Goal: Task Accomplishment & Management: Complete application form

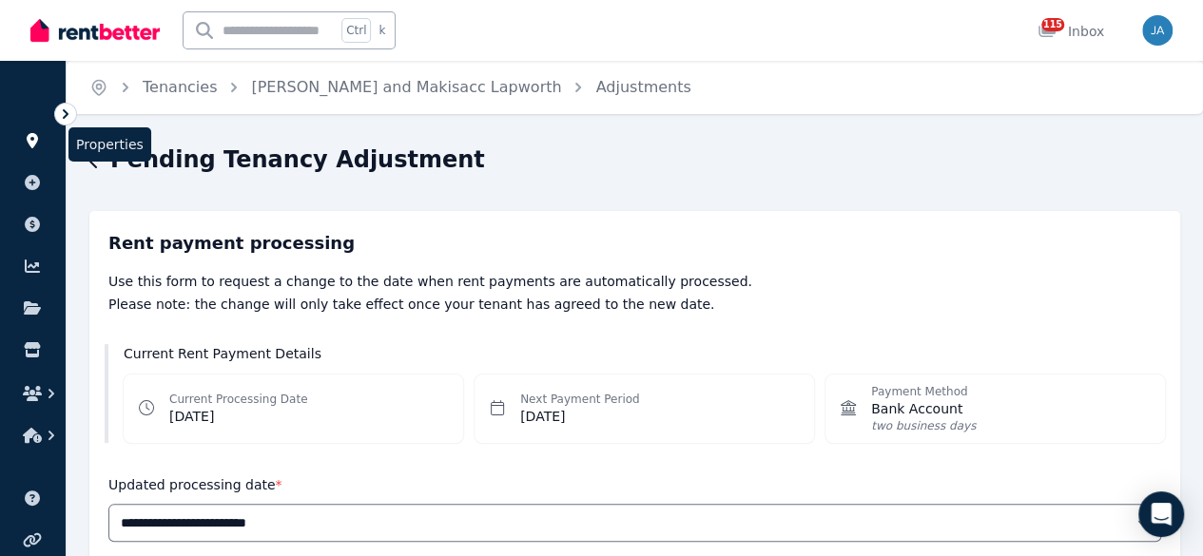
click at [34, 144] on icon at bounding box center [32, 140] width 11 height 15
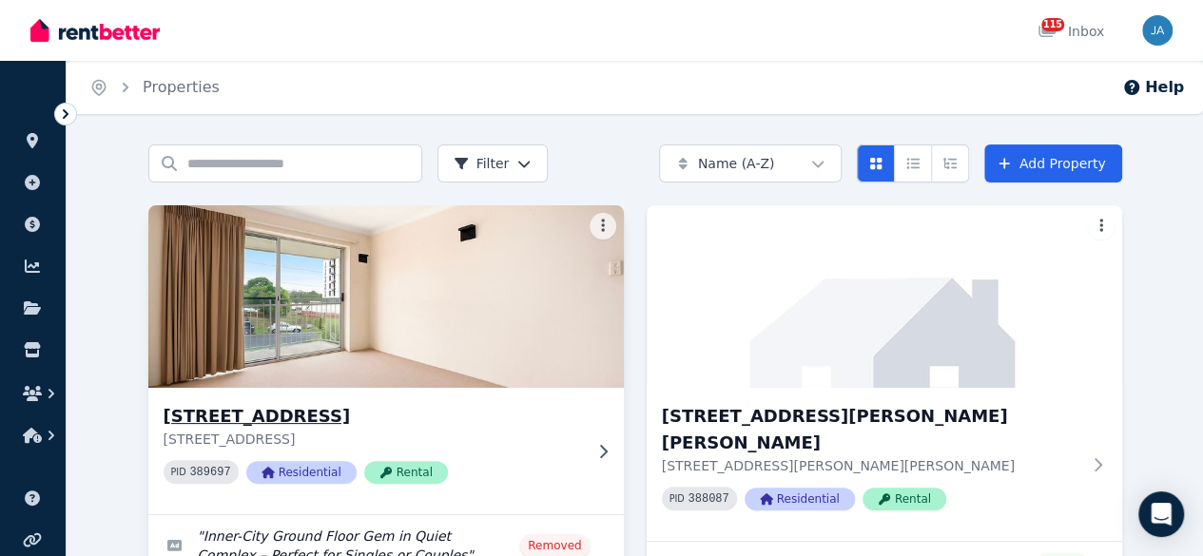
click at [326, 317] on img at bounding box center [385, 297] width 499 height 192
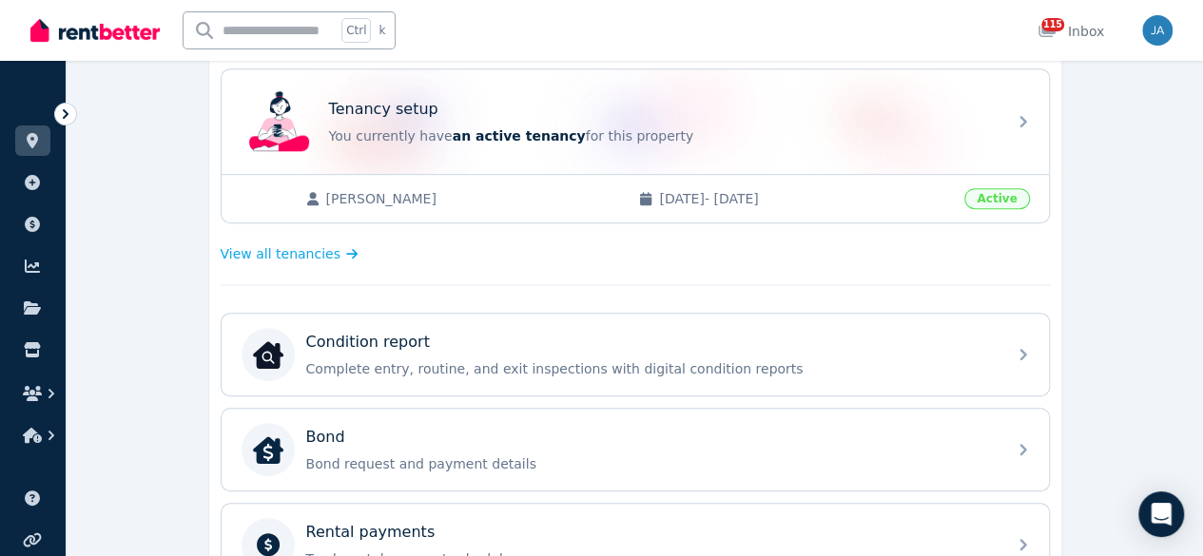
scroll to position [403, 0]
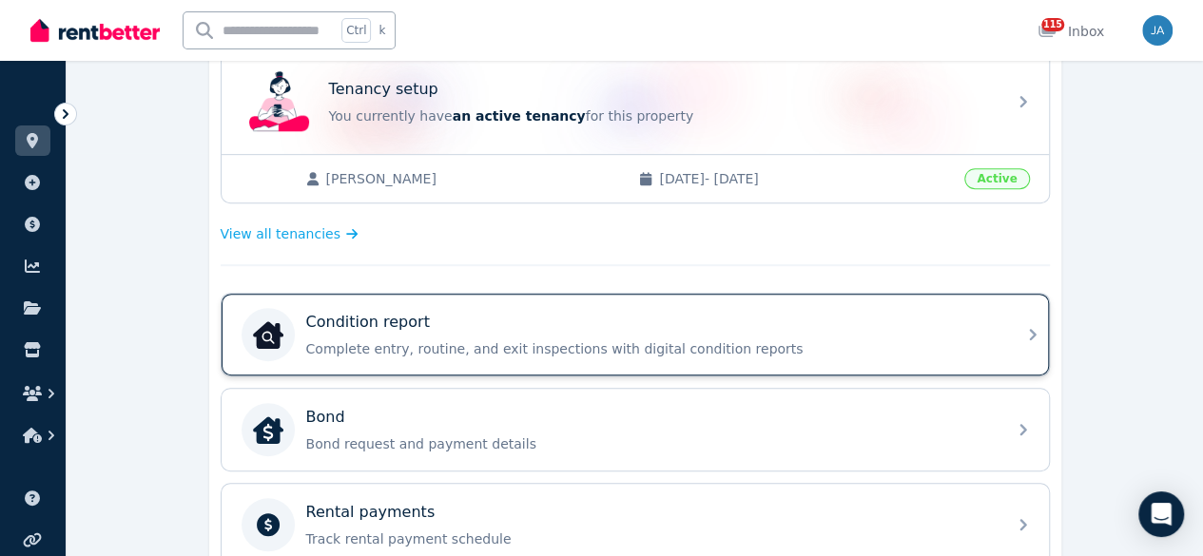
click at [920, 340] on p "Complete entry, routine, and exit inspections with digital condition reports" at bounding box center [650, 349] width 689 height 19
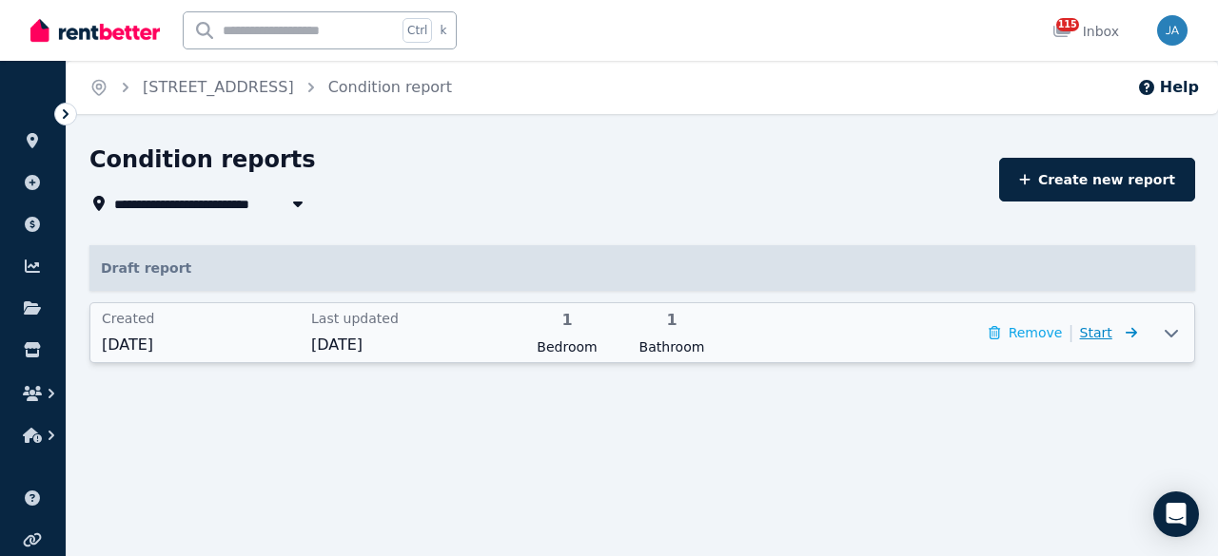
click at [1109, 340] on span "Start" at bounding box center [1096, 332] width 32 height 15
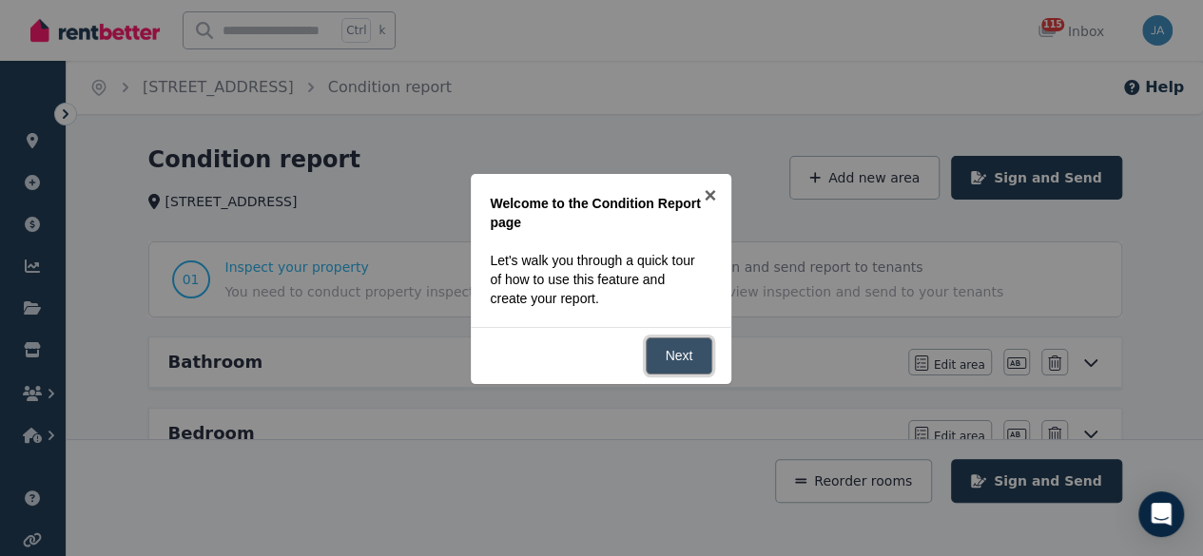
click at [690, 342] on link "Next" at bounding box center [680, 356] width 68 height 37
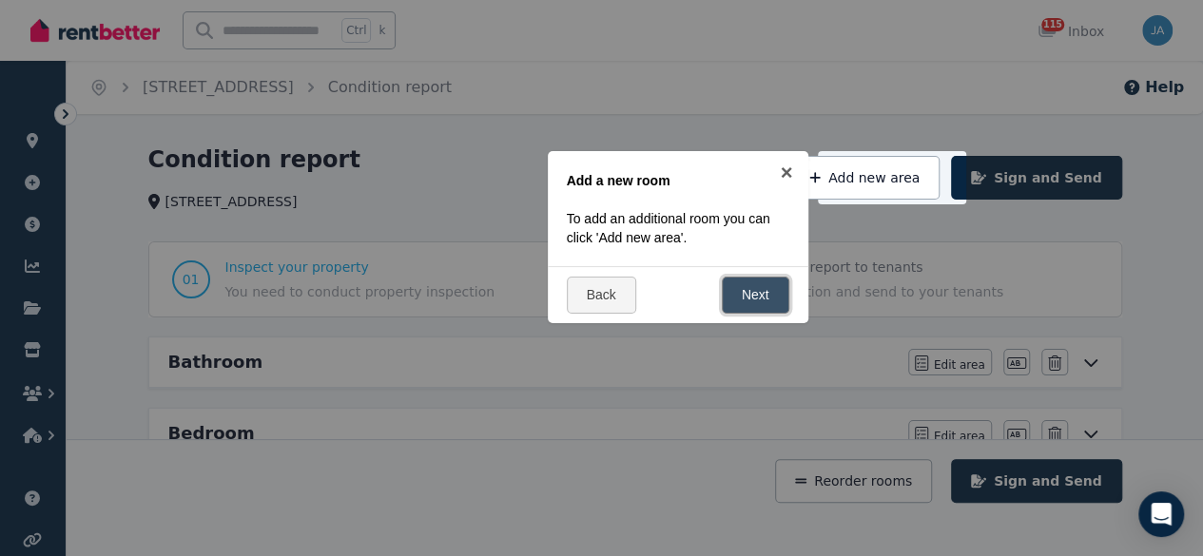
click at [750, 301] on link "Next" at bounding box center [756, 295] width 68 height 37
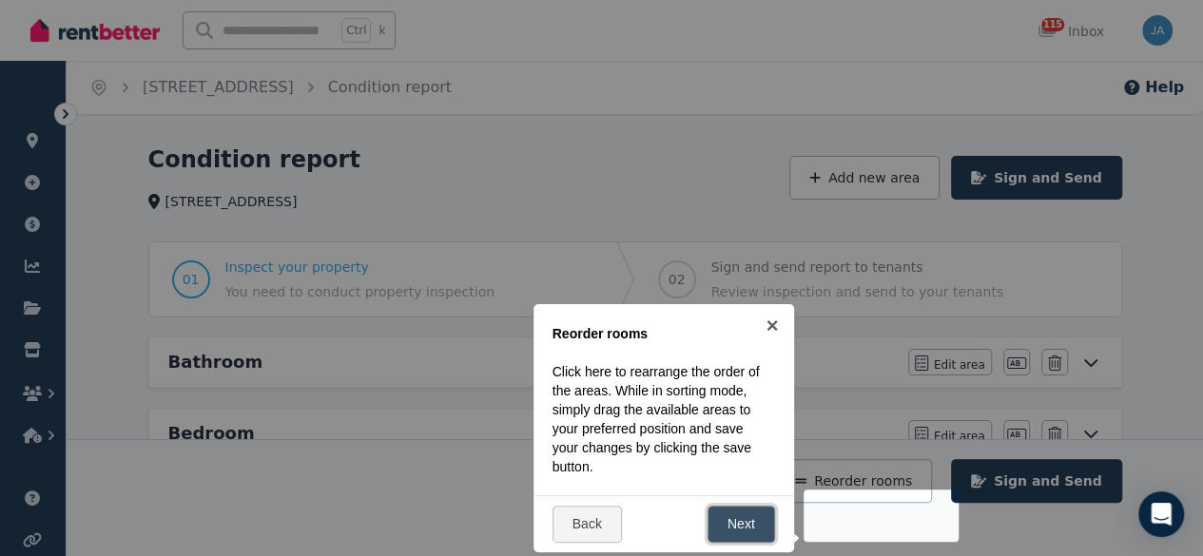
scroll to position [266, 0]
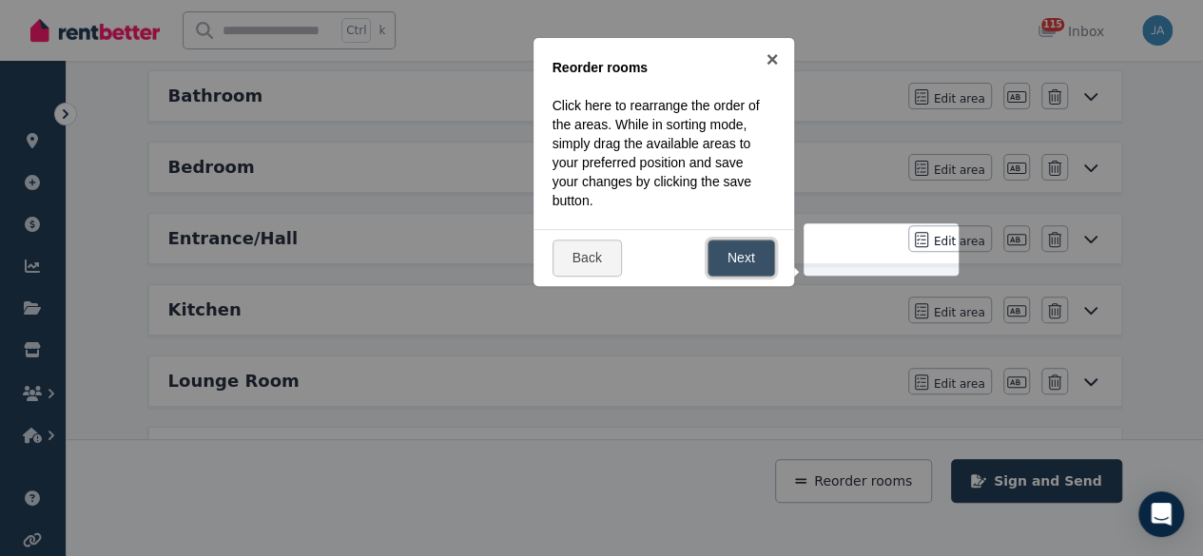
click at [737, 264] on link "Next" at bounding box center [742, 258] width 68 height 37
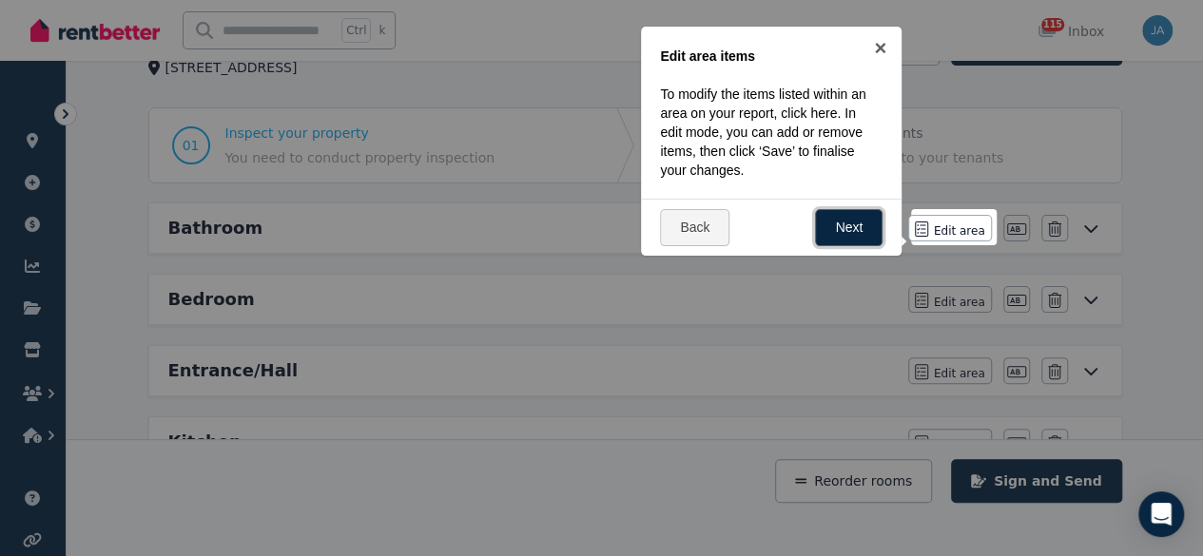
scroll to position [116, 0]
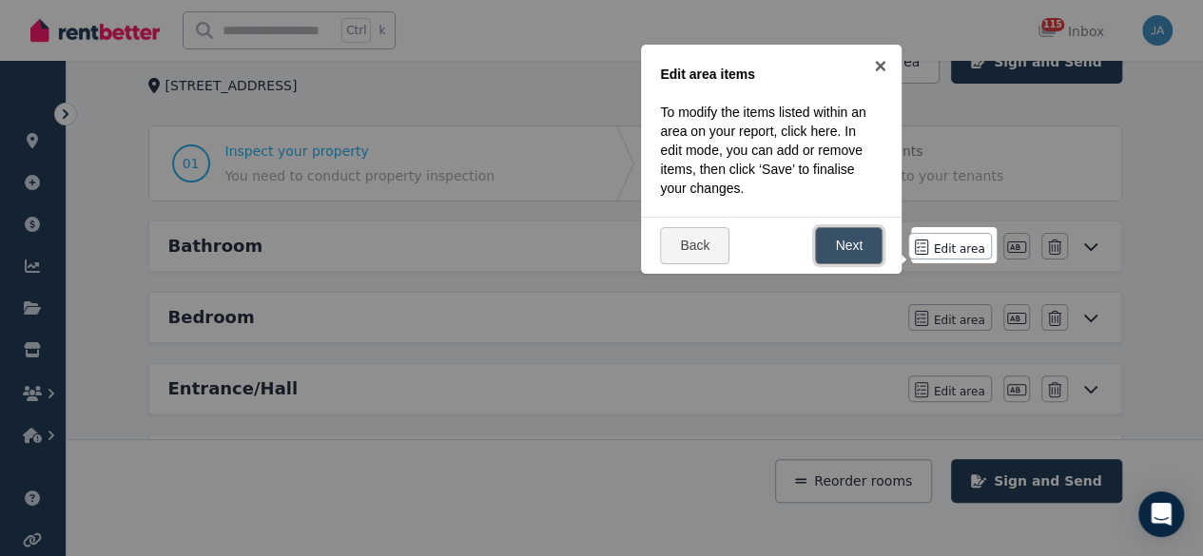
click at [844, 250] on link "Next" at bounding box center [849, 245] width 68 height 37
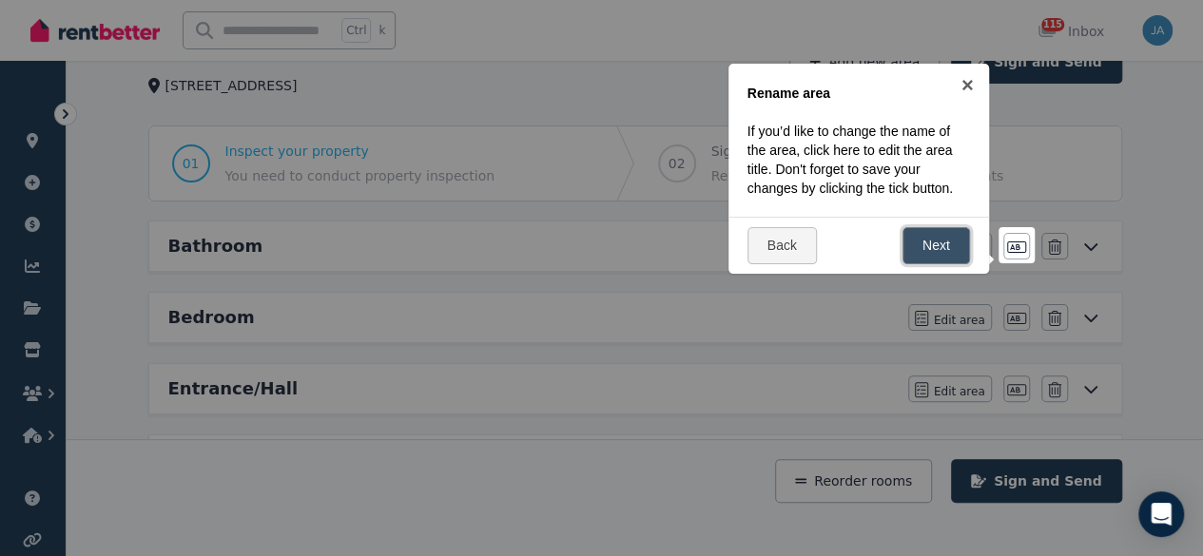
click at [934, 245] on link "Next" at bounding box center [937, 245] width 68 height 37
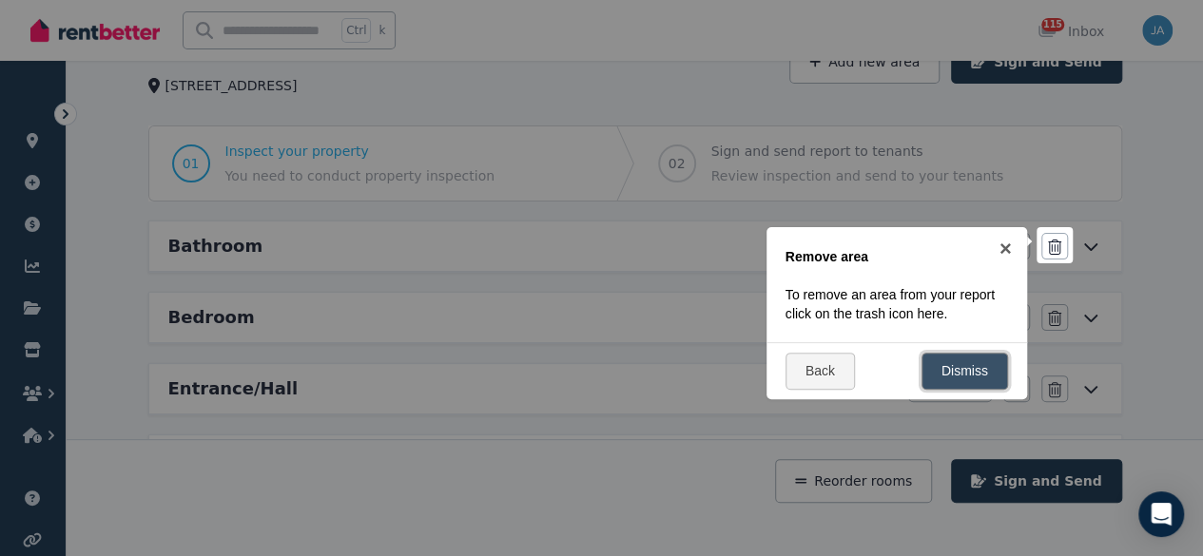
click at [962, 369] on link "Dismiss" at bounding box center [965, 371] width 87 height 37
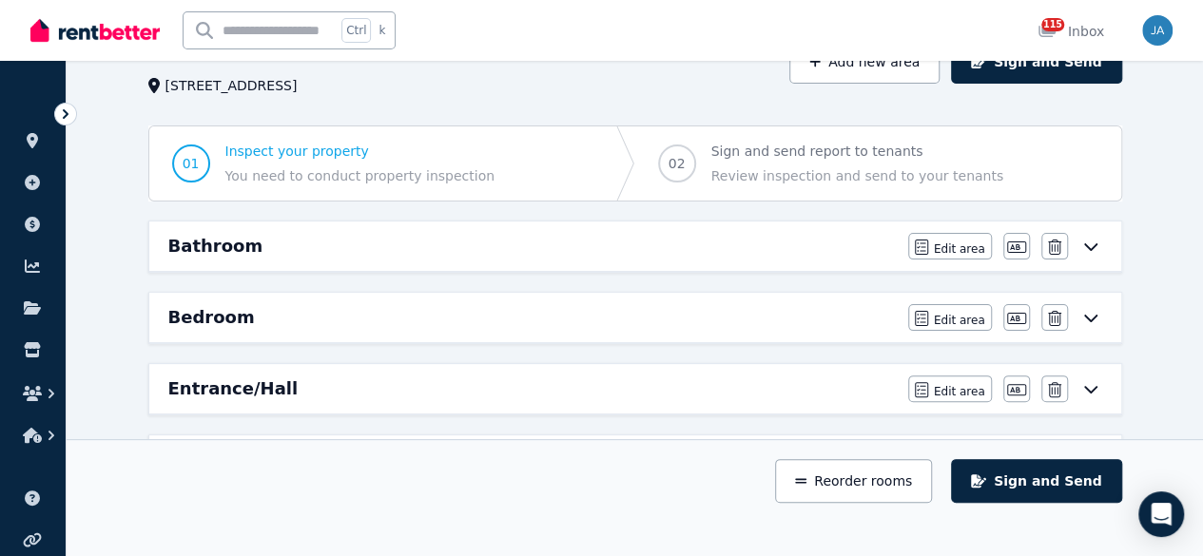
click at [646, 243] on div "Bathroom" at bounding box center [532, 246] width 729 height 27
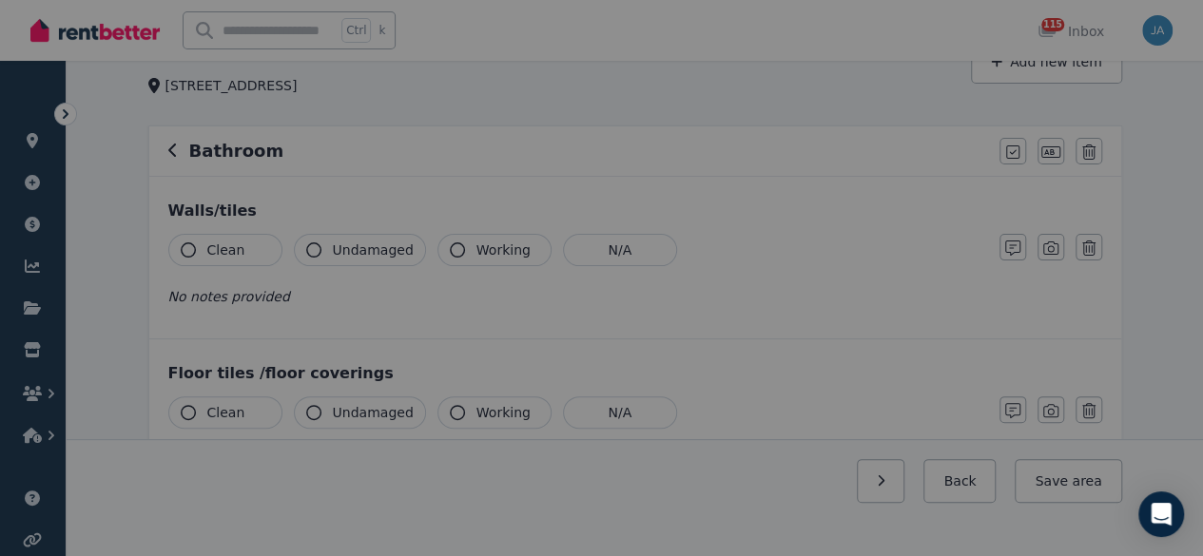
scroll to position [0, 0]
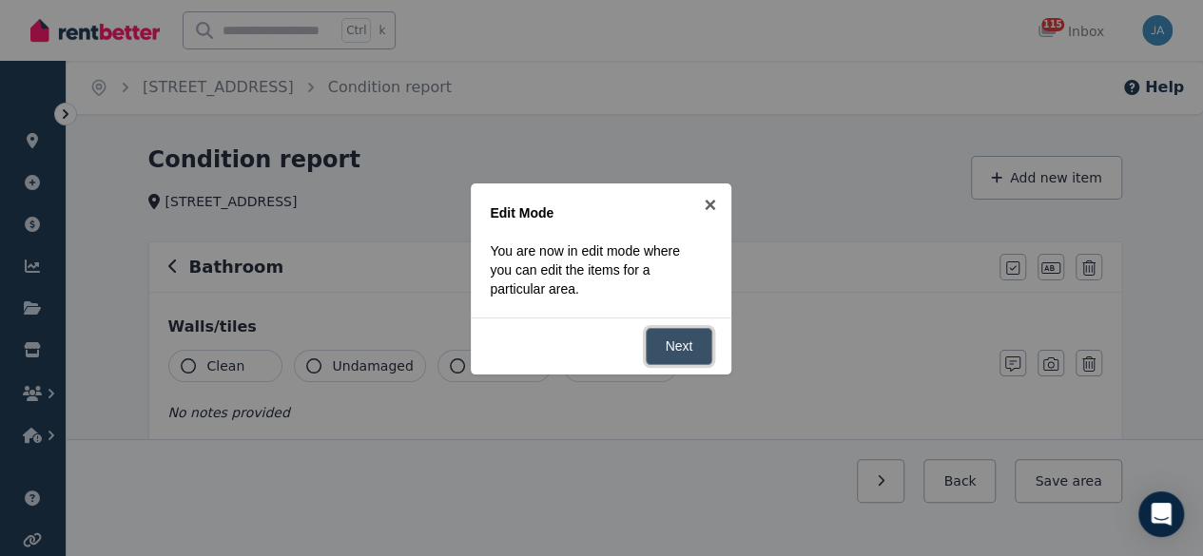
click at [675, 345] on link "Next" at bounding box center [680, 346] width 68 height 37
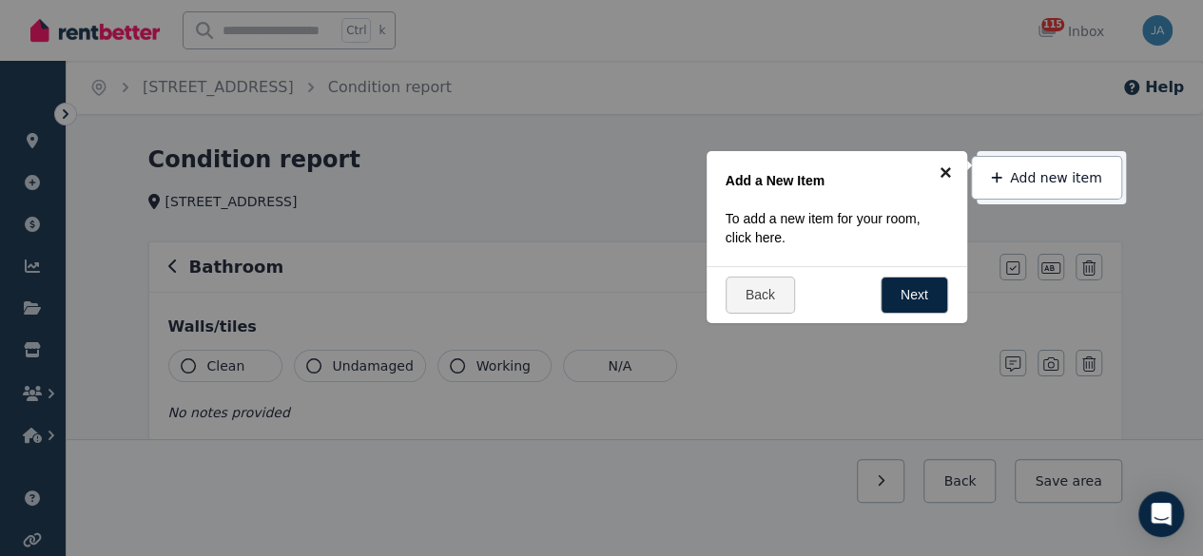
click at [946, 170] on link "×" at bounding box center [946, 172] width 43 height 43
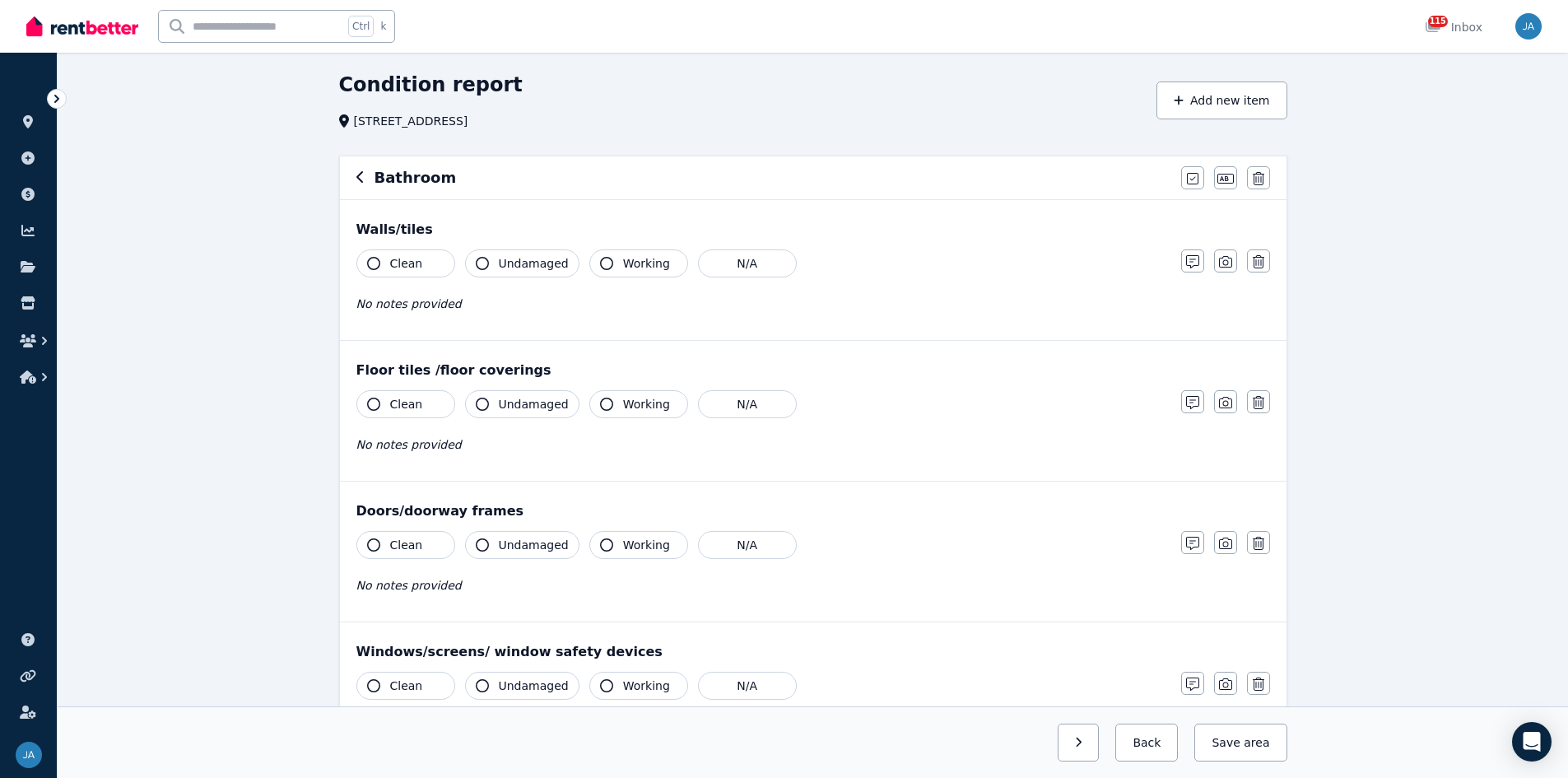
scroll to position [82, 0]
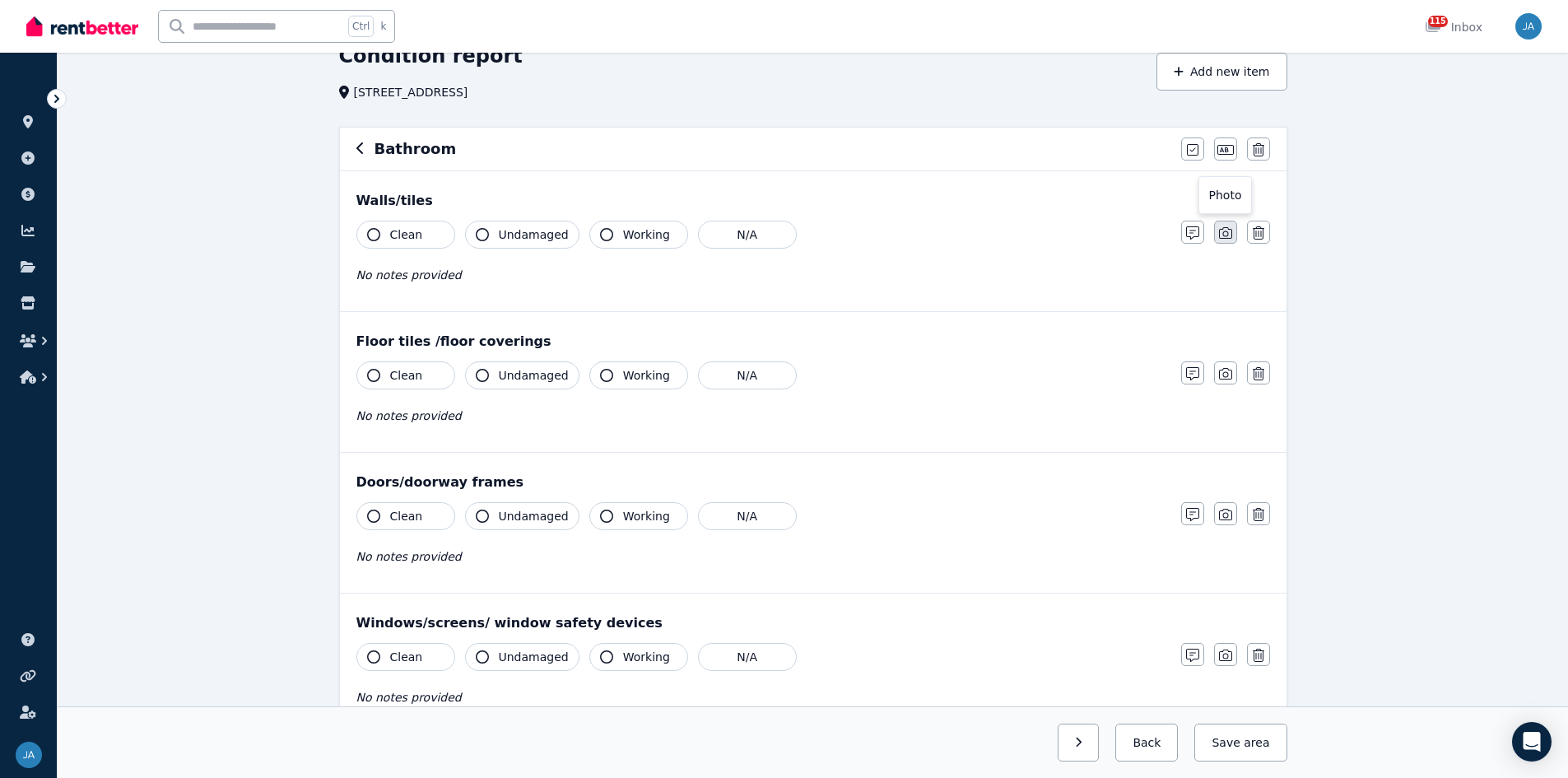
click at [1053, 241] on button "button" at bounding box center [1225, 232] width 23 height 23
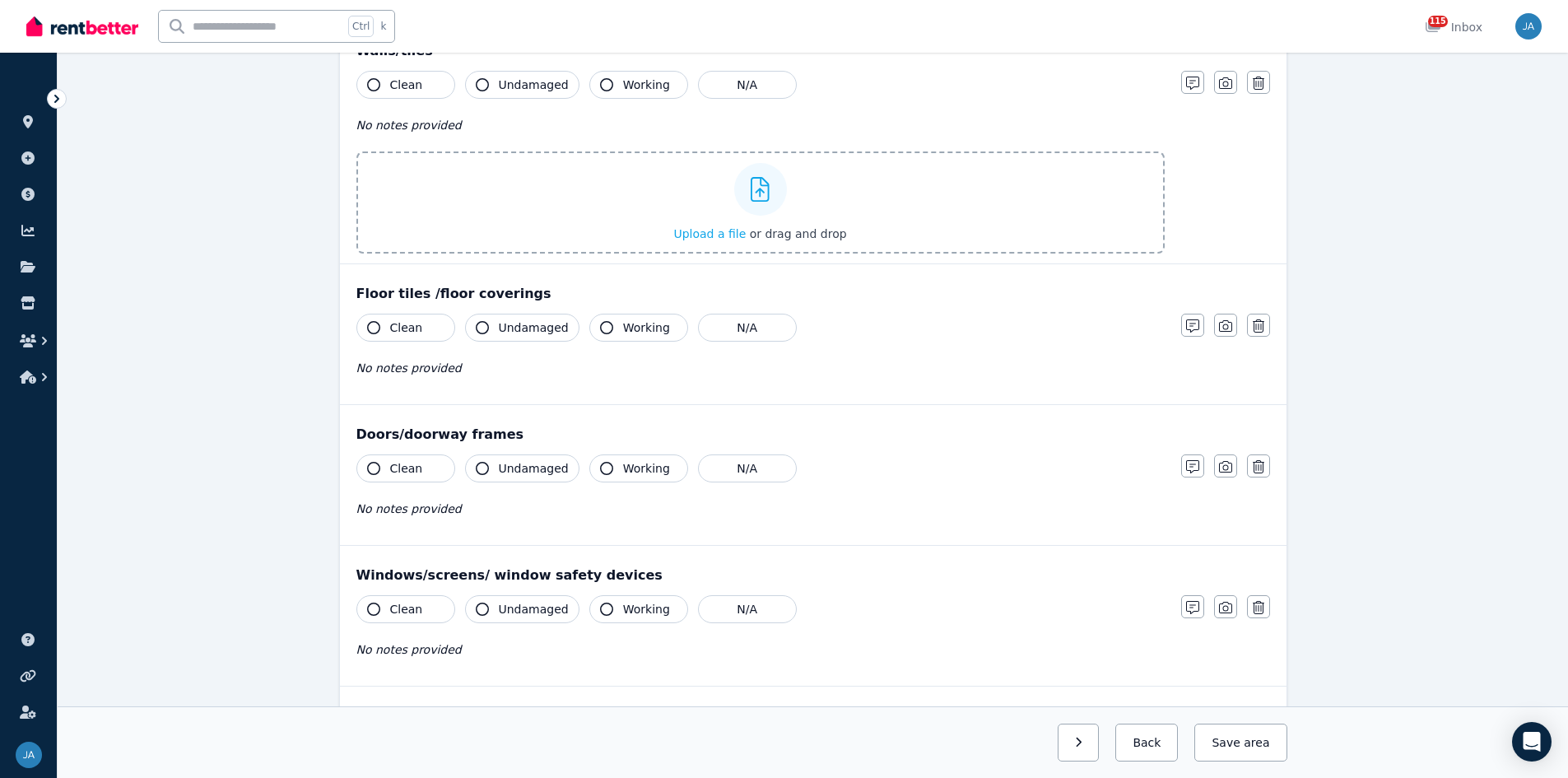
scroll to position [2, 0]
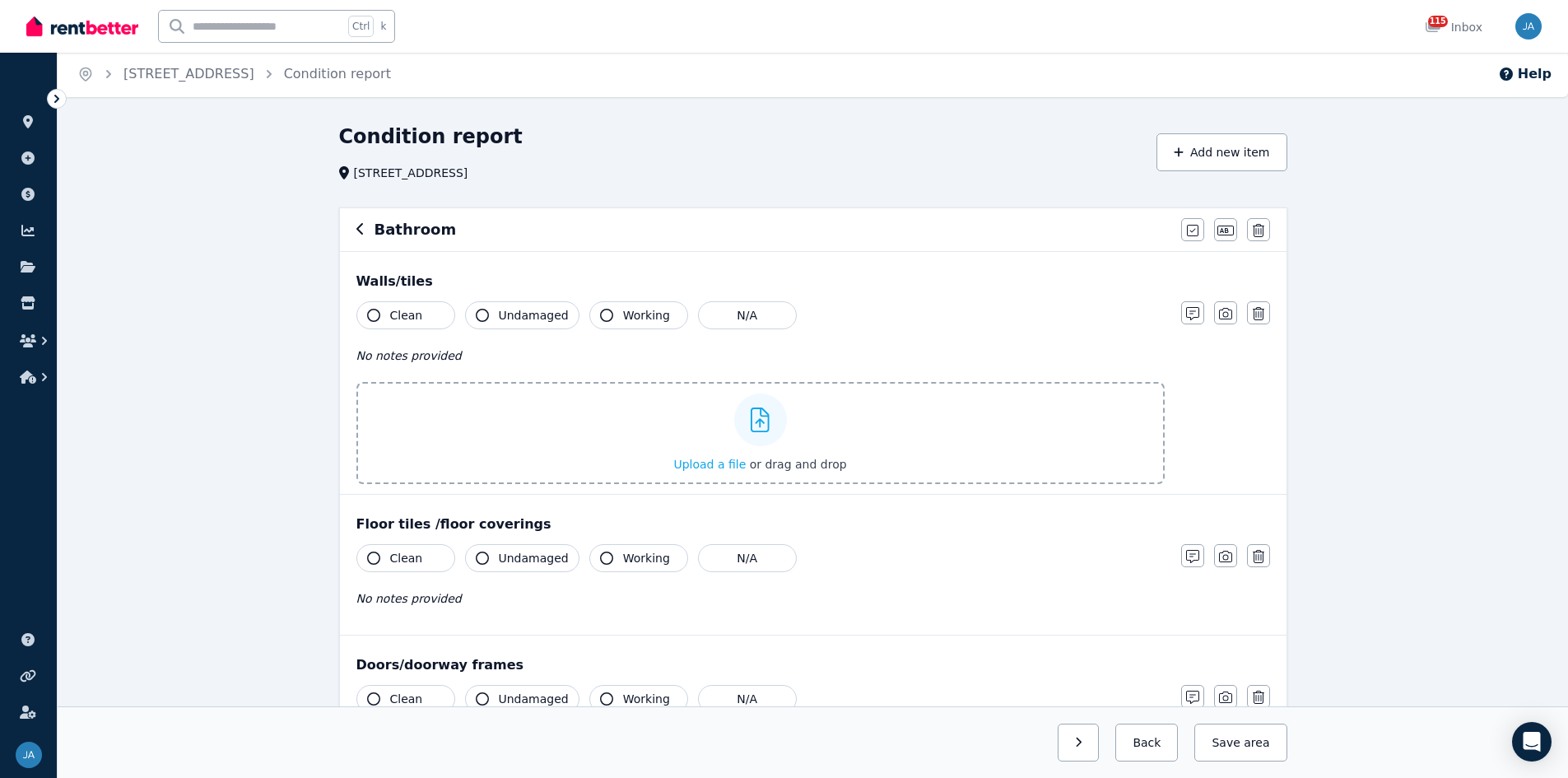
click at [363, 233] on icon "button" at bounding box center [361, 228] width 9 height 13
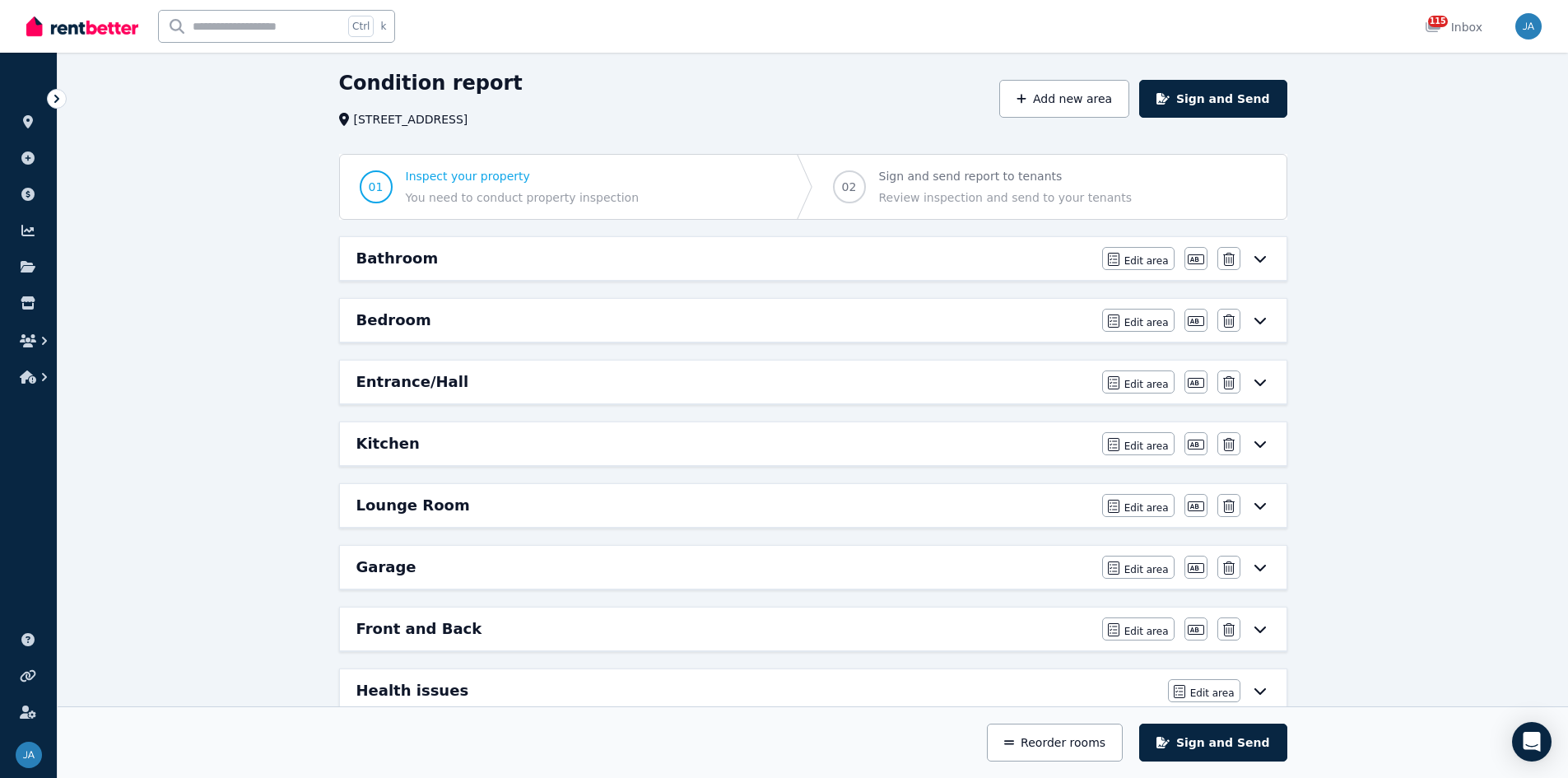
scroll to position [84, 0]
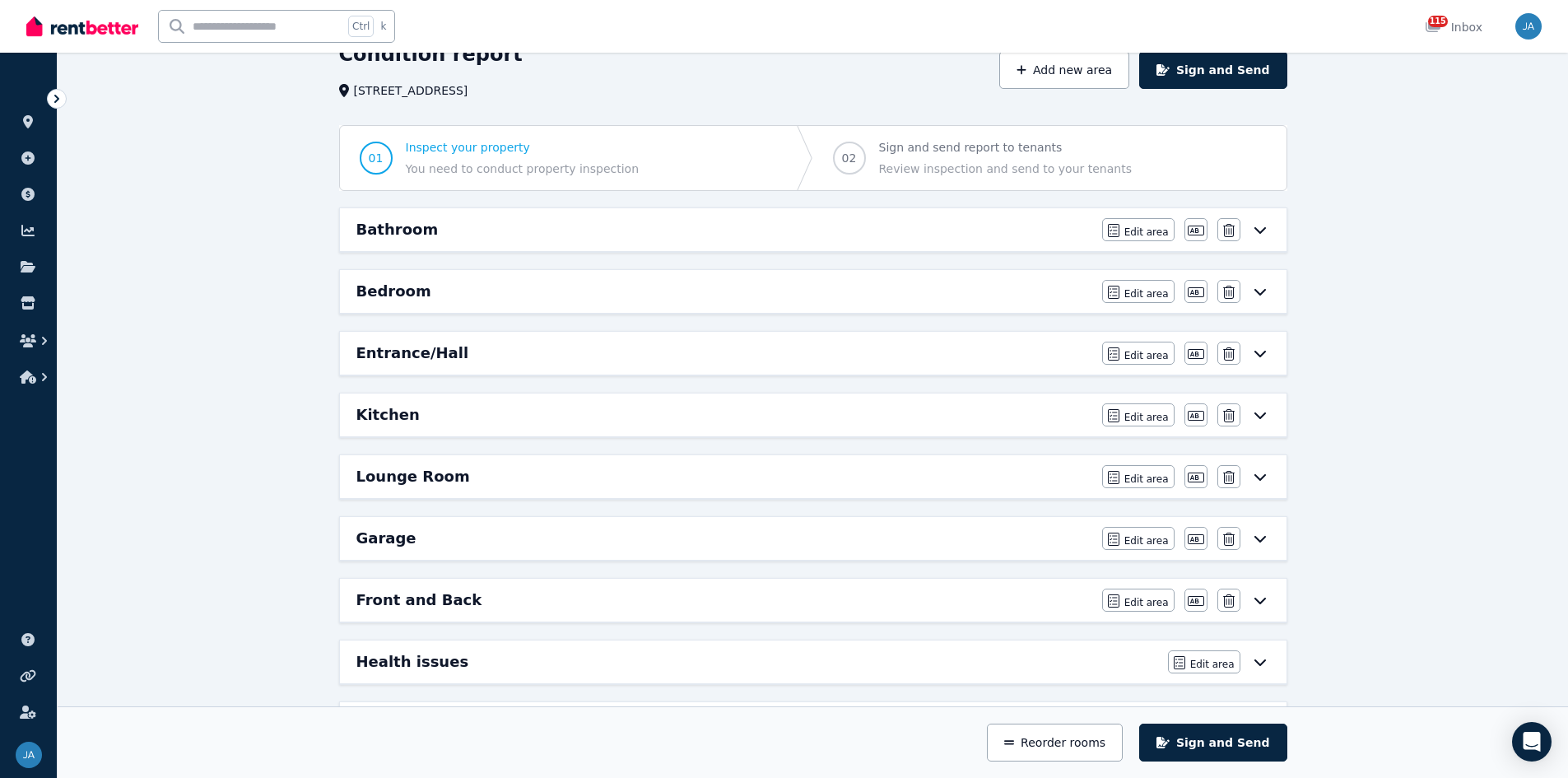
click at [1053, 481] on div "Garage" at bounding box center [724, 538] width 736 height 23
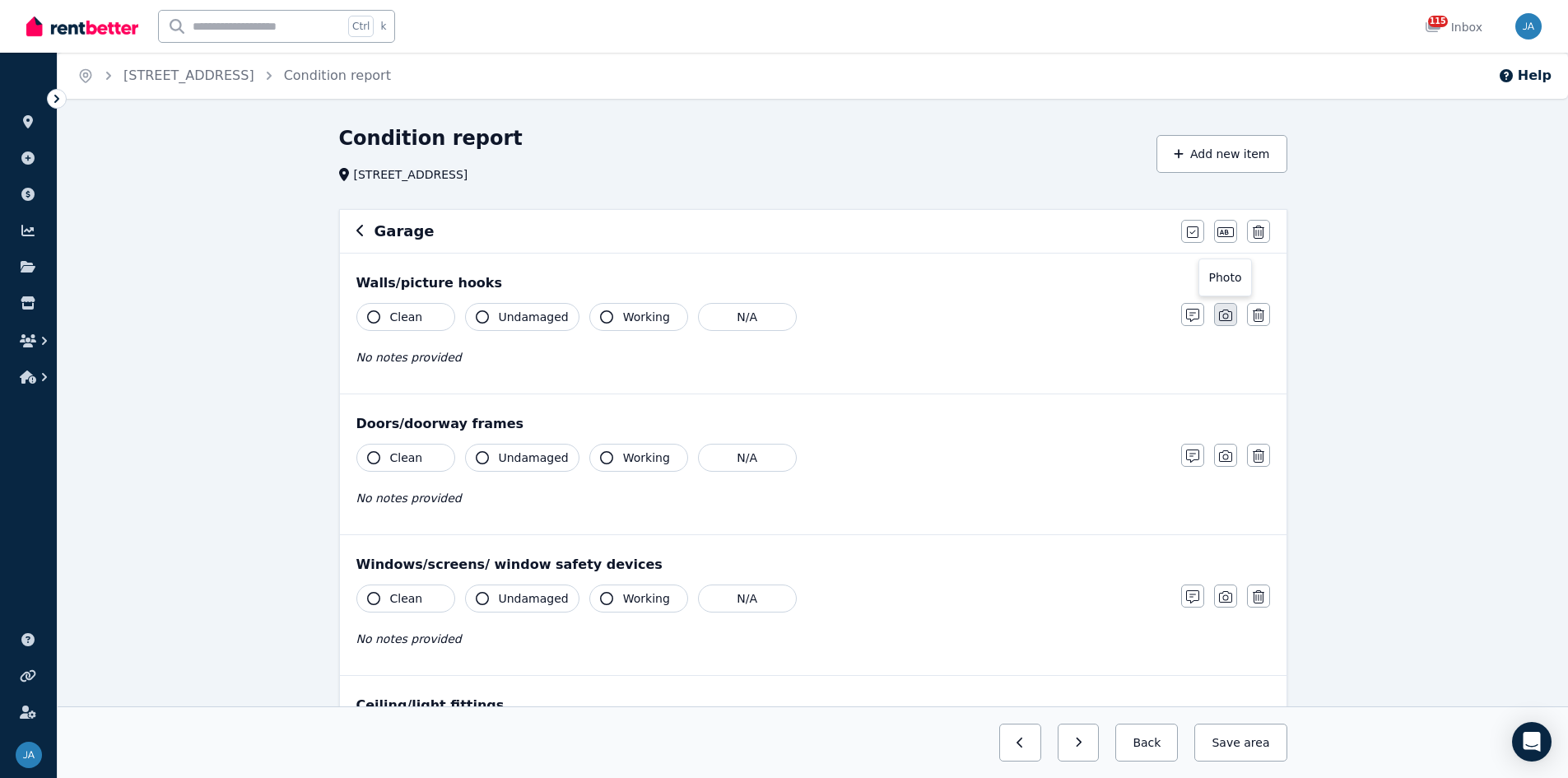
click at [1053, 314] on icon "button" at bounding box center [1225, 315] width 13 height 13
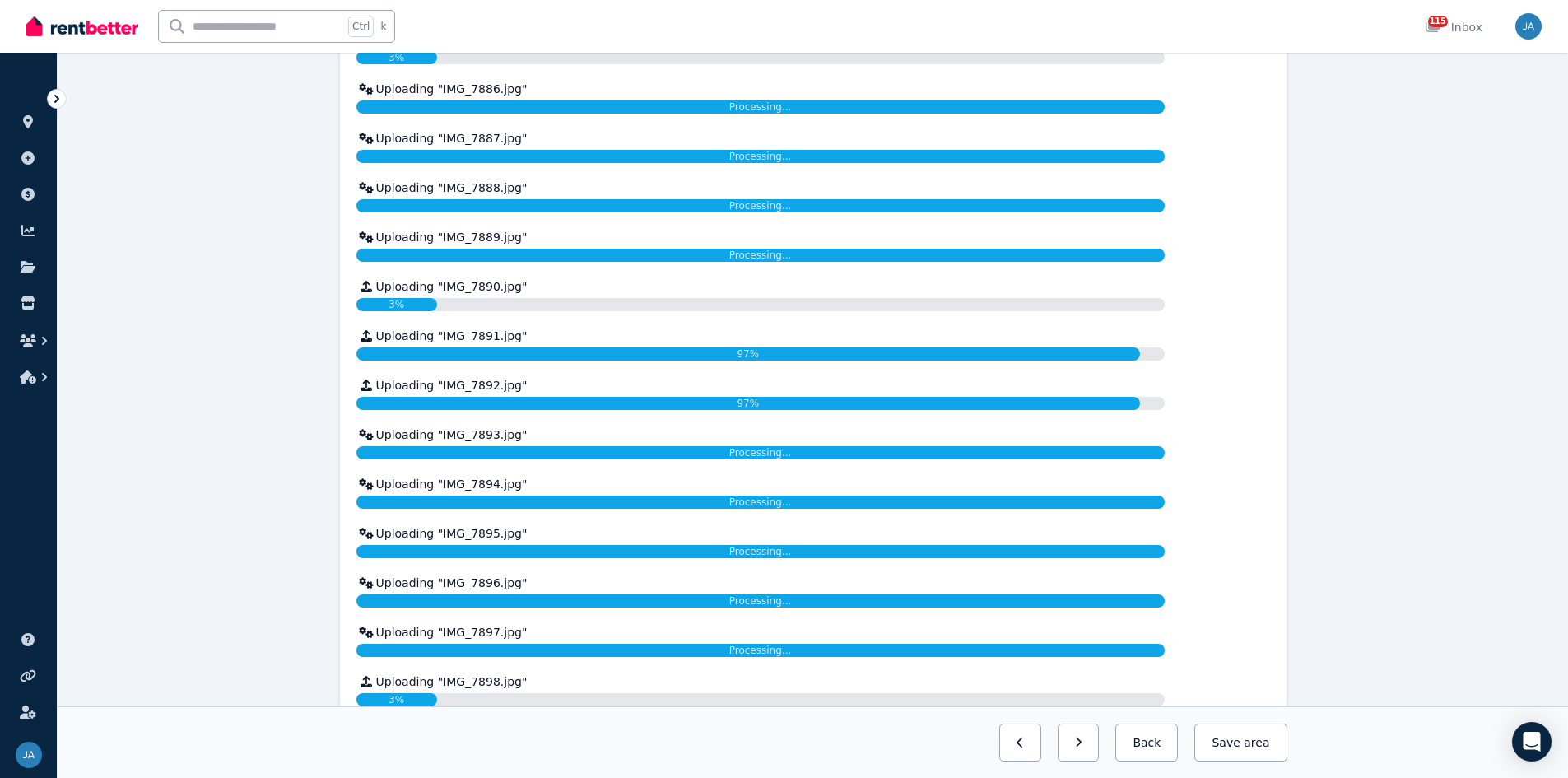
scroll to position [2964, 0]
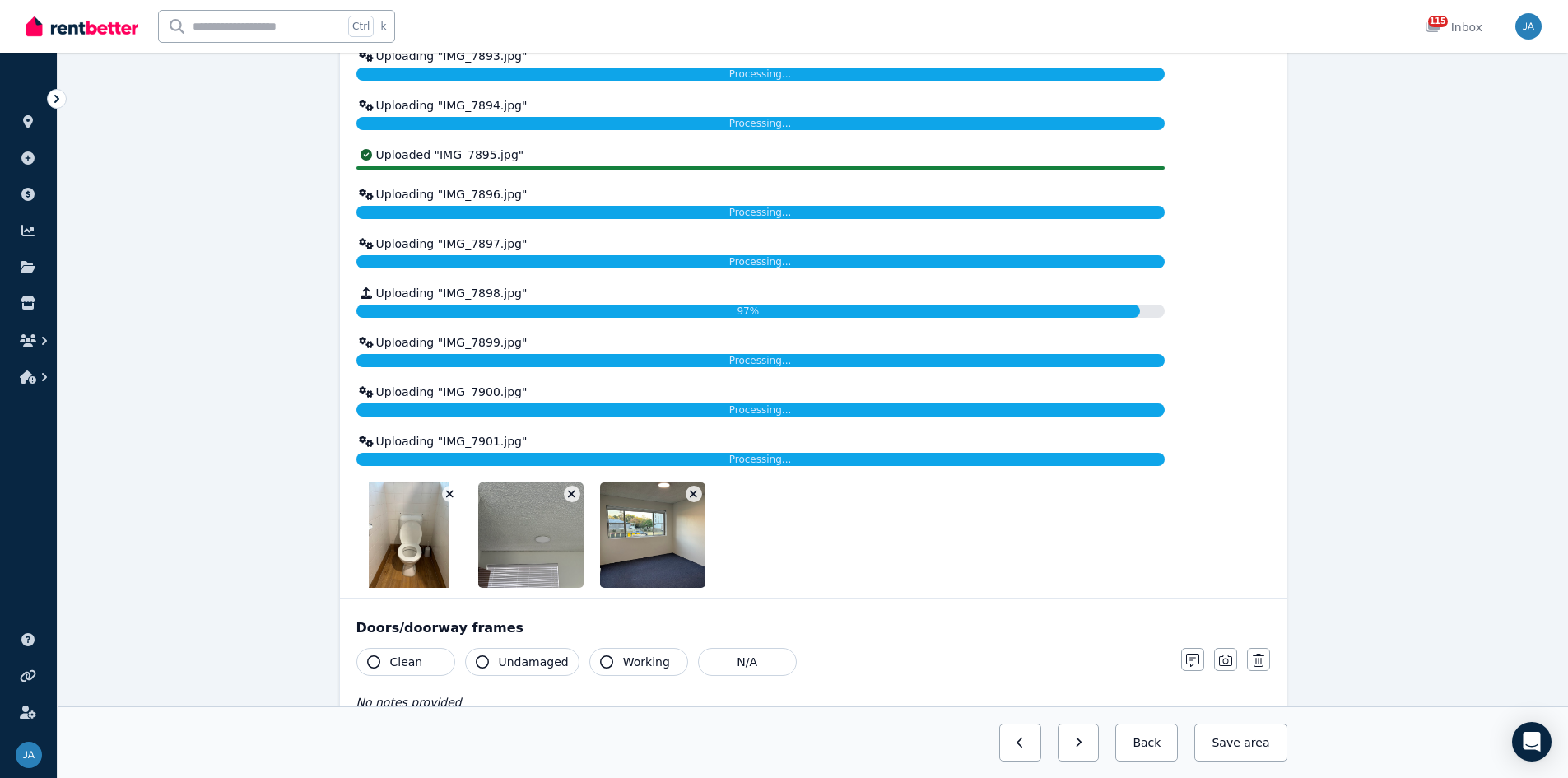
drag, startPoint x: 448, startPoint y: 536, endPoint x: 486, endPoint y: 543, distance: 38.6
click at [450, 481] on div at bounding box center [409, 535] width 106 height 106
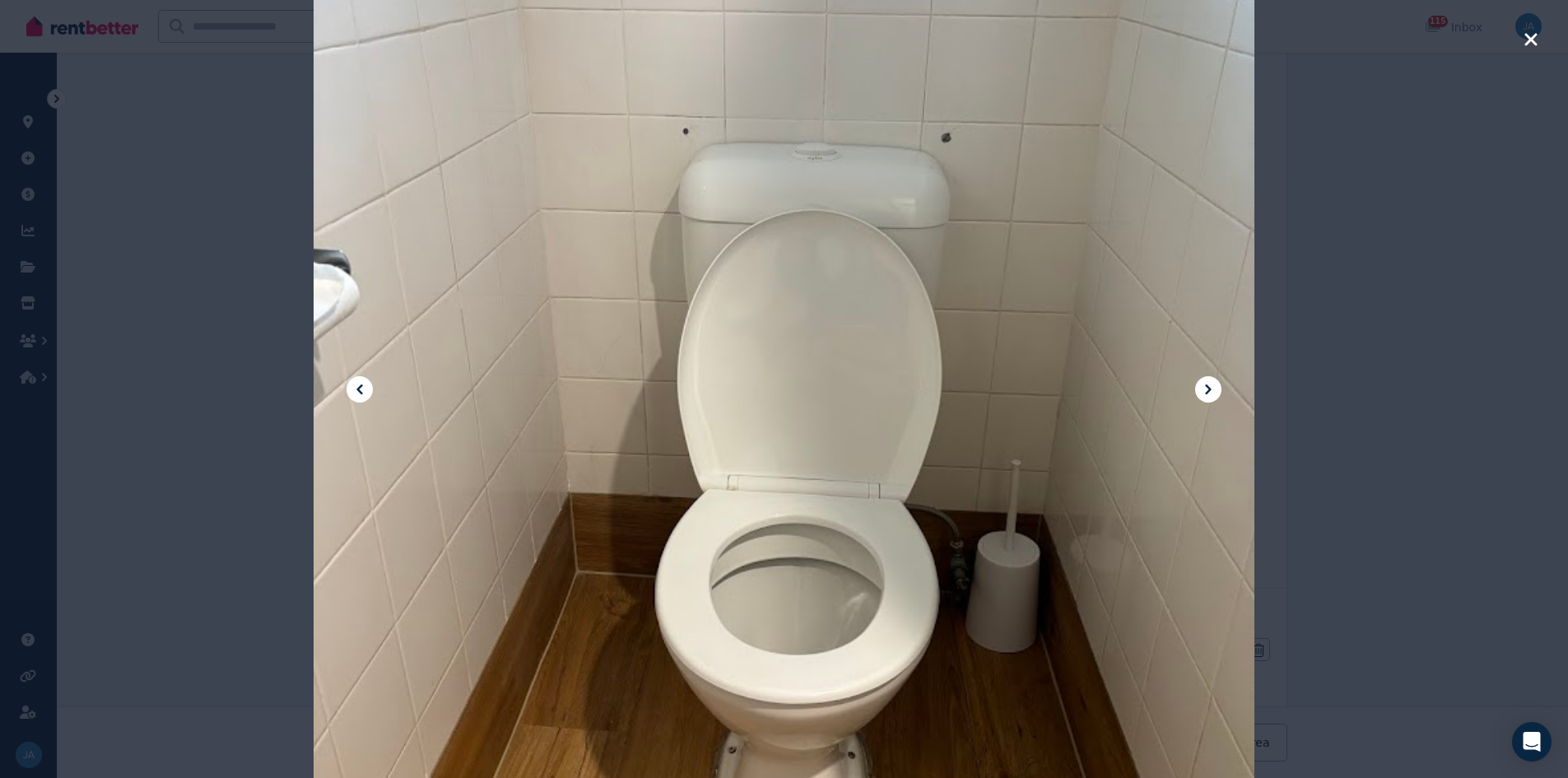
click at [1053, 40] on icon "button" at bounding box center [1531, 39] width 15 height 20
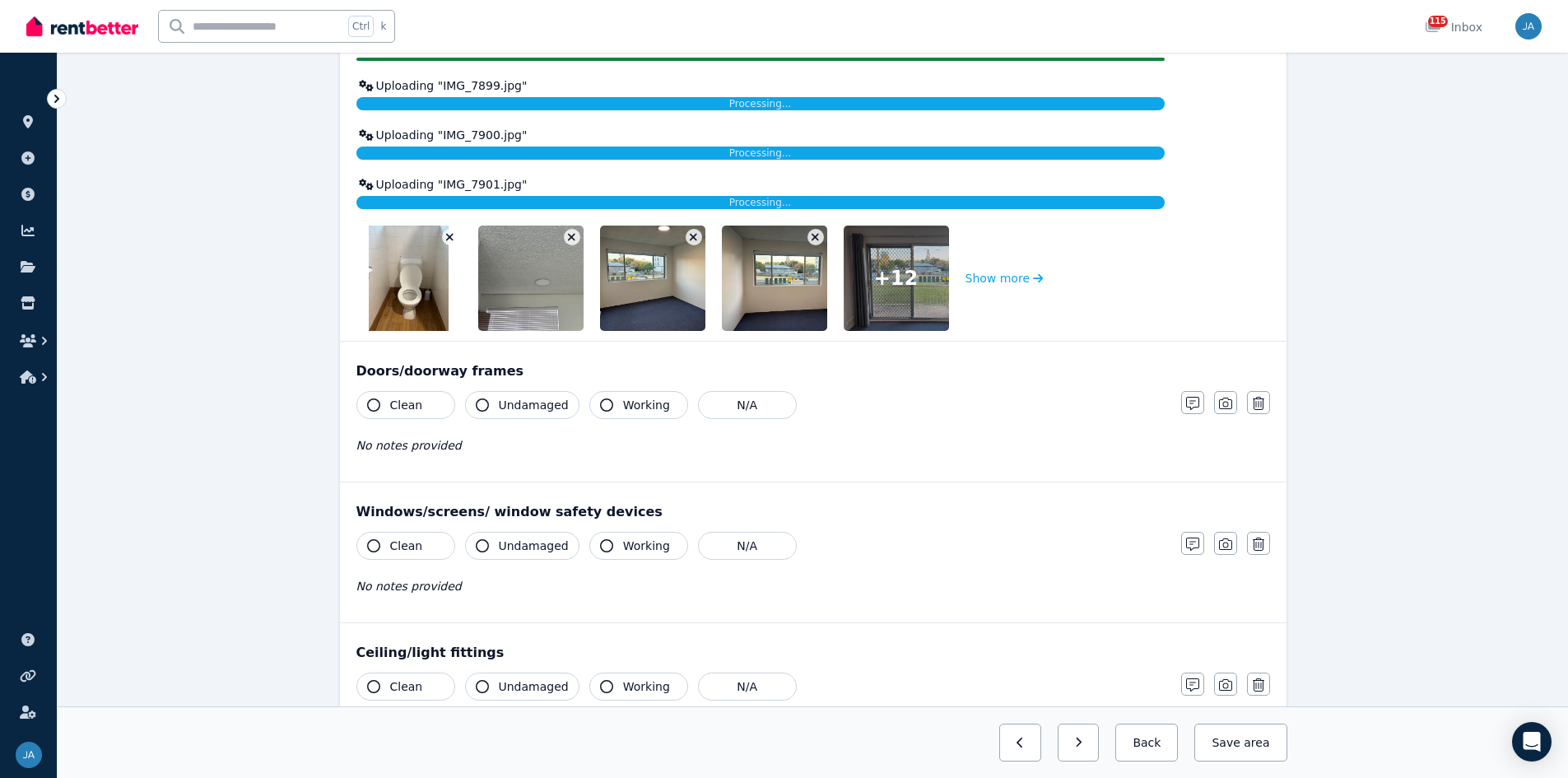
click at [819, 241] on img at bounding box center [792, 279] width 141 height 106
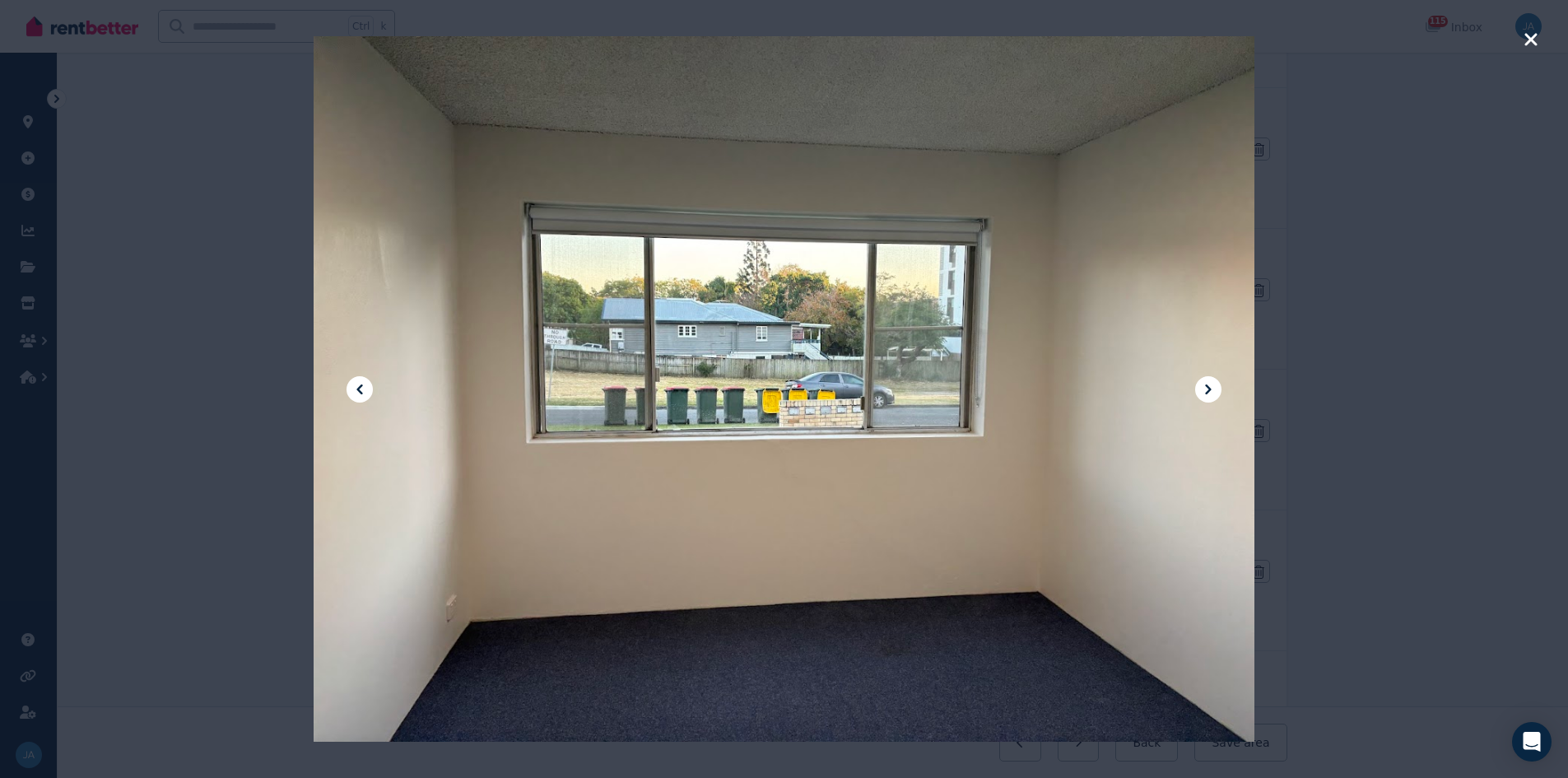
click at [1053, 35] on icon "button" at bounding box center [1531, 39] width 12 height 12
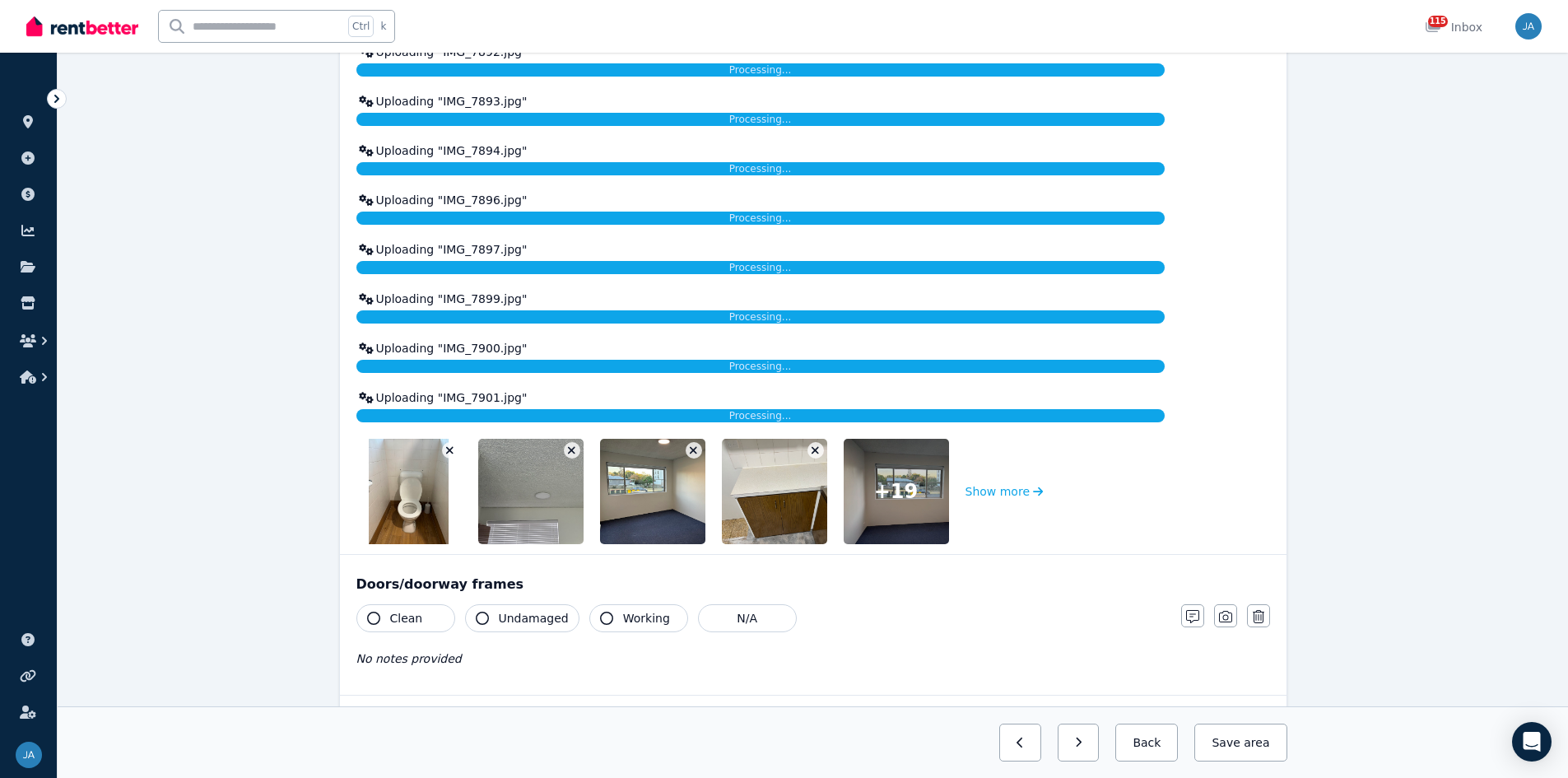
scroll to position [2114, 0]
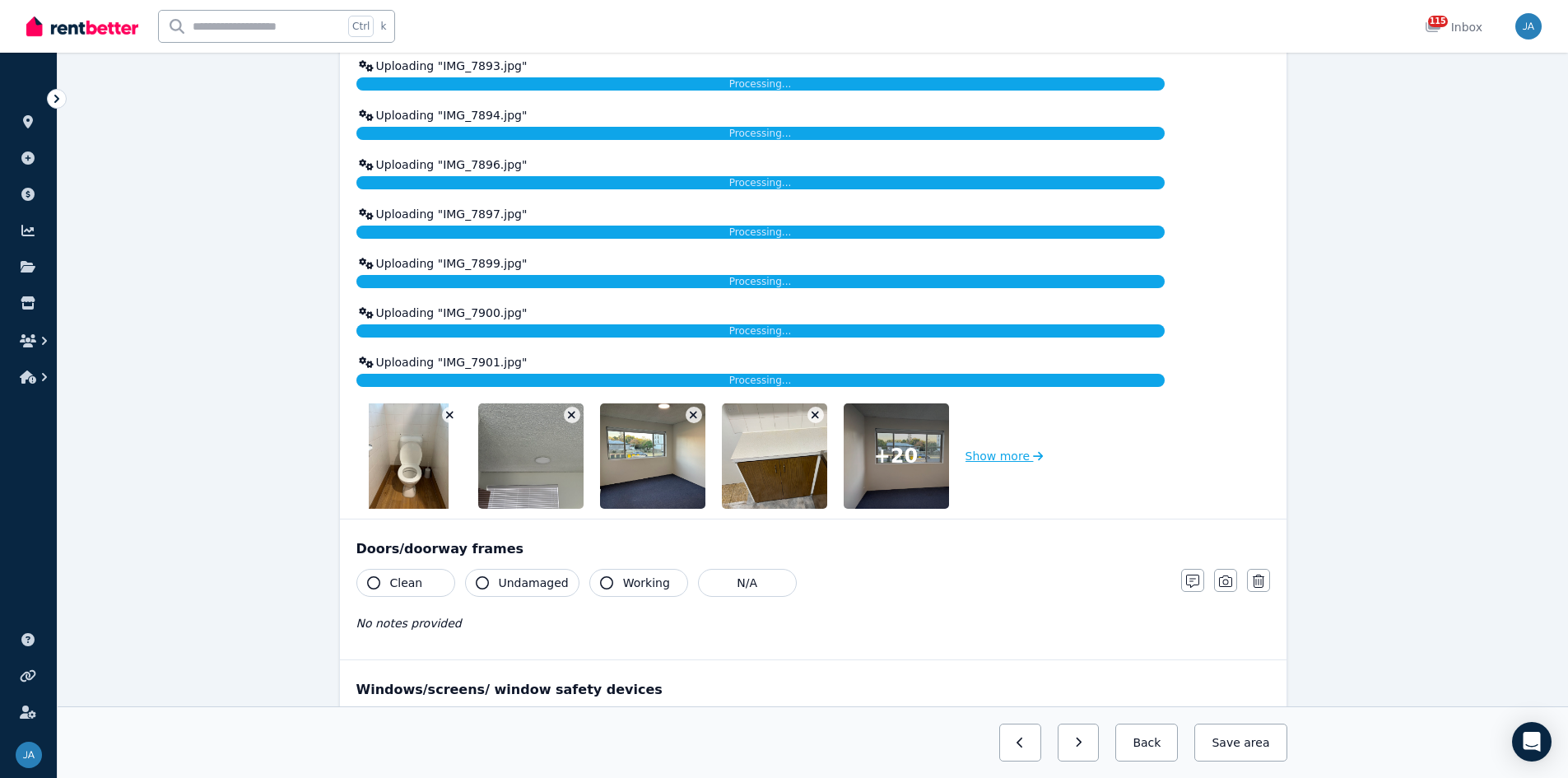
click at [982, 455] on button "Show more" at bounding box center [1005, 456] width 78 height 106
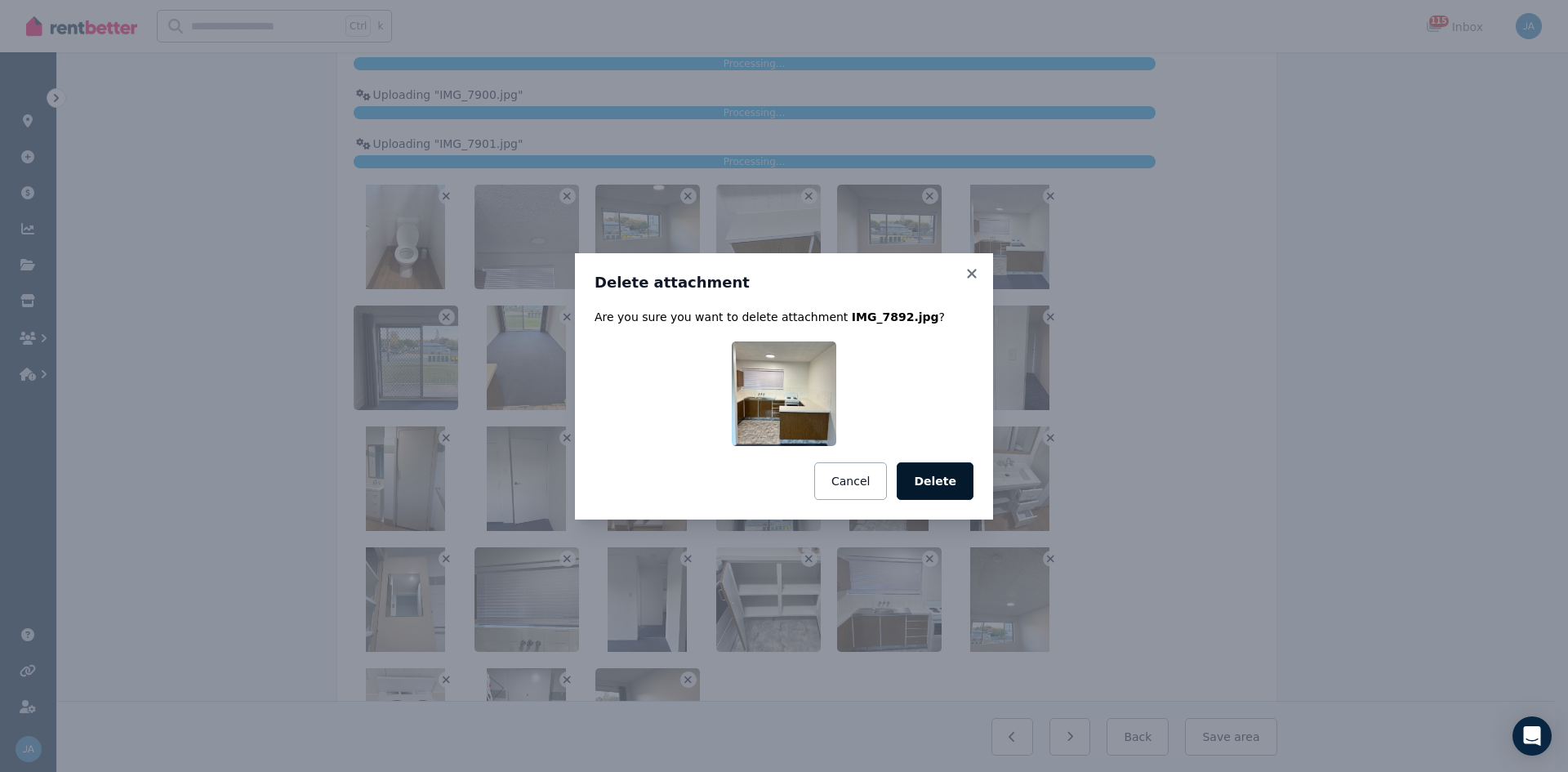
click at [947, 477] on button "Delete" at bounding box center [934, 481] width 76 height 38
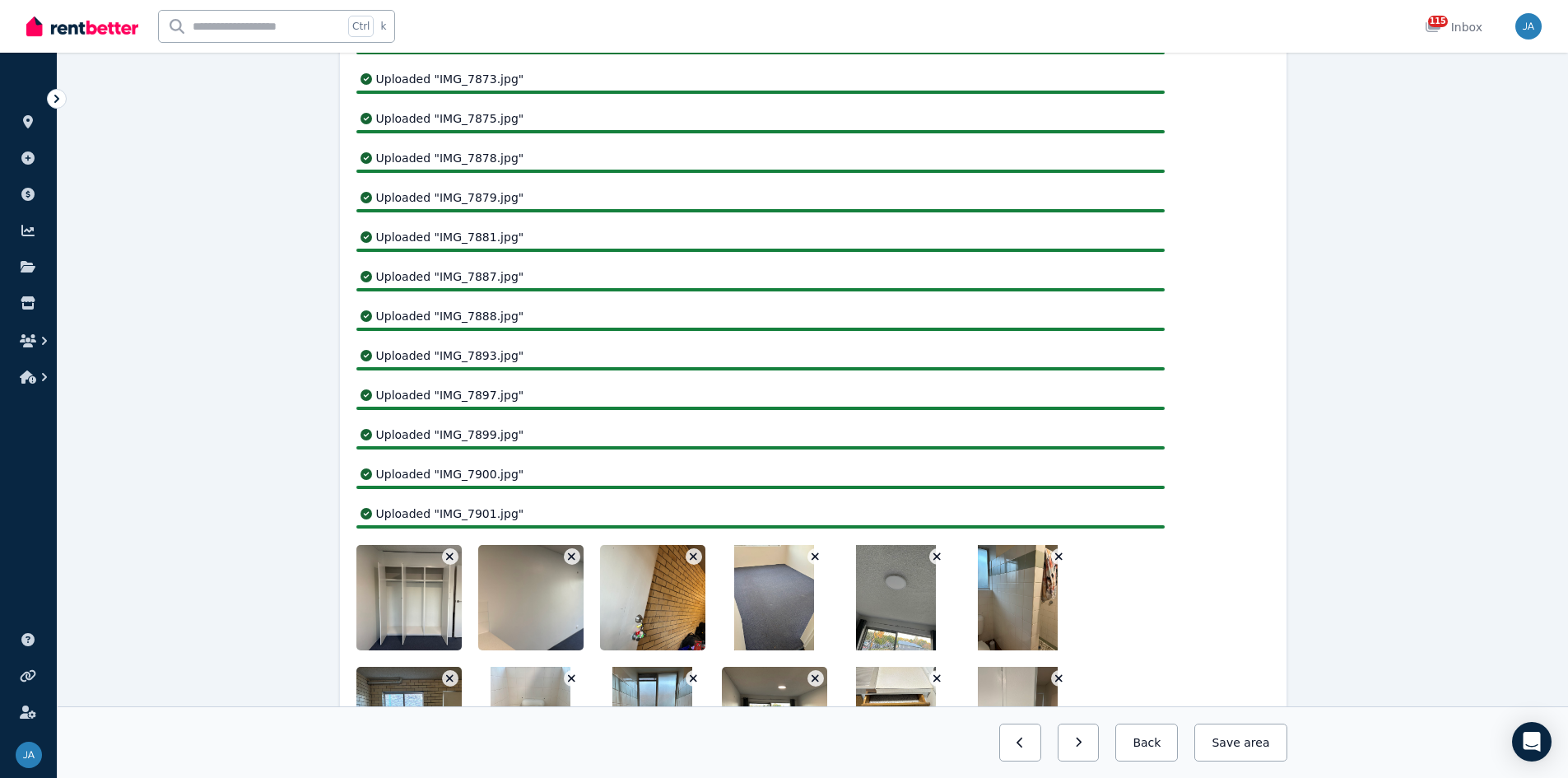
scroll to position [879, 0]
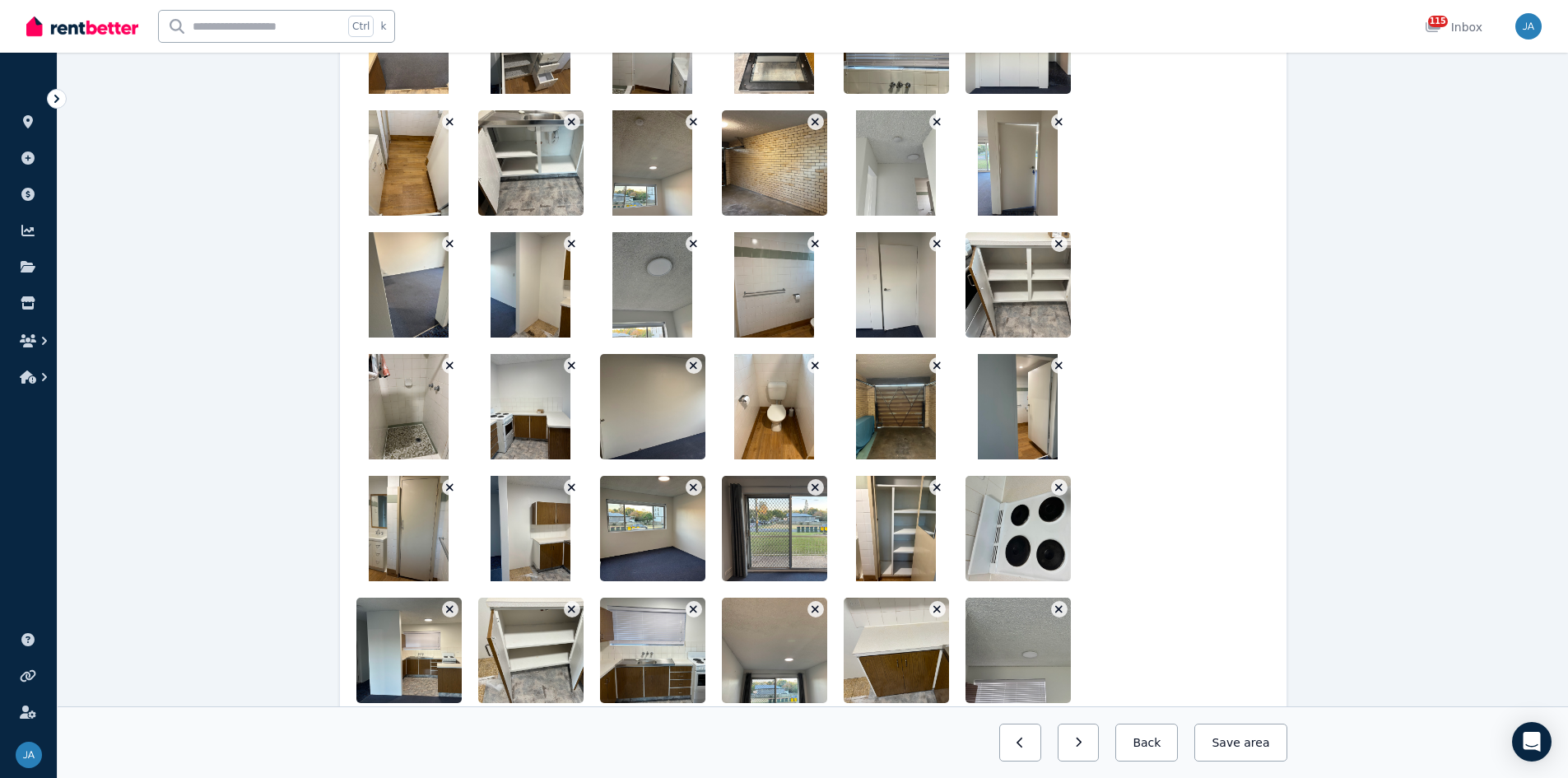
click at [447, 244] on icon "button" at bounding box center [450, 243] width 9 height 11
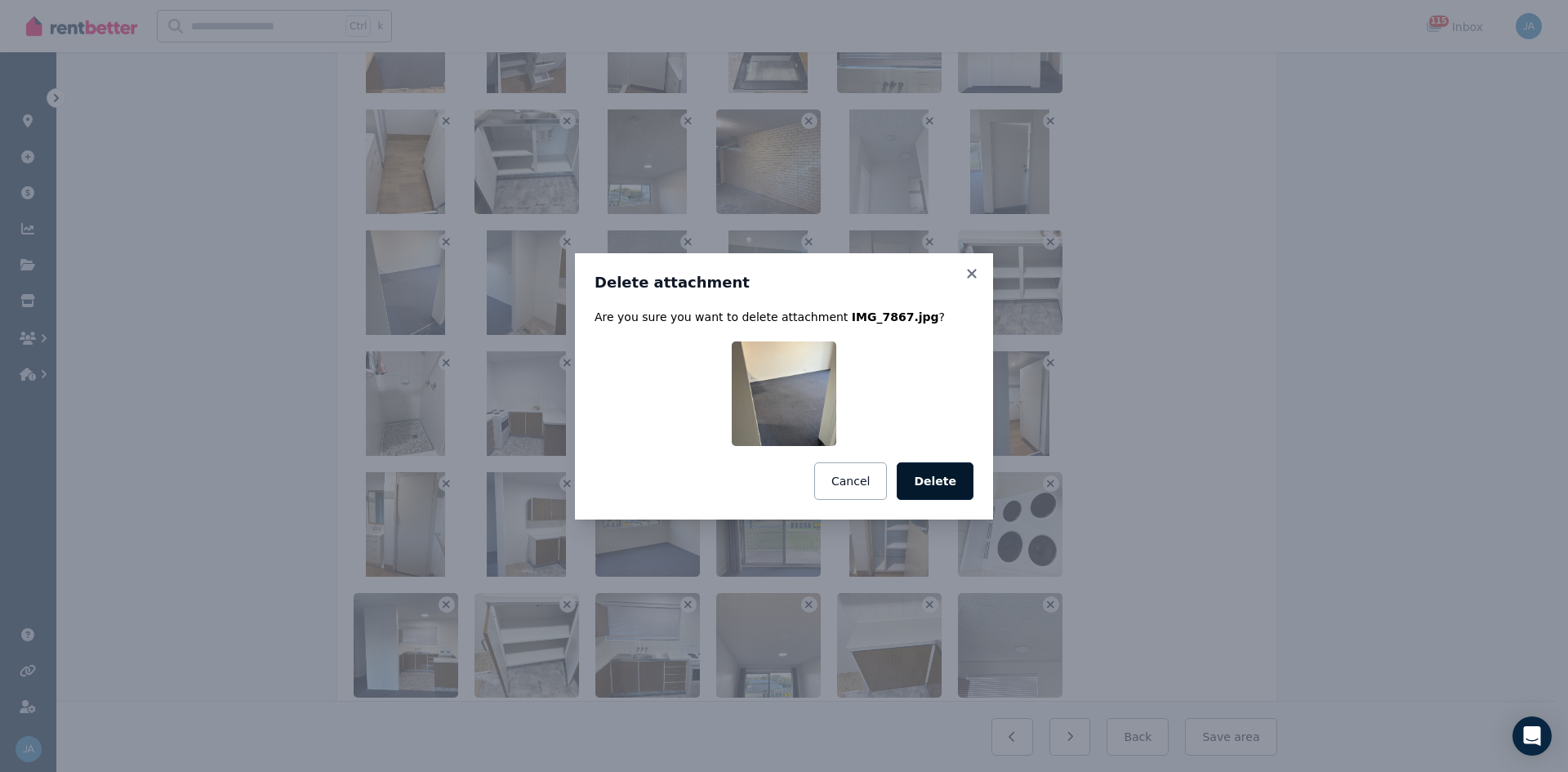
click at [938, 477] on button "Delete" at bounding box center [934, 481] width 76 height 38
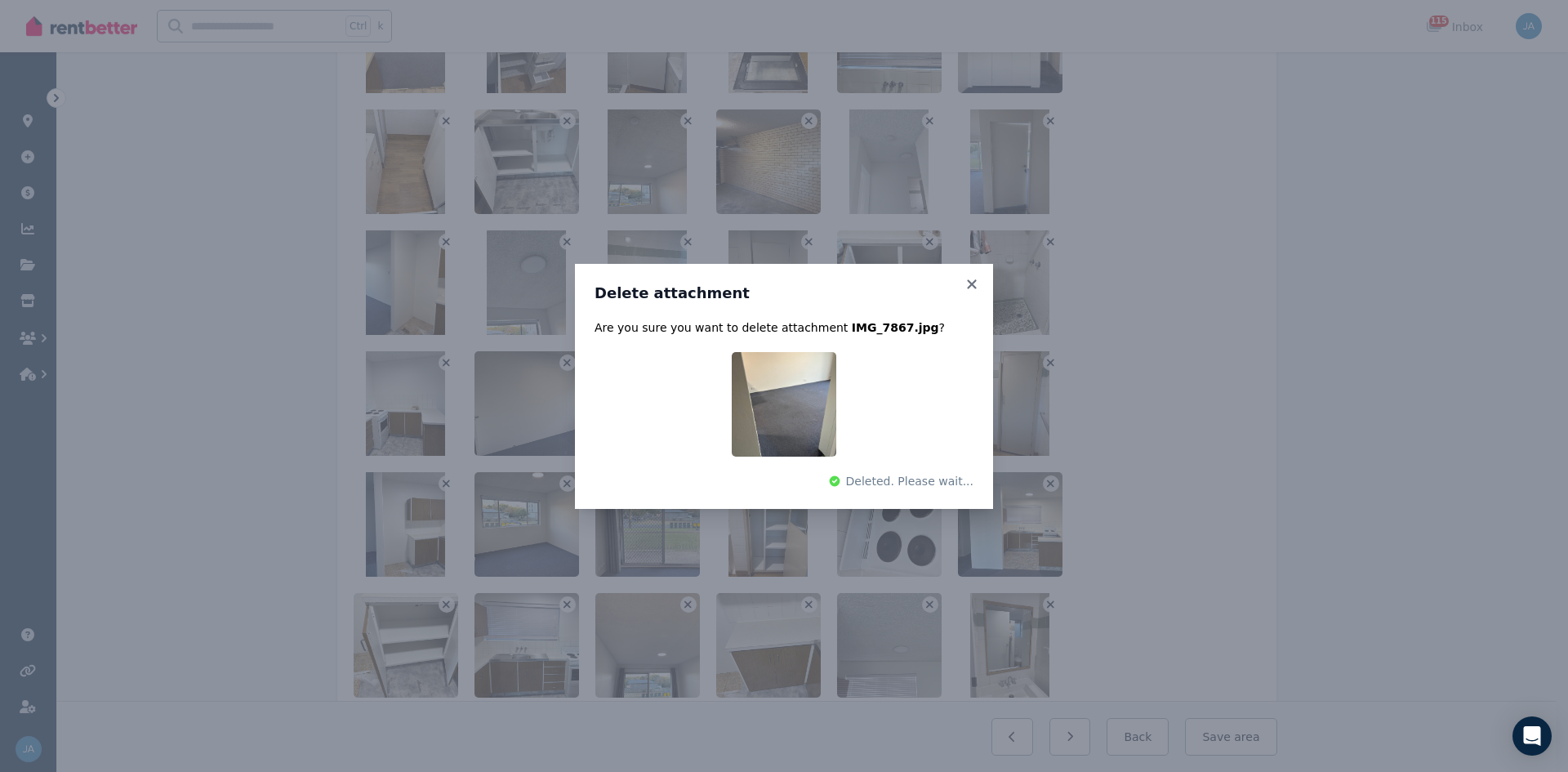
click at [569, 240] on div "Delete attachment Are you sure you want to delete attachment IMG_7867.jpg ? Del…" at bounding box center [784, 386] width 1568 height 772
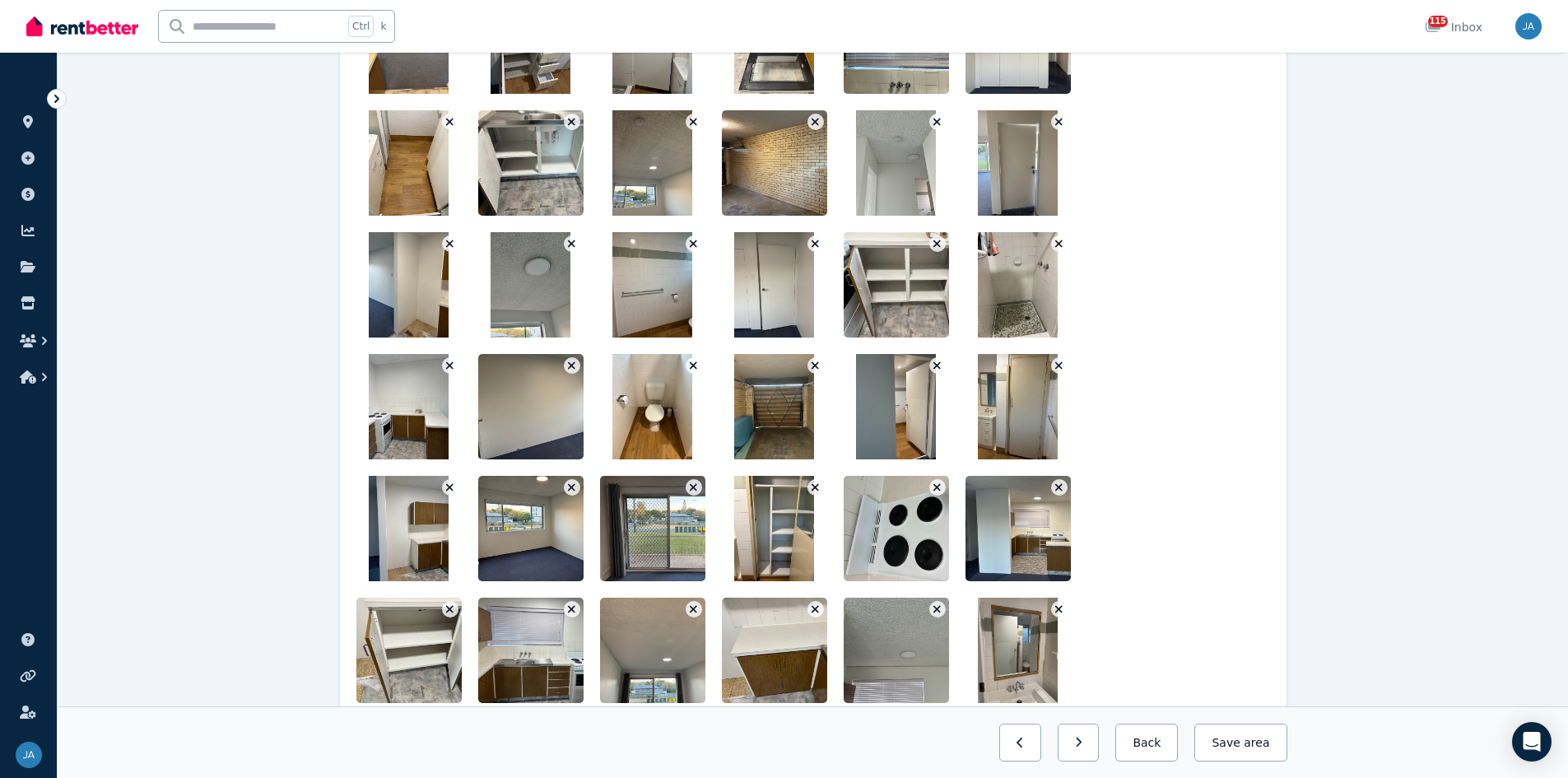
click at [569, 243] on icon "button" at bounding box center [571, 243] width 9 height 11
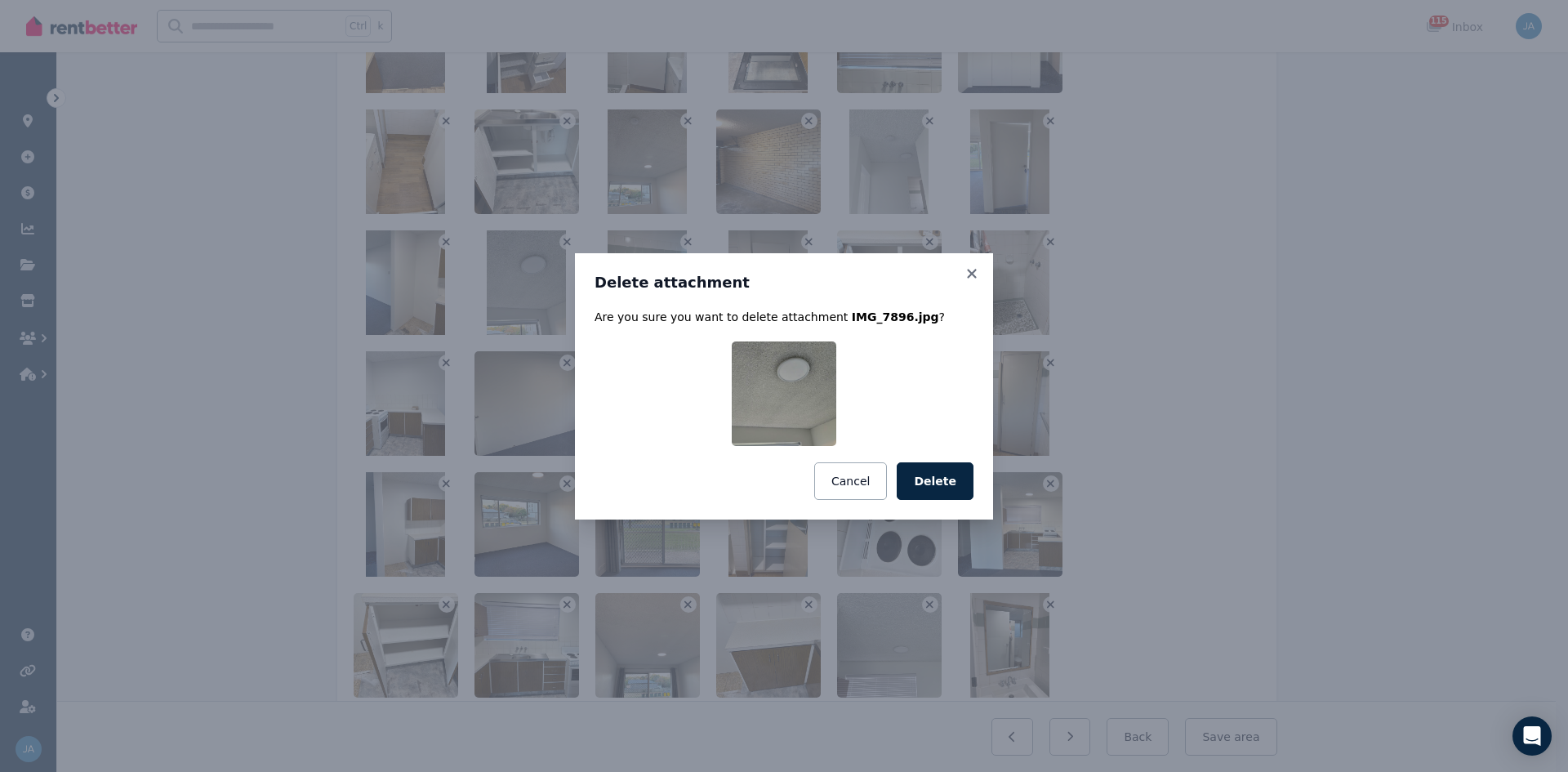
drag, startPoint x: 945, startPoint y: 481, endPoint x: 921, endPoint y: 457, distance: 33.9
click at [942, 477] on button "Delete" at bounding box center [934, 481] width 76 height 38
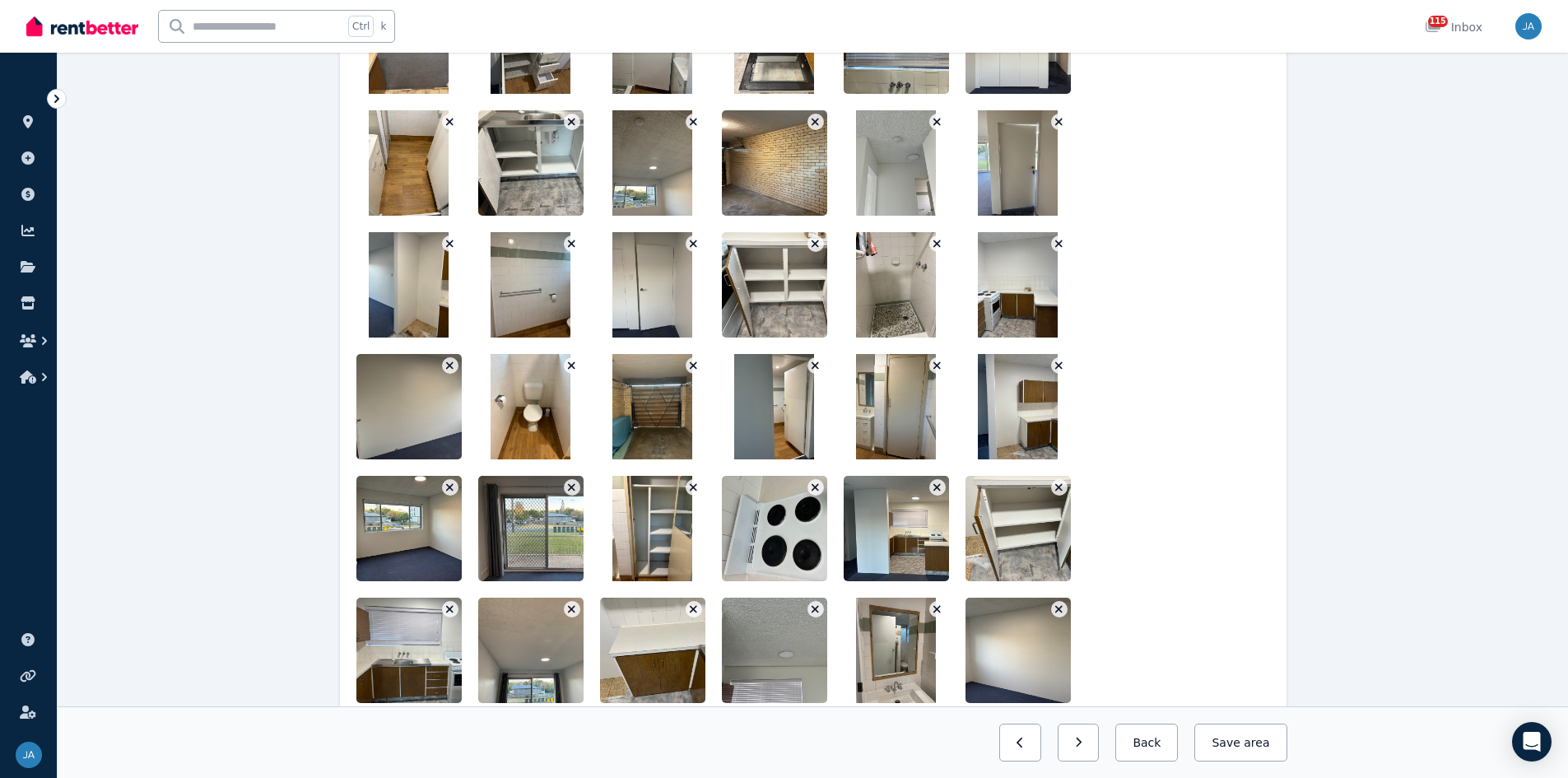
click at [574, 241] on icon "button" at bounding box center [571, 244] width 8 height 8
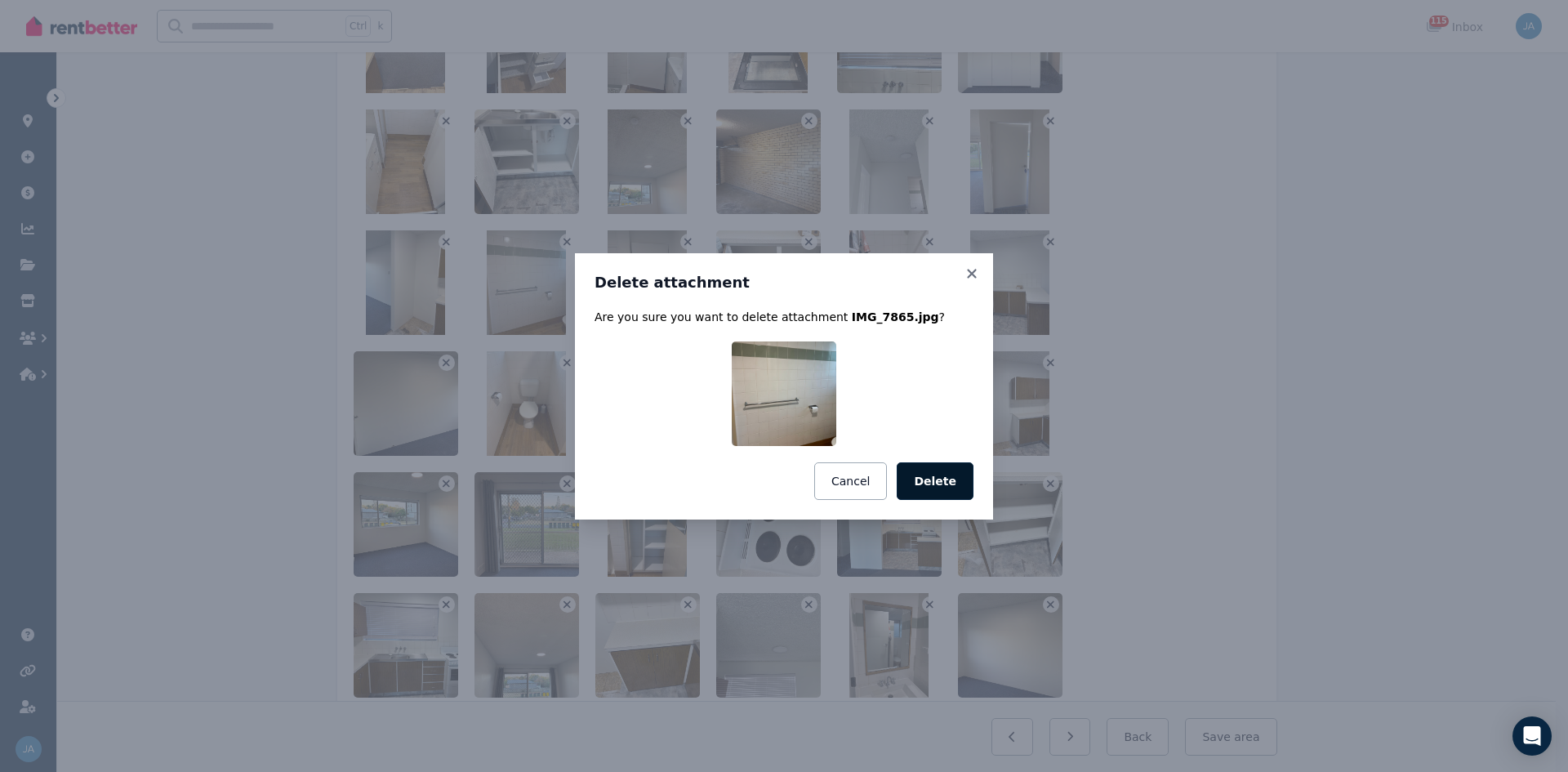
click at [951, 477] on button "Delete" at bounding box center [934, 481] width 76 height 38
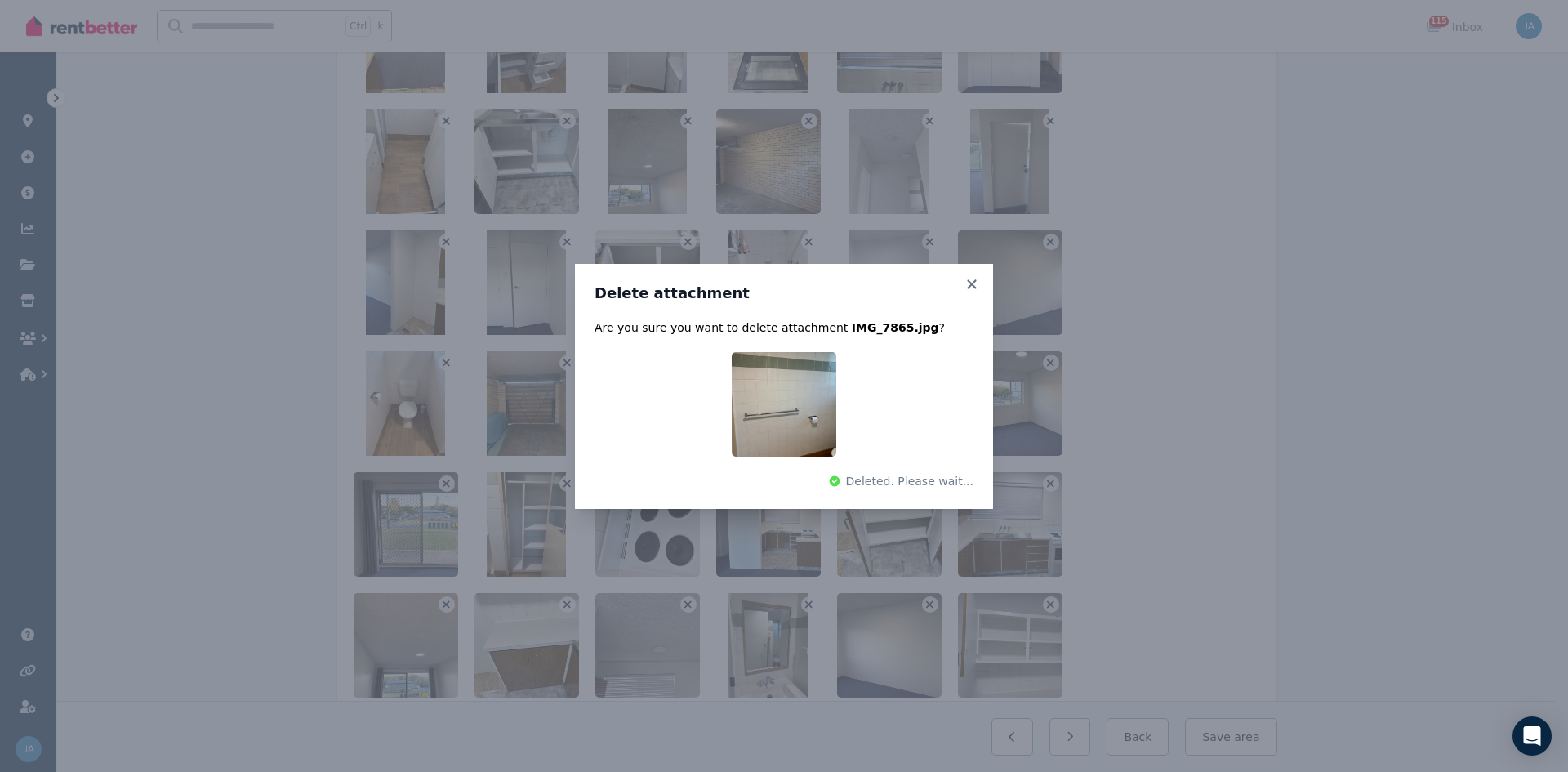
click at [565, 242] on div "Delete attachment Are you sure you want to delete attachment IMG_7865.jpg ? Del…" at bounding box center [784, 386] width 1568 height 772
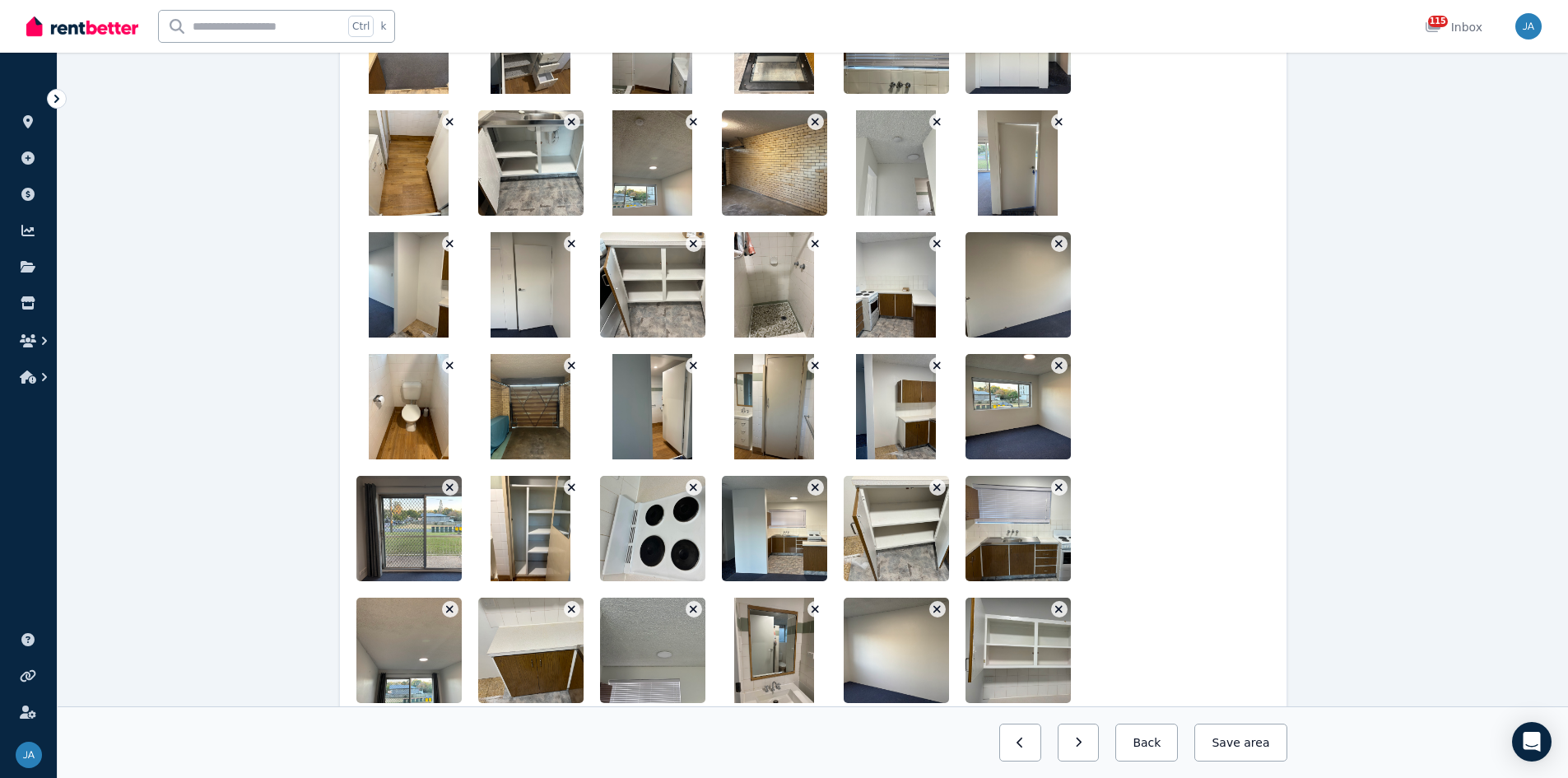
click at [569, 244] on icon "button" at bounding box center [571, 243] width 9 height 11
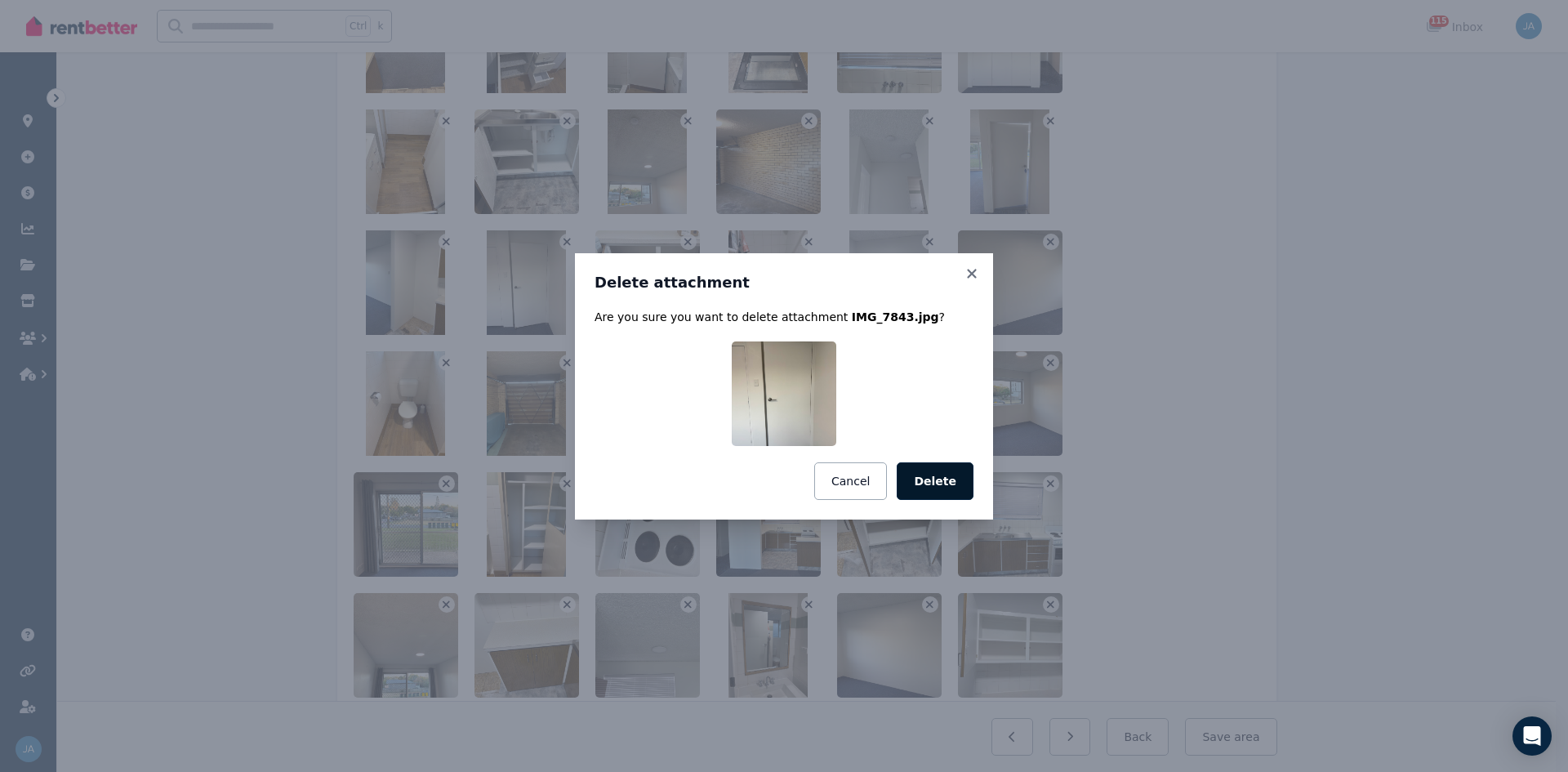
click at [941, 477] on button "Delete" at bounding box center [934, 481] width 76 height 38
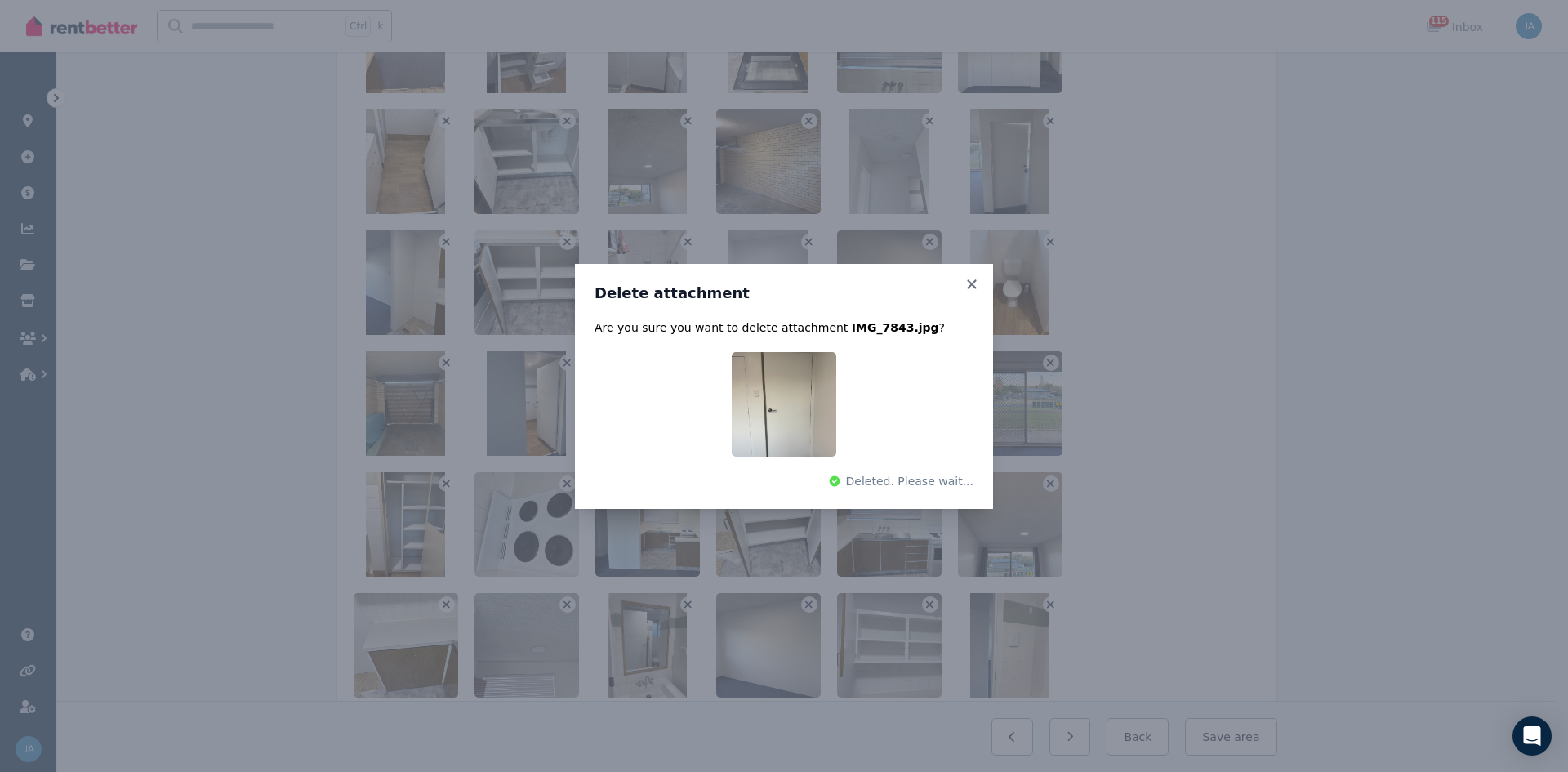
click at [568, 245] on div "Delete attachment Are you sure you want to delete attachment IMG_7843.jpg ? Del…" at bounding box center [784, 386] width 1568 height 772
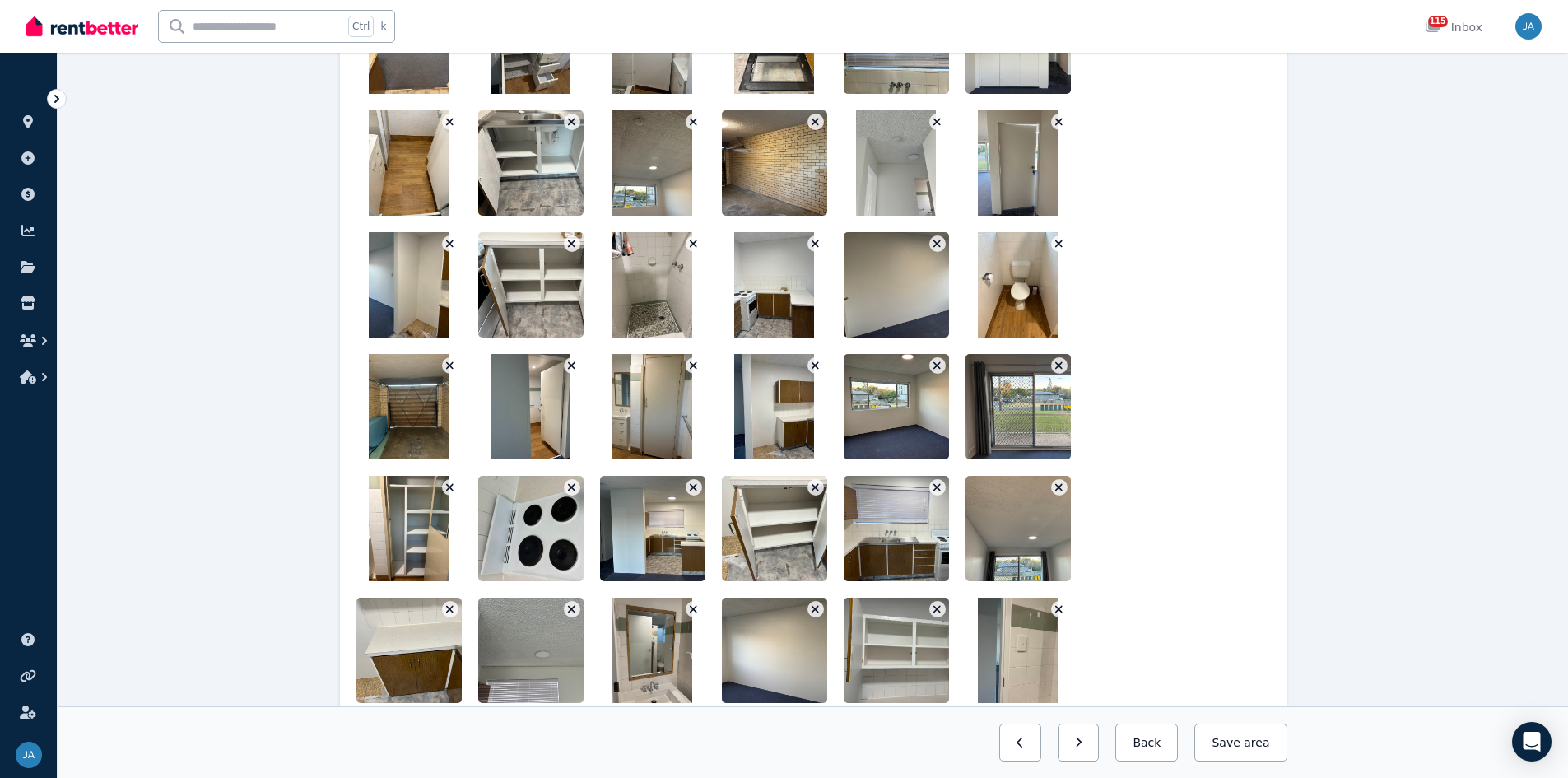
click at [569, 242] on icon "button" at bounding box center [571, 244] width 8 height 8
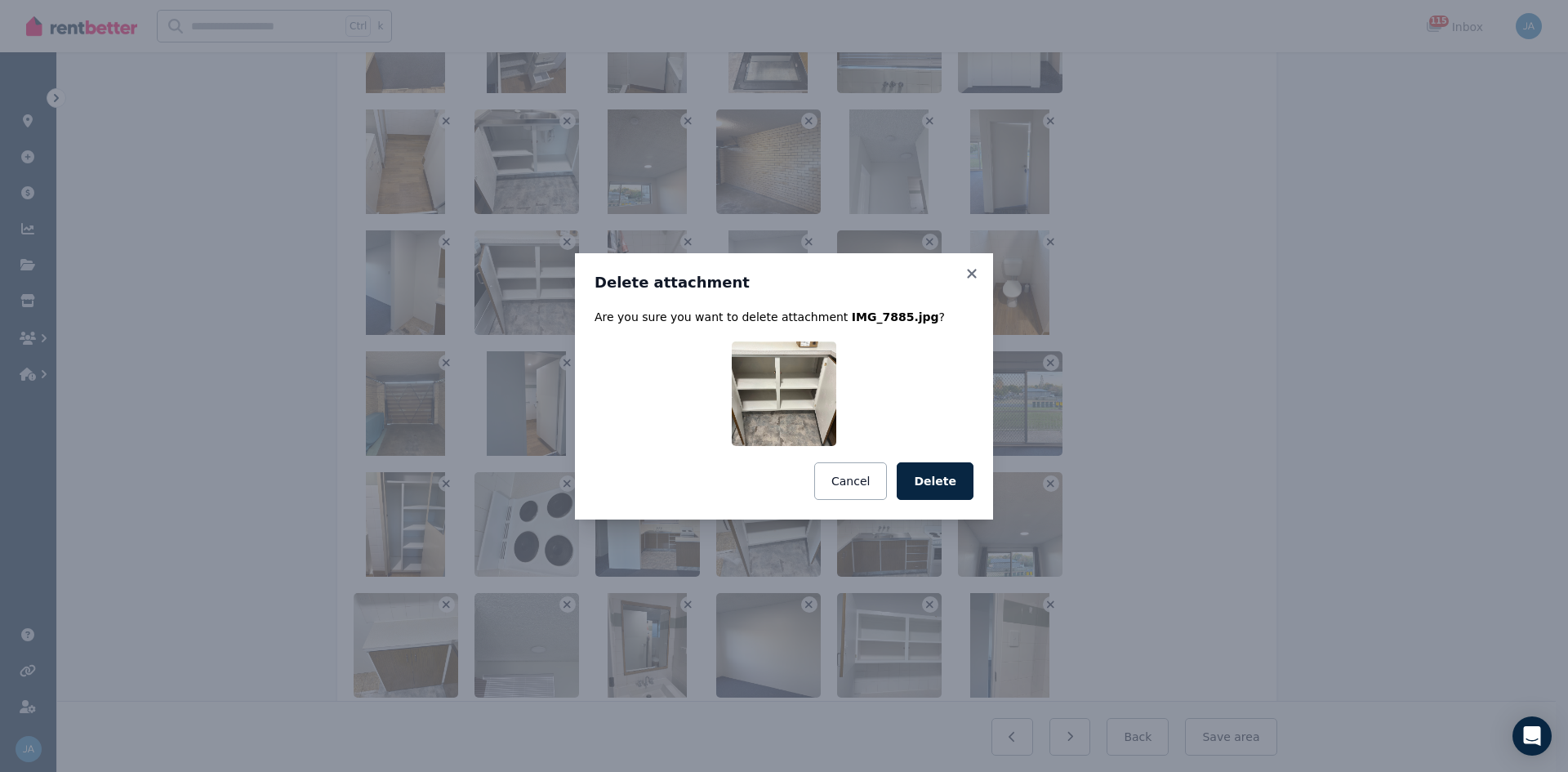
click at [934, 460] on div "Are you sure you want to delete attachment IMG_7885.jpg ? Cancel Delete" at bounding box center [784, 404] width 379 height 191
click at [947, 477] on button "Delete" at bounding box center [934, 481] width 76 height 38
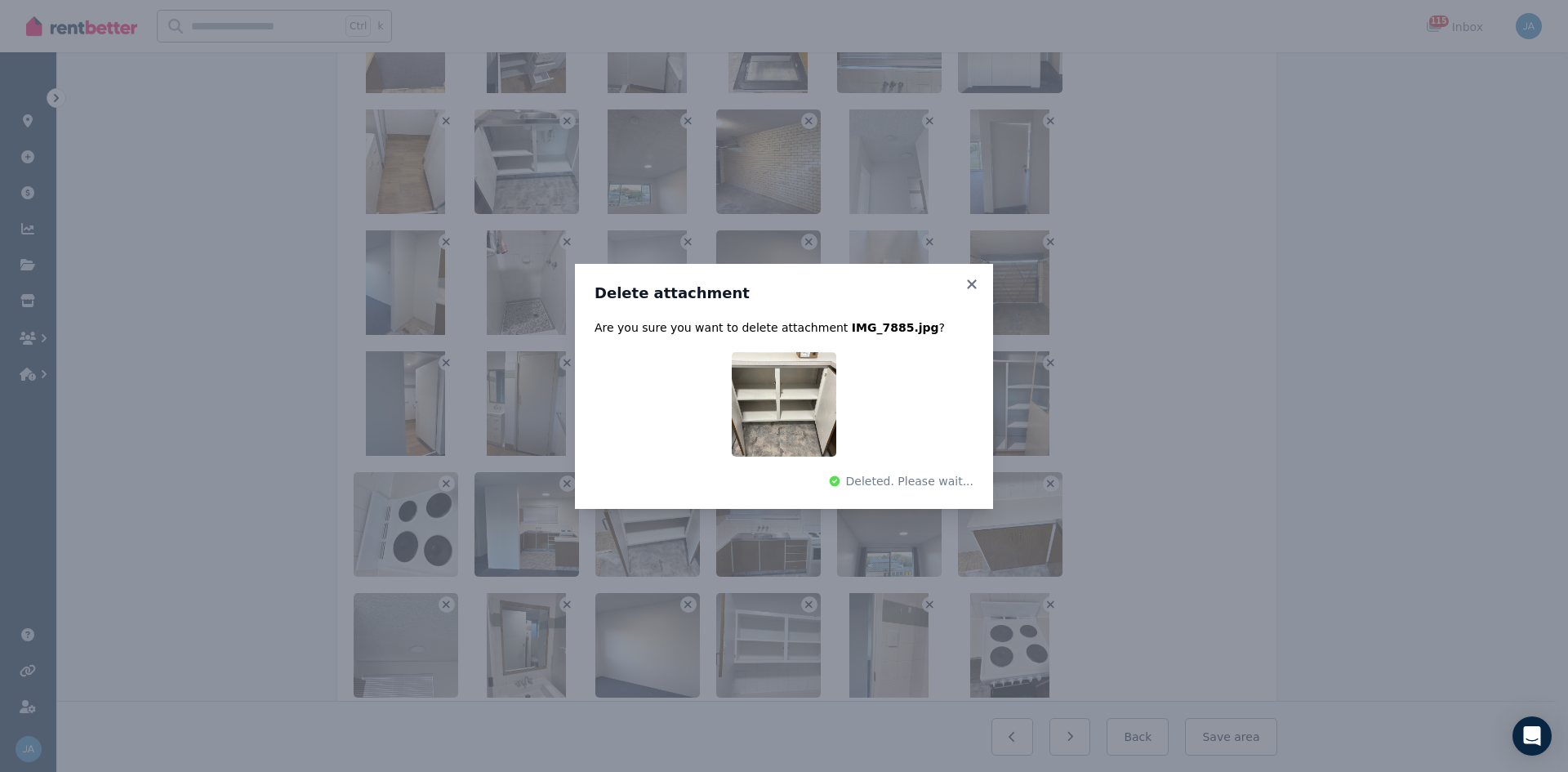
click at [570, 243] on div "Delete attachment Are you sure you want to delete attachment IMG_7885.jpg ? Del…" at bounding box center [784, 386] width 1568 height 772
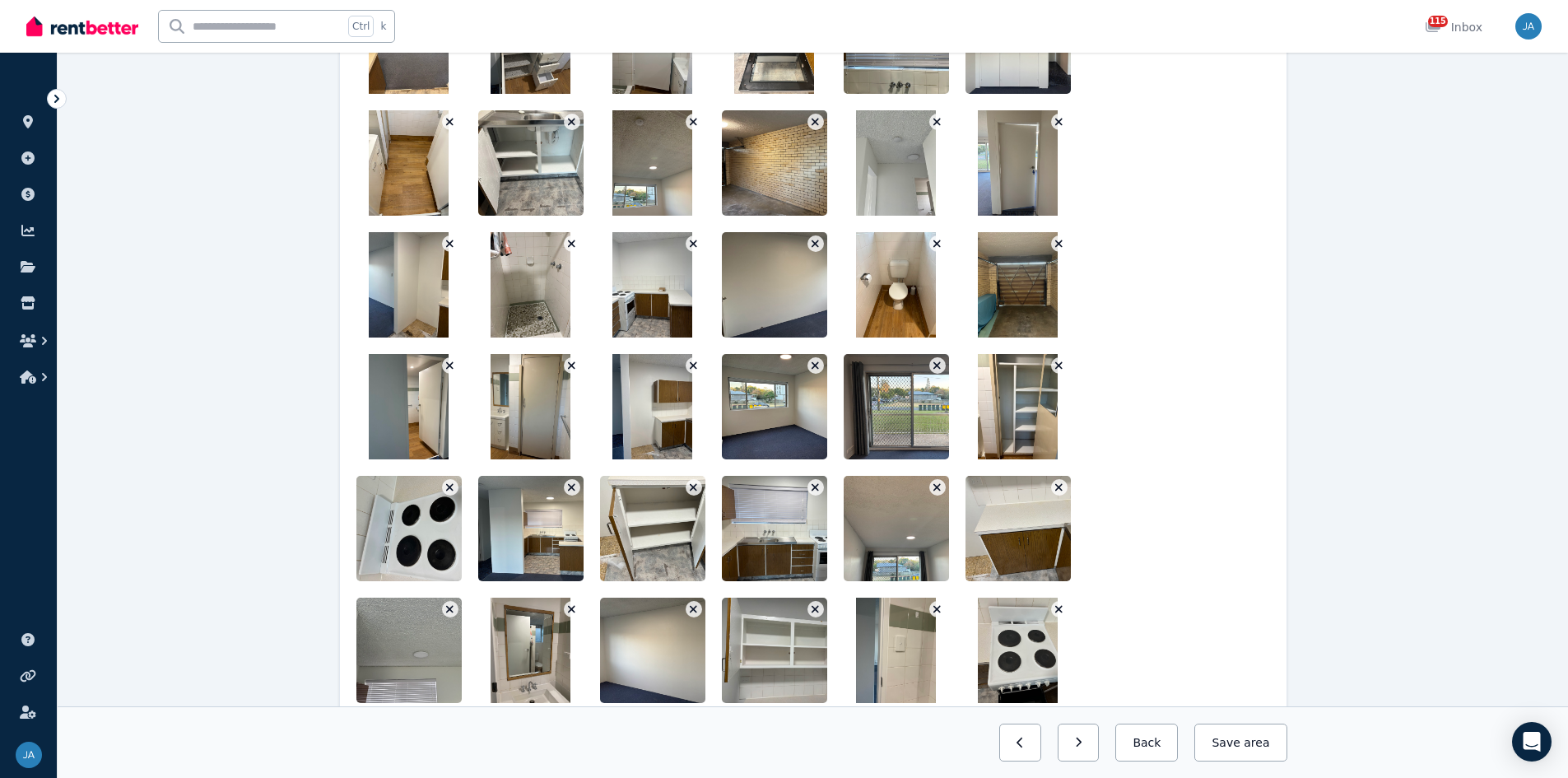
click at [573, 245] on icon "button" at bounding box center [571, 244] width 8 height 8
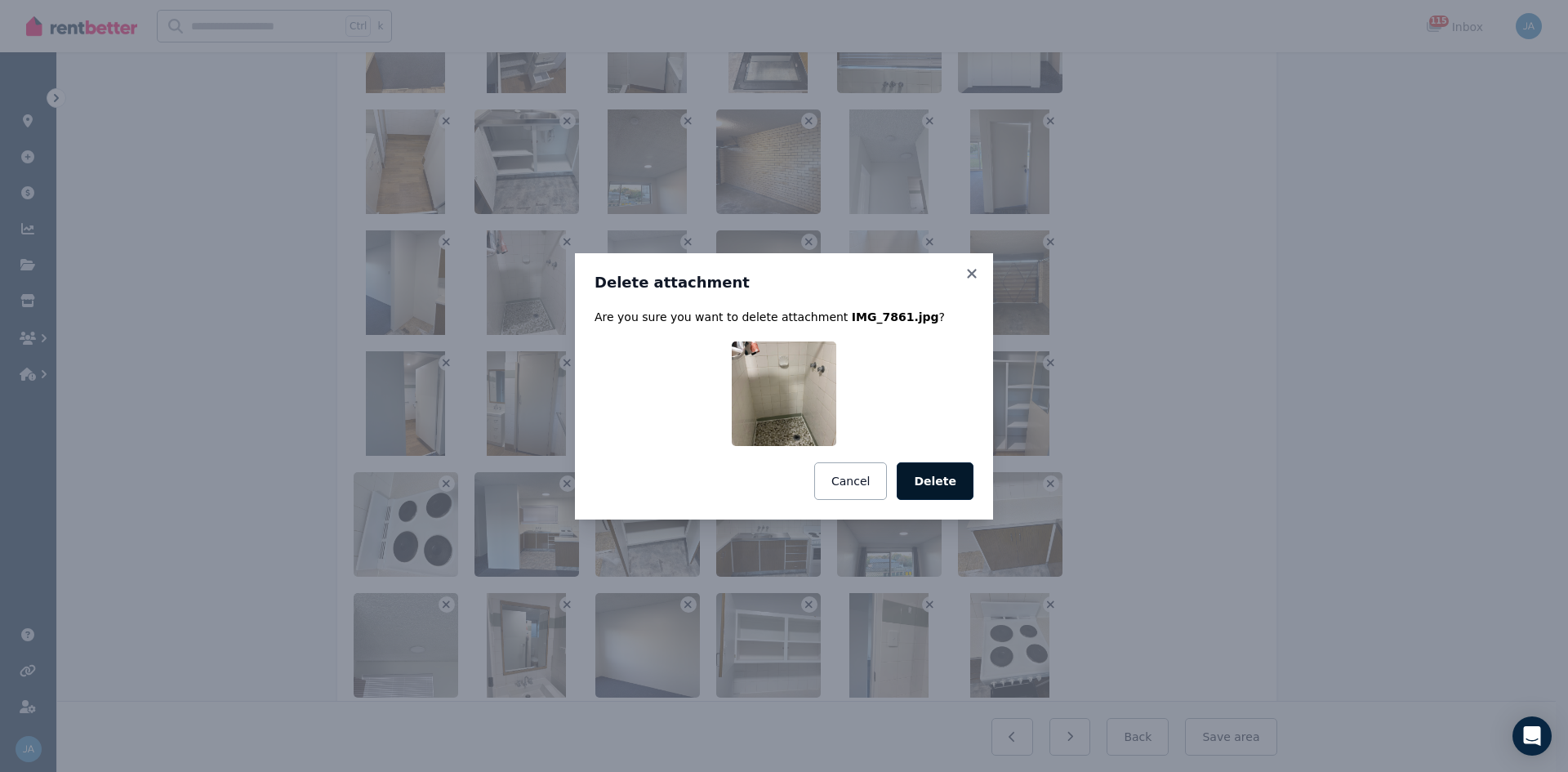
click at [951, 477] on button "Delete" at bounding box center [934, 481] width 76 height 38
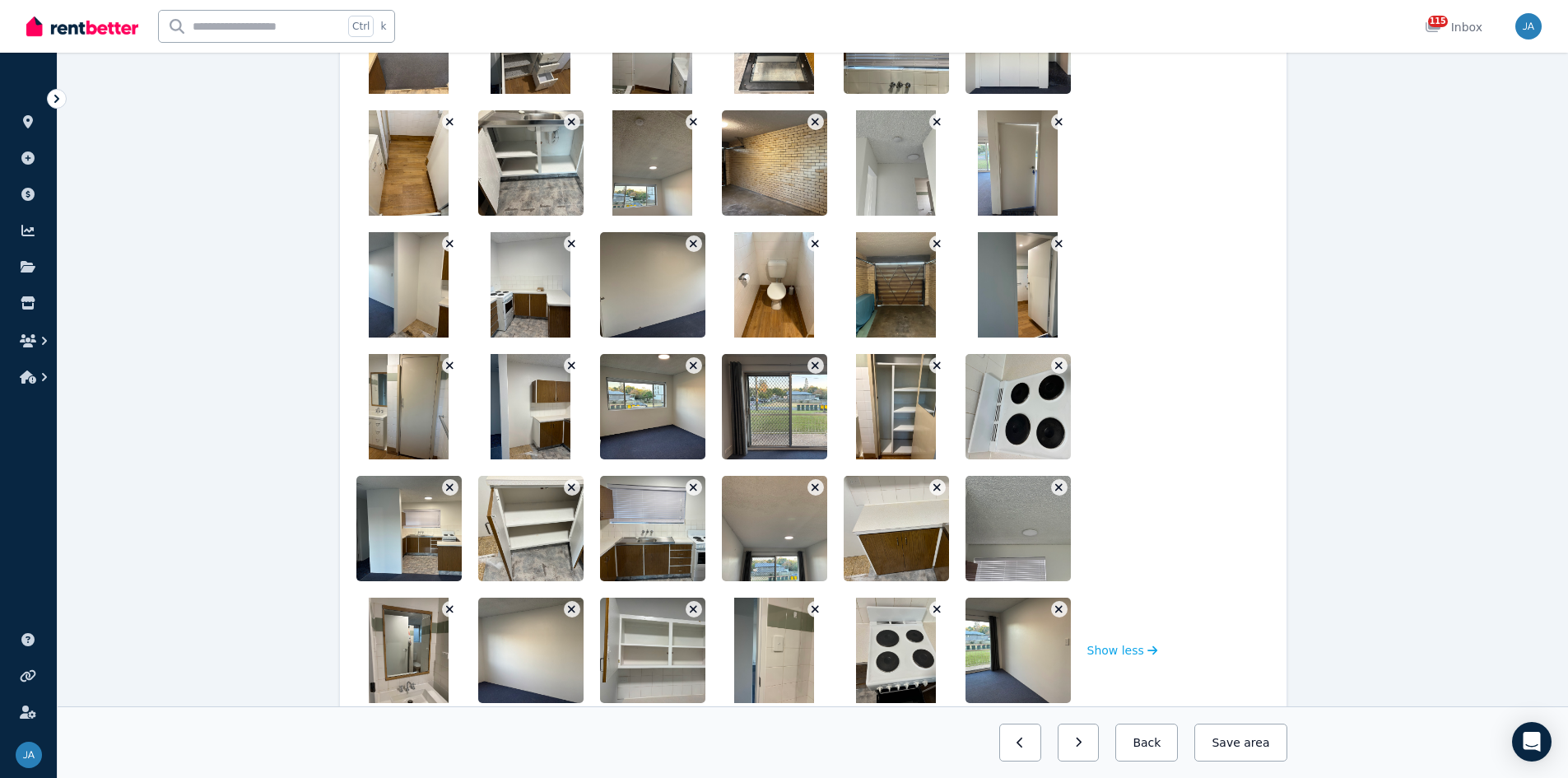
click at [932, 245] on button "button" at bounding box center [937, 243] width 16 height 16
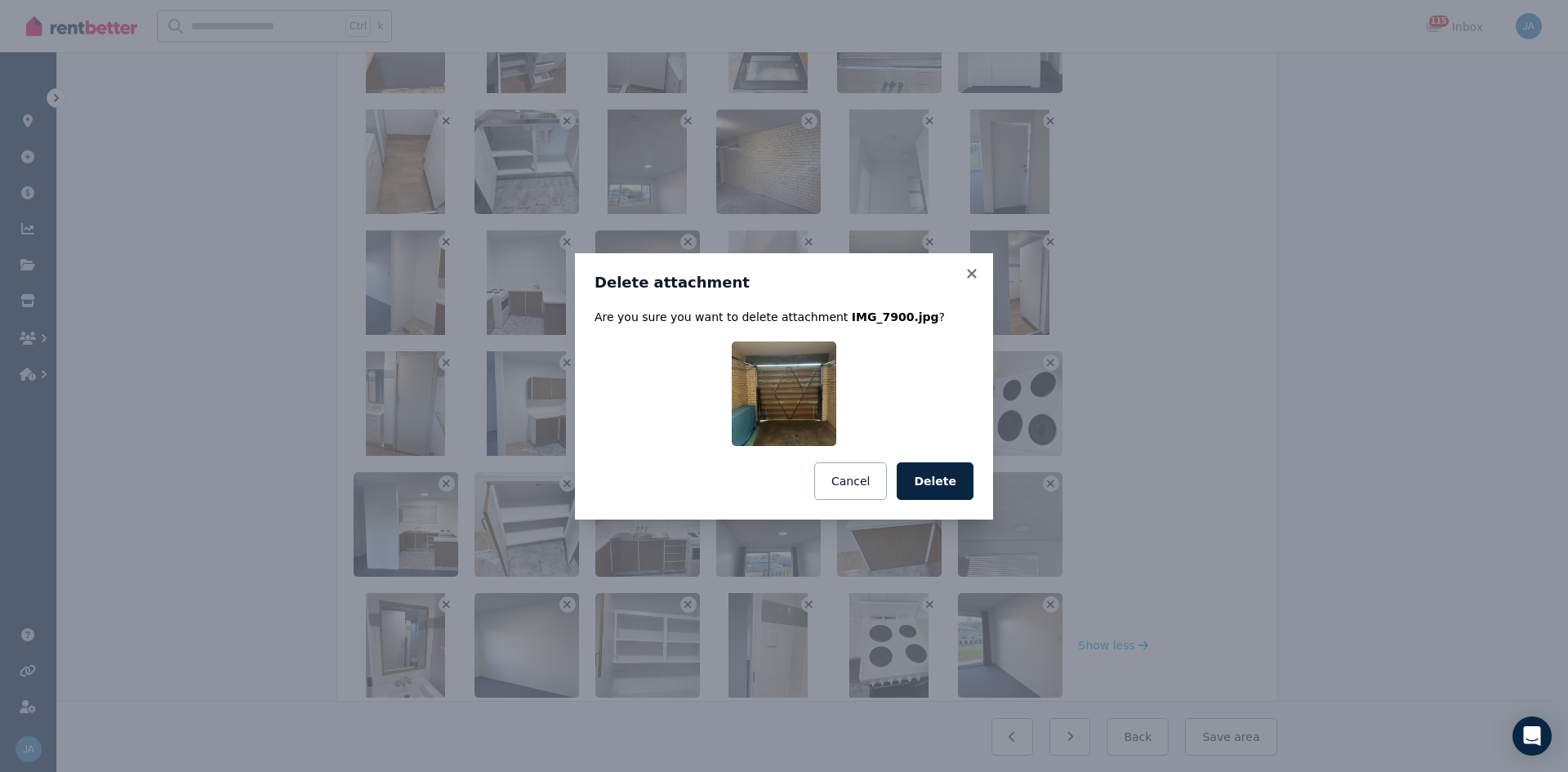
drag, startPoint x: 959, startPoint y: 483, endPoint x: 1005, endPoint y: 486, distance: 46.1
click at [958, 477] on button "Delete" at bounding box center [934, 481] width 76 height 38
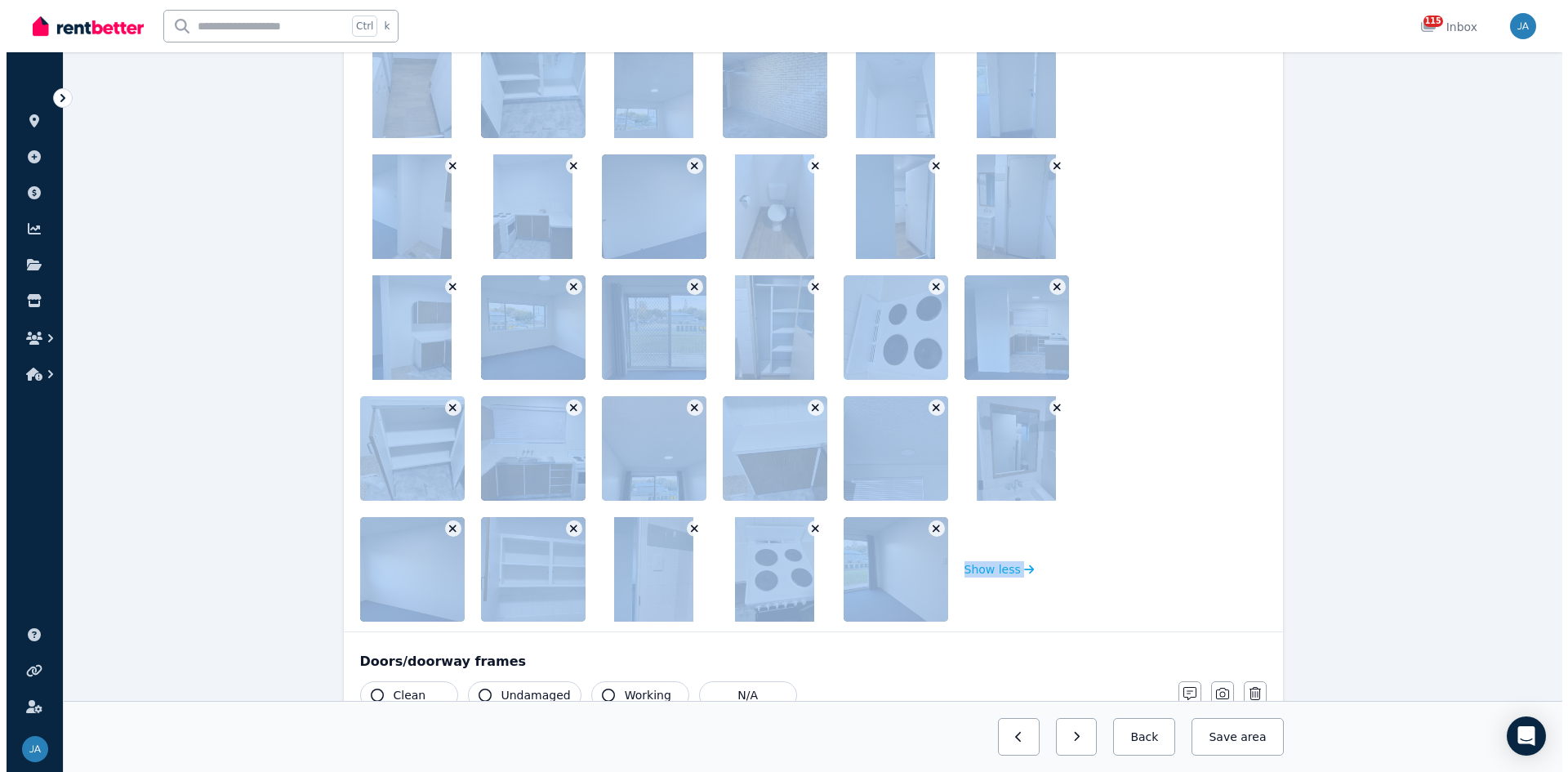
scroll to position [1036, 0]
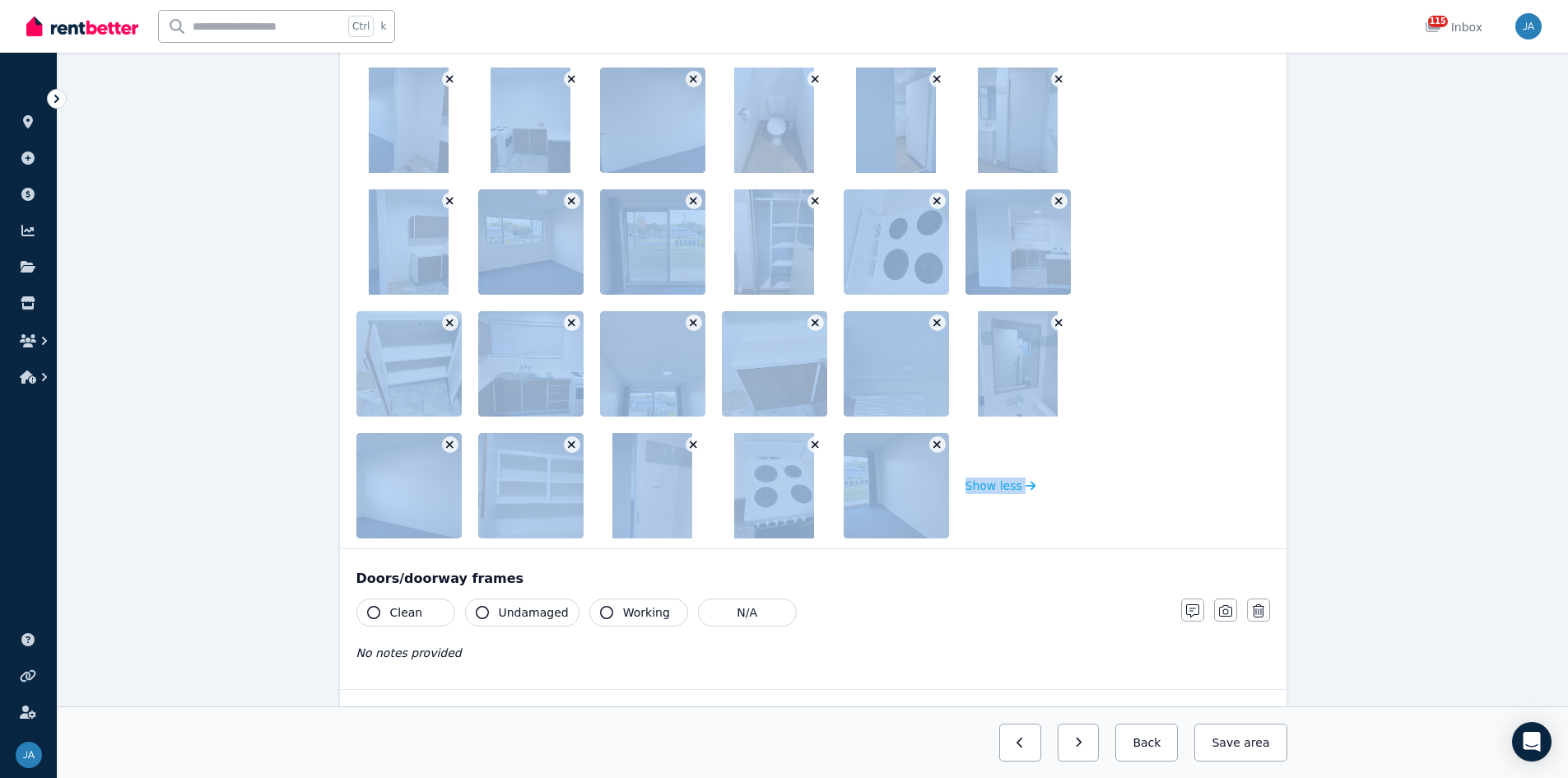
drag, startPoint x: 346, startPoint y: 438, endPoint x: 1042, endPoint y: 511, distance: 699.8
drag, startPoint x: 887, startPoint y: 481, endPoint x: 1213, endPoint y: 207, distance: 425.9
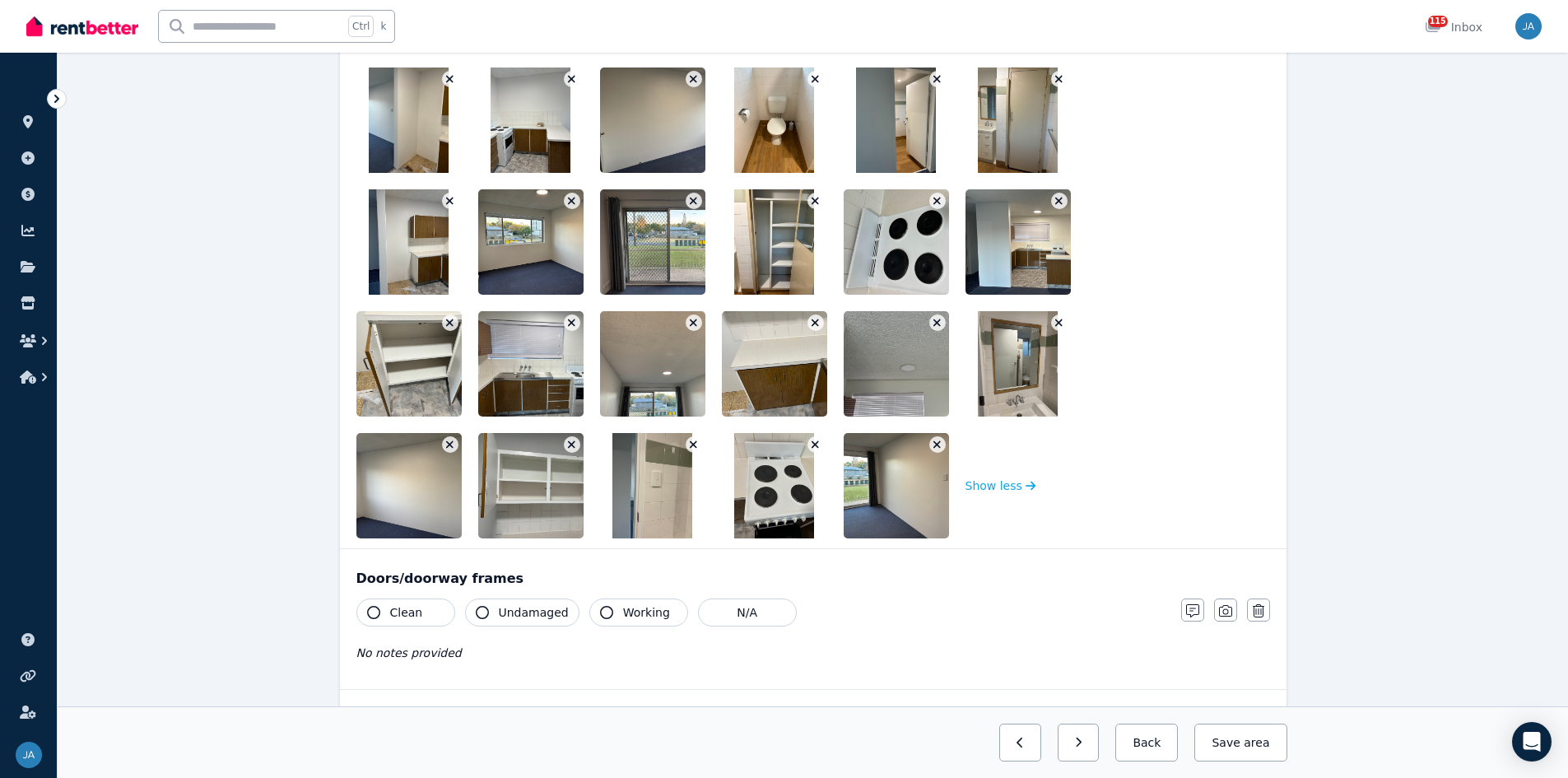
drag, startPoint x: 1013, startPoint y: 531, endPoint x: 647, endPoint y: 347, distance: 409.6
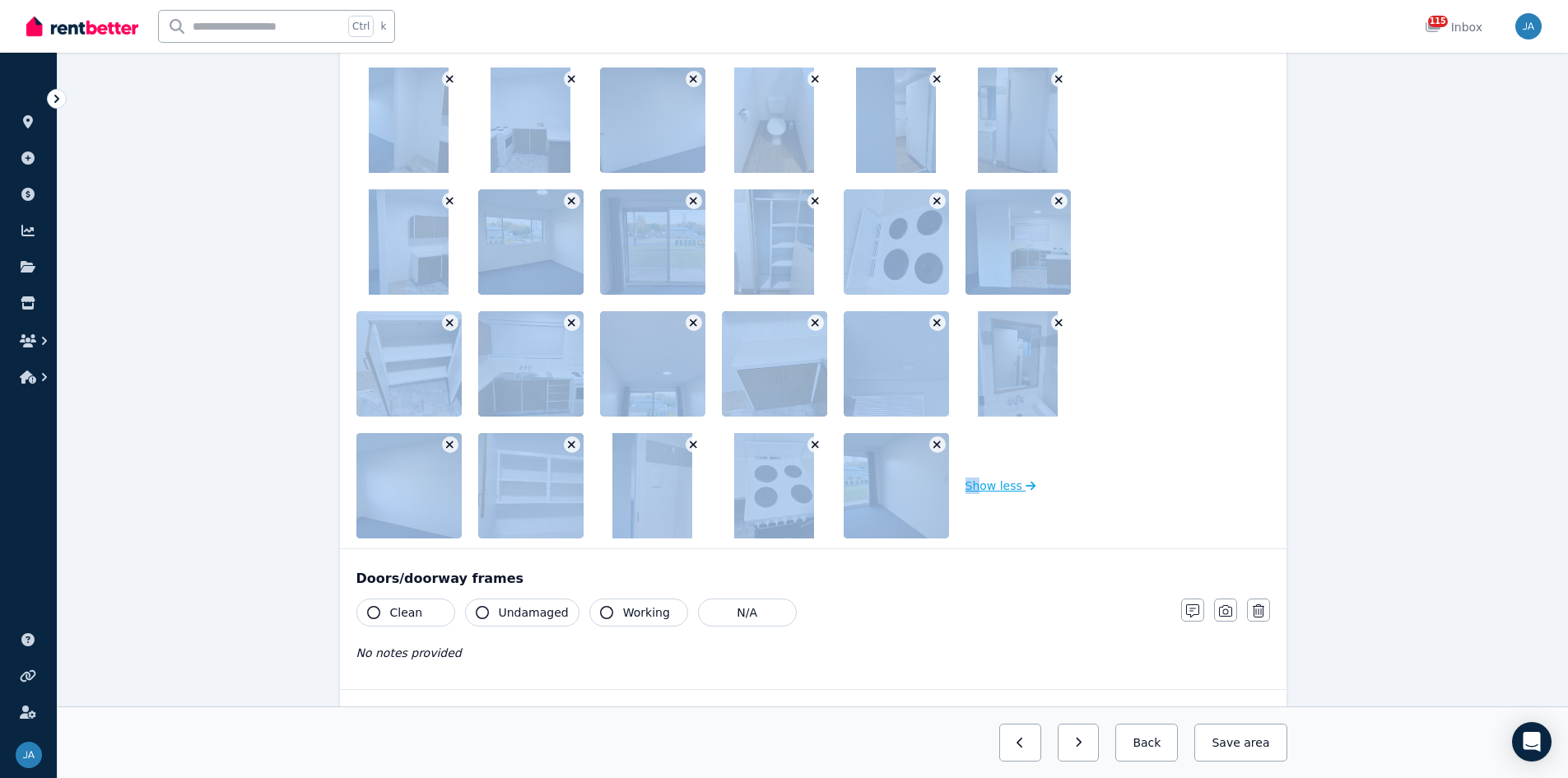
drag, startPoint x: 351, startPoint y: 176, endPoint x: 979, endPoint y: 465, distance: 691.3
drag, startPoint x: 889, startPoint y: 463, endPoint x: 1212, endPoint y: 177, distance: 431.4
click at [939, 443] on icon "button" at bounding box center [937, 445] width 8 height 8
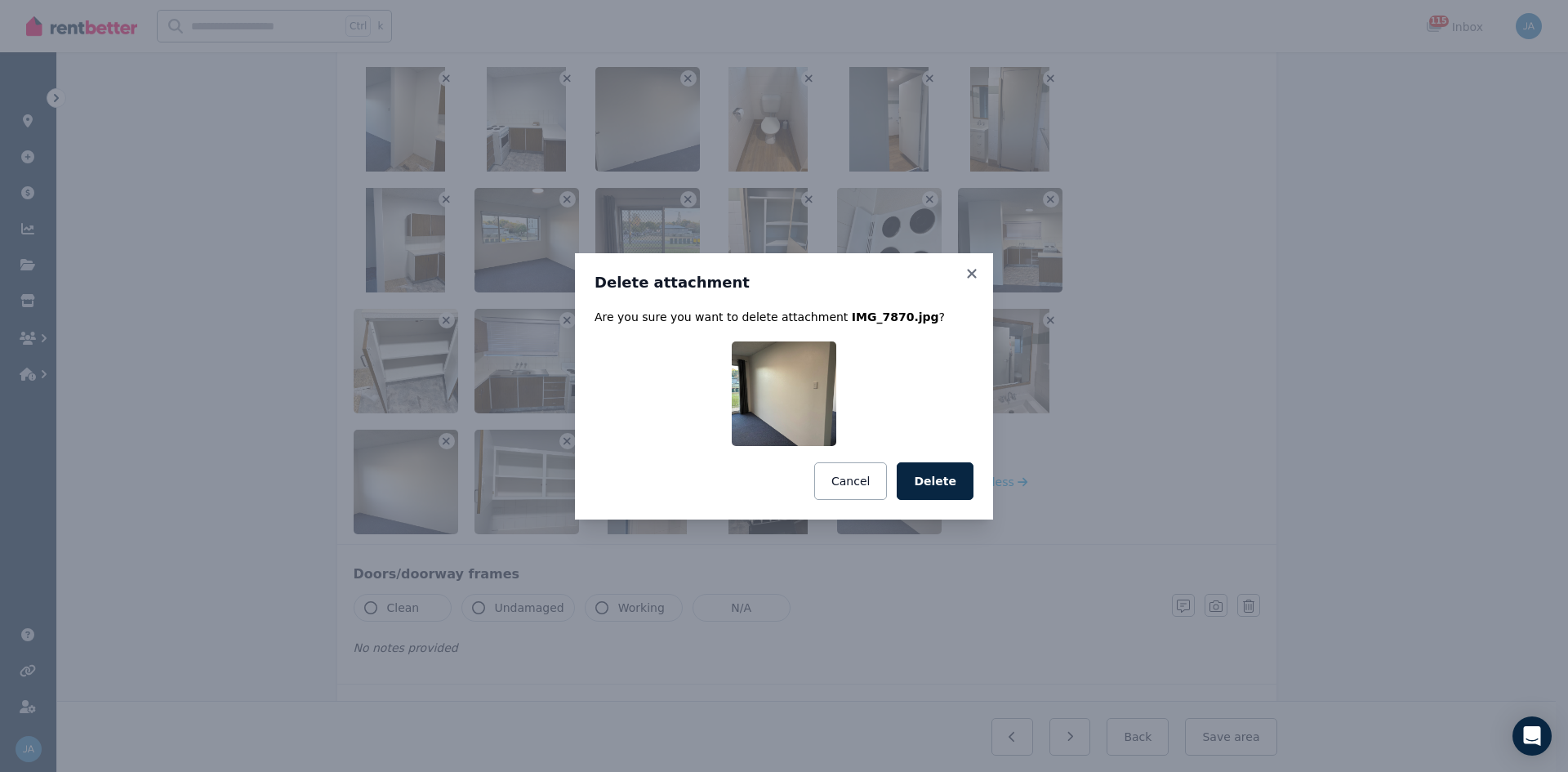
drag, startPoint x: 945, startPoint y: 482, endPoint x: 906, endPoint y: 495, distance: 41.1
click at [940, 477] on button "Delete" at bounding box center [934, 481] width 76 height 38
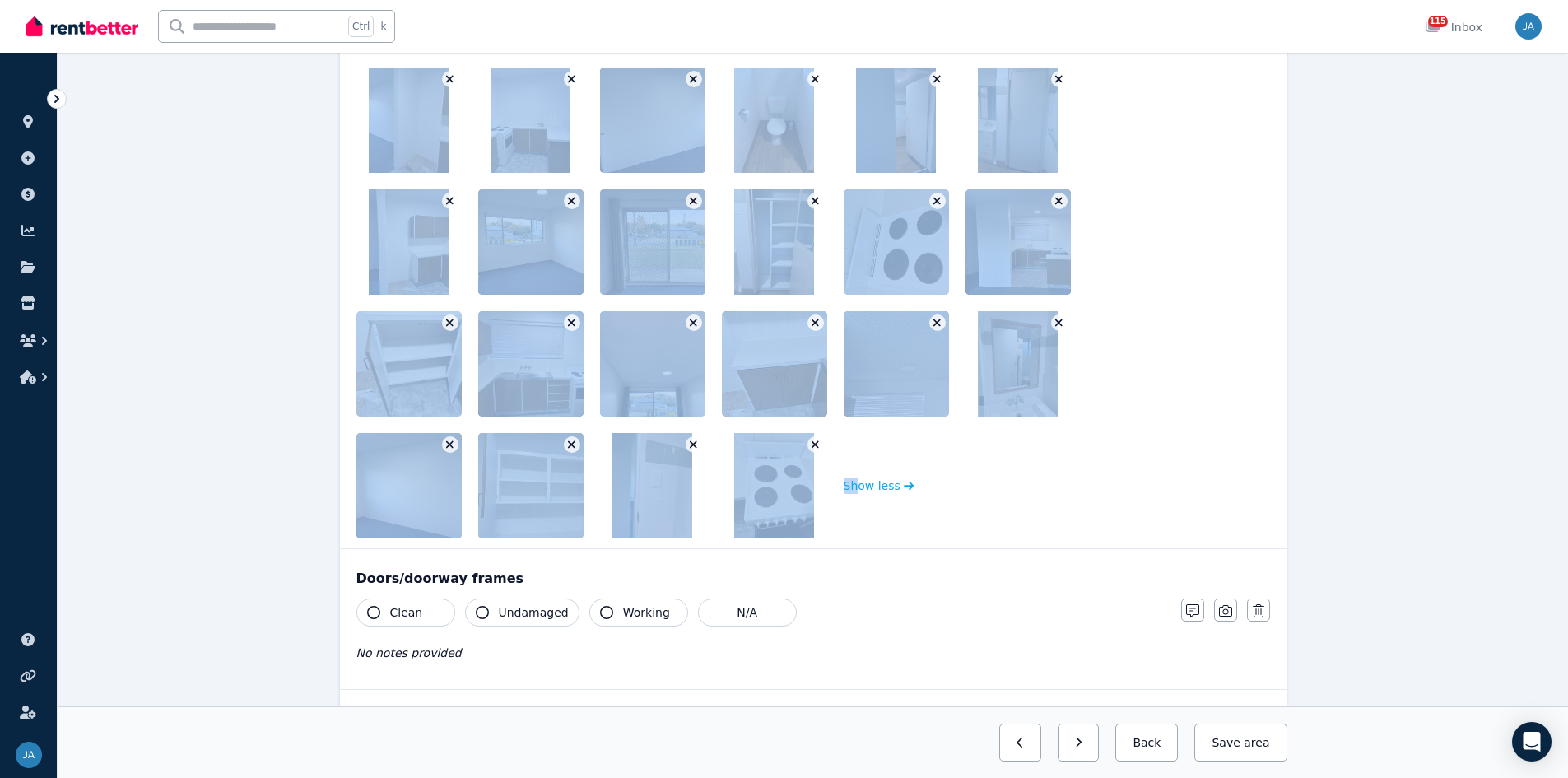
click at [812, 440] on icon "button" at bounding box center [815, 444] width 9 height 11
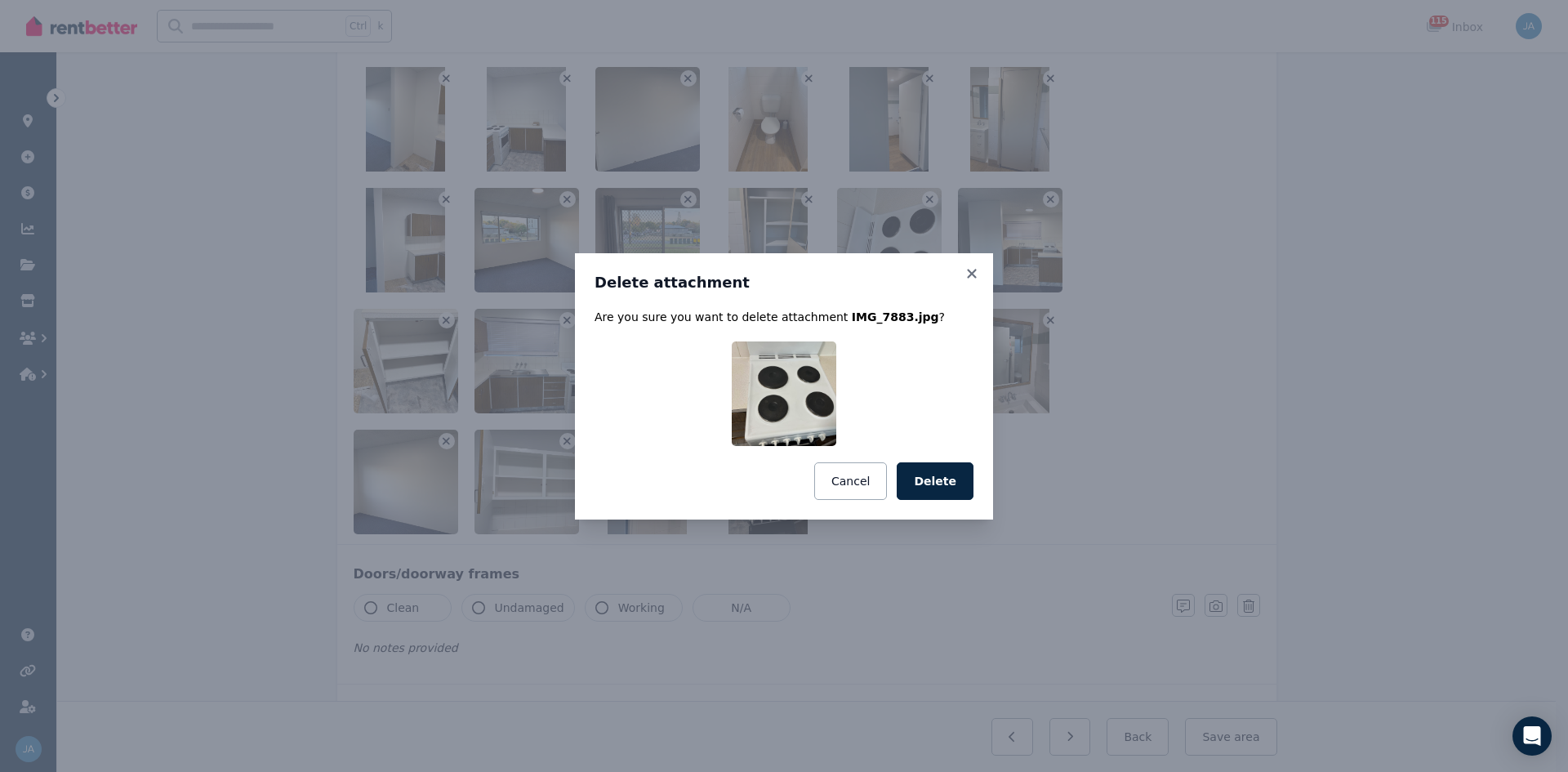
drag, startPoint x: 952, startPoint y: 484, endPoint x: 921, endPoint y: 481, distance: 31.1
click at [951, 477] on button "Delete" at bounding box center [934, 481] width 76 height 38
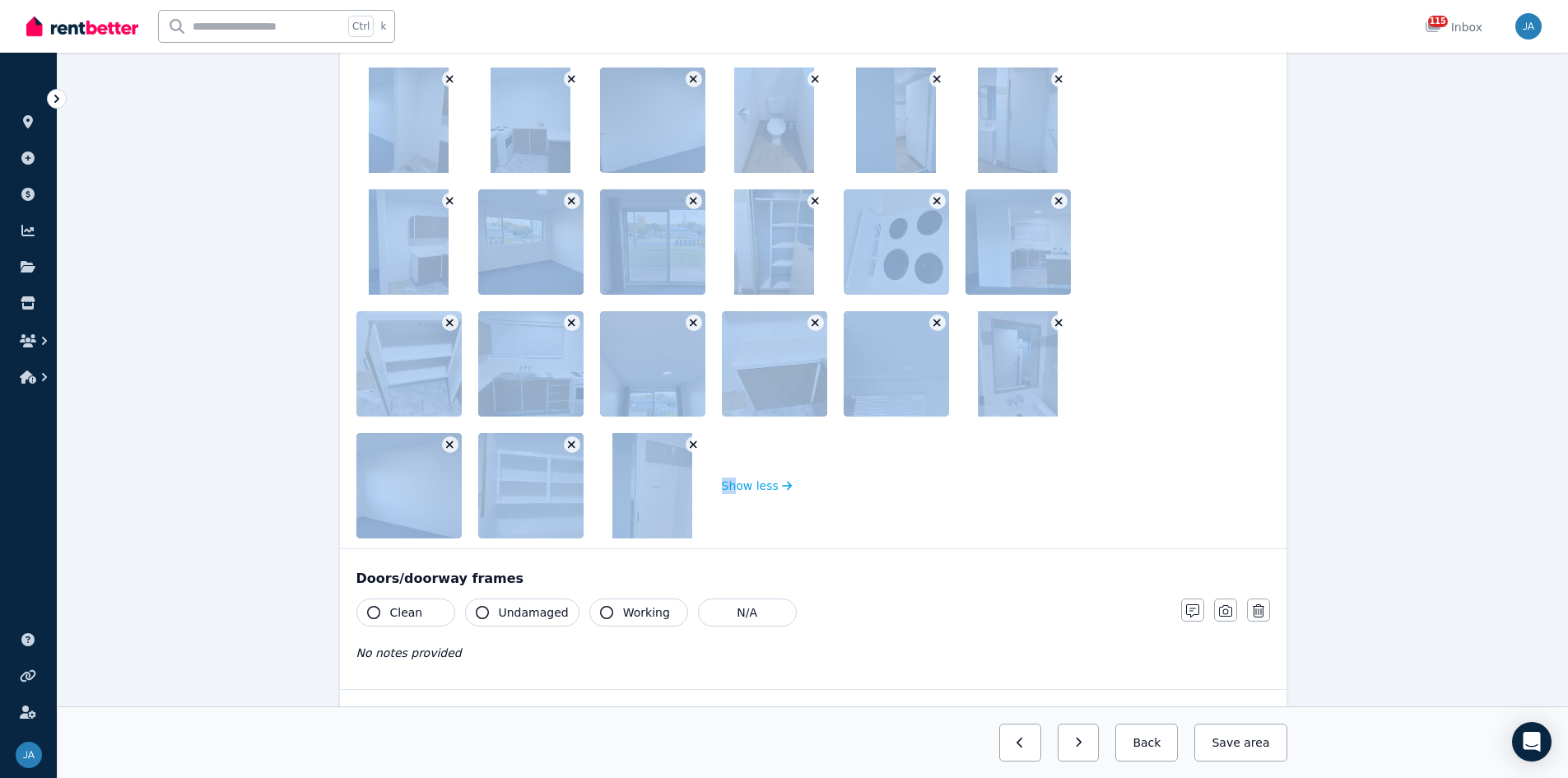
click at [694, 446] on icon "button" at bounding box center [693, 445] width 8 height 8
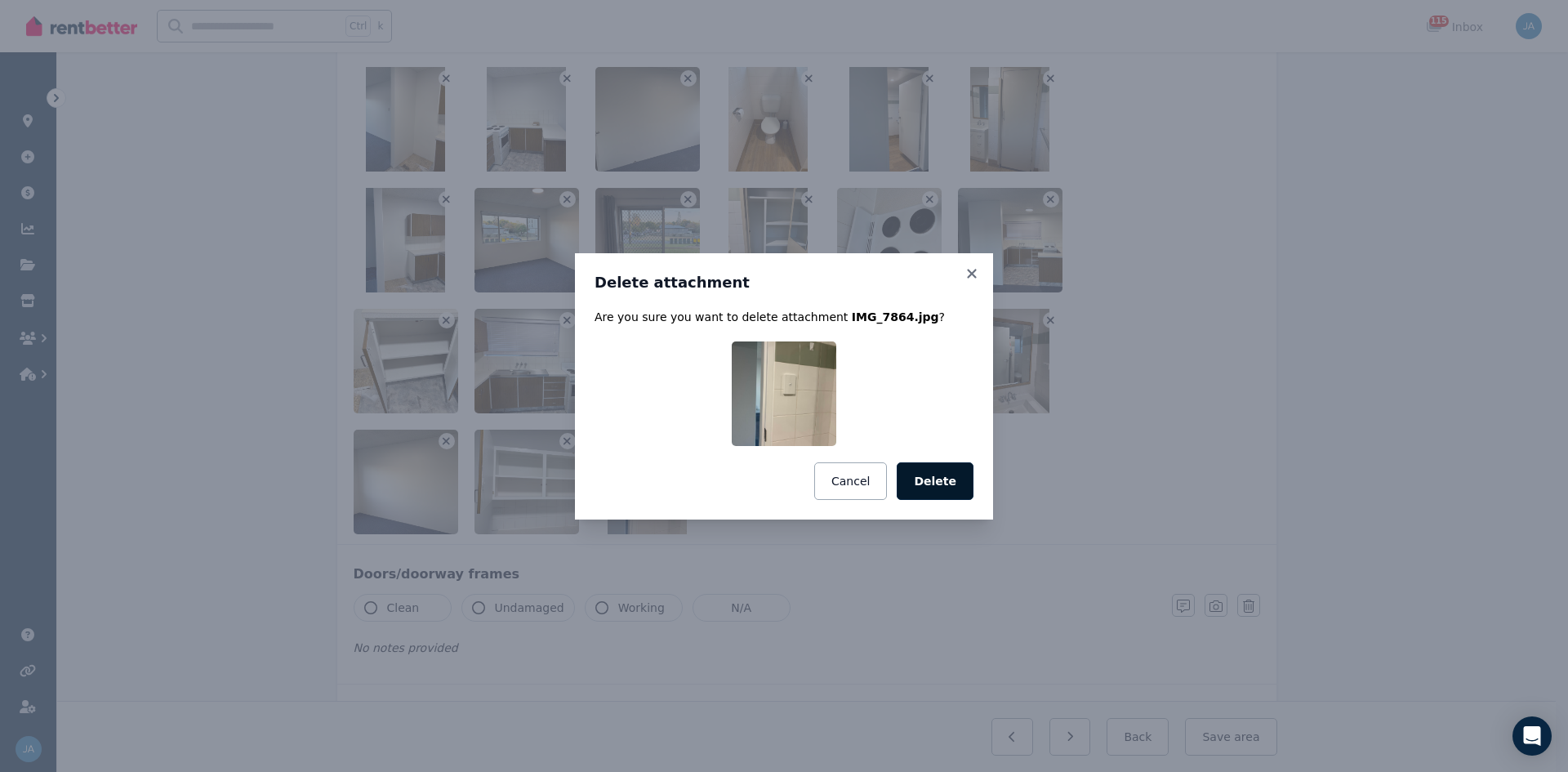
click at [939, 477] on button "Delete" at bounding box center [934, 481] width 76 height 38
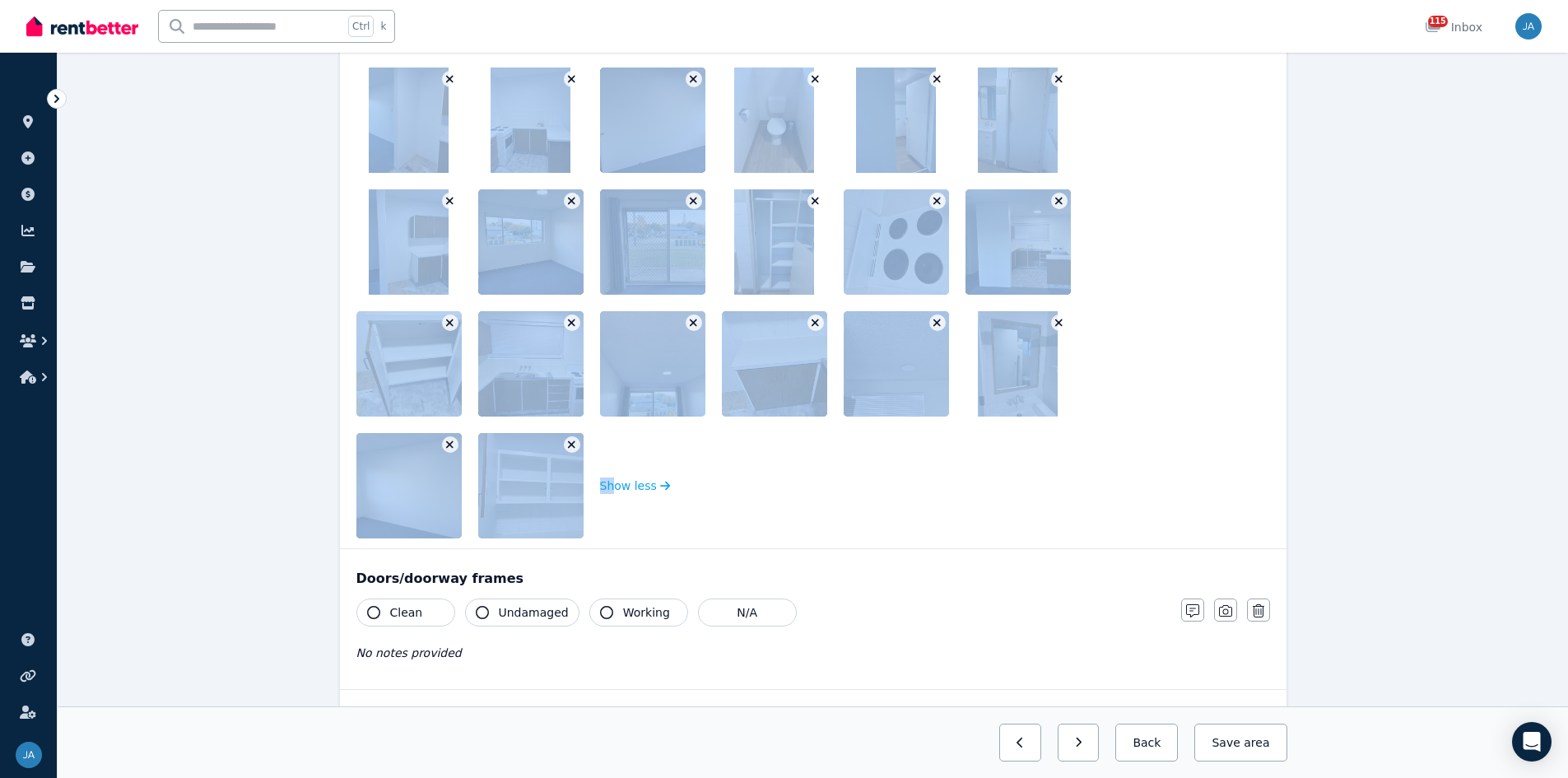
click at [569, 443] on icon "button" at bounding box center [571, 445] width 8 height 8
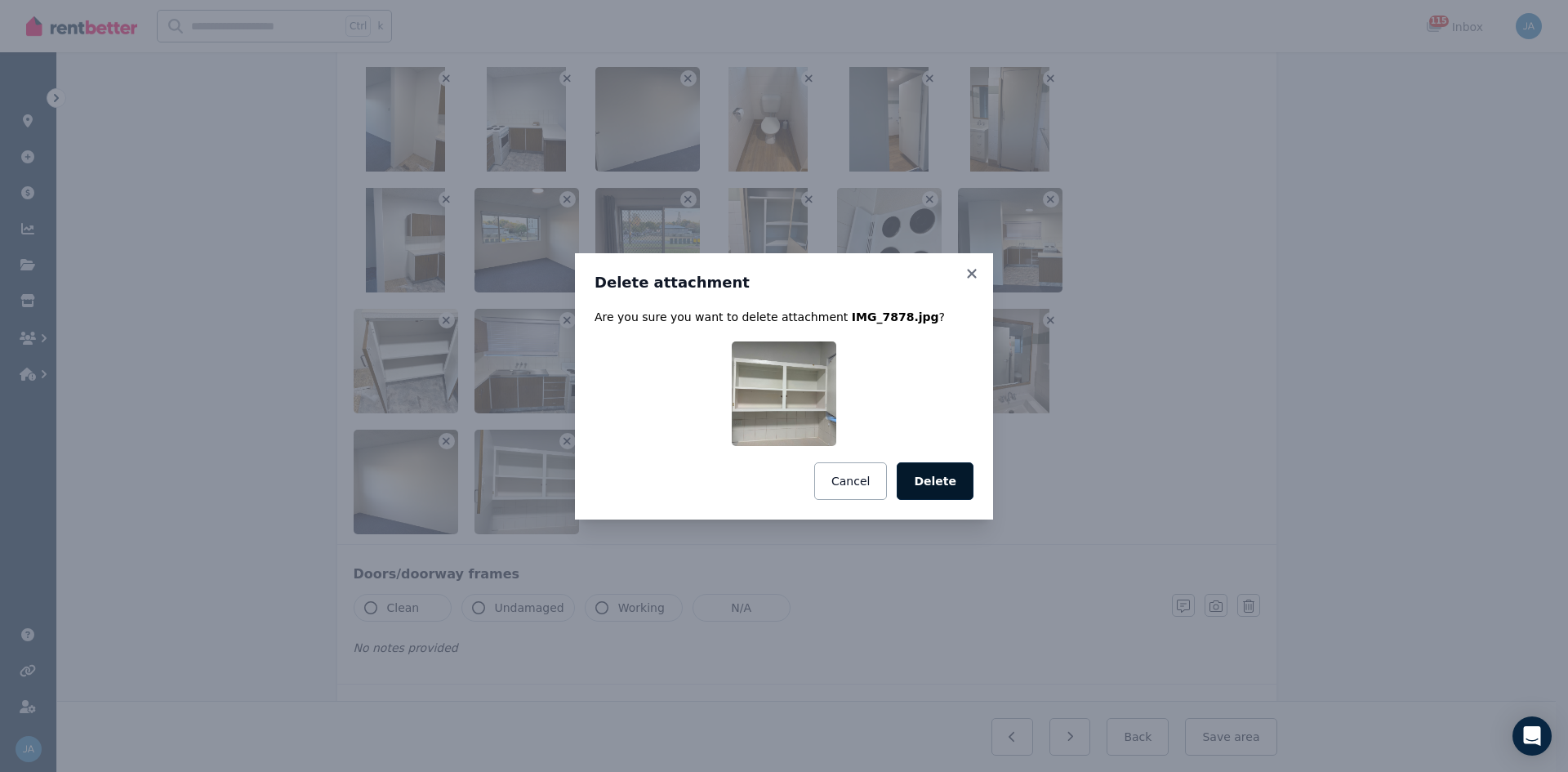
click at [929, 472] on button "Delete" at bounding box center [934, 481] width 76 height 38
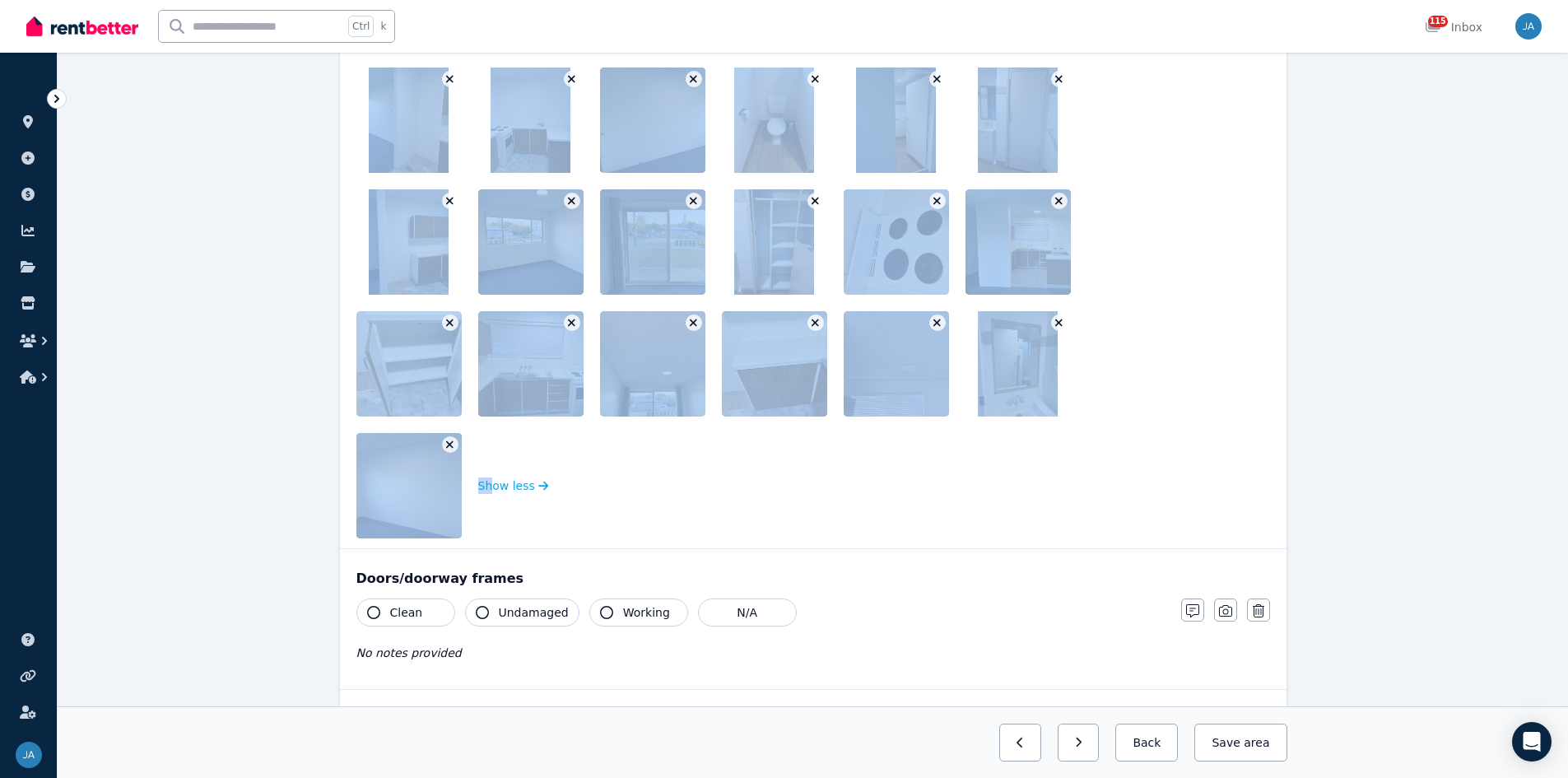
click at [447, 440] on icon "button" at bounding box center [450, 444] width 9 height 11
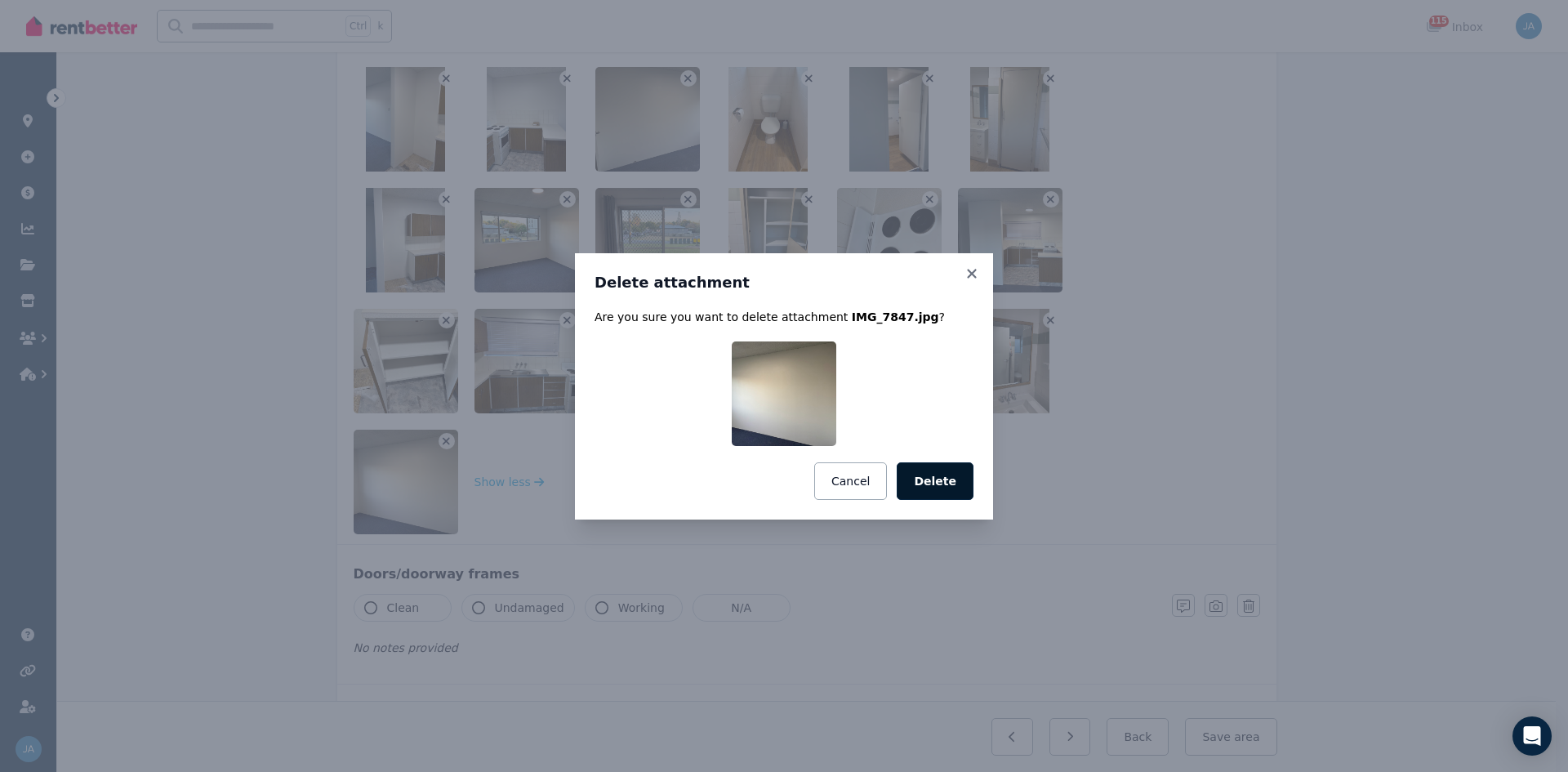
click at [953, 477] on button "Delete" at bounding box center [934, 481] width 76 height 38
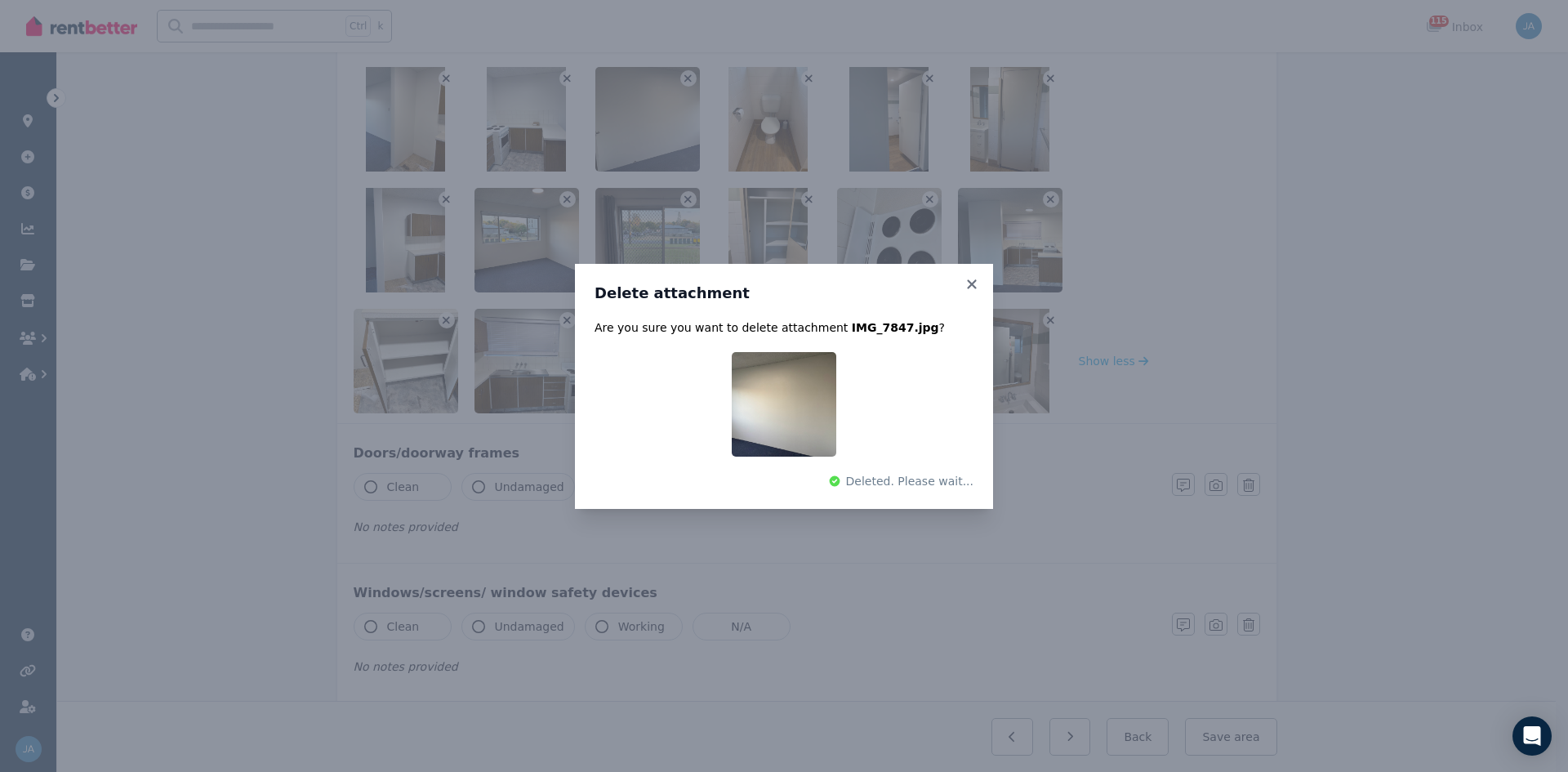
click at [448, 319] on div "Delete attachment Are you sure you want to delete attachment IMG_7847.jpg ? Del…" at bounding box center [784, 386] width 1568 height 772
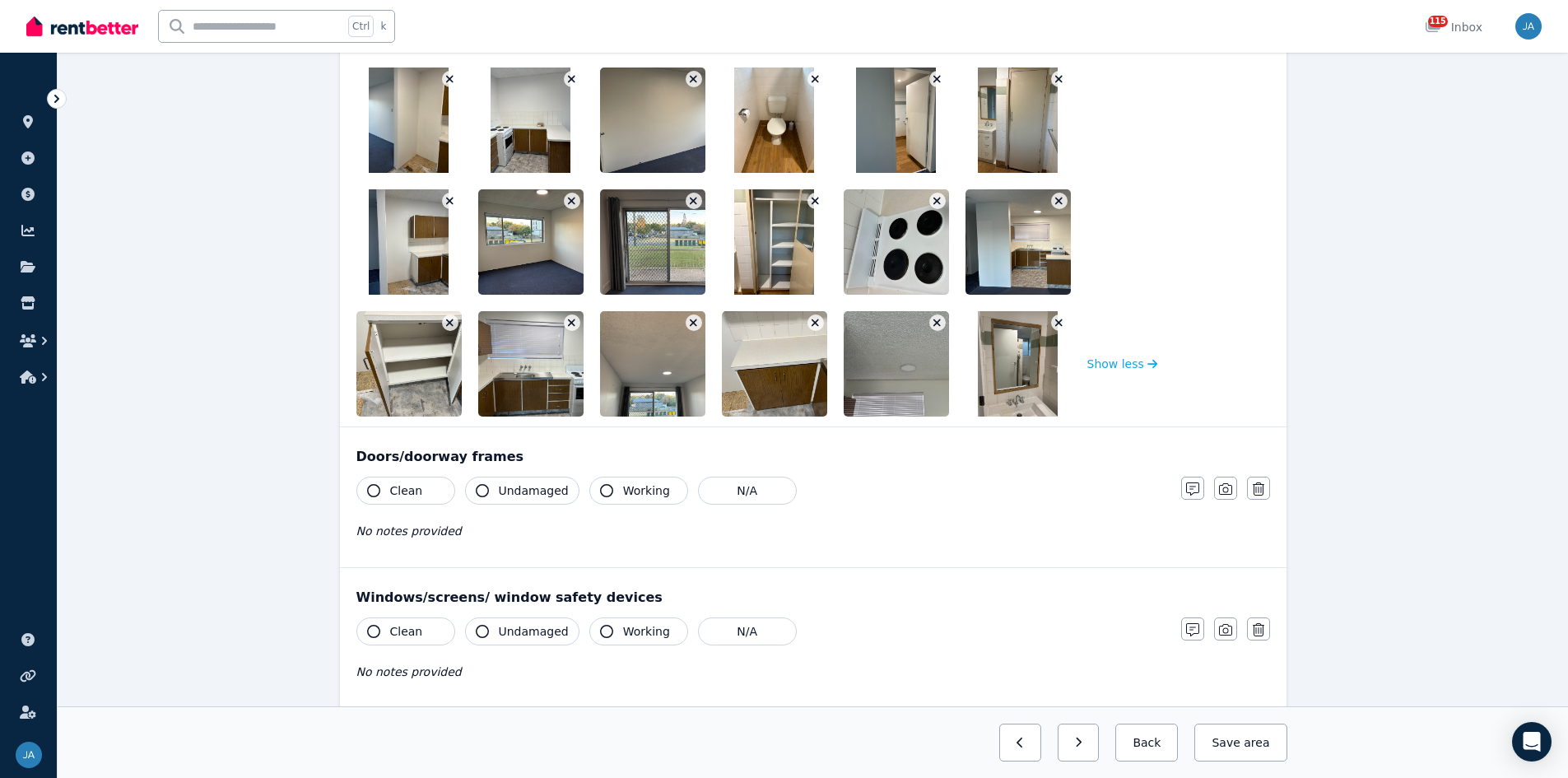
click at [451, 318] on icon "button" at bounding box center [450, 322] width 9 height 11
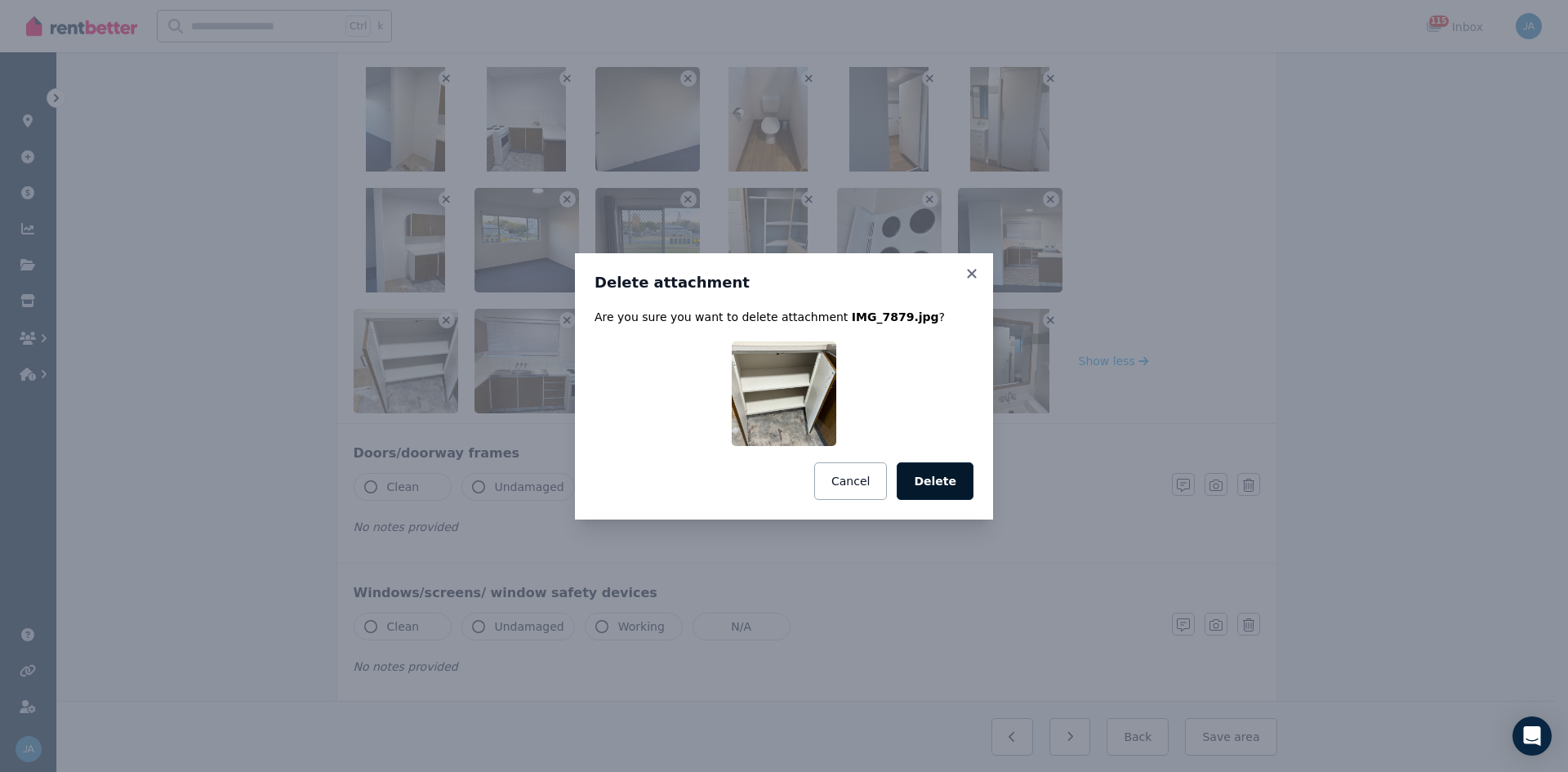
click at [955, 477] on button "Delete" at bounding box center [934, 481] width 76 height 38
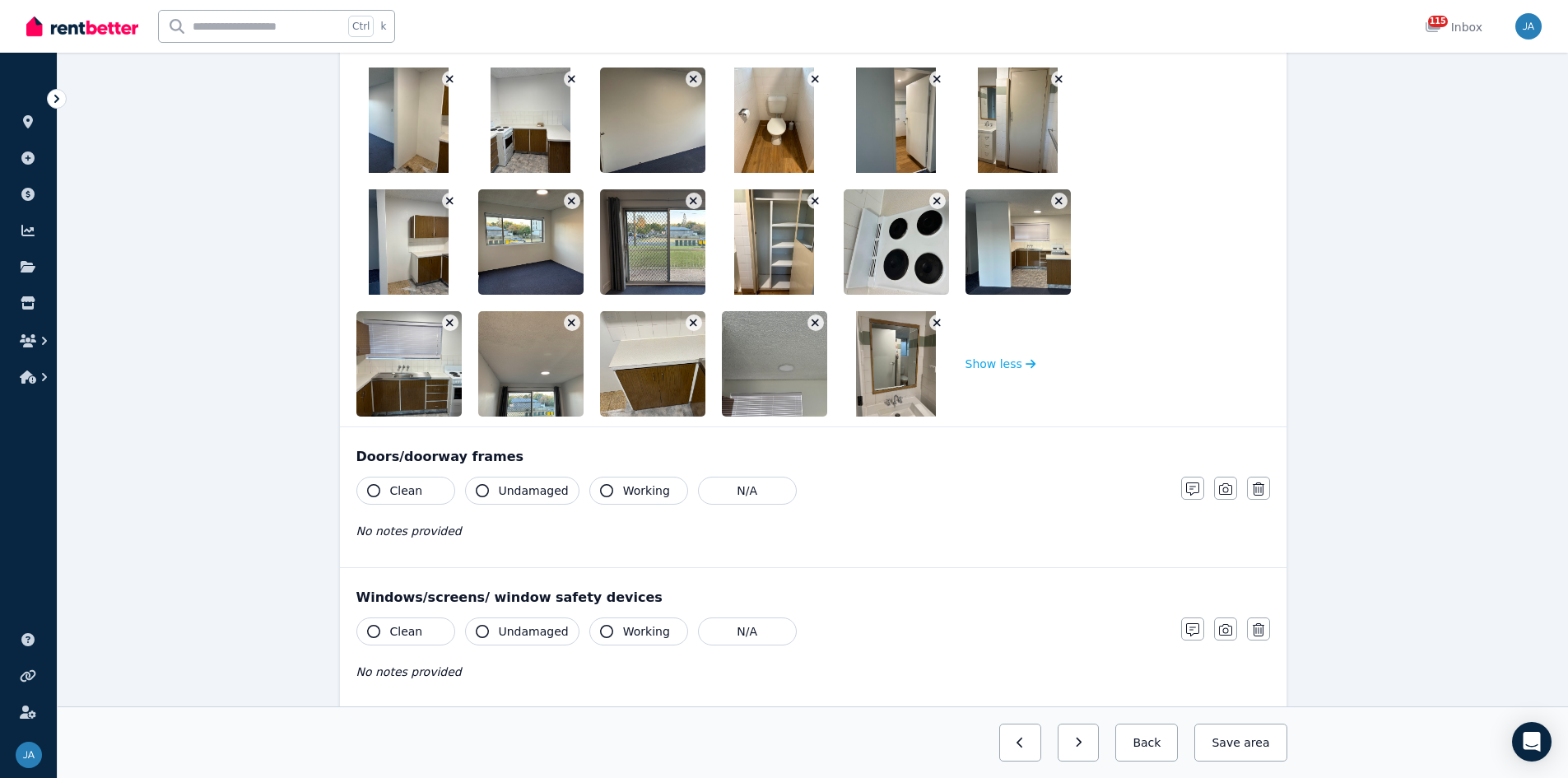
click at [447, 322] on icon "button" at bounding box center [450, 322] width 9 height 11
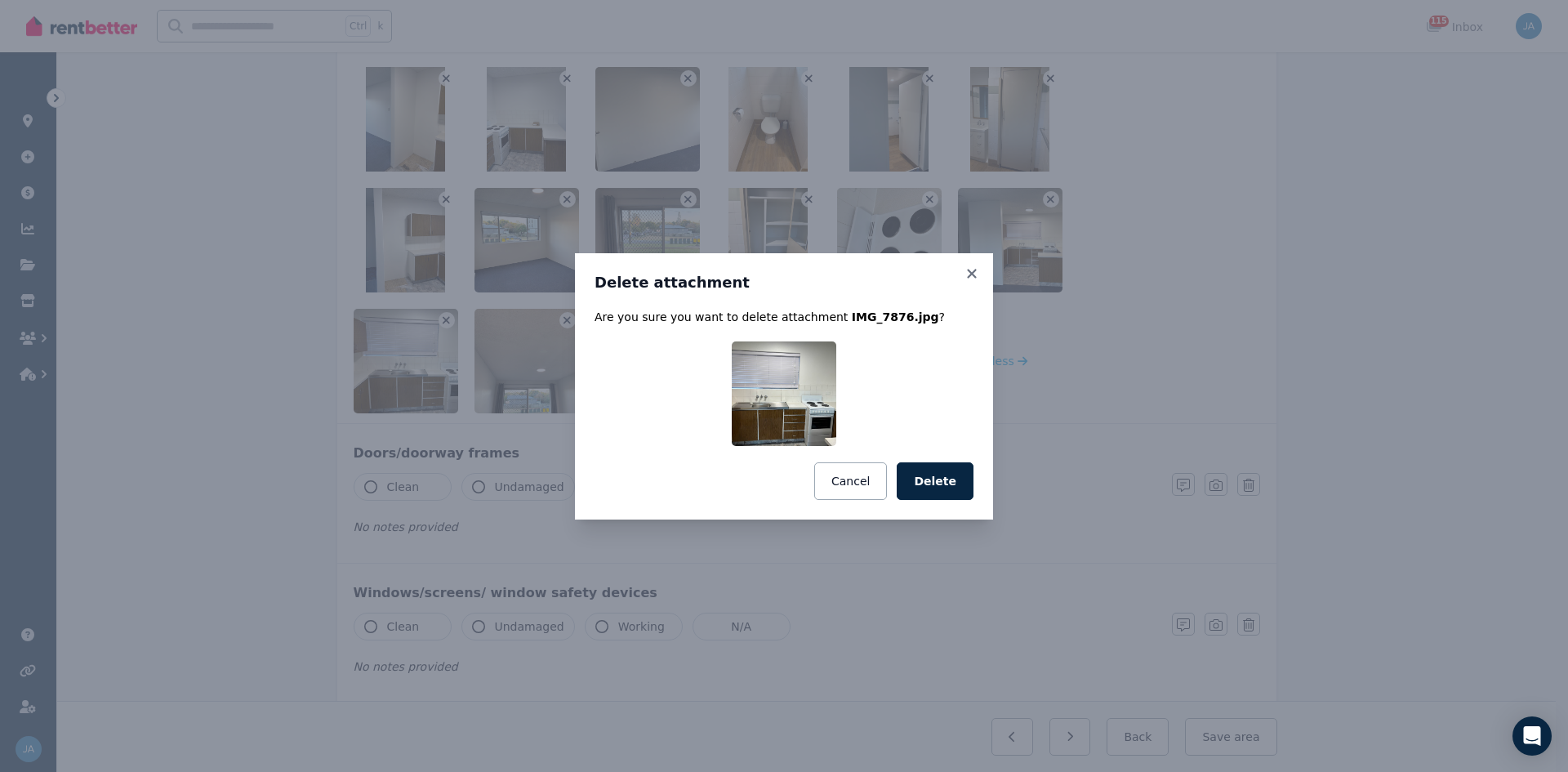
drag, startPoint x: 966, startPoint y: 478, endPoint x: 819, endPoint y: 465, distance: 147.6
click at [964, 477] on button "Delete" at bounding box center [934, 481] width 76 height 38
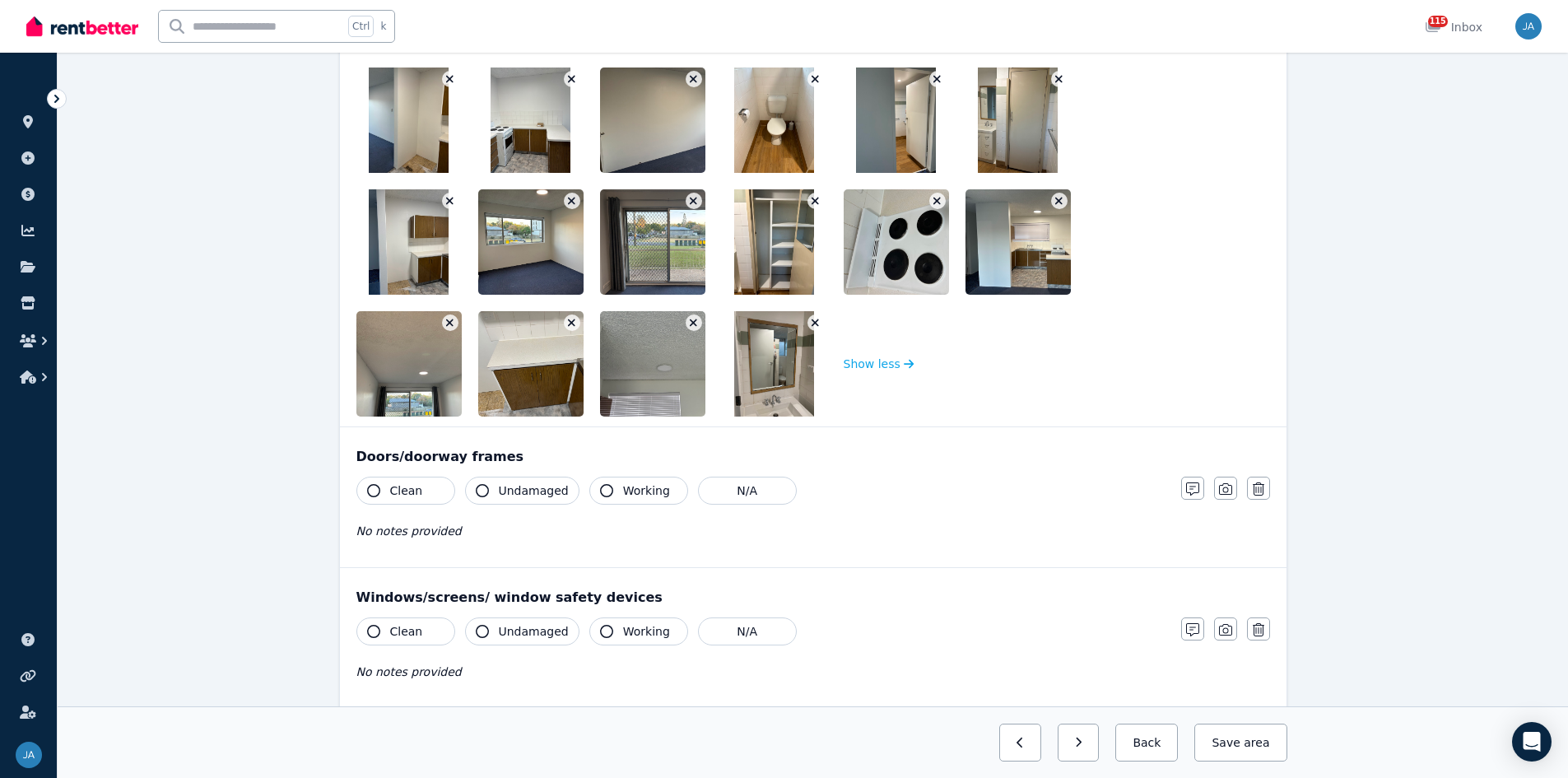
click at [447, 319] on icon "button" at bounding box center [450, 322] width 9 height 11
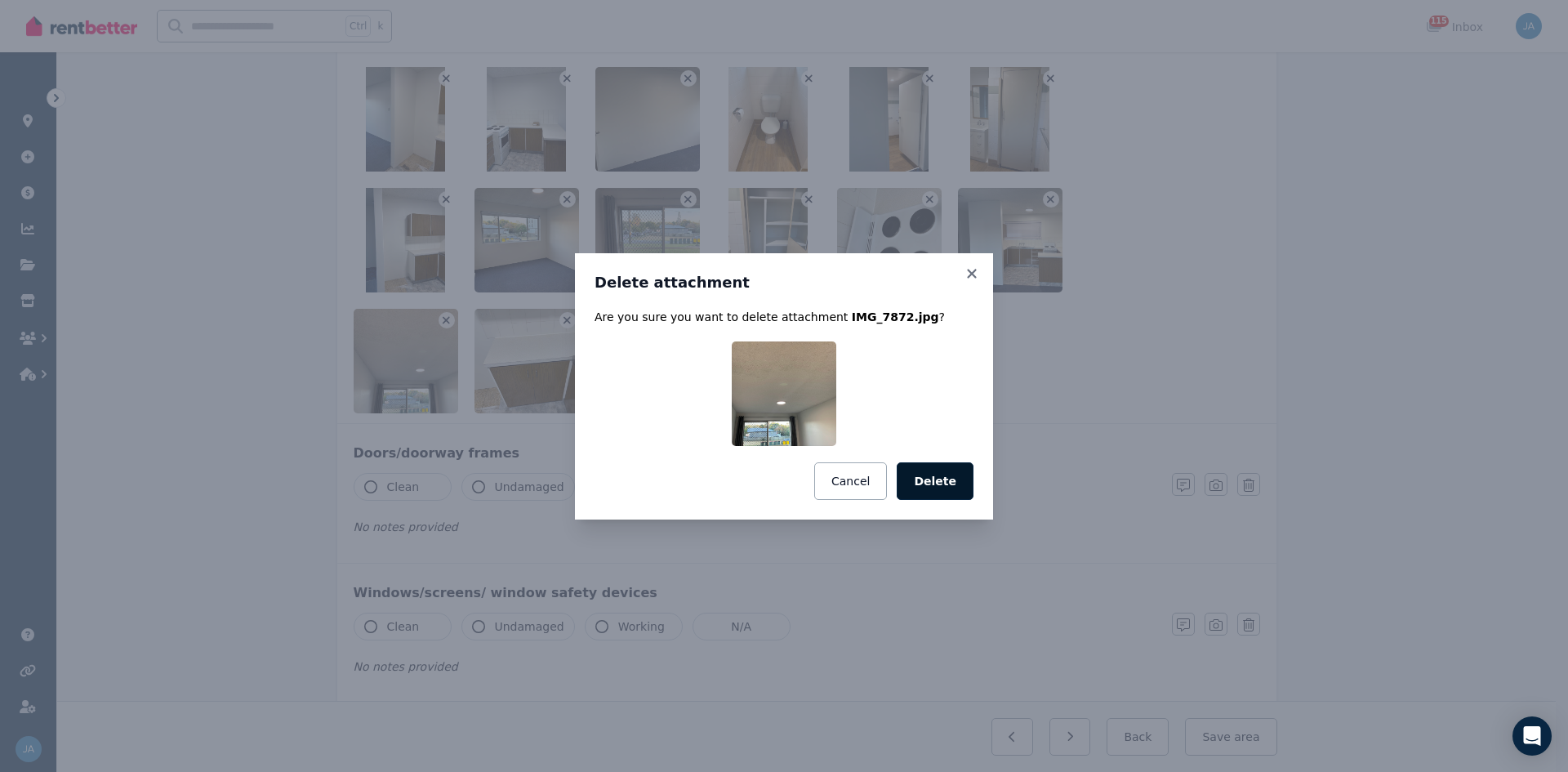
click at [953, 474] on button "Delete" at bounding box center [934, 481] width 76 height 38
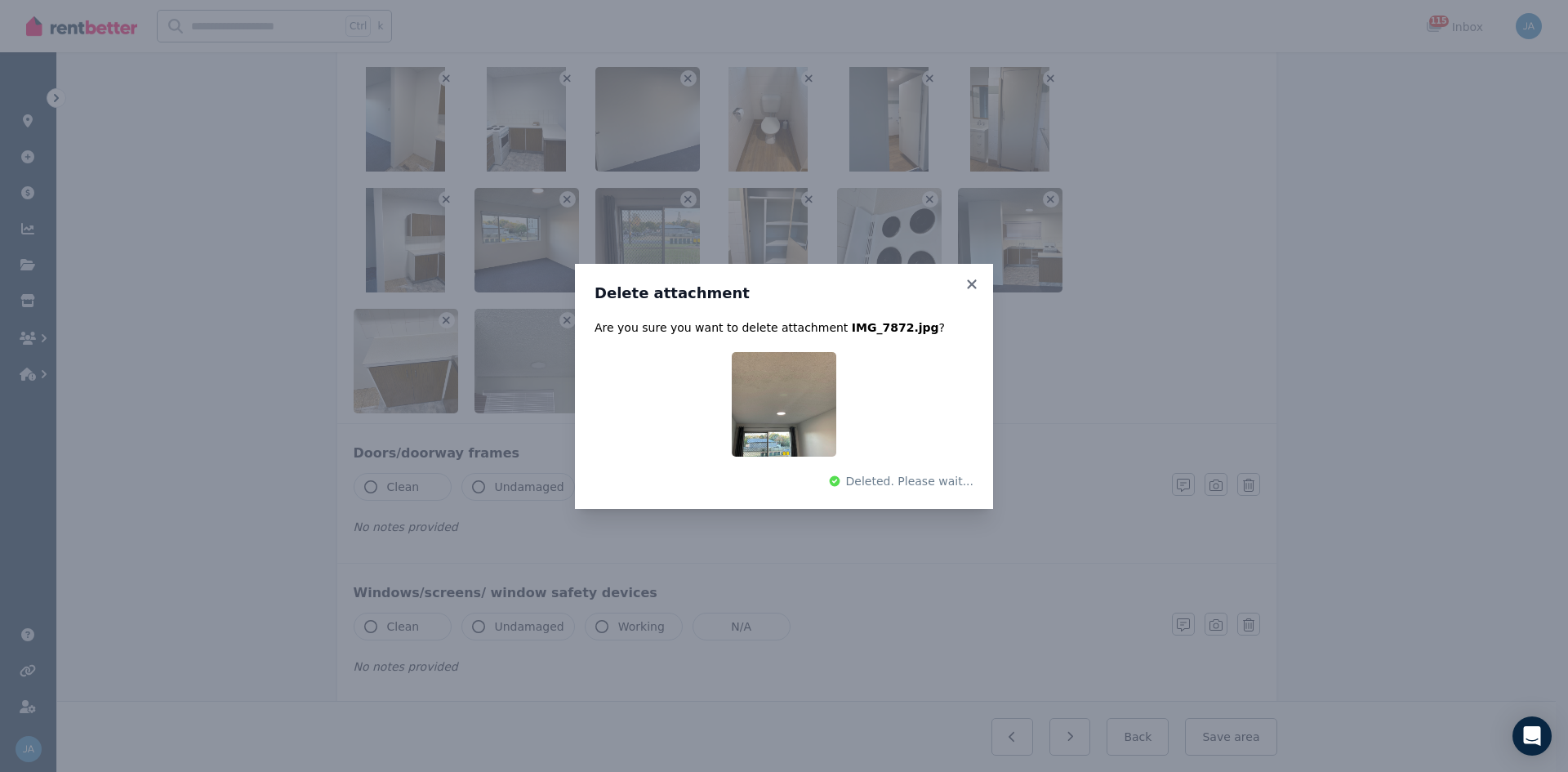
click at [444, 317] on div "Delete attachment Are you sure you want to delete attachment IMG_7872.jpg ? Del…" at bounding box center [784, 386] width 1568 height 772
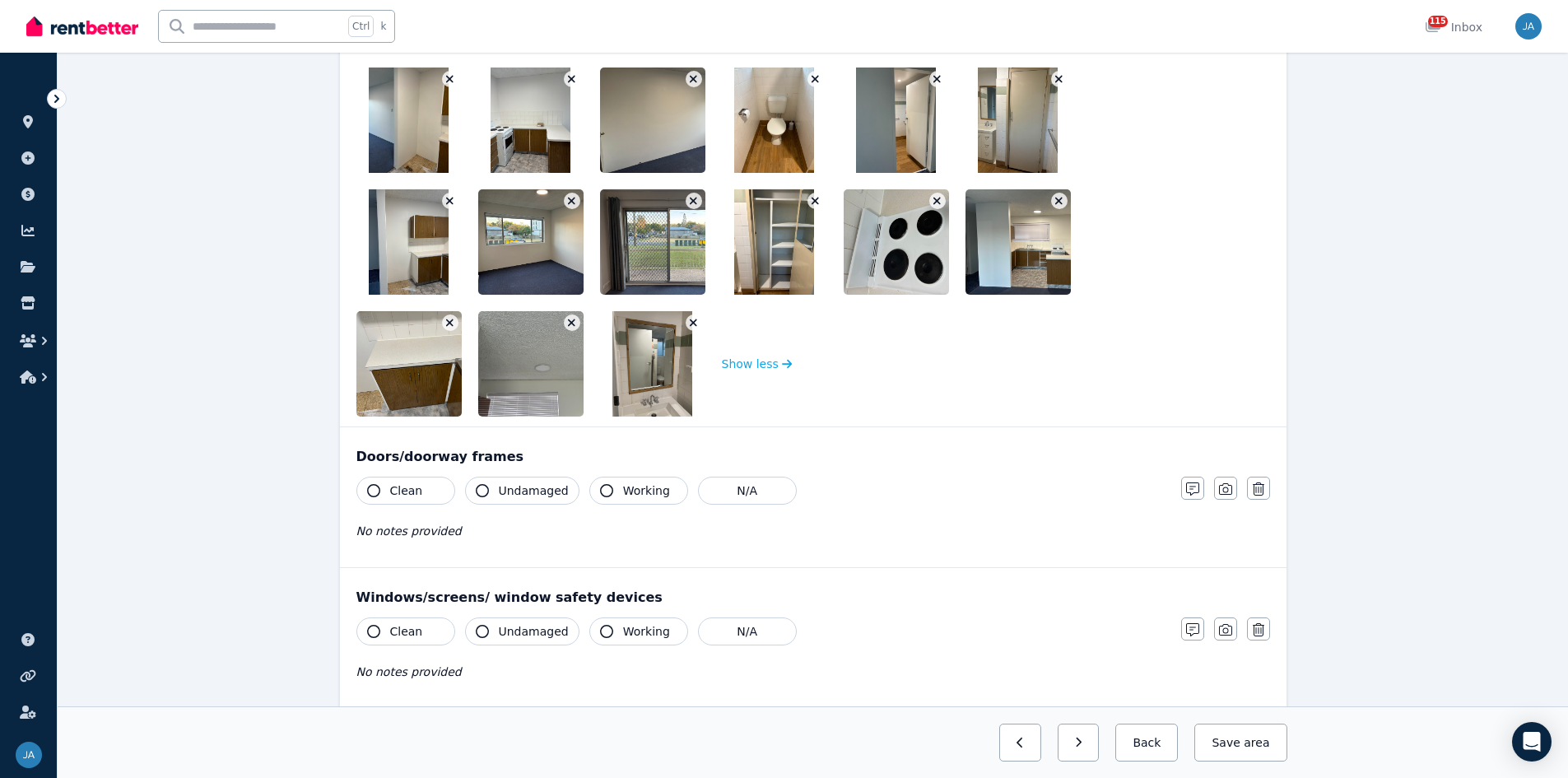
click at [450, 323] on icon "button" at bounding box center [450, 323] width 8 height 8
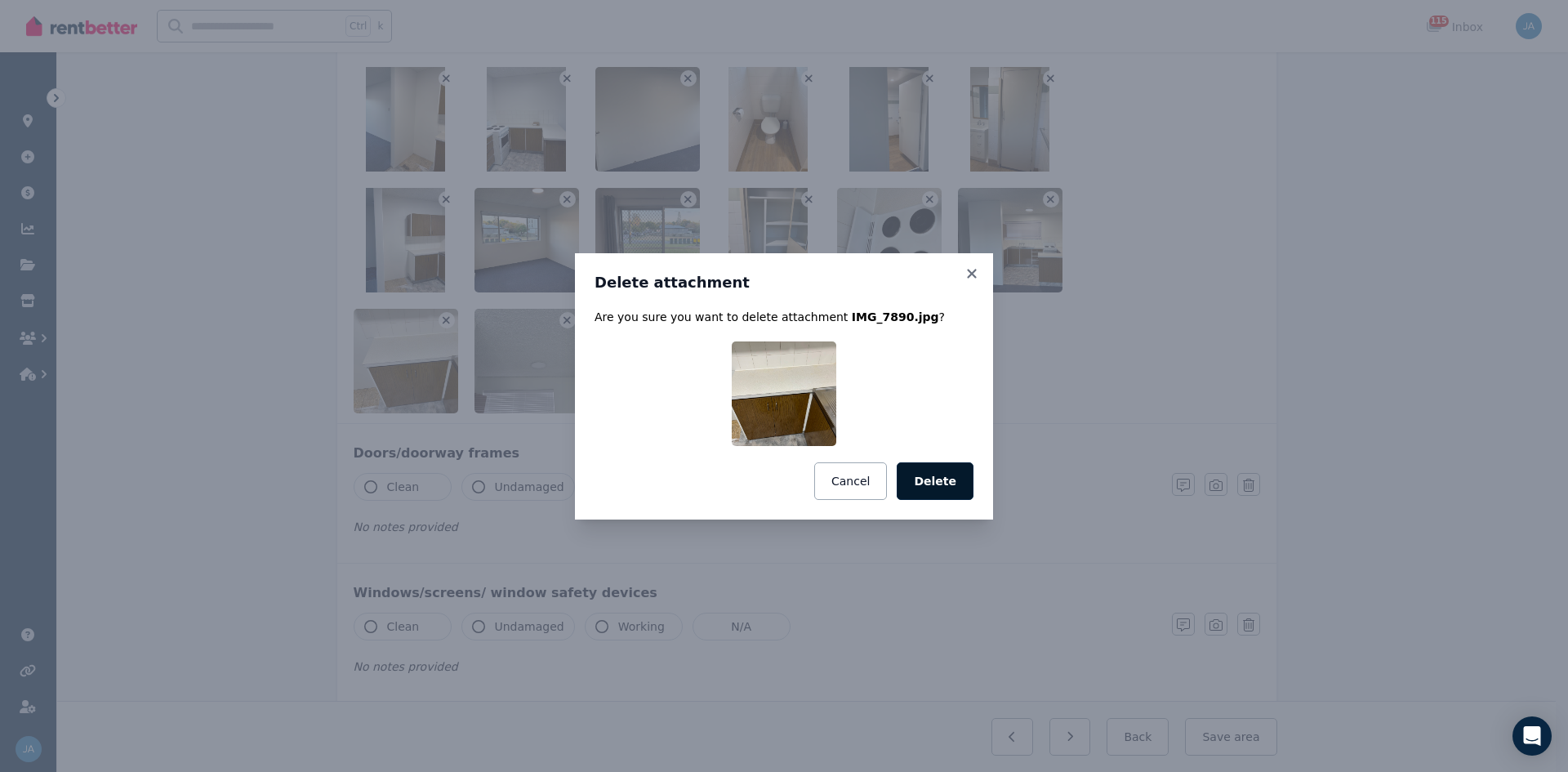
click at [952, 476] on button "Delete" at bounding box center [934, 481] width 76 height 38
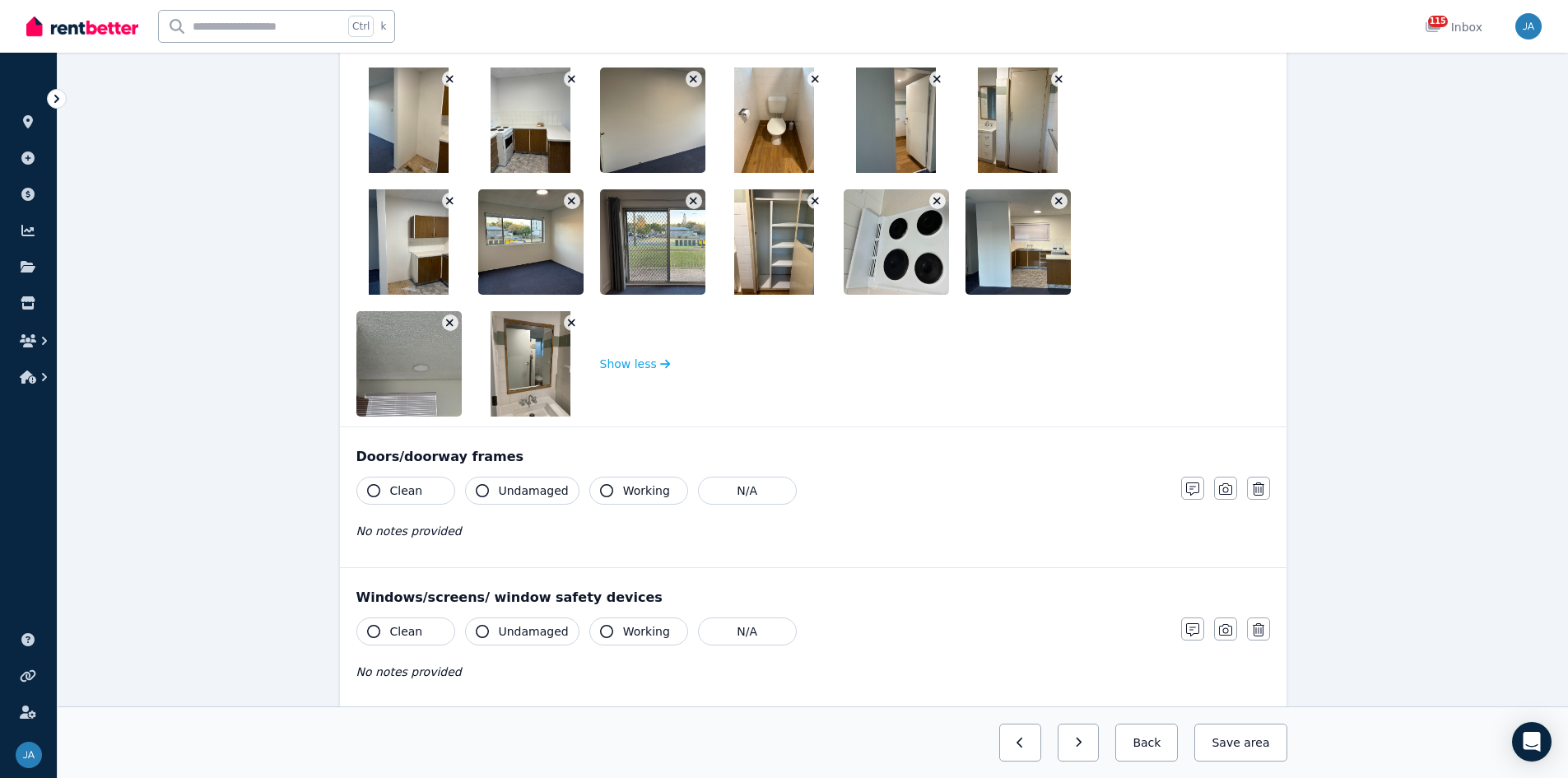
click at [448, 324] on icon "button" at bounding box center [450, 323] width 8 height 8
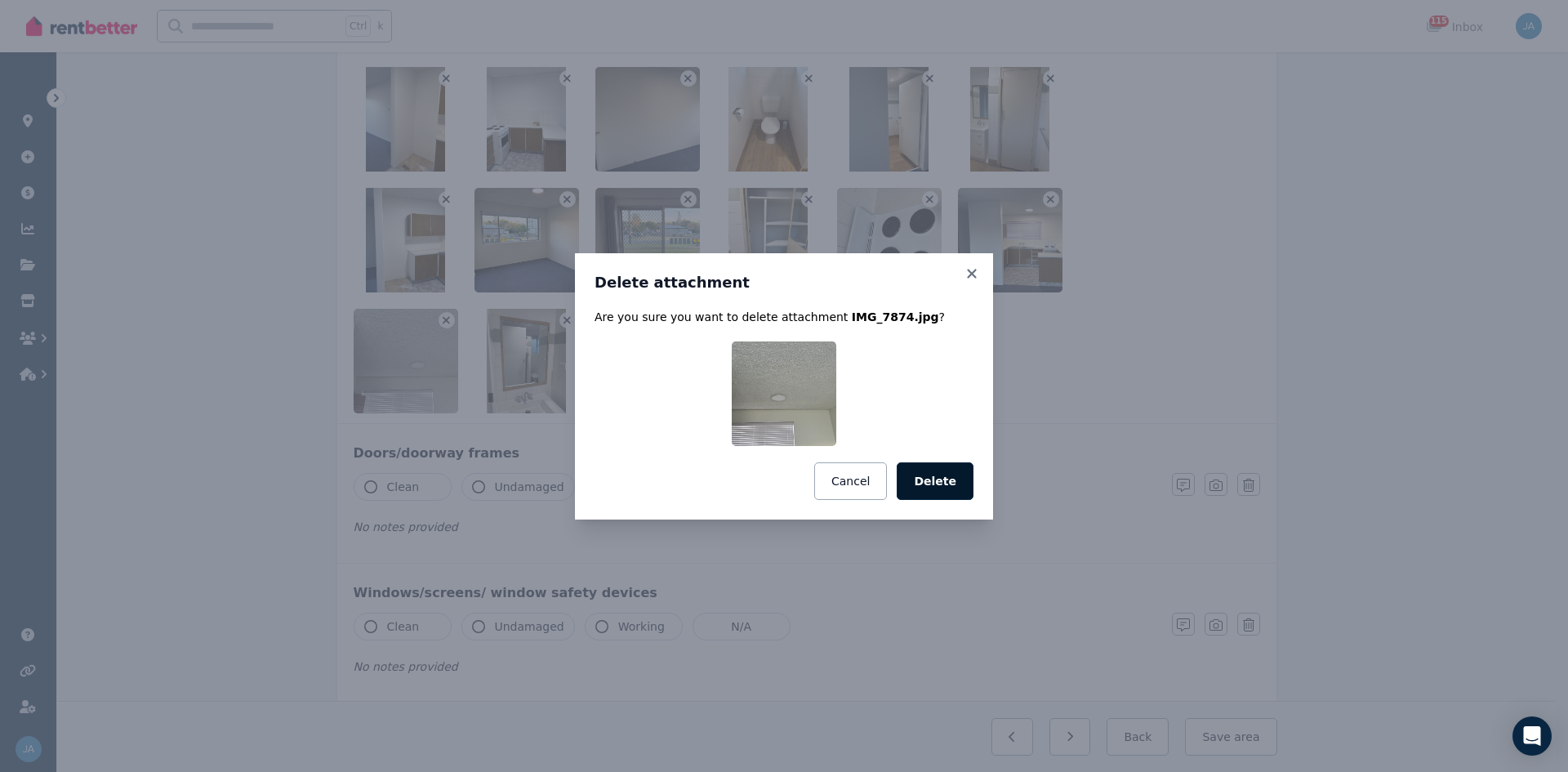
click at [946, 471] on button "Delete" at bounding box center [934, 481] width 76 height 38
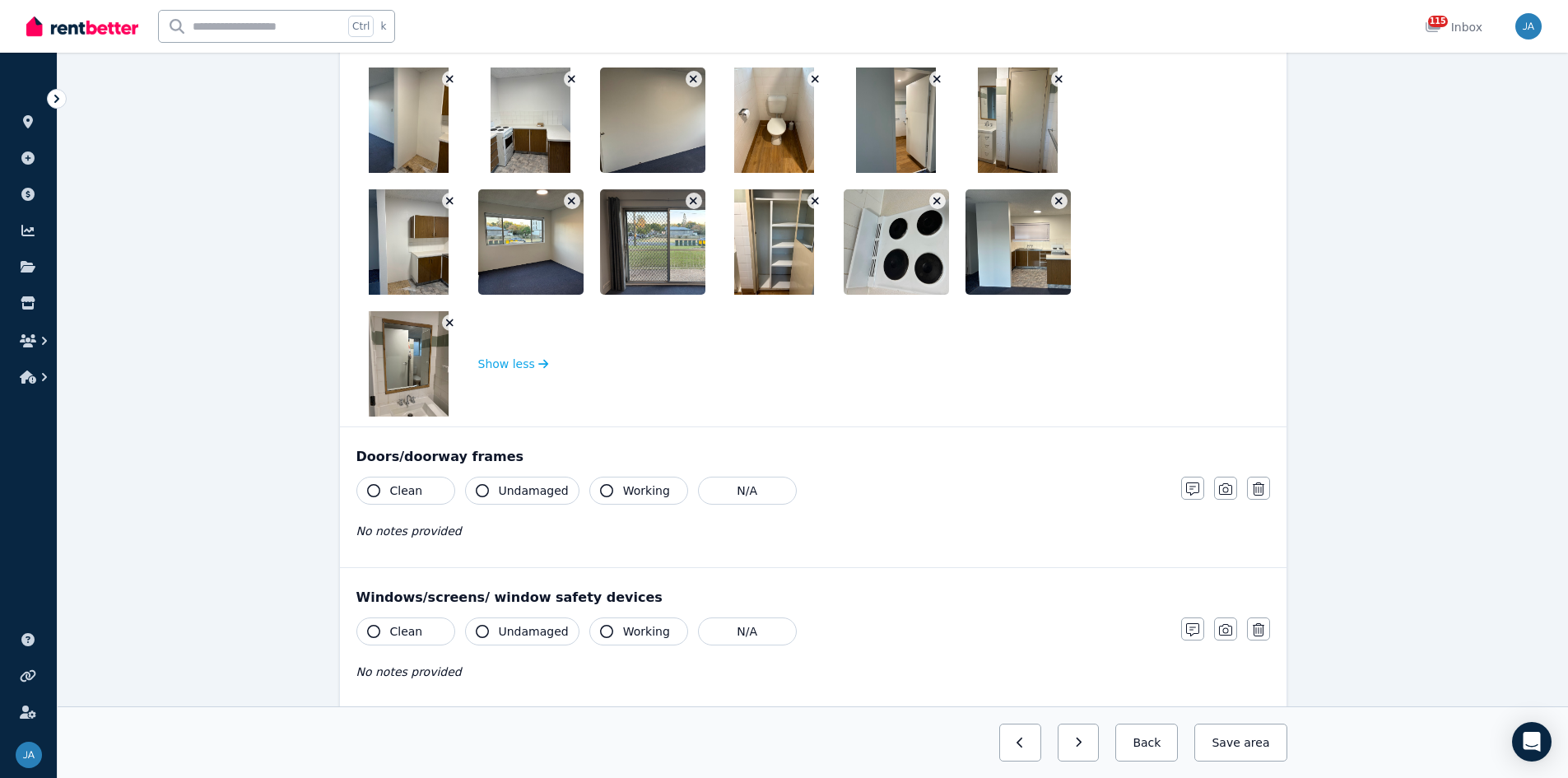
click at [447, 318] on icon "button" at bounding box center [450, 322] width 9 height 11
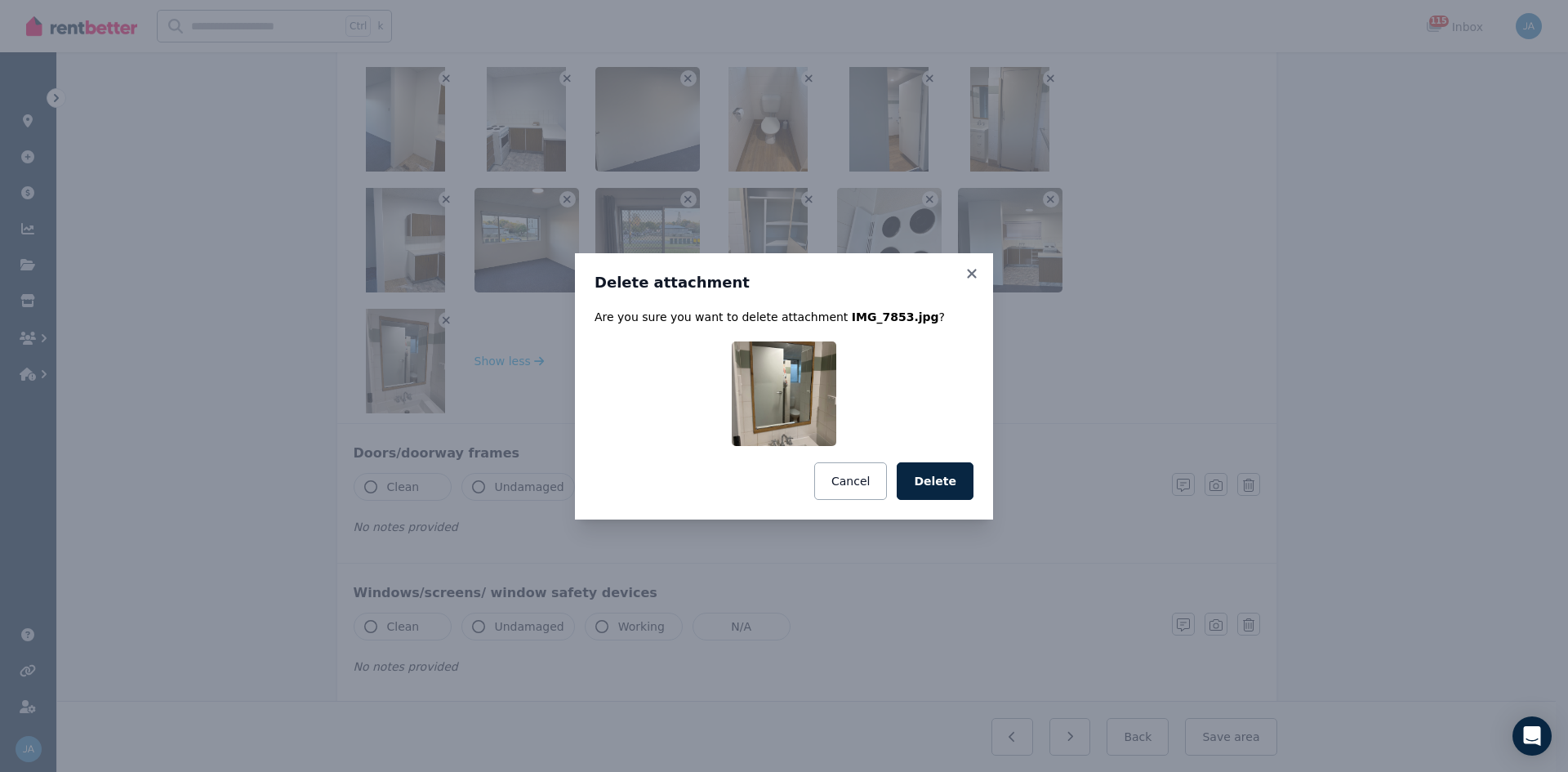
drag, startPoint x: 935, startPoint y: 481, endPoint x: 922, endPoint y: 476, distance: 13.9
click at [935, 477] on button "Delete" at bounding box center [934, 481] width 76 height 38
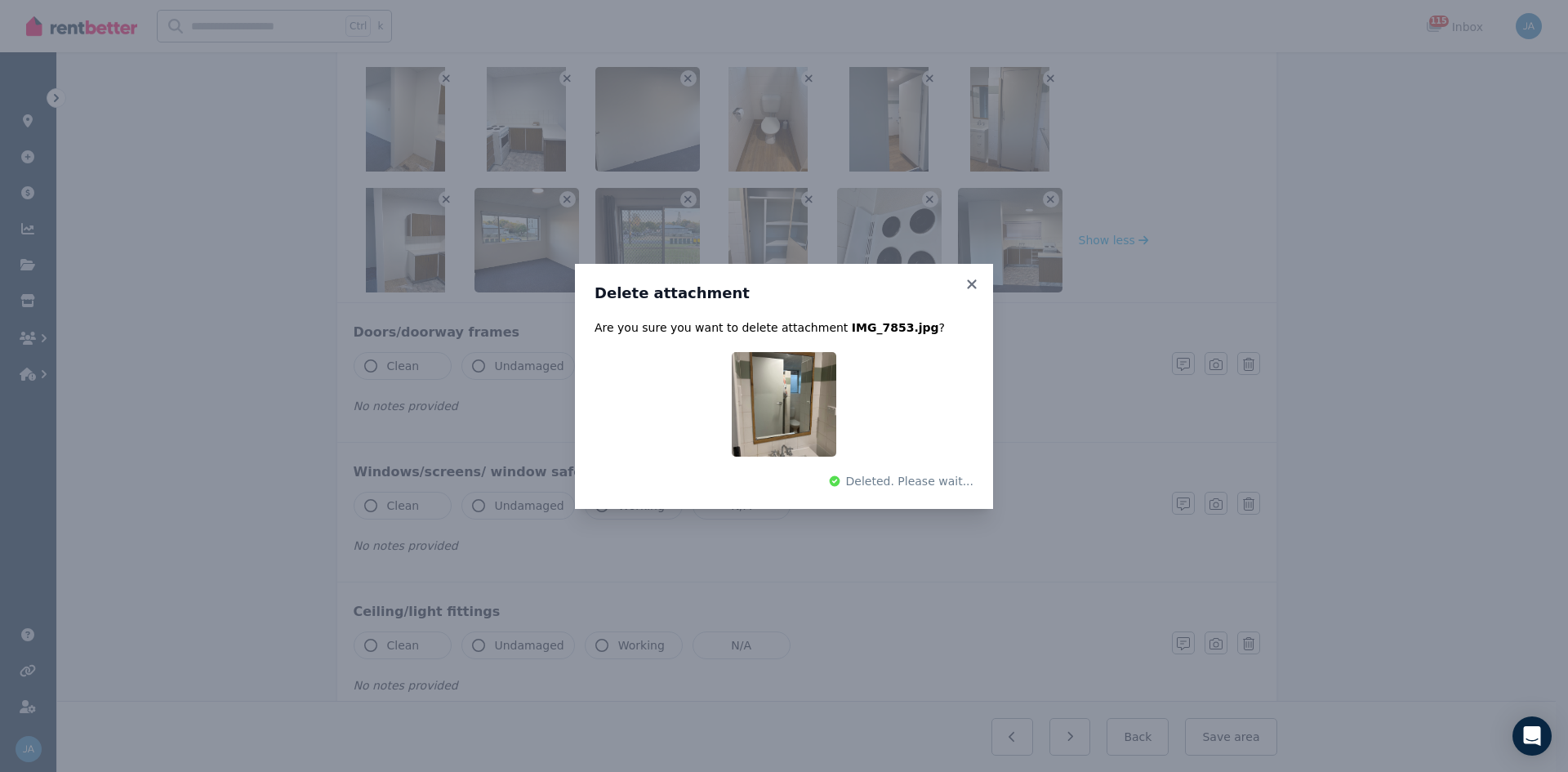
click at [445, 199] on div "Delete attachment Are you sure you want to delete attachment IMG_7853.jpg ? Del…" at bounding box center [784, 386] width 1568 height 772
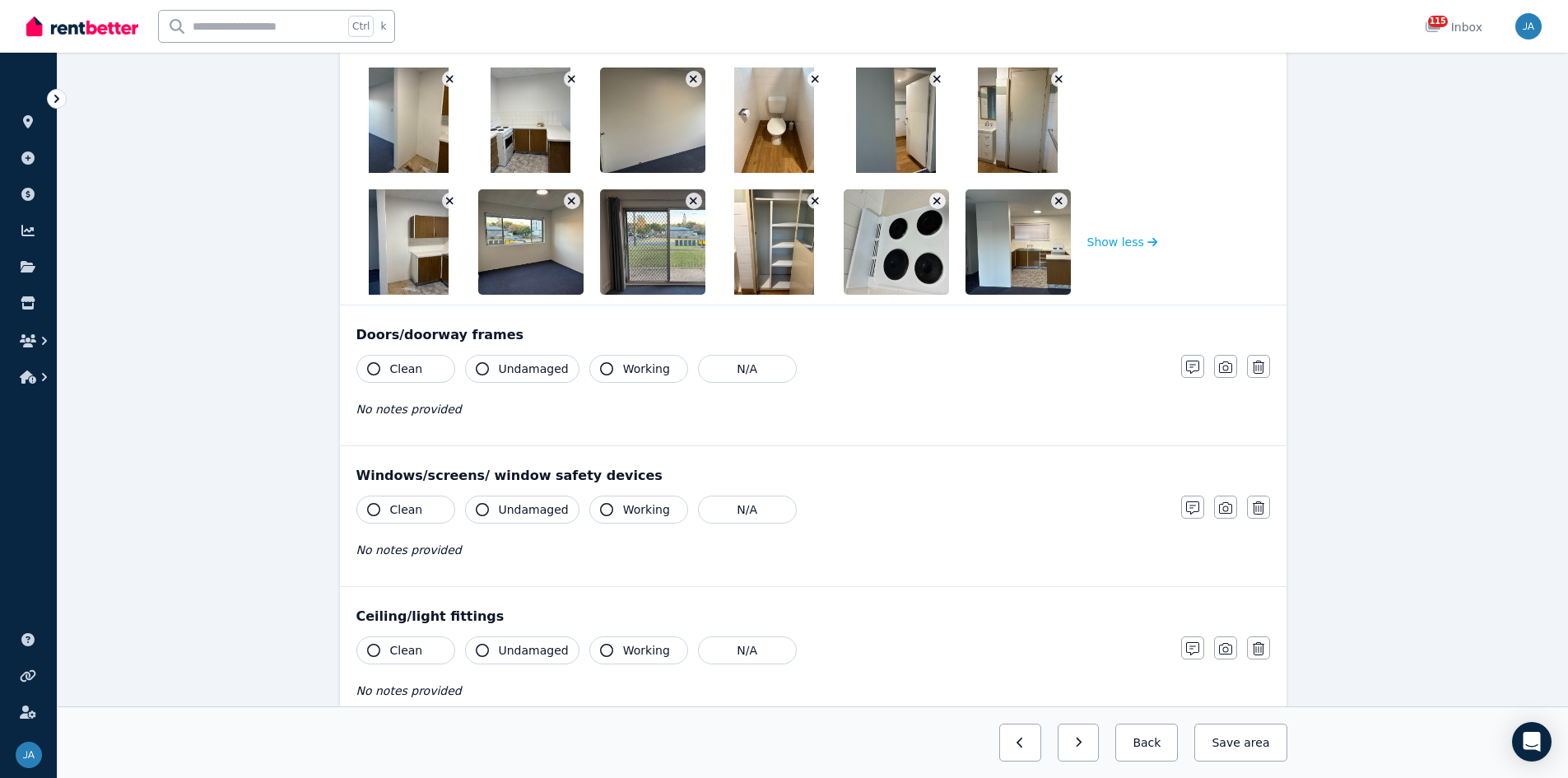
click at [448, 201] on icon "button" at bounding box center [450, 200] width 9 height 11
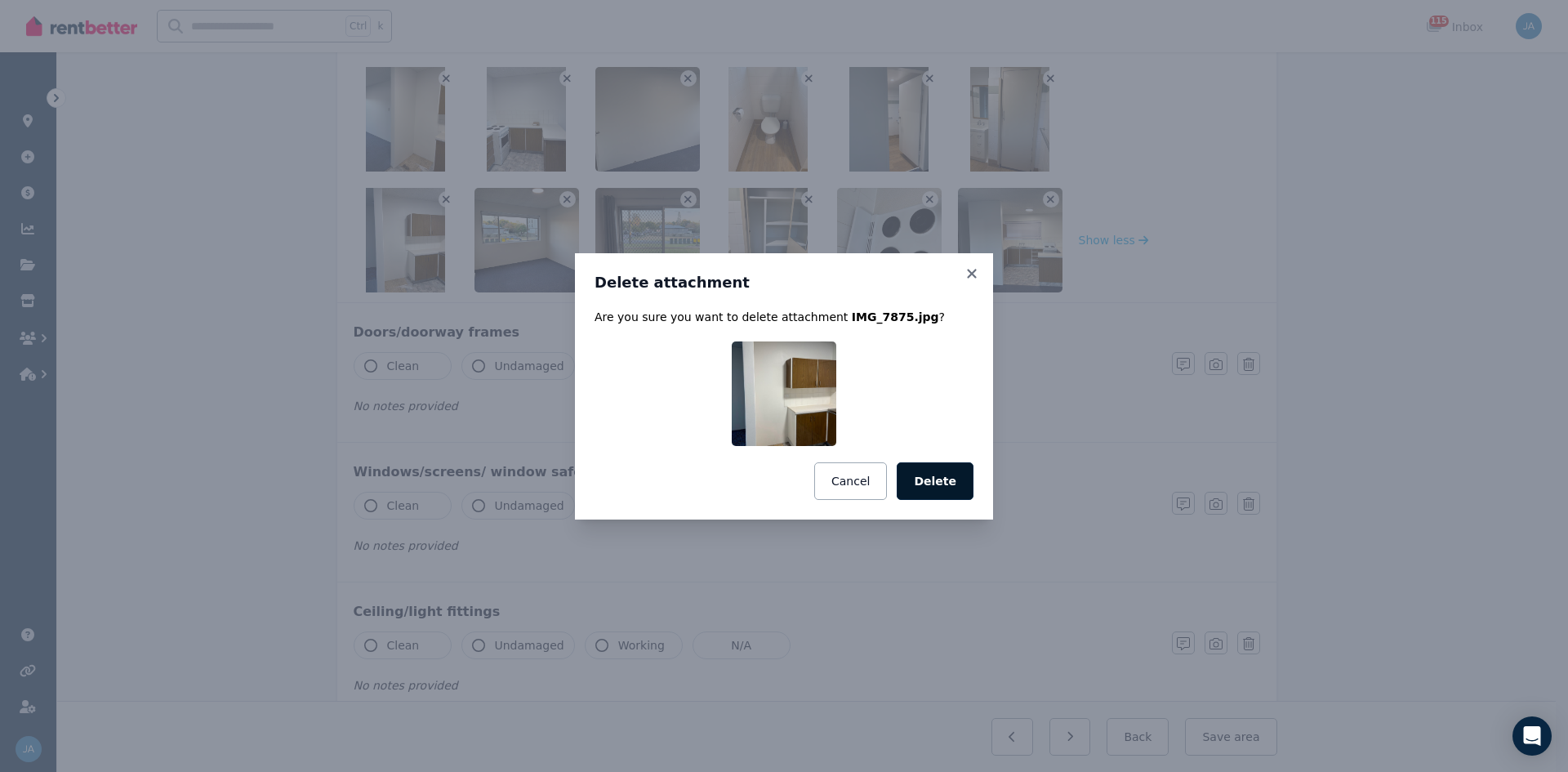
click at [956, 477] on button "Delete" at bounding box center [934, 481] width 76 height 38
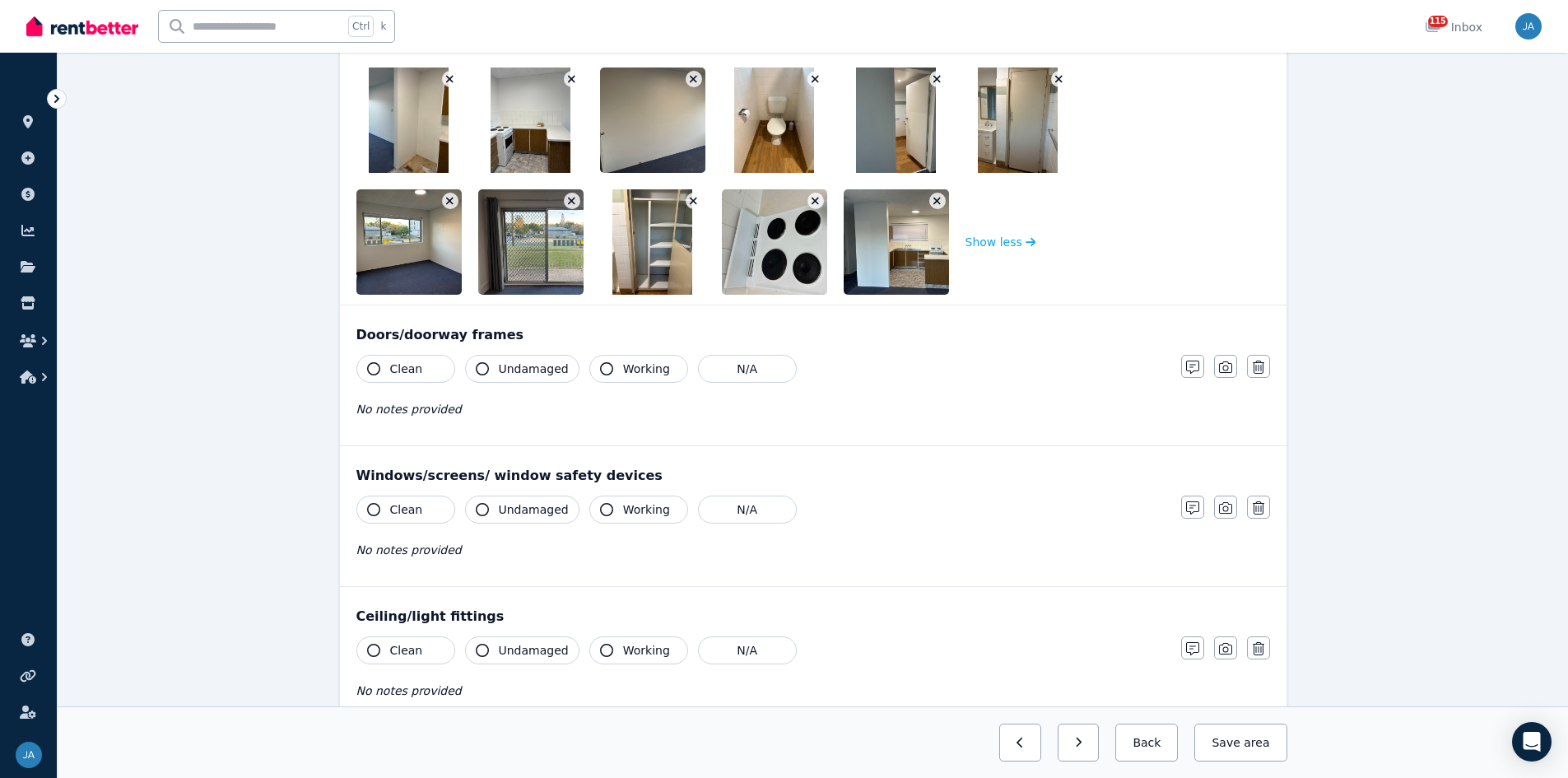
click at [447, 201] on icon "button" at bounding box center [450, 200] width 9 height 11
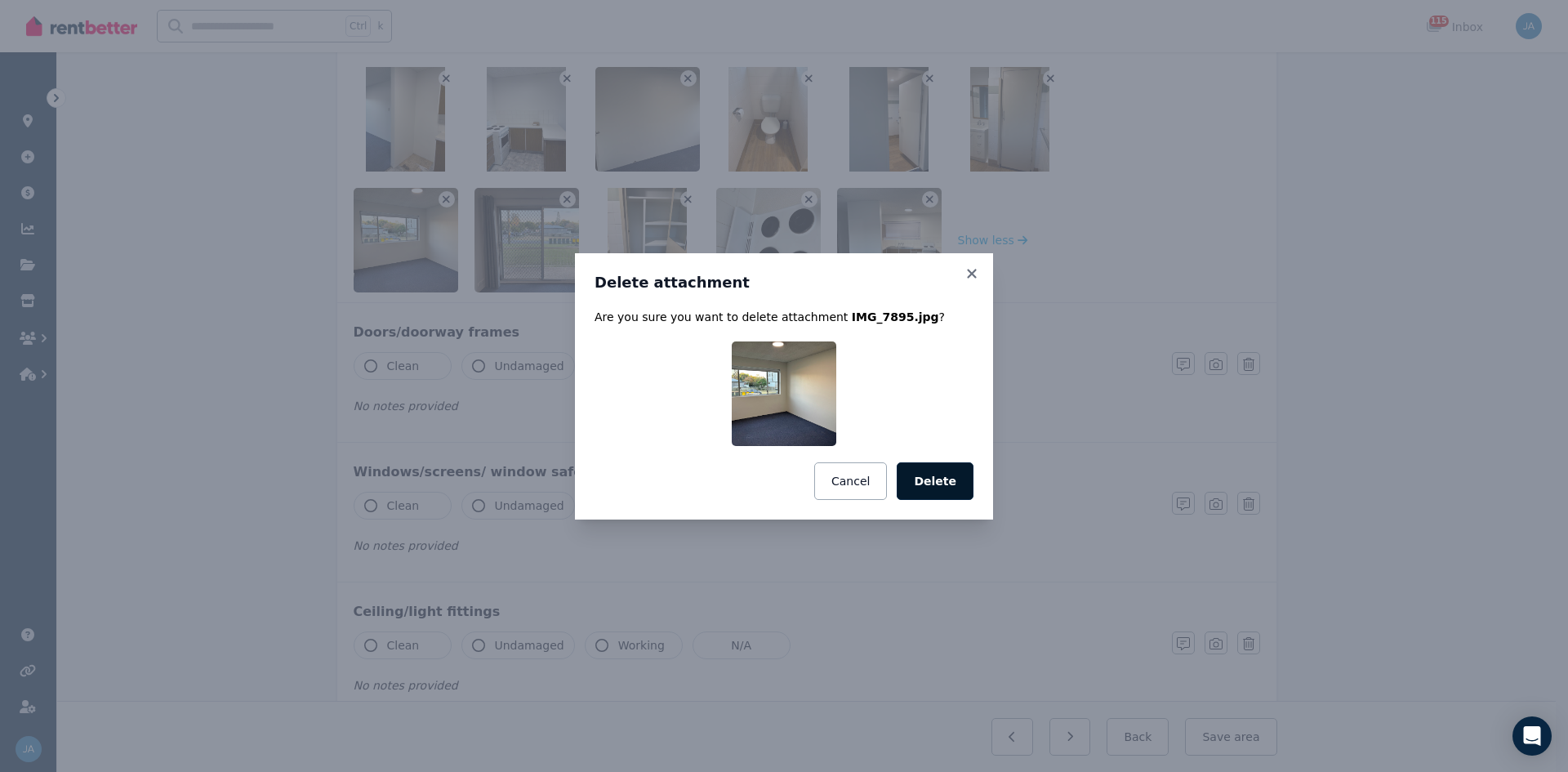
click at [950, 477] on button "Delete" at bounding box center [934, 481] width 76 height 38
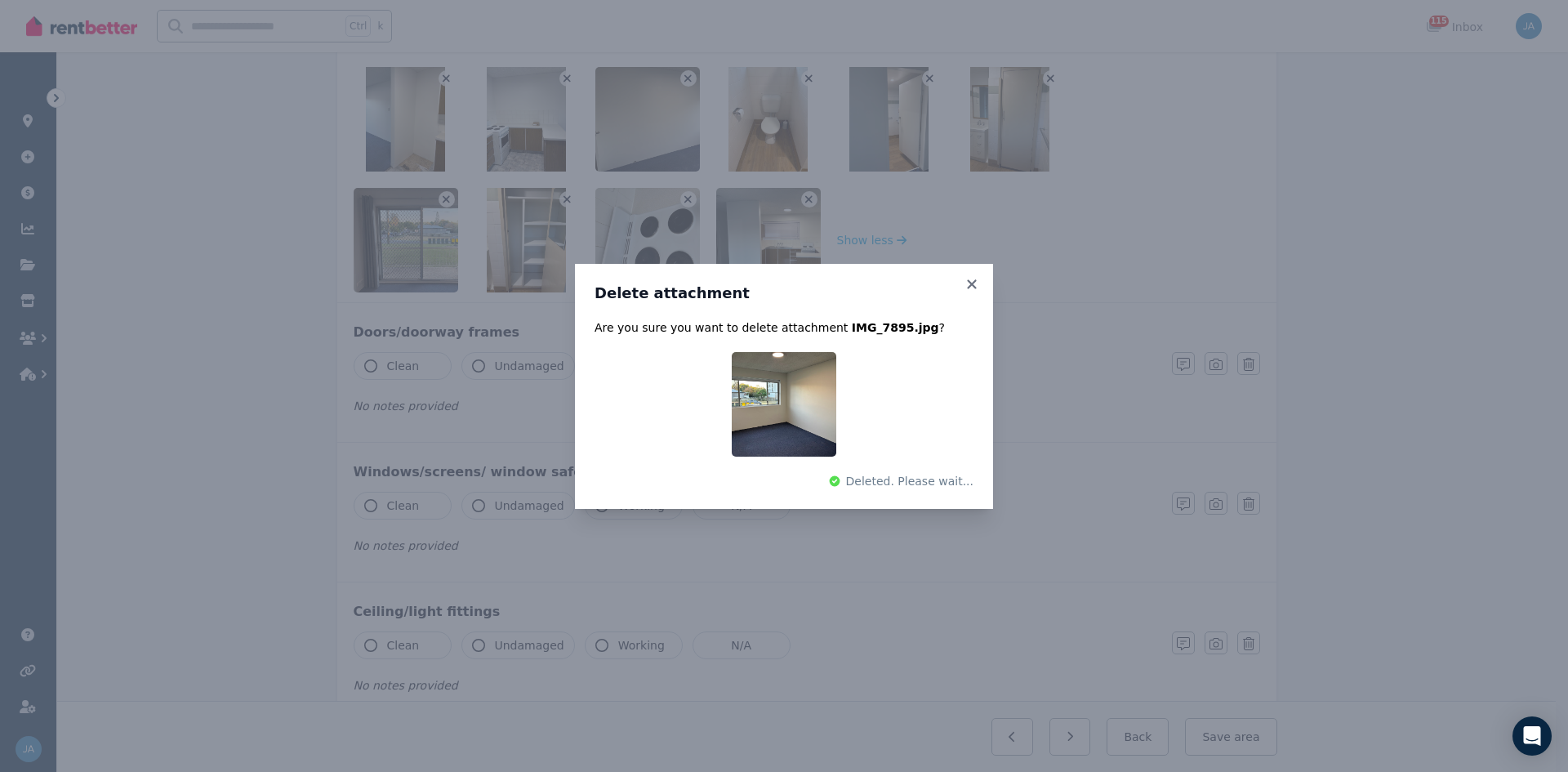
click at [567, 196] on div "Delete attachment Are you sure you want to delete attachment IMG_7895.jpg ? Del…" at bounding box center [784, 386] width 1568 height 772
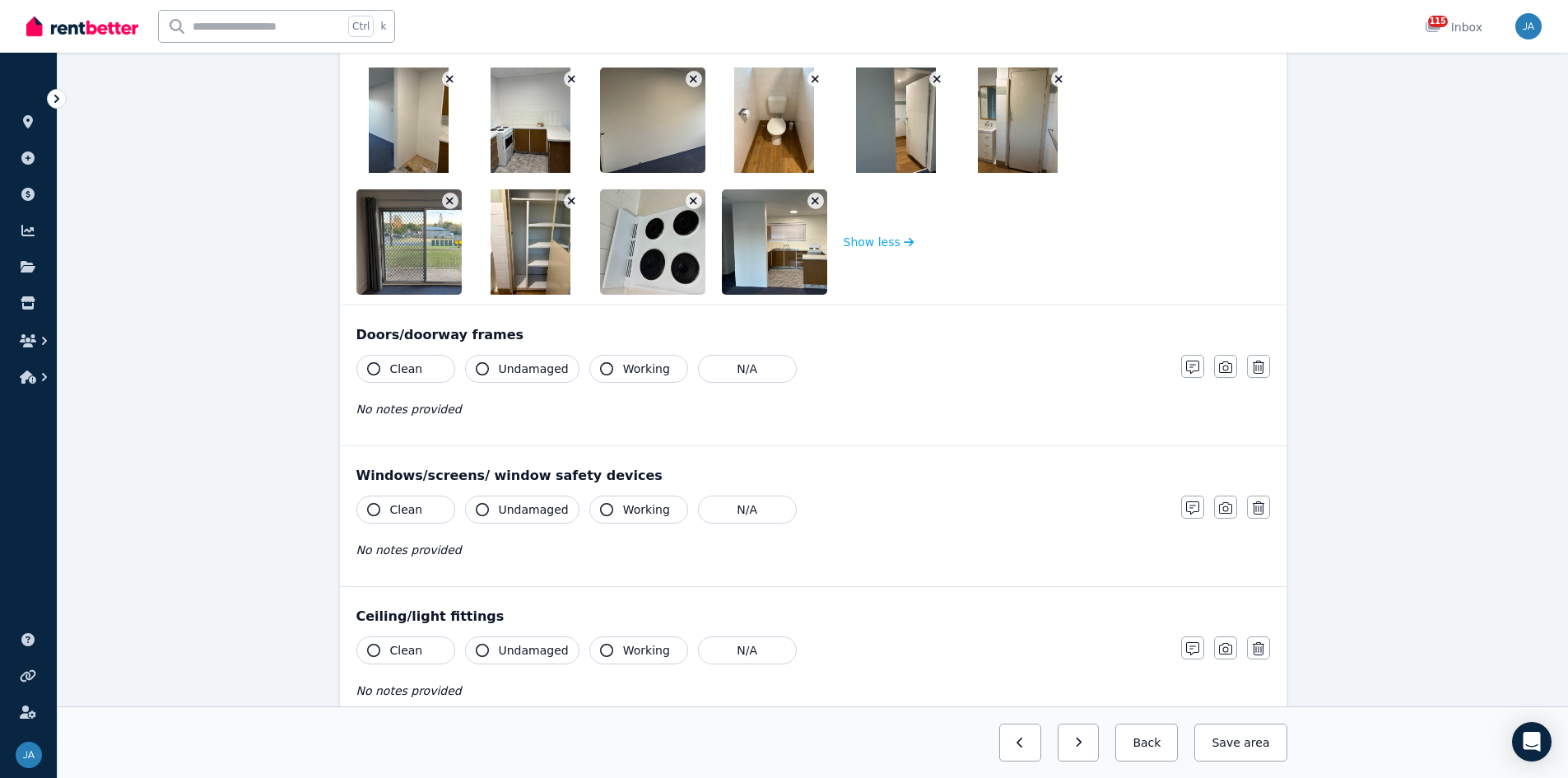
click at [569, 199] on icon "button" at bounding box center [571, 201] width 8 height 8
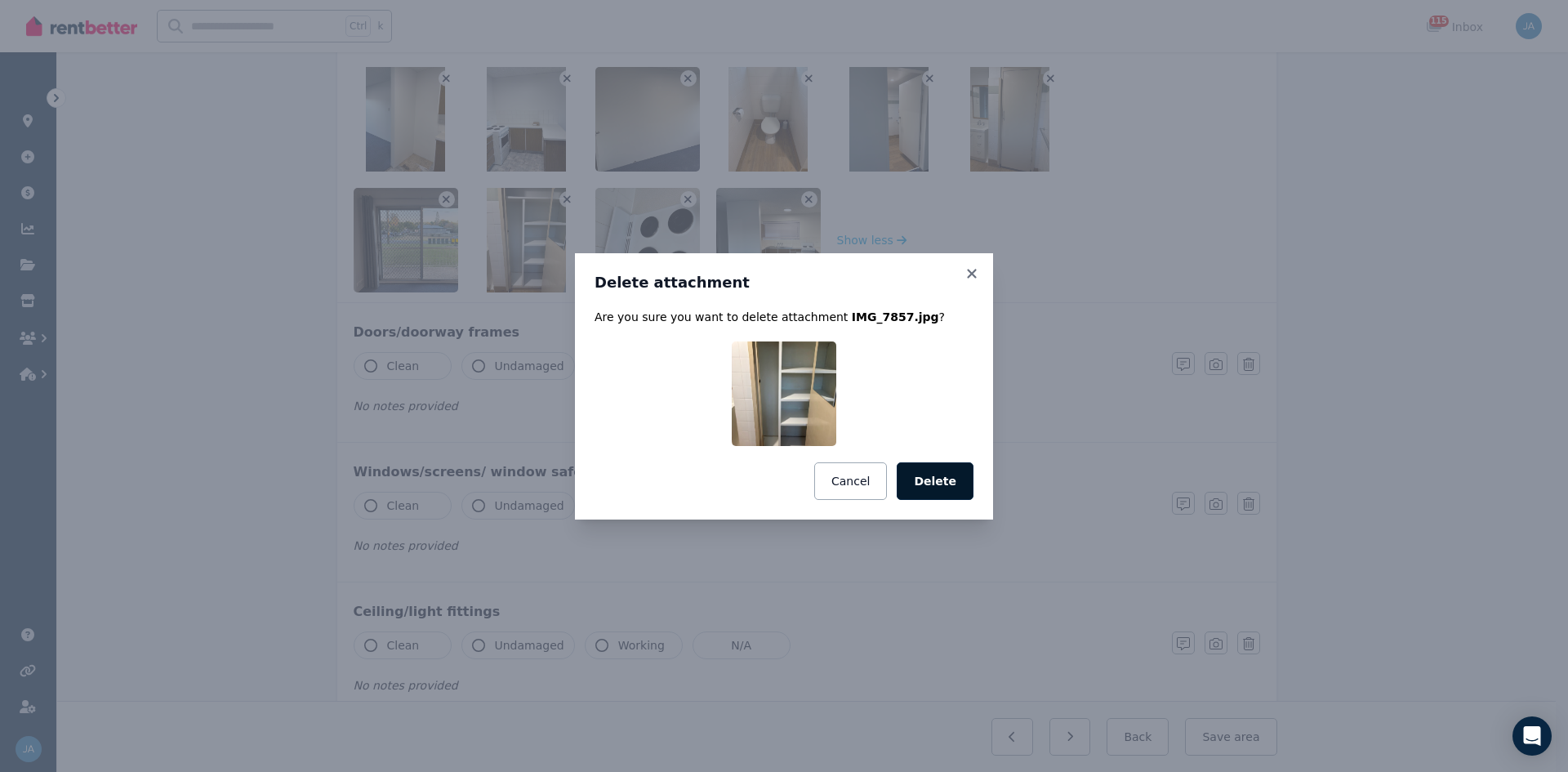
click at [947, 477] on button "Delete" at bounding box center [934, 481] width 76 height 38
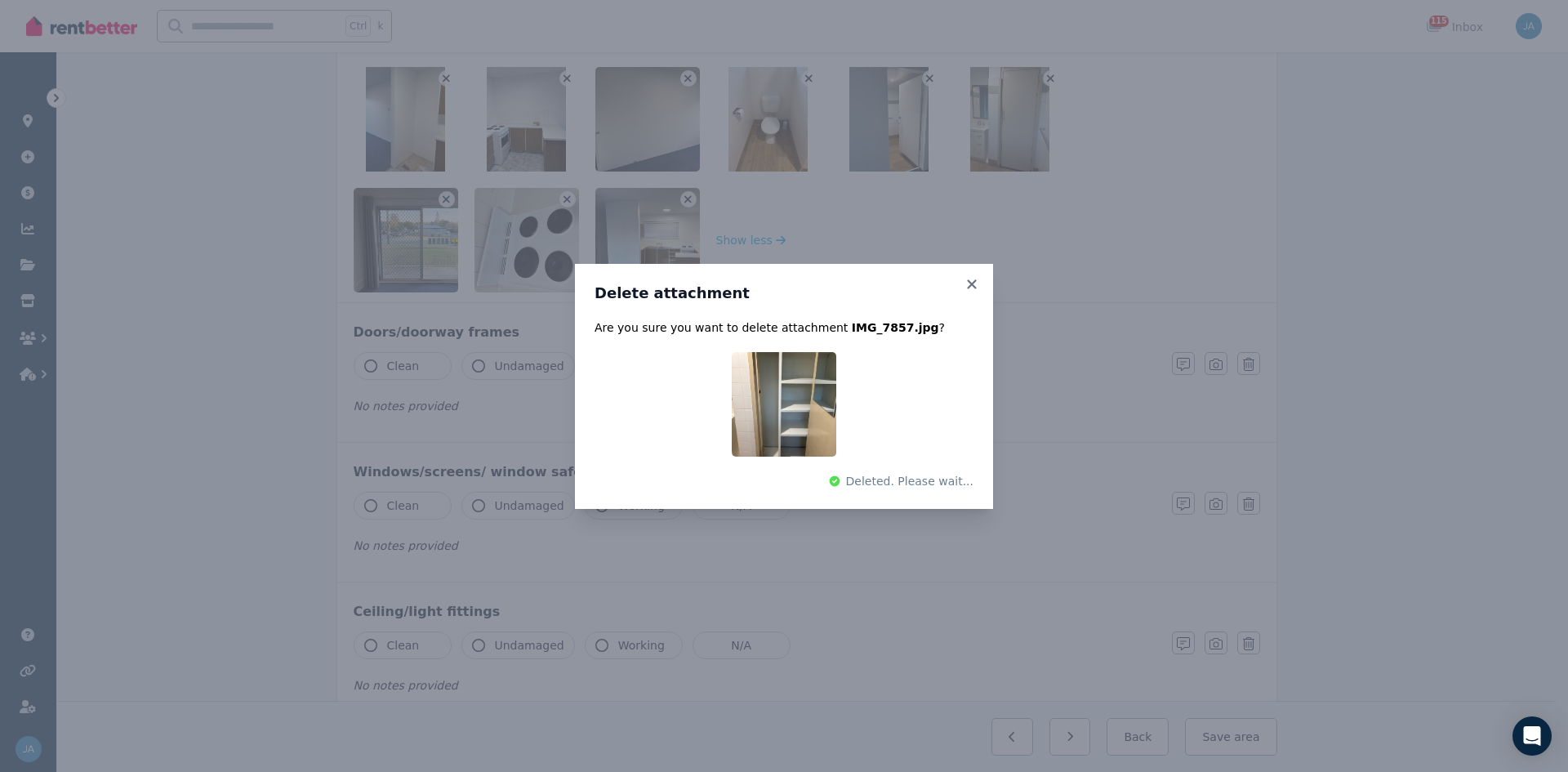
click at [687, 198] on div "Delete attachment Are you sure you want to delete attachment IMG_7857.jpg ? Del…" at bounding box center [784, 386] width 1568 height 772
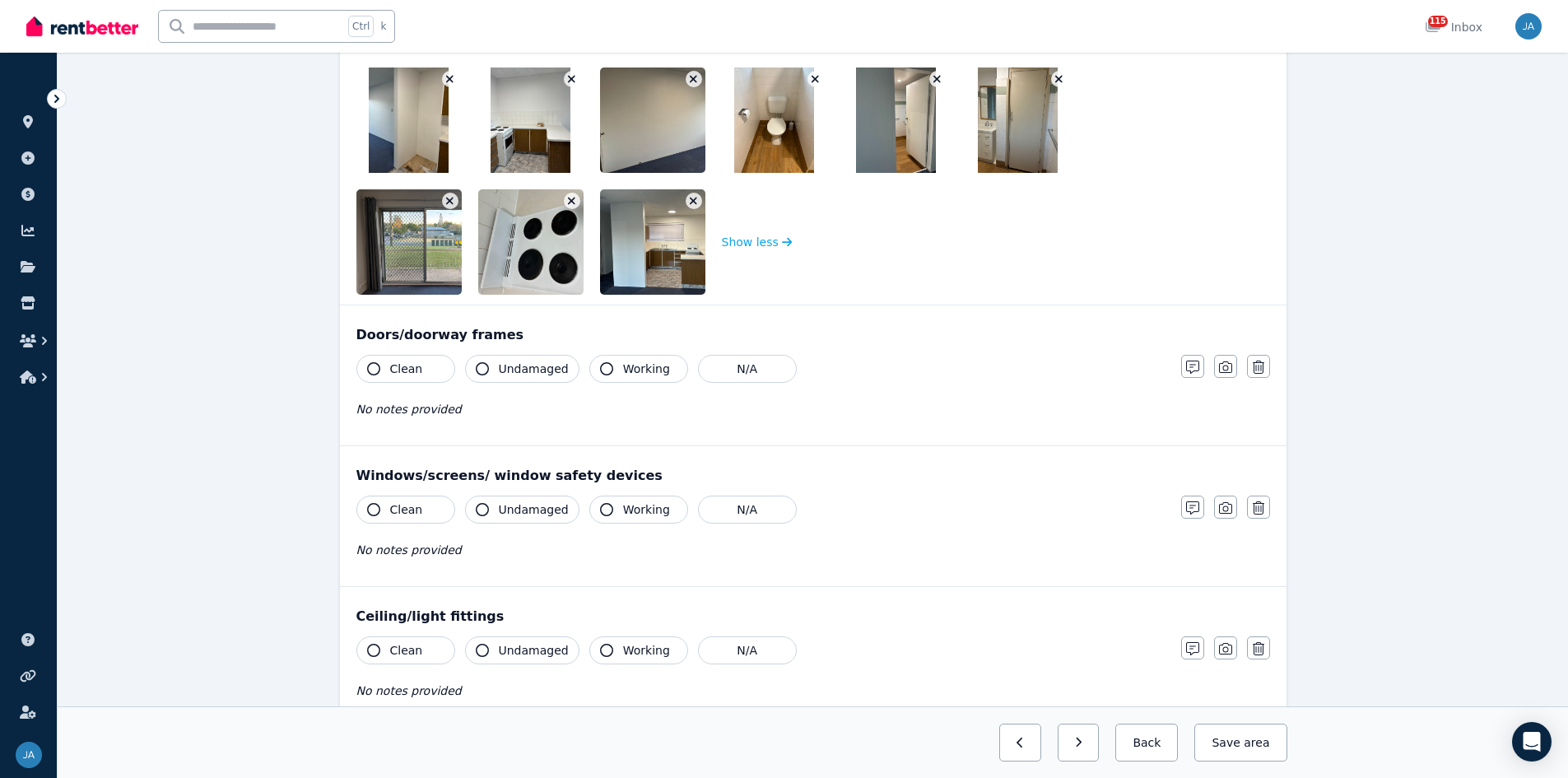
click at [691, 202] on icon "button" at bounding box center [693, 200] width 9 height 11
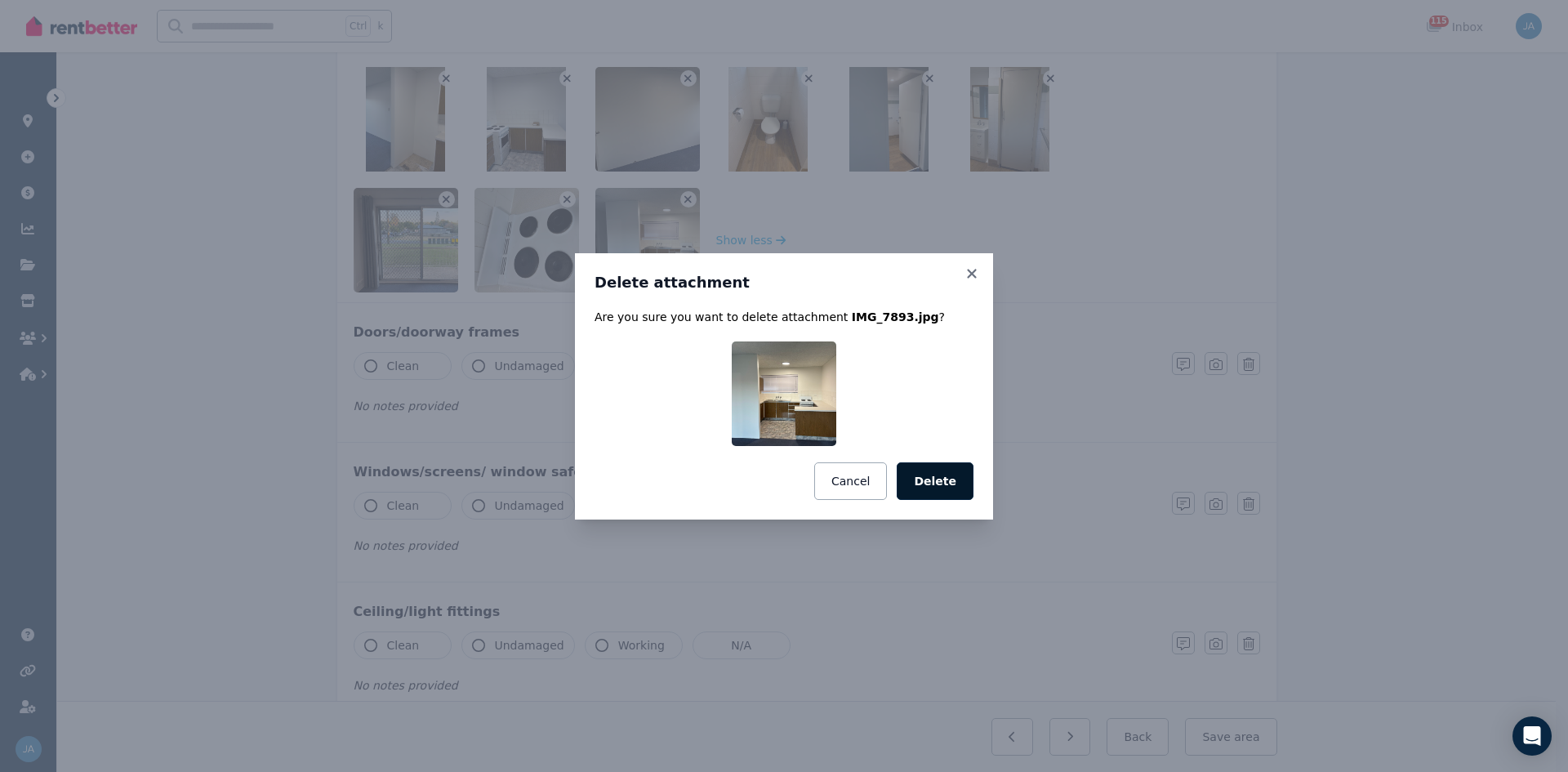
click at [943, 477] on button "Delete" at bounding box center [934, 481] width 76 height 38
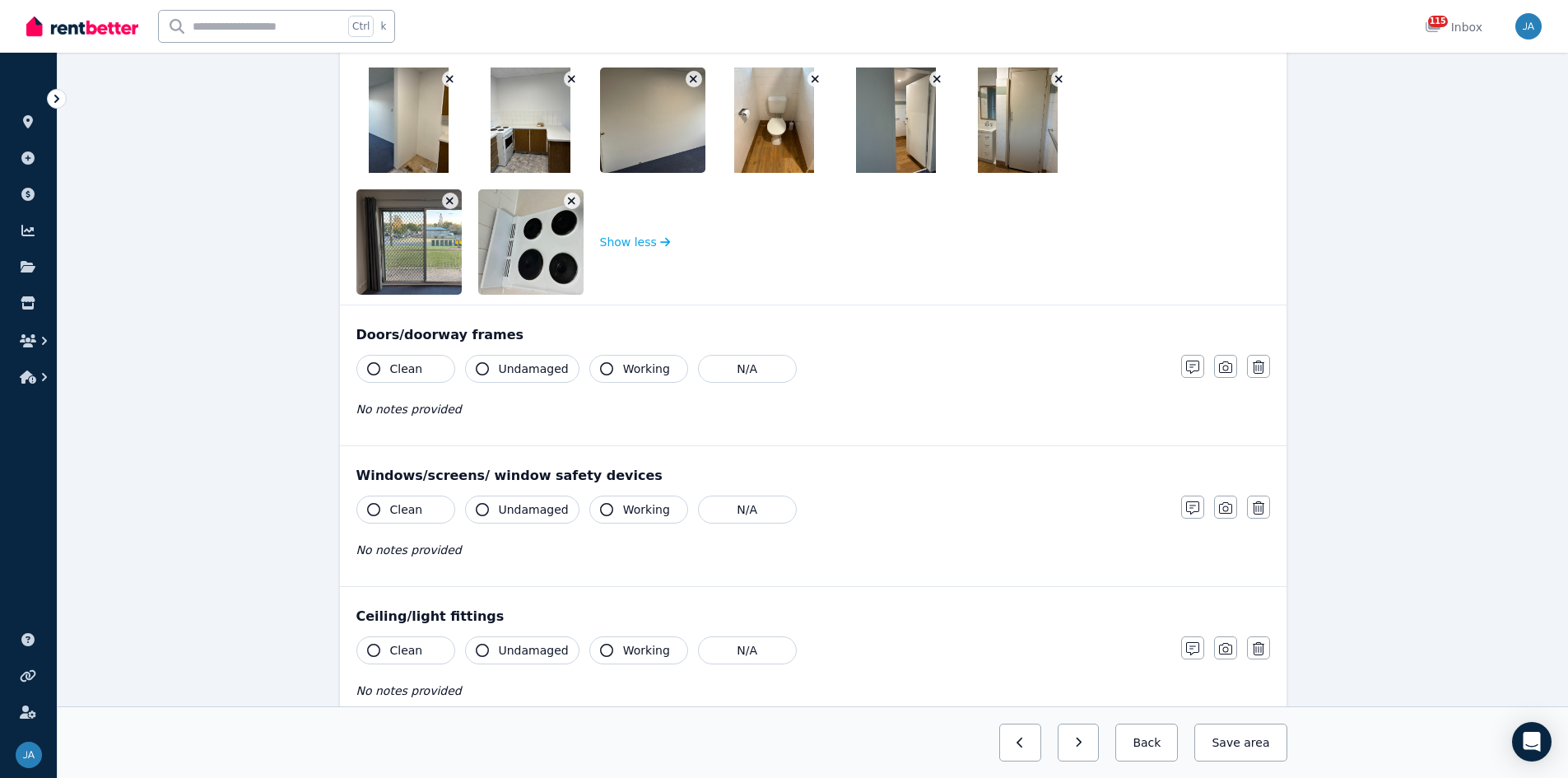
click at [574, 203] on icon "button" at bounding box center [571, 201] width 8 height 8
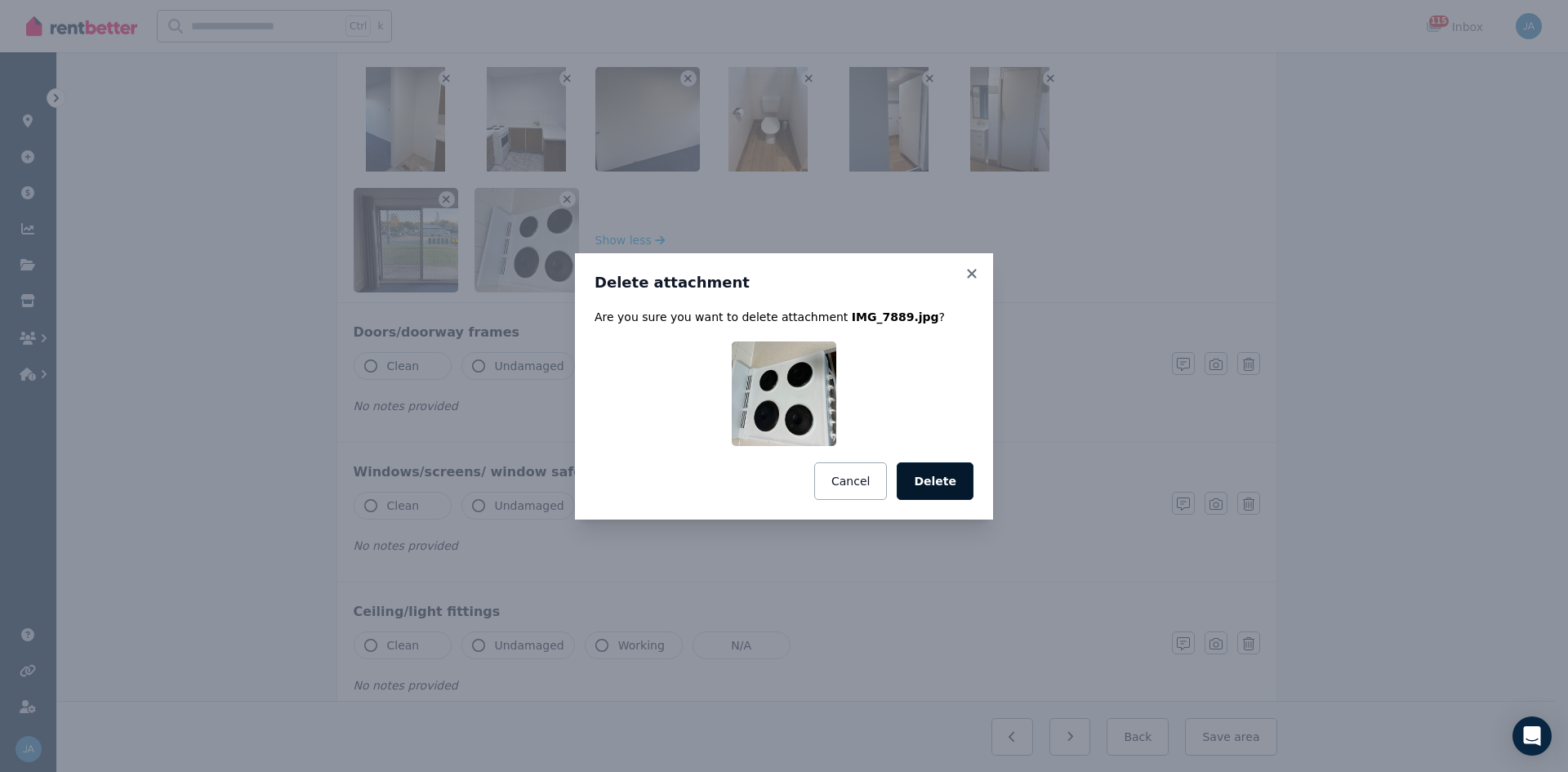
click at [947, 472] on button "Delete" at bounding box center [934, 481] width 76 height 38
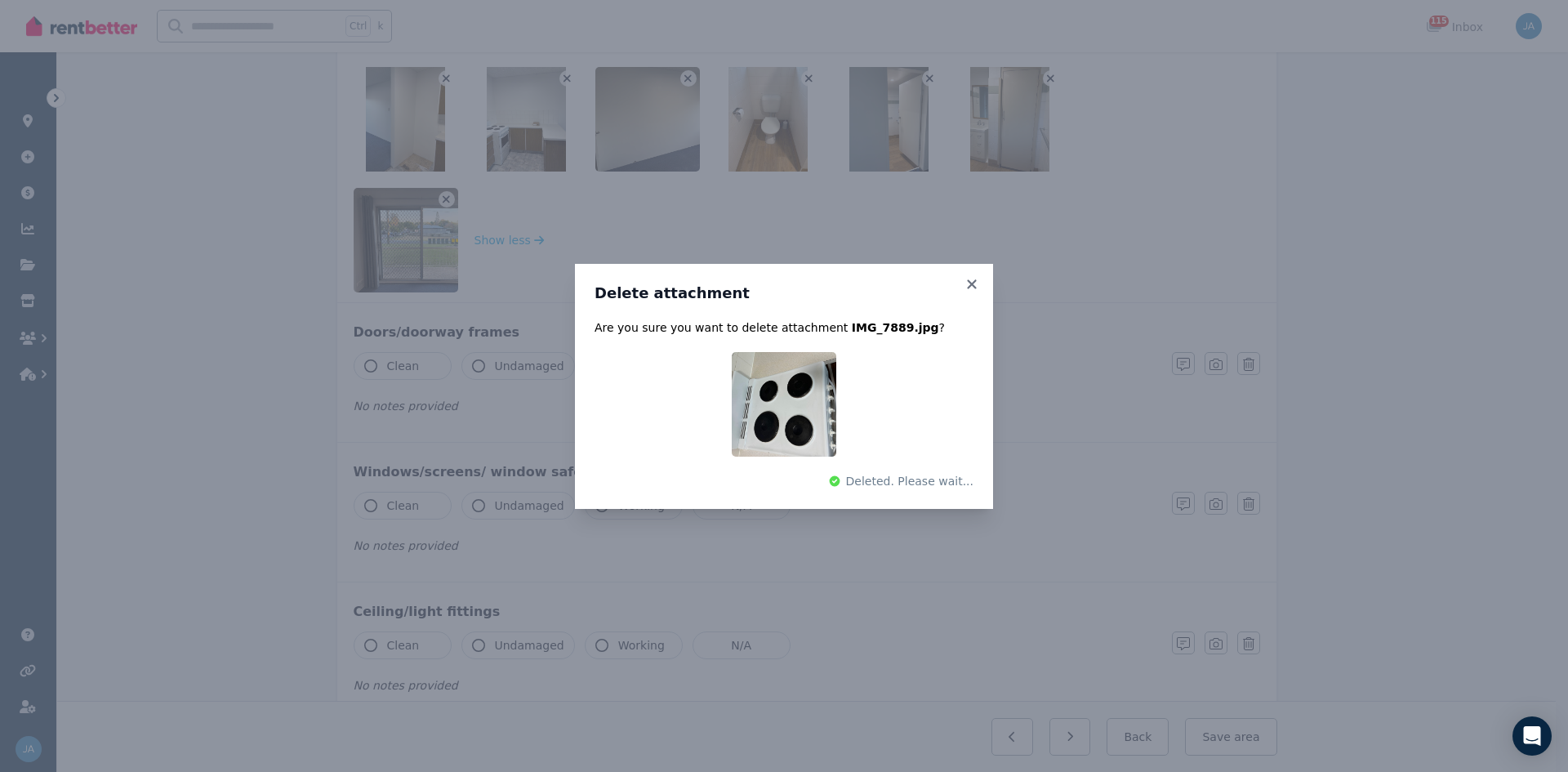
click at [444, 197] on div "Delete attachment Are you sure you want to delete attachment IMG_7889.jpg ? Del…" at bounding box center [784, 386] width 1568 height 772
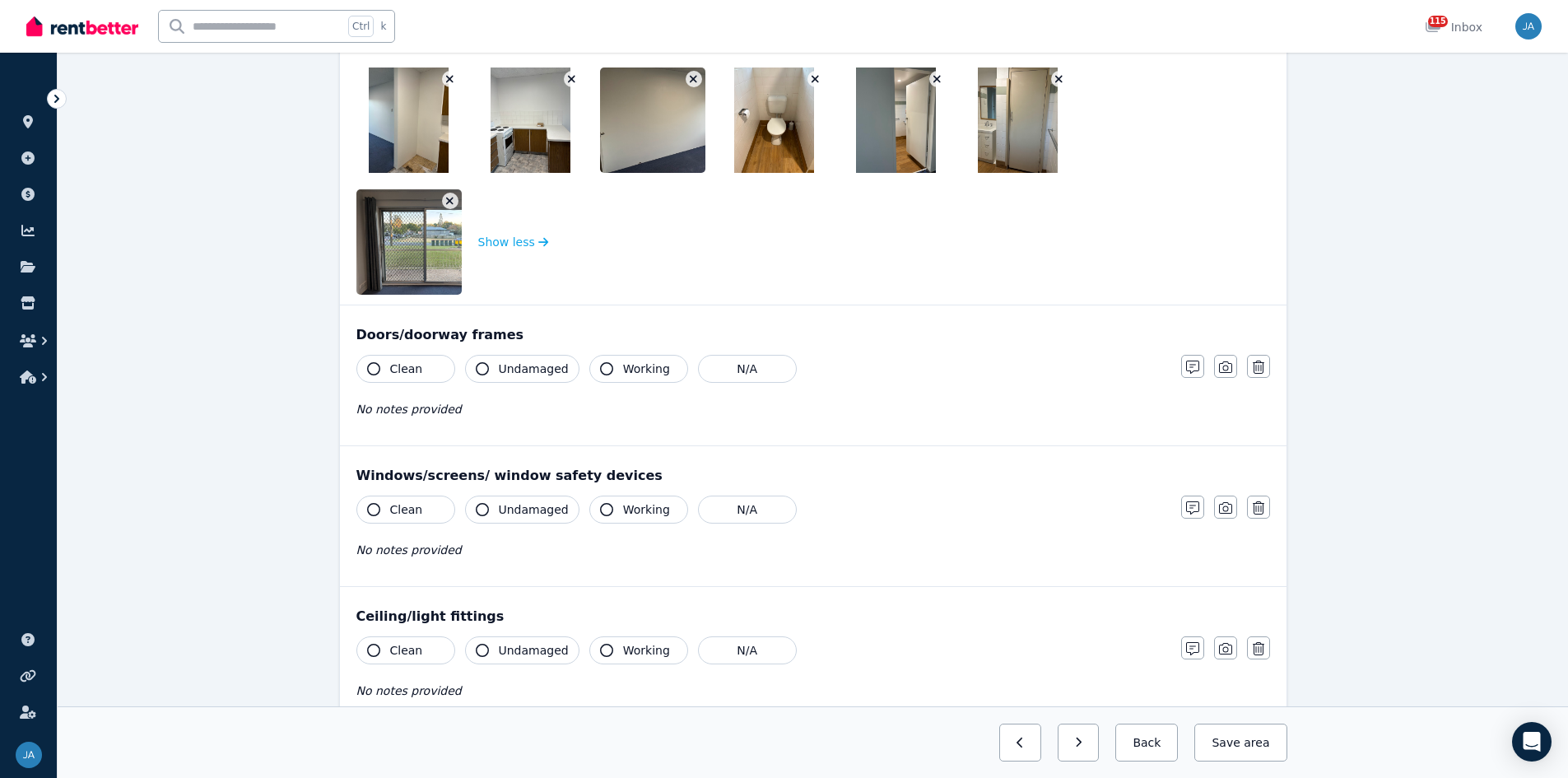
click at [447, 198] on icon "button" at bounding box center [450, 201] width 8 height 8
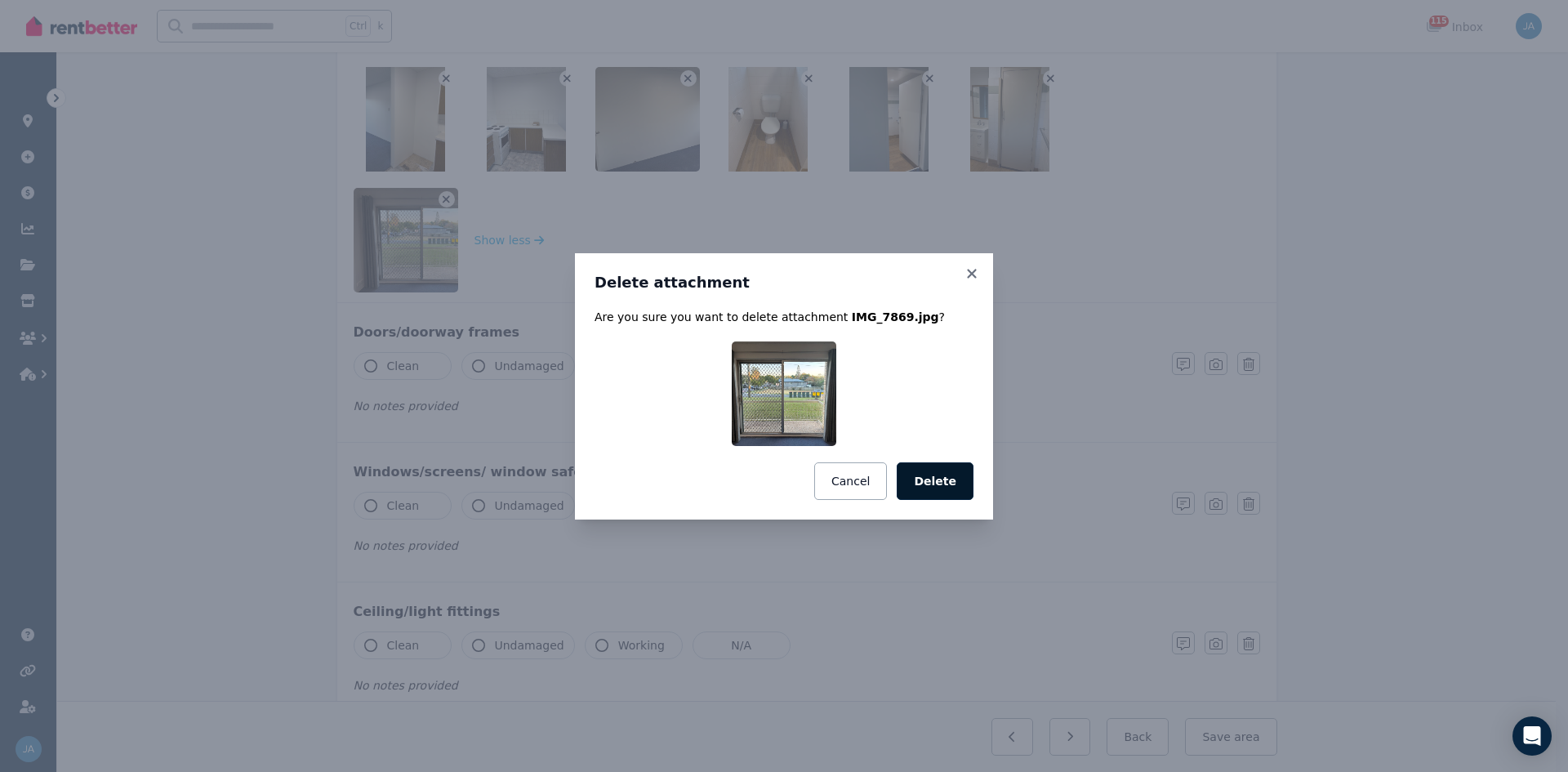
click at [945, 477] on button "Delete" at bounding box center [934, 481] width 76 height 38
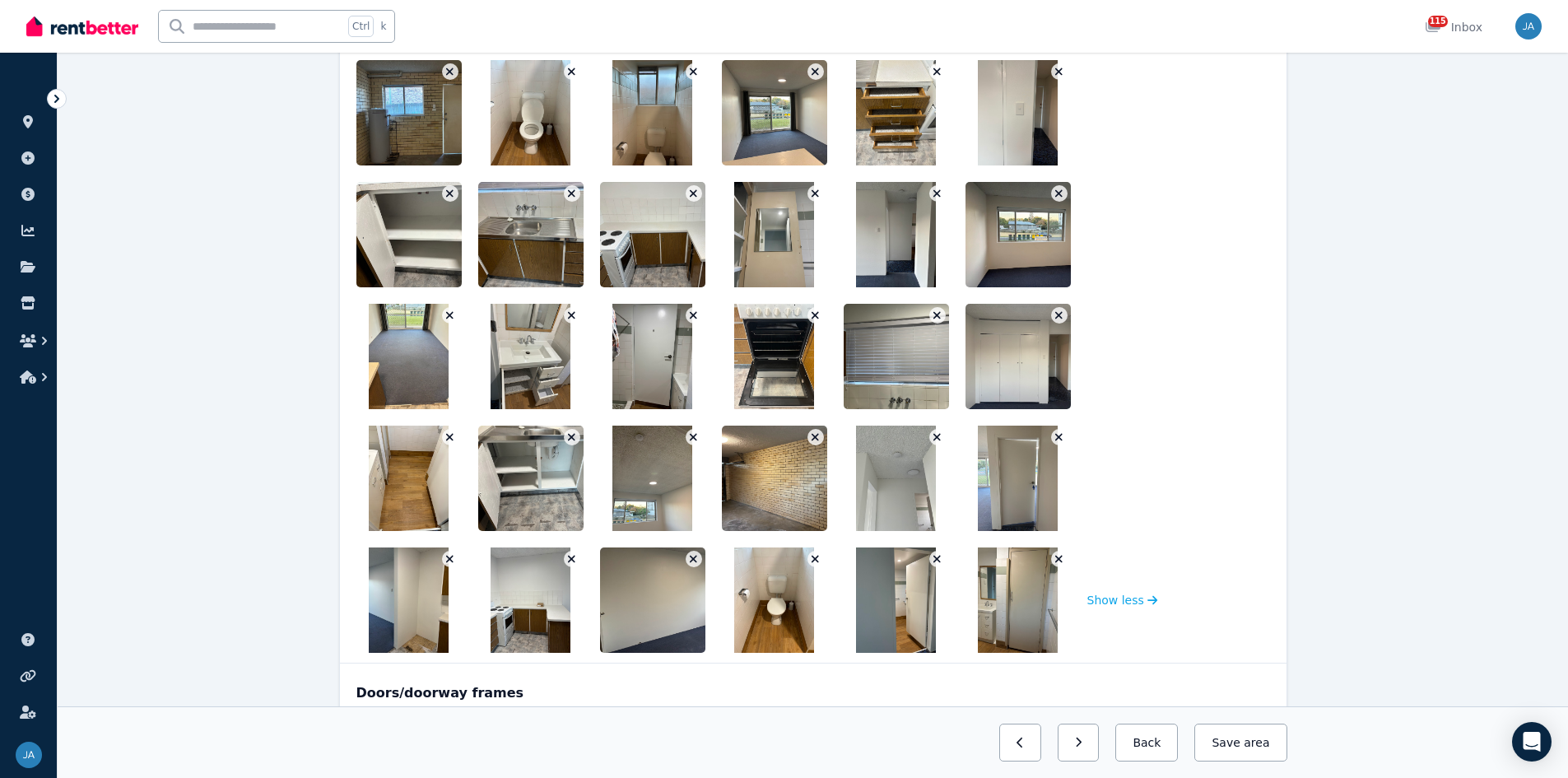
scroll to position [550, 0]
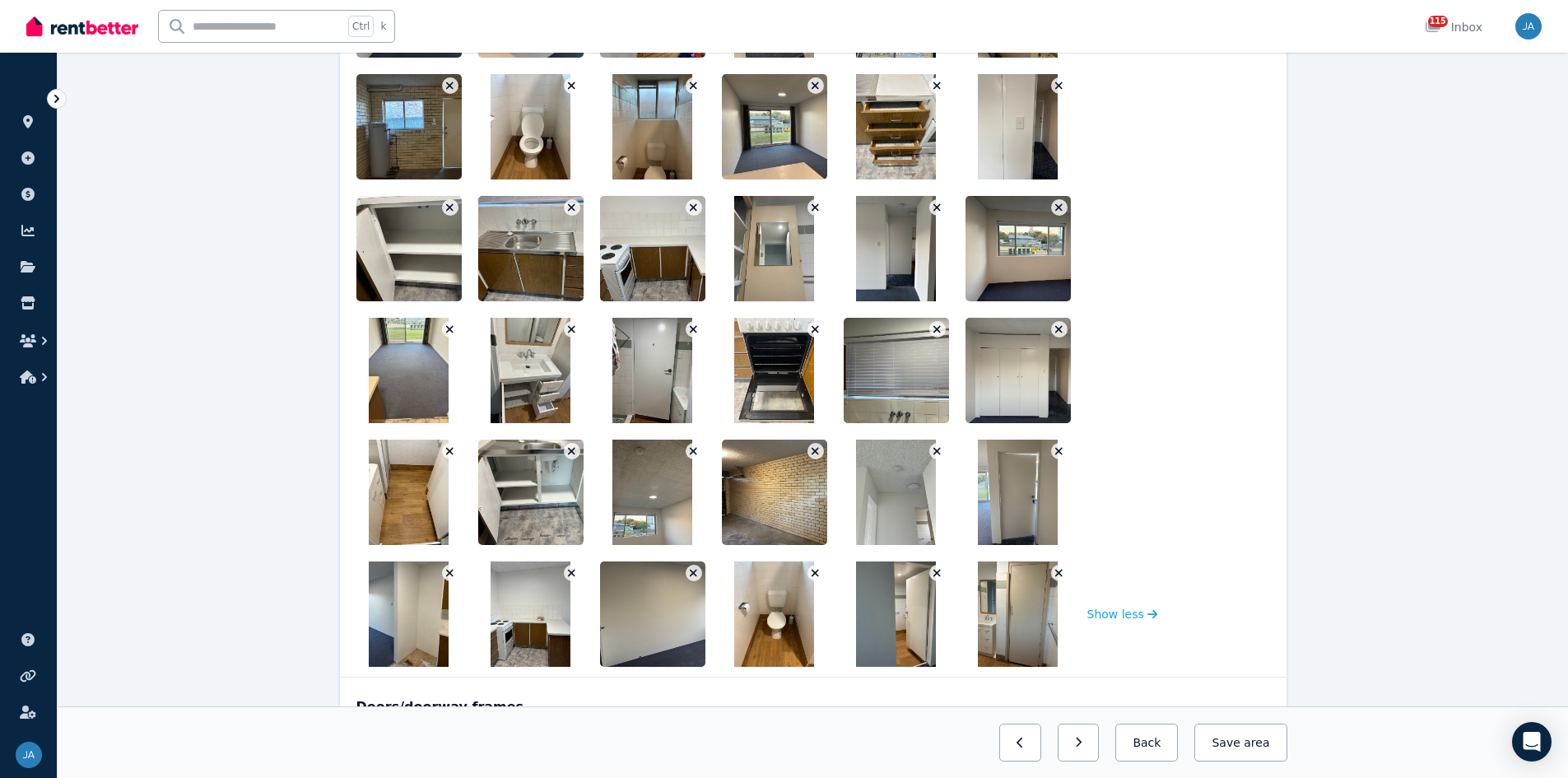
click at [1053, 481] on icon "button" at bounding box center [1059, 572] width 9 height 11
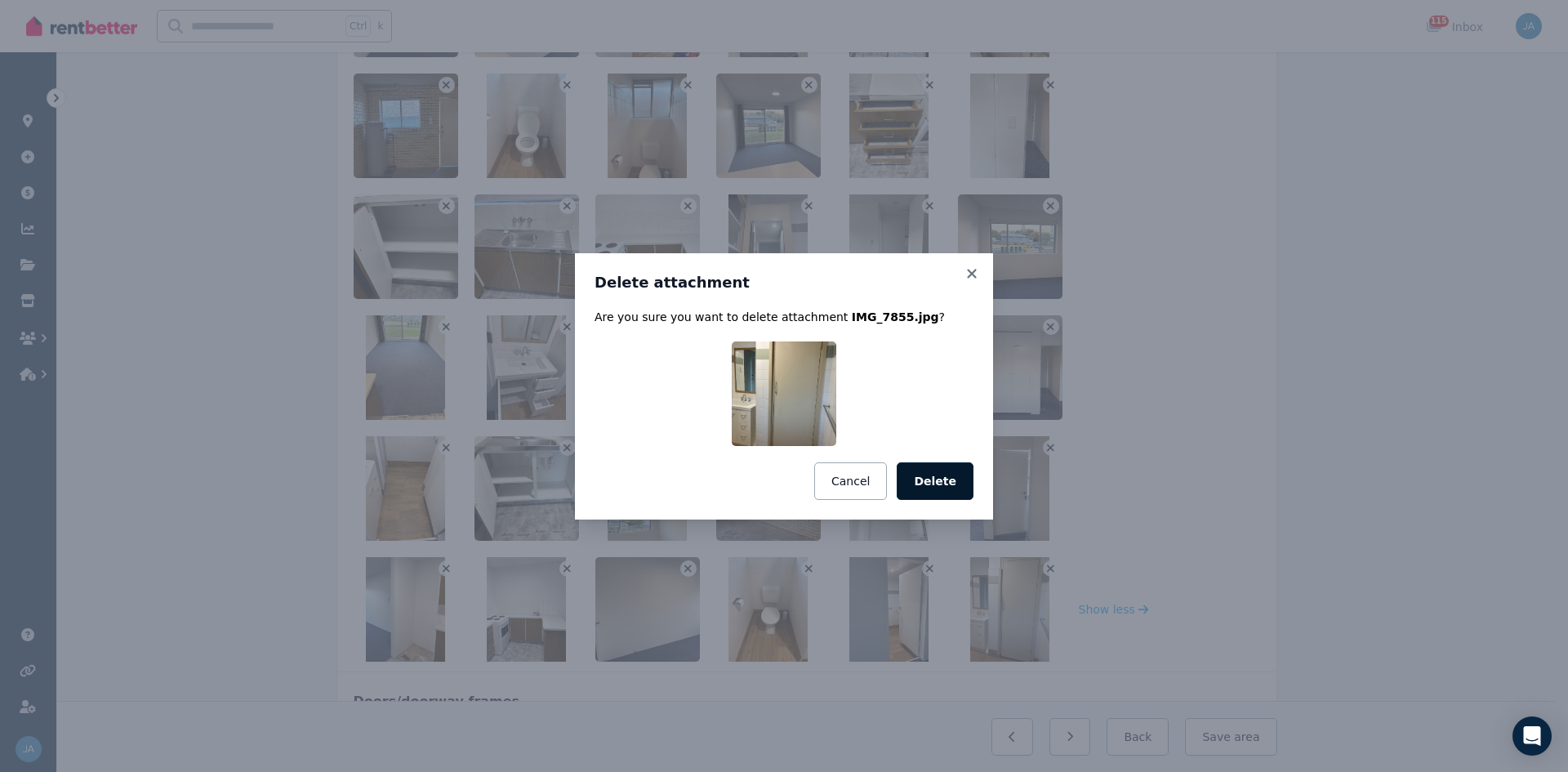
click at [937, 477] on button "Delete" at bounding box center [934, 481] width 76 height 38
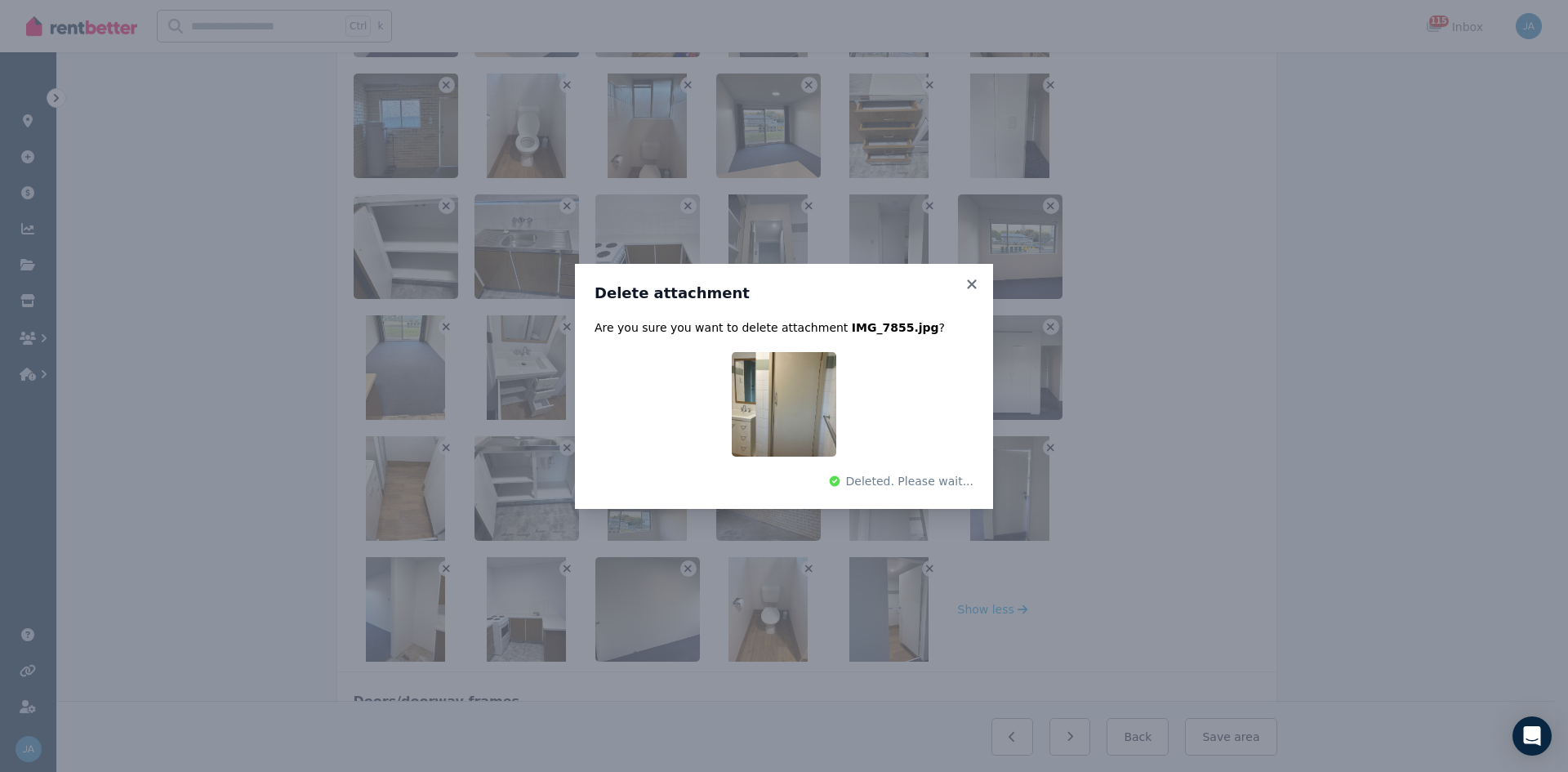
click at [929, 477] on div "Delete attachment Are you sure you want to delete attachment IMG_7855.jpg ? Del…" at bounding box center [784, 386] width 1568 height 772
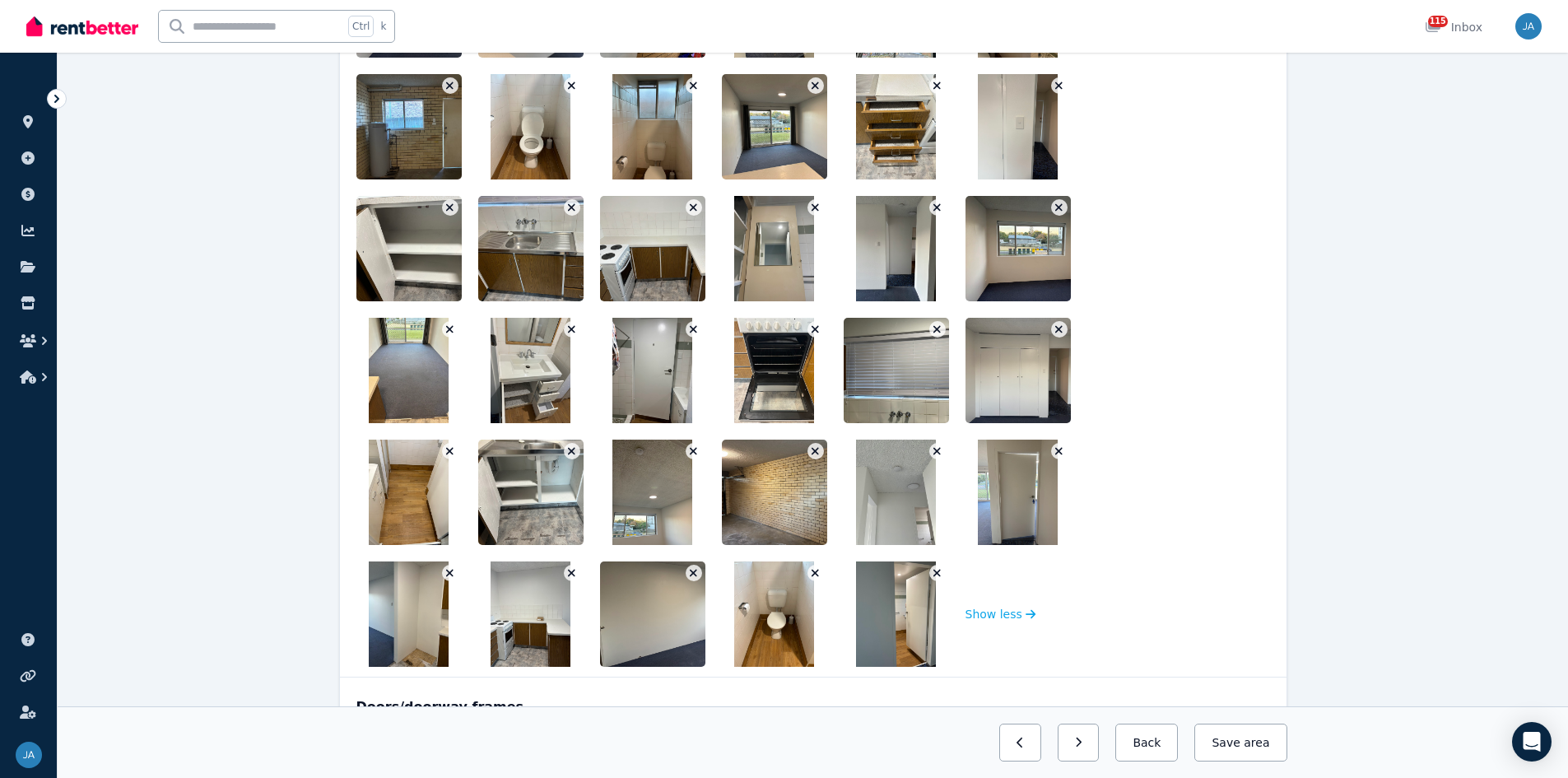
click at [935, 481] on icon "button" at bounding box center [937, 572] width 9 height 11
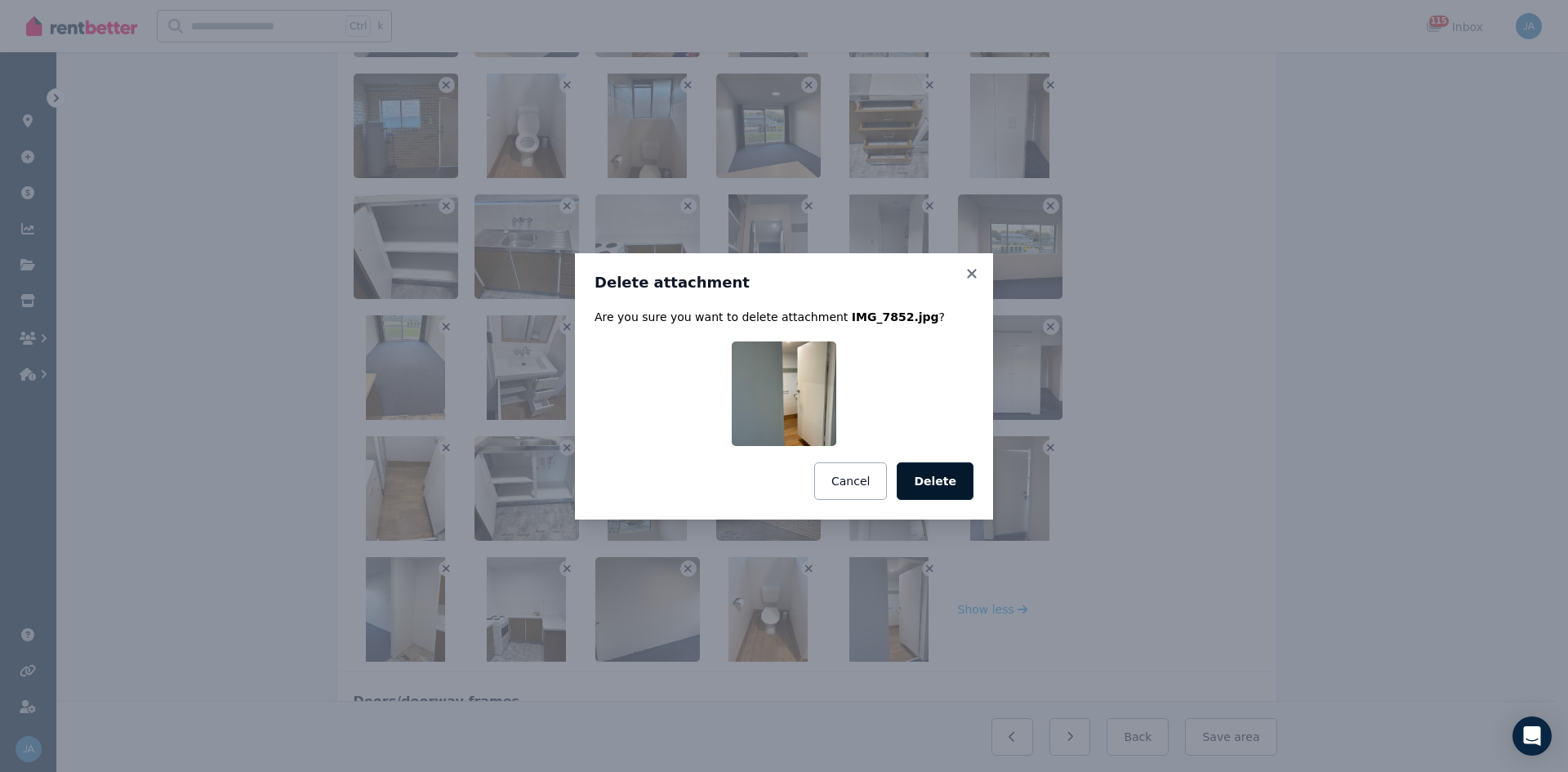
click at [946, 477] on button "Delete" at bounding box center [934, 481] width 76 height 38
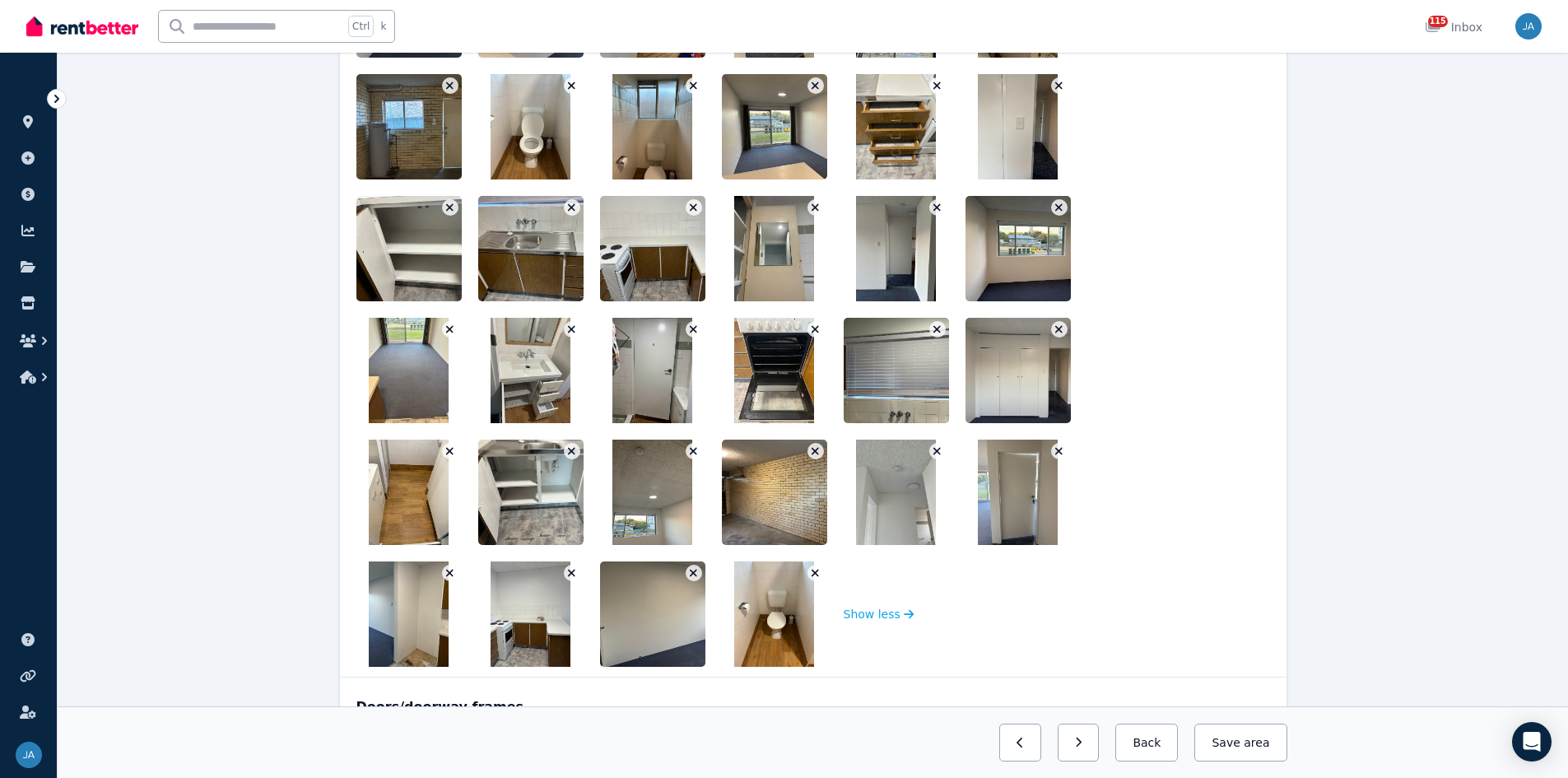
click at [811, 481] on icon "button" at bounding box center [815, 572] width 9 height 11
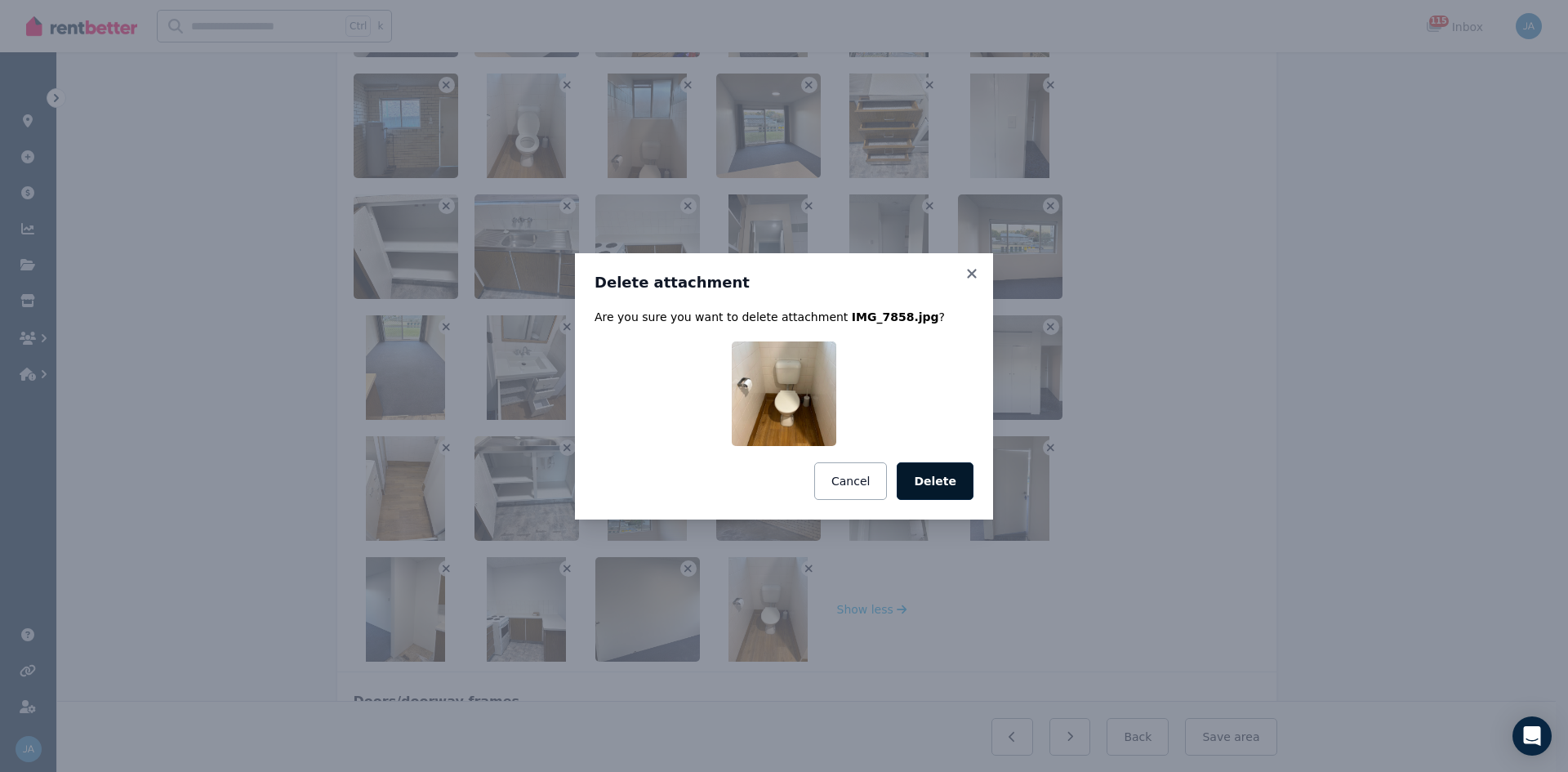
click at [942, 477] on button "Delete" at bounding box center [934, 481] width 76 height 38
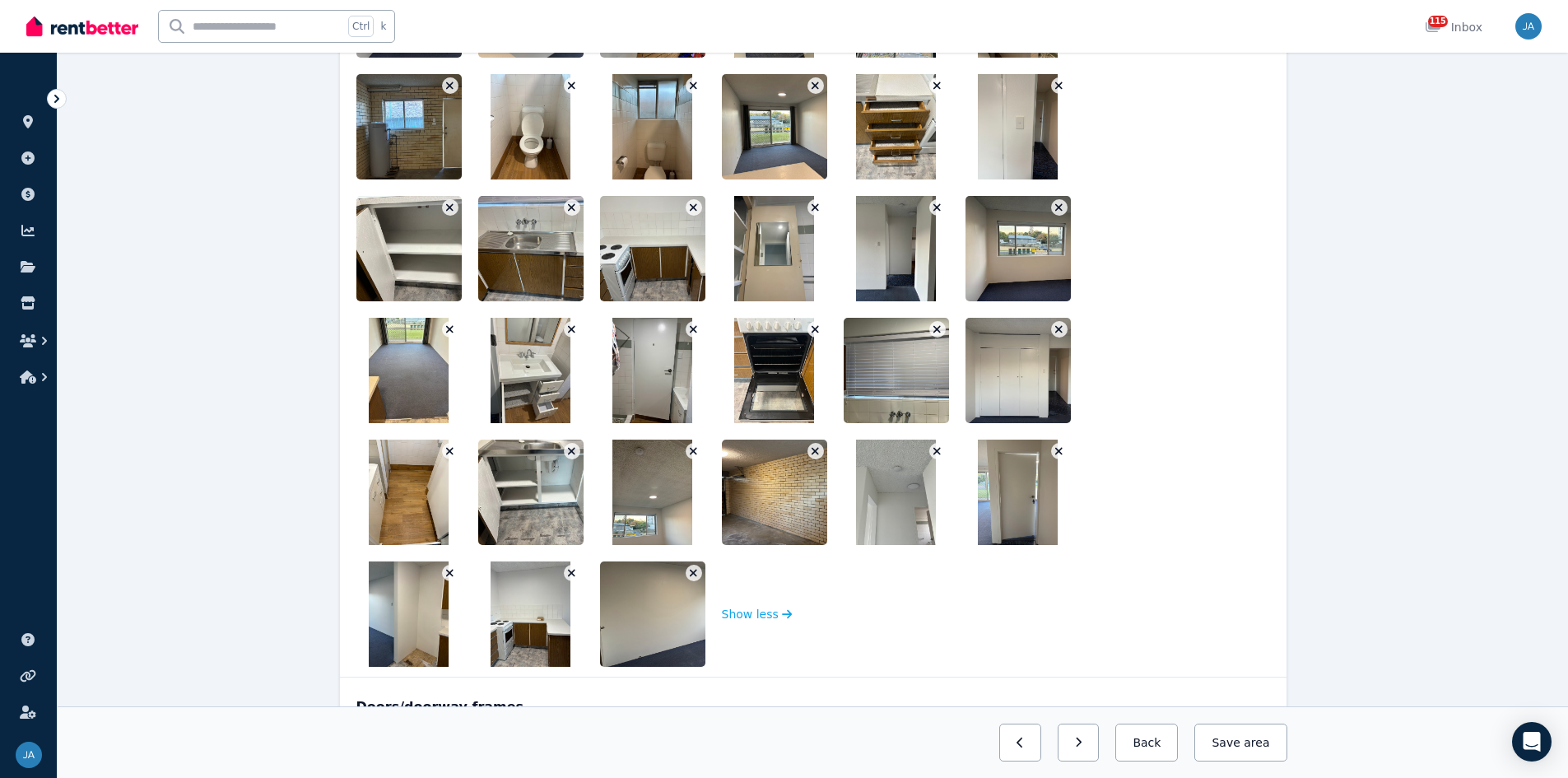
click at [689, 481] on icon "button" at bounding box center [693, 572] width 9 height 11
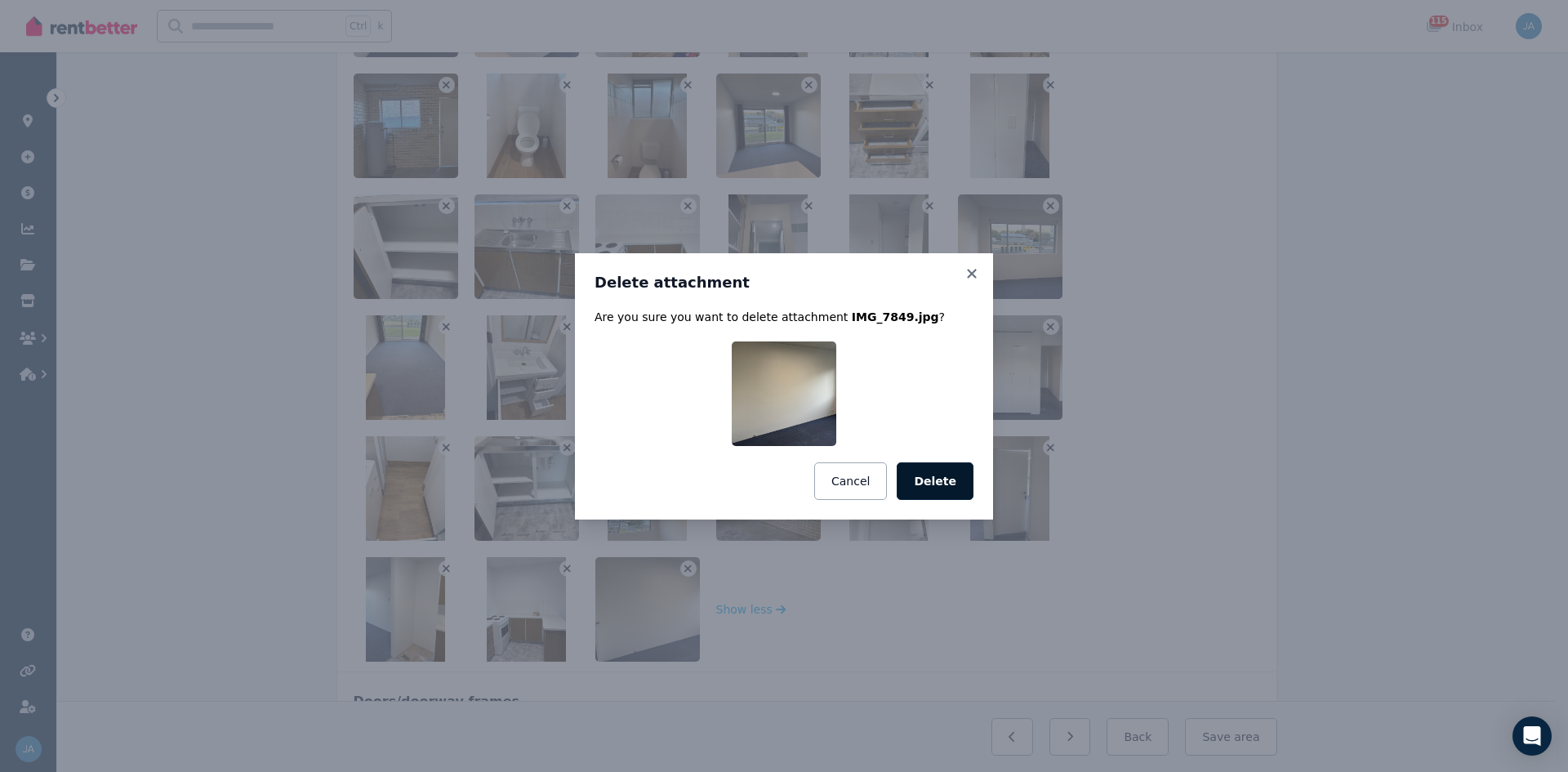
click at [923, 477] on button "Delete" at bounding box center [934, 481] width 76 height 38
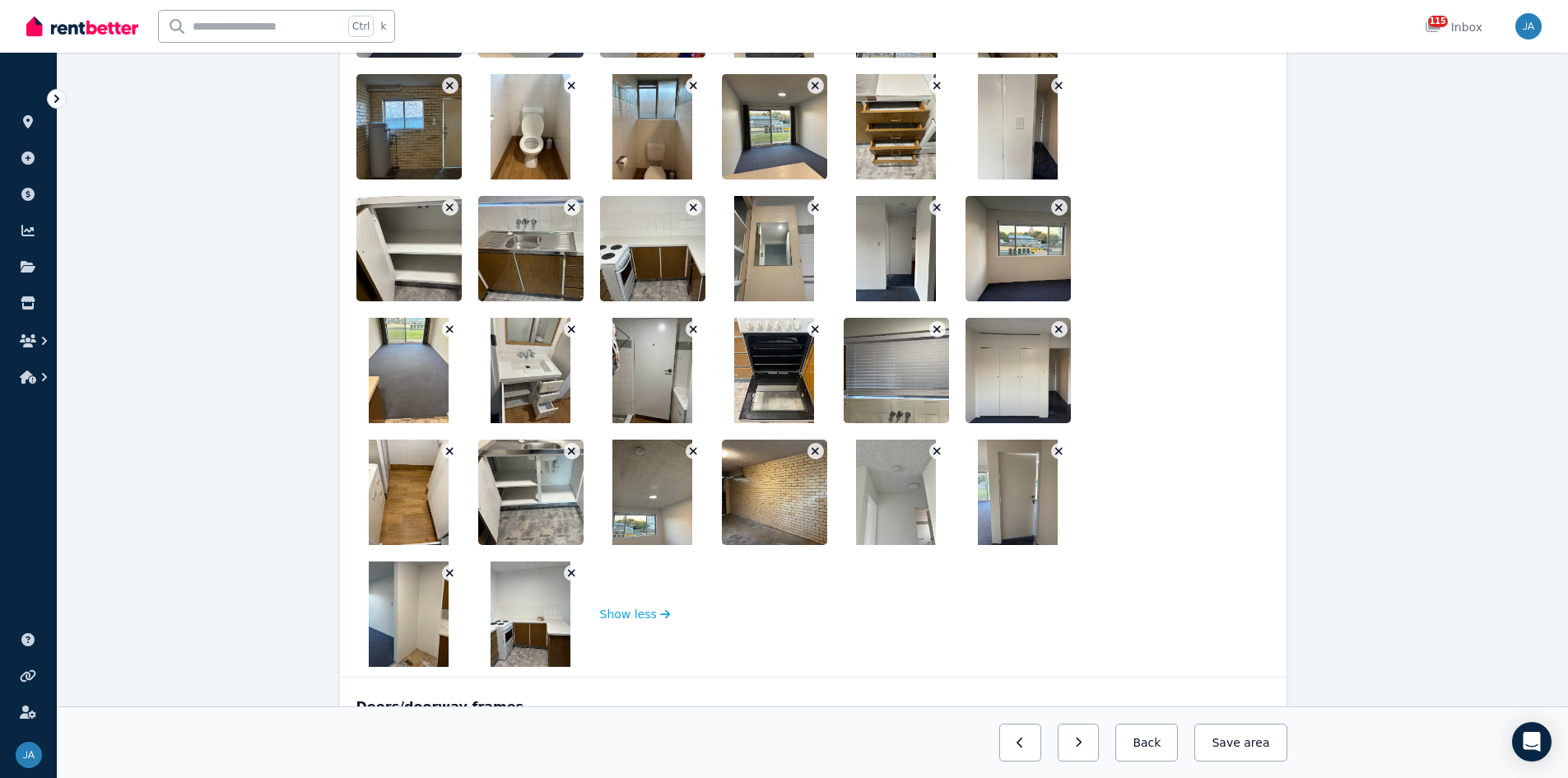
click at [564, 481] on button "button" at bounding box center [572, 573] width 16 height 16
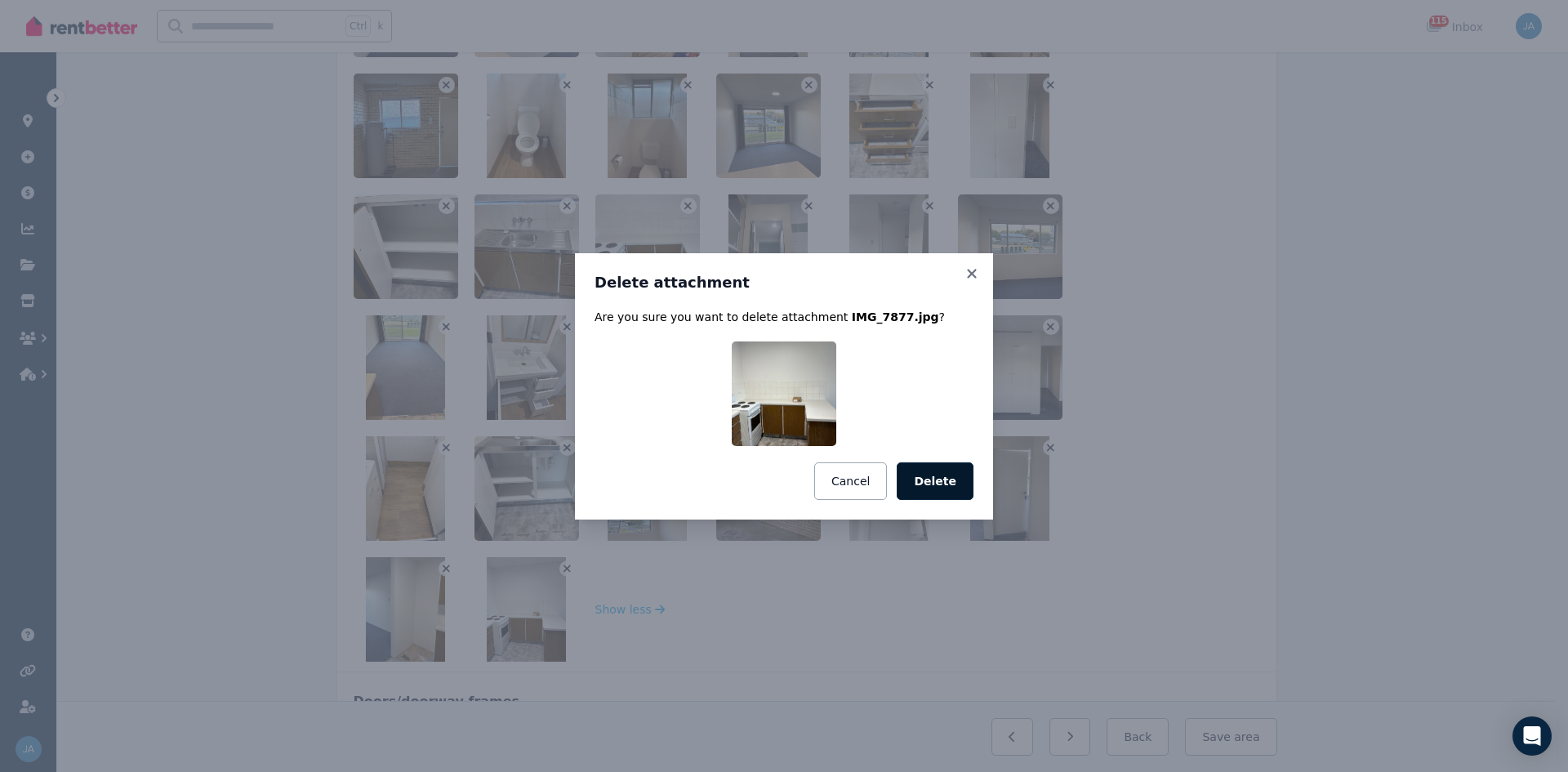
click at [931, 476] on button "Delete" at bounding box center [934, 481] width 76 height 38
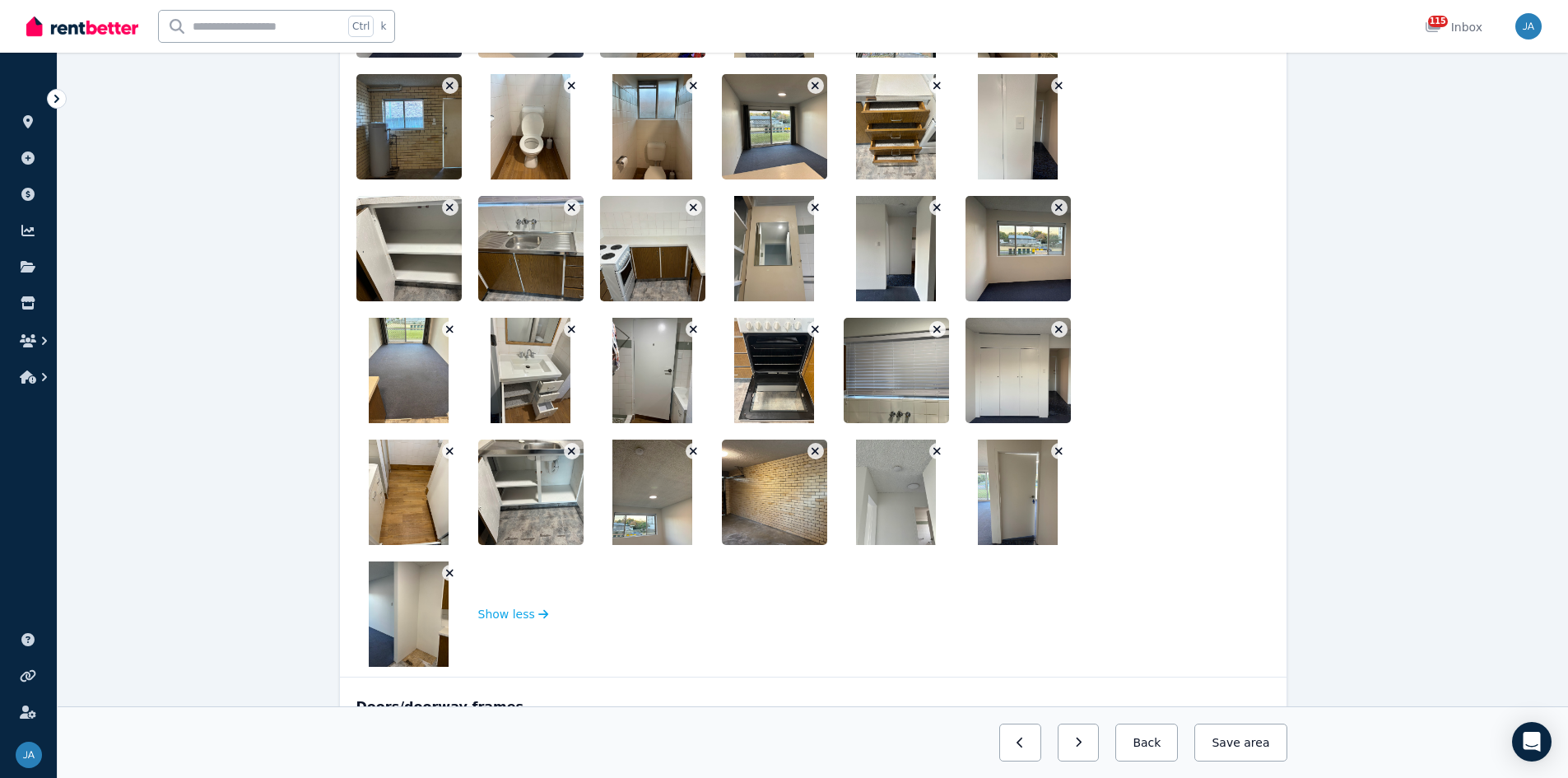
click at [448, 481] on icon "button" at bounding box center [450, 572] width 9 height 11
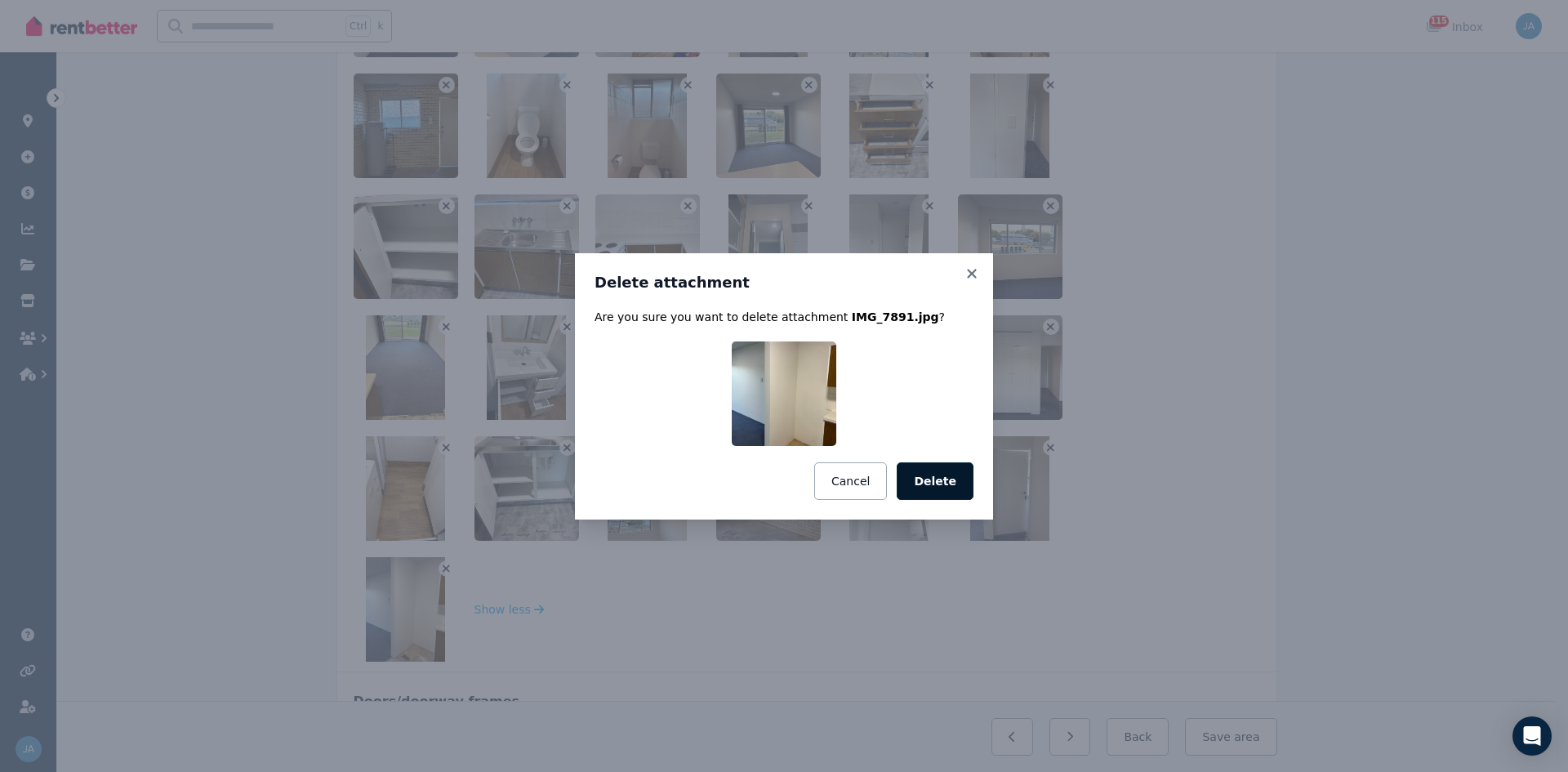
click at [947, 477] on button "Delete" at bounding box center [934, 481] width 76 height 38
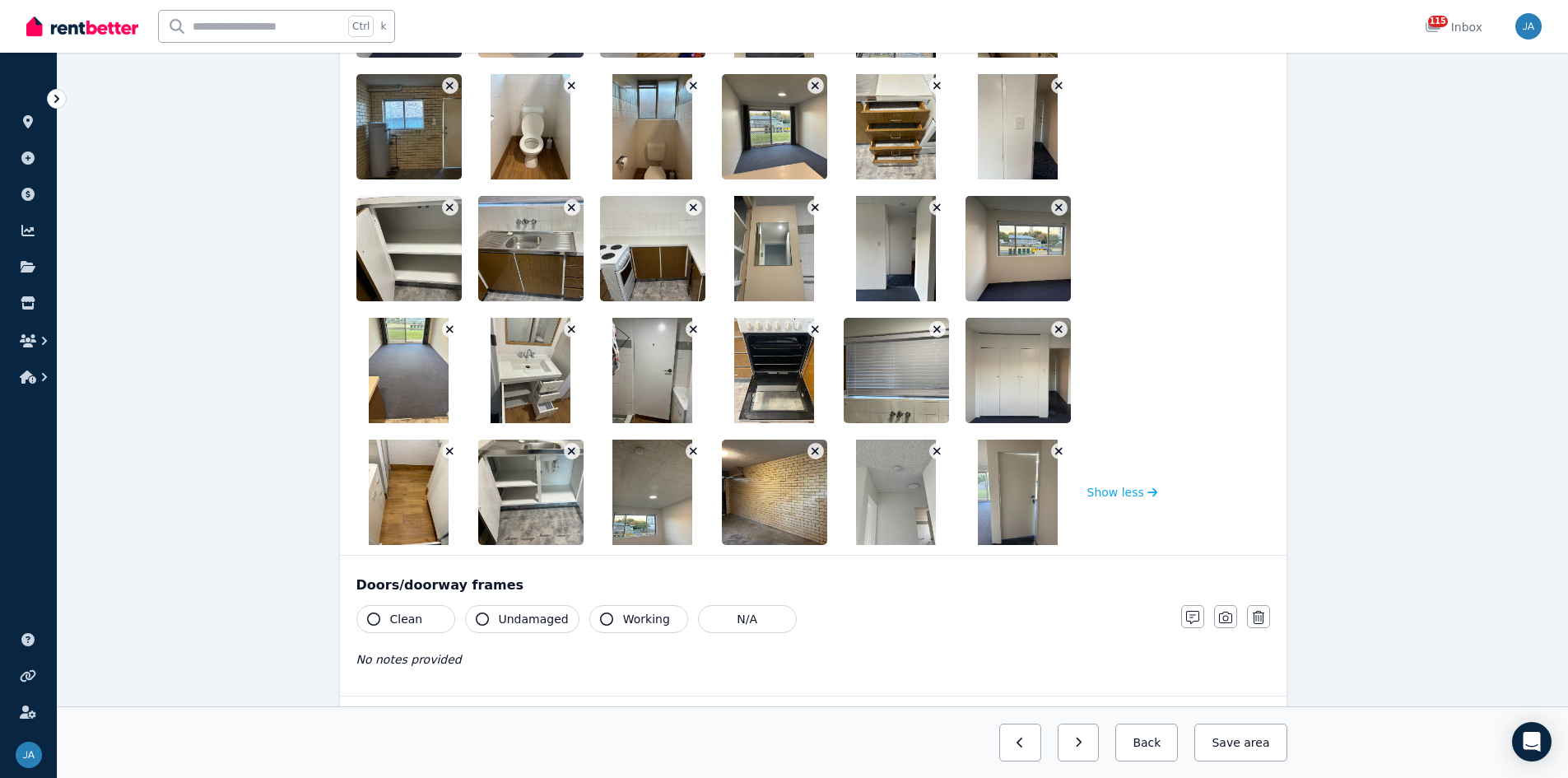
click at [1053, 447] on icon "button" at bounding box center [1059, 451] width 9 height 11
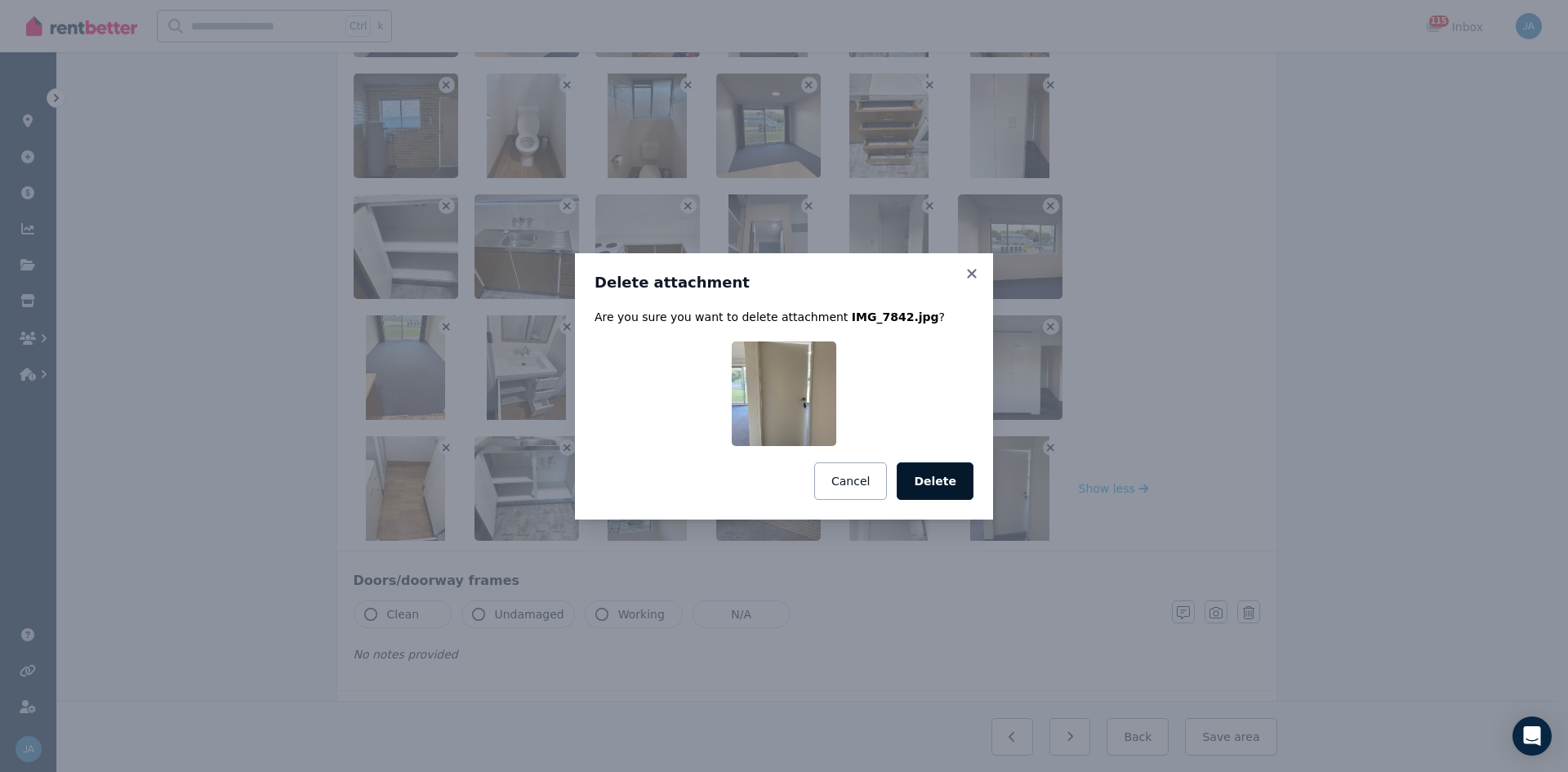
click at [935, 472] on button "Delete" at bounding box center [934, 481] width 76 height 38
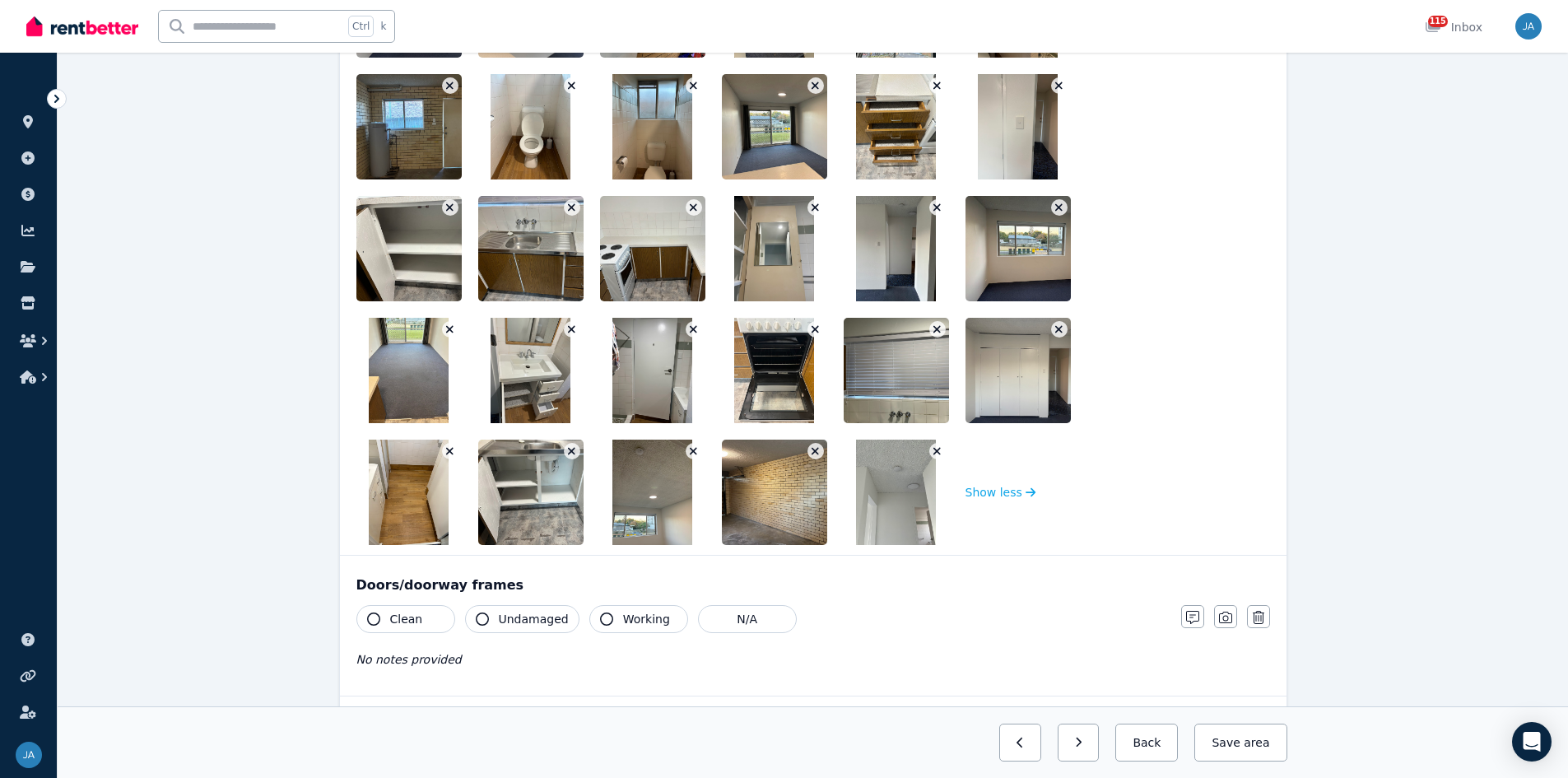
click at [935, 453] on icon "button" at bounding box center [937, 451] width 8 height 8
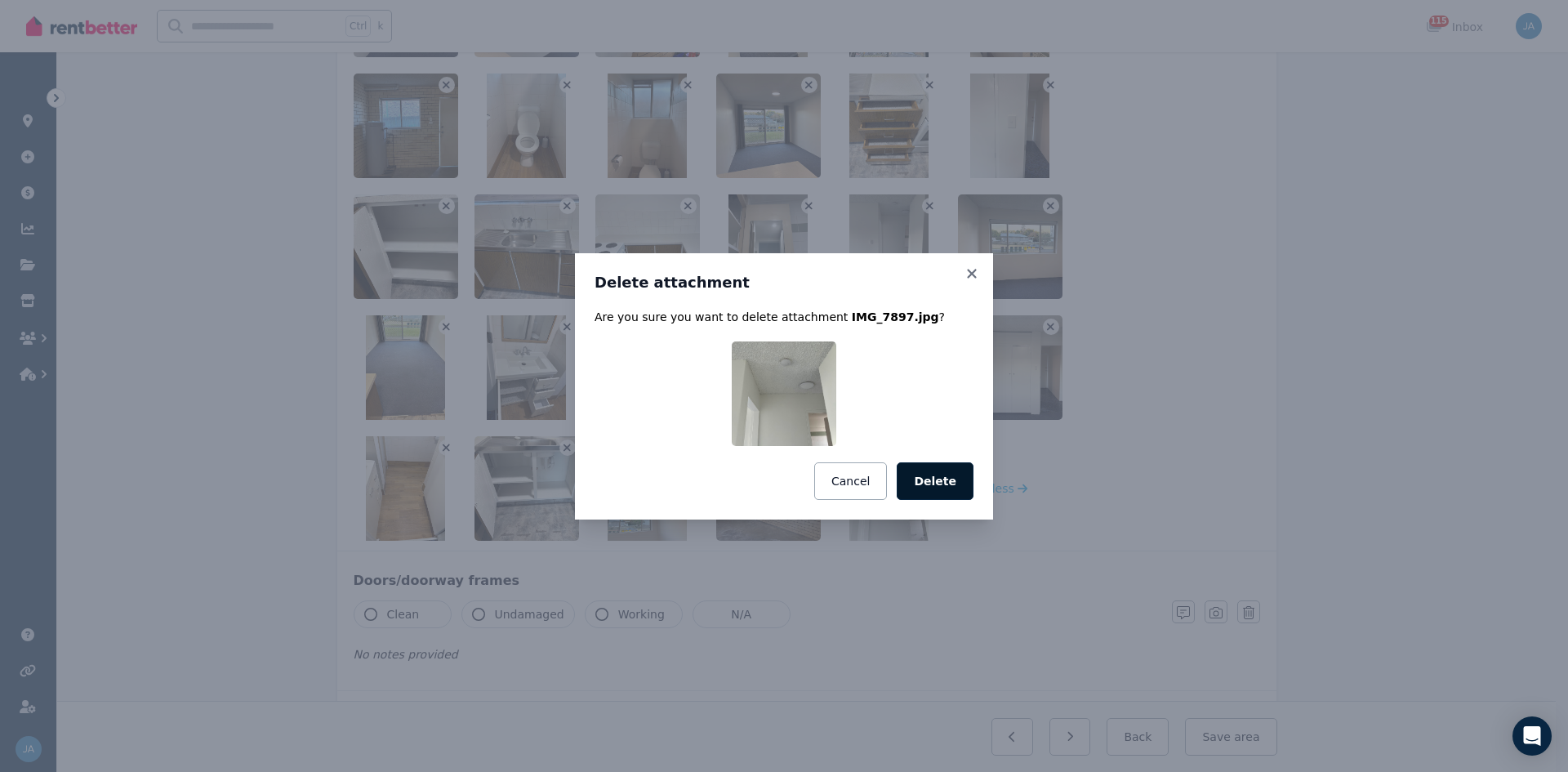
click at [944, 477] on button "Delete" at bounding box center [934, 481] width 76 height 38
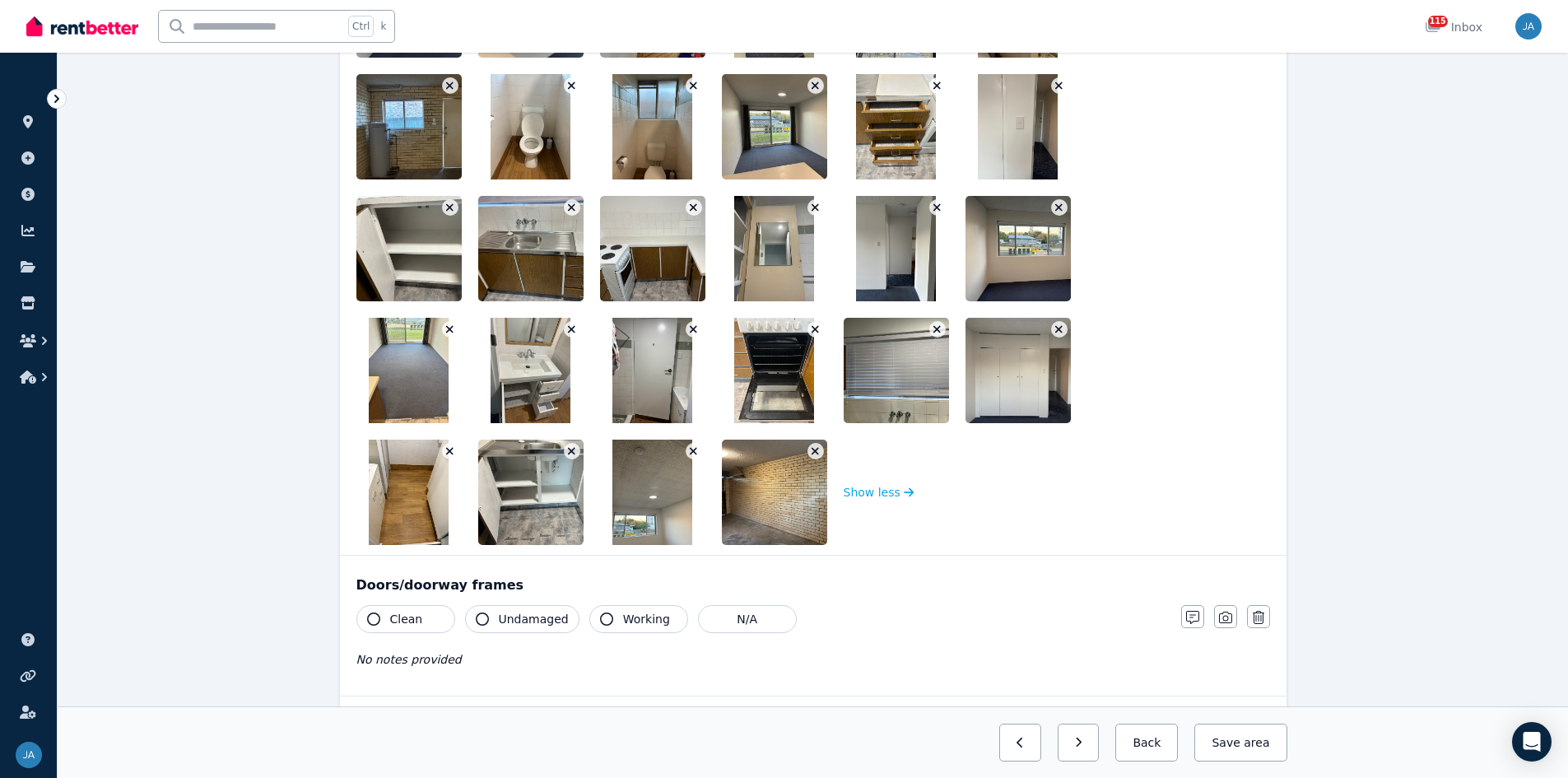
click at [818, 453] on icon "button" at bounding box center [815, 451] width 8 height 8
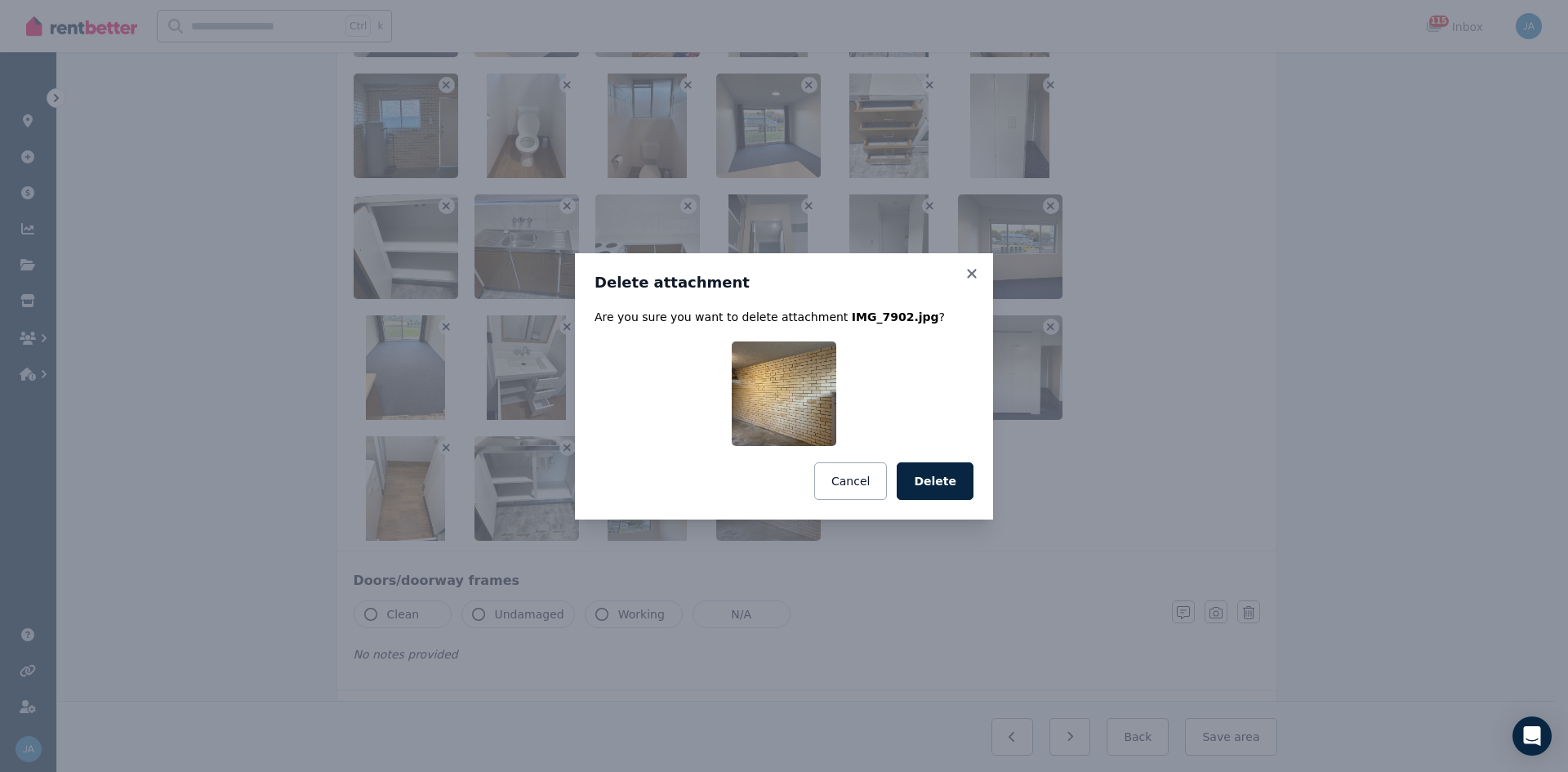
click at [863, 477] on button "Cancel" at bounding box center [850, 481] width 73 height 38
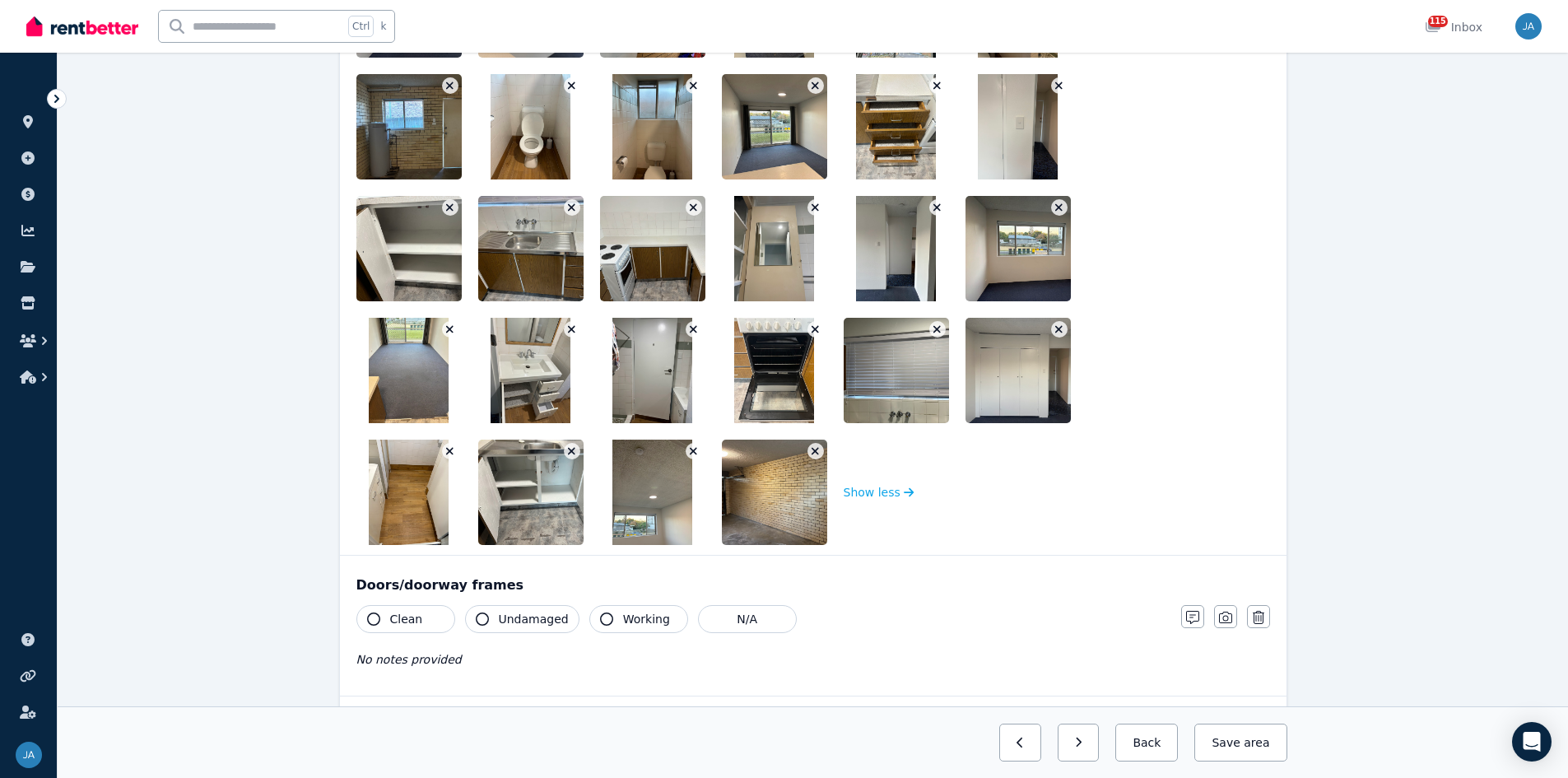
click at [688, 449] on button "button" at bounding box center [693, 451] width 16 height 16
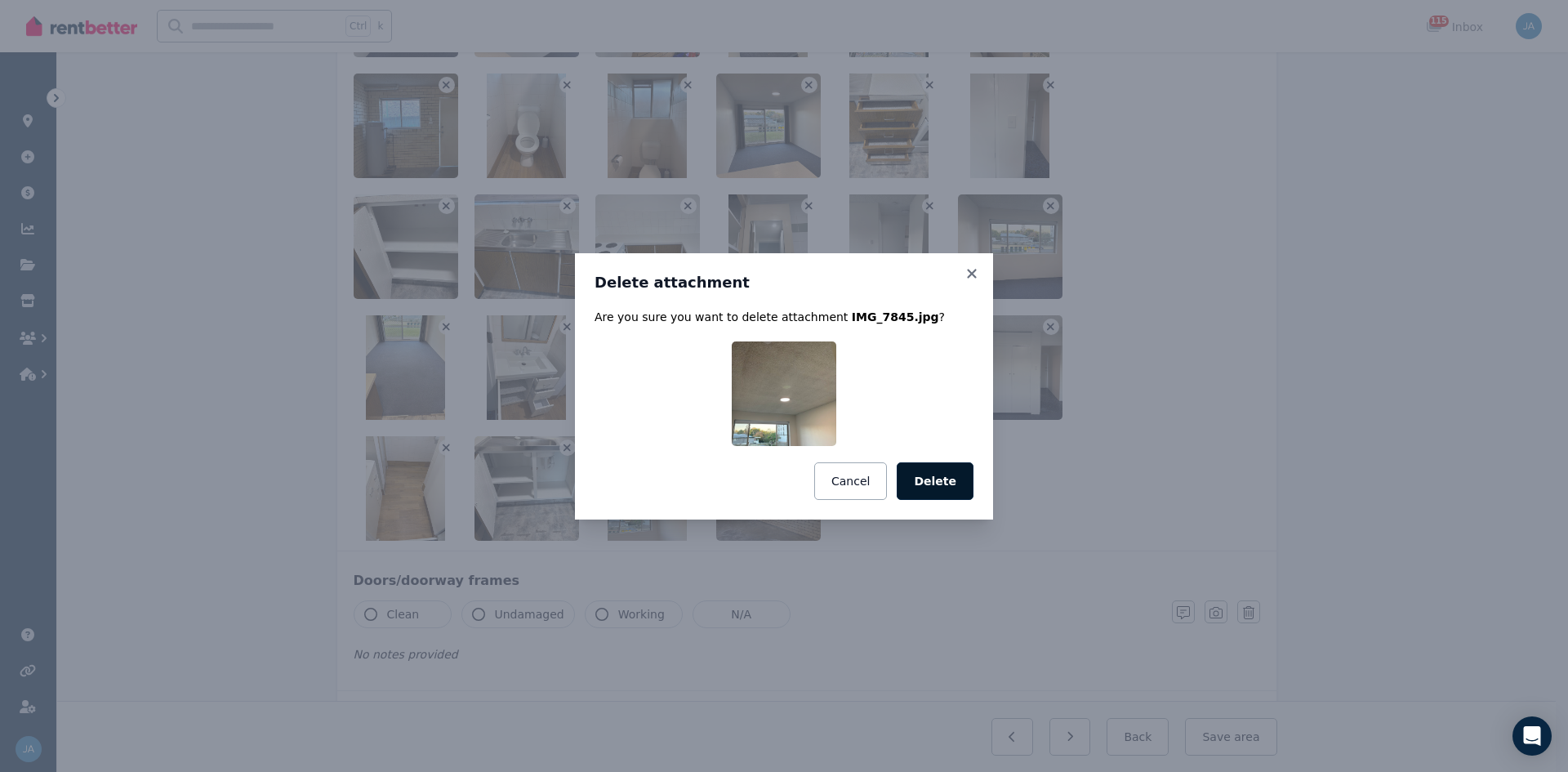
click at [938, 477] on button "Delete" at bounding box center [934, 481] width 76 height 38
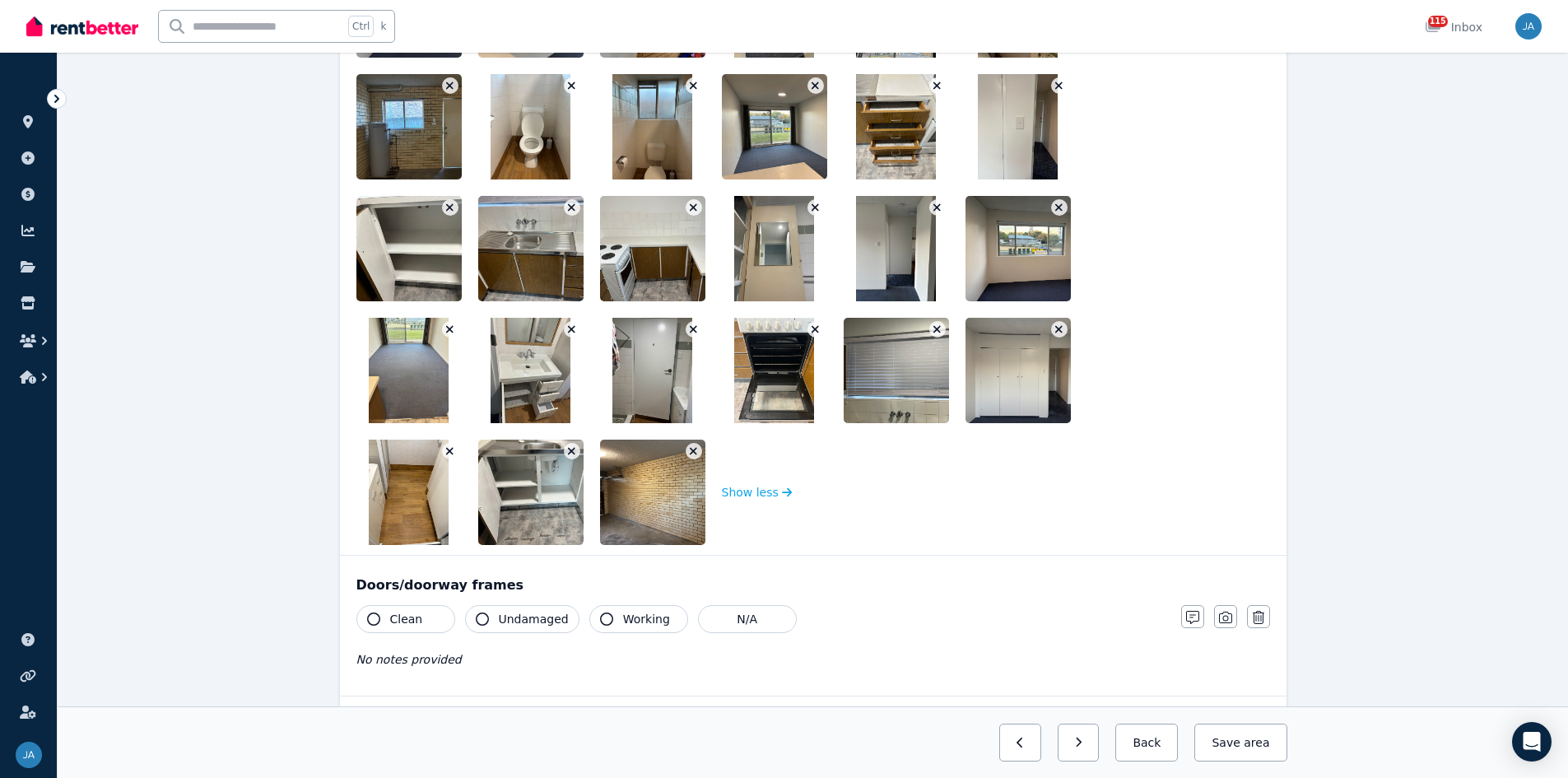
click at [565, 453] on button "button" at bounding box center [572, 451] width 16 height 16
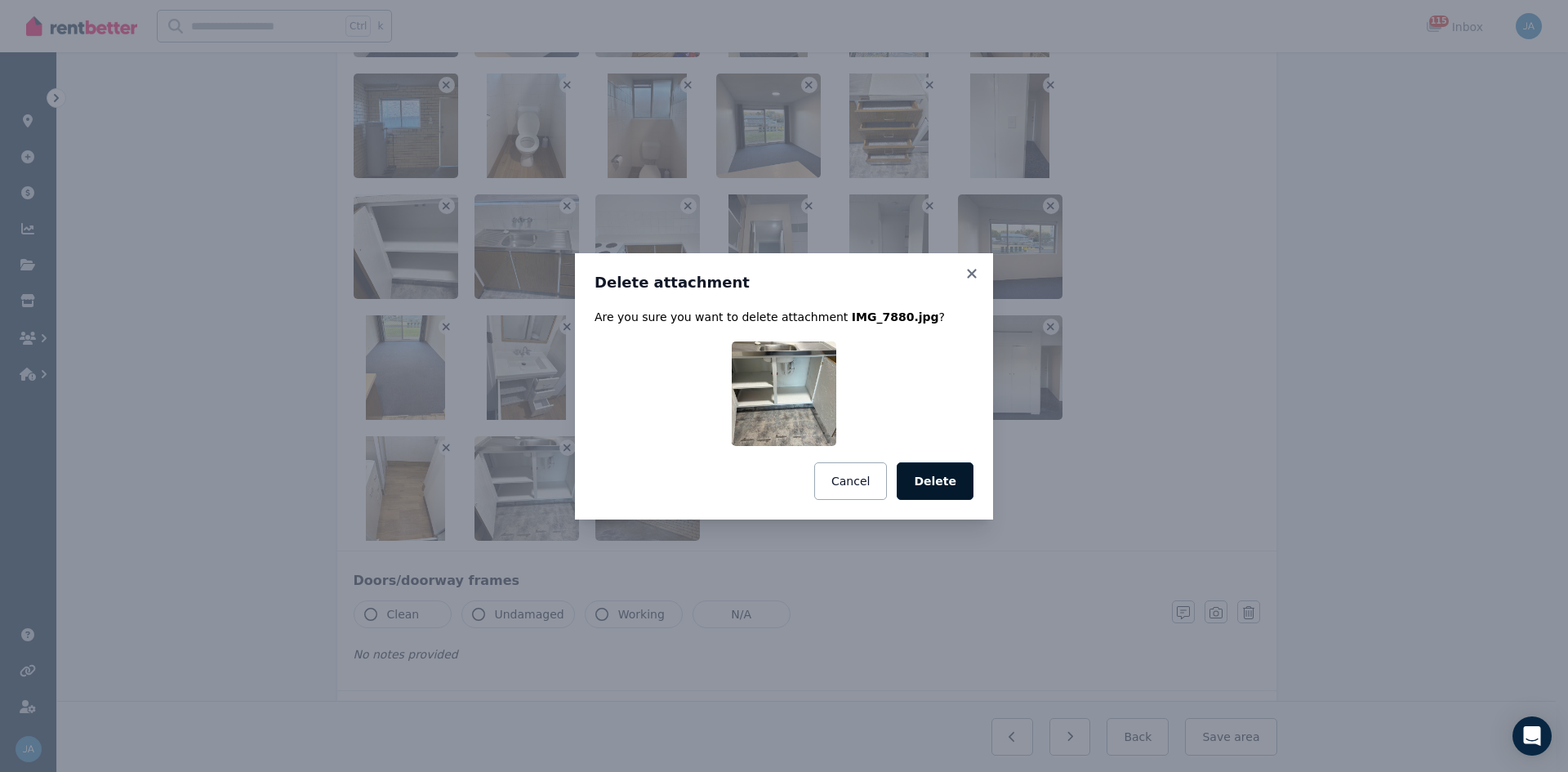
click at [953, 477] on button "Delete" at bounding box center [934, 481] width 76 height 38
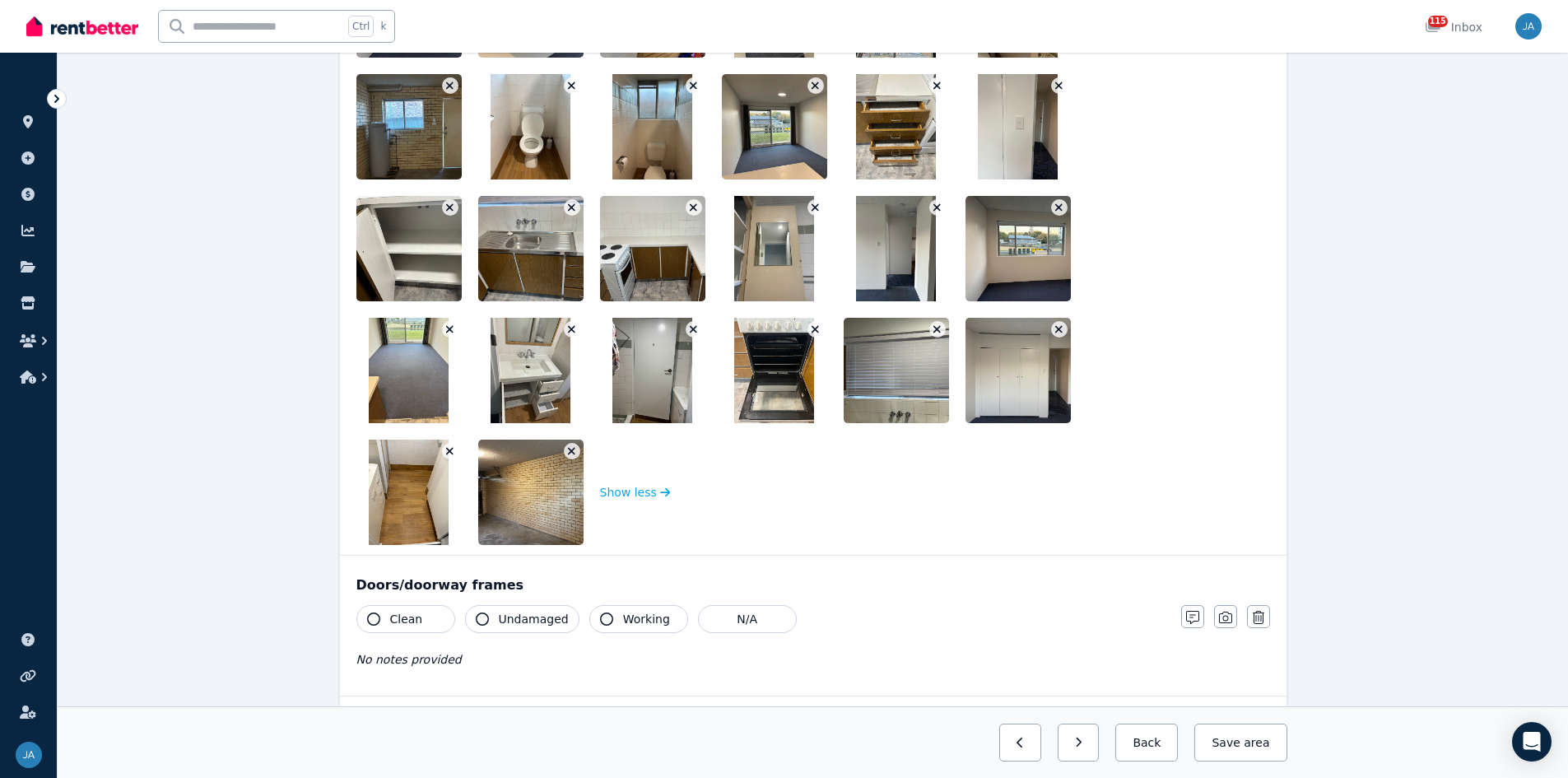
click at [447, 450] on icon "button" at bounding box center [450, 451] width 9 height 11
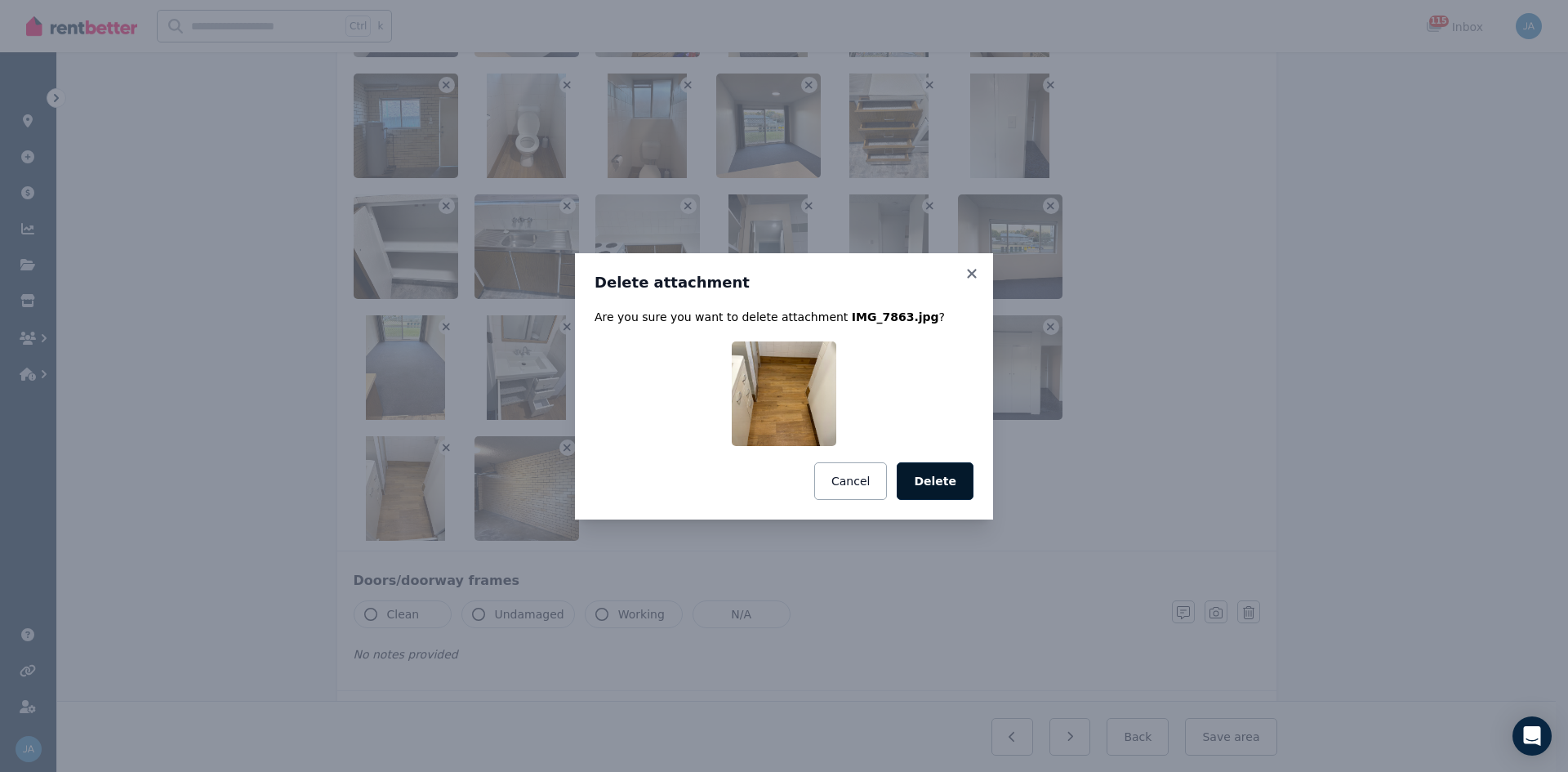
click at [944, 477] on button "Delete" at bounding box center [934, 481] width 76 height 38
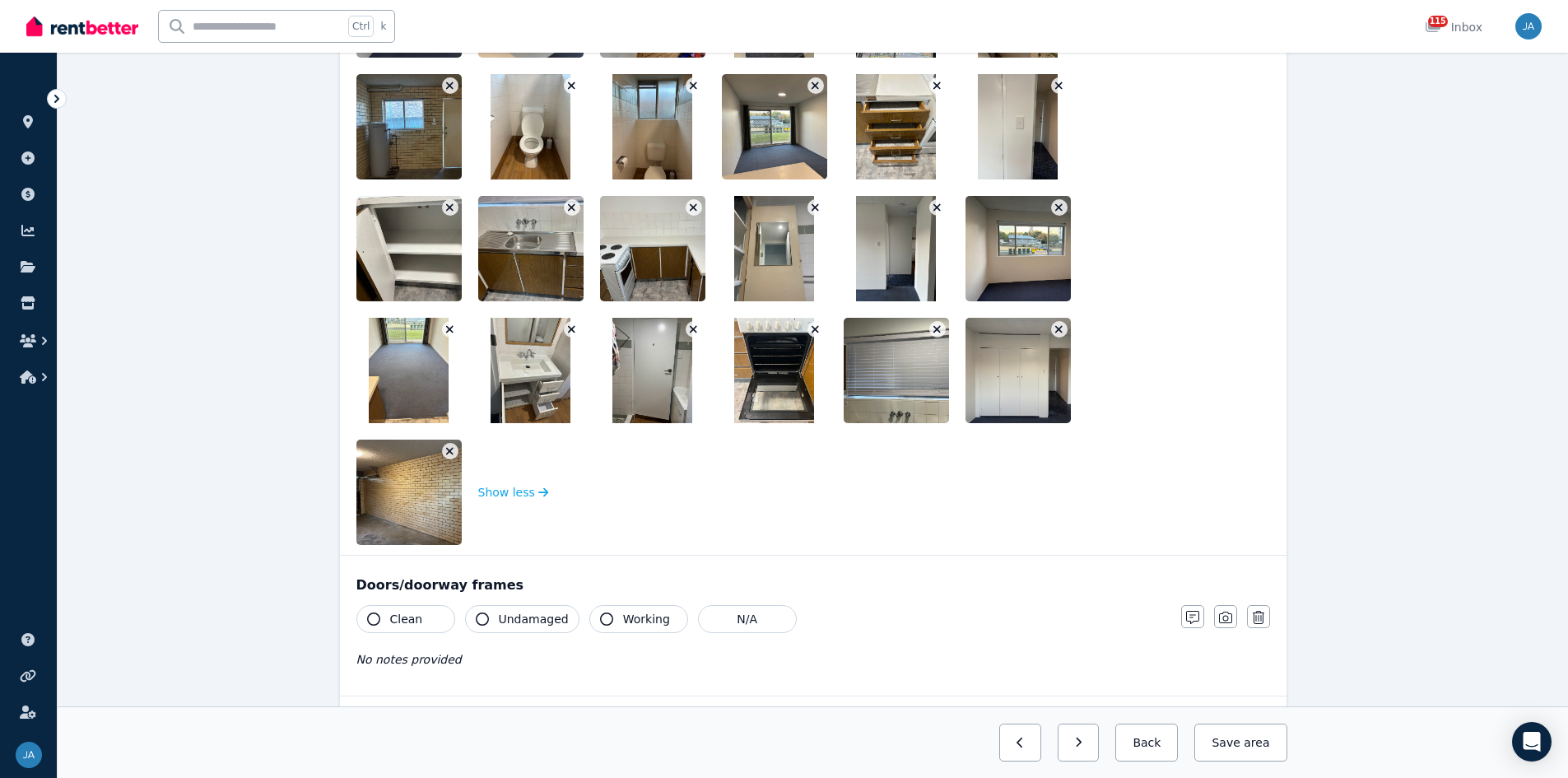
click at [1052, 331] on button "button" at bounding box center [1059, 329] width 16 height 16
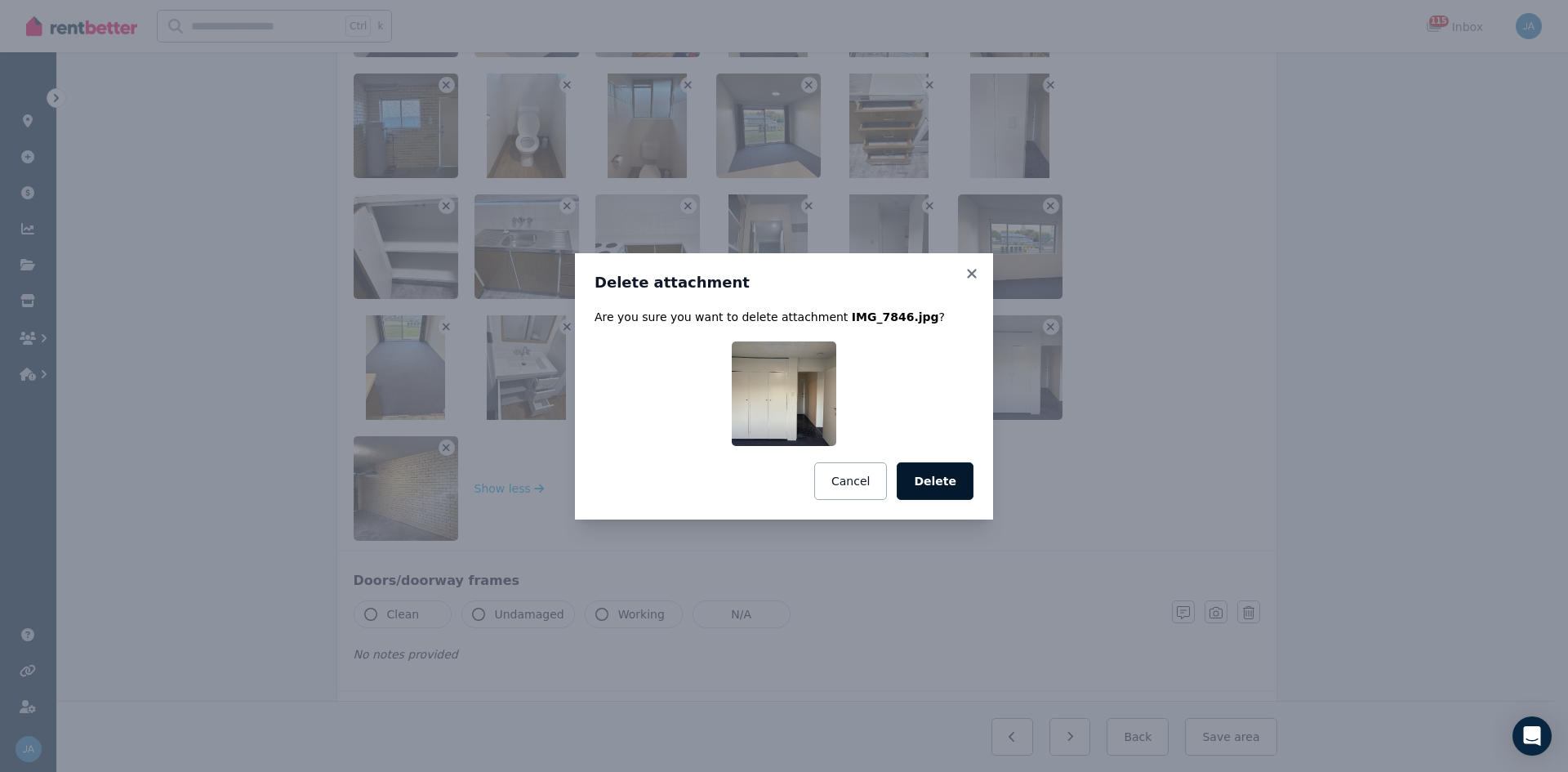
drag, startPoint x: 960, startPoint y: 489, endPoint x: 972, endPoint y: 470, distance: 22.5
click at [960, 477] on button "Delete" at bounding box center [934, 481] width 76 height 38
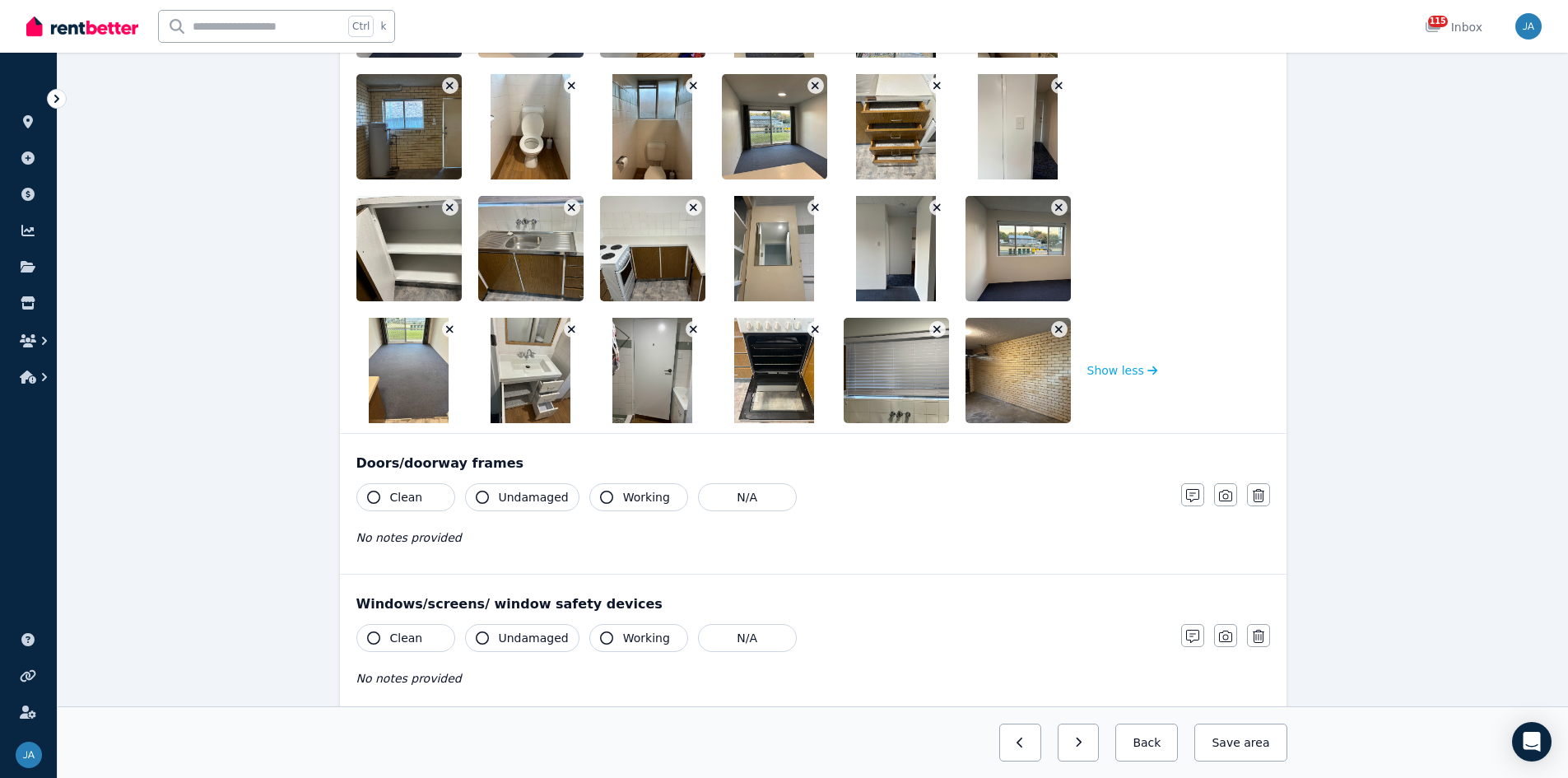
click at [934, 330] on icon "button" at bounding box center [937, 329] width 9 height 11
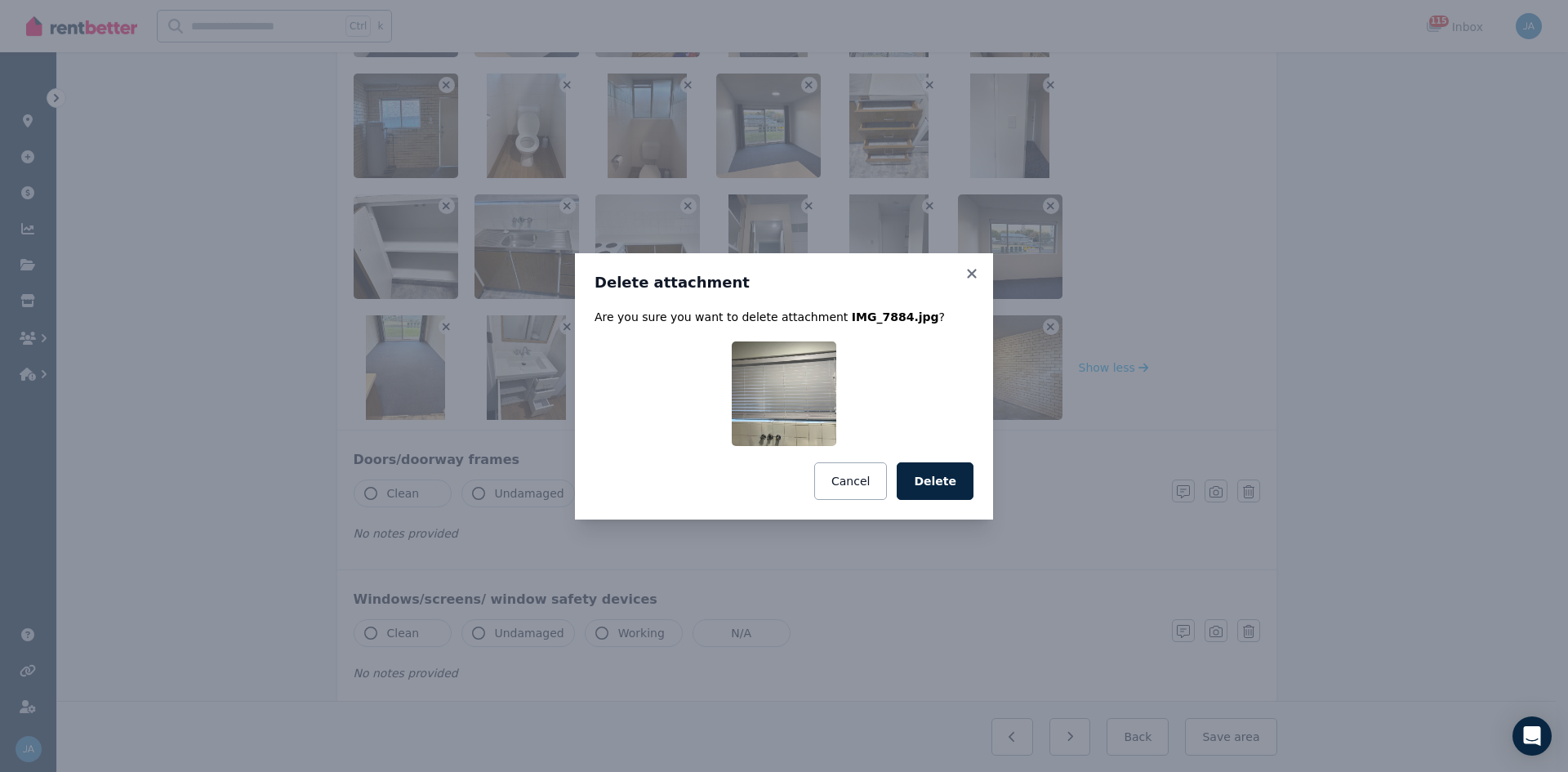
drag, startPoint x: 957, startPoint y: 482, endPoint x: 922, endPoint y: 474, distance: 35.9
click at [956, 477] on button "Delete" at bounding box center [934, 481] width 76 height 38
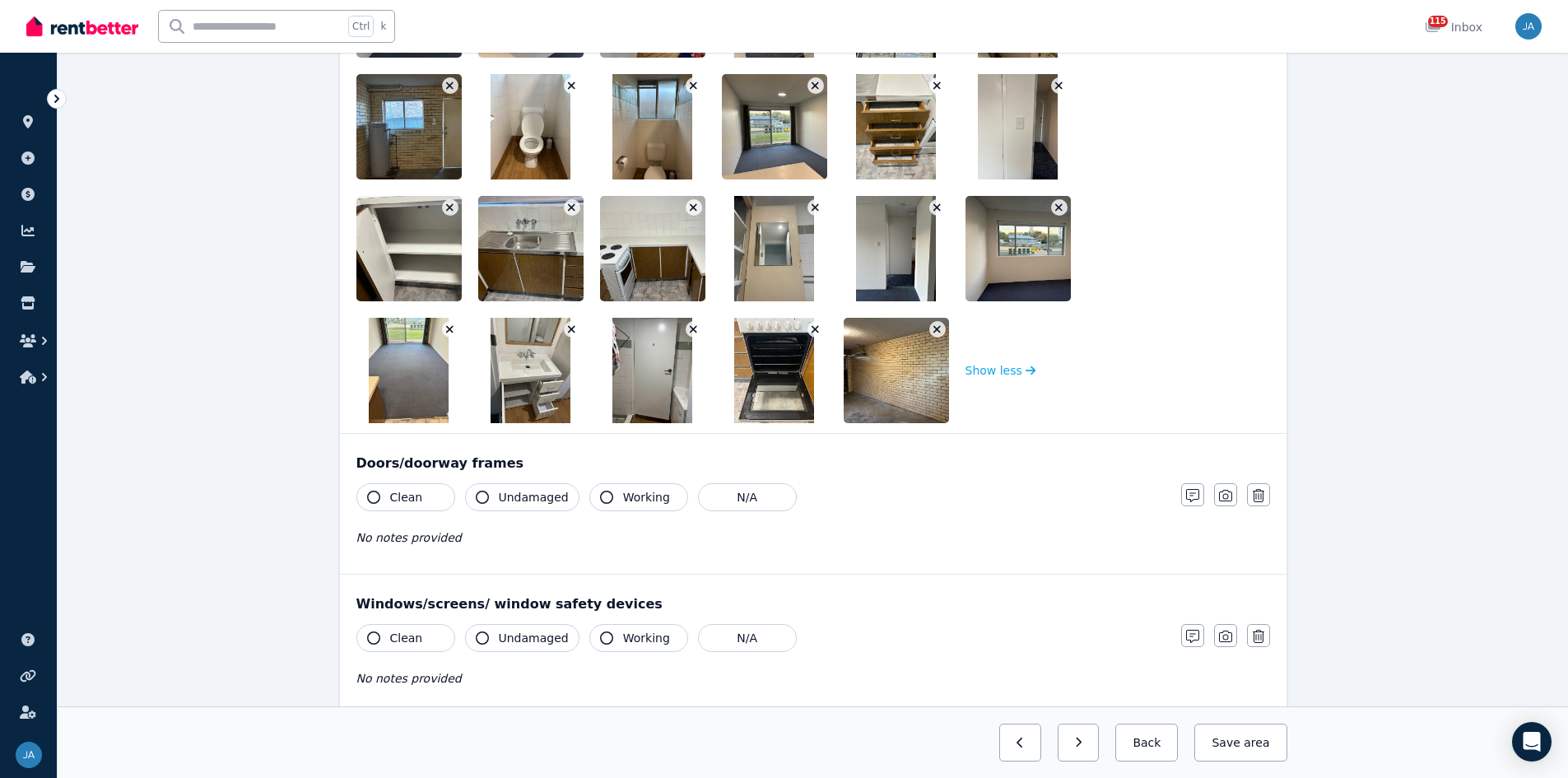
click at [808, 331] on button "button" at bounding box center [815, 329] width 16 height 16
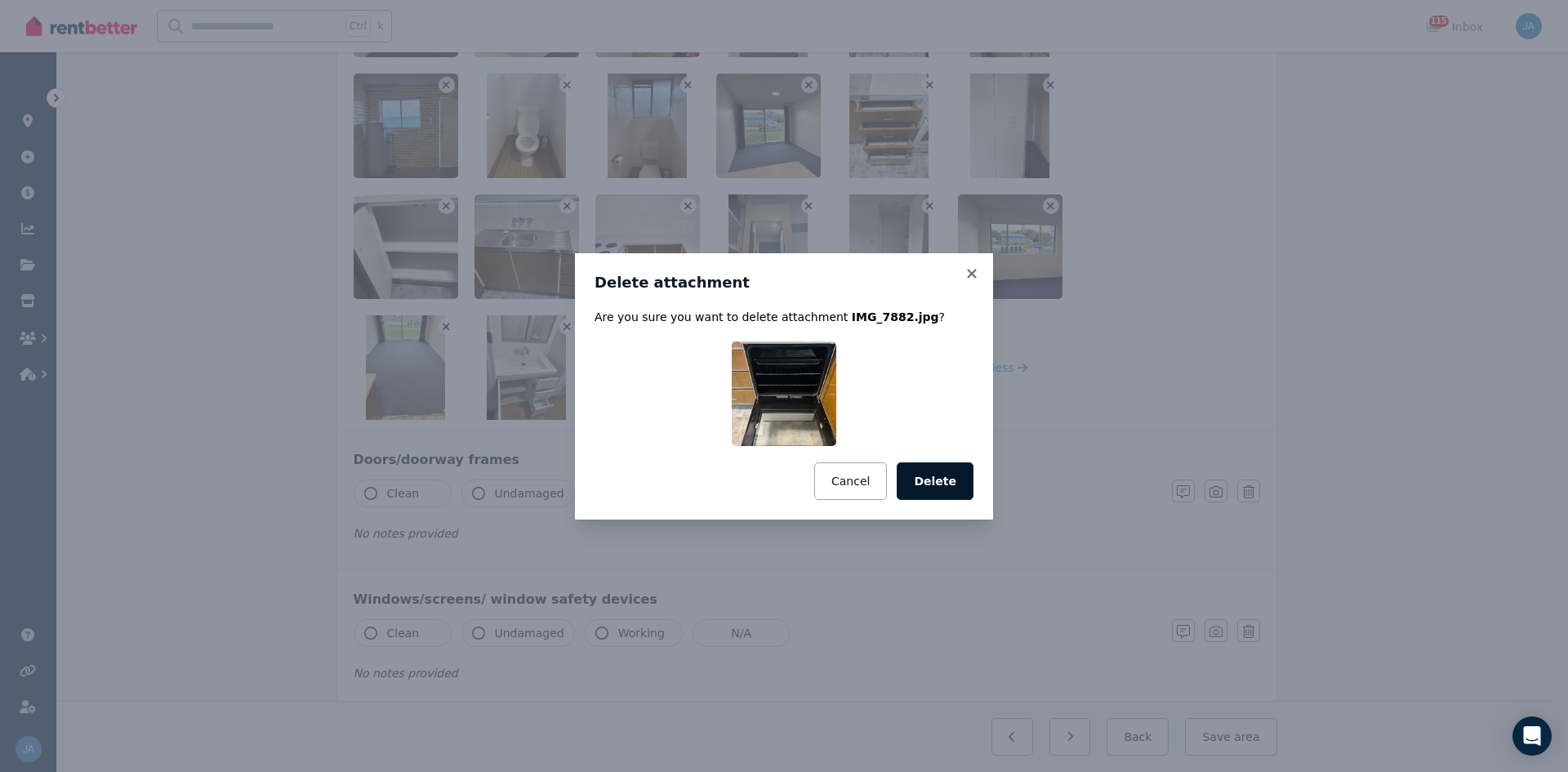
click at [947, 477] on button "Delete" at bounding box center [934, 481] width 76 height 38
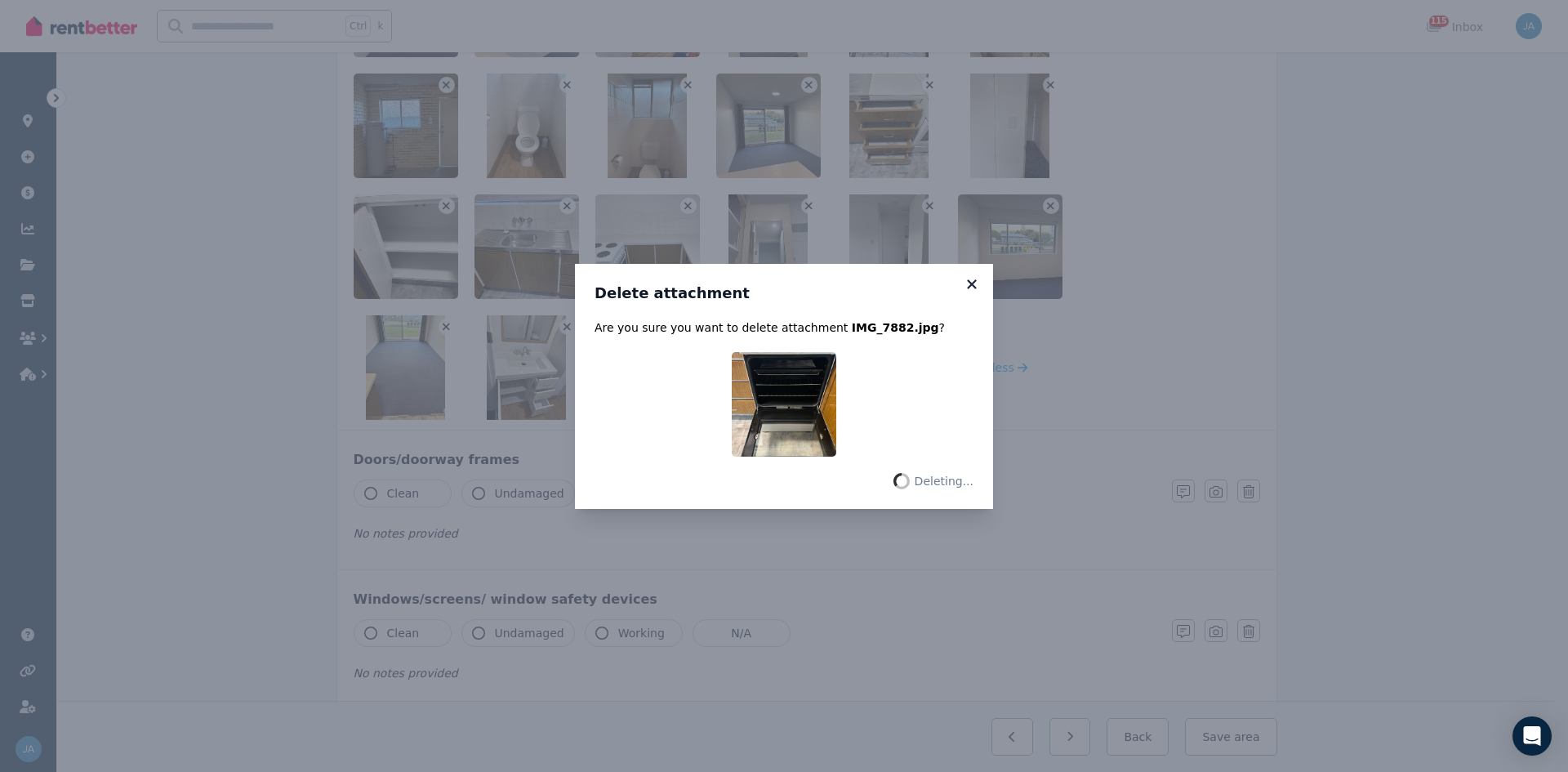
click at [972, 284] on icon at bounding box center [971, 283] width 9 height 9
drag, startPoint x: 976, startPoint y: 283, endPoint x: 927, endPoint y: 318, distance: 60.2
click at [976, 282] on icon at bounding box center [971, 283] width 16 height 15
click at [971, 280] on icon at bounding box center [971, 283] width 16 height 15
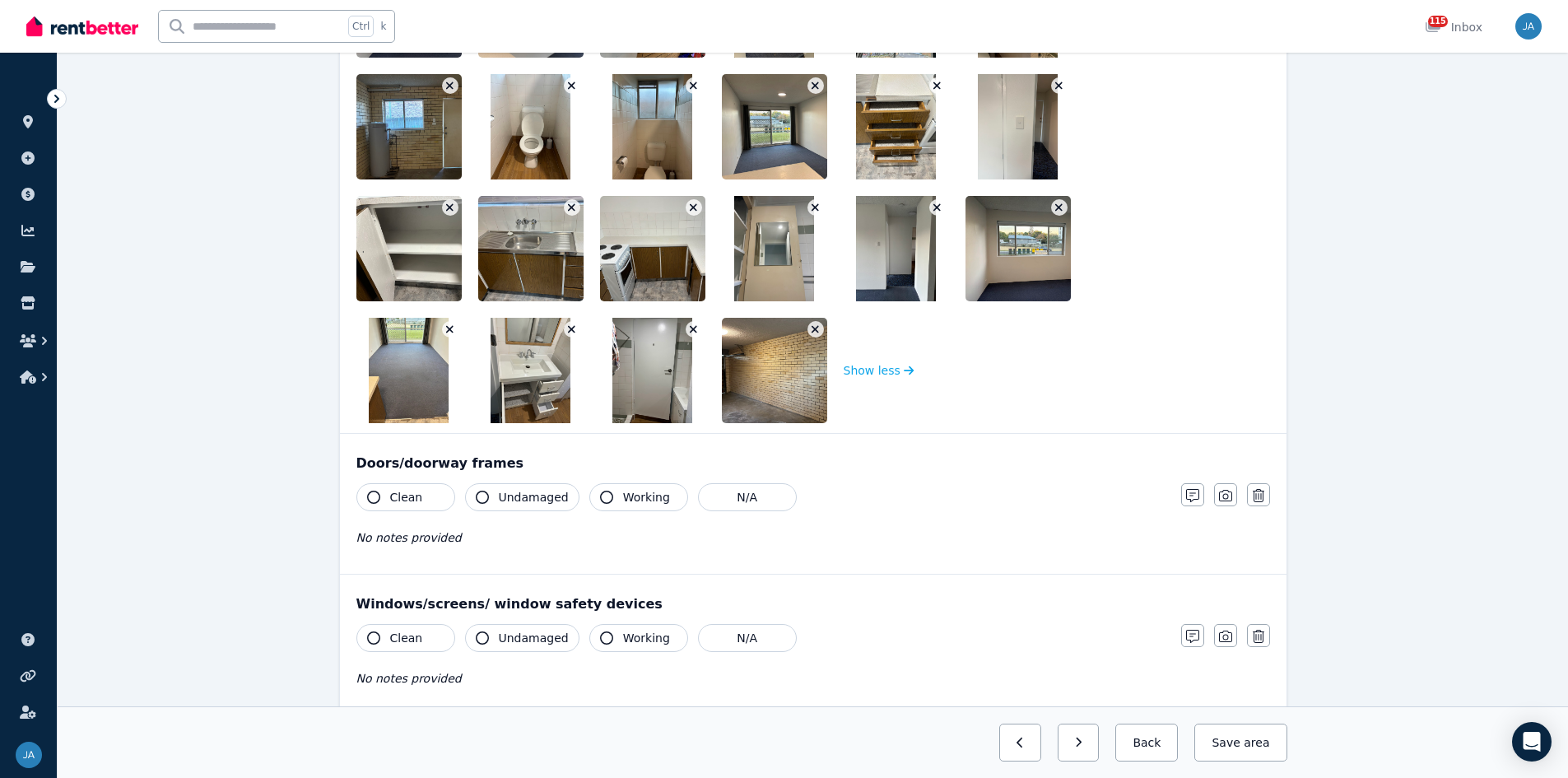
click at [689, 330] on icon "button" at bounding box center [693, 329] width 9 height 11
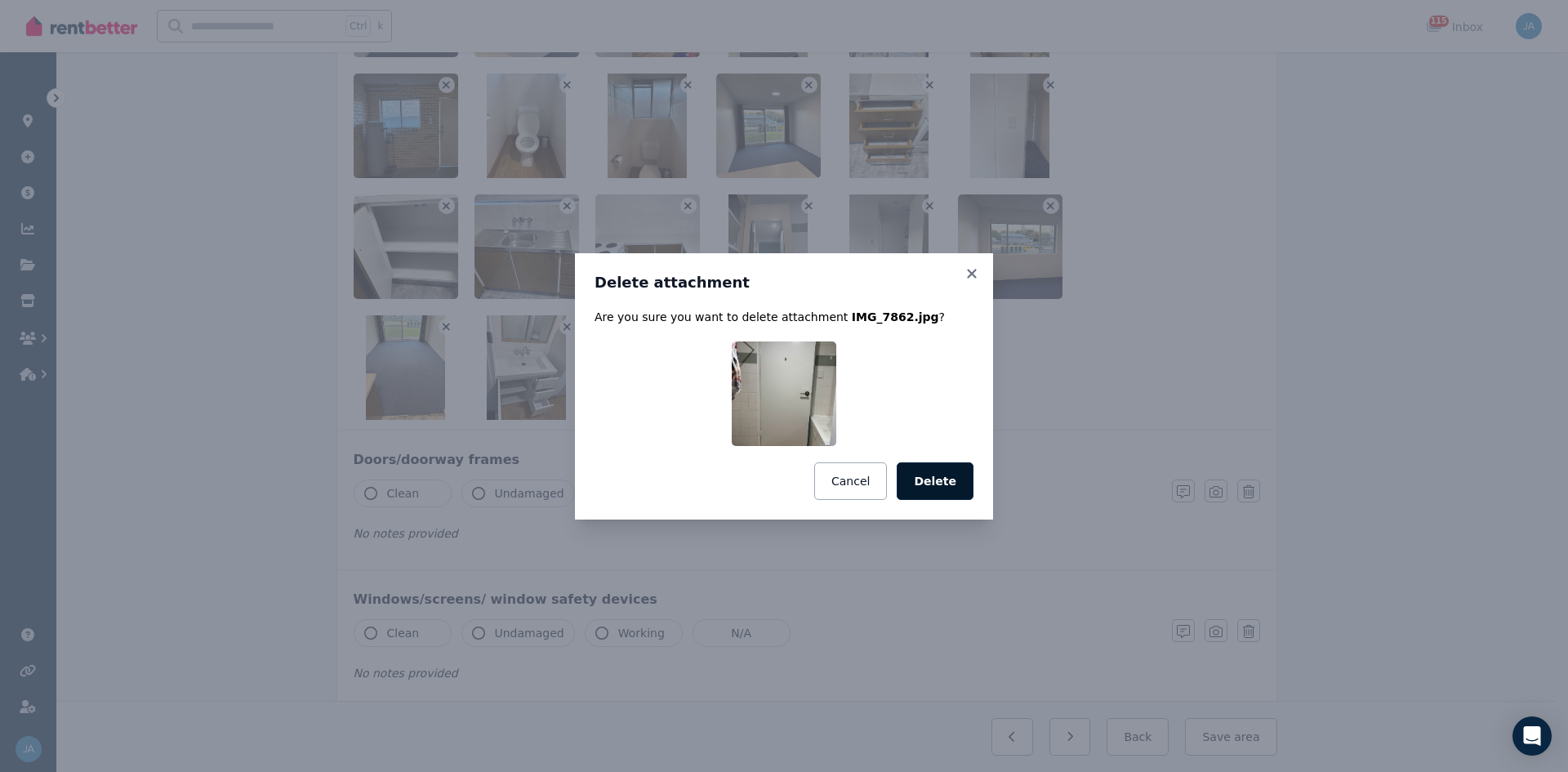
click at [930, 473] on button "Delete" at bounding box center [934, 481] width 76 height 38
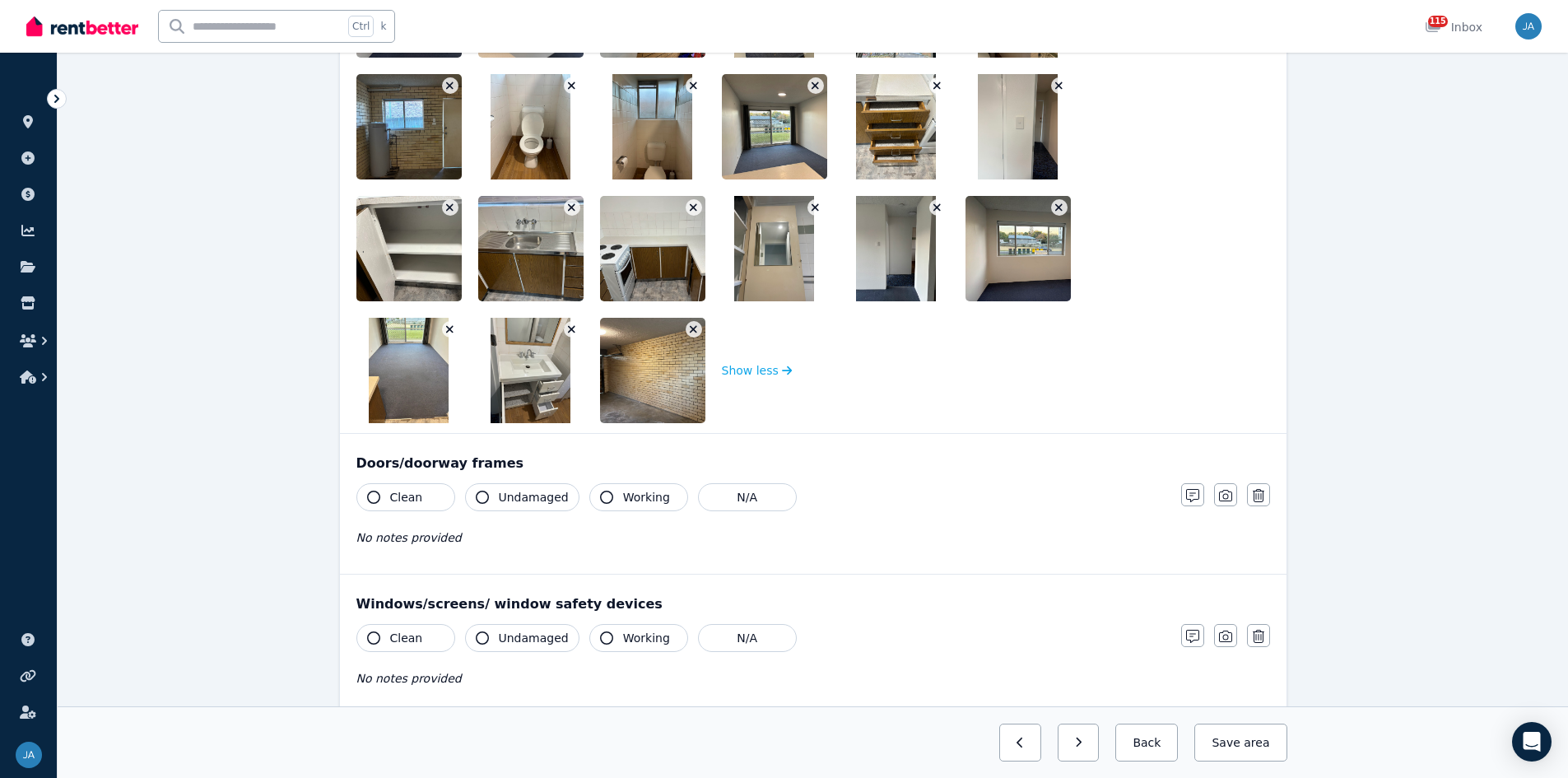
click at [568, 328] on icon "button" at bounding box center [571, 329] width 9 height 11
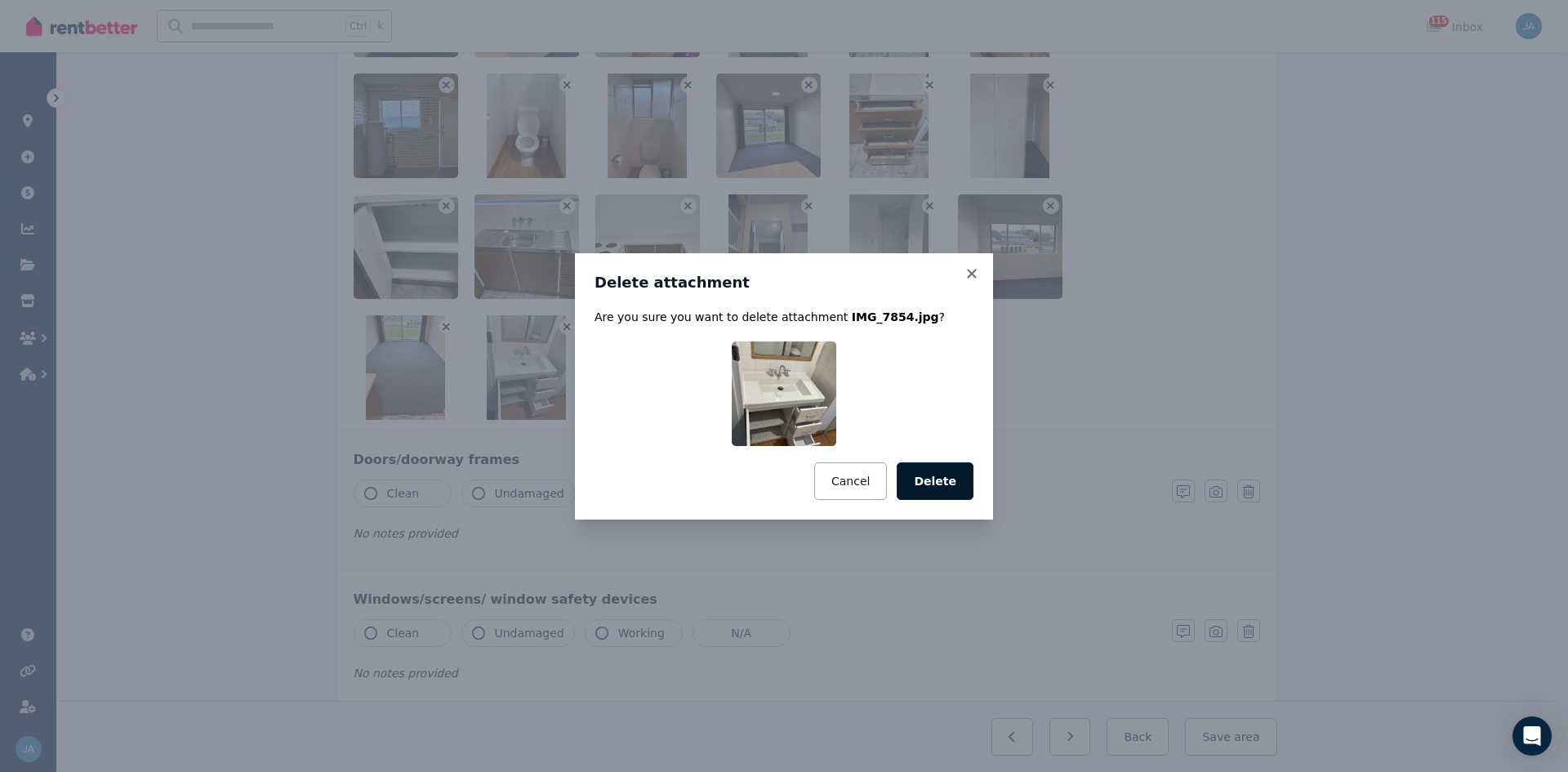
click at [936, 477] on button "Delete" at bounding box center [934, 481] width 76 height 38
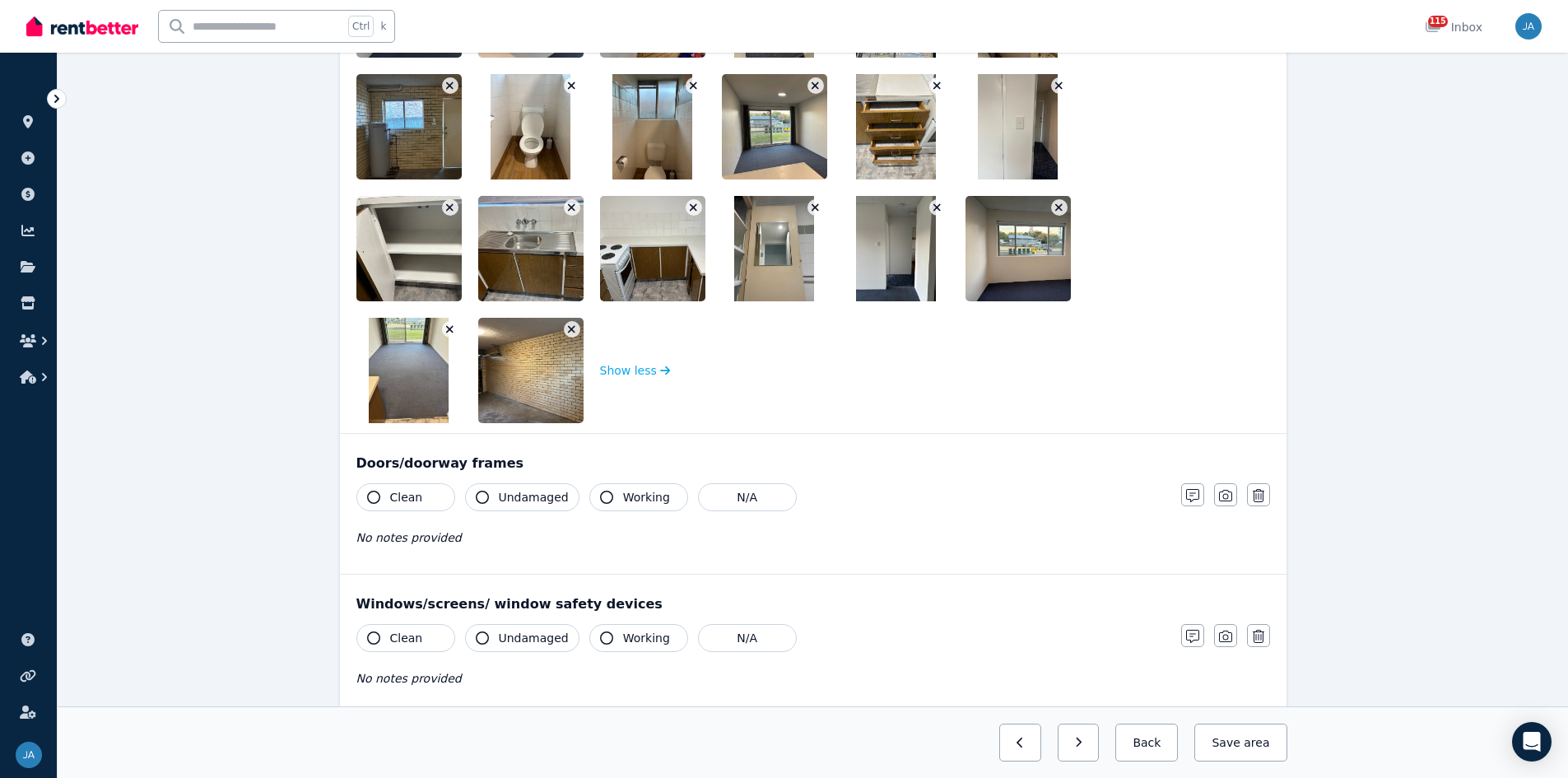
click at [446, 327] on icon "button" at bounding box center [450, 329] width 9 height 11
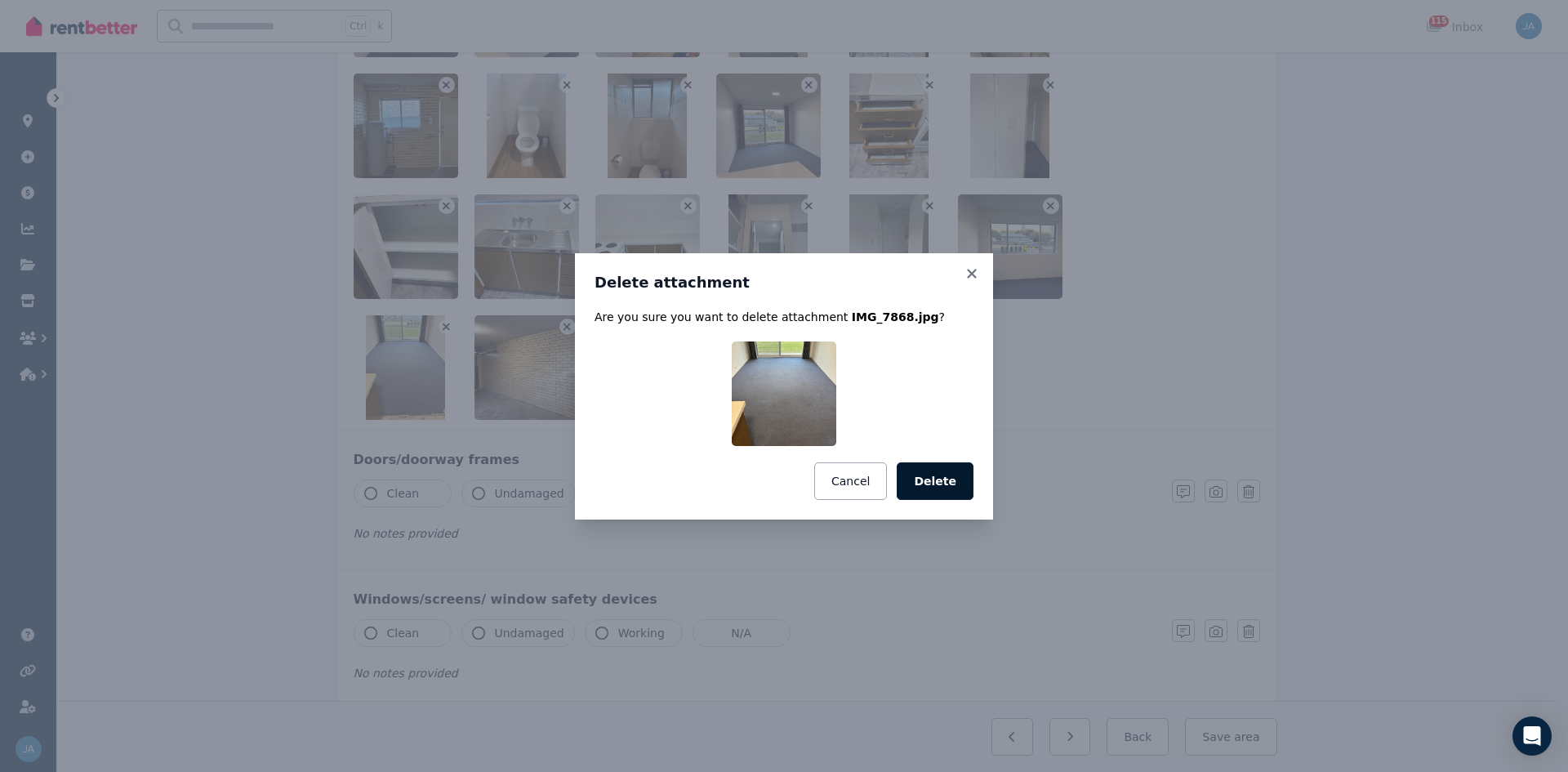
click at [930, 477] on button "Delete" at bounding box center [934, 481] width 76 height 38
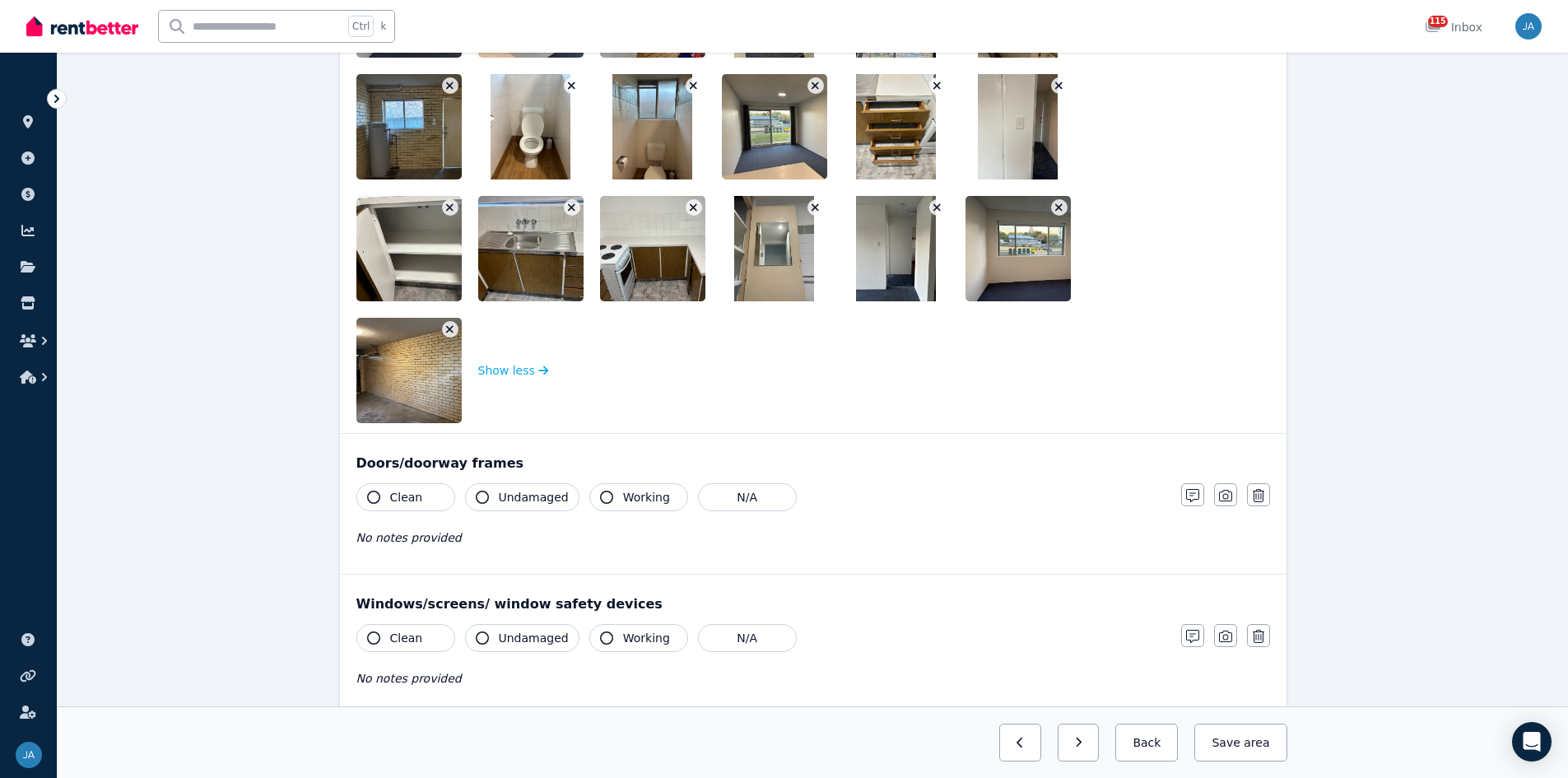
click at [450, 205] on icon "button" at bounding box center [450, 207] width 9 height 11
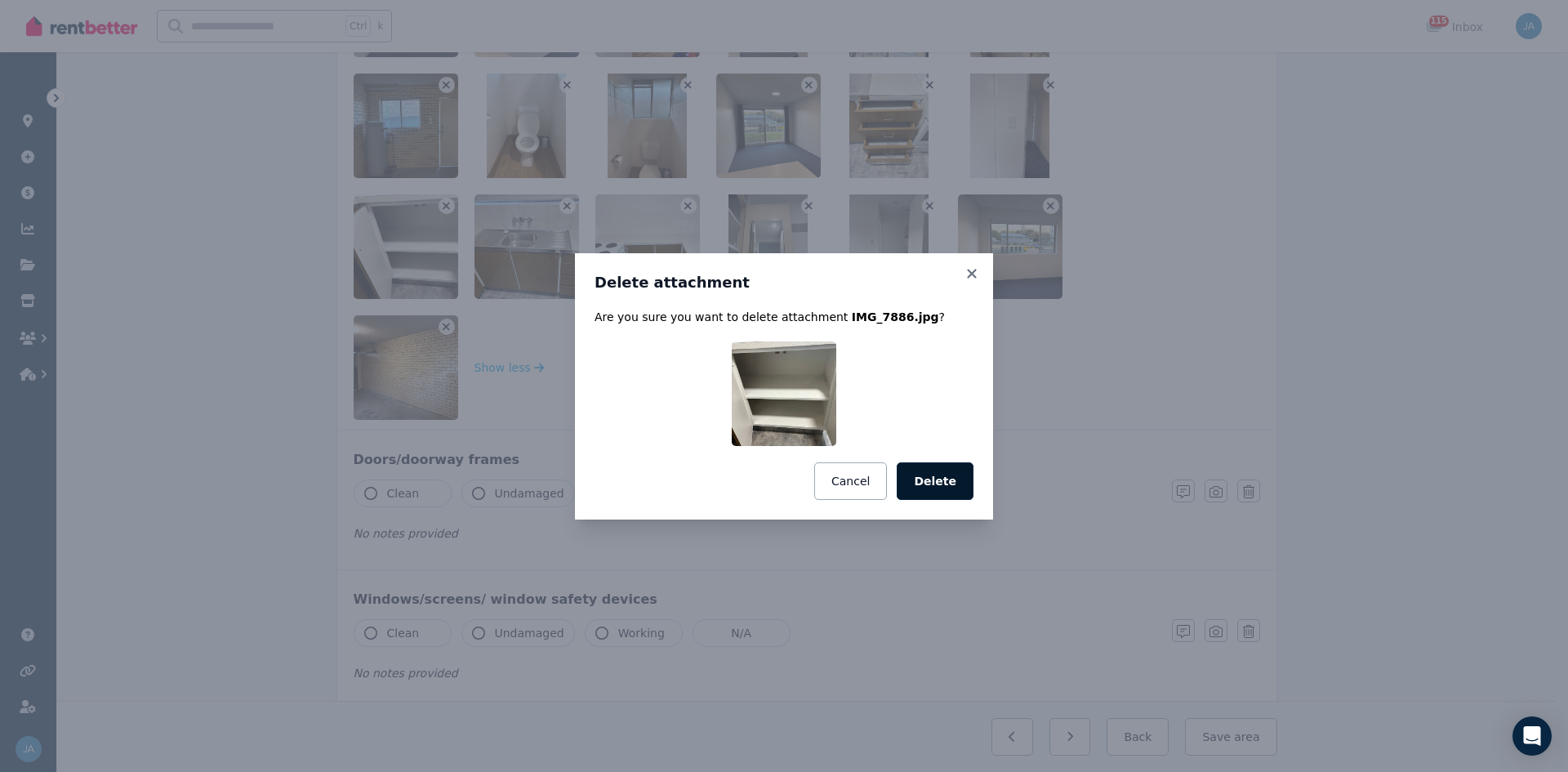
click at [938, 477] on button "Delete" at bounding box center [934, 481] width 76 height 38
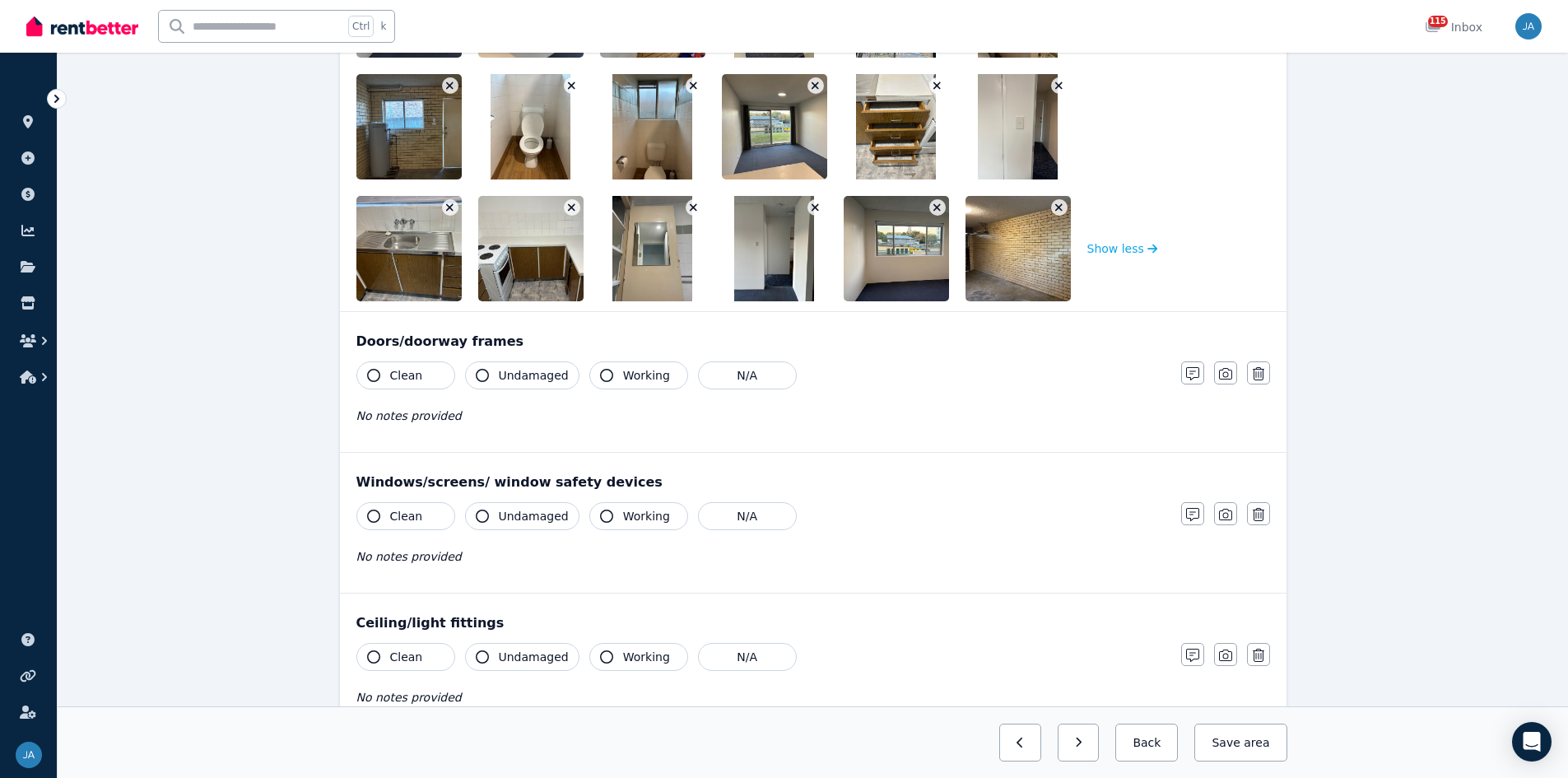
click at [451, 205] on icon "button" at bounding box center [450, 207] width 9 height 11
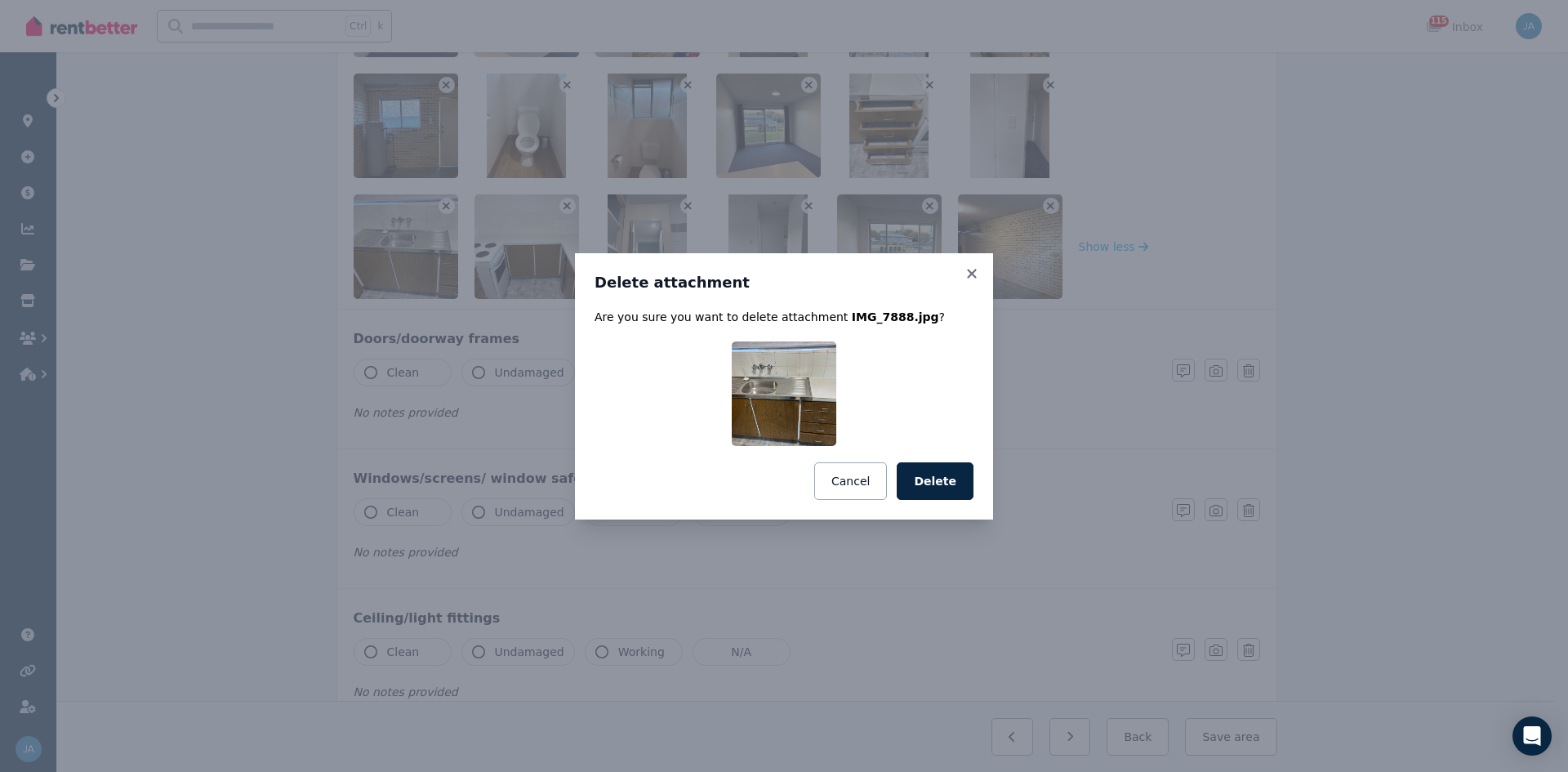
click at [945, 468] on button "Delete" at bounding box center [934, 481] width 76 height 38
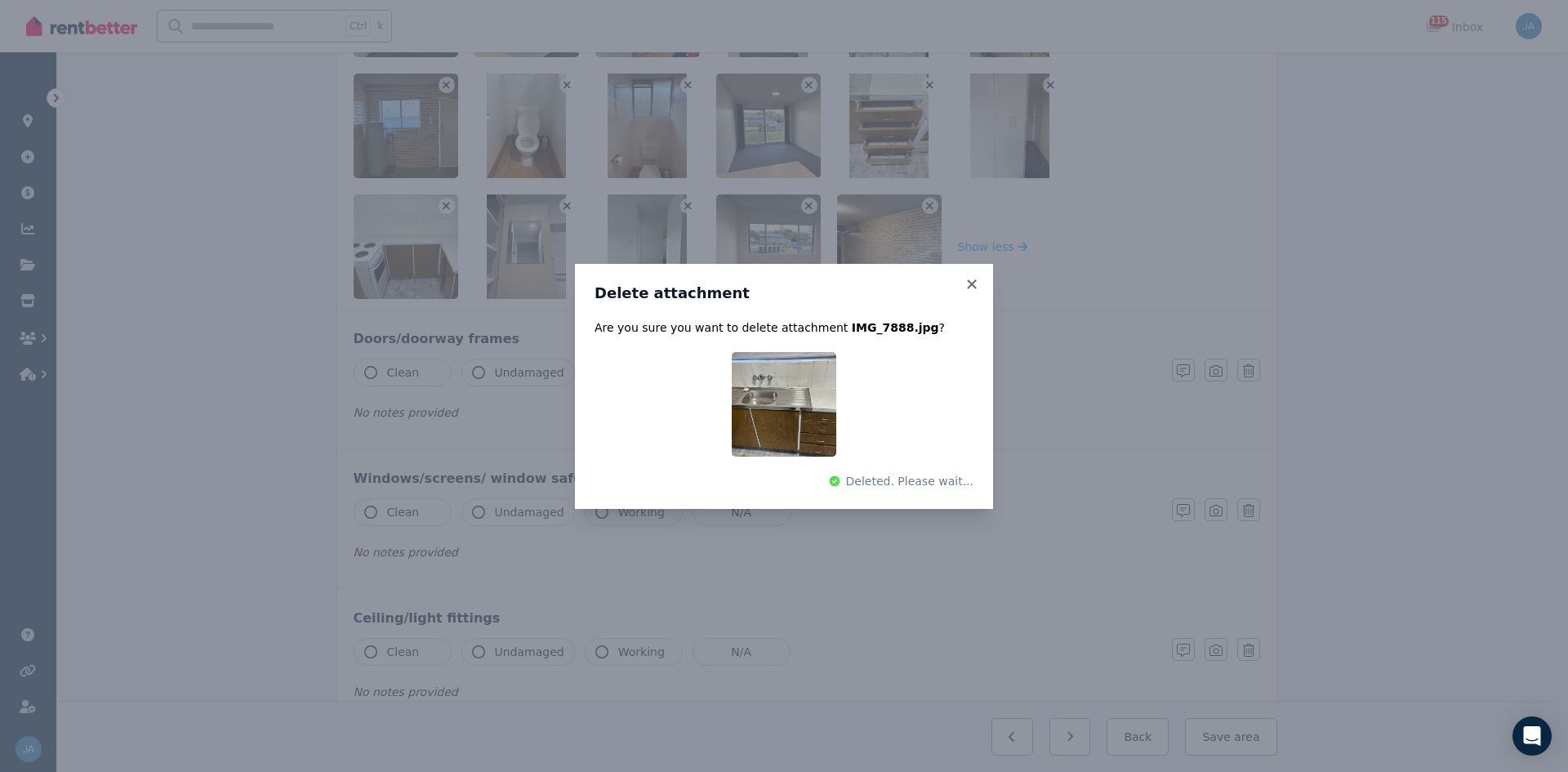
click at [564, 208] on div "Delete attachment Are you sure you want to delete attachment IMG_7888.jpg ? Del…" at bounding box center [784, 386] width 1568 height 772
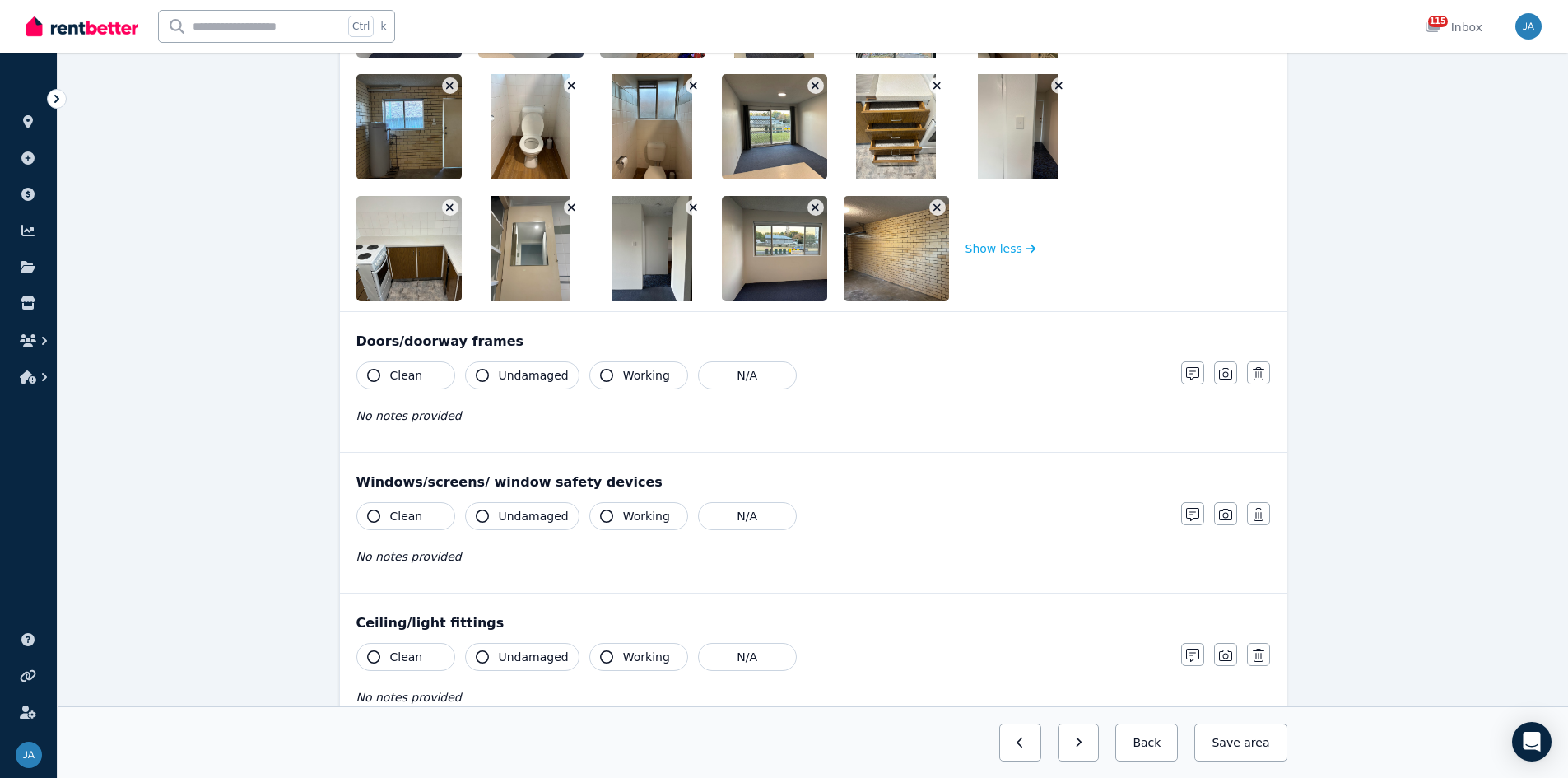
click at [569, 209] on icon "button" at bounding box center [571, 207] width 9 height 11
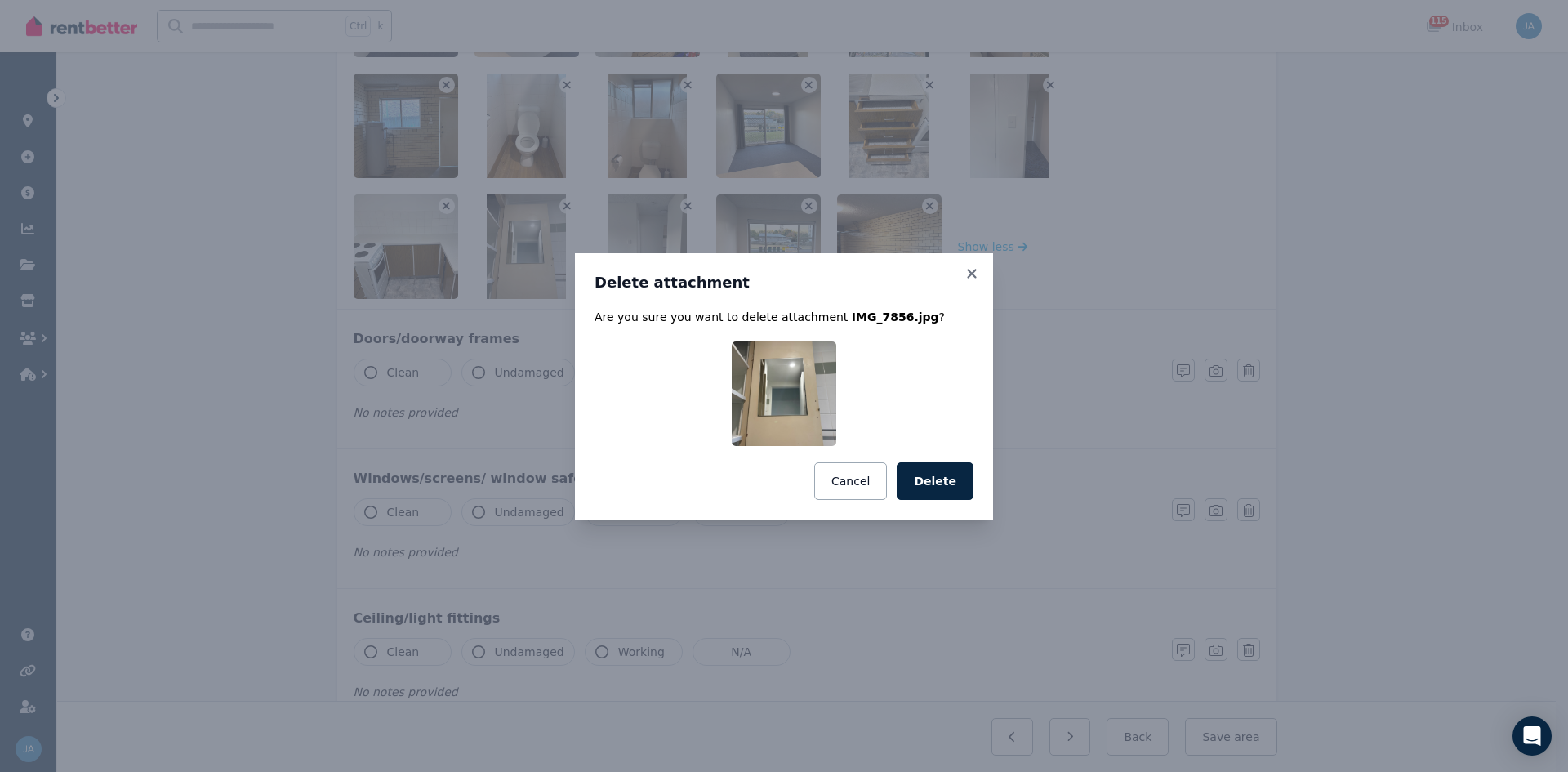
drag, startPoint x: 951, startPoint y: 484, endPoint x: 771, endPoint y: 456, distance: 182.2
click at [949, 477] on button "Delete" at bounding box center [934, 481] width 76 height 38
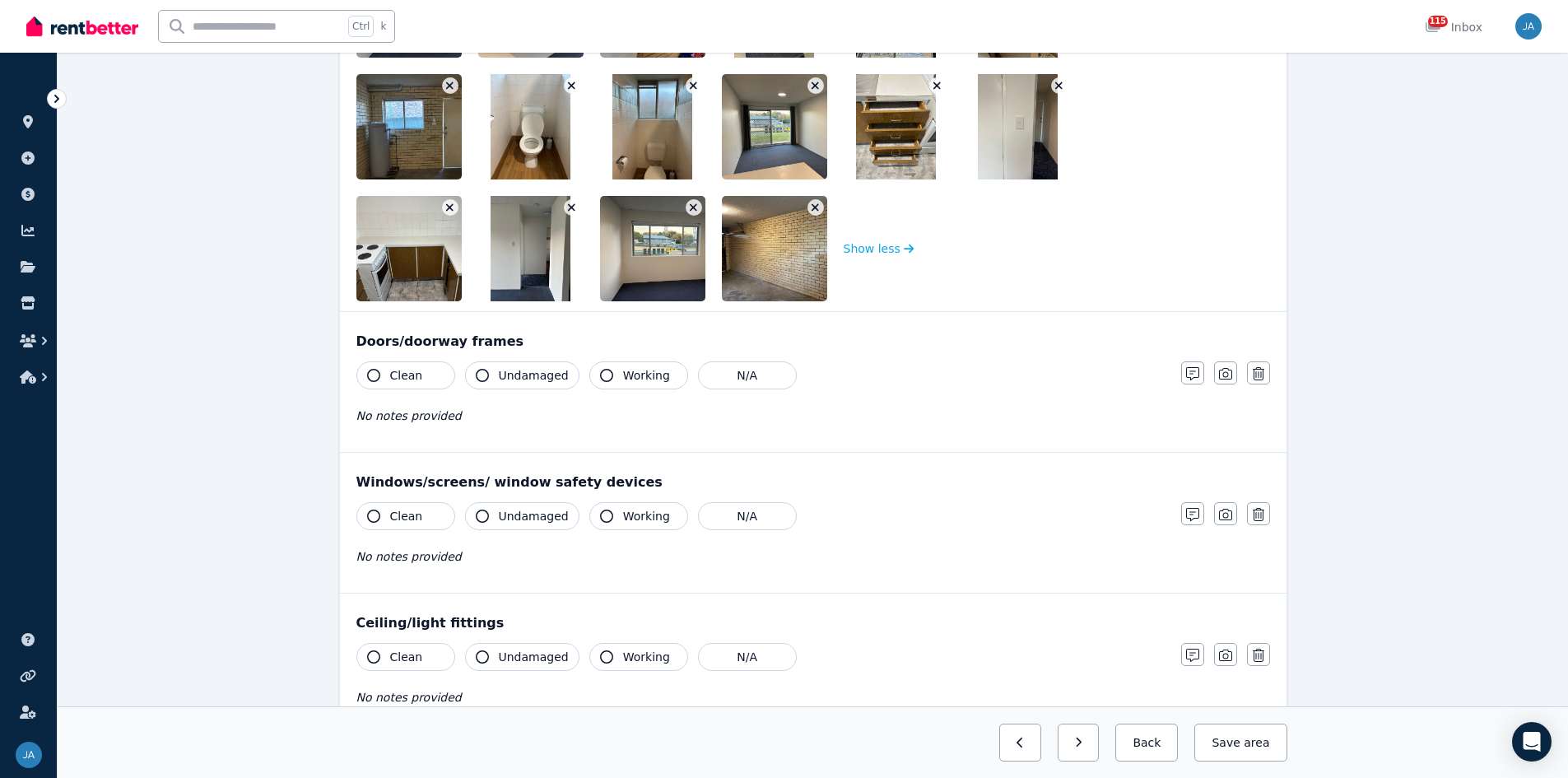
click at [694, 210] on icon "button" at bounding box center [693, 207] width 9 height 11
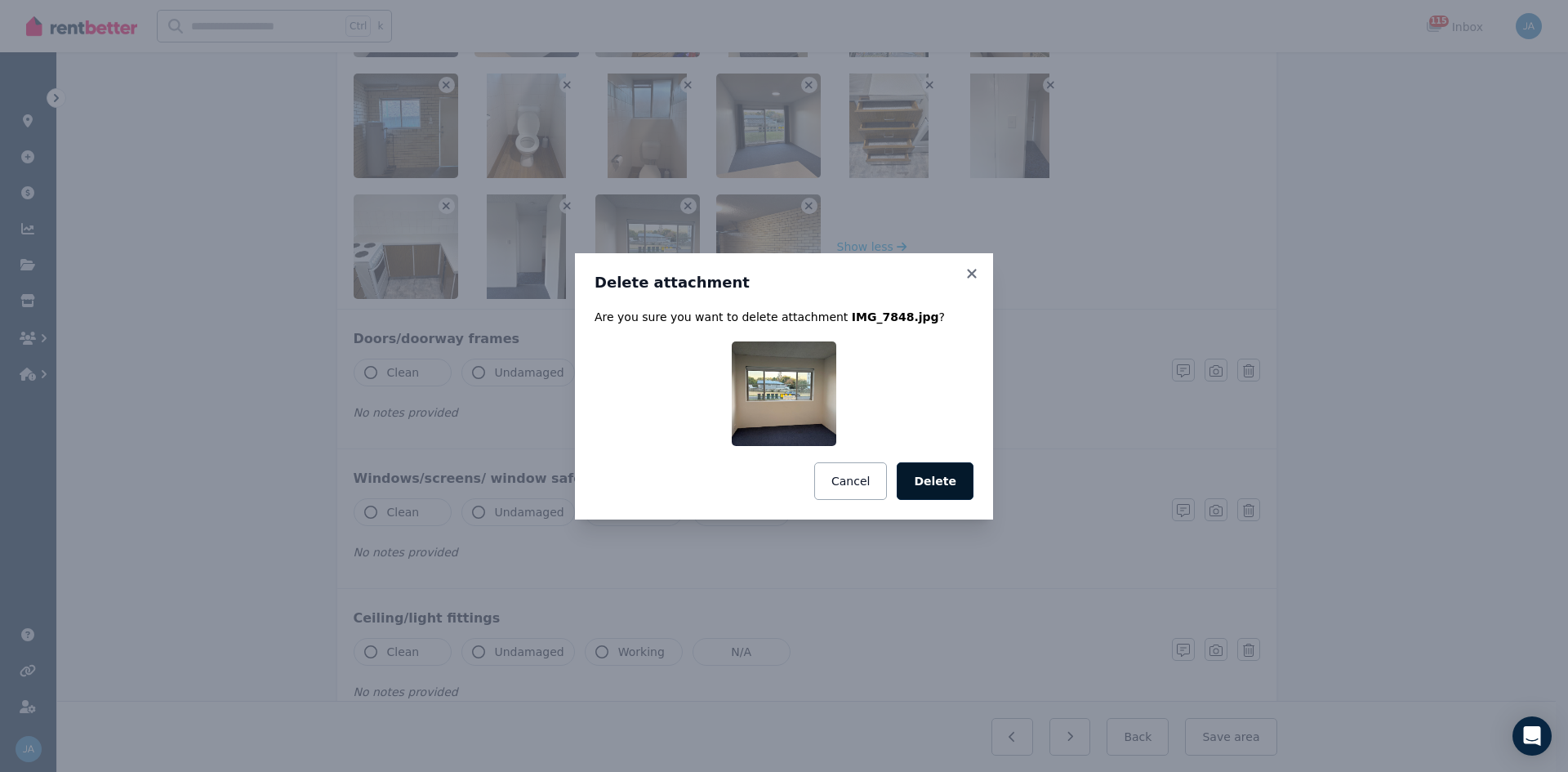
click at [932, 477] on button "Delete" at bounding box center [934, 481] width 76 height 38
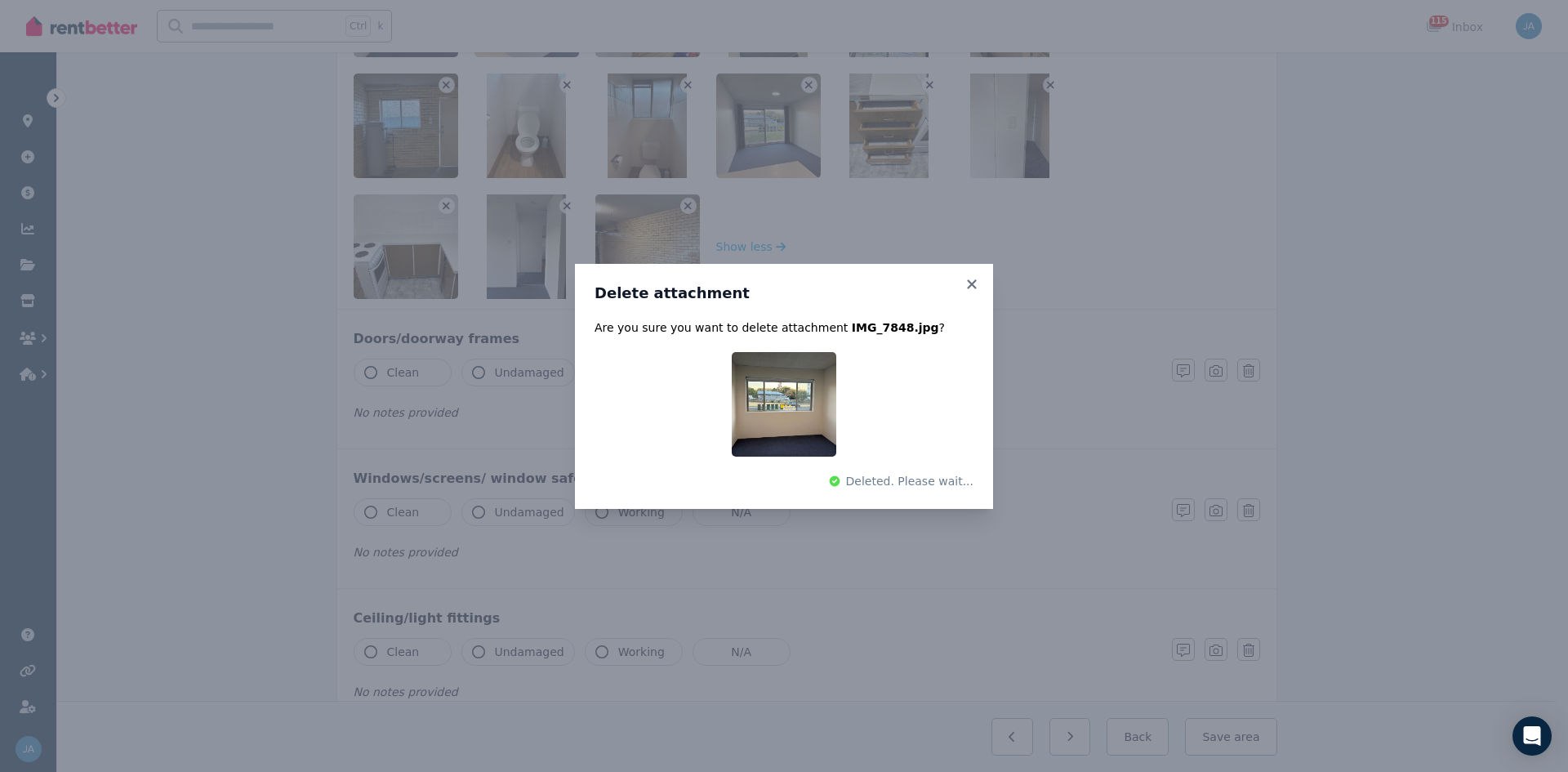
click at [564, 204] on div "Delete attachment Are you sure you want to delete attachment IMG_7848.jpg ? Del…" at bounding box center [784, 386] width 1568 height 772
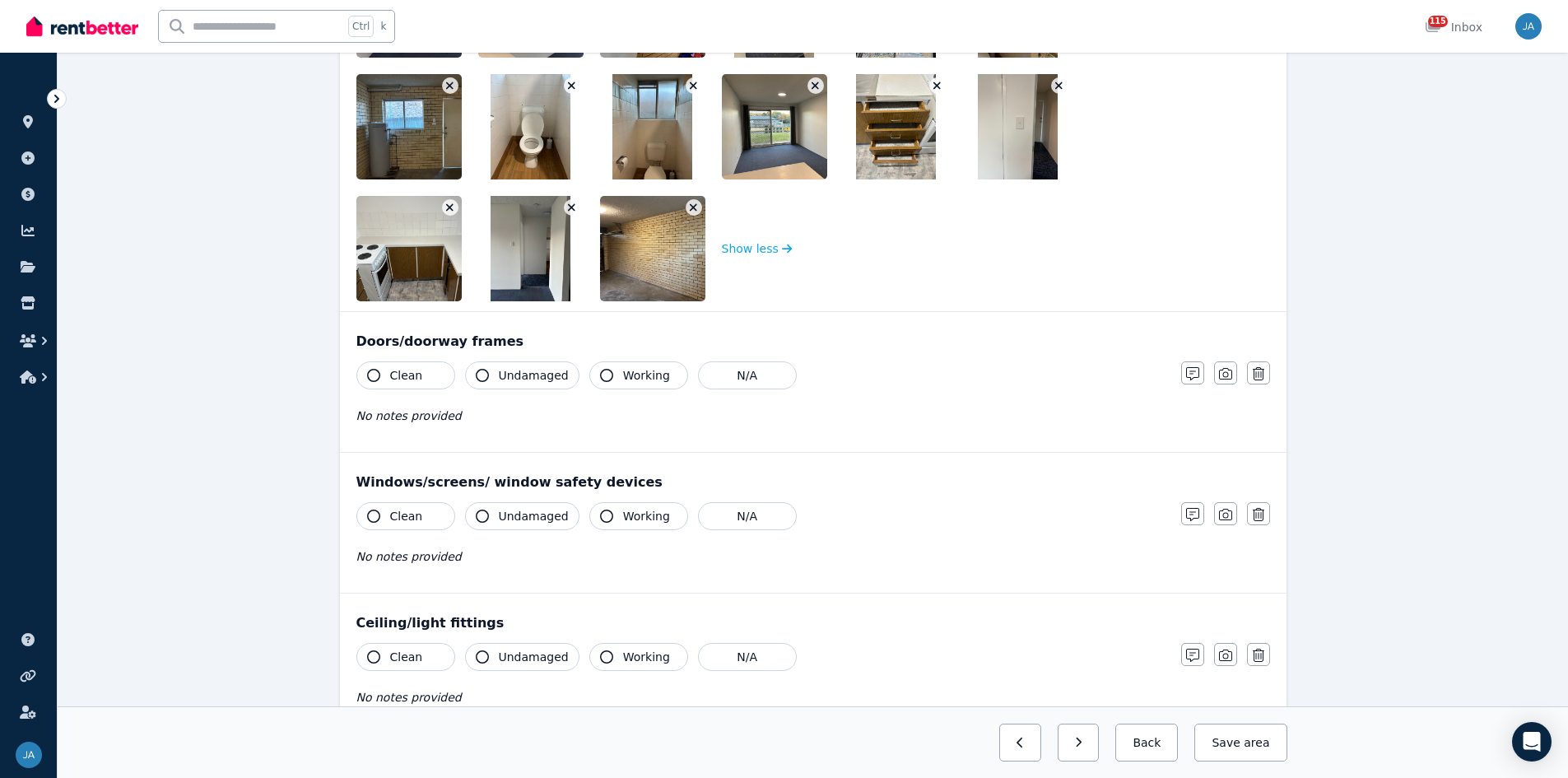
click at [566, 206] on button "button" at bounding box center [572, 207] width 16 height 16
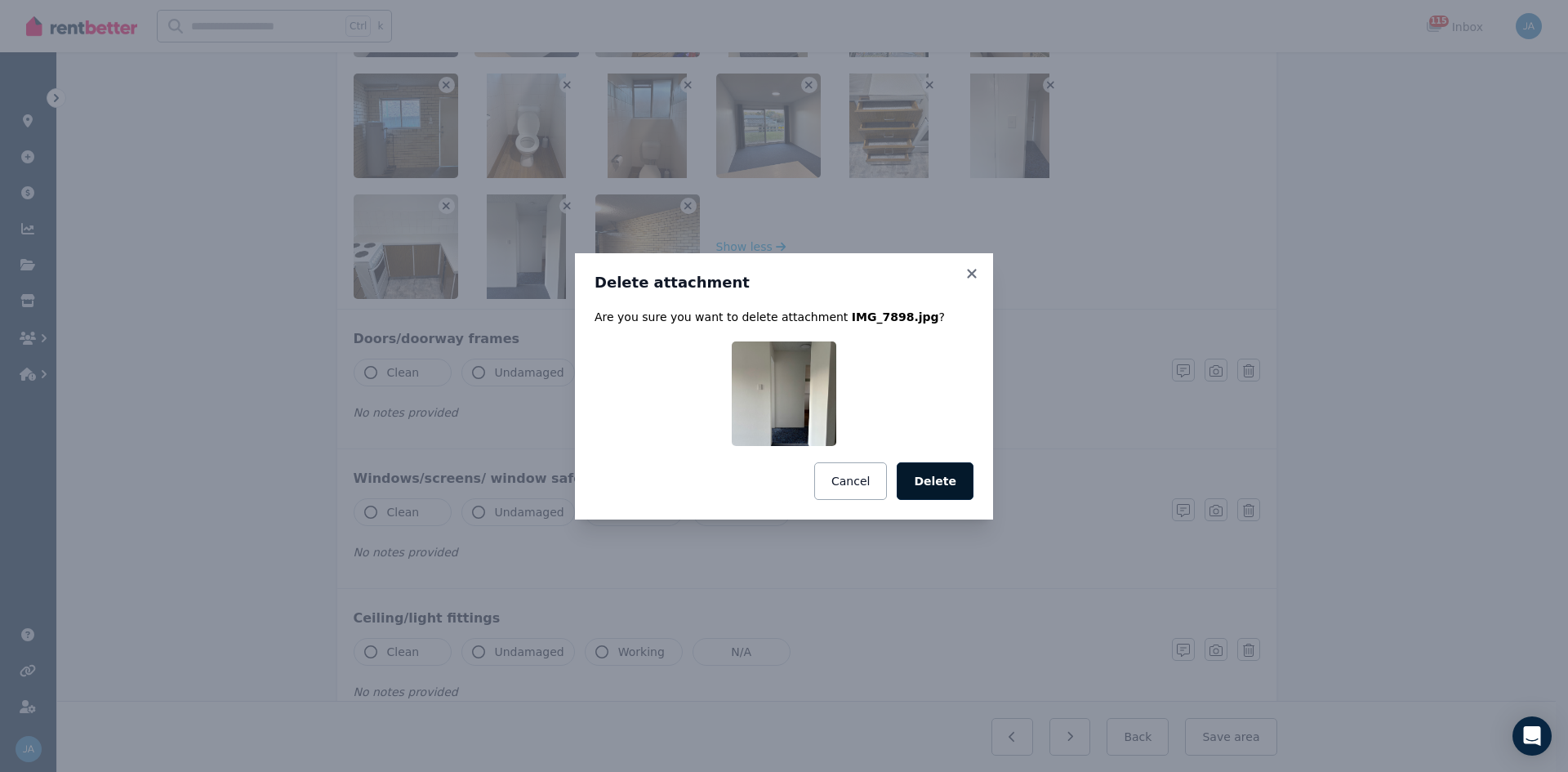
click at [927, 477] on button "Delete" at bounding box center [934, 481] width 76 height 38
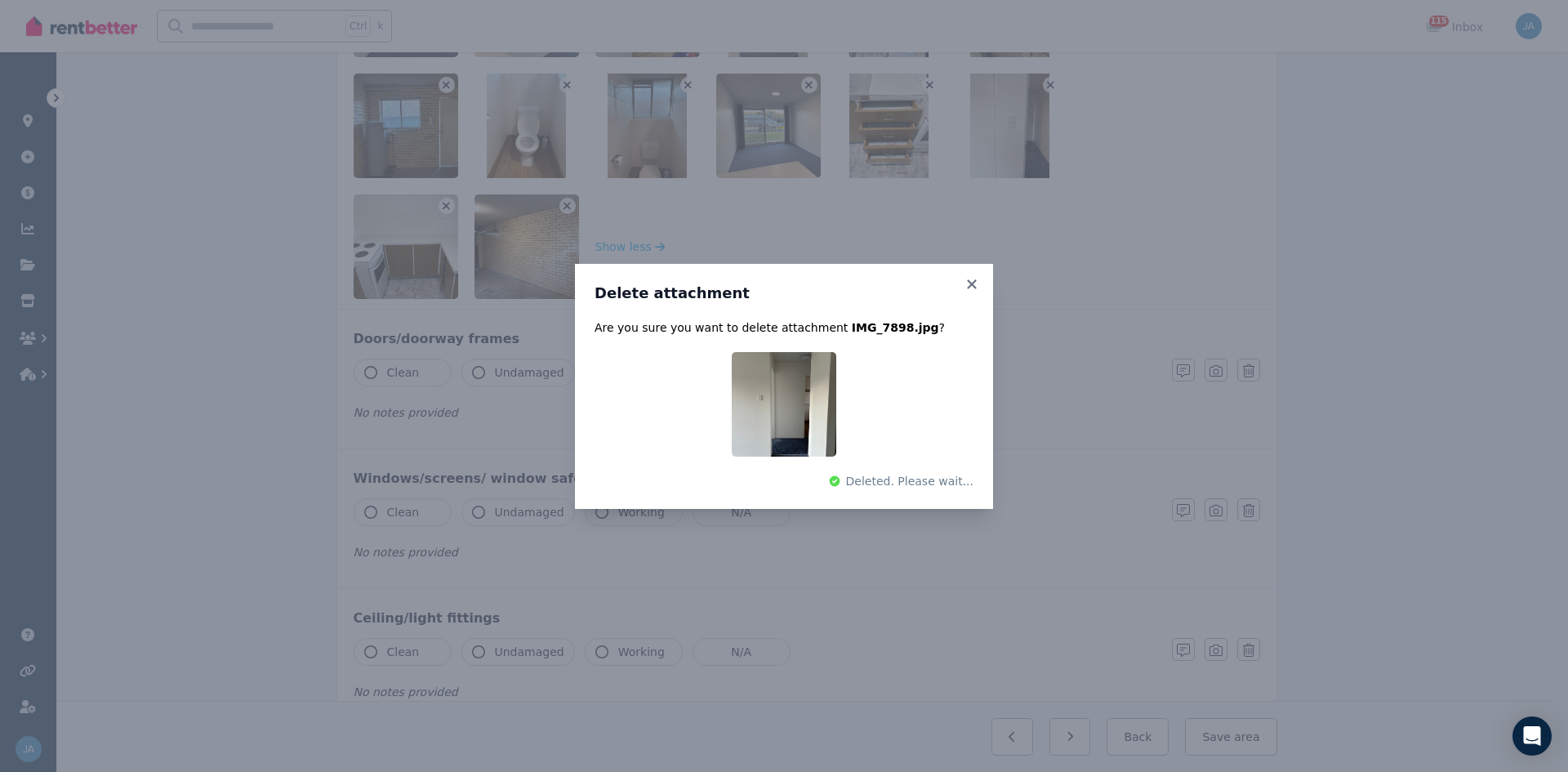
click at [446, 204] on div "Delete attachment Are you sure you want to delete attachment IMG_7898.jpg ? Del…" at bounding box center [784, 386] width 1568 height 772
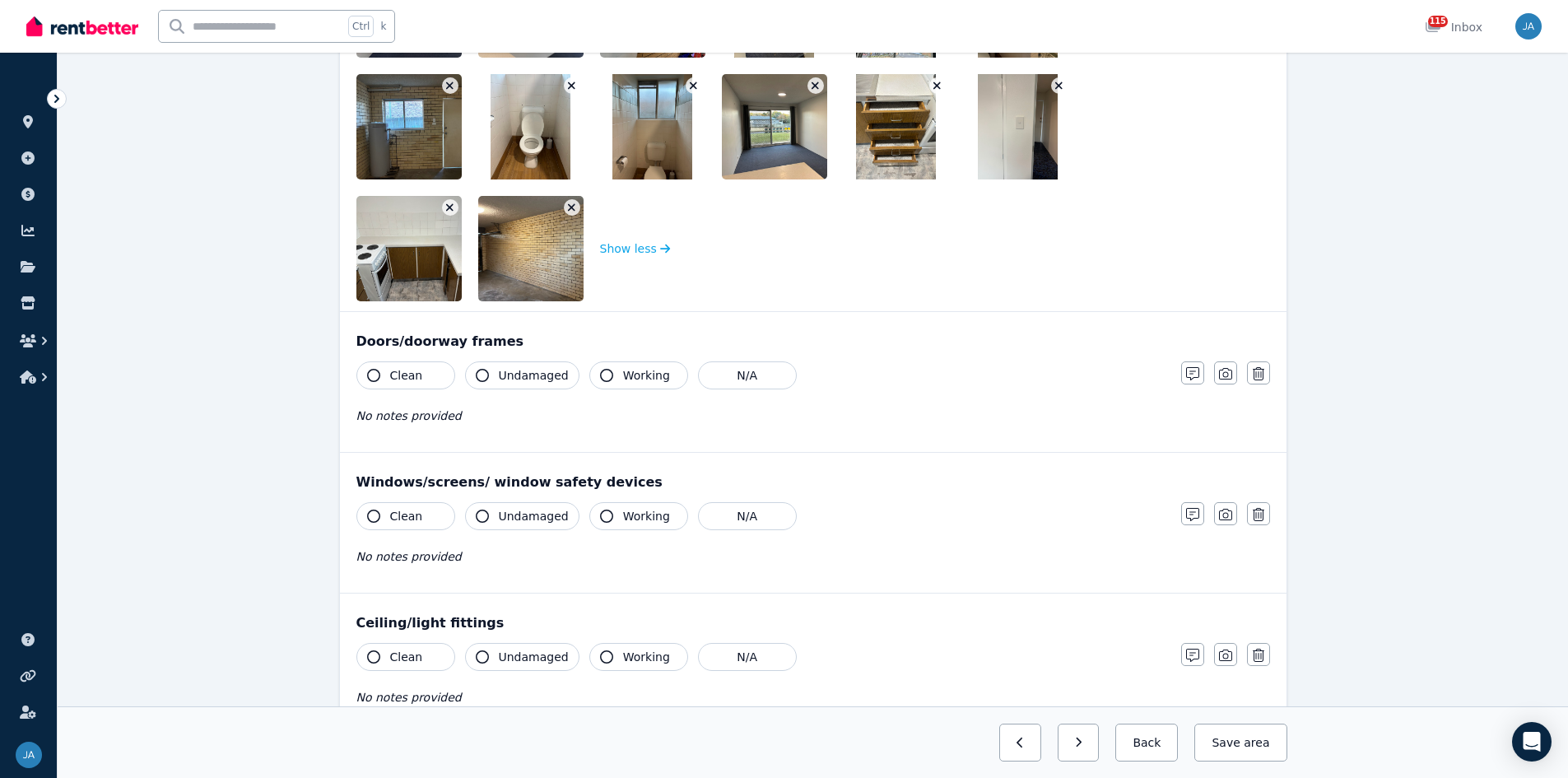
click at [451, 203] on icon "button" at bounding box center [450, 207] width 9 height 11
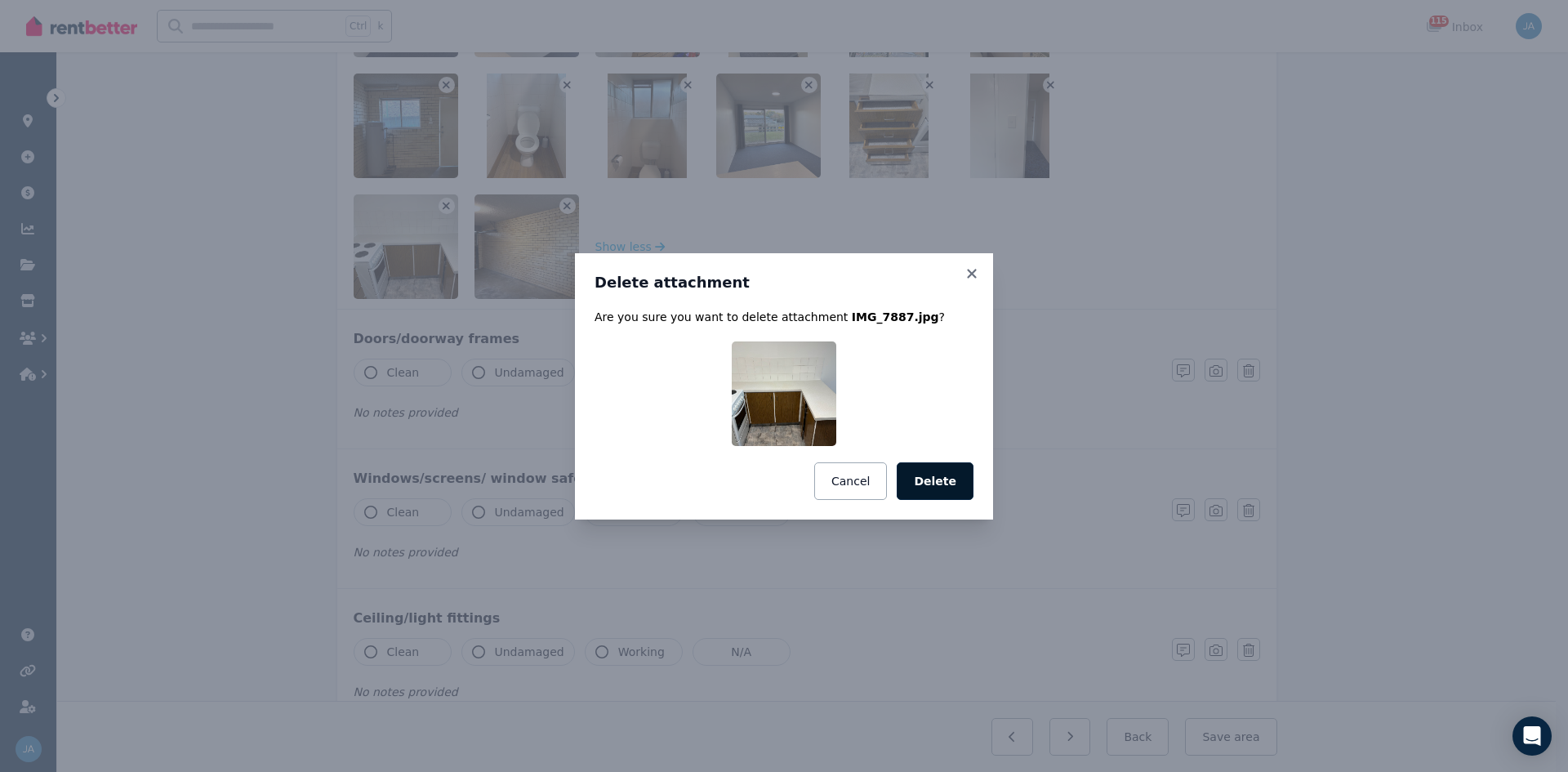
click at [935, 477] on button "Delete" at bounding box center [934, 481] width 76 height 38
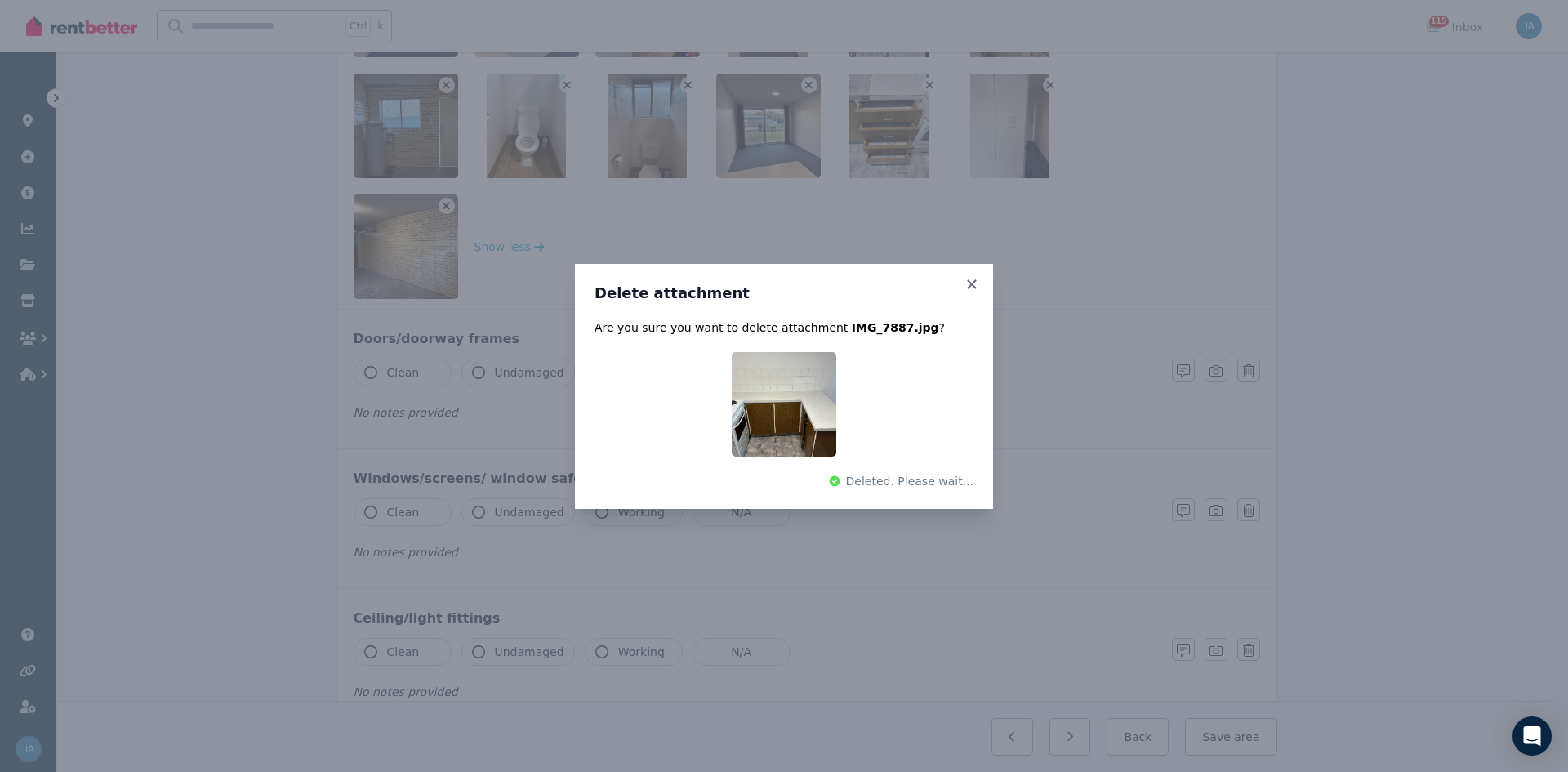
click at [1004, 134] on div "Delete attachment Are you sure you want to delete attachment IMG_7887.jpg ? Del…" at bounding box center [784, 386] width 1568 height 772
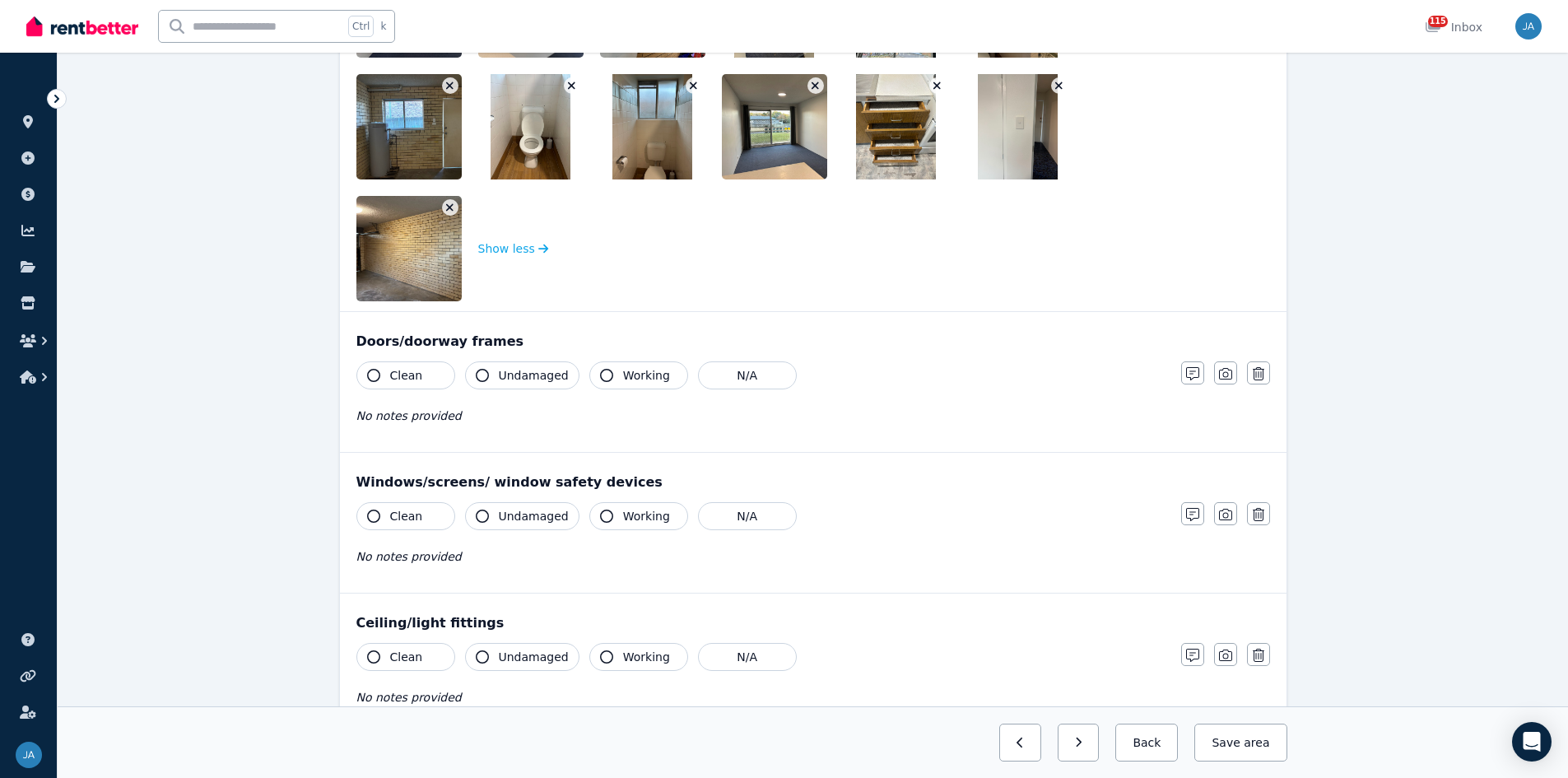
click at [1052, 87] on button "button" at bounding box center [1059, 85] width 16 height 16
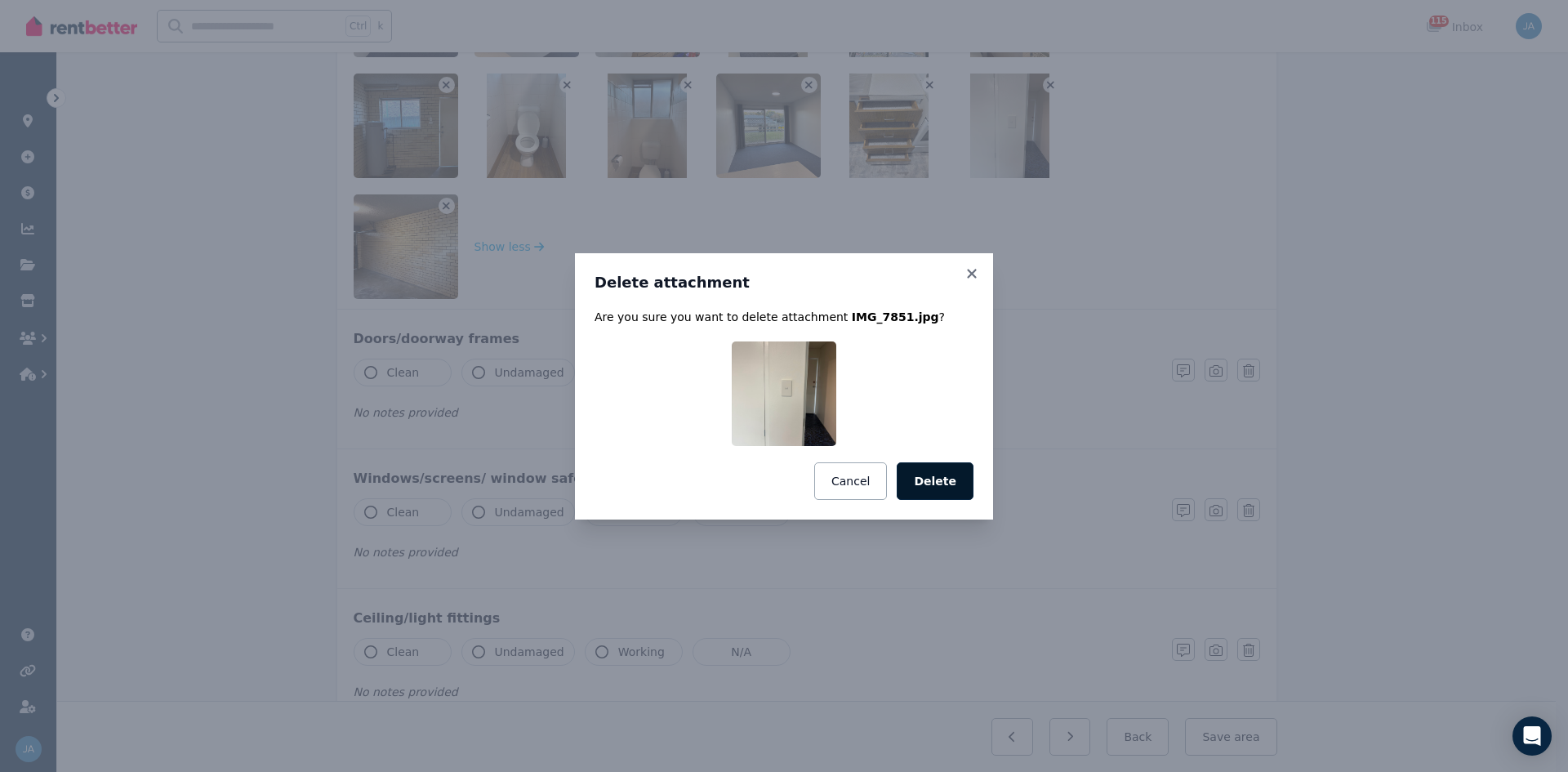
drag, startPoint x: 926, startPoint y: 485, endPoint x: 925, endPoint y: 440, distance: 45.0
click at [926, 477] on button "Delete" at bounding box center [934, 481] width 76 height 38
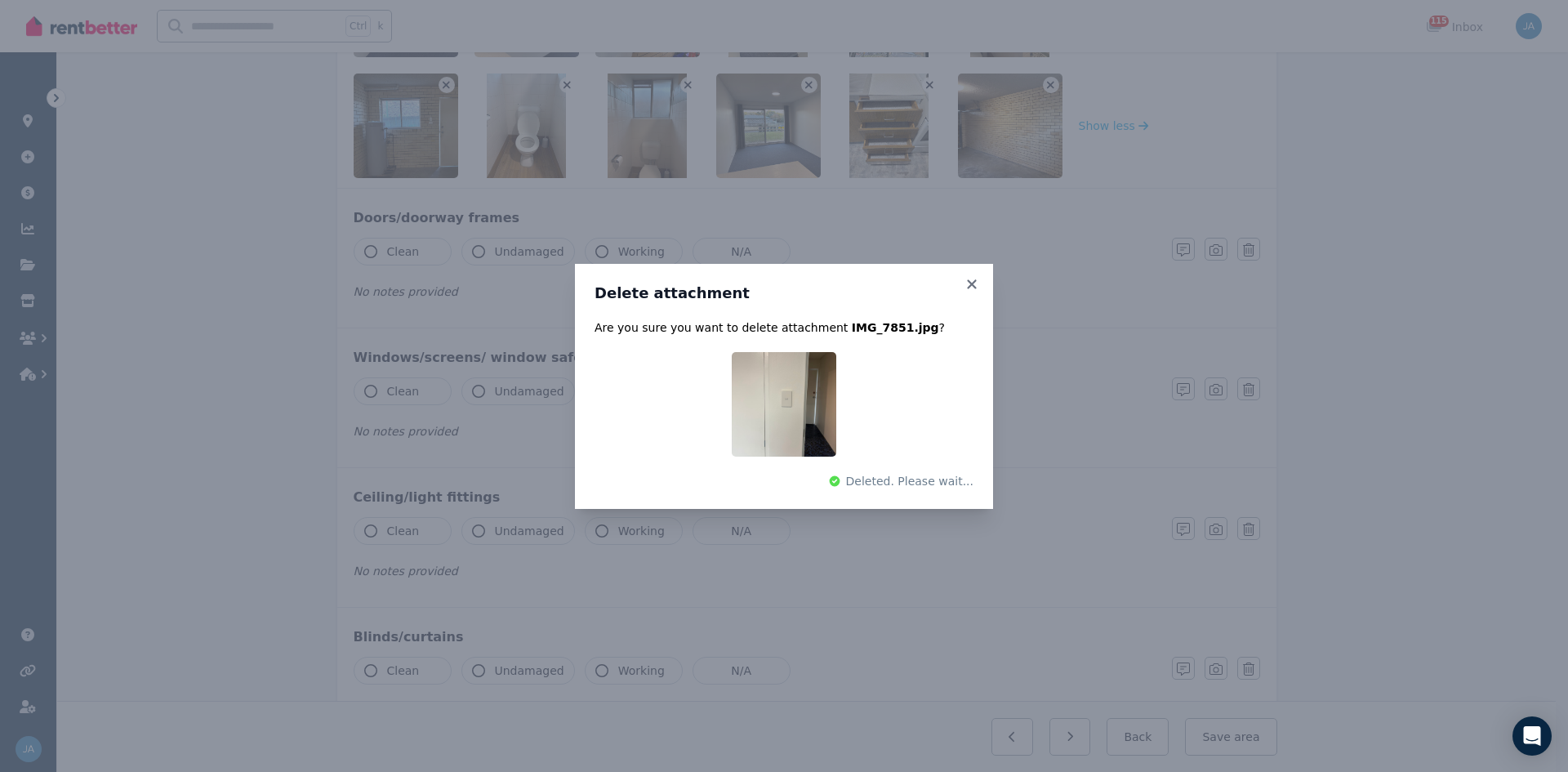
click at [927, 86] on div "Delete attachment Are you sure you want to delete attachment IMG_7851.jpg ? Del…" at bounding box center [784, 386] width 1568 height 772
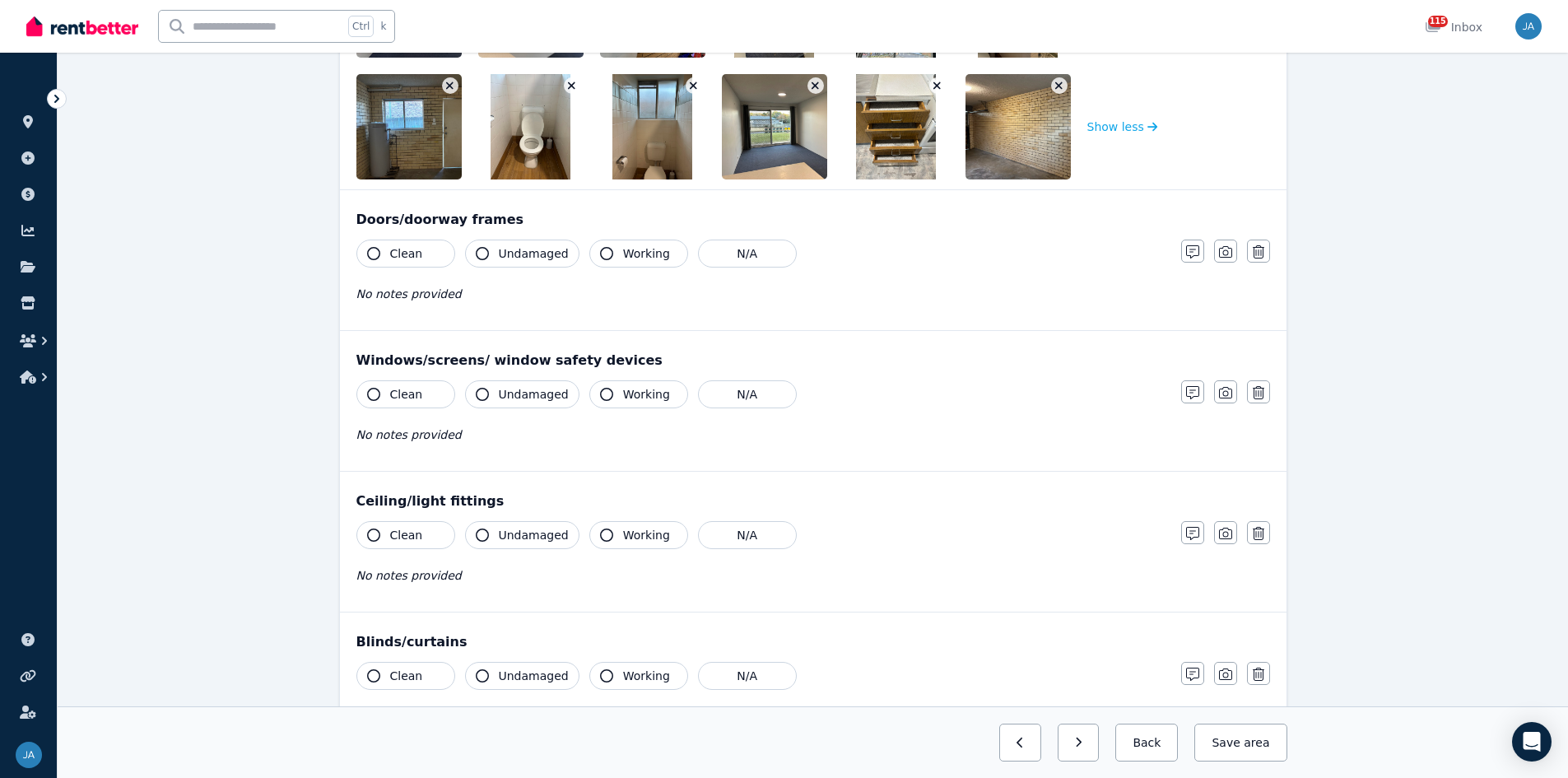
click at [935, 84] on icon "button" at bounding box center [937, 86] width 8 height 8
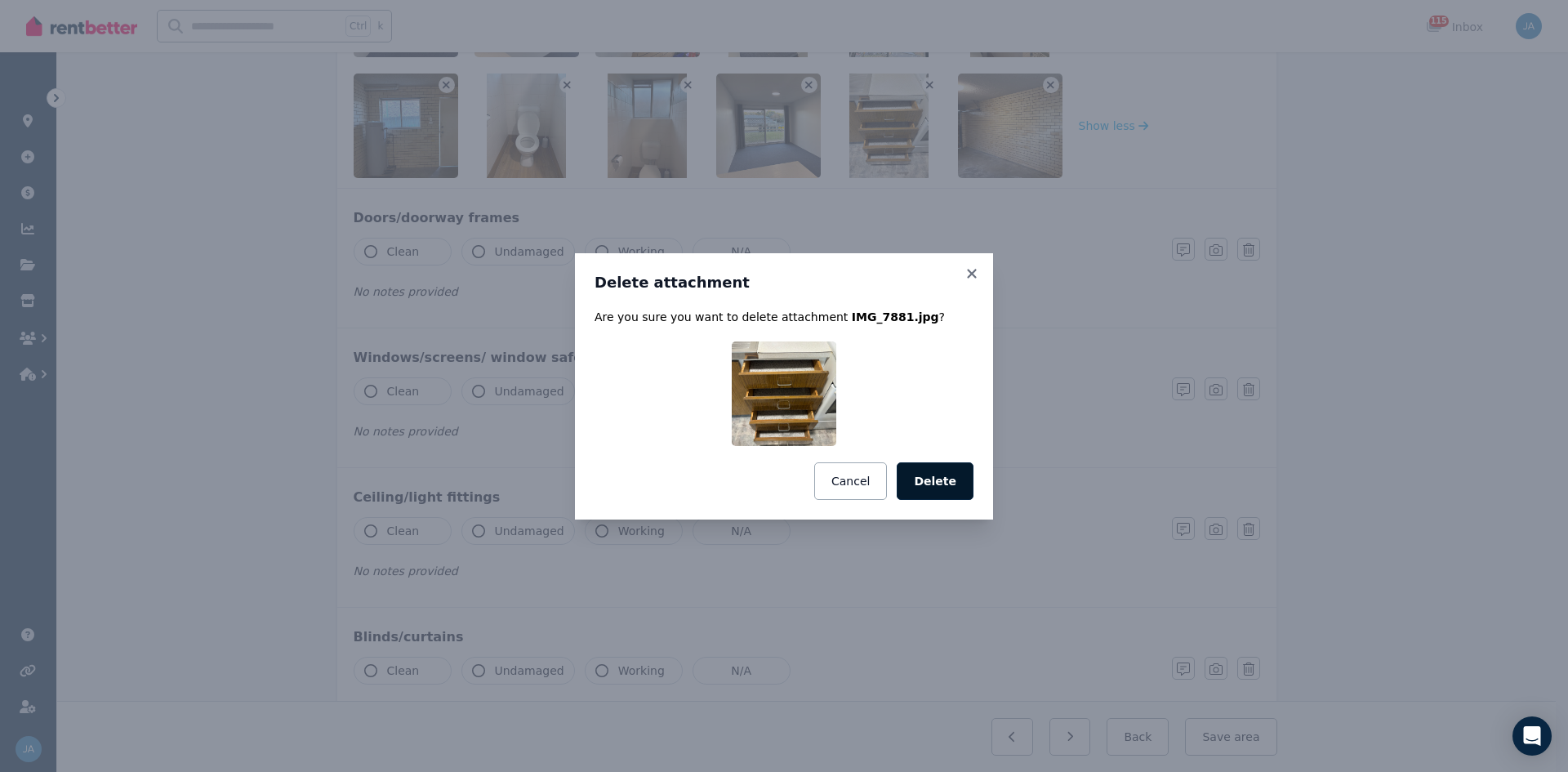
click at [950, 477] on button "Delete" at bounding box center [934, 481] width 76 height 38
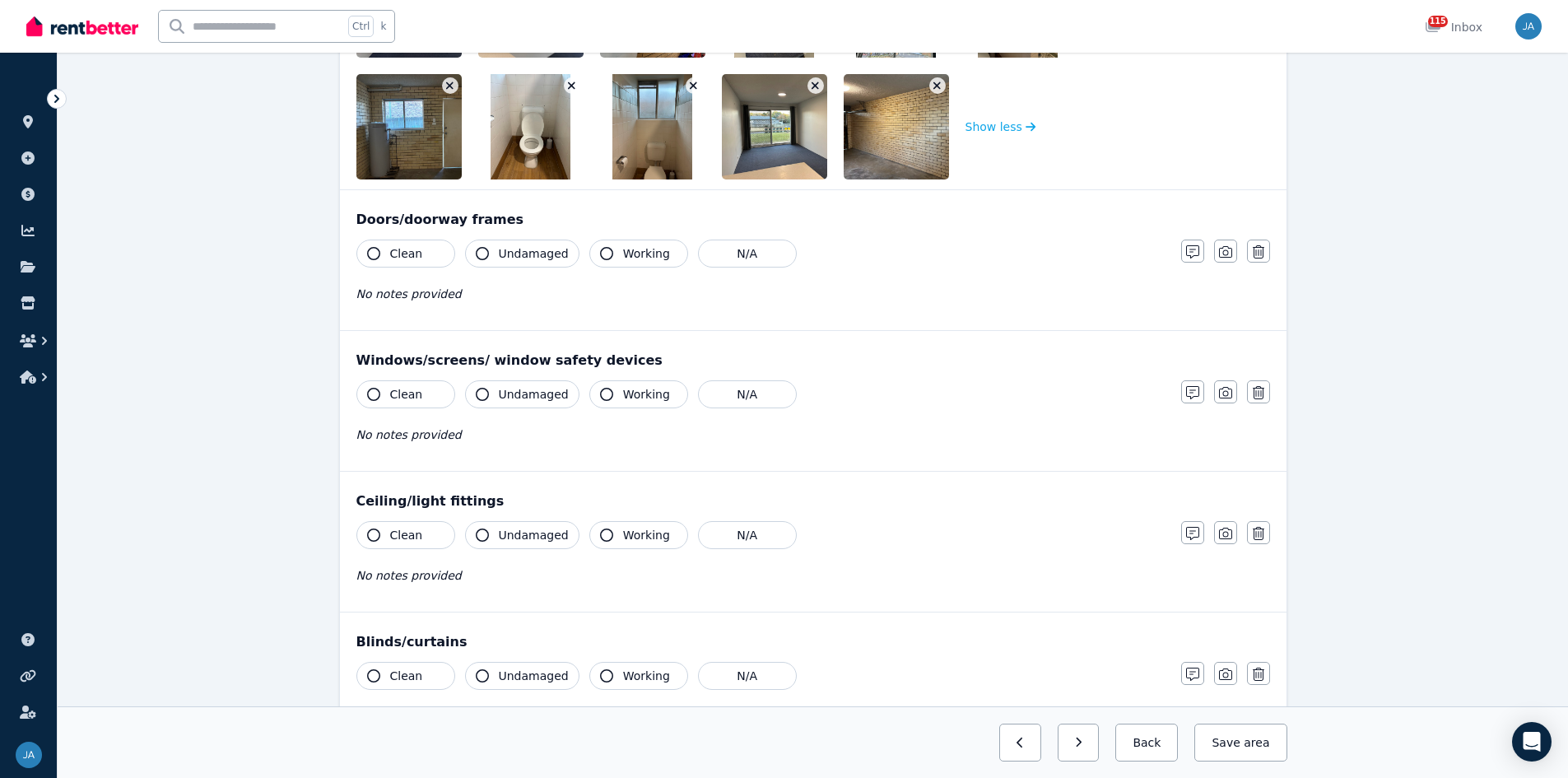
click at [815, 87] on icon "button" at bounding box center [815, 85] width 9 height 11
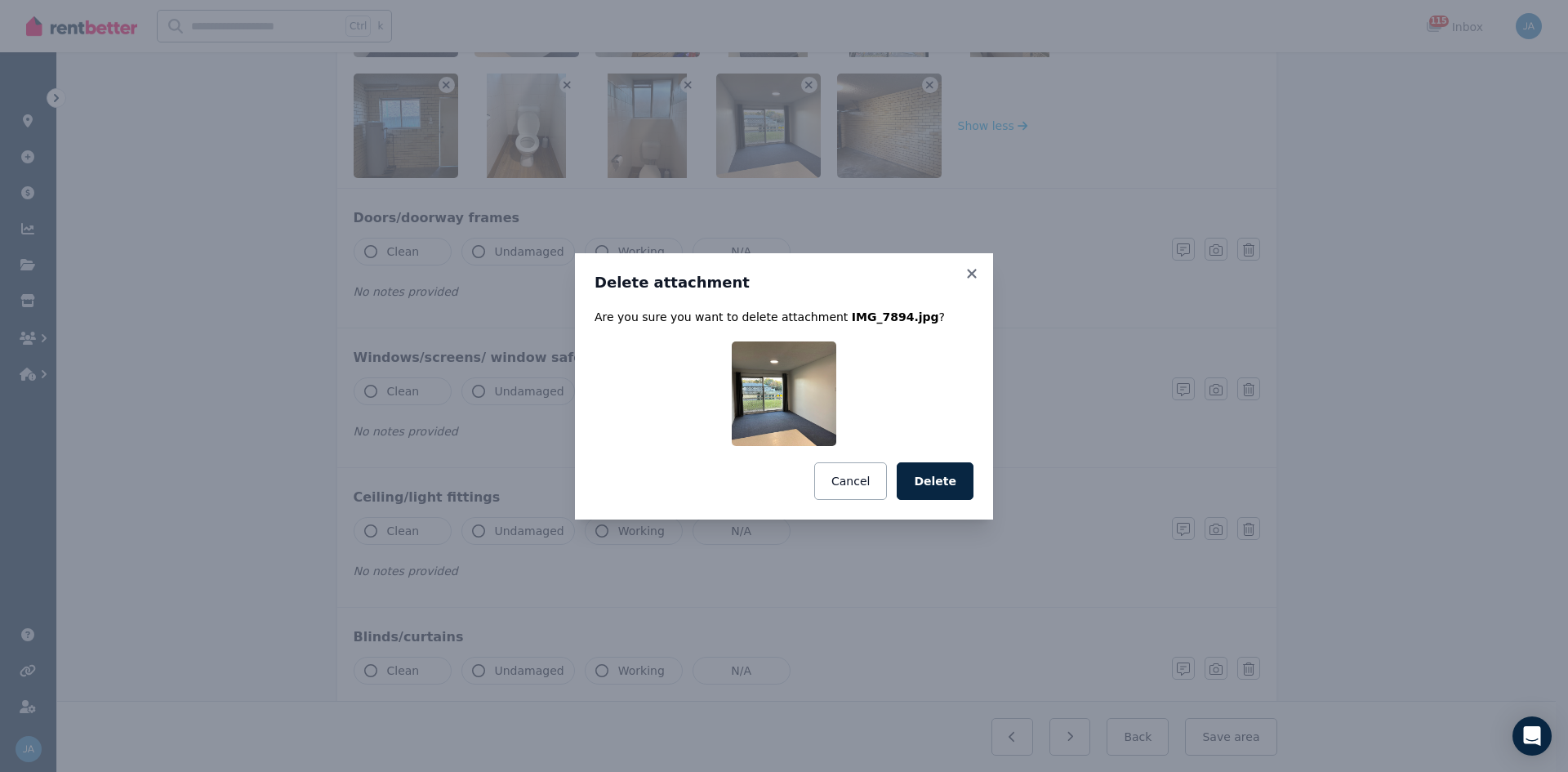
drag, startPoint x: 958, startPoint y: 483, endPoint x: 931, endPoint y: 447, distance: 45.0
click at [957, 477] on button "Delete" at bounding box center [934, 481] width 76 height 38
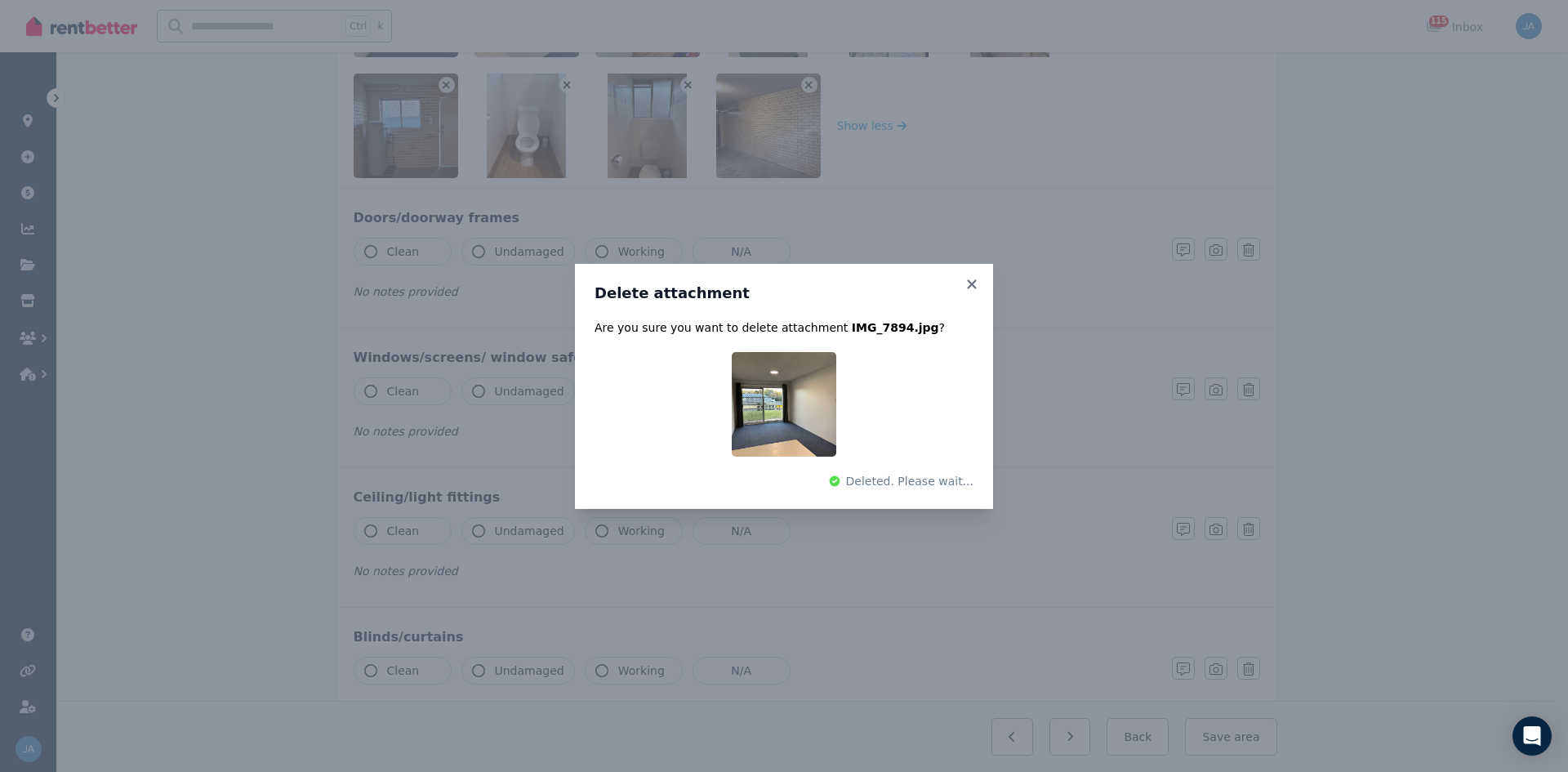
click at [685, 82] on div "Delete attachment Are you sure you want to delete attachment IMG_7894.jpg ? Del…" at bounding box center [784, 386] width 1568 height 772
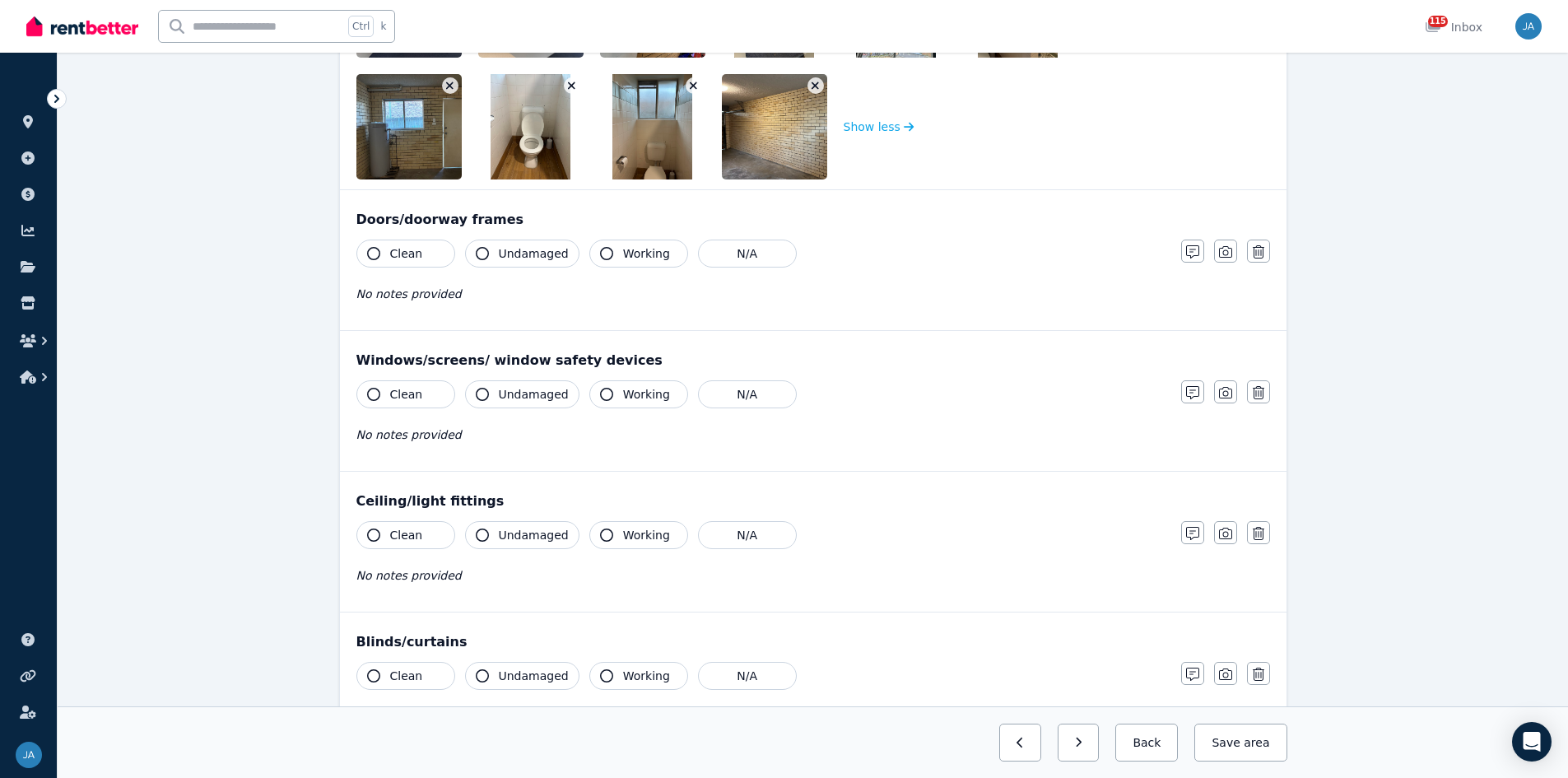
click at [684, 83] on img at bounding box center [652, 127] width 79 height 106
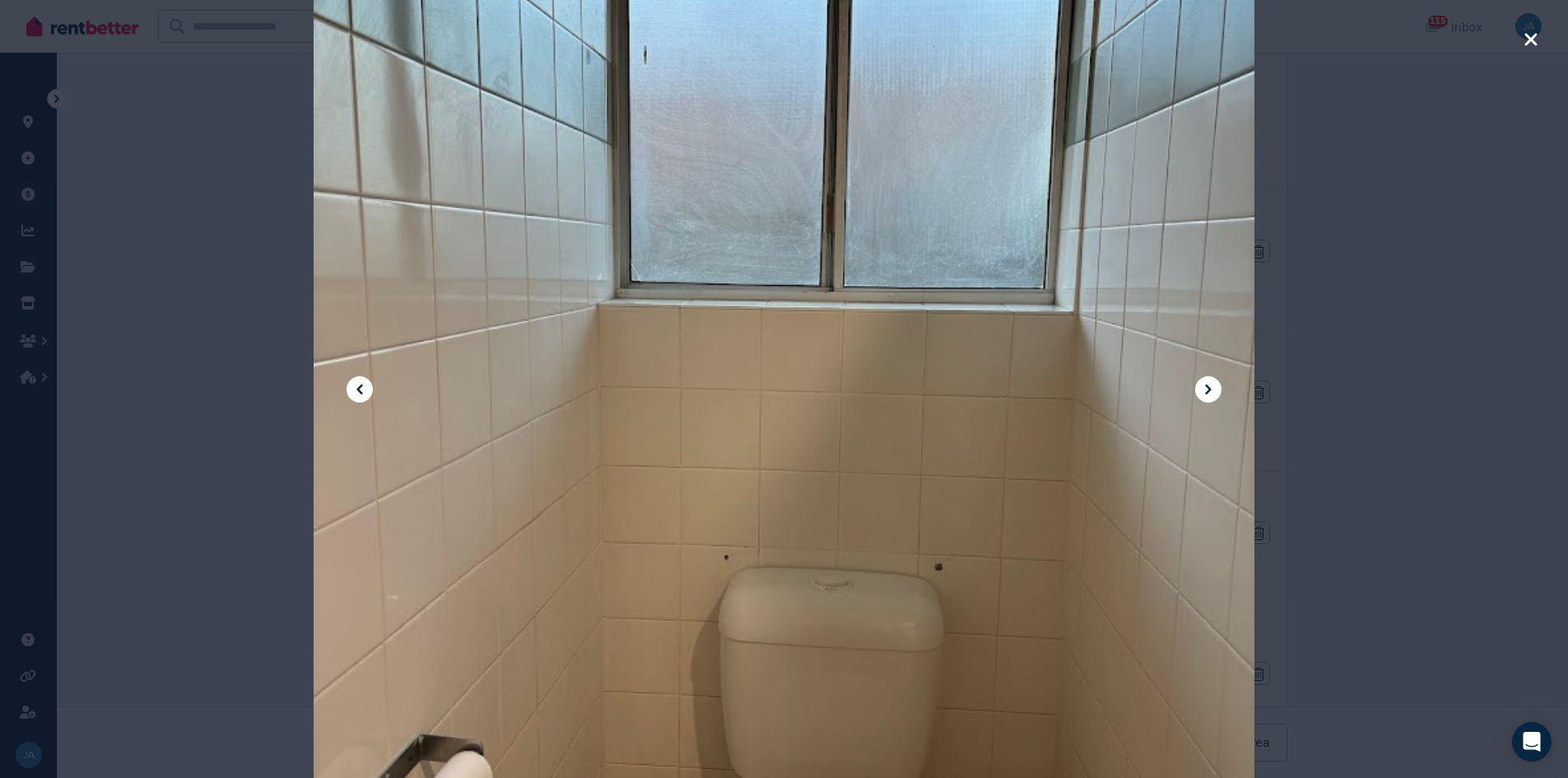
click at [1053, 39] on icon "button" at bounding box center [1531, 39] width 12 height 12
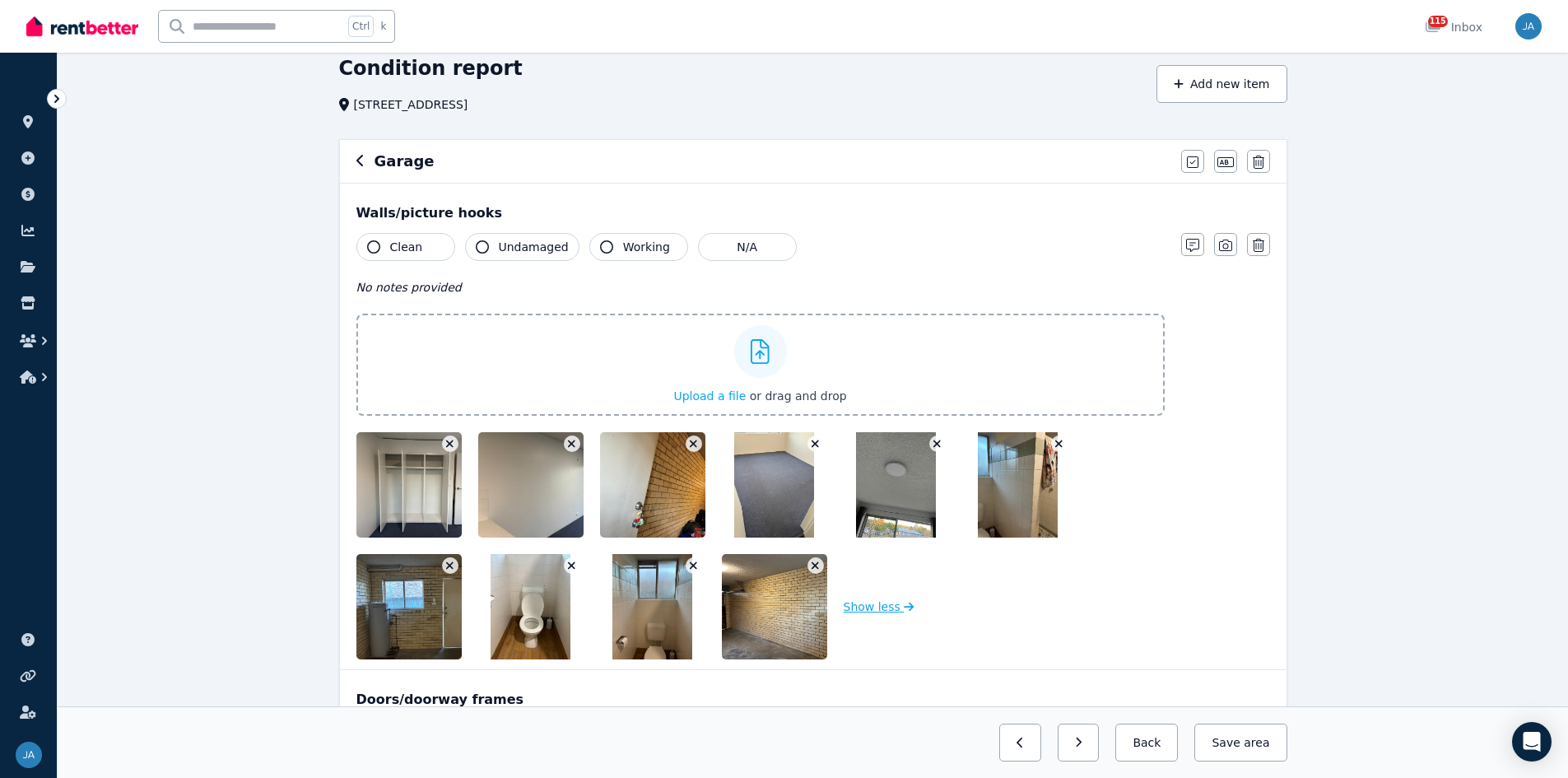
scroll to position [164, 0]
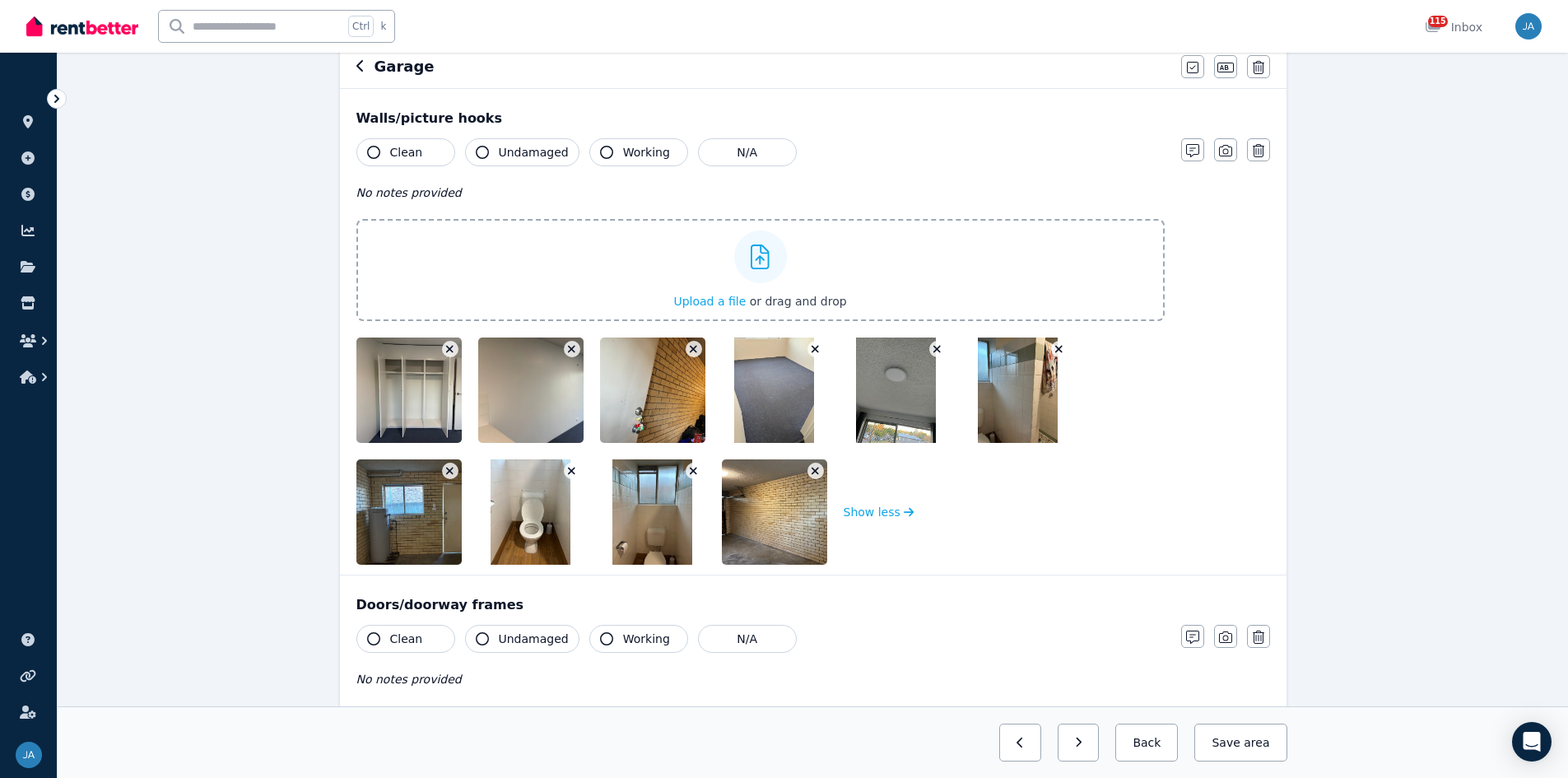
click at [448, 349] on icon "button" at bounding box center [450, 349] width 9 height 11
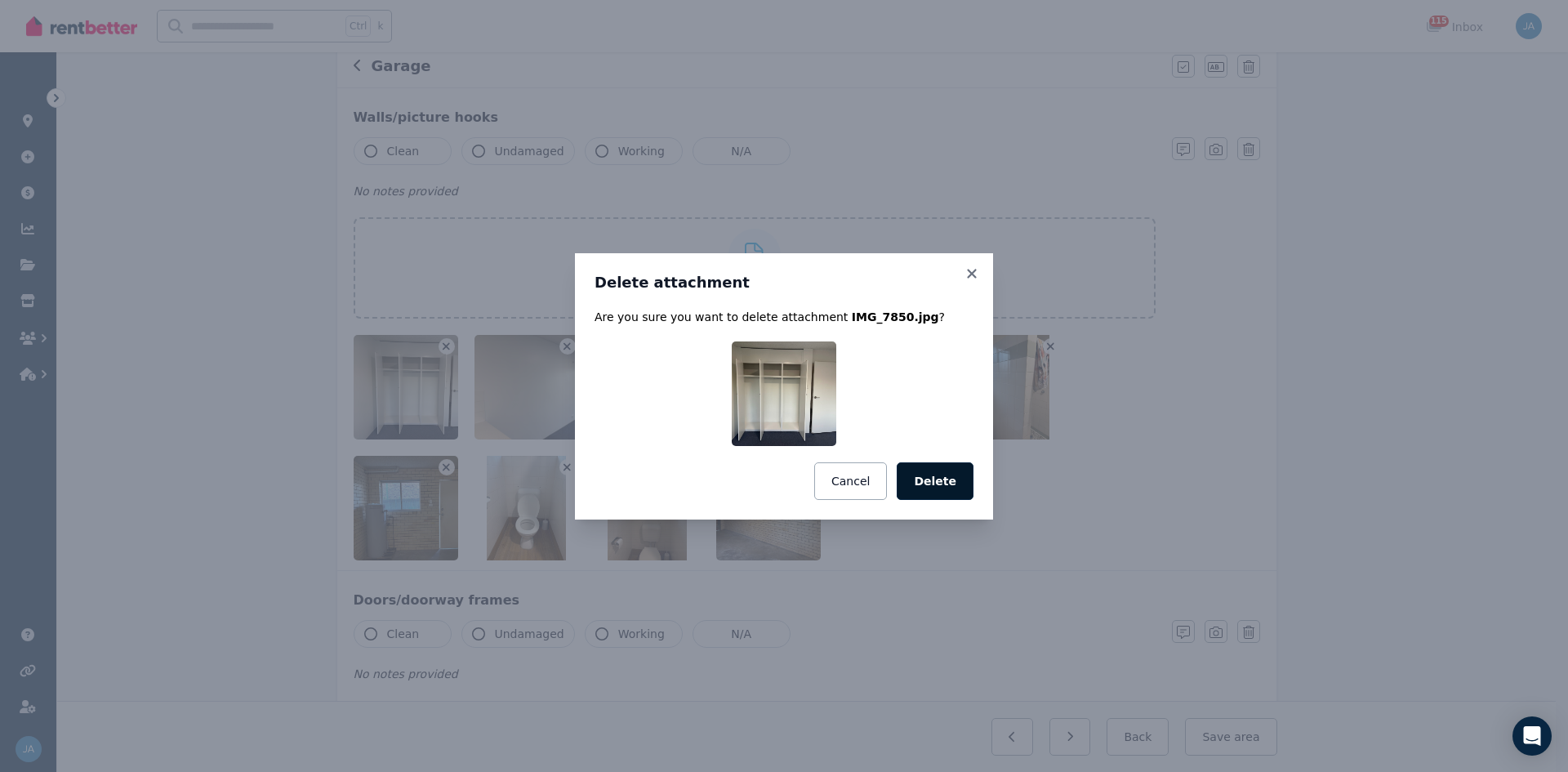
click at [934, 477] on button "Delete" at bounding box center [934, 481] width 76 height 38
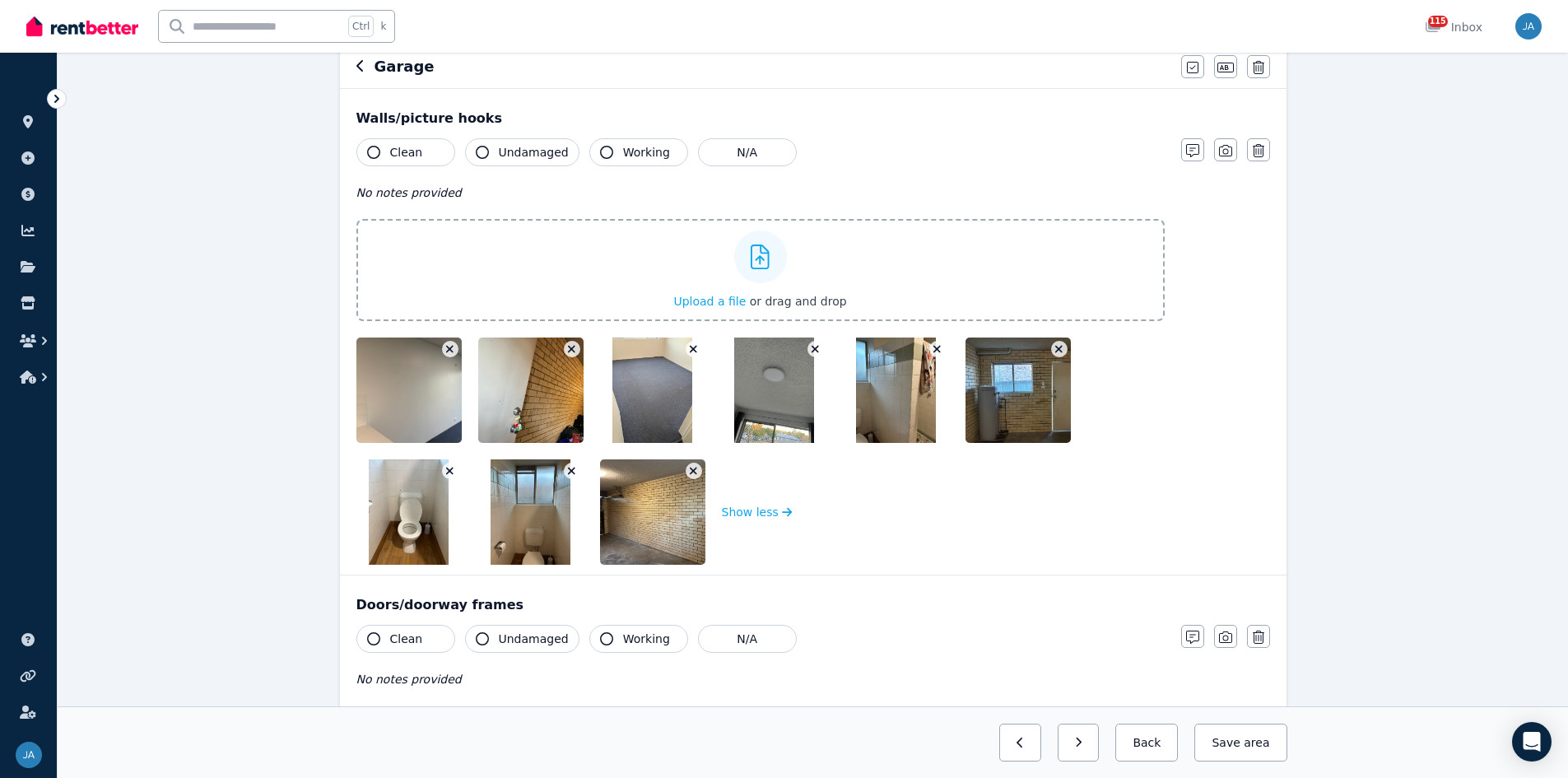
click at [569, 473] on icon "button" at bounding box center [571, 471] width 8 height 8
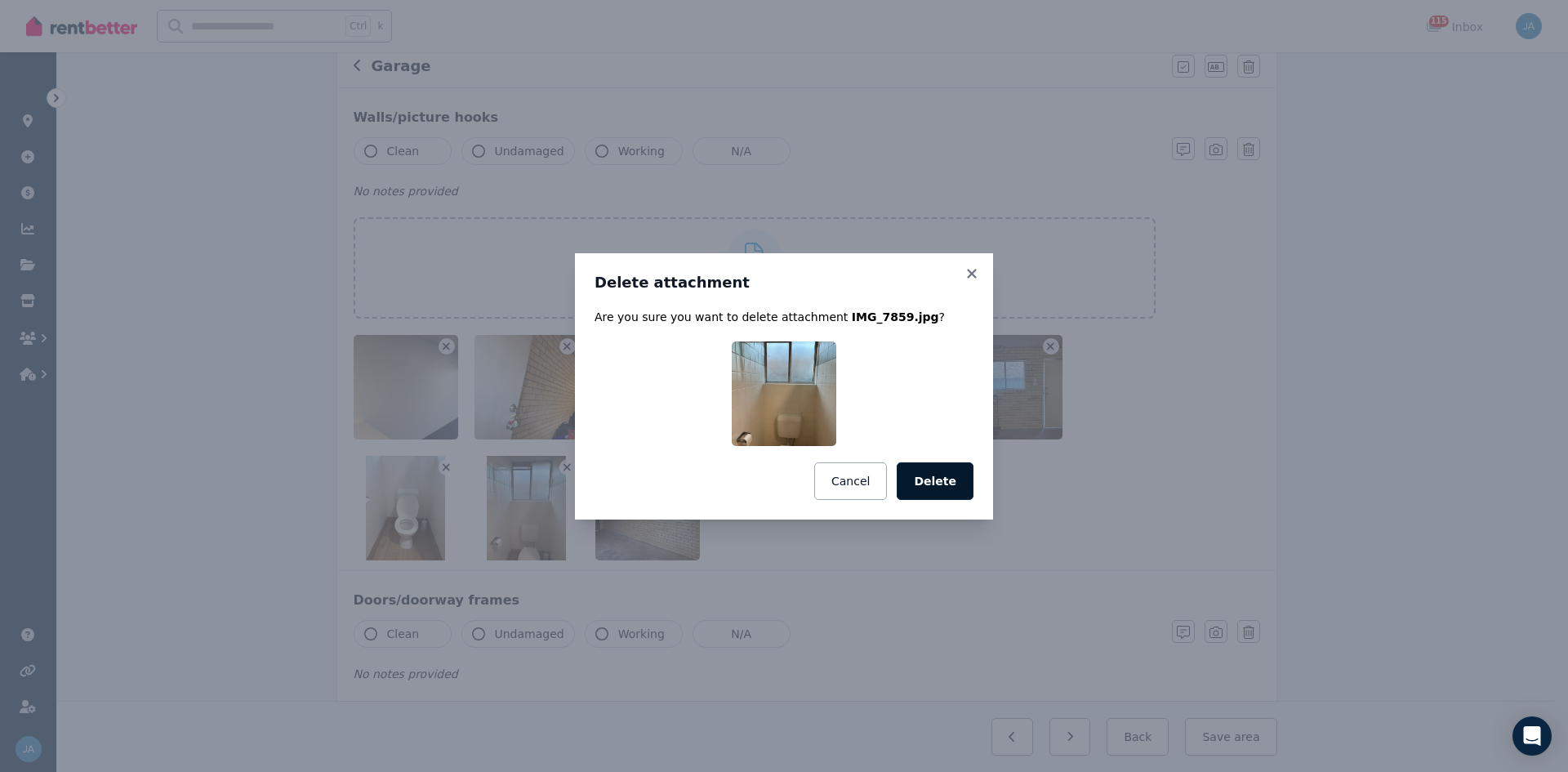
click at [952, 477] on button "Delete" at bounding box center [934, 481] width 76 height 38
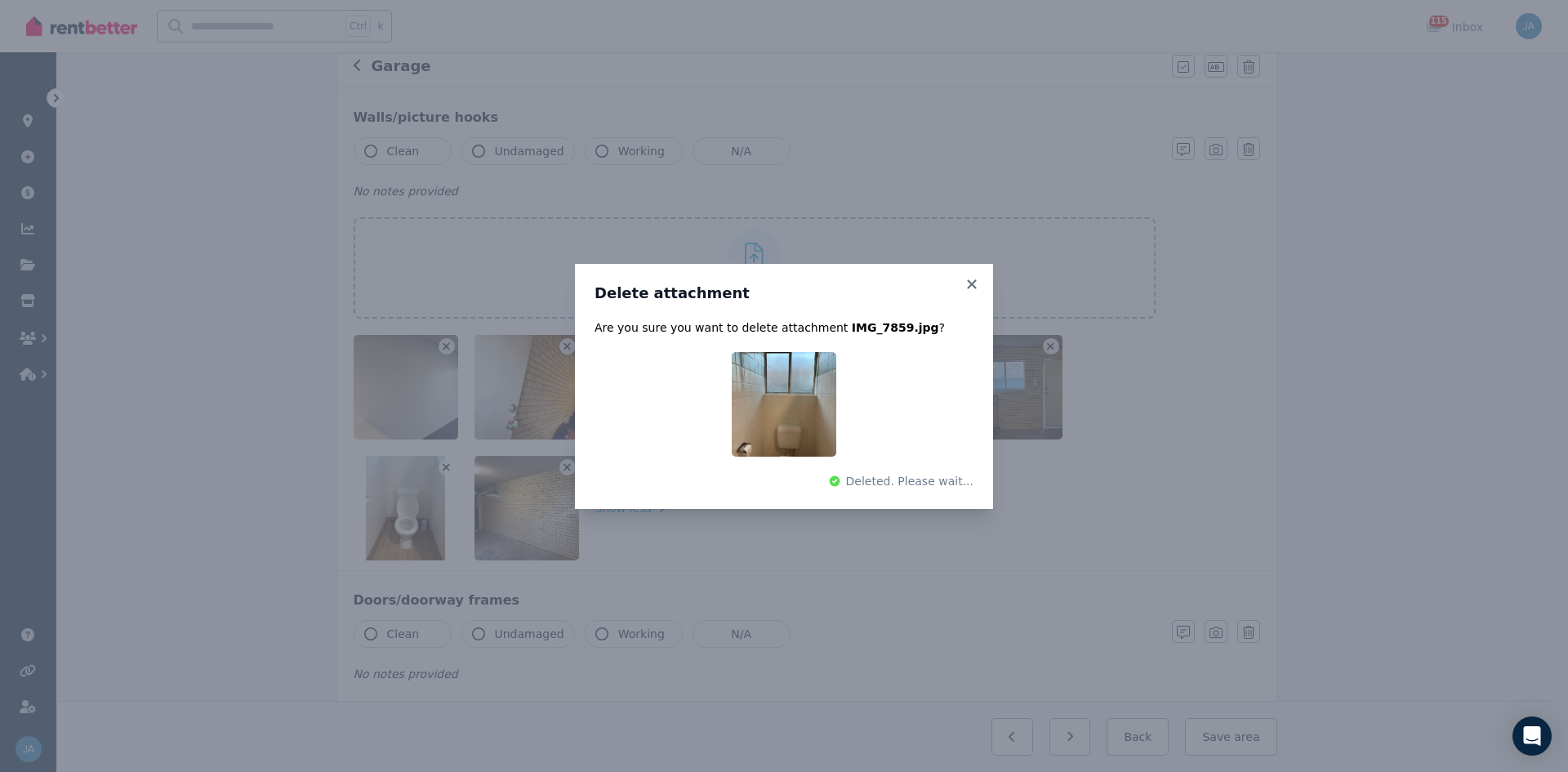
click at [443, 467] on div "Delete attachment Are you sure you want to delete attachment IMG_7859.jpg ? Del…" at bounding box center [784, 386] width 1568 height 772
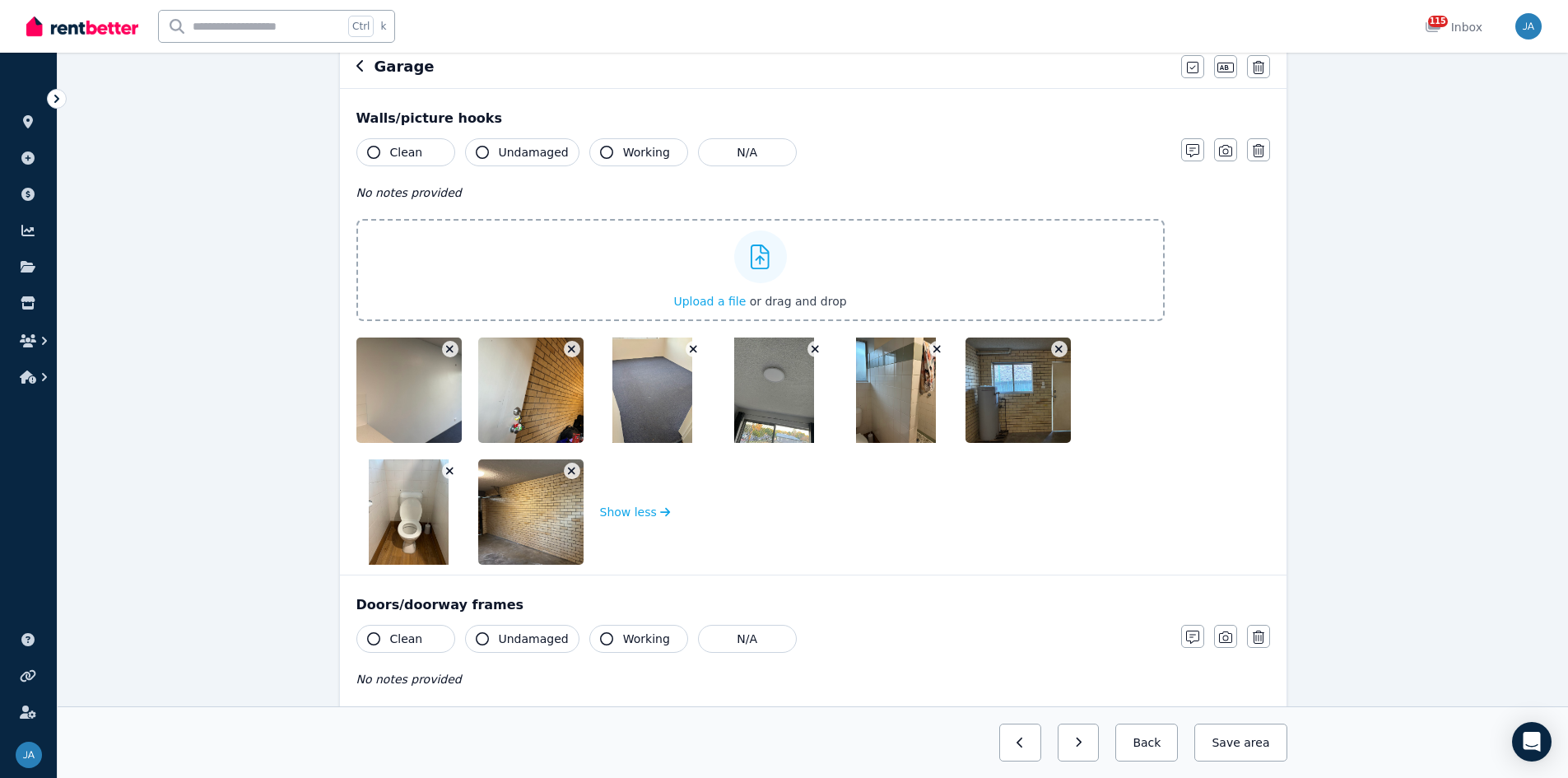
click at [447, 472] on icon "button" at bounding box center [450, 470] width 9 height 11
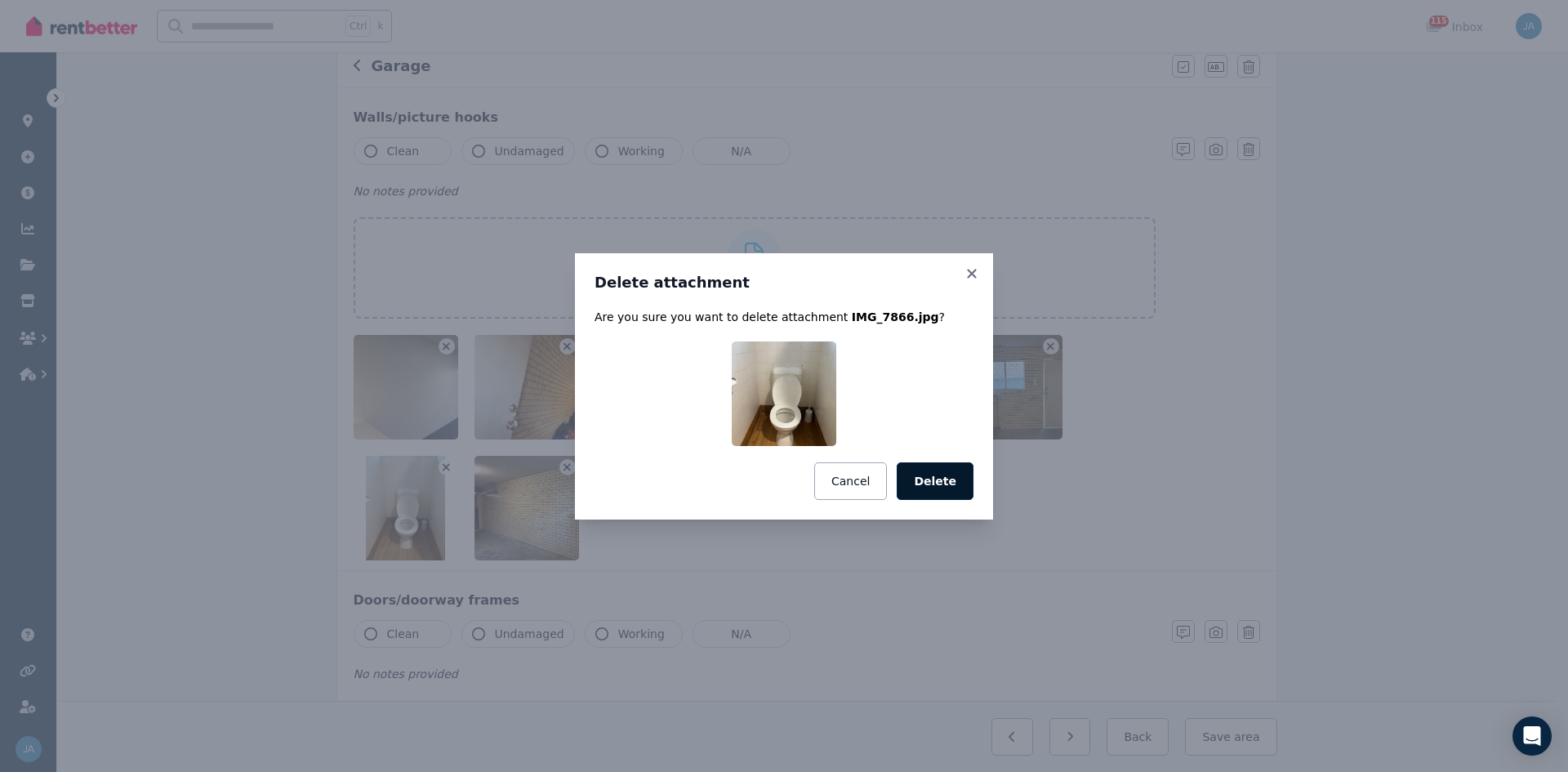
click at [940, 477] on button "Delete" at bounding box center [934, 481] width 76 height 38
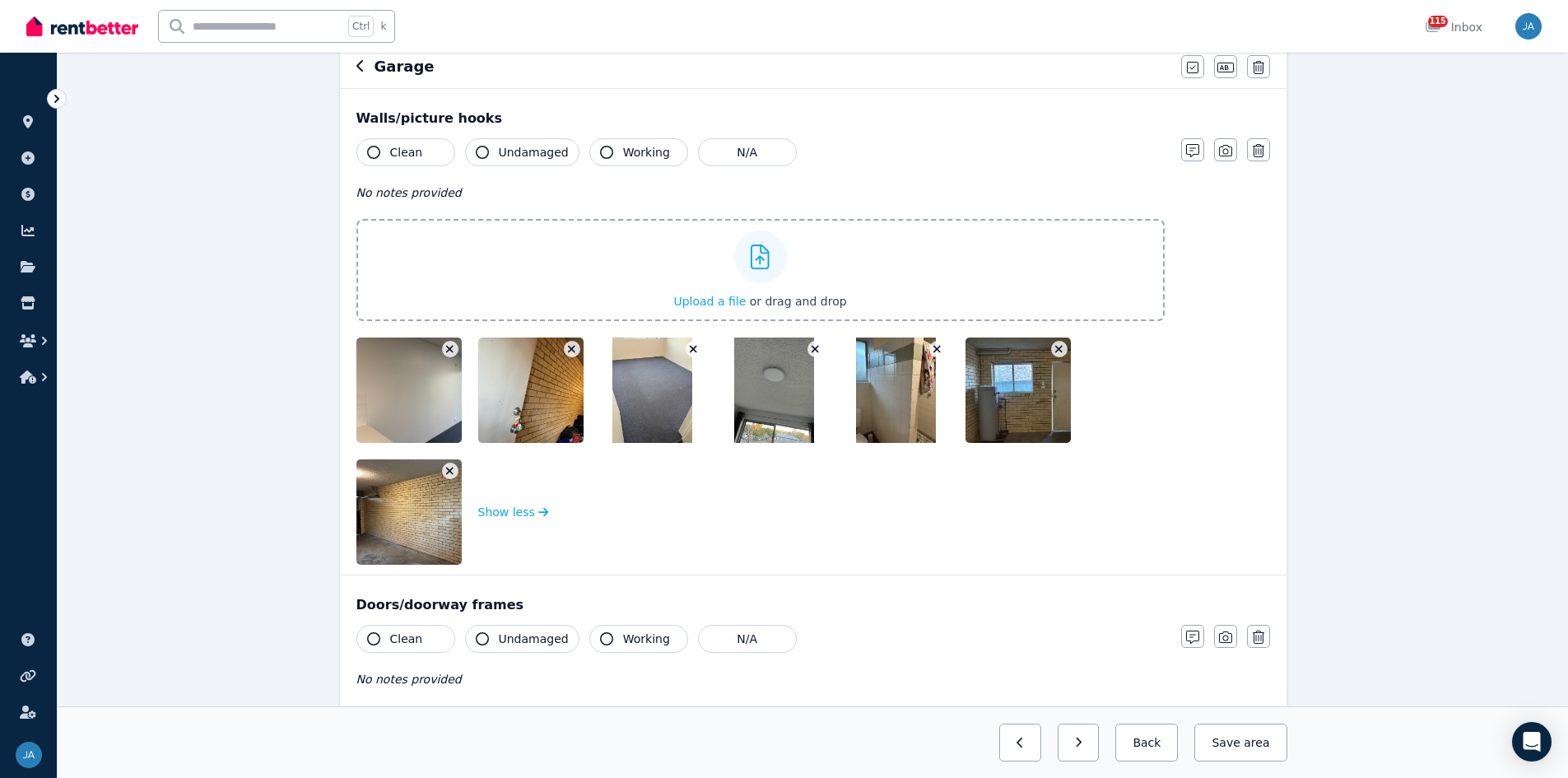
click at [449, 352] on icon "button" at bounding box center [450, 349] width 9 height 11
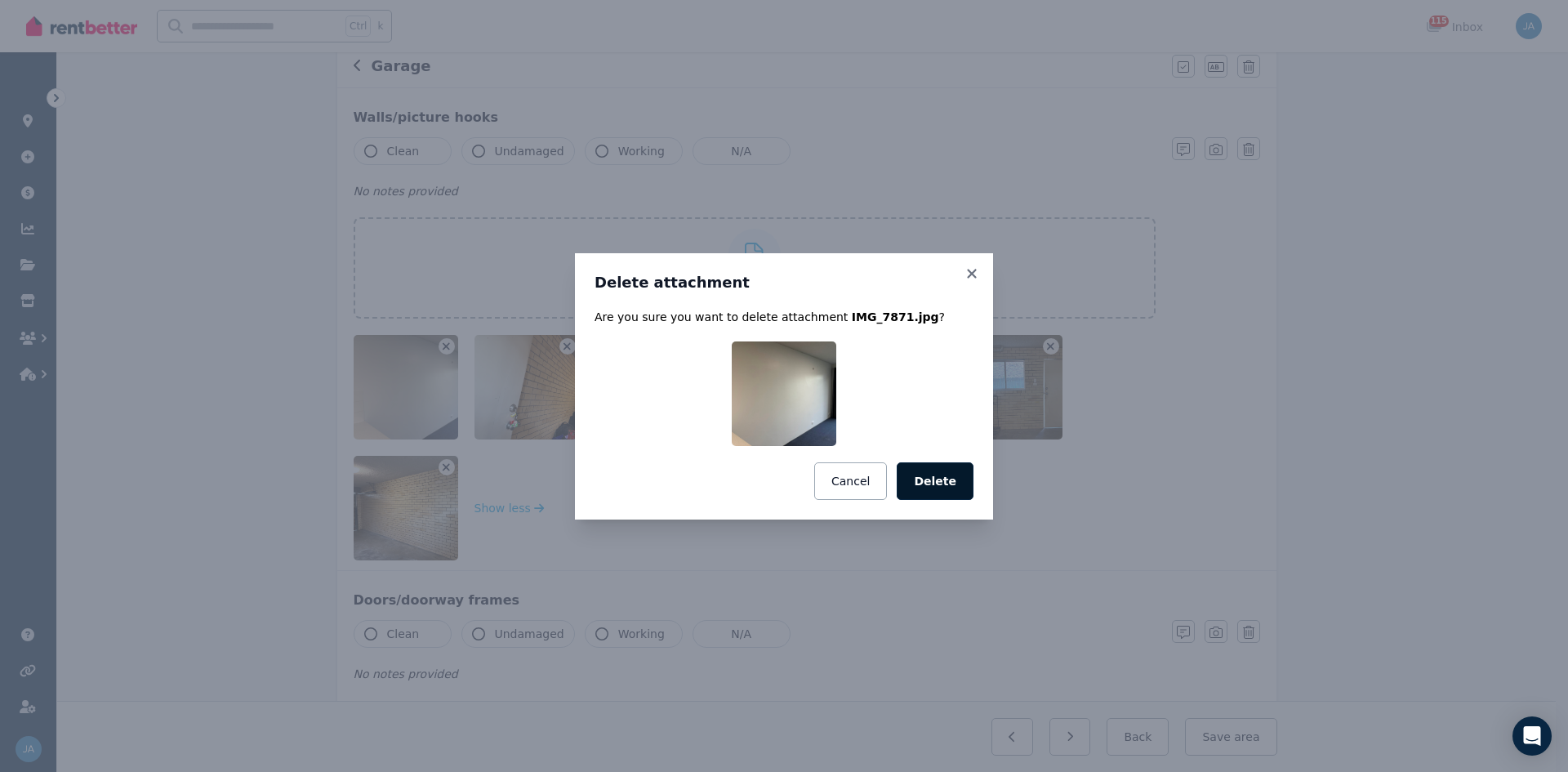
click at [939, 477] on button "Delete" at bounding box center [934, 481] width 76 height 38
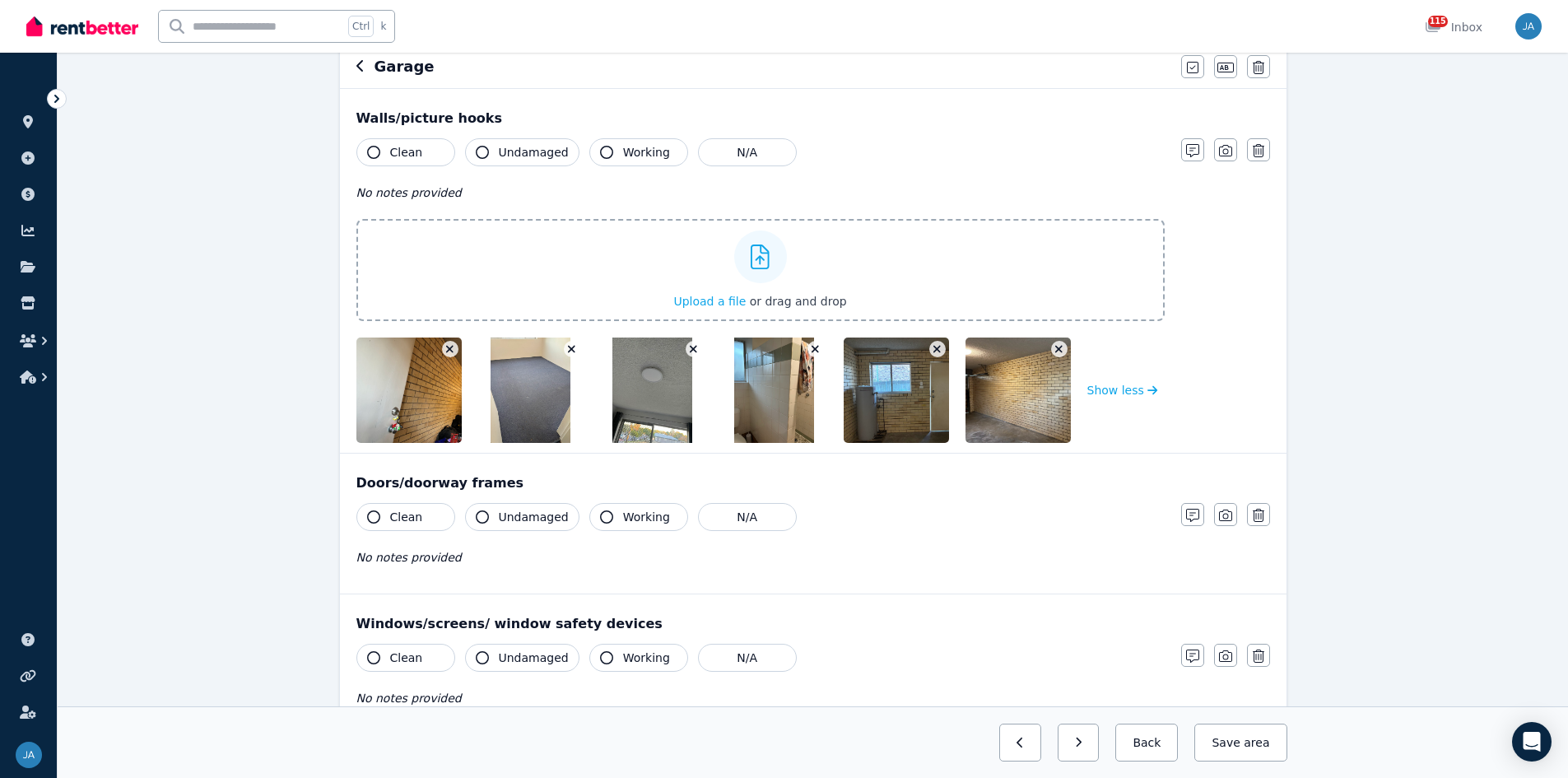
click at [569, 347] on icon "button" at bounding box center [571, 349] width 9 height 11
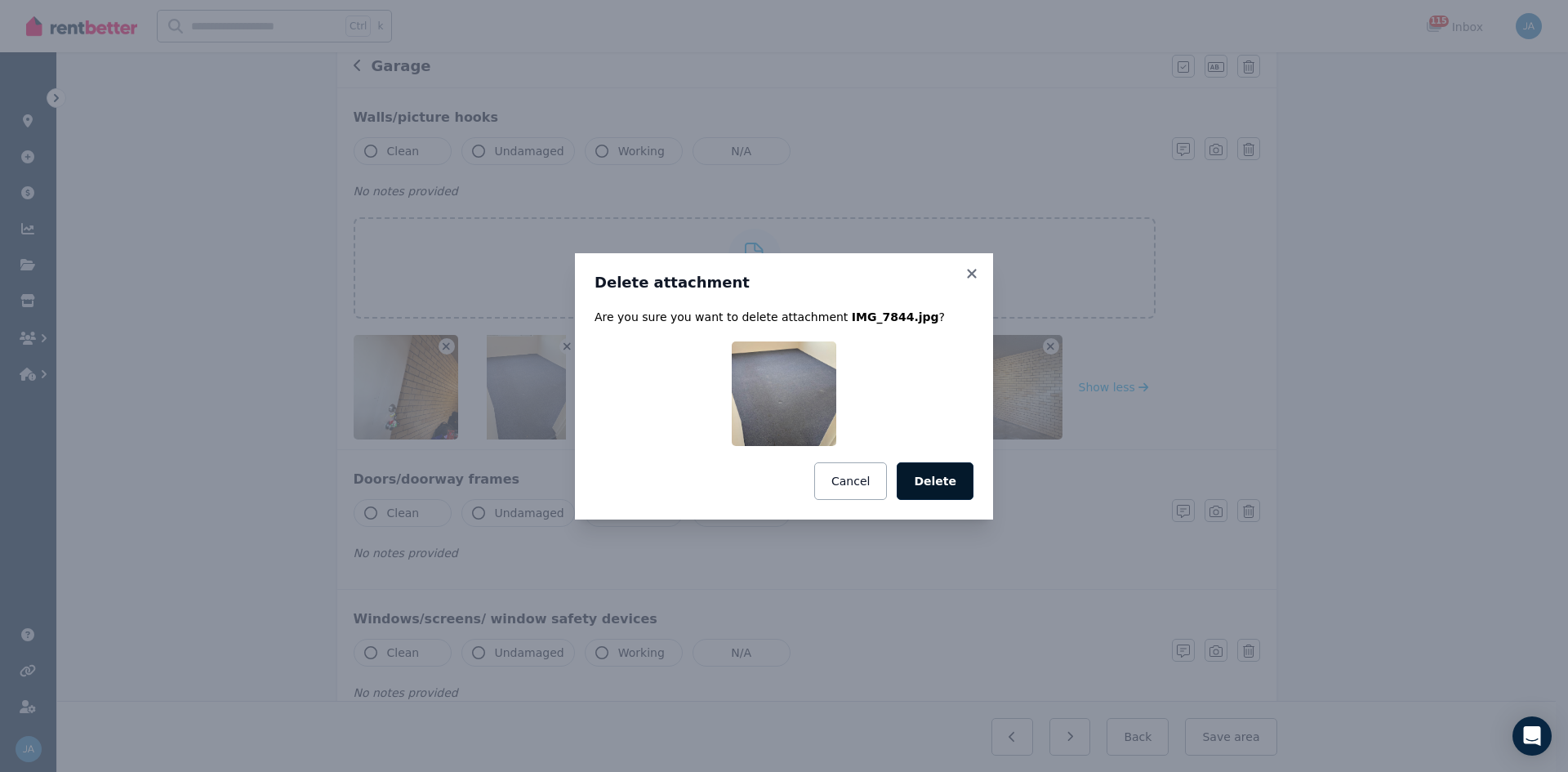
click at [940, 477] on button "Delete" at bounding box center [934, 481] width 76 height 38
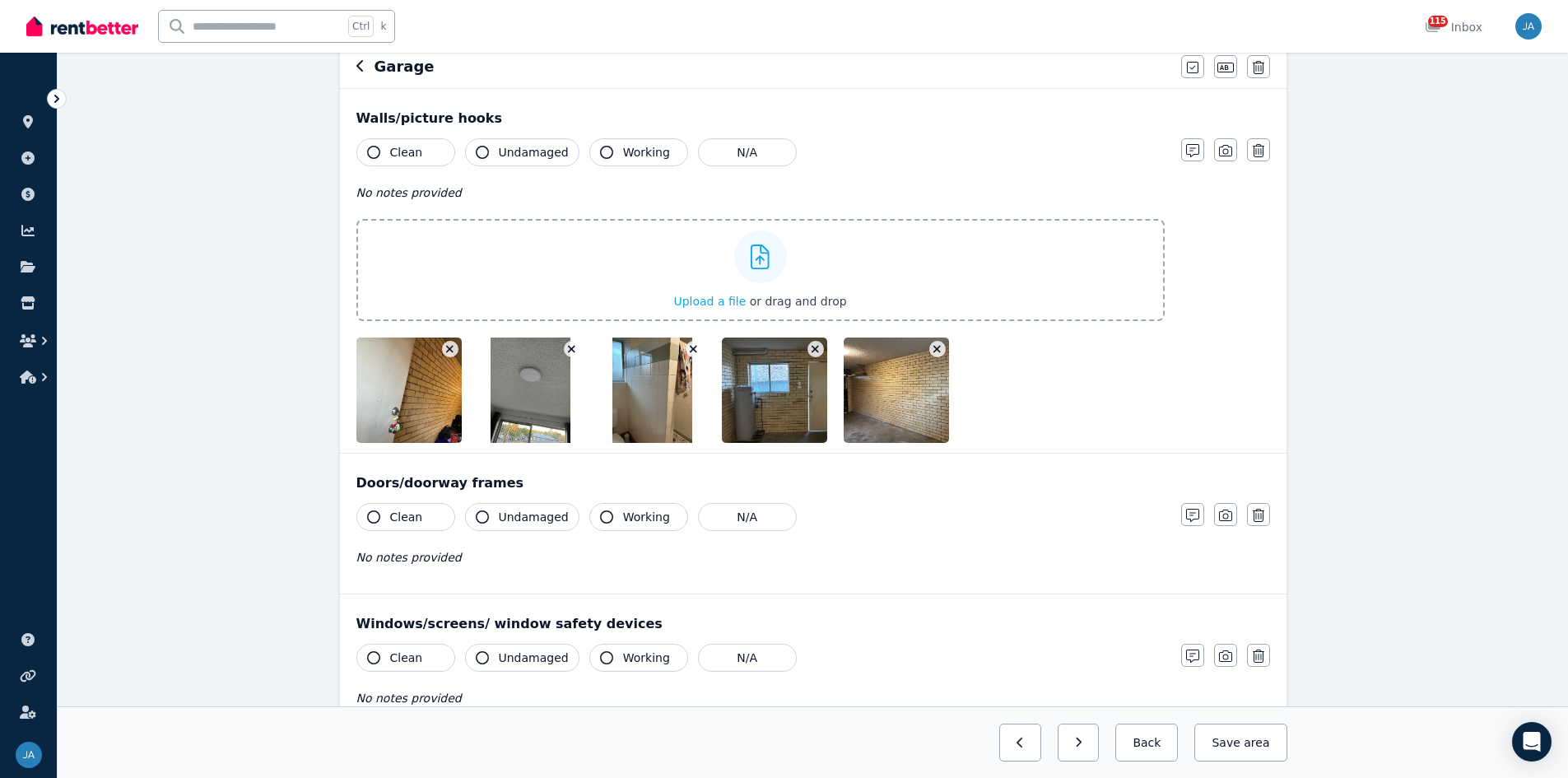
click at [568, 349] on icon "button" at bounding box center [571, 349] width 9 height 11
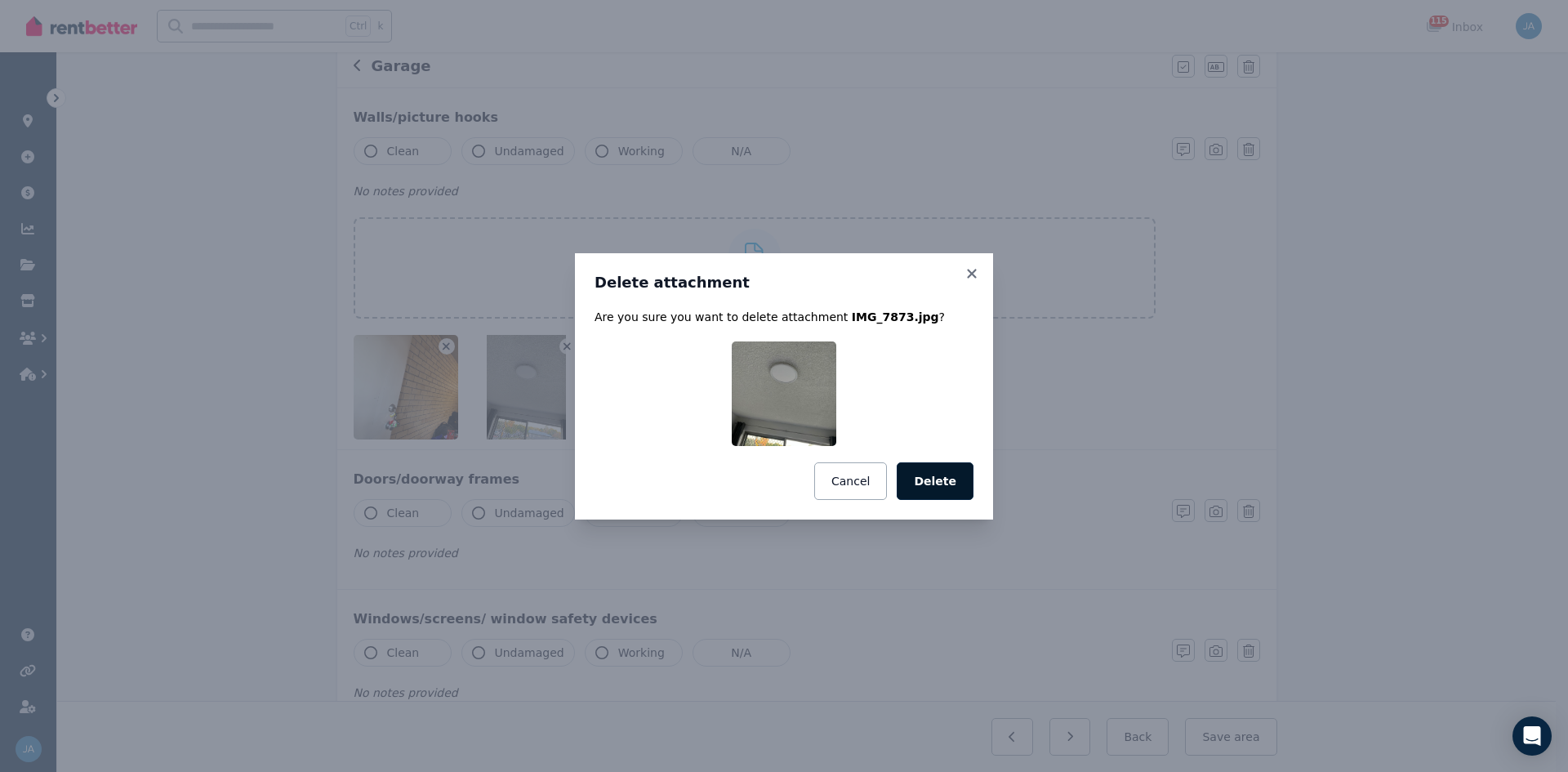
click at [964, 477] on button "Delete" at bounding box center [934, 481] width 76 height 38
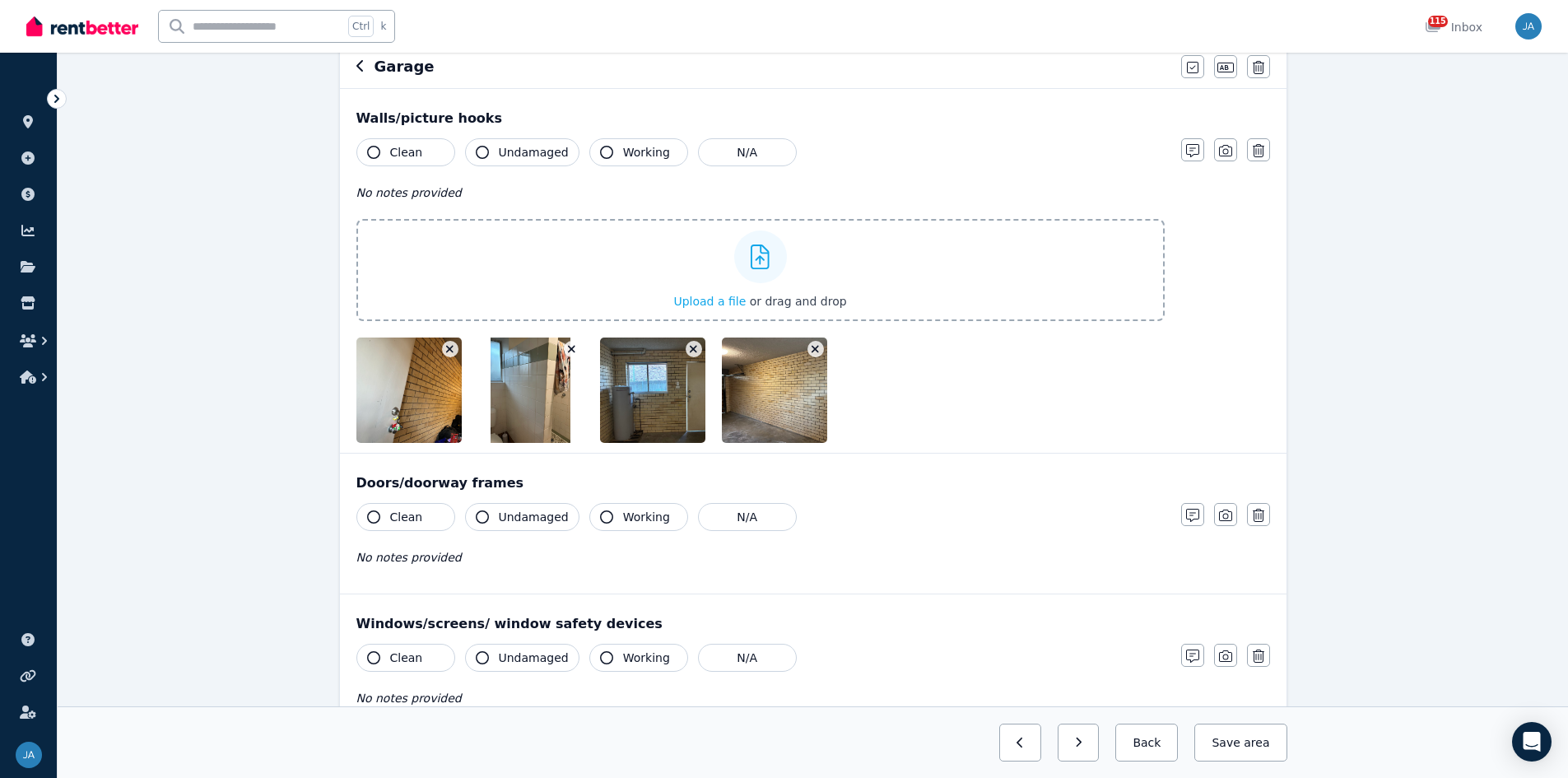
click at [569, 353] on icon "button" at bounding box center [571, 349] width 9 height 11
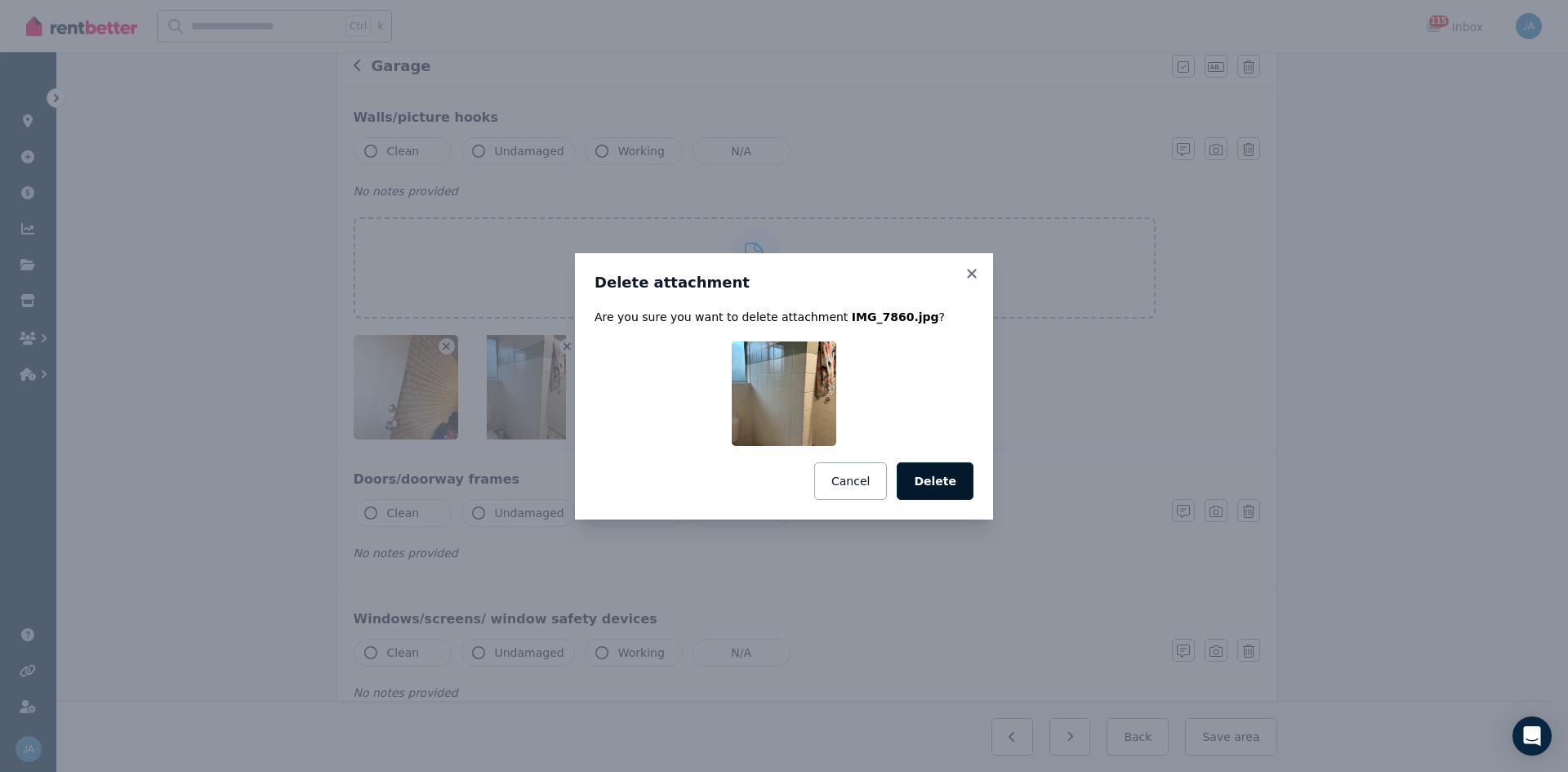
click at [935, 474] on button "Delete" at bounding box center [934, 481] width 76 height 38
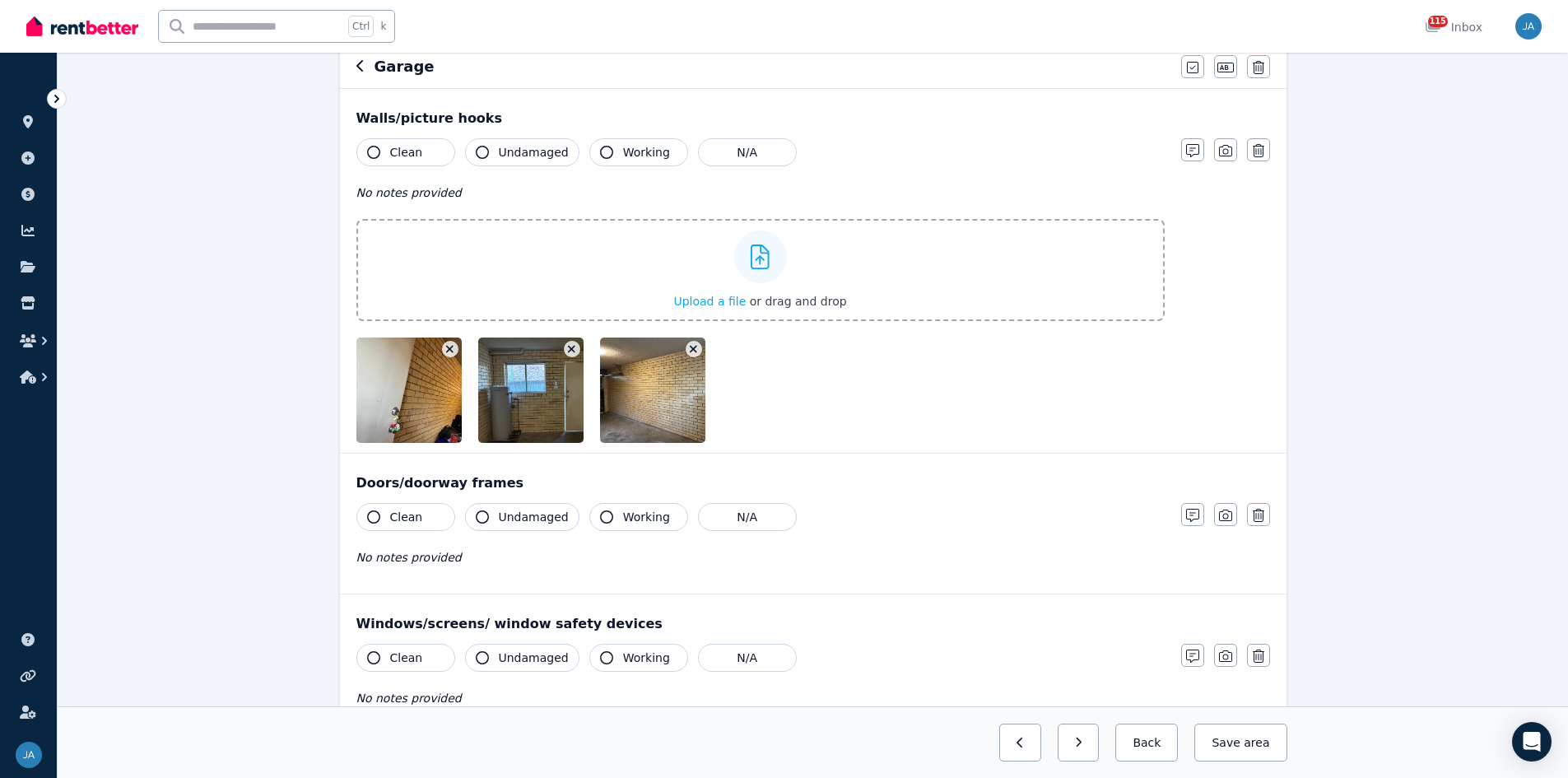
click at [1053, 481] on icon "button" at bounding box center [1225, 515] width 13 height 11
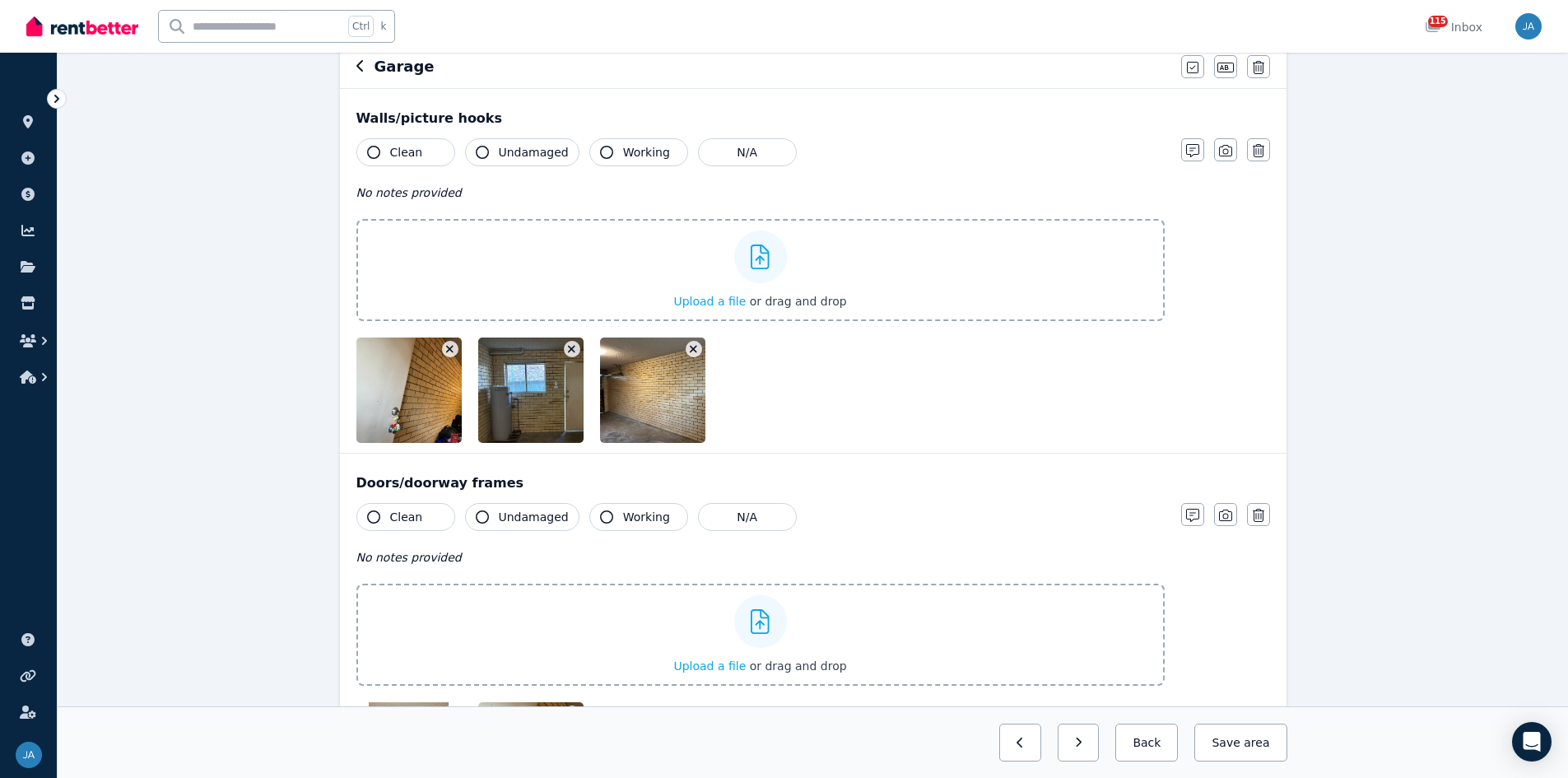
scroll to position [247, 0]
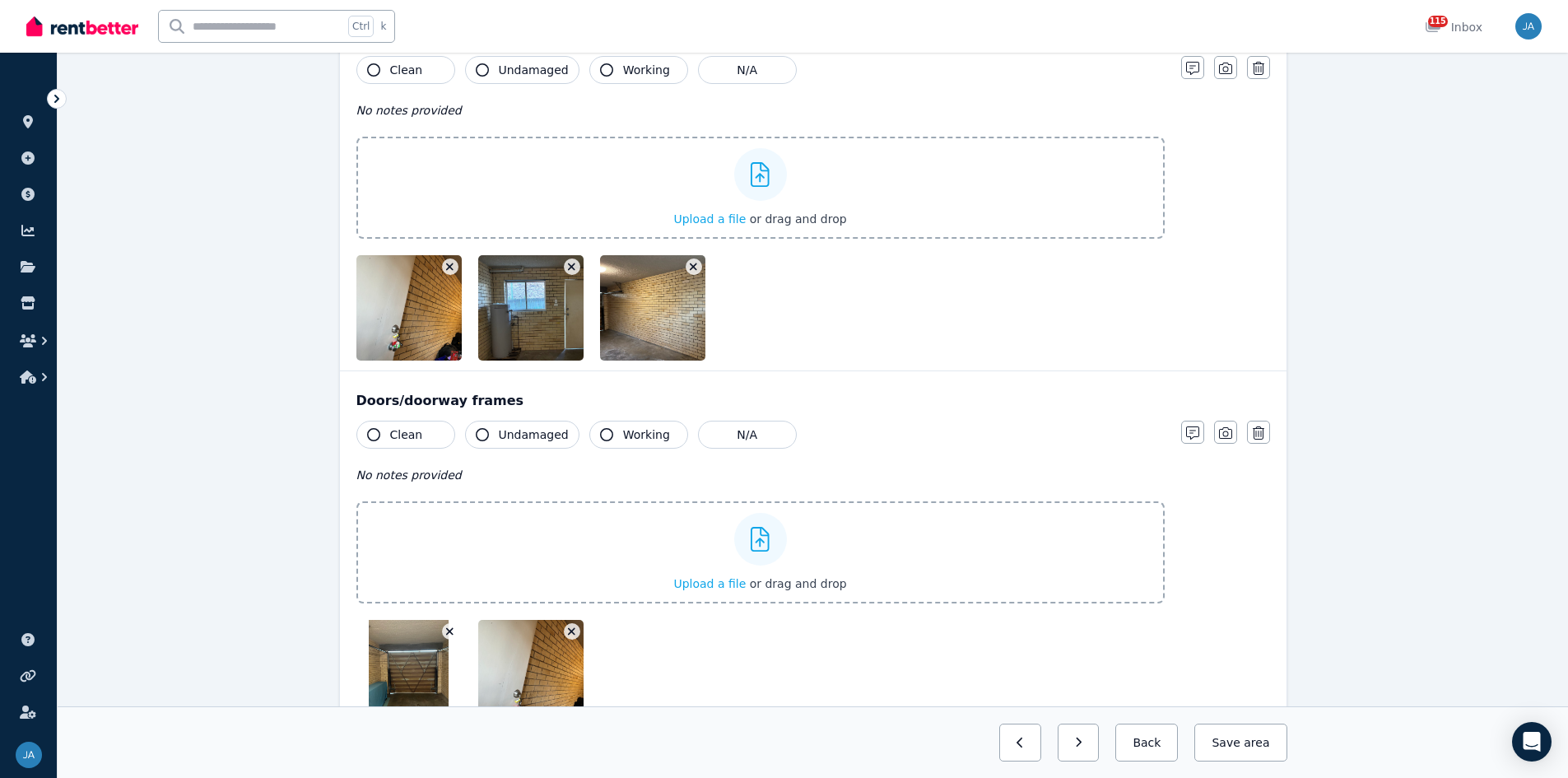
click at [447, 267] on icon "button" at bounding box center [450, 267] width 9 height 11
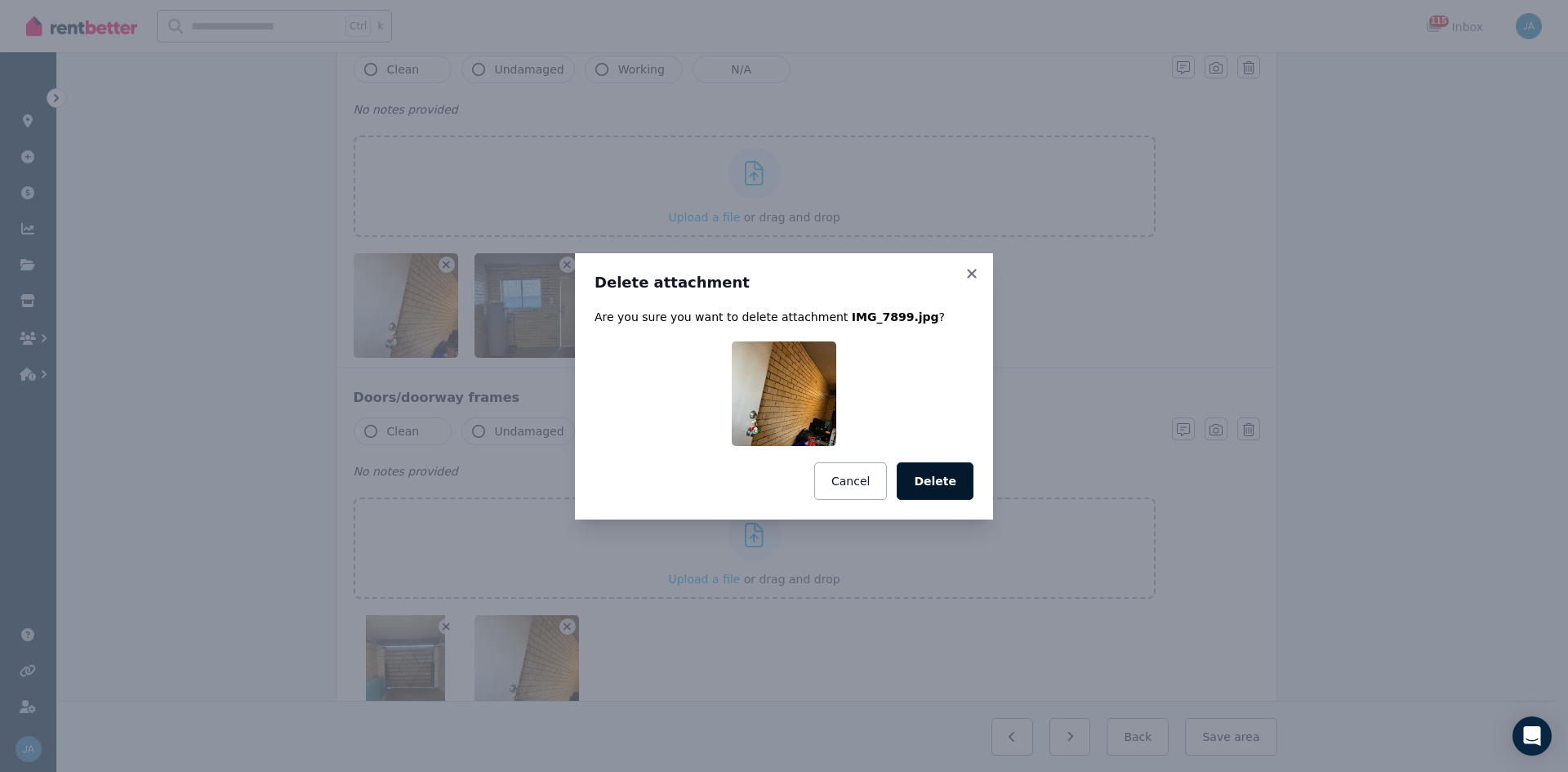
click at [950, 477] on button "Delete" at bounding box center [934, 481] width 76 height 38
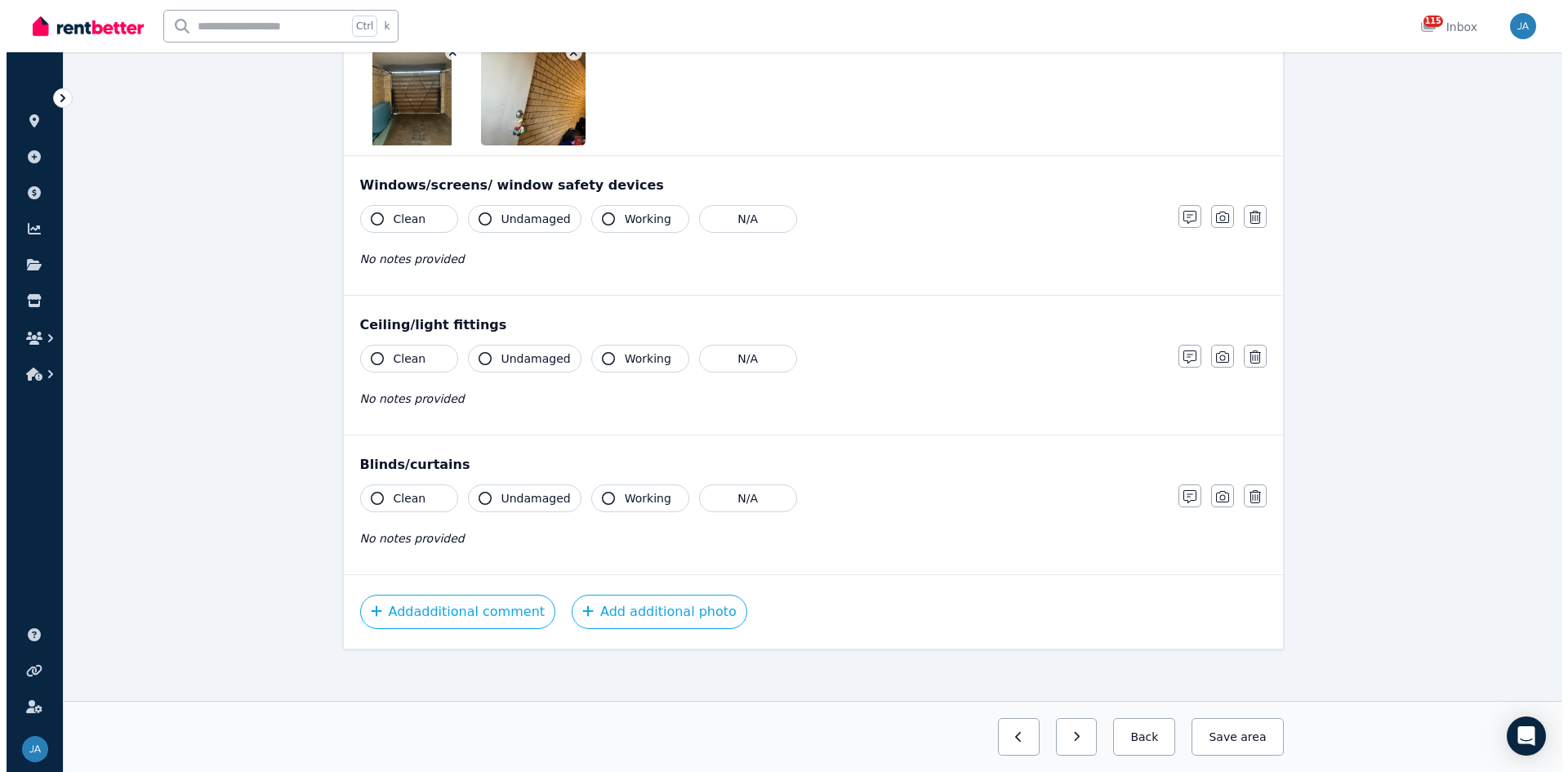
scroll to position [827, 0]
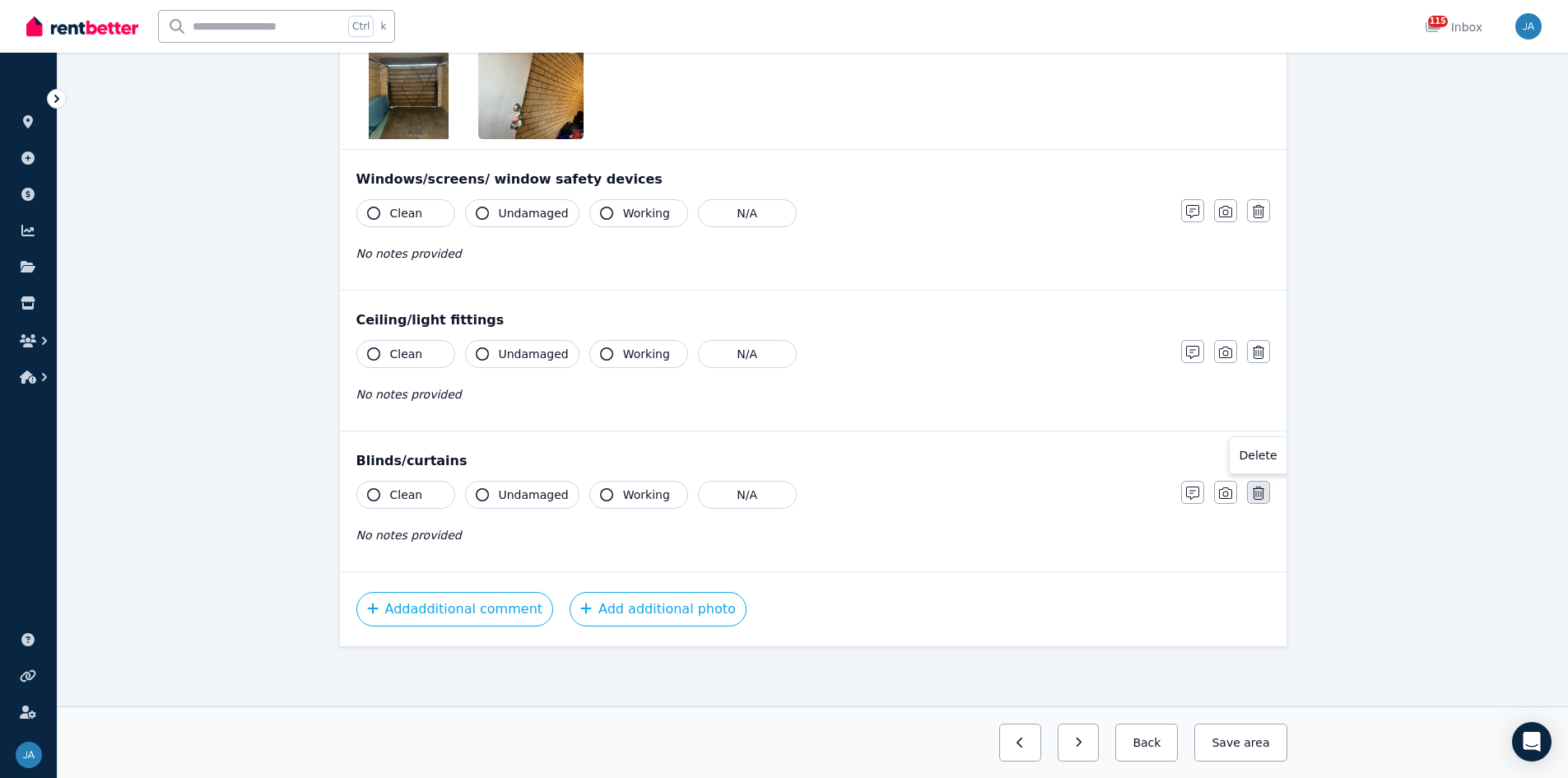
click at [1053, 481] on icon "button" at bounding box center [1258, 492] width 11 height 13
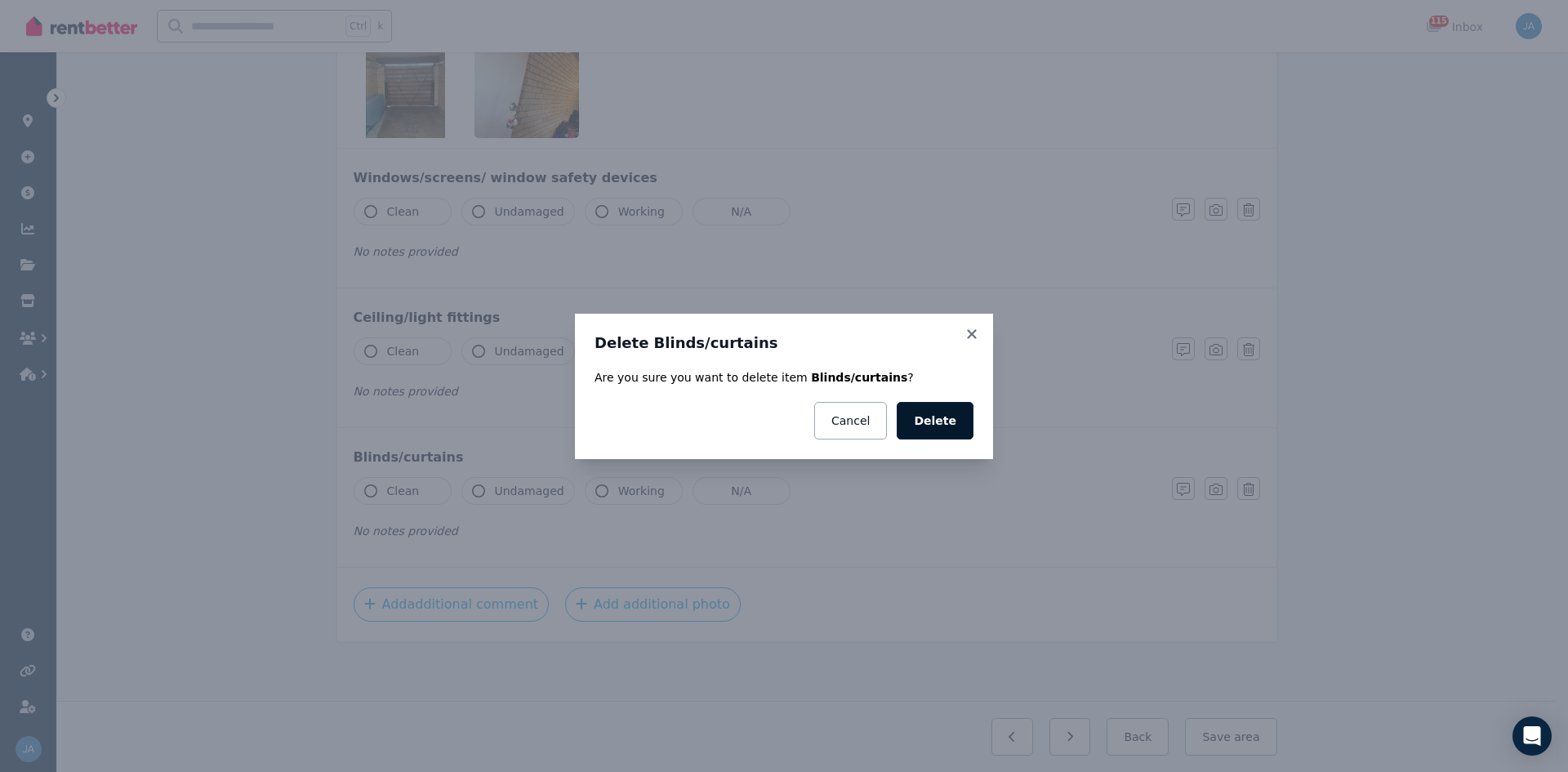
click at [951, 426] on button "Delete" at bounding box center [934, 421] width 76 height 38
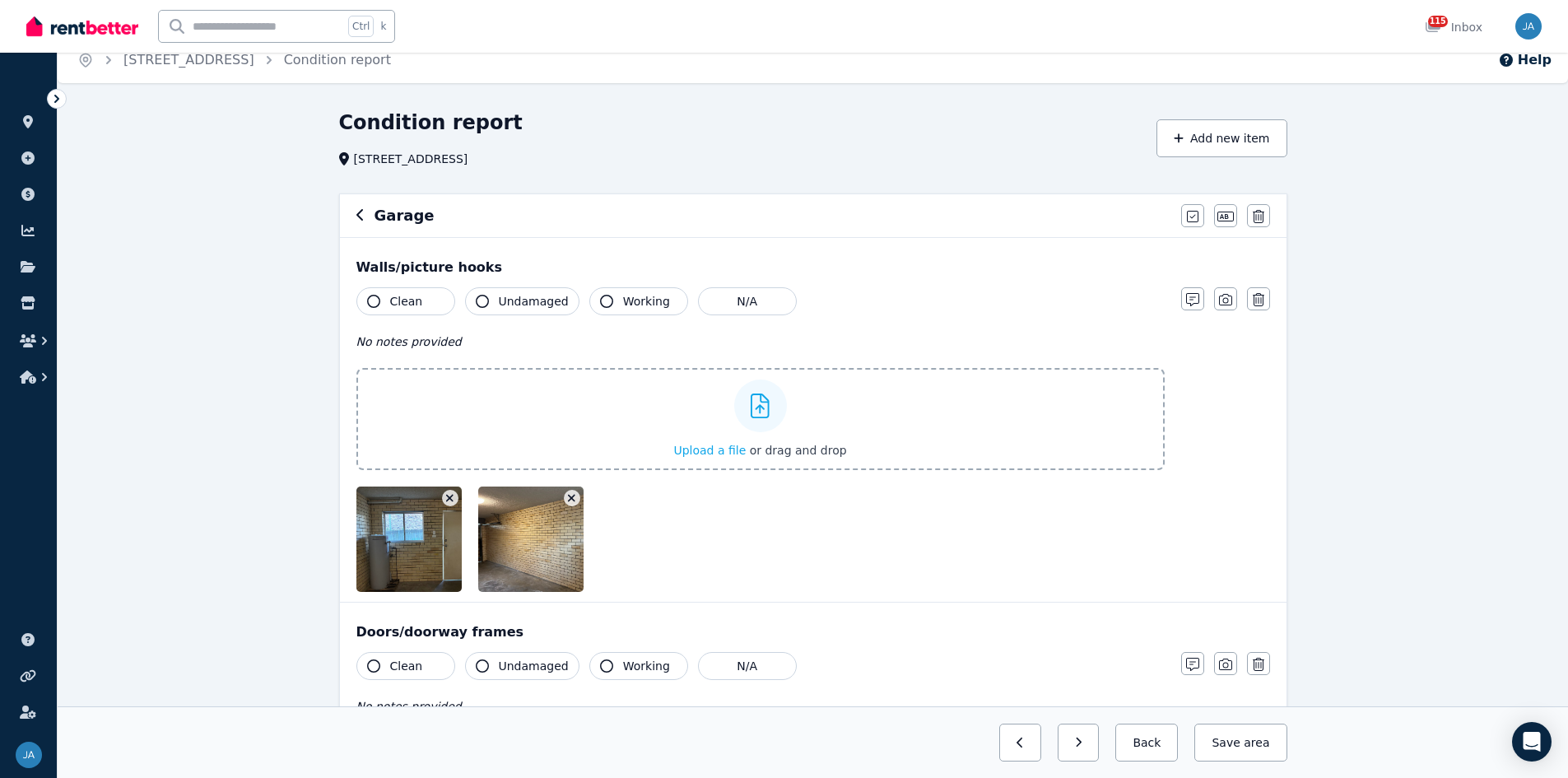
scroll to position [0, 0]
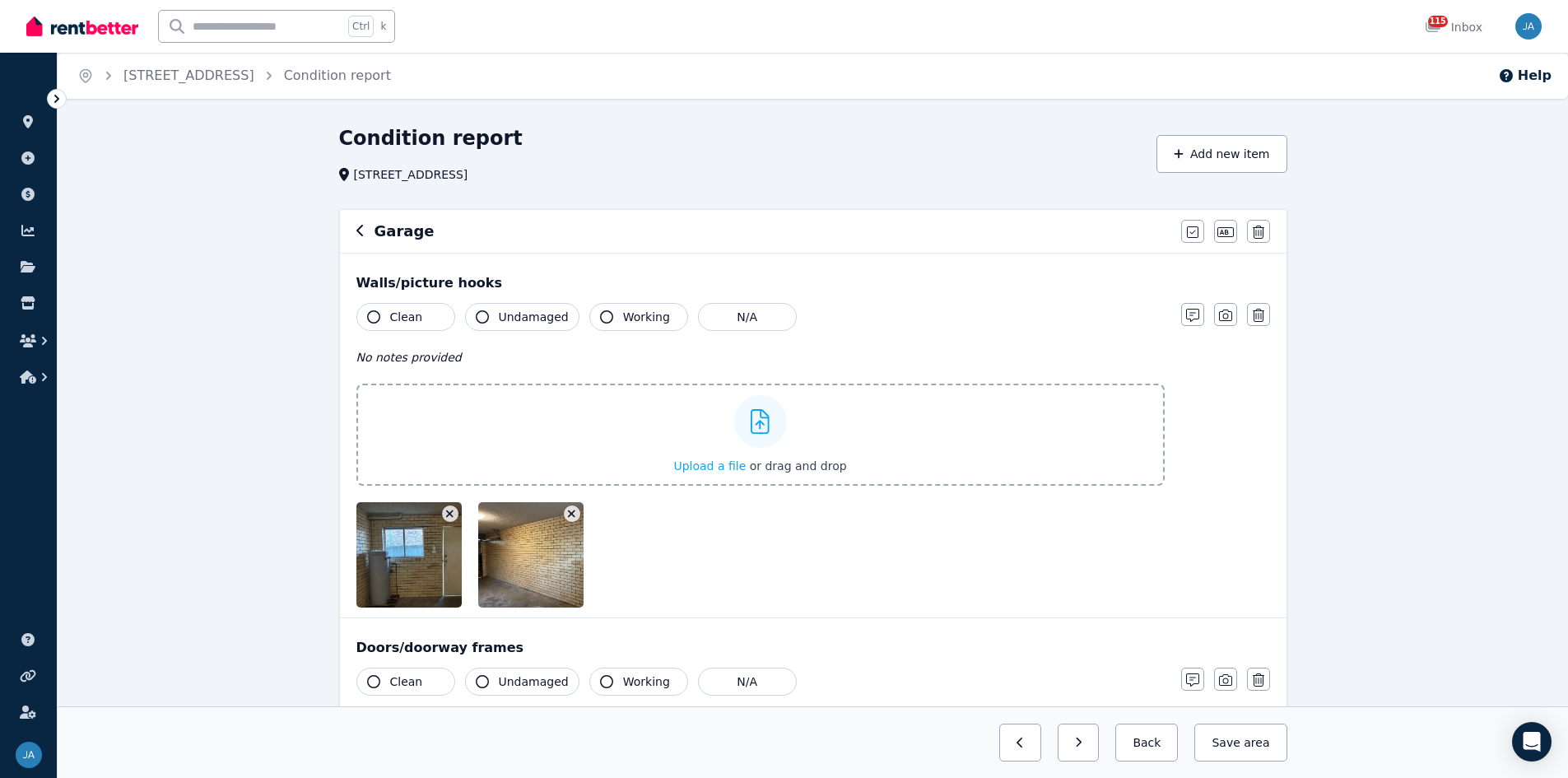
click at [362, 228] on icon "button" at bounding box center [361, 230] width 9 height 13
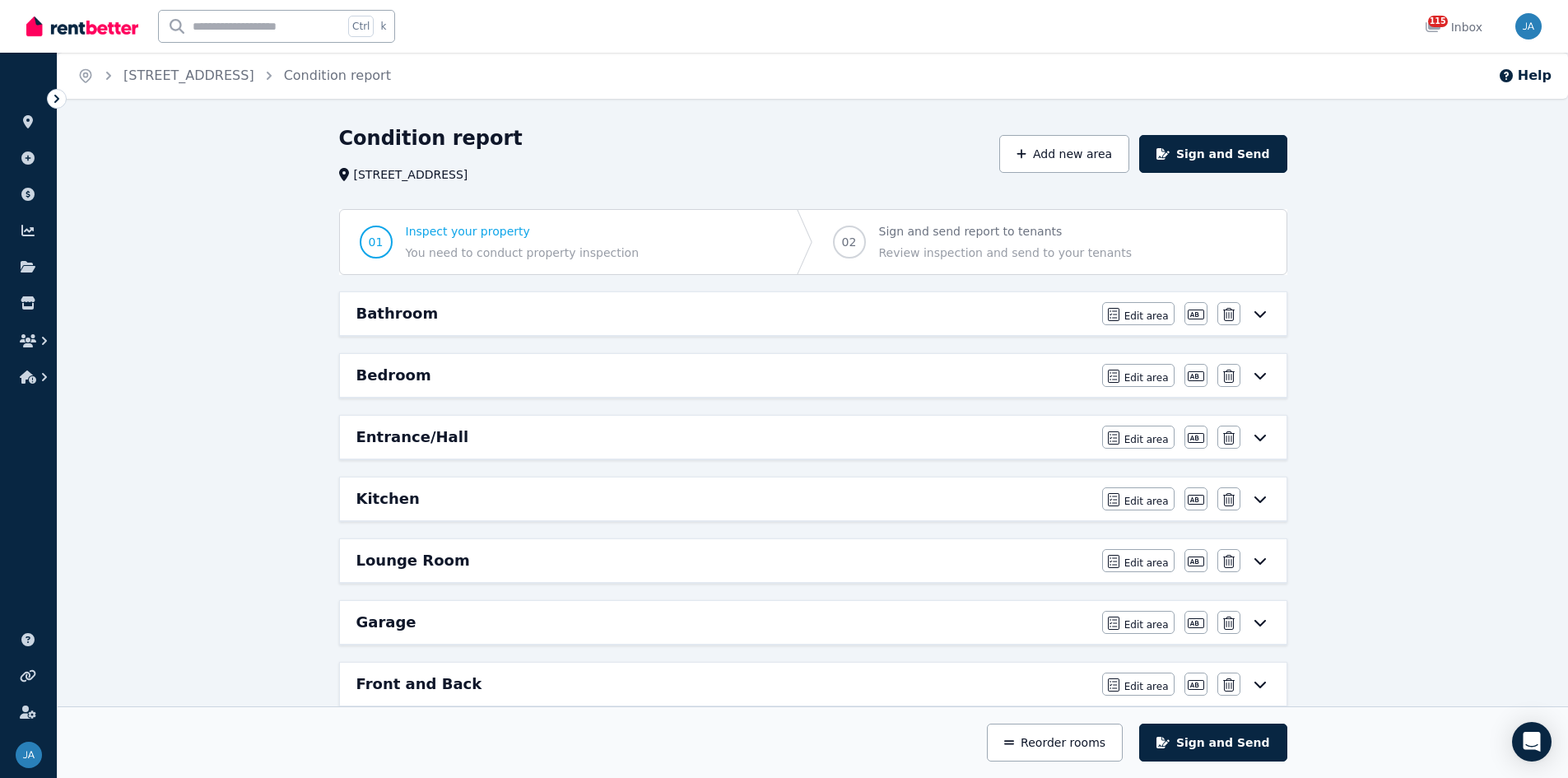
click at [597, 436] on div "Entrance/Hall" at bounding box center [724, 437] width 736 height 23
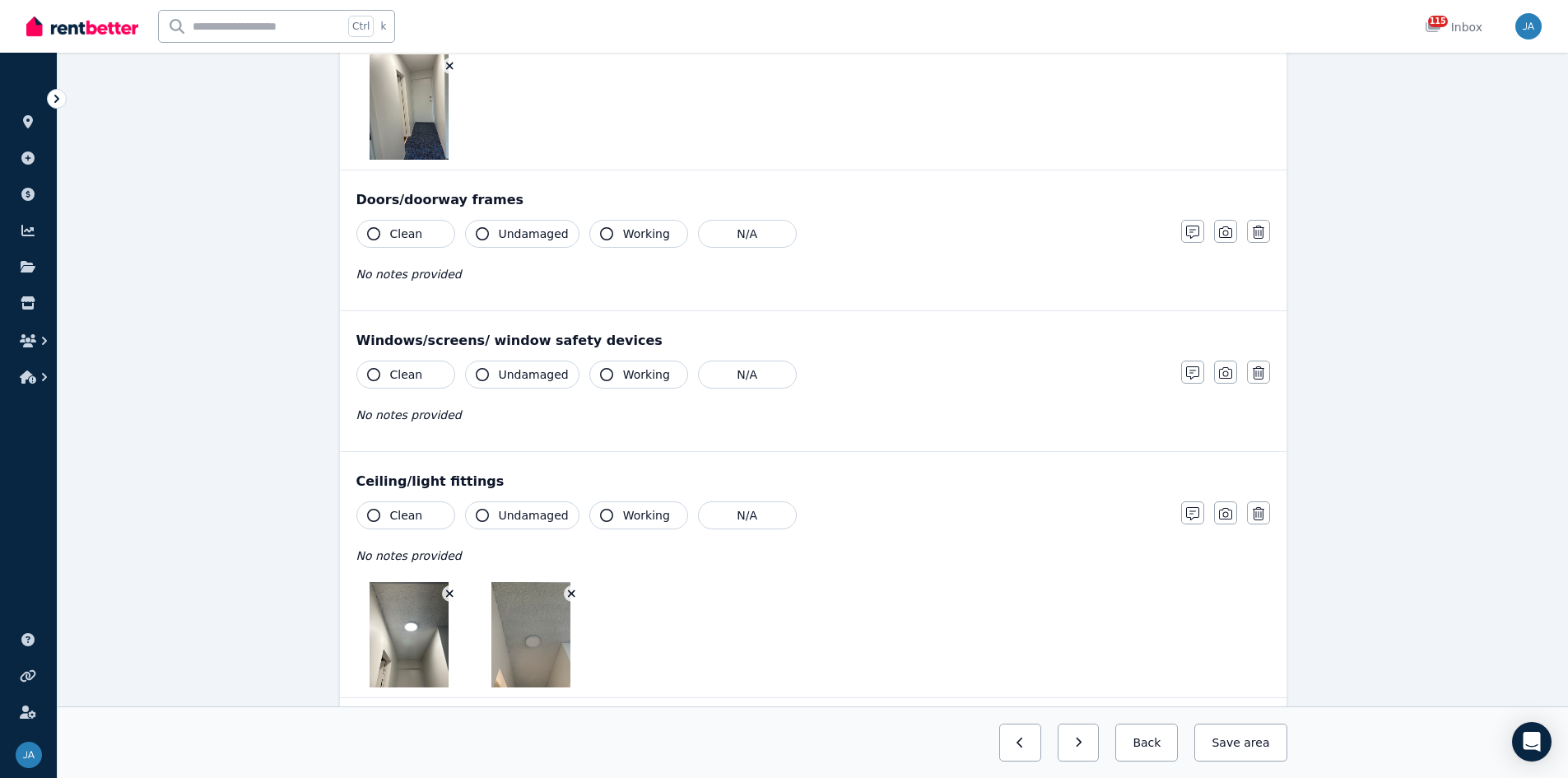
scroll to position [494, 0]
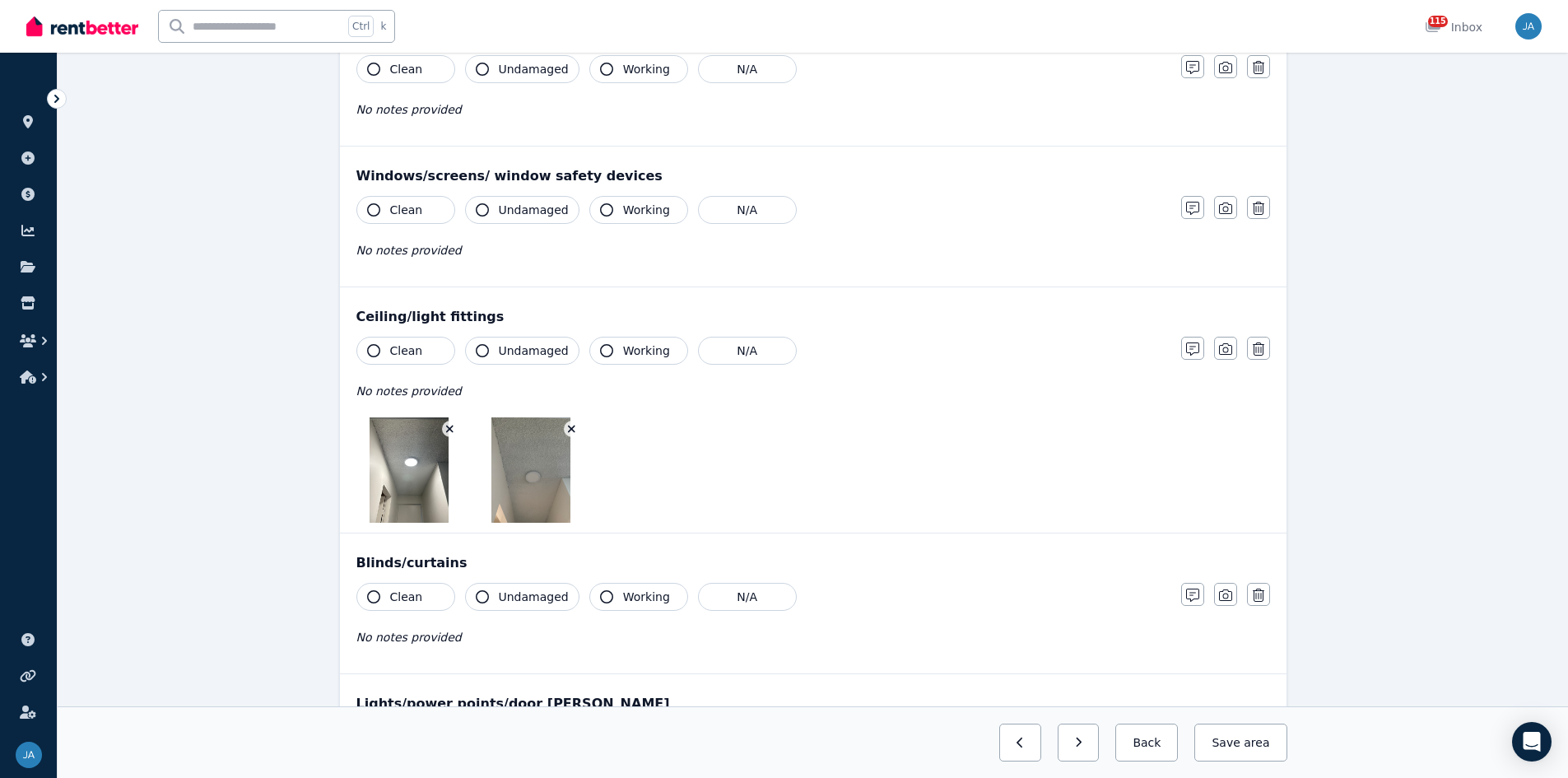
click at [569, 428] on icon "button" at bounding box center [571, 428] width 9 height 11
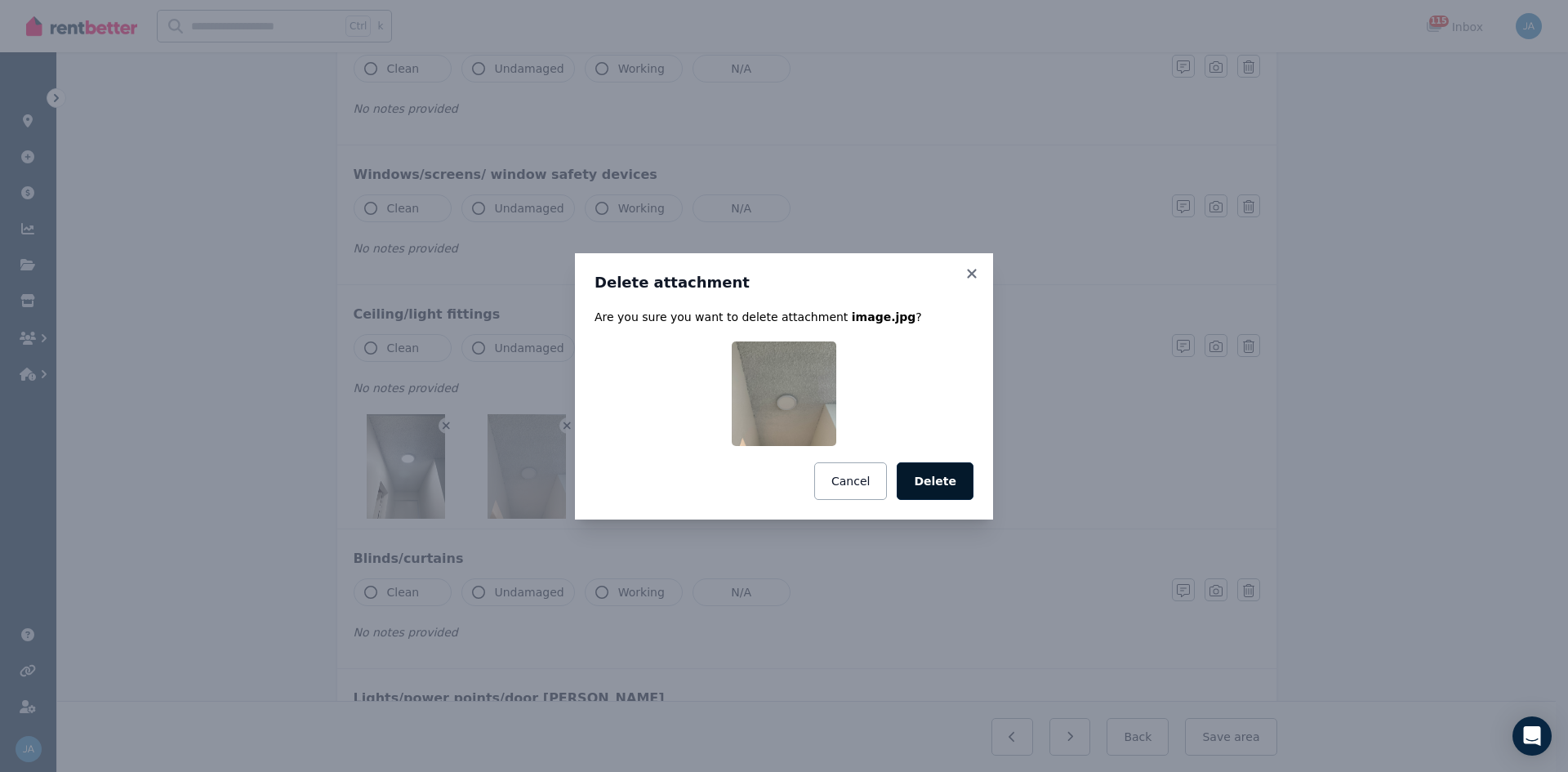
click at [952, 477] on button "Delete" at bounding box center [934, 481] width 76 height 38
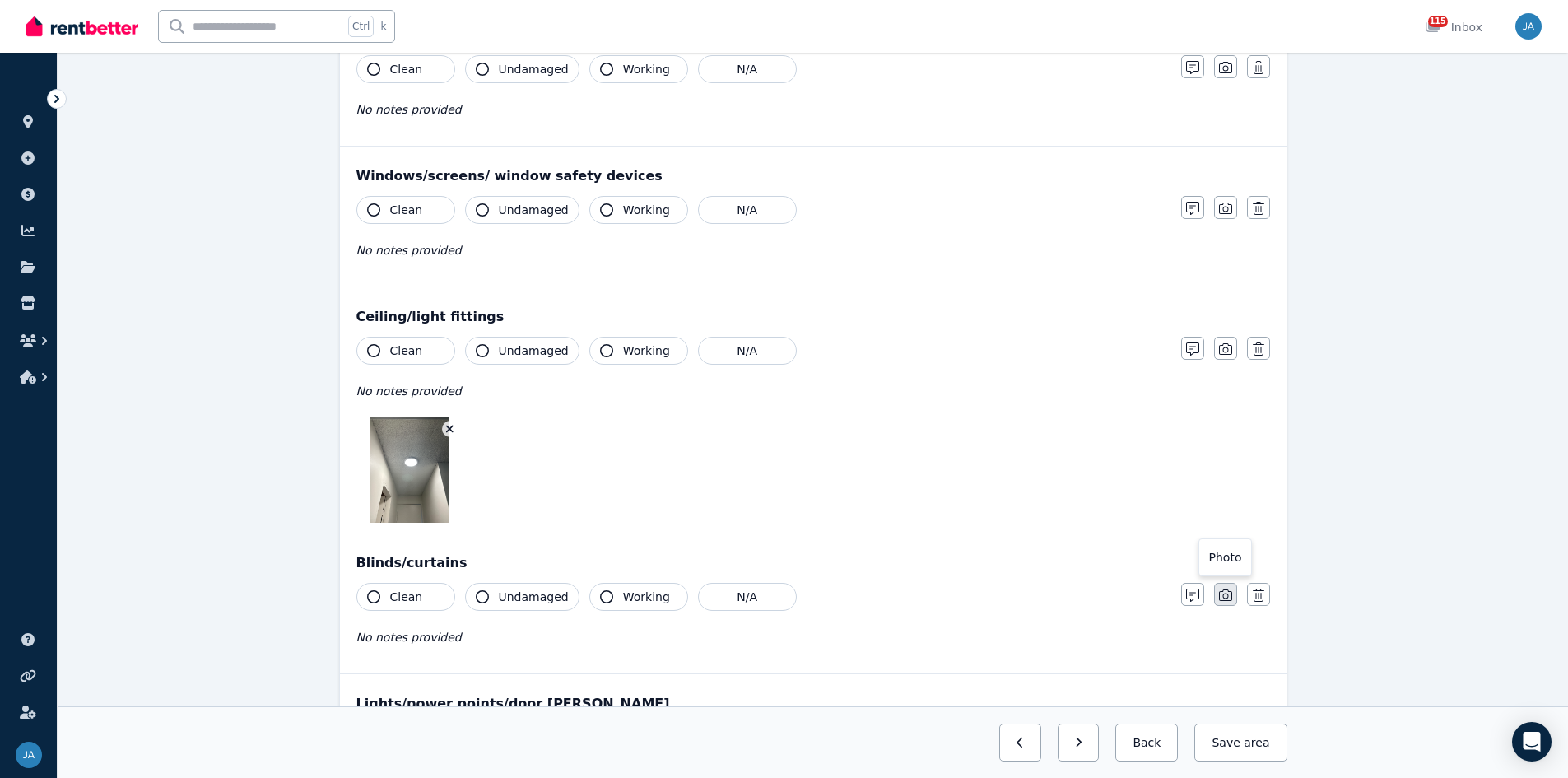
click at [1053, 481] on icon "button" at bounding box center [1225, 595] width 13 height 13
click at [1053, 350] on icon "button" at bounding box center [1225, 349] width 13 height 13
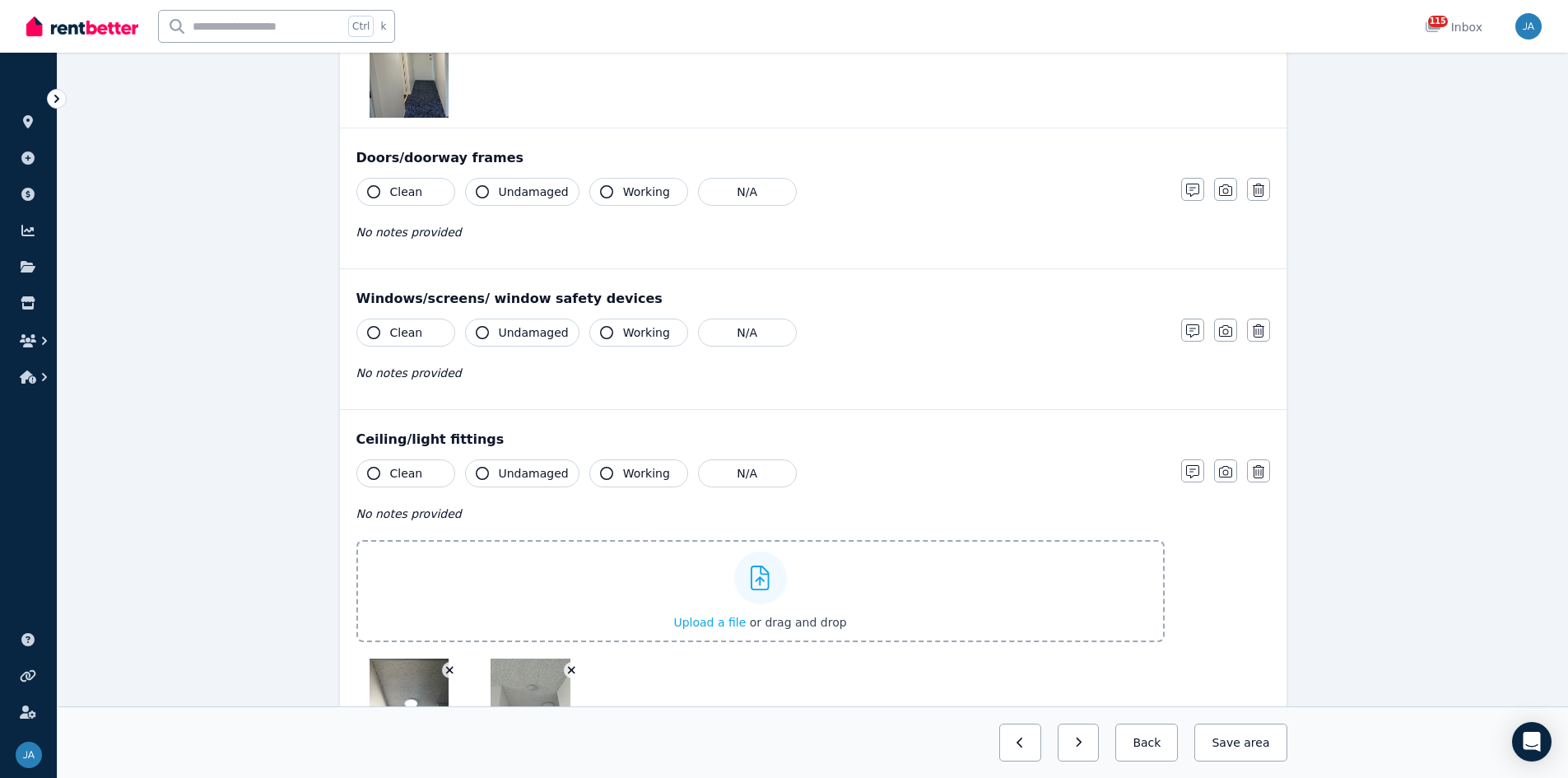
scroll to position [247, 0]
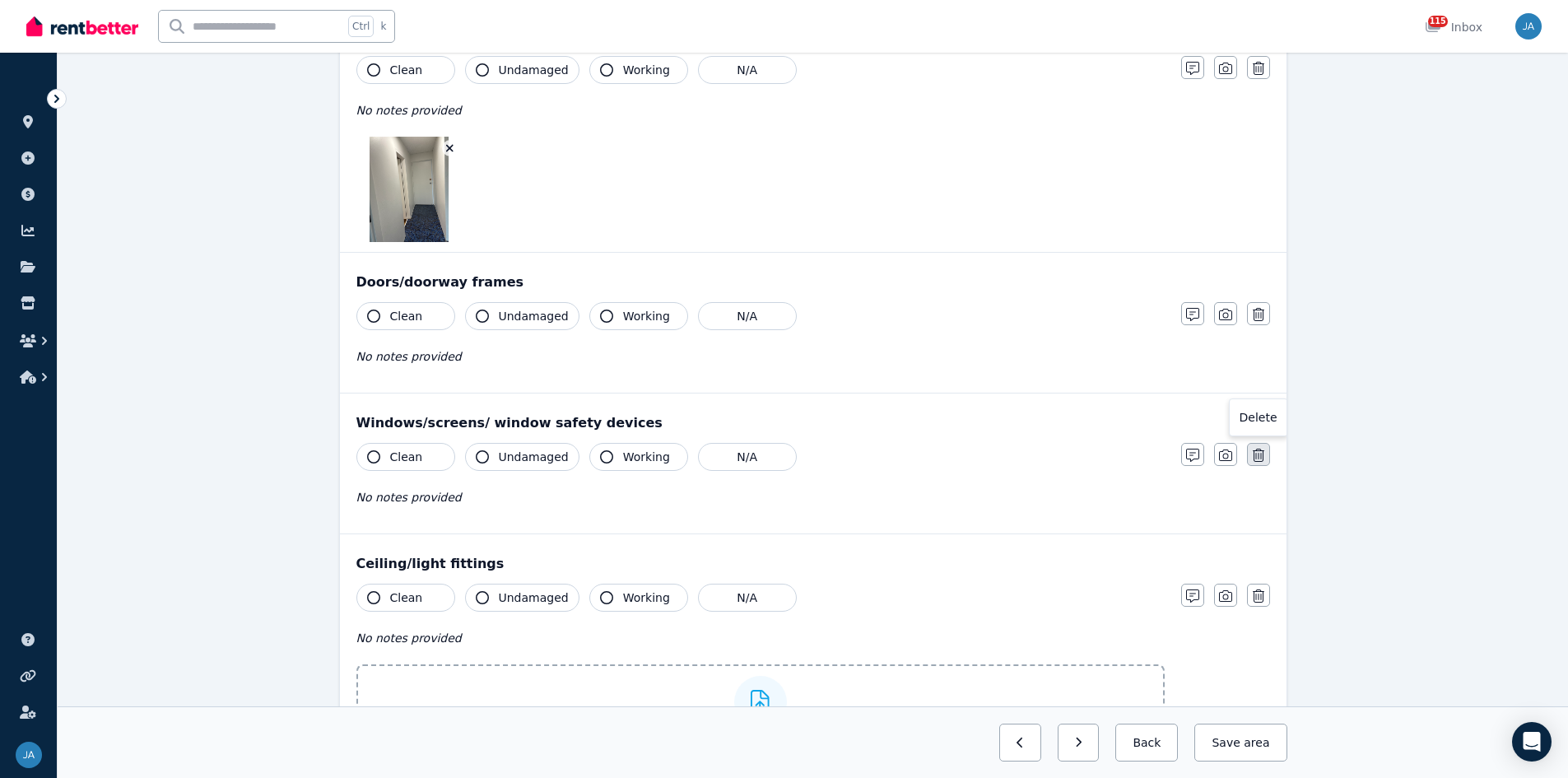
click at [1053, 456] on icon "button" at bounding box center [1258, 454] width 11 height 13
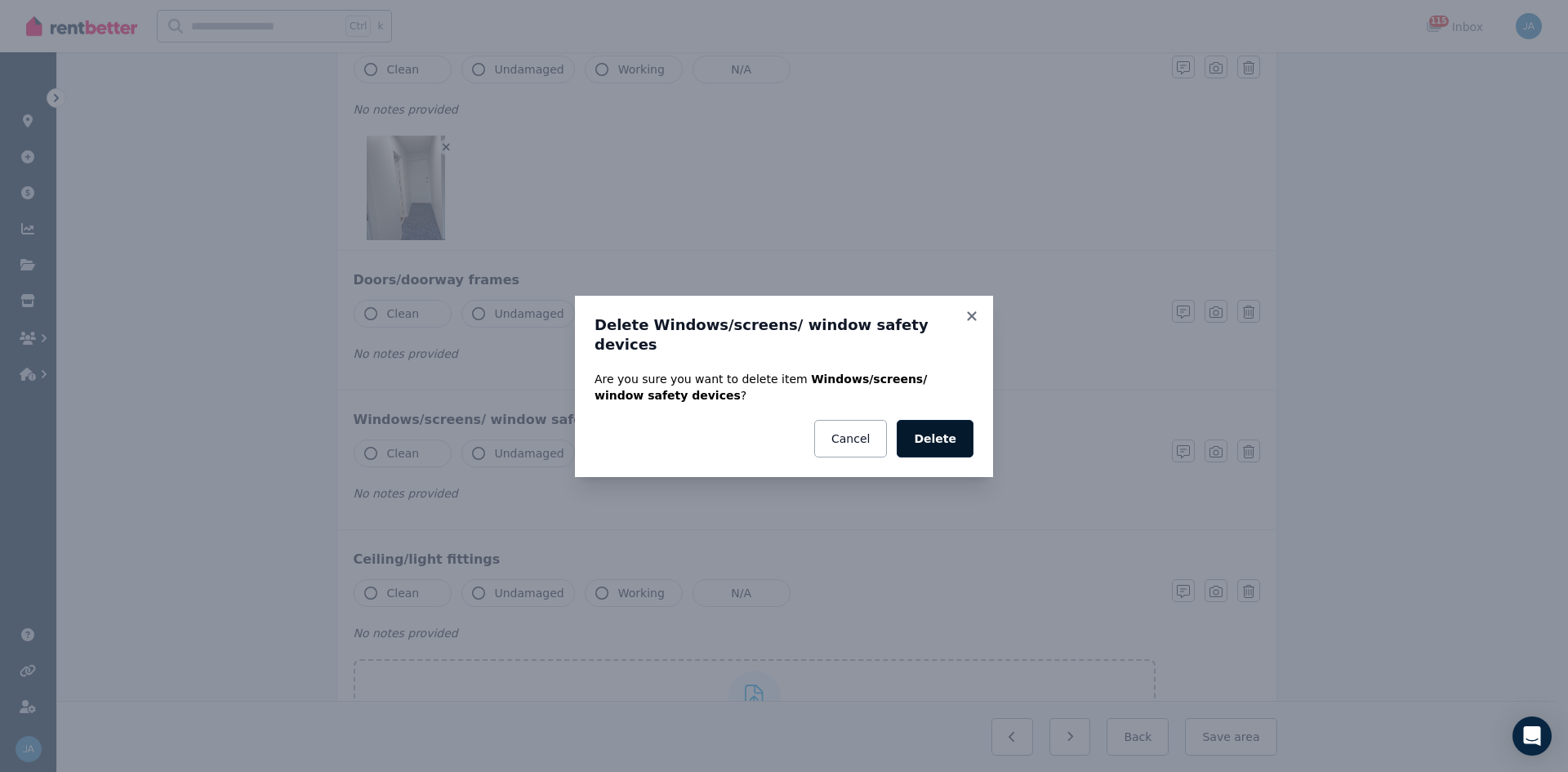
click at [955, 429] on button "Delete" at bounding box center [934, 439] width 76 height 38
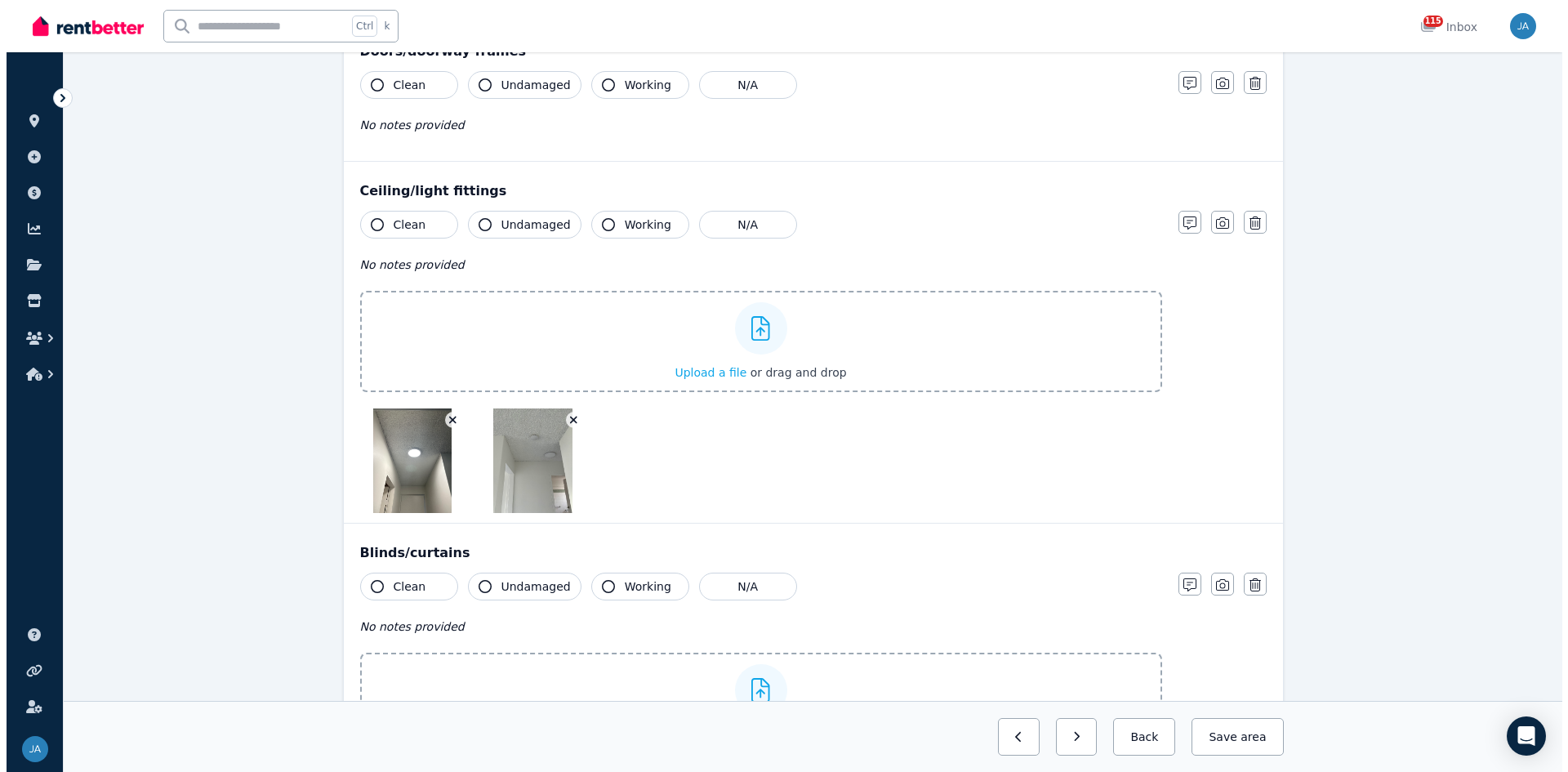
scroll to position [646, 0]
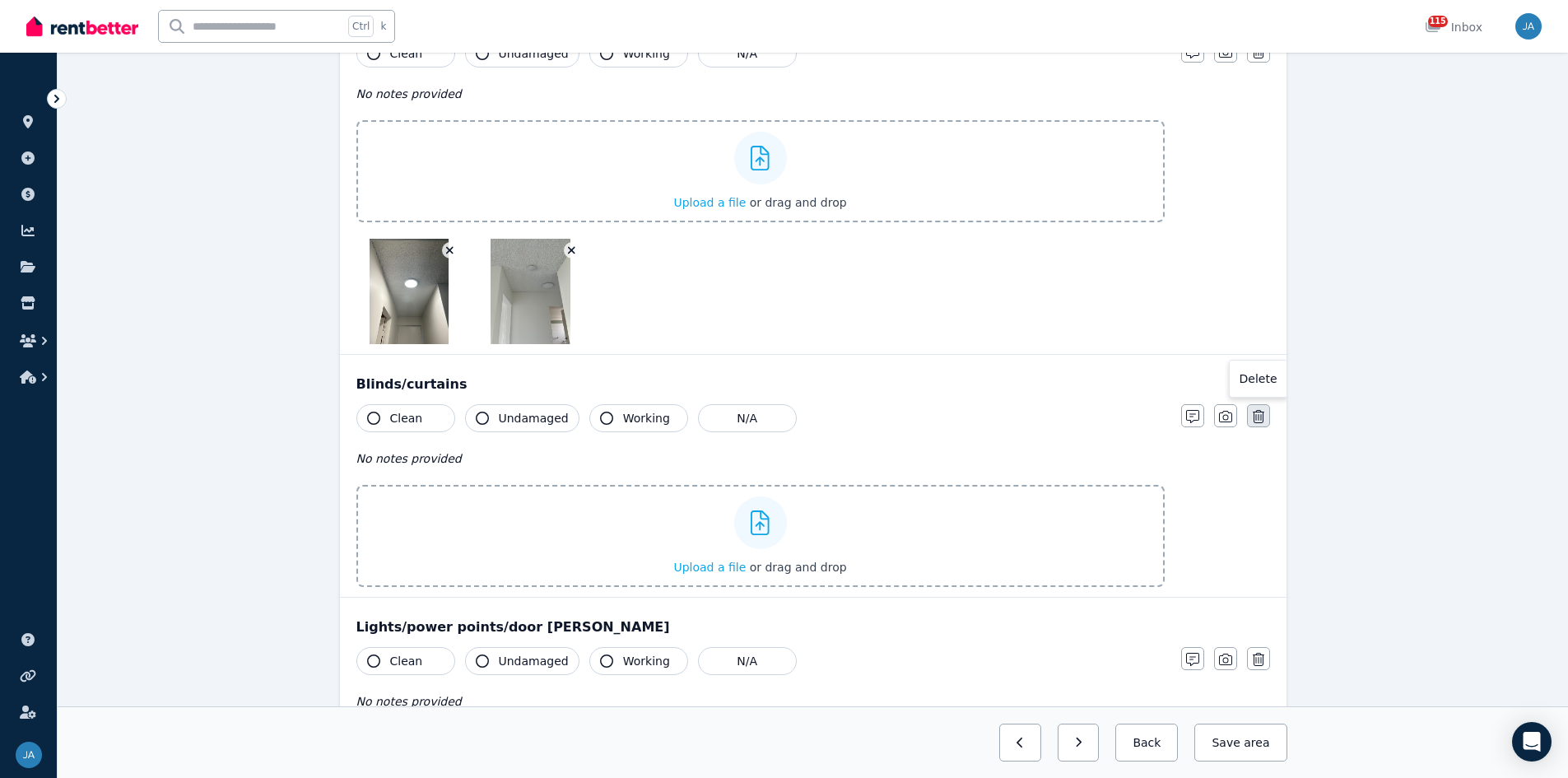
click at [1053, 415] on icon "button" at bounding box center [1258, 416] width 11 height 13
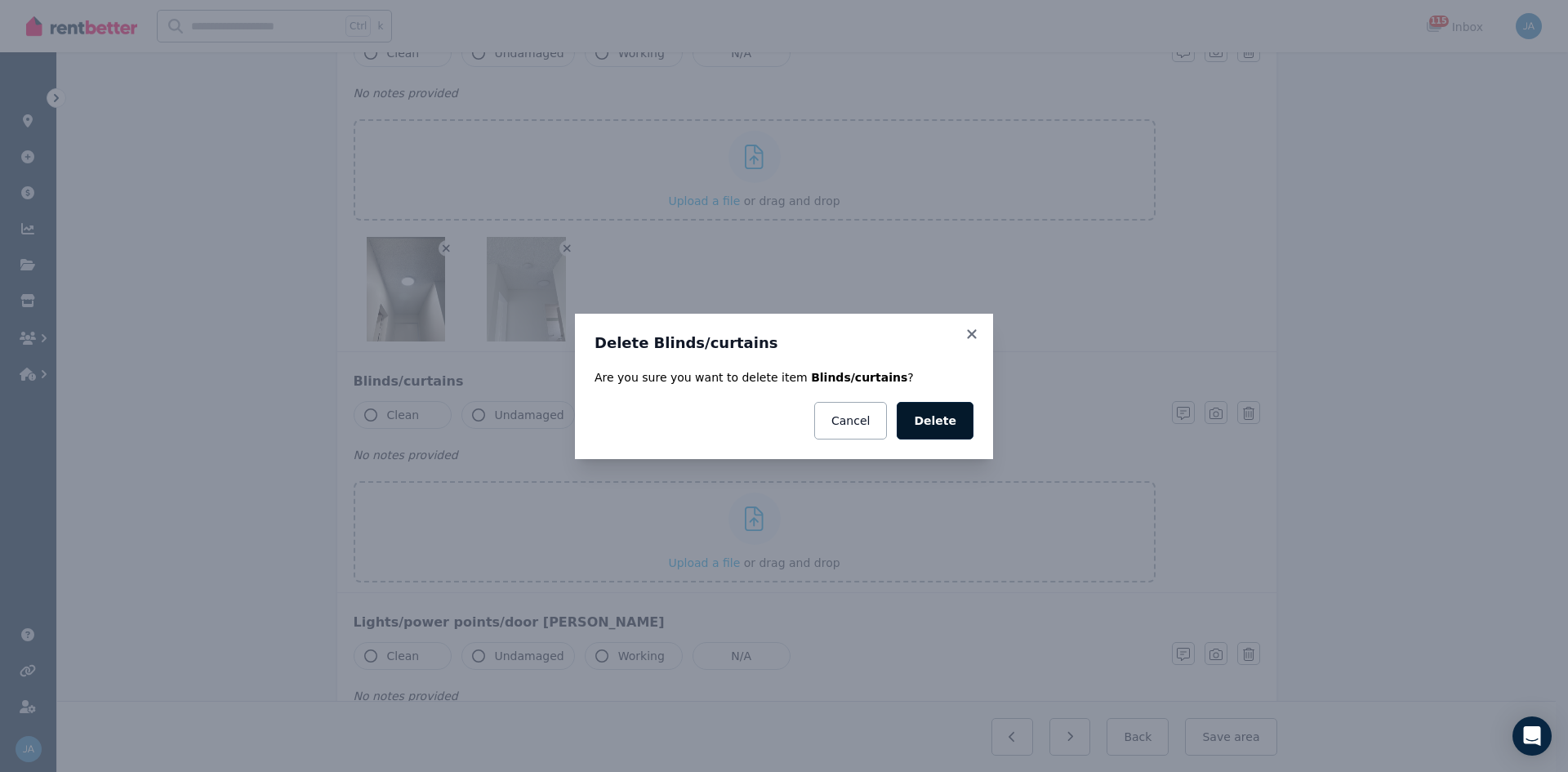
click at [935, 422] on button "Delete" at bounding box center [934, 421] width 76 height 38
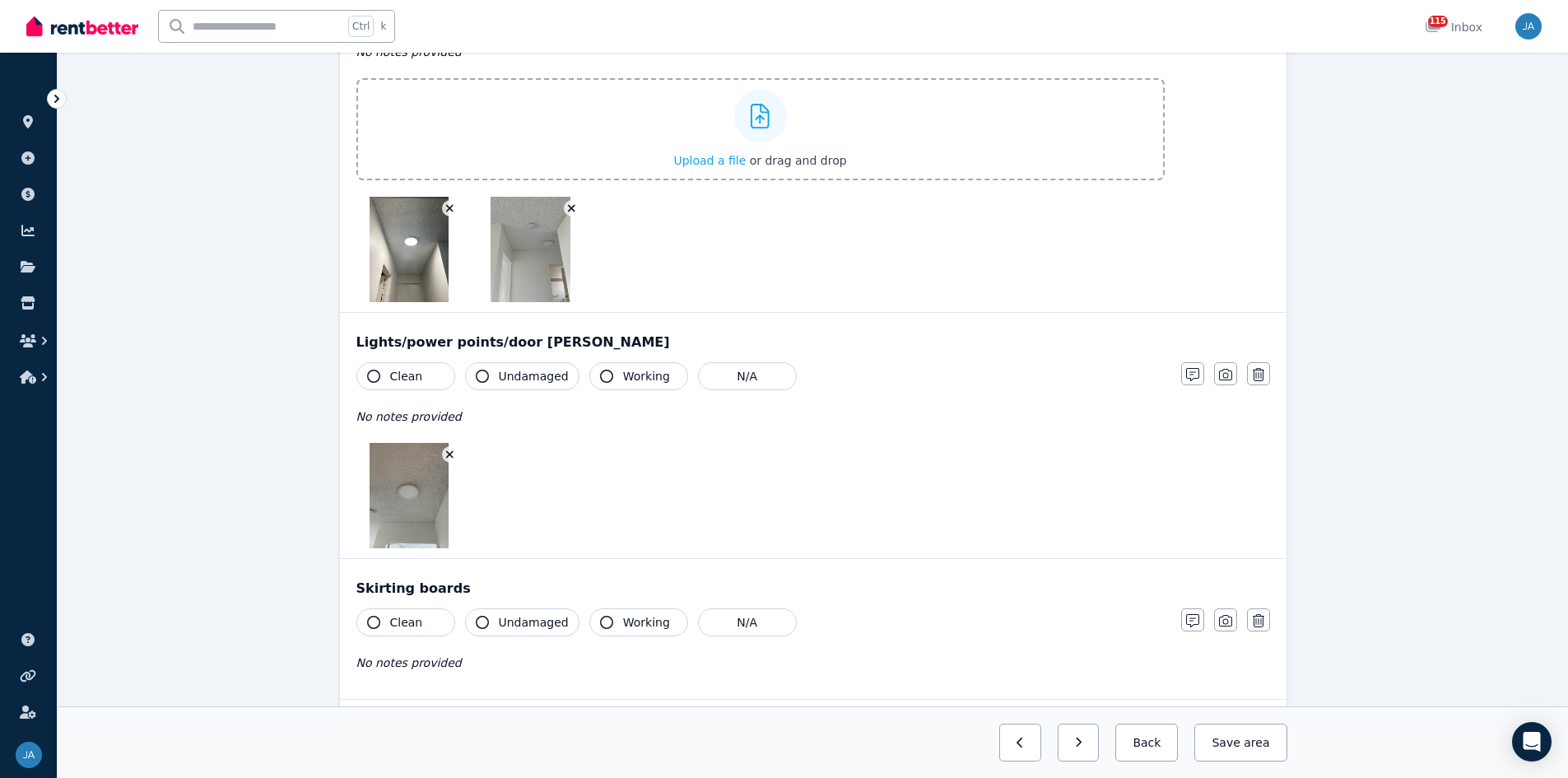
scroll to position [733, 0]
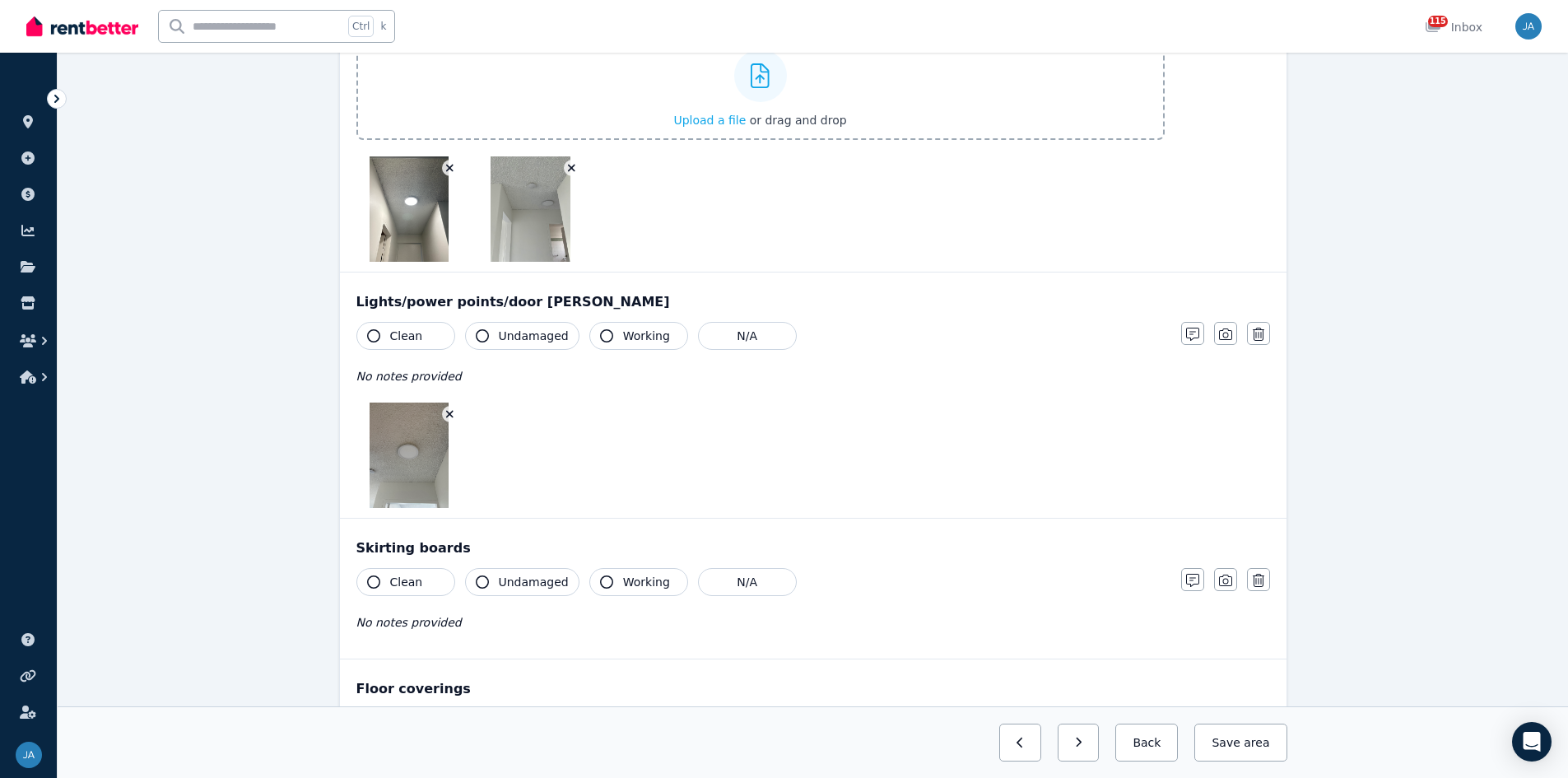
click at [381, 481] on button "Clean" at bounding box center [406, 582] width 99 height 28
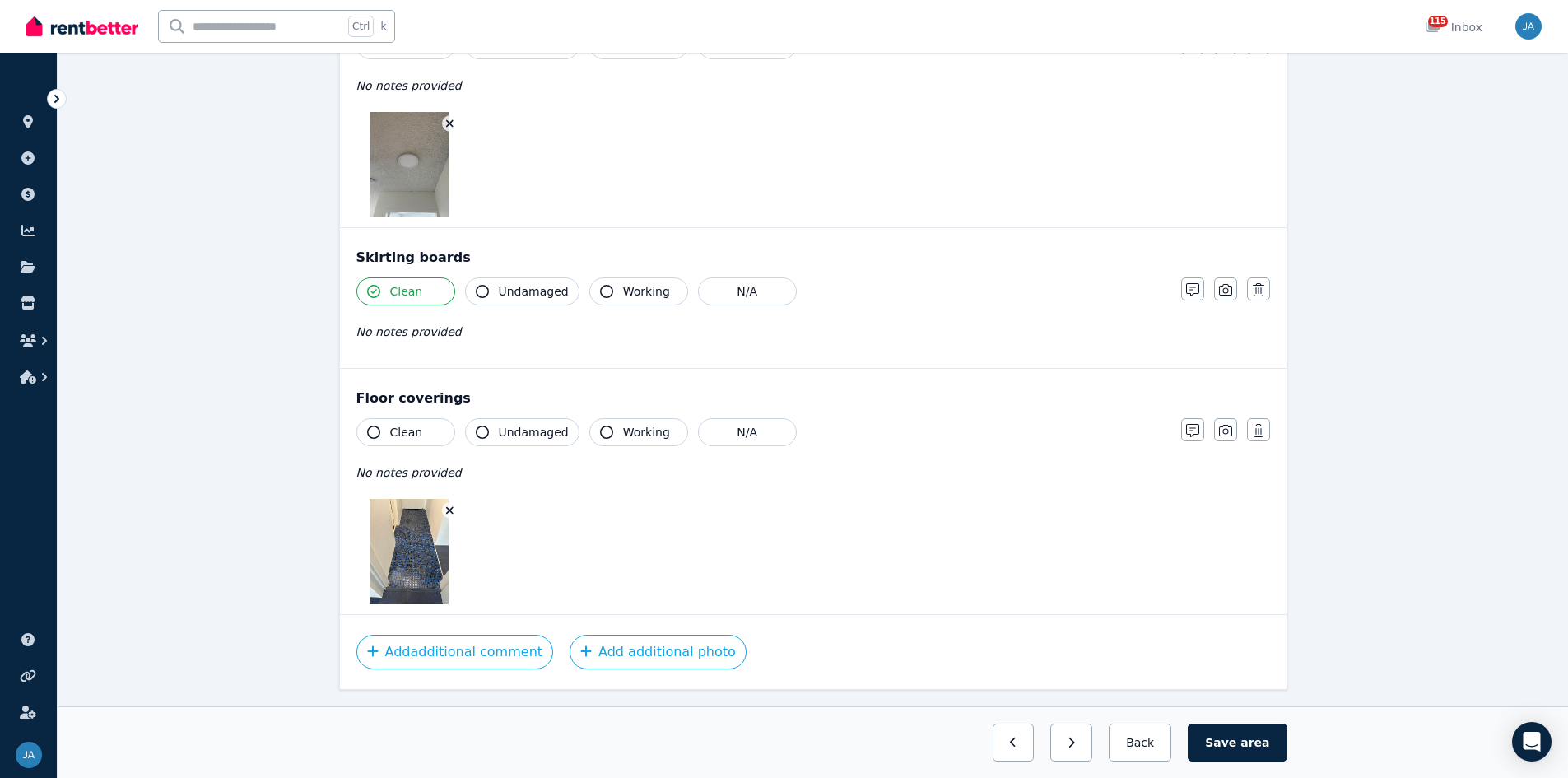
scroll to position [1062, 0]
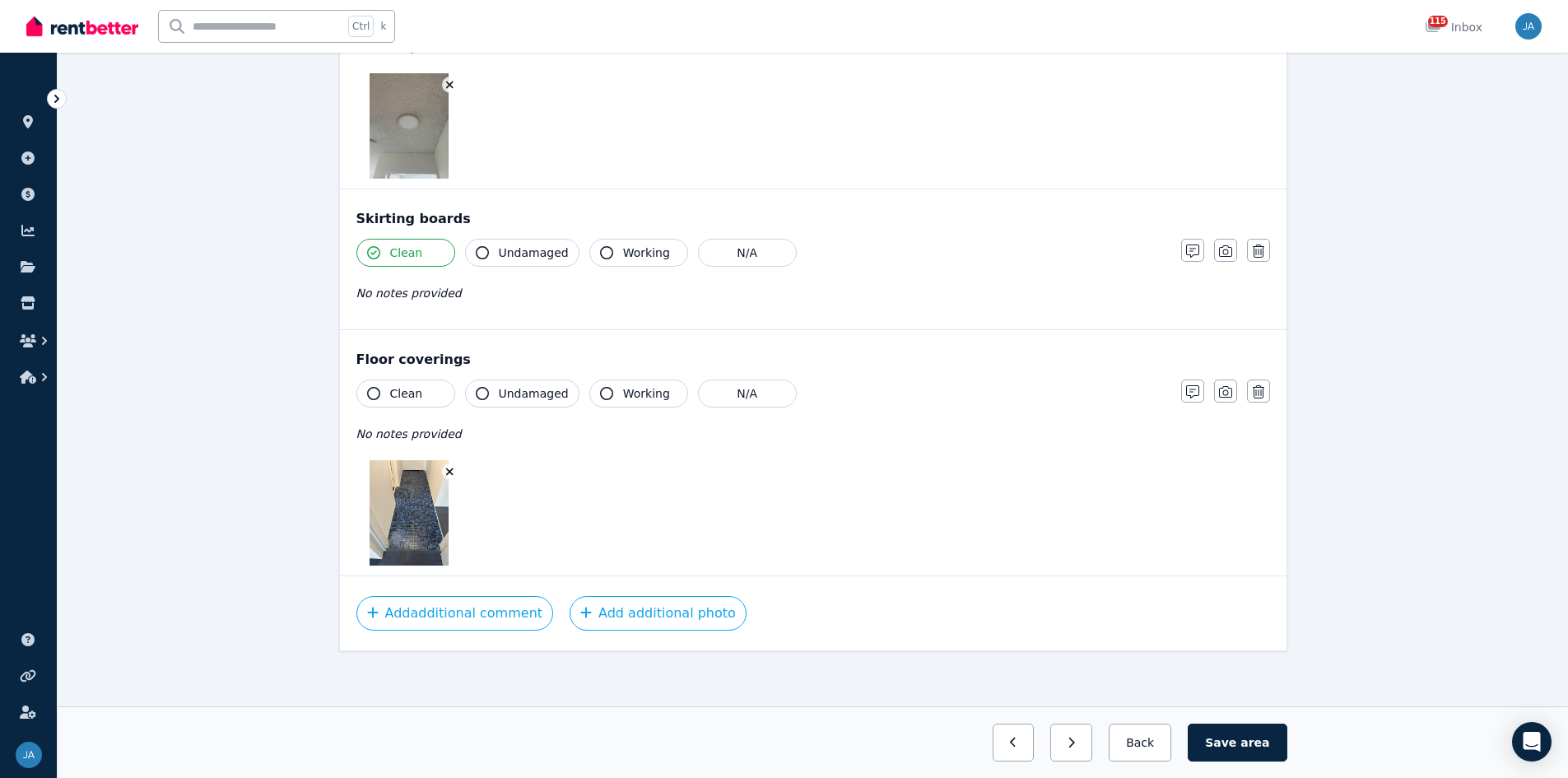
click at [374, 395] on icon "button" at bounding box center [373, 393] width 13 height 13
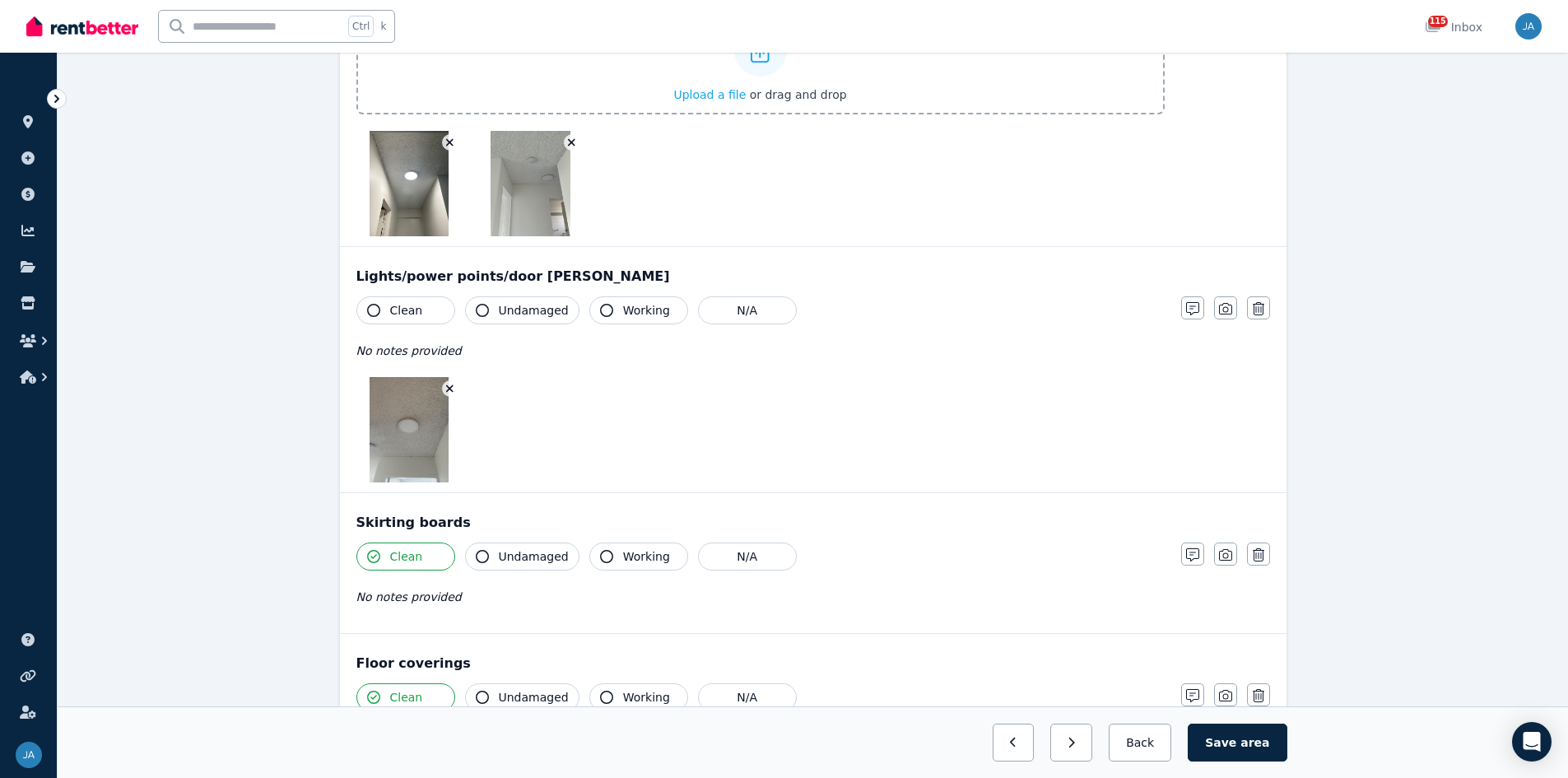
scroll to position [733, 0]
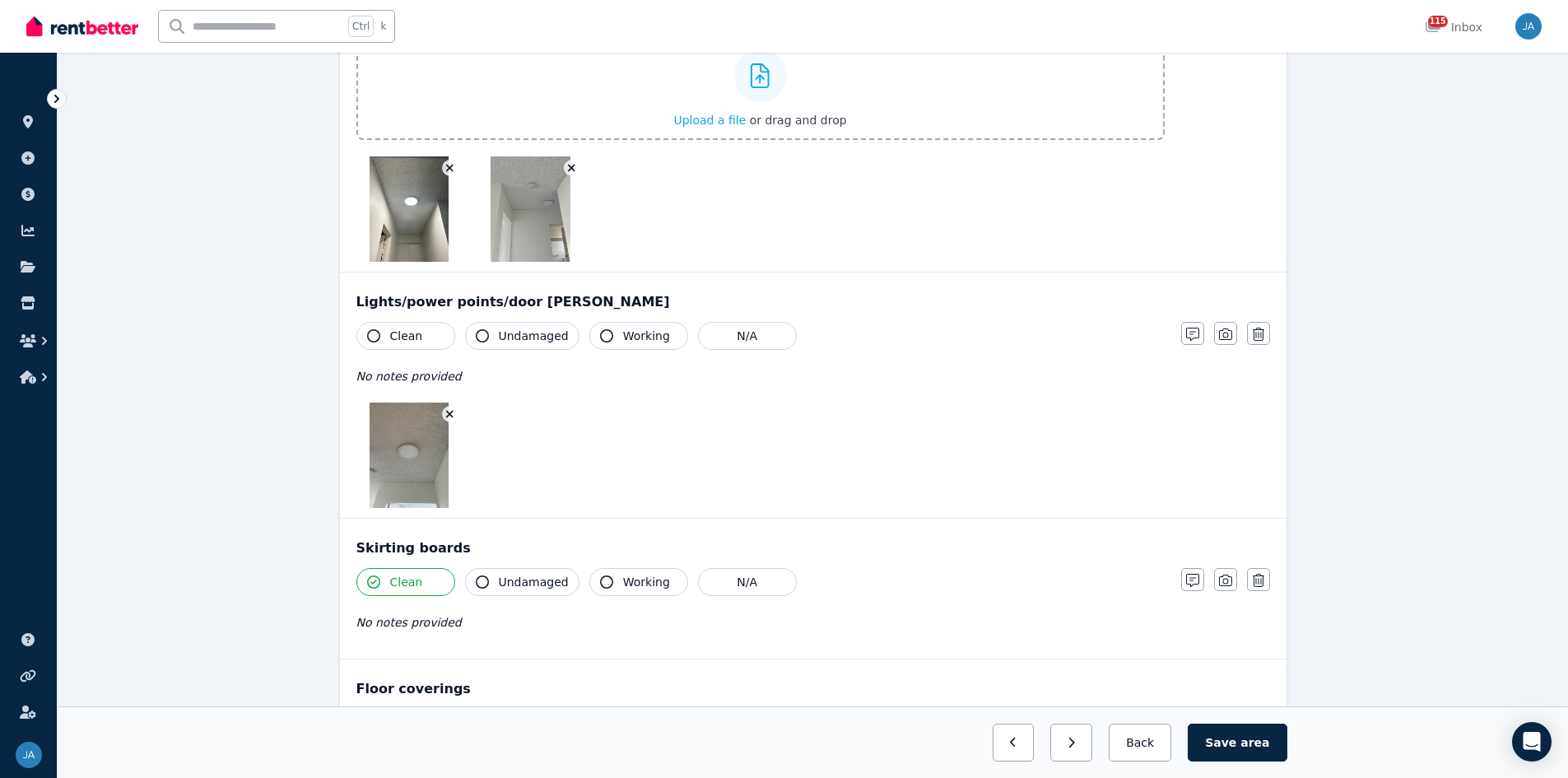
drag, startPoint x: 376, startPoint y: 338, endPoint x: 617, endPoint y: 414, distance: 252.7
click at [377, 338] on icon "button" at bounding box center [373, 336] width 13 height 13
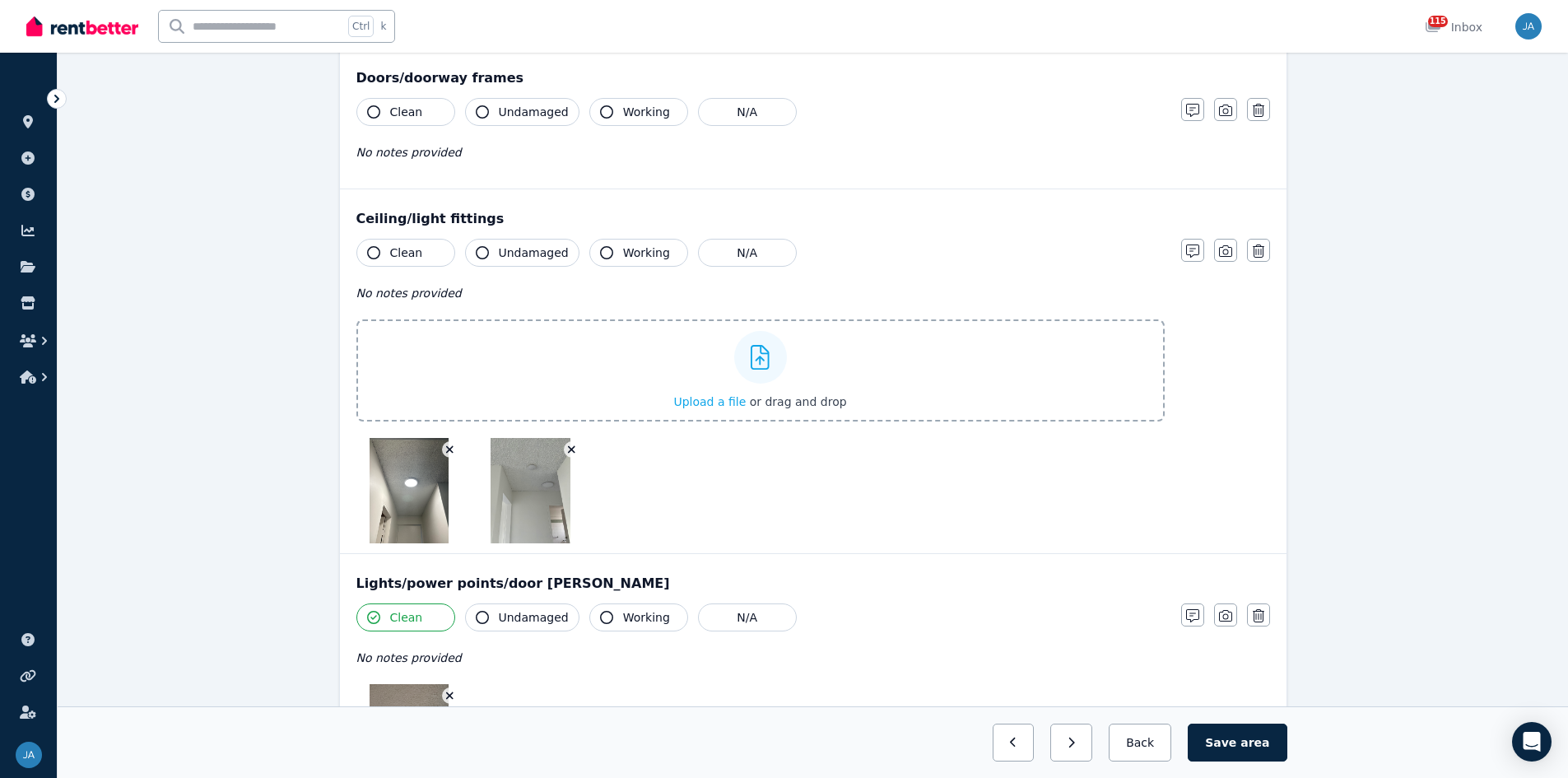
scroll to position [403, 0]
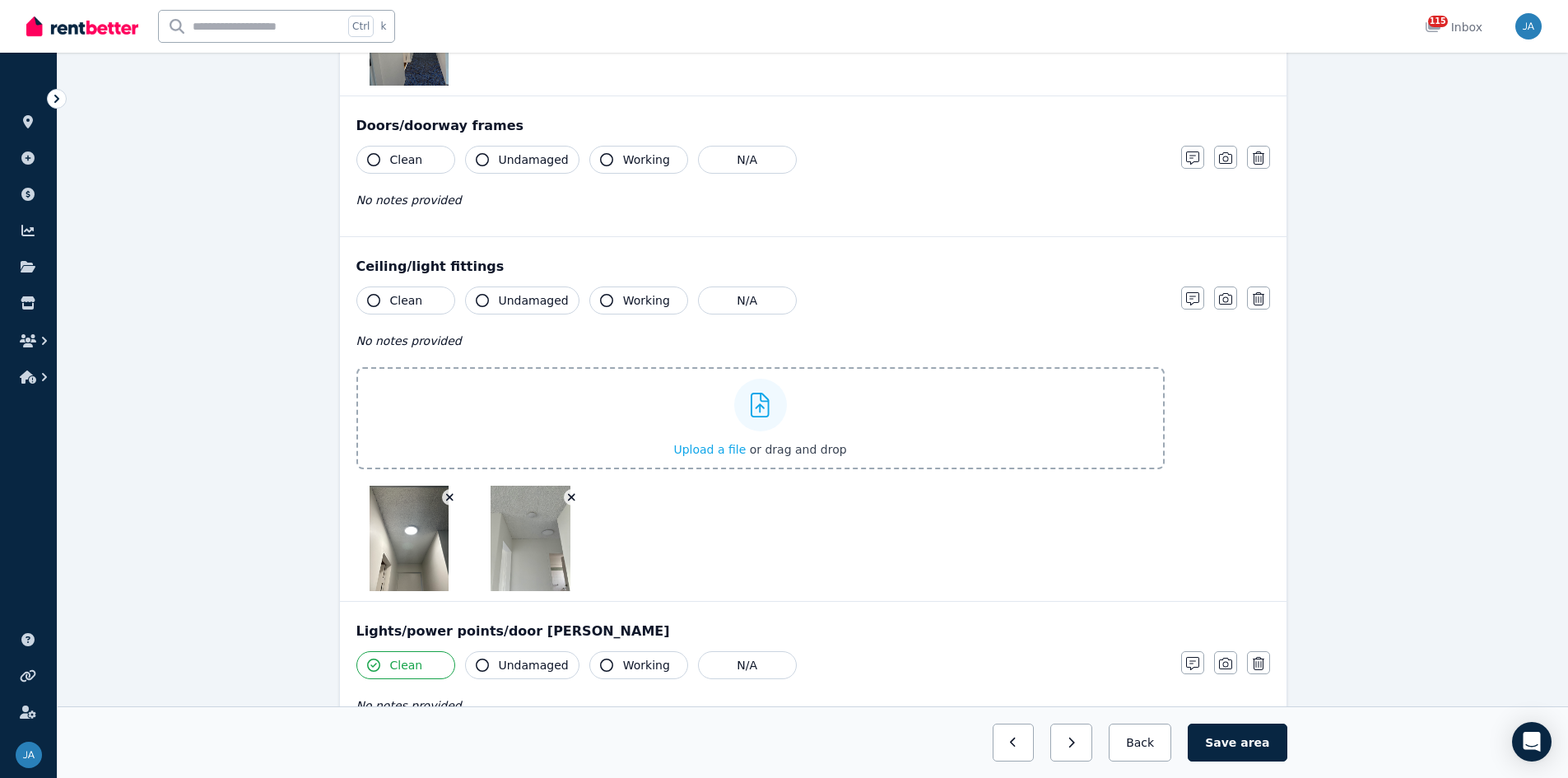
click at [400, 304] on span "Clean" at bounding box center [407, 300] width 33 height 16
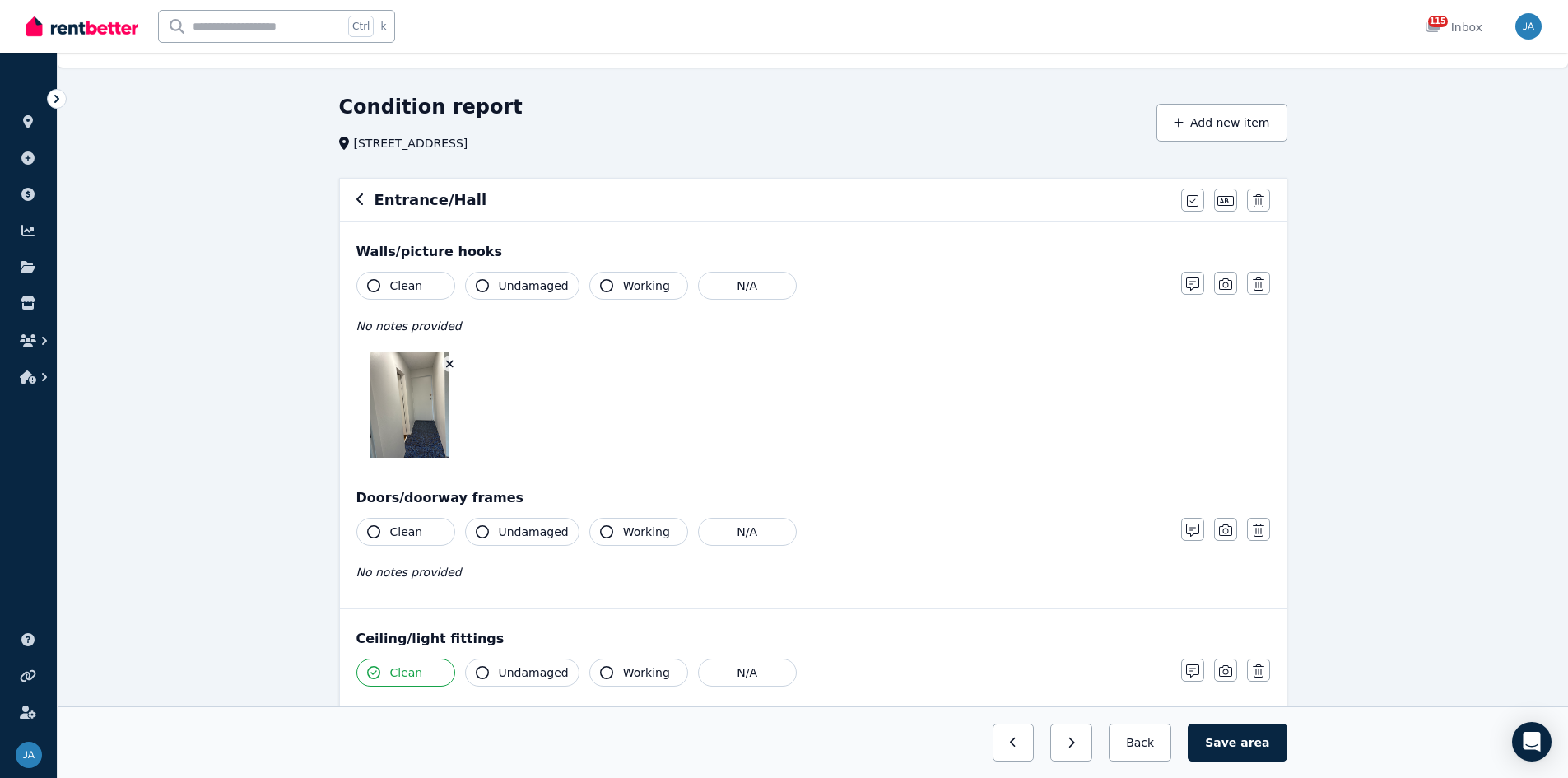
scroll to position [0, 0]
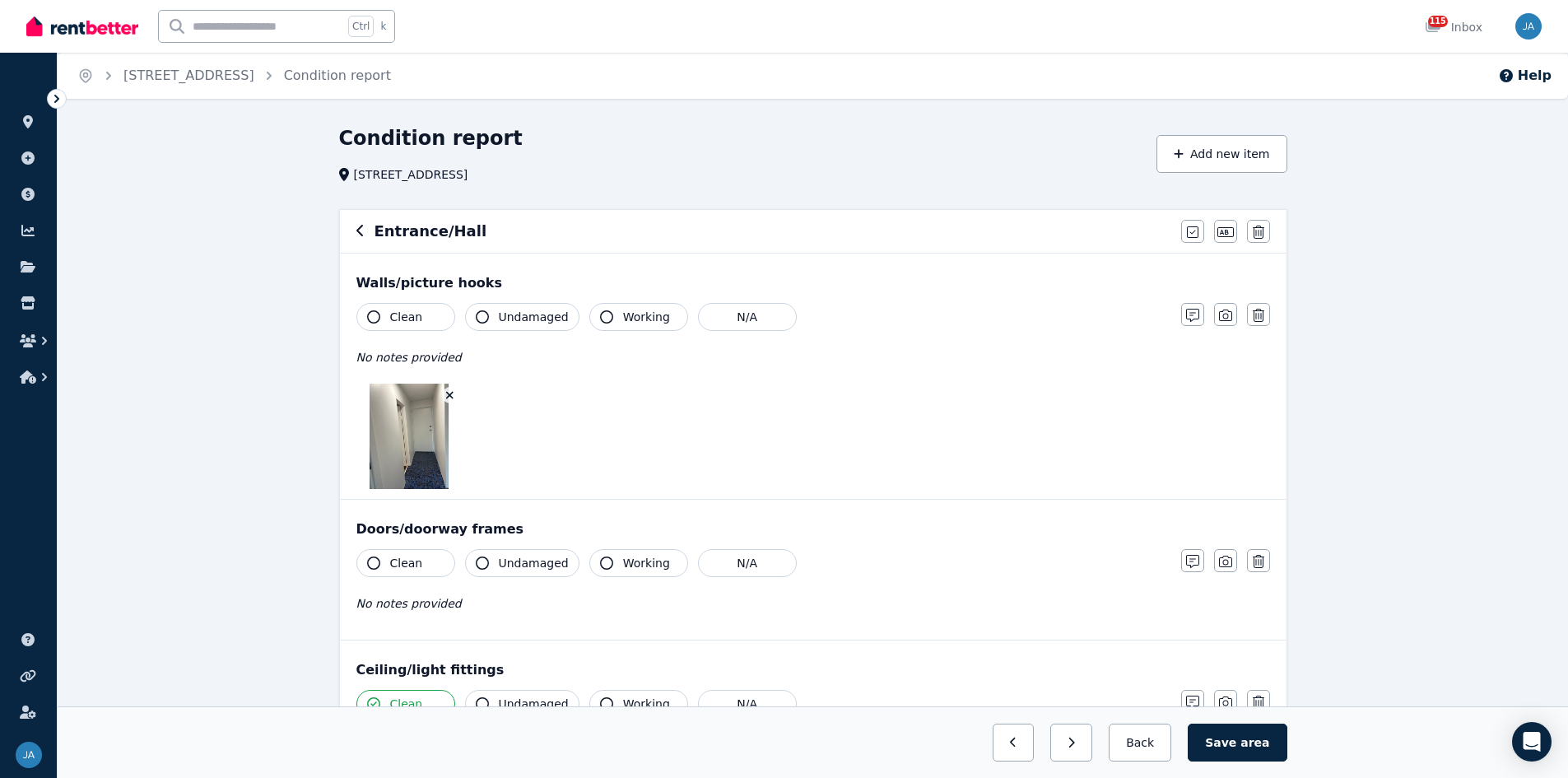
click at [397, 481] on span "Clean" at bounding box center [407, 563] width 33 height 16
click at [394, 312] on span "Clean" at bounding box center [407, 317] width 33 height 16
click at [358, 228] on icon "button" at bounding box center [361, 230] width 9 height 13
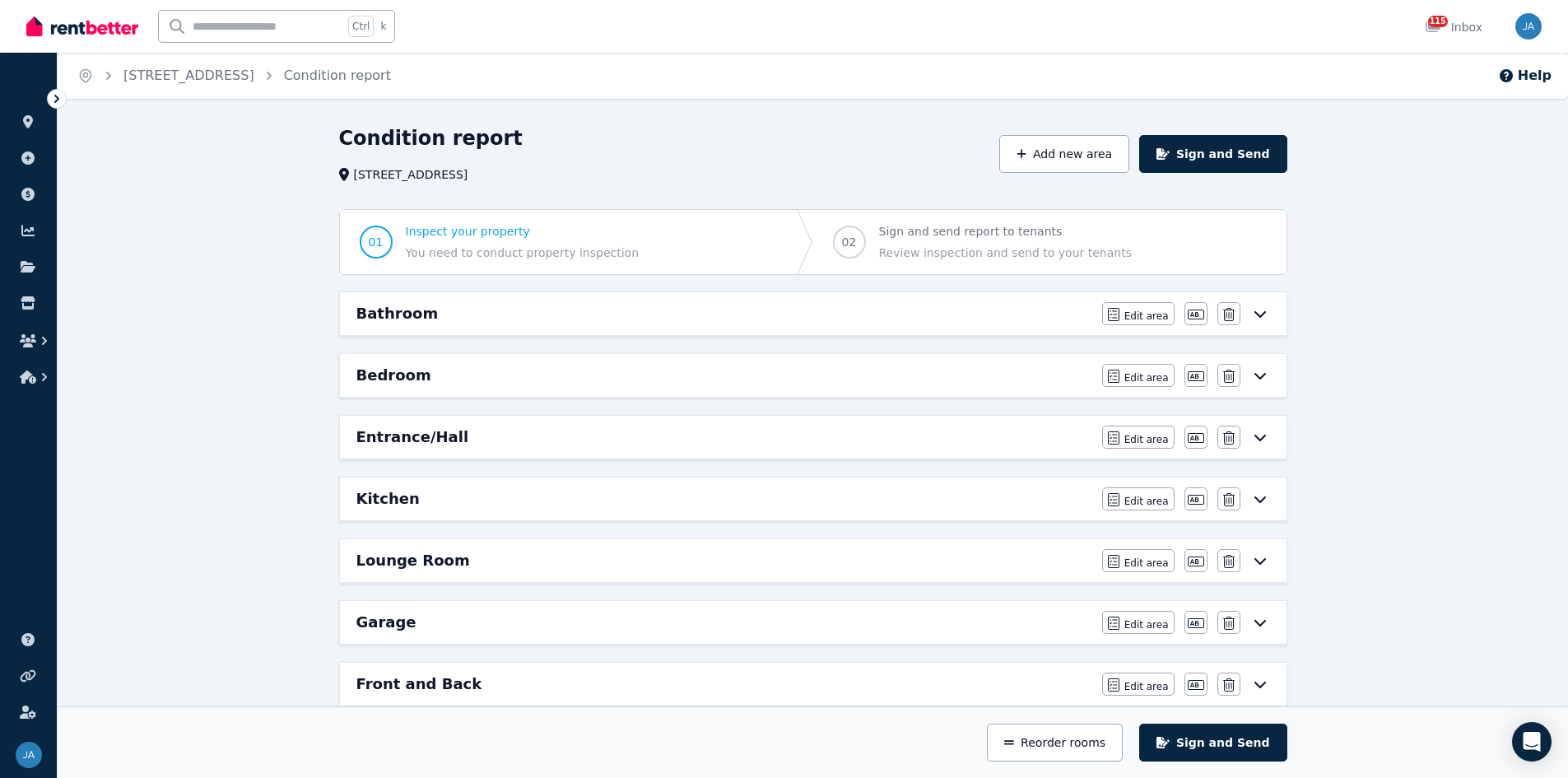
click at [976, 481] on div "Lounge Room" at bounding box center [724, 560] width 736 height 23
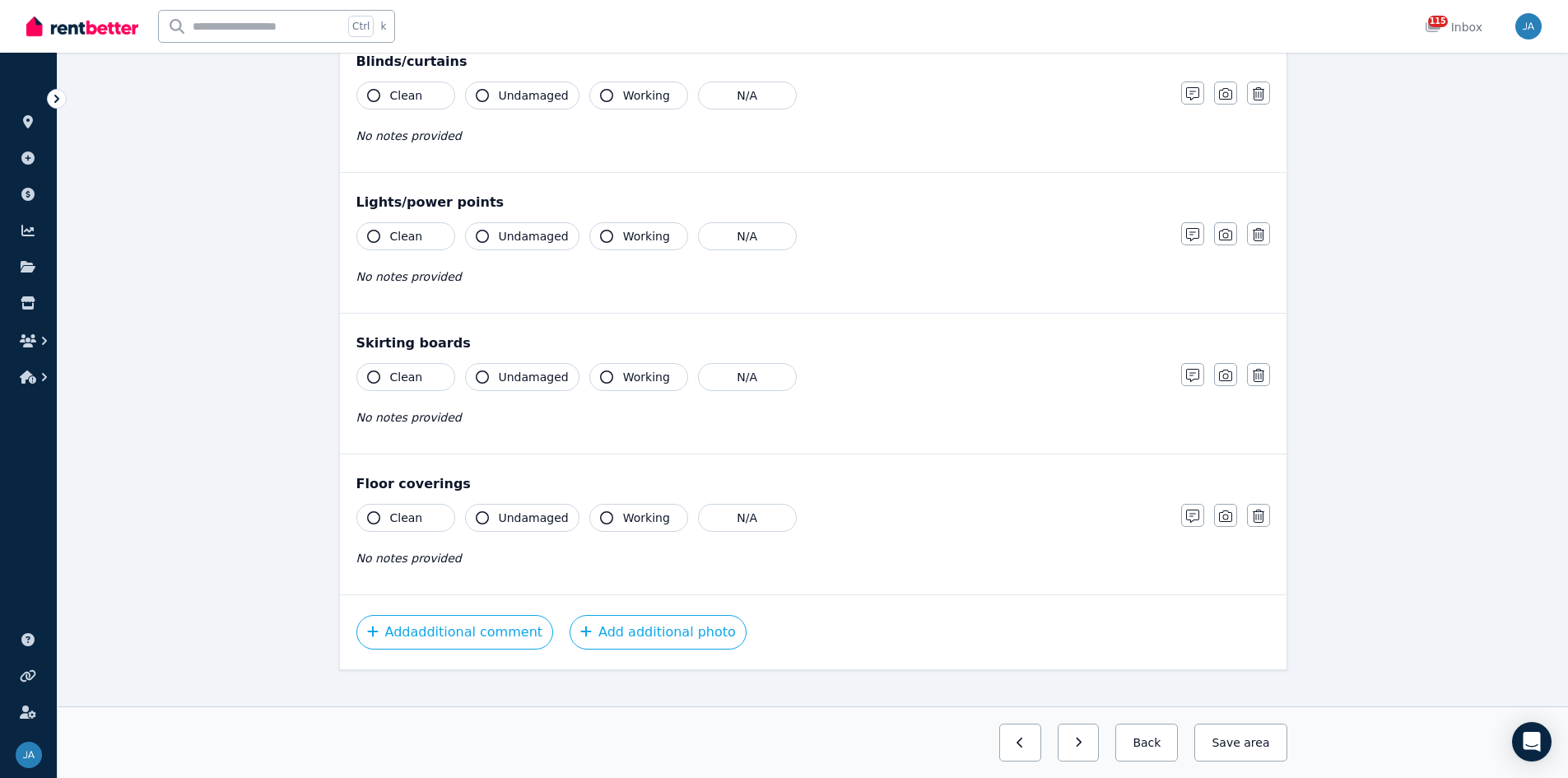
scroll to position [807, 0]
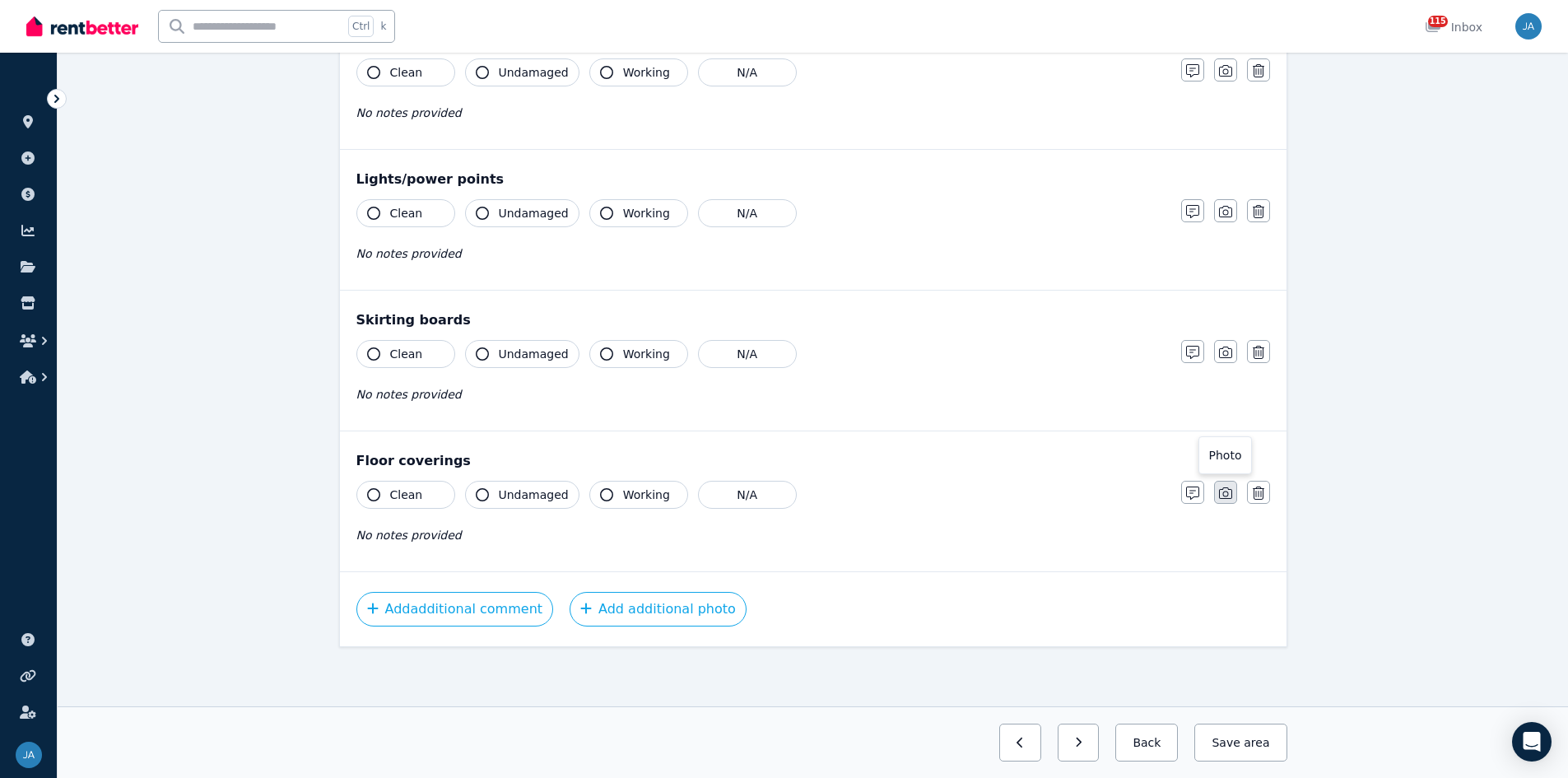
click at [1053, 481] on icon "button" at bounding box center [1225, 492] width 13 height 11
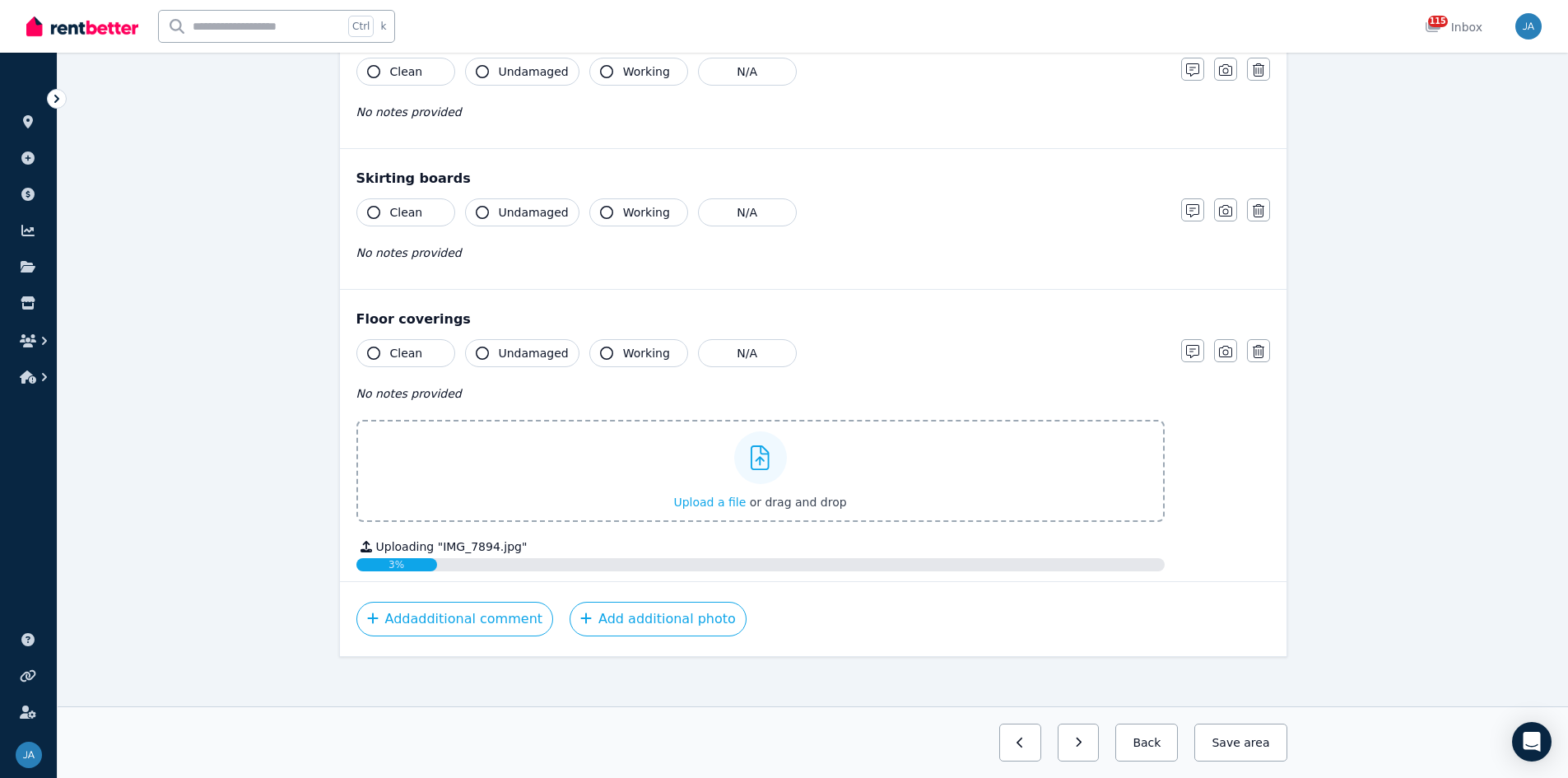
drag, startPoint x: 414, startPoint y: 350, endPoint x: 524, endPoint y: 375, distance: 112.8
click at [421, 355] on button "Clean" at bounding box center [406, 353] width 99 height 28
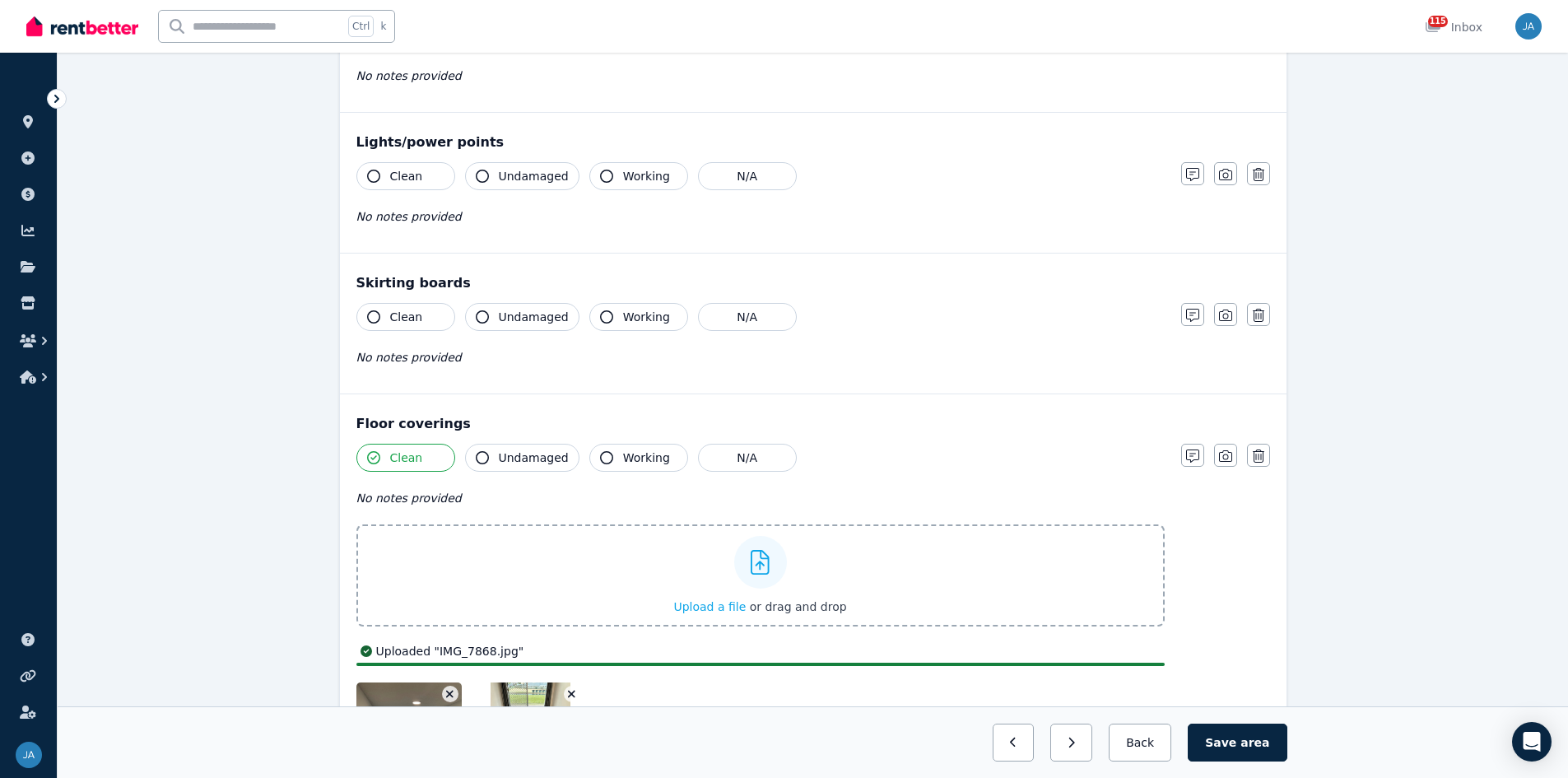
scroll to position [742, 0]
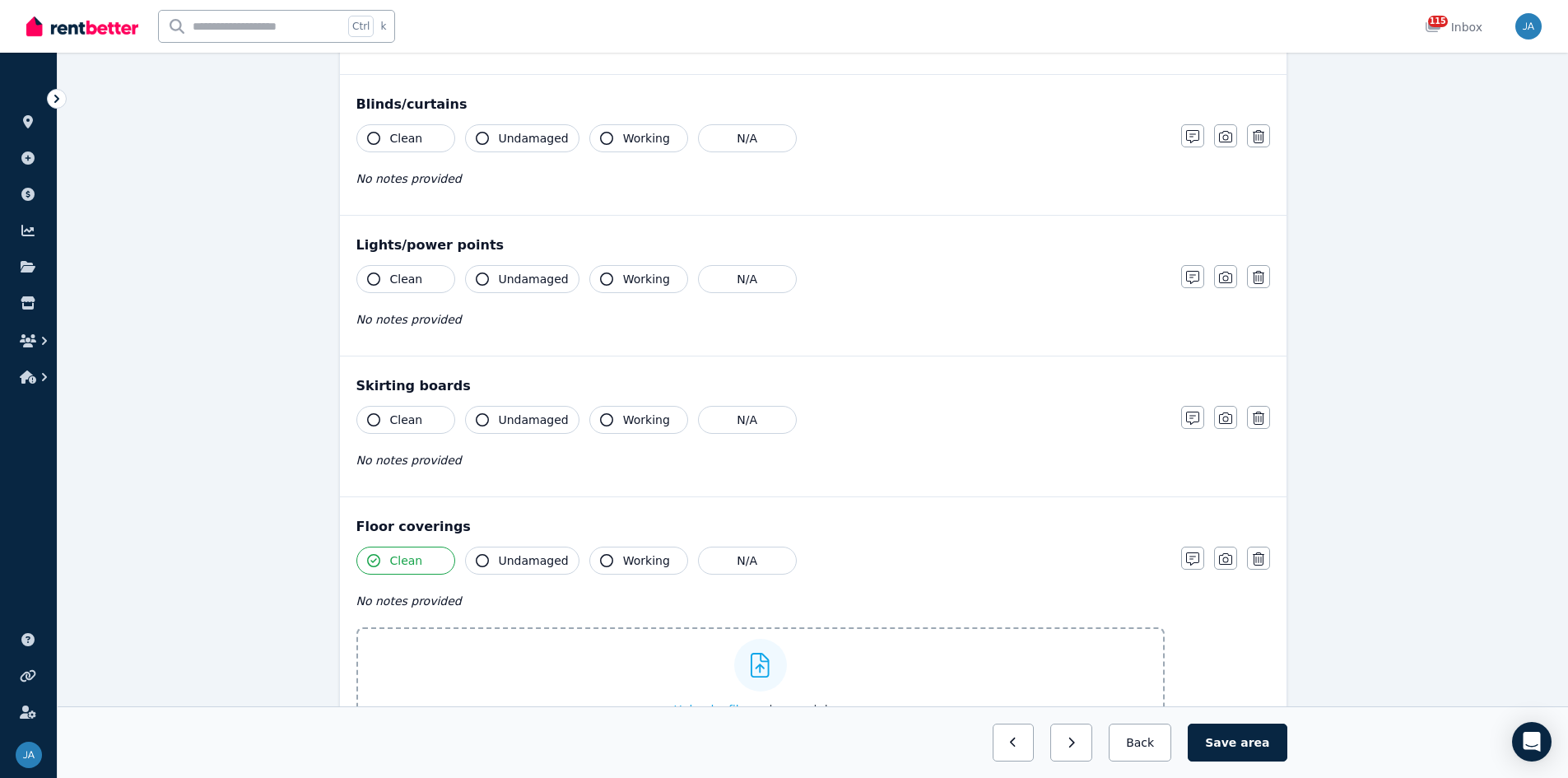
drag, startPoint x: 421, startPoint y: 421, endPoint x: 485, endPoint y: 449, distance: 69.9
click at [421, 421] on button "Clean" at bounding box center [406, 420] width 99 height 28
click at [410, 280] on span "Clean" at bounding box center [407, 279] width 33 height 16
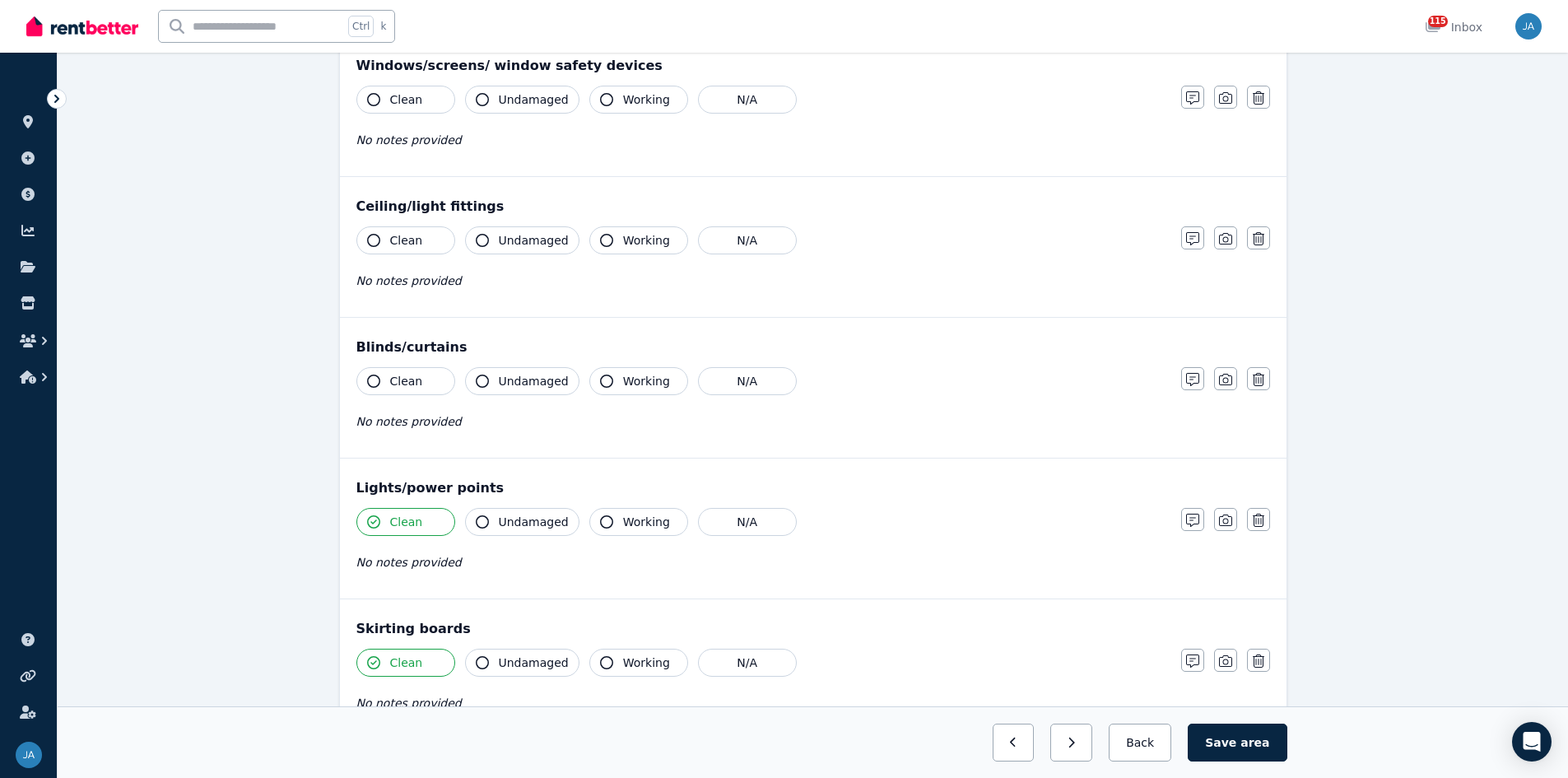
scroll to position [495, 0]
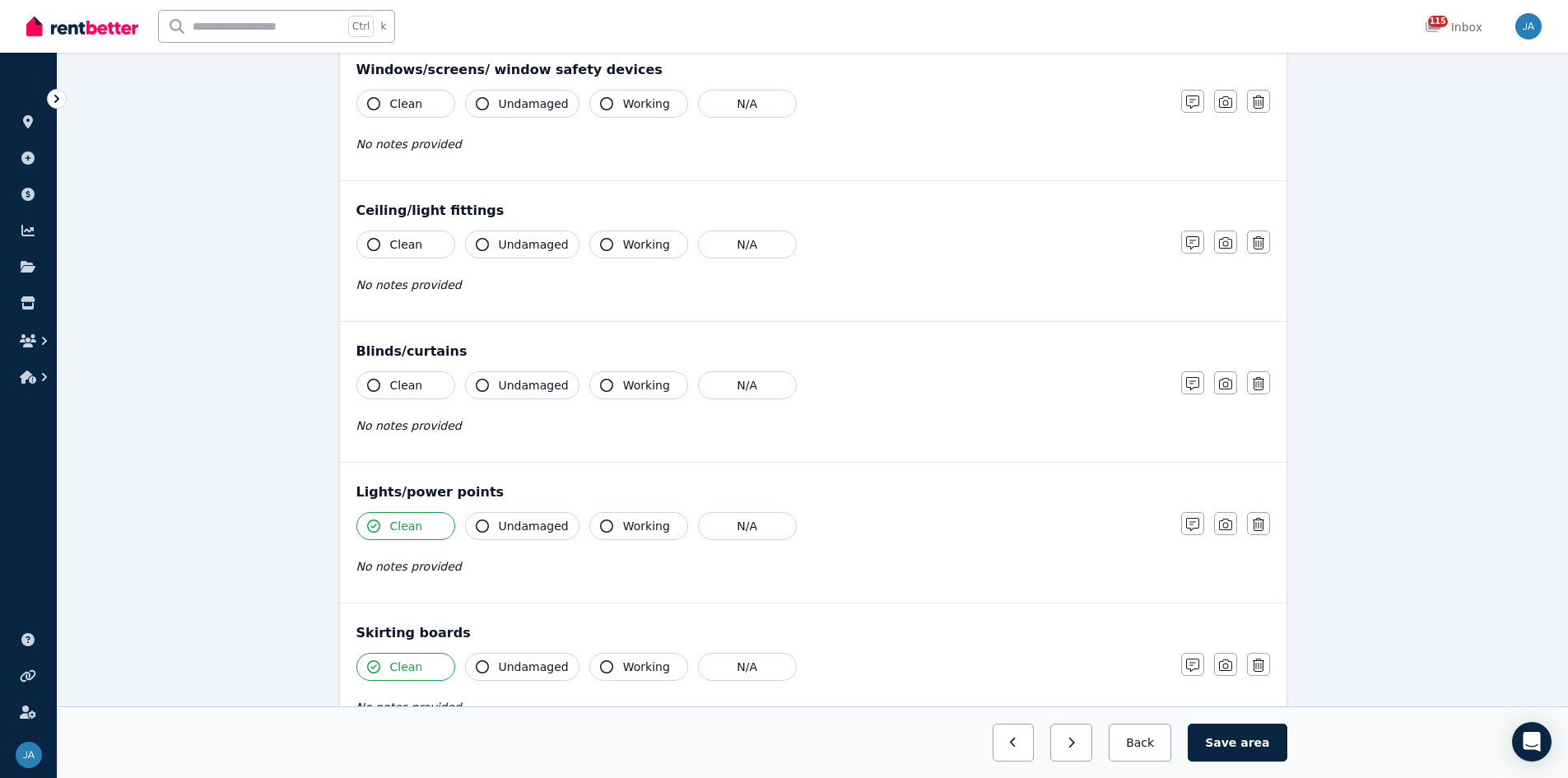
click at [517, 481] on span "Undamaged" at bounding box center [533, 525] width 70 height 16
click at [398, 389] on span "Clean" at bounding box center [407, 385] width 33 height 16
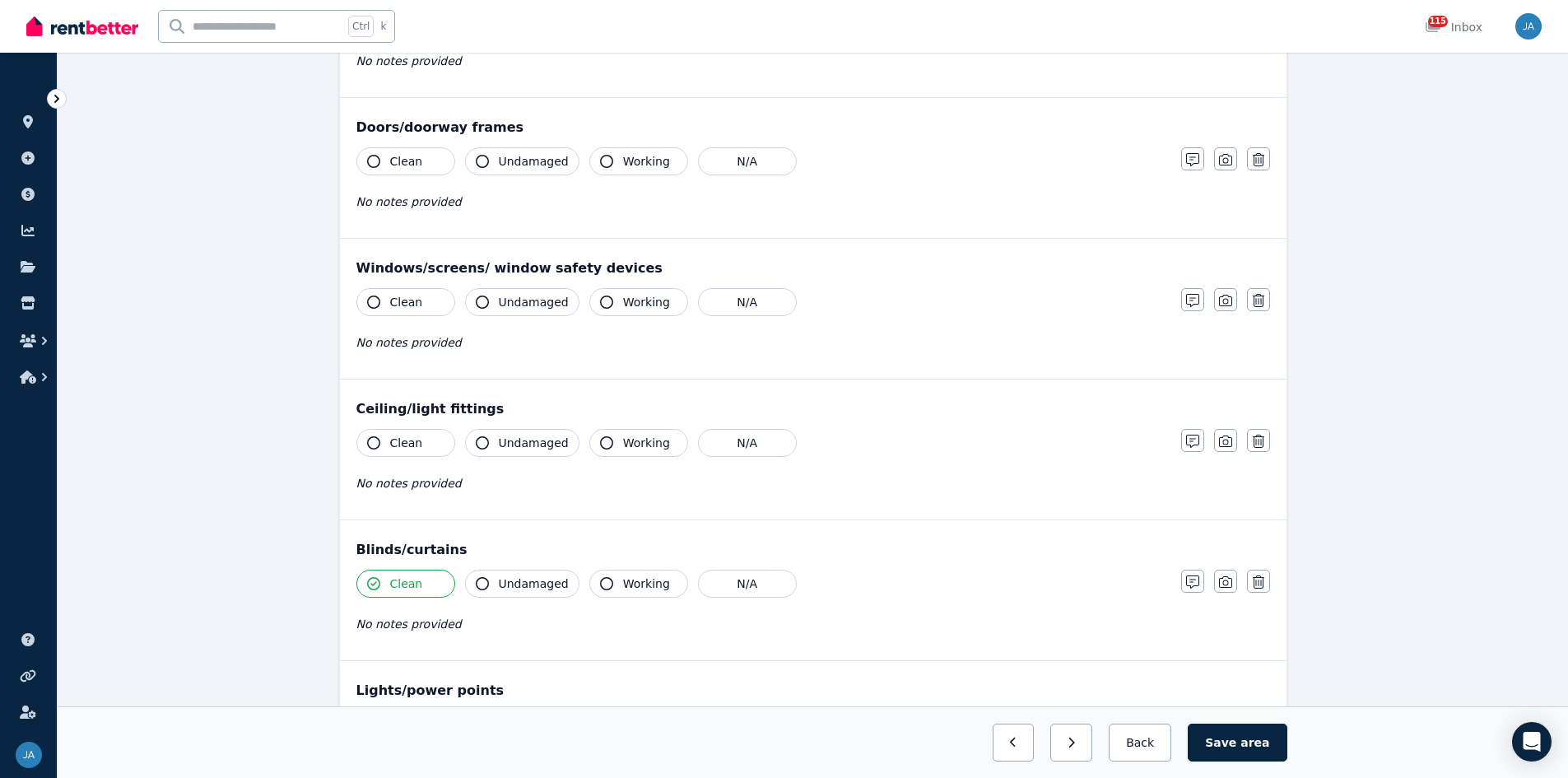
scroll to position [248, 0]
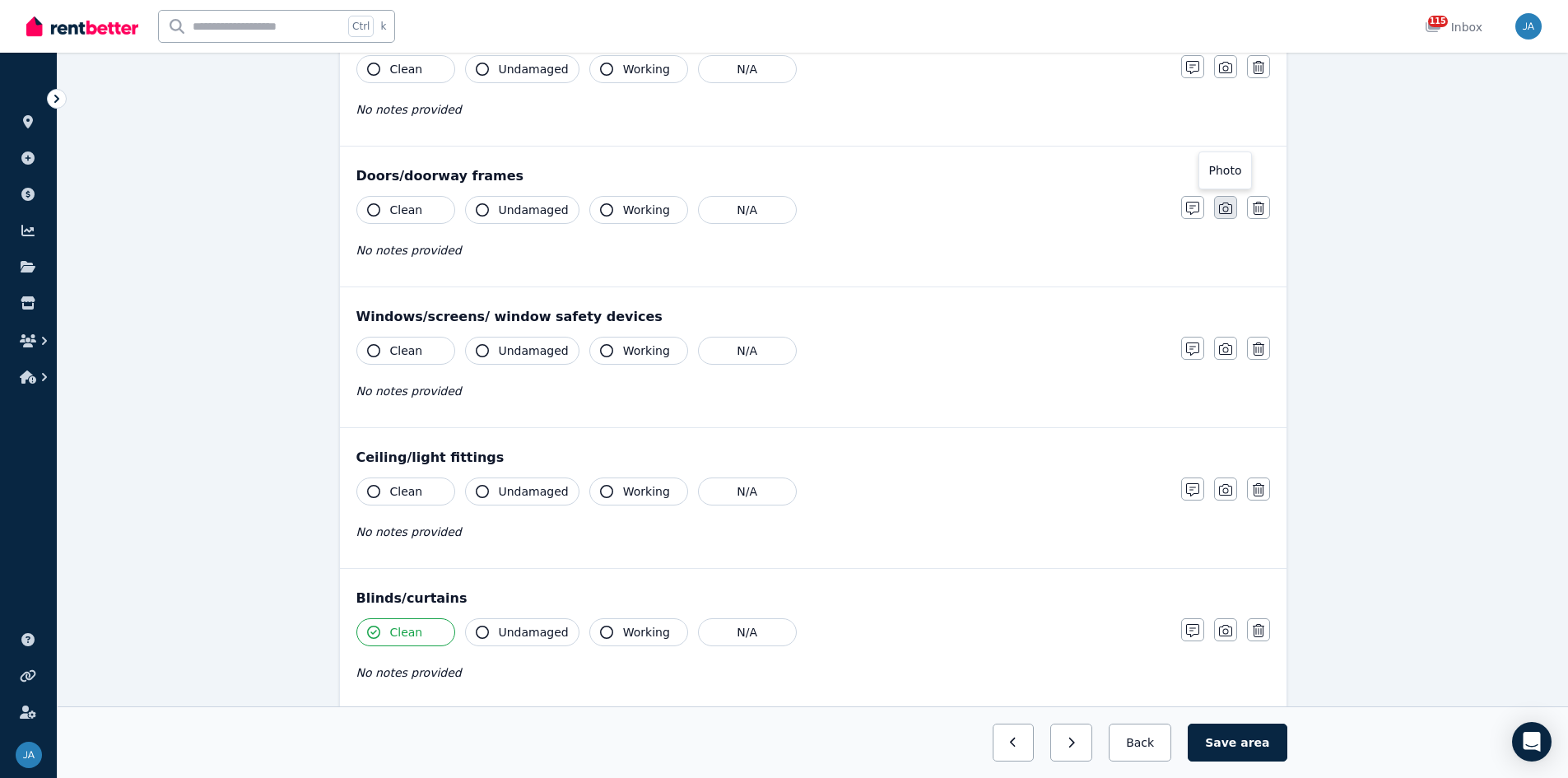
click at [1053, 212] on icon "button" at bounding box center [1225, 208] width 13 height 11
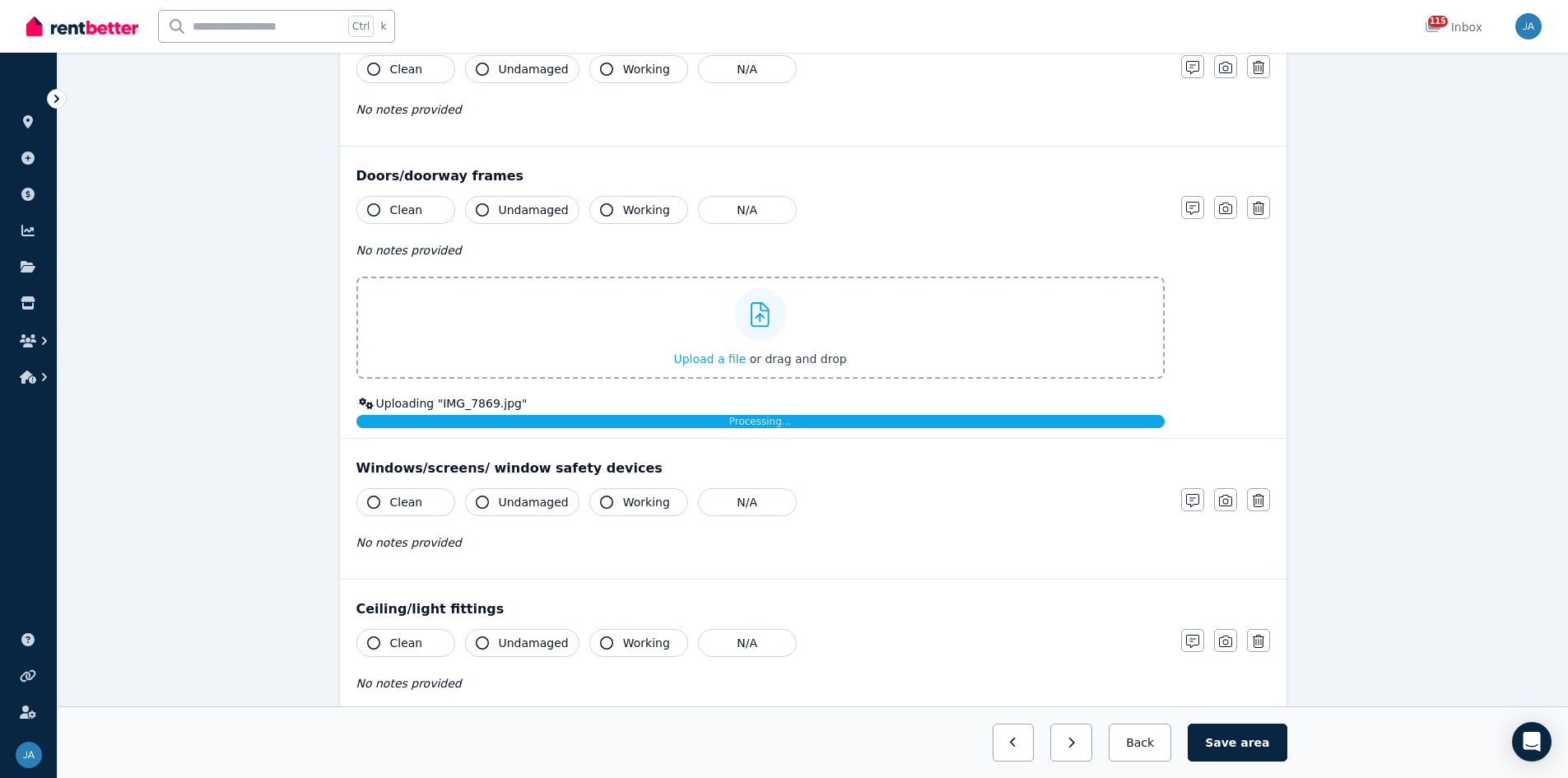
click at [405, 207] on span "Clean" at bounding box center [407, 209] width 33 height 16
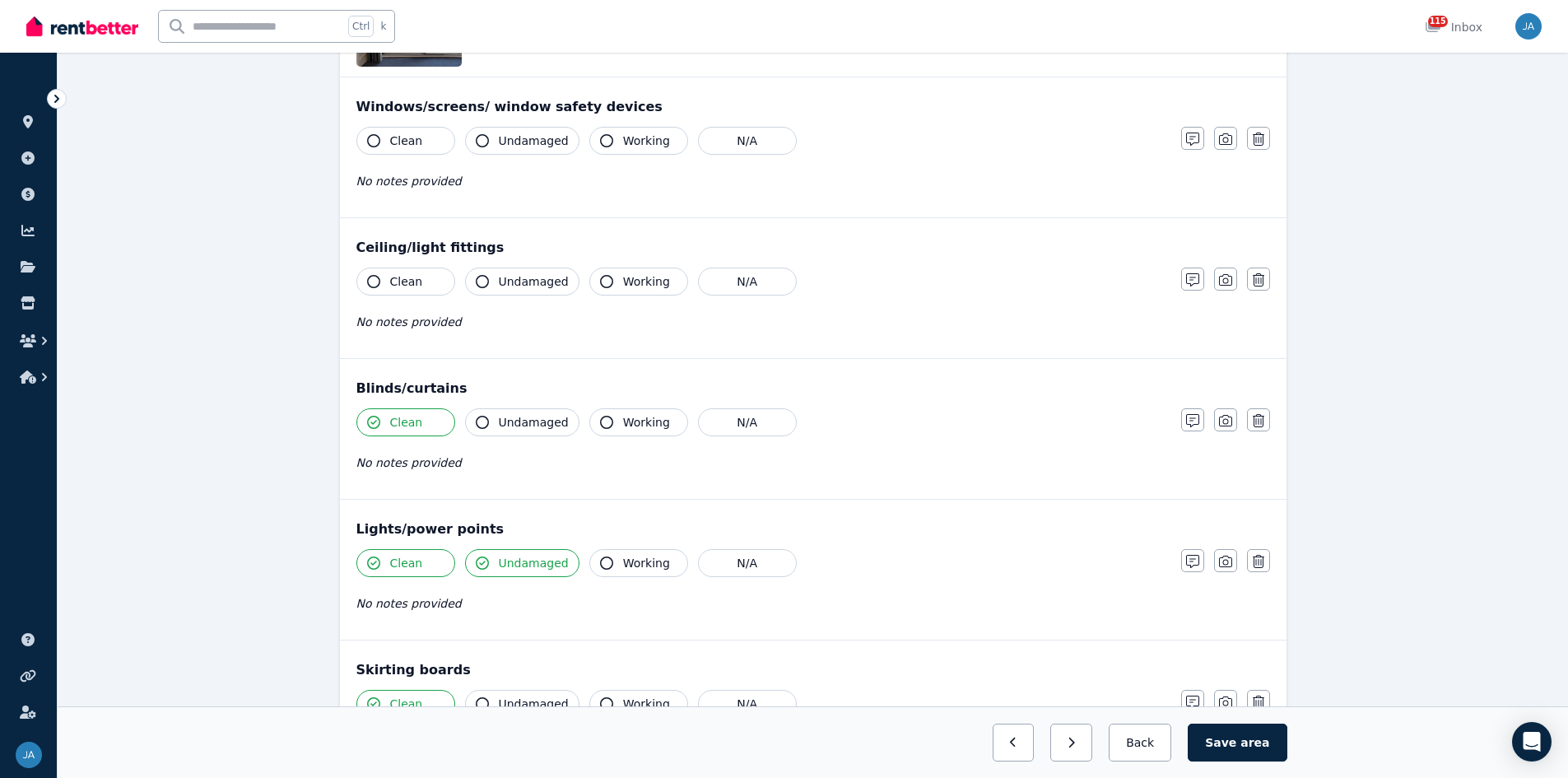
scroll to position [742, 0]
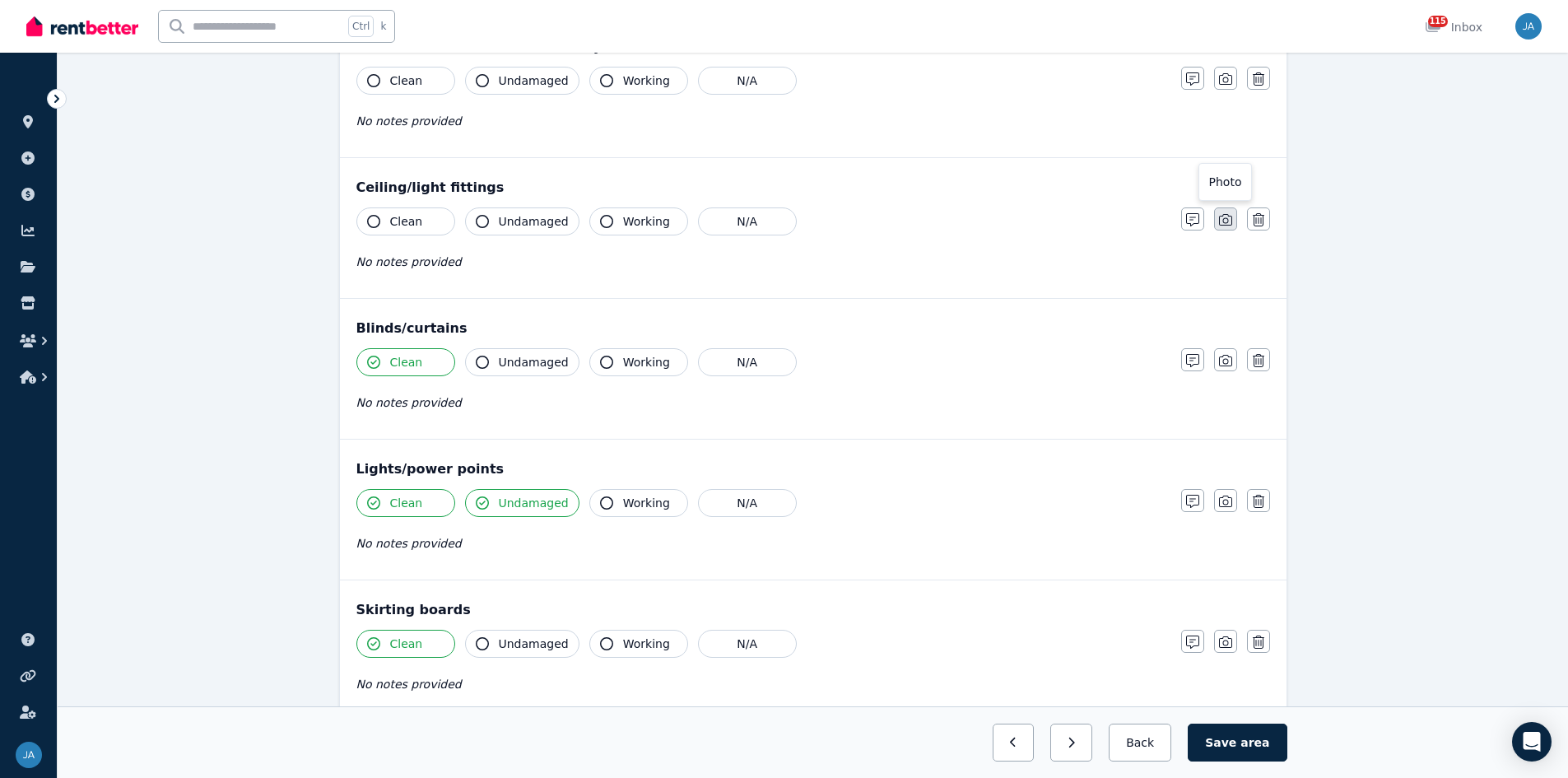
drag, startPoint x: 1225, startPoint y: 222, endPoint x: 1116, endPoint y: 277, distance: 122.1
click at [1053, 222] on icon "button" at bounding box center [1225, 219] width 13 height 13
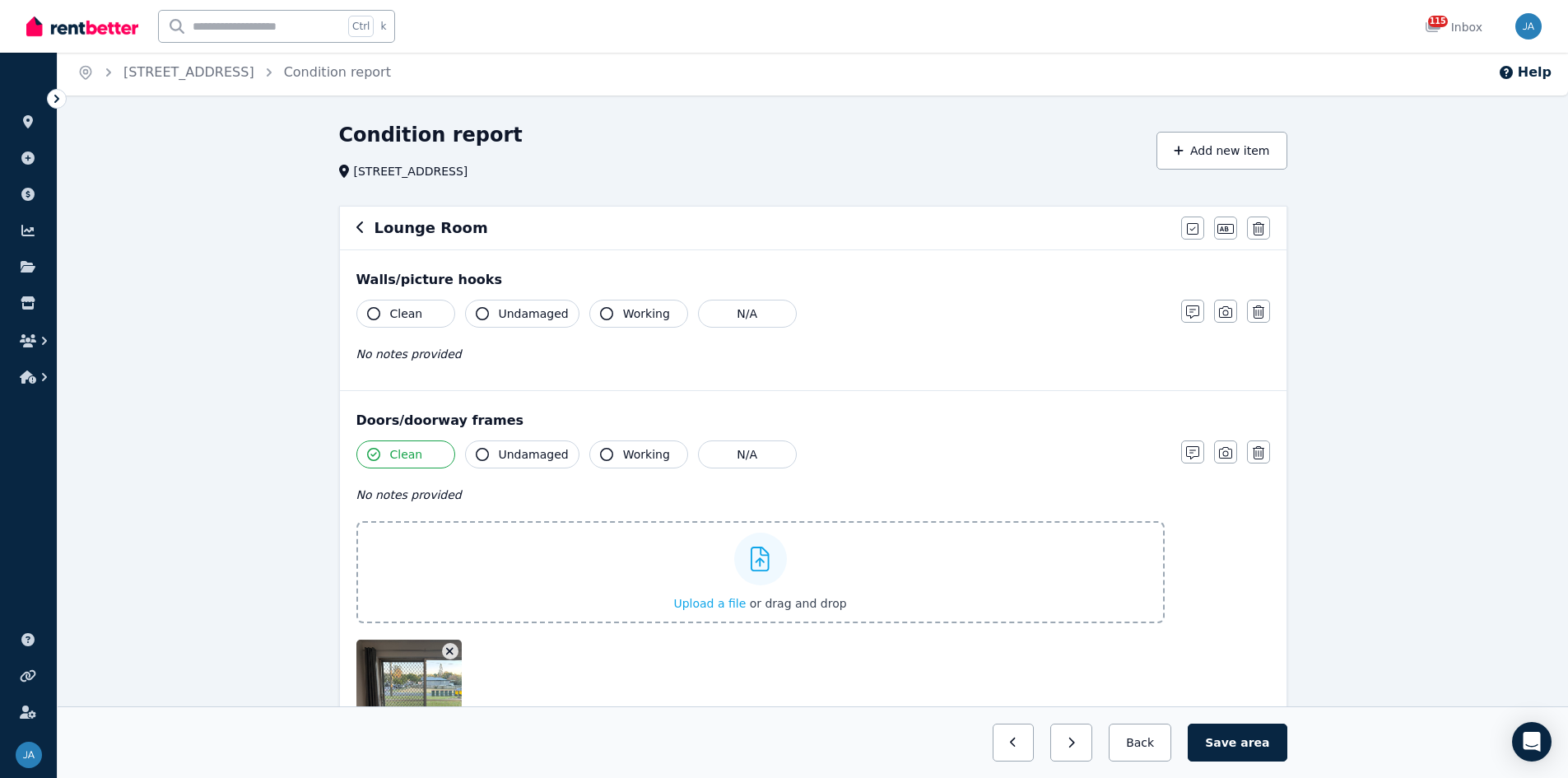
scroll to position [0, 0]
drag, startPoint x: 1225, startPoint y: 317, endPoint x: 1057, endPoint y: 377, distance: 178.4
click at [1053, 318] on icon "button" at bounding box center [1225, 315] width 13 height 13
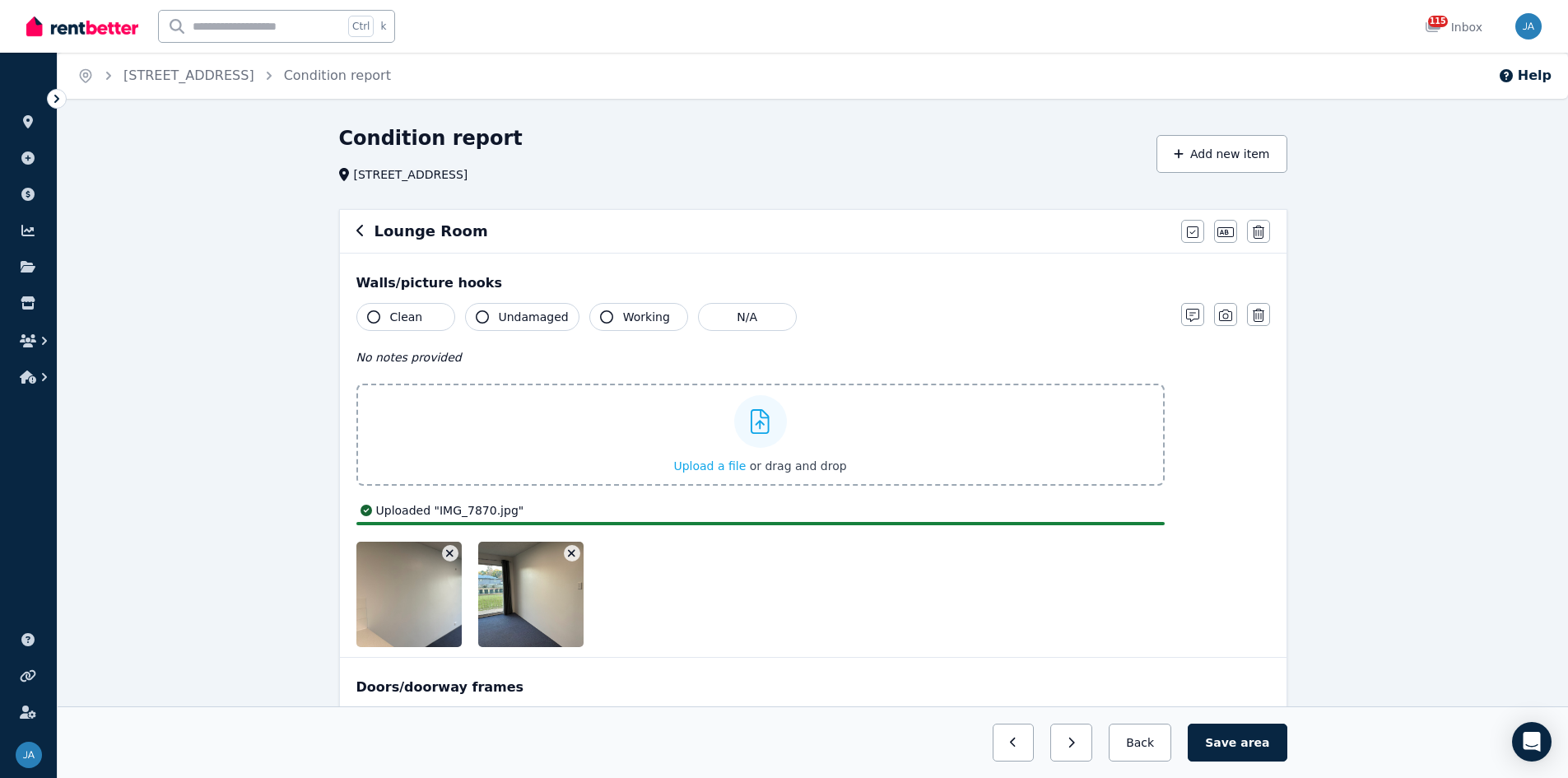
drag, startPoint x: 401, startPoint y: 311, endPoint x: 667, endPoint y: 399, distance: 280.2
click at [403, 312] on span "Clean" at bounding box center [407, 317] width 33 height 16
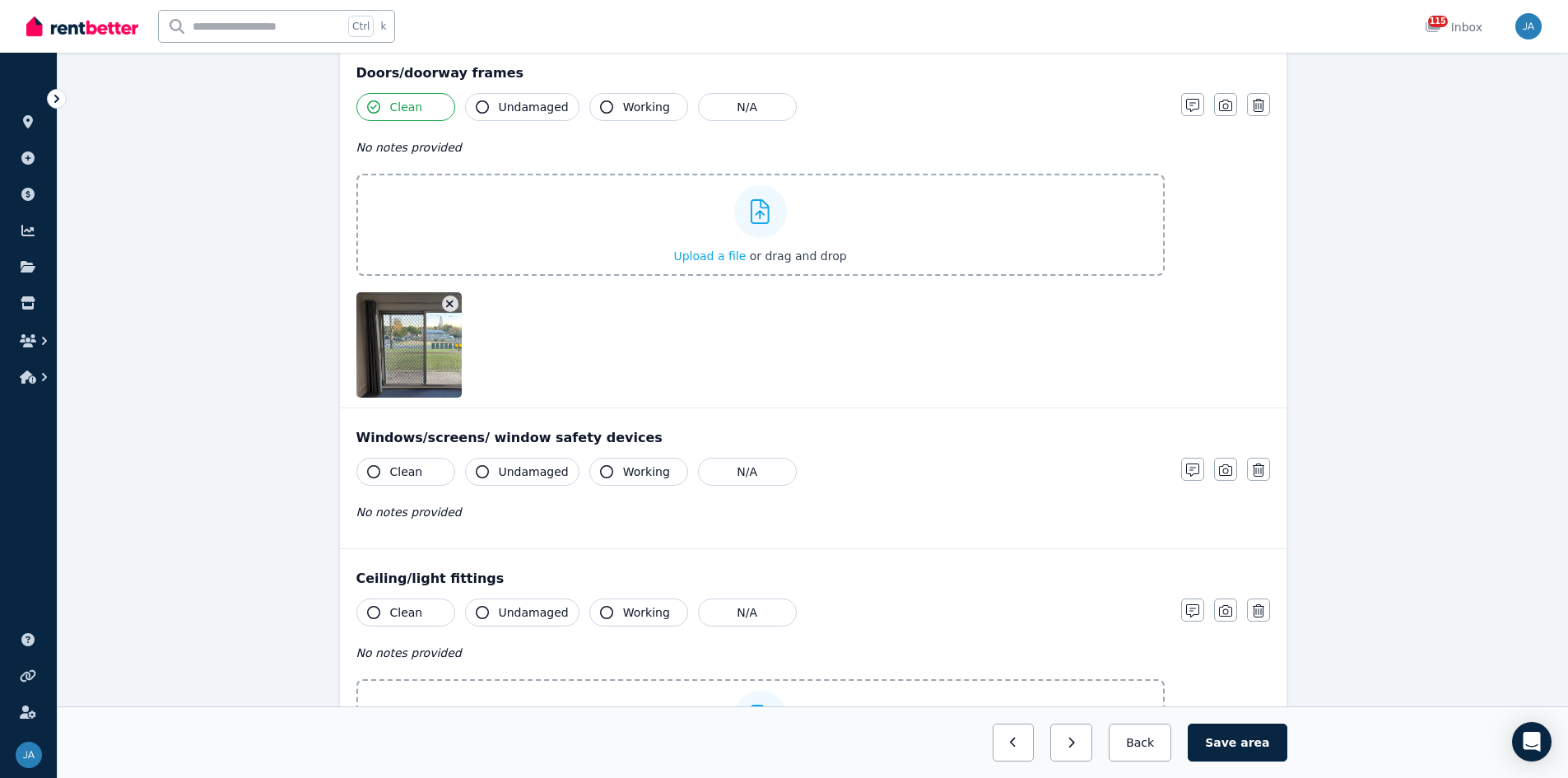
scroll to position [659, 0]
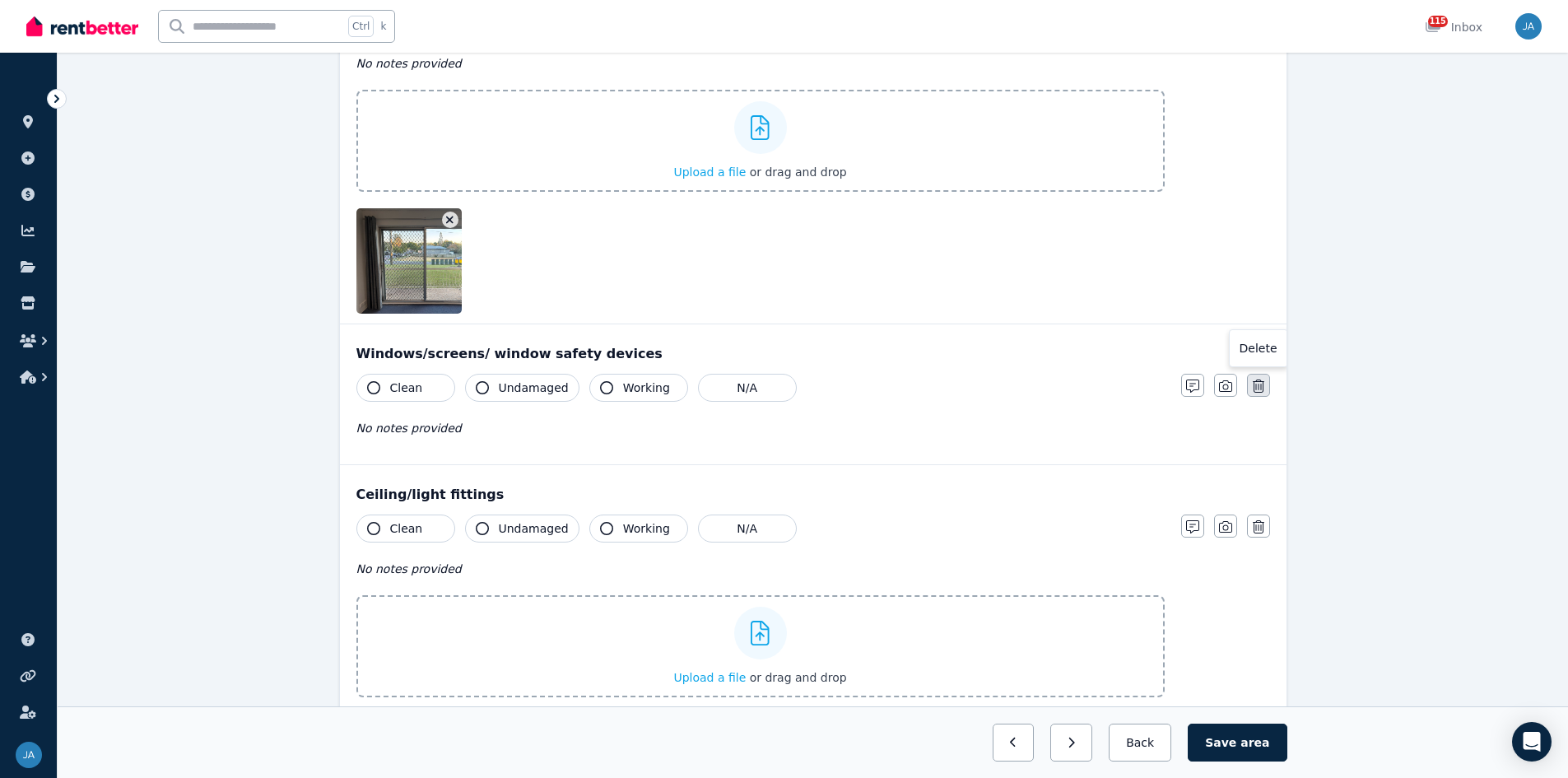
click at [1053, 388] on icon "button" at bounding box center [1258, 386] width 11 height 13
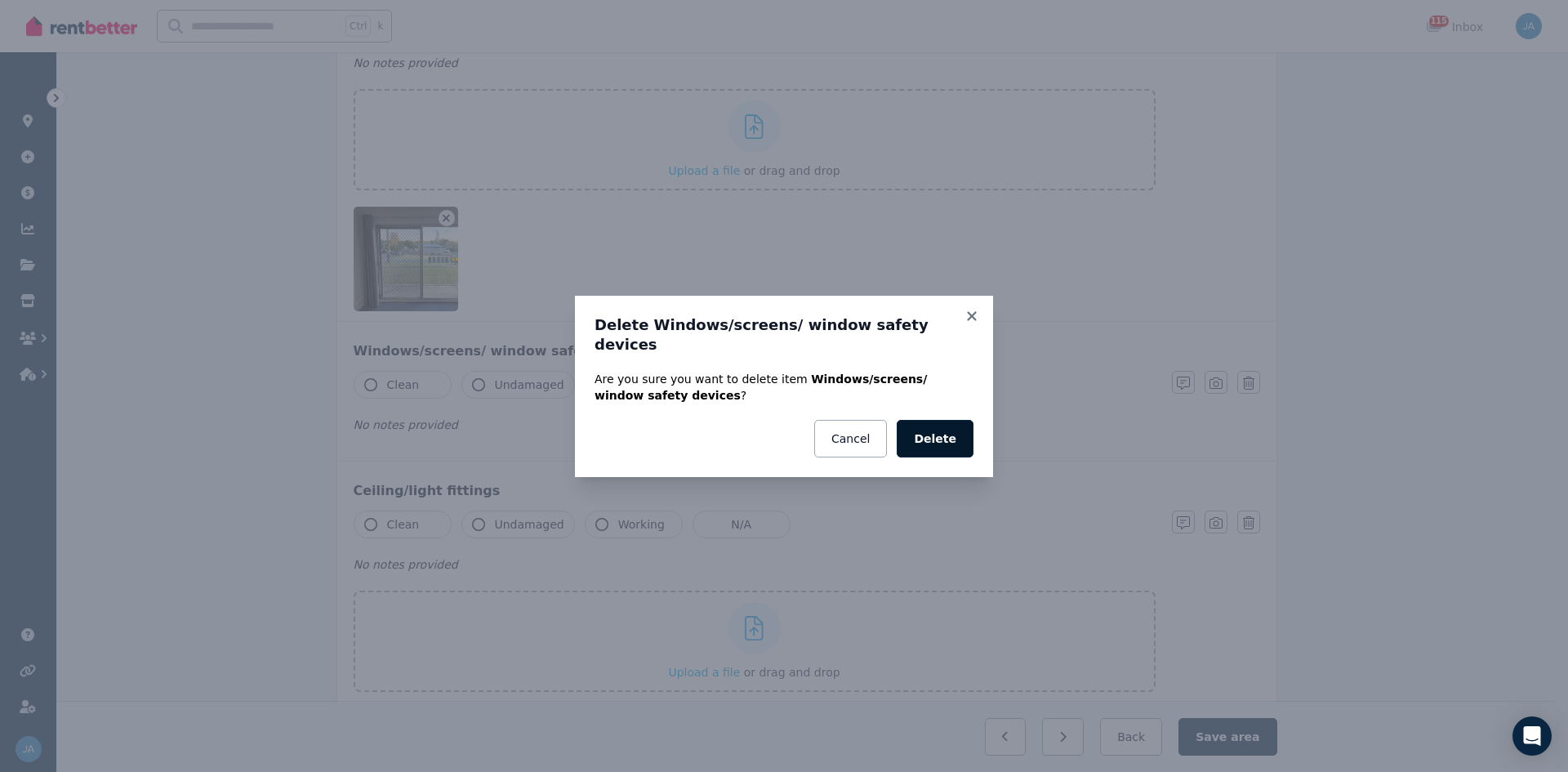
click at [954, 428] on button "Delete" at bounding box center [934, 439] width 76 height 38
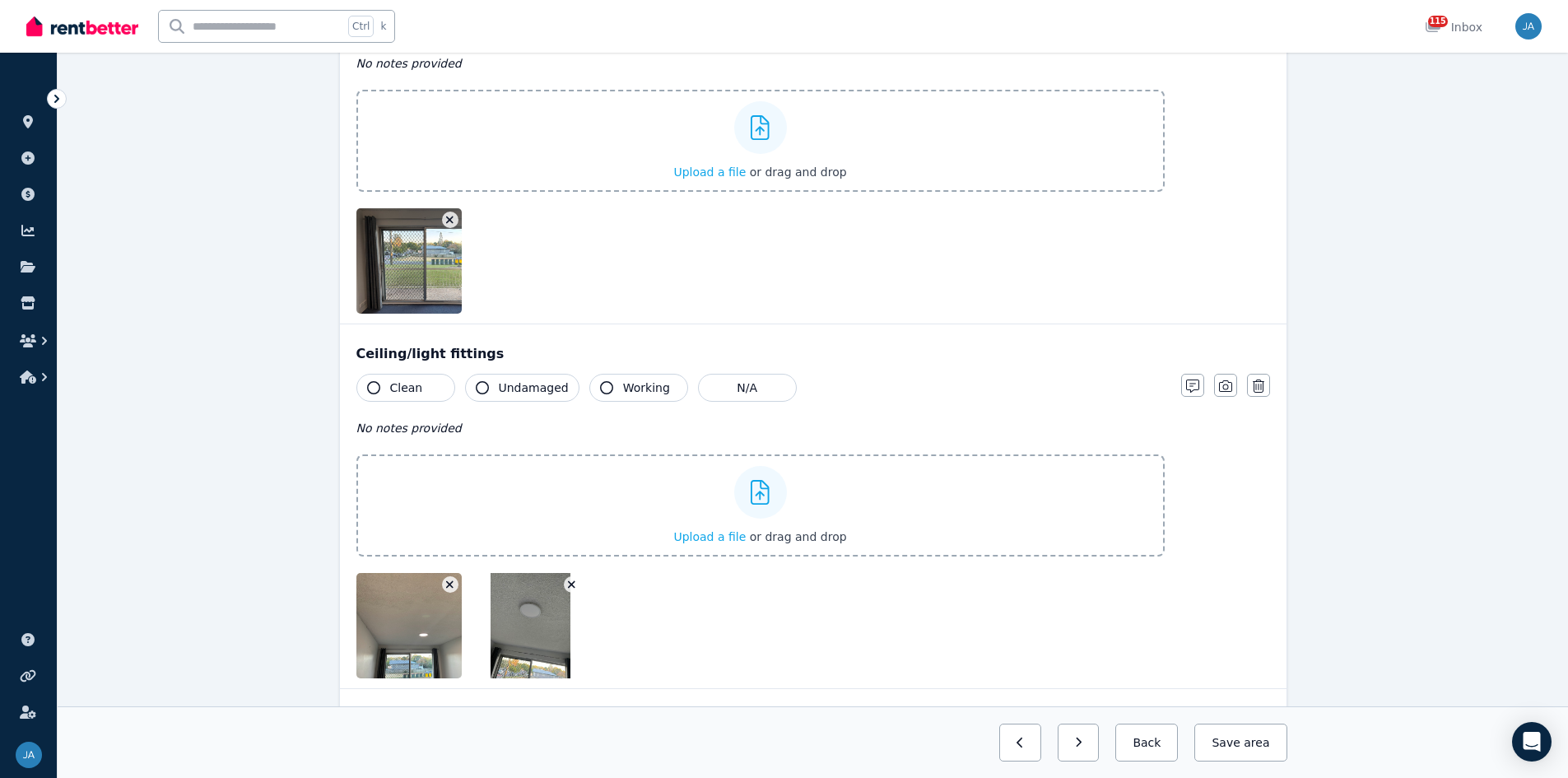
click at [401, 387] on span "Clean" at bounding box center [407, 388] width 33 height 16
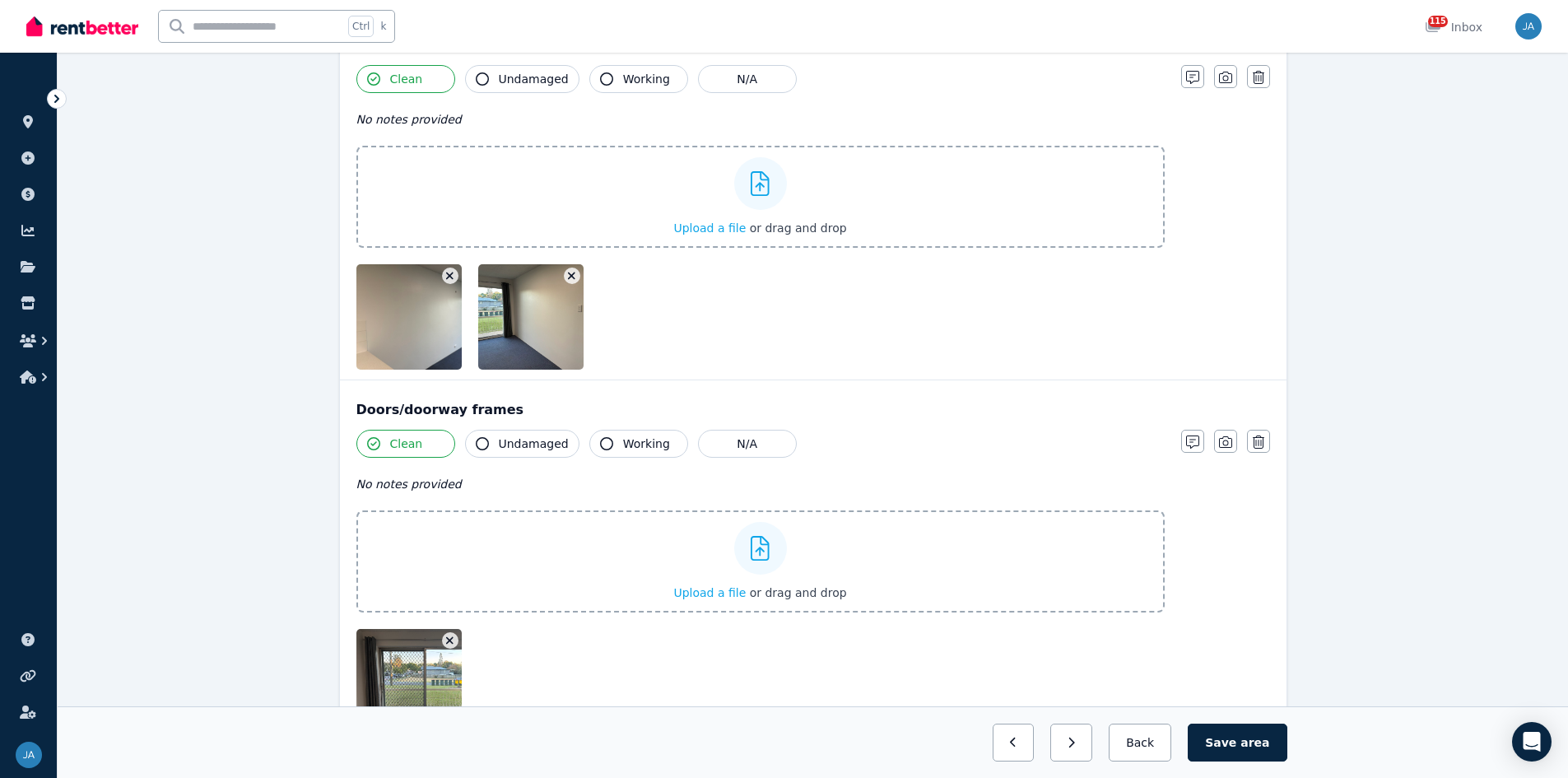
scroll to position [0, 0]
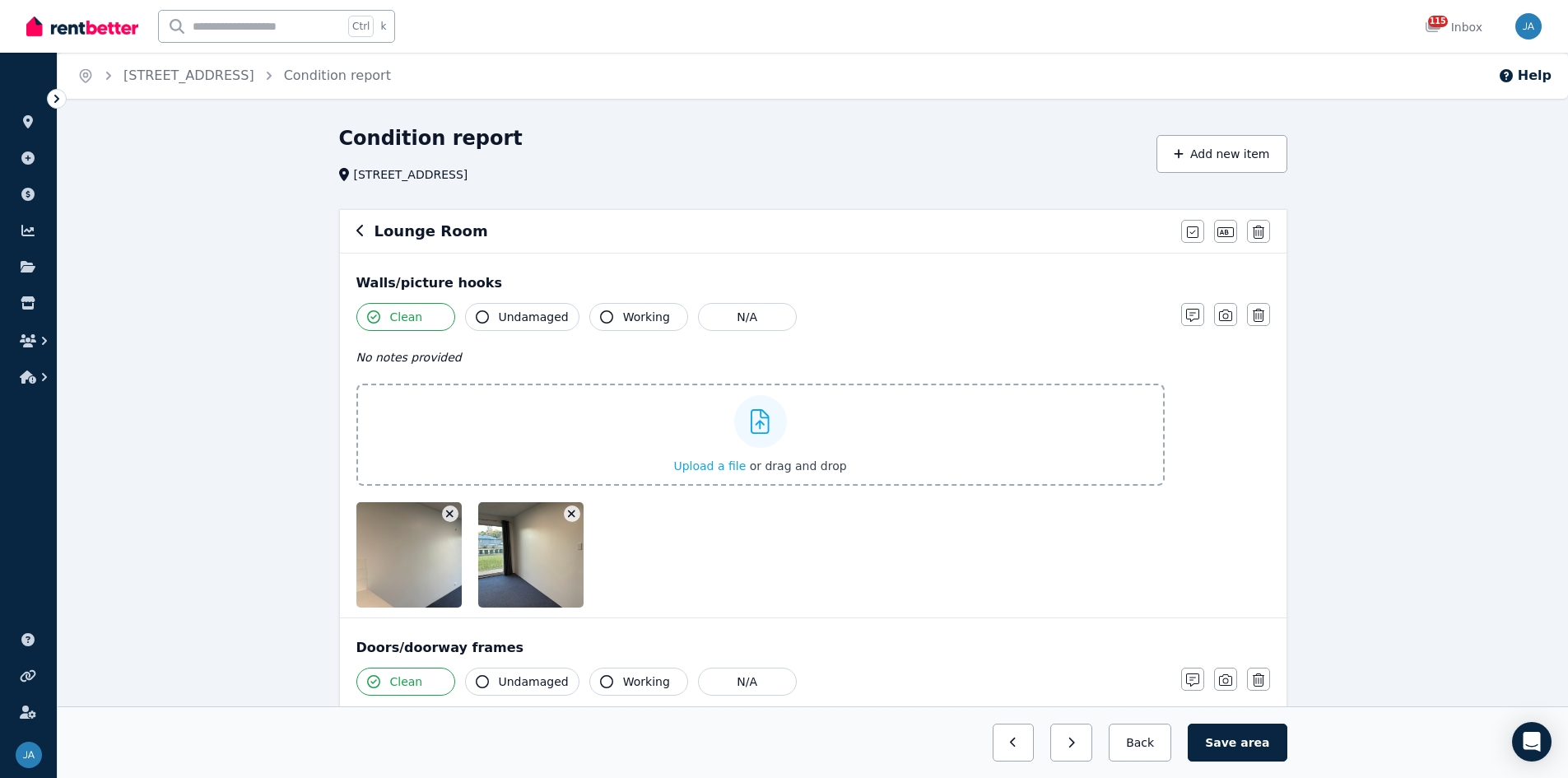
click at [357, 228] on icon "button" at bounding box center [361, 230] width 9 height 13
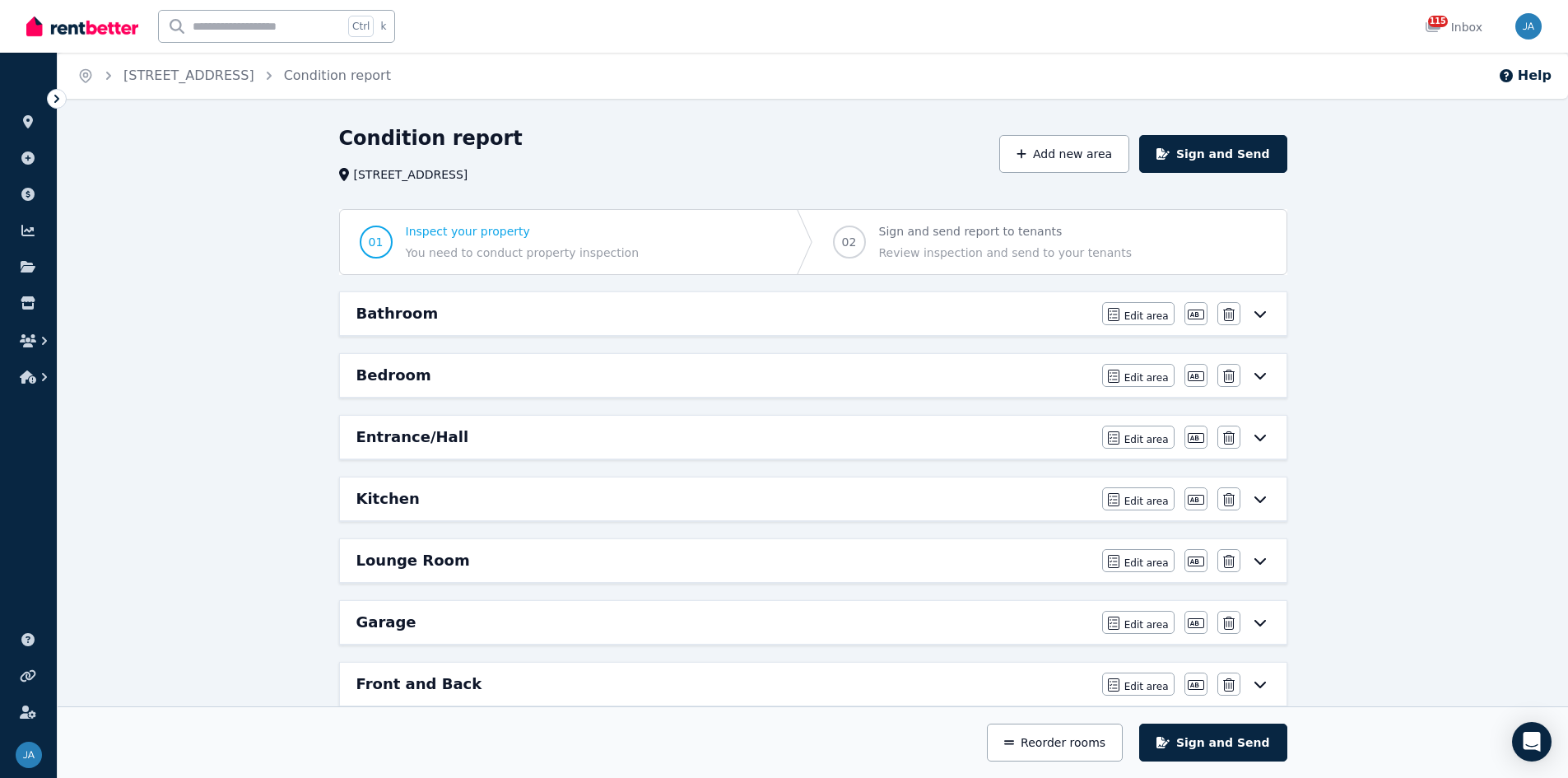
click at [796, 363] on div "Bedroom Edit area Edit area Edit name [GEOGRAPHIC_DATA]" at bounding box center [813, 375] width 947 height 42
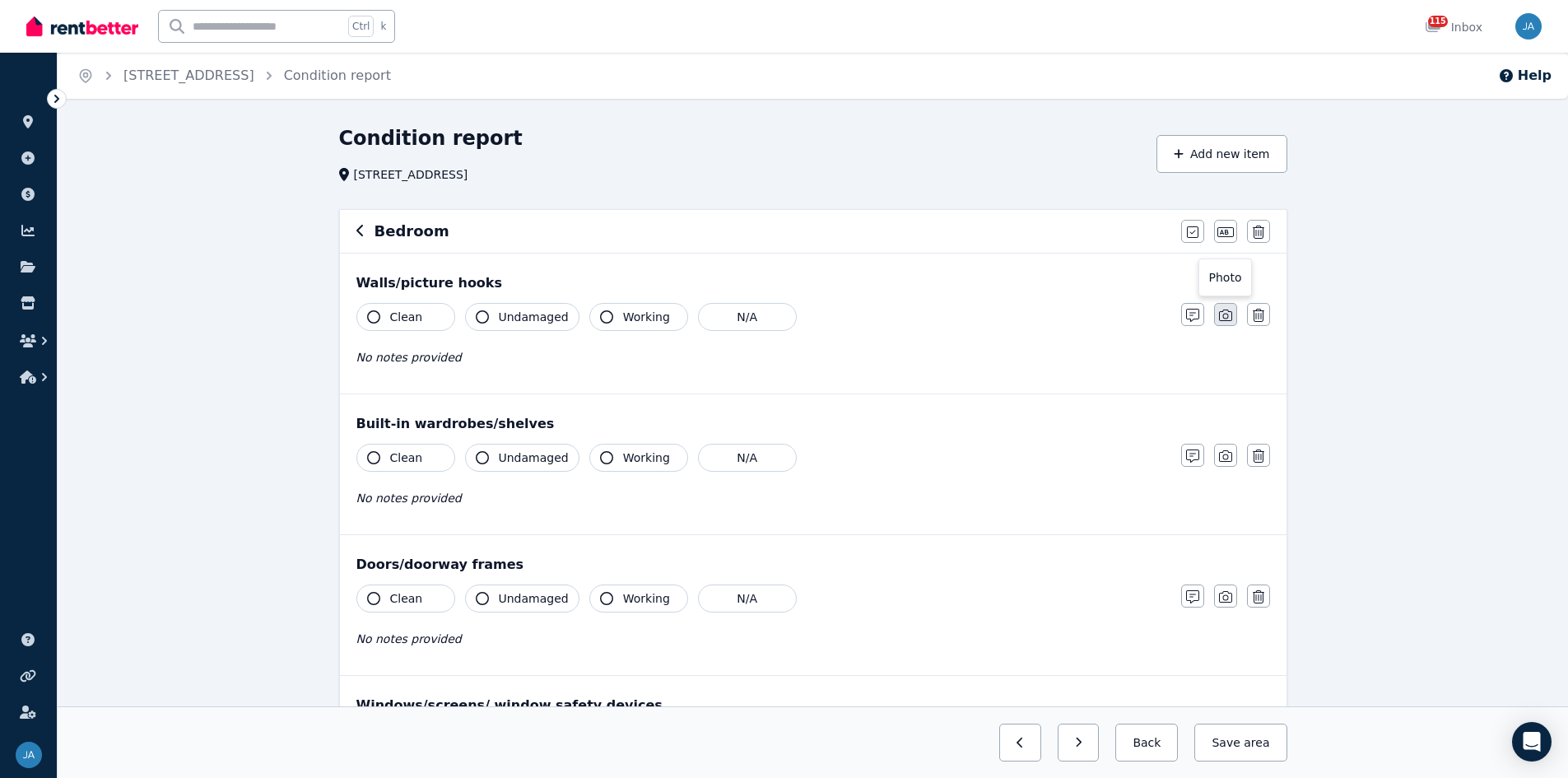
click at [1053, 318] on icon "button" at bounding box center [1225, 315] width 13 height 13
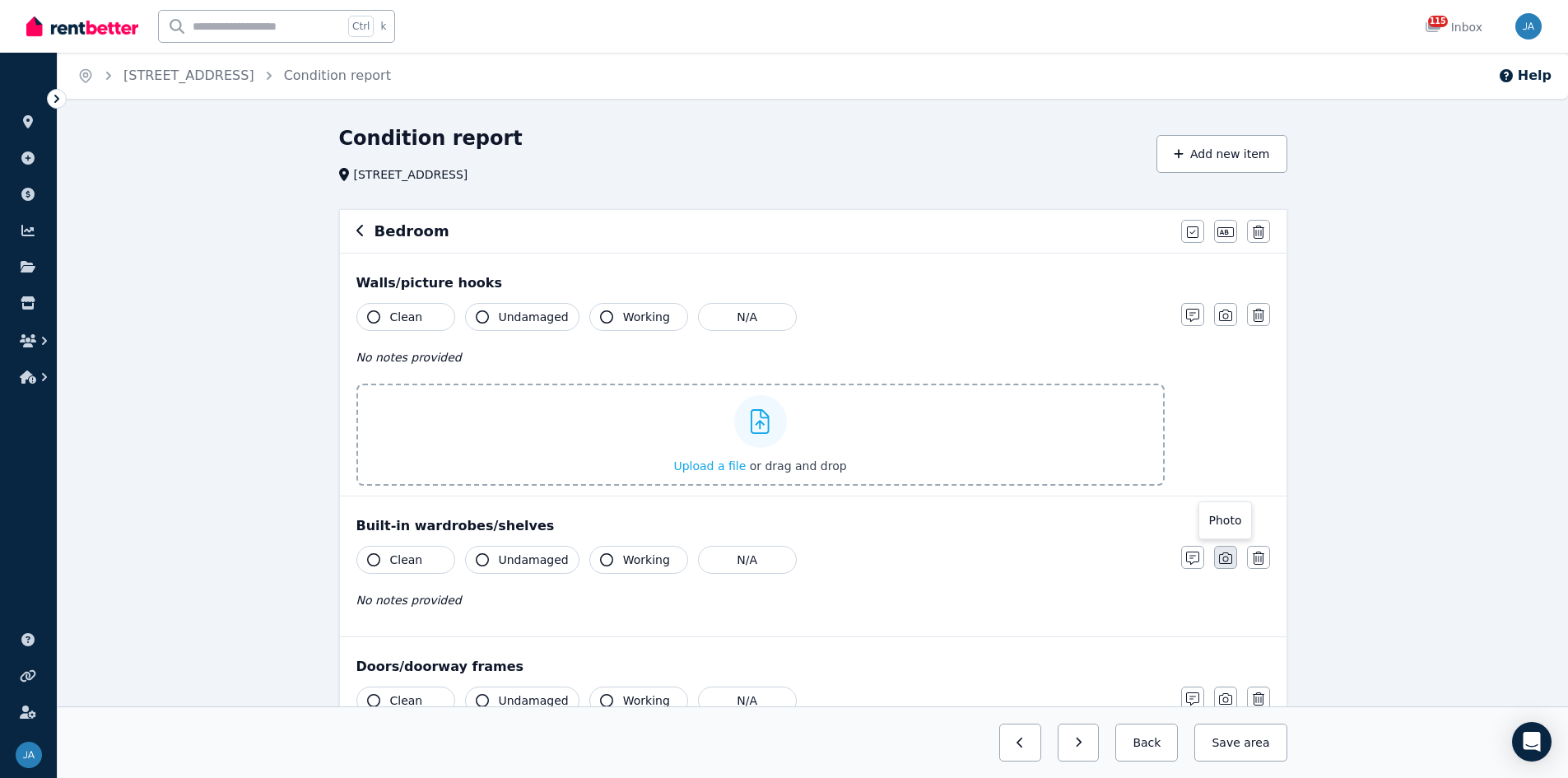
click at [1053, 481] on icon "button" at bounding box center [1225, 557] width 13 height 13
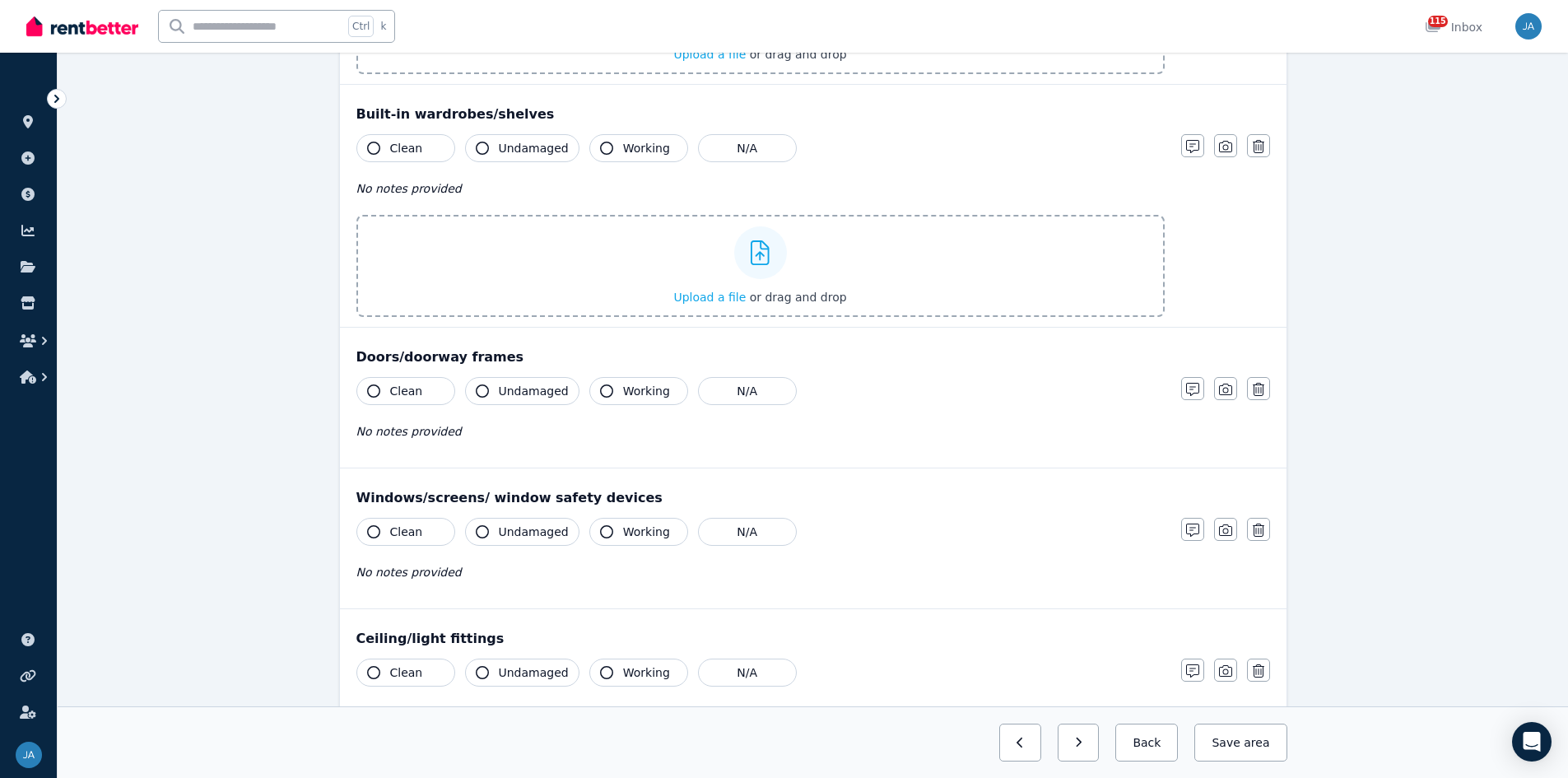
scroll to position [494, 0]
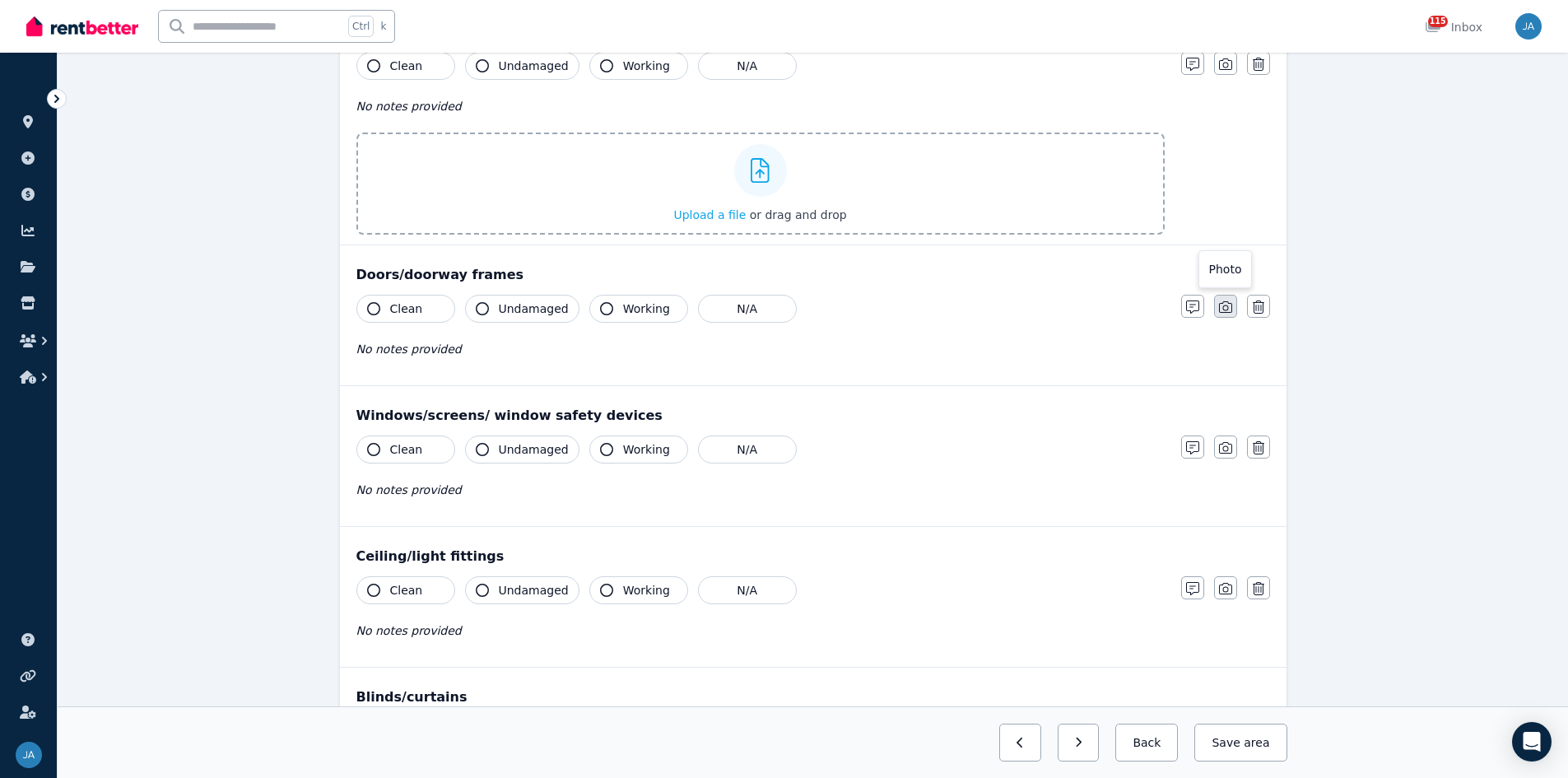
click at [1053, 312] on icon "button" at bounding box center [1225, 306] width 13 height 11
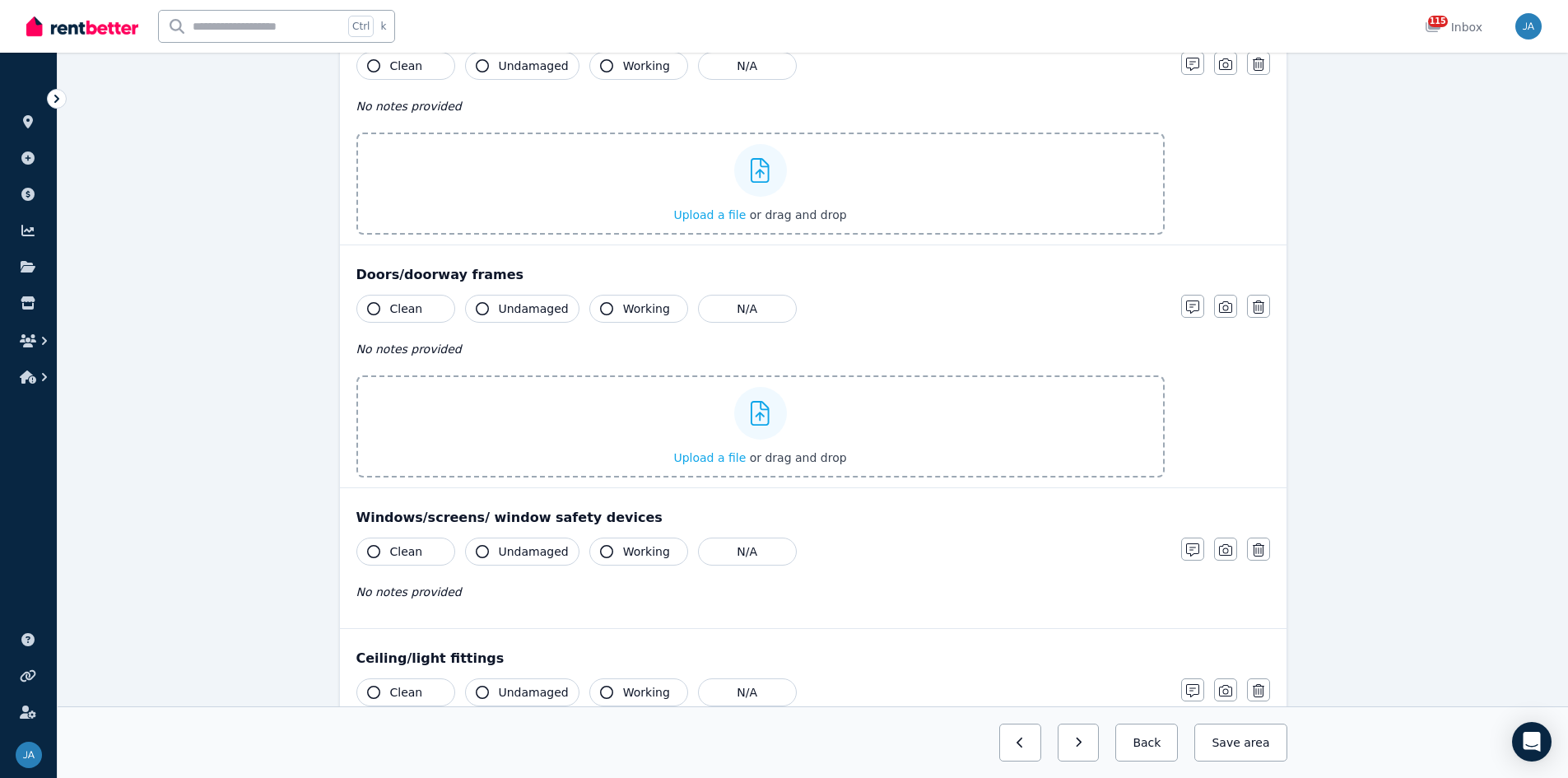
drag, startPoint x: 1229, startPoint y: 548, endPoint x: 1123, endPoint y: 592, distance: 114.8
click at [1053, 481] on icon "button" at bounding box center [1225, 550] width 13 height 13
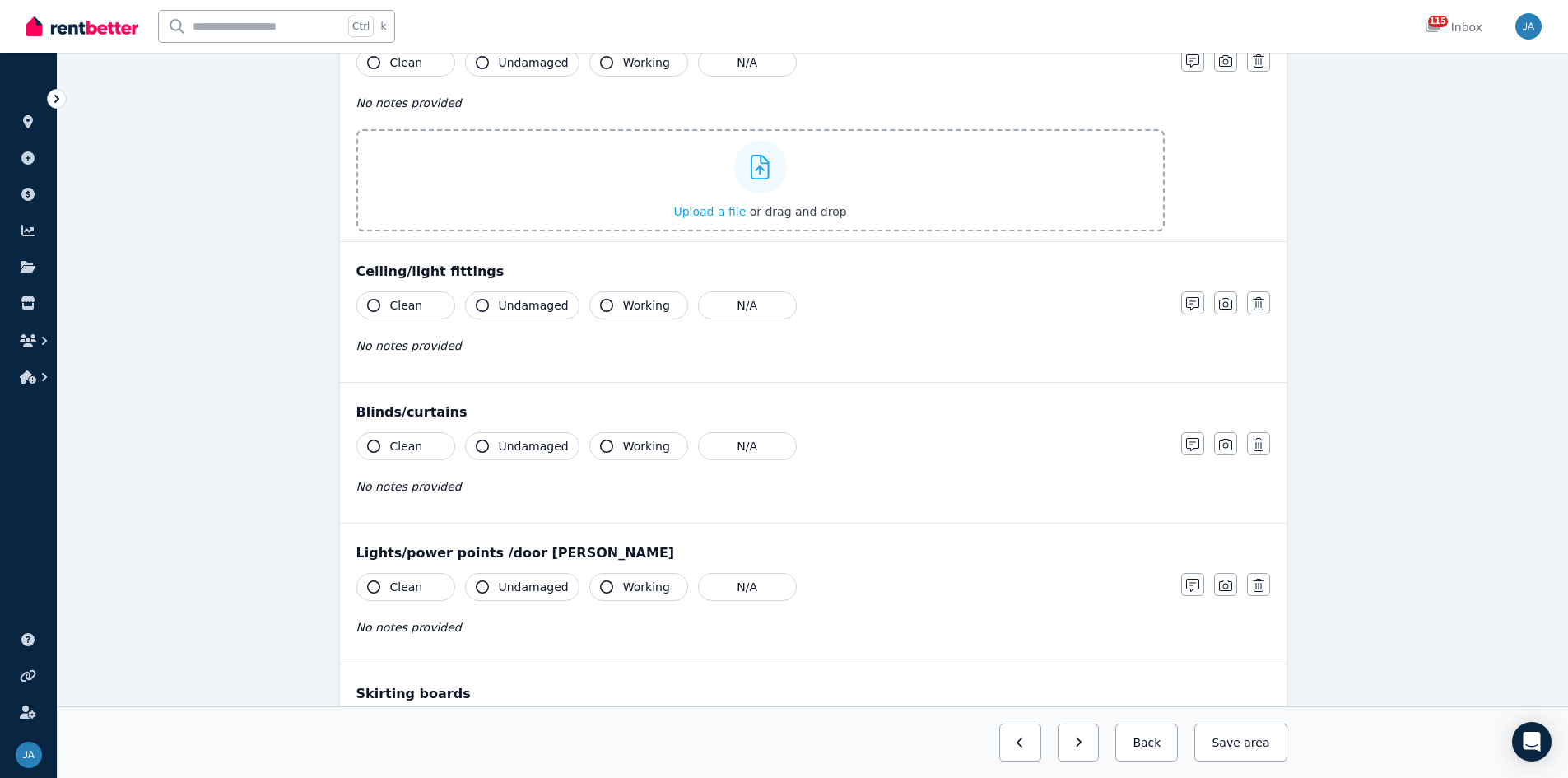
scroll to position [988, 0]
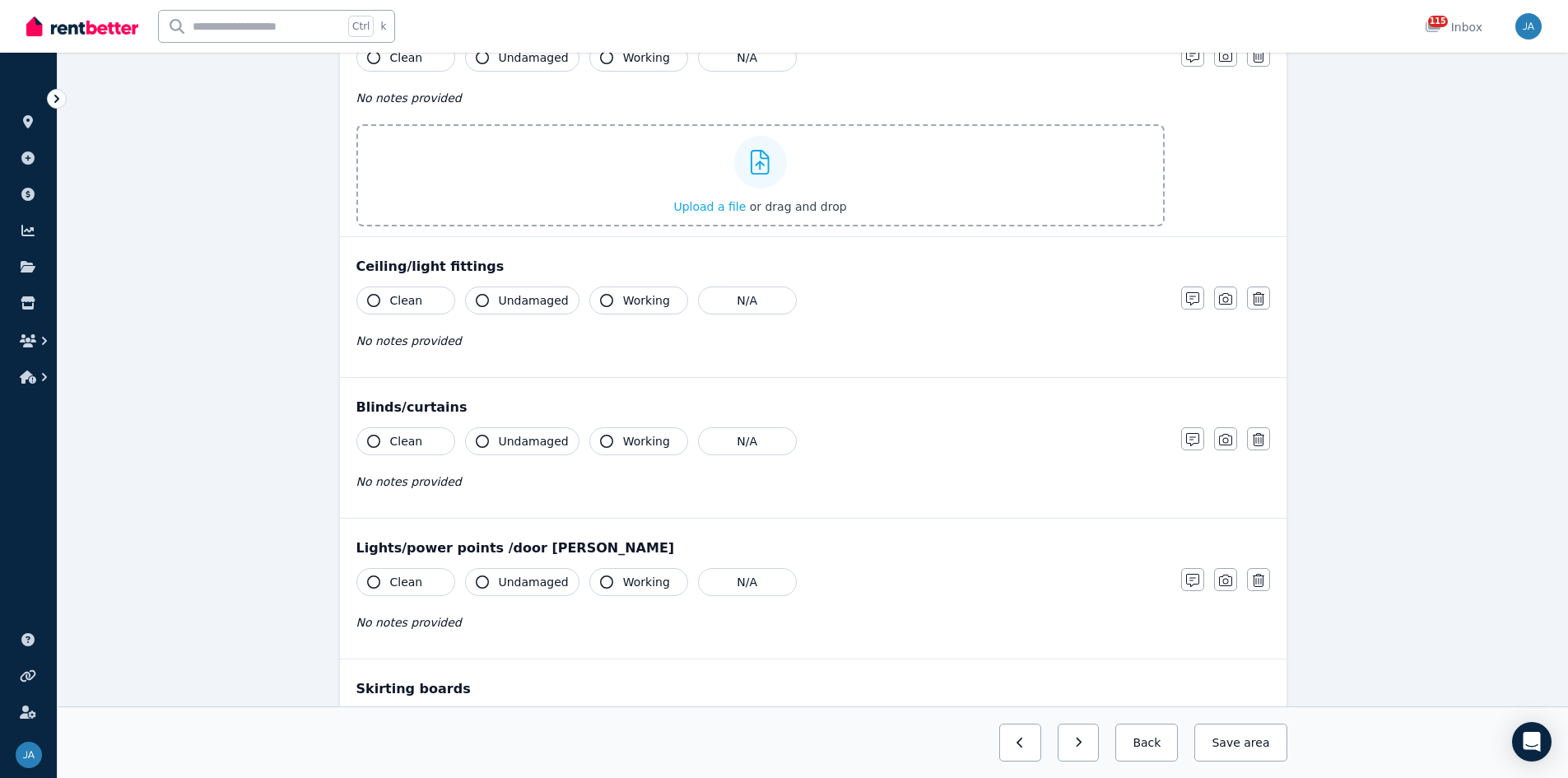
drag, startPoint x: 1221, startPoint y: 304, endPoint x: 1222, endPoint y: 324, distance: 20.0
click at [1053, 304] on icon "button" at bounding box center [1225, 299] width 13 height 13
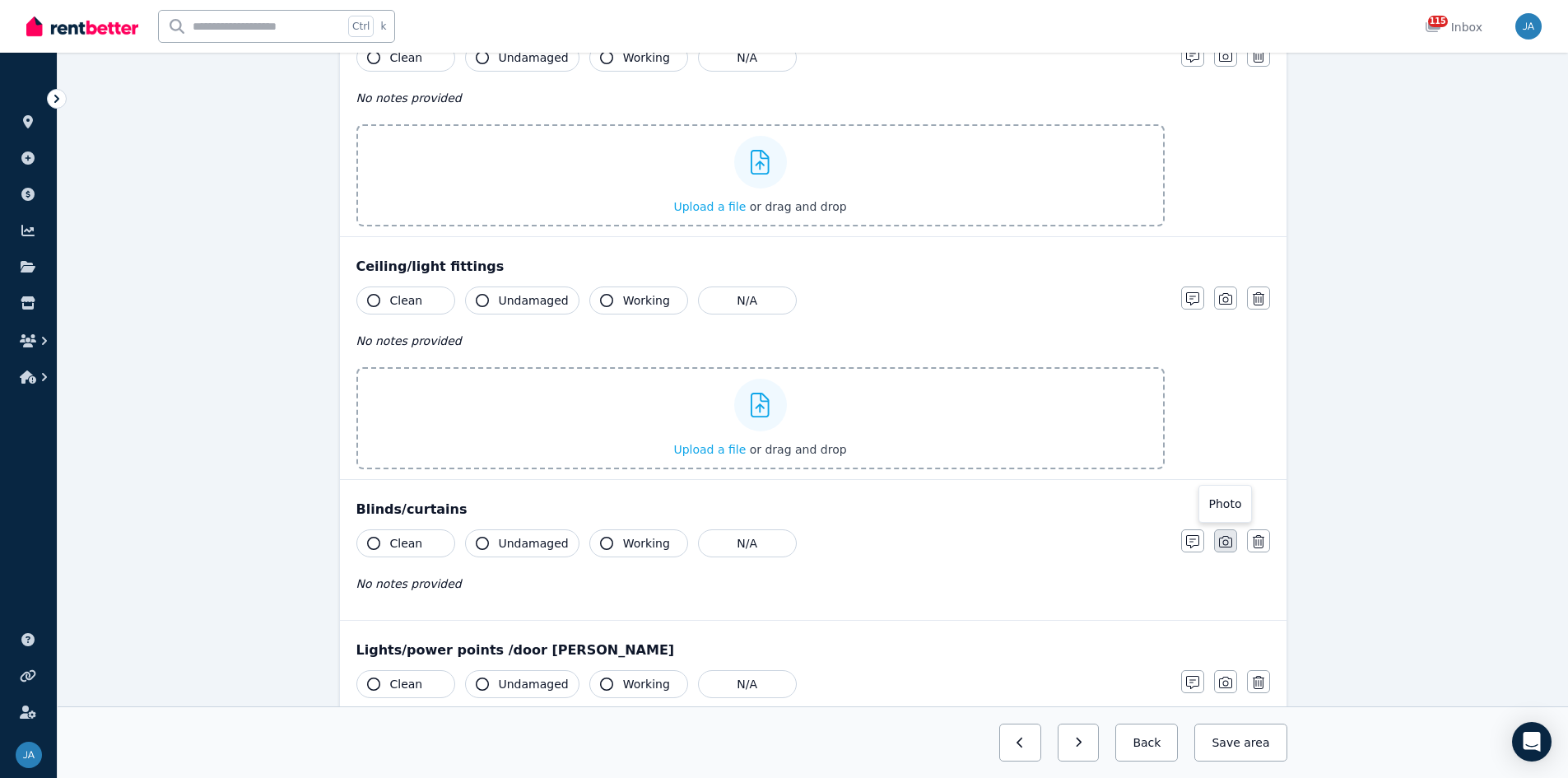
click at [1053, 481] on icon "button" at bounding box center [1225, 541] width 13 height 13
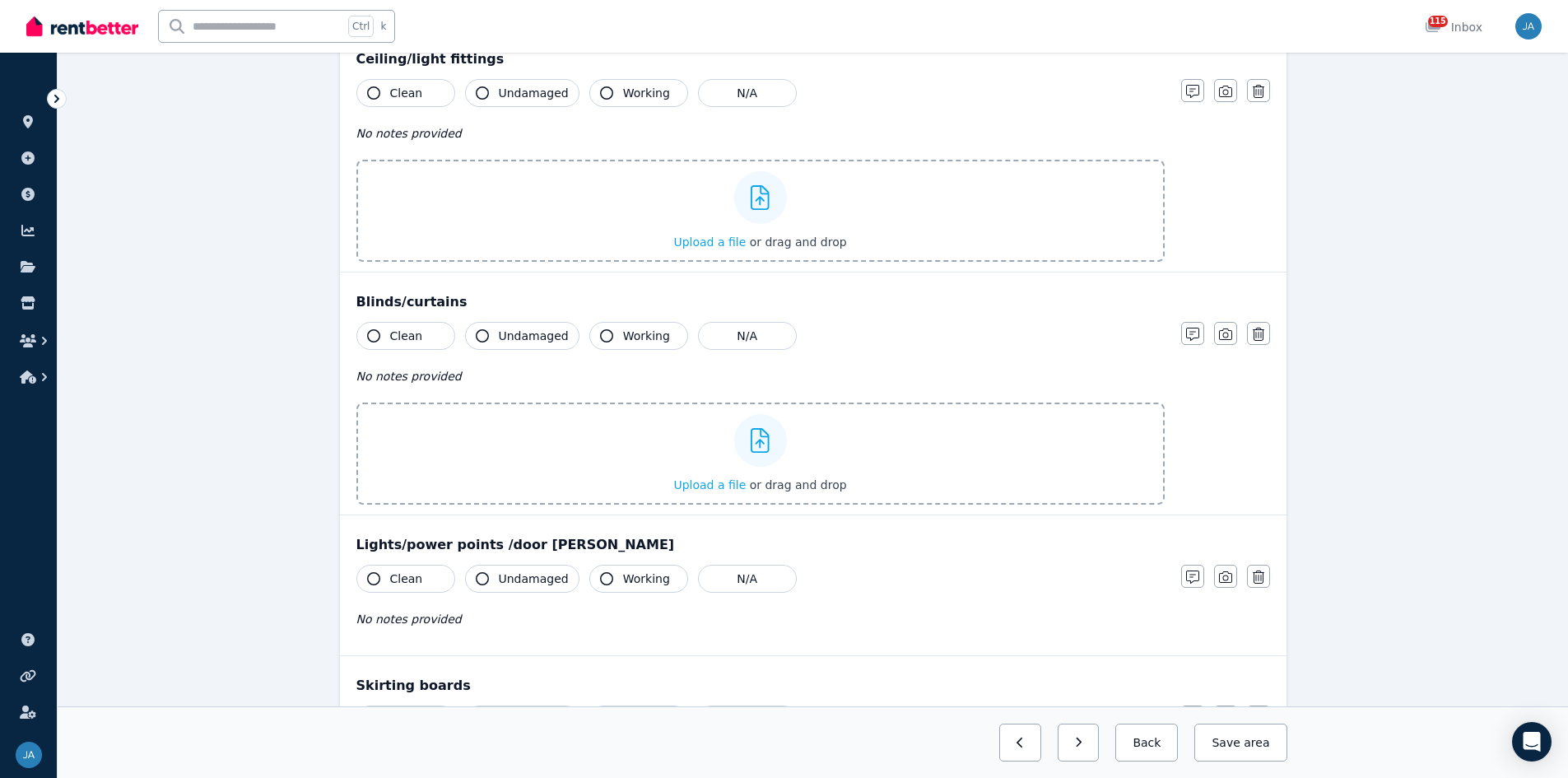
scroll to position [1317, 0]
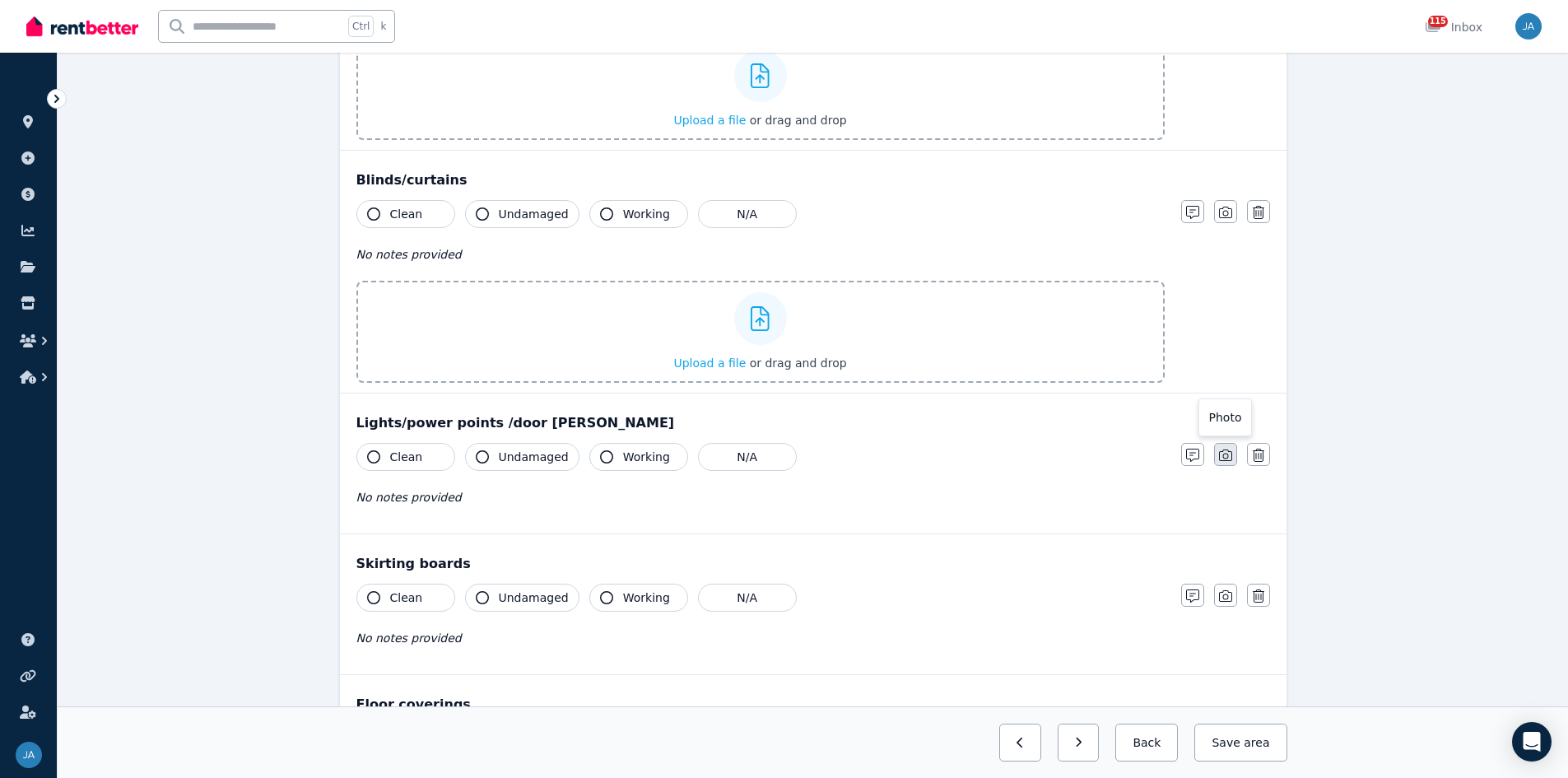
click at [1053, 459] on icon "button" at bounding box center [1225, 454] width 13 height 13
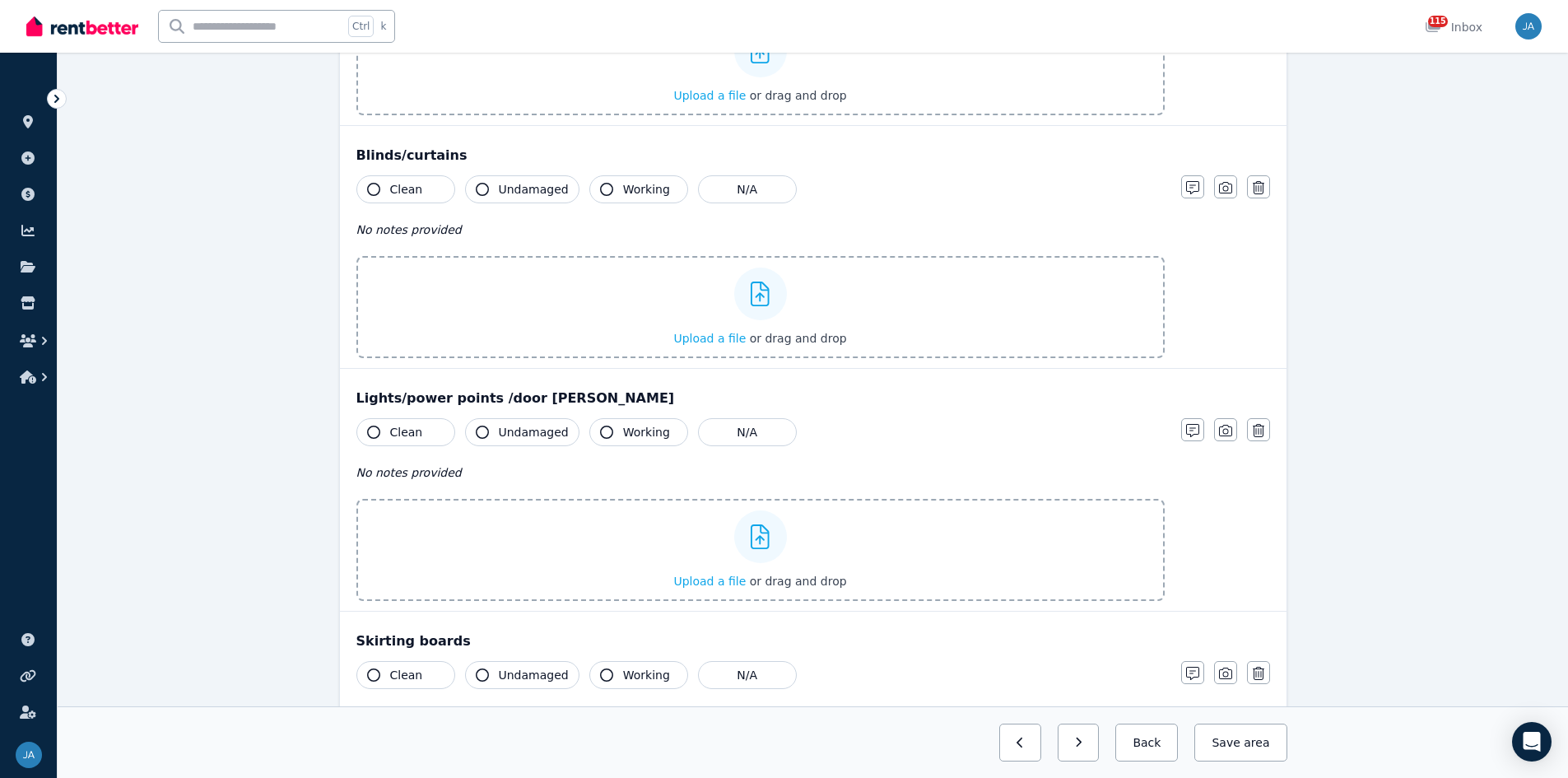
scroll to position [1647, 0]
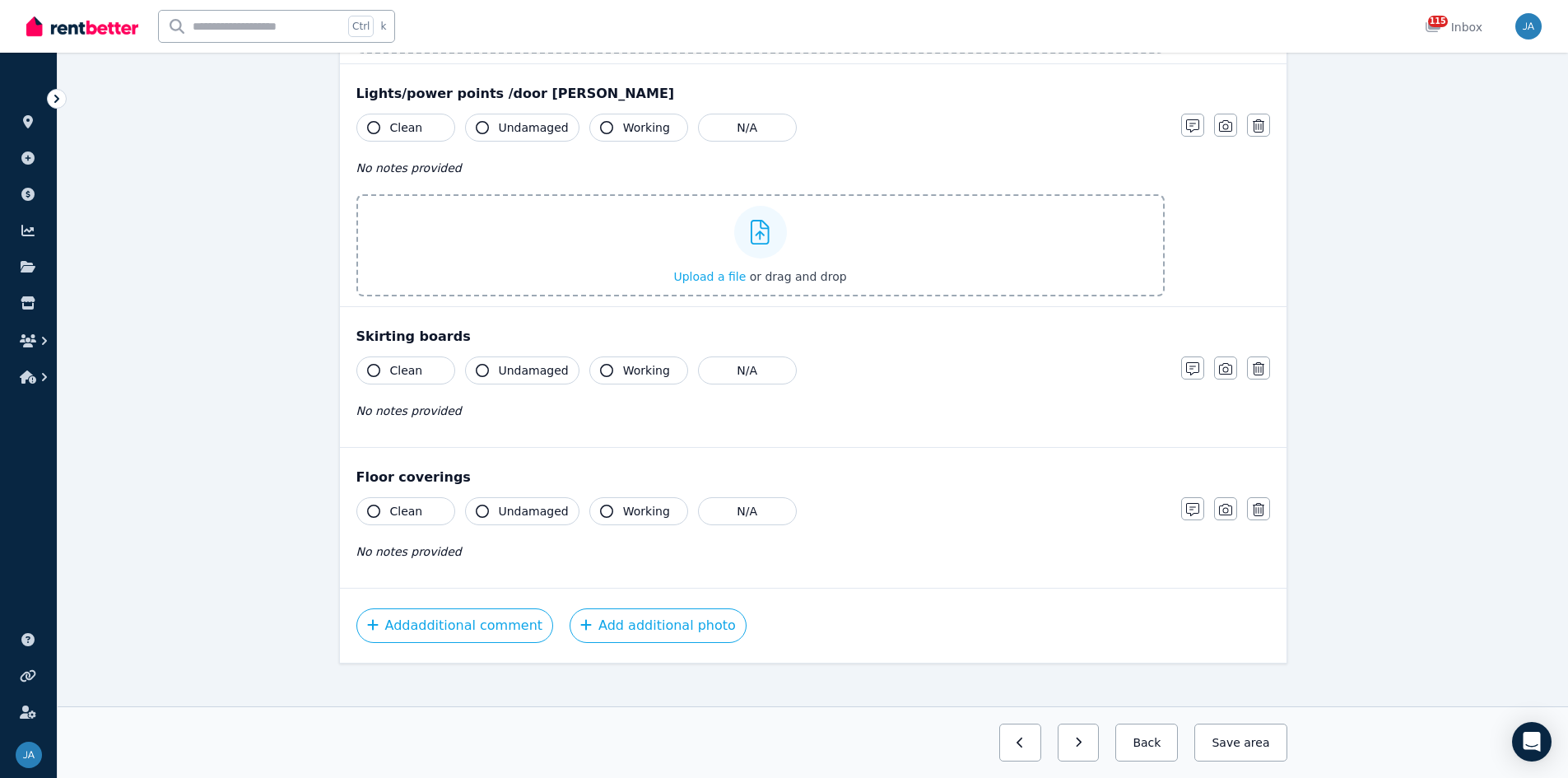
click at [427, 380] on button "Clean" at bounding box center [406, 370] width 99 height 28
click at [1053, 481] on icon "button" at bounding box center [1225, 509] width 13 height 13
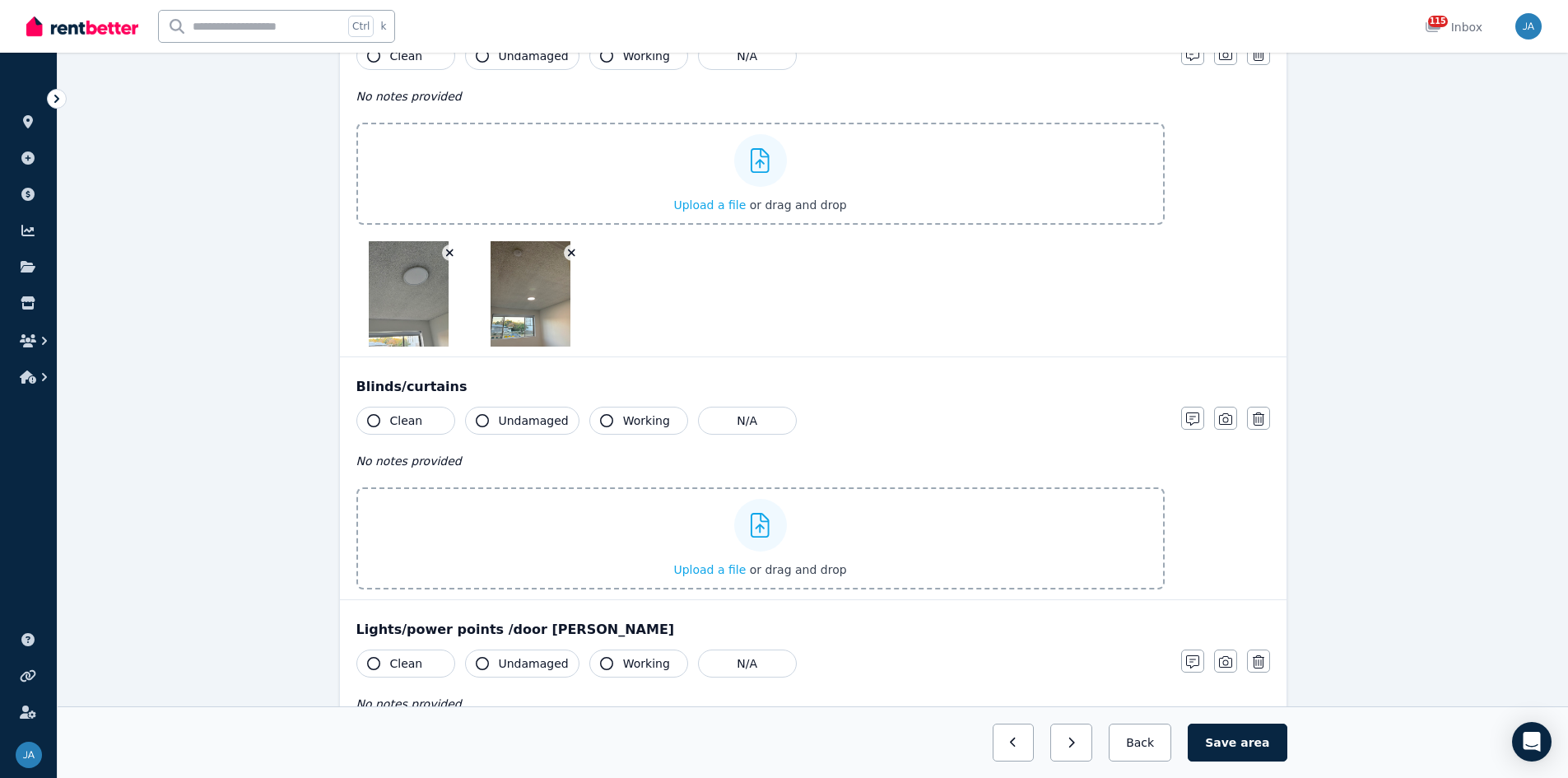
scroll to position [1894, 0]
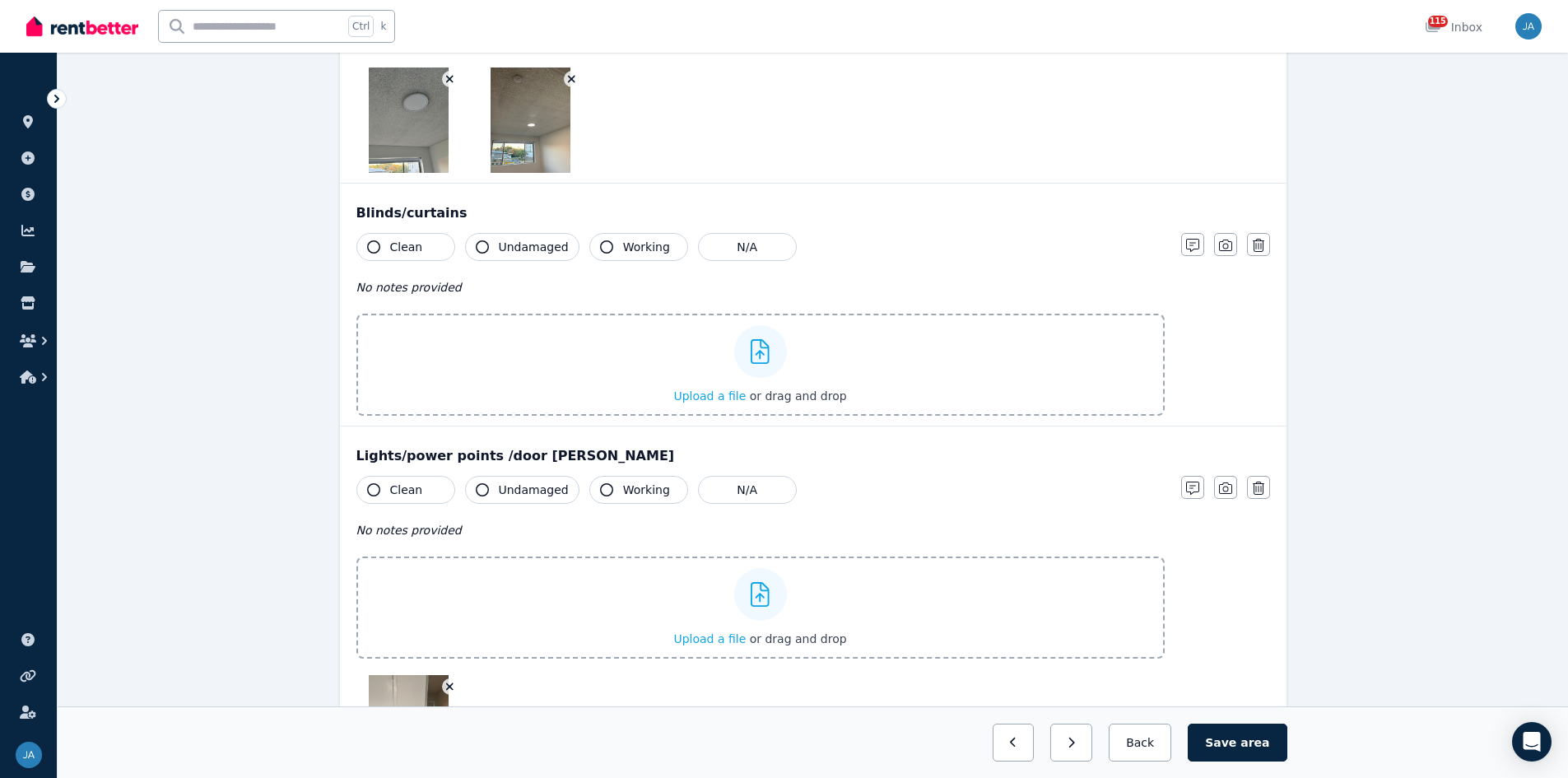
click at [409, 254] on span "Clean" at bounding box center [407, 247] width 33 height 16
drag, startPoint x: 424, startPoint y: 290, endPoint x: 481, endPoint y: 309, distance: 60.1
click at [427, 290] on span "No notes provided" at bounding box center [409, 286] width 106 height 13
click at [591, 290] on div "No notes provided" at bounding box center [761, 287] width 808 height 20
click at [412, 296] on div "No notes provided" at bounding box center [761, 287] width 808 height 20
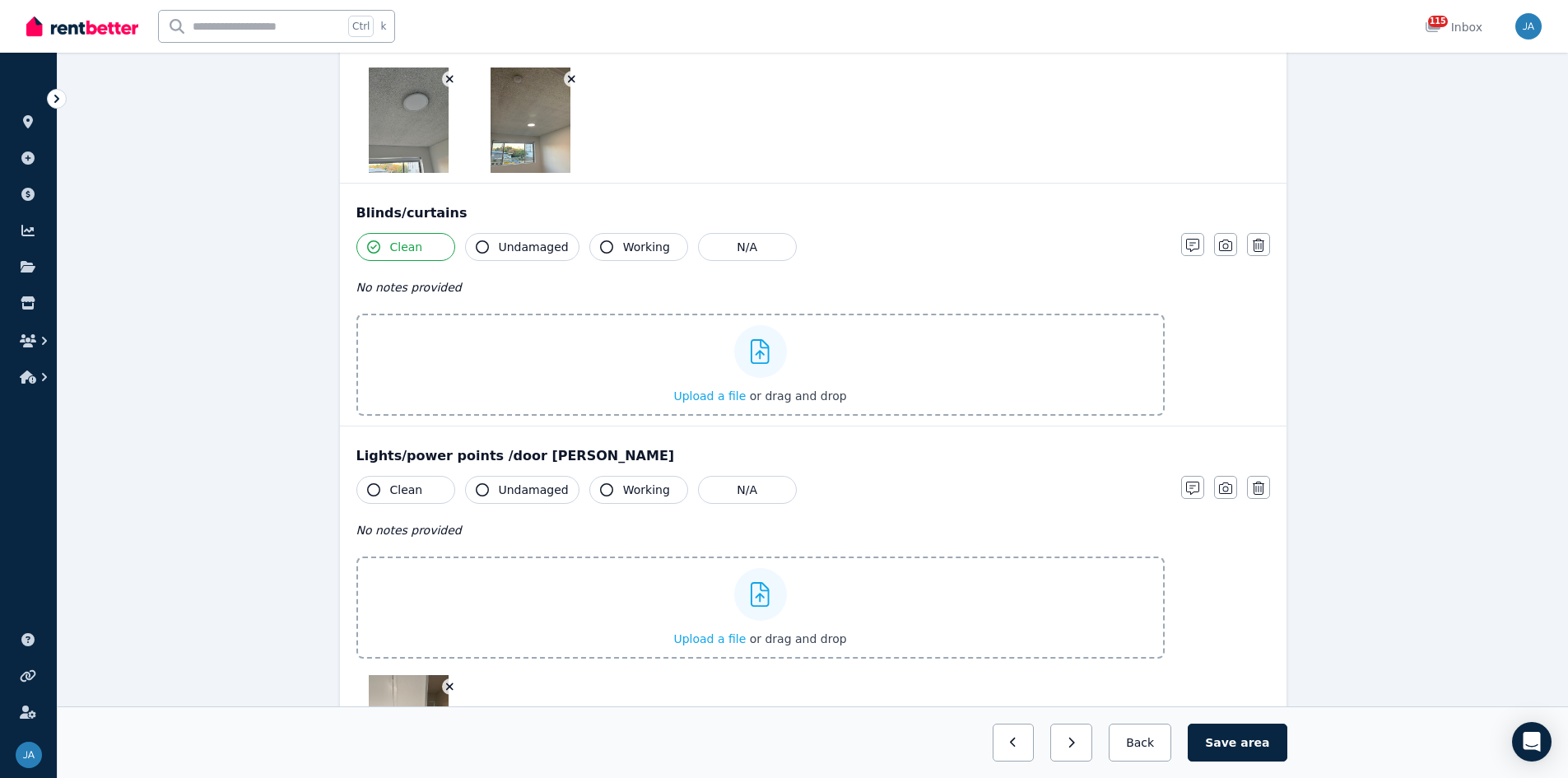
click at [413, 285] on span "No notes provided" at bounding box center [409, 286] width 106 height 13
click at [1053, 252] on icon "button" at bounding box center [1192, 245] width 13 height 13
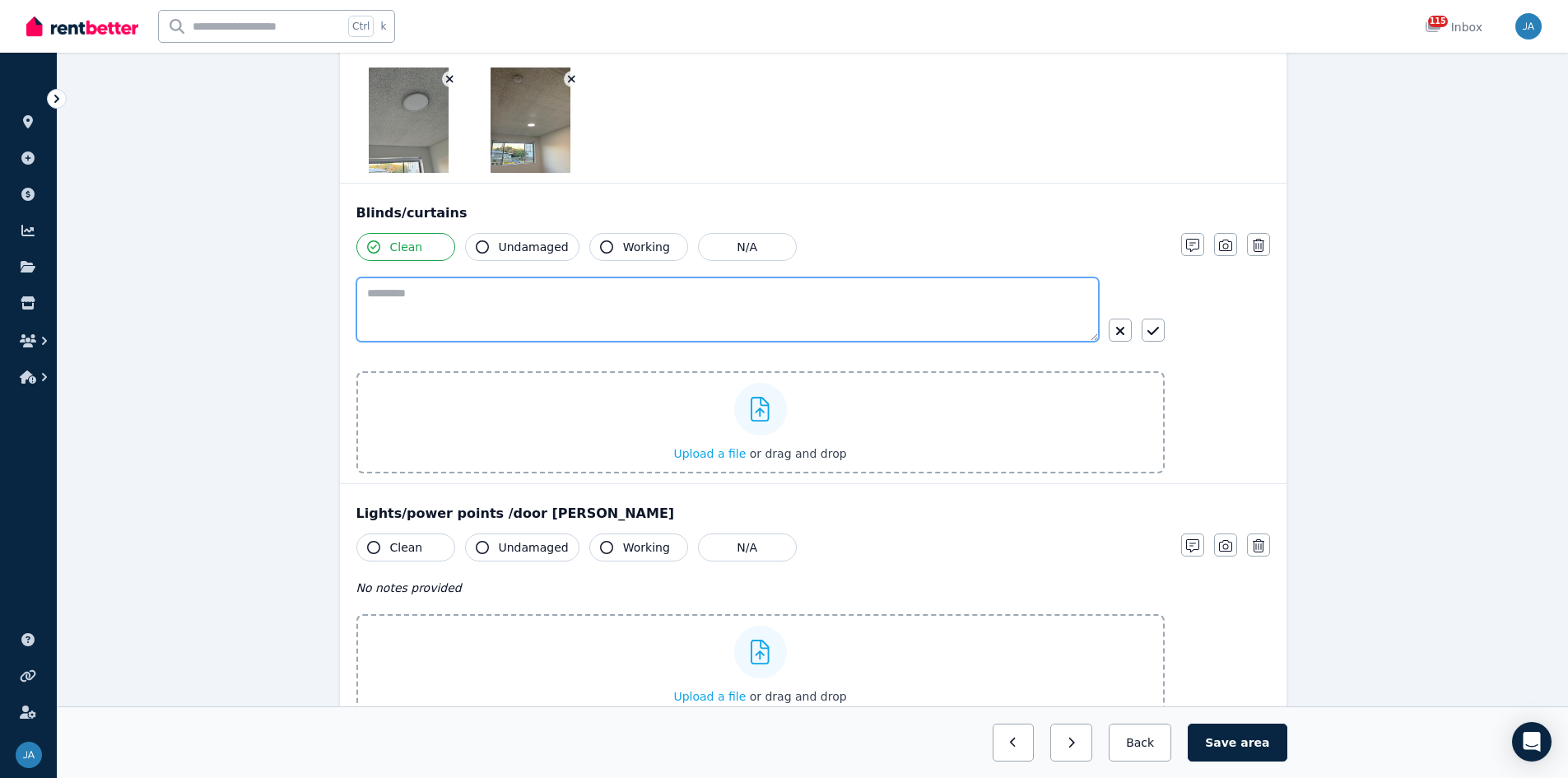
click at [418, 299] on textarea at bounding box center [728, 310] width 742 height 64
type textarea "**********"
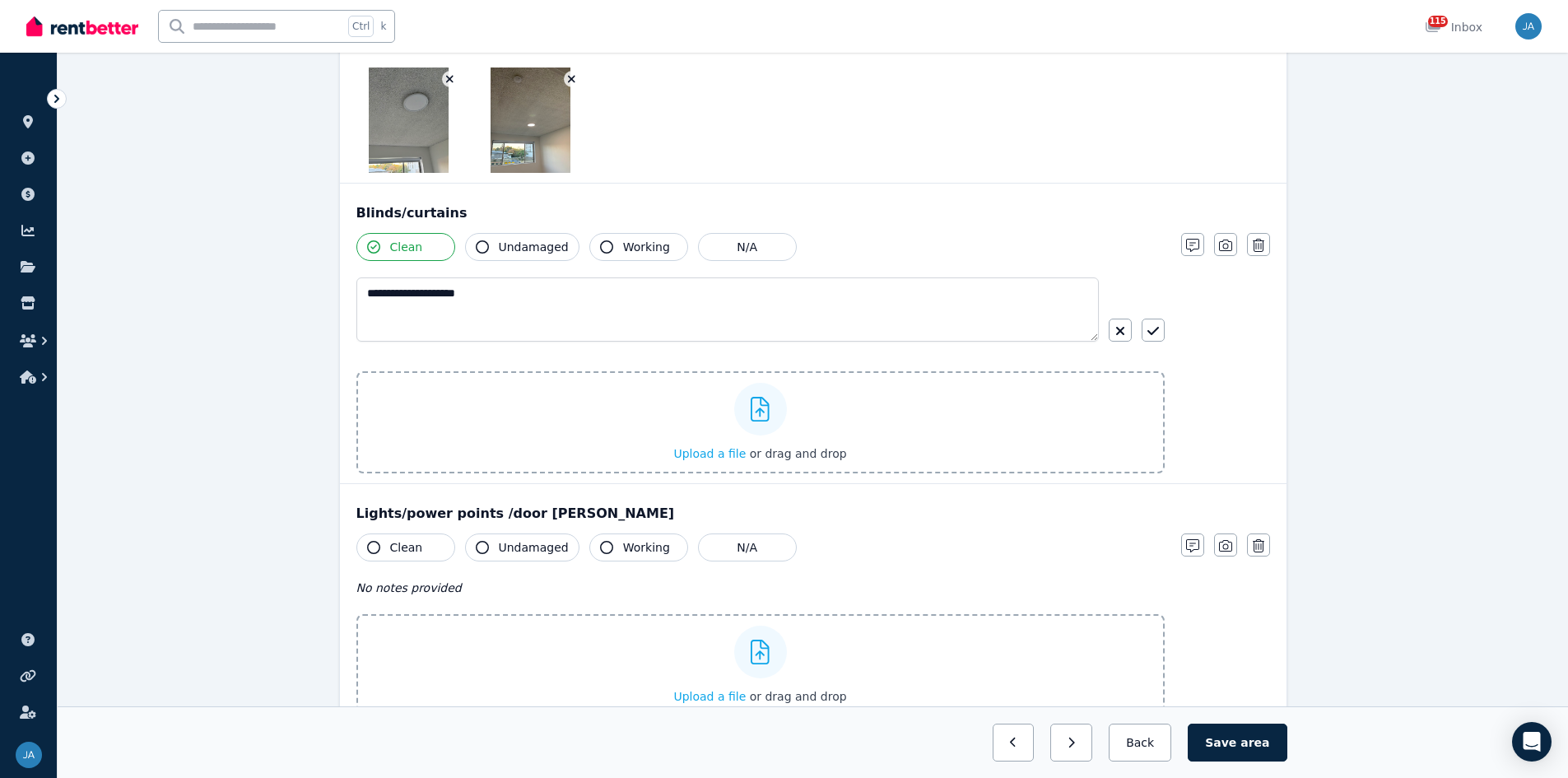
drag, startPoint x: 1147, startPoint y: 331, endPoint x: 1143, endPoint y: 346, distance: 15.5
click at [1053, 331] on icon "button" at bounding box center [1153, 331] width 11 height 13
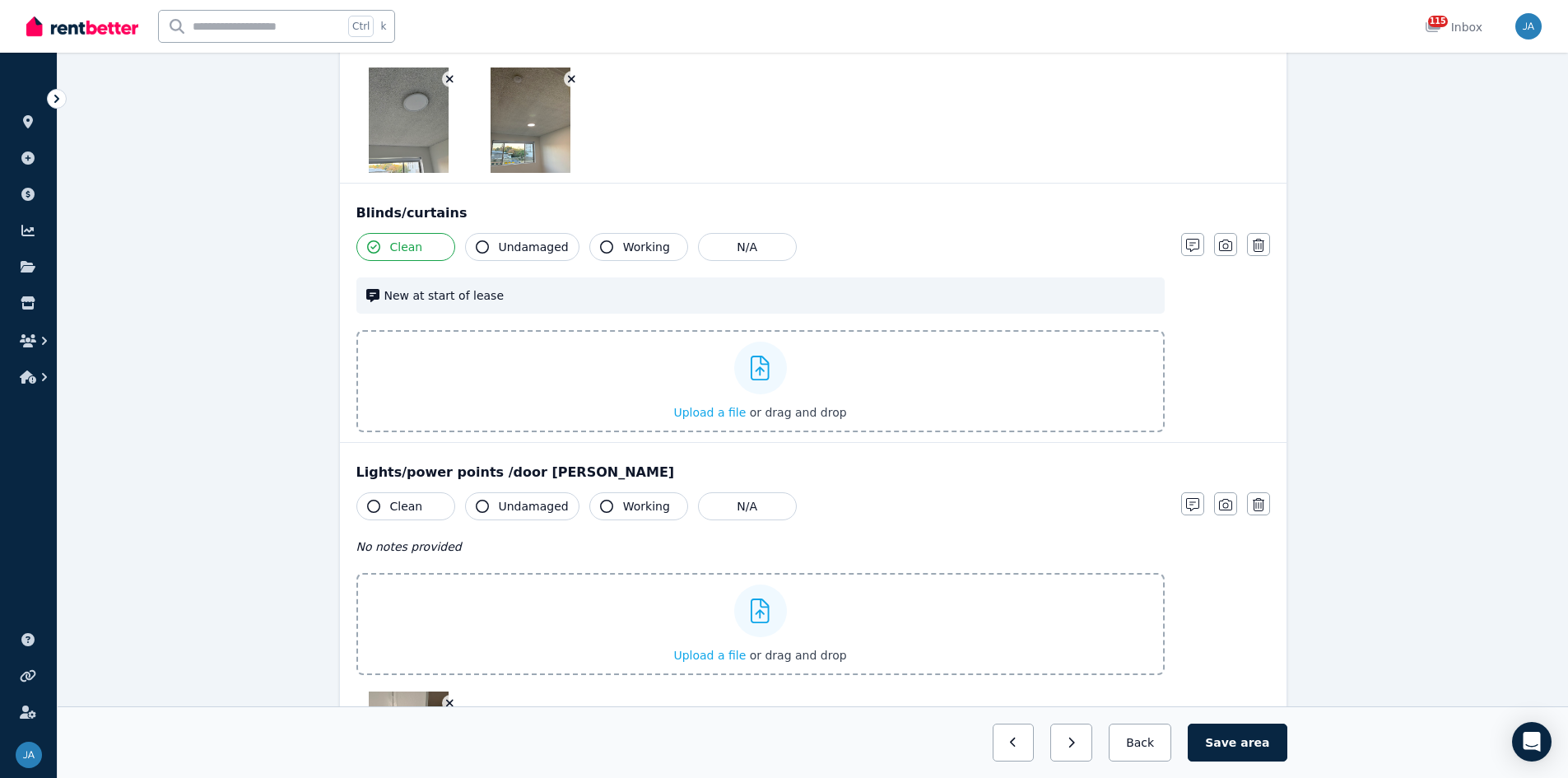
click at [527, 302] on span "New at start of lease" at bounding box center [769, 295] width 770 height 16
click at [1053, 245] on icon "button" at bounding box center [1192, 245] width 13 height 13
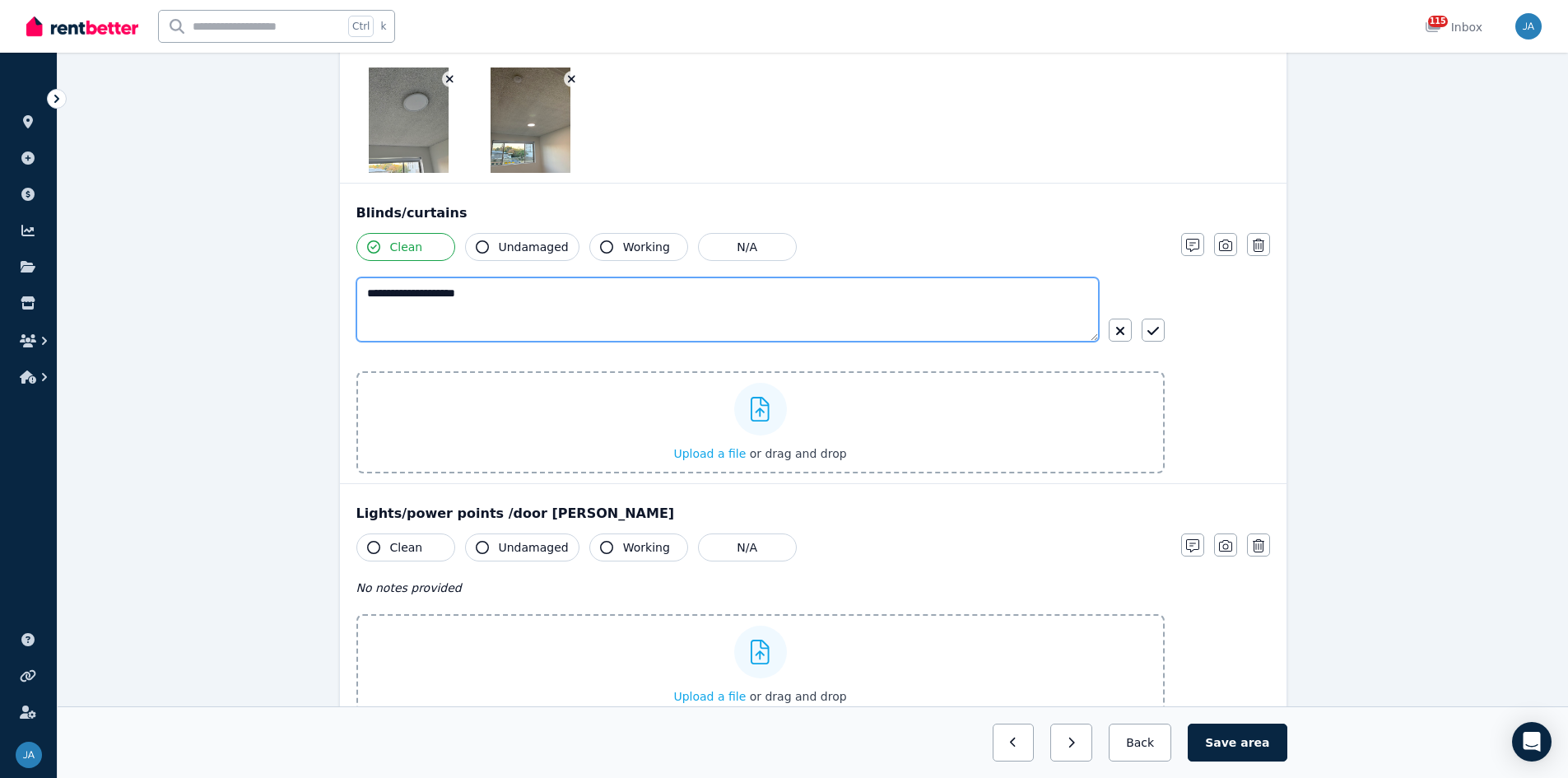
drag, startPoint x: 371, startPoint y: 290, endPoint x: 476, endPoint y: 344, distance: 118.1
click at [371, 289] on textarea "**********" at bounding box center [728, 310] width 742 height 64
type textarea "**********"
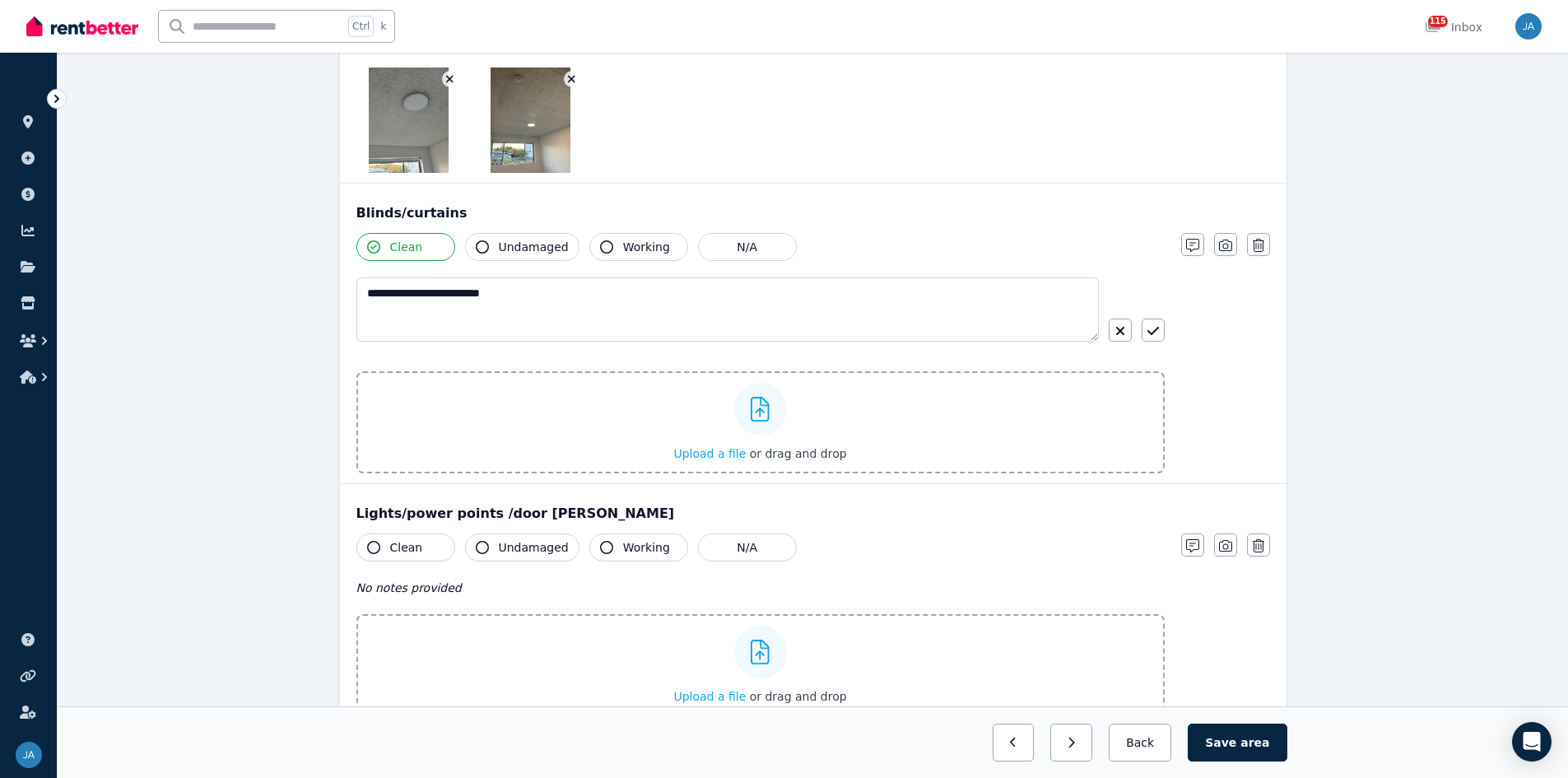
click at [1053, 329] on icon "button" at bounding box center [1153, 331] width 11 height 13
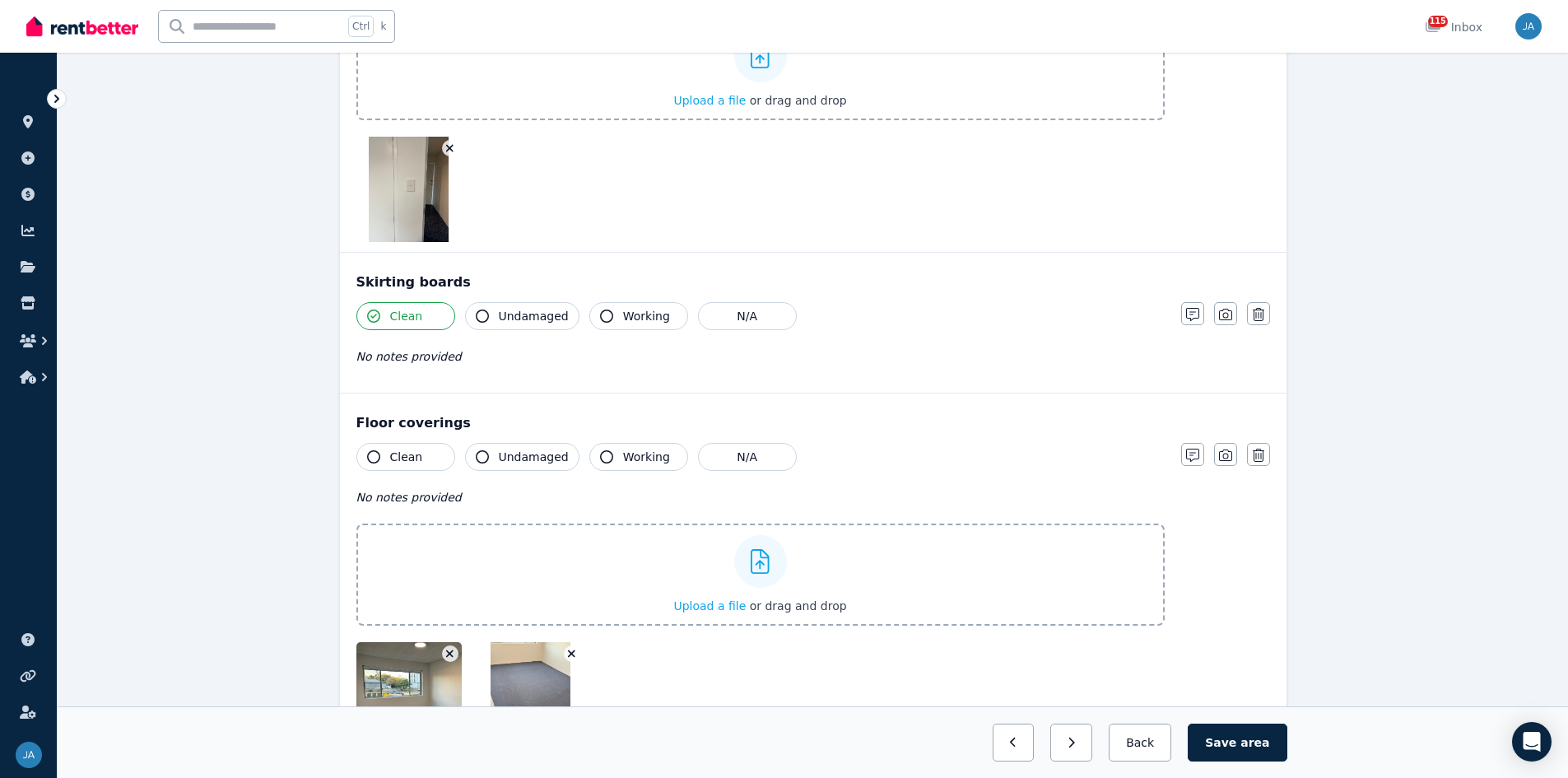
scroll to position [2552, 0]
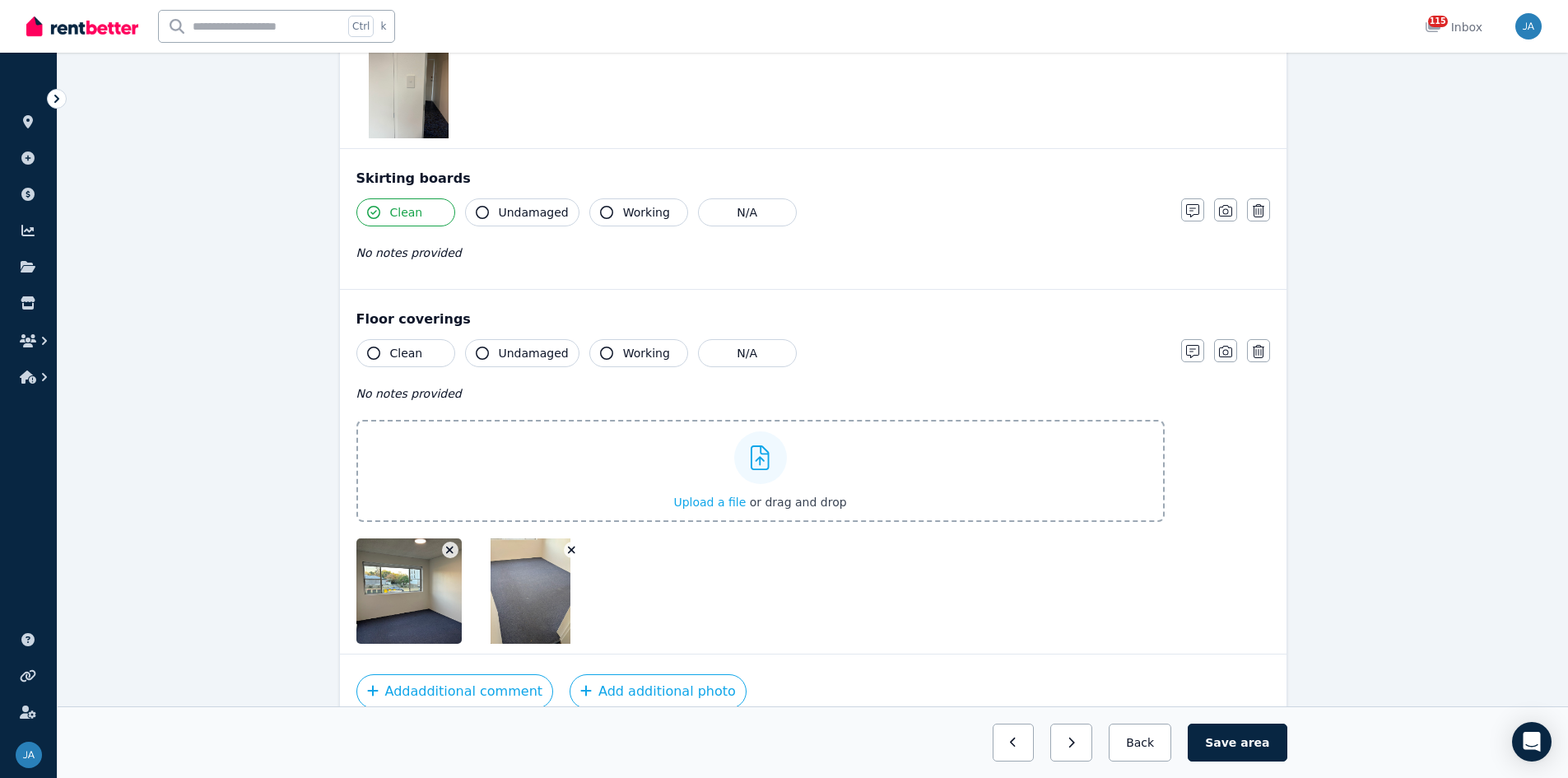
click at [412, 354] on span "Clean" at bounding box center [407, 353] width 33 height 16
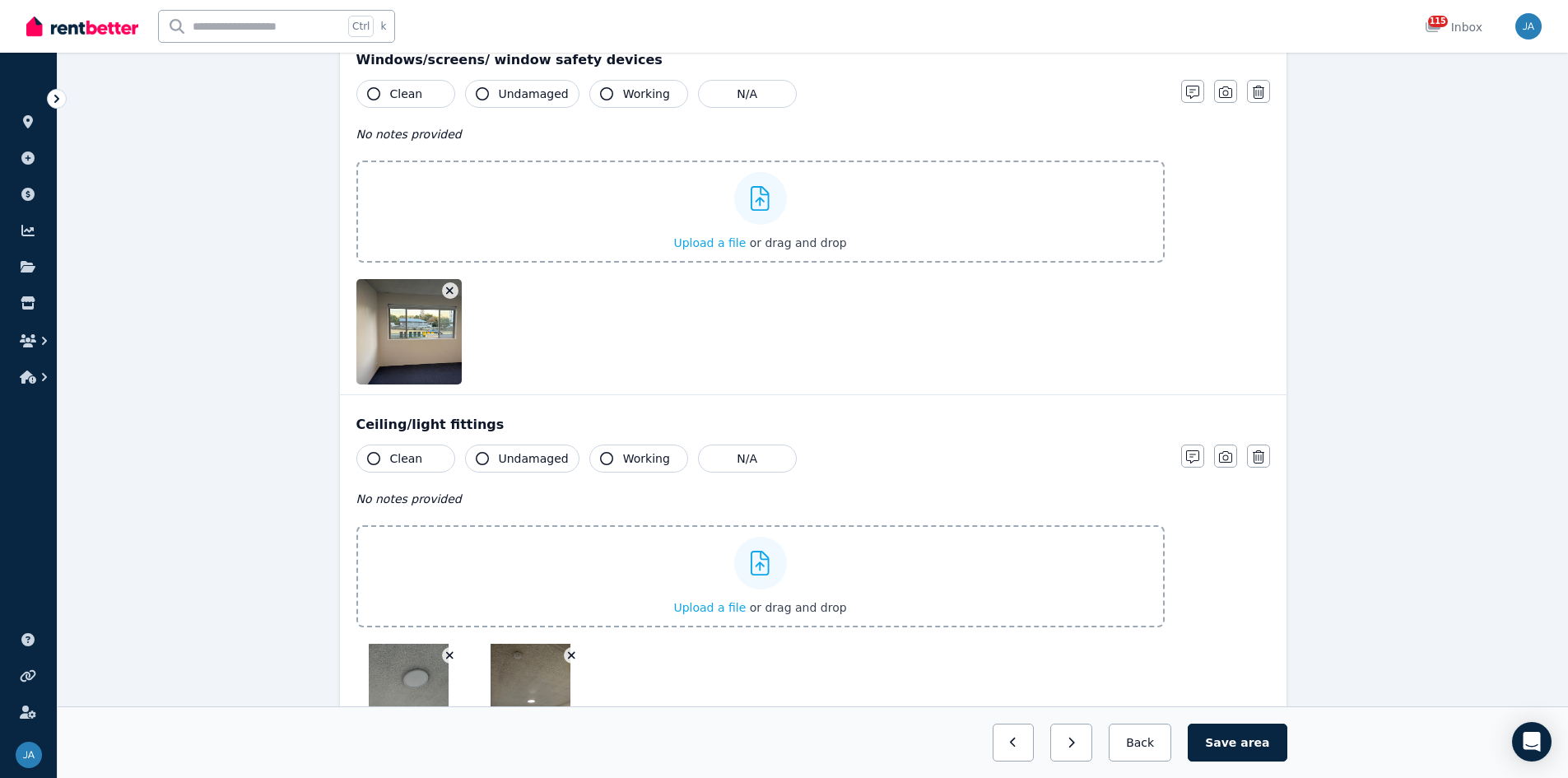
scroll to position [1235, 0]
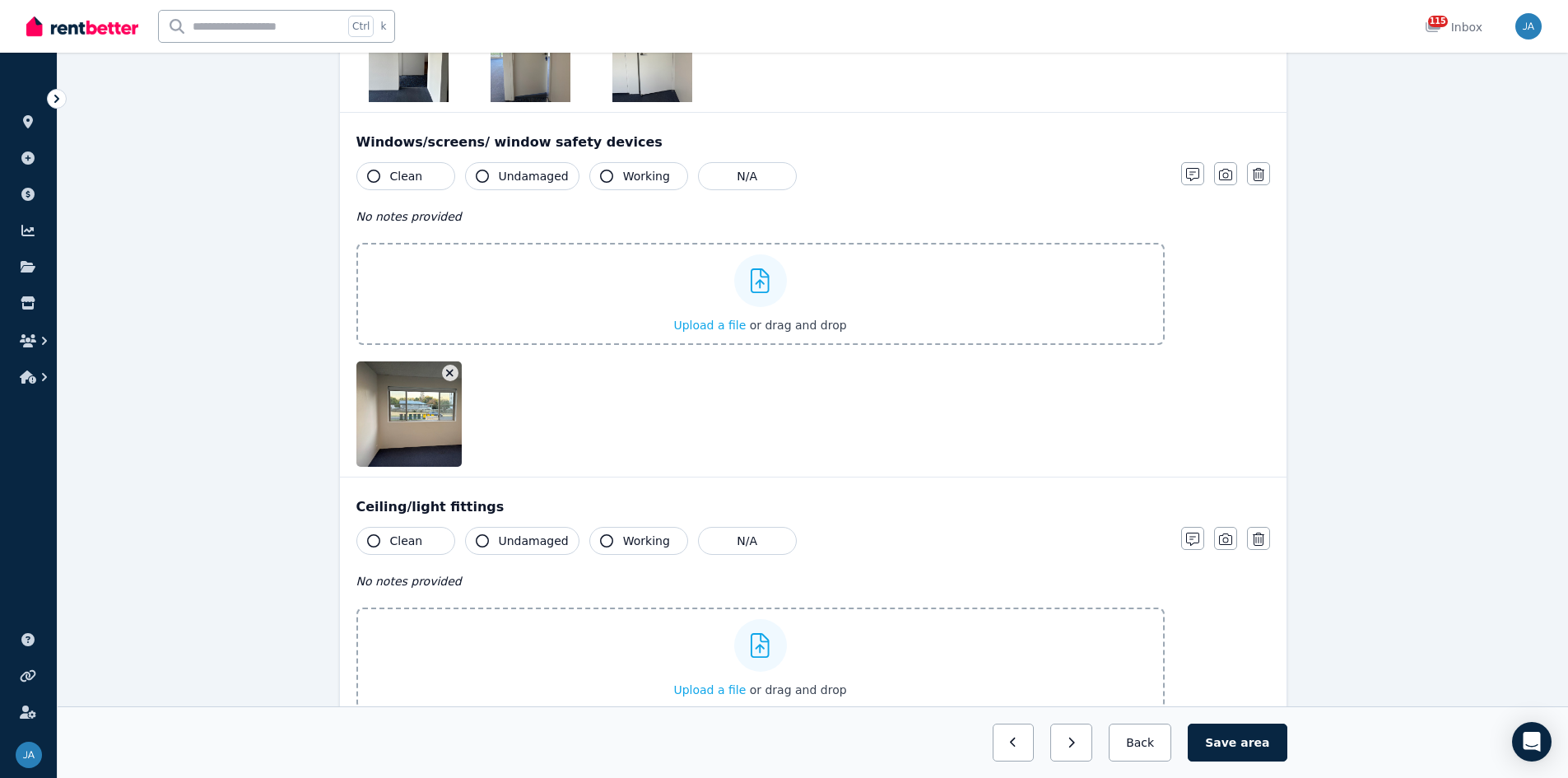
drag, startPoint x: 414, startPoint y: 530, endPoint x: 576, endPoint y: 525, distance: 162.1
click at [414, 481] on button "Clean" at bounding box center [406, 541] width 99 height 28
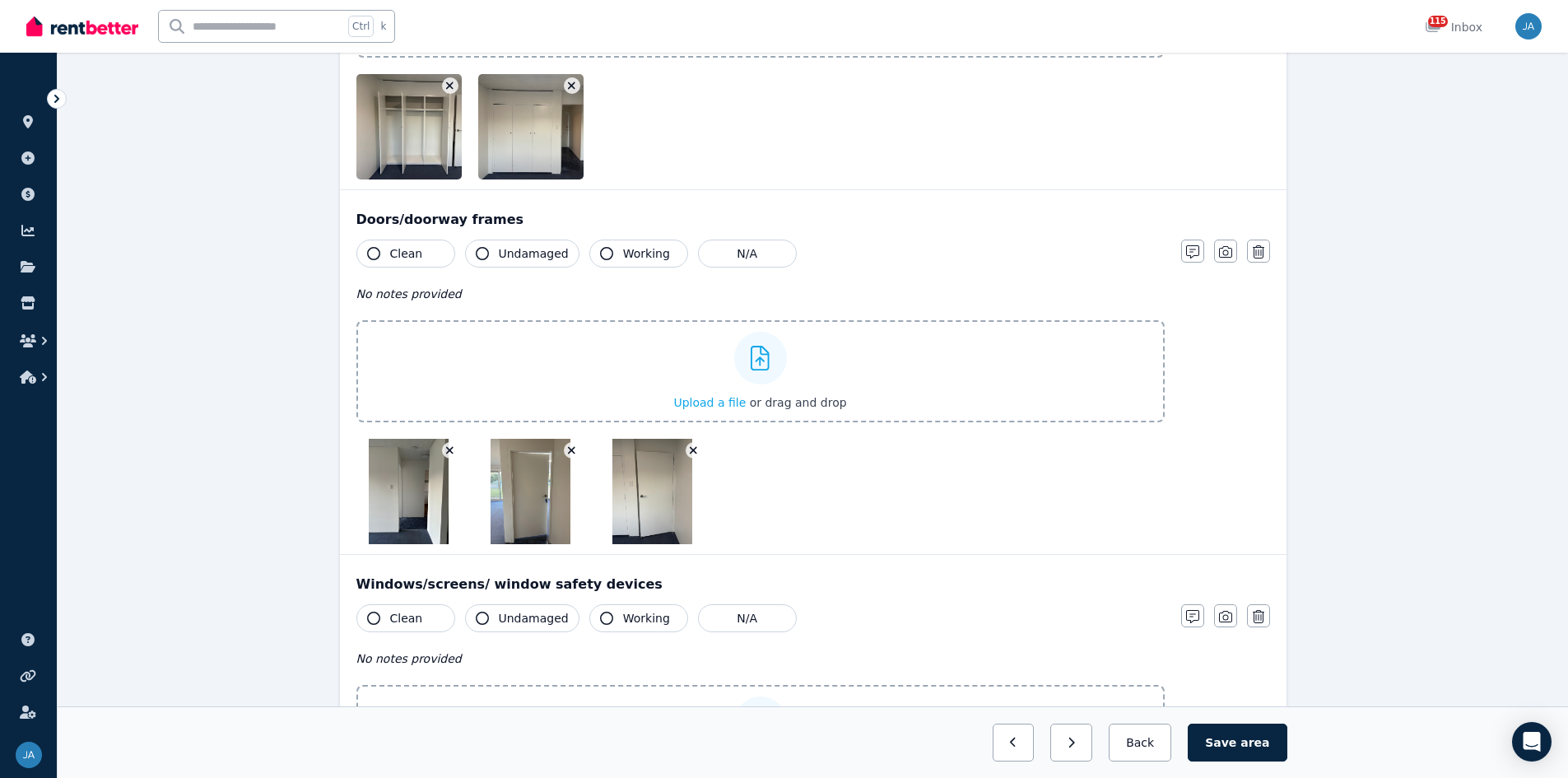
scroll to position [659, 0]
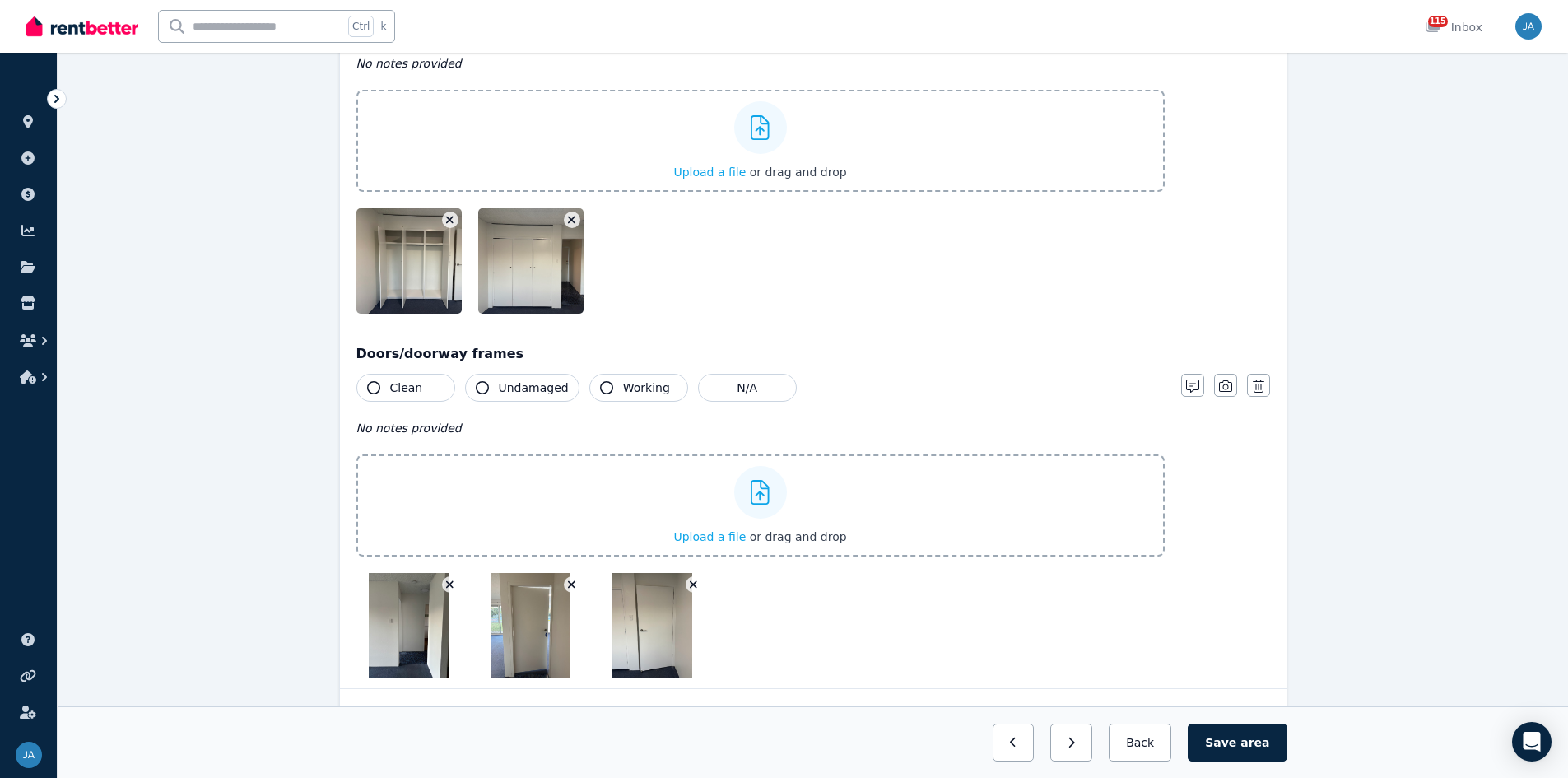
click at [424, 395] on button "Clean" at bounding box center [406, 388] width 99 height 28
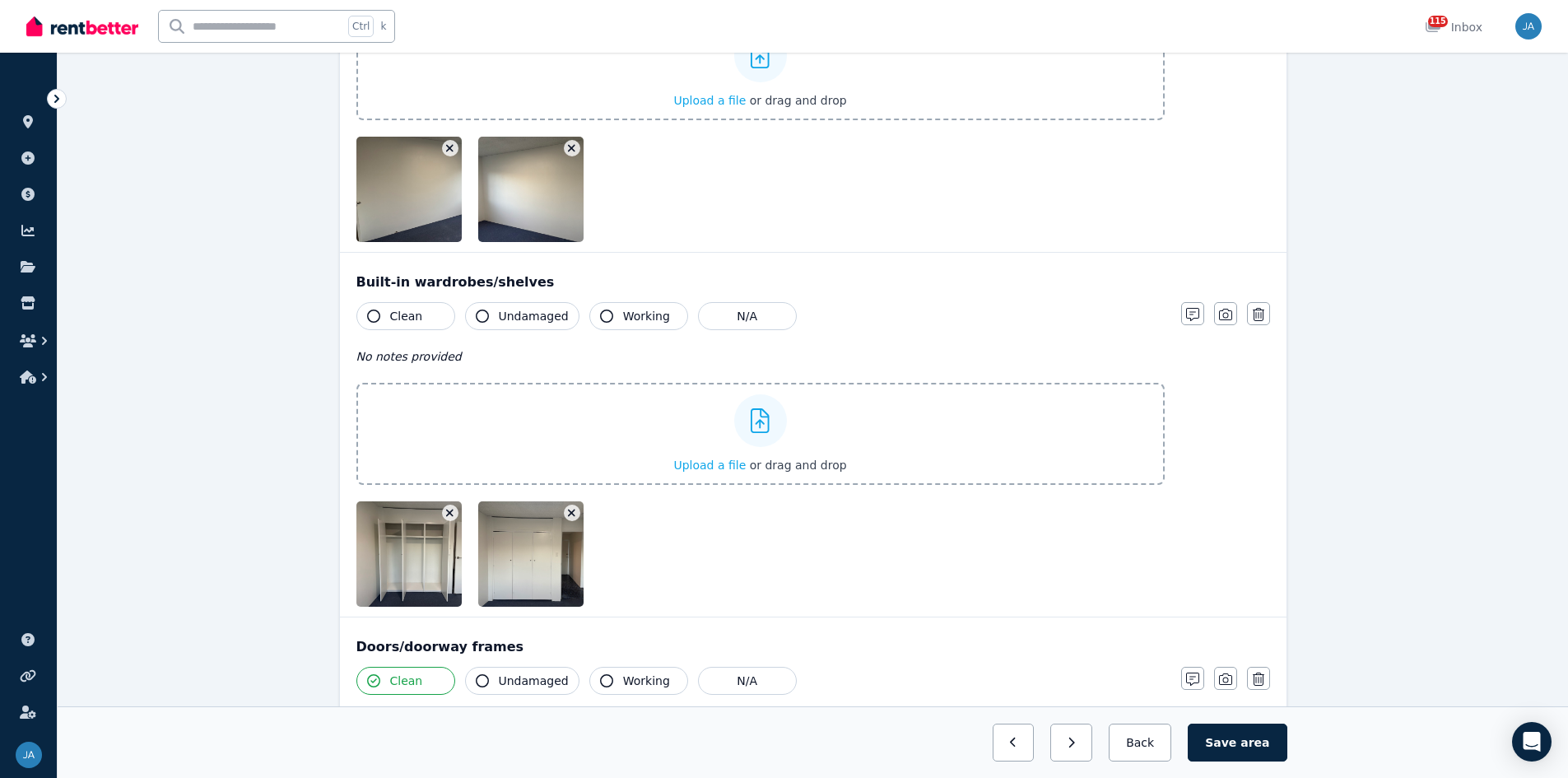
scroll to position [247, 0]
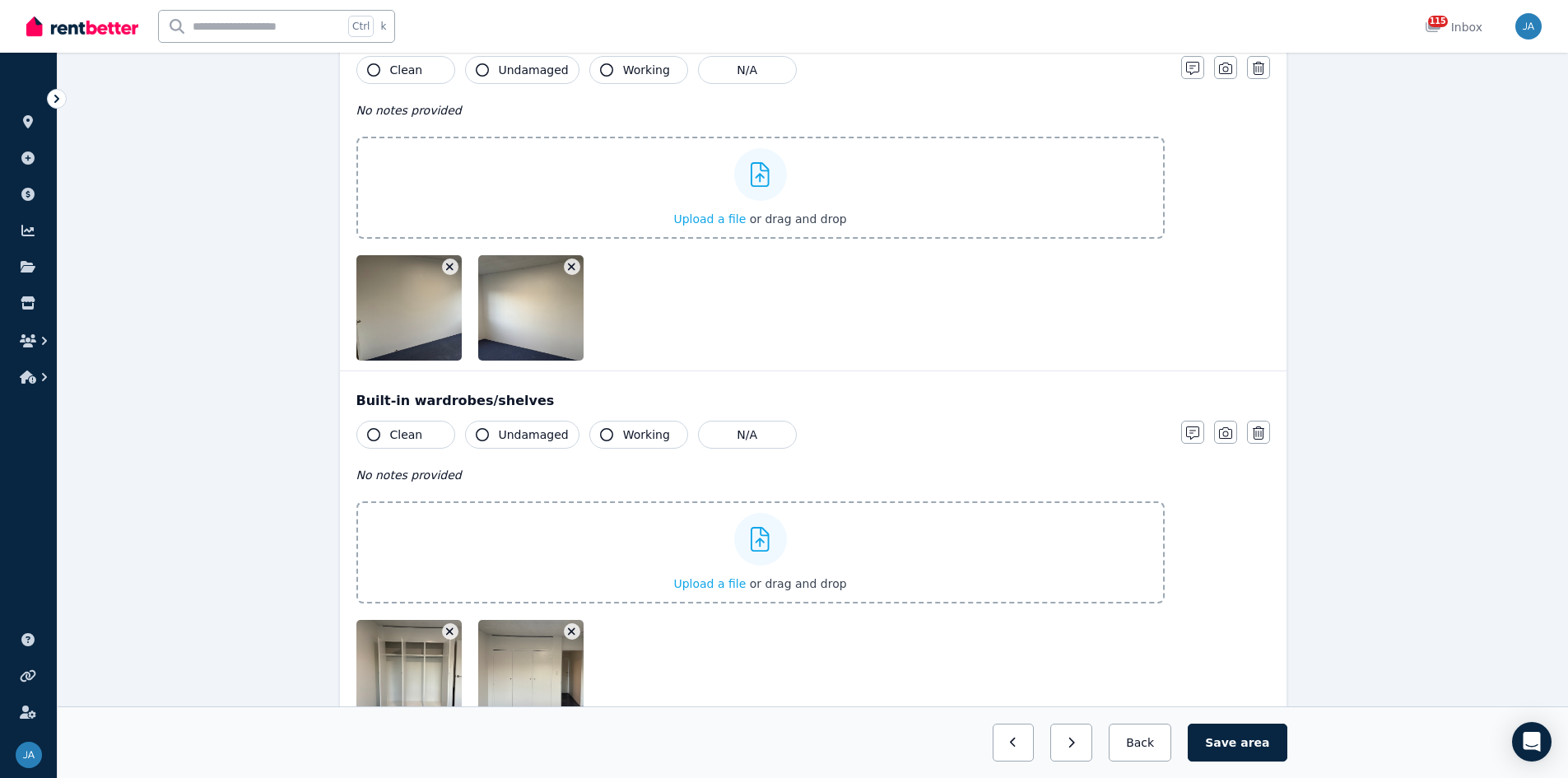
drag, startPoint x: 416, startPoint y: 427, endPoint x: 551, endPoint y: 431, distance: 135.1
click at [418, 428] on button "Clean" at bounding box center [406, 434] width 99 height 28
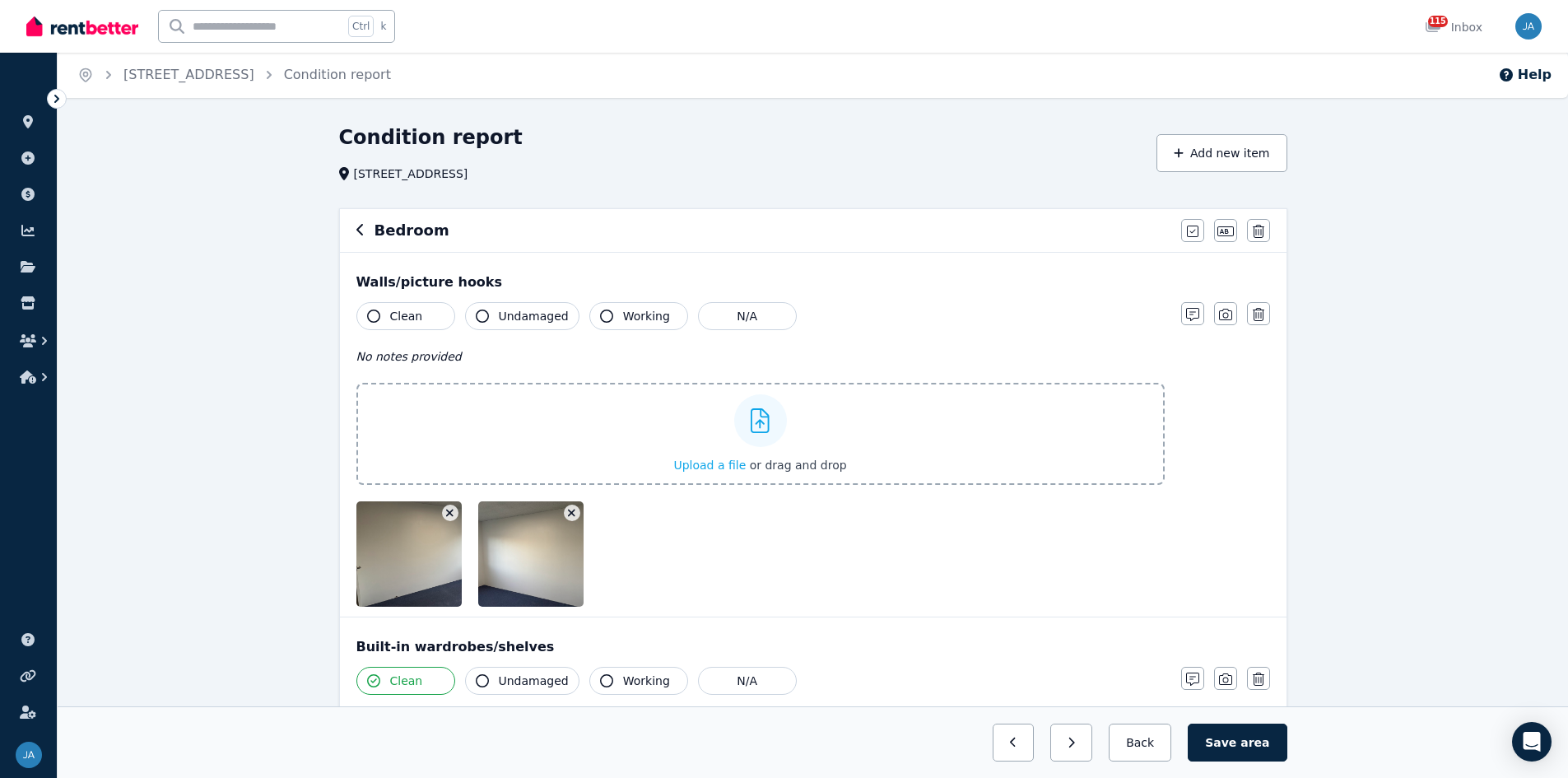
scroll to position [0, 0]
click at [390, 314] on span "Clean" at bounding box center [407, 317] width 33 height 16
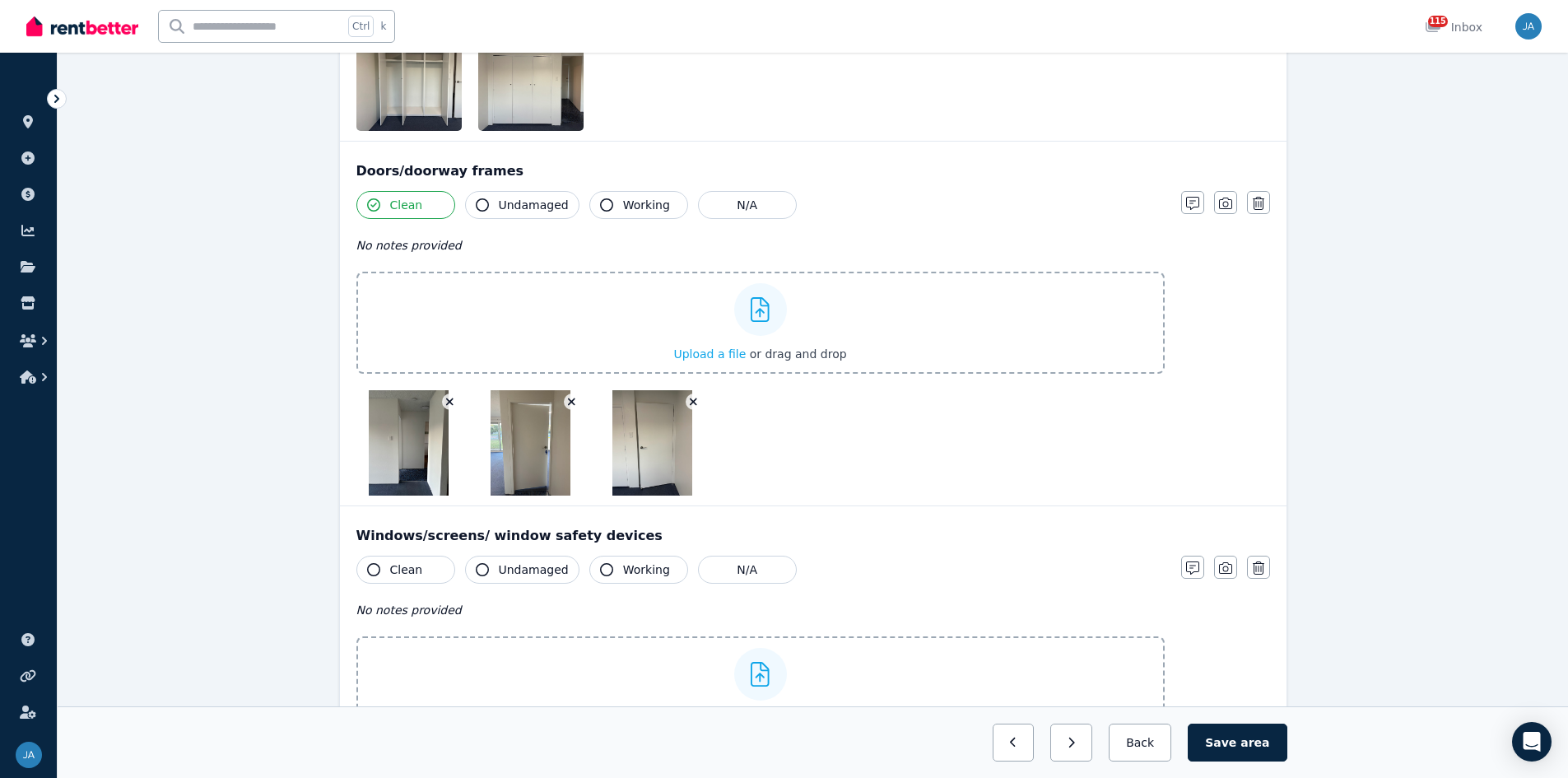
scroll to position [988, 0]
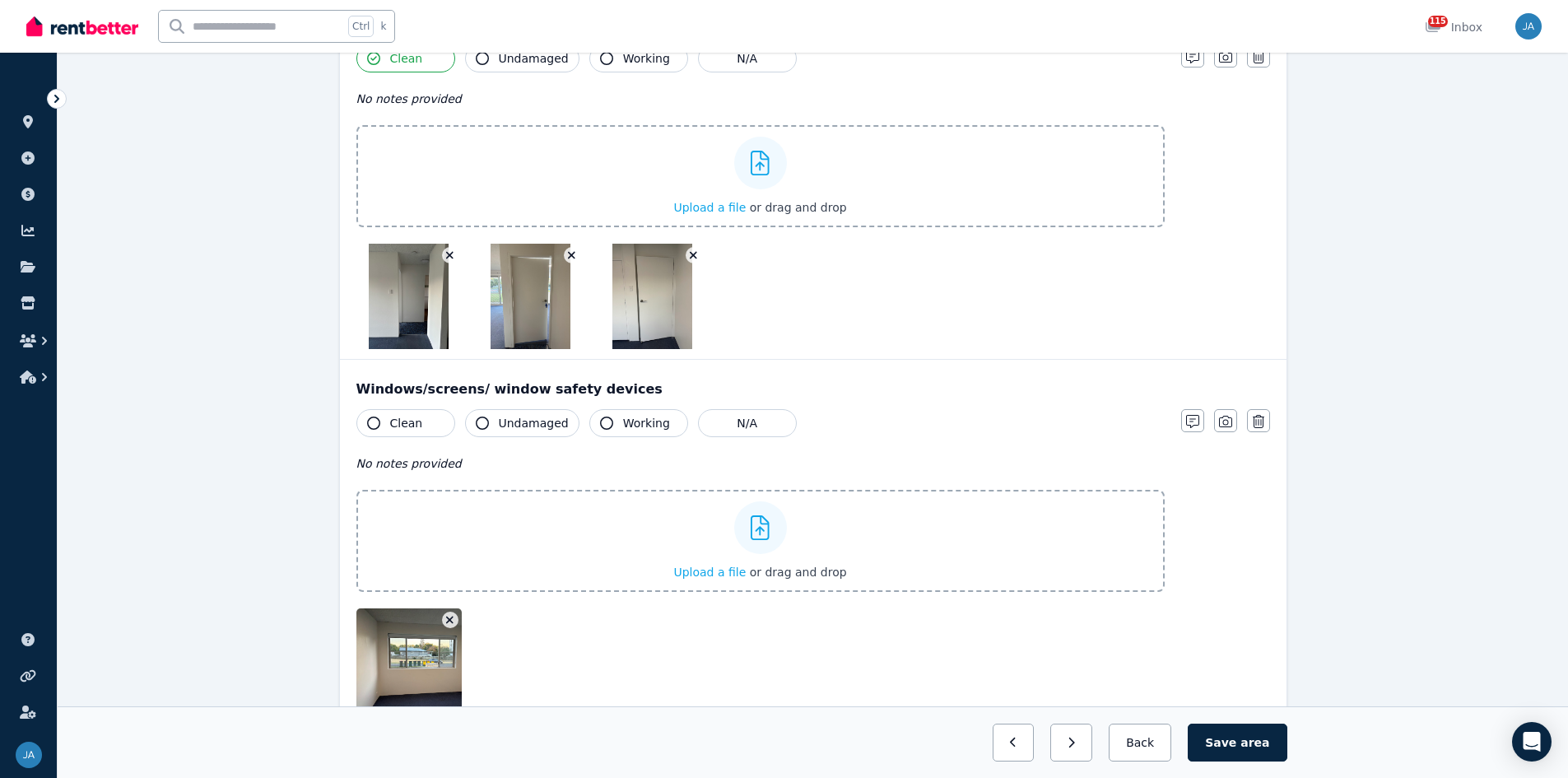
click at [431, 426] on button "Clean" at bounding box center [406, 423] width 99 height 28
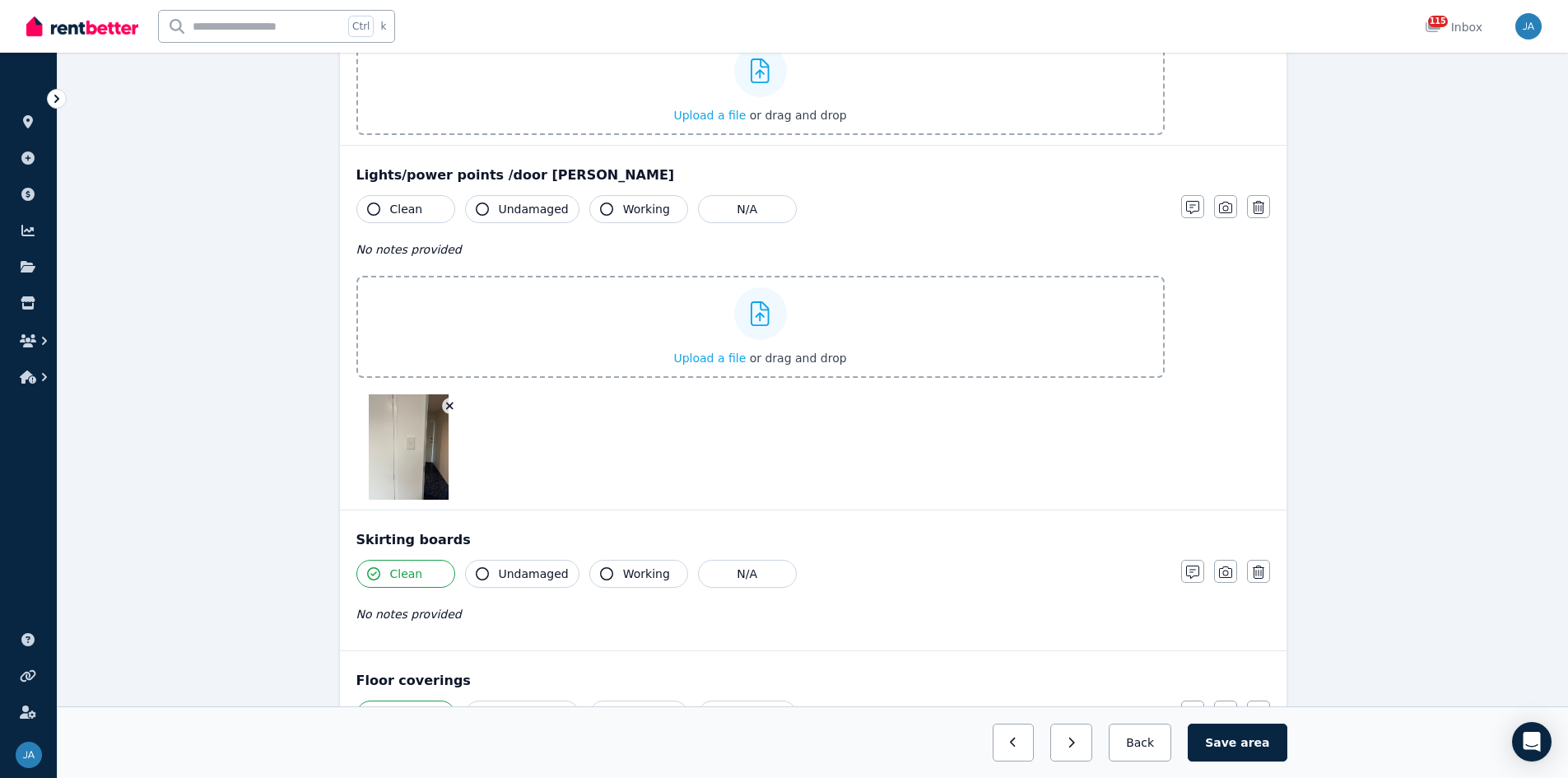
scroll to position [2222, 0]
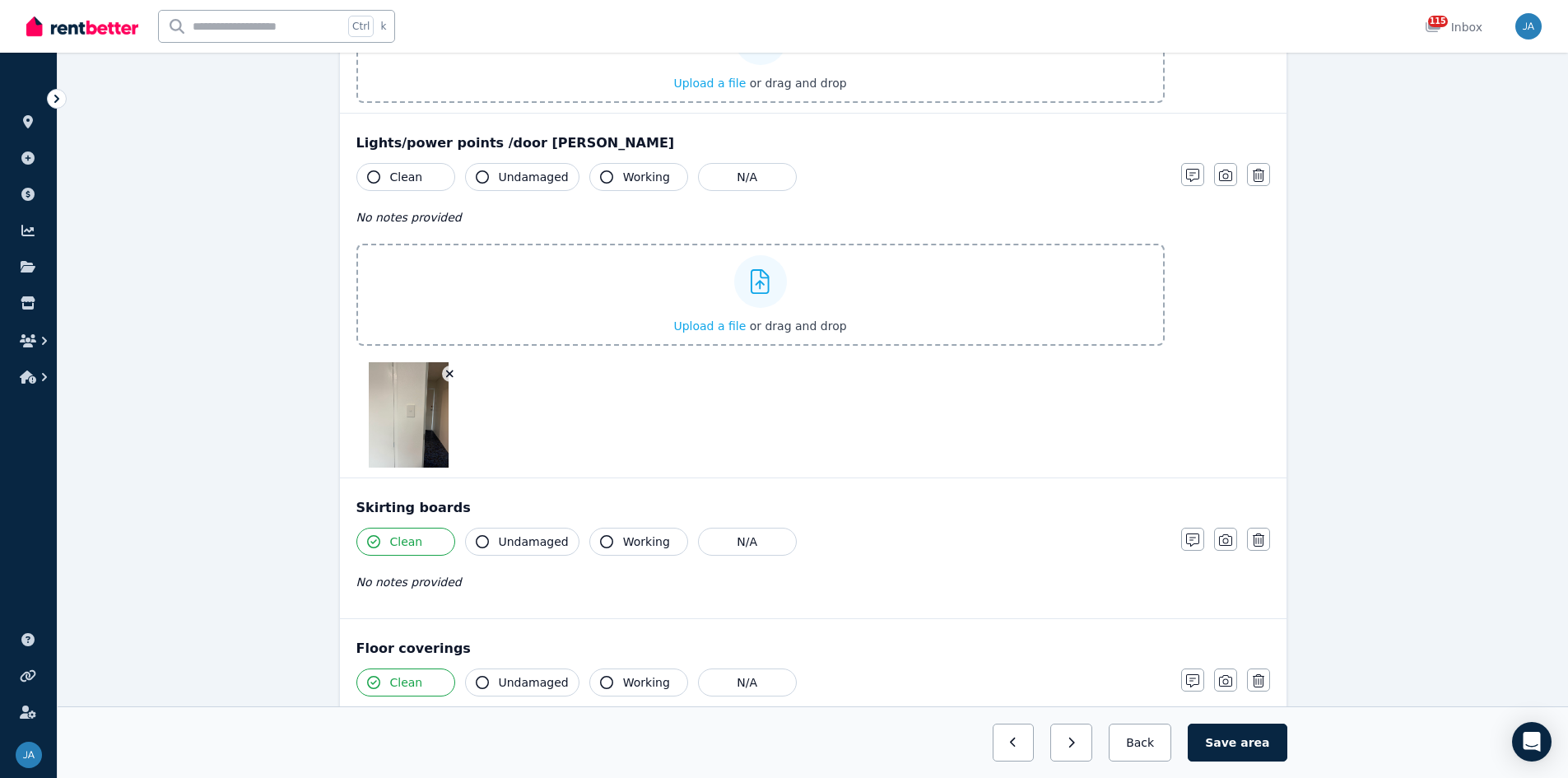
drag, startPoint x: 408, startPoint y: 182, endPoint x: 757, endPoint y: 288, distance: 364.7
click at [414, 187] on button "Clean" at bounding box center [406, 177] width 99 height 28
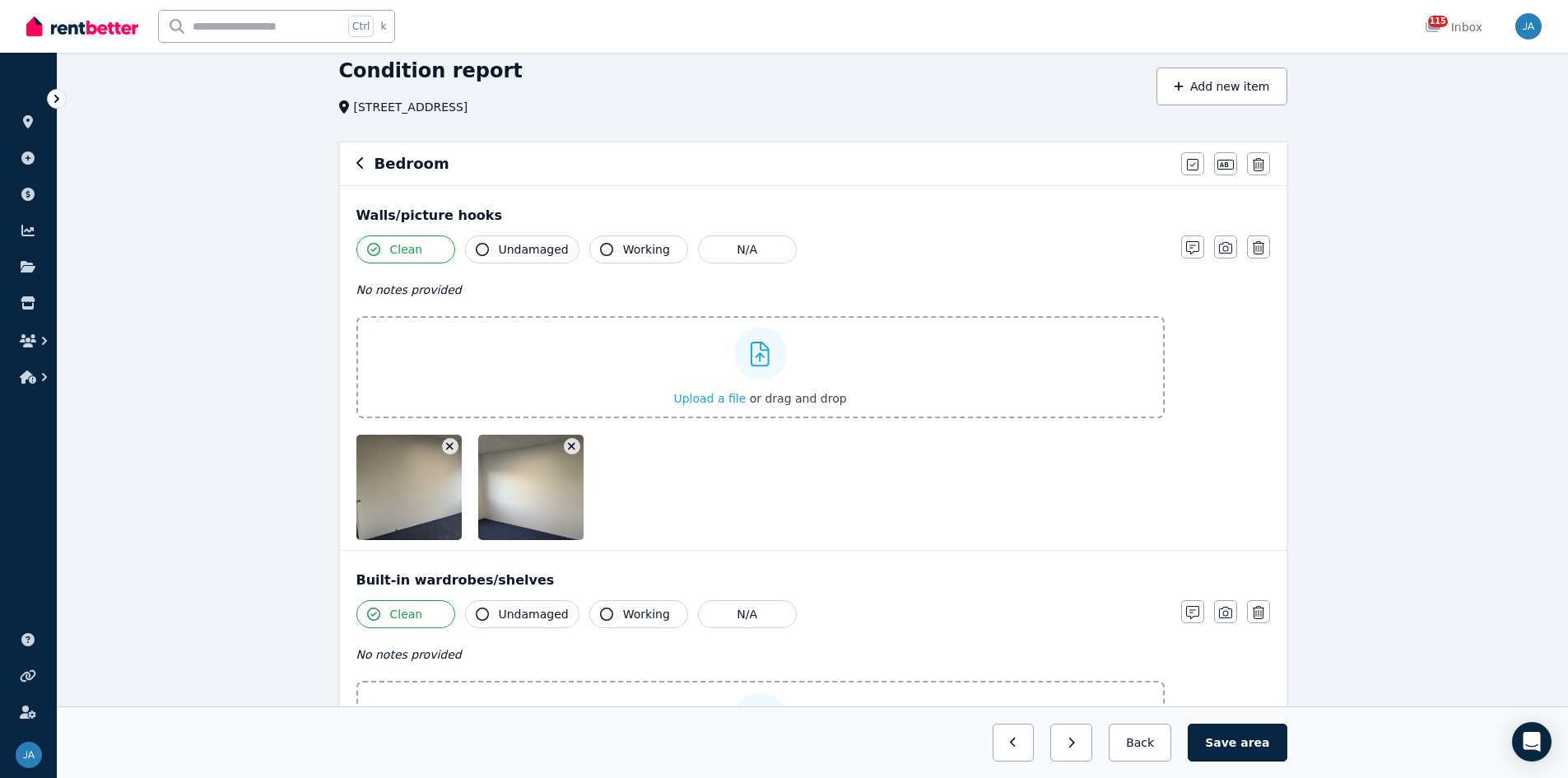
scroll to position [0, 0]
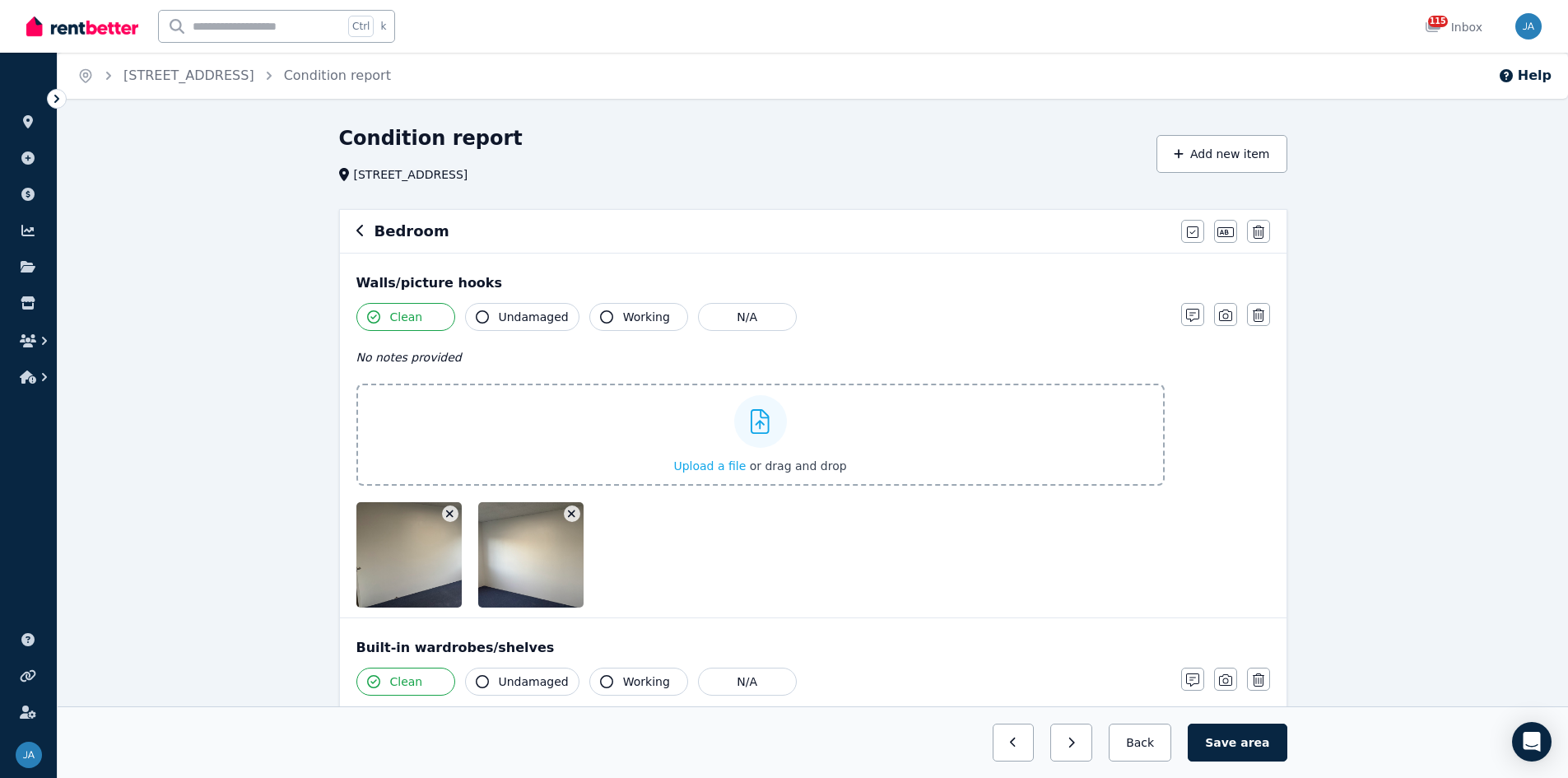
click at [357, 223] on button "button" at bounding box center [361, 231] width 9 height 20
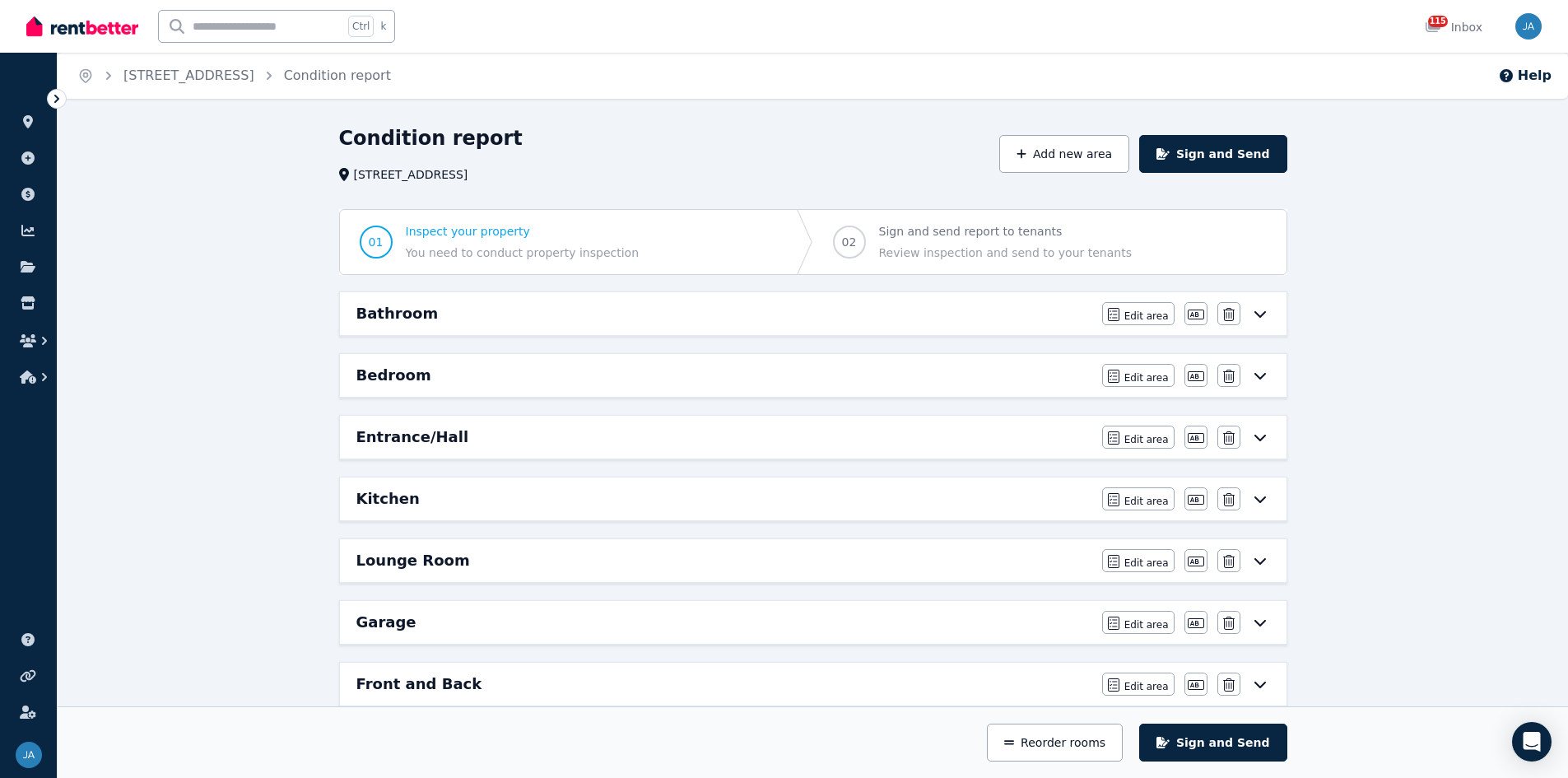
click at [504, 481] on div "Kitchen" at bounding box center [724, 498] width 736 height 23
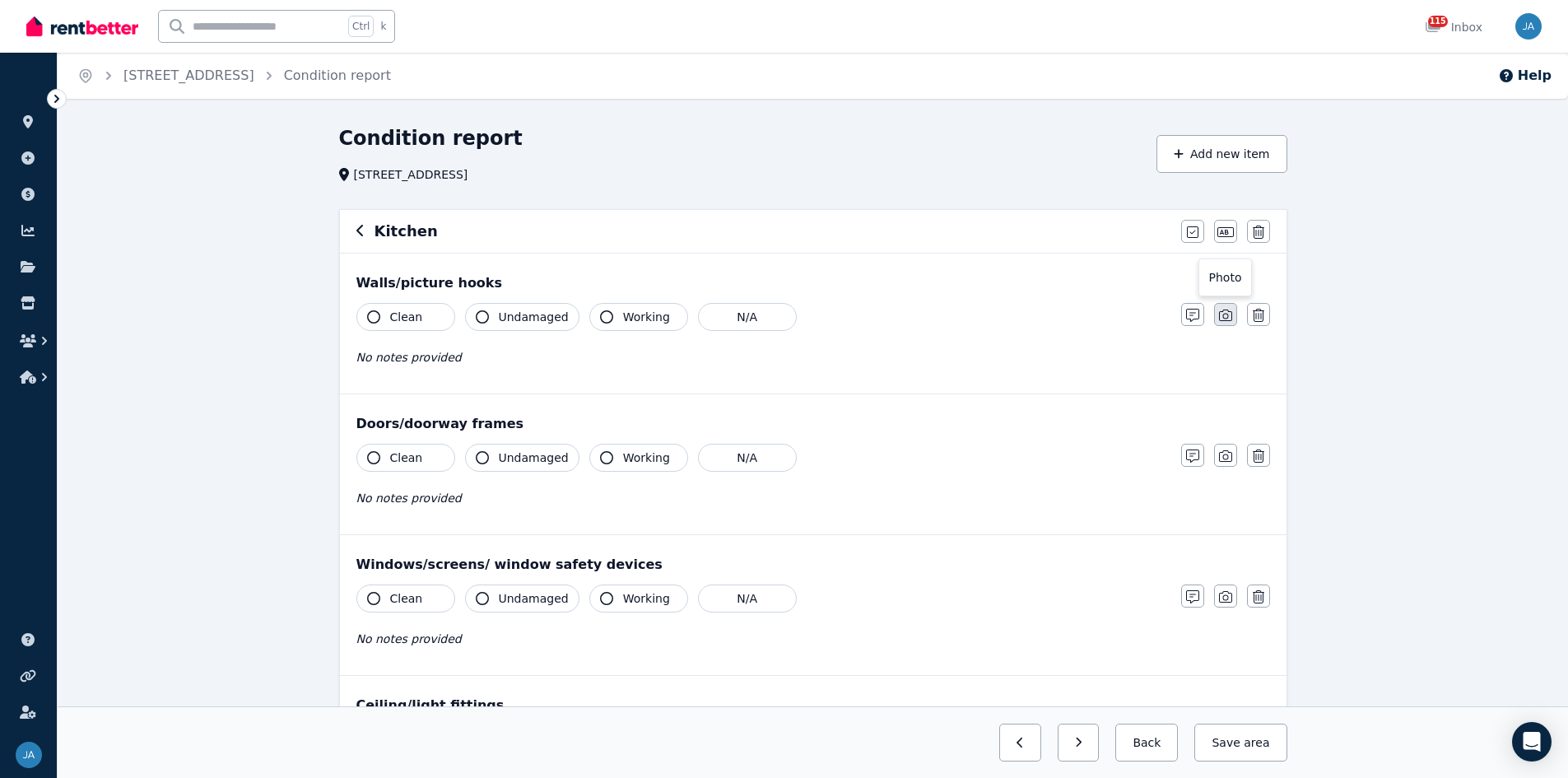
click at [1053, 321] on icon "button" at bounding box center [1225, 315] width 13 height 11
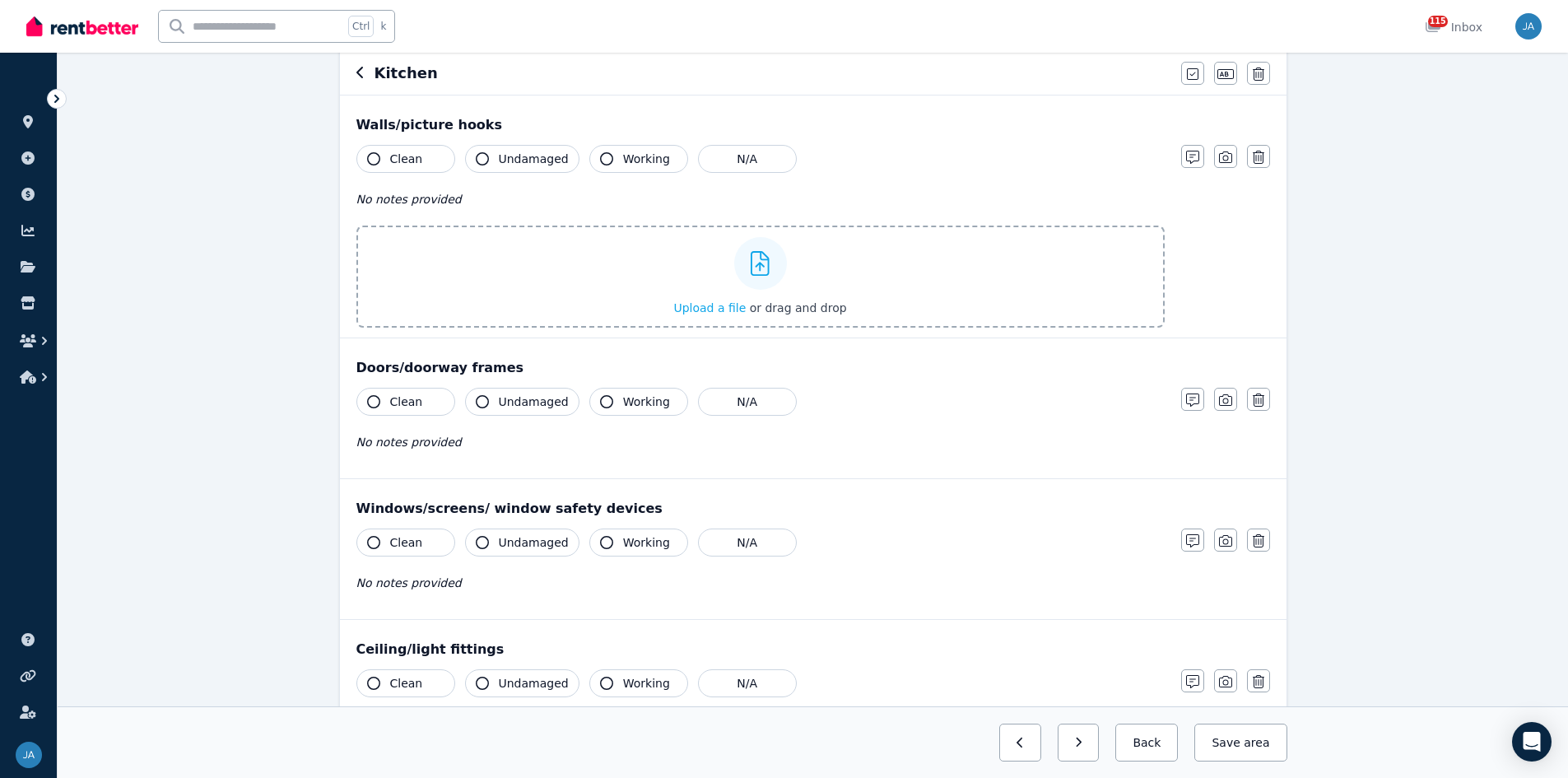
scroll to position [164, 0]
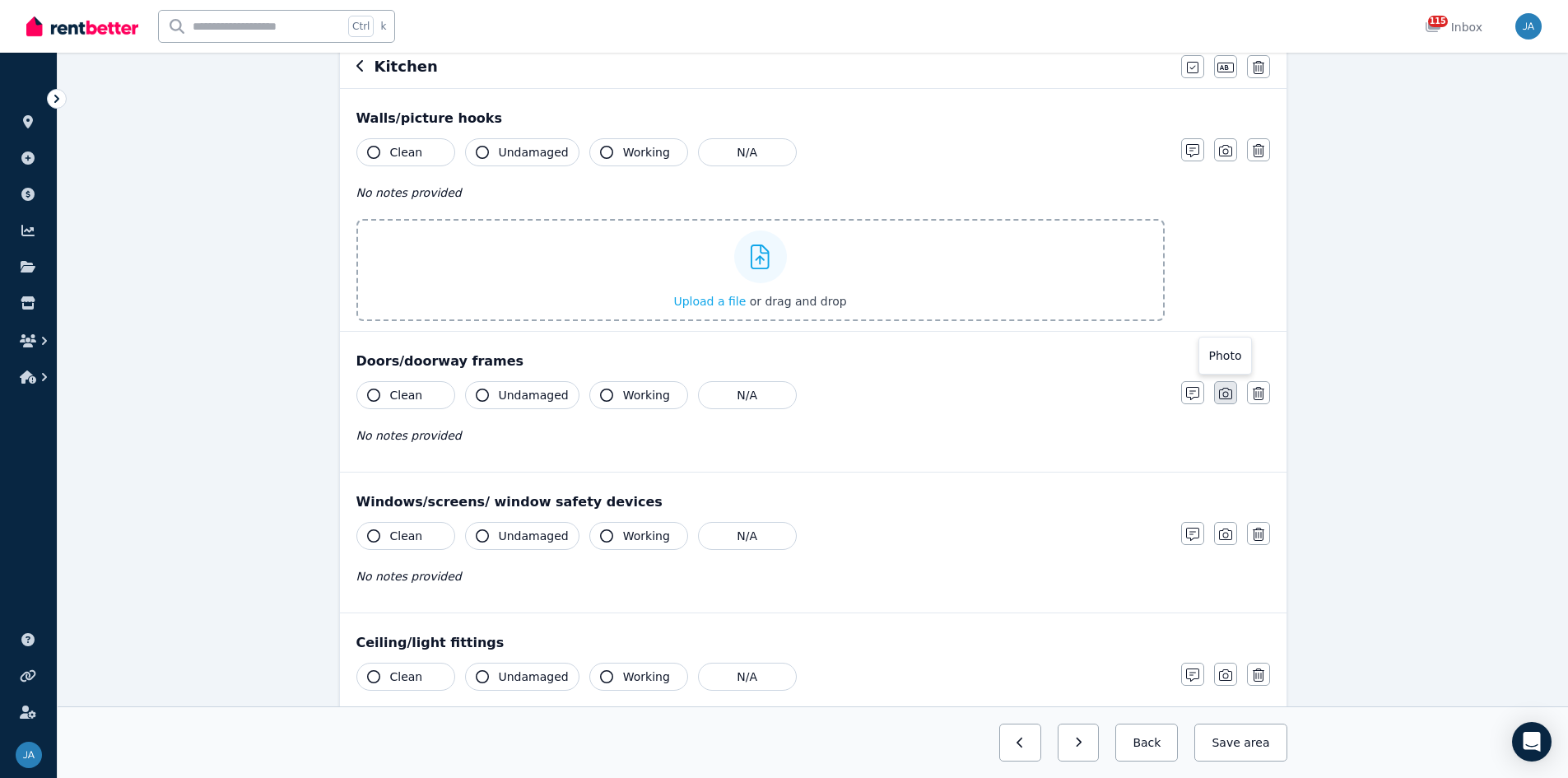
click at [1053, 394] on icon "button" at bounding box center [1225, 393] width 13 height 11
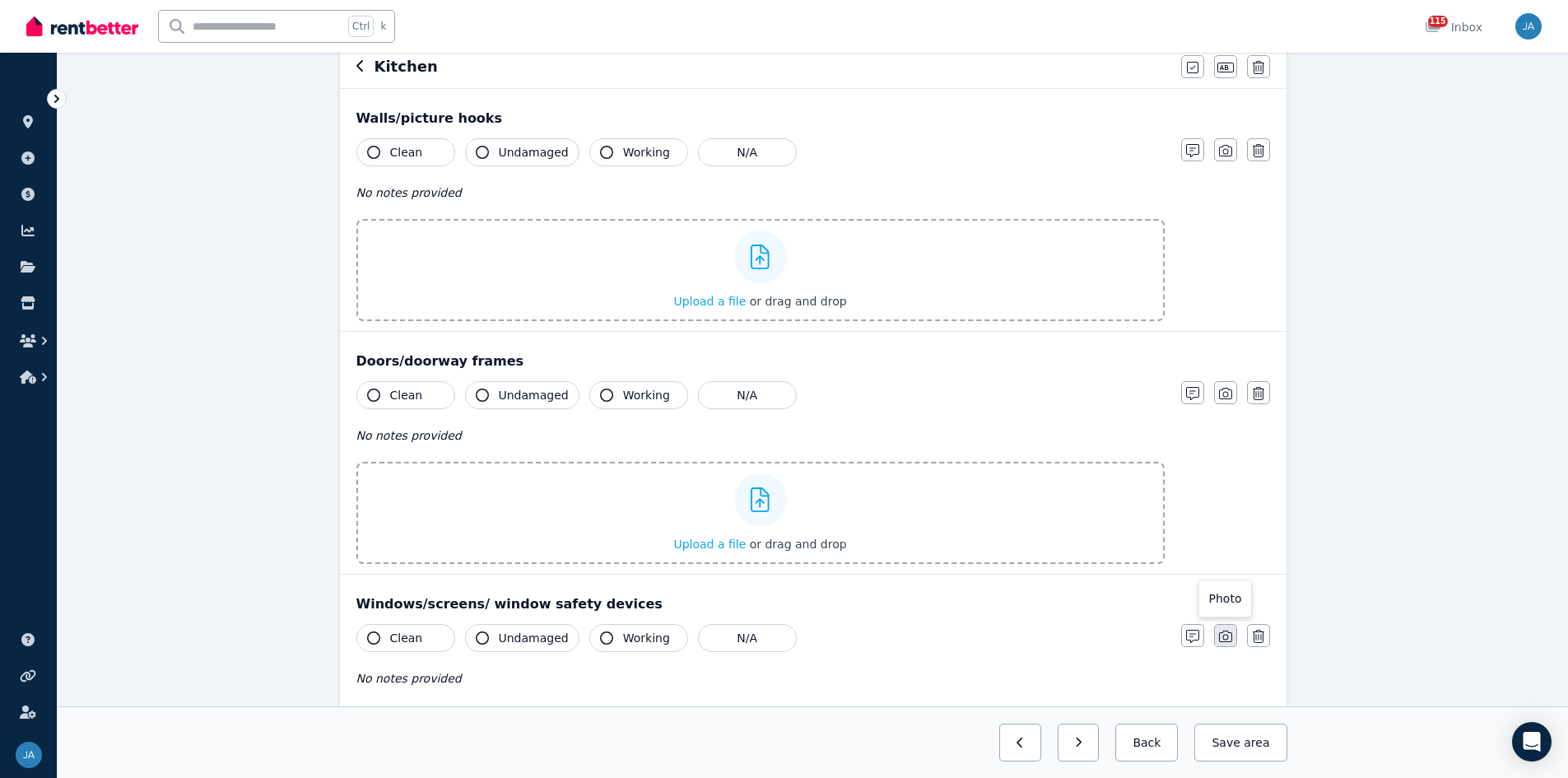
click at [1053, 481] on button "button" at bounding box center [1225, 635] width 23 height 23
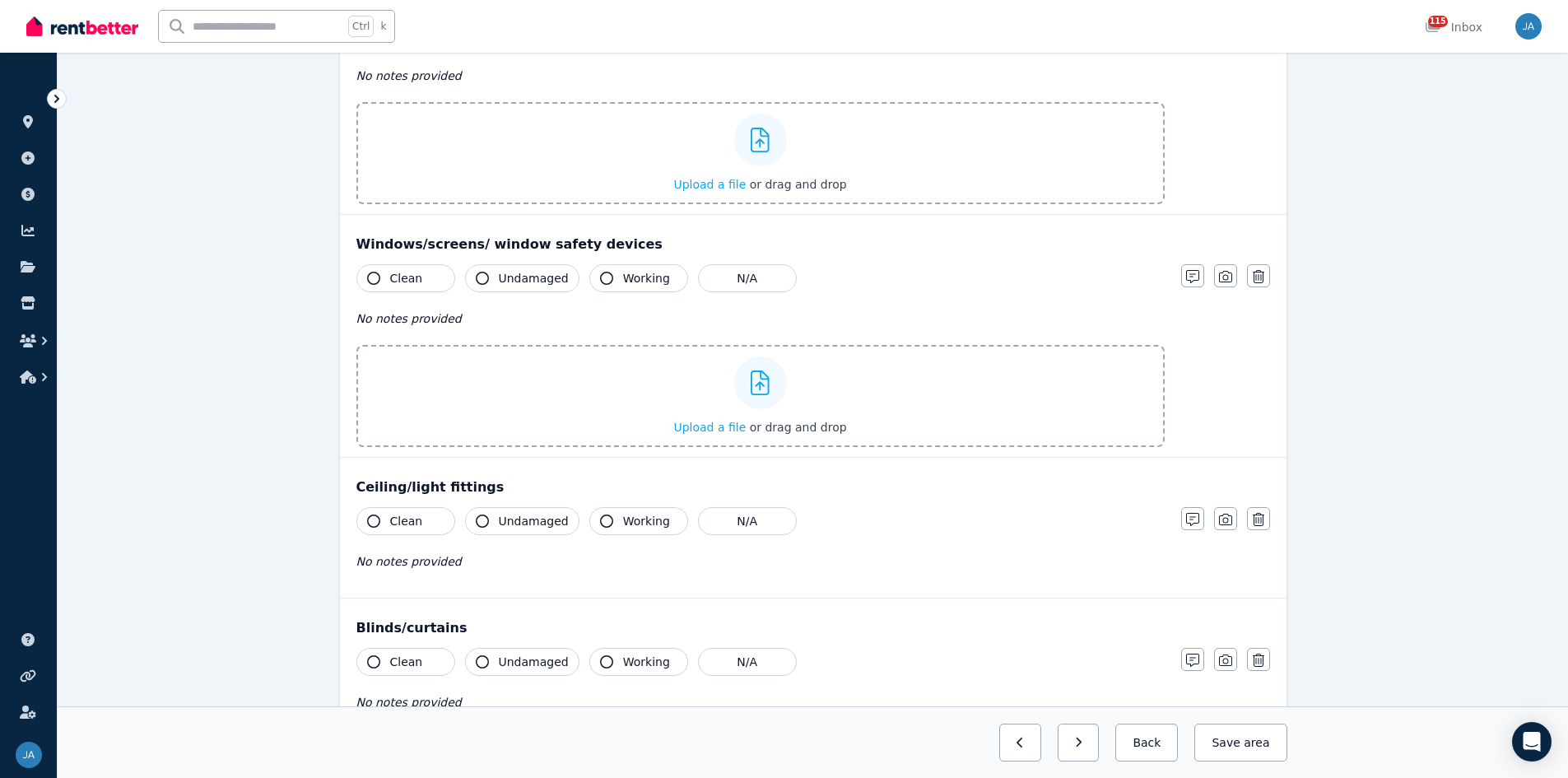
scroll to position [576, 0]
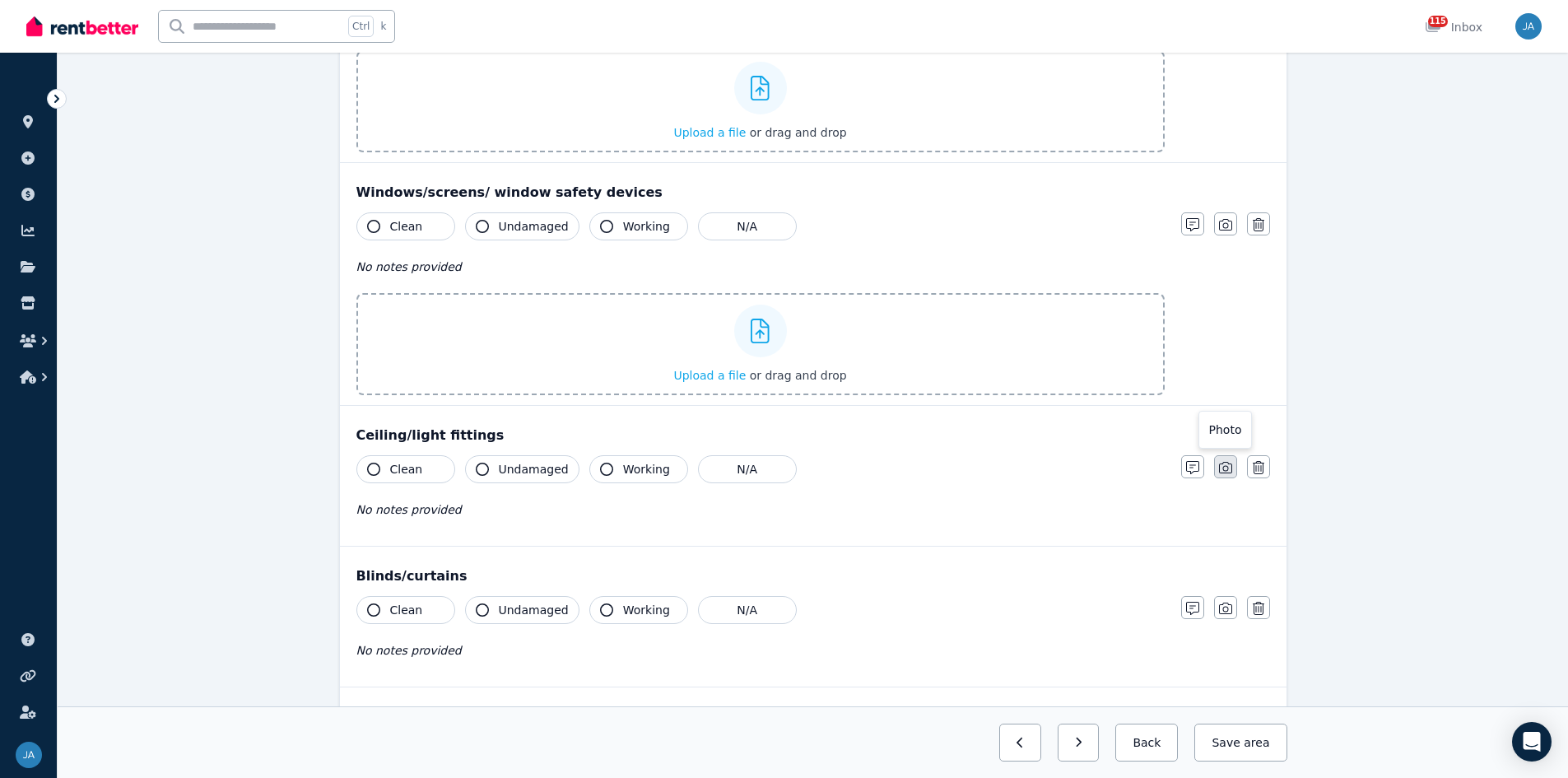
click at [1053, 473] on icon "button" at bounding box center [1225, 467] width 13 height 13
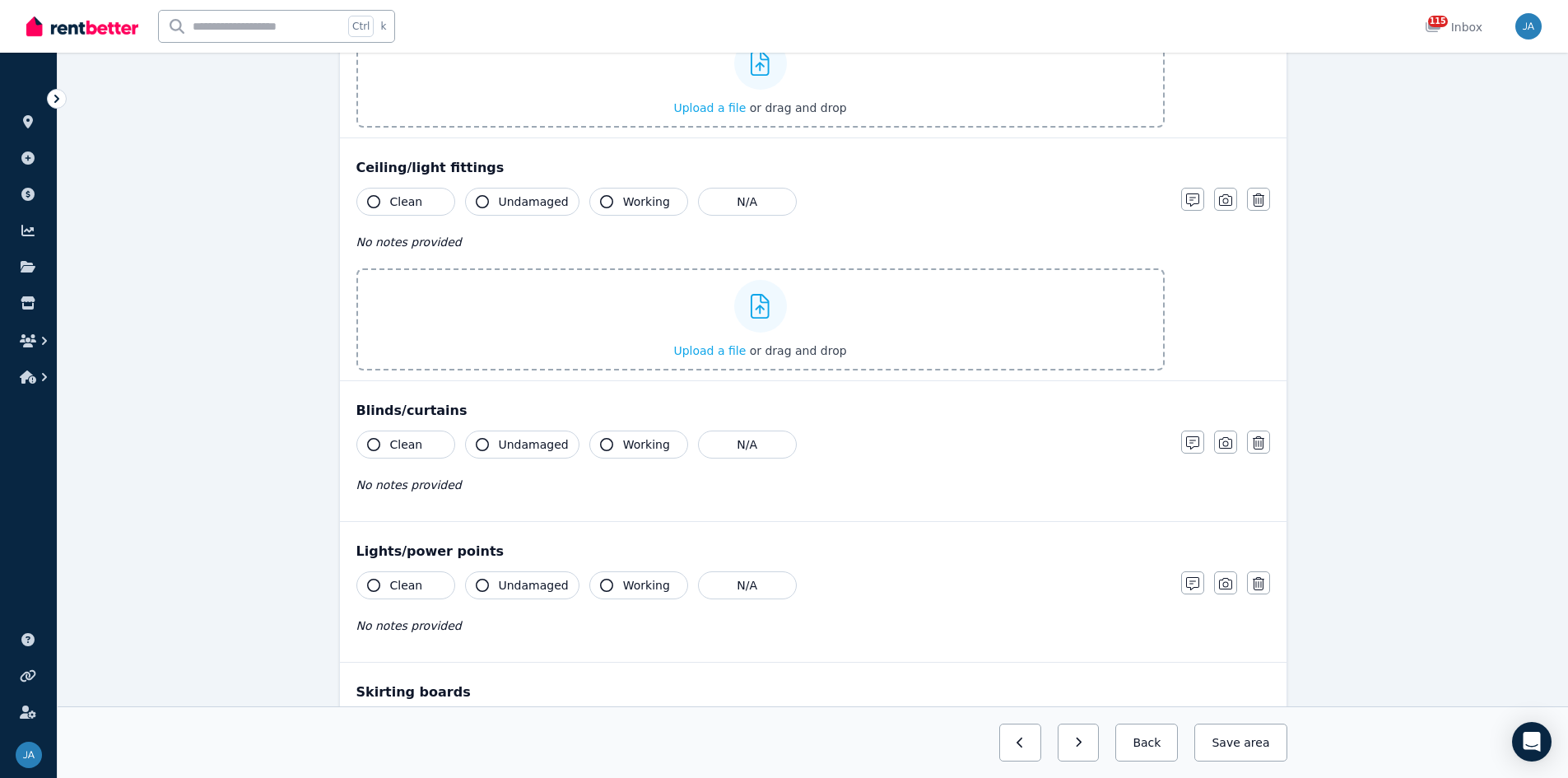
scroll to position [905, 0]
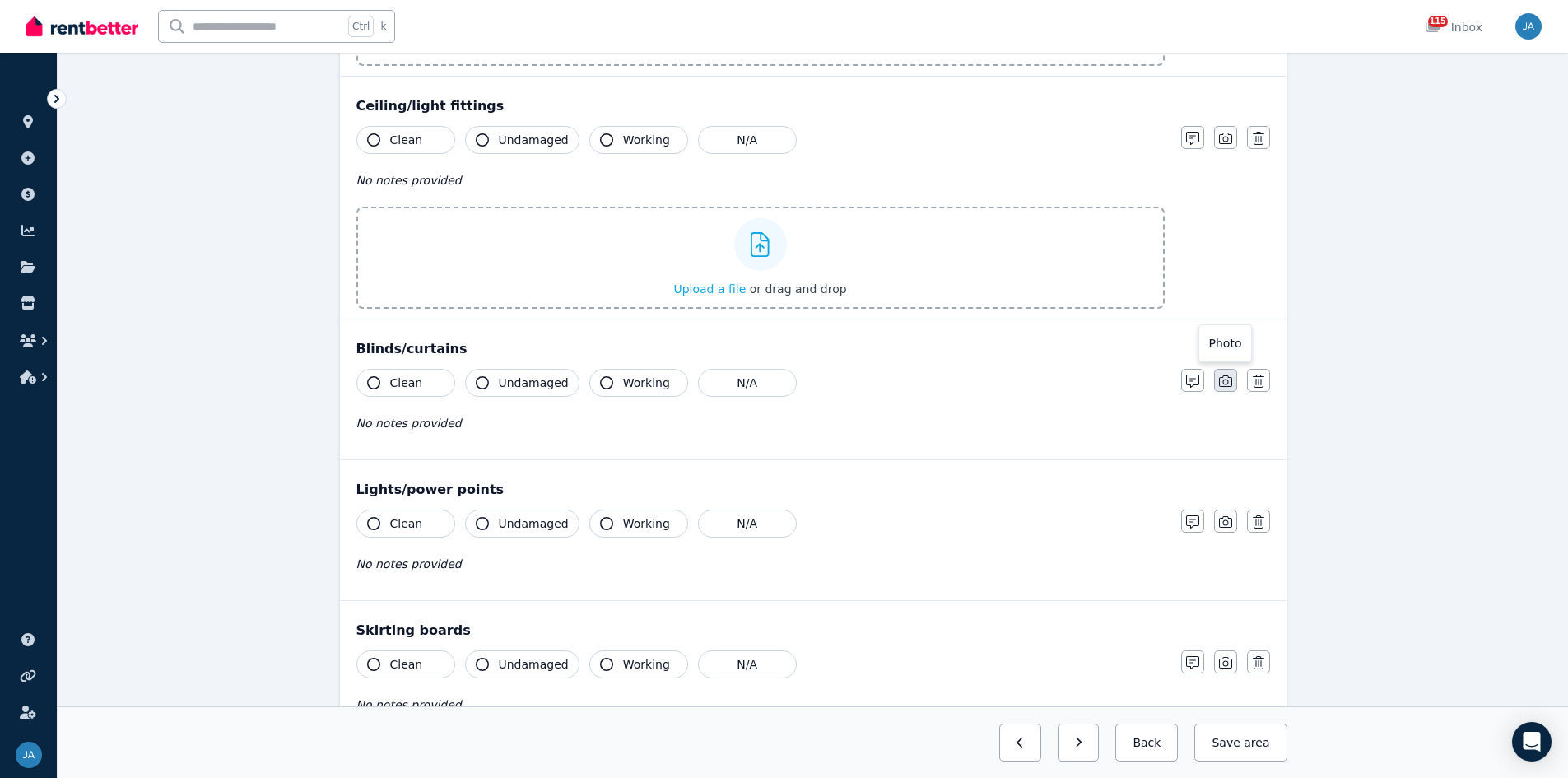
click at [1053, 389] on button "button" at bounding box center [1225, 380] width 23 height 23
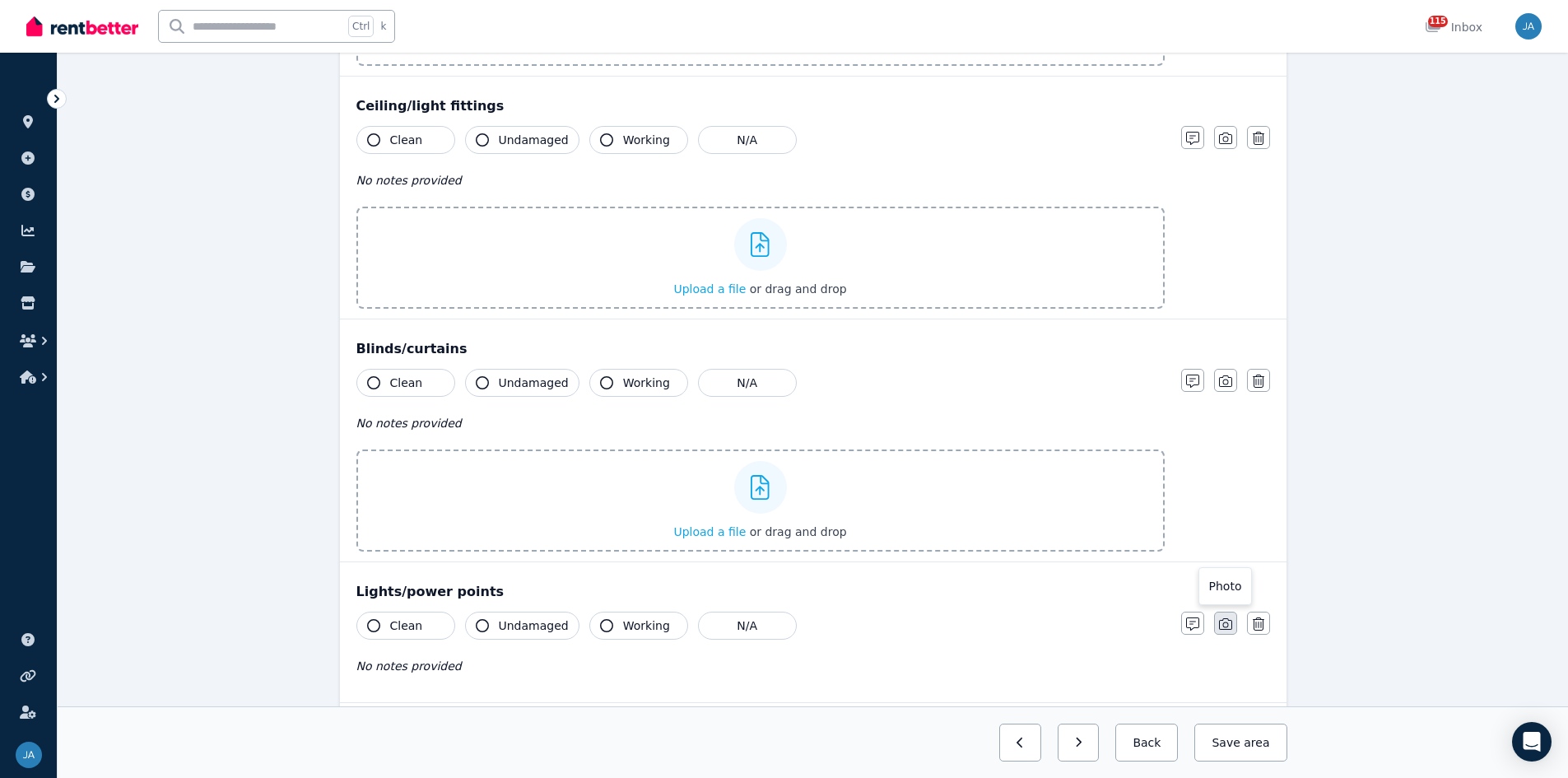
click at [1053, 481] on icon "button" at bounding box center [1225, 623] width 13 height 11
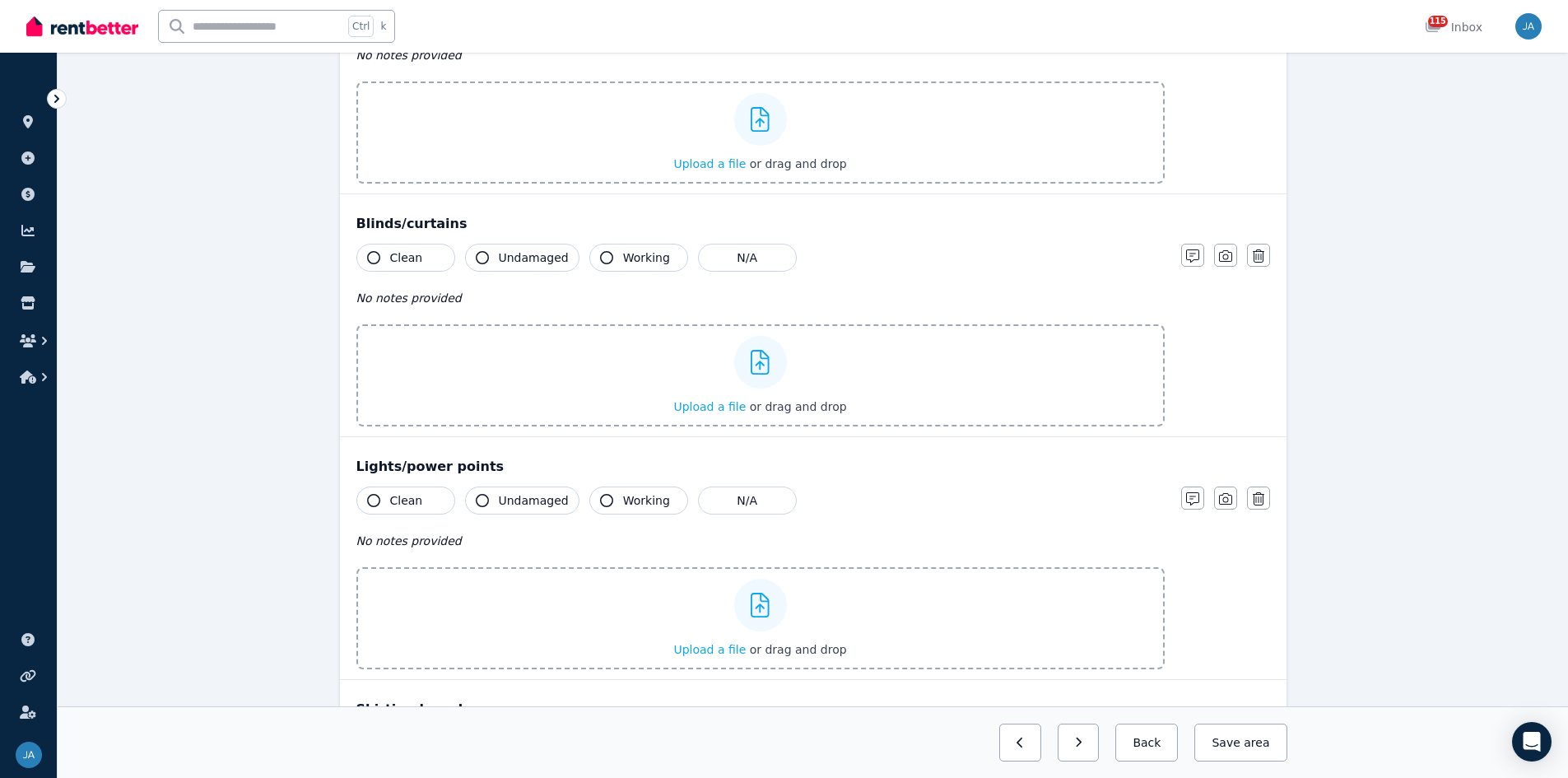
scroll to position [1317, 0]
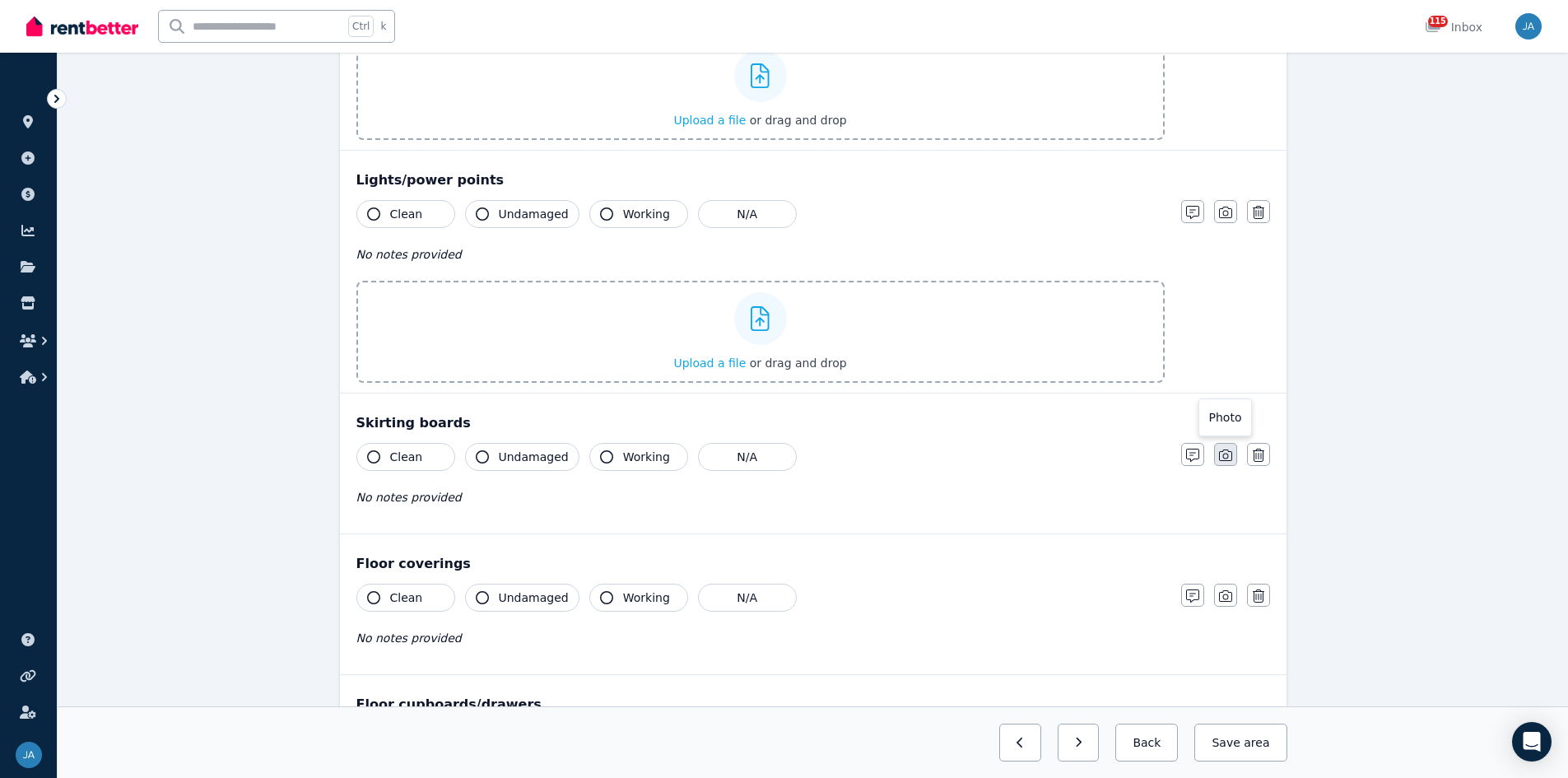
click at [1053, 463] on button "button" at bounding box center [1225, 454] width 23 height 23
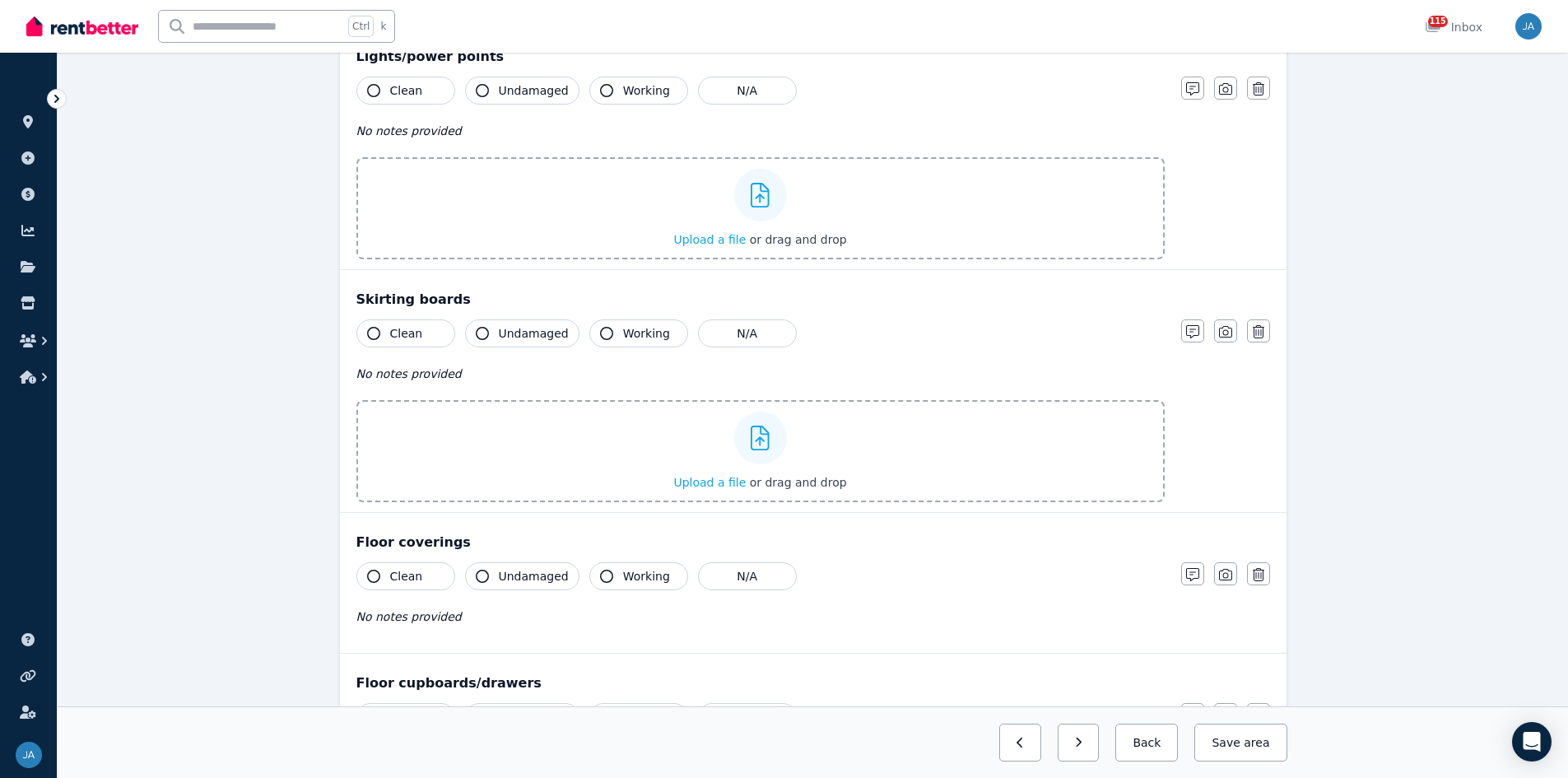
scroll to position [1647, 0]
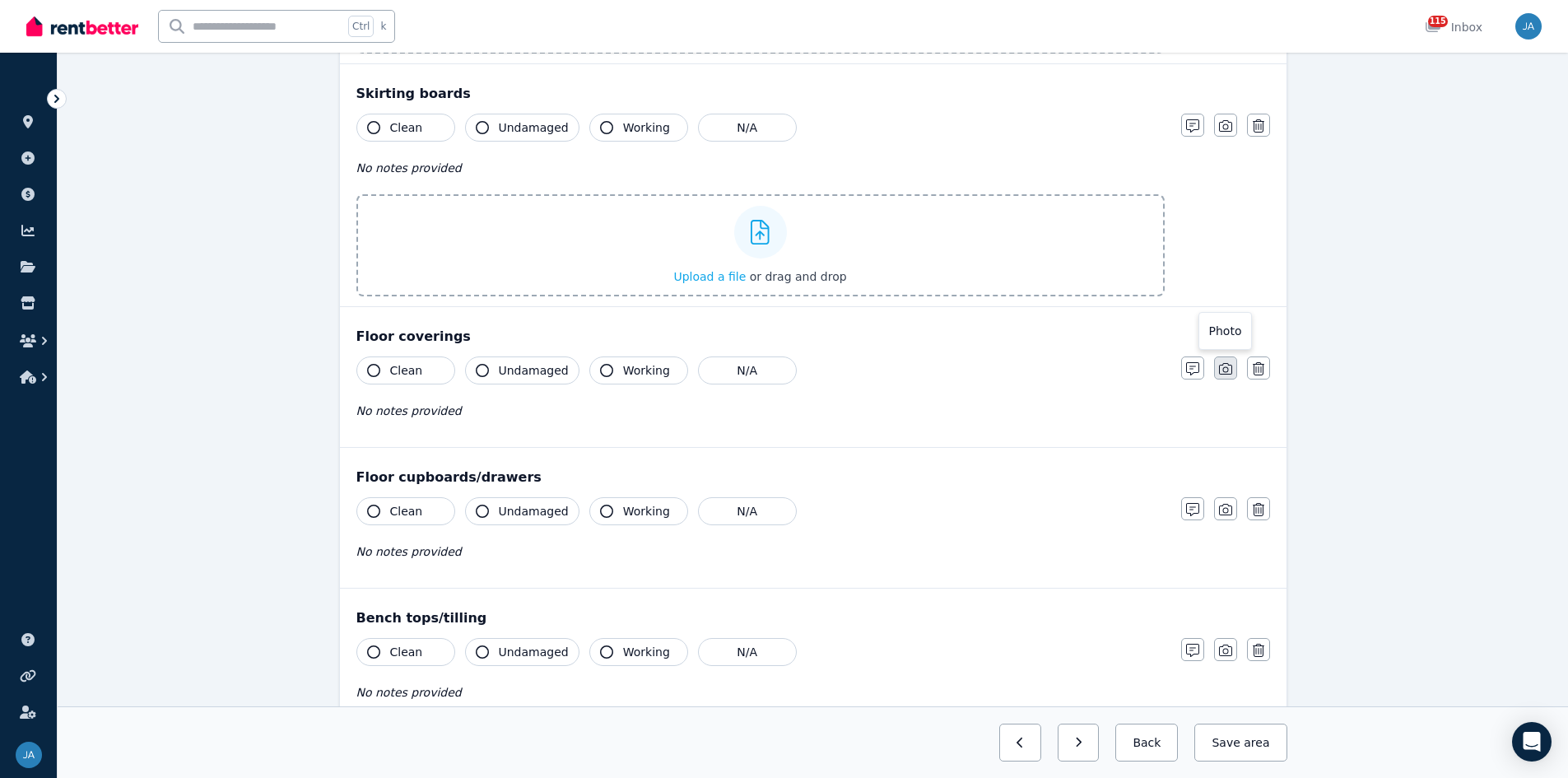
click at [1053, 368] on icon "button" at bounding box center [1225, 369] width 13 height 11
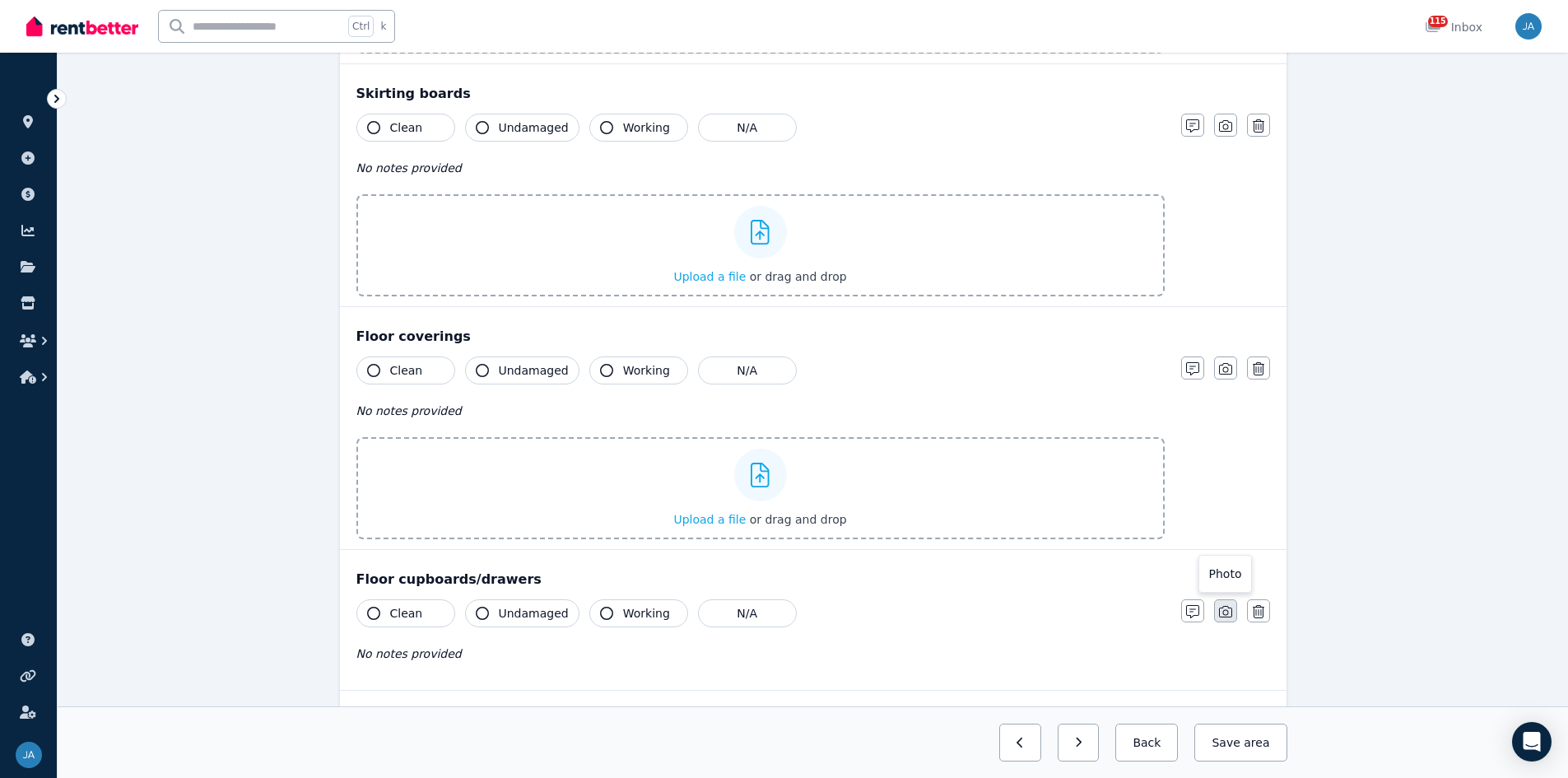
click at [1053, 481] on icon "button" at bounding box center [1225, 611] width 13 height 13
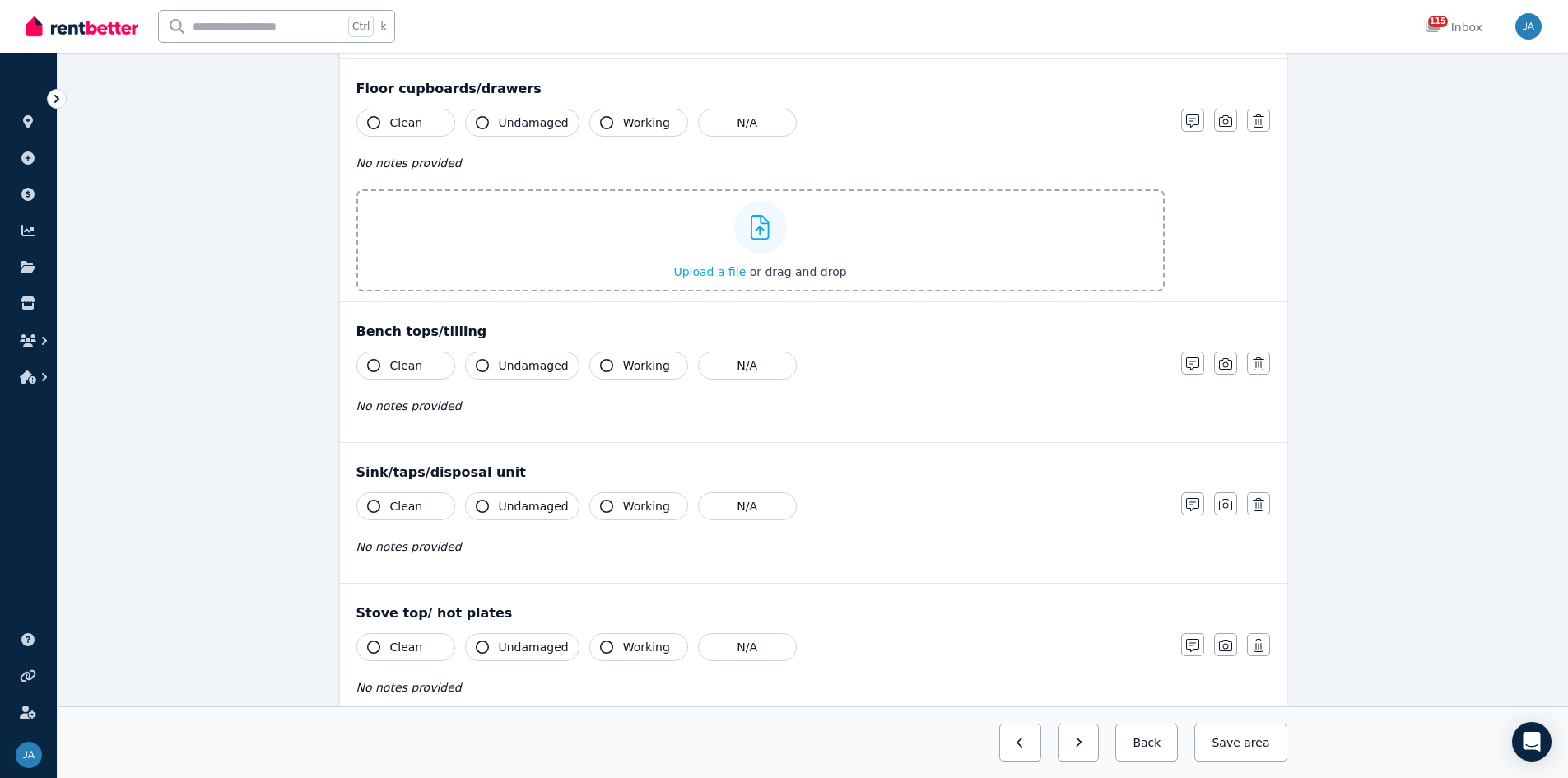
scroll to position [2140, 0]
click at [1053, 363] on button "button" at bounding box center [1225, 359] width 23 height 23
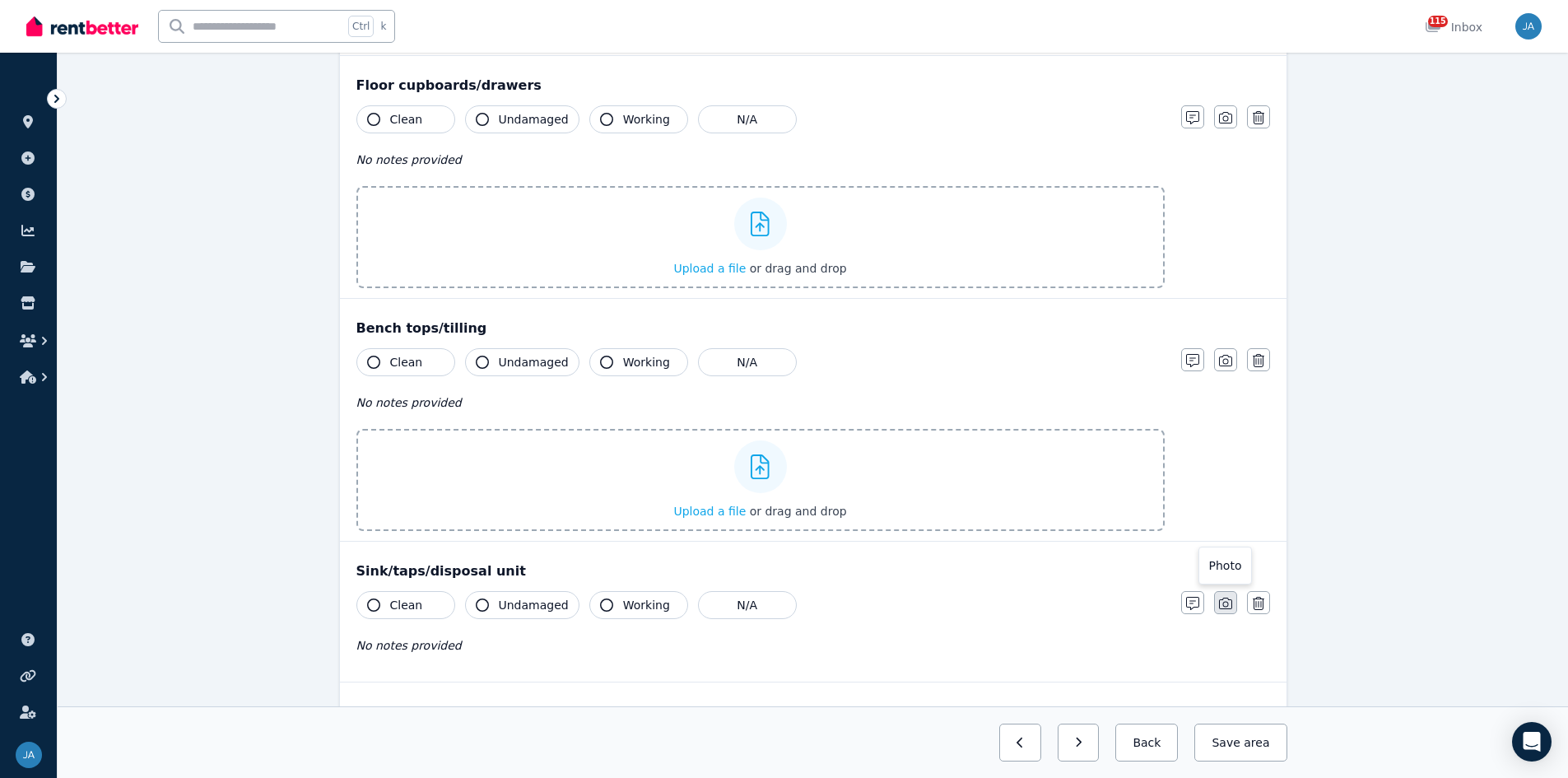
click at [1053, 481] on icon "button" at bounding box center [1225, 603] width 13 height 13
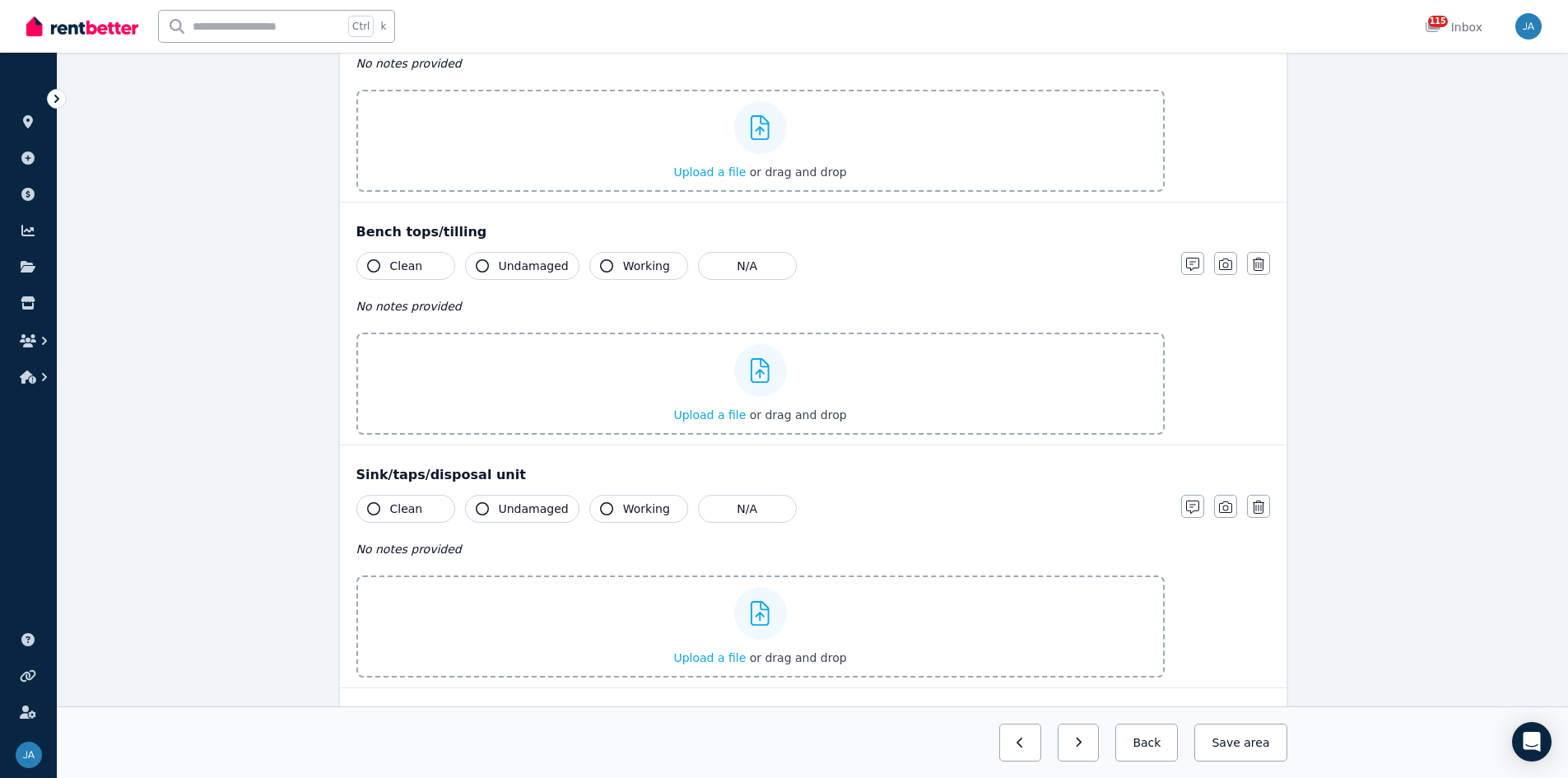
scroll to position [2552, 0]
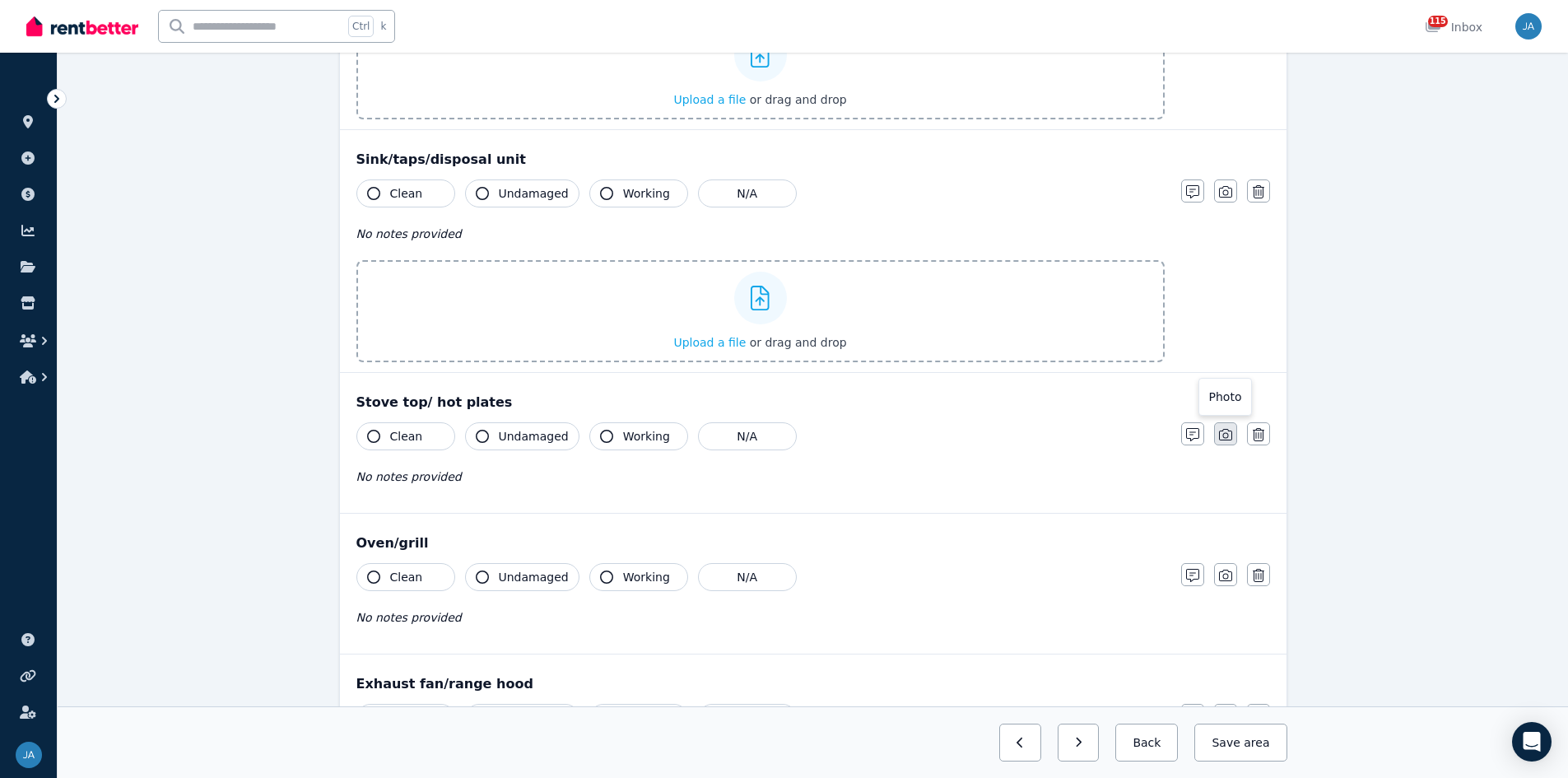
click at [1053, 434] on icon "button" at bounding box center [1225, 434] width 13 height 13
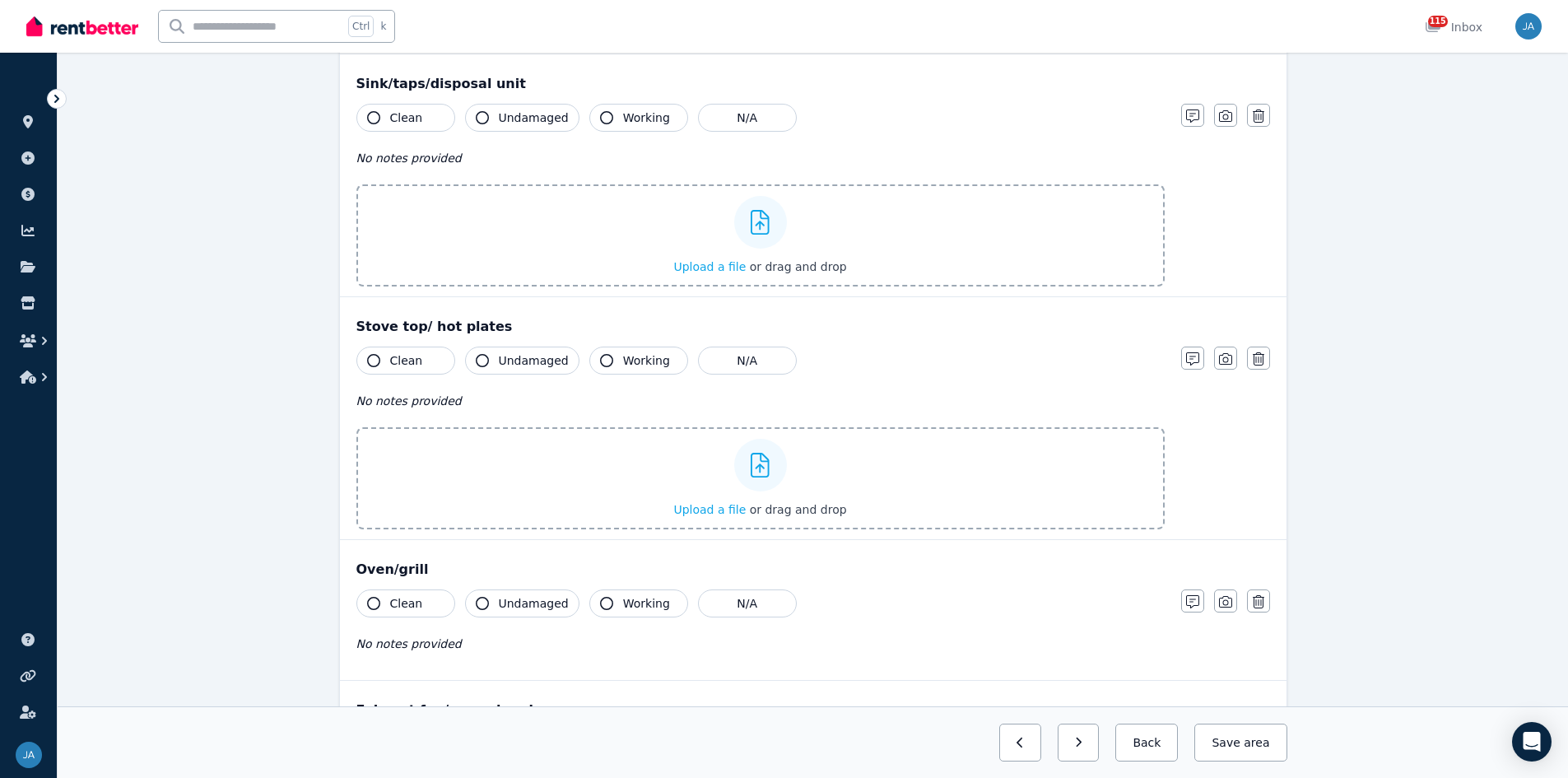
scroll to position [2799, 0]
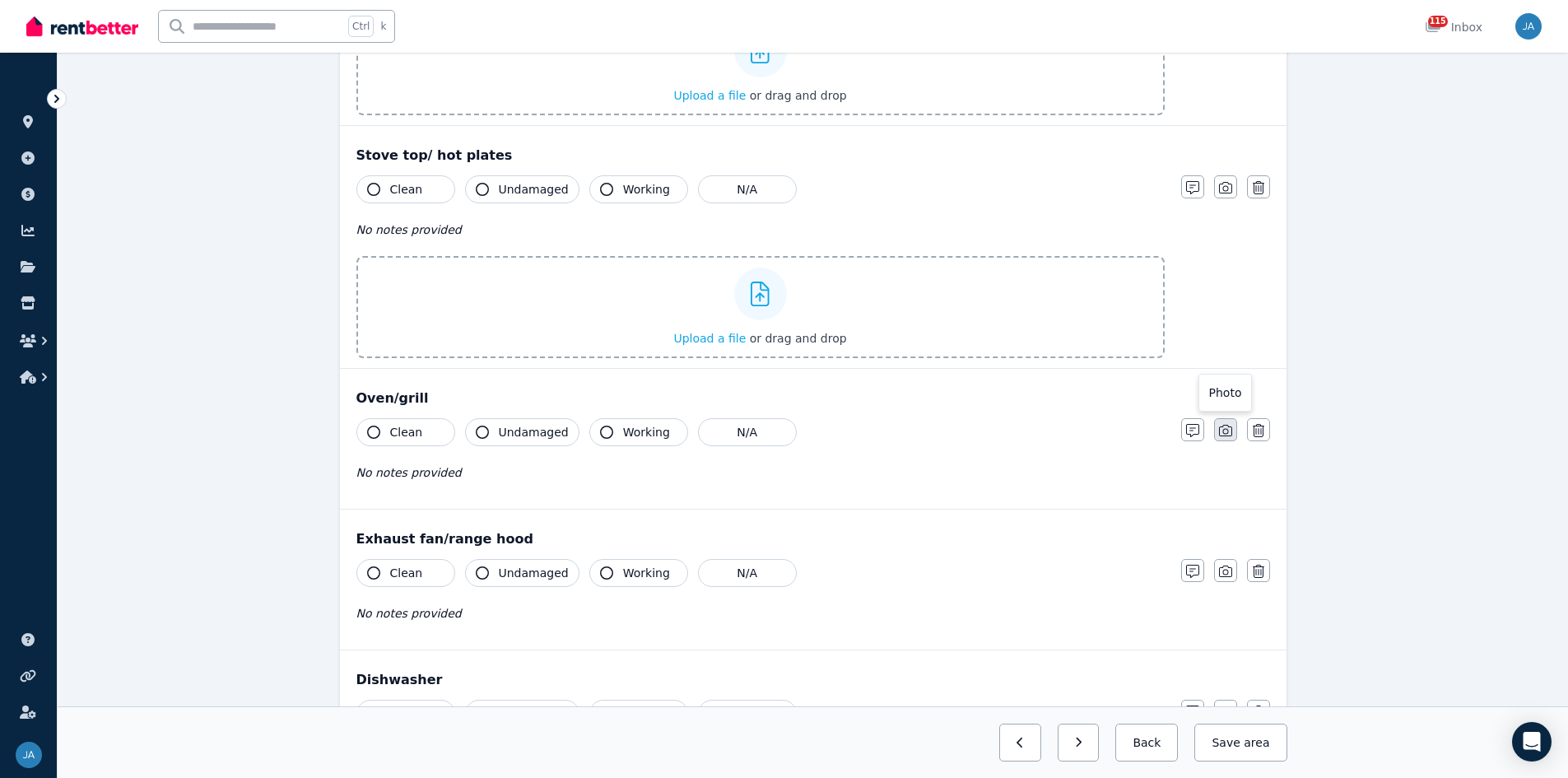
click at [1053, 434] on icon "button" at bounding box center [1225, 430] width 13 height 13
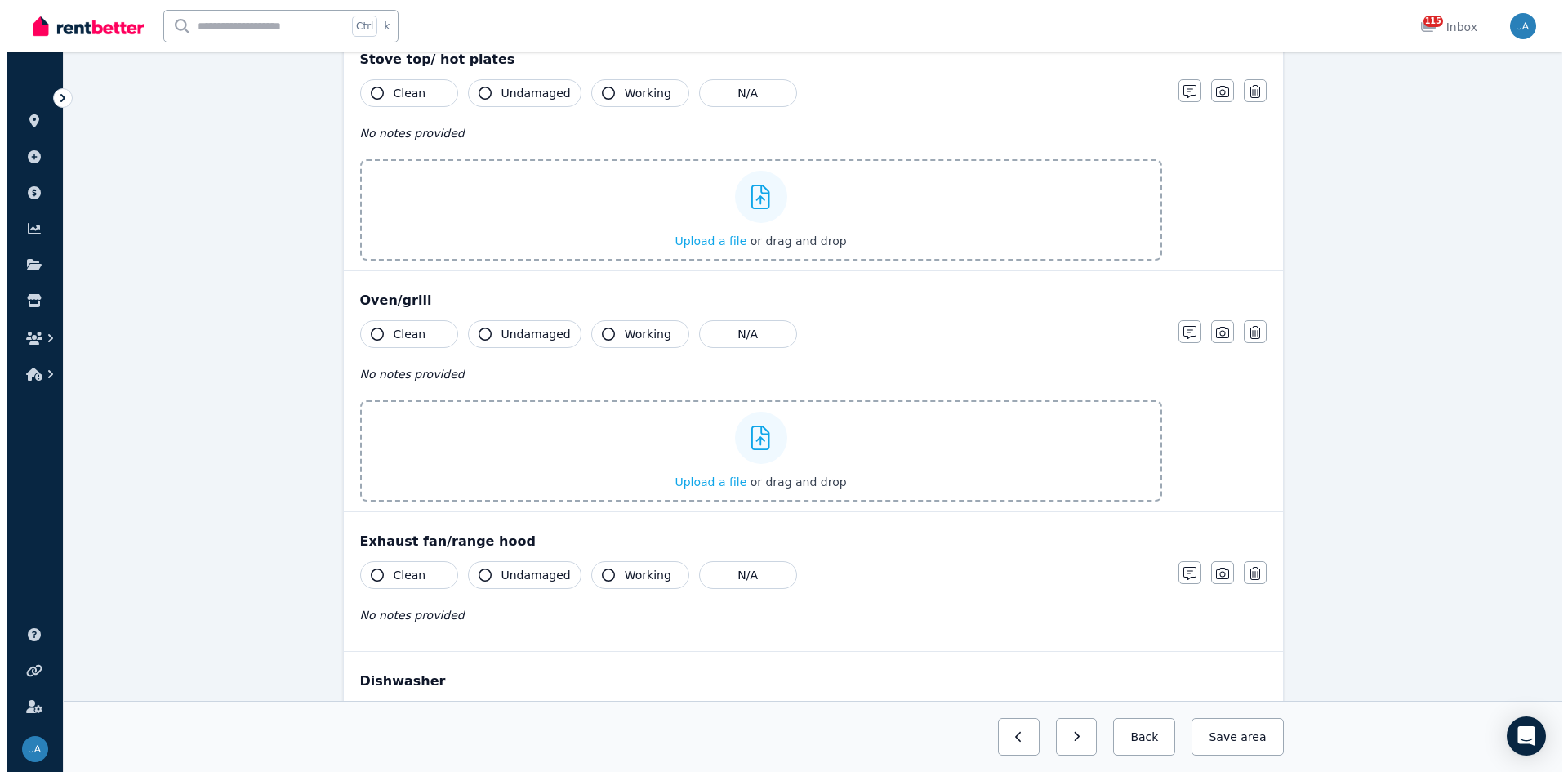
scroll to position [3023, 0]
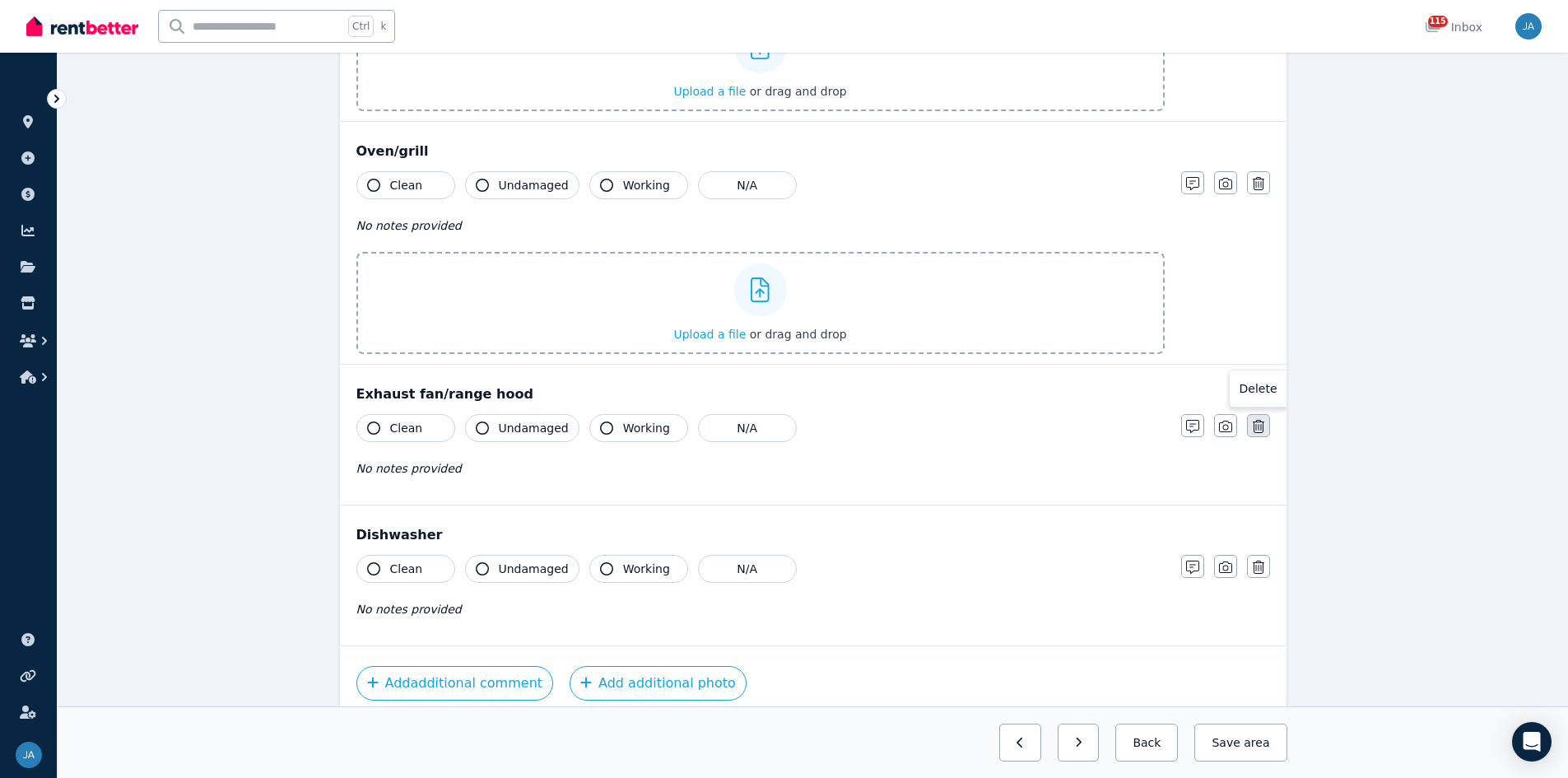
click at [1053, 424] on icon "button" at bounding box center [1258, 426] width 11 height 13
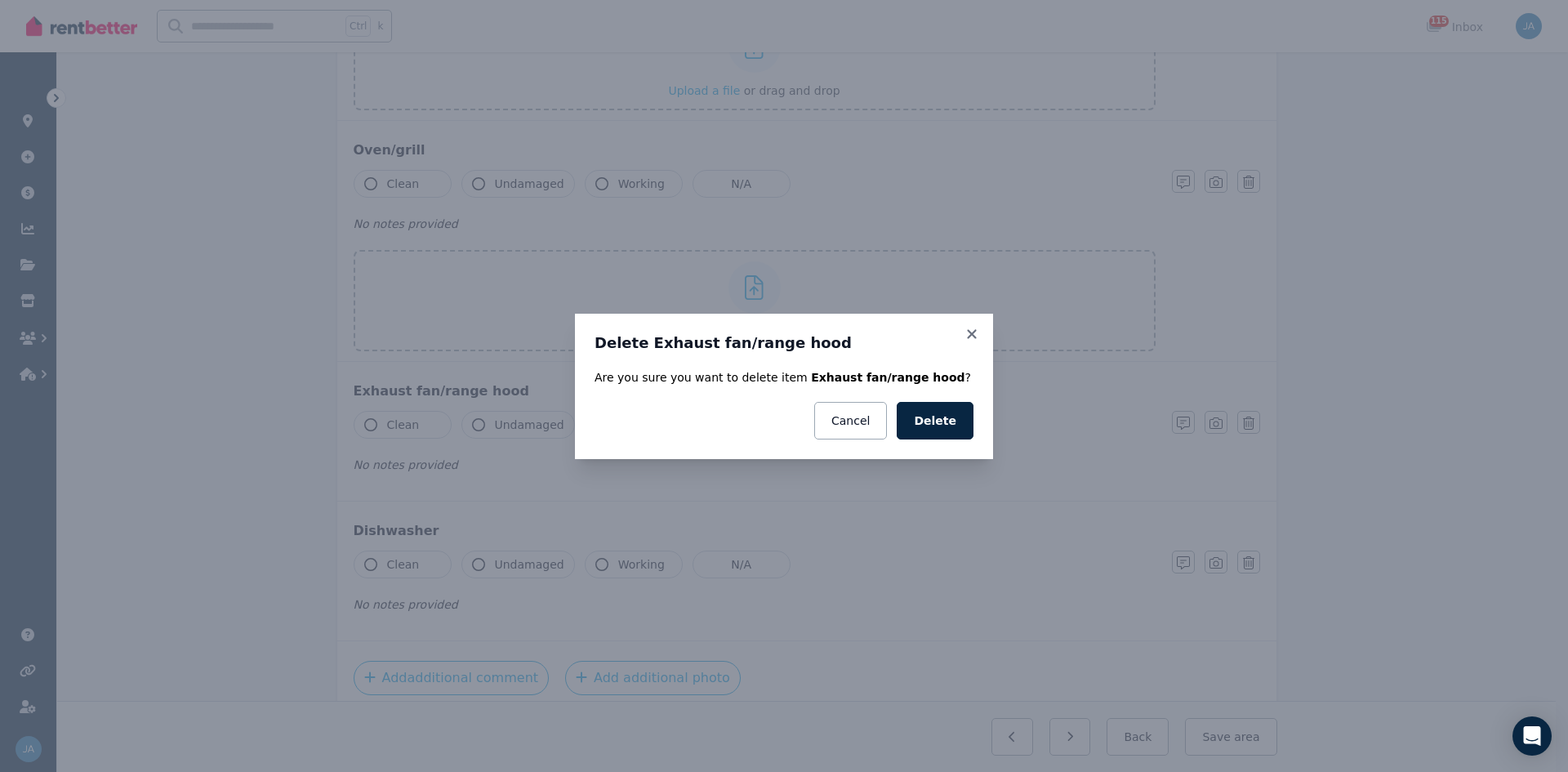
click at [960, 426] on button "Delete" at bounding box center [934, 421] width 76 height 38
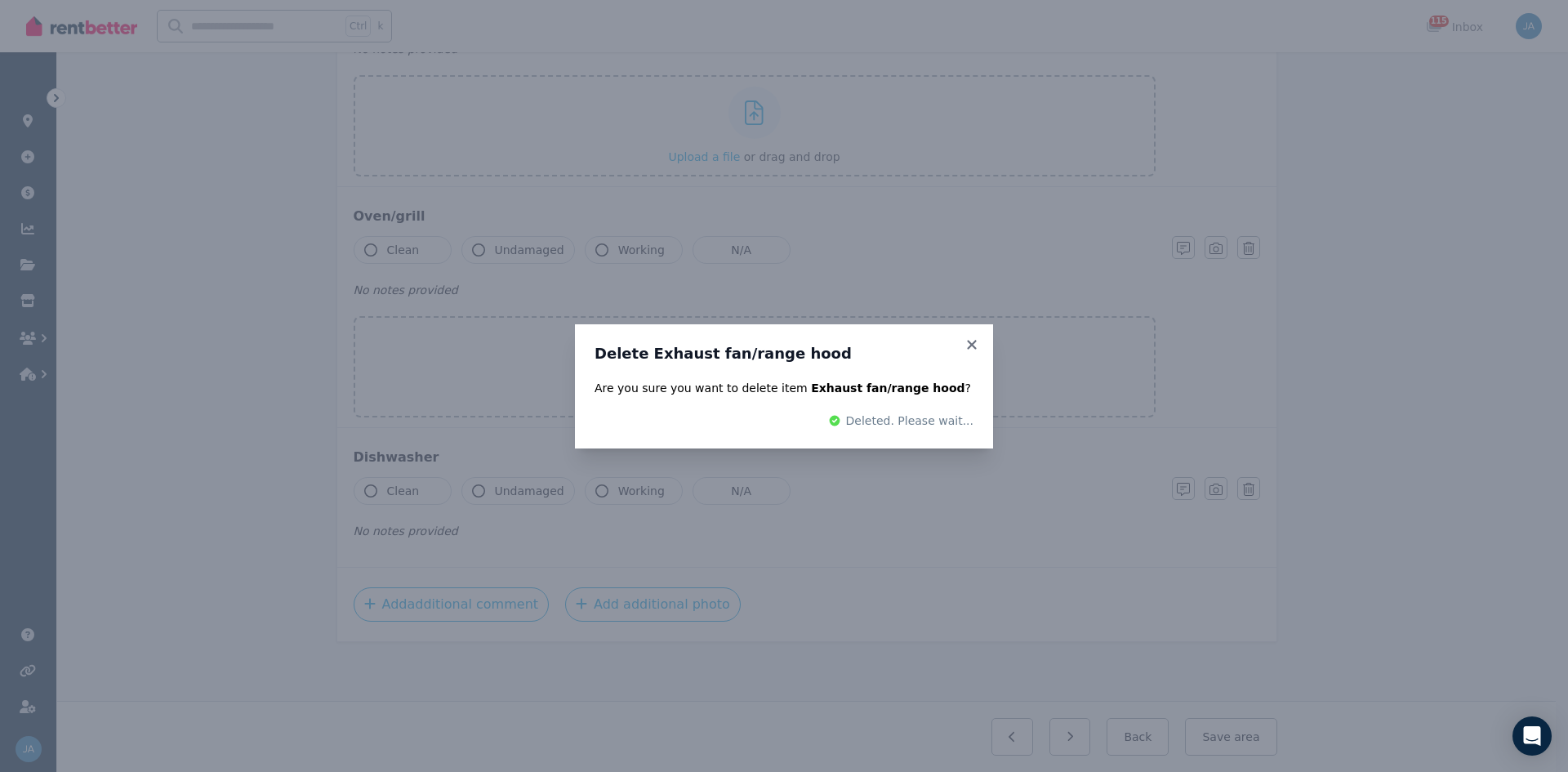
scroll to position [2883, 0]
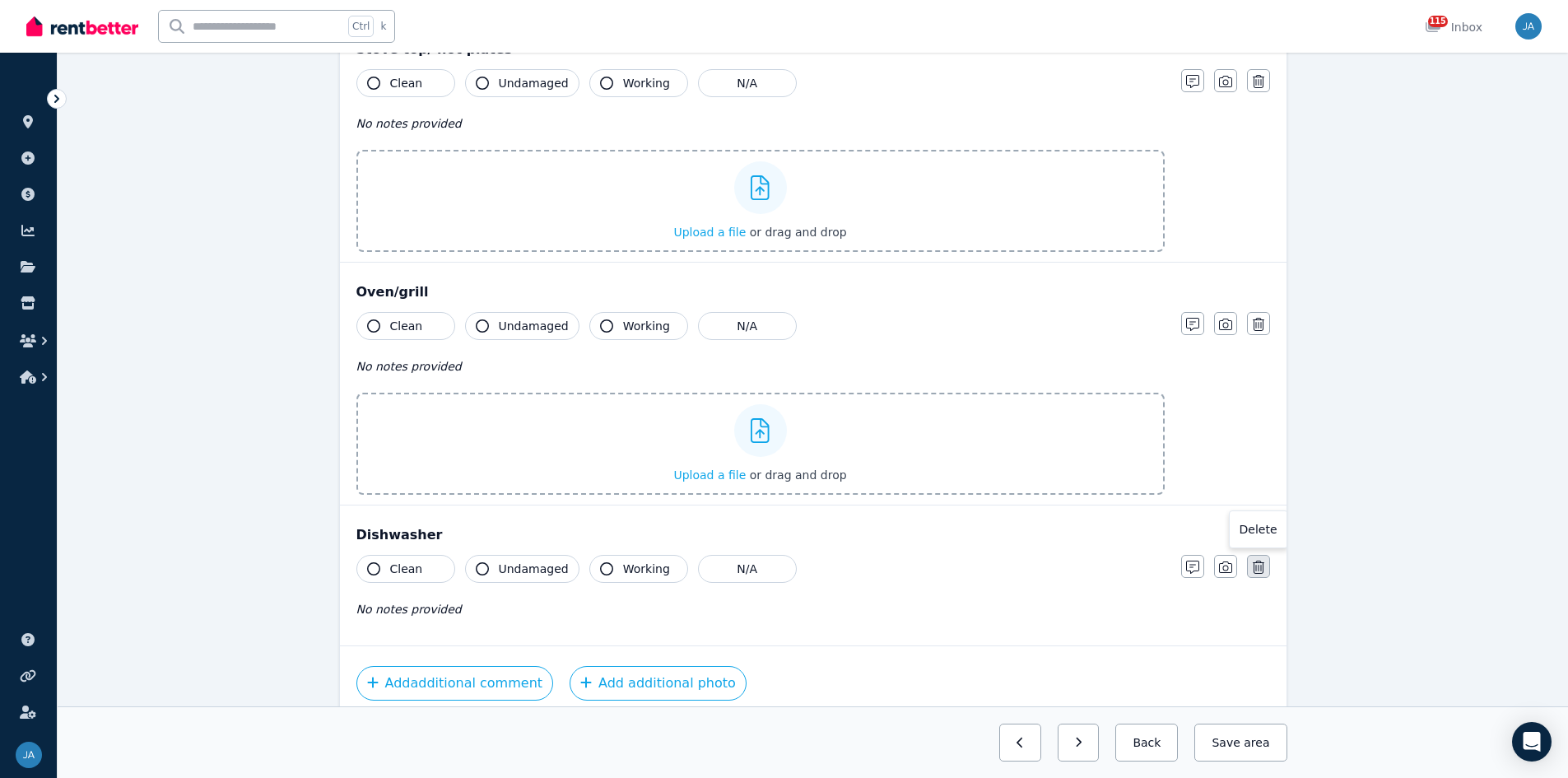
click at [1053, 481] on icon "button" at bounding box center [1258, 567] width 11 height 13
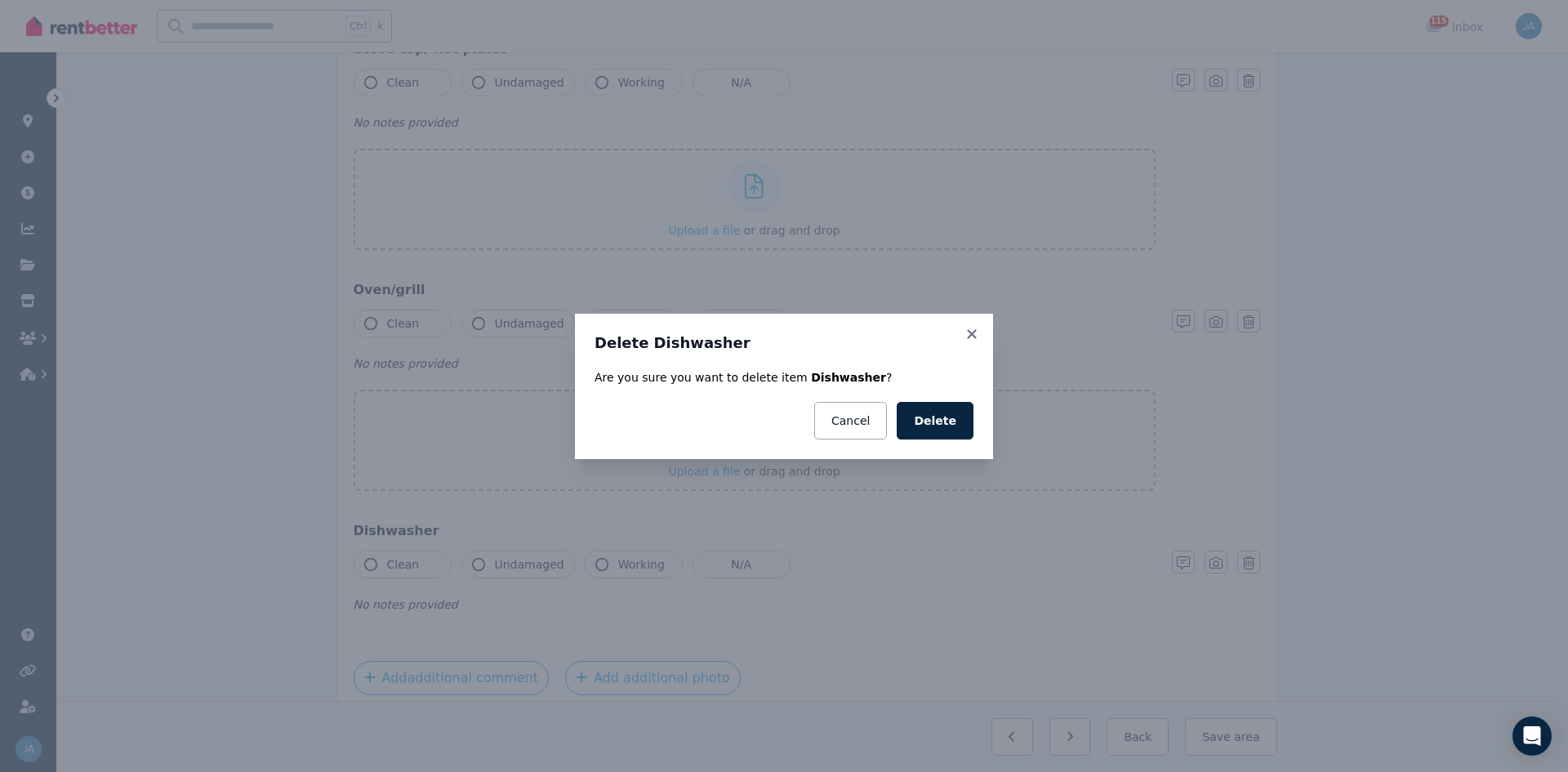
click at [936, 428] on button "Delete" at bounding box center [934, 421] width 76 height 38
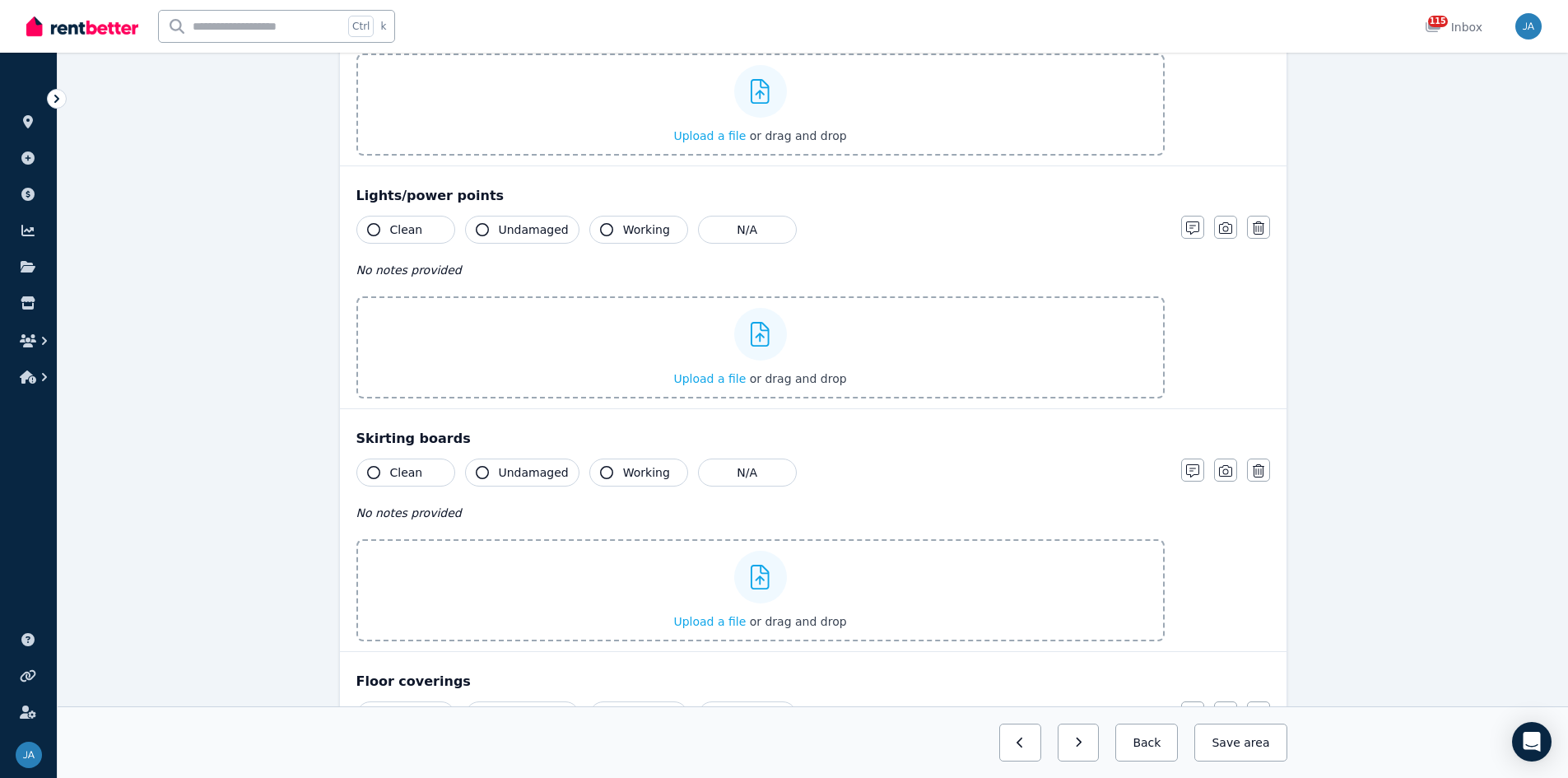
scroll to position [1157, 0]
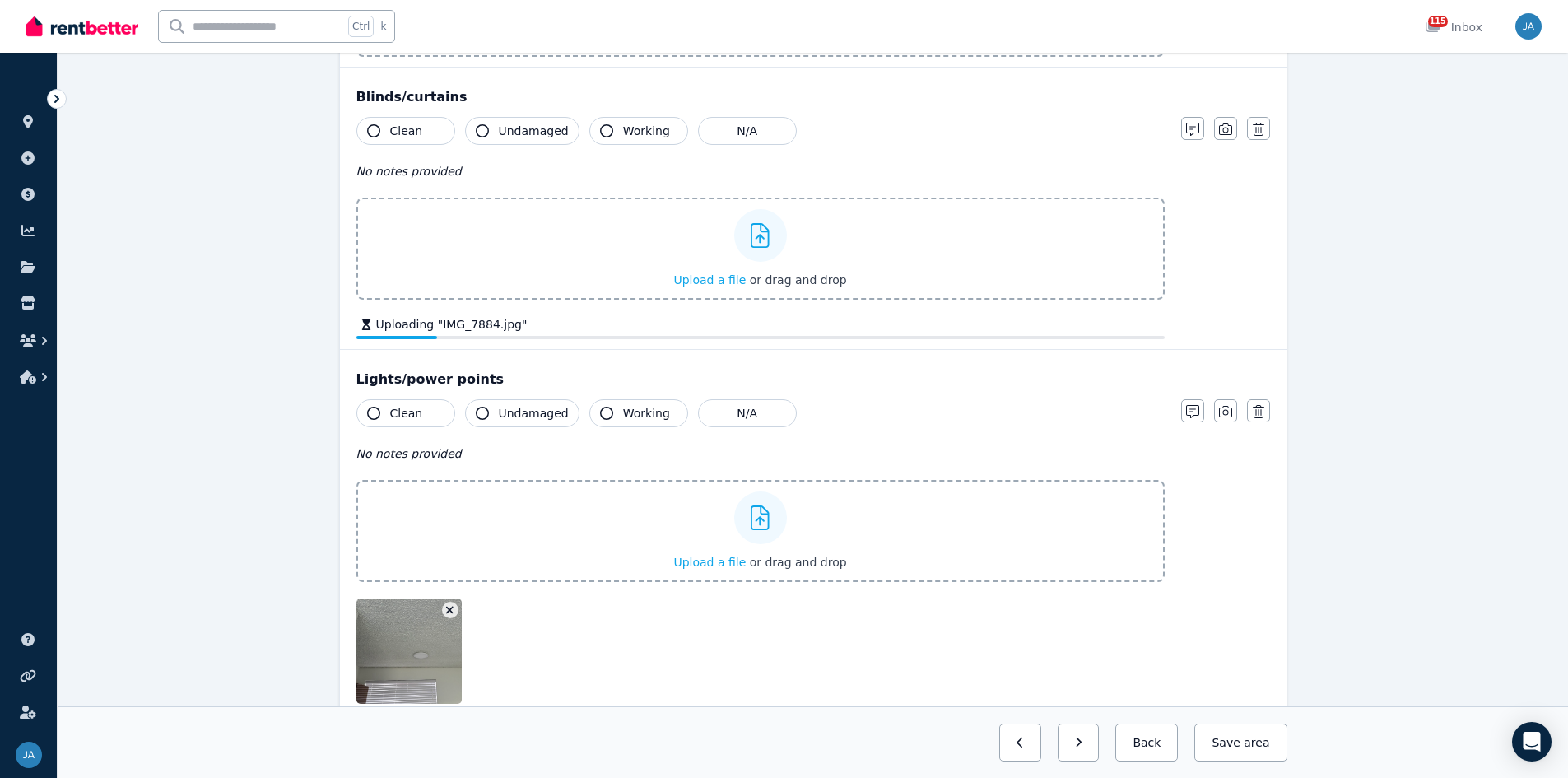
drag, startPoint x: 371, startPoint y: 131, endPoint x: 431, endPoint y: 142, distance: 61.0
click at [374, 132] on icon "button" at bounding box center [373, 131] width 13 height 13
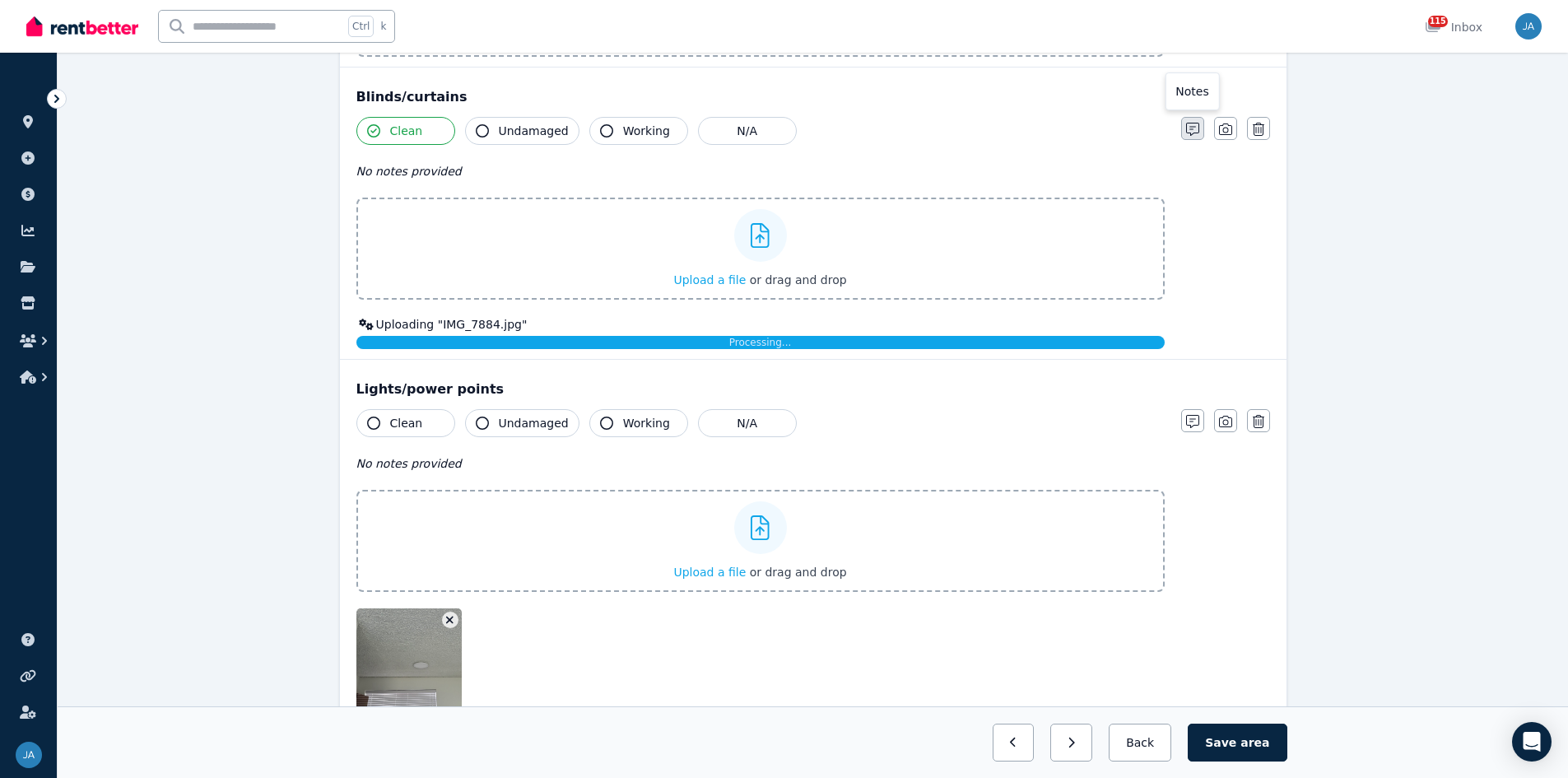
click at [1053, 128] on icon "button" at bounding box center [1192, 129] width 13 height 13
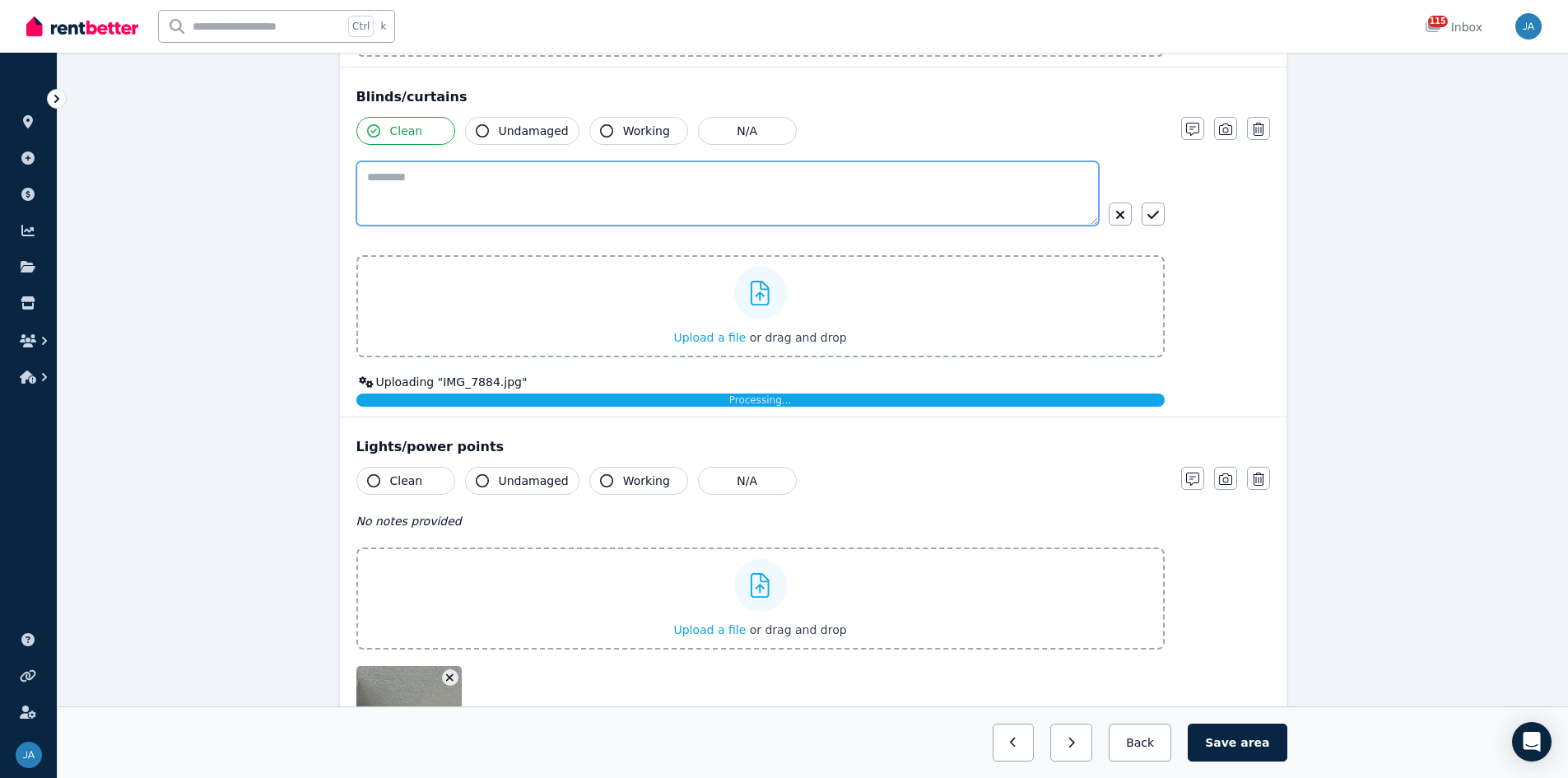
click at [440, 176] on textarea at bounding box center [728, 193] width 742 height 64
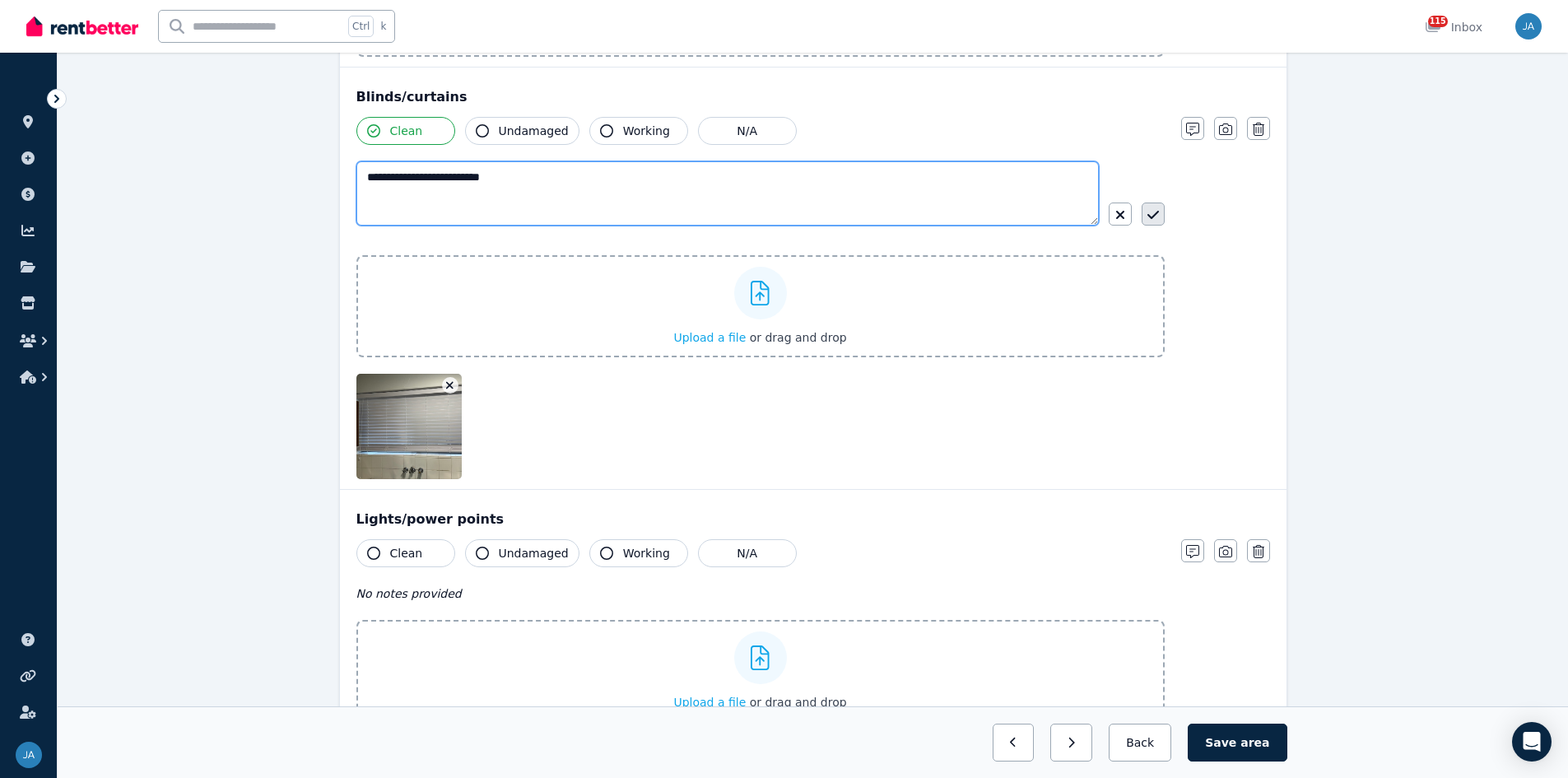
type textarea "**********"
click at [1053, 209] on button "button" at bounding box center [1153, 214] width 23 height 23
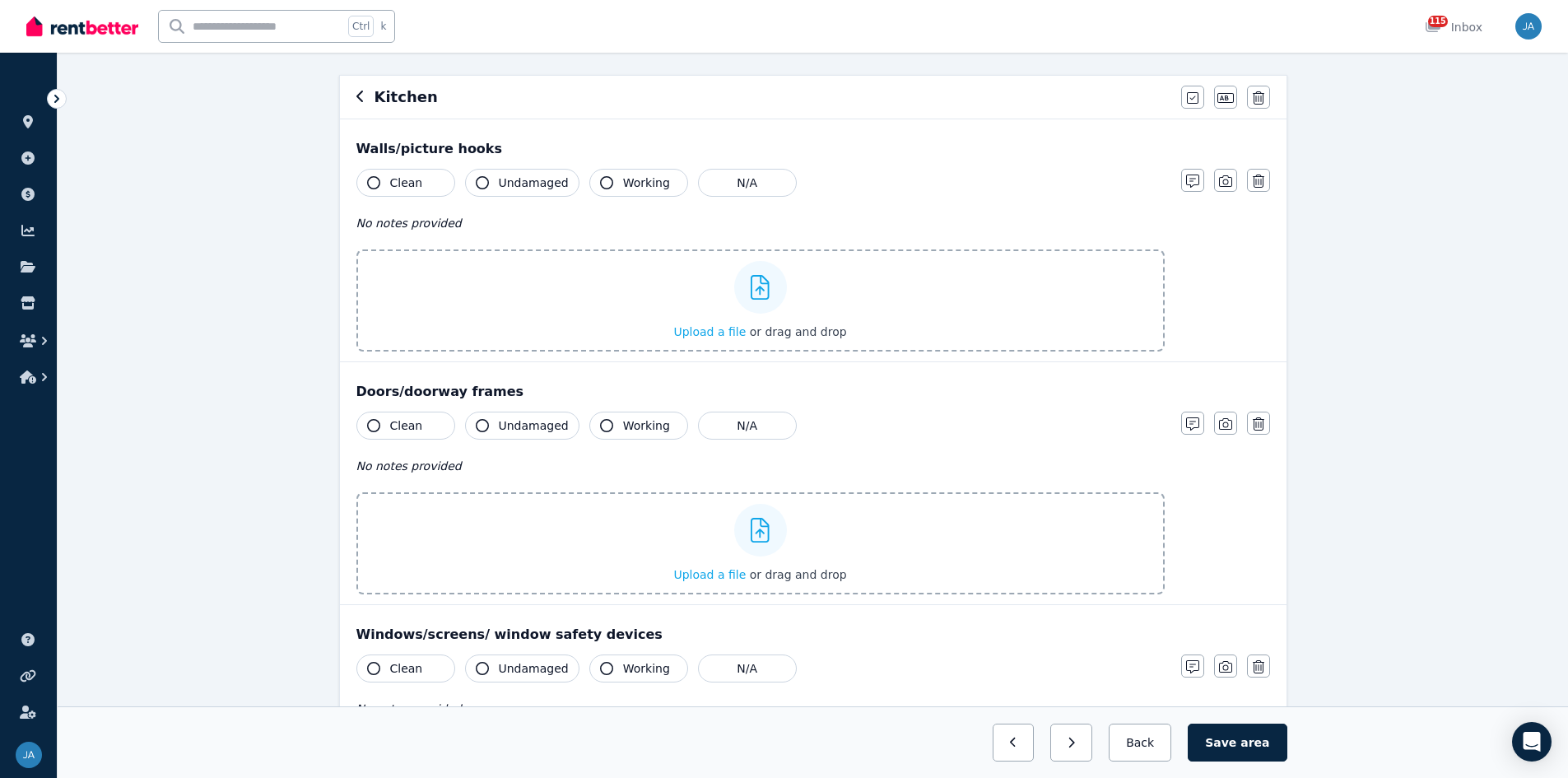
scroll to position [164, 0]
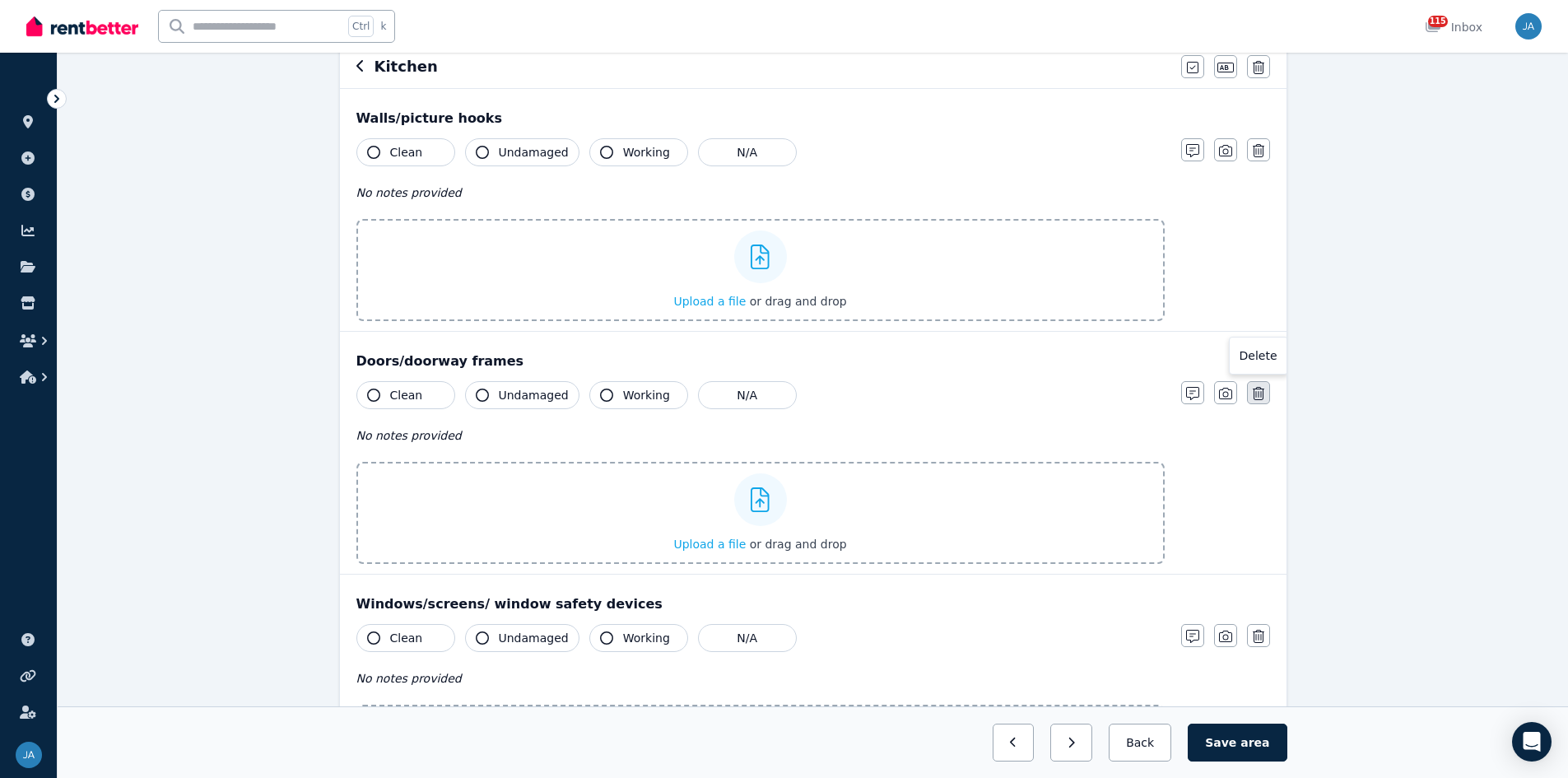
click at [1053, 385] on button "button" at bounding box center [1258, 392] width 23 height 23
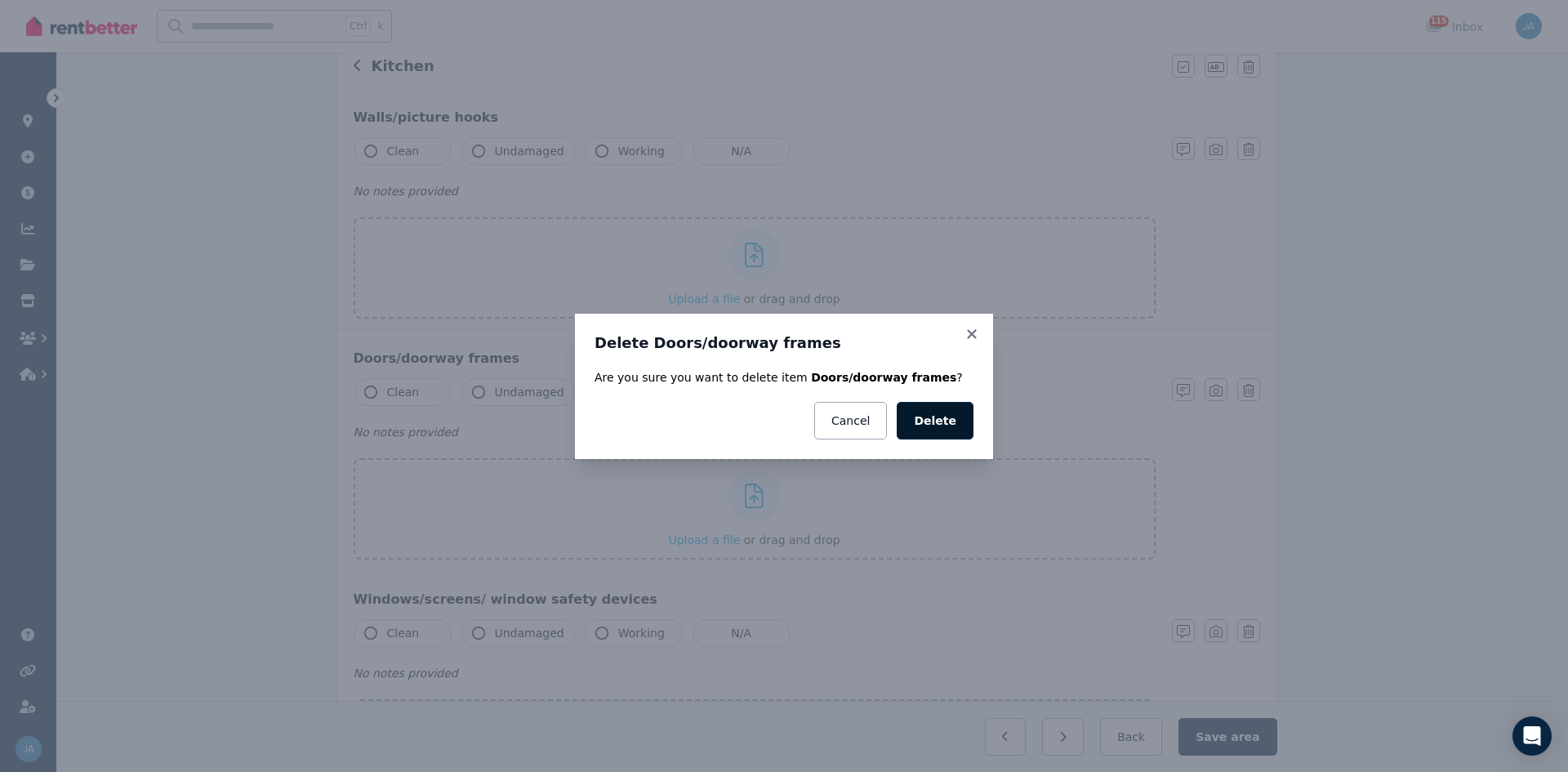
click at [944, 424] on button "Delete" at bounding box center [934, 421] width 76 height 38
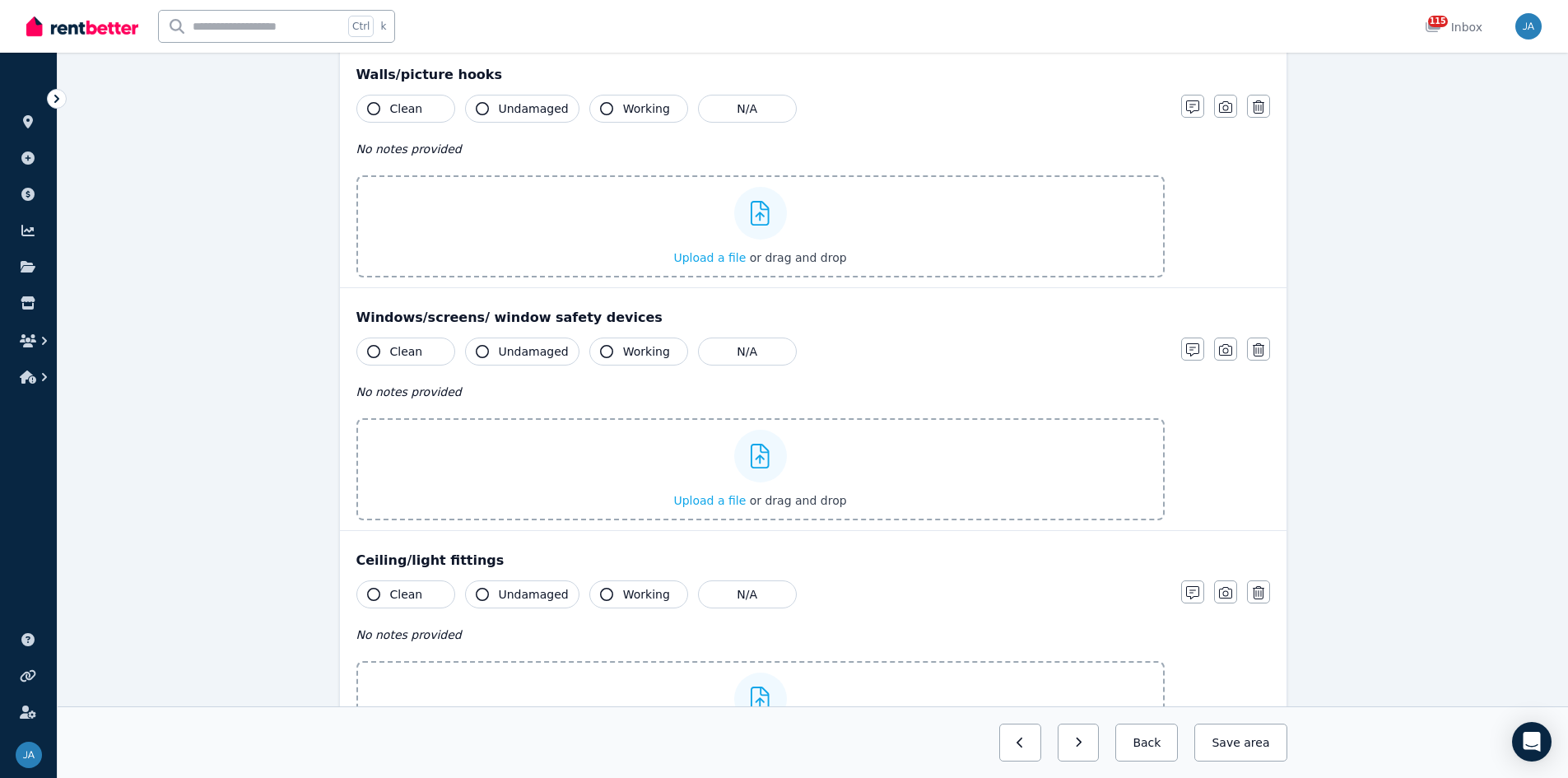
scroll to position [82, 0]
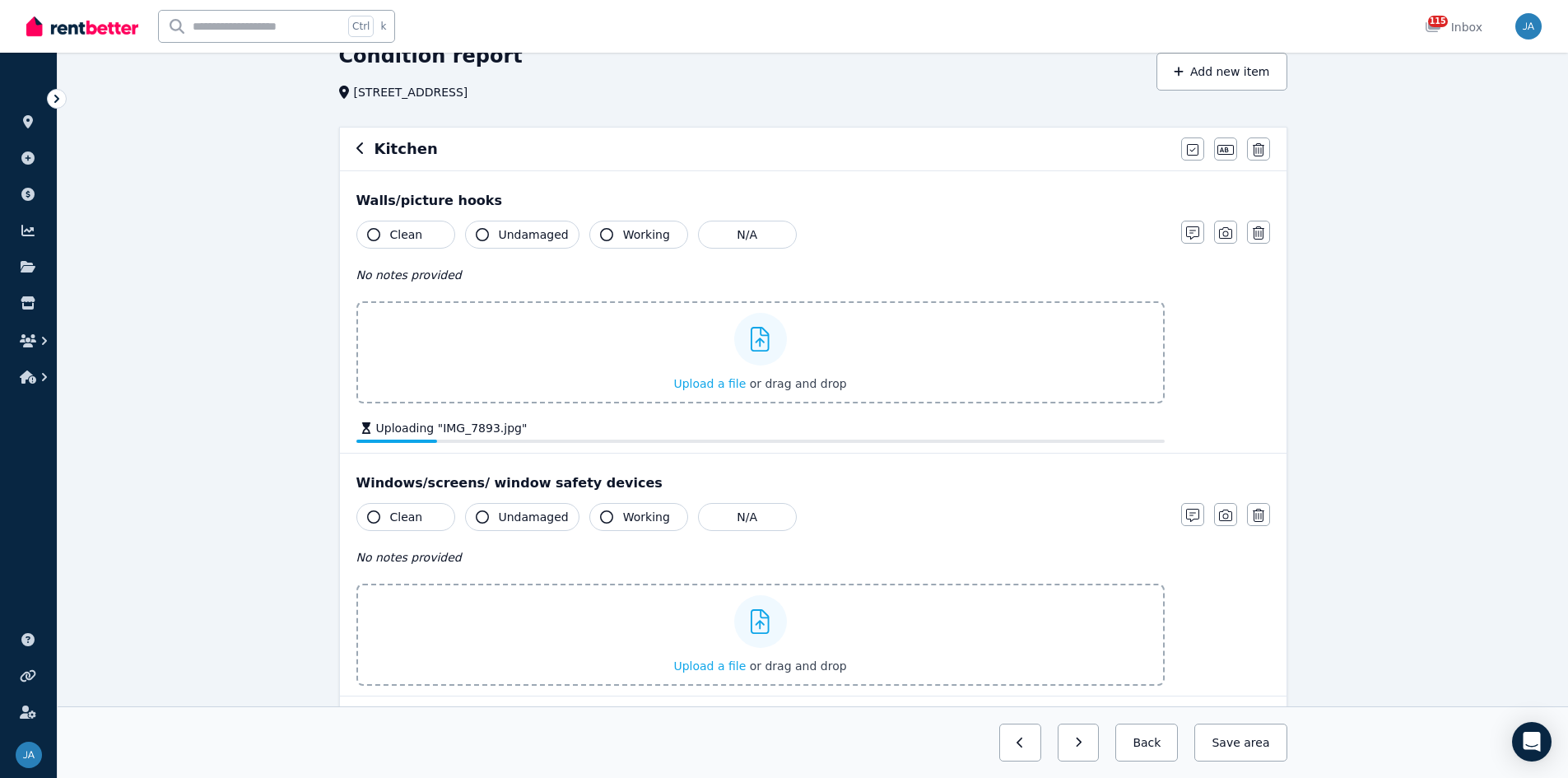
drag, startPoint x: 399, startPoint y: 228, endPoint x: 557, endPoint y: 292, distance: 170.5
click at [425, 243] on button "Clean" at bounding box center [406, 235] width 99 height 28
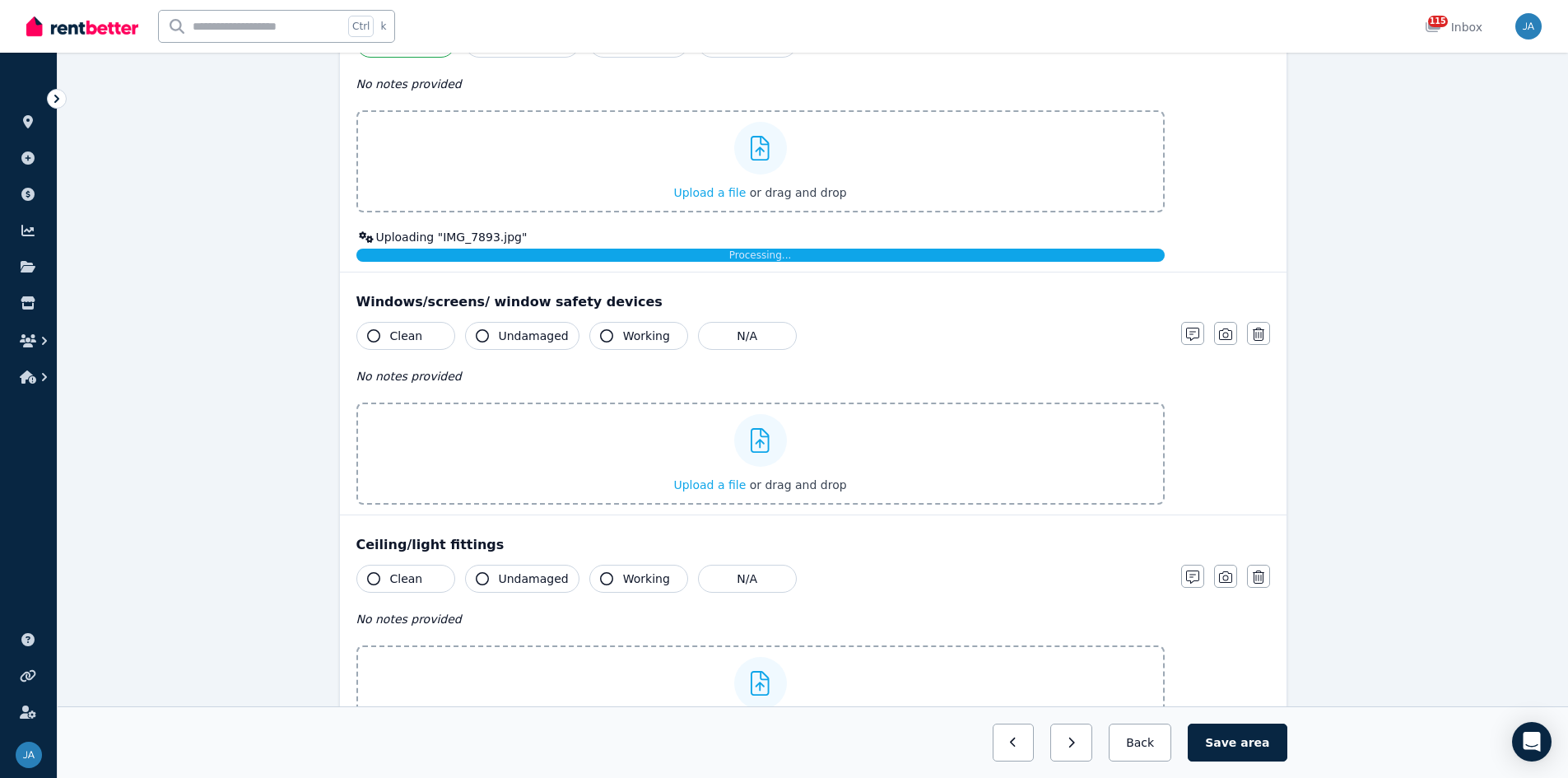
scroll to position [330, 0]
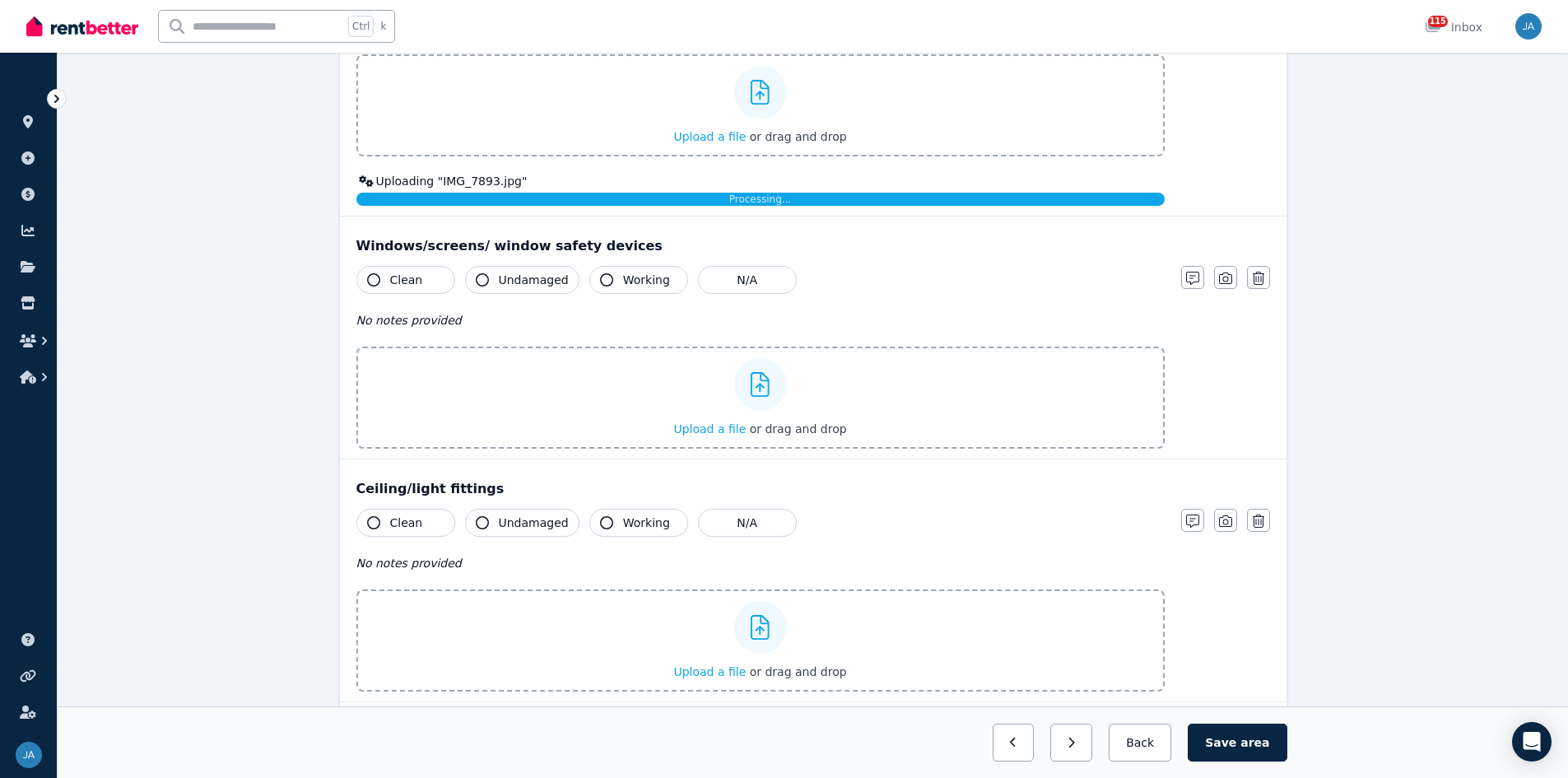
click at [396, 283] on span "Clean" at bounding box center [407, 280] width 33 height 16
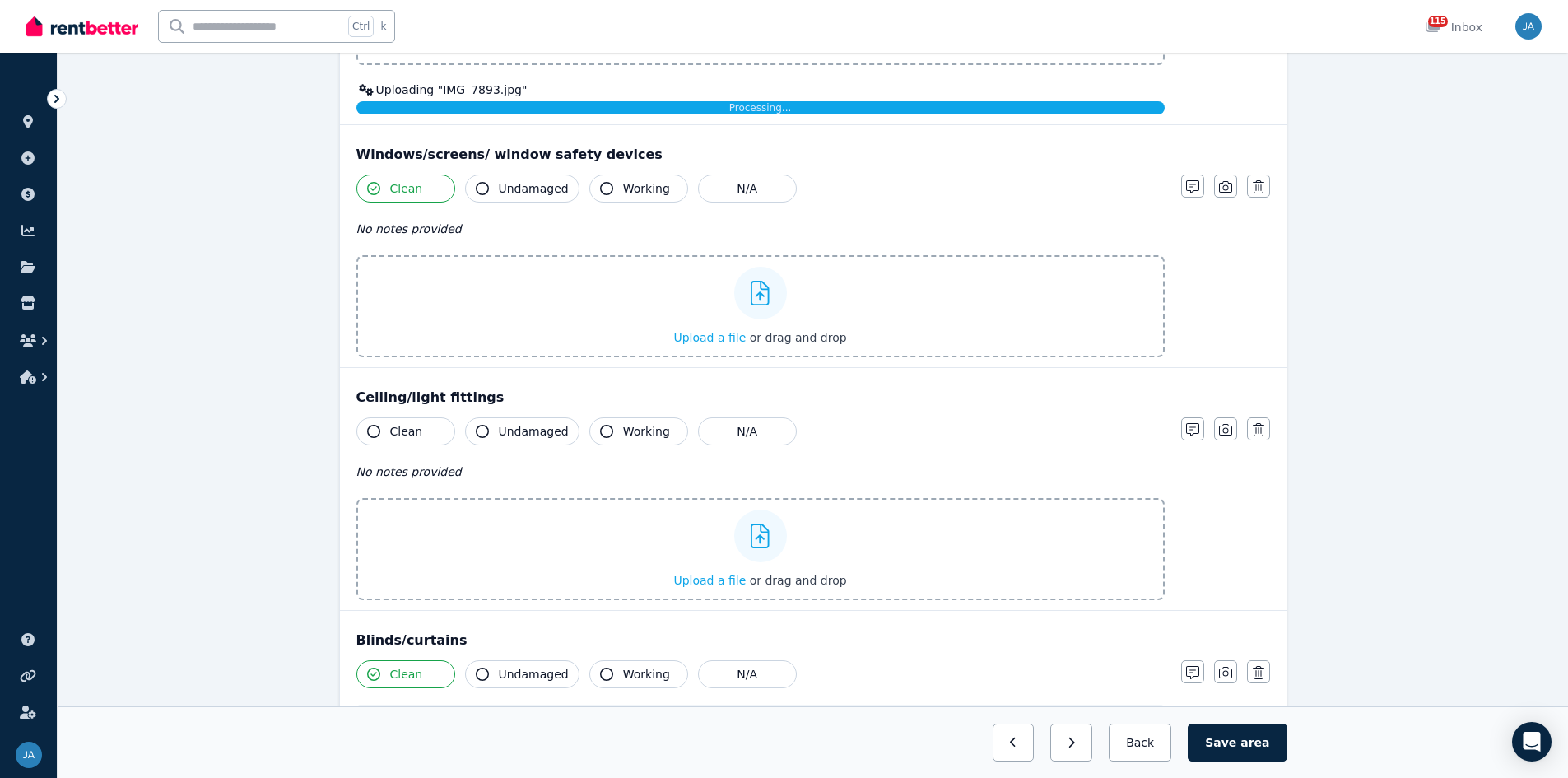
scroll to position [576, 0]
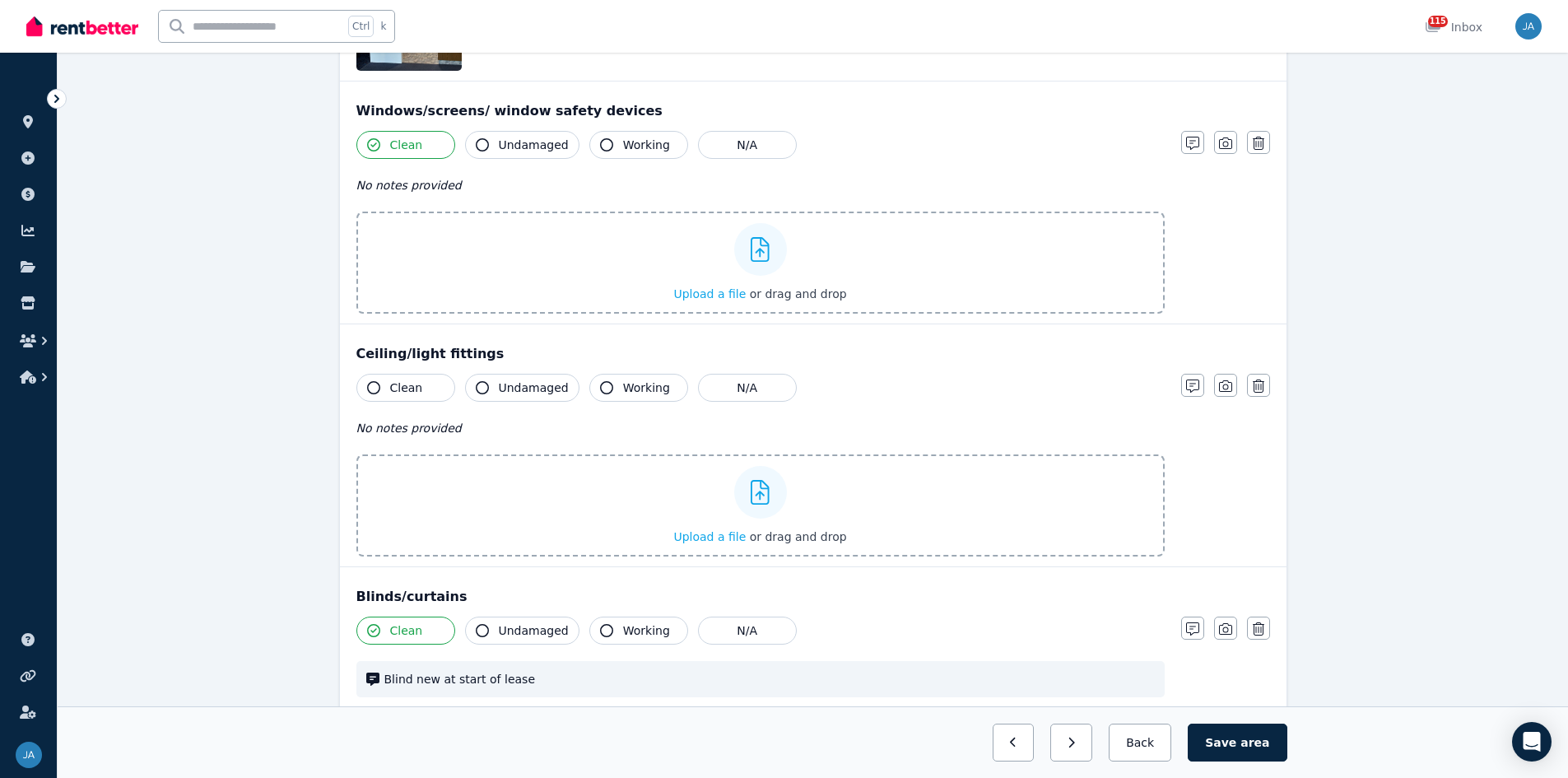
click at [391, 389] on span "Clean" at bounding box center [407, 388] width 33 height 16
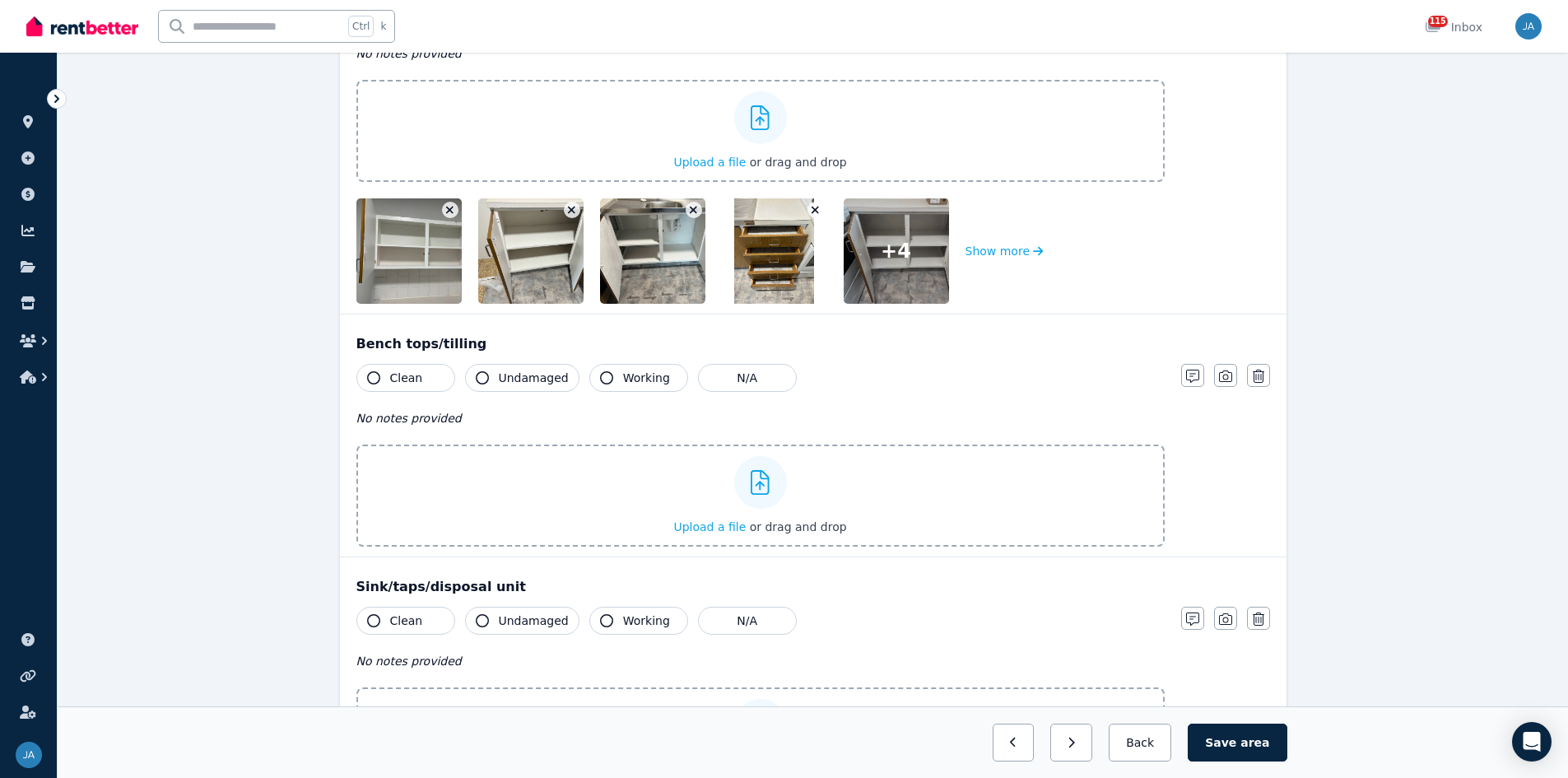
scroll to position [2552, 0]
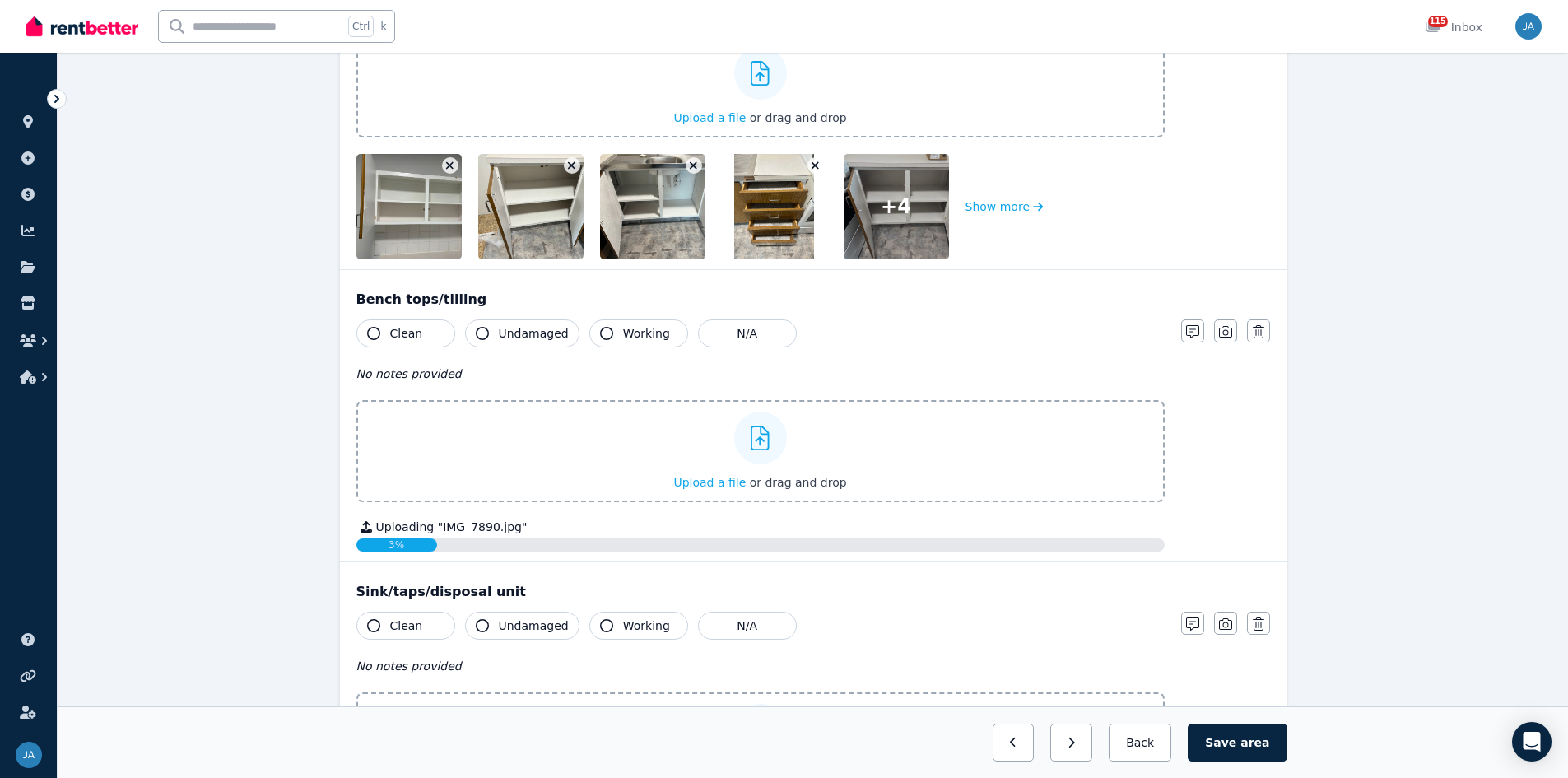
click at [395, 335] on span "Clean" at bounding box center [407, 333] width 33 height 16
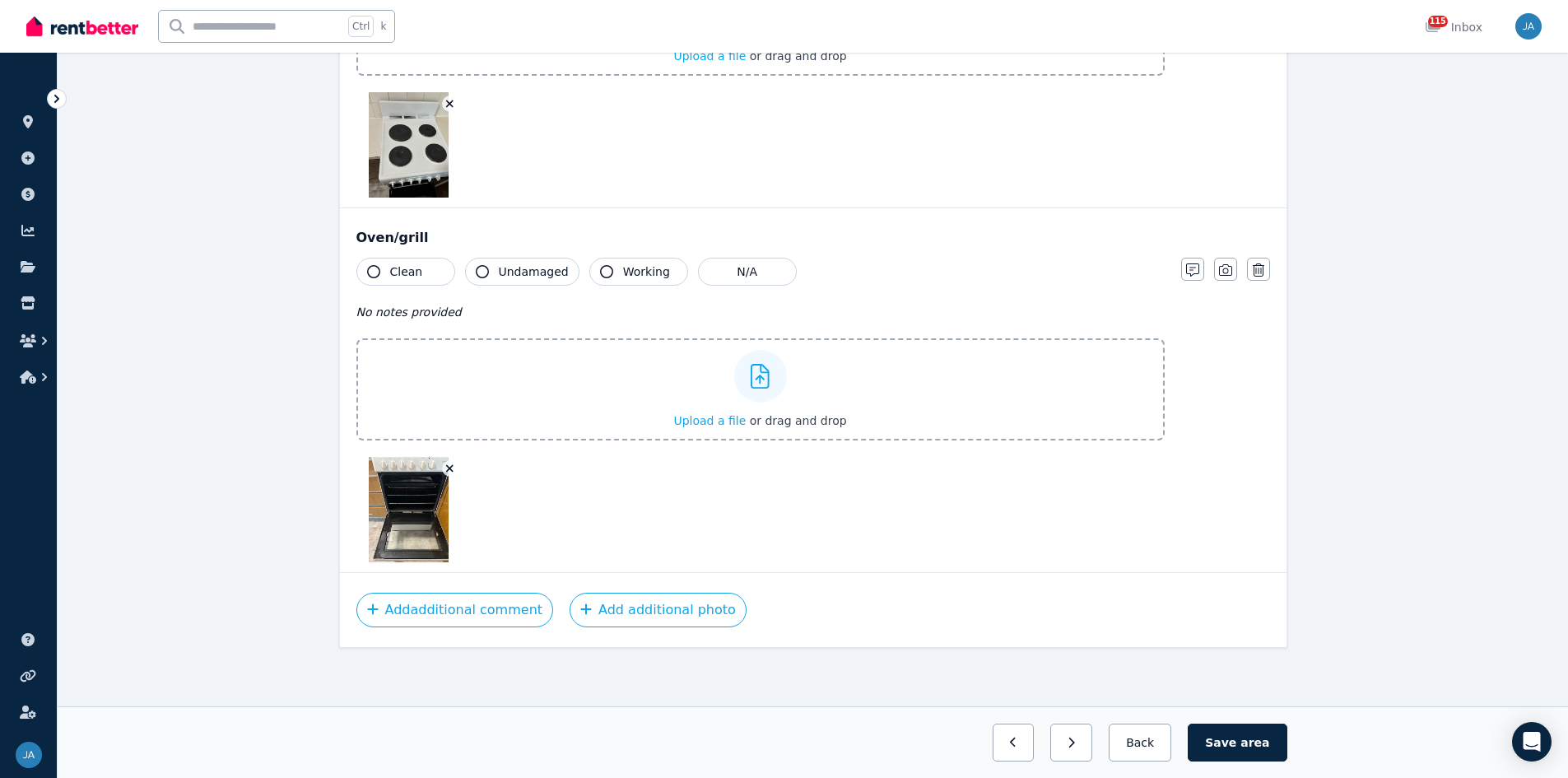
scroll to position [3708, 0]
drag, startPoint x: 380, startPoint y: 266, endPoint x: 401, endPoint y: 275, distance: 22.8
click at [380, 266] on button "Clean" at bounding box center [406, 271] width 99 height 28
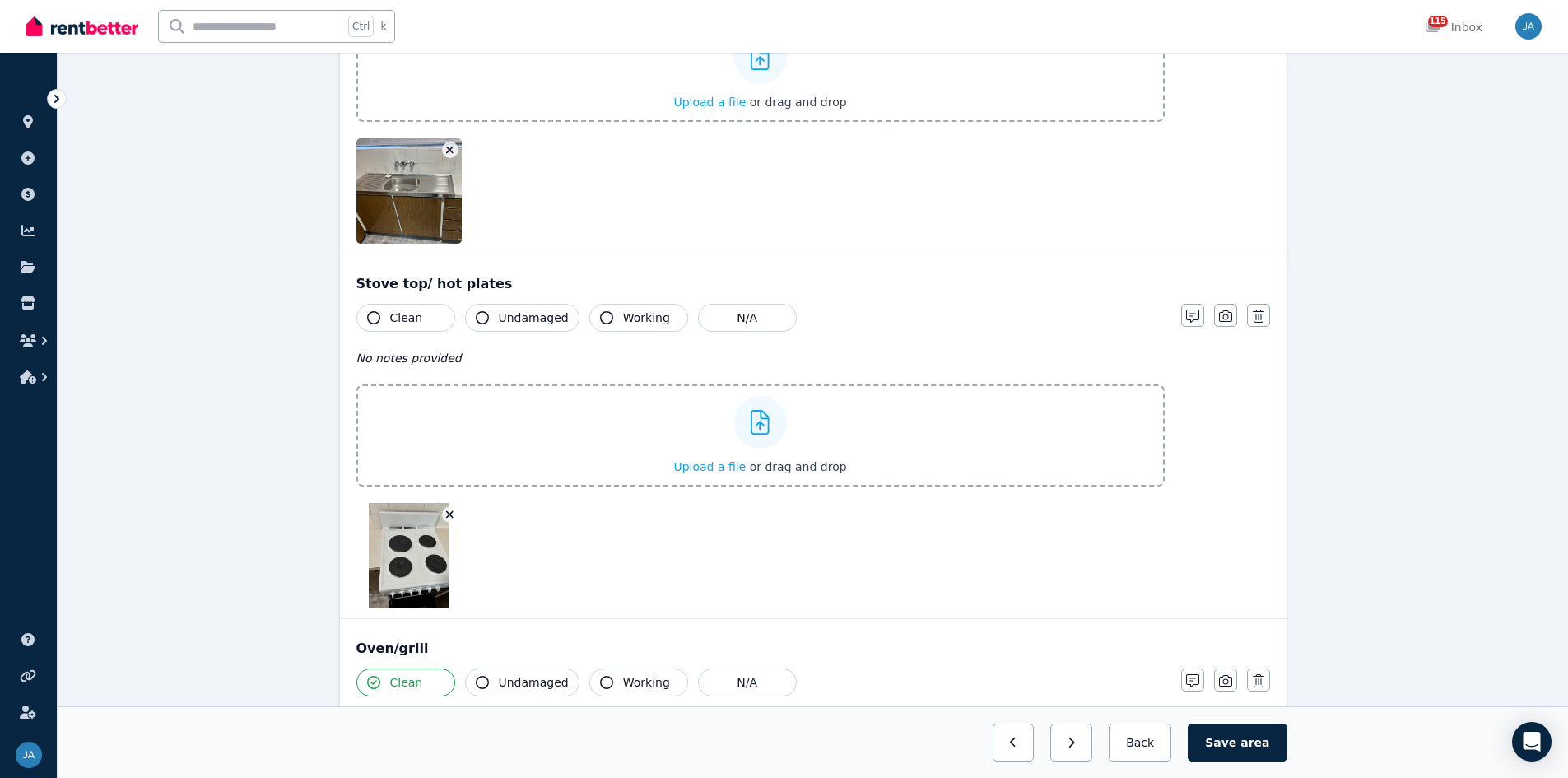
click at [424, 312] on button "Clean" at bounding box center [406, 318] width 99 height 28
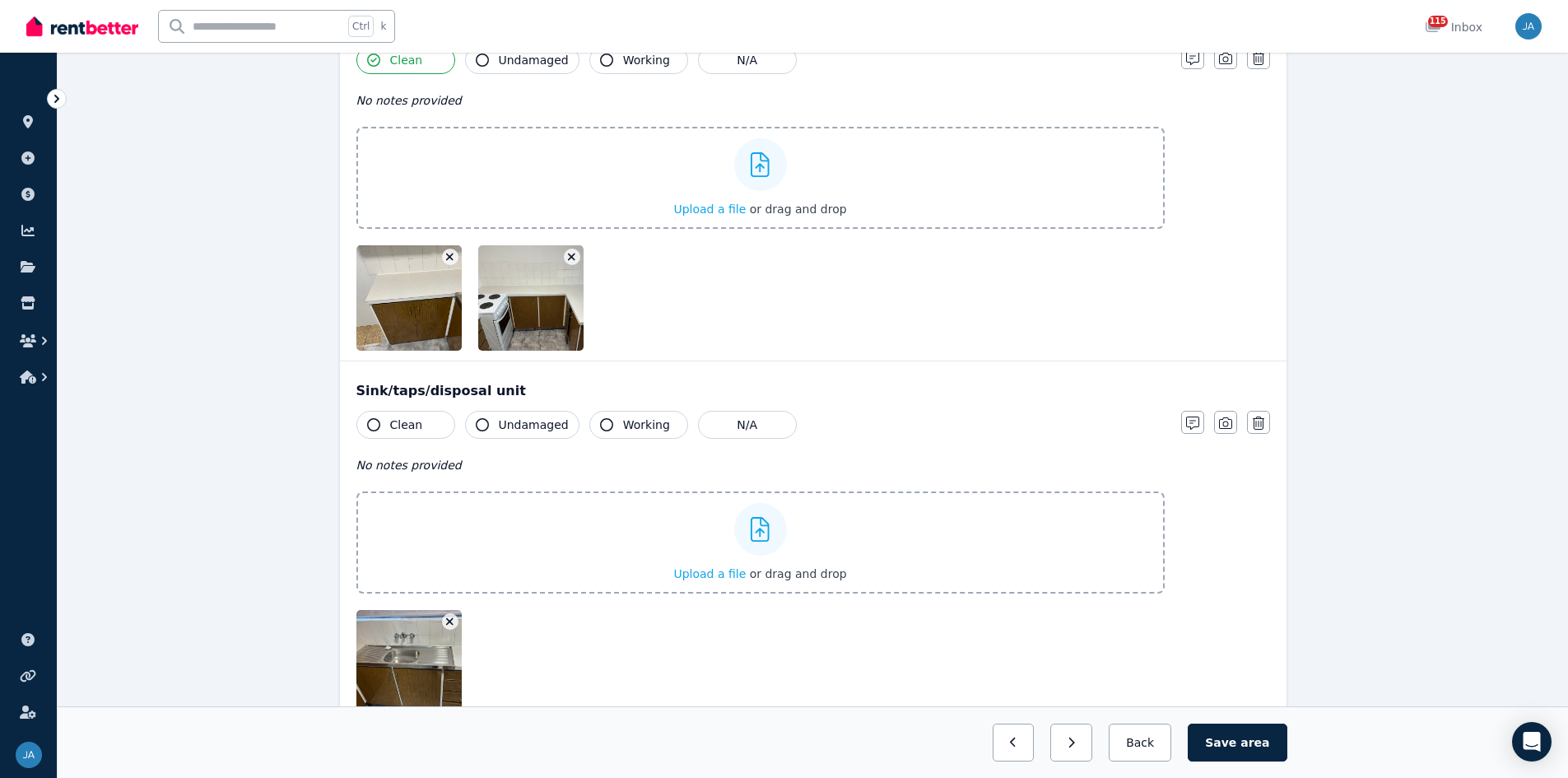
scroll to position [2803, 0]
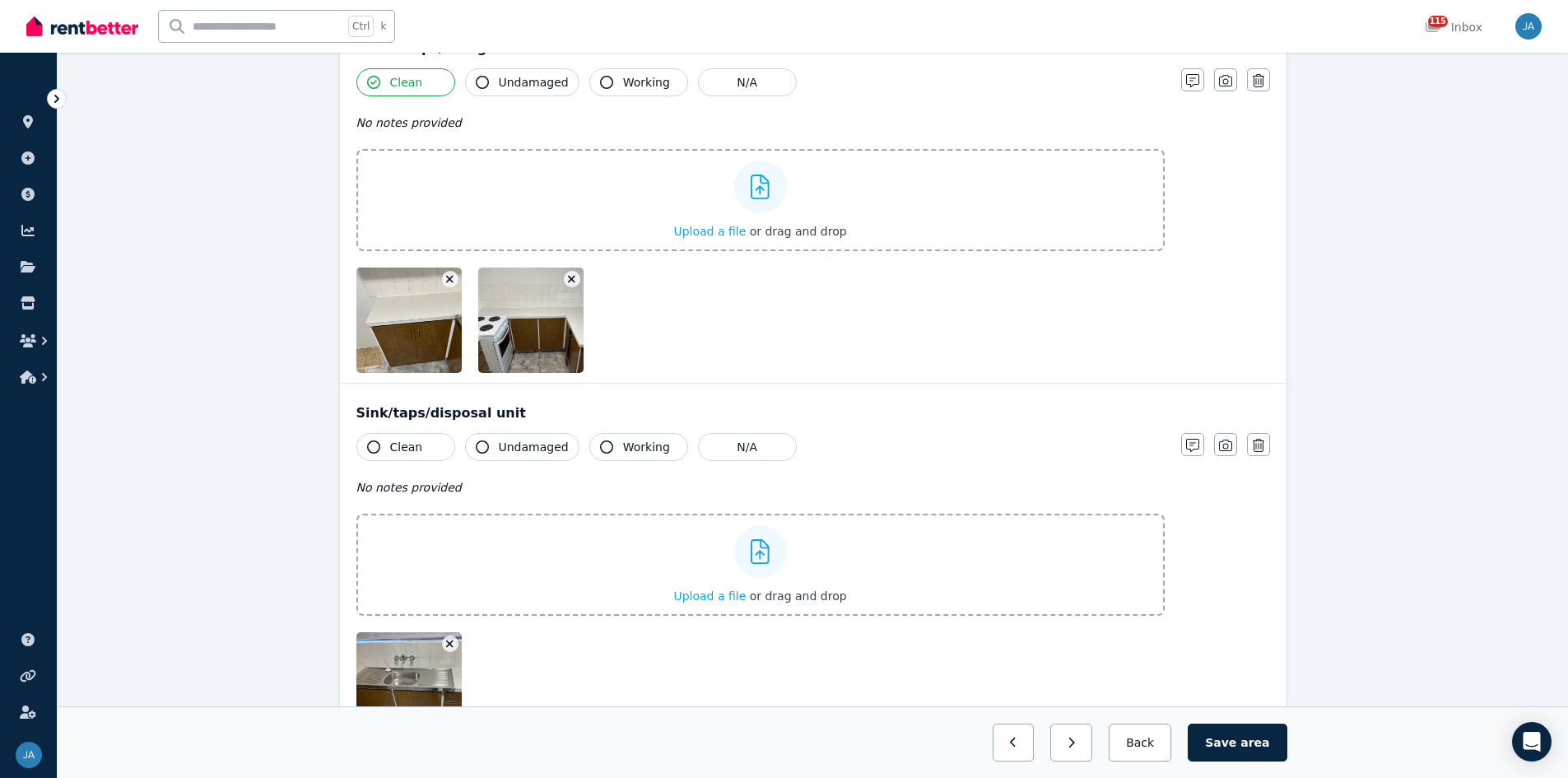
click at [424, 456] on button "Clean" at bounding box center [406, 447] width 99 height 28
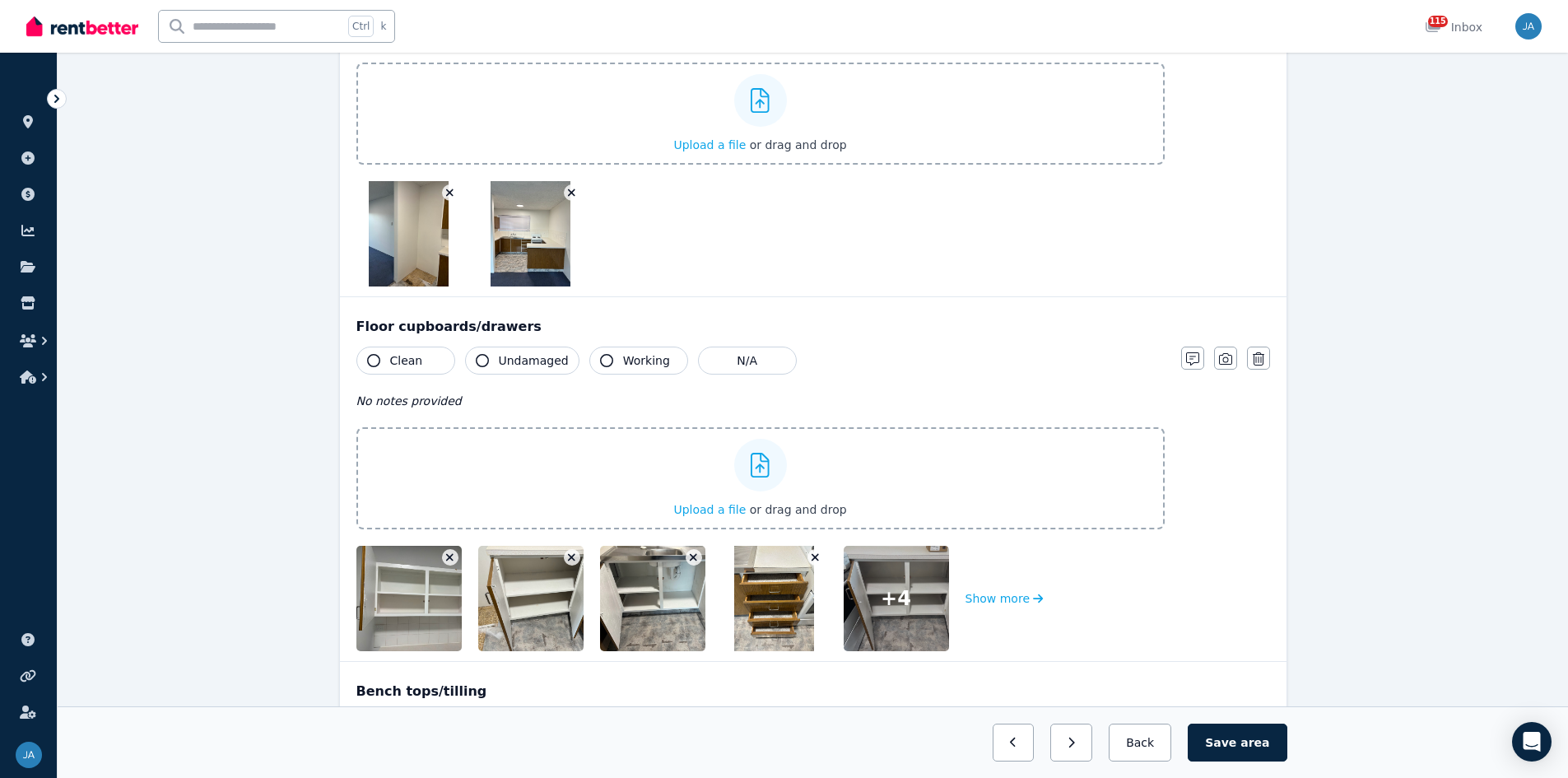
scroll to position [2144, 0]
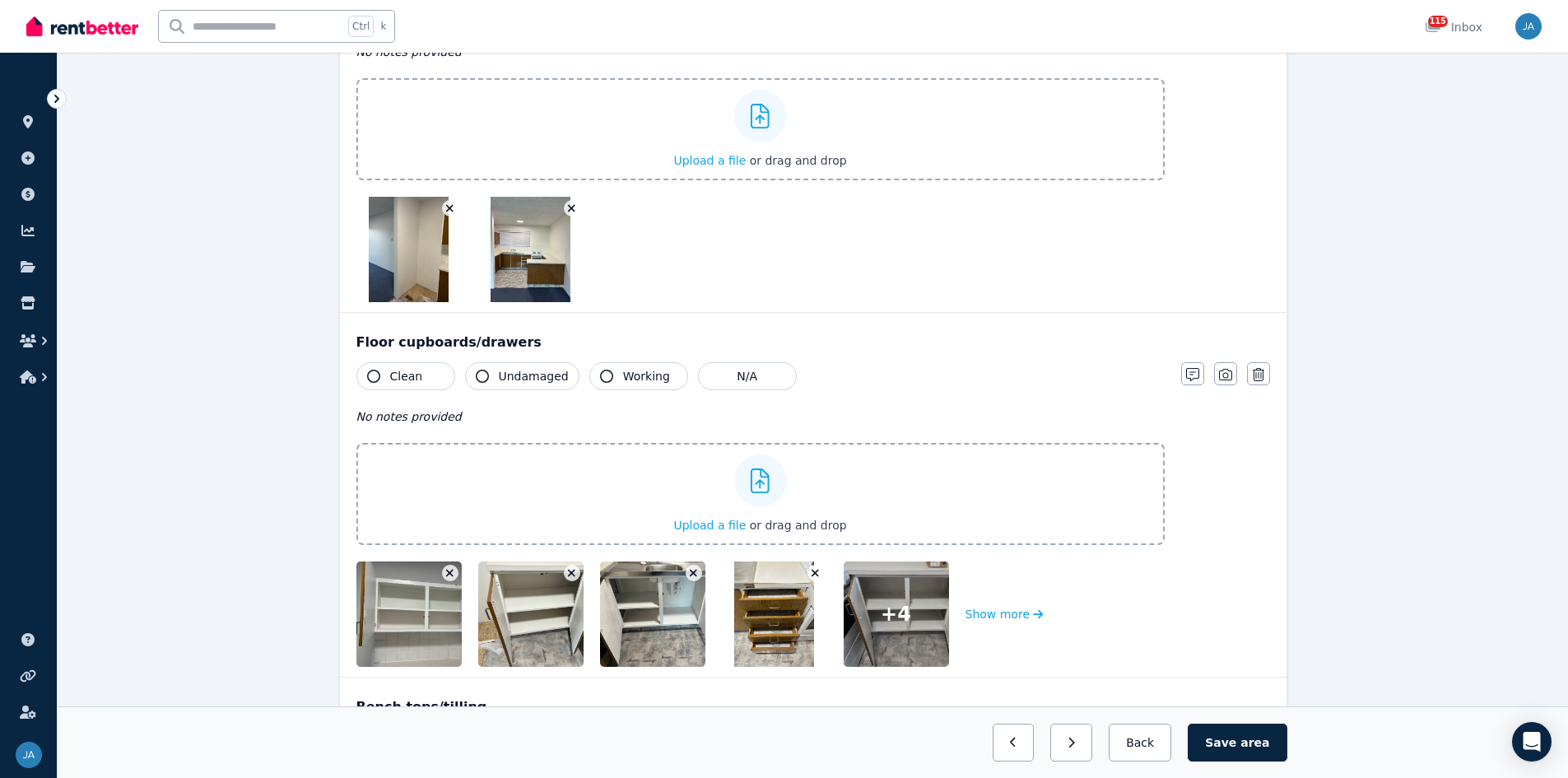
click at [400, 377] on span "Clean" at bounding box center [407, 376] width 33 height 16
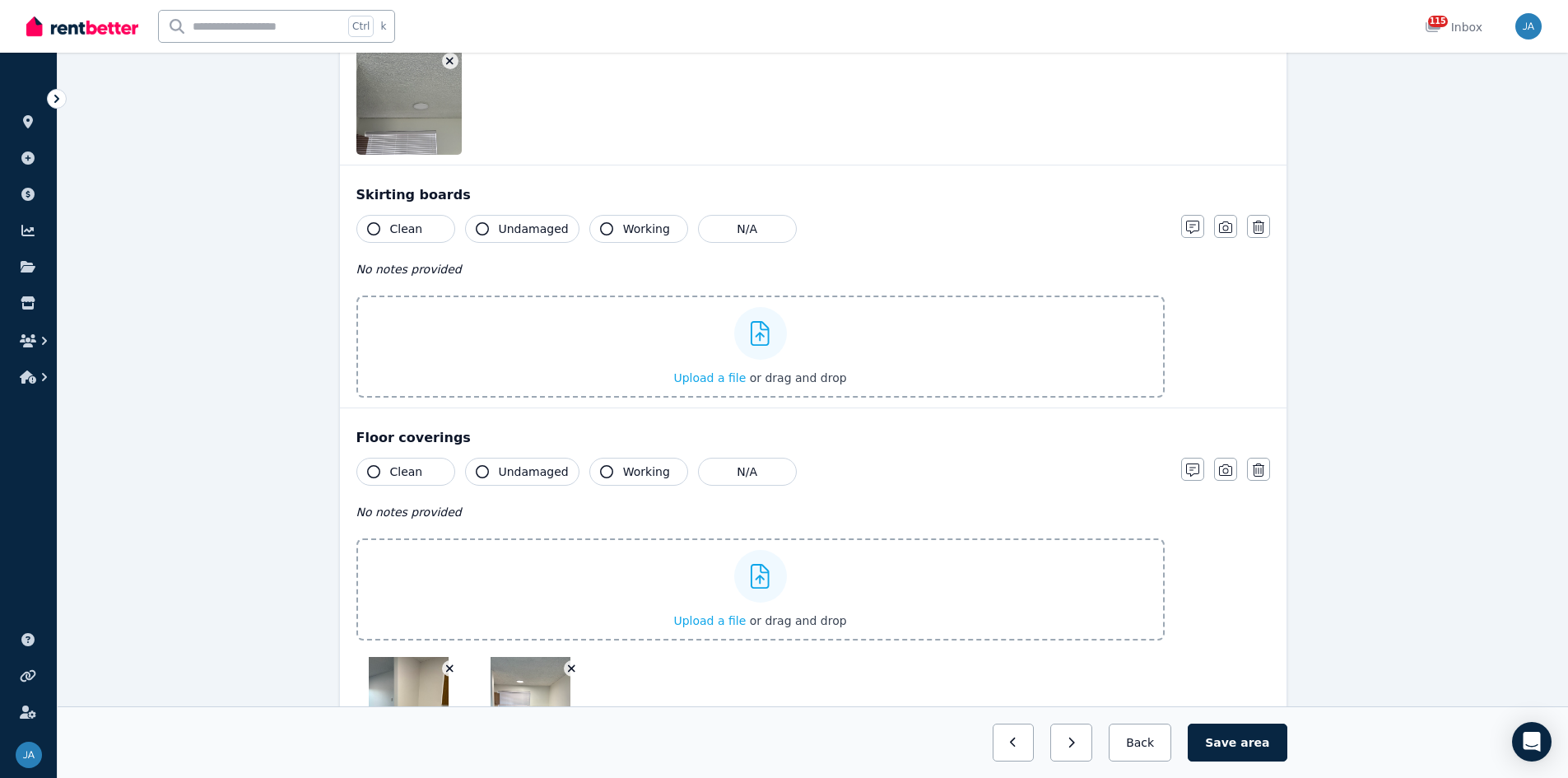
scroll to position [1650, 0]
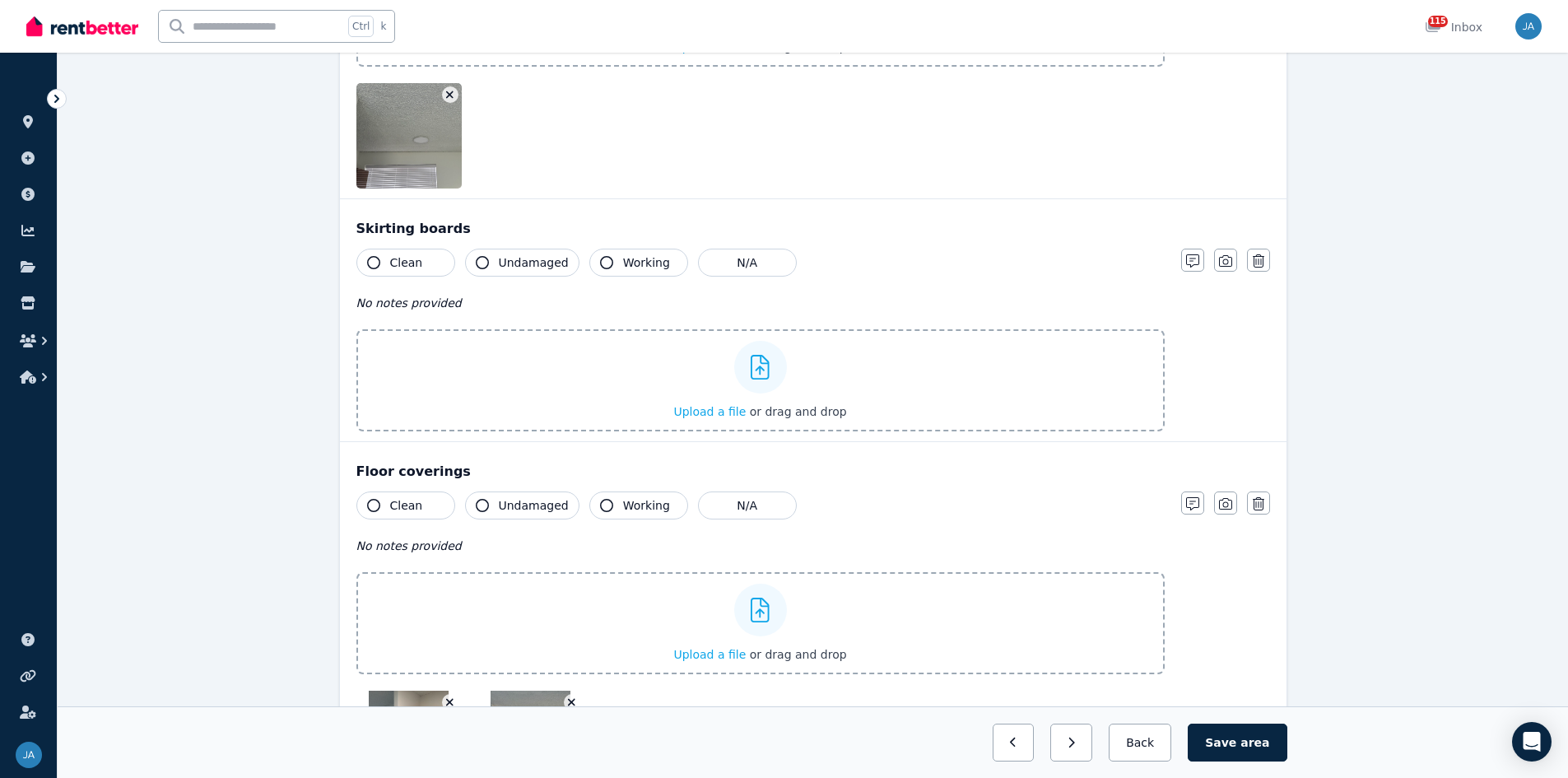
click at [408, 481] on span "Clean" at bounding box center [407, 505] width 33 height 16
click at [393, 267] on span "Clean" at bounding box center [407, 262] width 33 height 16
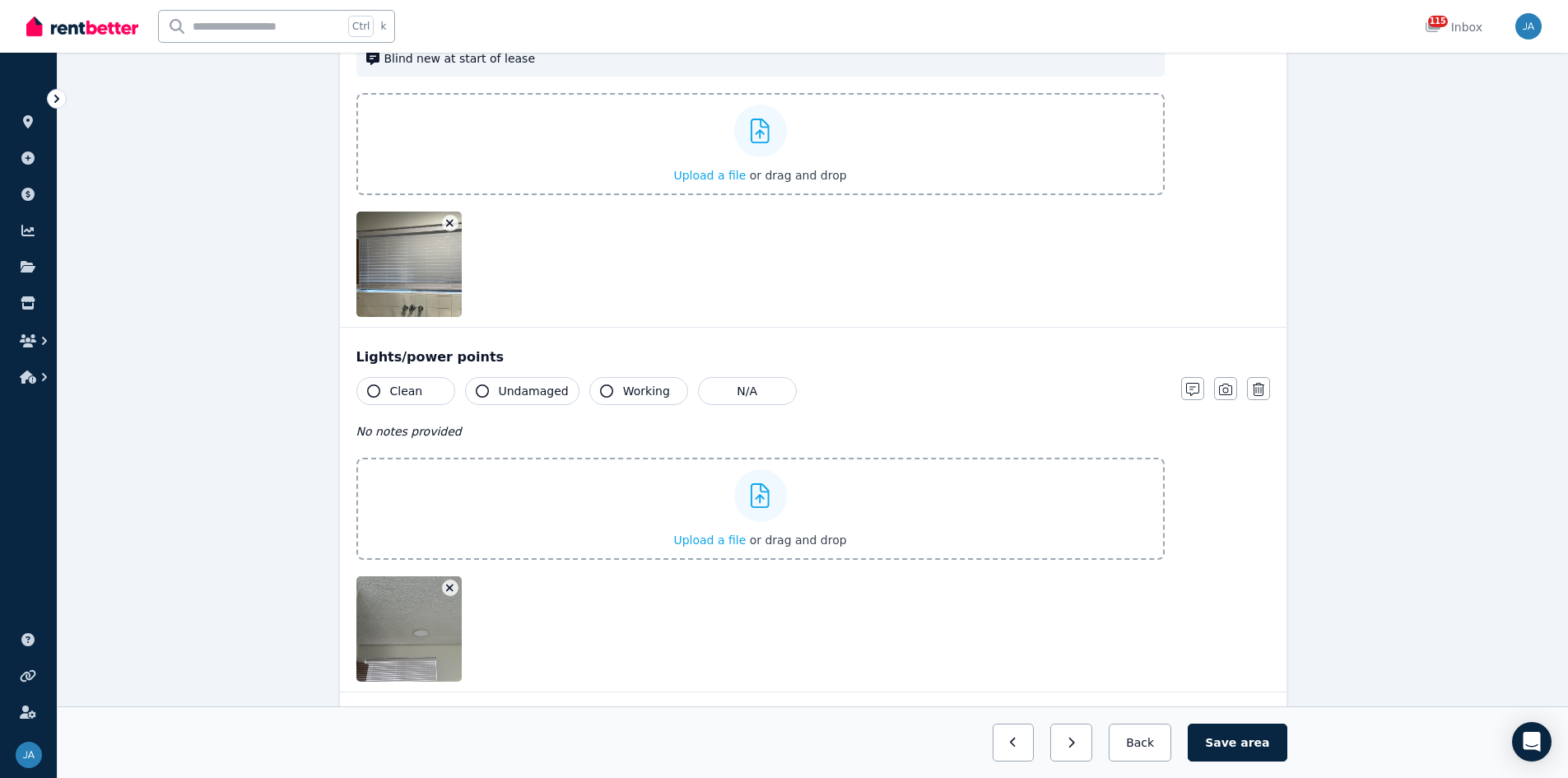
scroll to position [1157, 0]
click at [408, 391] on span "Clean" at bounding box center [407, 391] width 33 height 16
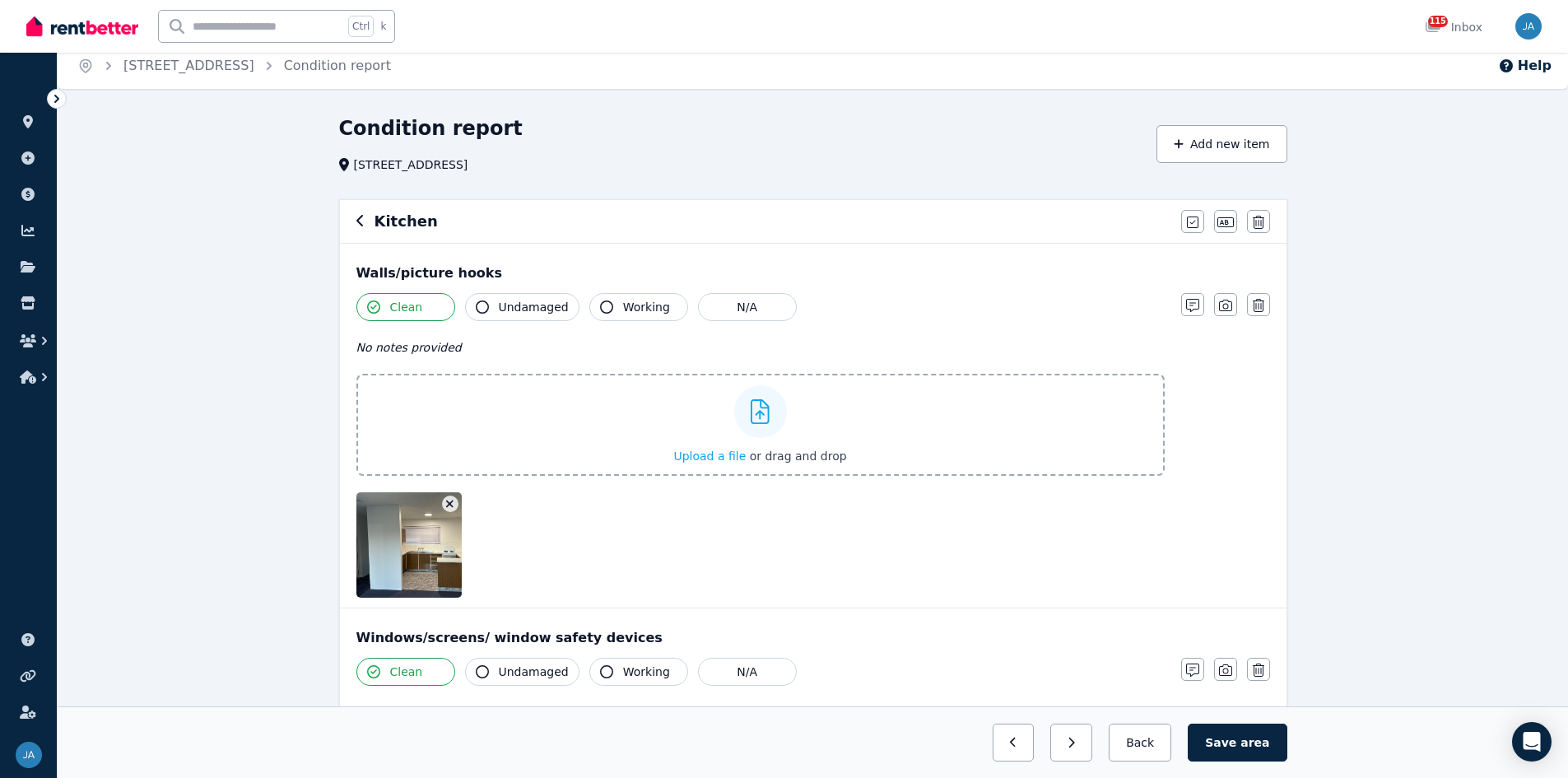
scroll to position [0, 0]
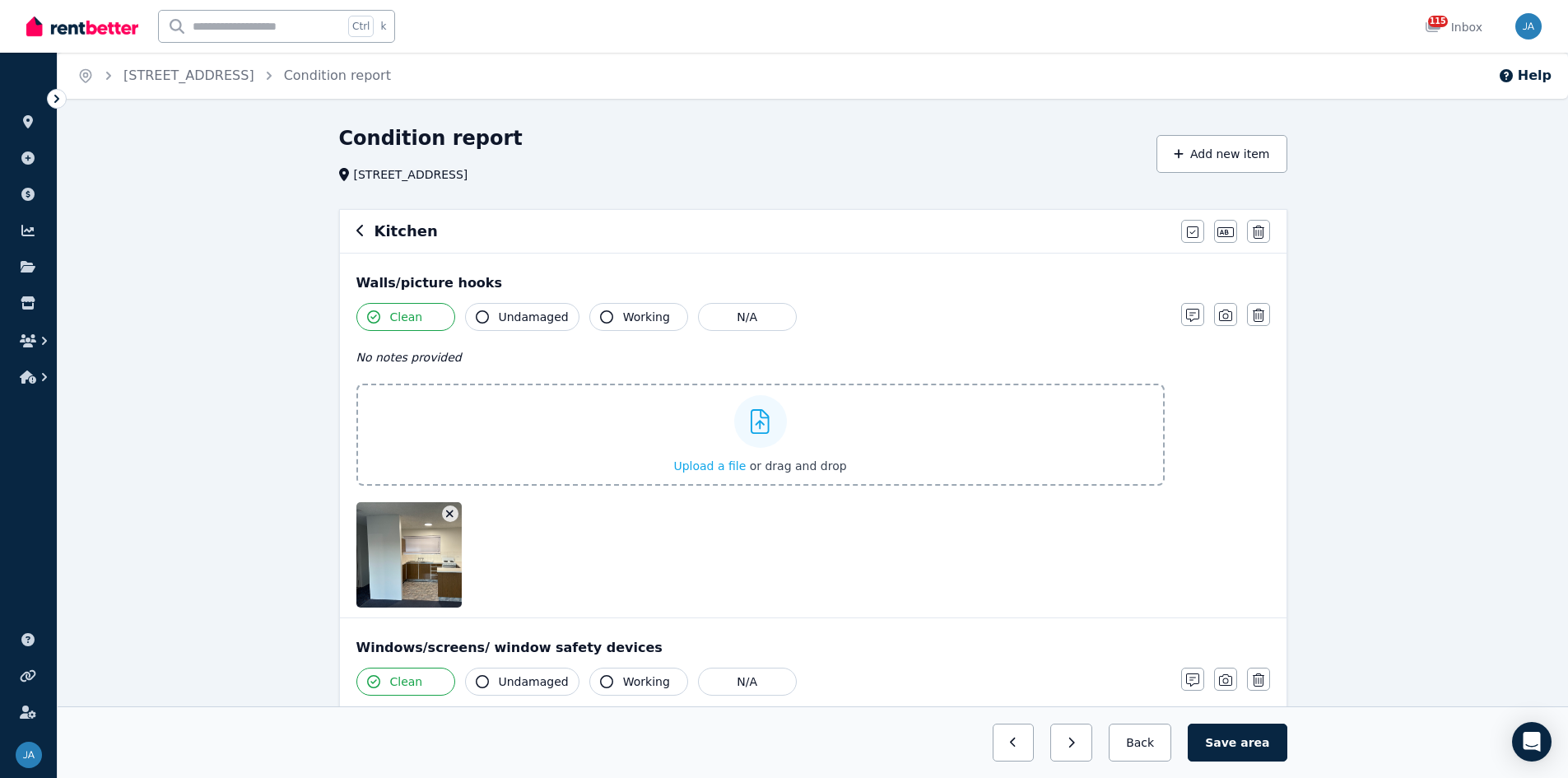
click at [360, 232] on icon "button" at bounding box center [361, 230] width 9 height 13
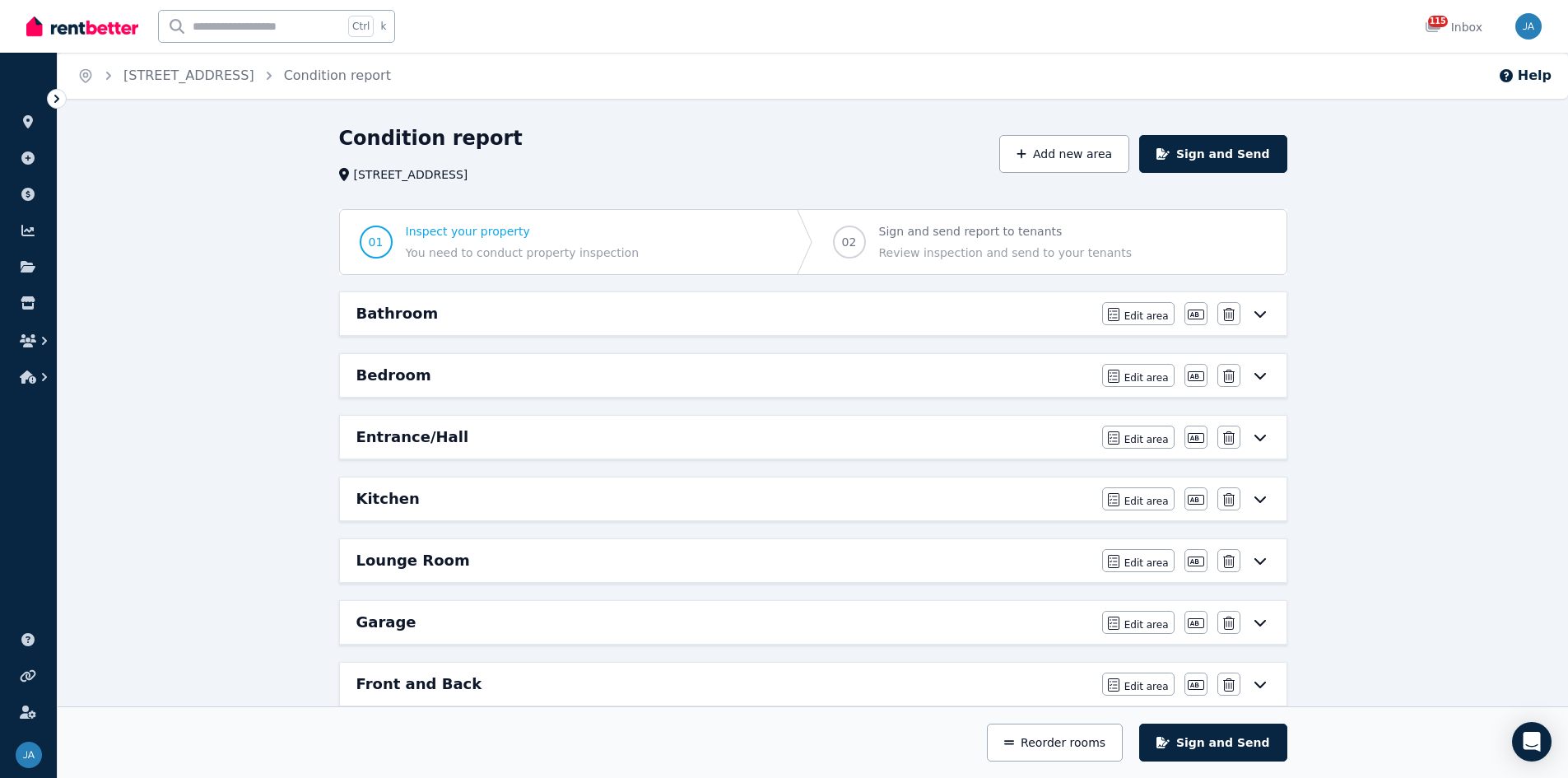
click at [559, 481] on div "Lounge Room" at bounding box center [724, 560] width 736 height 23
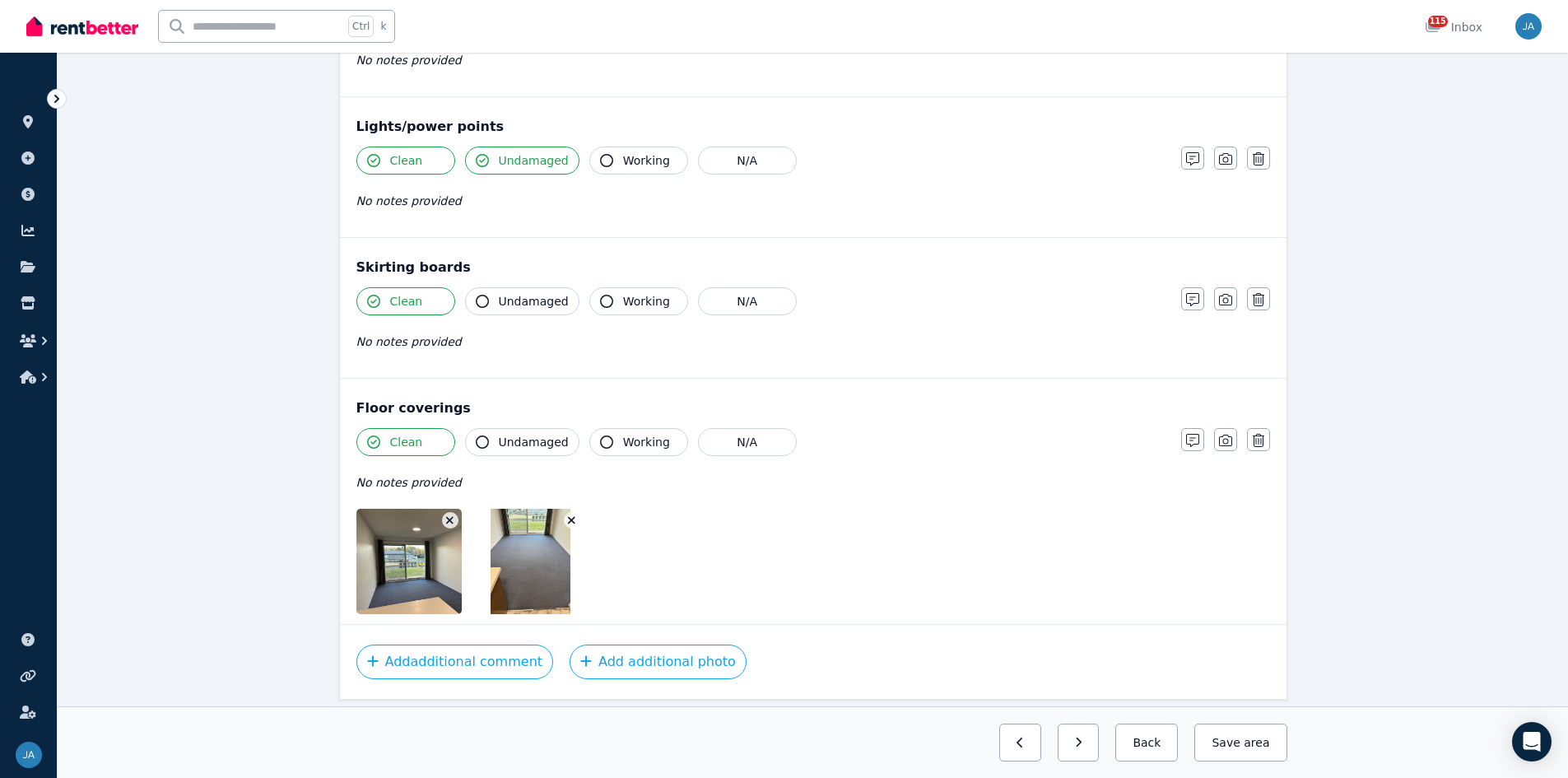
scroll to position [1089, 0]
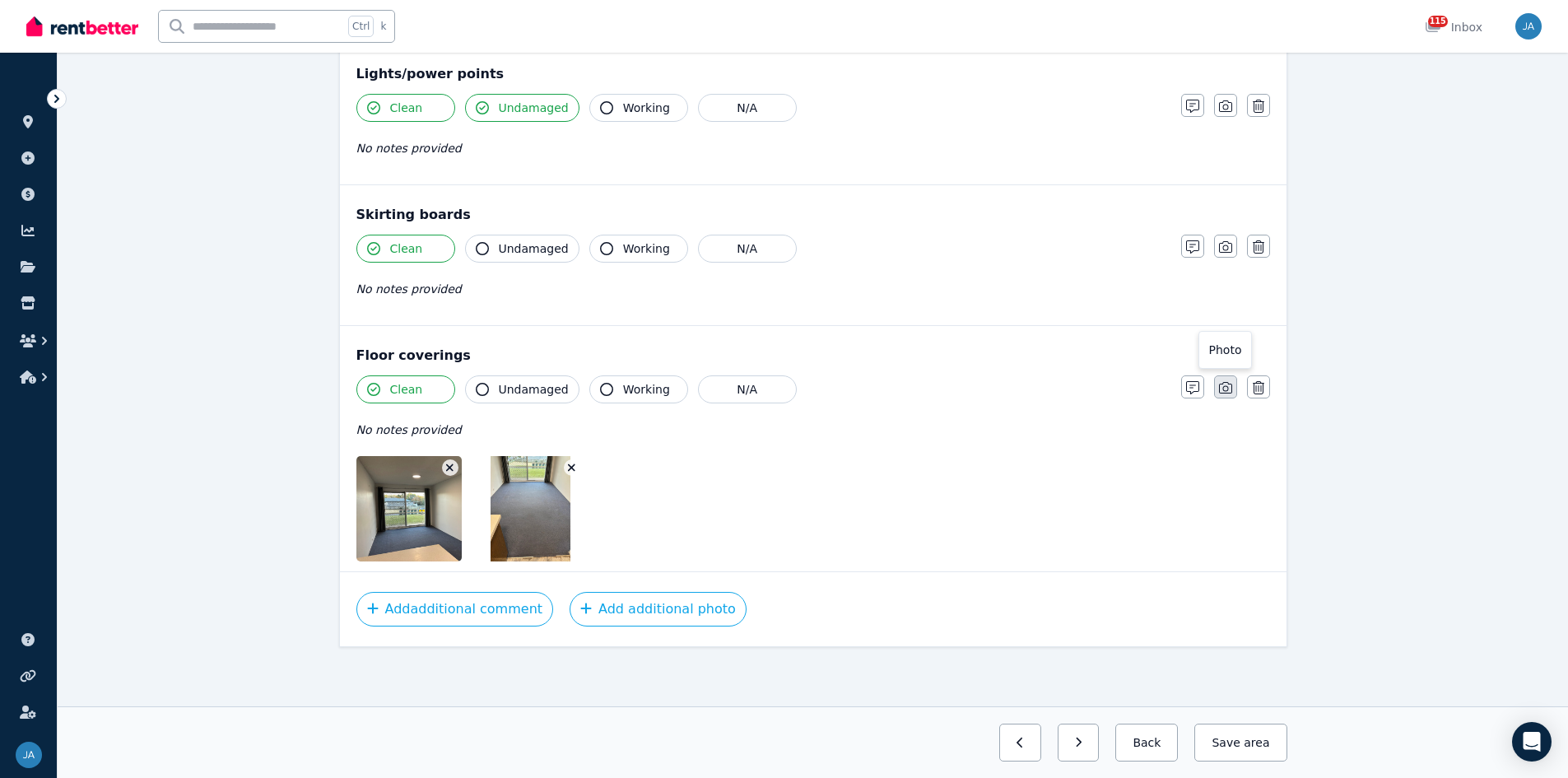
click at [1053, 390] on icon "button" at bounding box center [1225, 387] width 13 height 13
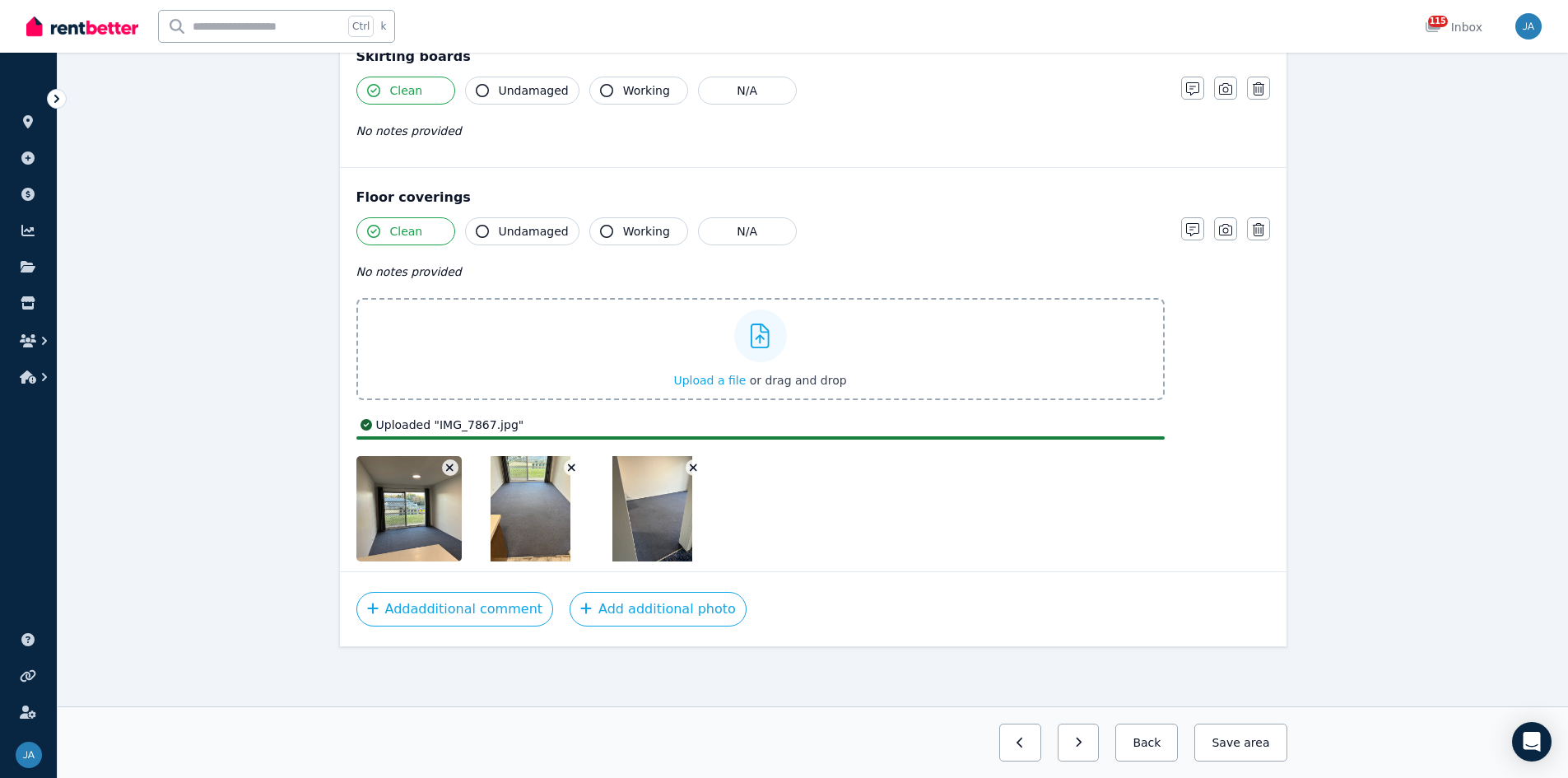
scroll to position [1207, 0]
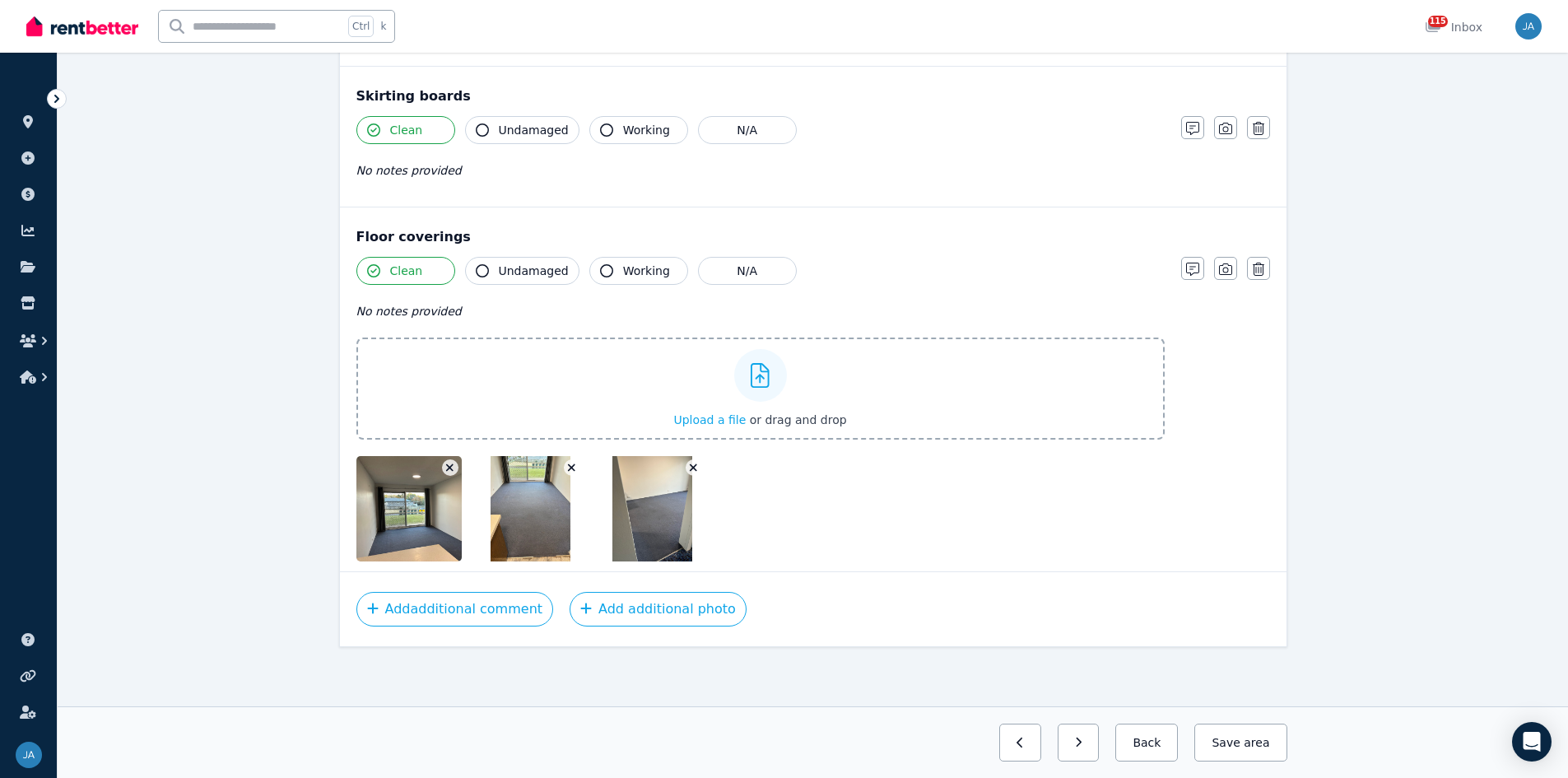
drag, startPoint x: 267, startPoint y: 340, endPoint x: 161, endPoint y: 370, distance: 110.2
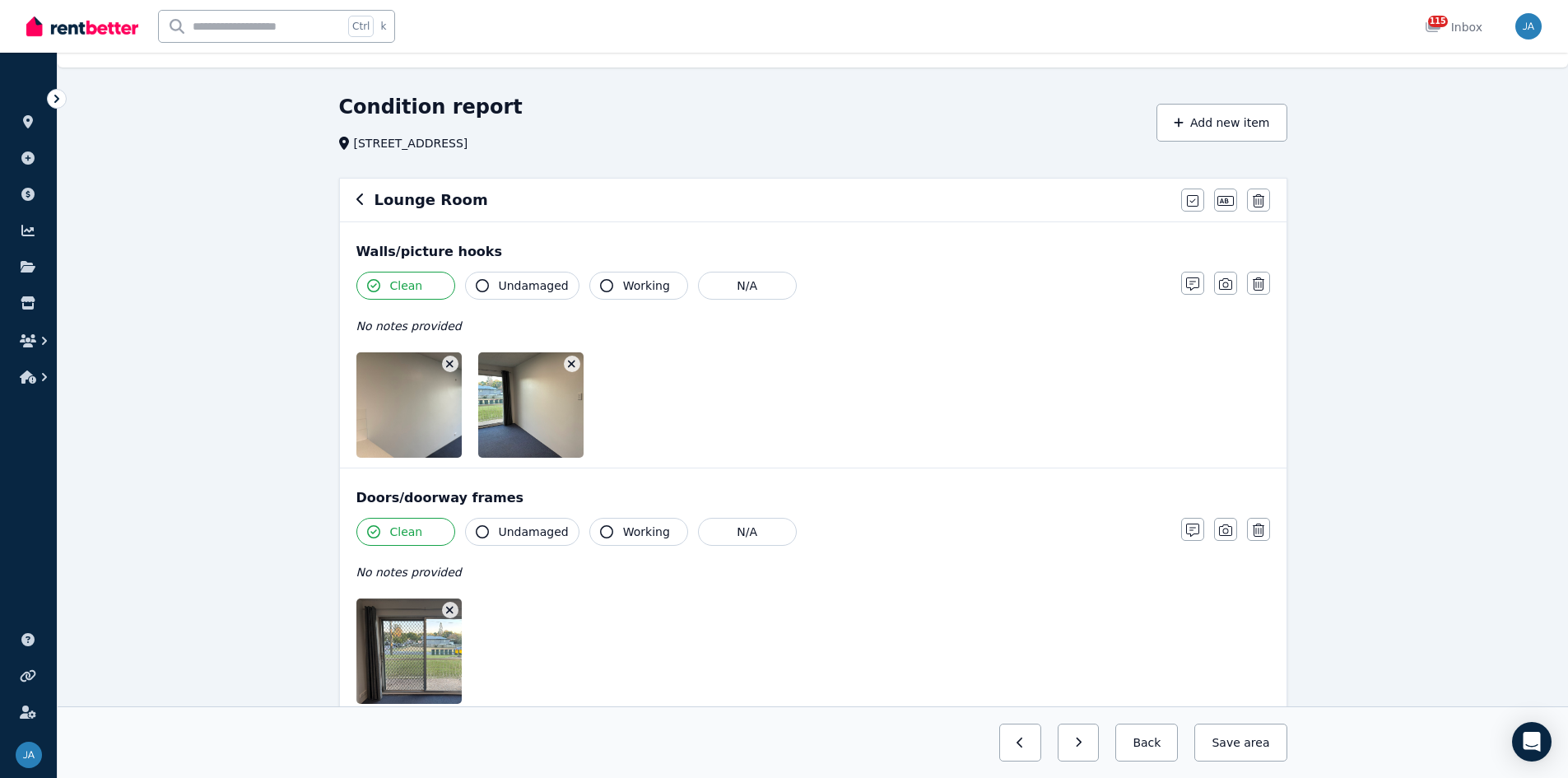
scroll to position [0, 0]
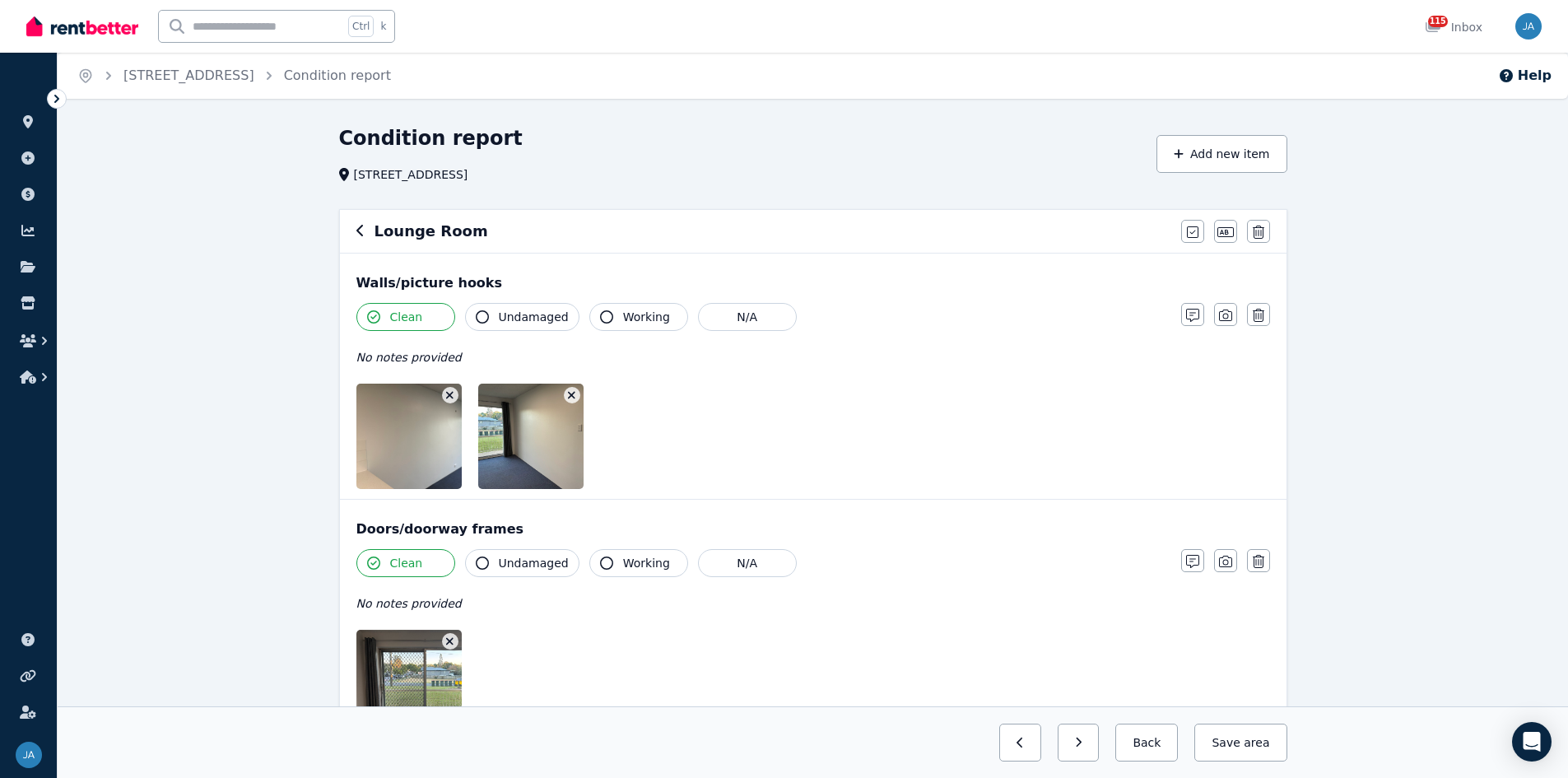
click at [358, 229] on icon "button" at bounding box center [360, 230] width 7 height 11
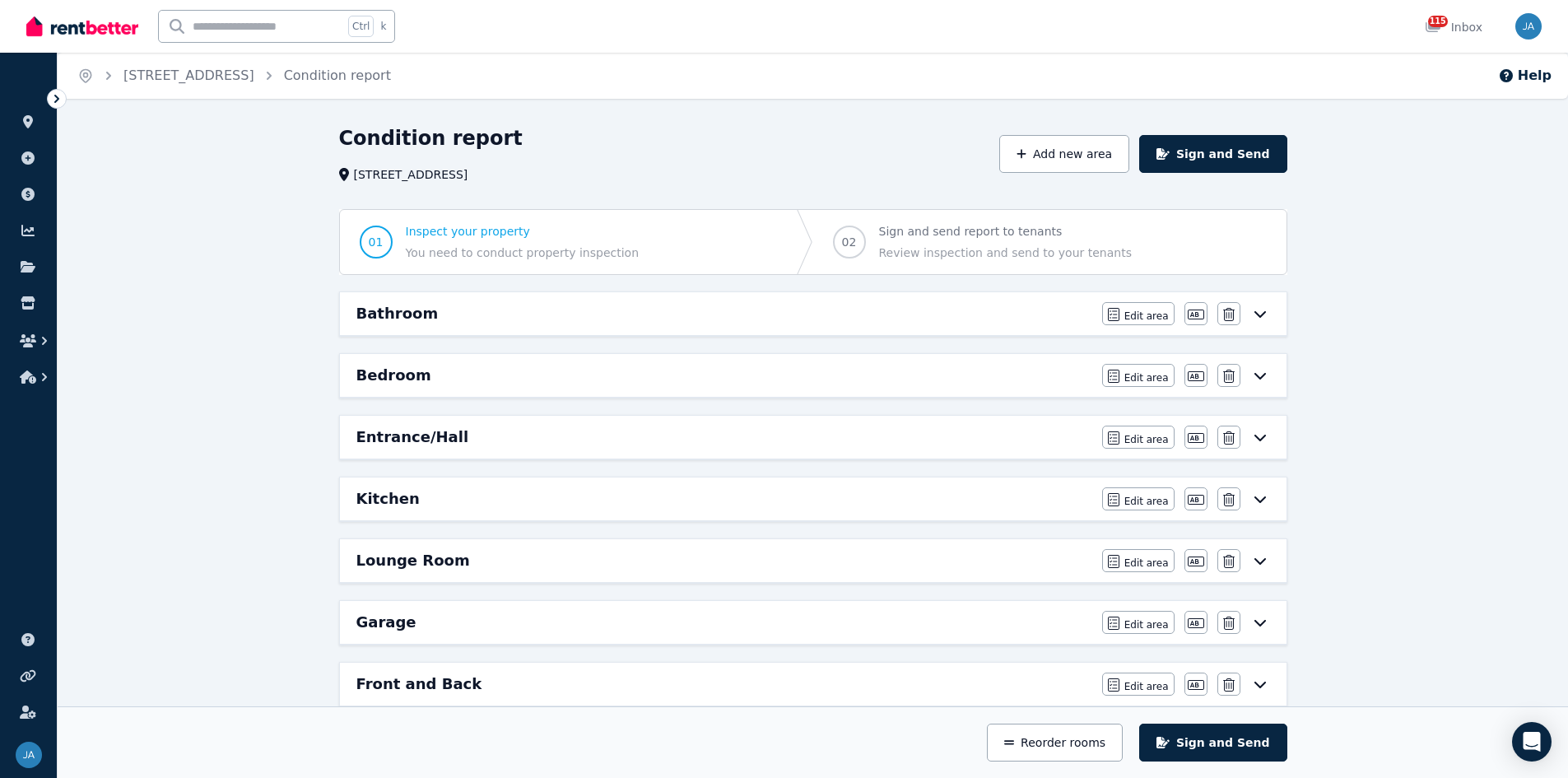
click at [571, 315] on div "Bathroom" at bounding box center [724, 313] width 736 height 23
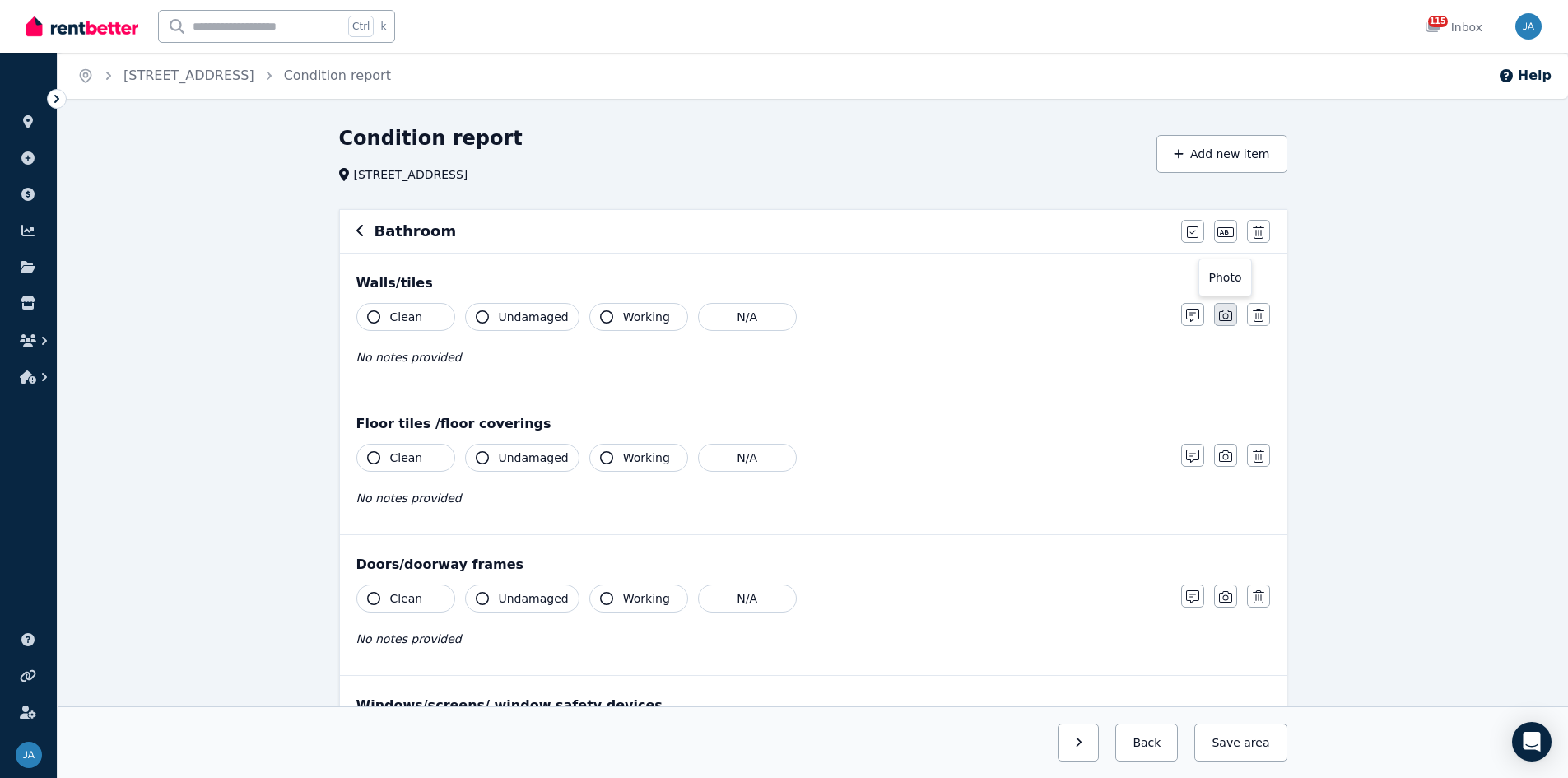
click at [1053, 319] on icon "button" at bounding box center [1225, 315] width 13 height 13
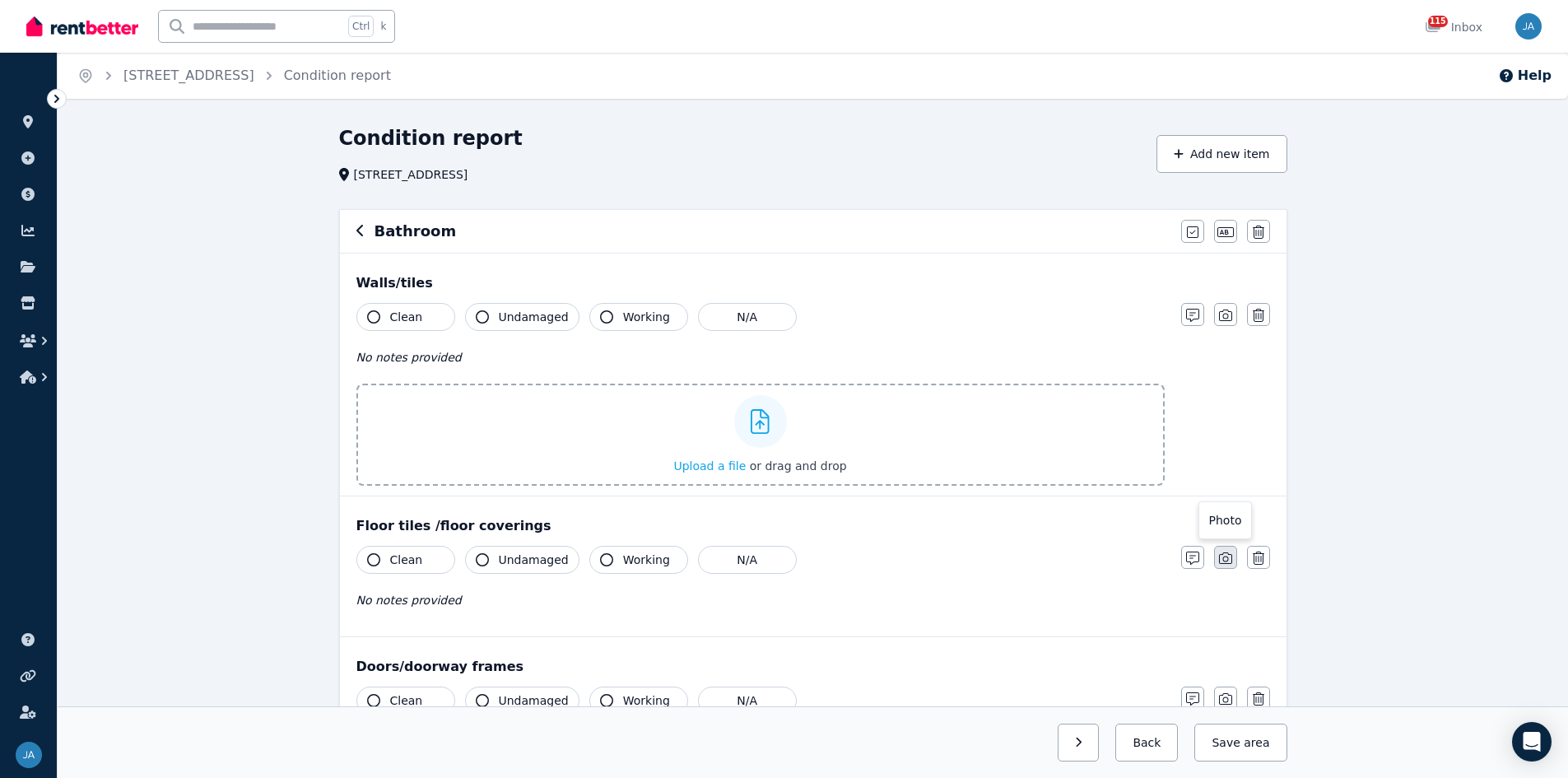
click at [1053, 481] on icon "button" at bounding box center [1225, 557] width 13 height 13
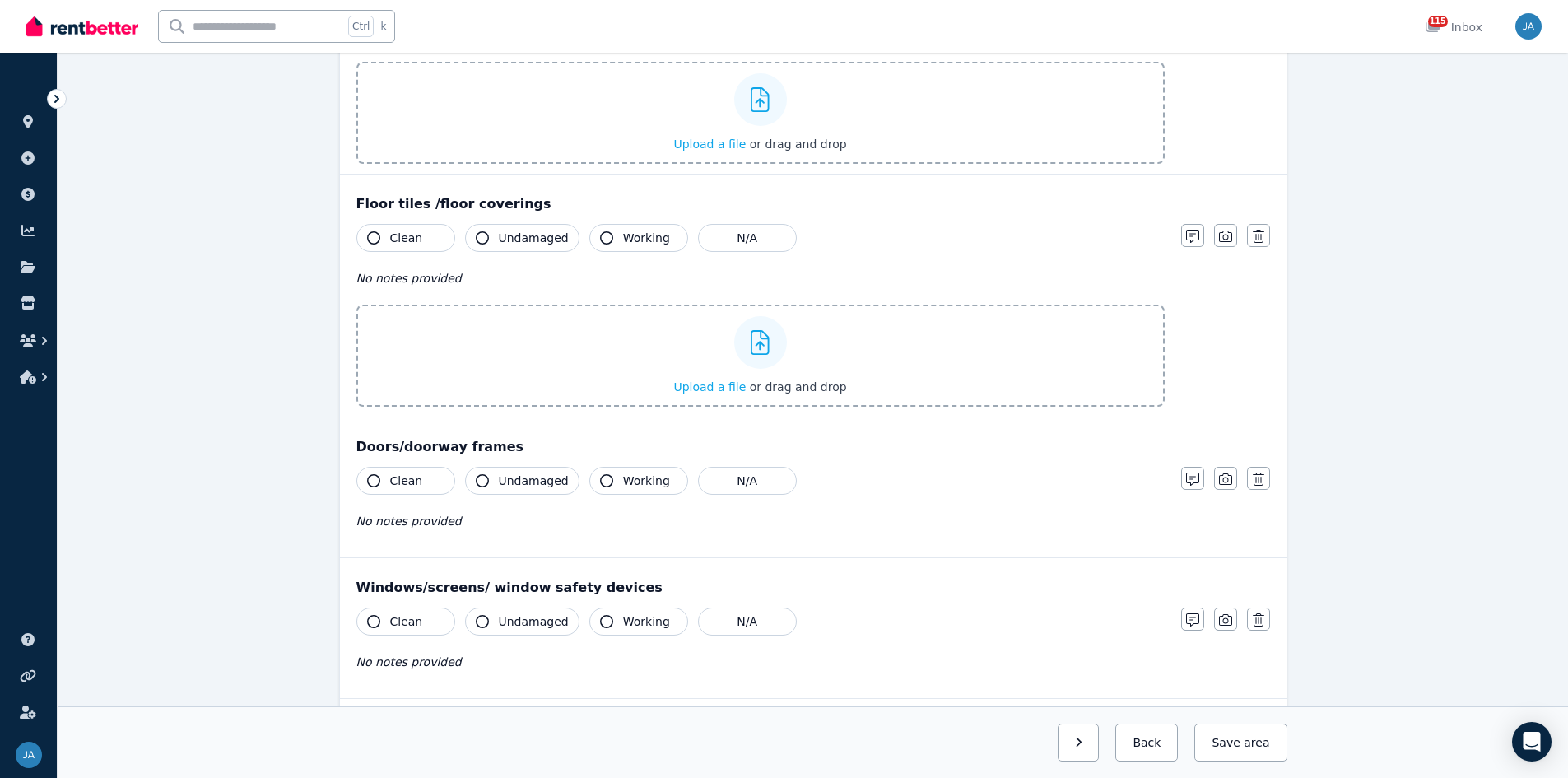
scroll to position [330, 0]
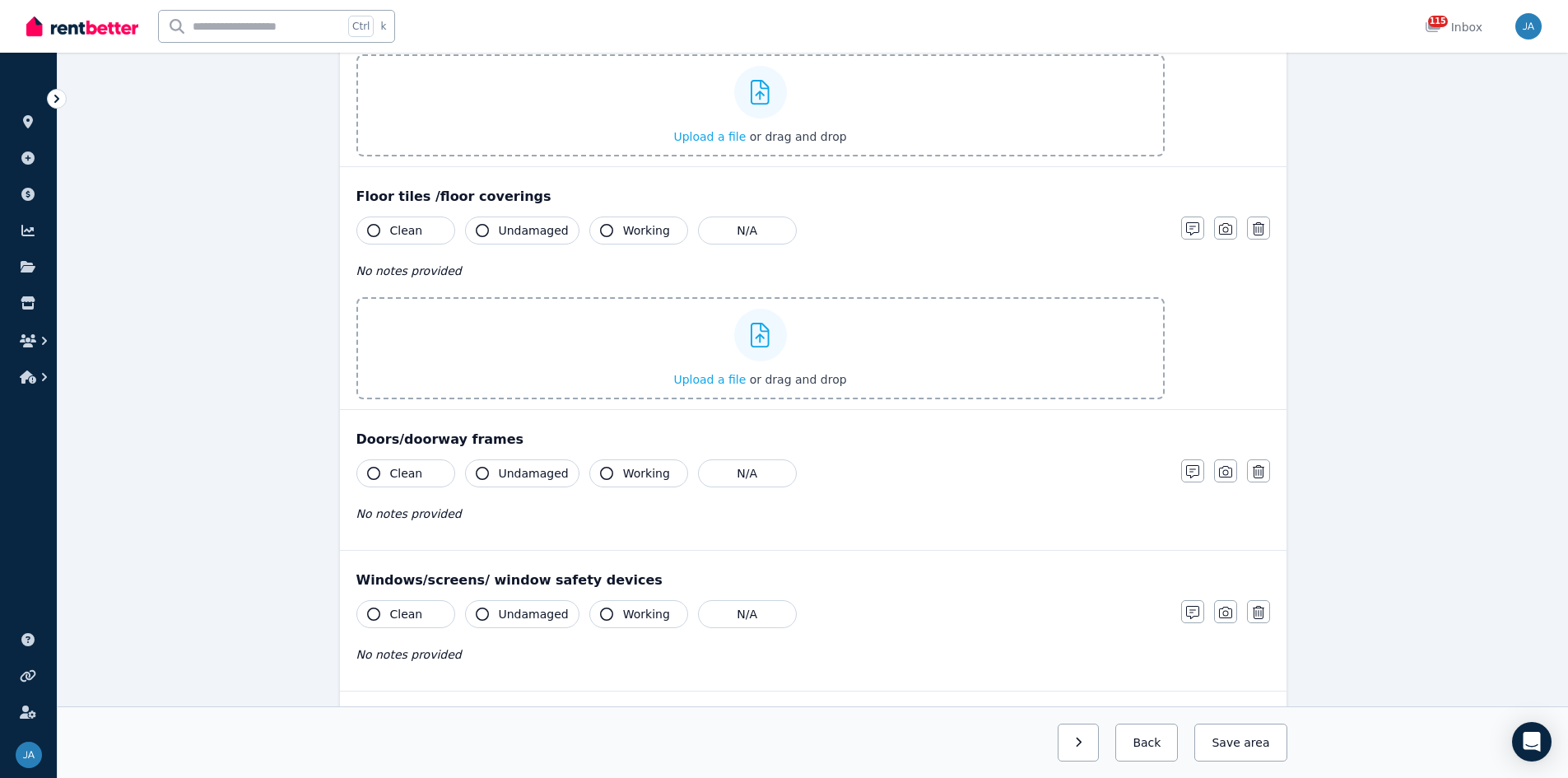
drag, startPoint x: 1229, startPoint y: 469, endPoint x: 1224, endPoint y: 514, distance: 45.3
click at [1053, 469] on icon "button" at bounding box center [1225, 471] width 13 height 13
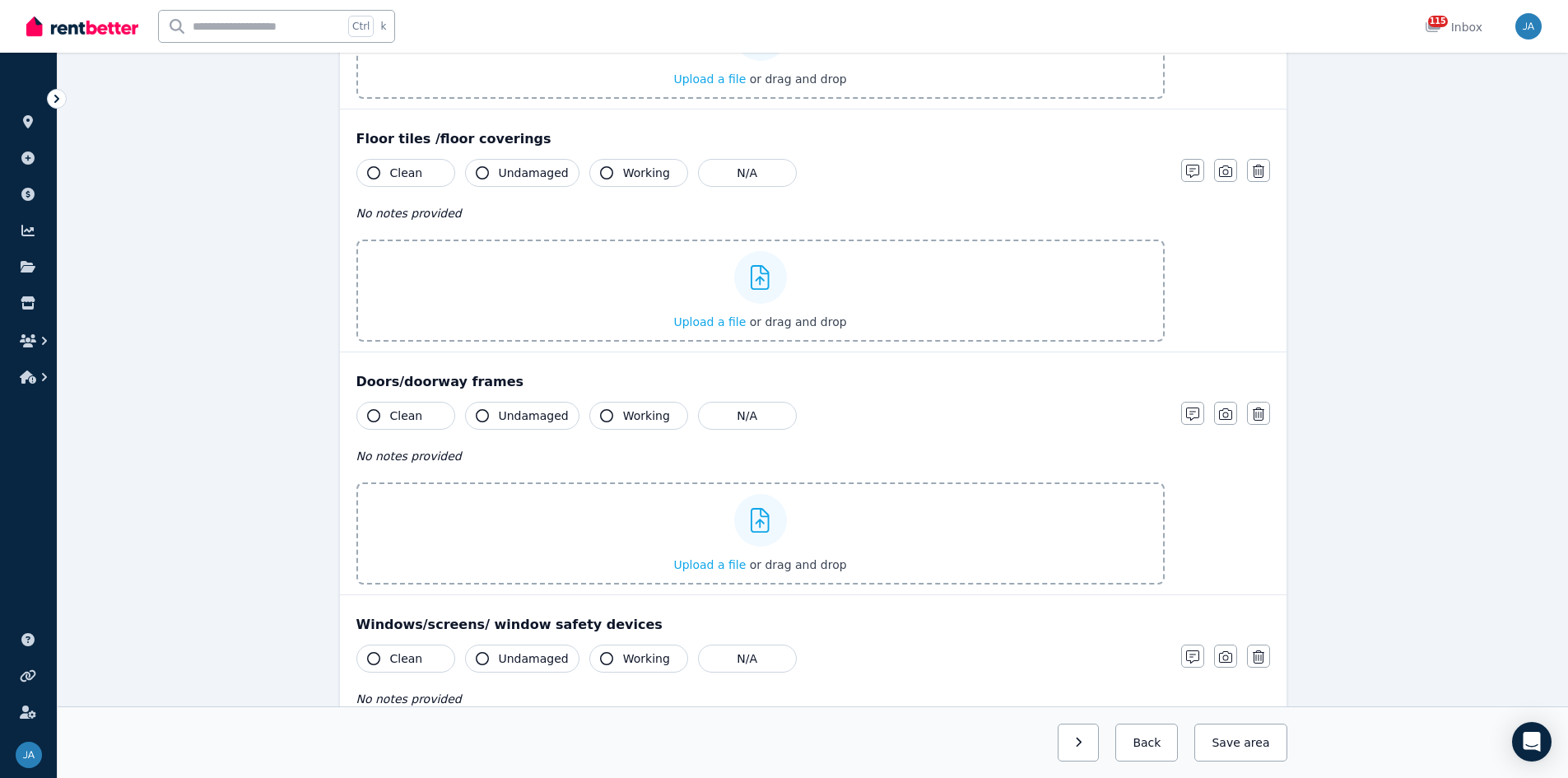
scroll to position [741, 0]
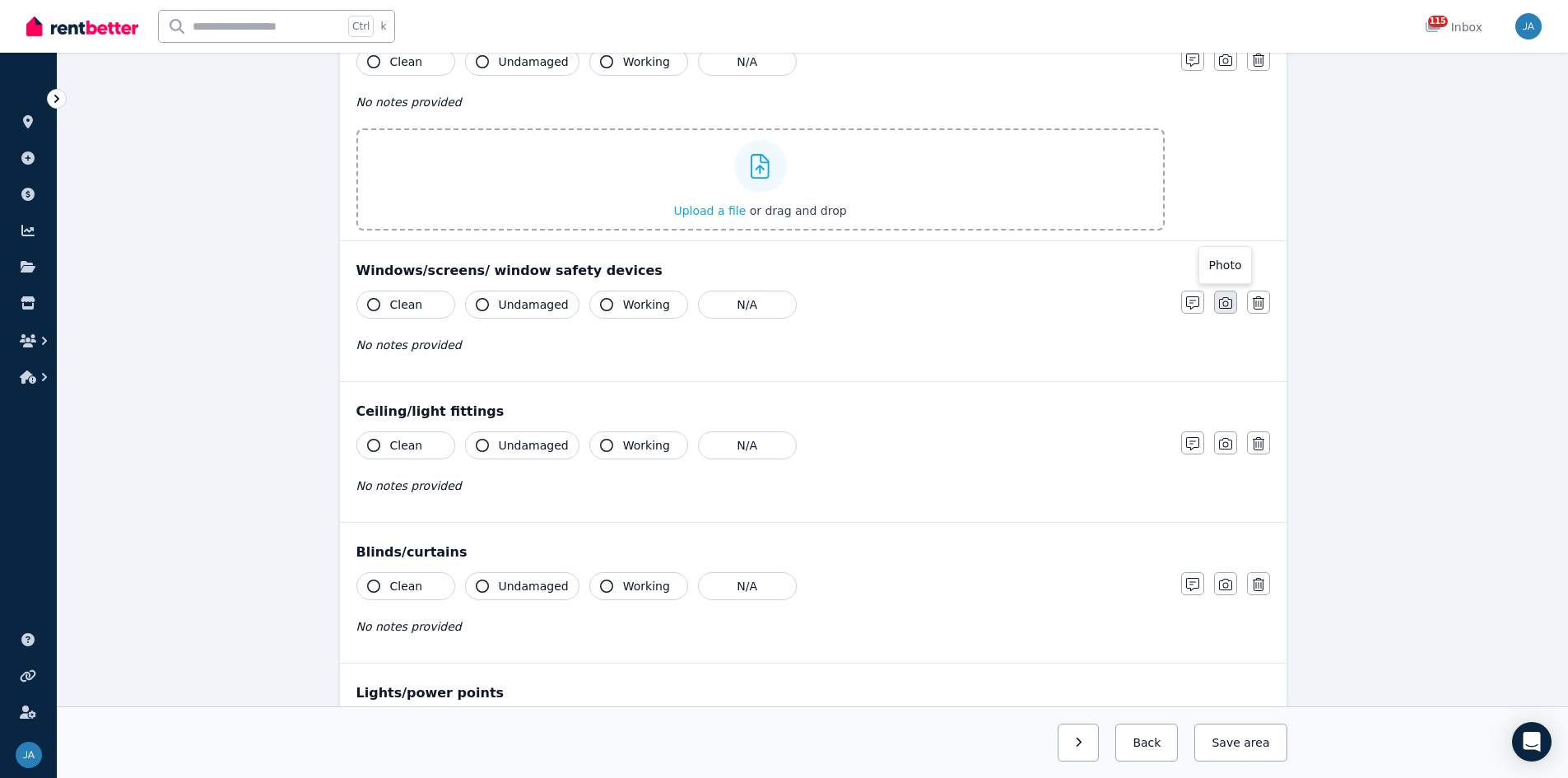
click at [1053, 301] on icon "button" at bounding box center [1225, 302] width 13 height 13
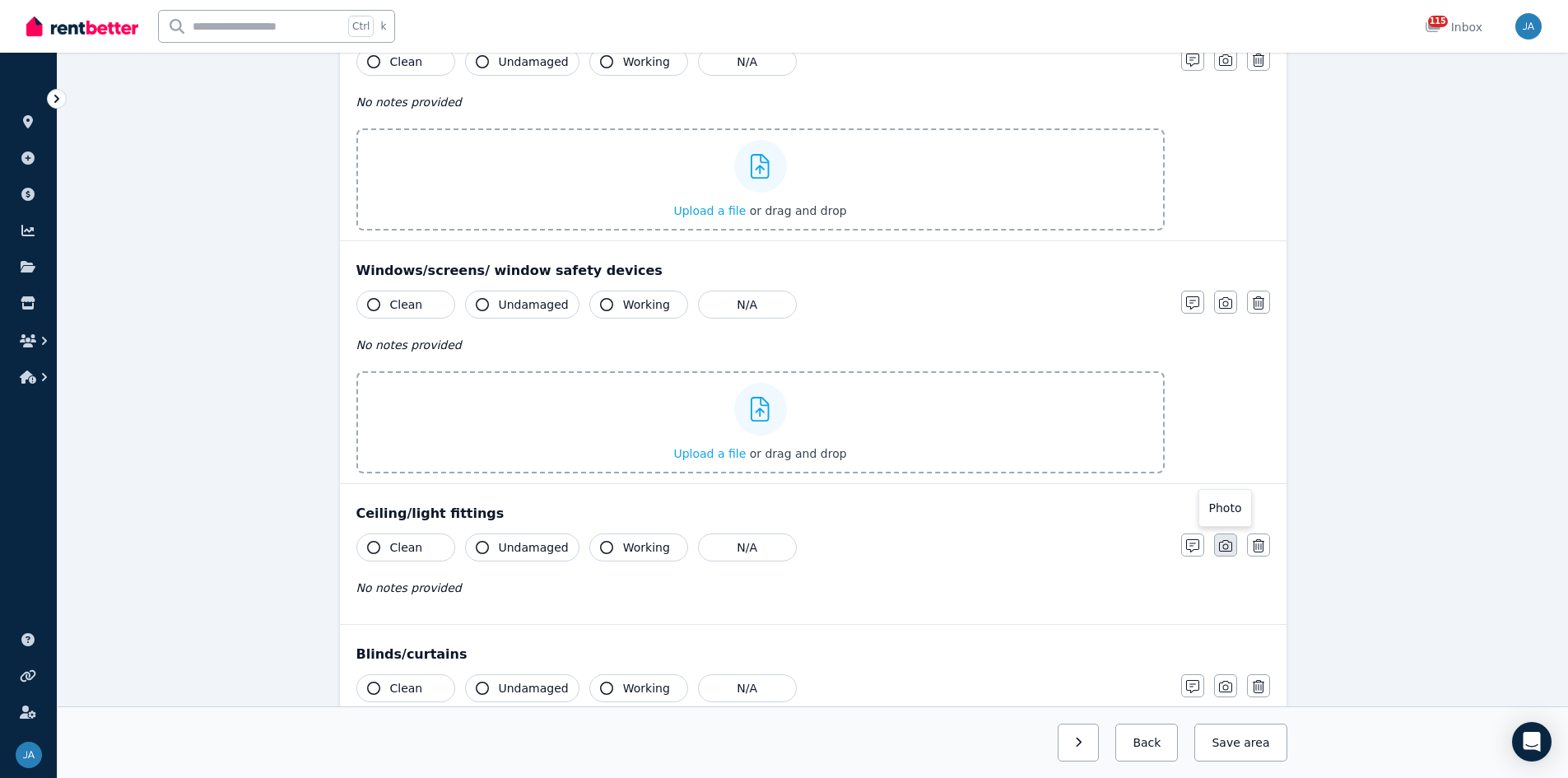
click at [1053, 481] on button "button" at bounding box center [1225, 544] width 23 height 23
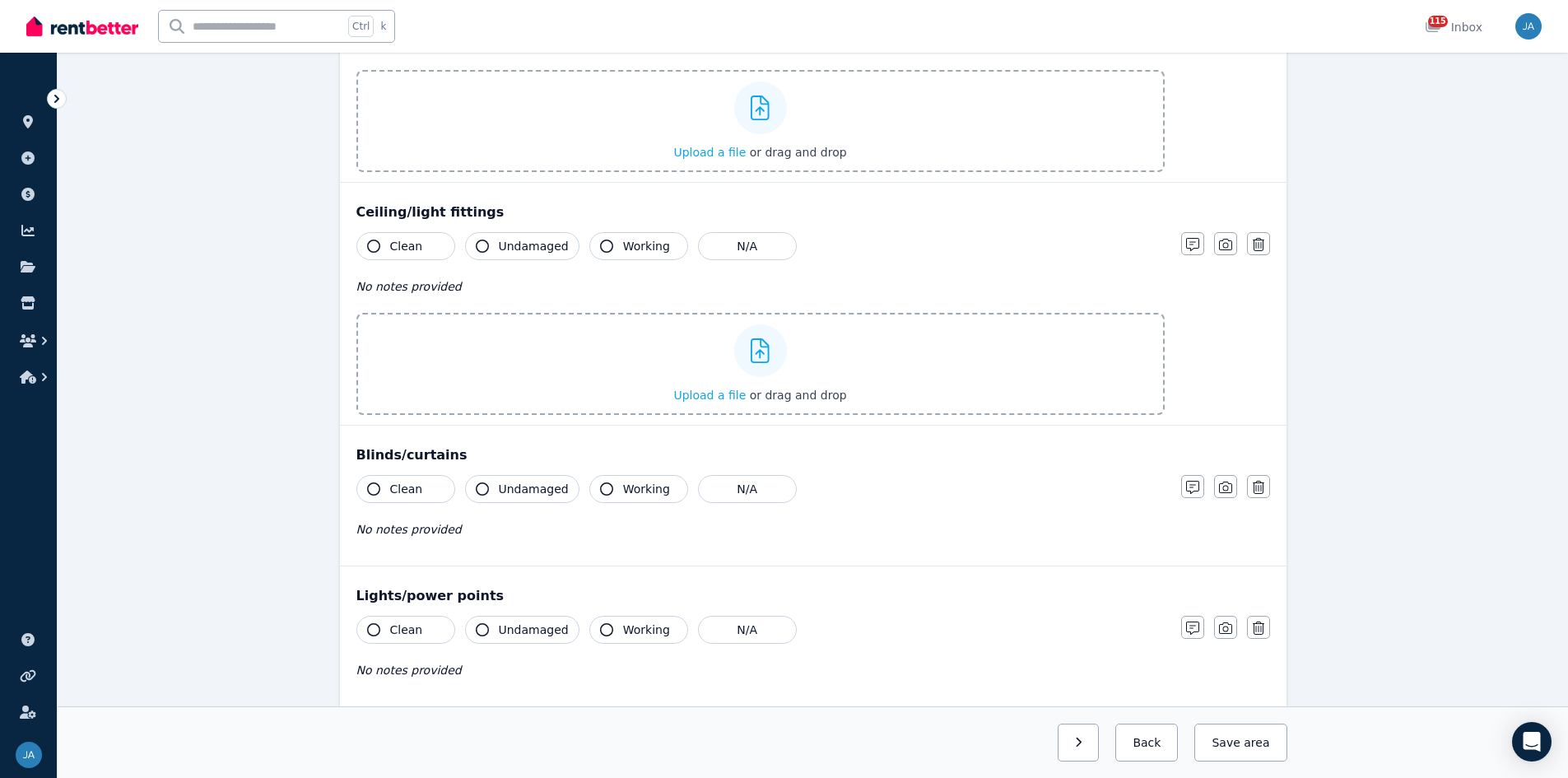
scroll to position [1071, 0]
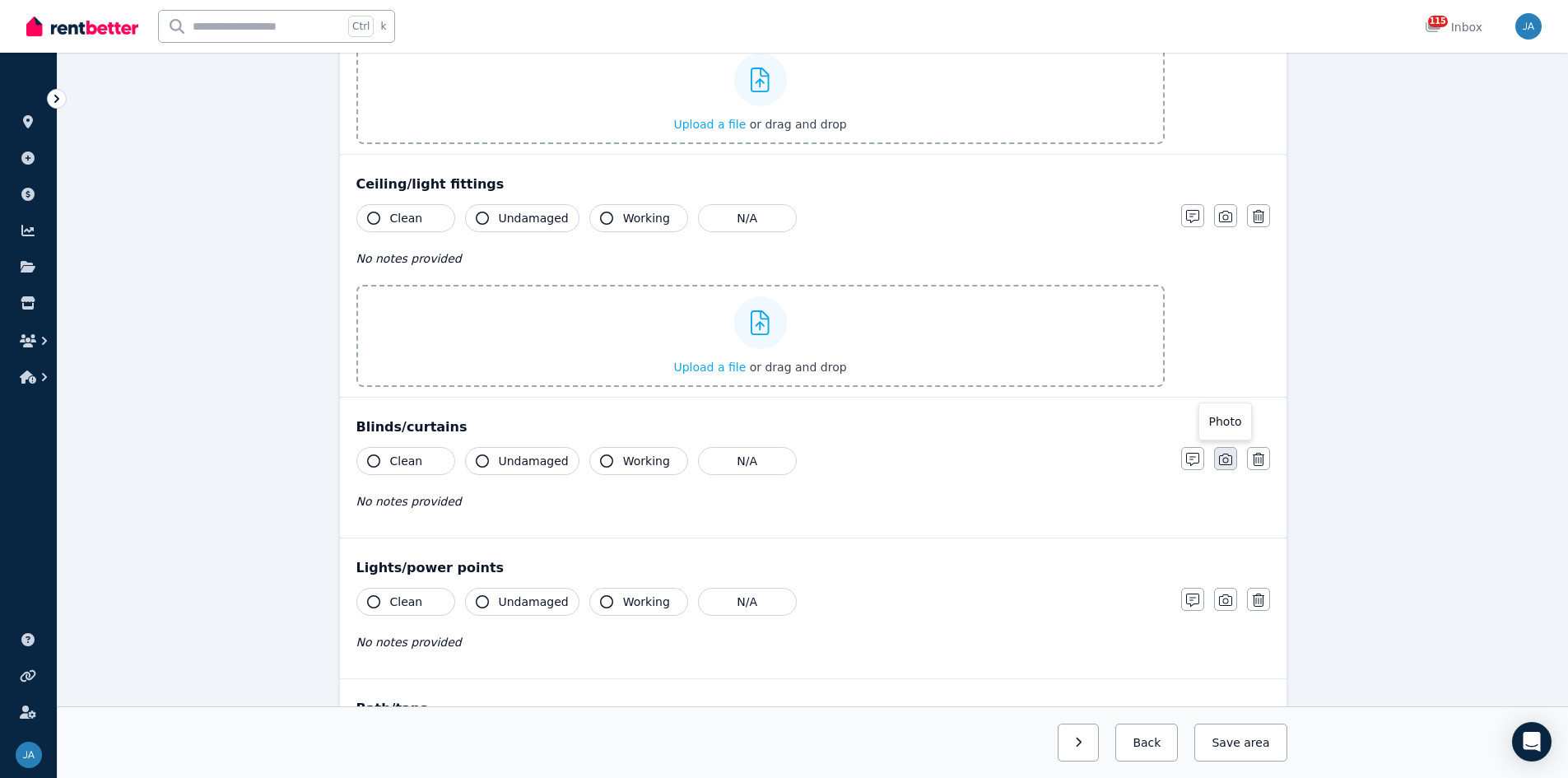
click at [1053, 456] on icon "button" at bounding box center [1225, 459] width 13 height 13
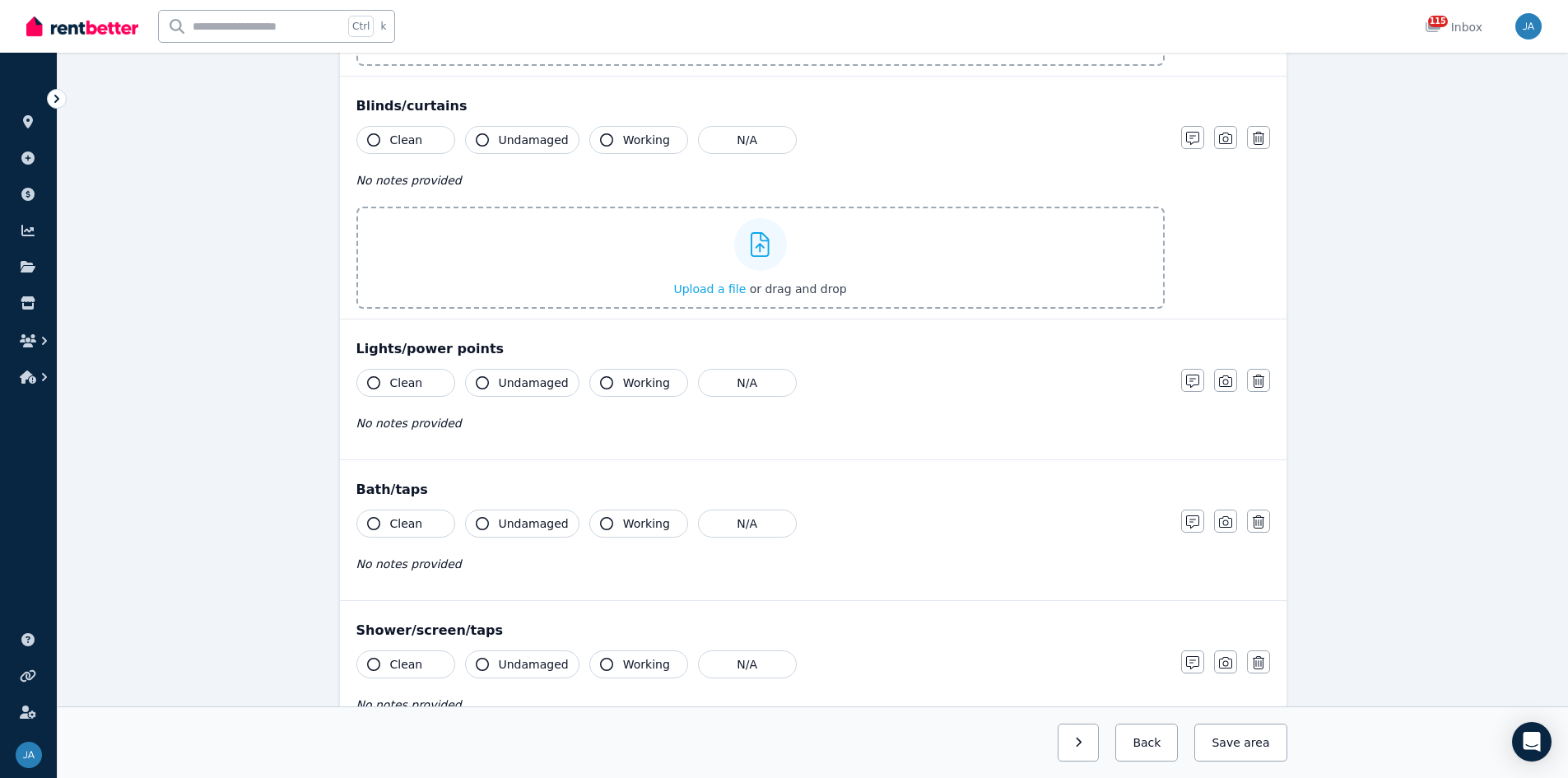
scroll to position [1399, 0]
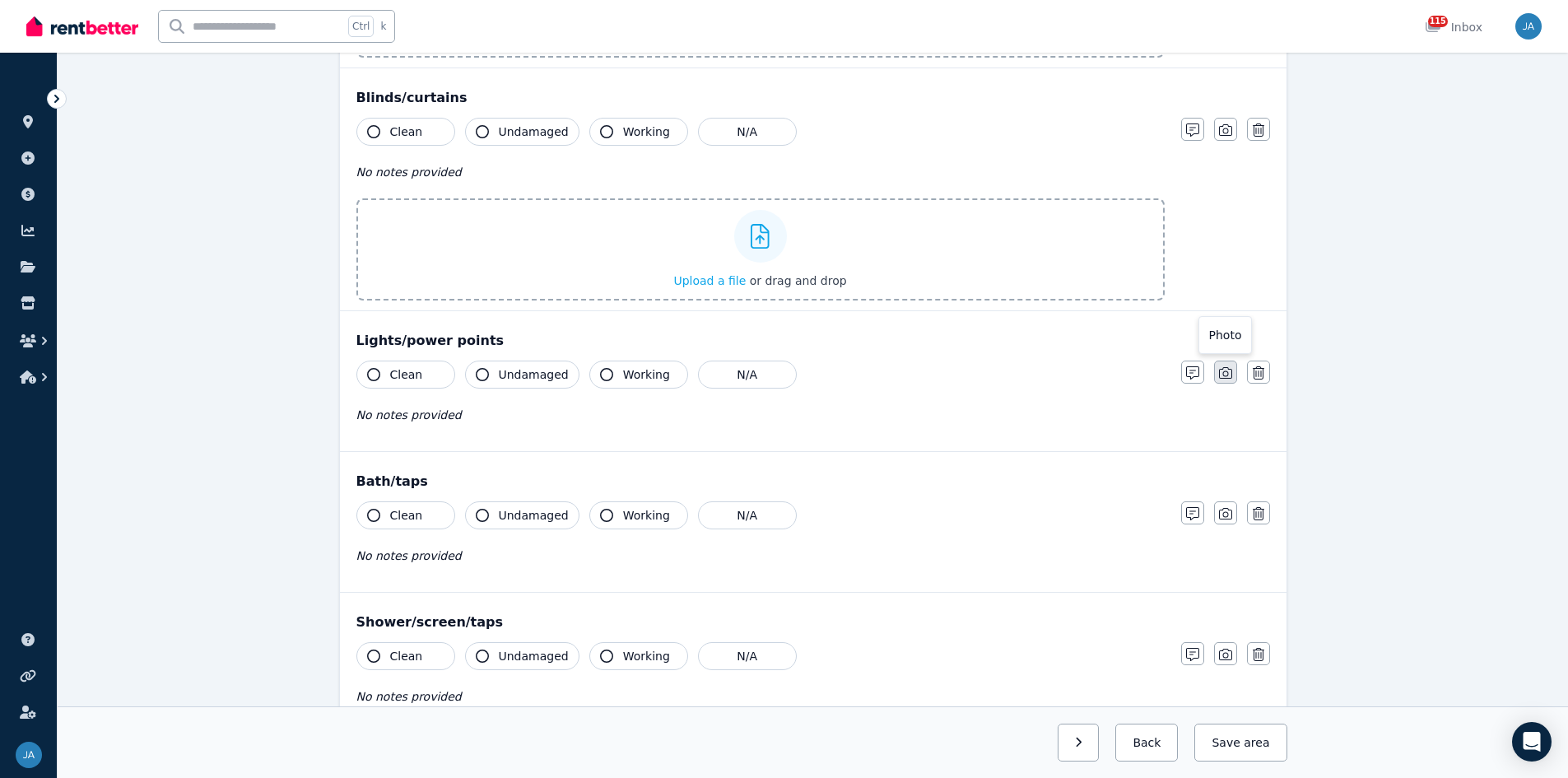
click at [1053, 370] on icon "button" at bounding box center [1225, 372] width 13 height 11
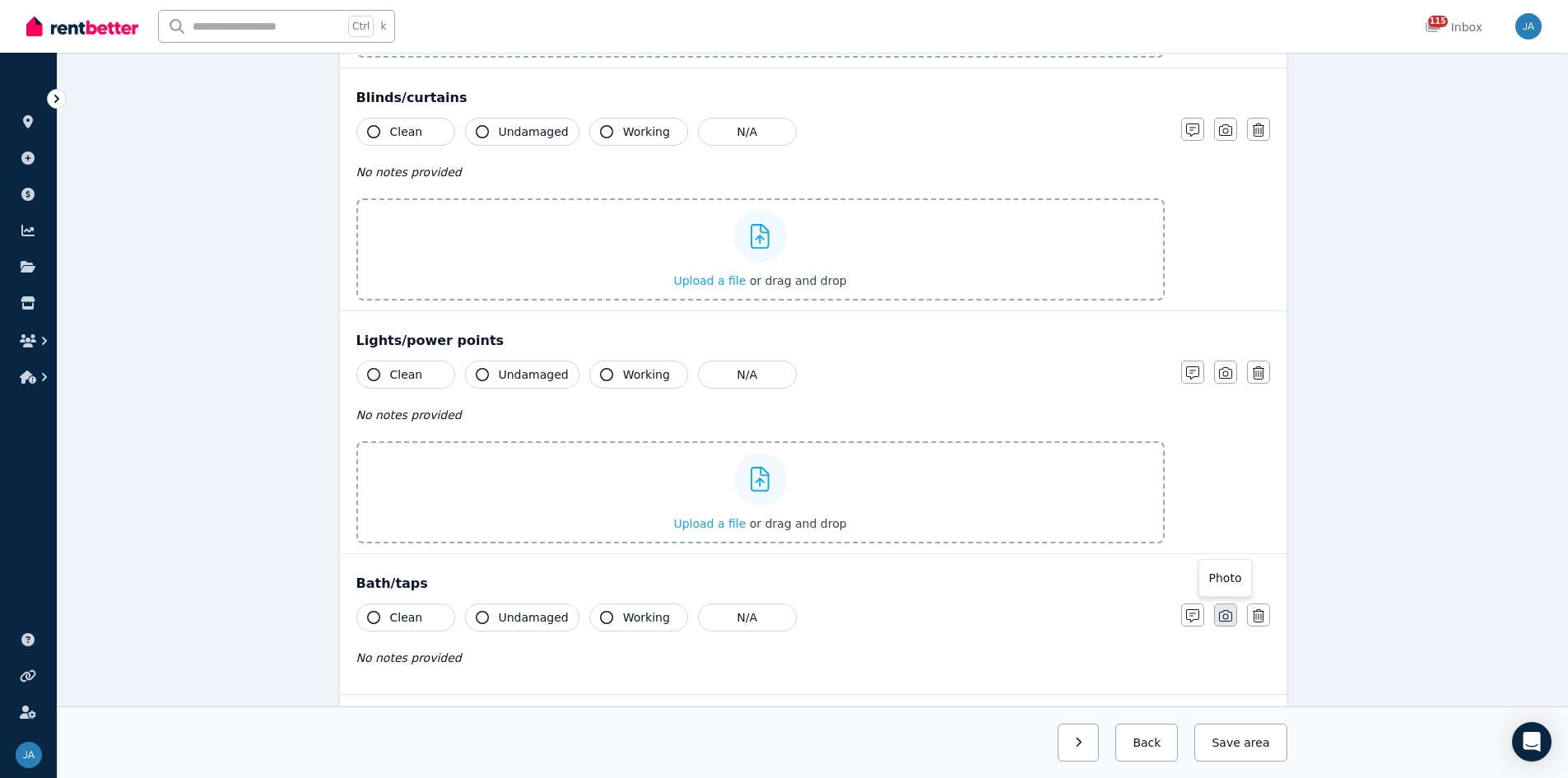
click at [1053, 481] on icon "button" at bounding box center [1225, 615] width 13 height 13
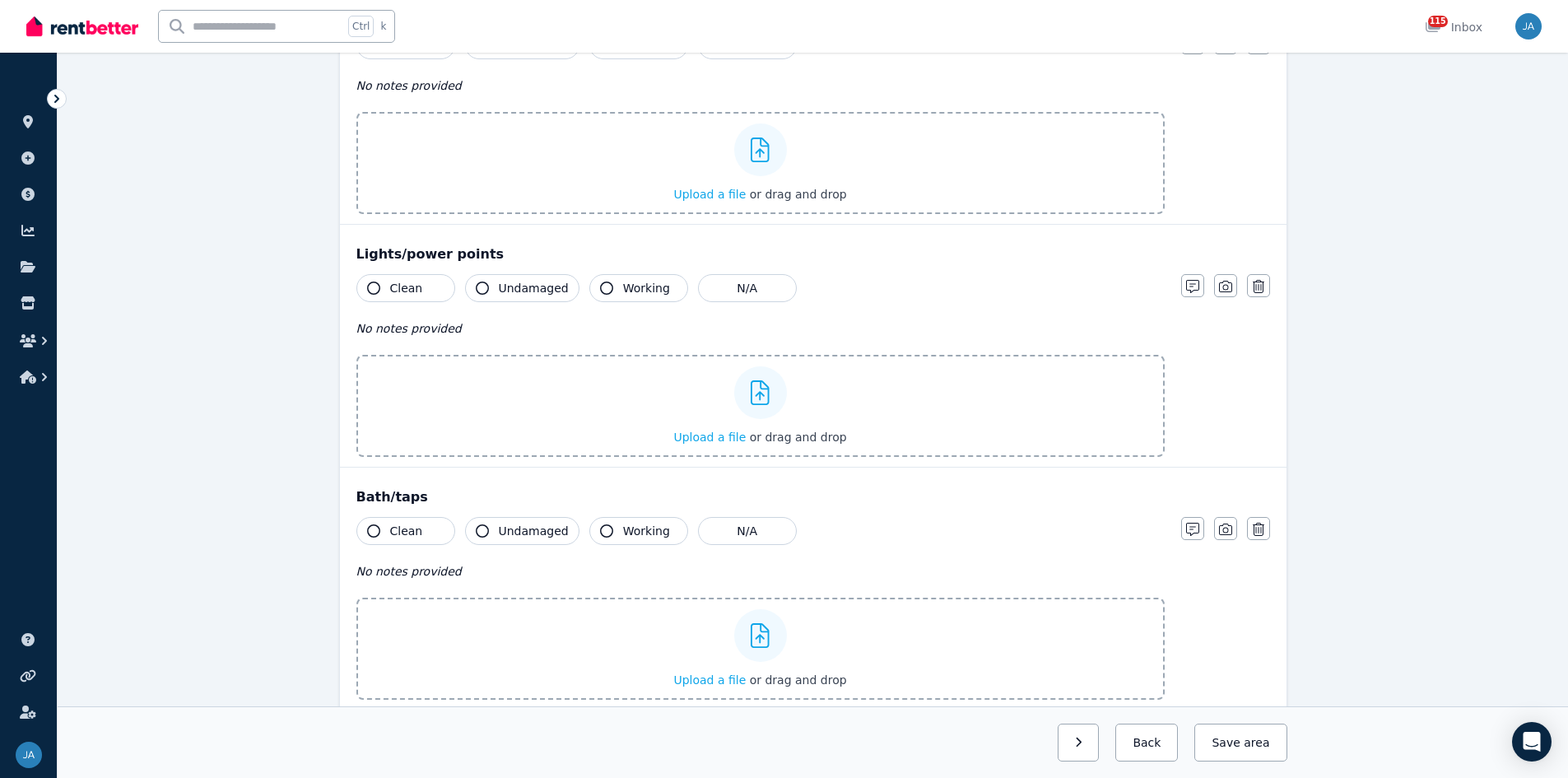
scroll to position [1894, 0]
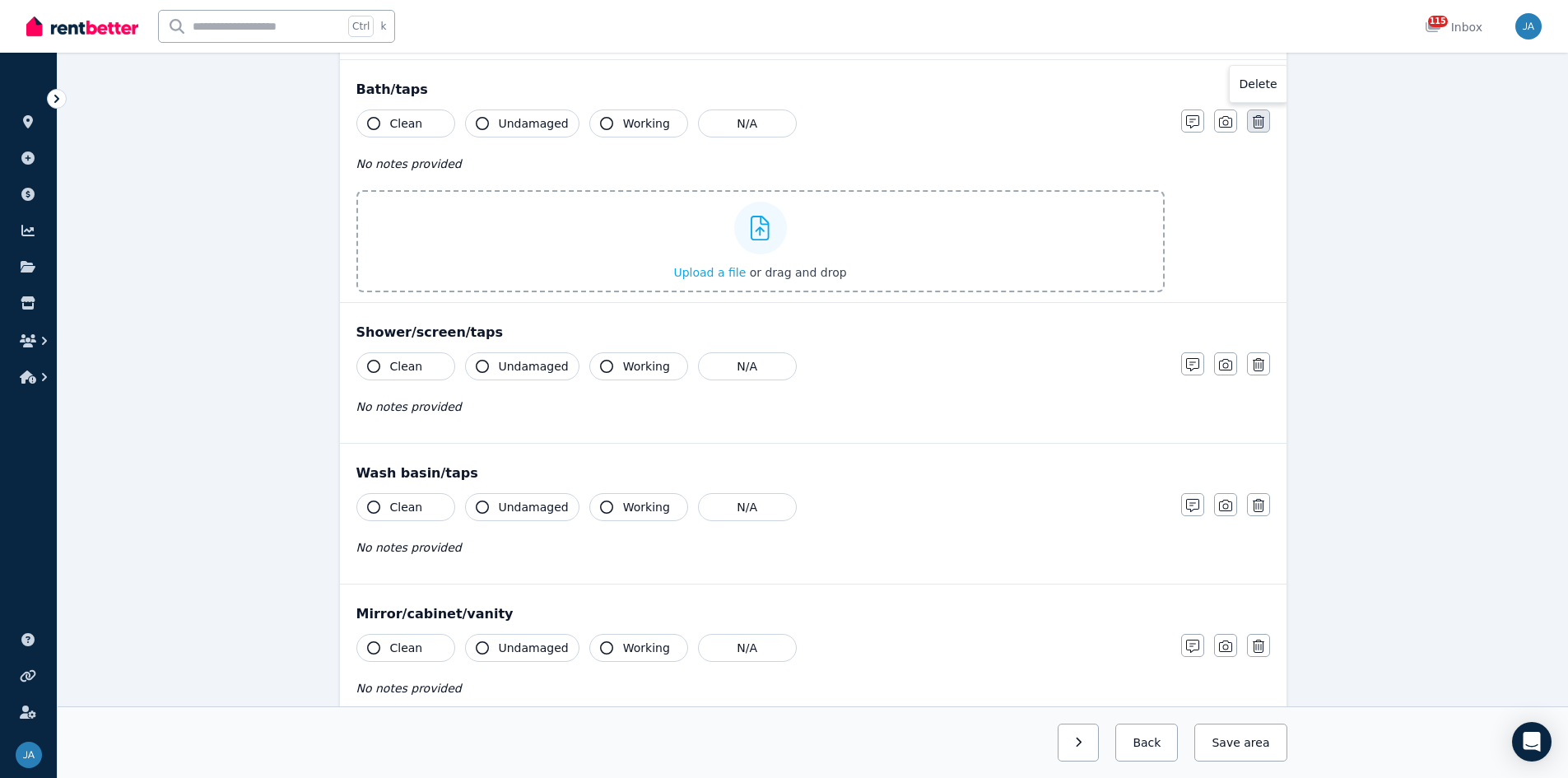
click at [1053, 126] on icon "button" at bounding box center [1258, 121] width 11 height 13
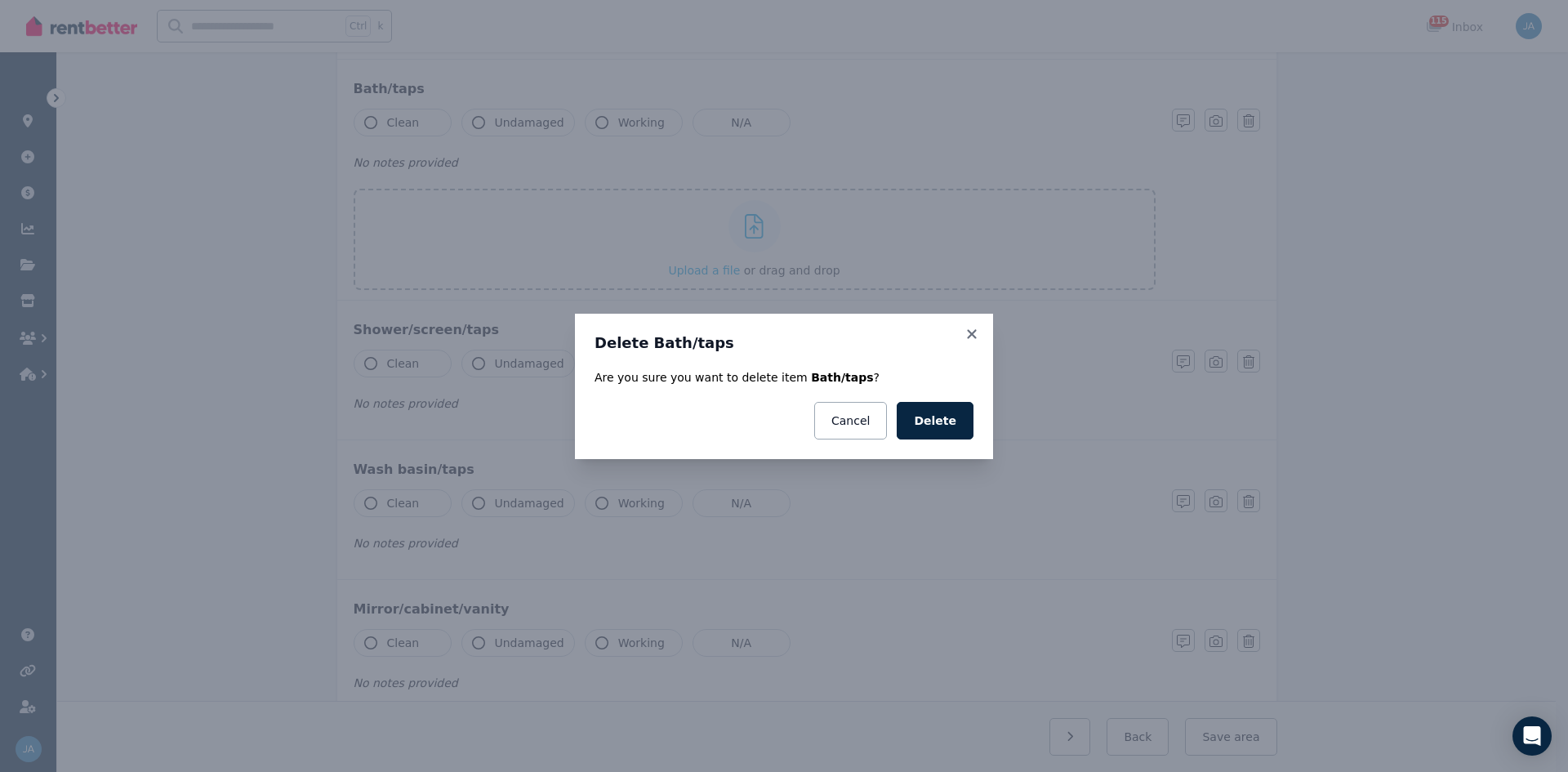
drag, startPoint x: 963, startPoint y: 427, endPoint x: 897, endPoint y: 432, distance: 66.2
click at [963, 428] on button "Delete" at bounding box center [934, 421] width 76 height 38
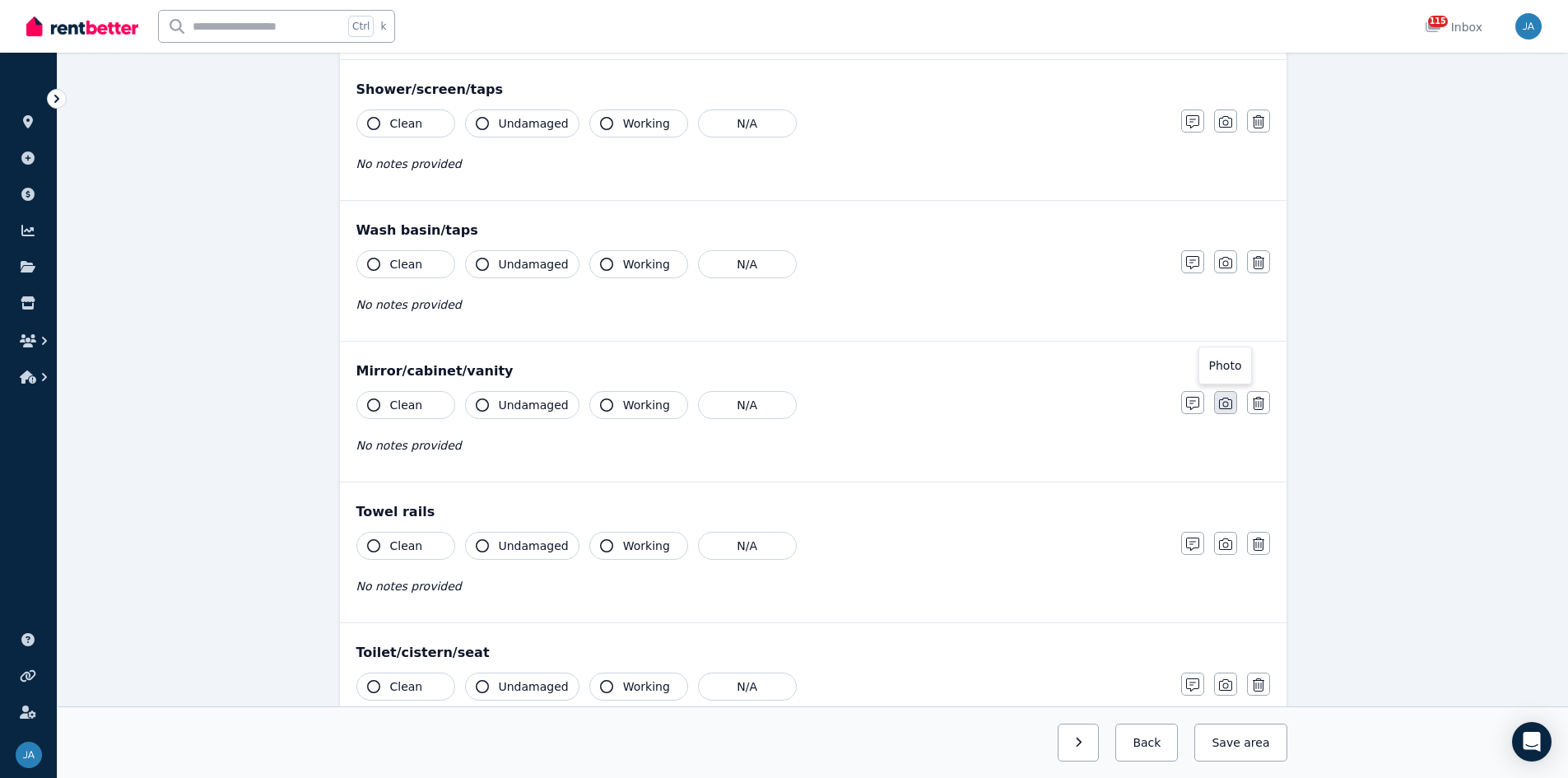
click at [1053, 403] on icon "button" at bounding box center [1225, 403] width 13 height 13
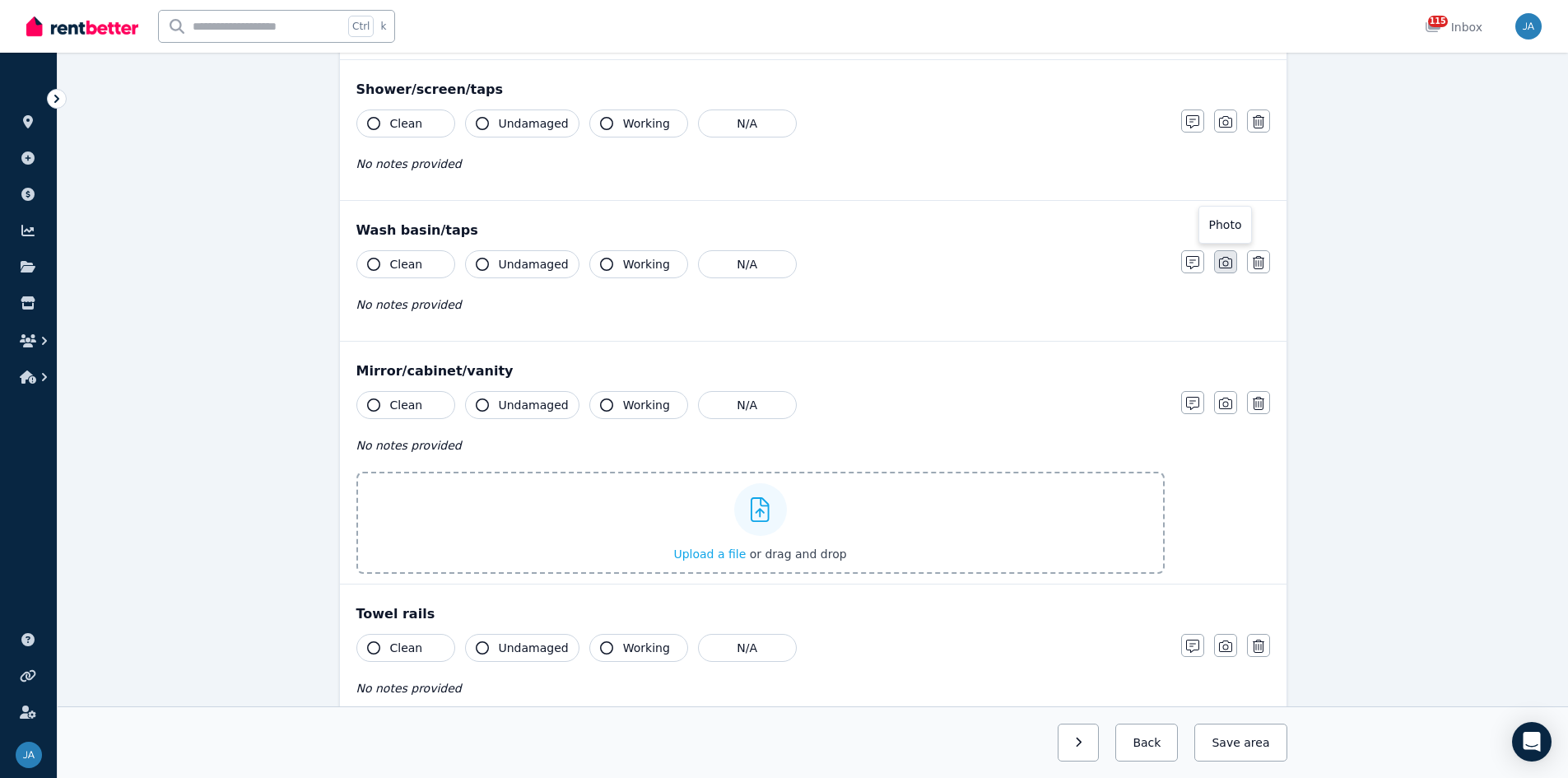
click at [1053, 264] on icon "button" at bounding box center [1225, 262] width 13 height 13
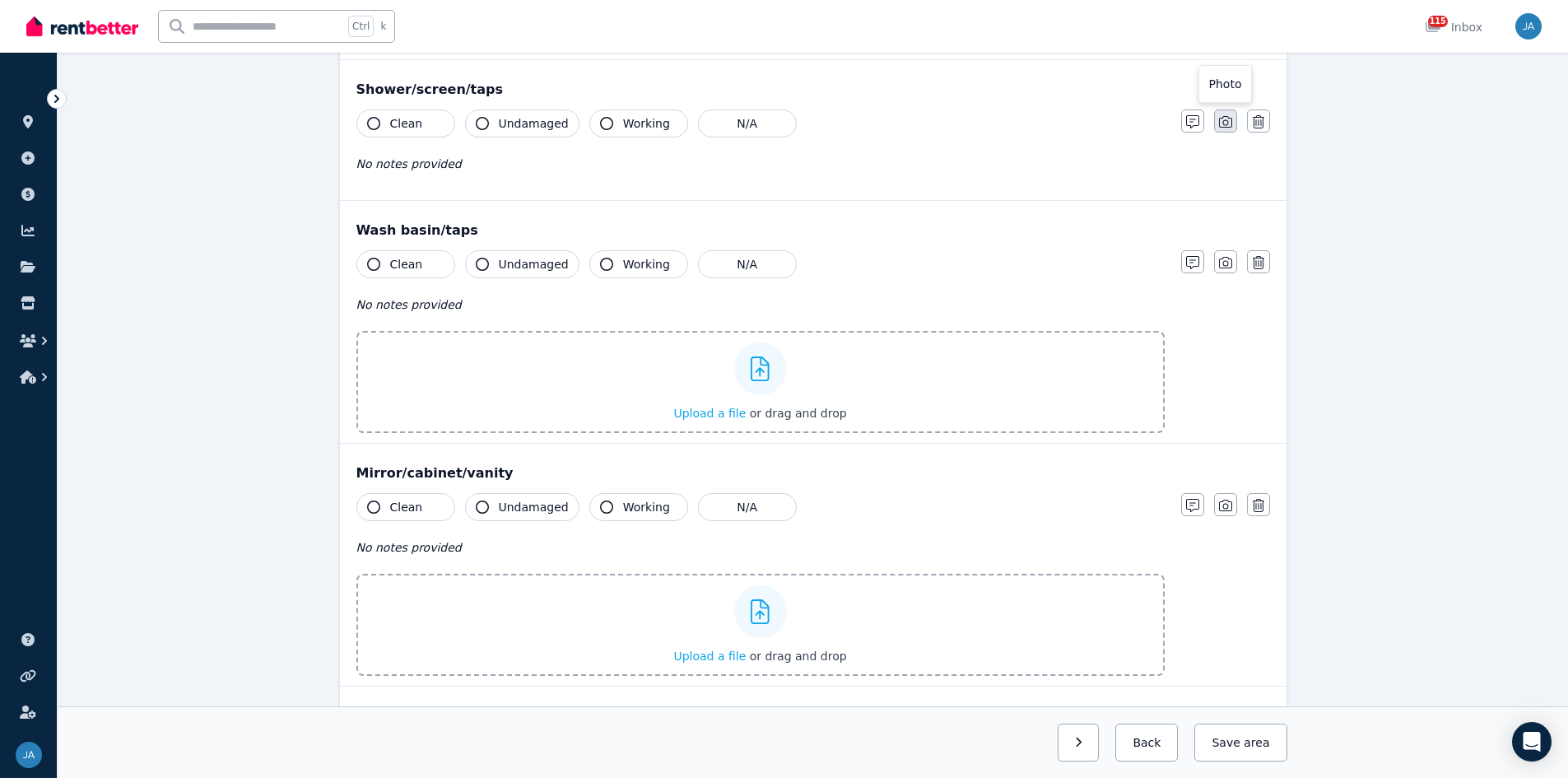
click at [1053, 122] on icon "button" at bounding box center [1225, 121] width 13 height 11
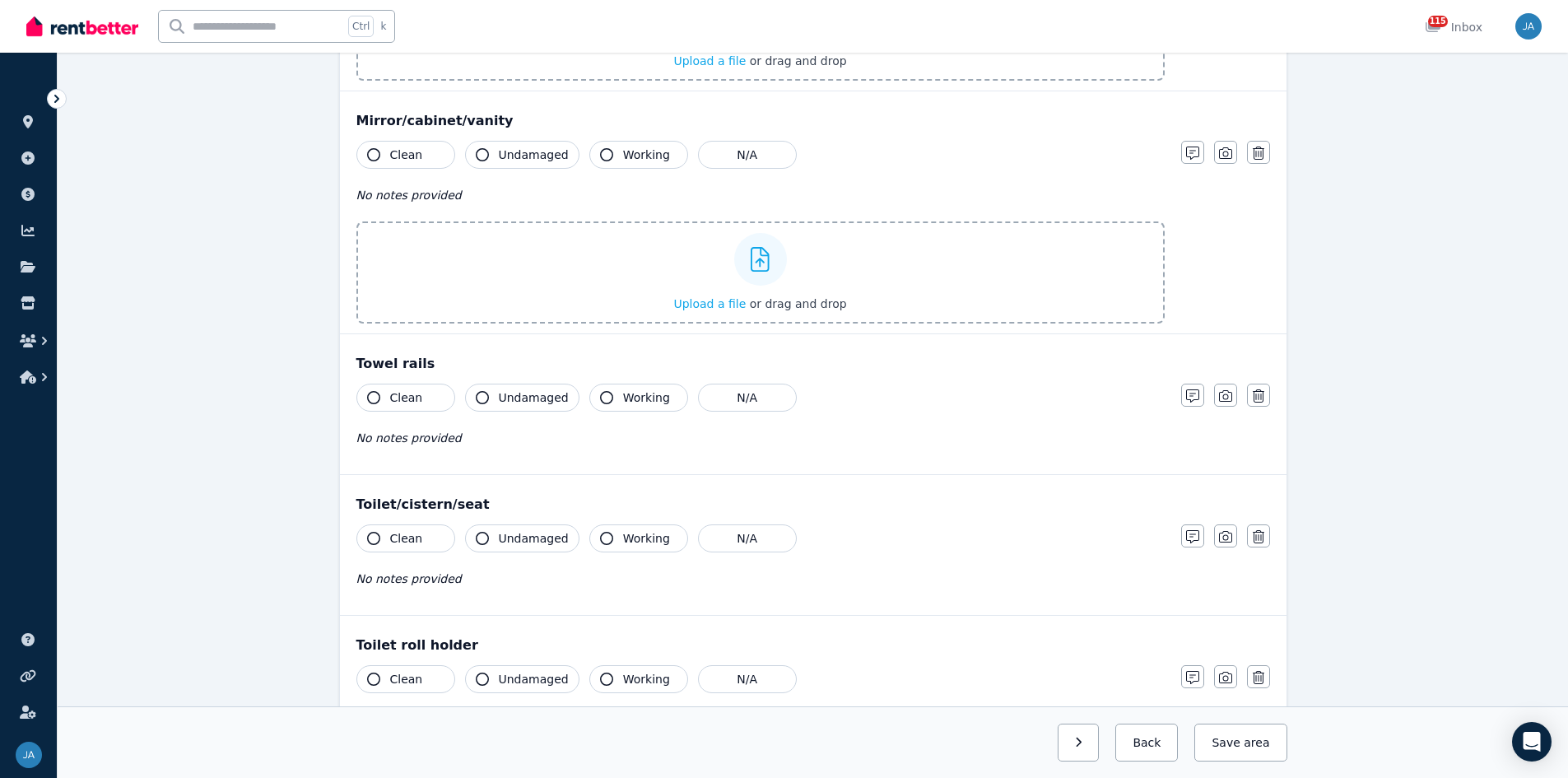
scroll to position [2388, 0]
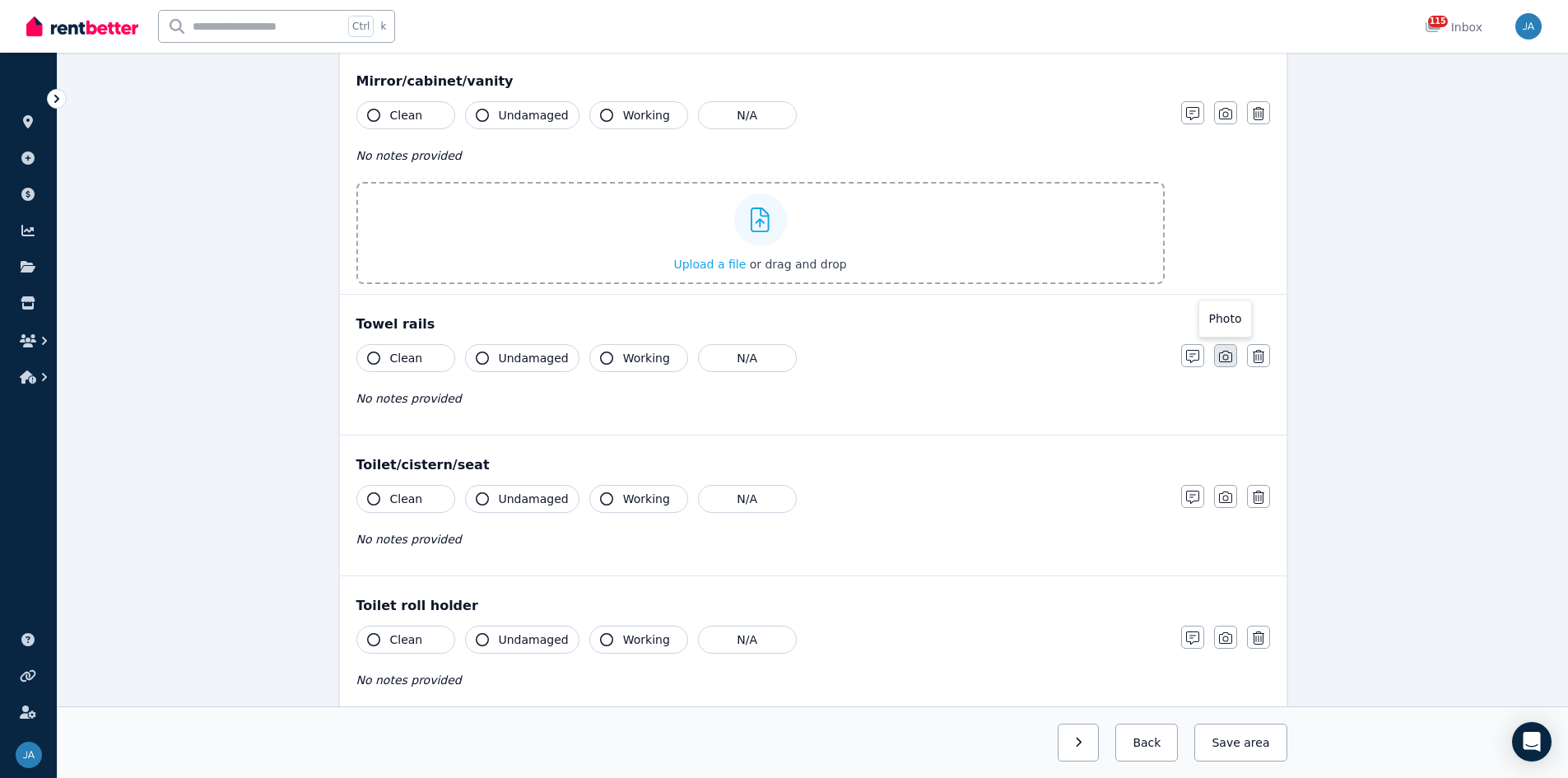
click at [1053, 349] on button "button" at bounding box center [1225, 356] width 23 height 23
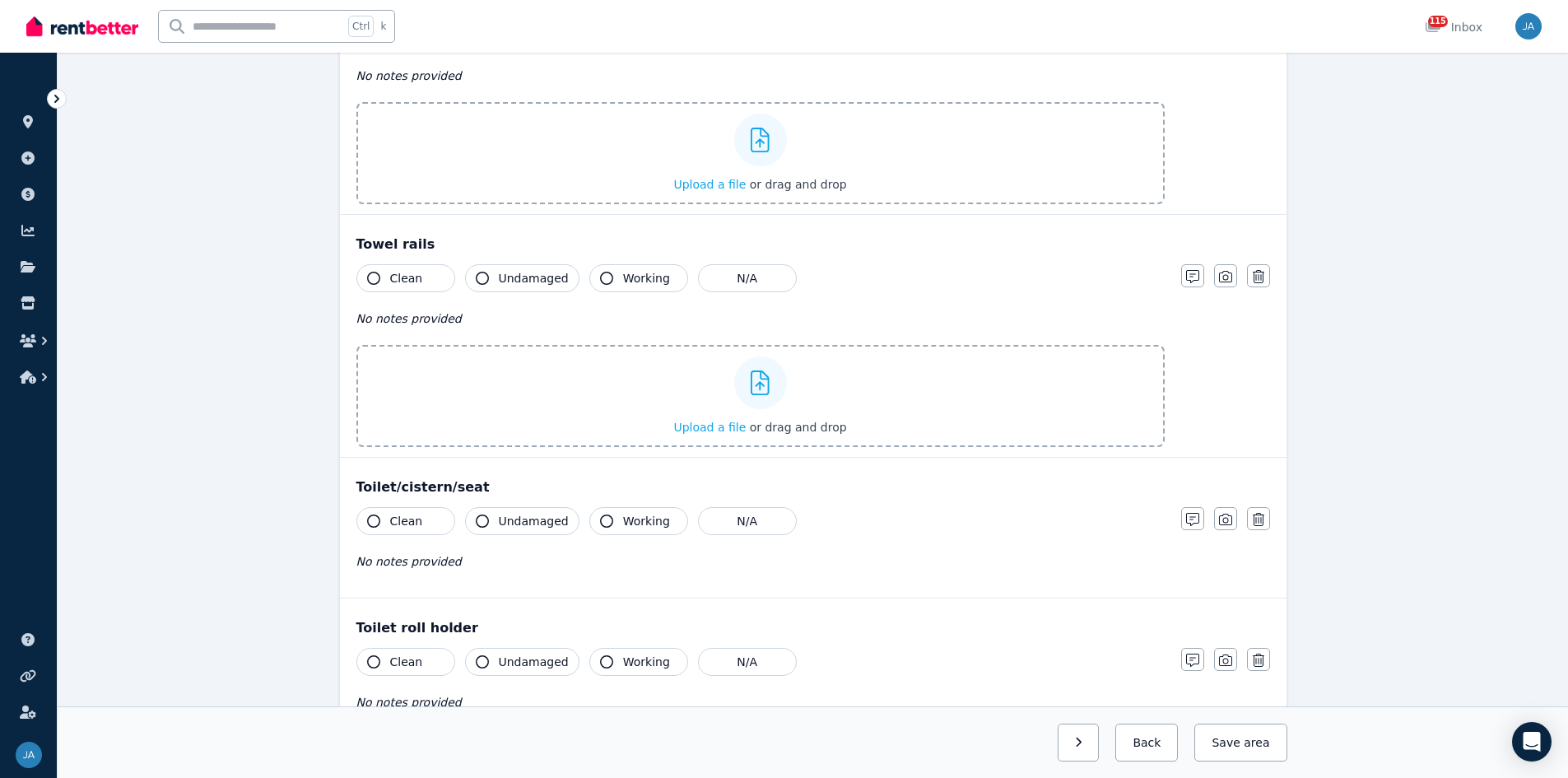
scroll to position [2634, 0]
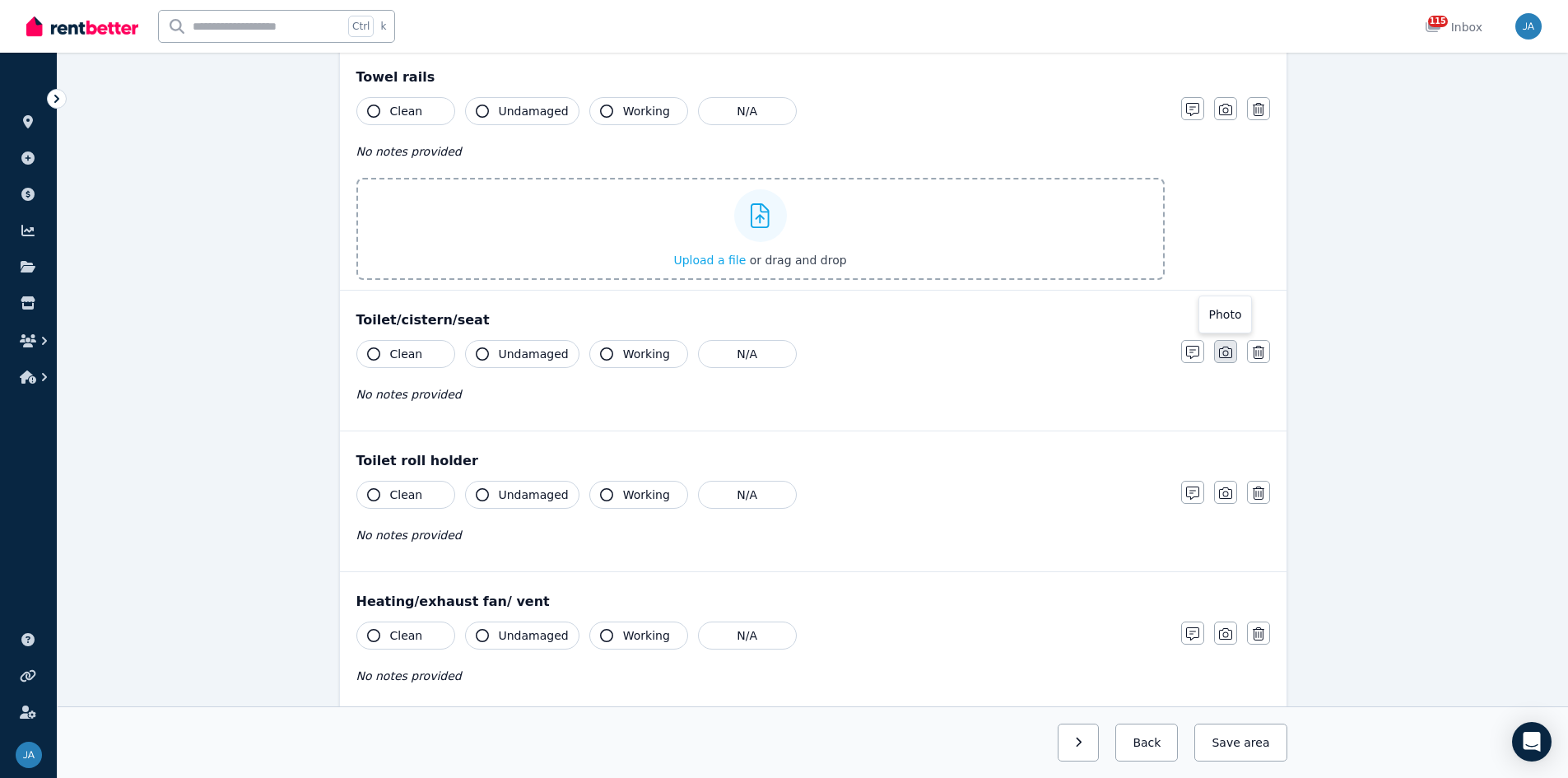
click at [1053, 353] on icon "button" at bounding box center [1225, 352] width 13 height 13
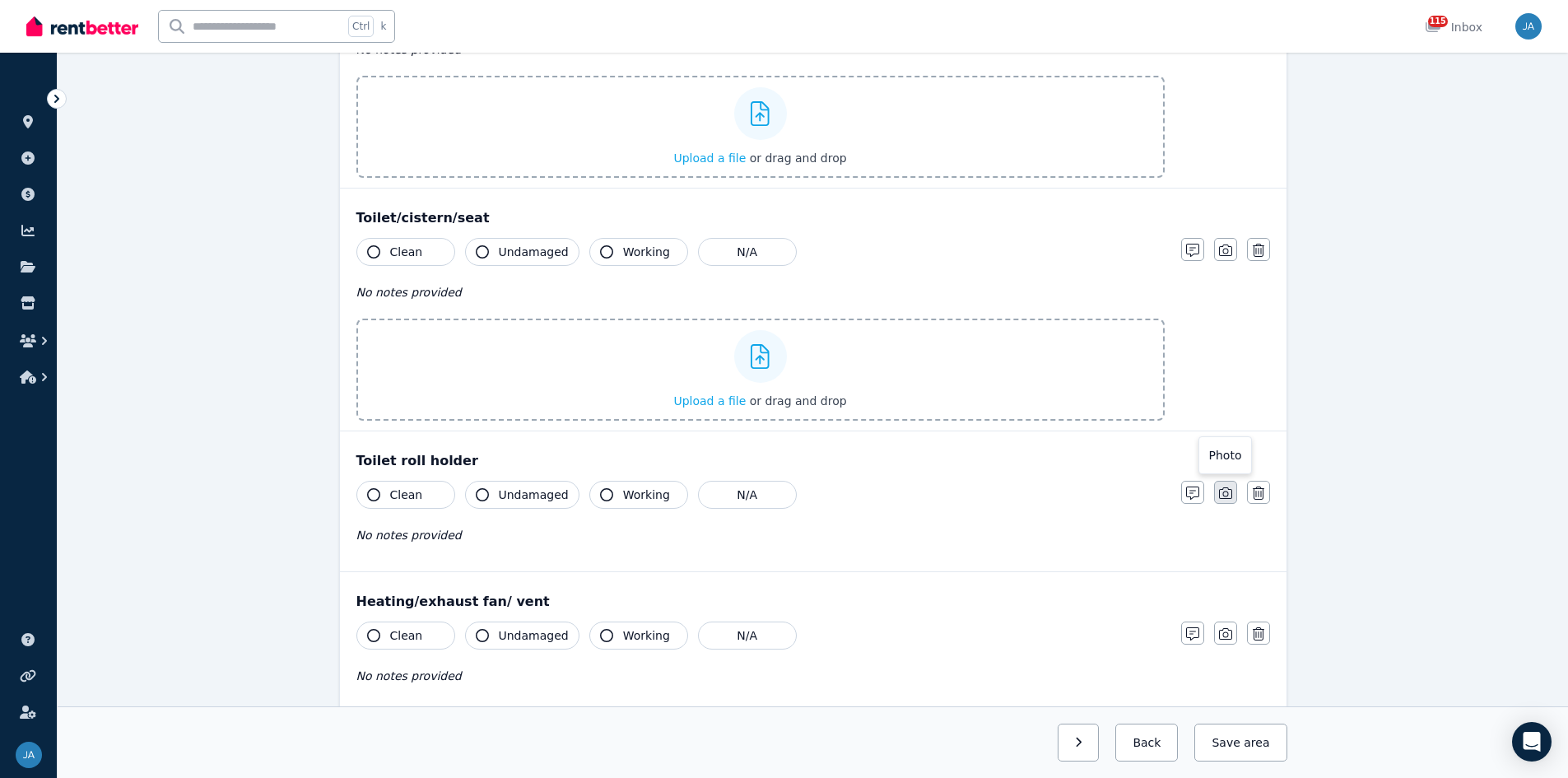
click at [1053, 481] on icon "button" at bounding box center [1225, 492] width 13 height 11
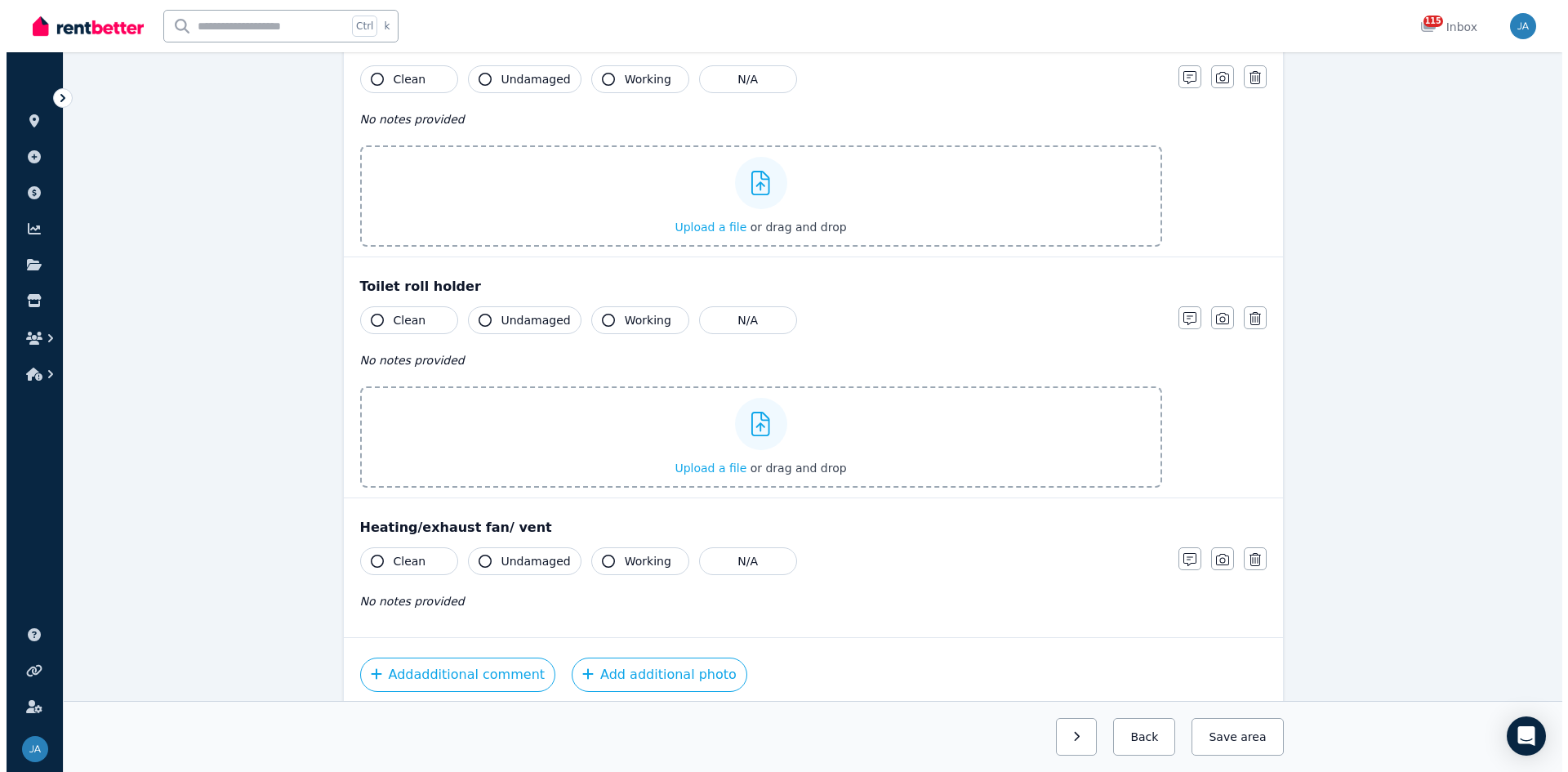
scroll to position [2957, 0]
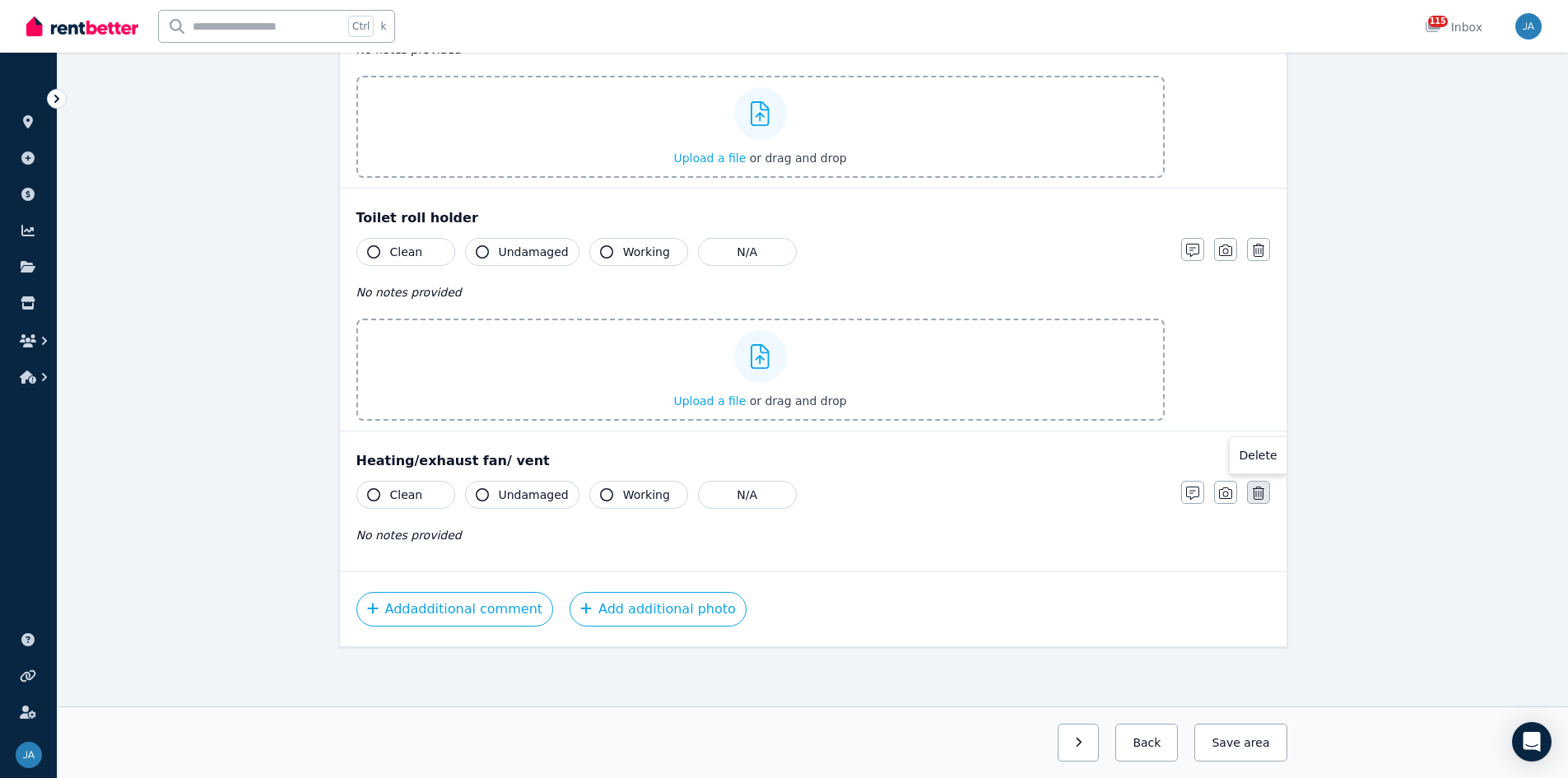
click at [1053, 481] on icon "button" at bounding box center [1258, 492] width 11 height 13
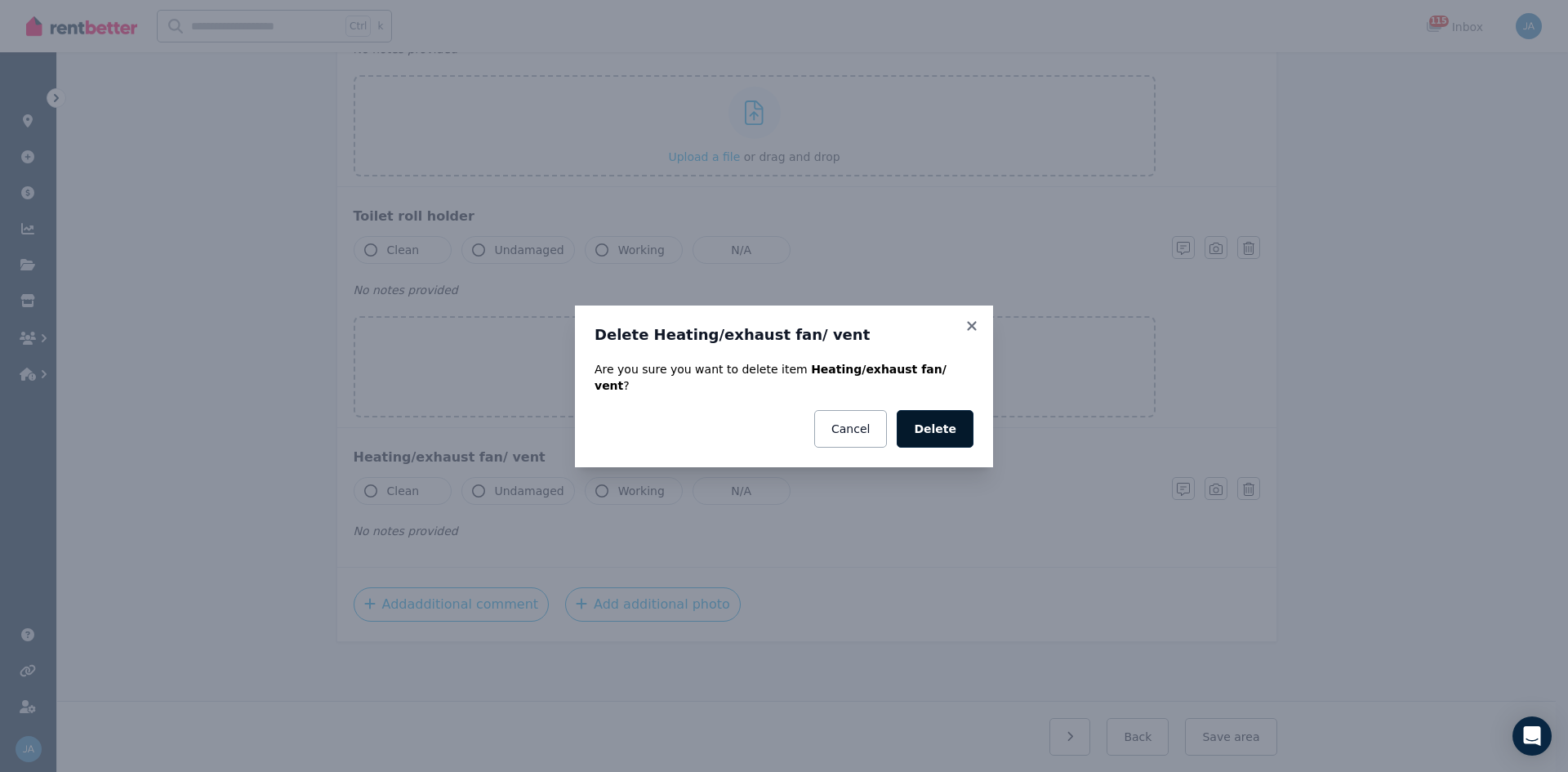
click at [955, 431] on button "Delete" at bounding box center [934, 429] width 76 height 38
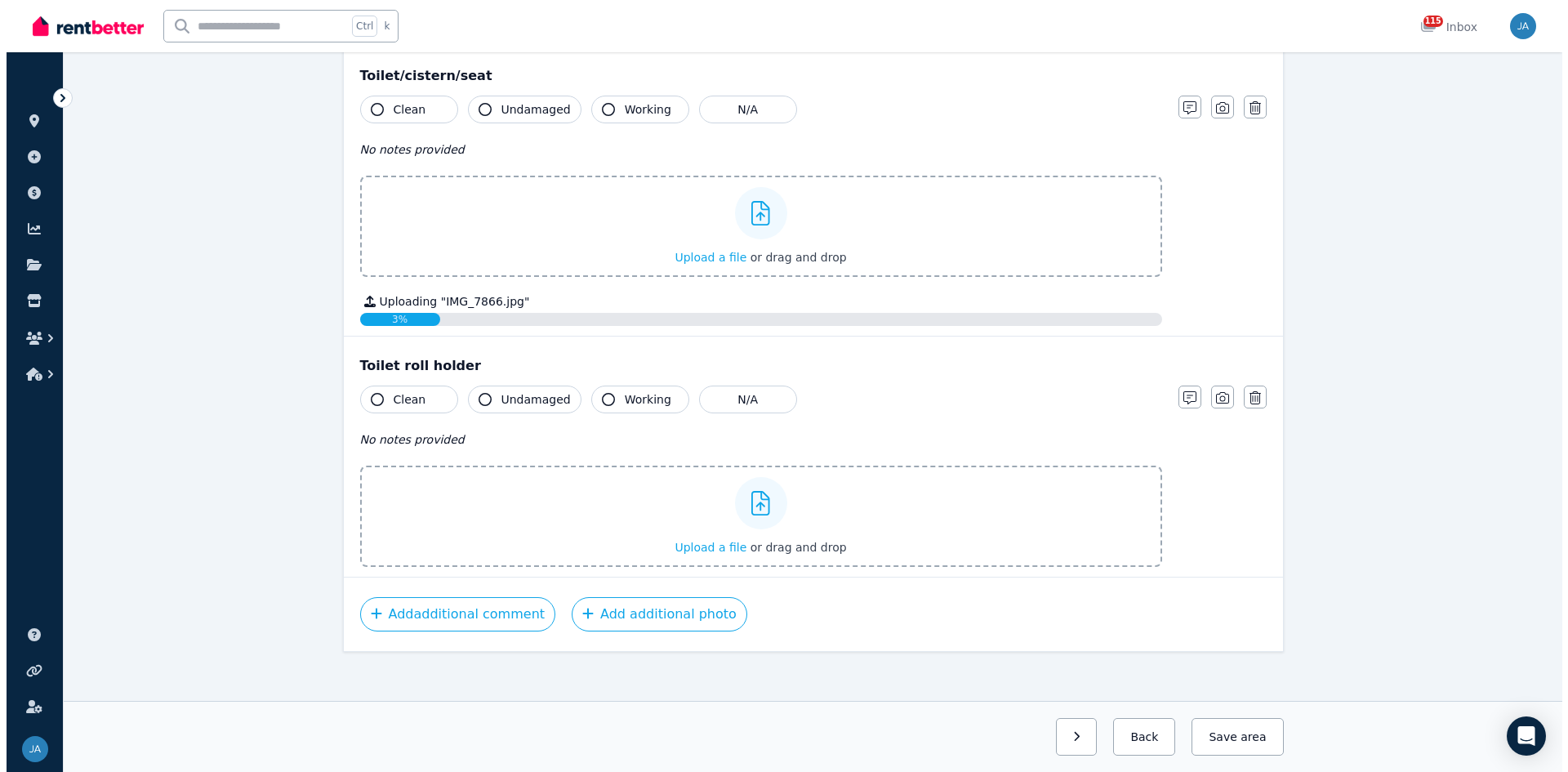
scroll to position [2866, 0]
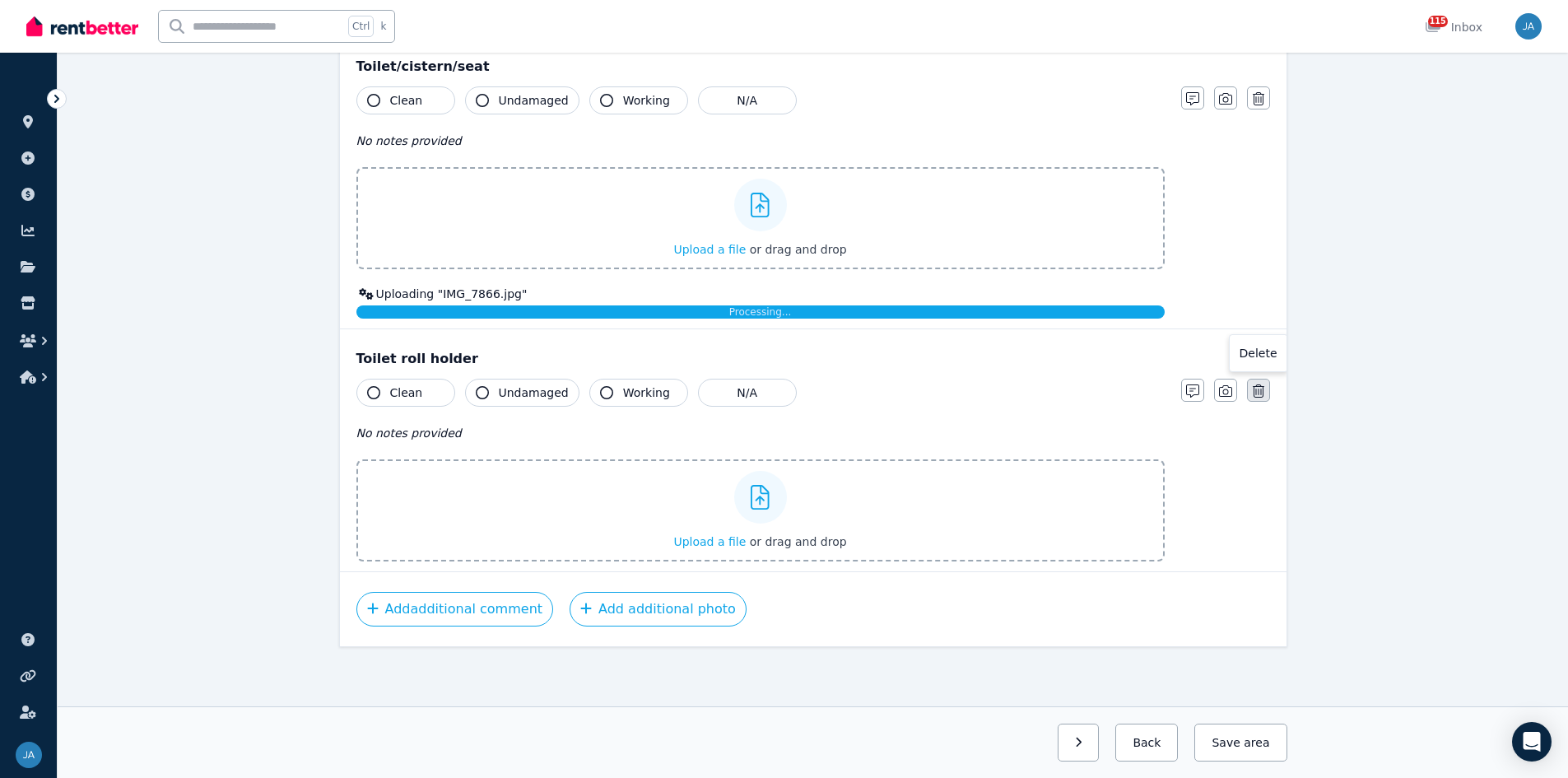
click at [1053, 394] on icon "button" at bounding box center [1258, 390] width 11 height 13
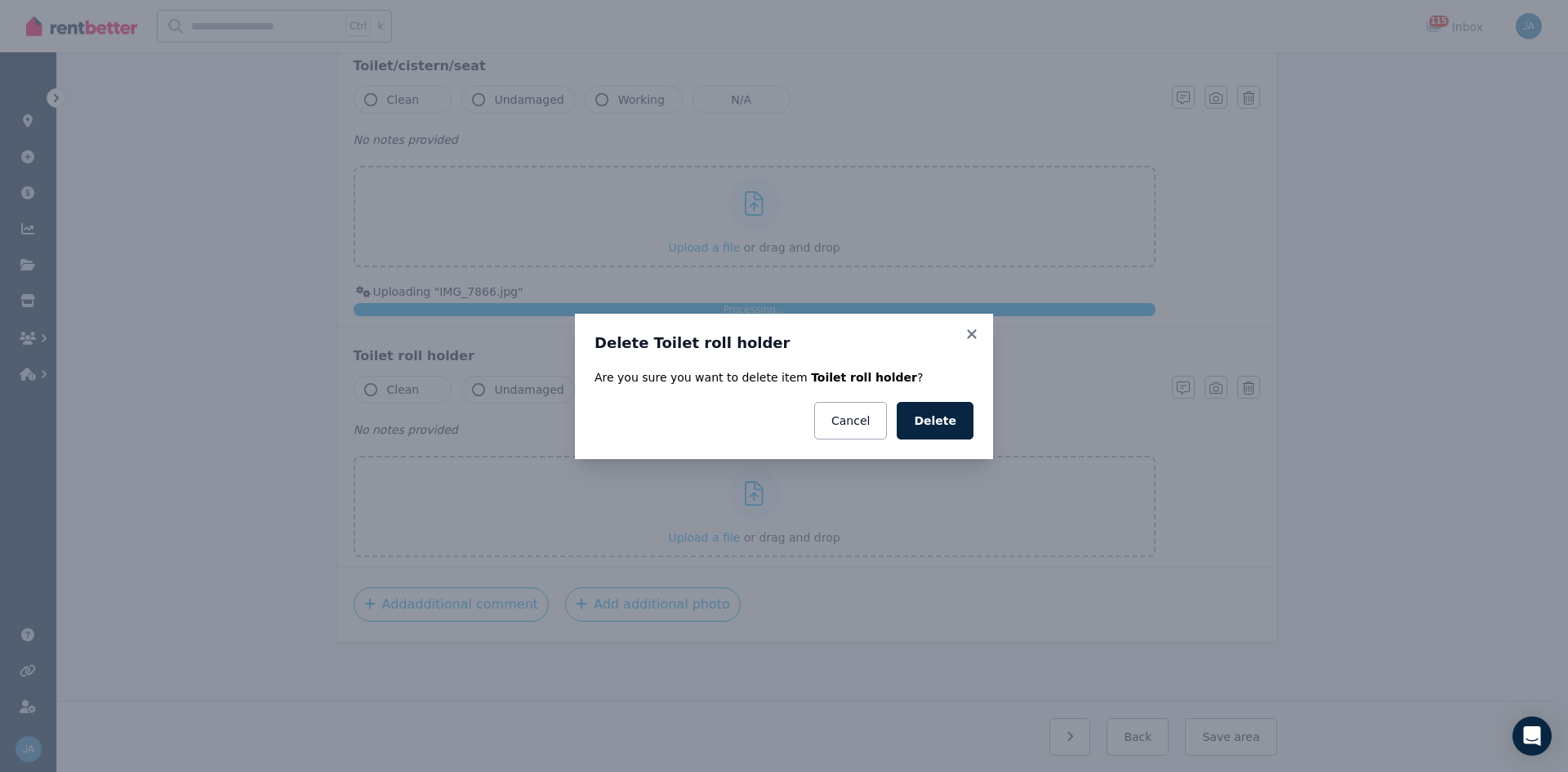
scroll to position [2976, 0]
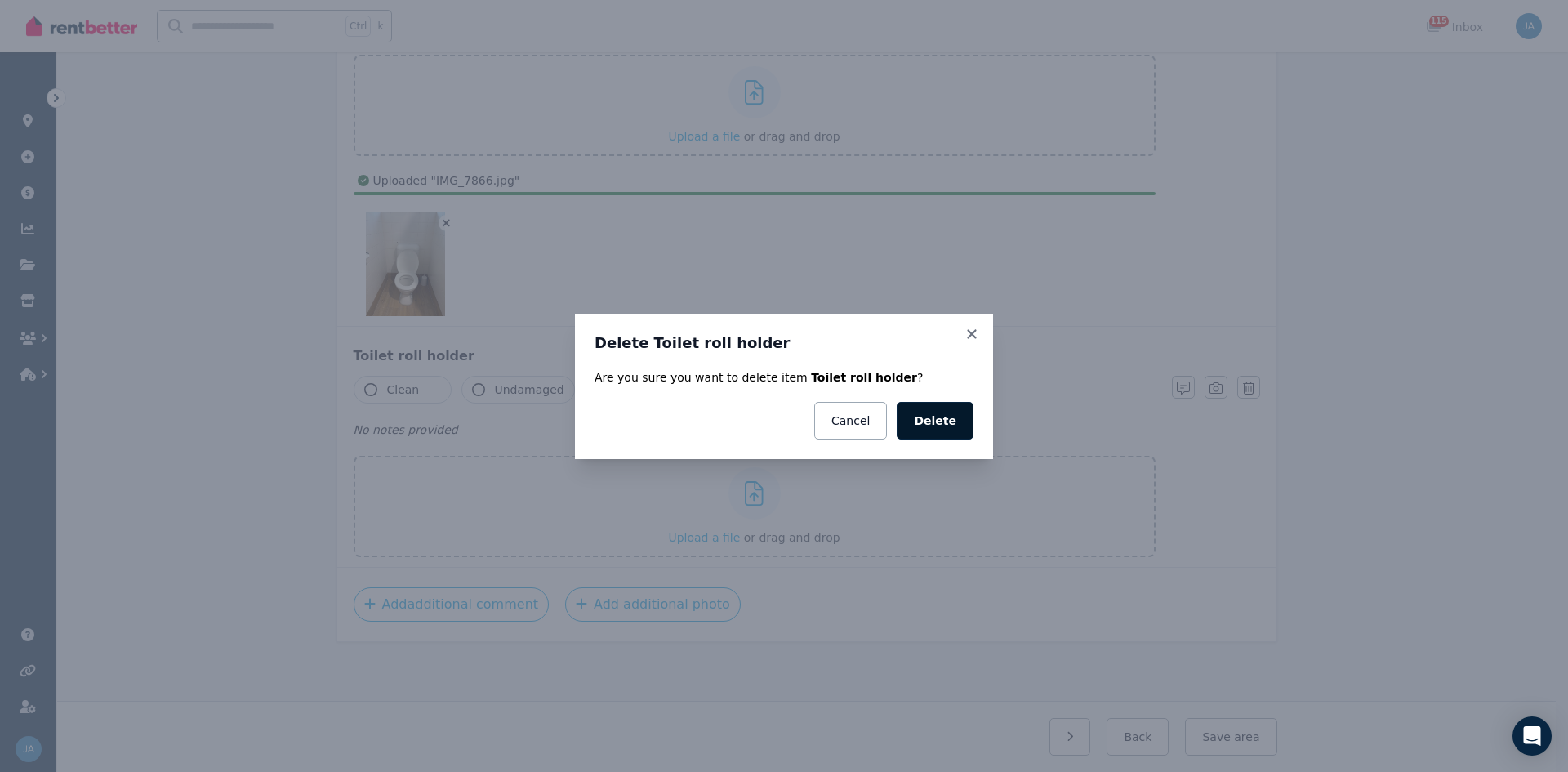
click at [946, 422] on button "Delete" at bounding box center [934, 421] width 76 height 38
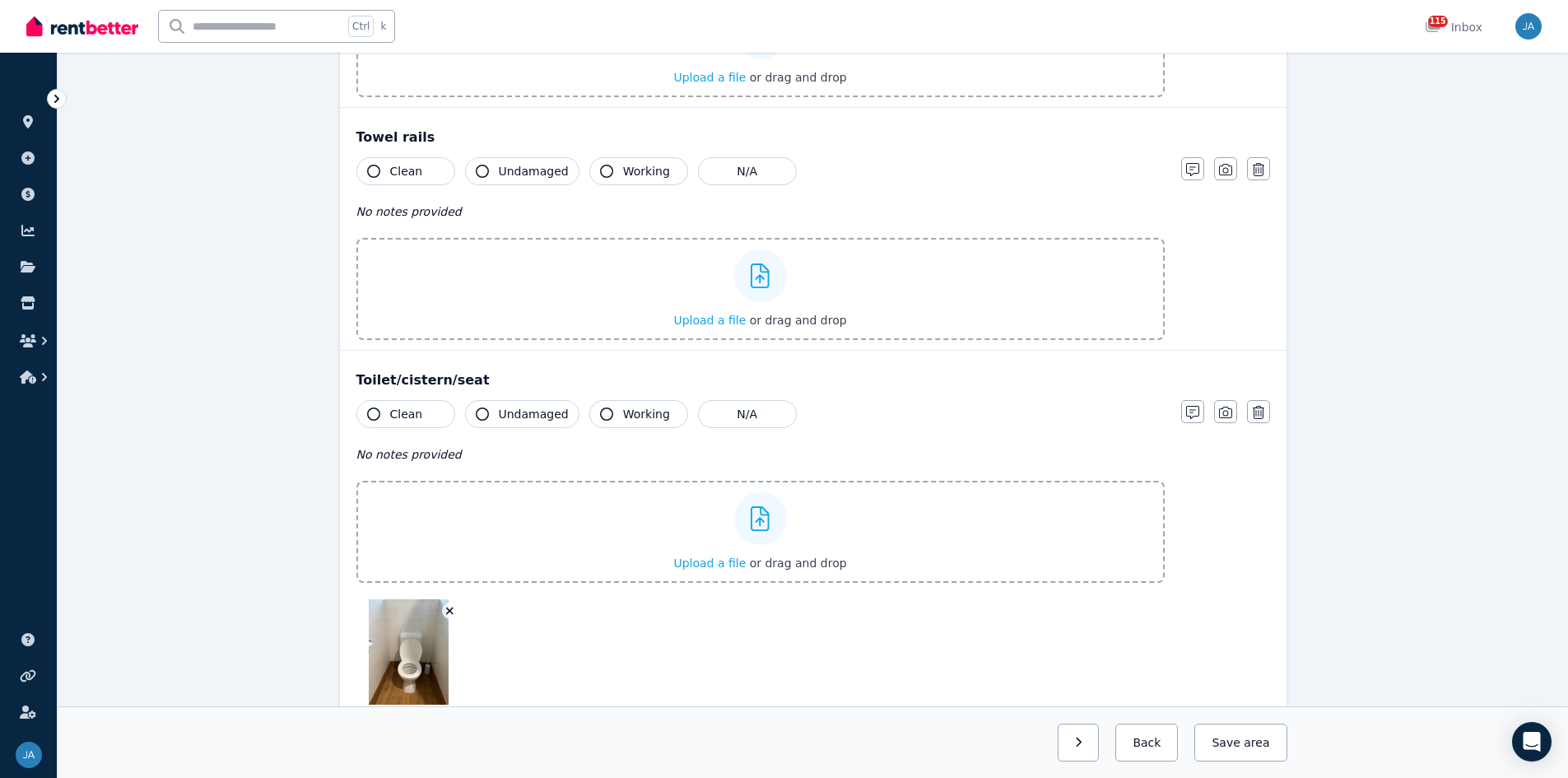
scroll to position [2471, 0]
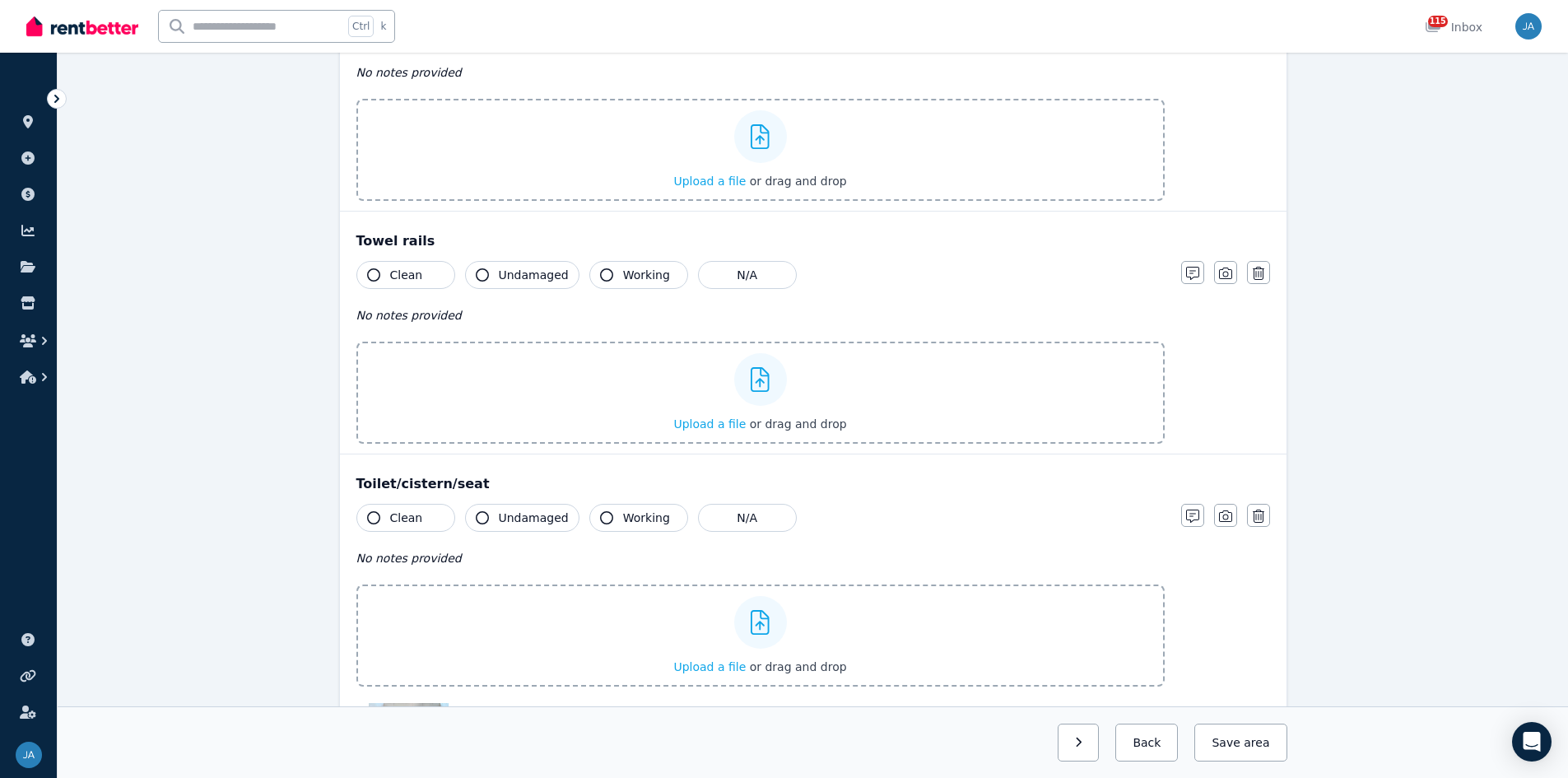
click at [393, 481] on span "Clean" at bounding box center [407, 518] width 33 height 16
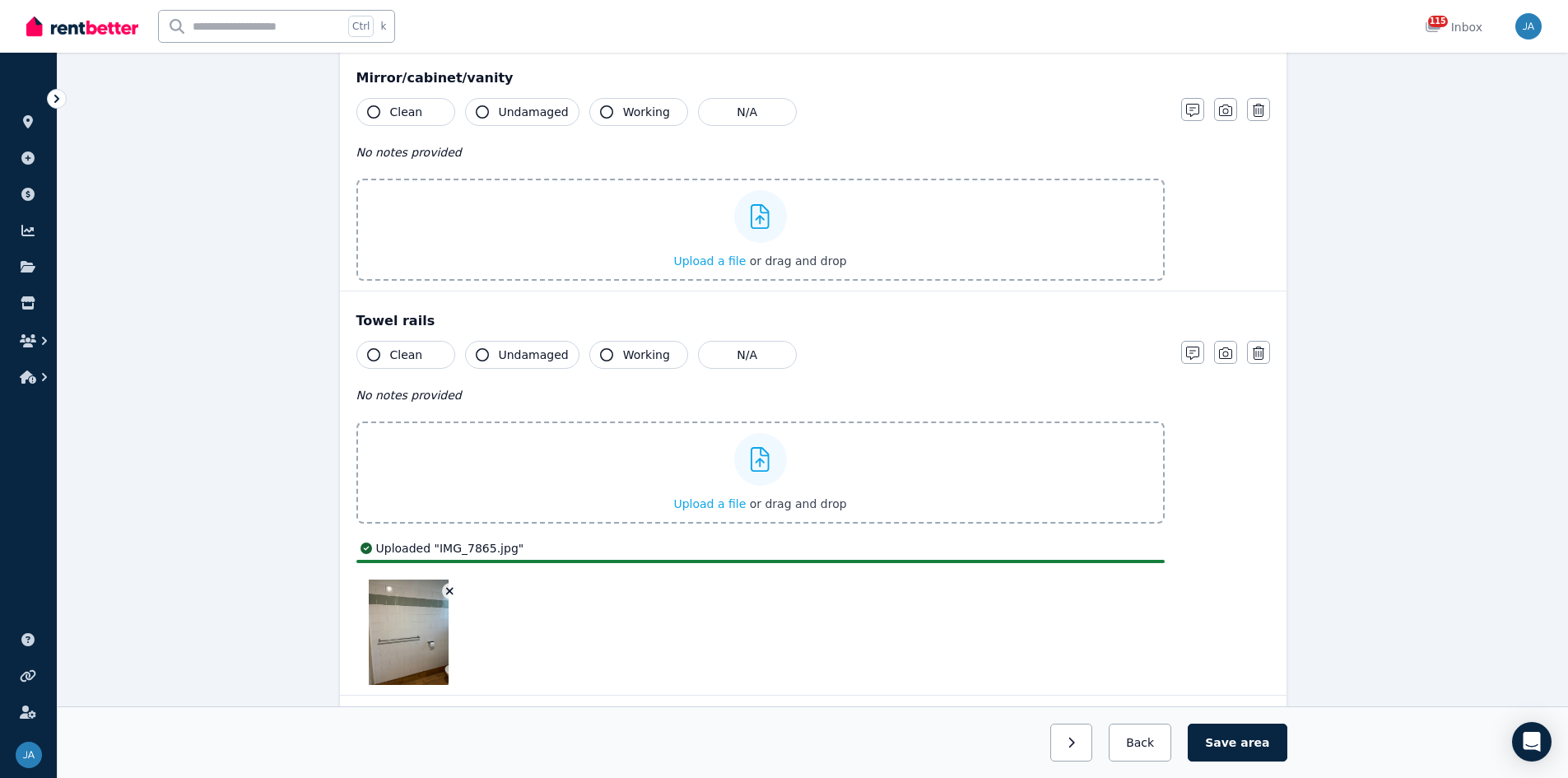
scroll to position [2389, 0]
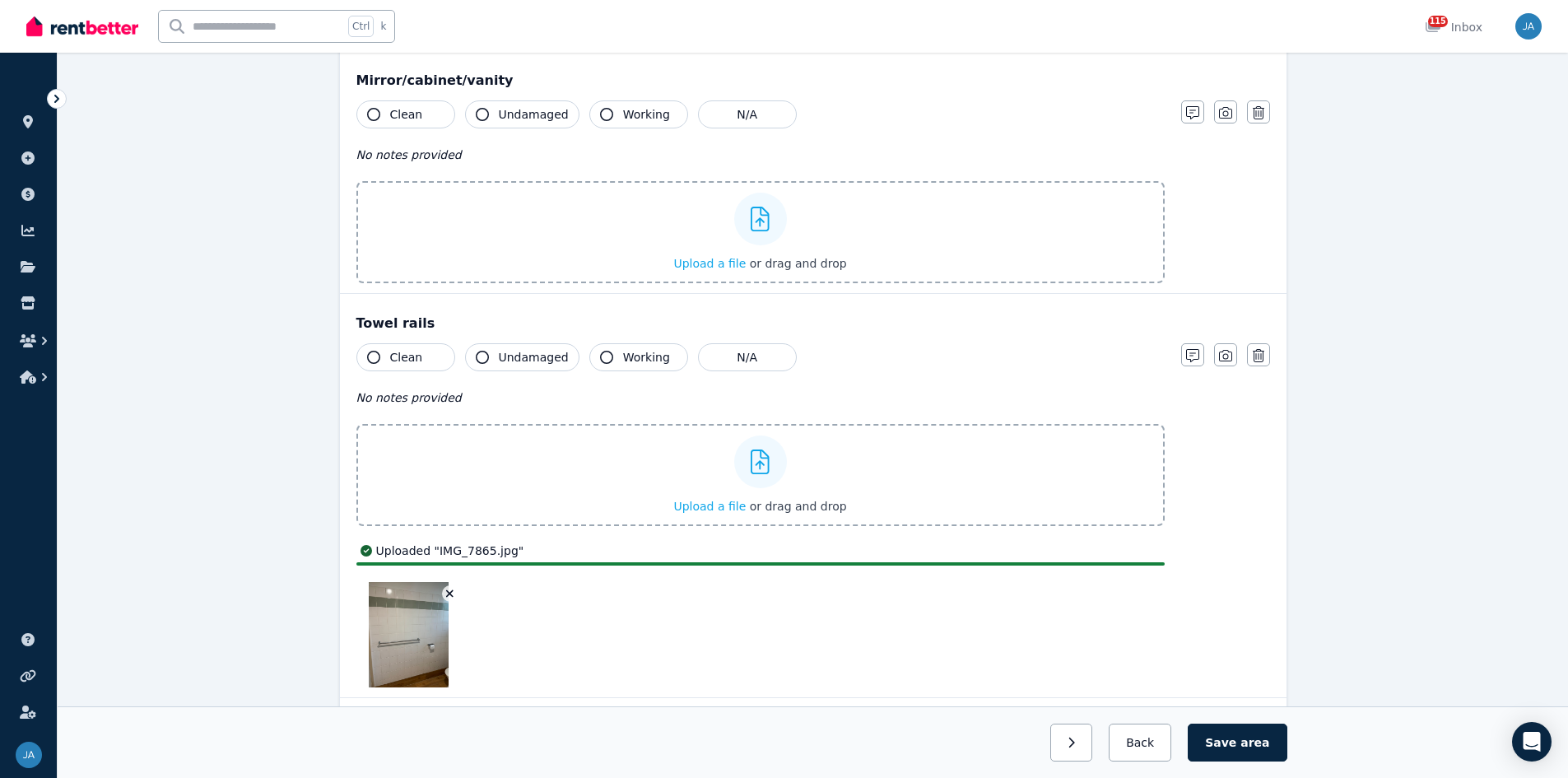
drag, startPoint x: 403, startPoint y: 353, endPoint x: 407, endPoint y: 368, distance: 15.5
click at [404, 353] on span "Clean" at bounding box center [407, 357] width 33 height 16
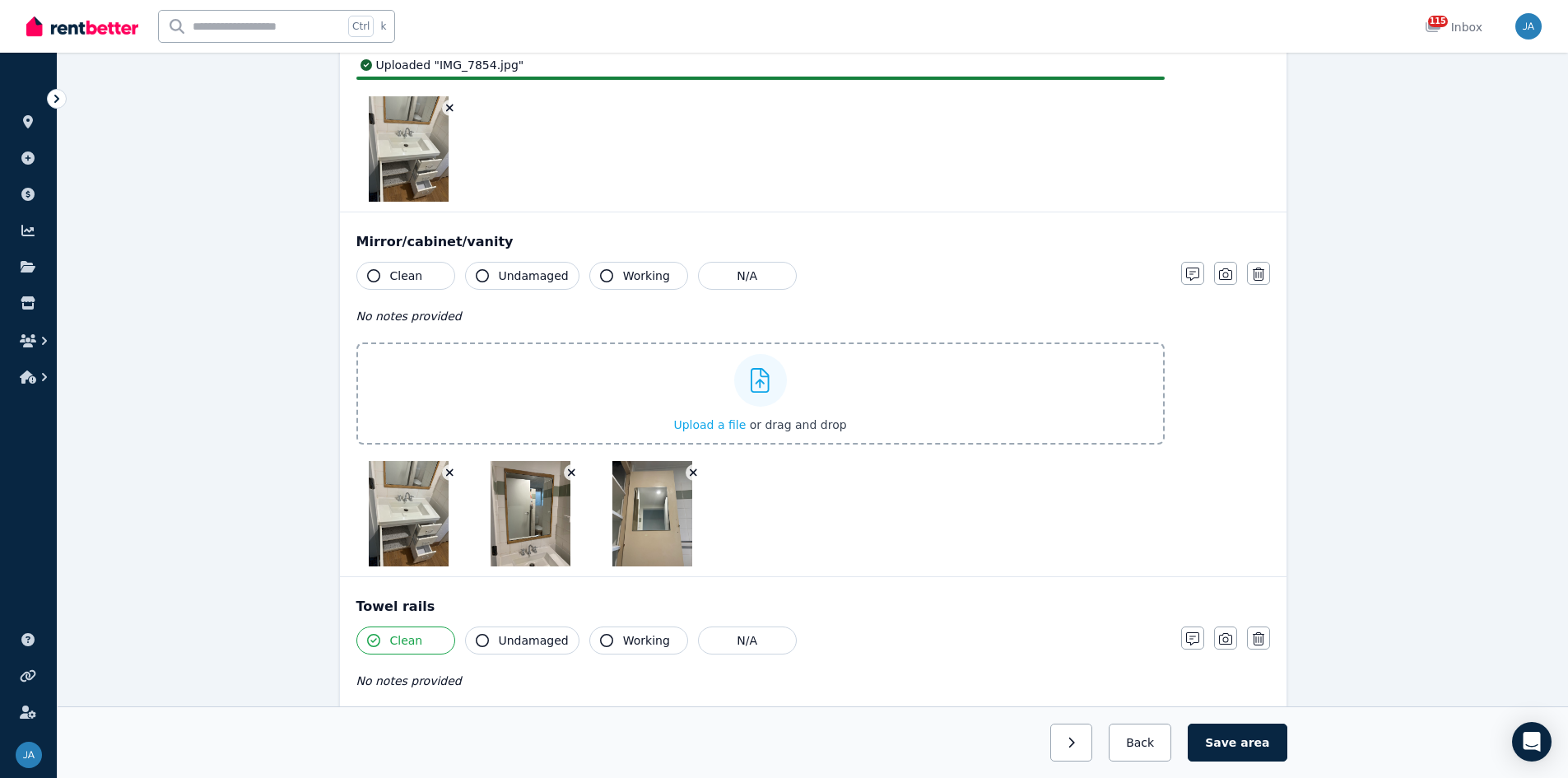
click at [450, 472] on icon "button" at bounding box center [450, 473] width 8 height 8
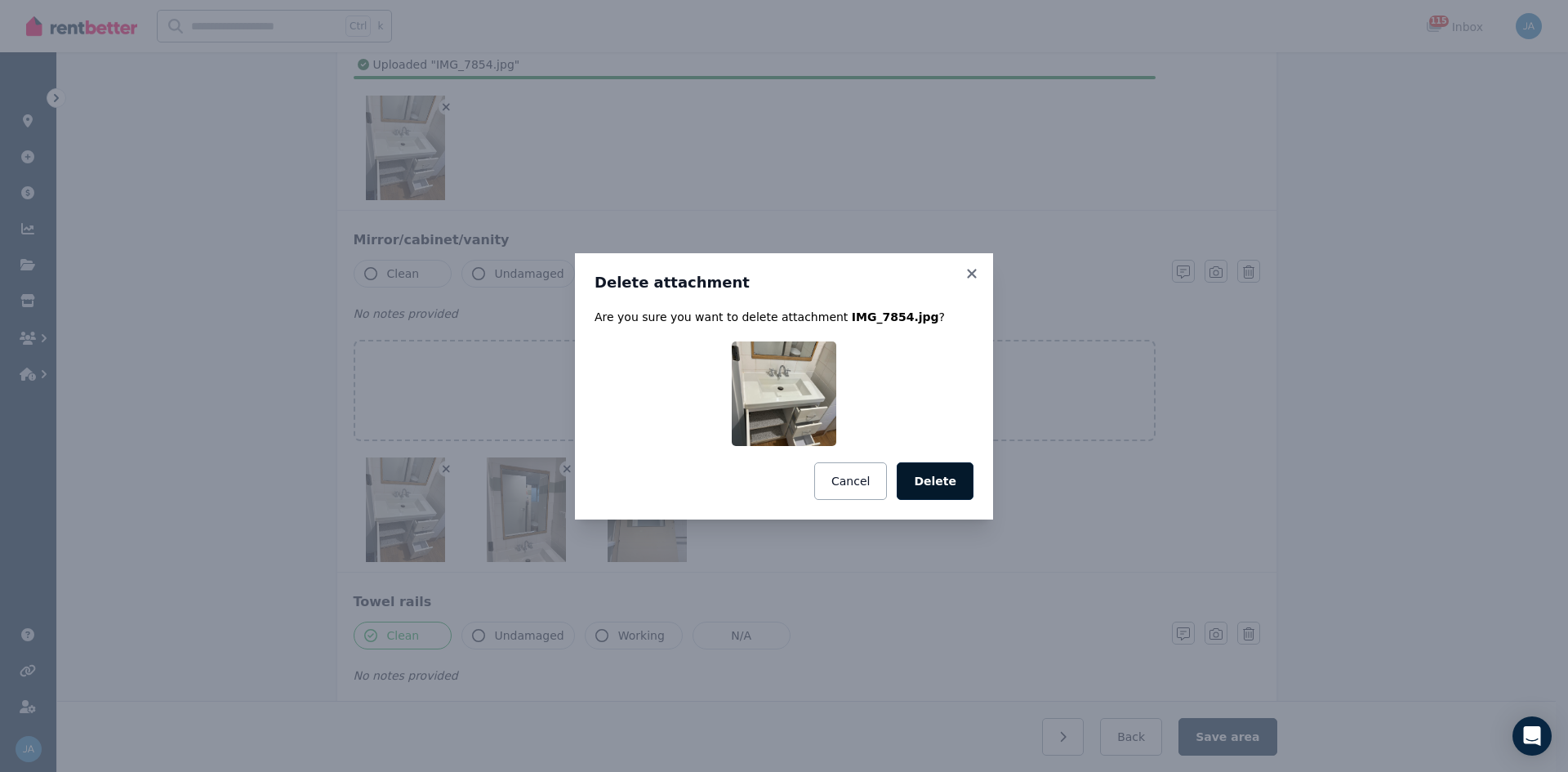
click at [947, 477] on button "Delete" at bounding box center [934, 481] width 76 height 38
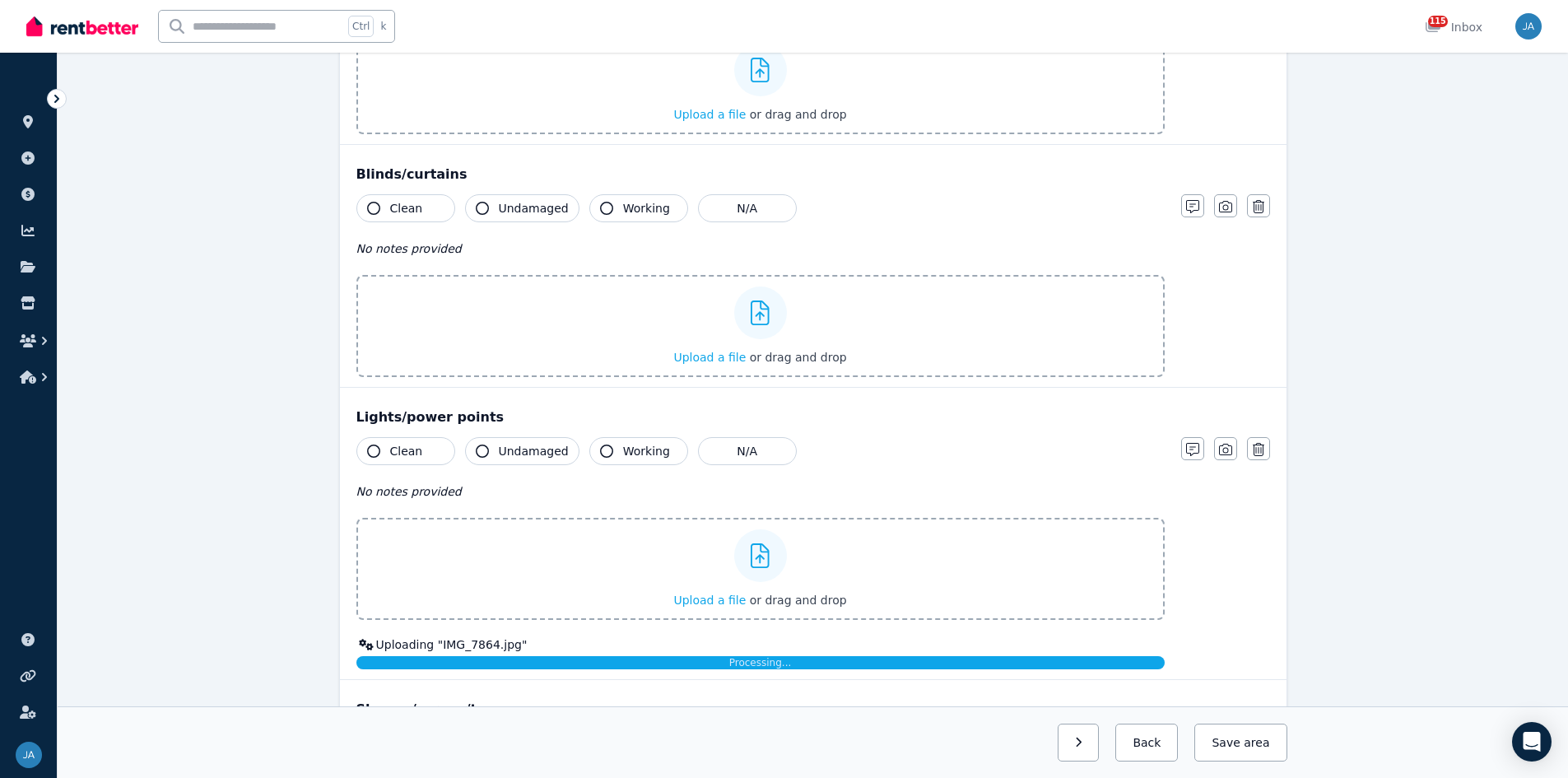
scroll to position [1318, 0]
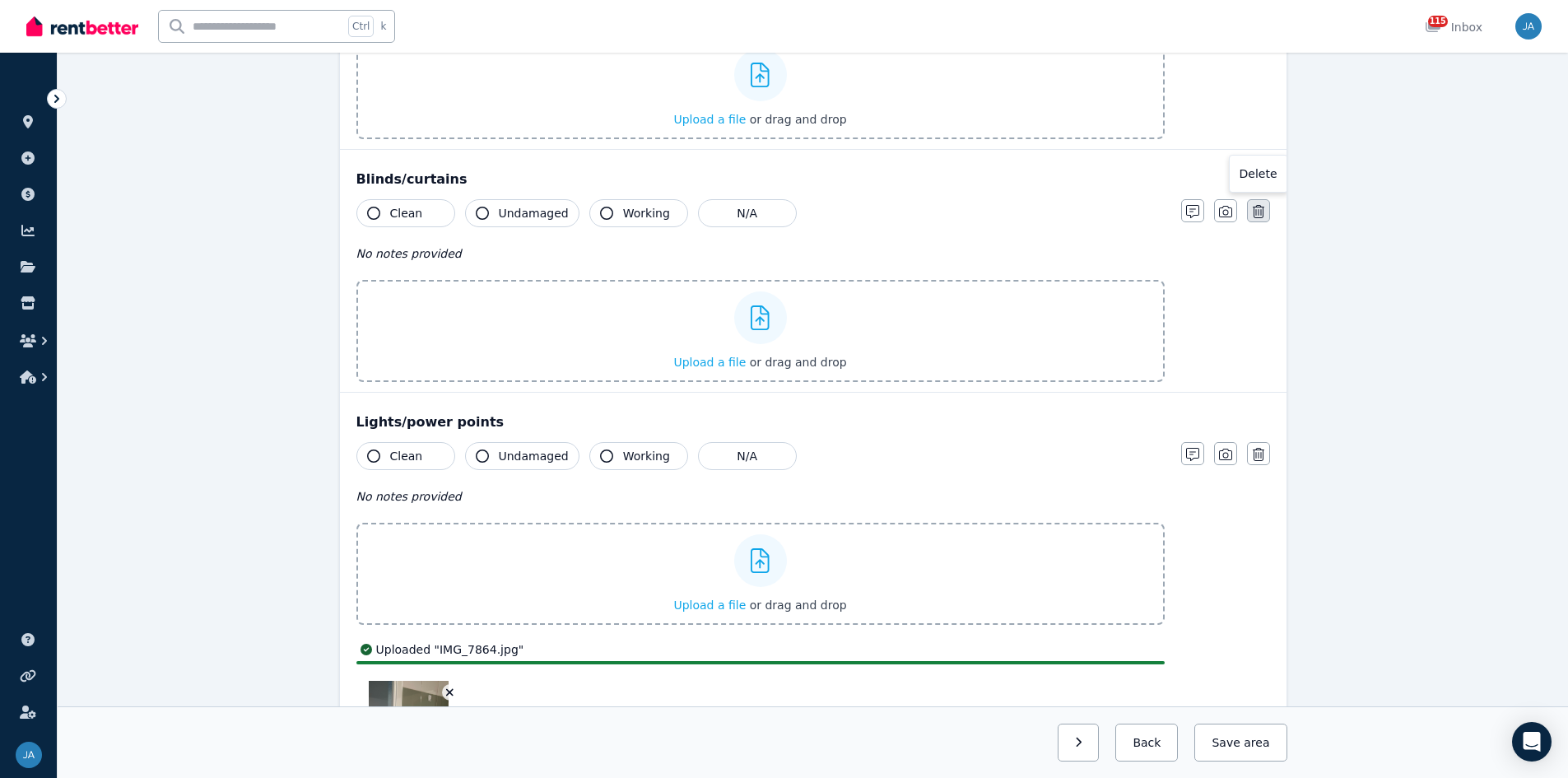
click at [1053, 216] on icon "button" at bounding box center [1258, 211] width 11 height 13
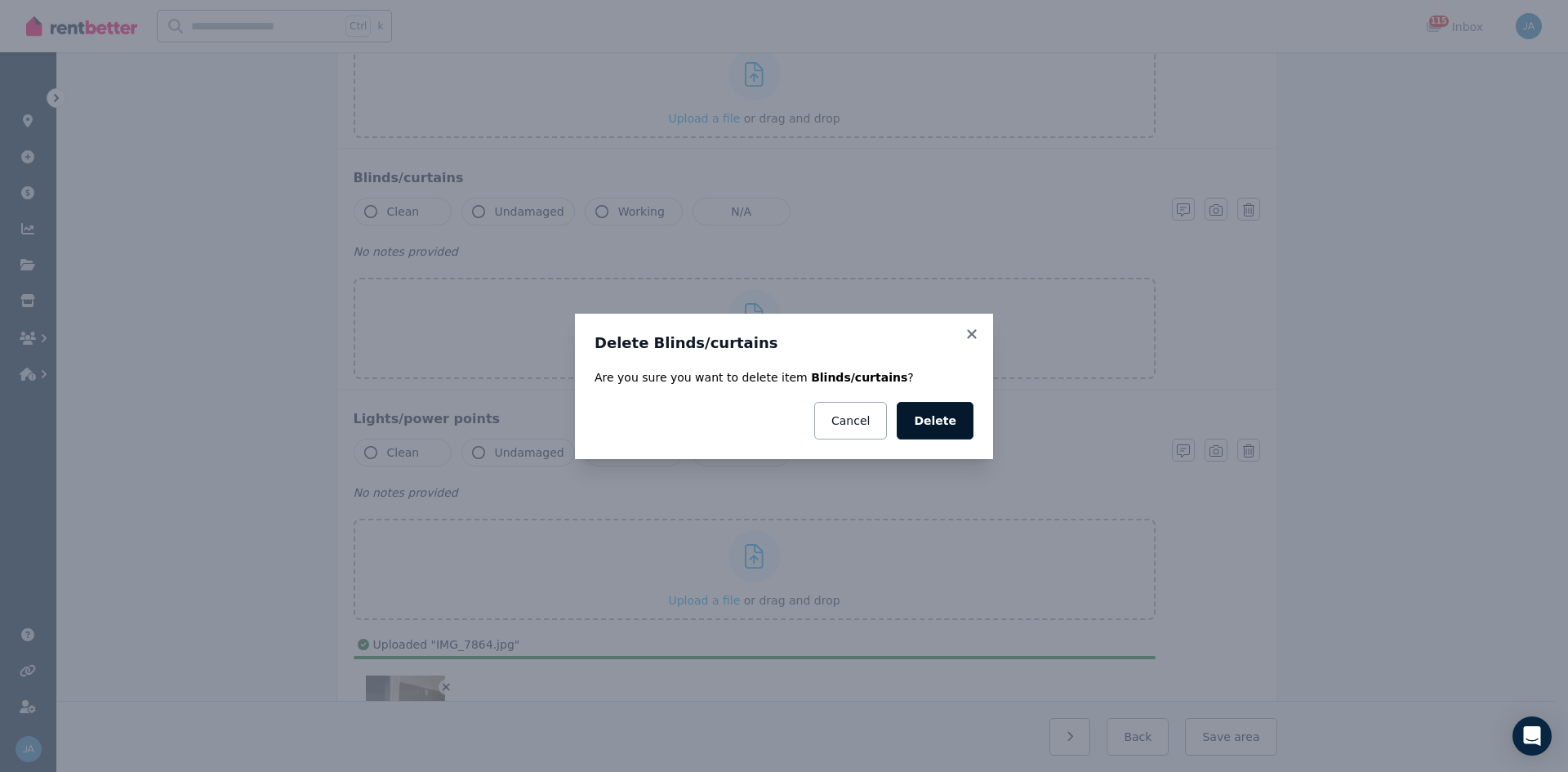
click at [962, 425] on button "Delete" at bounding box center [934, 421] width 76 height 38
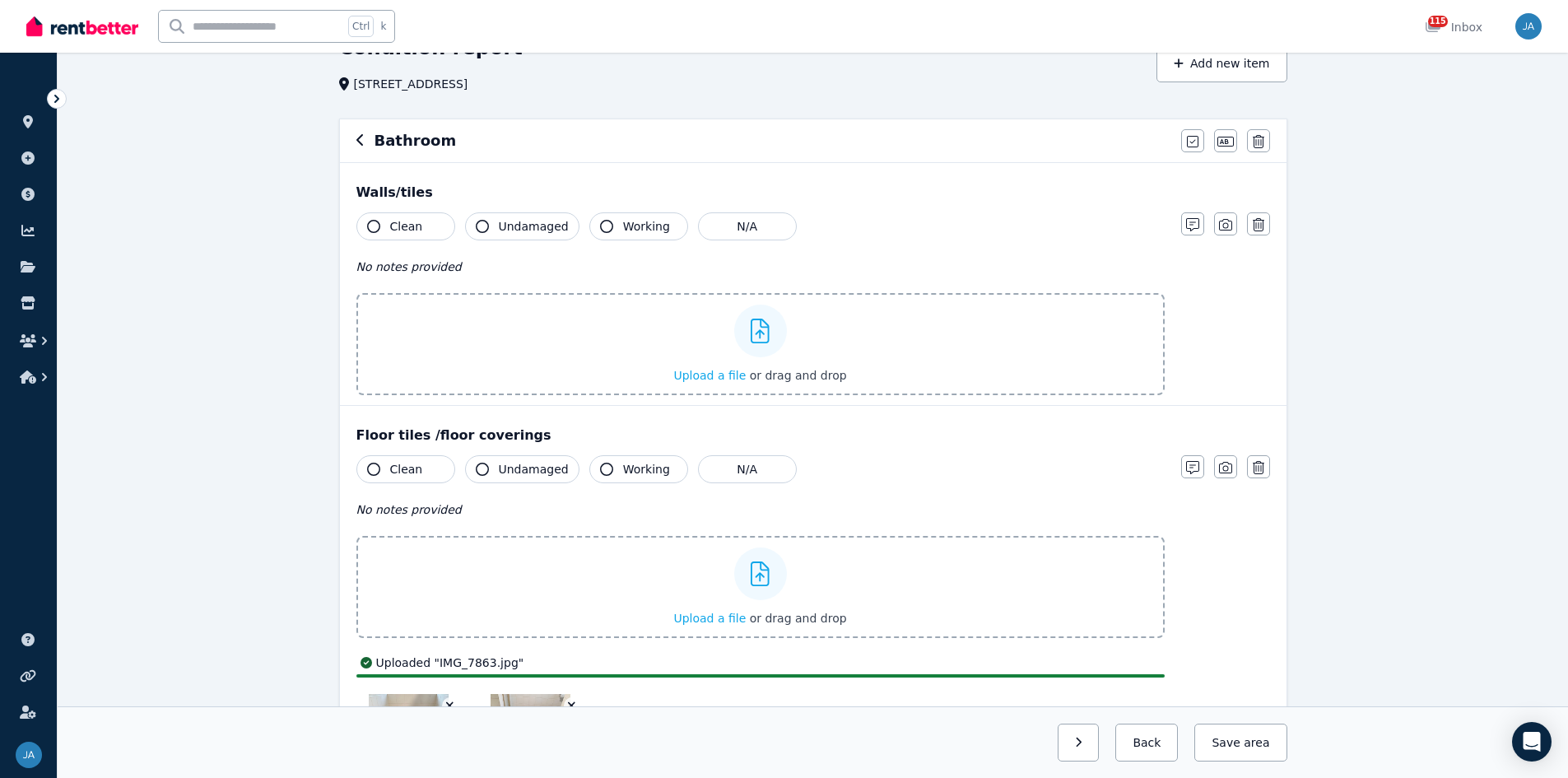
scroll to position [83, 0]
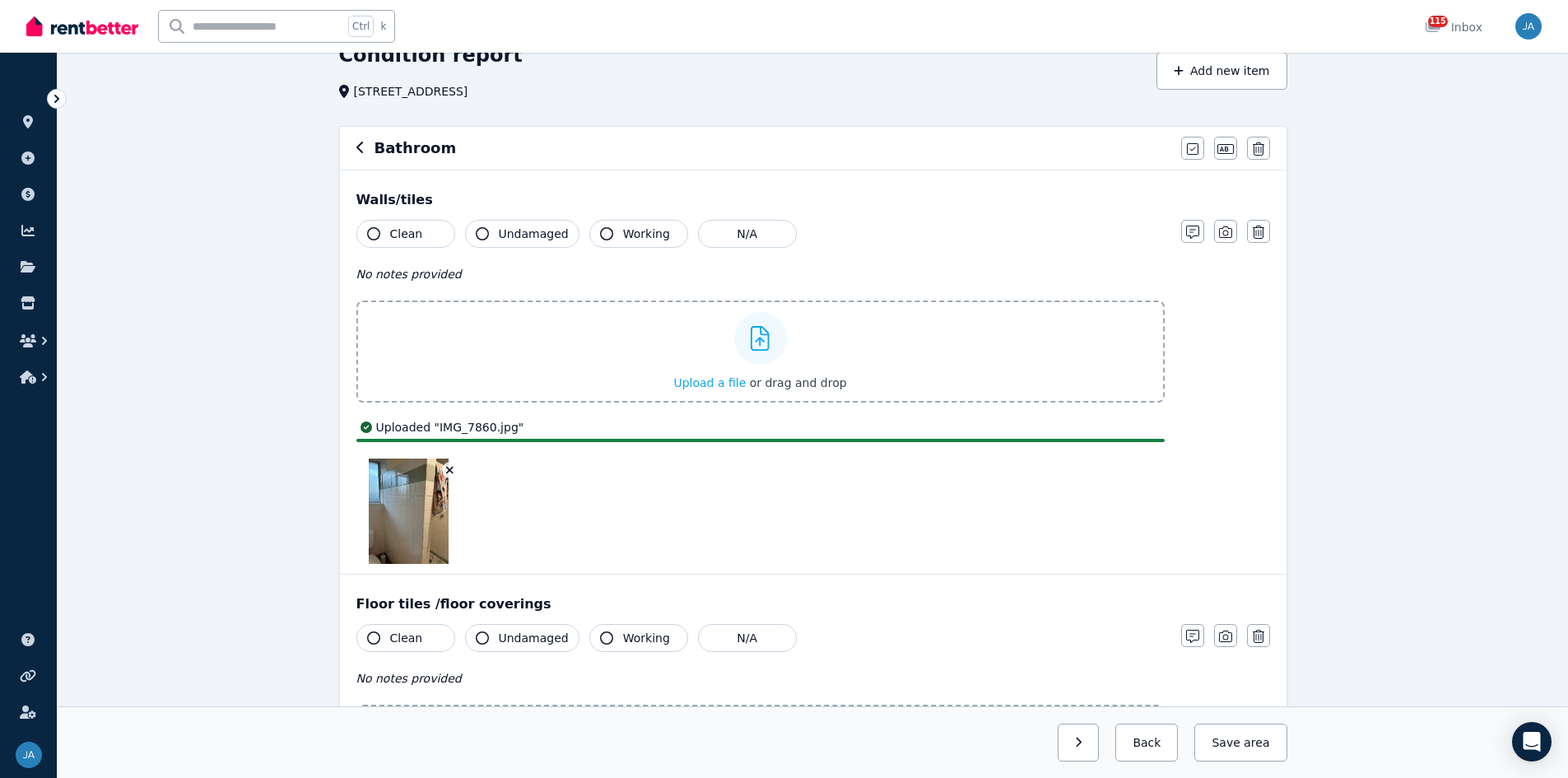
drag, startPoint x: 389, startPoint y: 231, endPoint x: 535, endPoint y: 331, distance: 177.0
click at [403, 241] on button "Clean" at bounding box center [406, 234] width 99 height 28
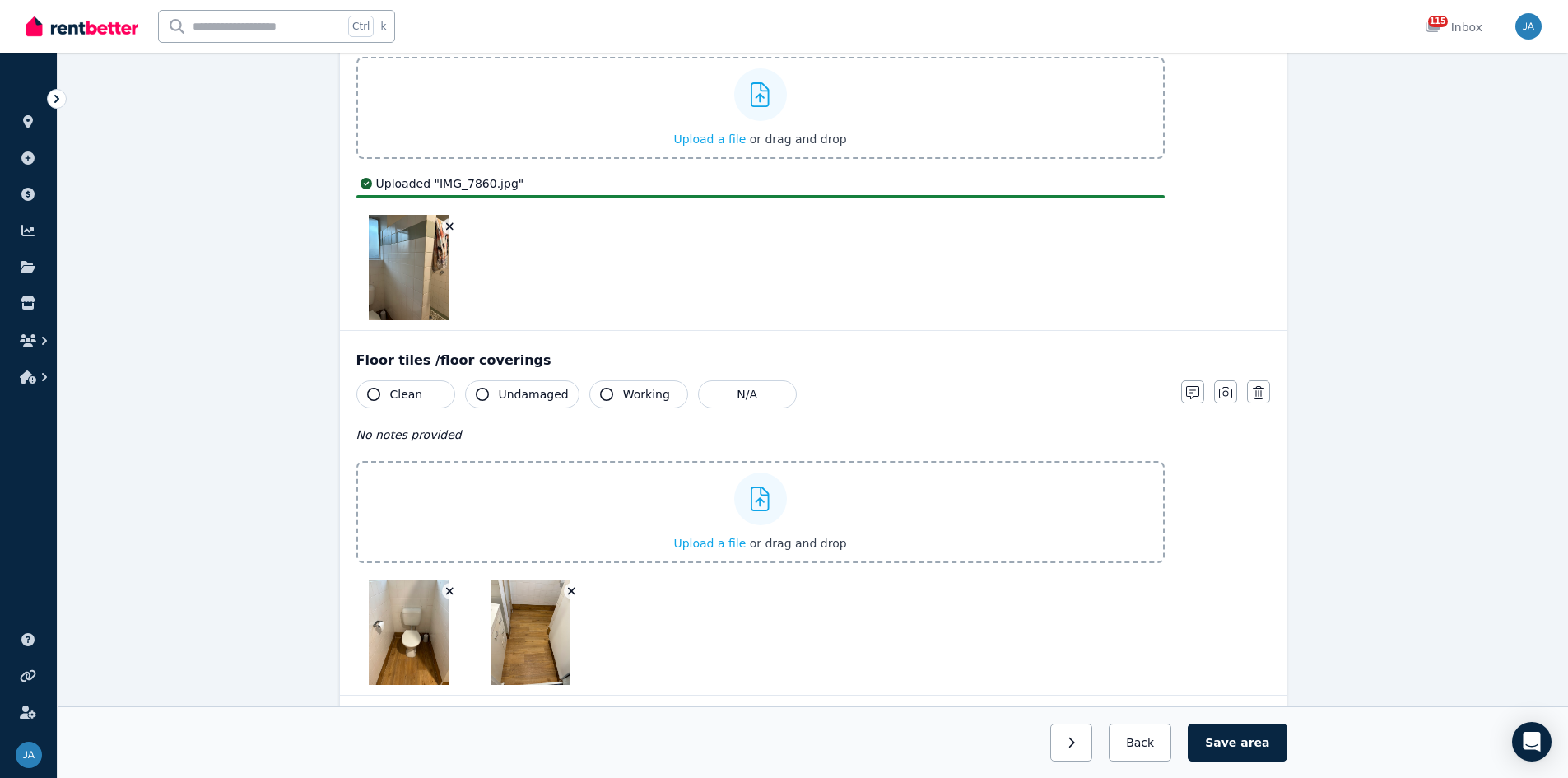
scroll to position [330, 0]
drag, startPoint x: 396, startPoint y: 392, endPoint x: 489, endPoint y: 431, distance: 100.8
click at [397, 392] on span "Clean" at bounding box center [407, 390] width 33 height 16
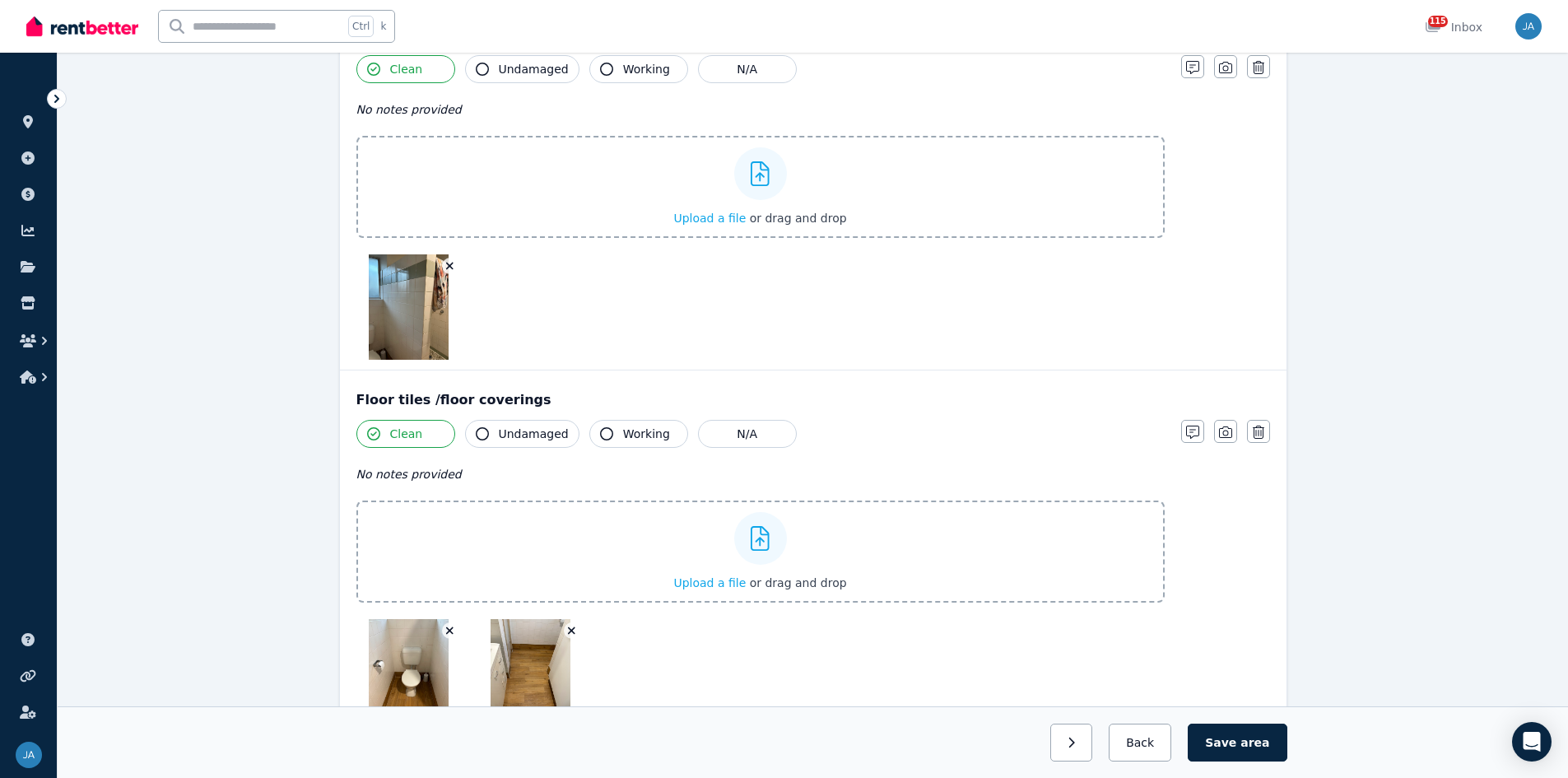
scroll to position [0, 0]
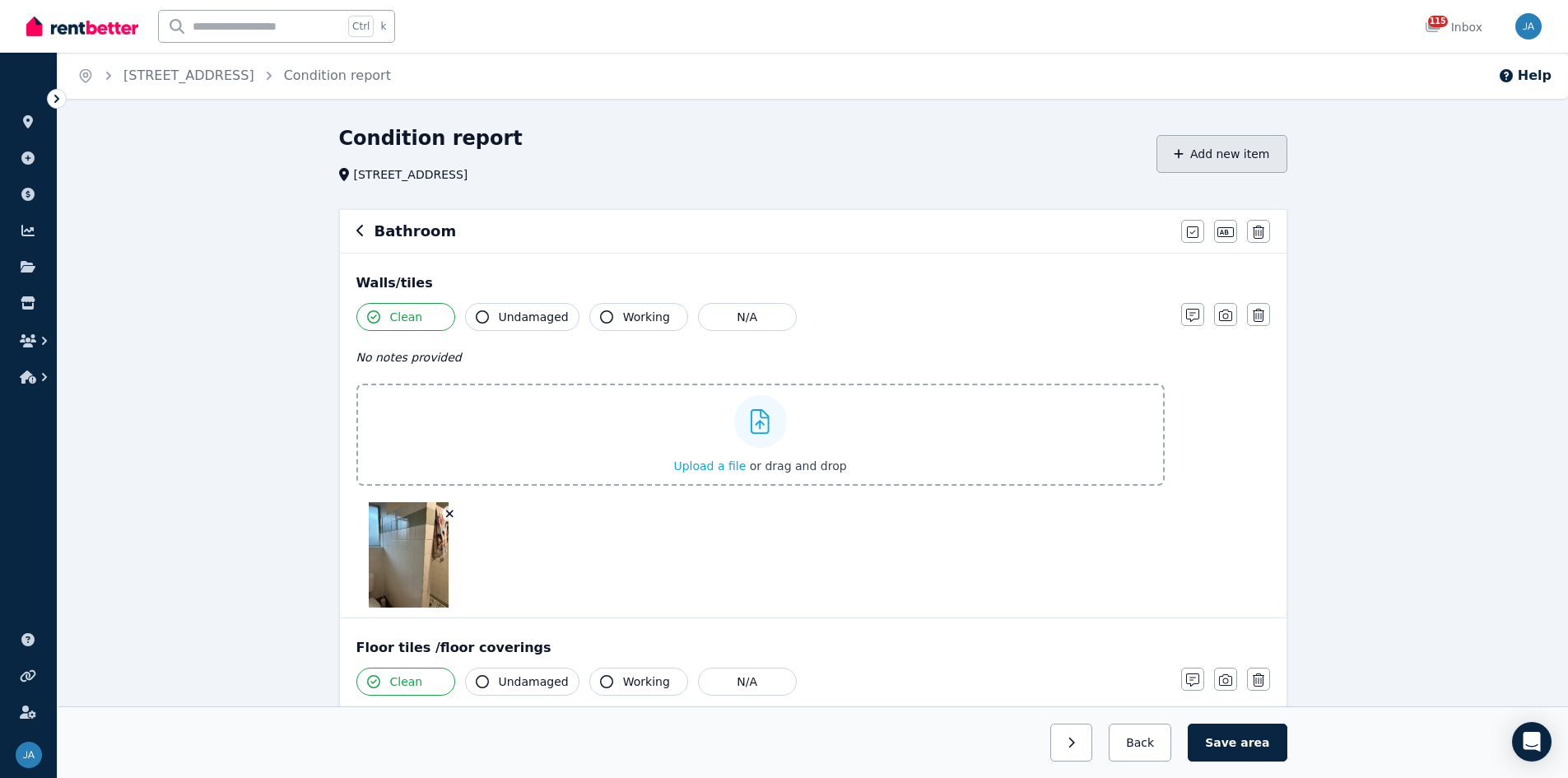
click at [1053, 159] on button "Add new item" at bounding box center [1222, 154] width 131 height 38
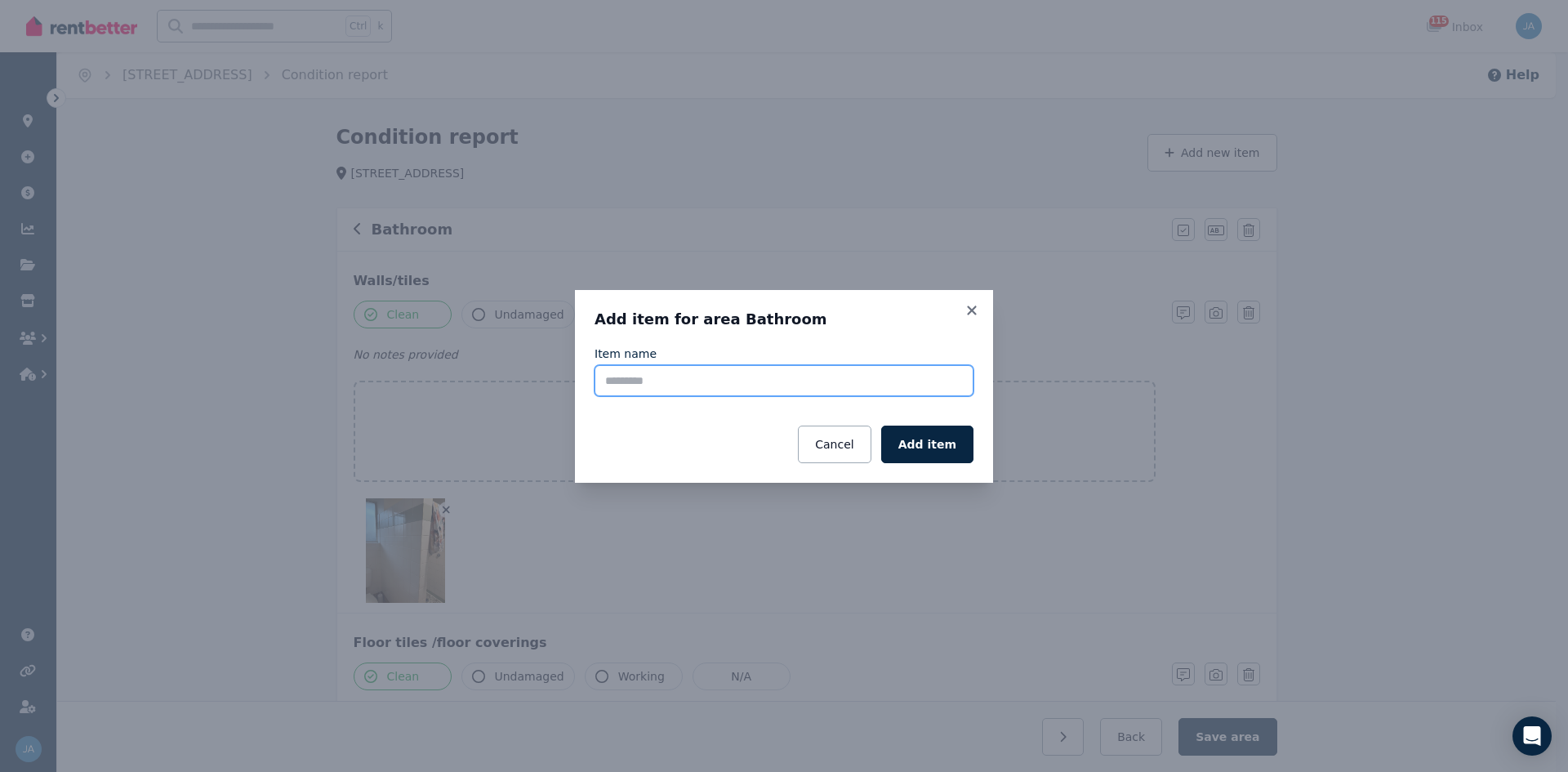
click at [702, 388] on input "Item name" at bounding box center [784, 380] width 379 height 31
click at [608, 385] on input "********" at bounding box center [784, 380] width 379 height 31
type input "********"
click at [936, 447] on button "Add item" at bounding box center [927, 445] width 92 height 38
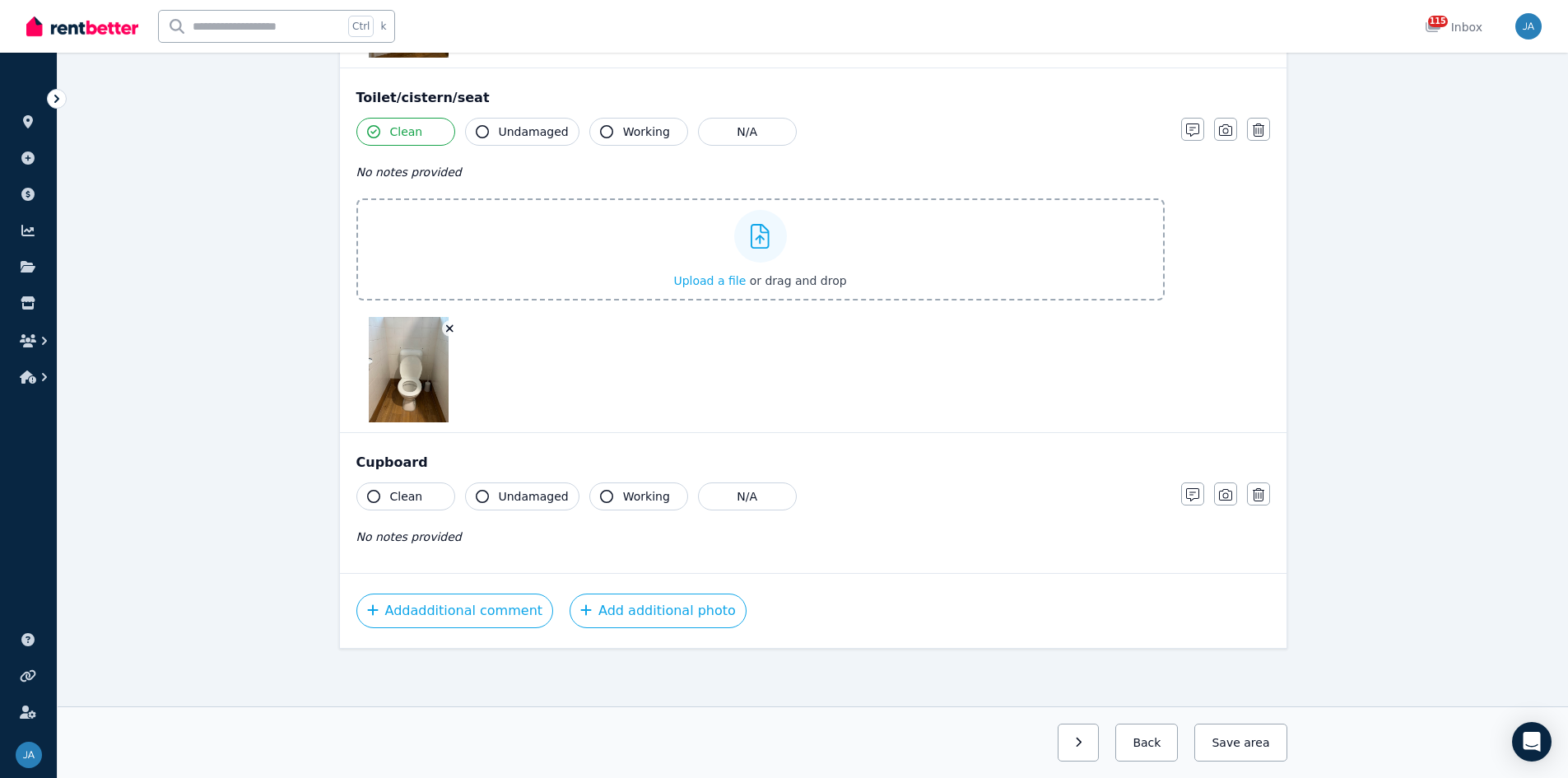
scroll to position [3712, 0]
click at [1053, 481] on icon "button" at bounding box center [1225, 492] width 13 height 11
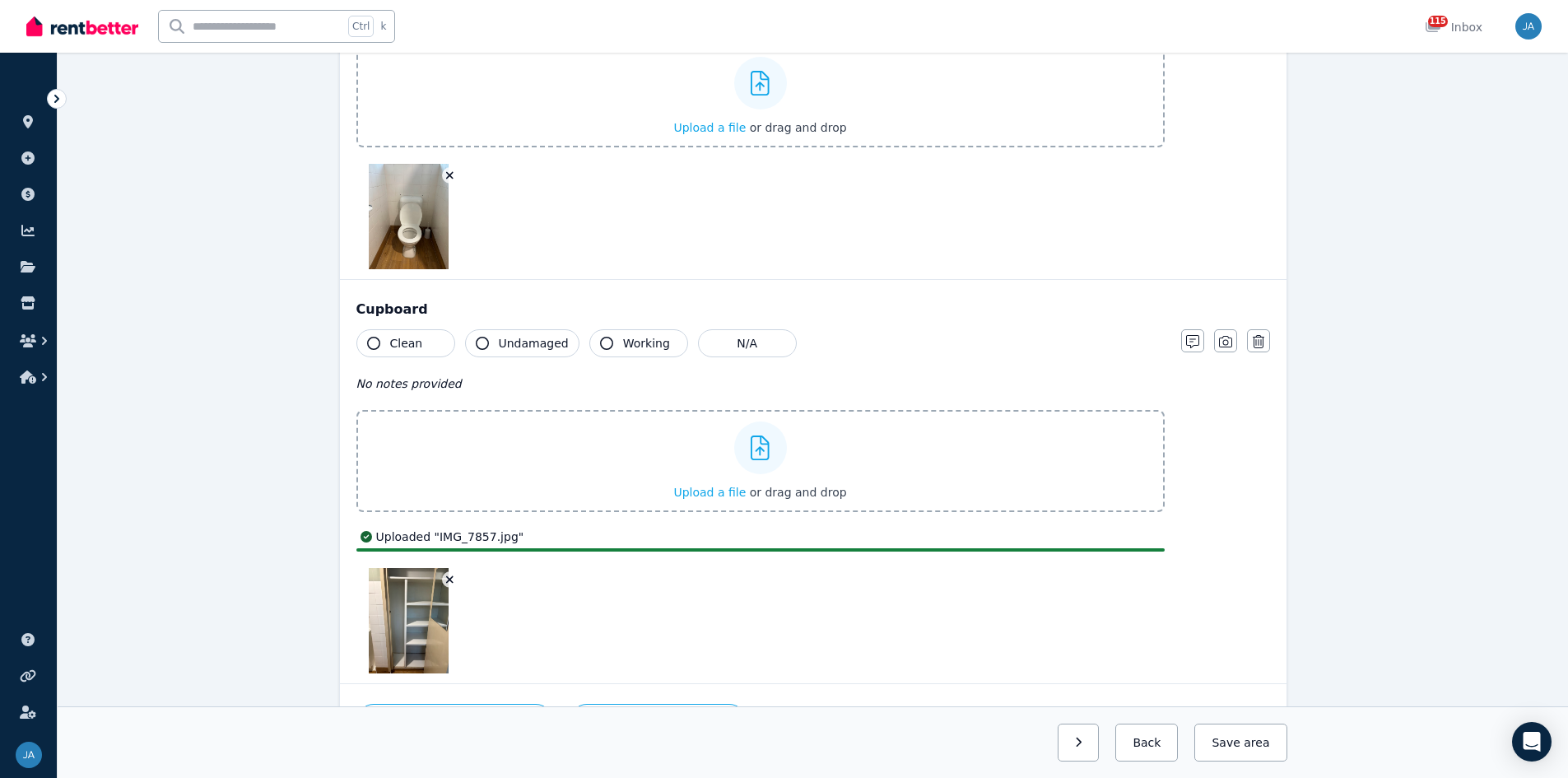
scroll to position [3976, 0]
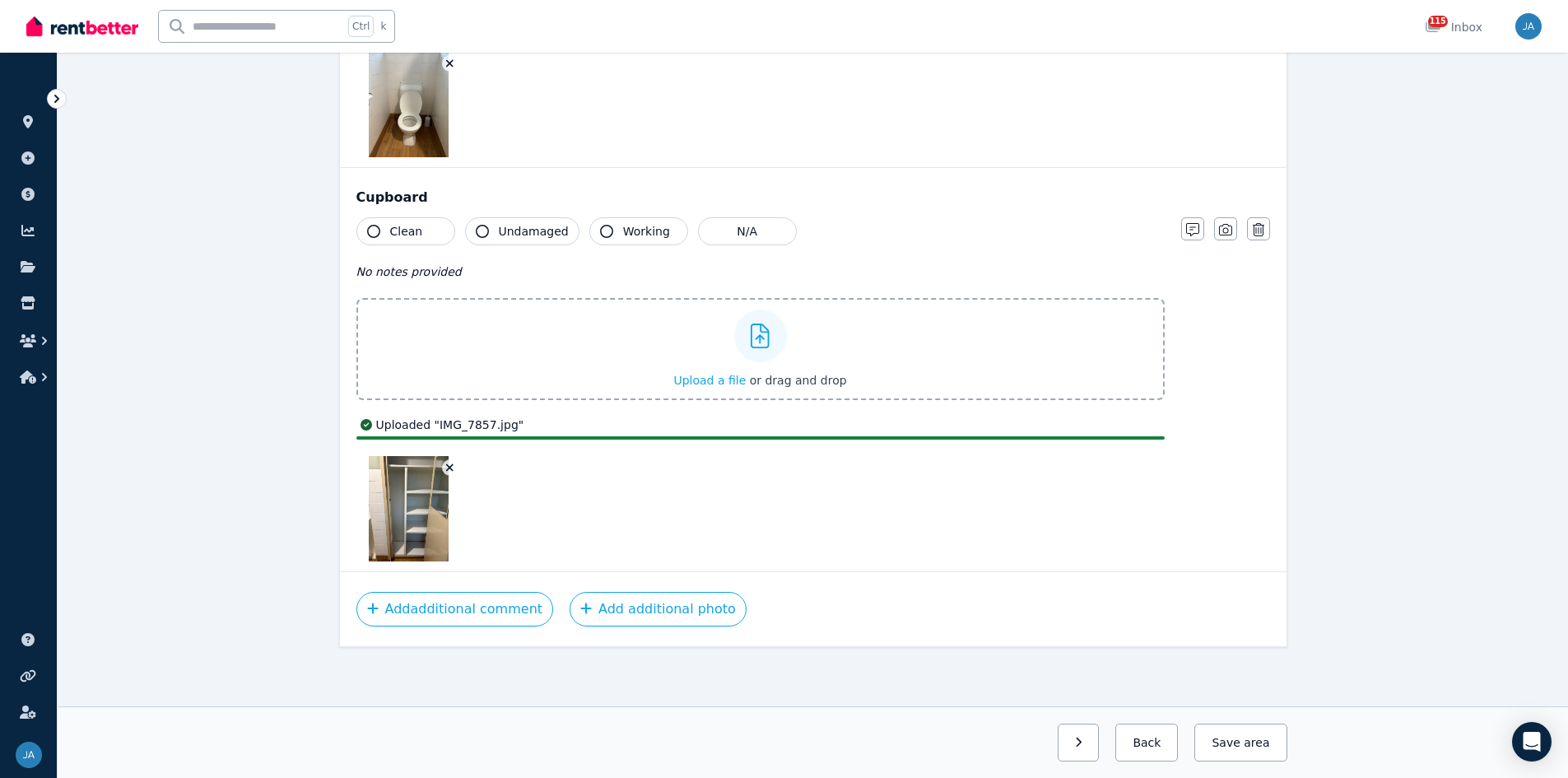
click at [394, 228] on span "Clean" at bounding box center [407, 231] width 33 height 16
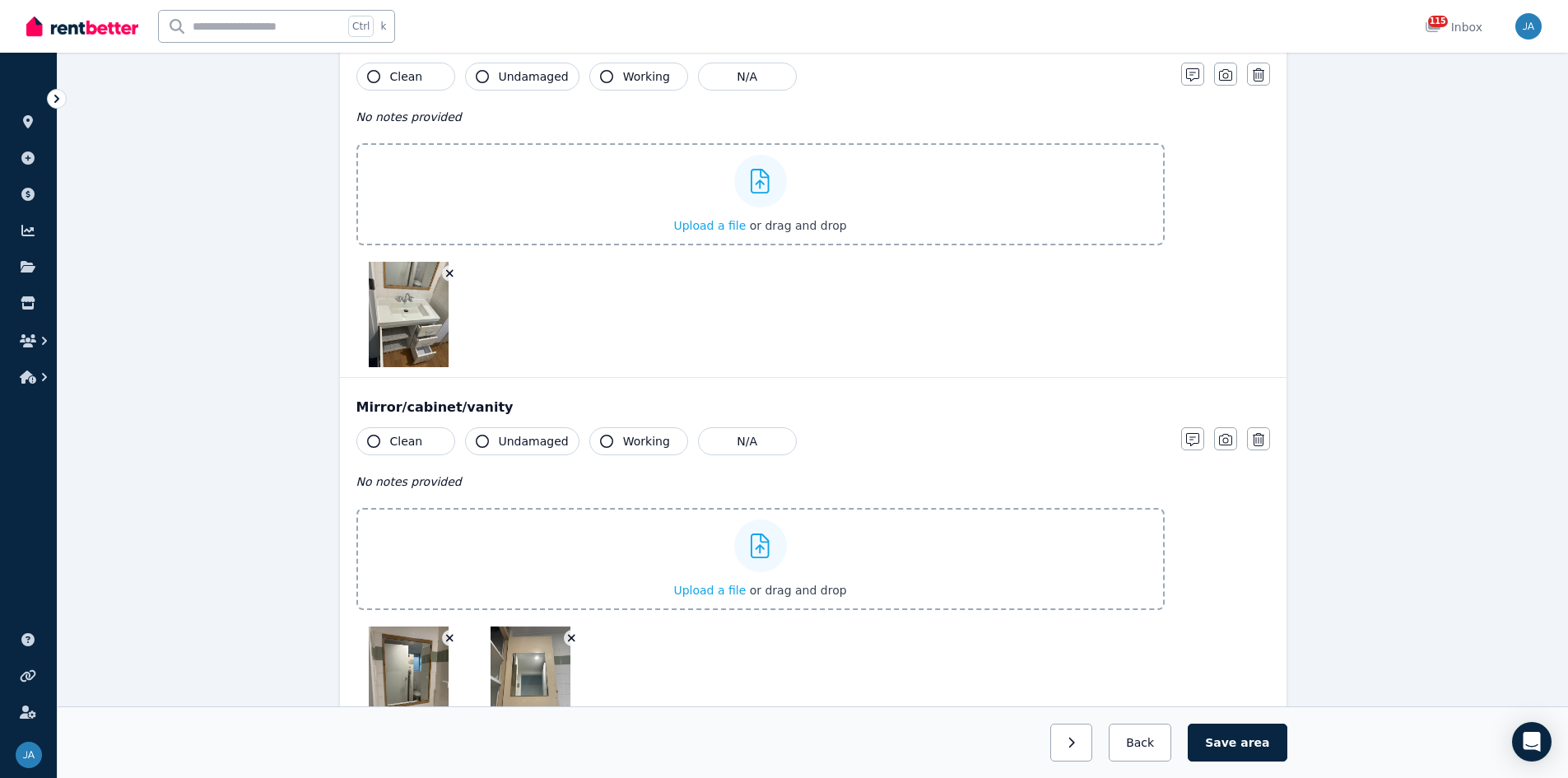
scroll to position [2659, 0]
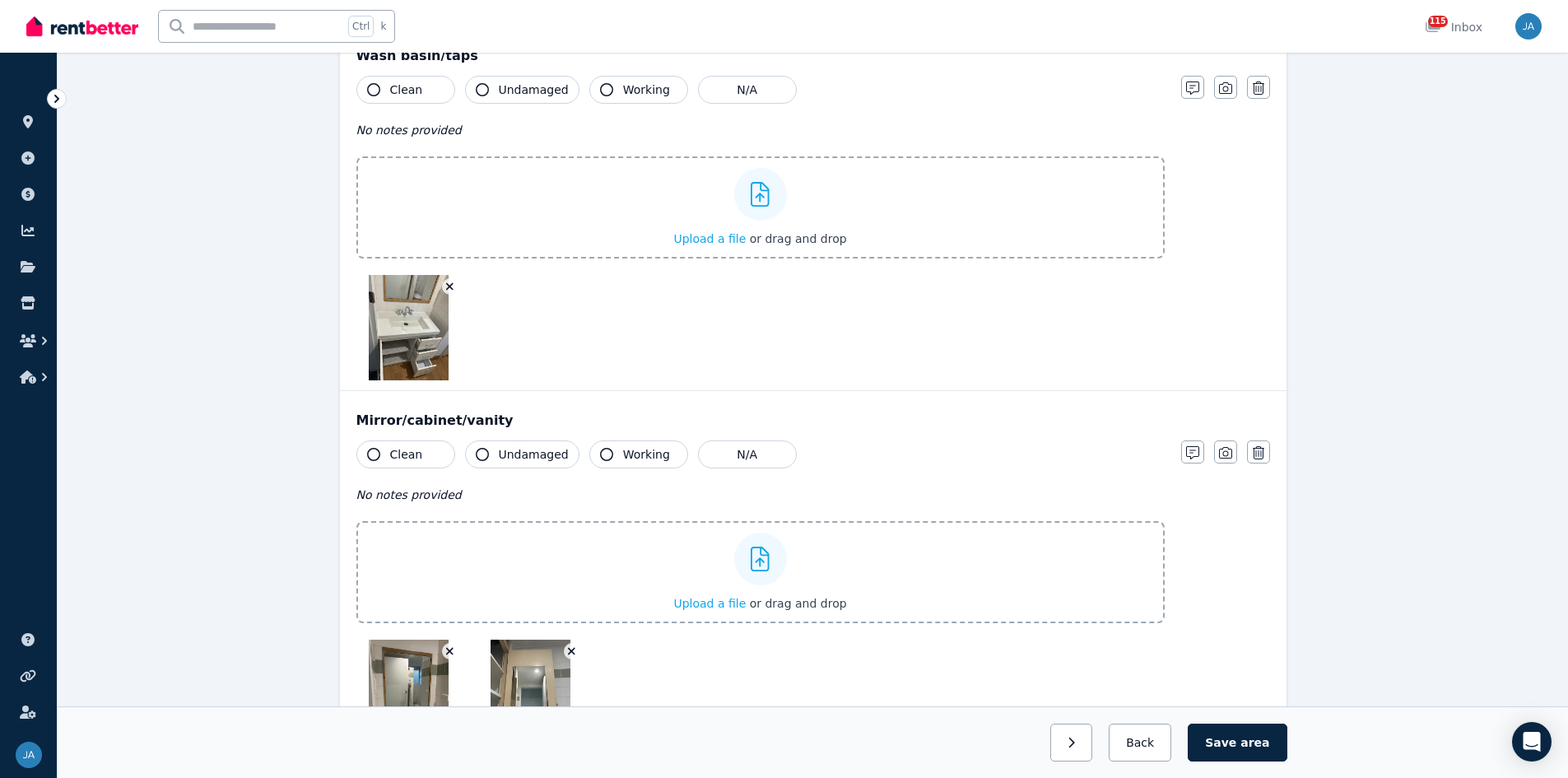
click at [394, 463] on button "Clean" at bounding box center [406, 454] width 99 height 28
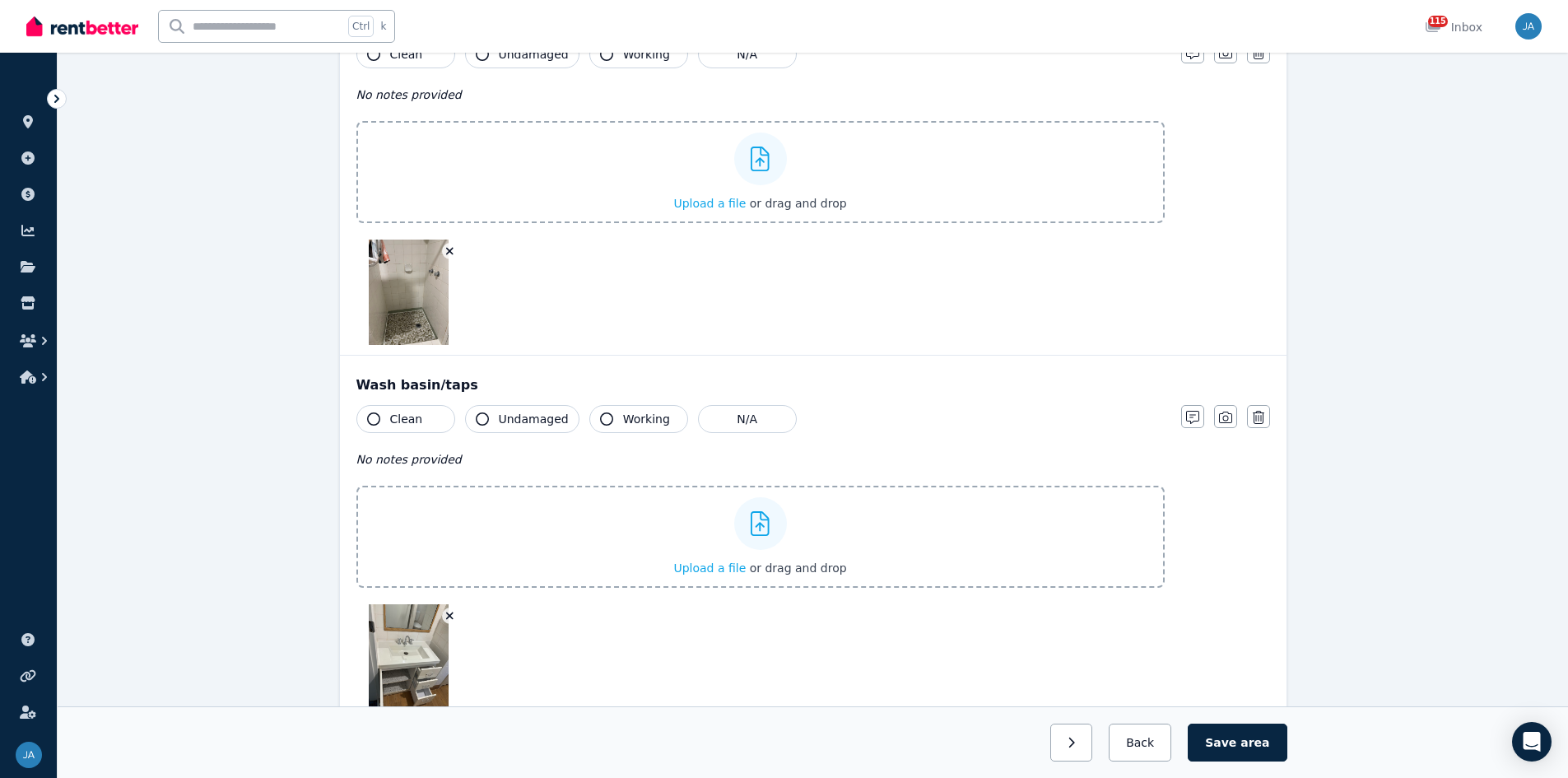
click at [421, 421] on button "Clean" at bounding box center [406, 419] width 99 height 28
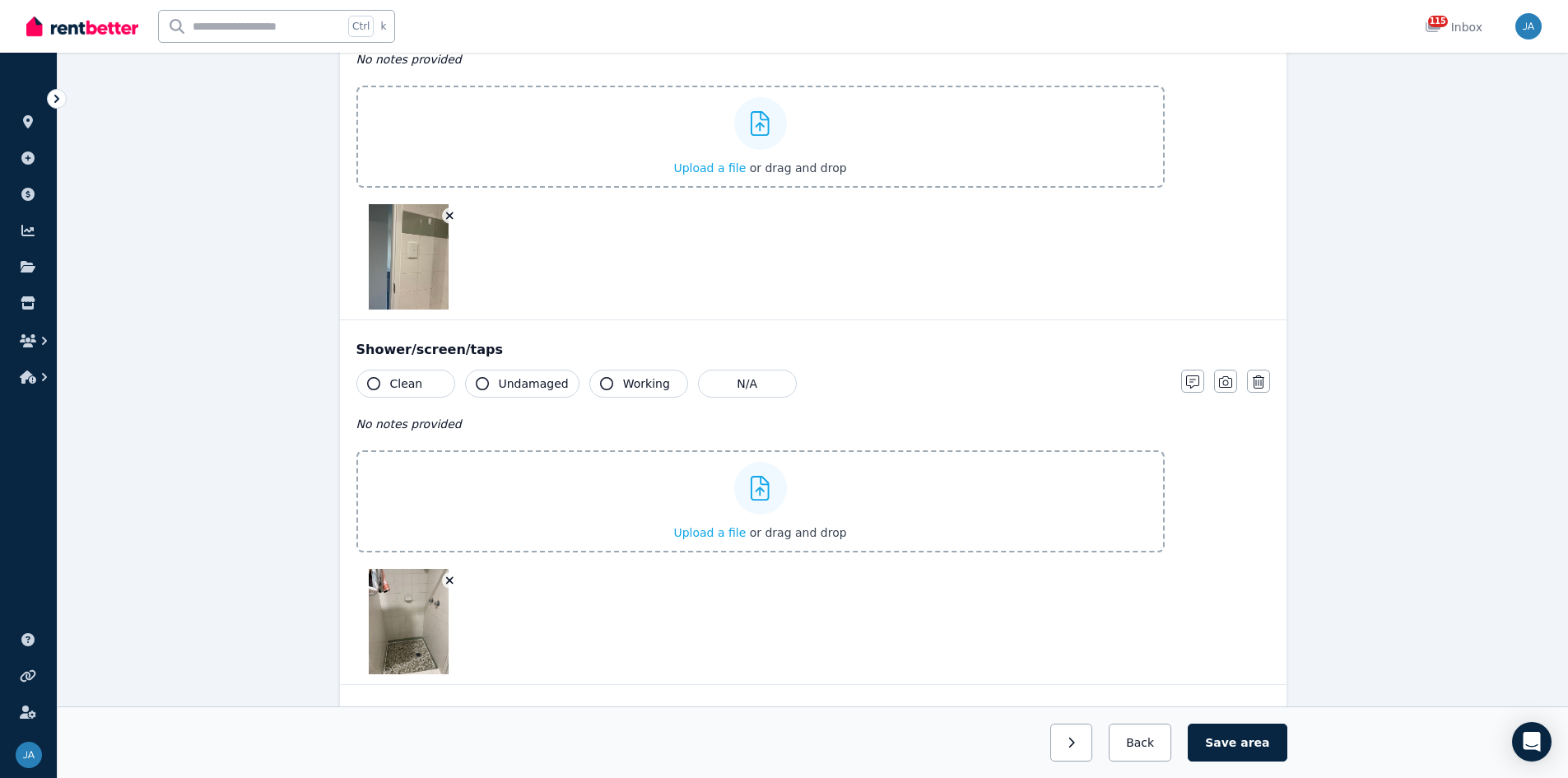
drag, startPoint x: 389, startPoint y: 374, endPoint x: 516, endPoint y: 428, distance: 138.0
click at [390, 374] on button "Clean" at bounding box center [406, 383] width 99 height 28
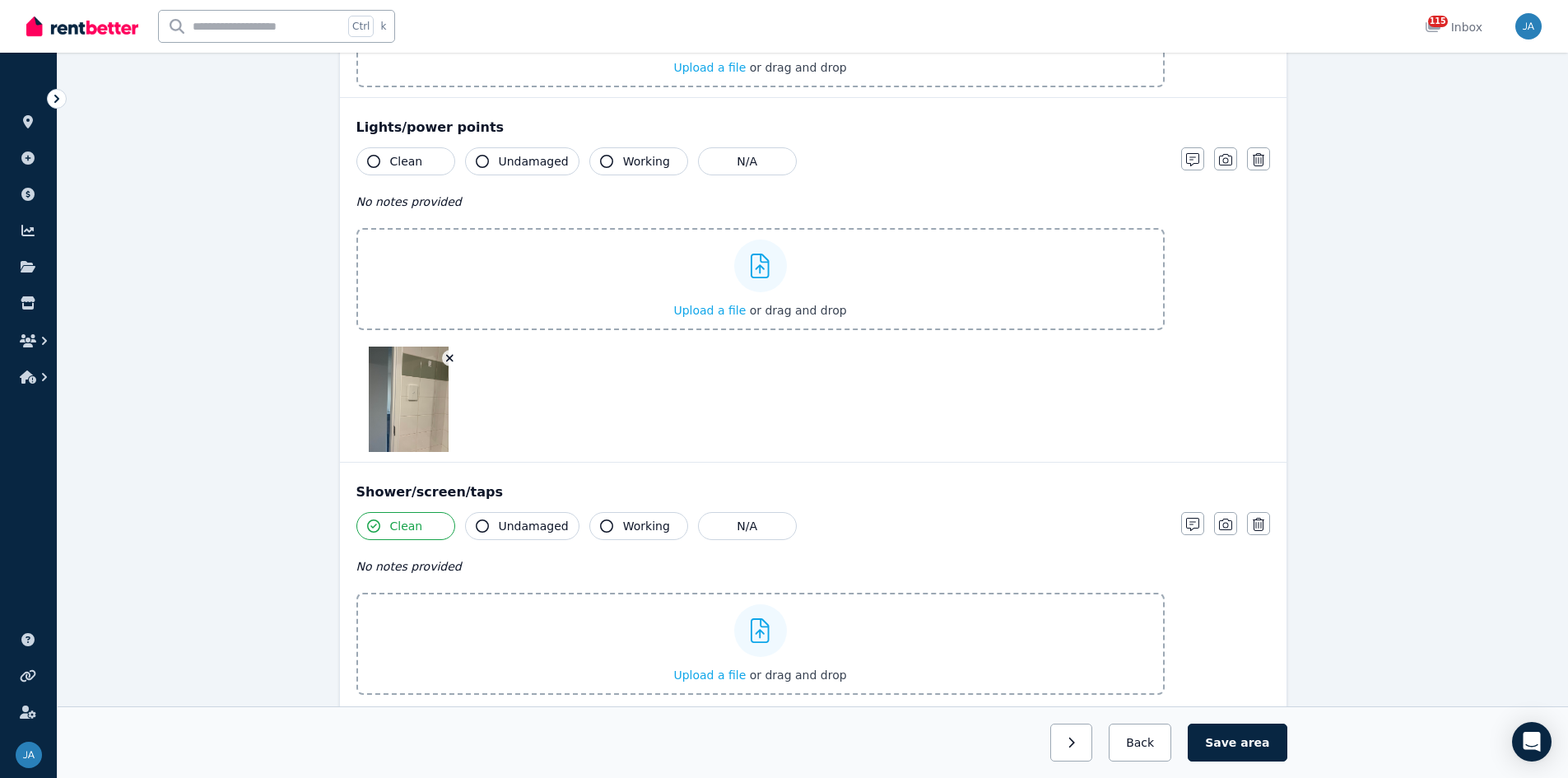
scroll to position [1588, 0]
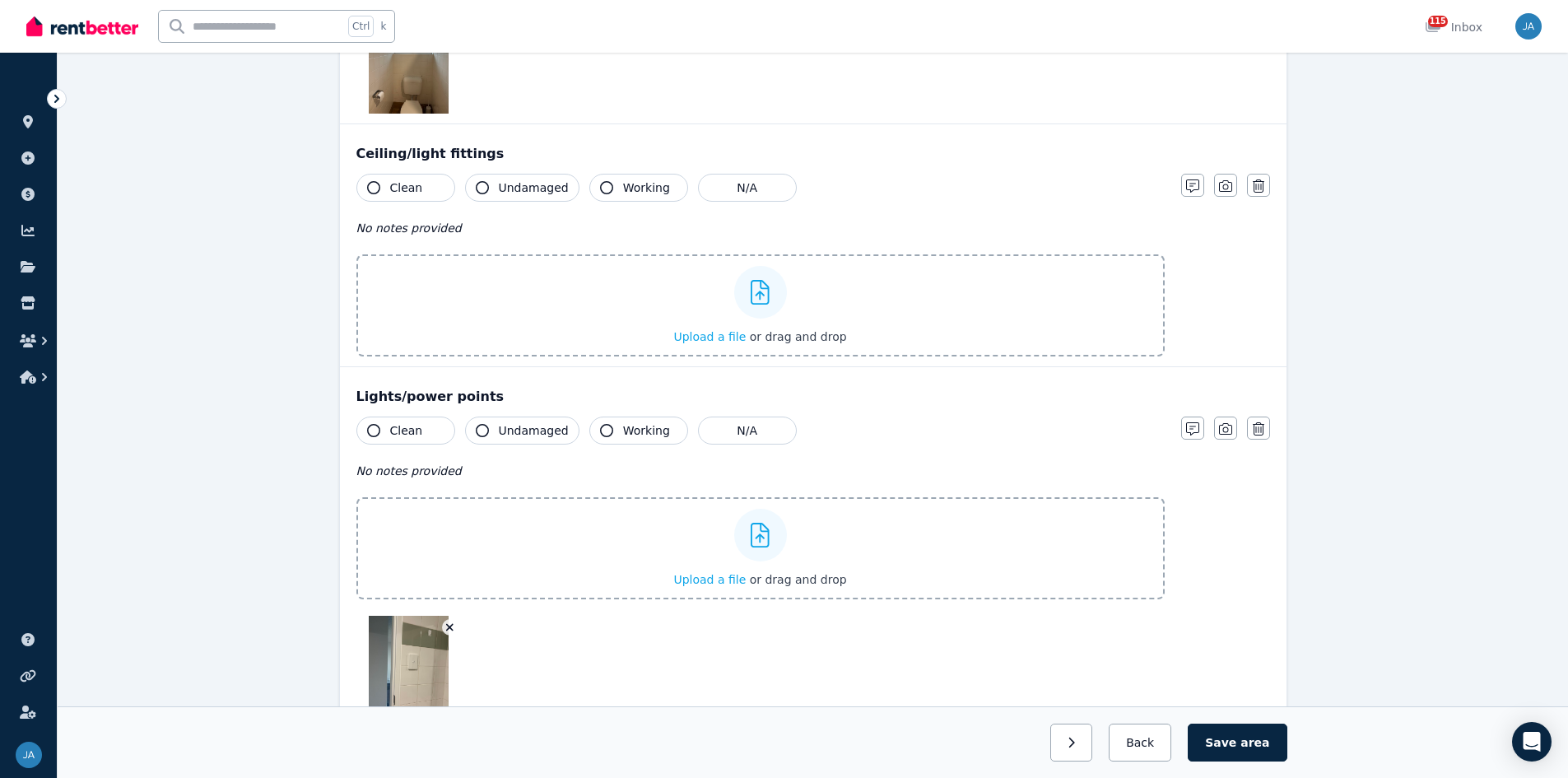
click at [407, 414] on div "Lights/power points Clean Undamaged Working N/A No notes provided Upload a file…" at bounding box center [813, 549] width 947 height 363
drag, startPoint x: 407, startPoint y: 425, endPoint x: 488, endPoint y: 459, distance: 87.8
click at [408, 425] on span "Clean" at bounding box center [407, 430] width 33 height 16
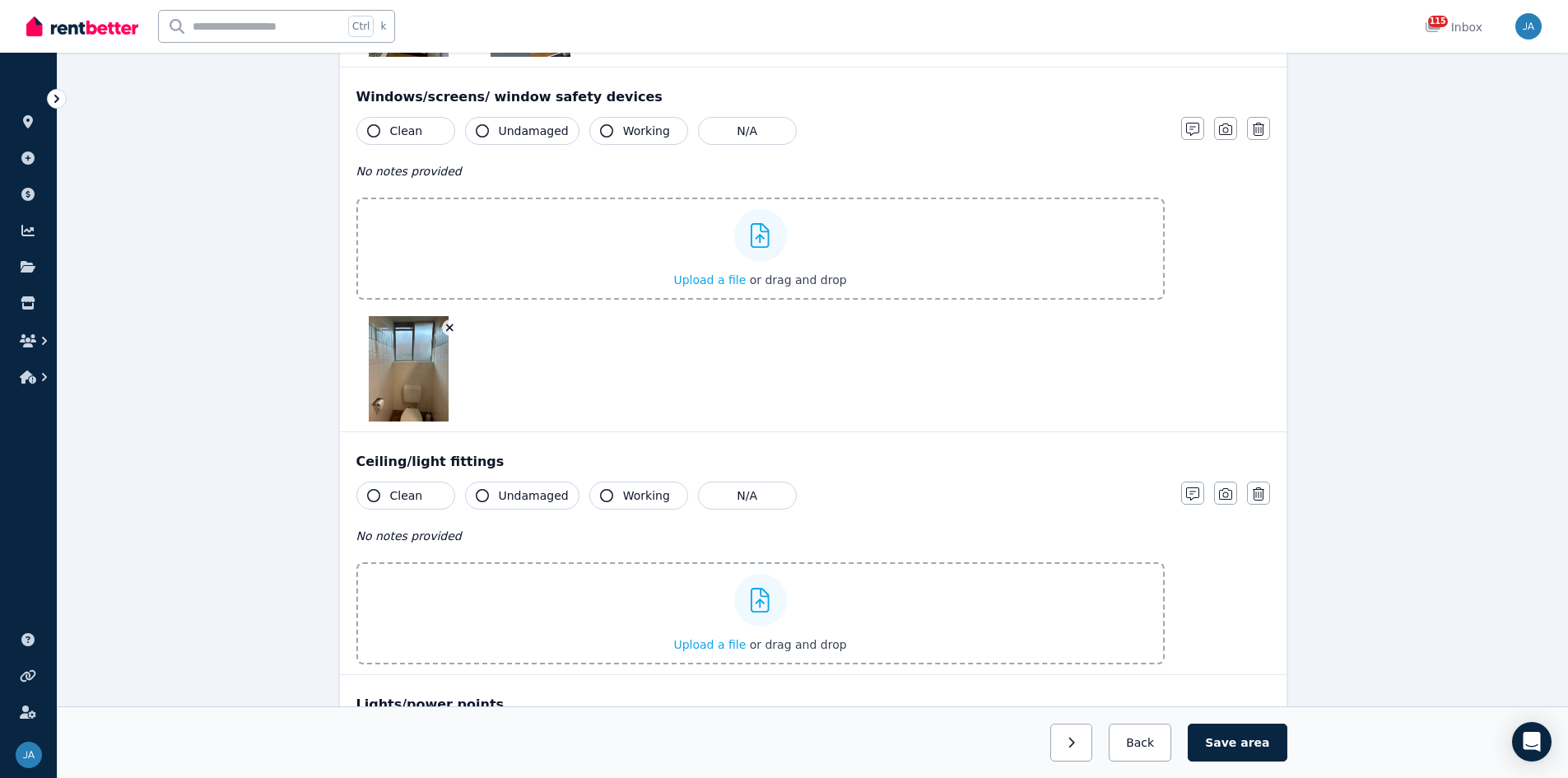
scroll to position [1258, 0]
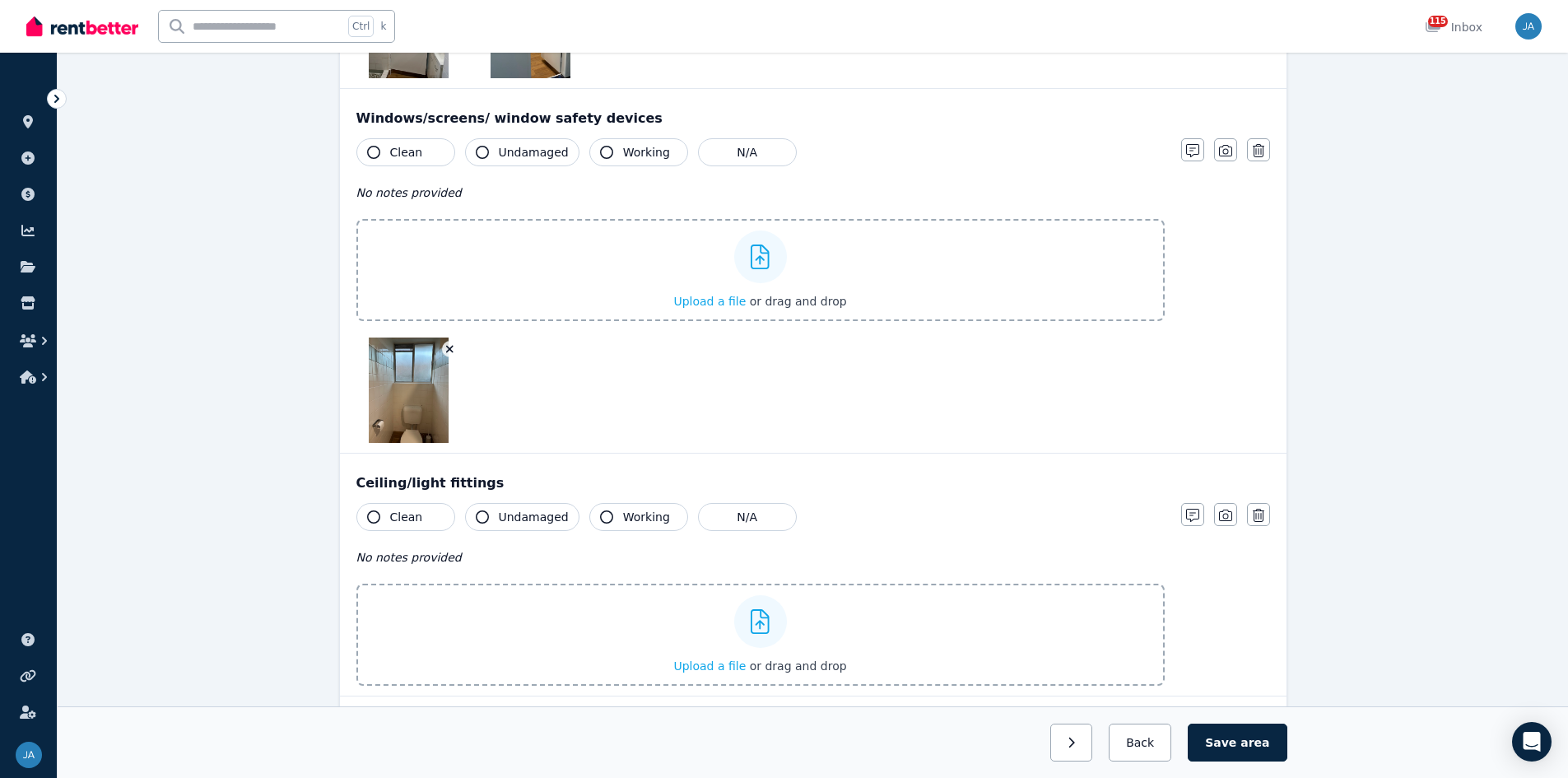
drag, startPoint x: 417, startPoint y: 522, endPoint x: 403, endPoint y: 396, distance: 126.8
click at [414, 481] on span "Clean" at bounding box center [407, 517] width 33 height 16
click at [402, 158] on span "Clean" at bounding box center [407, 151] width 33 height 16
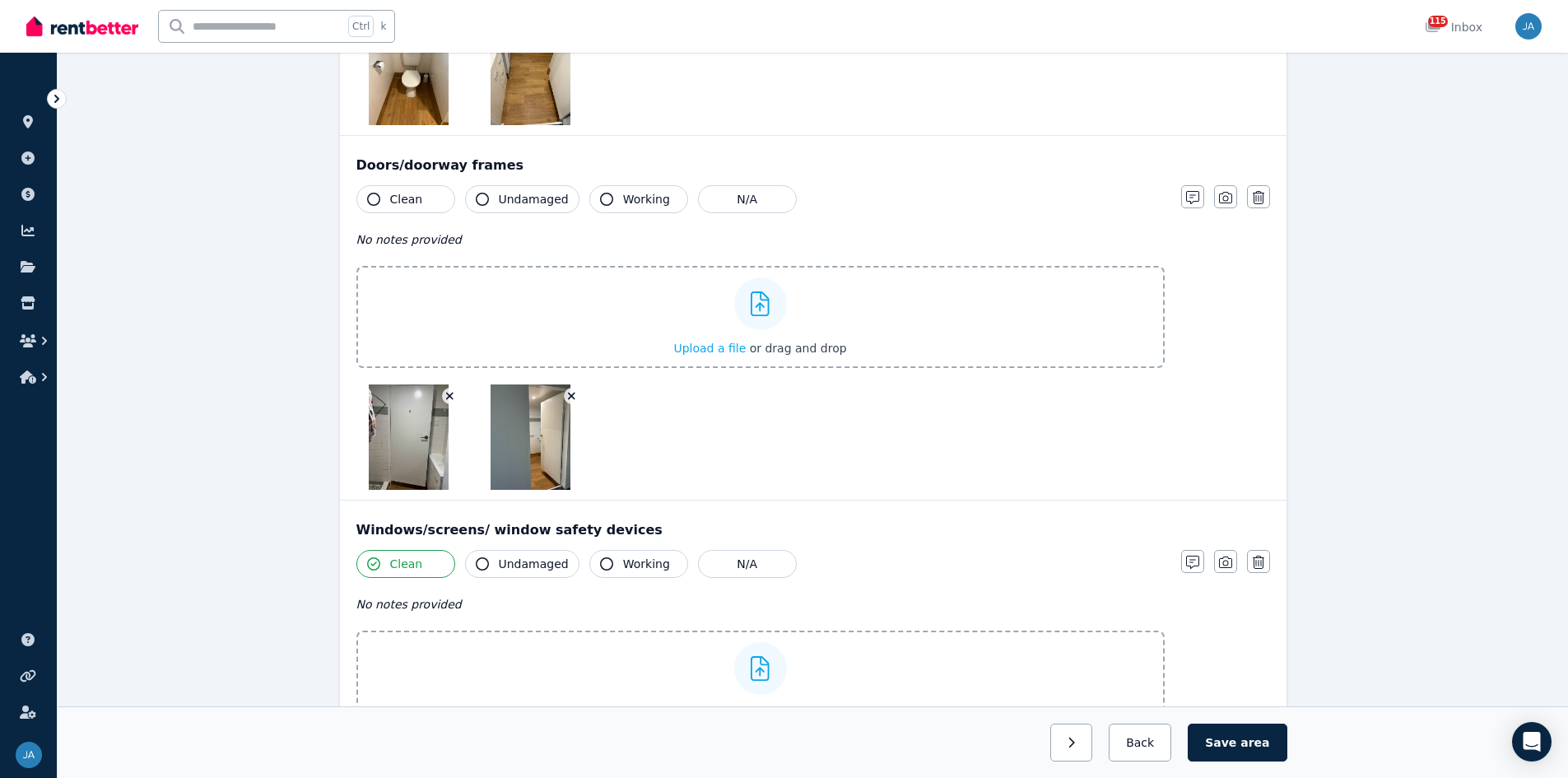
click at [408, 202] on span "Clean" at bounding box center [407, 199] width 33 height 16
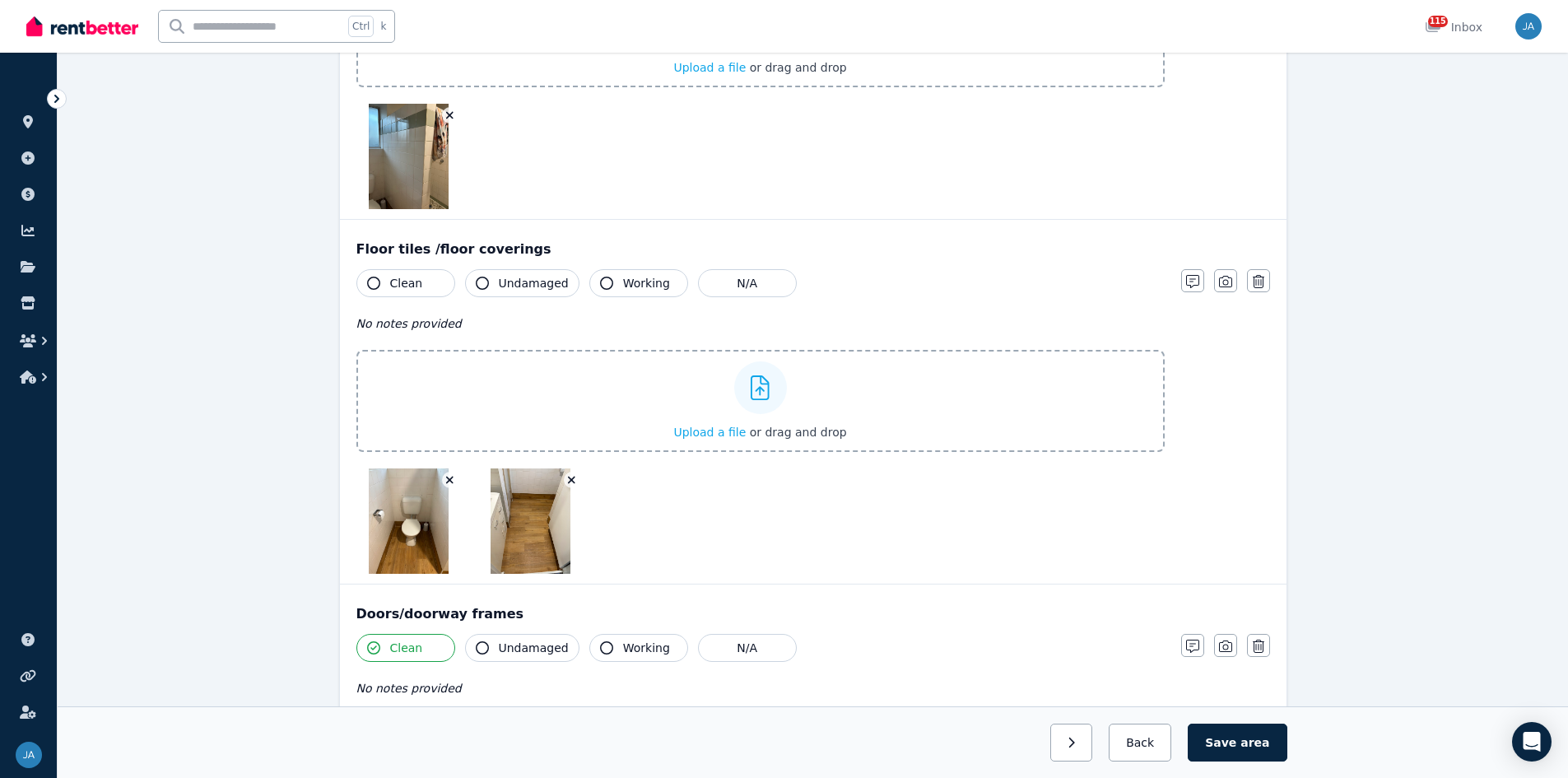
scroll to position [353, 0]
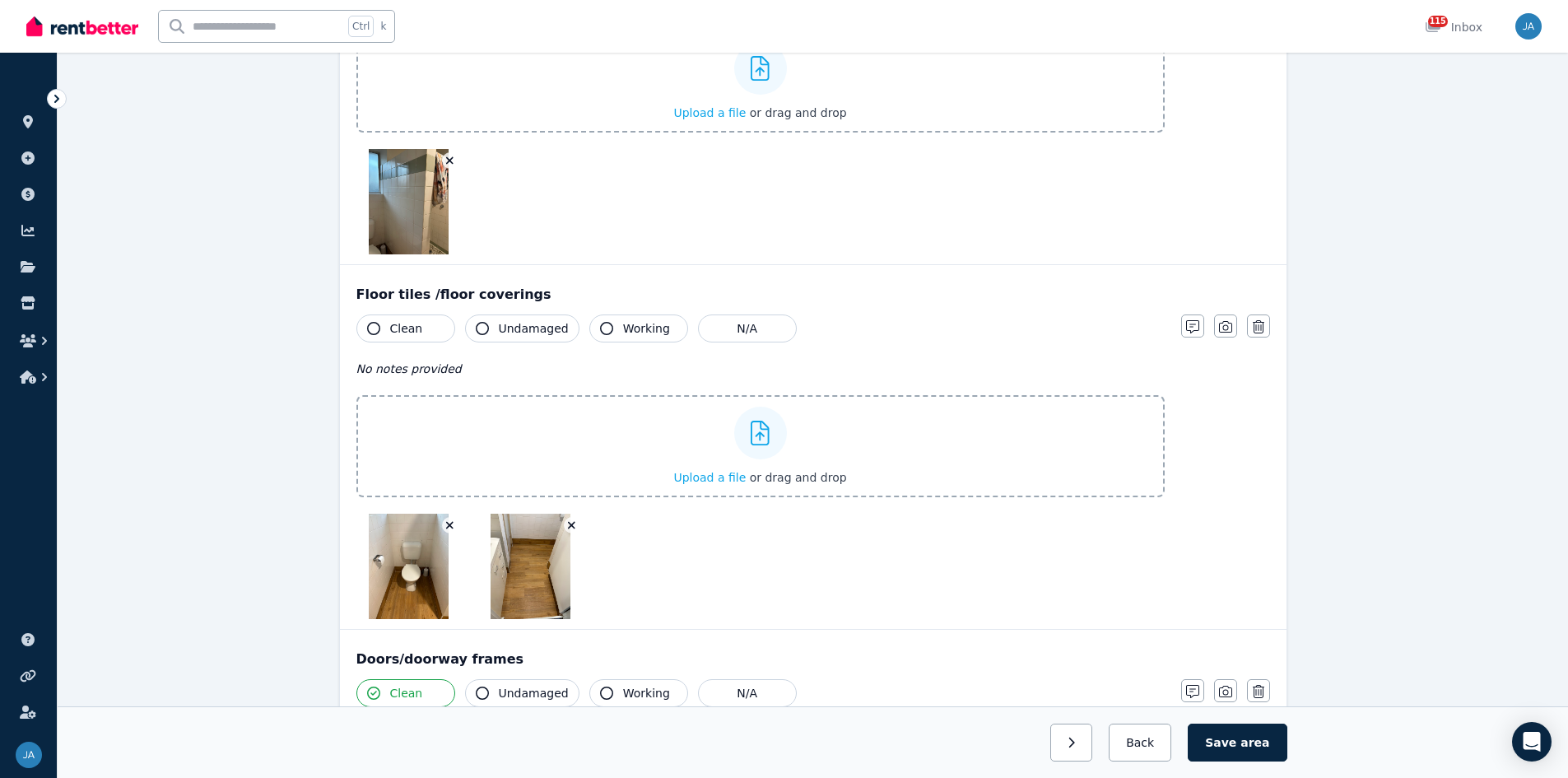
click at [414, 325] on span "Clean" at bounding box center [407, 328] width 33 height 16
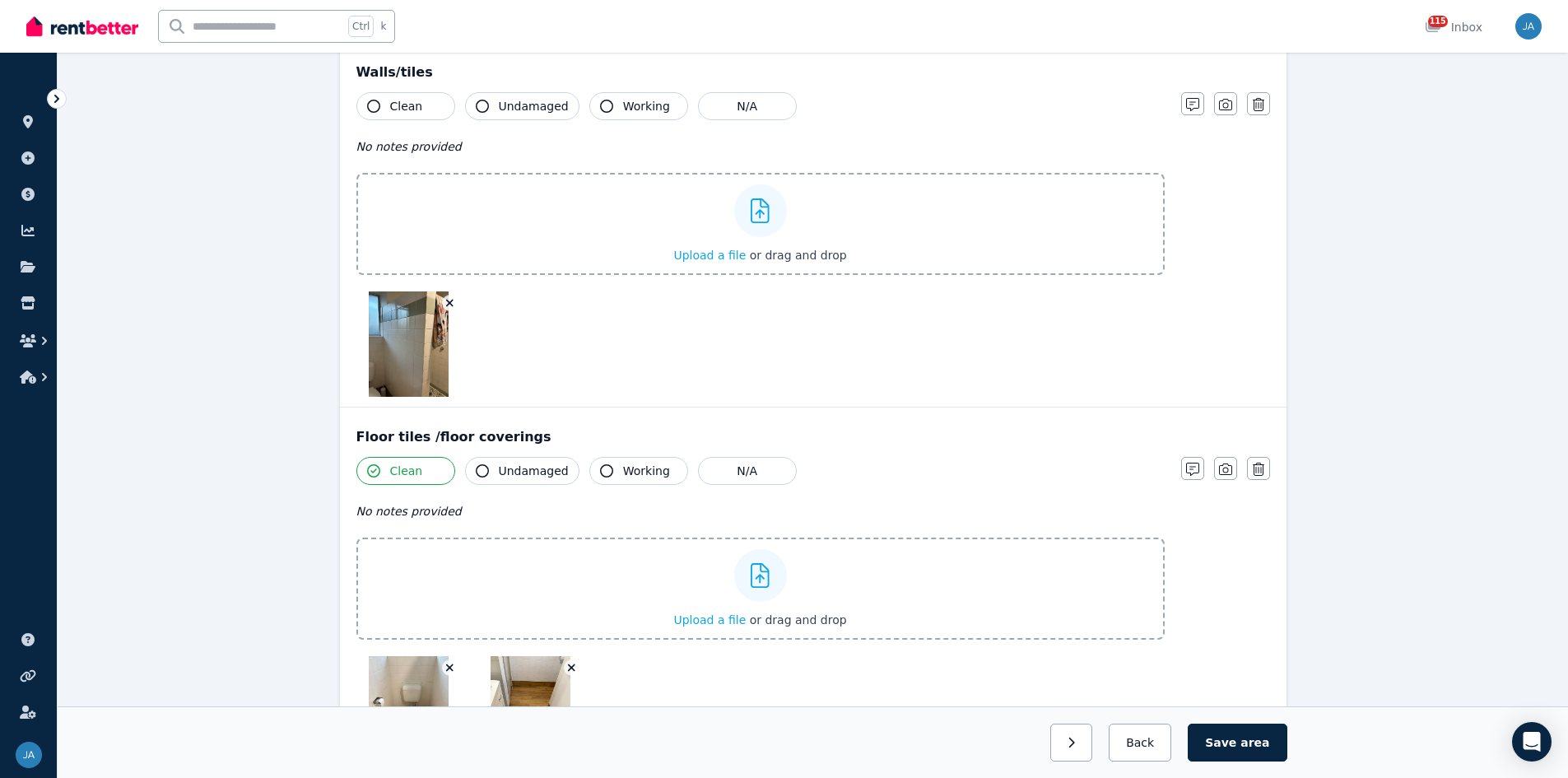
scroll to position [0, 0]
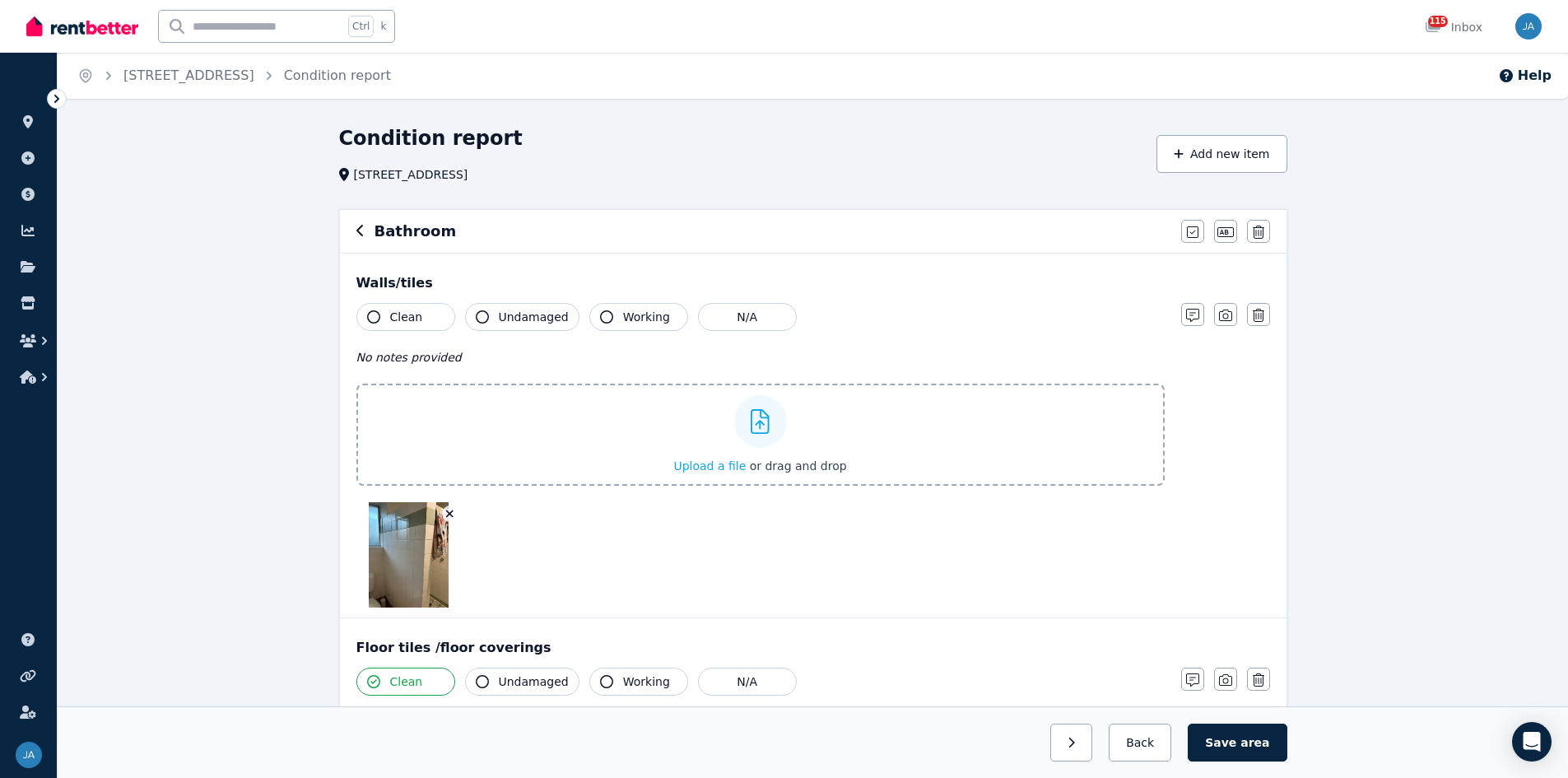
click at [417, 304] on button "Clean" at bounding box center [406, 317] width 99 height 28
click at [363, 232] on icon "button" at bounding box center [361, 230] width 9 height 13
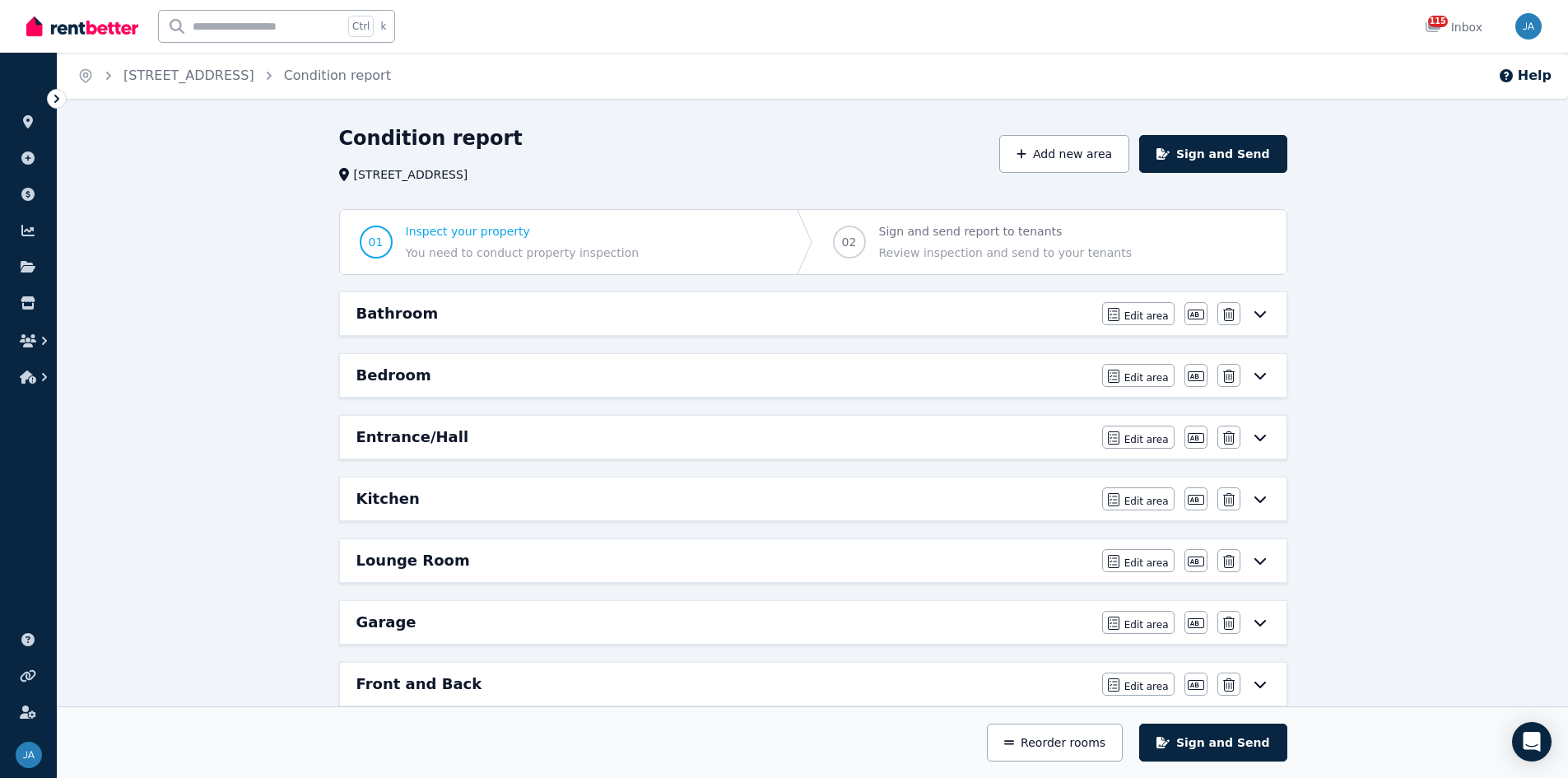
click at [454, 312] on div "Bathroom" at bounding box center [724, 313] width 736 height 23
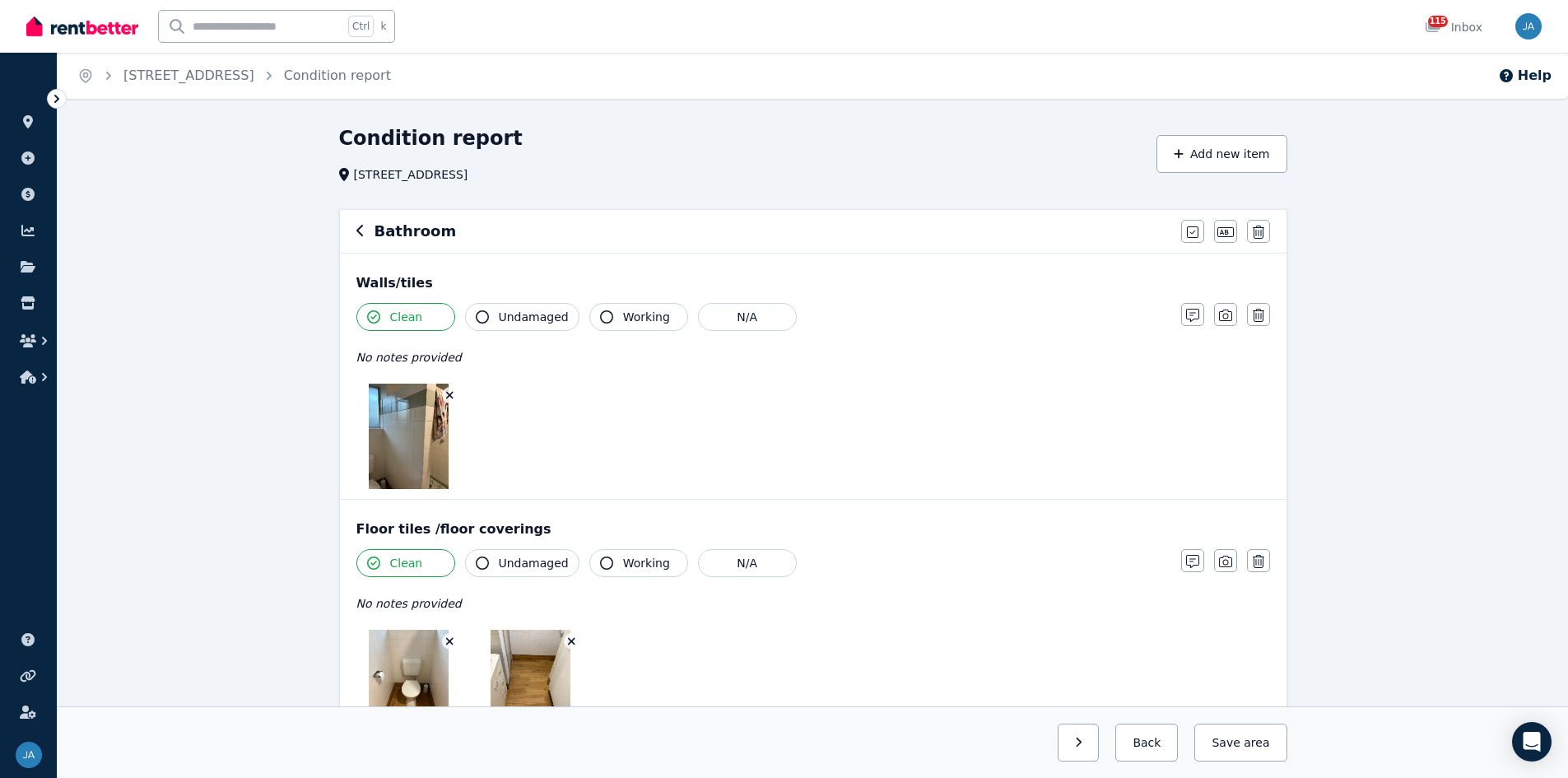
click at [362, 232] on icon "button" at bounding box center [361, 230] width 9 height 13
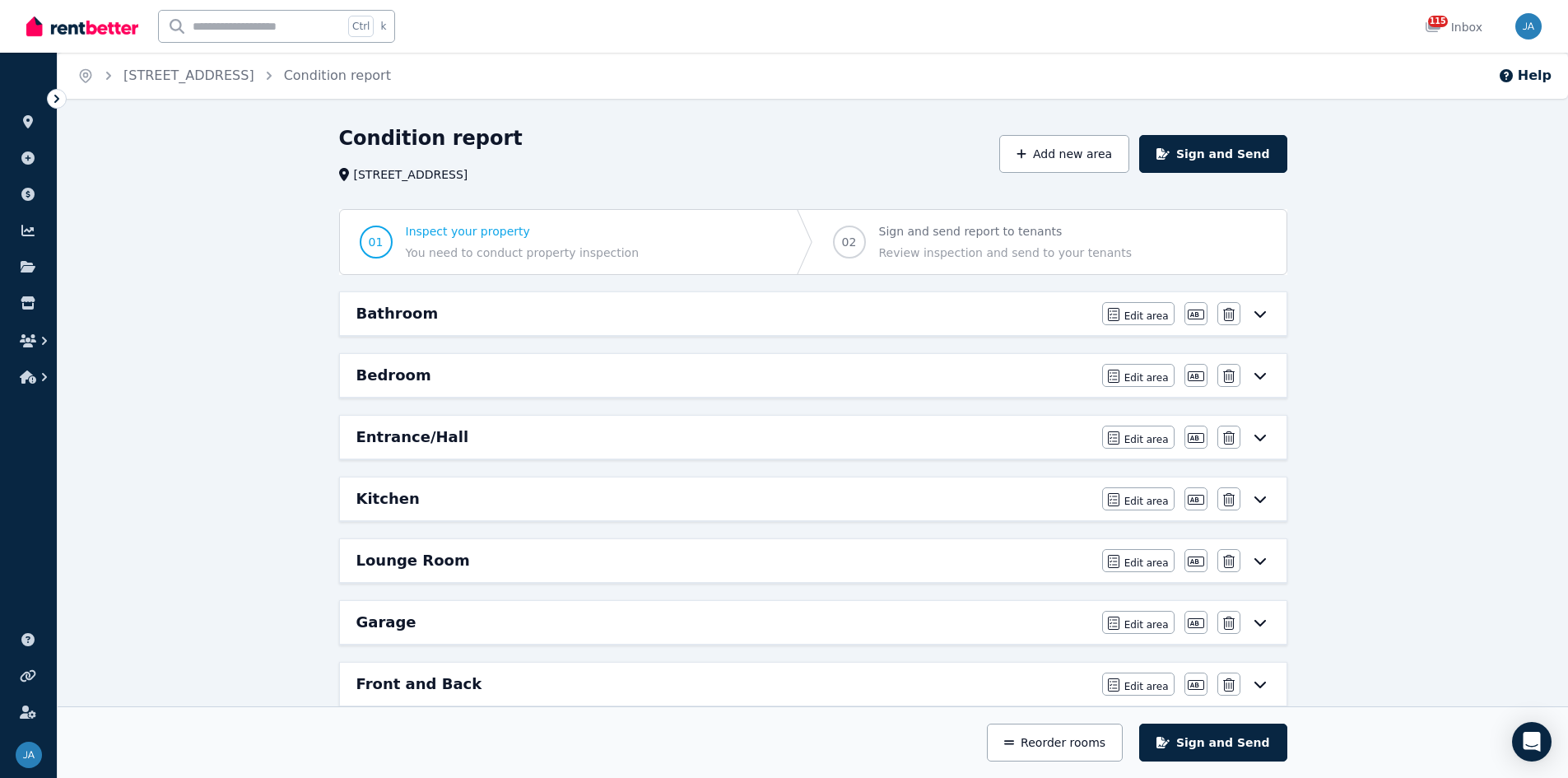
click at [437, 326] on div "Bathroom Edit area Edit area Edit name [GEOGRAPHIC_DATA]" at bounding box center [813, 313] width 947 height 42
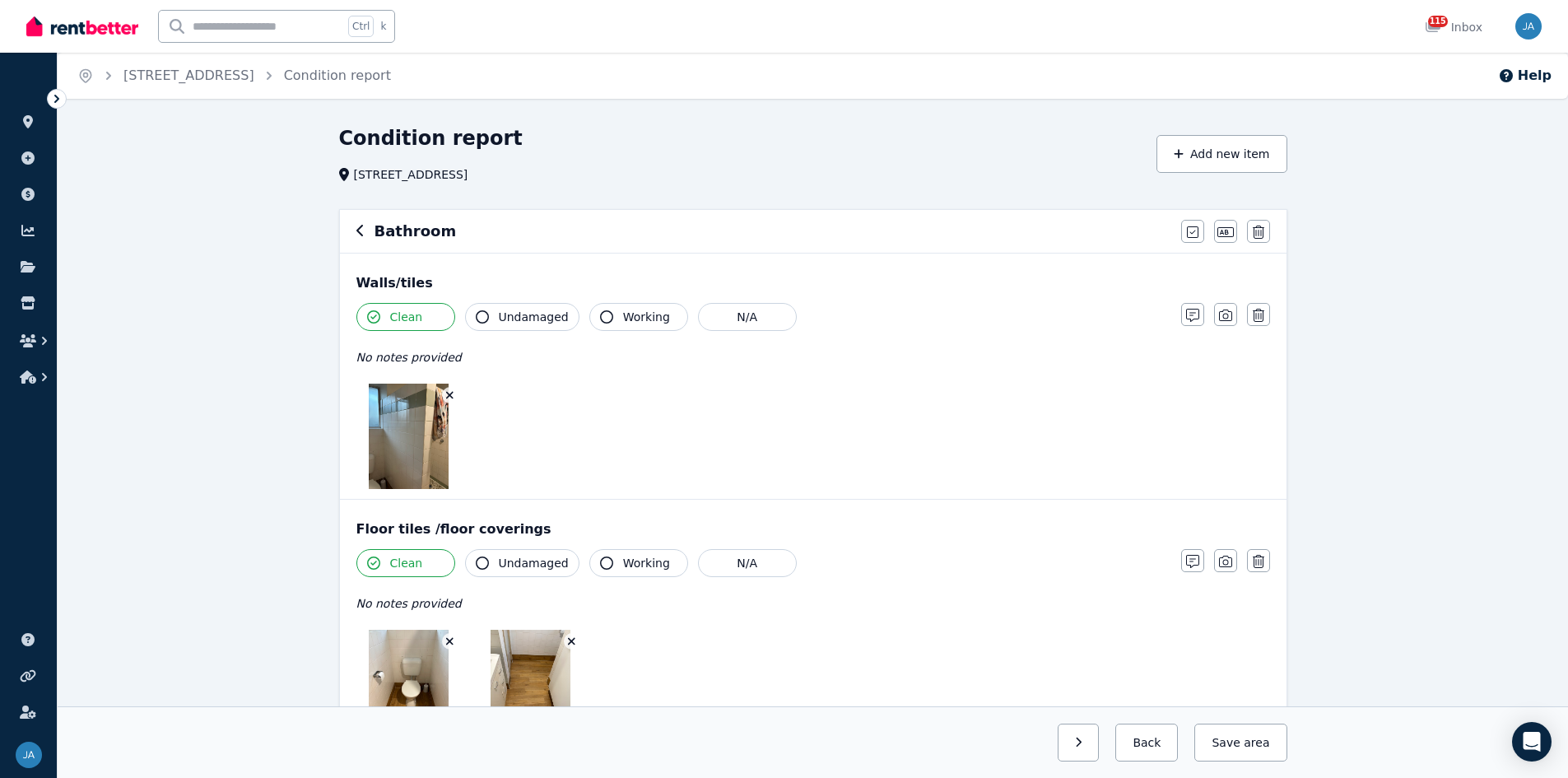
drag, startPoint x: 355, startPoint y: 228, endPoint x: 401, endPoint y: 298, distance: 83.8
click at [357, 228] on div "Bathroom Mark all items as good Edit name Delete" at bounding box center [813, 231] width 947 height 42
click at [360, 231] on icon "button" at bounding box center [361, 230] width 9 height 13
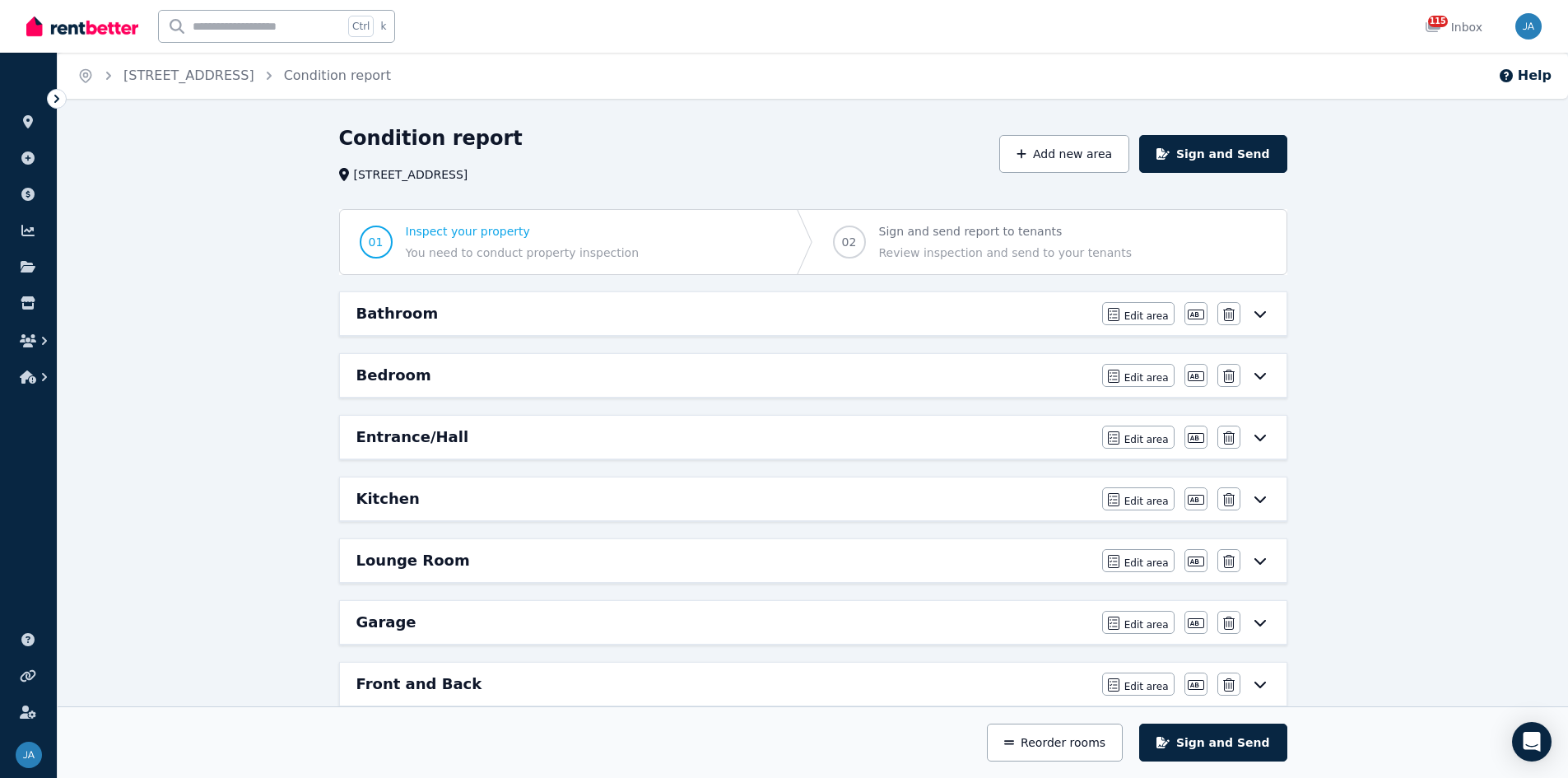
click at [442, 378] on div "Bedroom" at bounding box center [724, 375] width 736 height 23
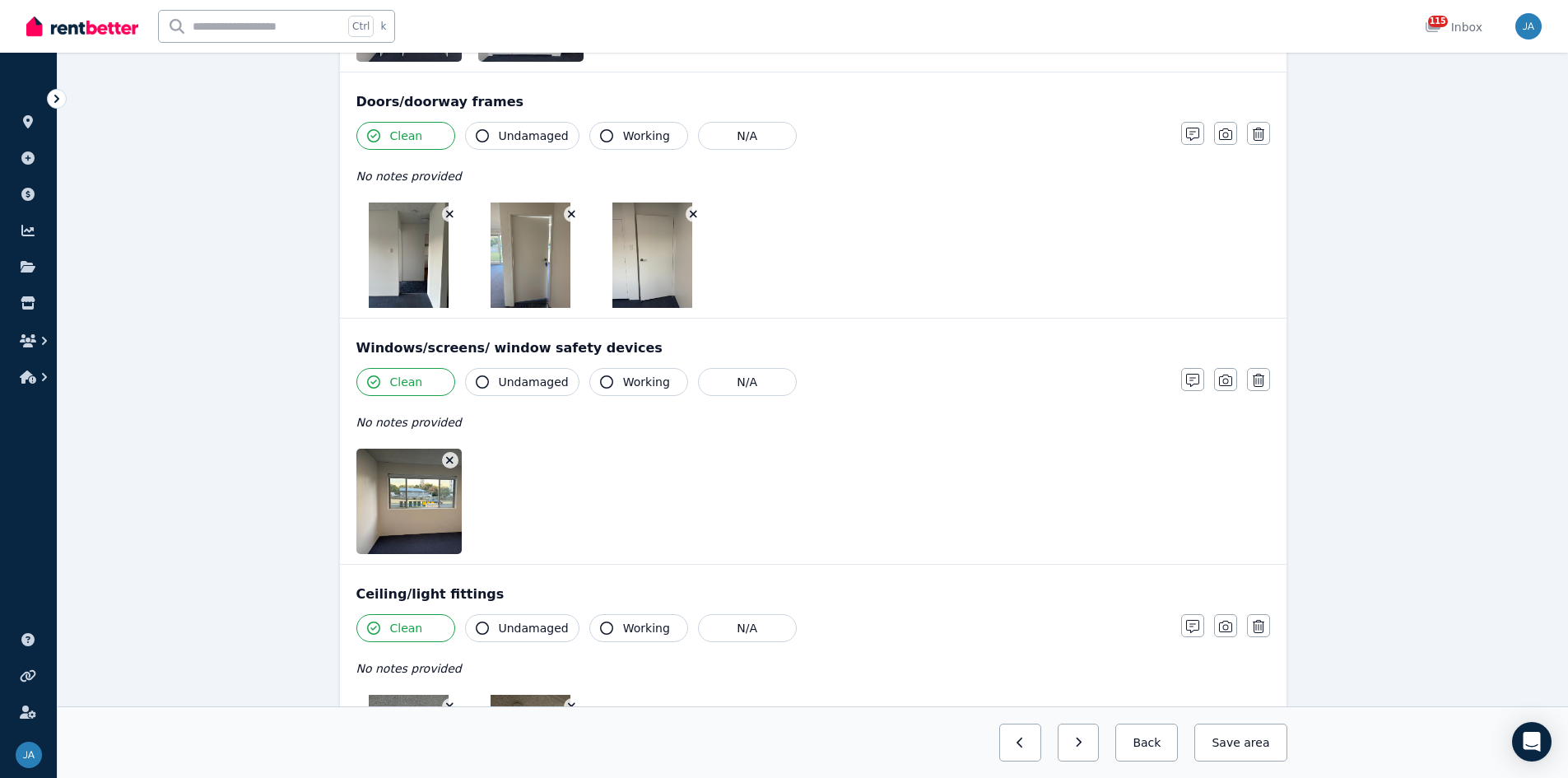
scroll to position [905, 0]
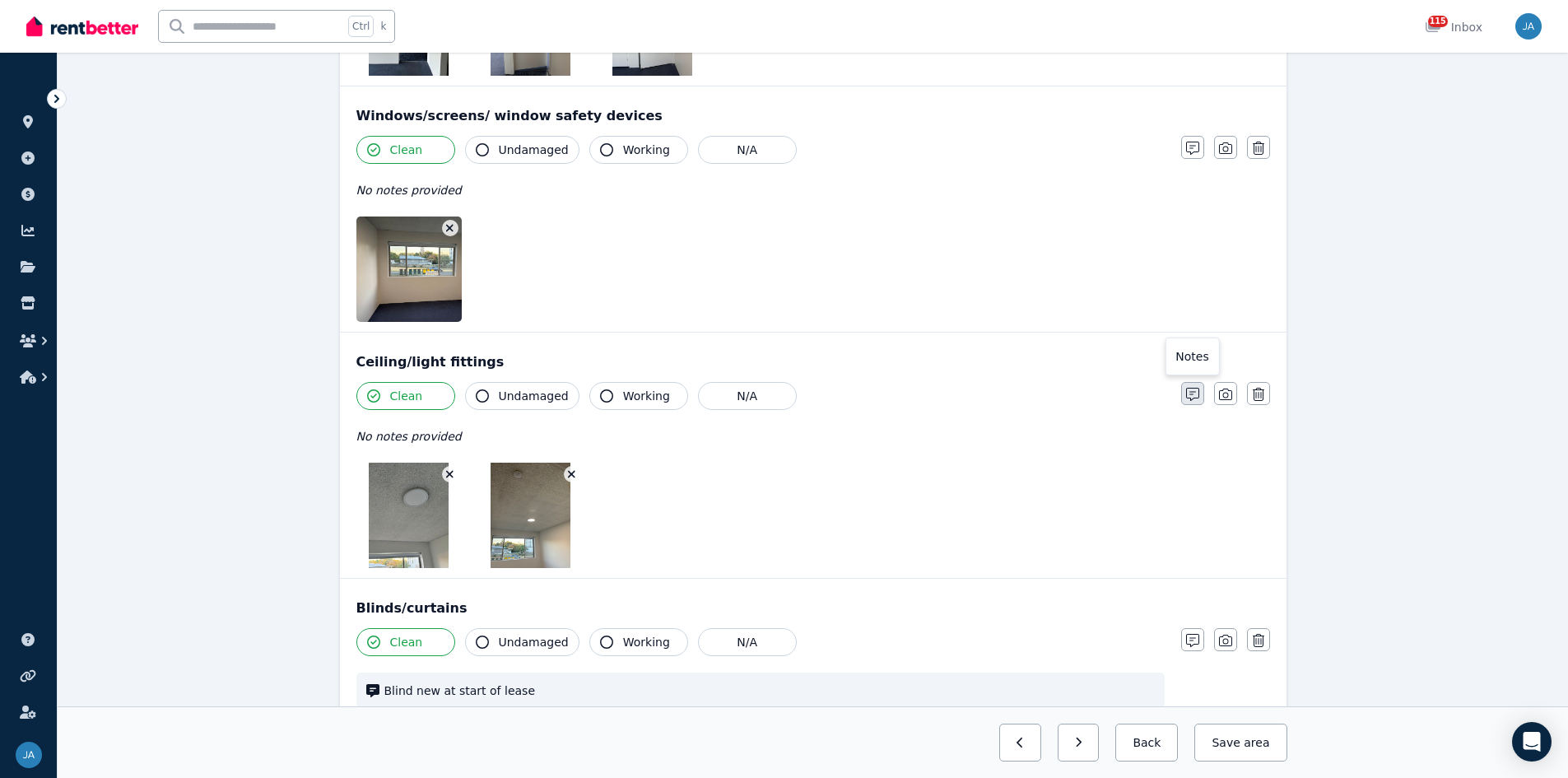
click at [1053, 395] on icon "button" at bounding box center [1192, 394] width 13 height 13
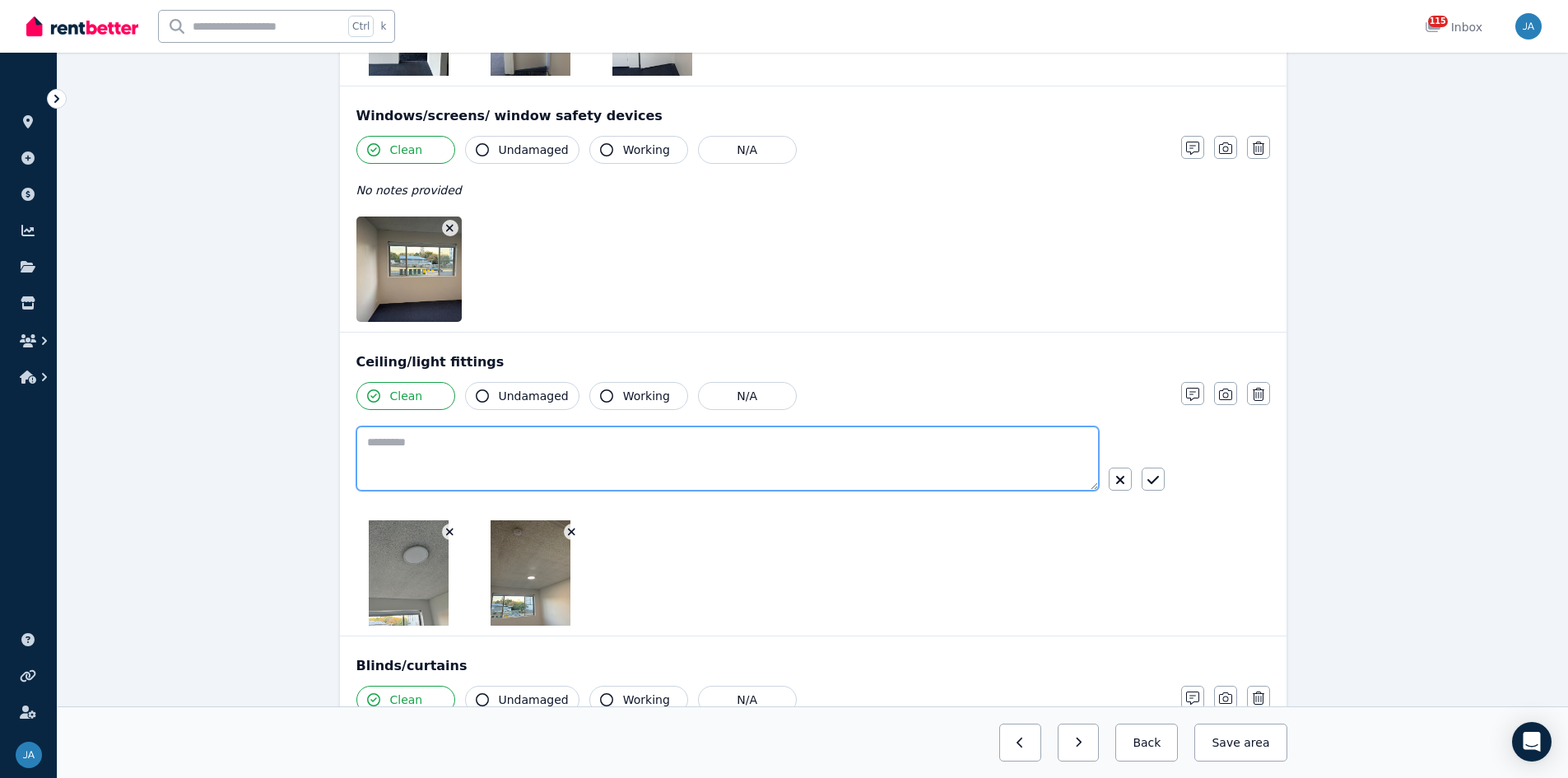
click at [427, 444] on textarea at bounding box center [728, 459] width 742 height 64
type textarea "**********"
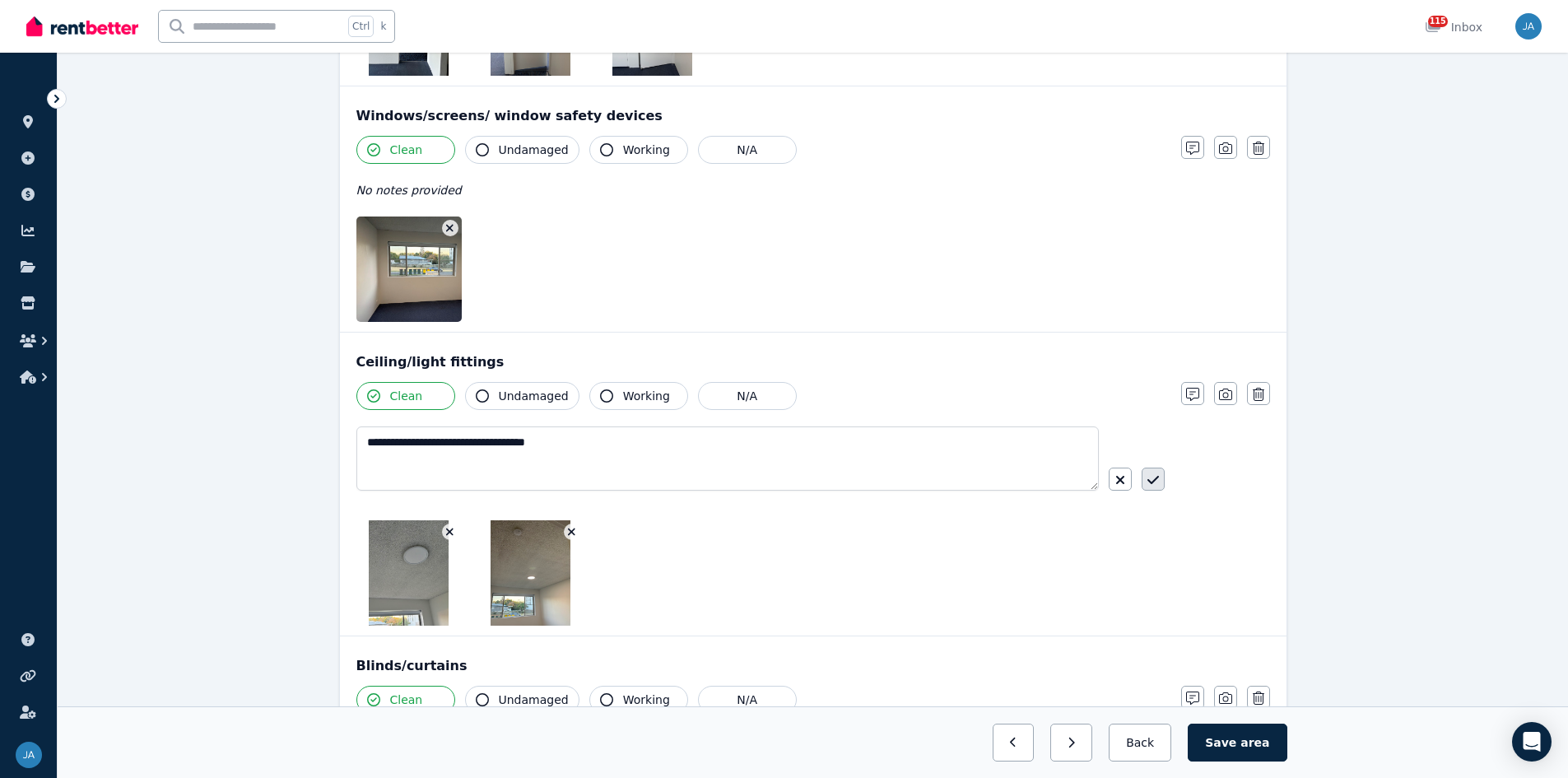
click at [1053, 480] on icon "button" at bounding box center [1153, 479] width 11 height 13
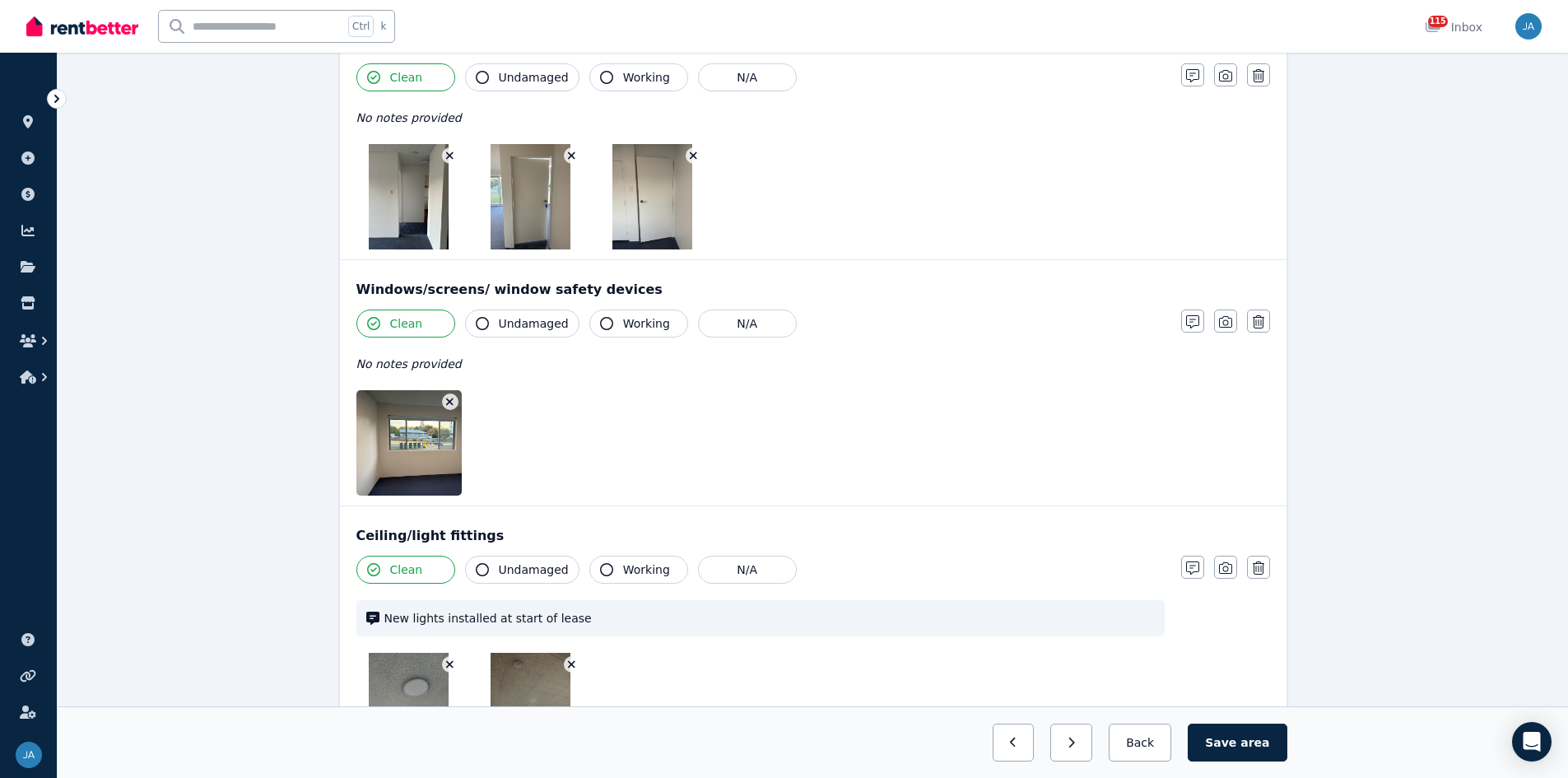
scroll to position [659, 0]
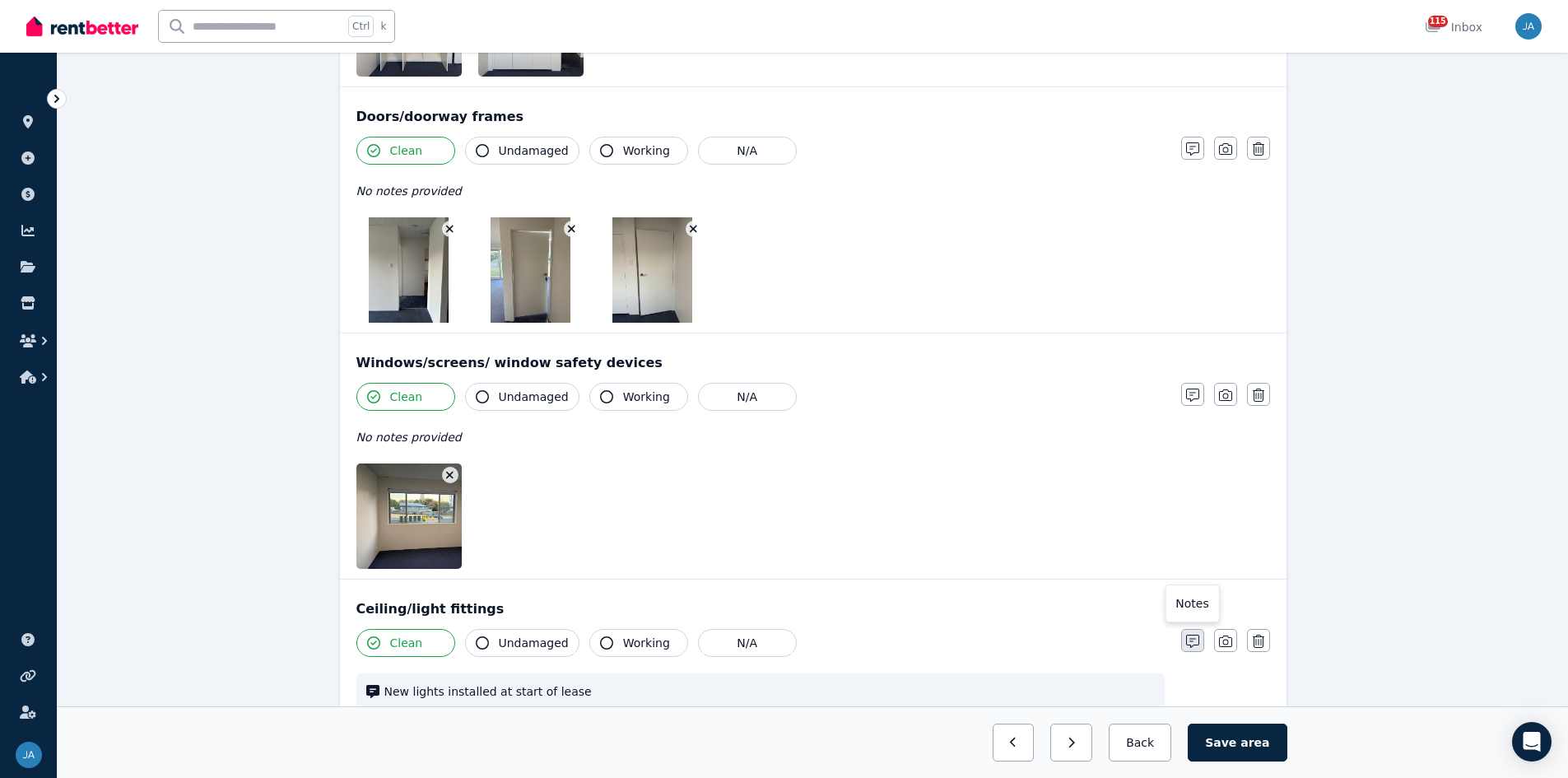
click at [1053, 481] on icon "button" at bounding box center [1192, 640] width 13 height 13
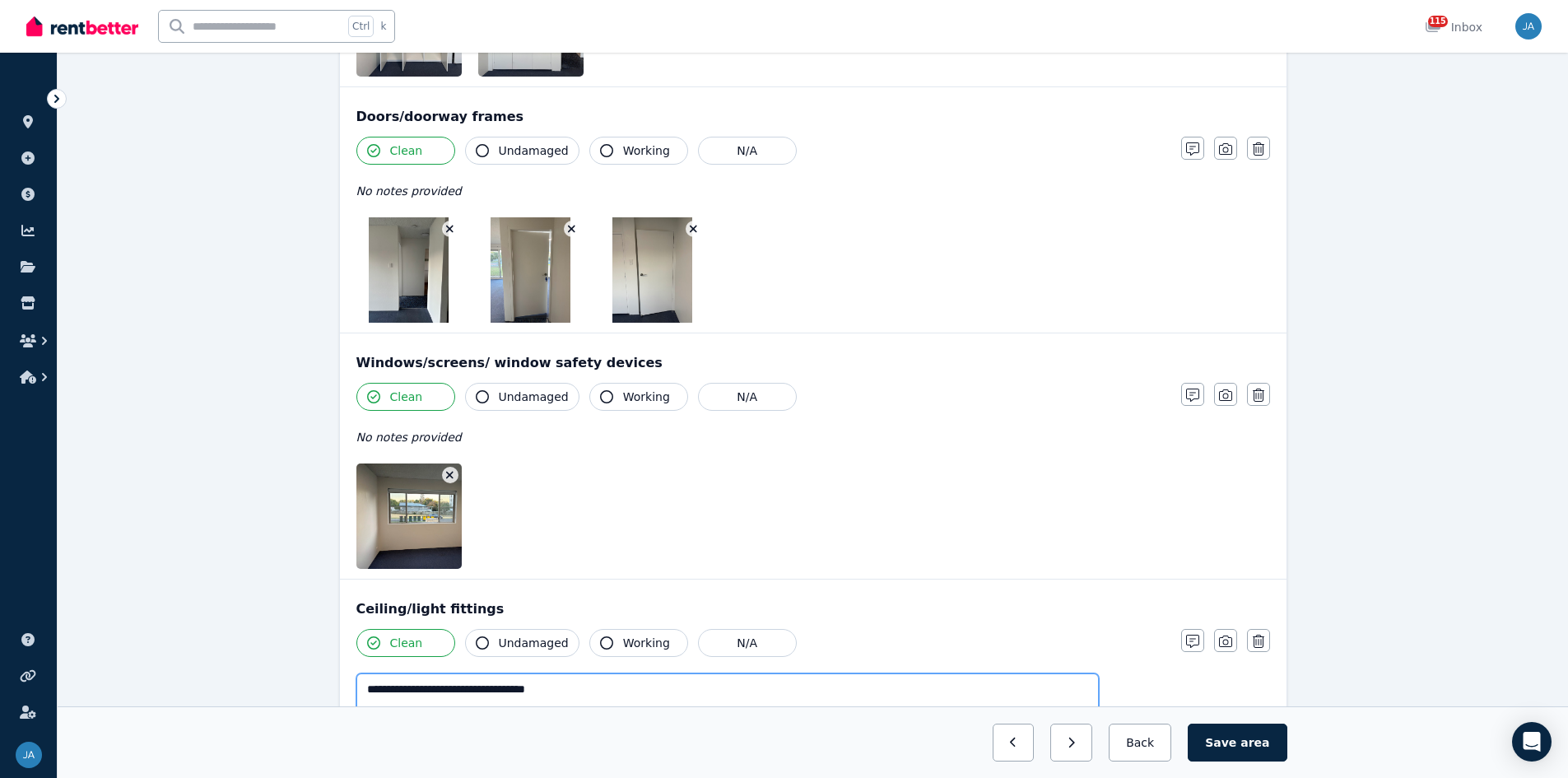
click at [425, 481] on textarea "**********" at bounding box center [728, 705] width 742 height 64
type textarea "**********"
click at [937, 481] on div "Clean Undamaged Working N/A" at bounding box center [761, 643] width 808 height 28
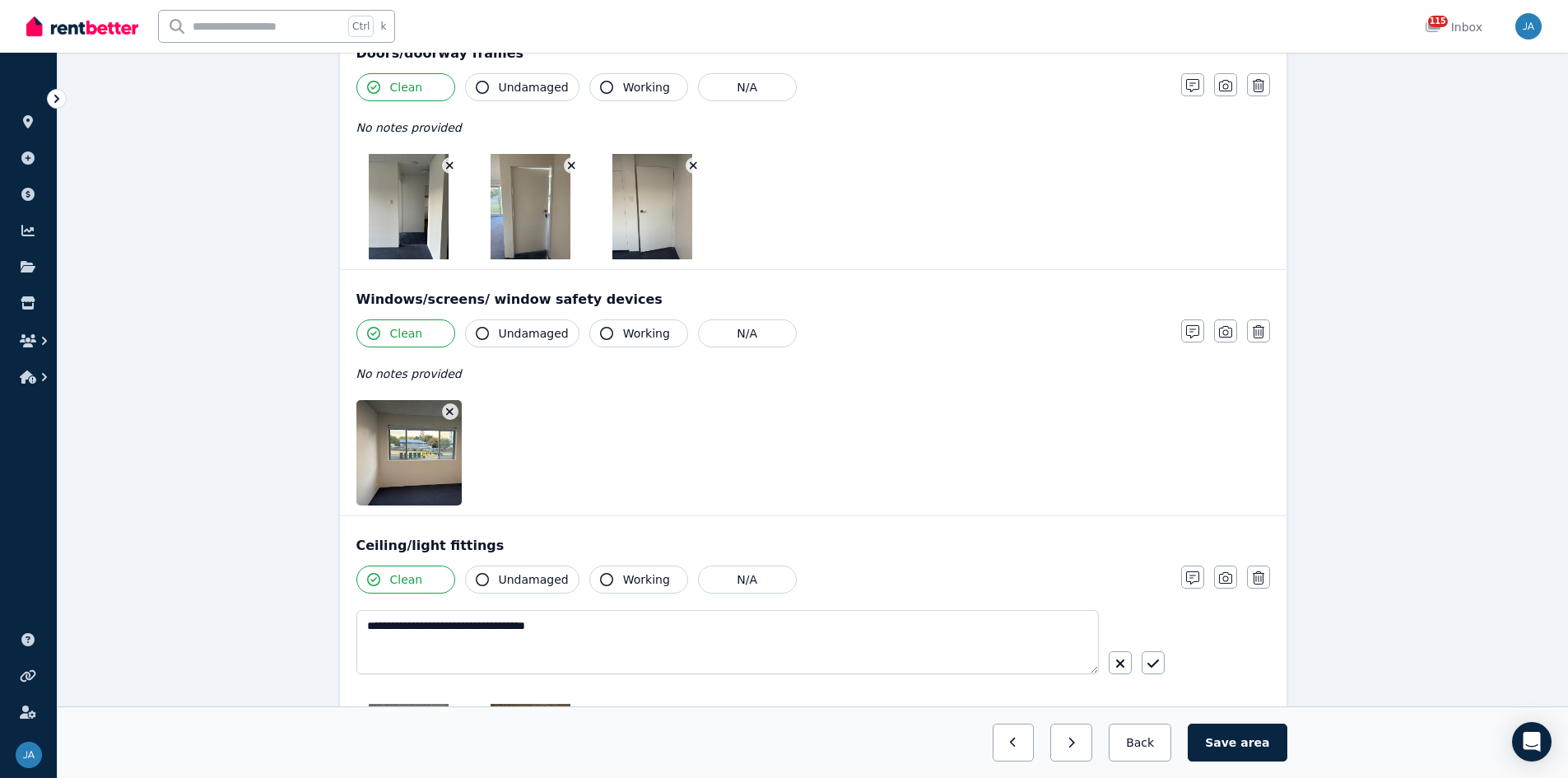
scroll to position [823, 0]
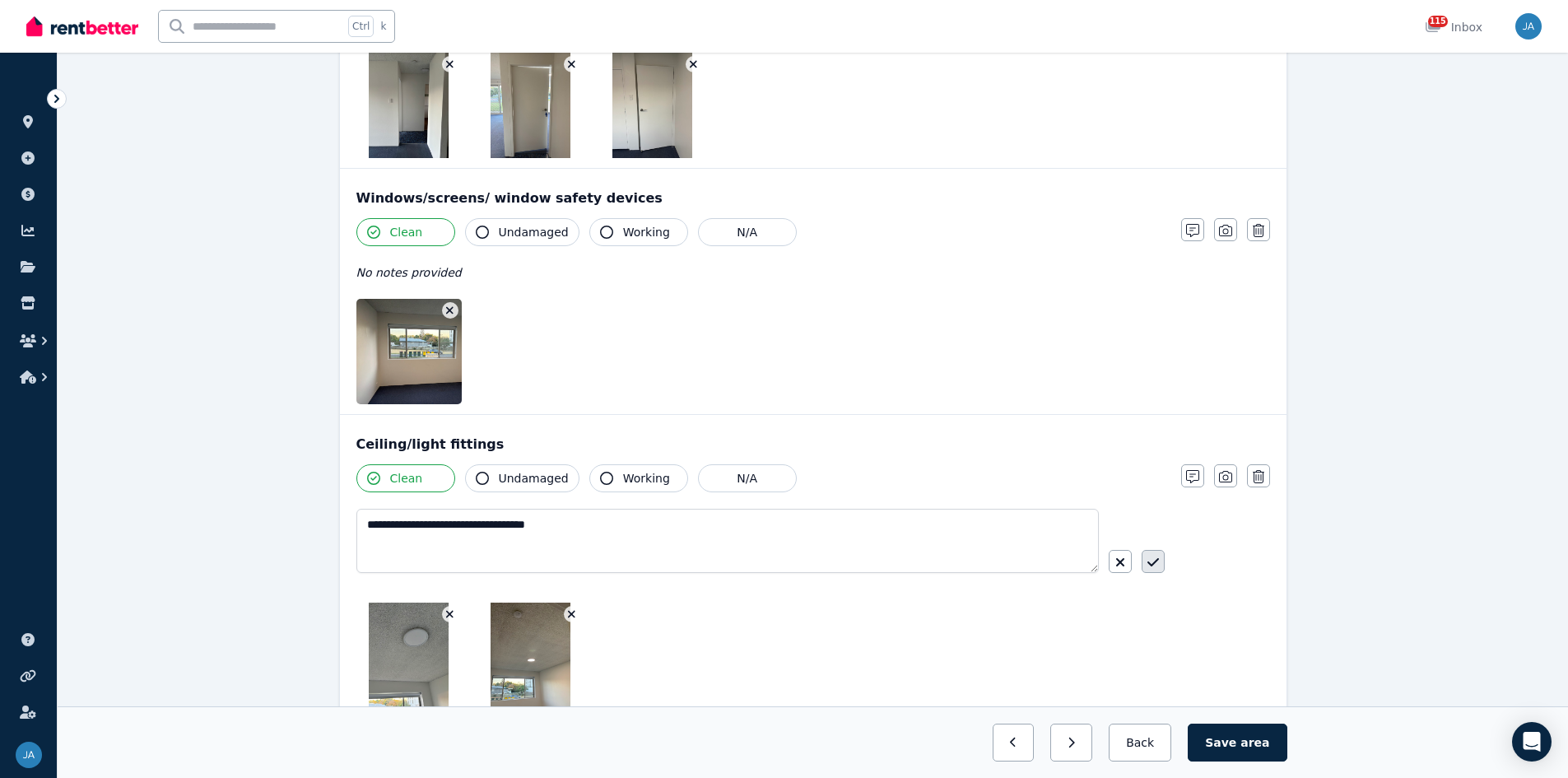
click at [1053, 481] on icon "button" at bounding box center [1153, 562] width 11 height 13
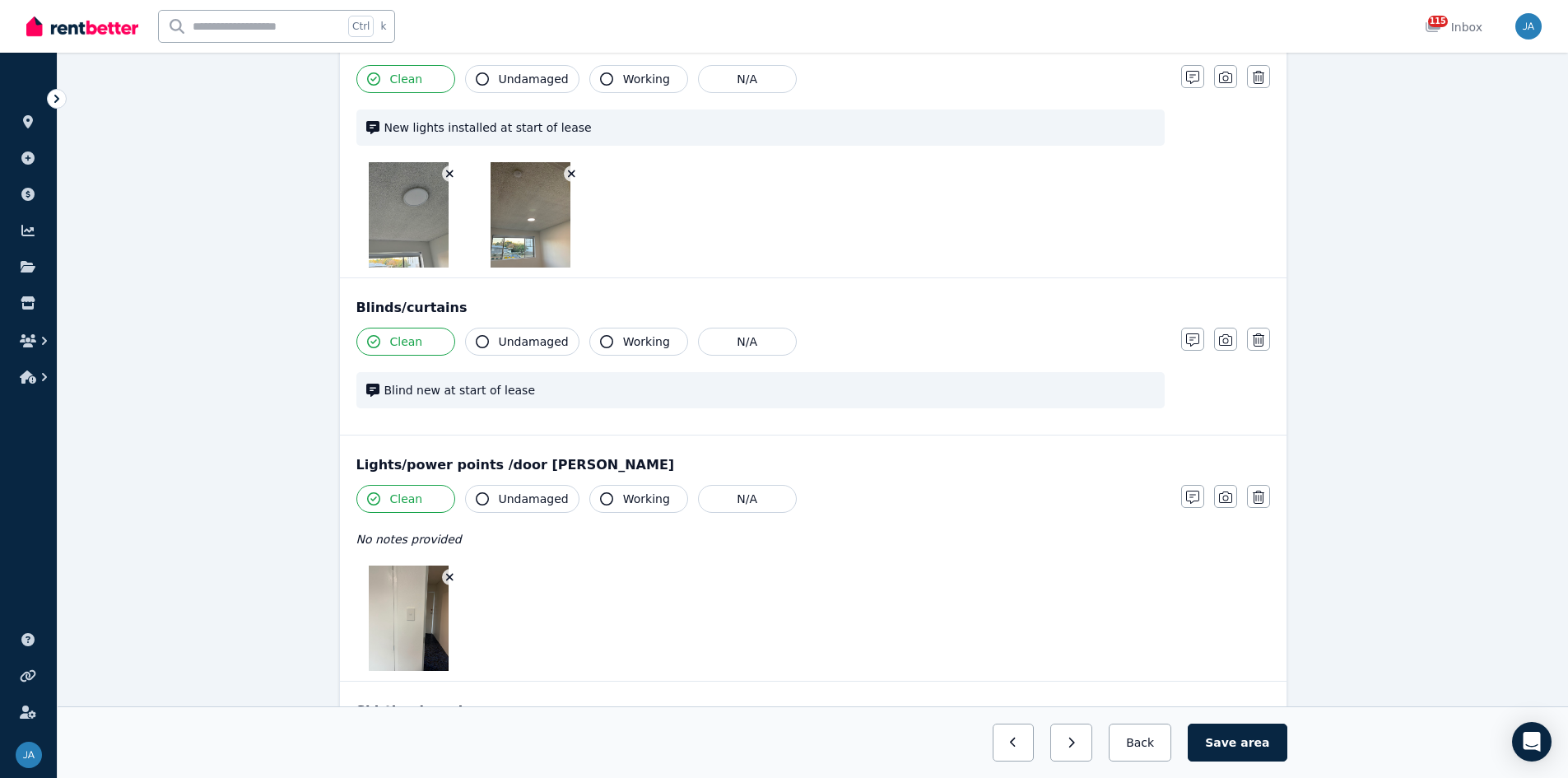
scroll to position [1317, 0]
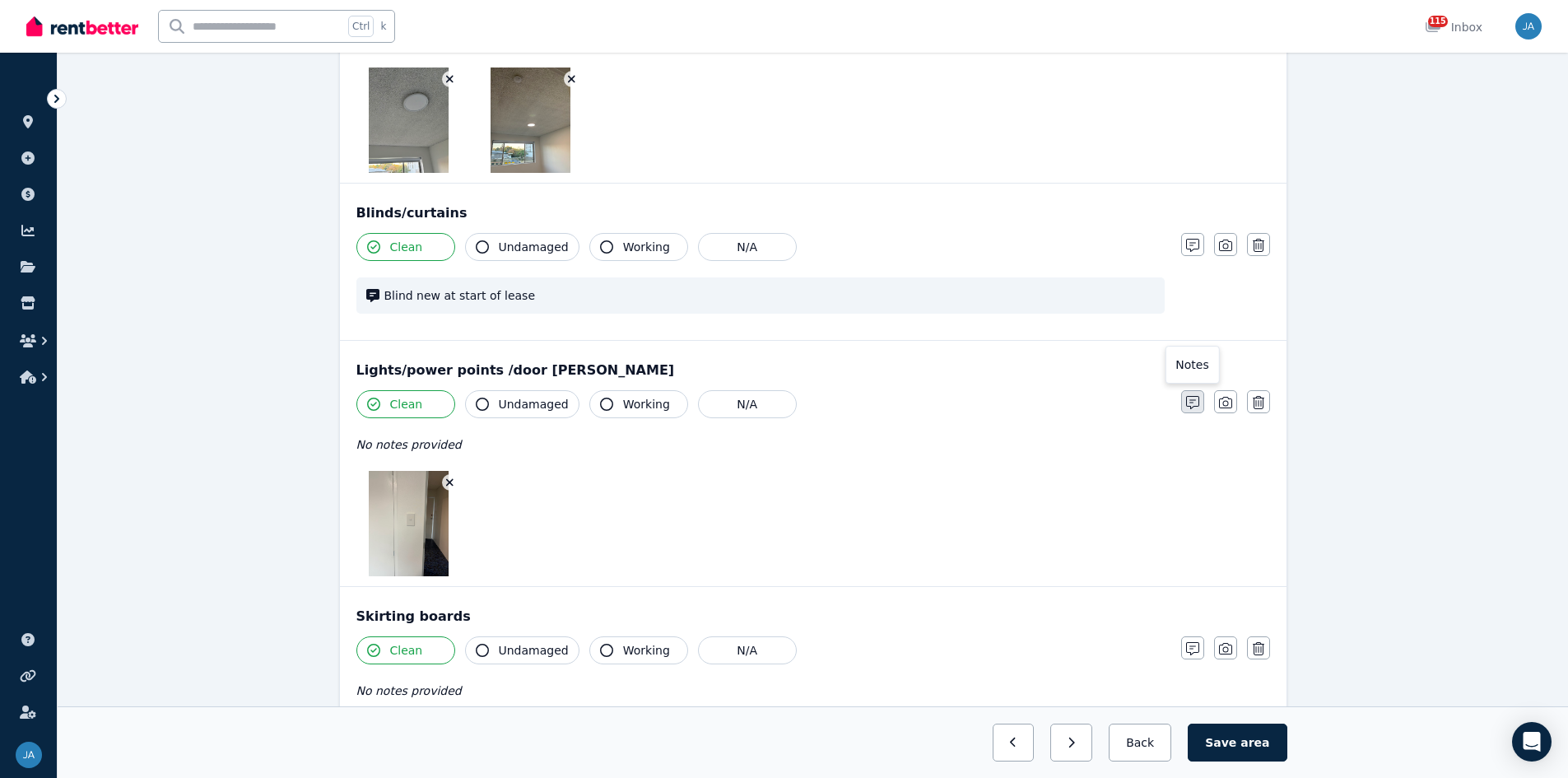
click at [1053, 405] on icon "button" at bounding box center [1192, 402] width 13 height 13
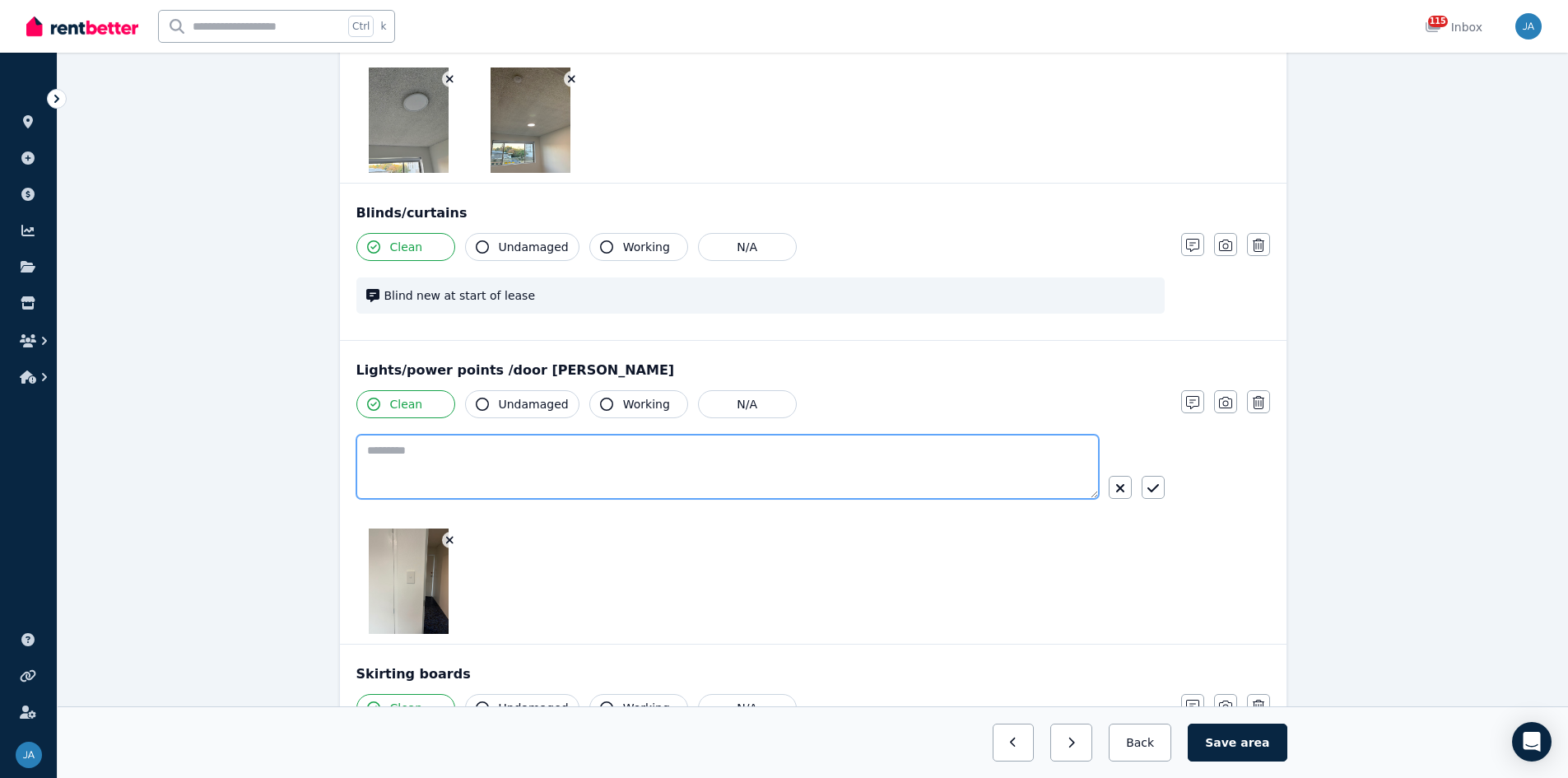
click at [436, 454] on textarea at bounding box center [728, 466] width 742 height 64
type textarea "**********"
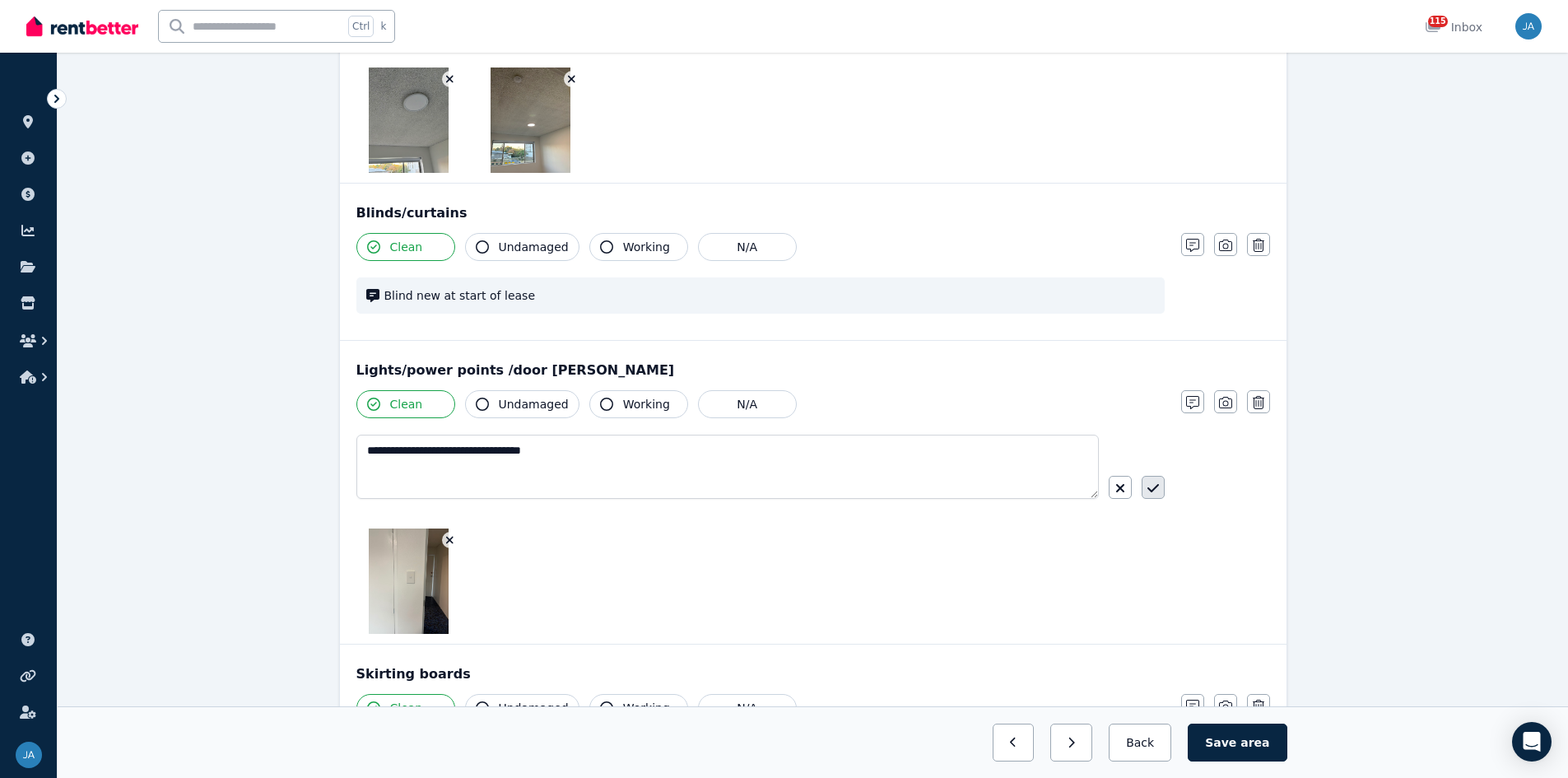
click at [1053, 481] on icon "button" at bounding box center [1152, 488] width 11 height 9
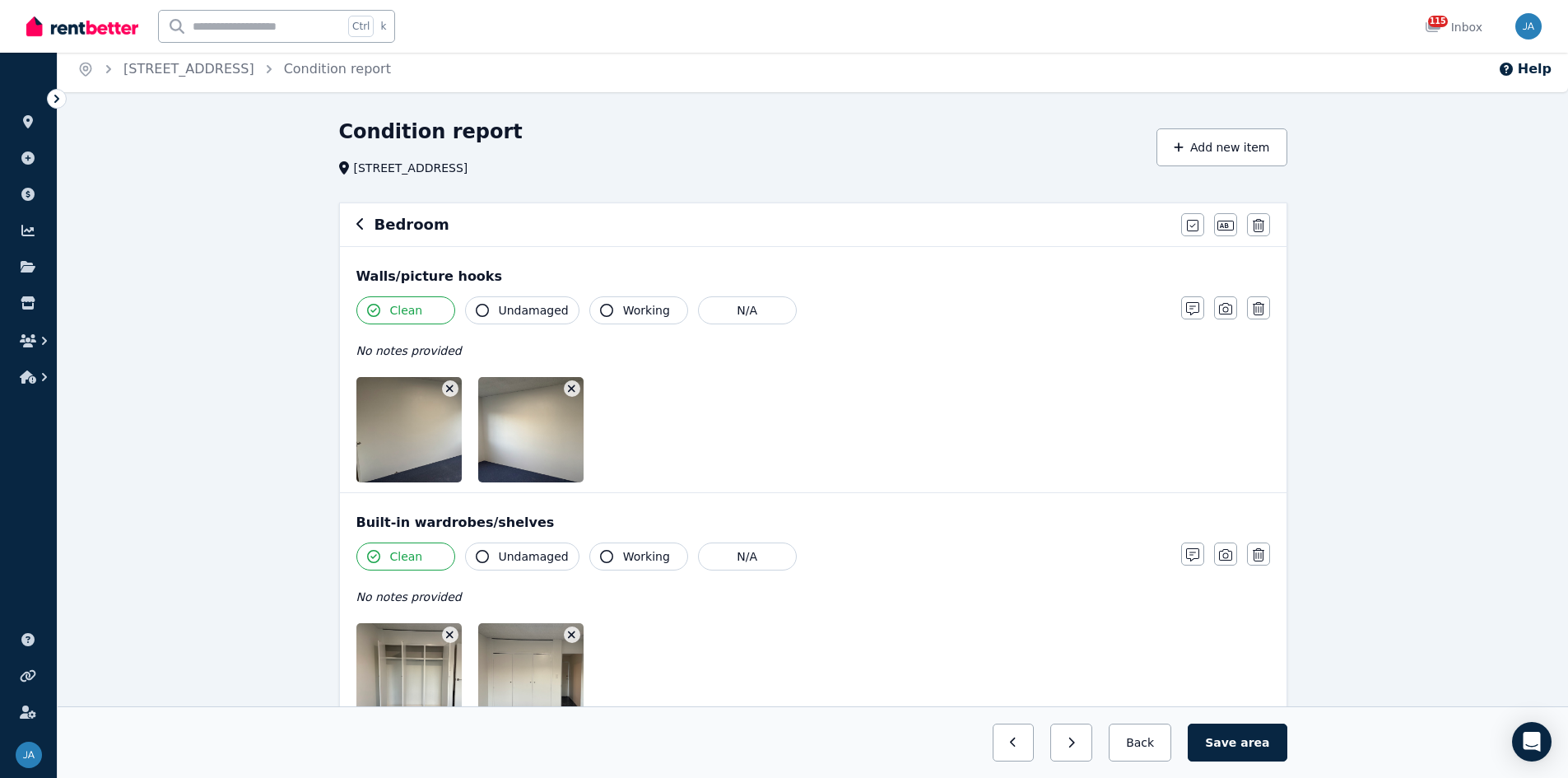
scroll to position [0, 0]
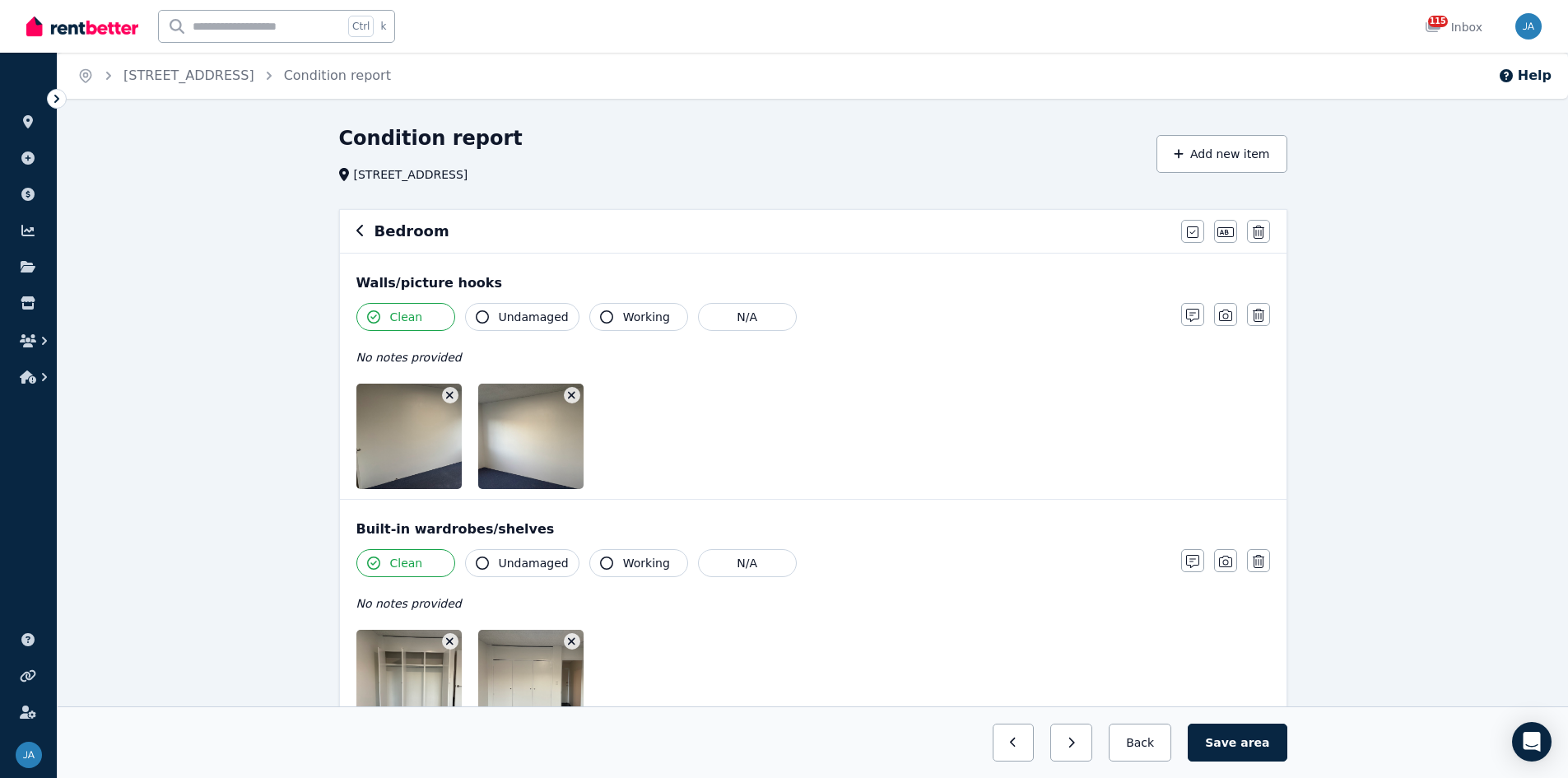
click at [359, 235] on icon "button" at bounding box center [361, 230] width 9 height 13
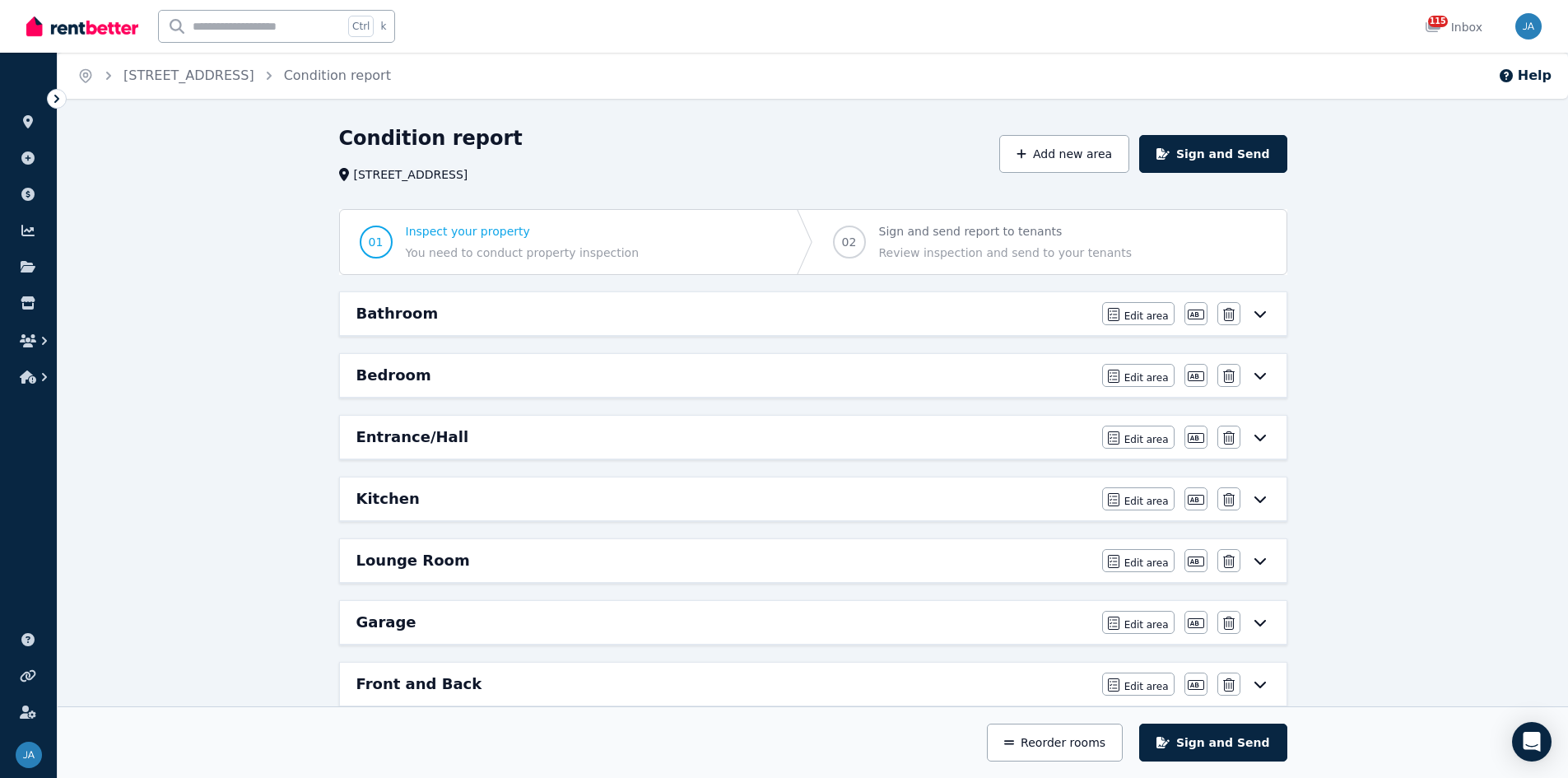
click at [454, 445] on div "Entrance/Hall" at bounding box center [724, 437] width 736 height 23
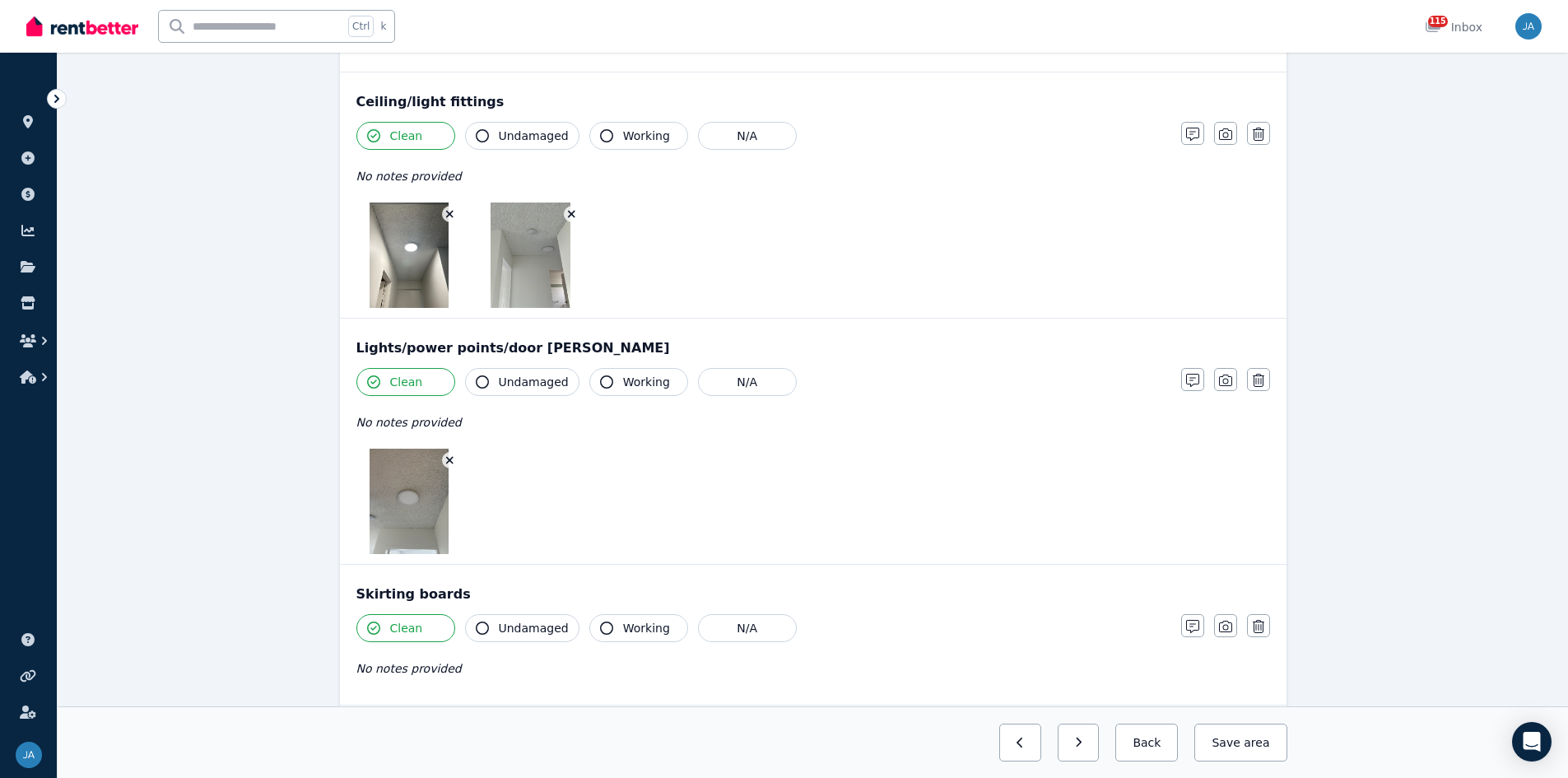
scroll to position [659, 0]
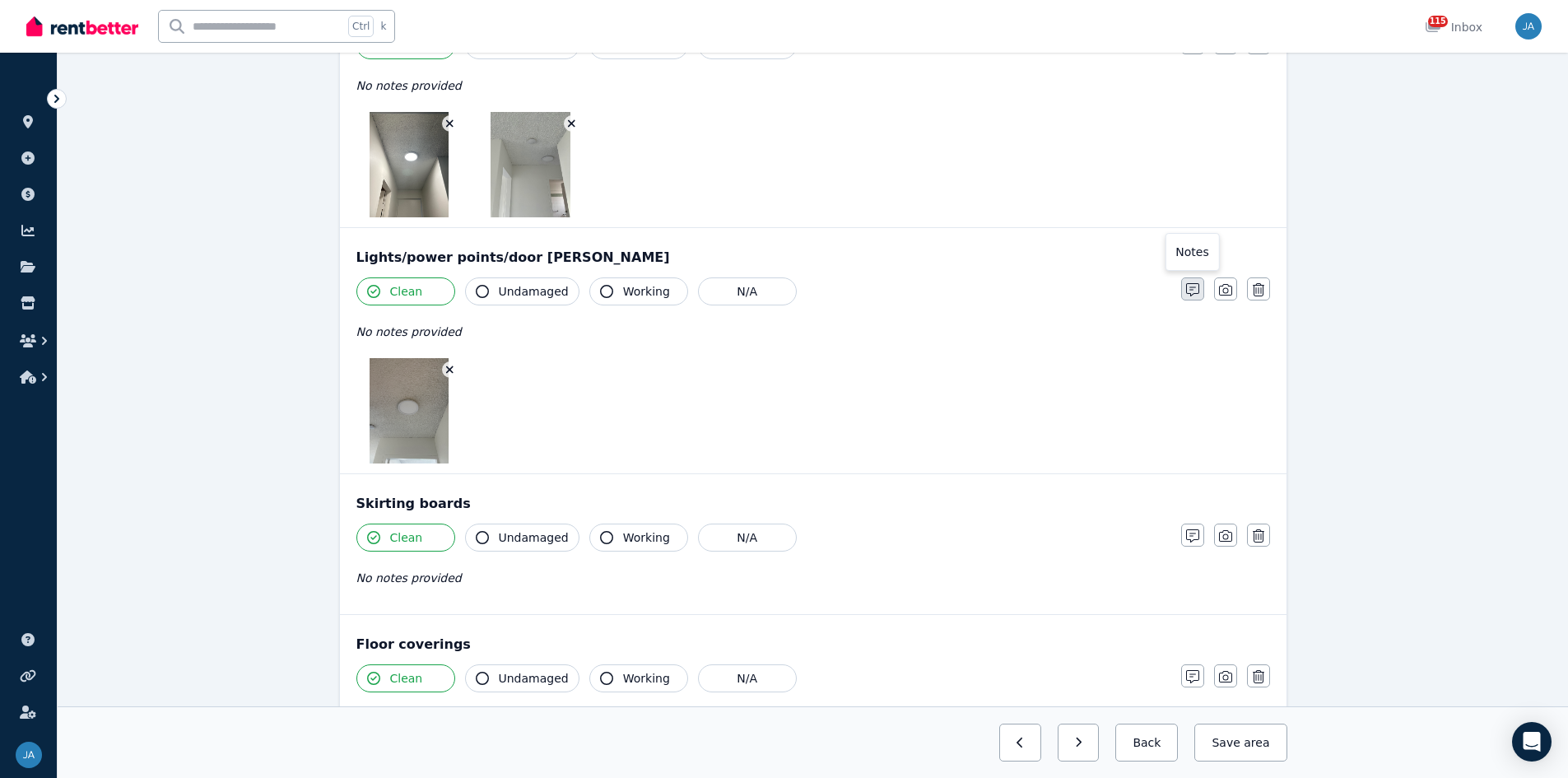
click at [1053, 291] on icon "button" at bounding box center [1192, 289] width 13 height 13
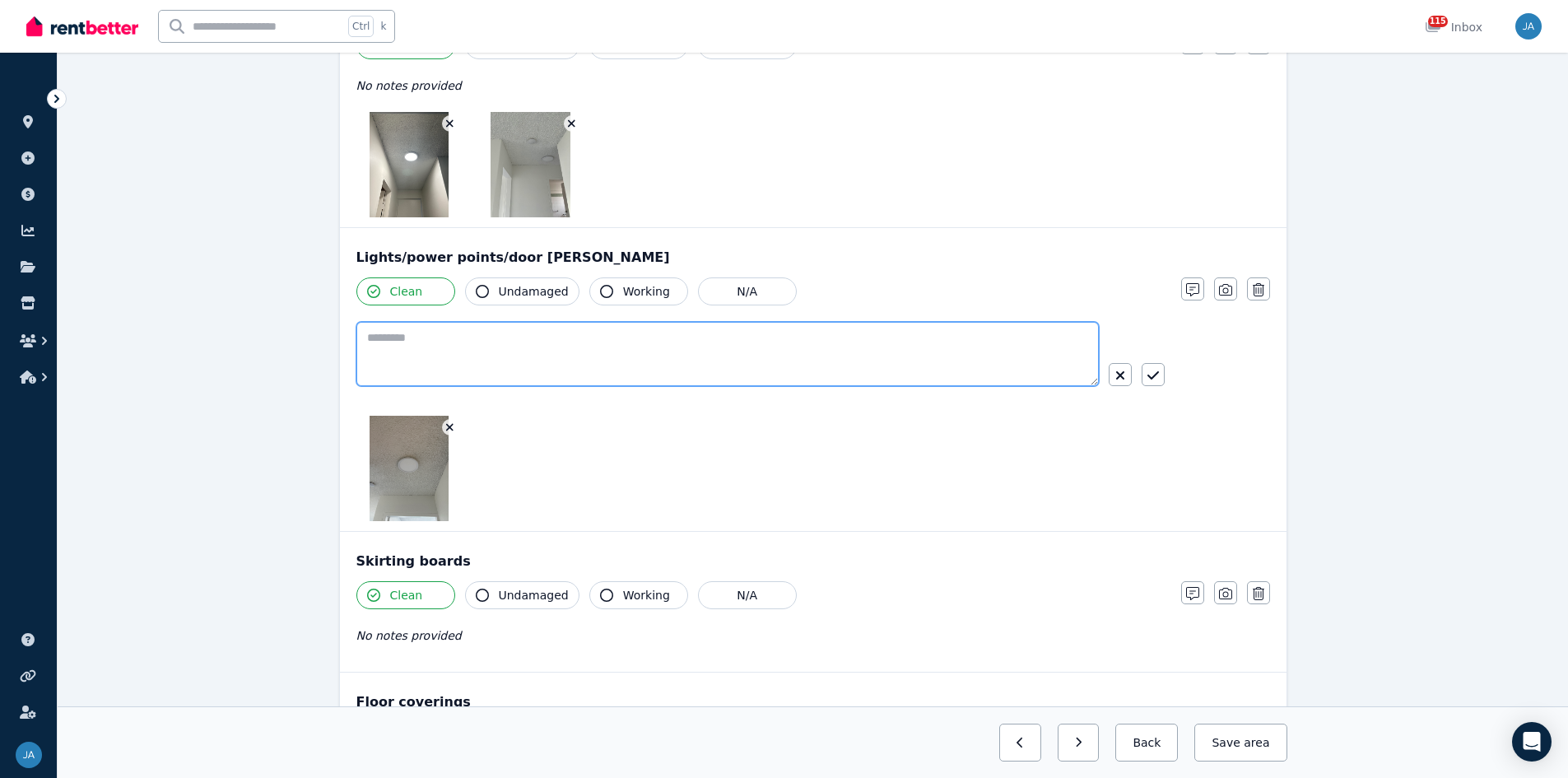
click at [394, 342] on textarea at bounding box center [728, 354] width 742 height 64
type textarea "**********"
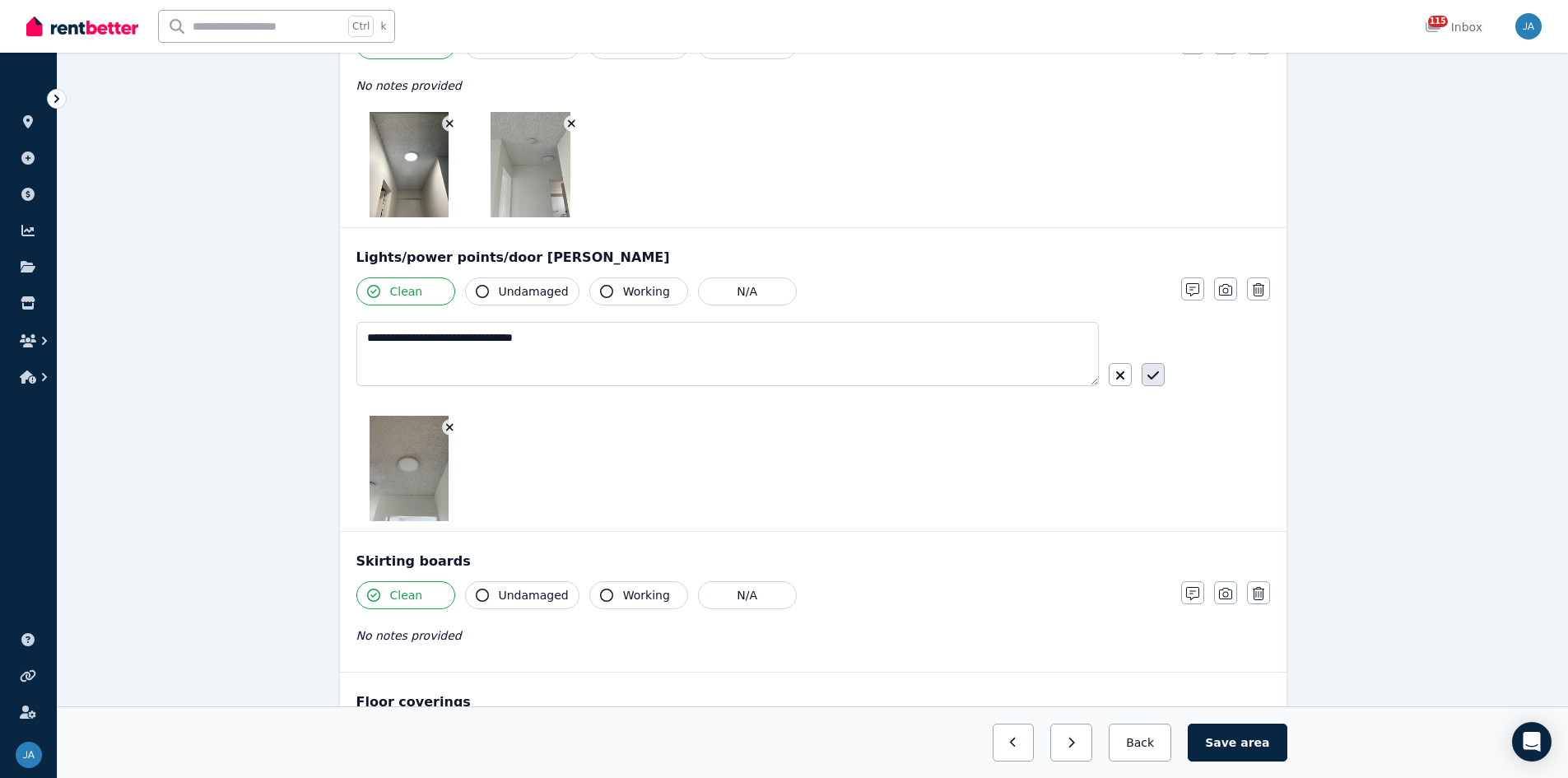
click at [1053, 376] on icon "button" at bounding box center [1153, 375] width 11 height 13
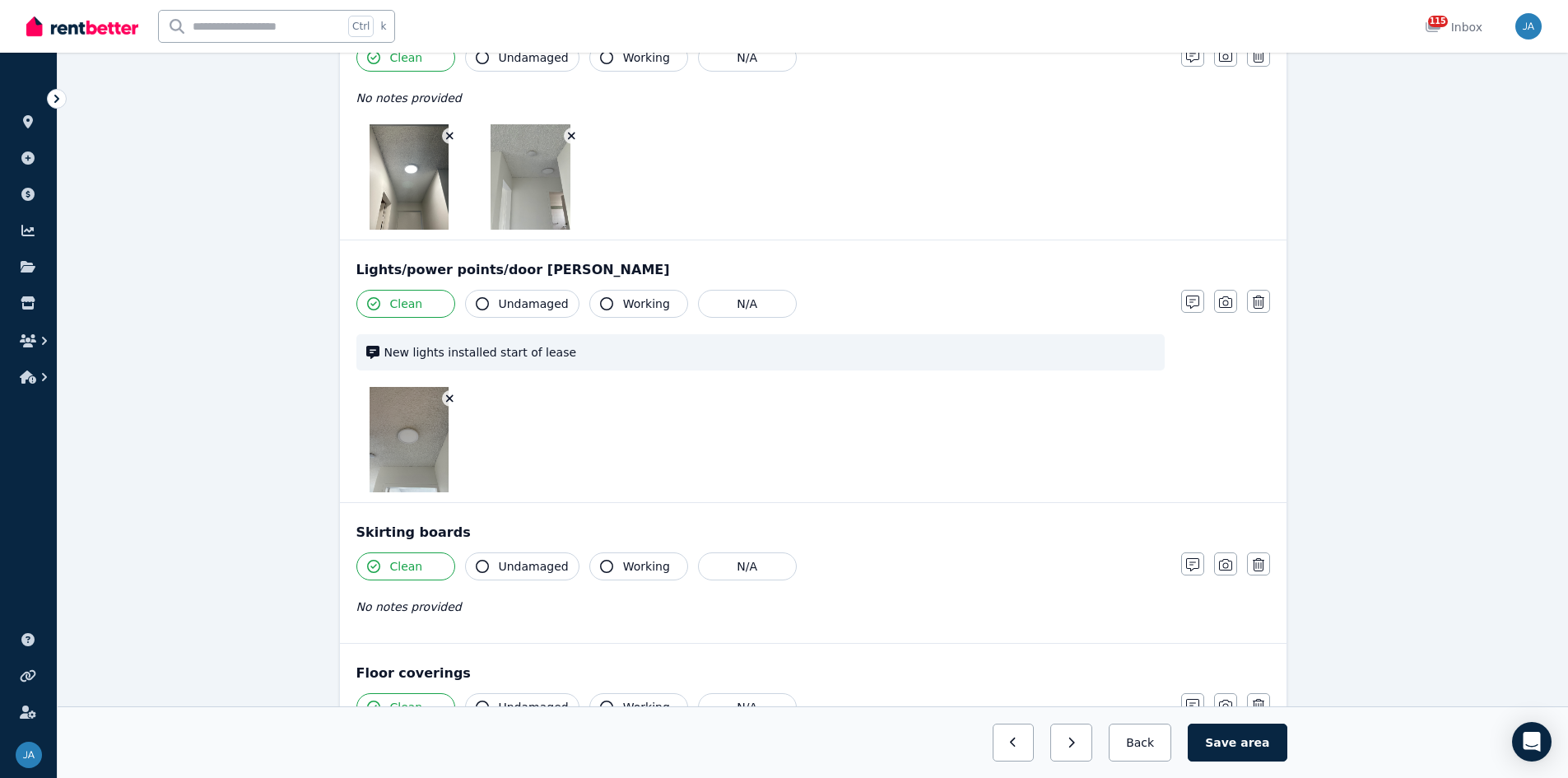
scroll to position [634, 0]
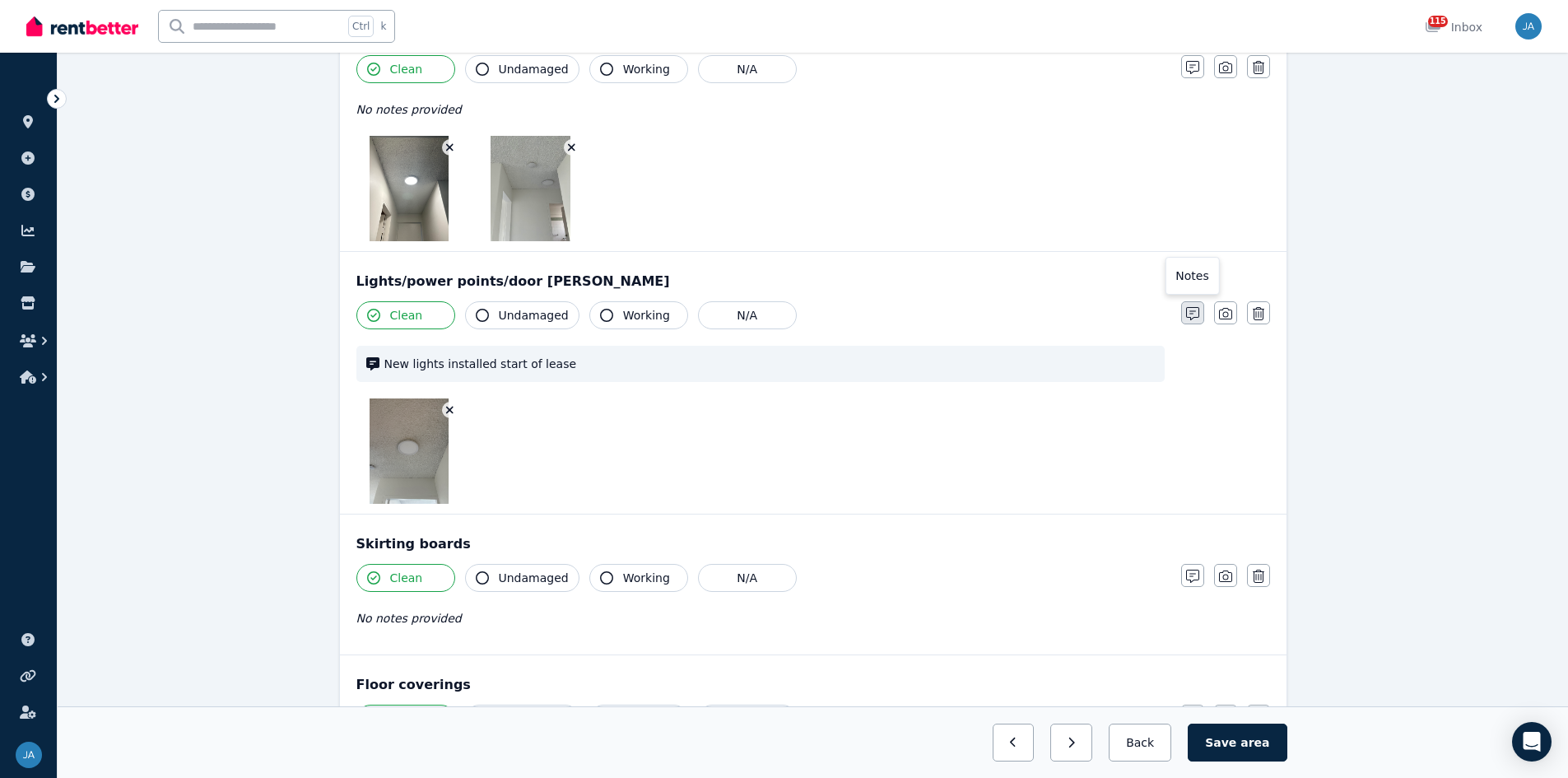
click at [1053, 318] on icon "button" at bounding box center [1192, 313] width 13 height 13
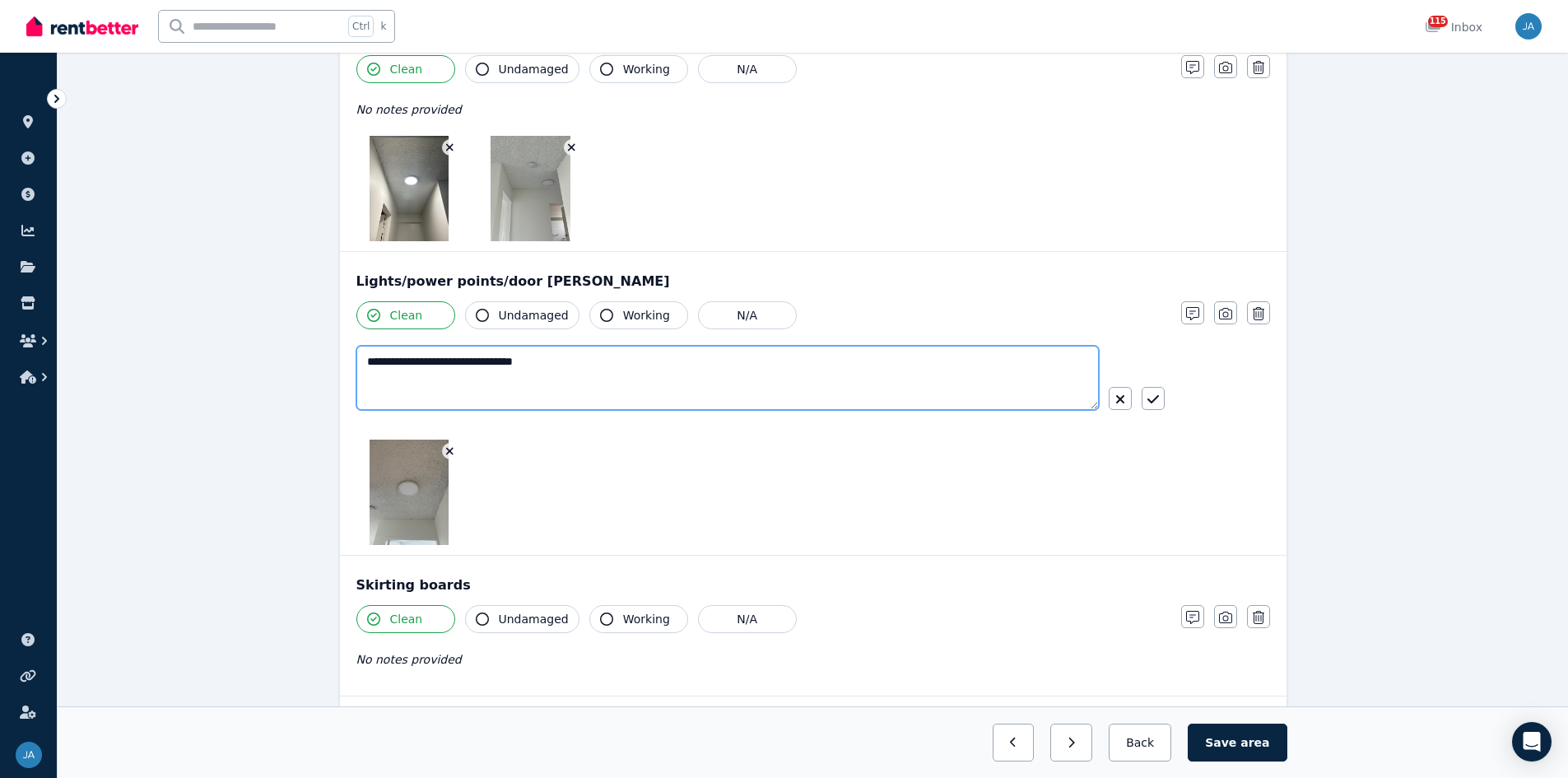
click at [425, 359] on textarea "**********" at bounding box center [728, 378] width 742 height 64
type textarea "**********"
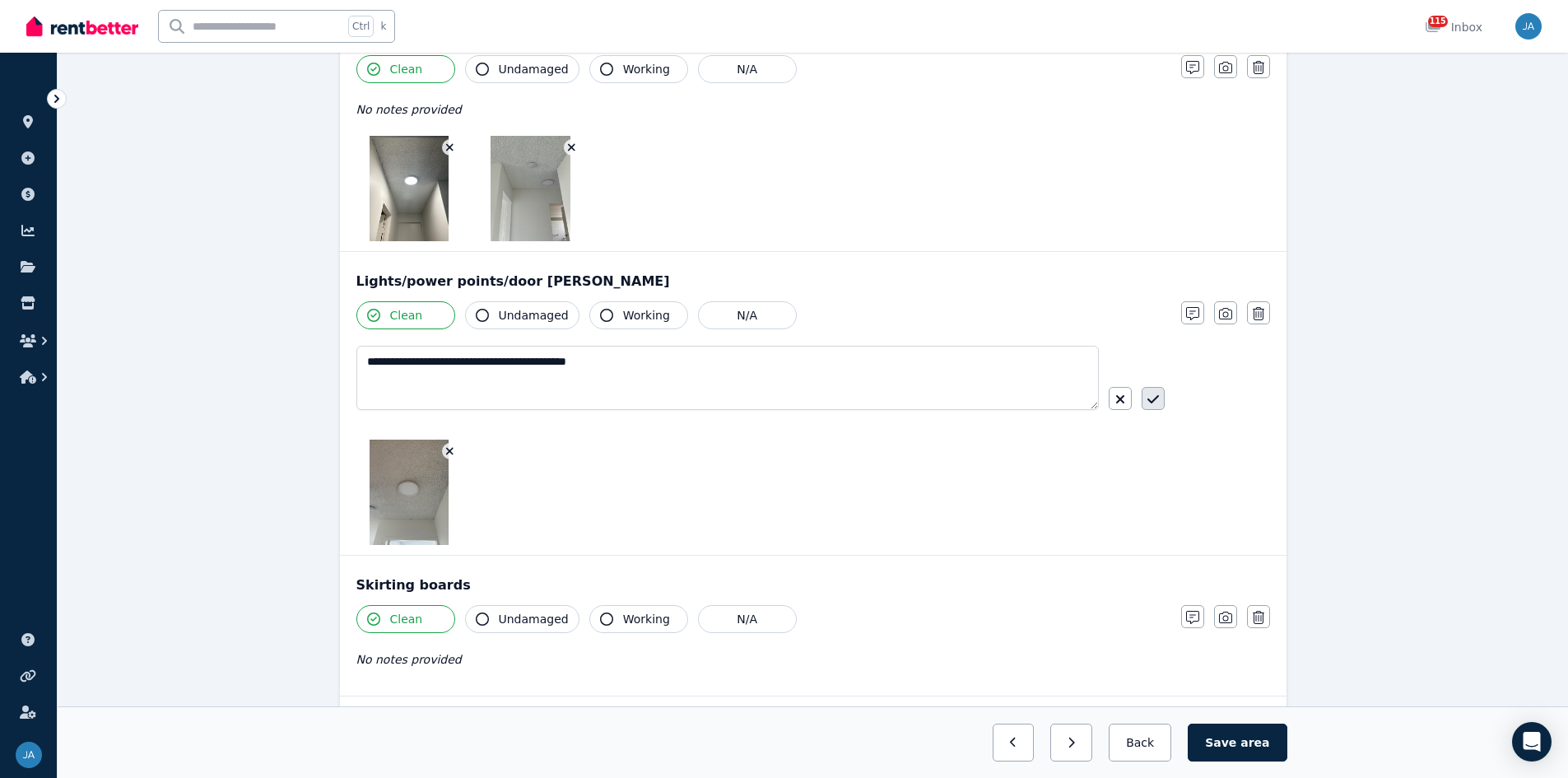
click at [1053, 396] on icon "button" at bounding box center [1153, 399] width 11 height 13
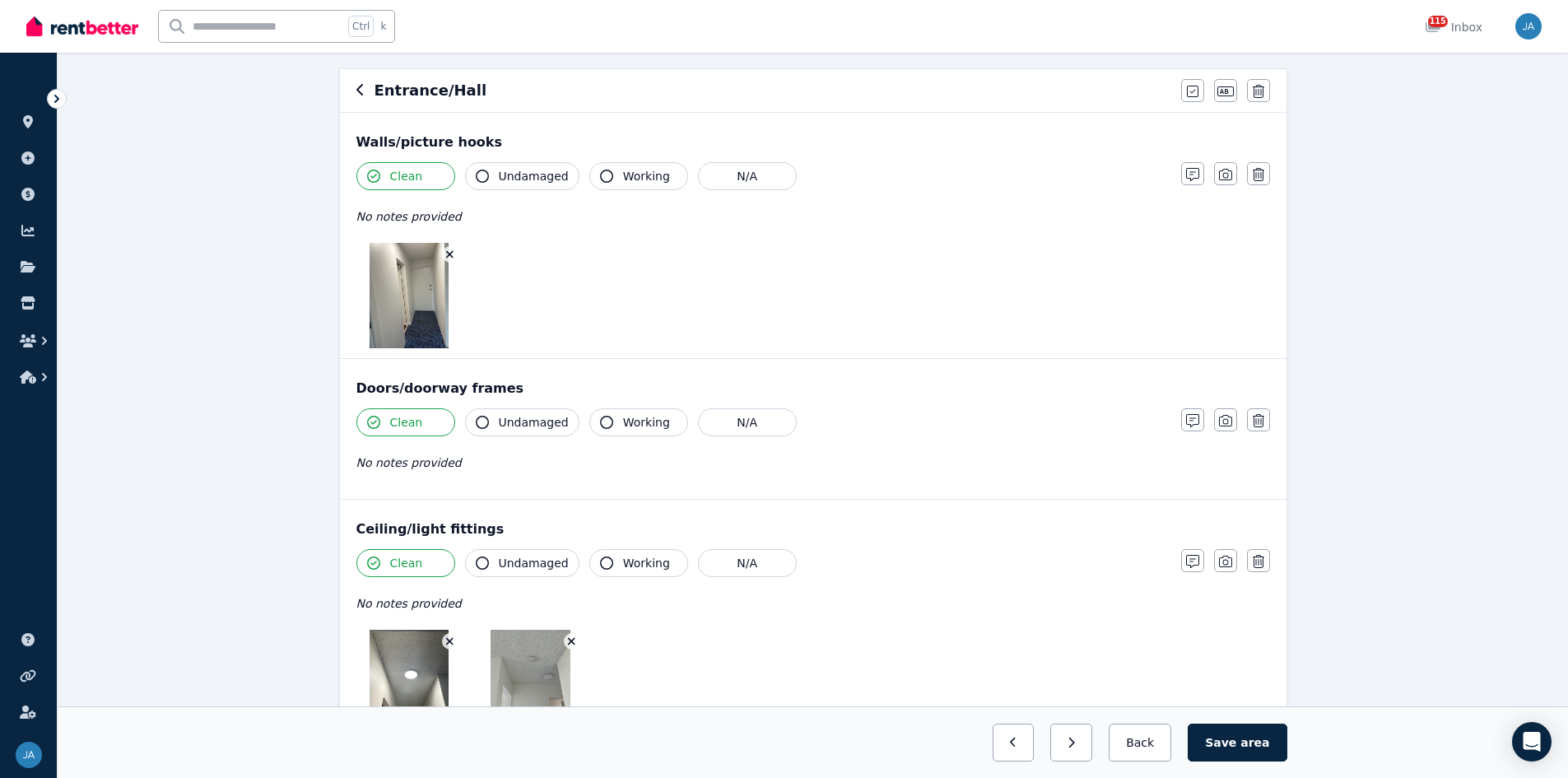
scroll to position [0, 0]
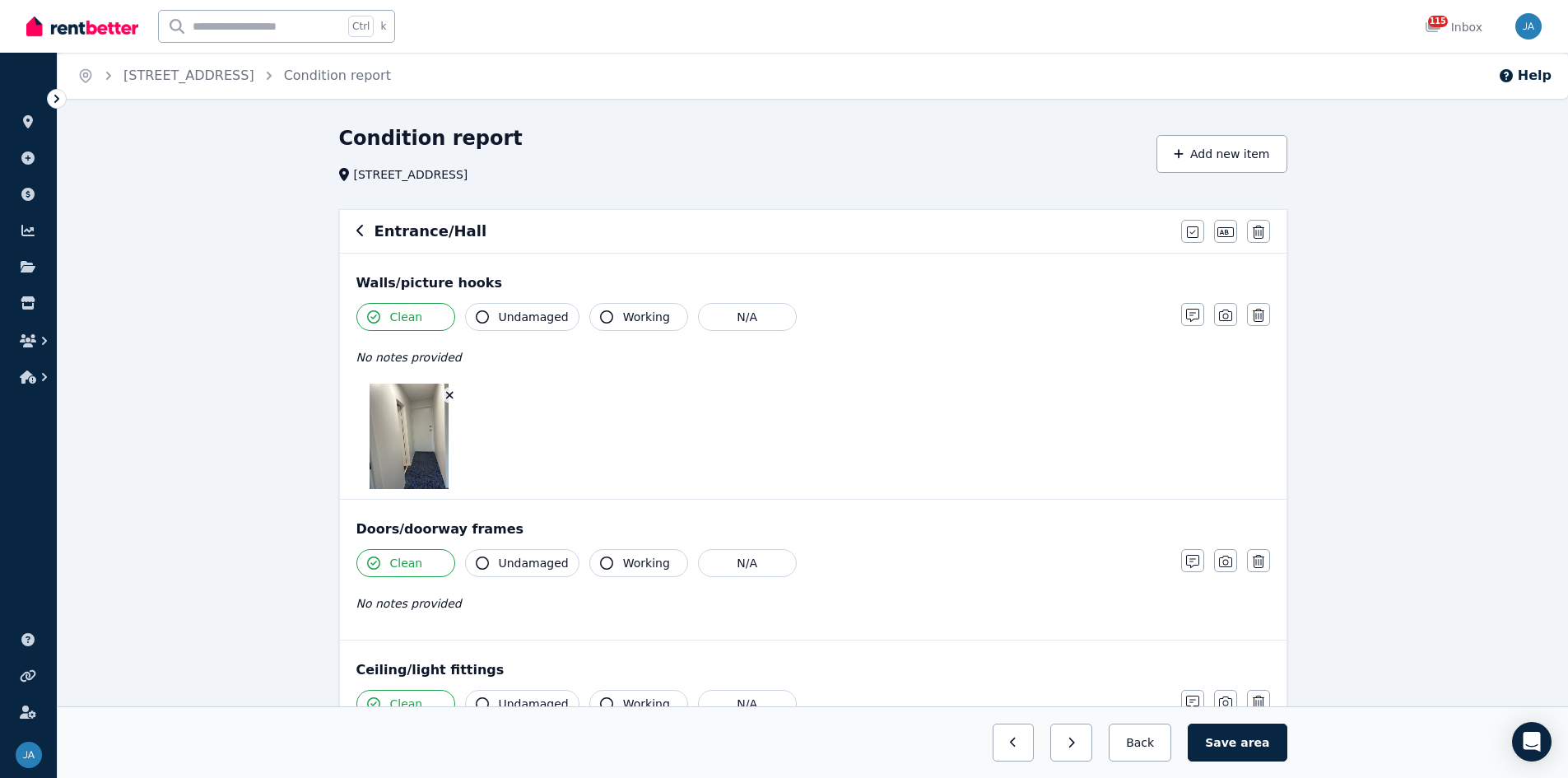
click at [362, 234] on icon "button" at bounding box center [361, 230] width 9 height 13
click at [357, 228] on icon "button" at bounding box center [361, 230] width 9 height 13
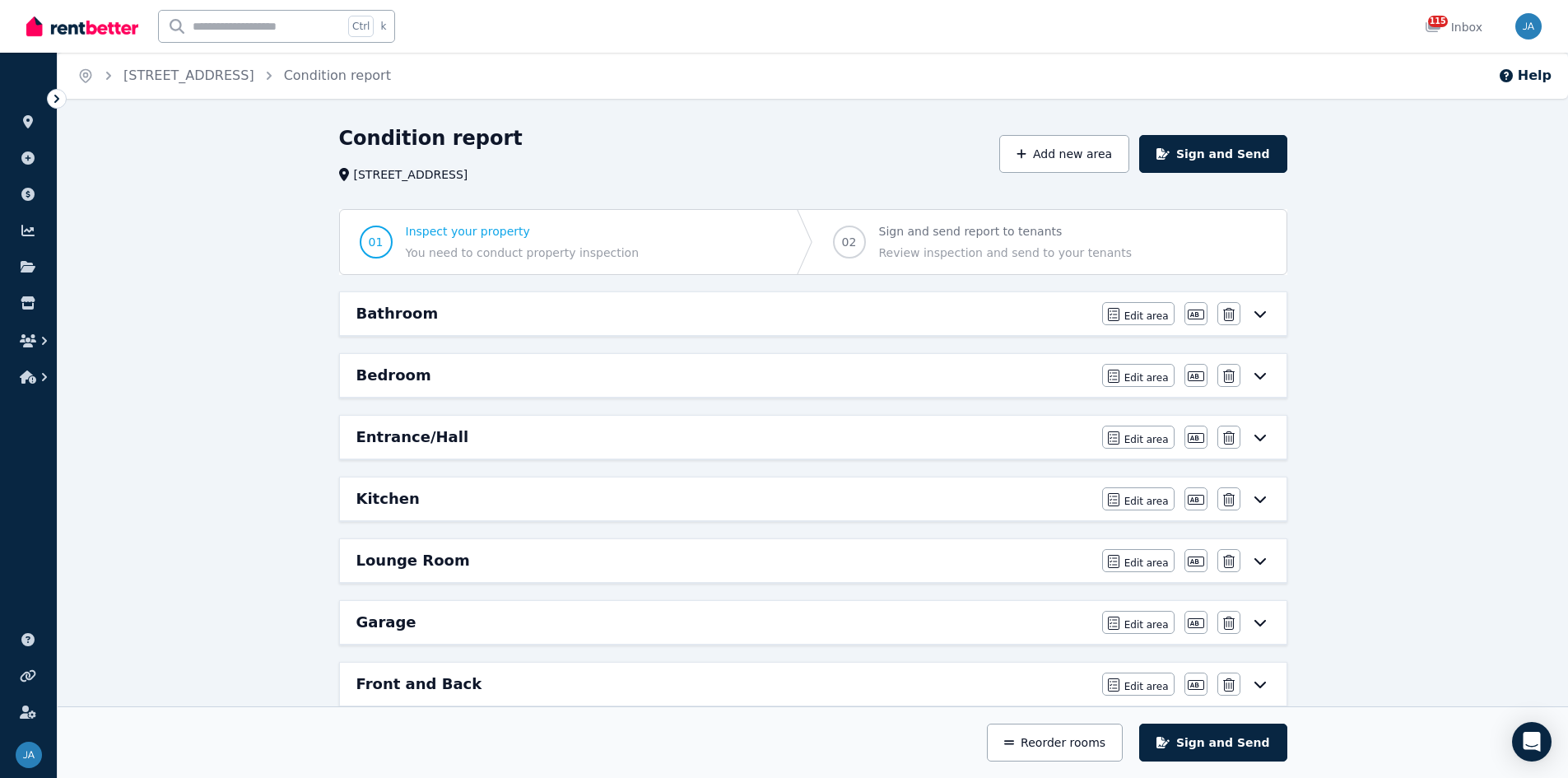
click at [426, 481] on div "Kitchen" at bounding box center [724, 498] width 736 height 23
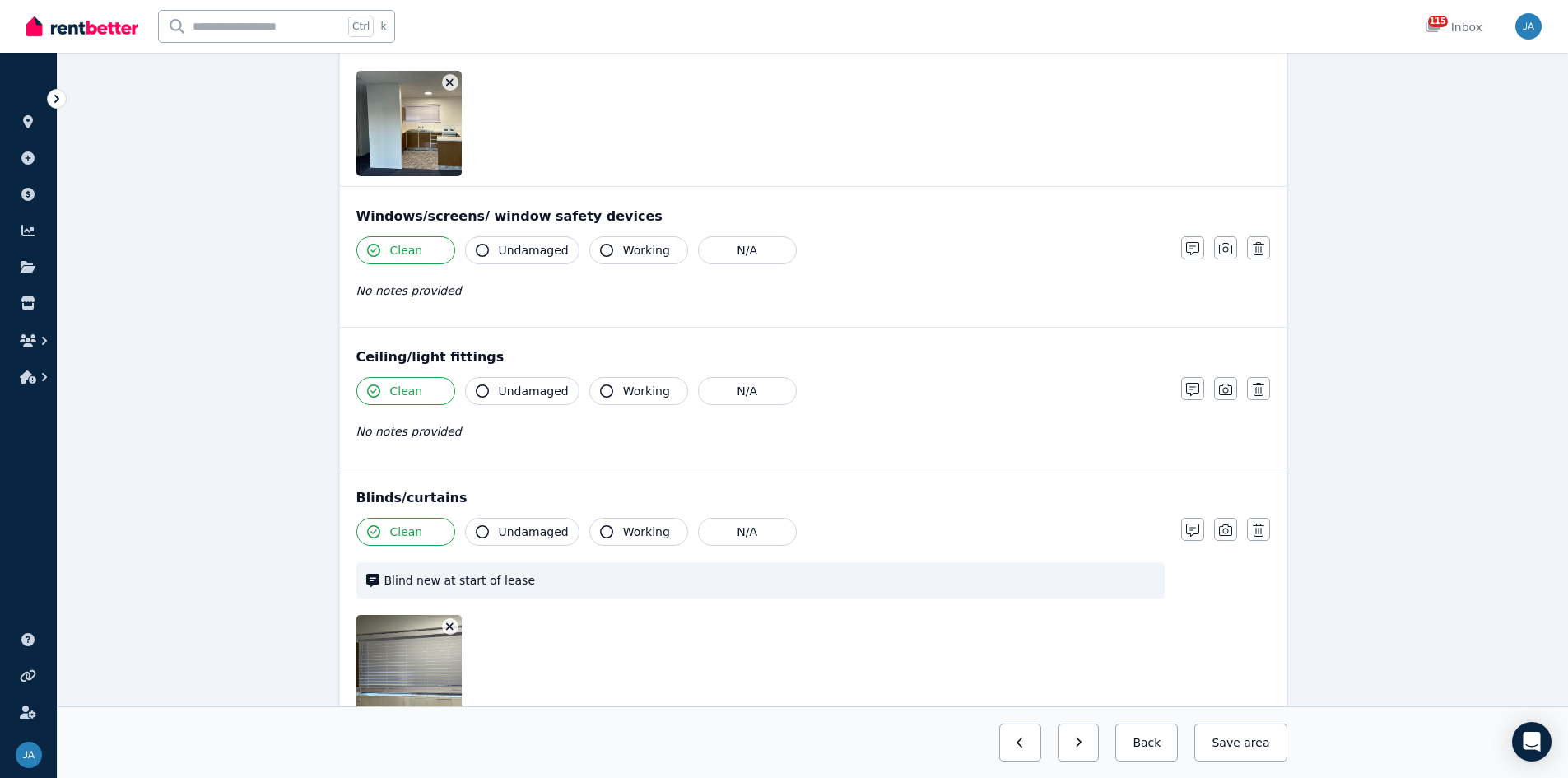
scroll to position [330, 0]
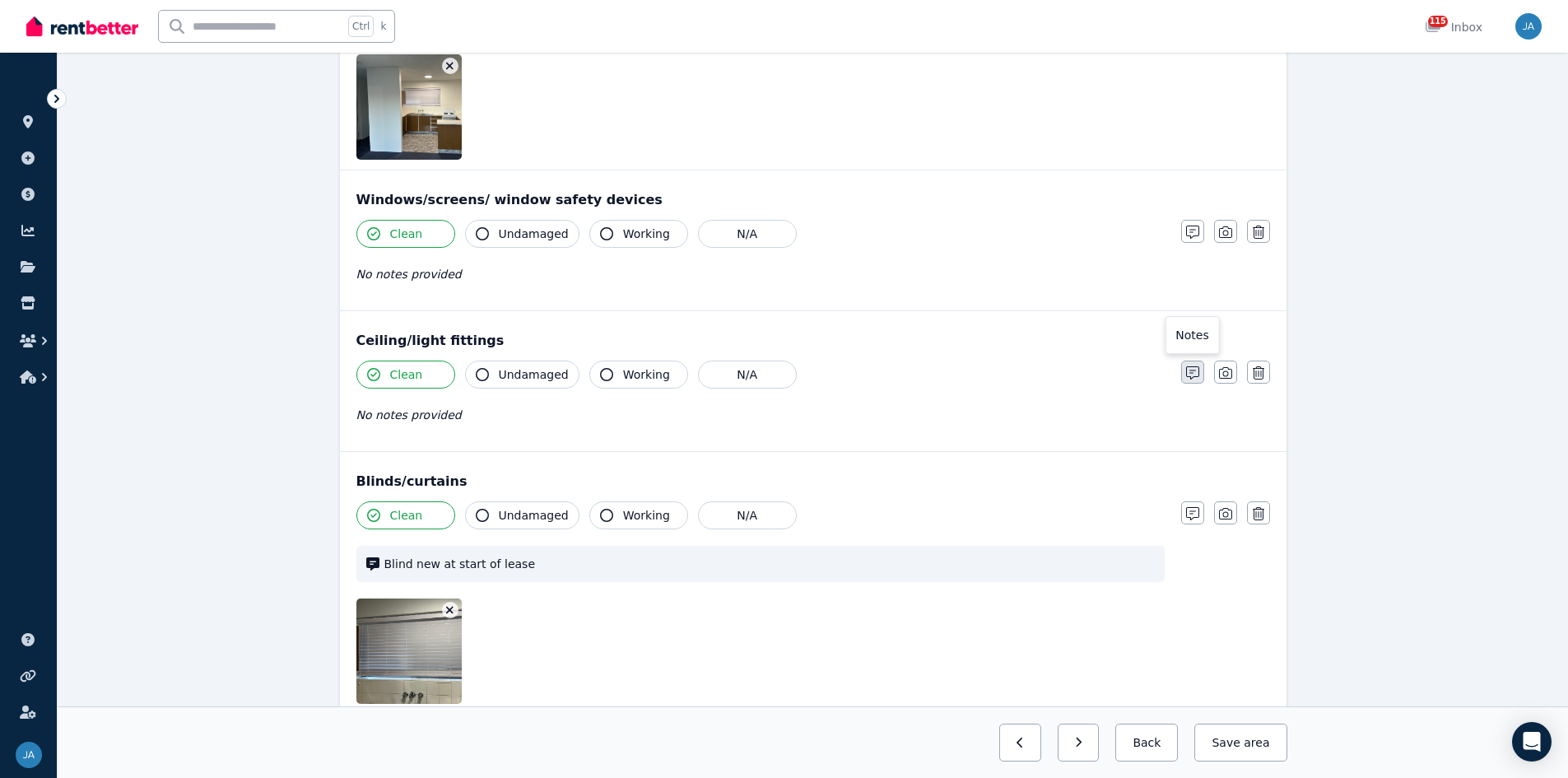
click at [1053, 377] on icon "button" at bounding box center [1192, 372] width 13 height 13
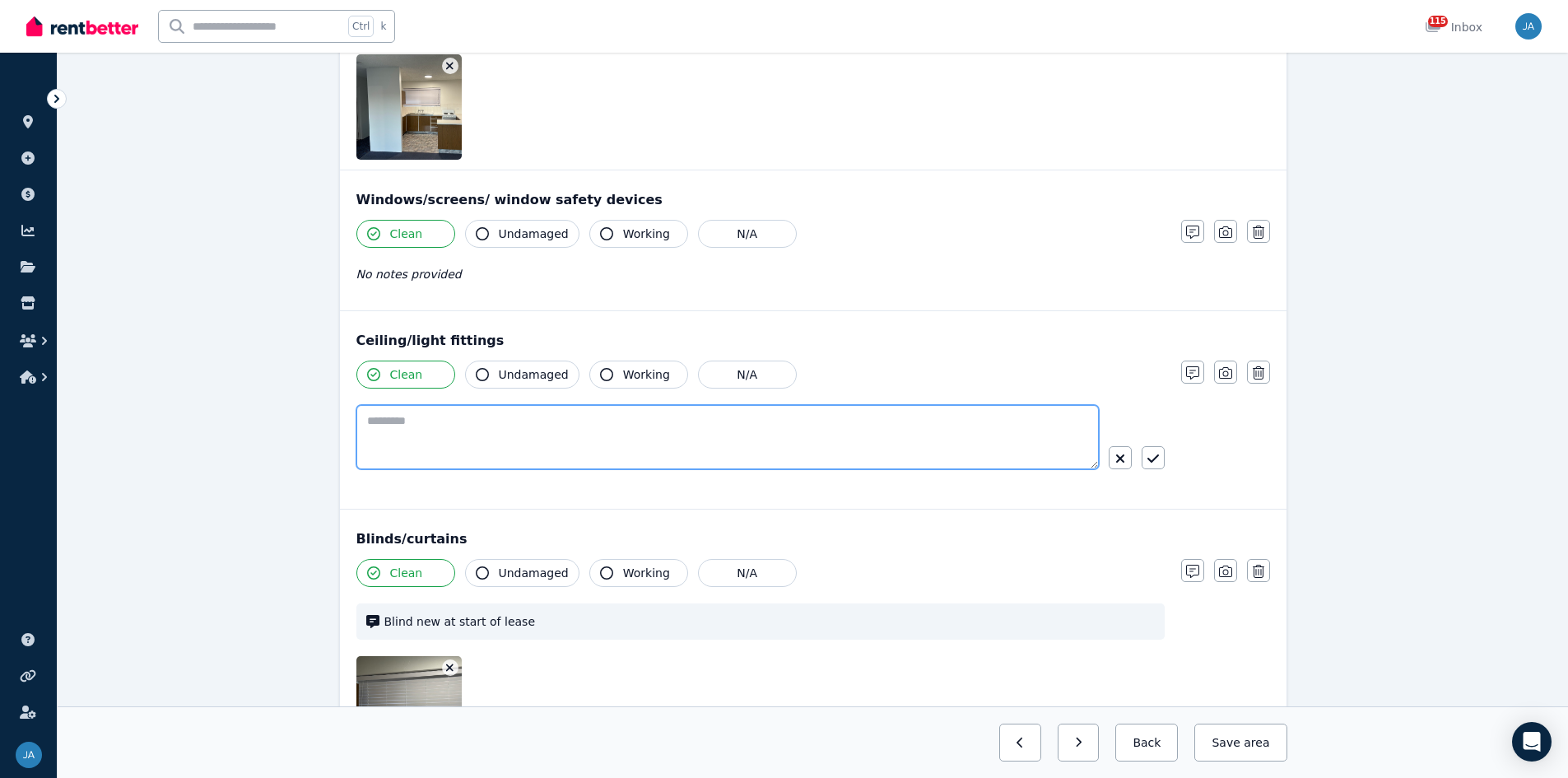
click at [426, 428] on textarea at bounding box center [728, 437] width 742 height 64
type textarea "**********"
click at [1053, 463] on icon "button" at bounding box center [1153, 458] width 11 height 13
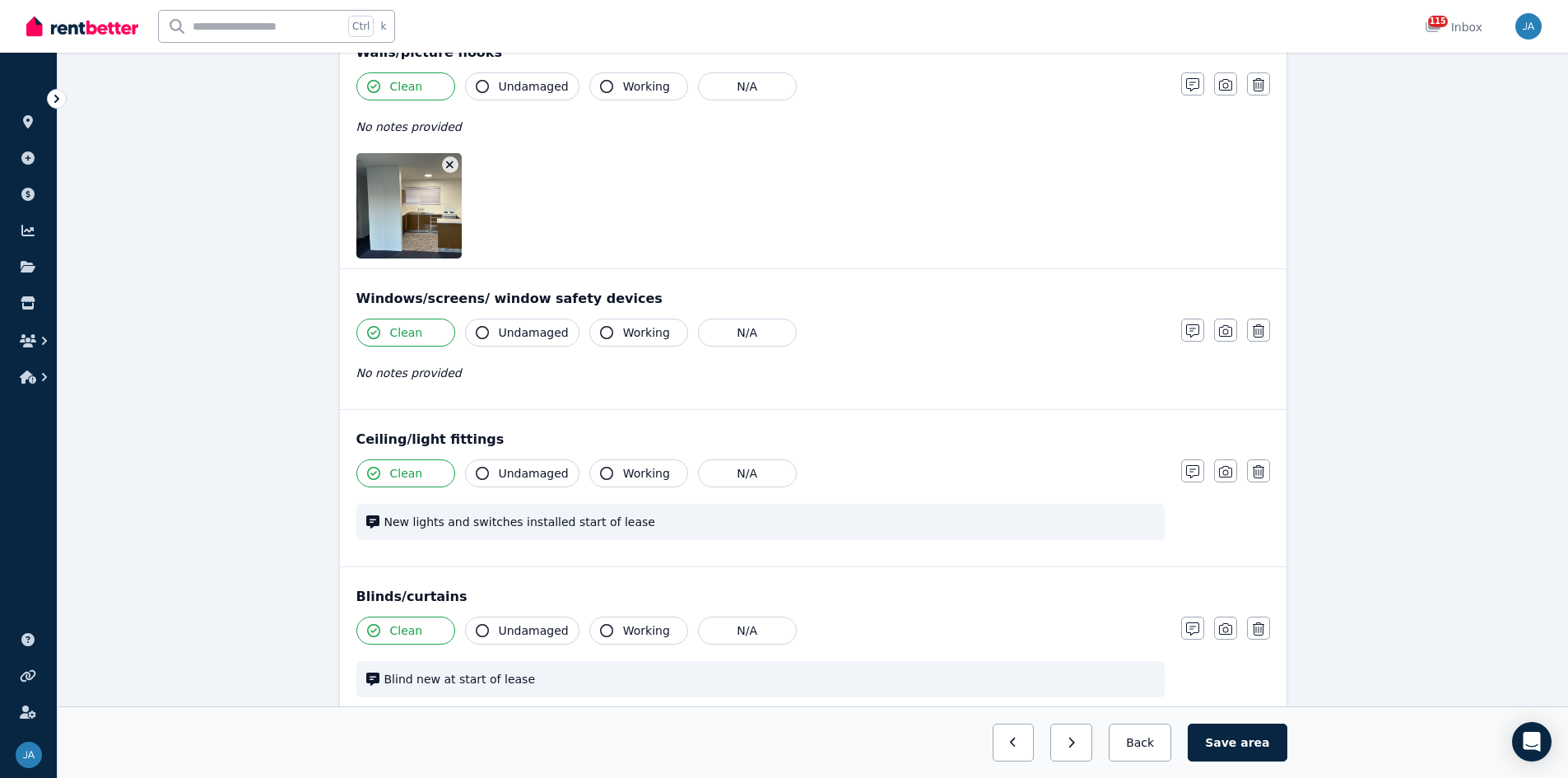
scroll to position [0, 0]
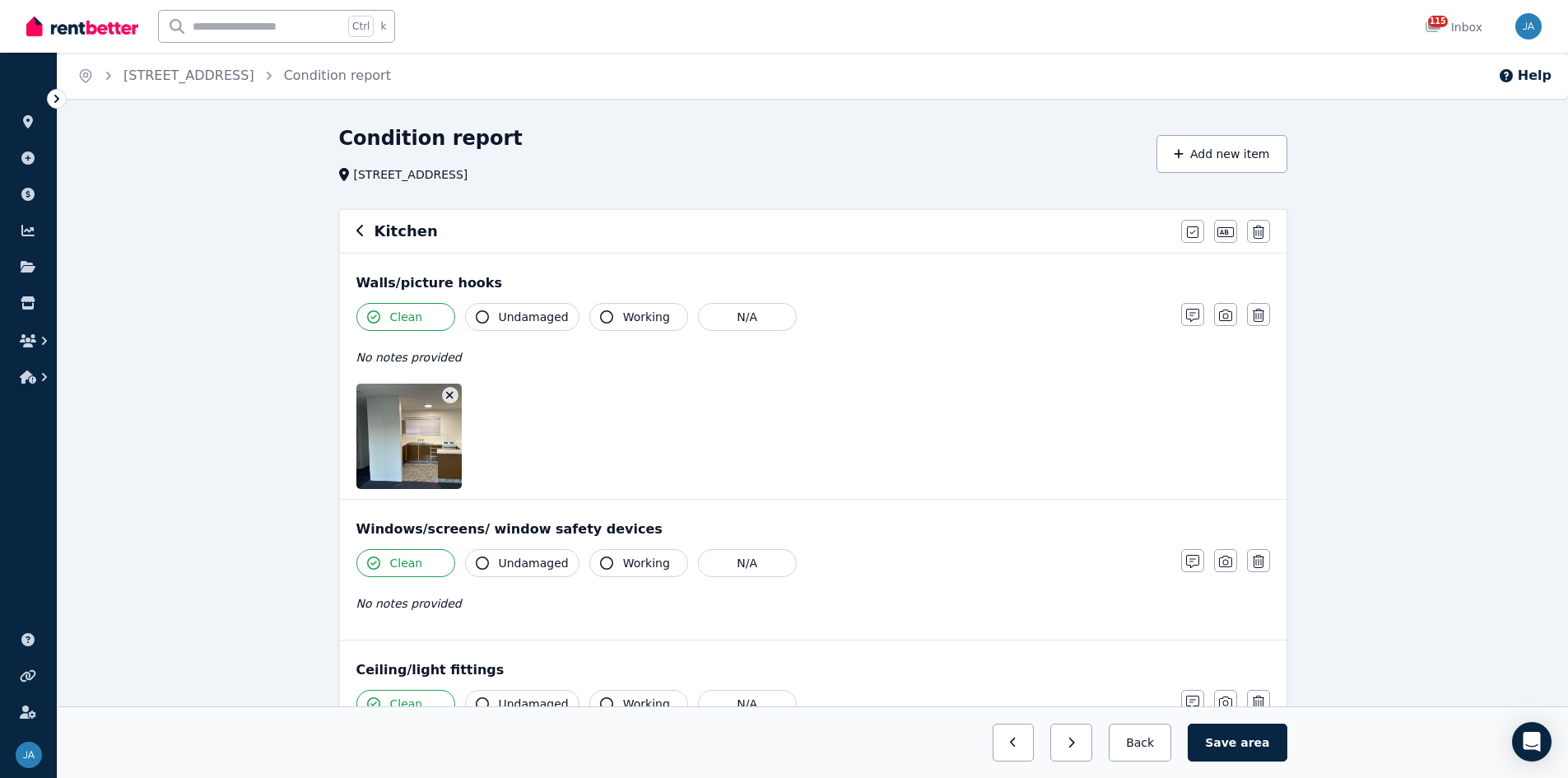
click at [357, 230] on icon "button" at bounding box center [361, 230] width 9 height 13
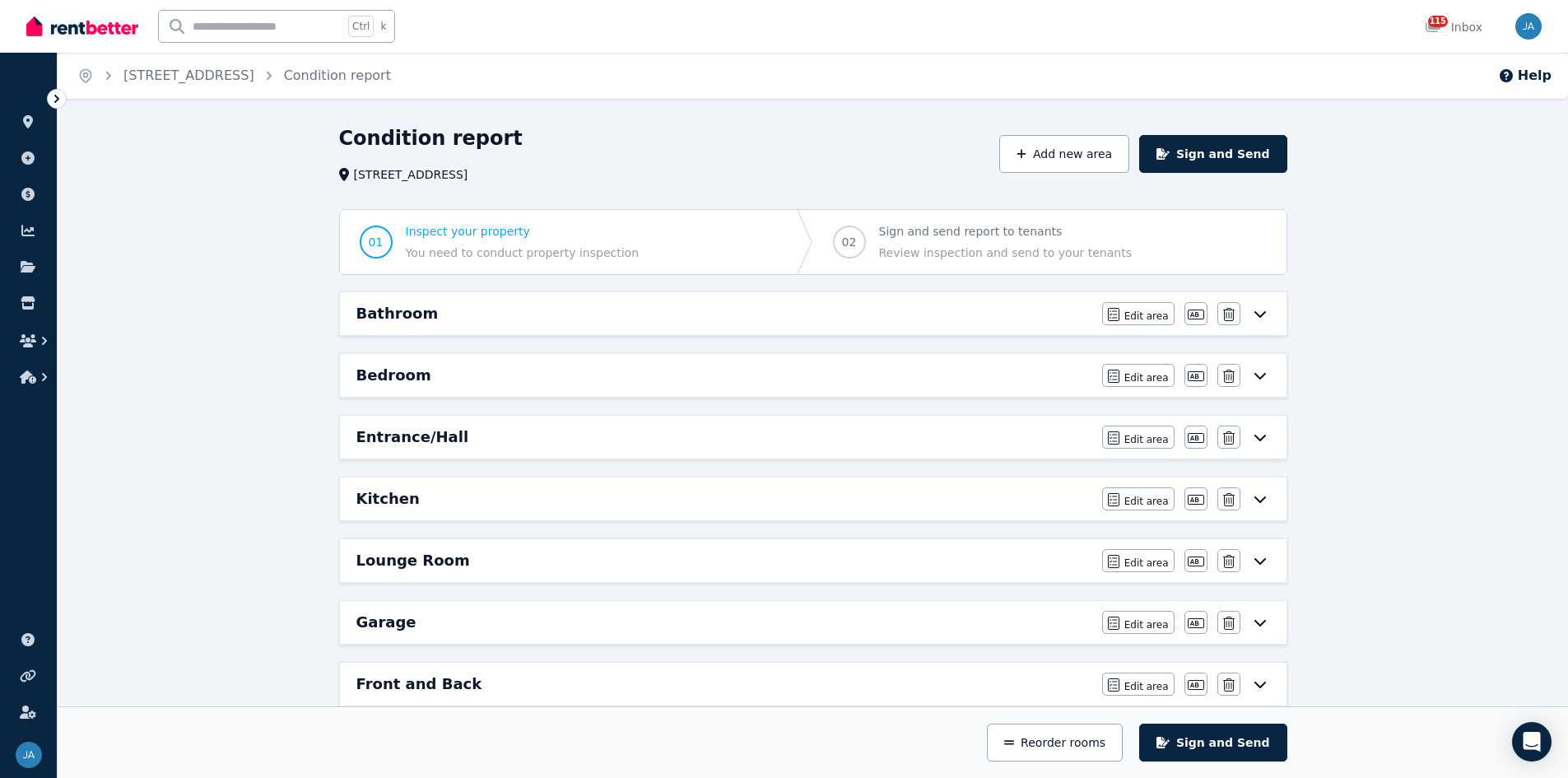
click at [358, 232] on span "01 Inspect your property You need to conduct property inspection" at bounding box center [499, 242] width 319 height 64
click at [580, 481] on div "Lounge Room Edit area Edit area Edit name [GEOGRAPHIC_DATA]" at bounding box center [813, 560] width 947 height 42
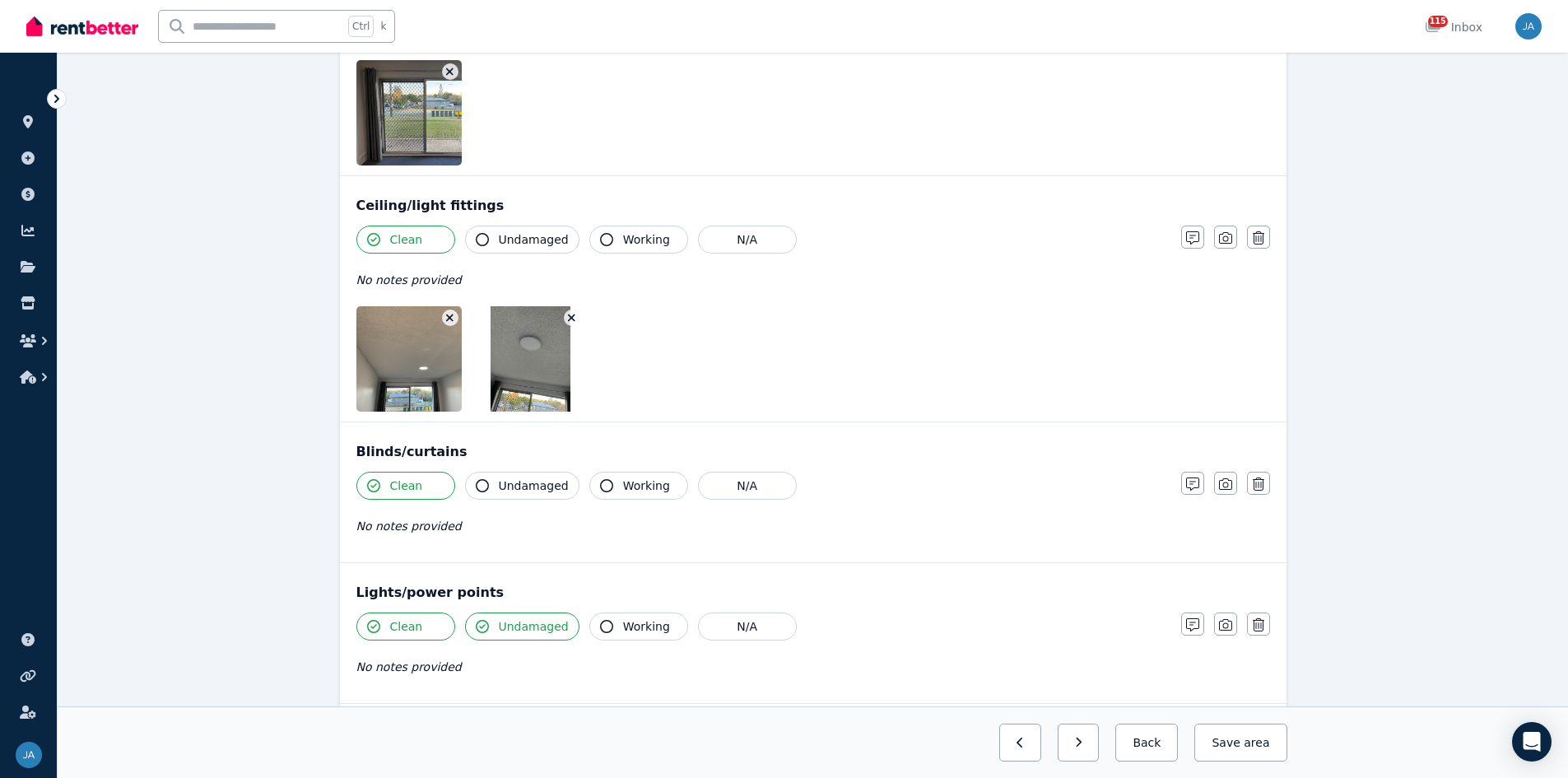
scroll to position [576, 0]
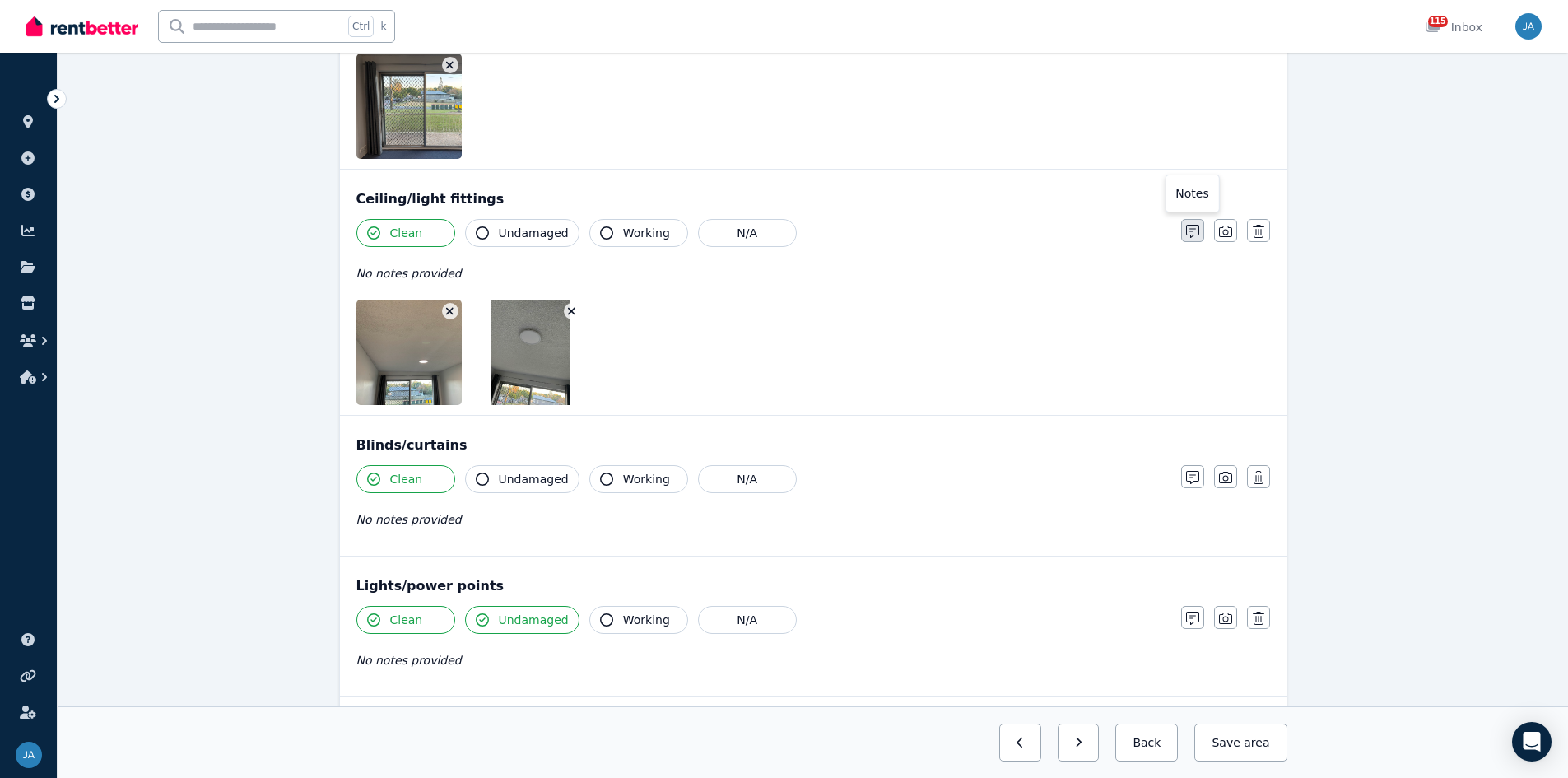
click at [1053, 231] on icon "button" at bounding box center [1192, 231] width 13 height 13
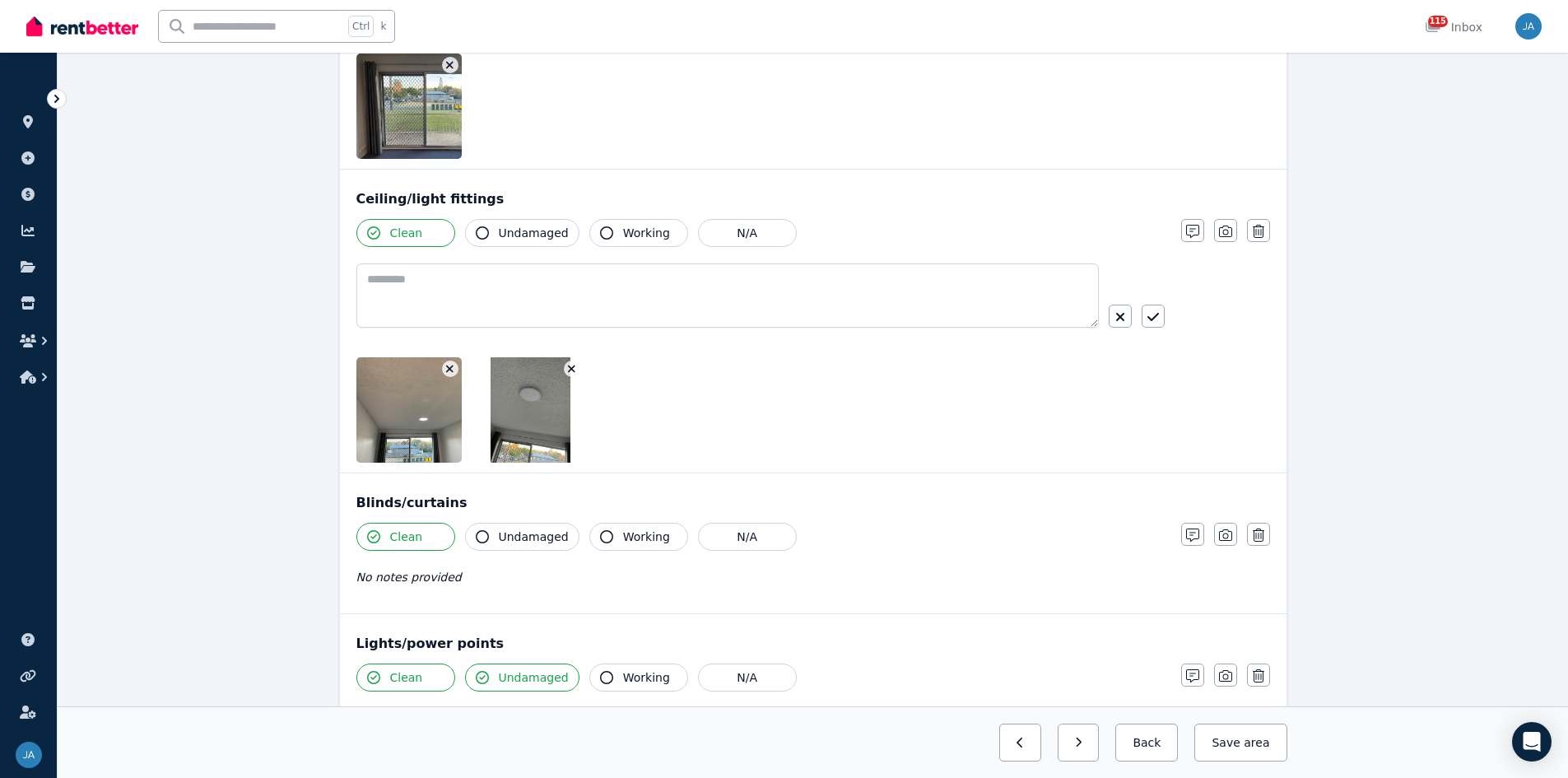
click at [1053, 219] on button "button" at bounding box center [1192, 230] width 23 height 23
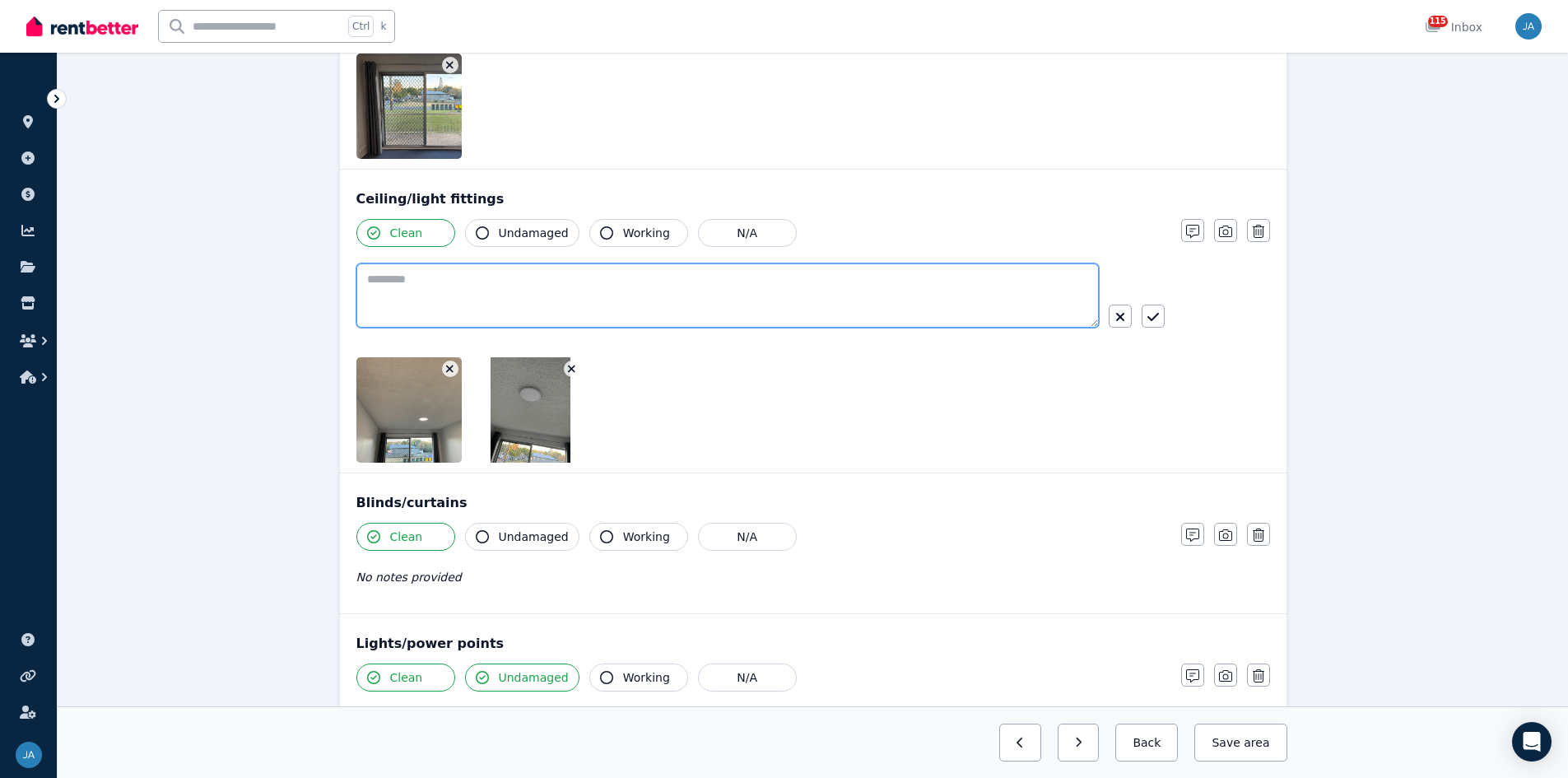
click at [556, 300] on textarea at bounding box center [728, 295] width 742 height 64
type textarea "**********"
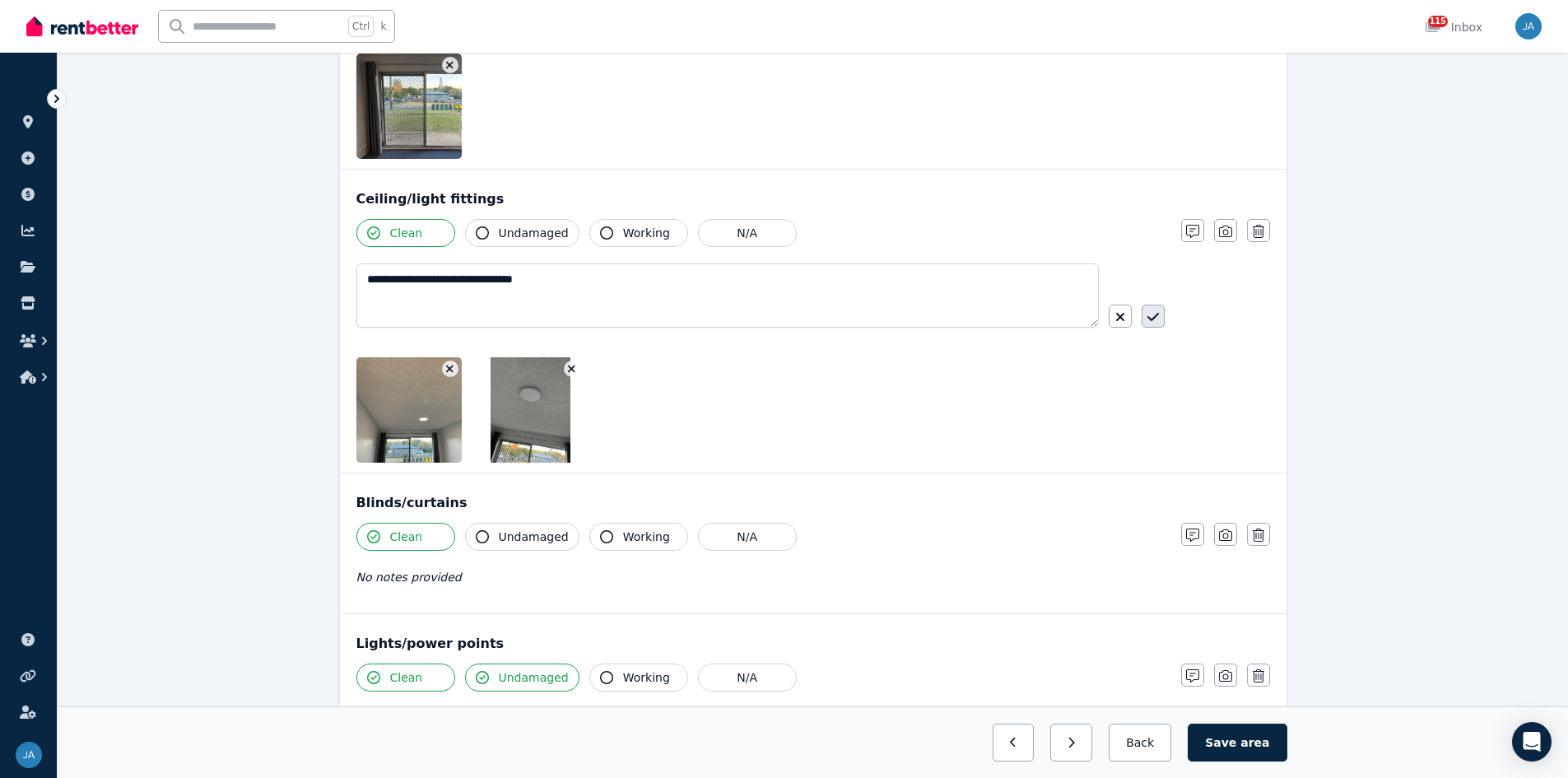
click at [1053, 317] on icon "button" at bounding box center [1153, 317] width 11 height 13
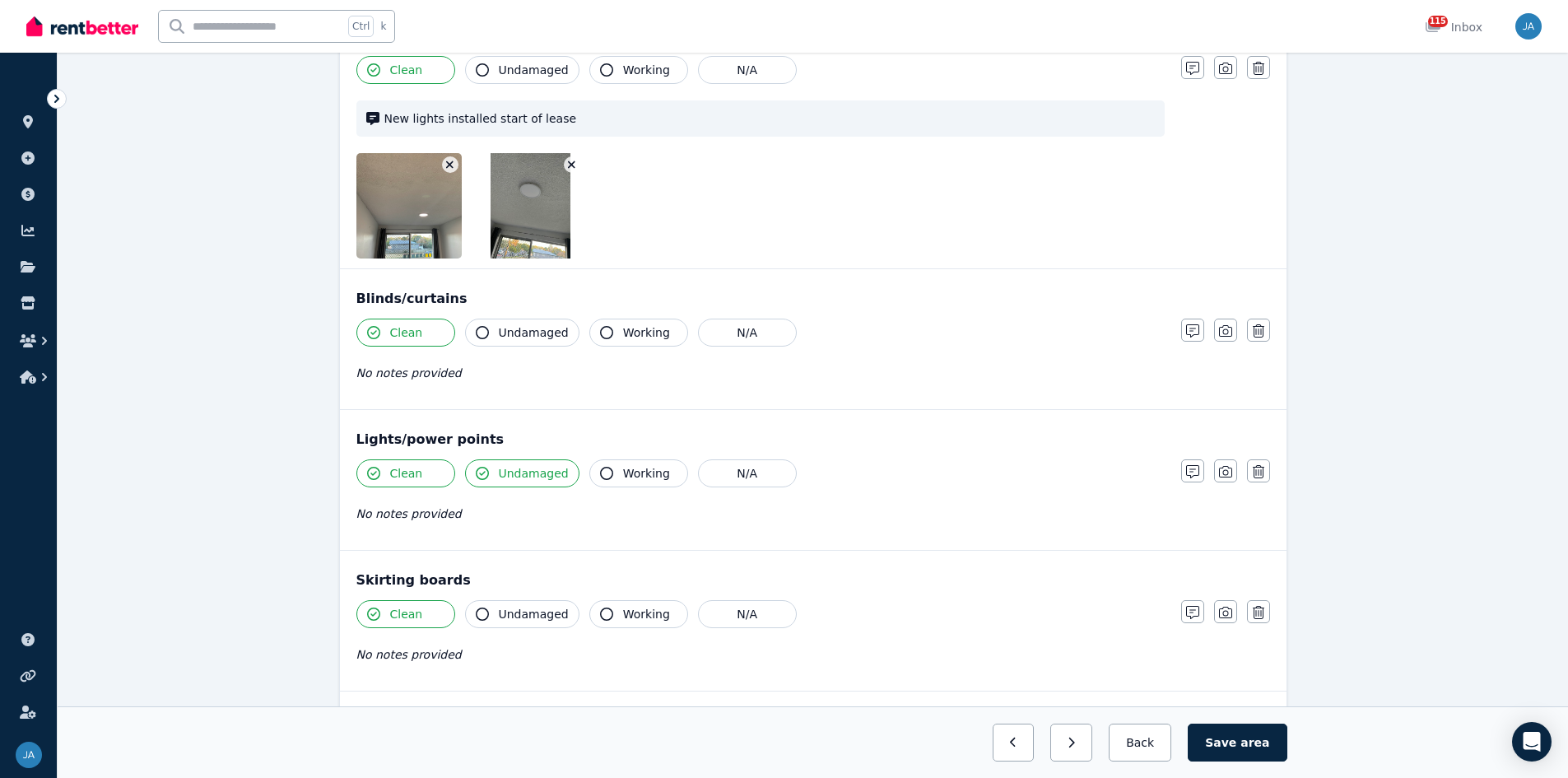
scroll to position [741, 0]
click at [1053, 474] on icon "button" at bounding box center [1192, 470] width 13 height 13
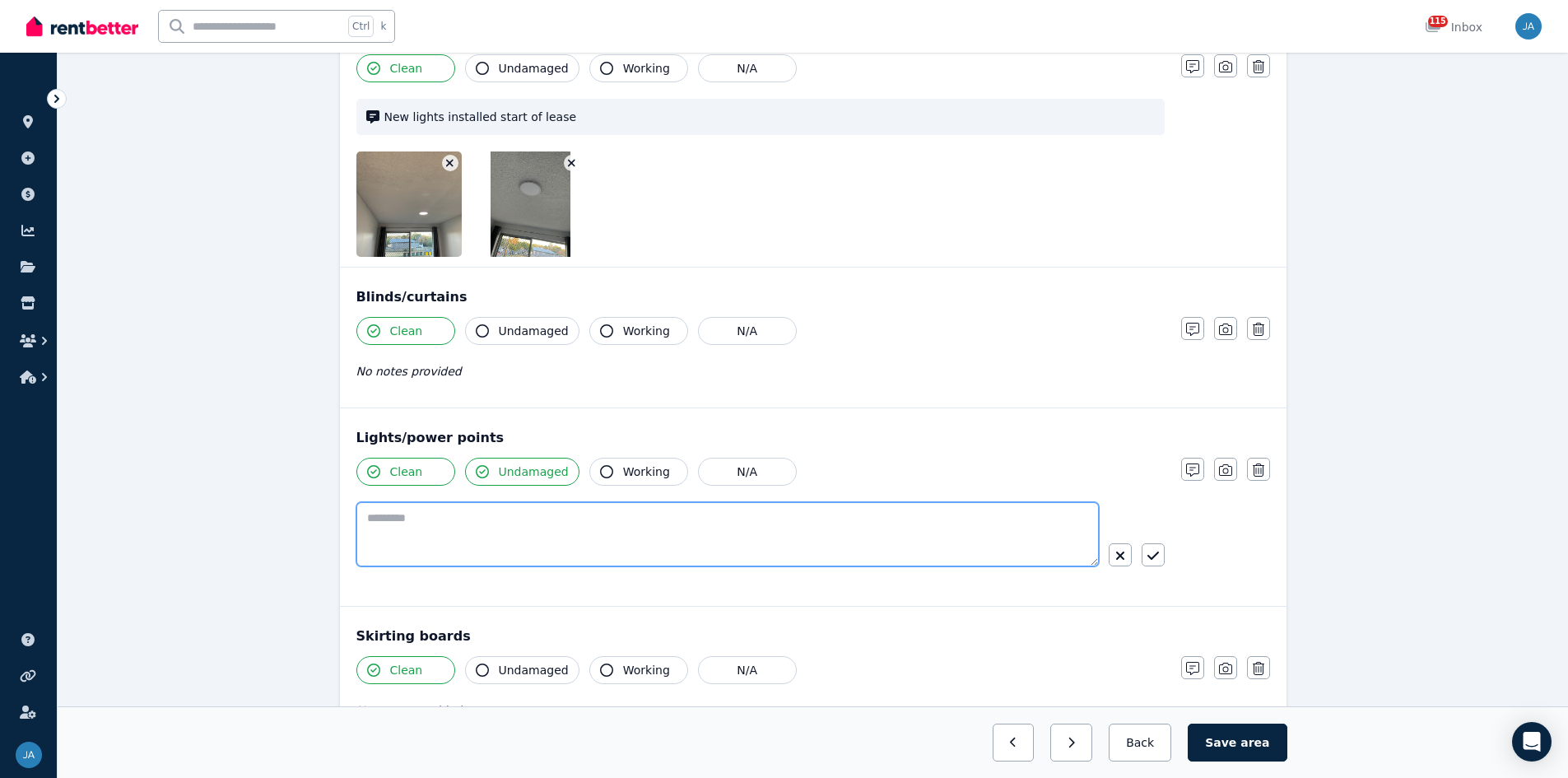
click at [456, 481] on textarea at bounding box center [728, 534] width 742 height 64
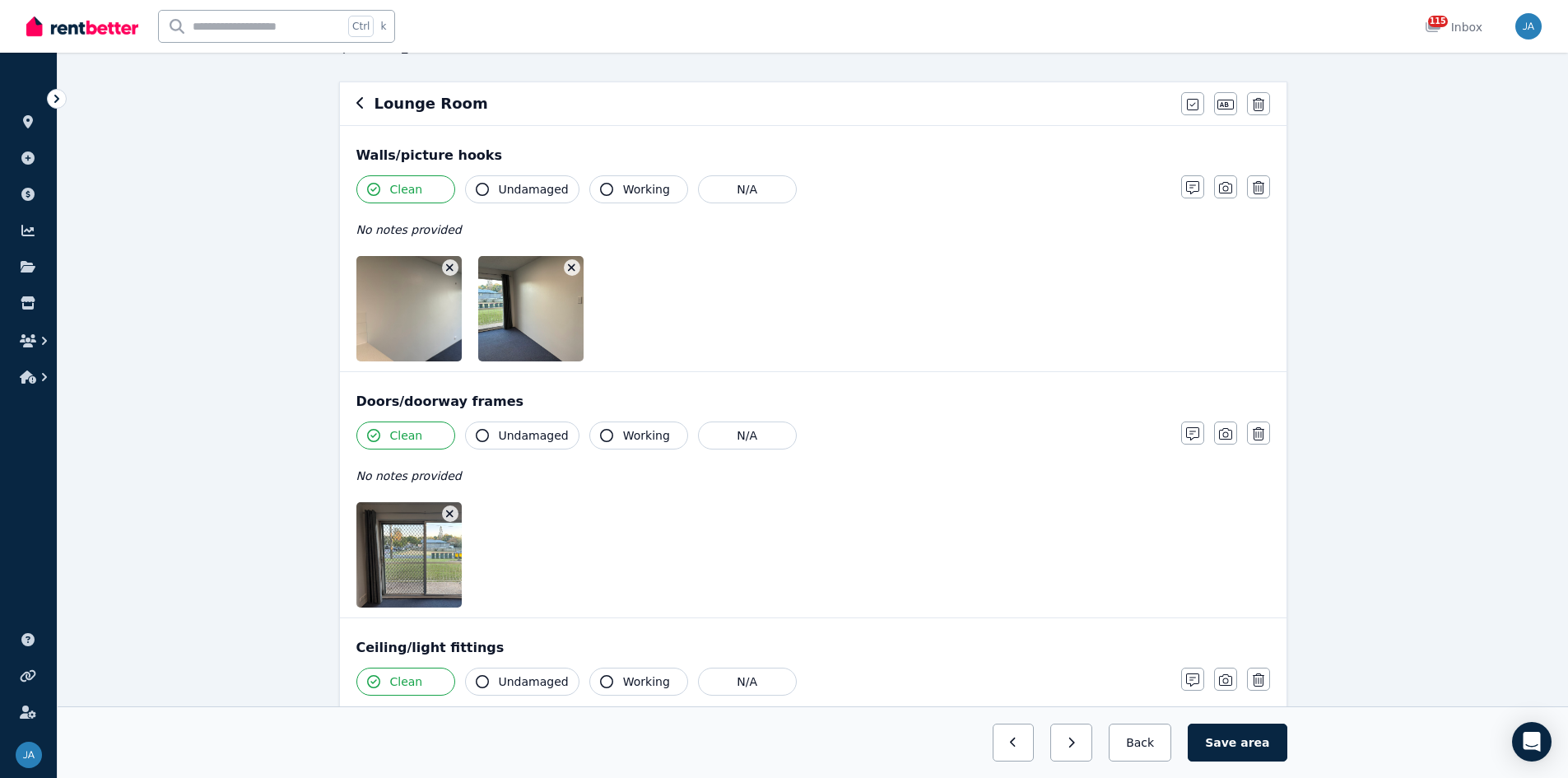
scroll to position [0, 0]
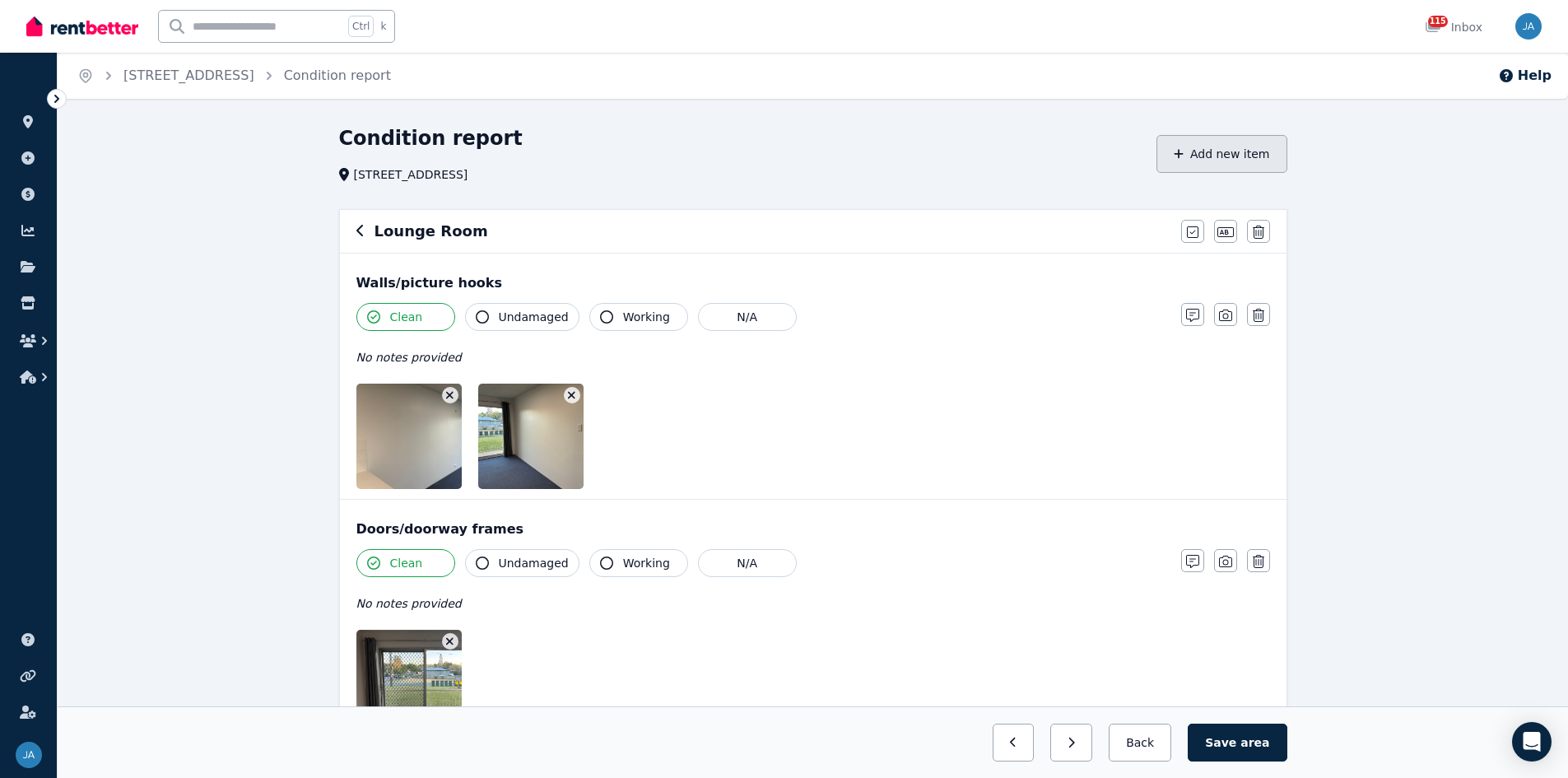
type textarea "**********"
click at [1053, 164] on button "Add new item" at bounding box center [1222, 154] width 131 height 38
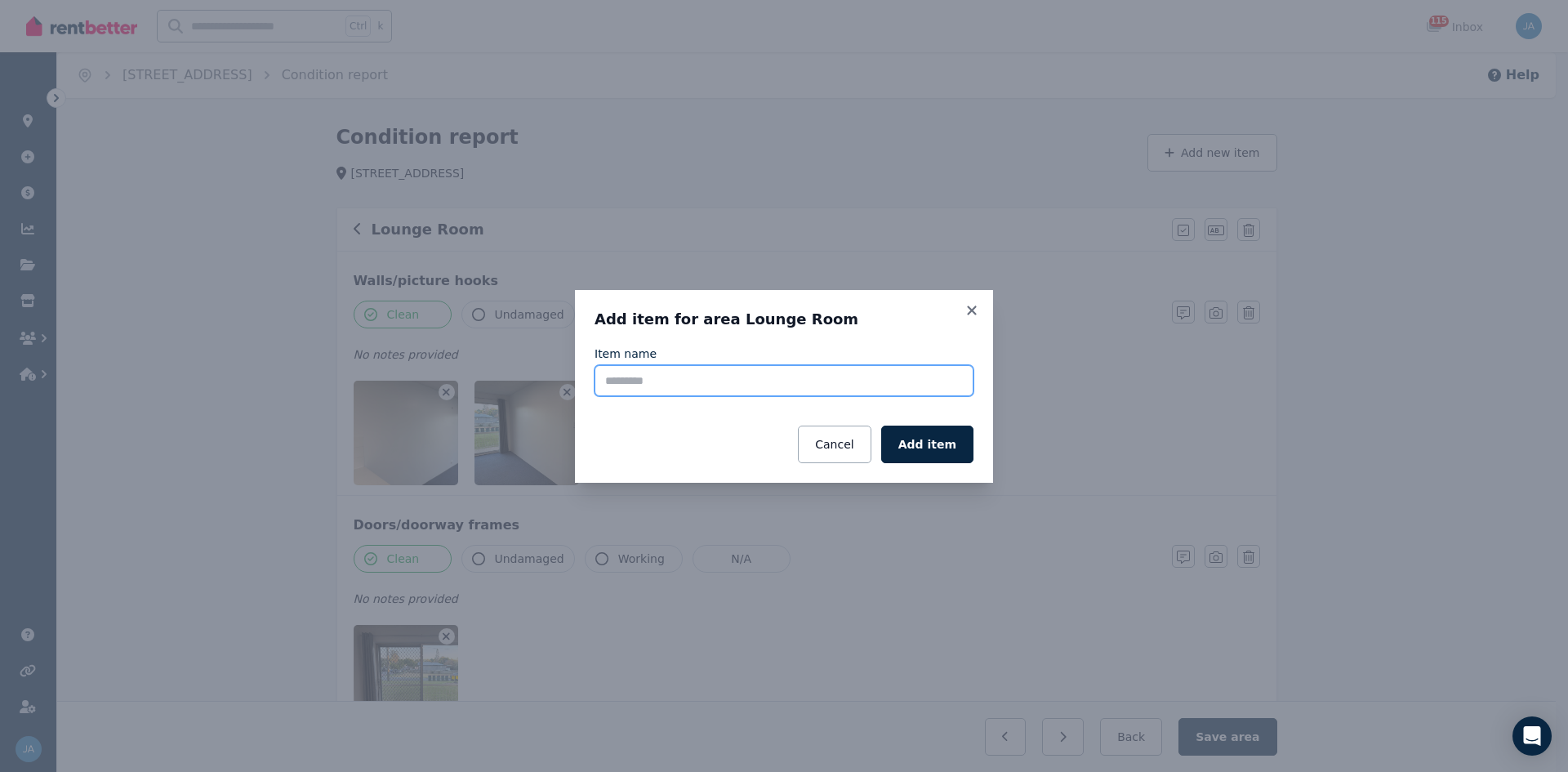
drag, startPoint x: 675, startPoint y: 394, endPoint x: 679, endPoint y: 386, distance: 8.9
click at [675, 393] on input "Item name" at bounding box center [784, 380] width 379 height 31
type input "**********"
click at [929, 445] on button "Add item" at bounding box center [927, 445] width 92 height 38
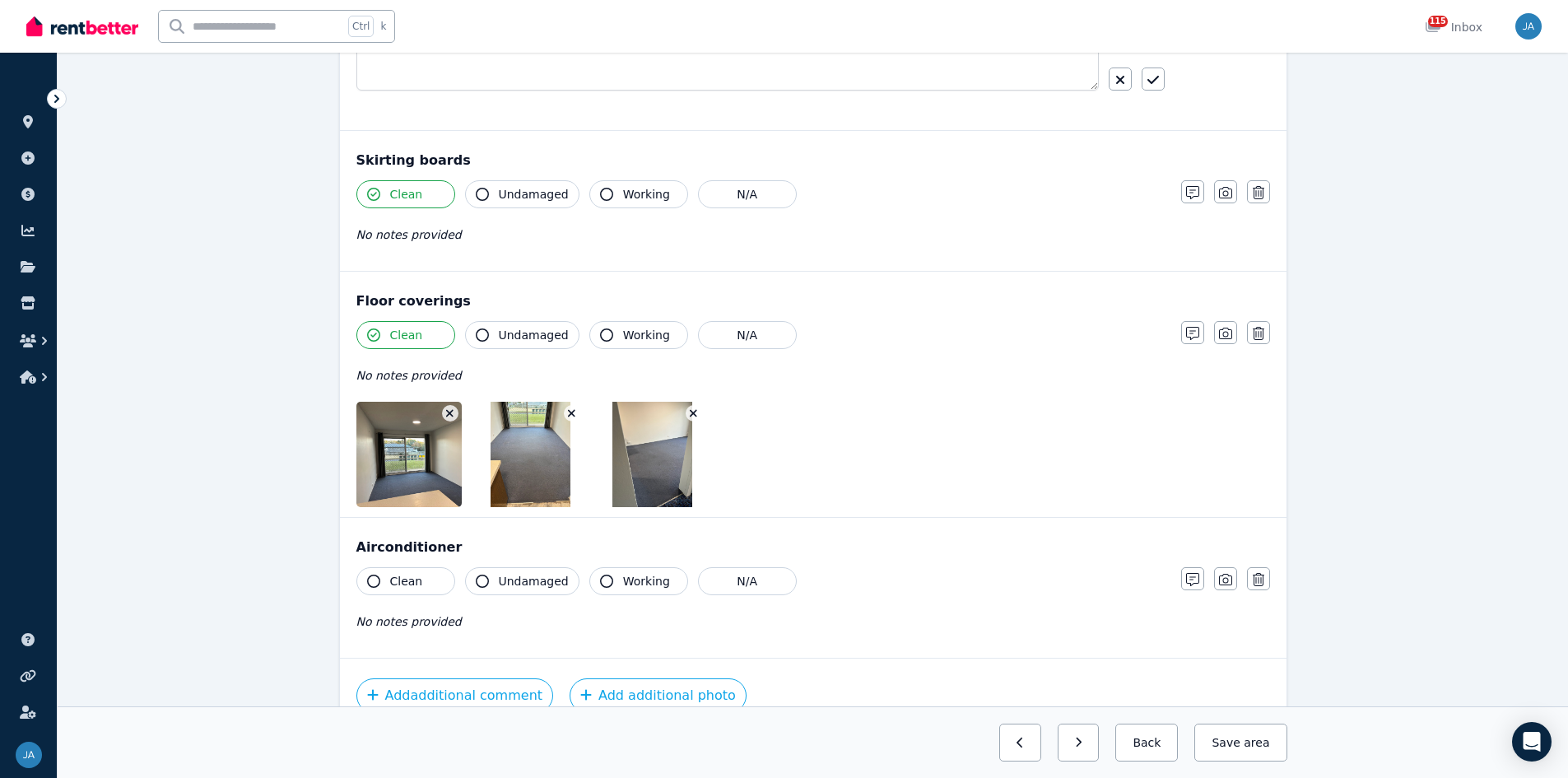
scroll to position [1287, 0]
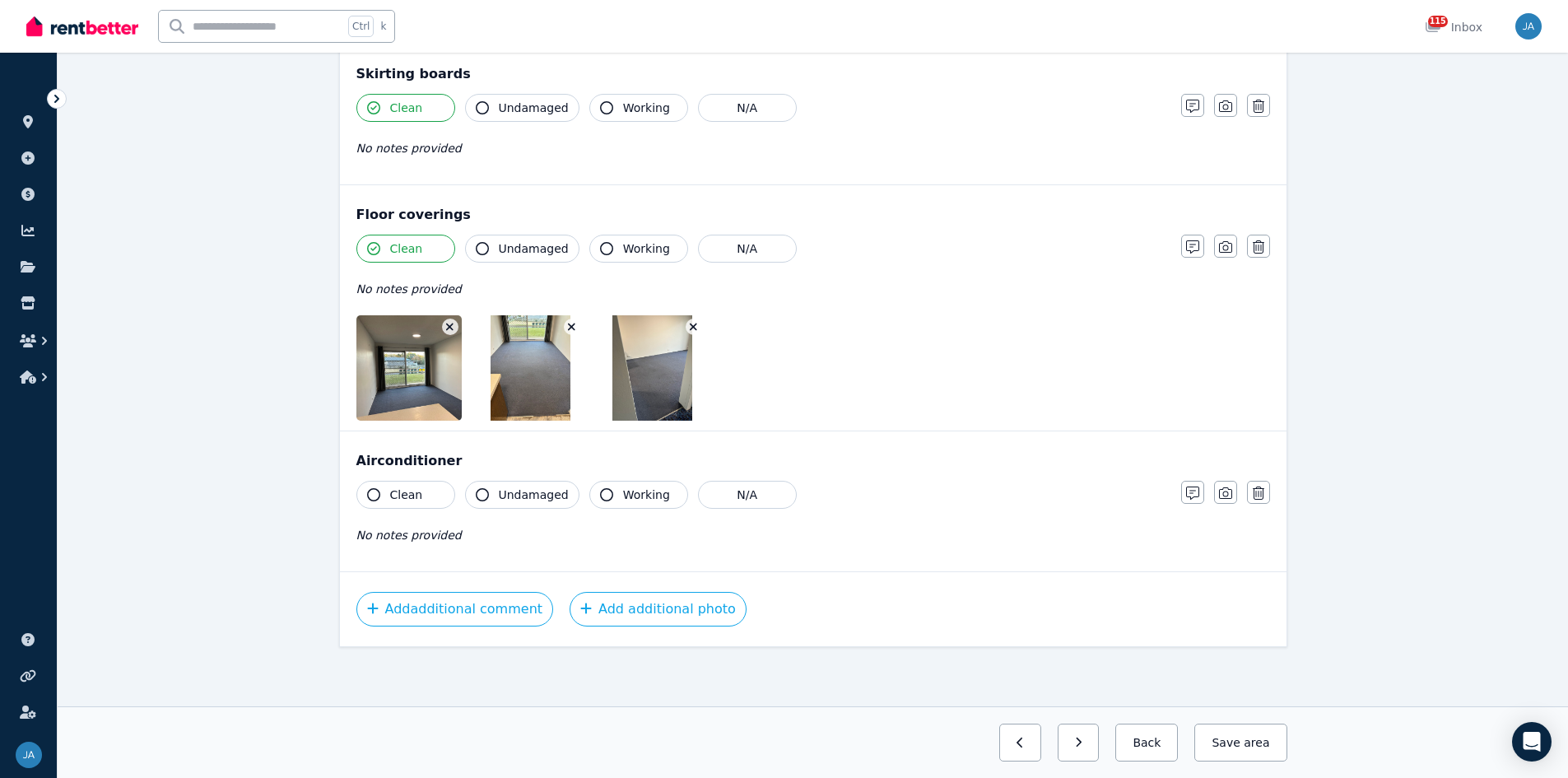
click at [403, 481] on span "Clean" at bounding box center [407, 494] width 33 height 16
drag, startPoint x: 526, startPoint y: 498, endPoint x: 618, endPoint y: 495, distance: 92.0
click at [527, 481] on span "Undamaged" at bounding box center [533, 494] width 70 height 16
click at [1053, 481] on icon "button" at bounding box center [1192, 492] width 13 height 13
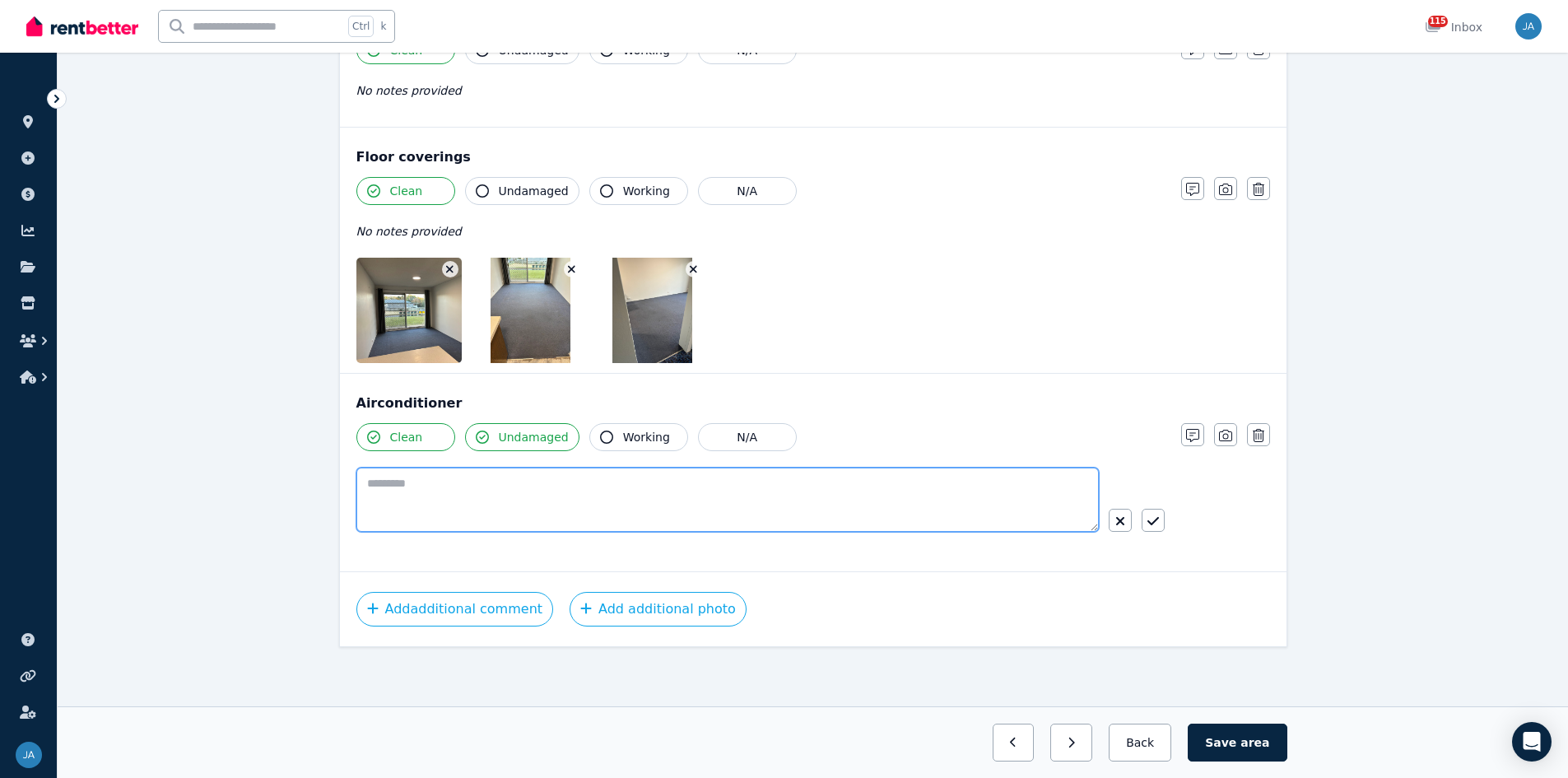
click at [440, 481] on textarea at bounding box center [728, 499] width 742 height 64
type textarea "**********"
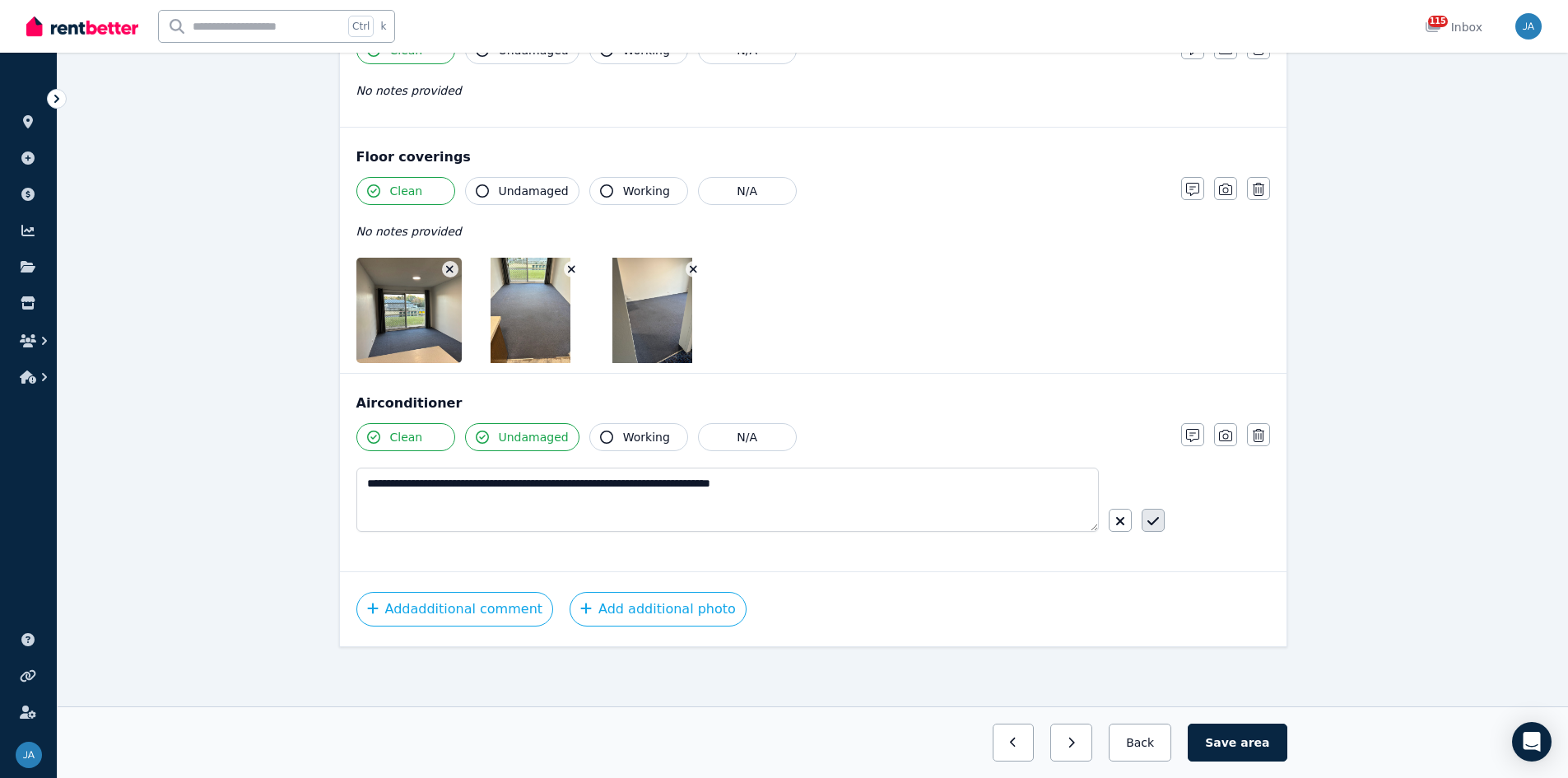
click at [1053, 481] on icon "button" at bounding box center [1153, 521] width 11 height 13
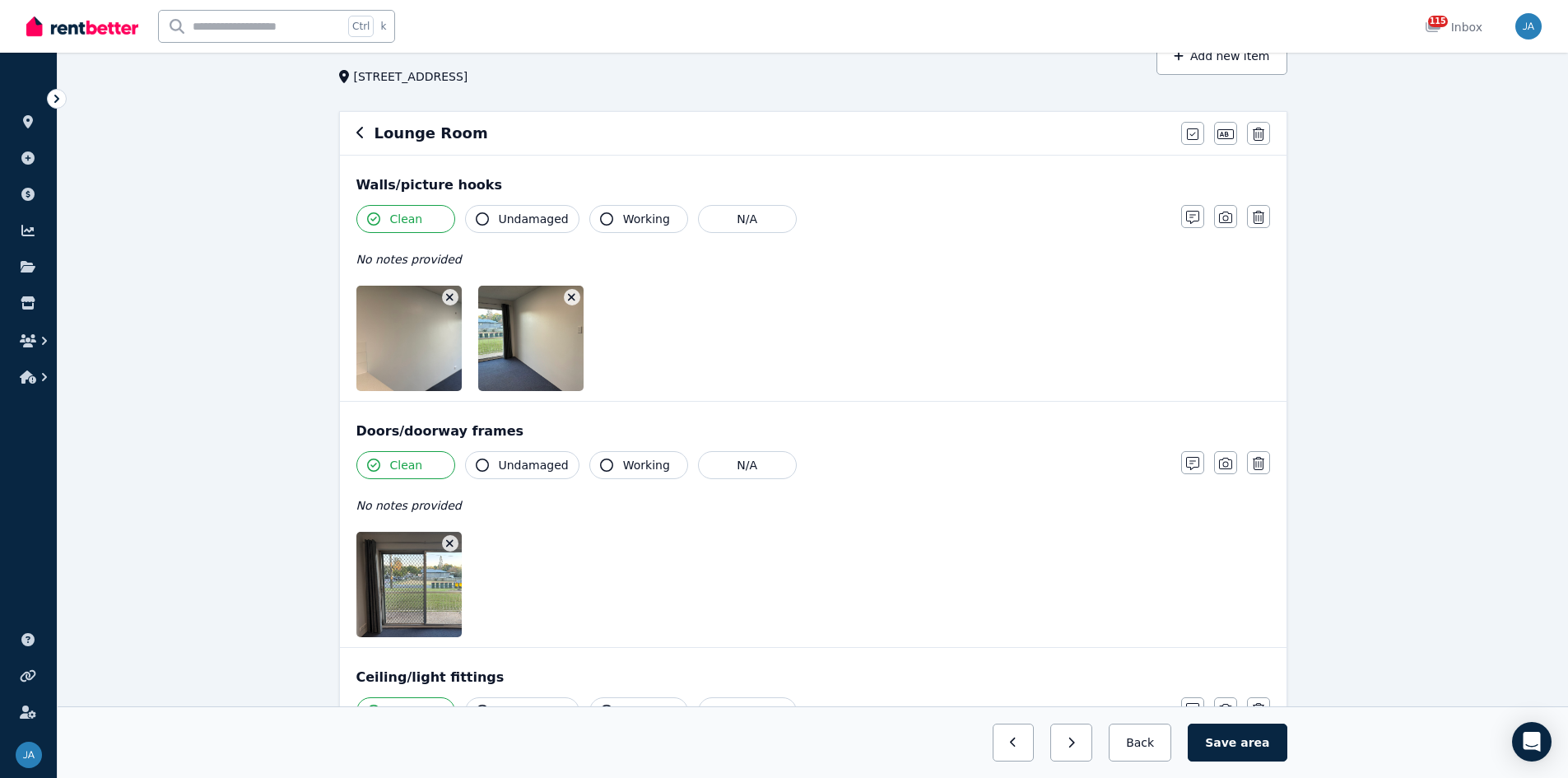
scroll to position [0, 0]
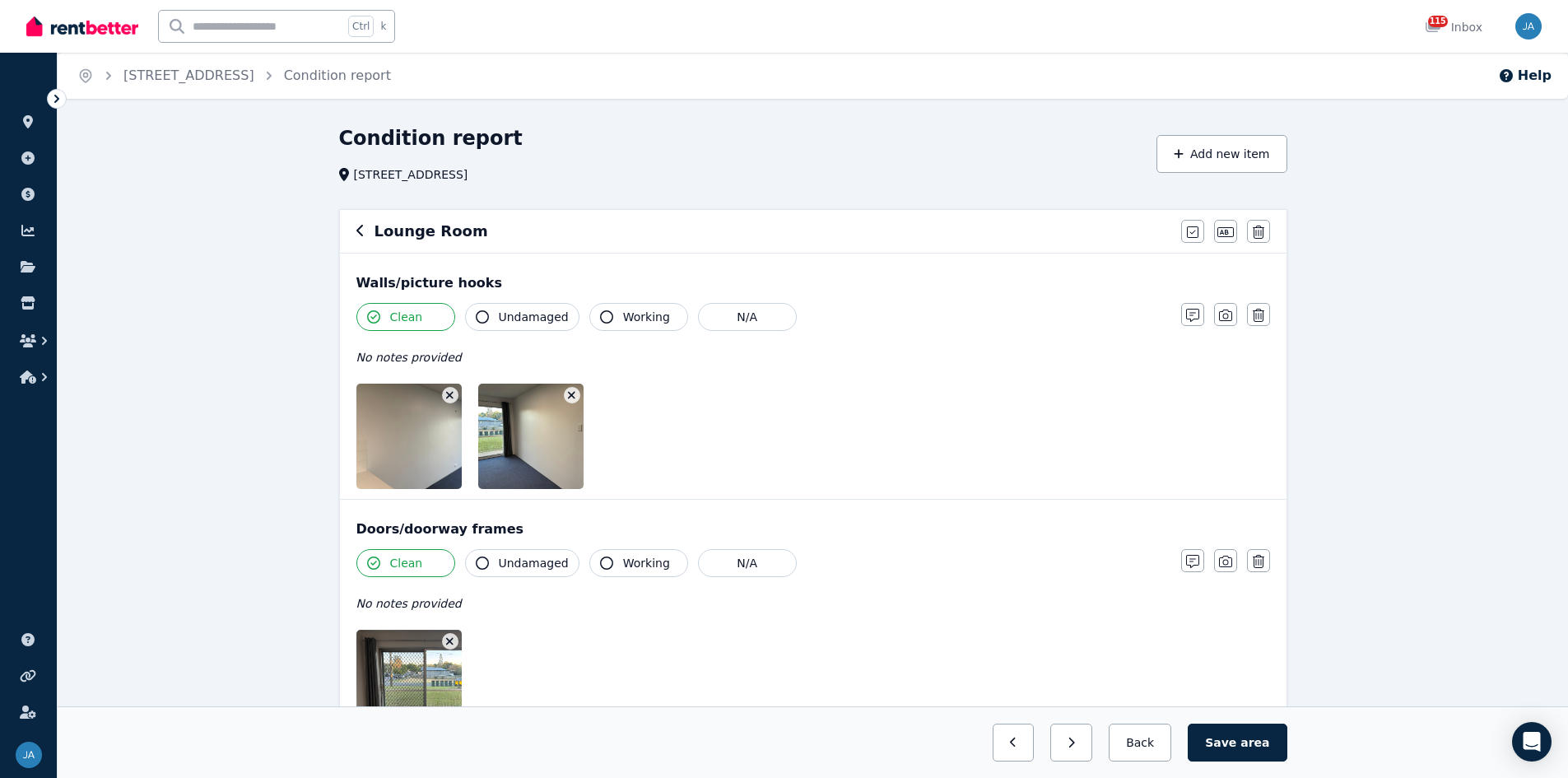
click at [360, 230] on icon "button" at bounding box center [361, 230] width 9 height 13
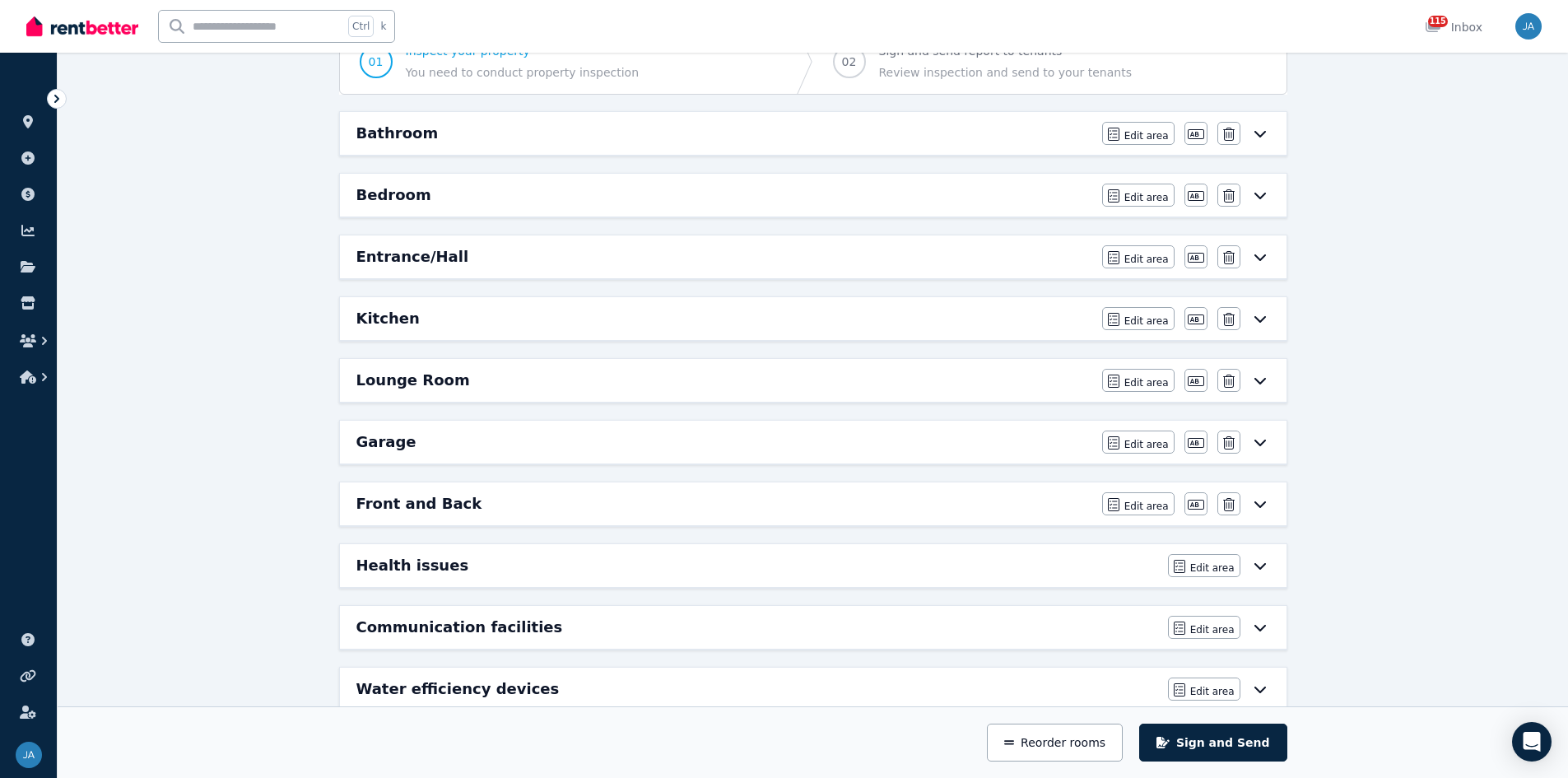
scroll to position [247, 0]
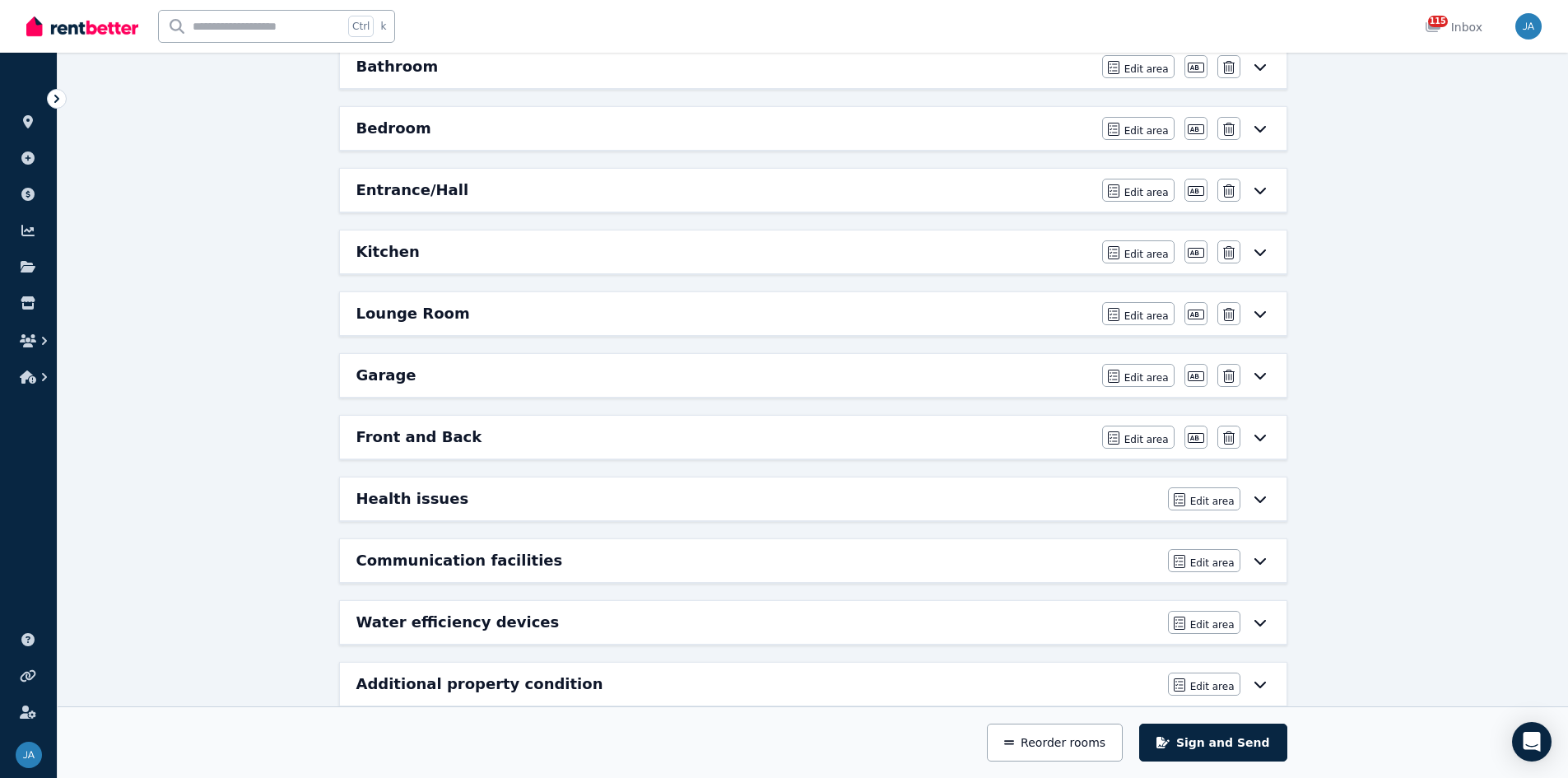
click at [405, 374] on h6 "Garage" at bounding box center [386, 375] width 60 height 23
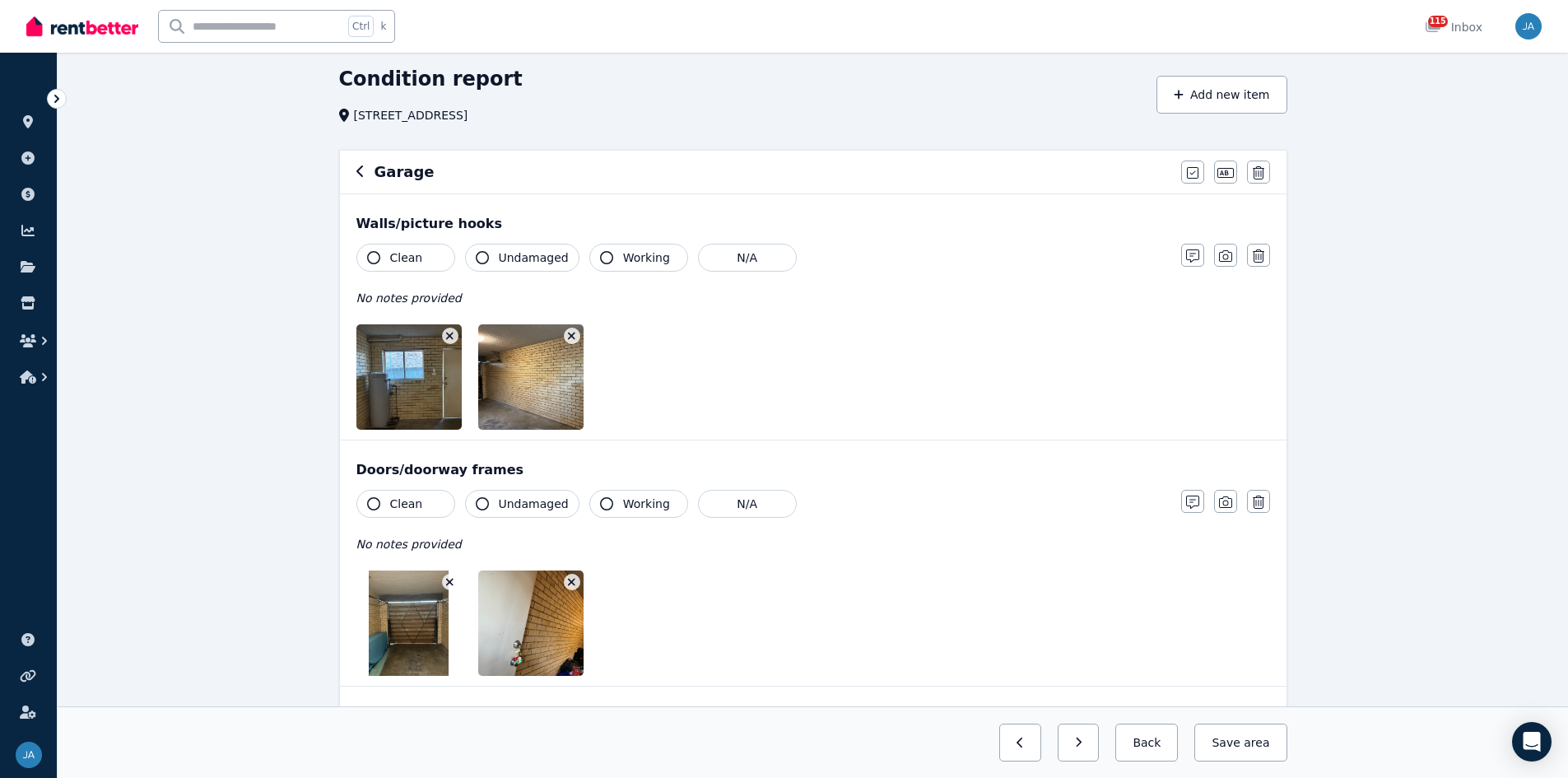
scroll to position [0, 0]
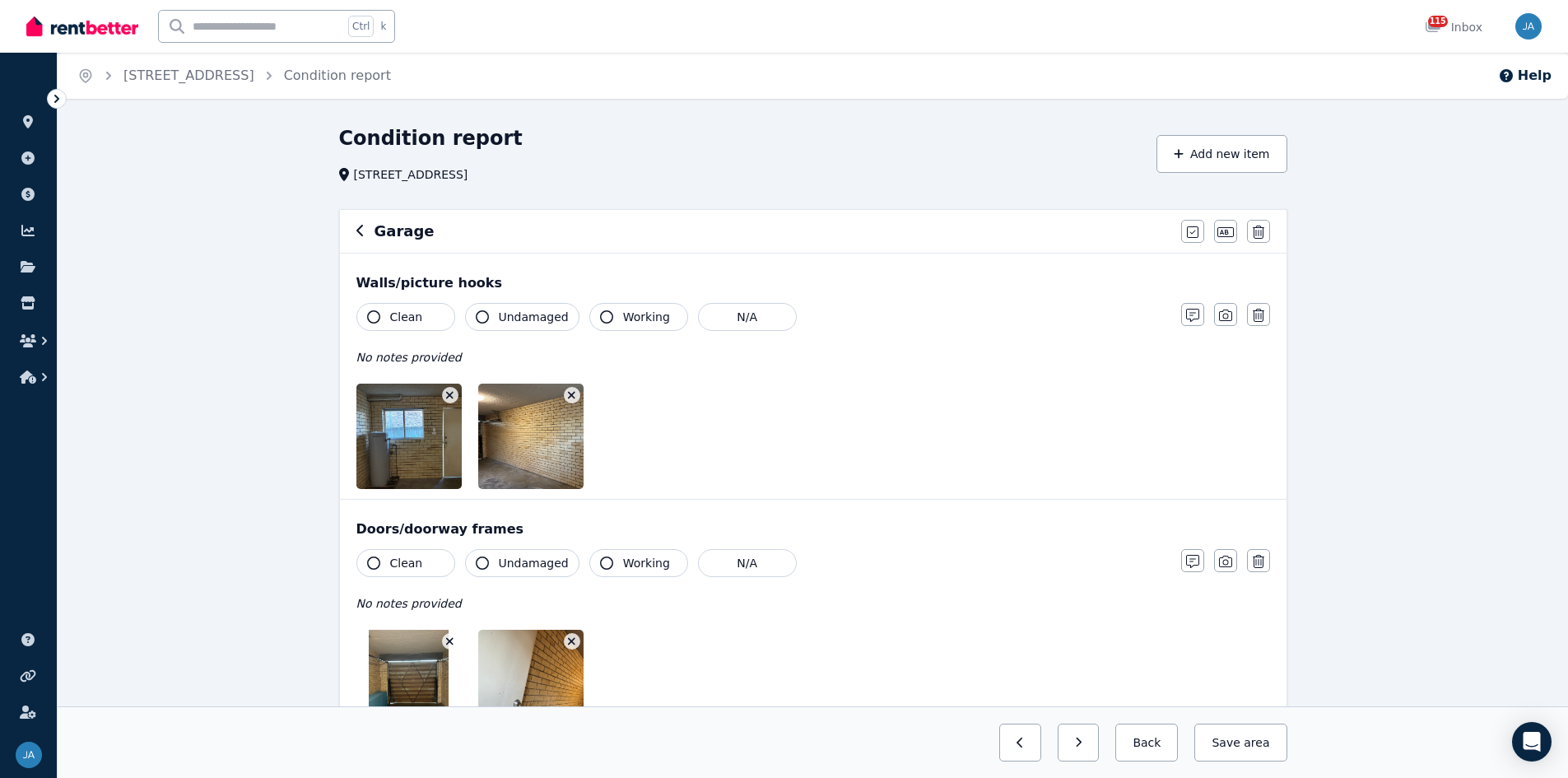
click at [395, 314] on span "Clean" at bounding box center [407, 317] width 33 height 16
click at [382, 481] on button "Clean" at bounding box center [406, 563] width 99 height 28
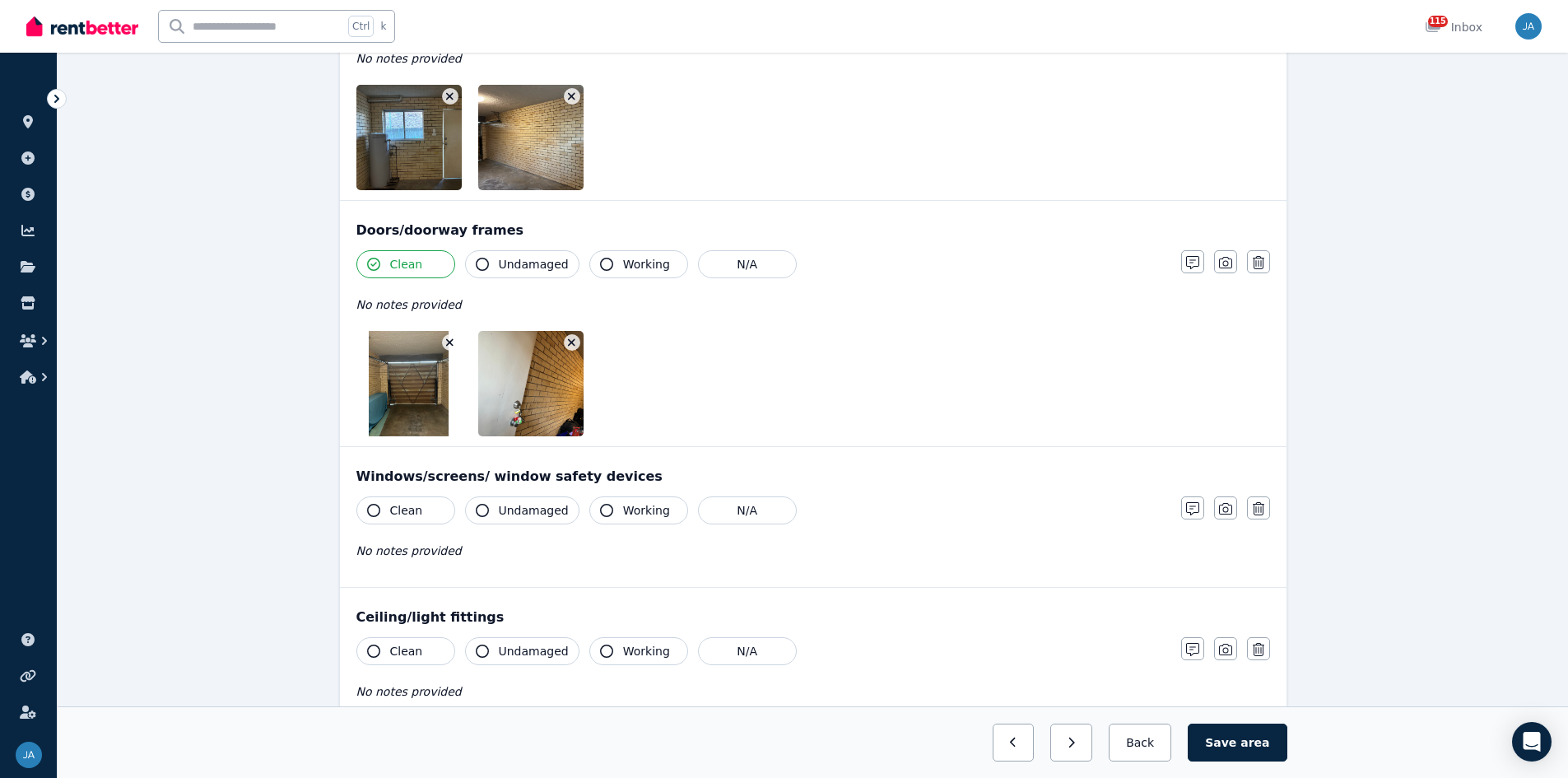
scroll to position [455, 0]
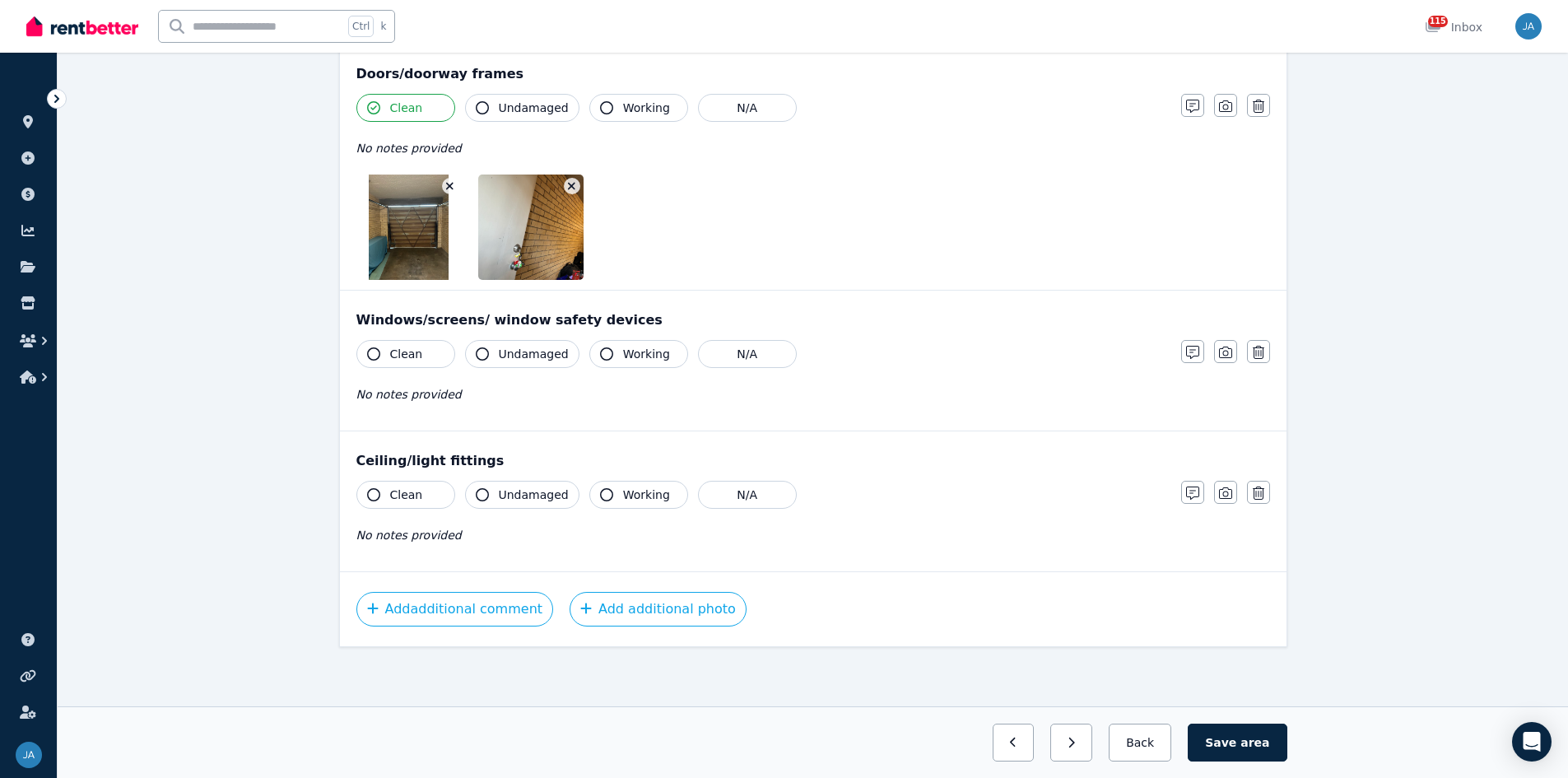
click at [400, 360] on span "Clean" at bounding box center [407, 354] width 33 height 16
drag, startPoint x: 386, startPoint y: 494, endPoint x: 754, endPoint y: 468, distance: 368.9
click at [388, 481] on button "Clean" at bounding box center [406, 495] width 99 height 28
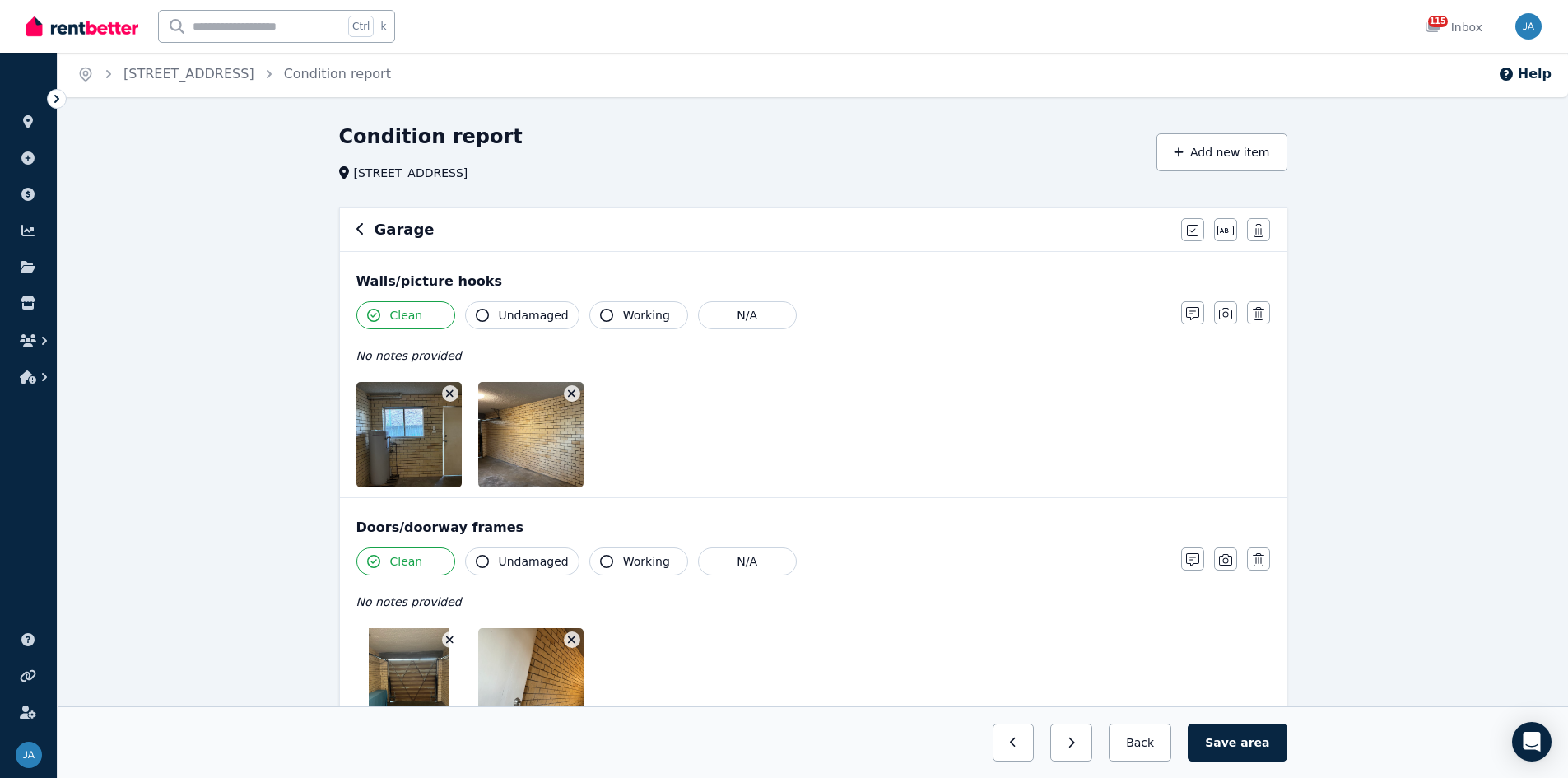
scroll to position [0, 0]
click at [363, 234] on icon "button" at bounding box center [361, 230] width 9 height 13
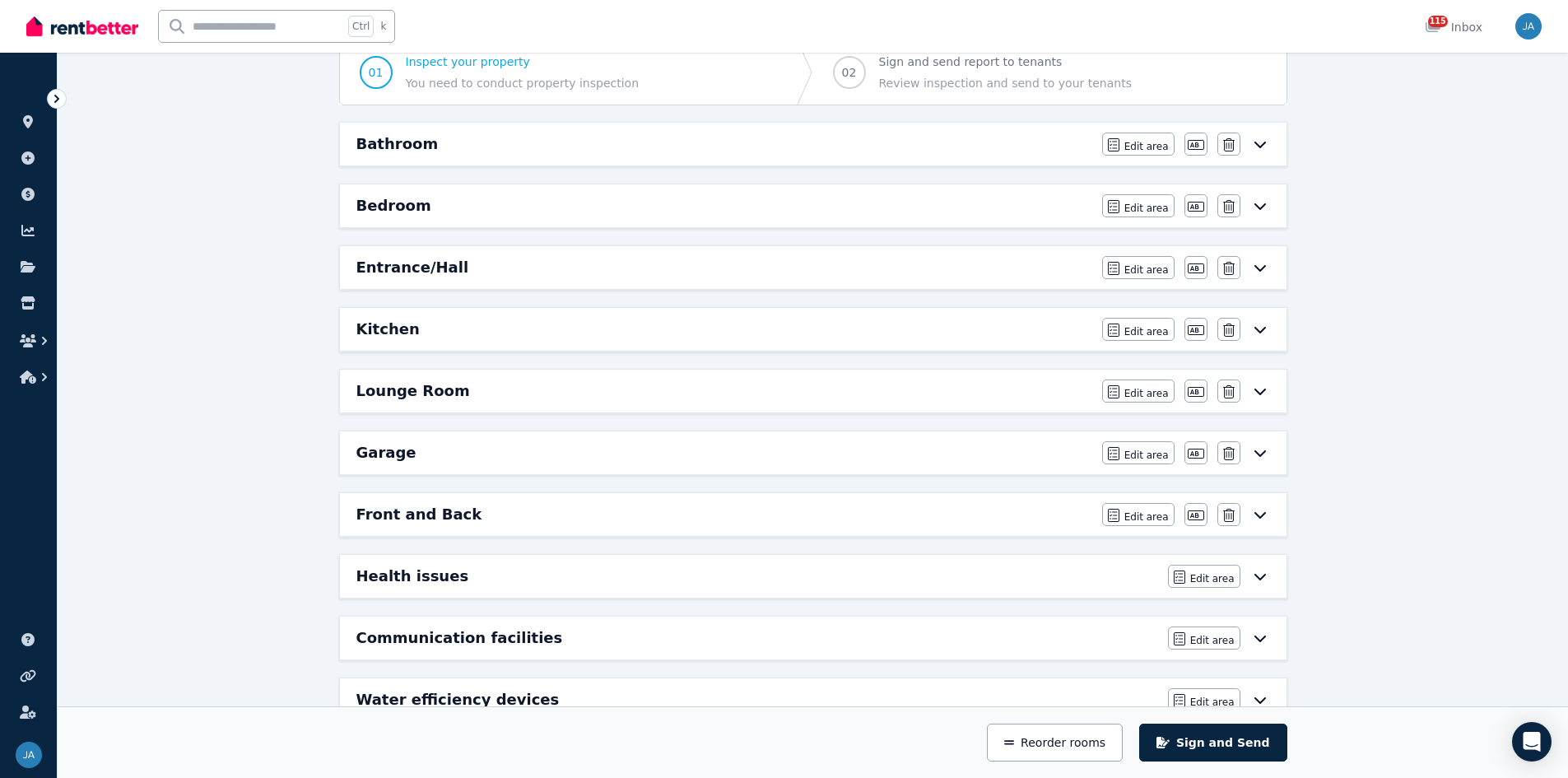
scroll to position [247, 0]
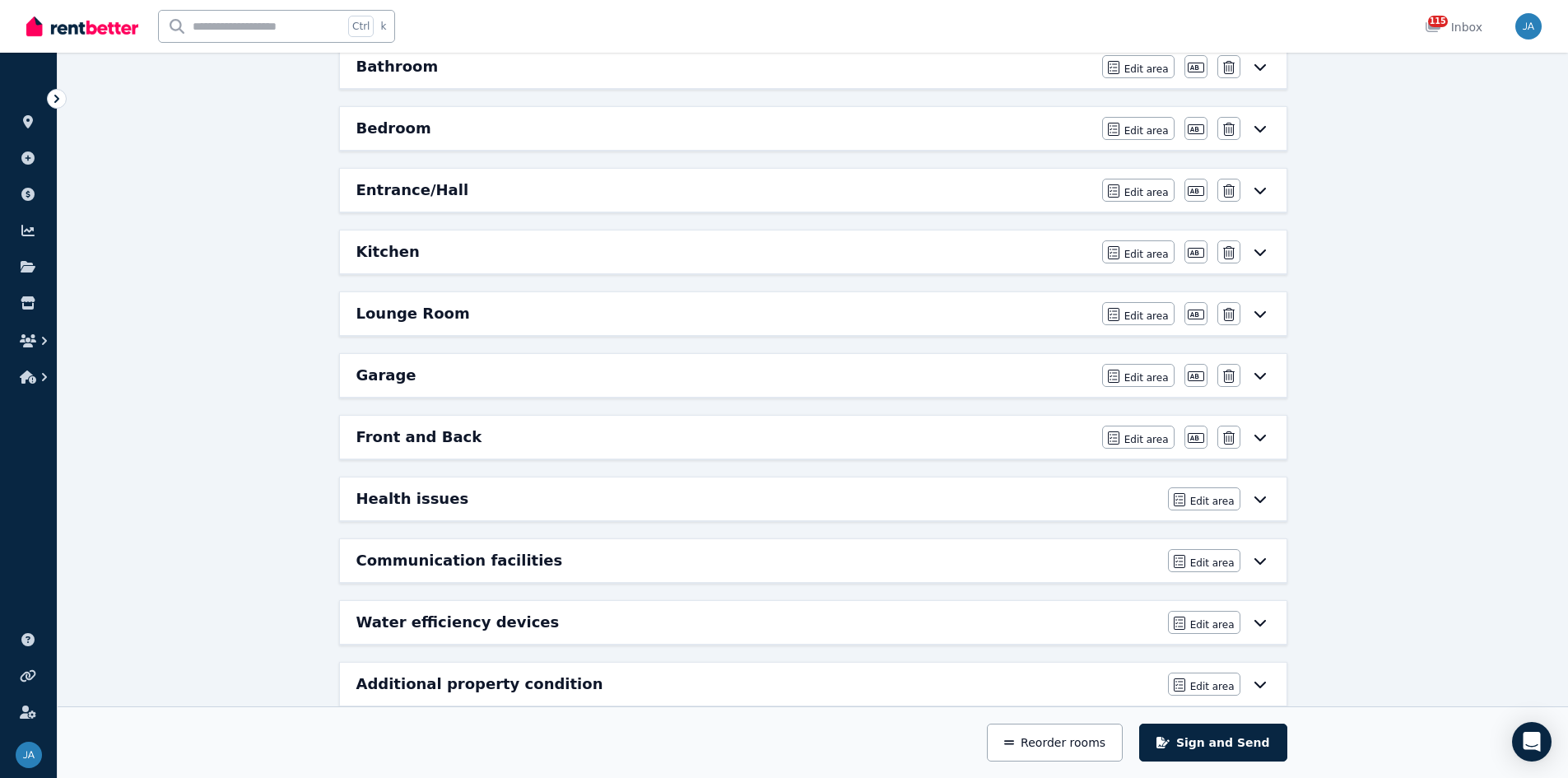
drag, startPoint x: 493, startPoint y: 430, endPoint x: 502, endPoint y: 433, distance: 9.5
click at [494, 431] on div "Front and Back" at bounding box center [724, 437] width 736 height 23
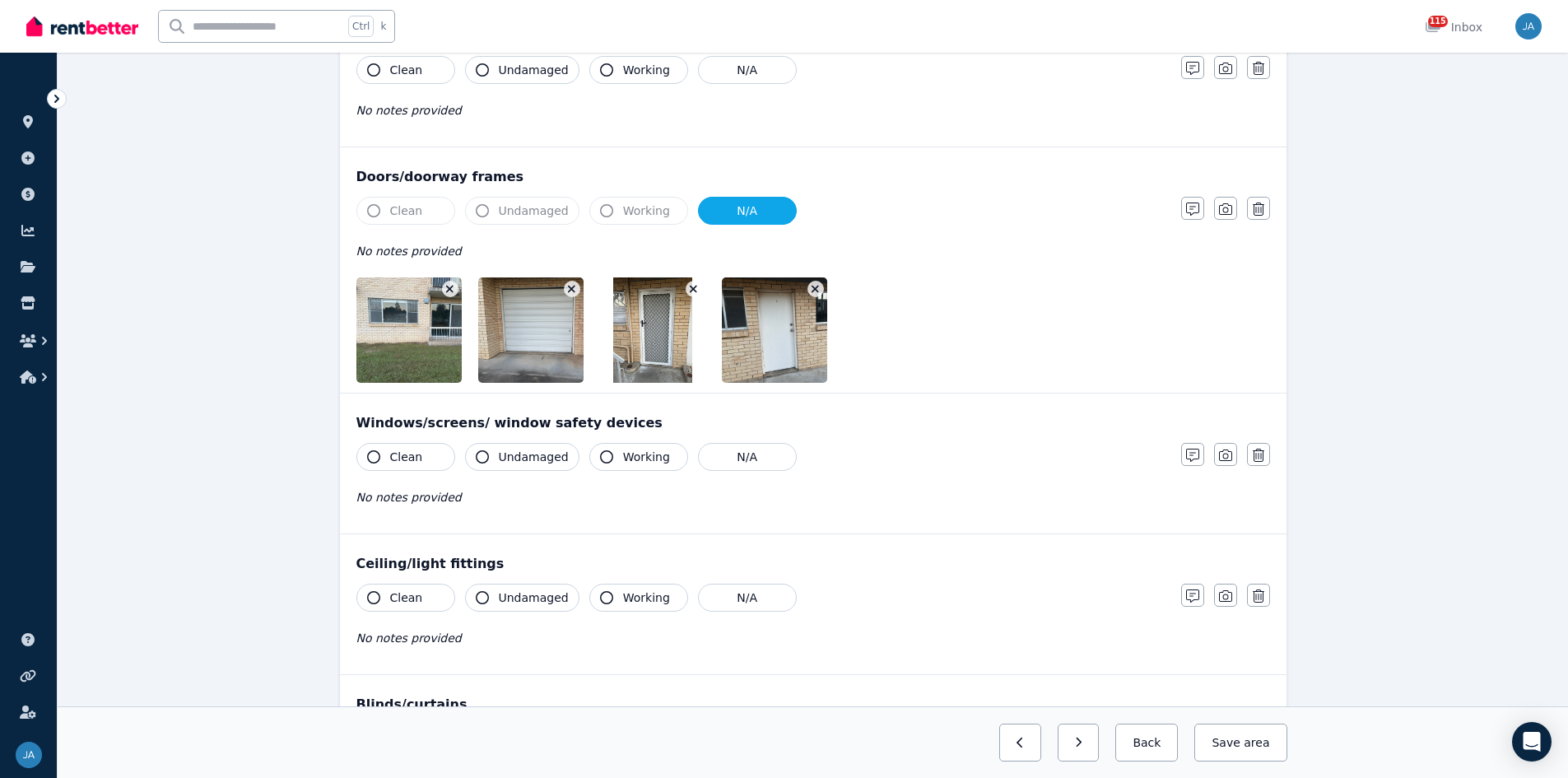
scroll to position [0, 0]
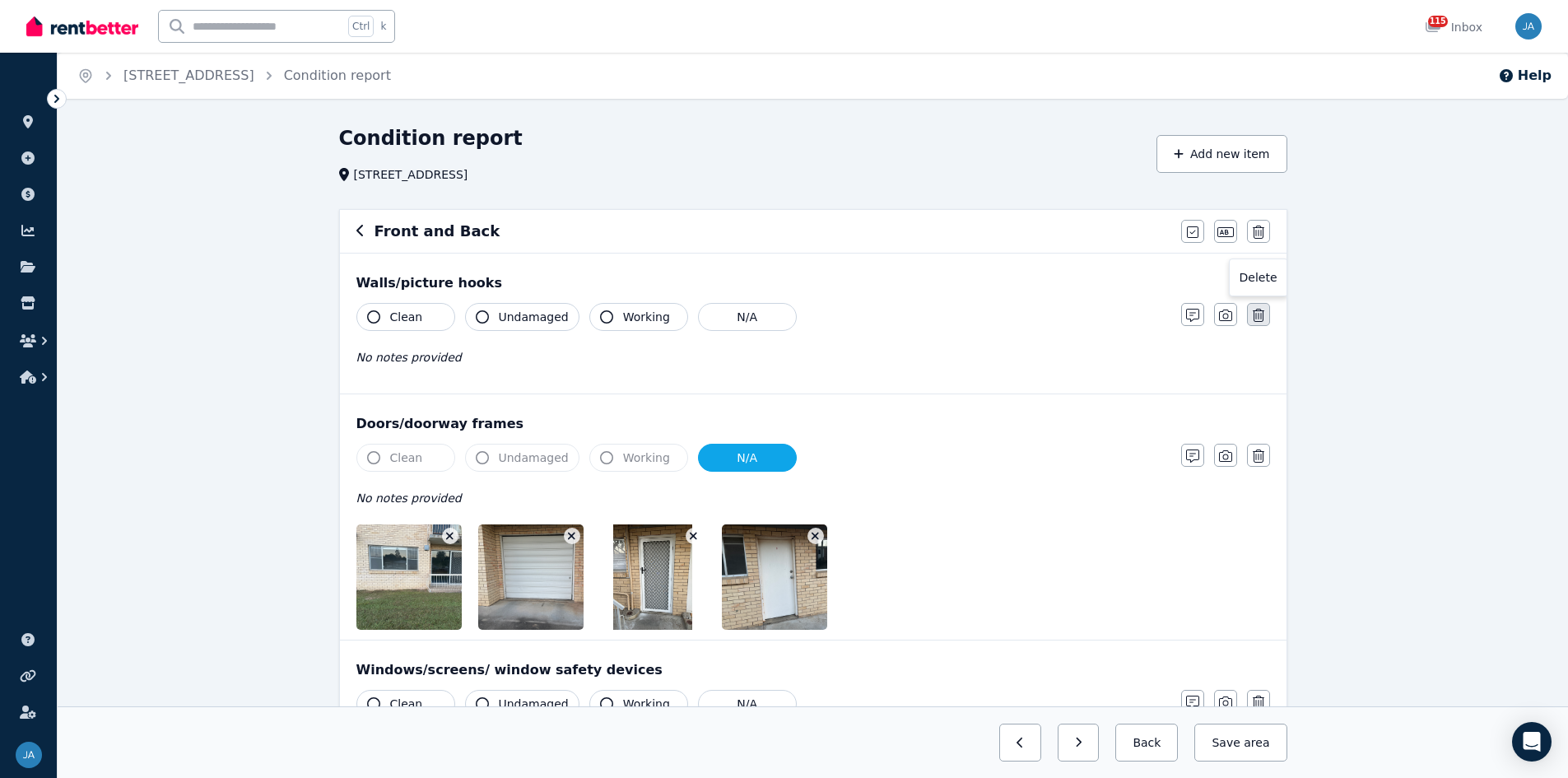
click at [1053, 316] on icon "button" at bounding box center [1258, 315] width 11 height 13
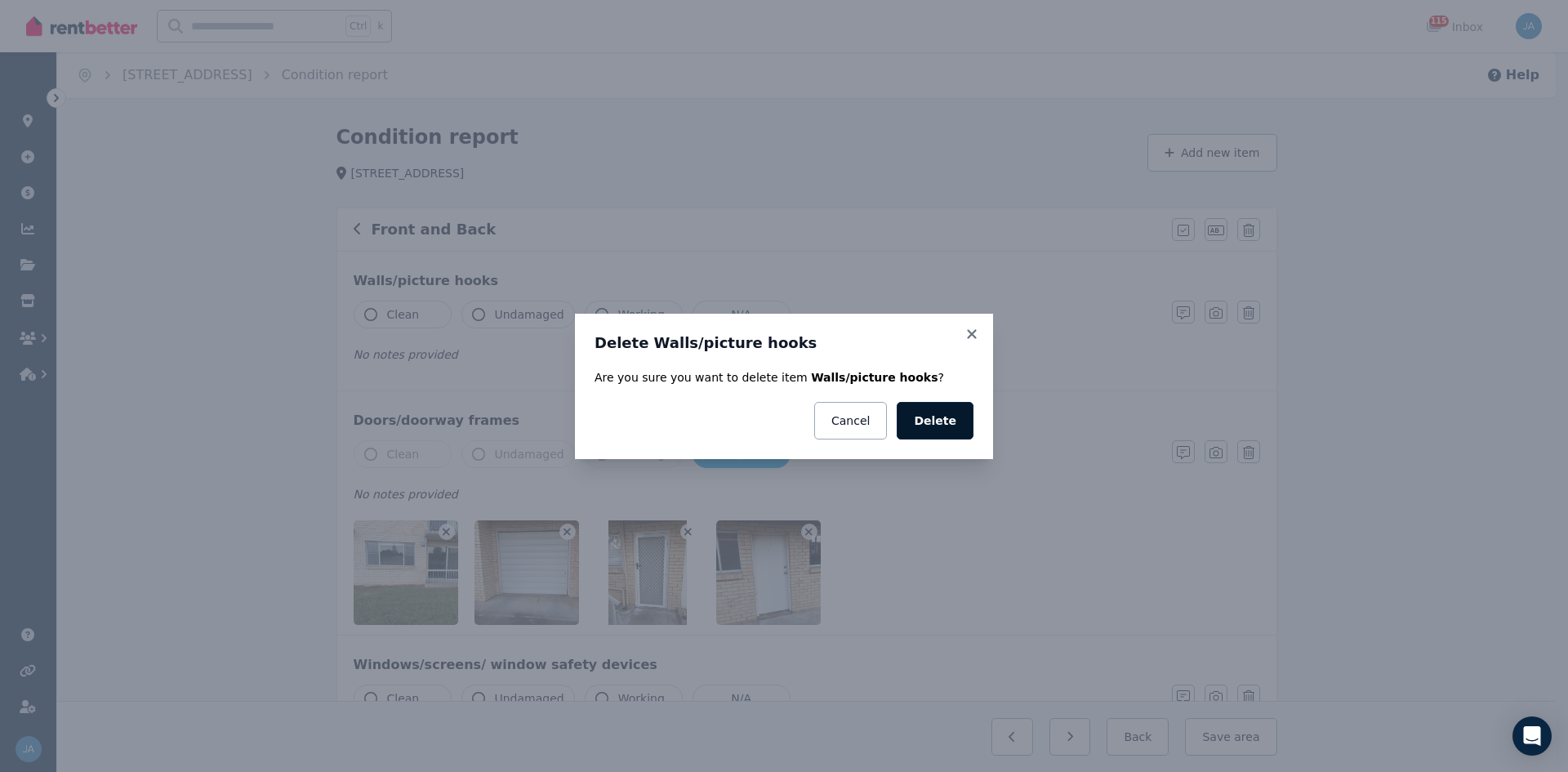
click at [945, 427] on button "Delete" at bounding box center [934, 421] width 76 height 38
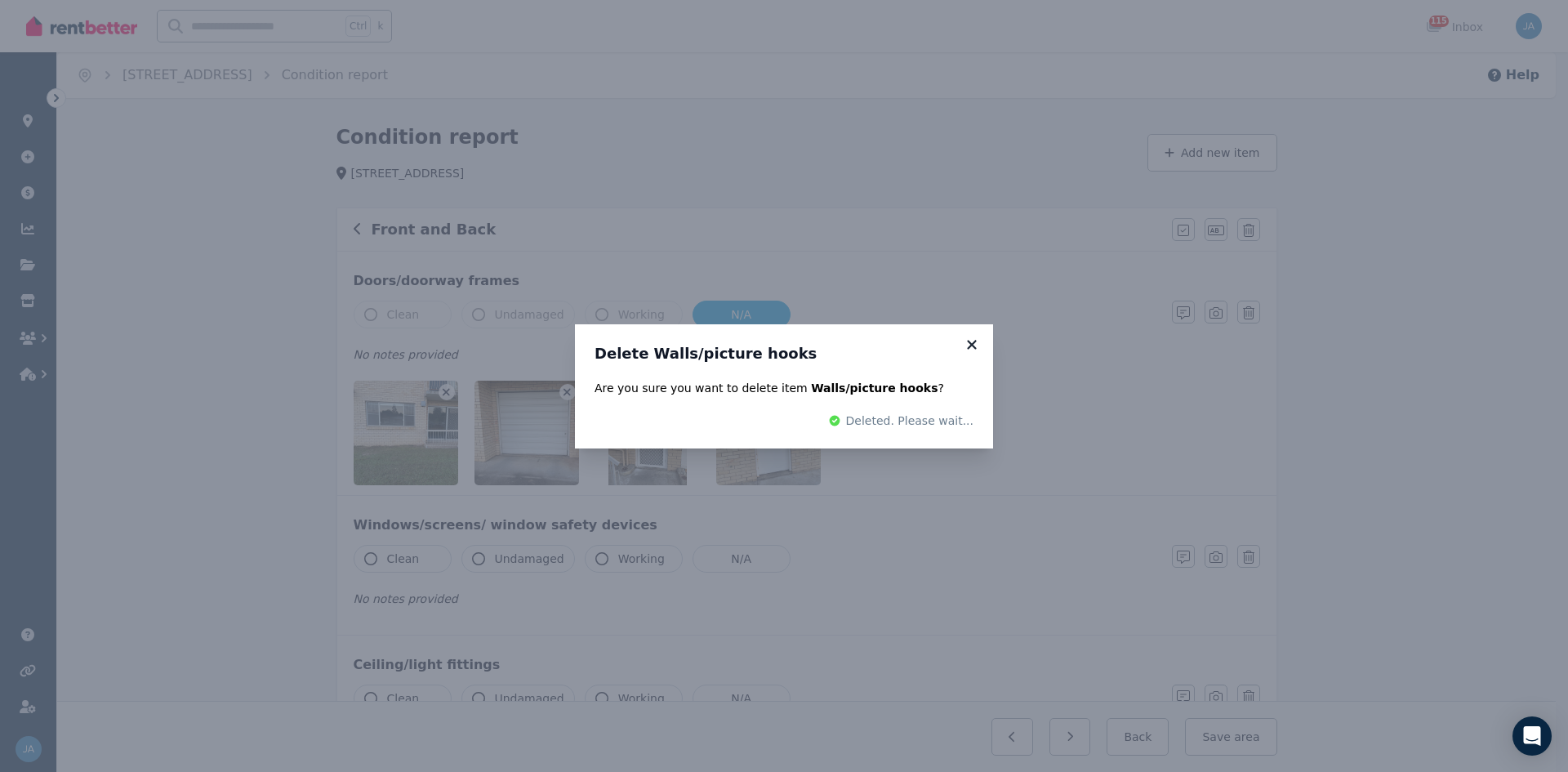
click at [971, 344] on icon at bounding box center [971, 344] width 9 height 9
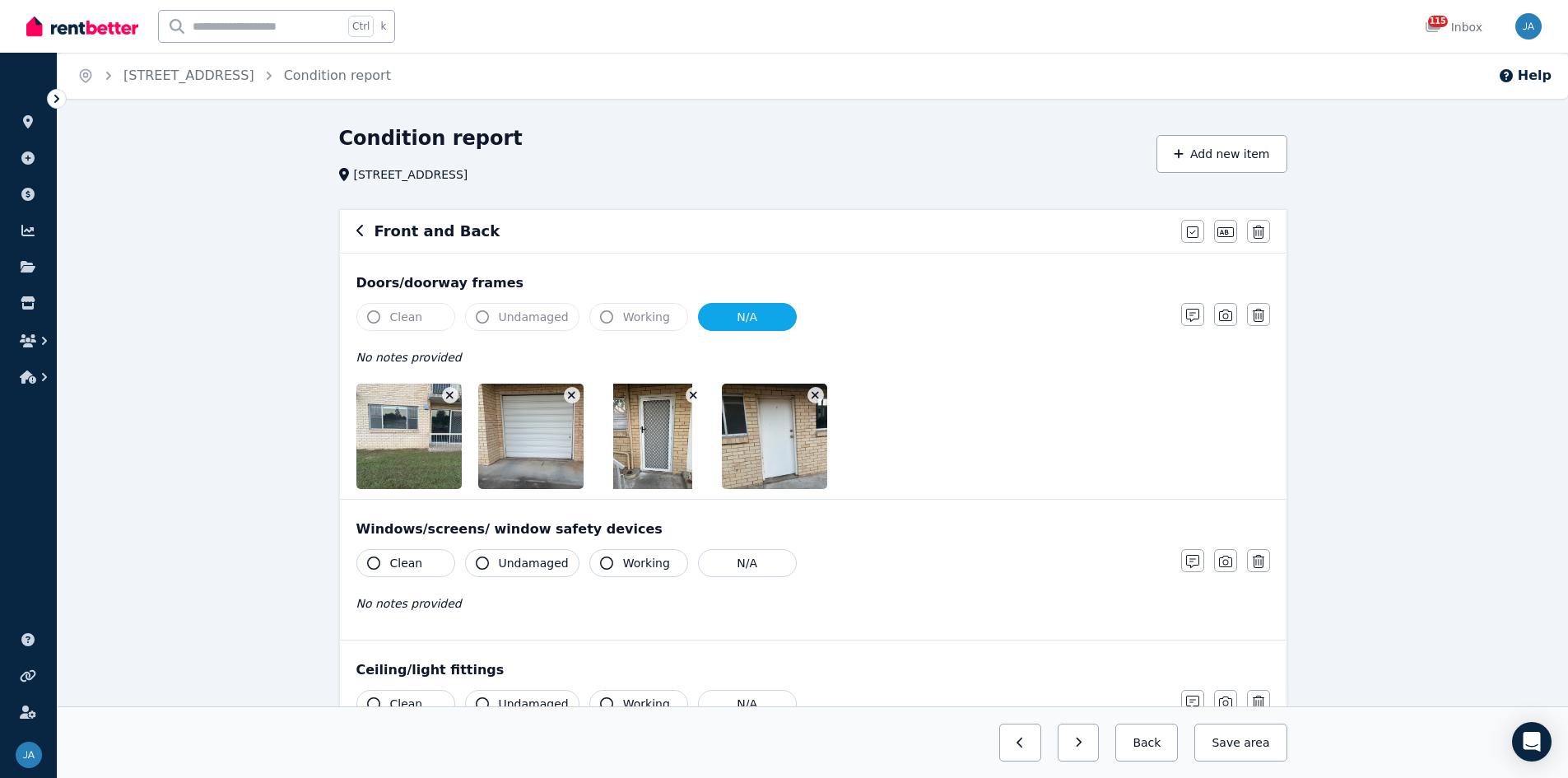
click at [404, 318] on span "Clean" at bounding box center [407, 317] width 33 height 16
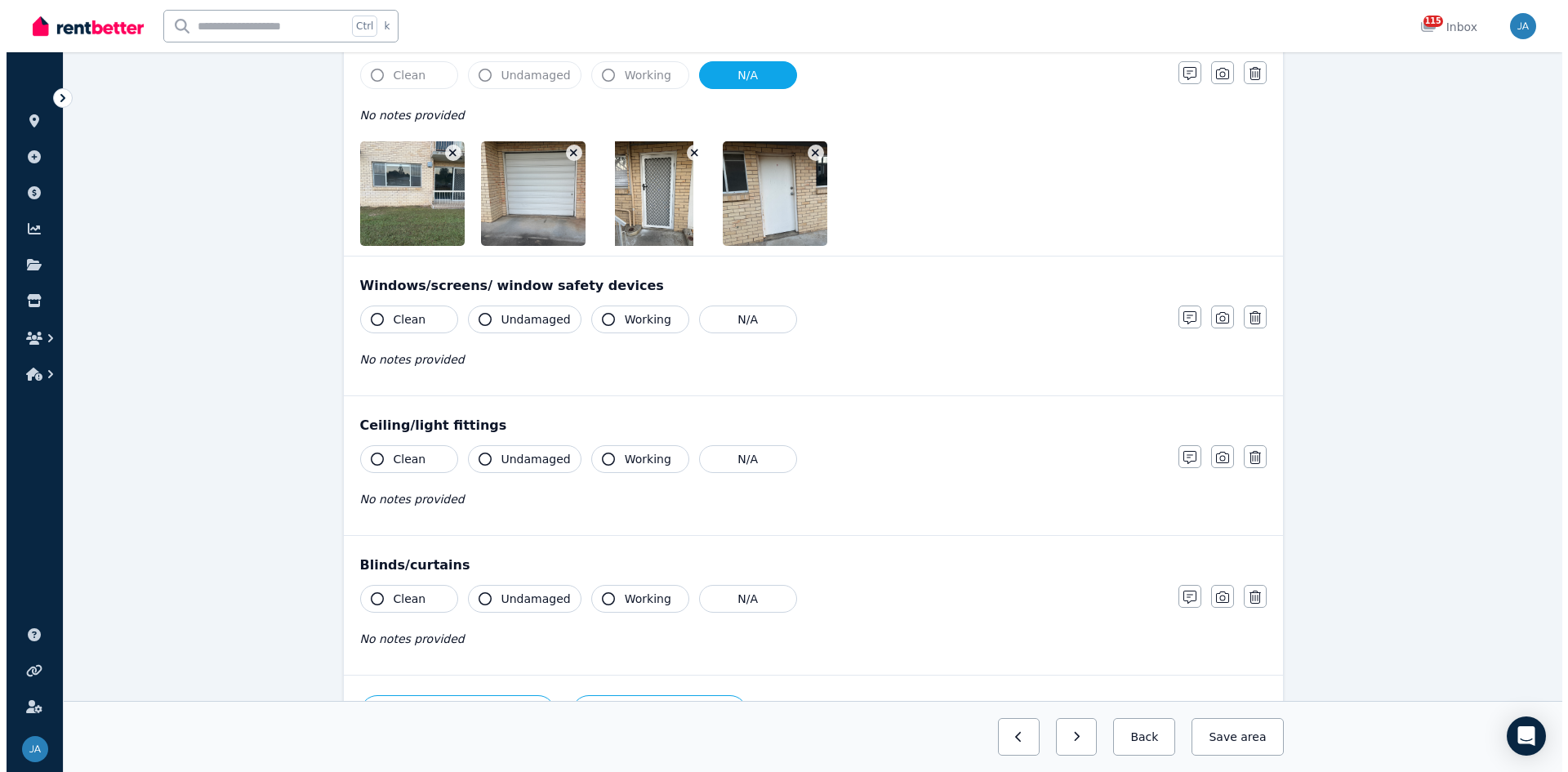
scroll to position [245, 0]
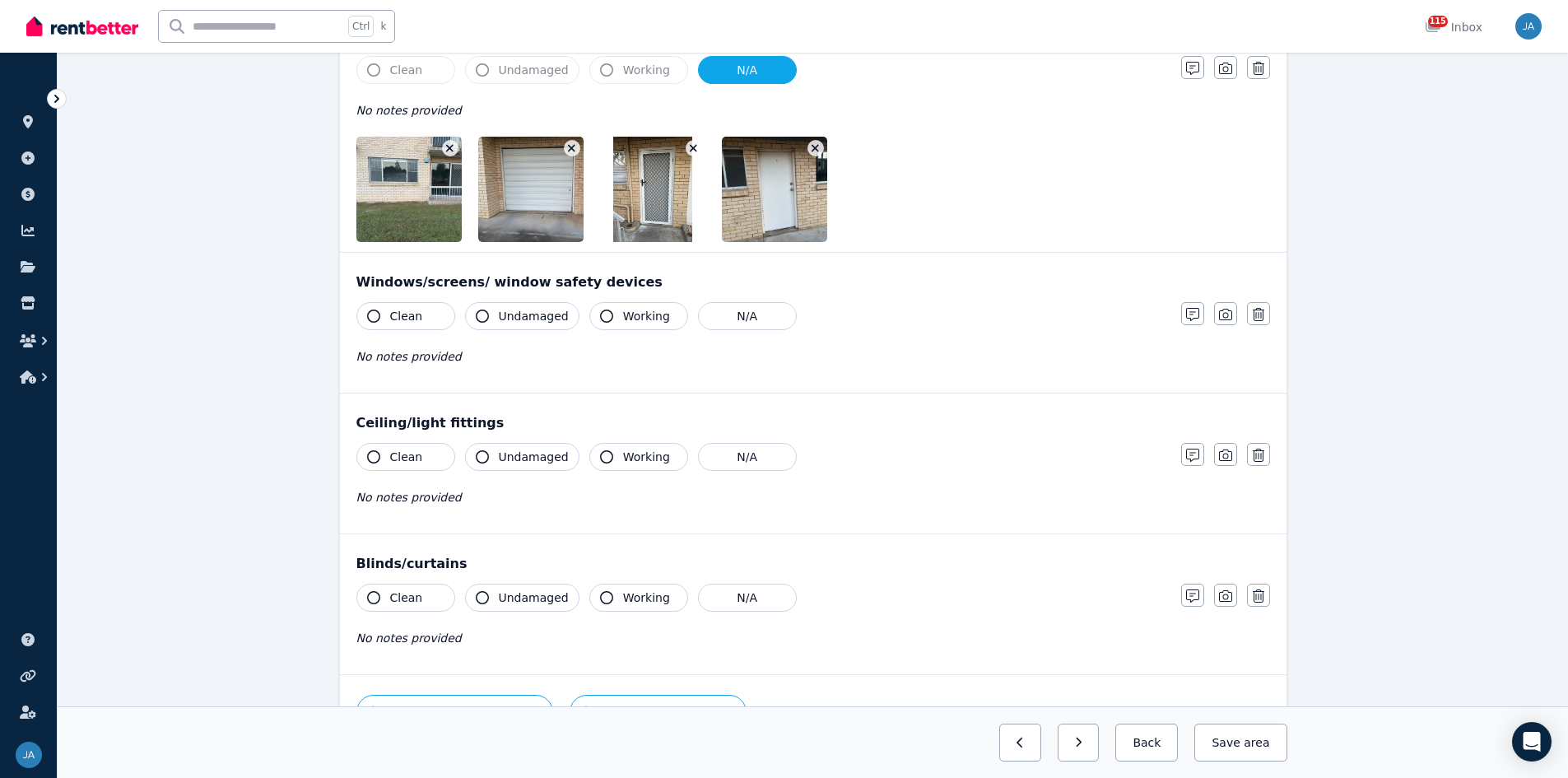
click at [412, 312] on span "Clean" at bounding box center [407, 316] width 33 height 16
click at [1053, 458] on icon "button" at bounding box center [1258, 454] width 11 height 13
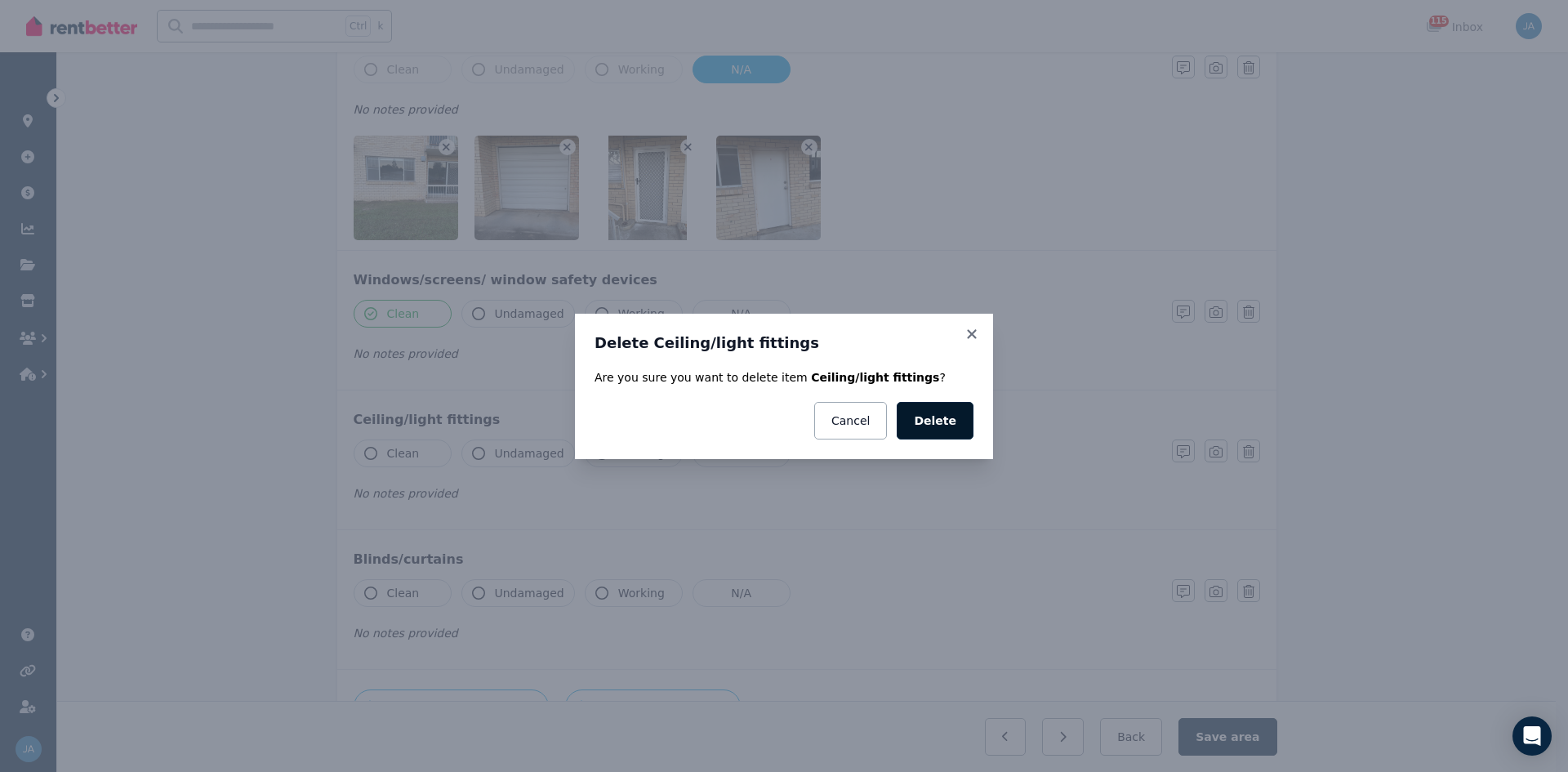
click at [950, 427] on button "Delete" at bounding box center [934, 421] width 76 height 38
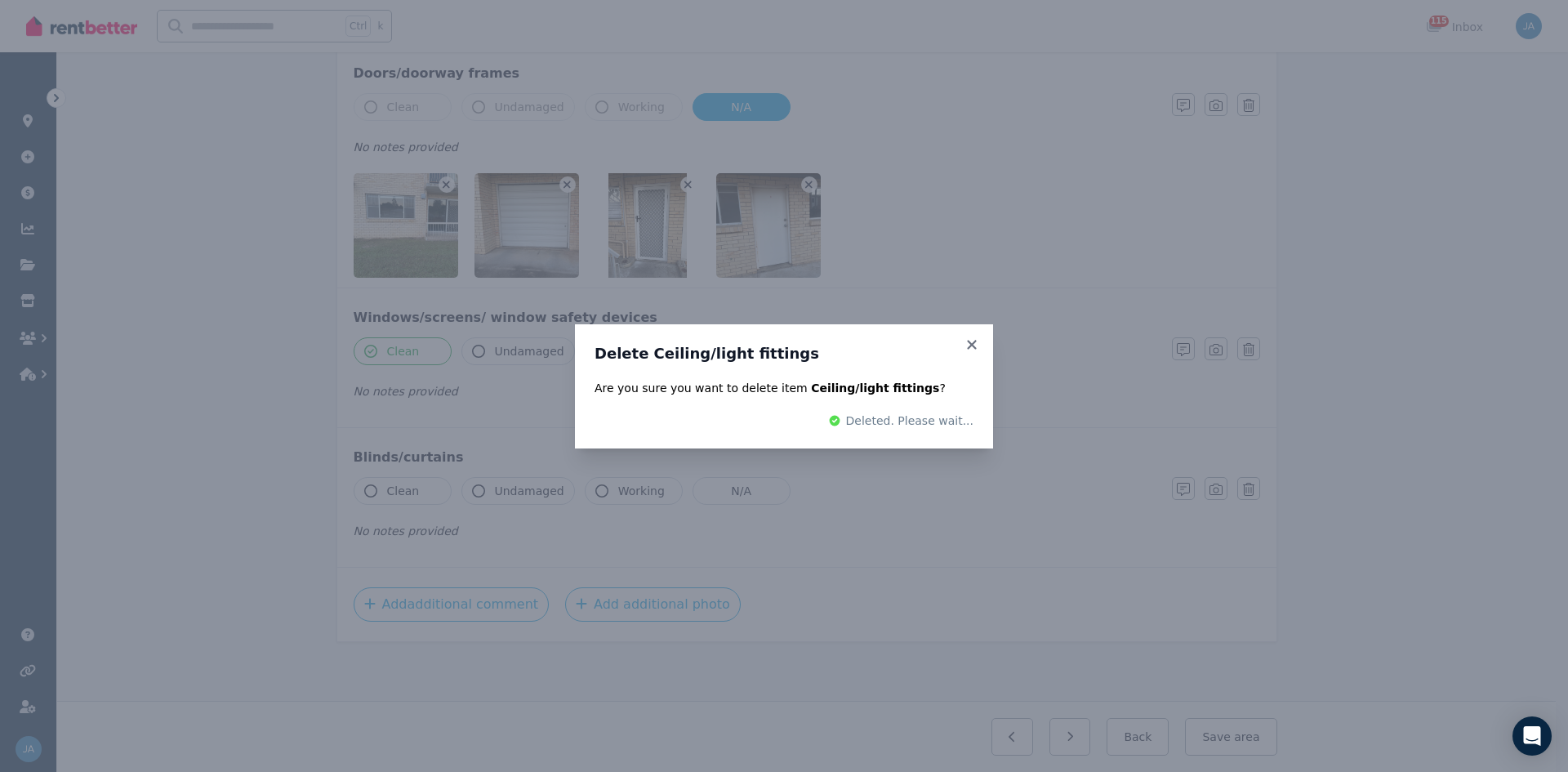
scroll to position [208, 0]
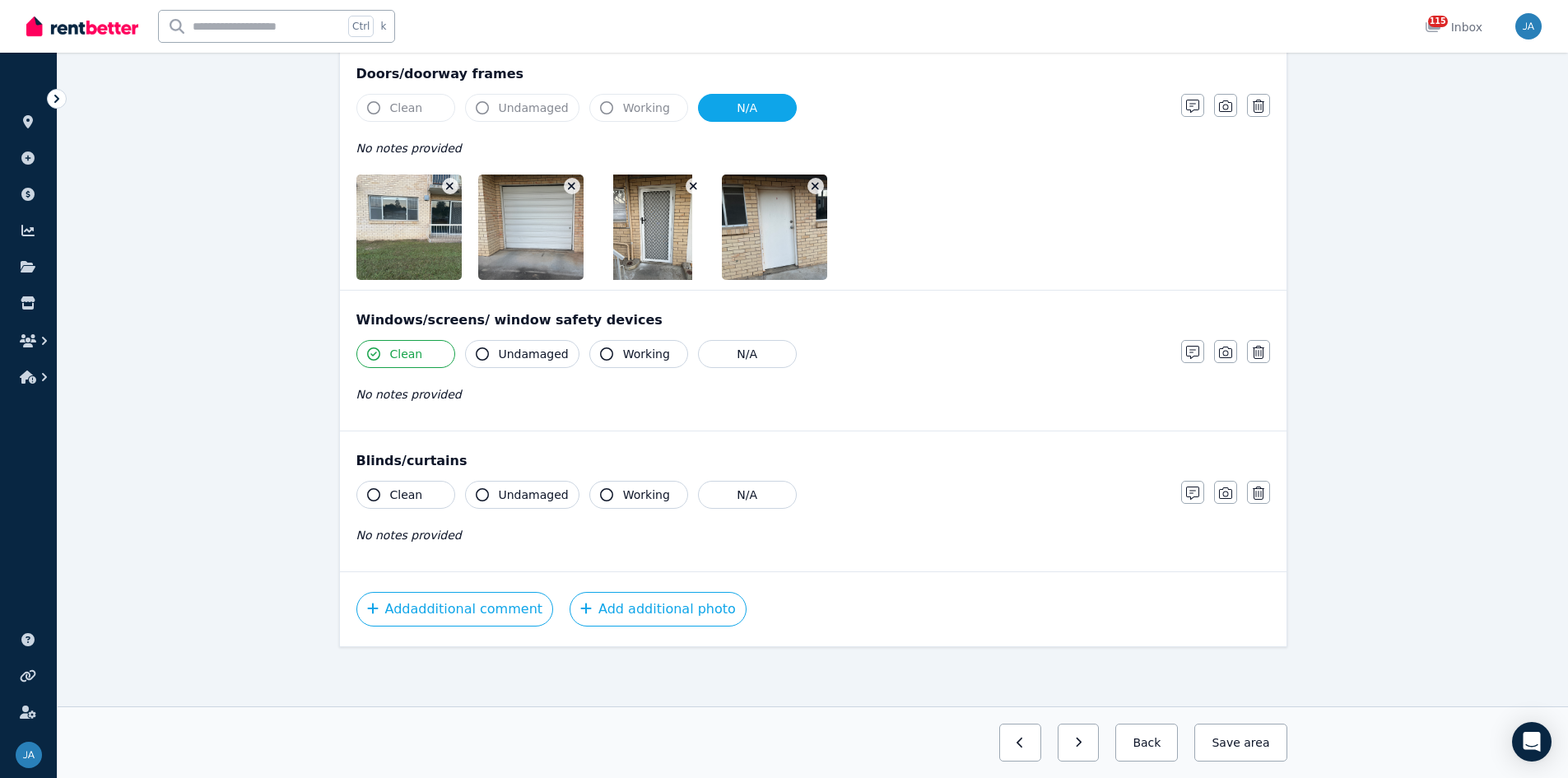
click at [1053, 481] on icon "button" at bounding box center [1258, 492] width 11 height 13
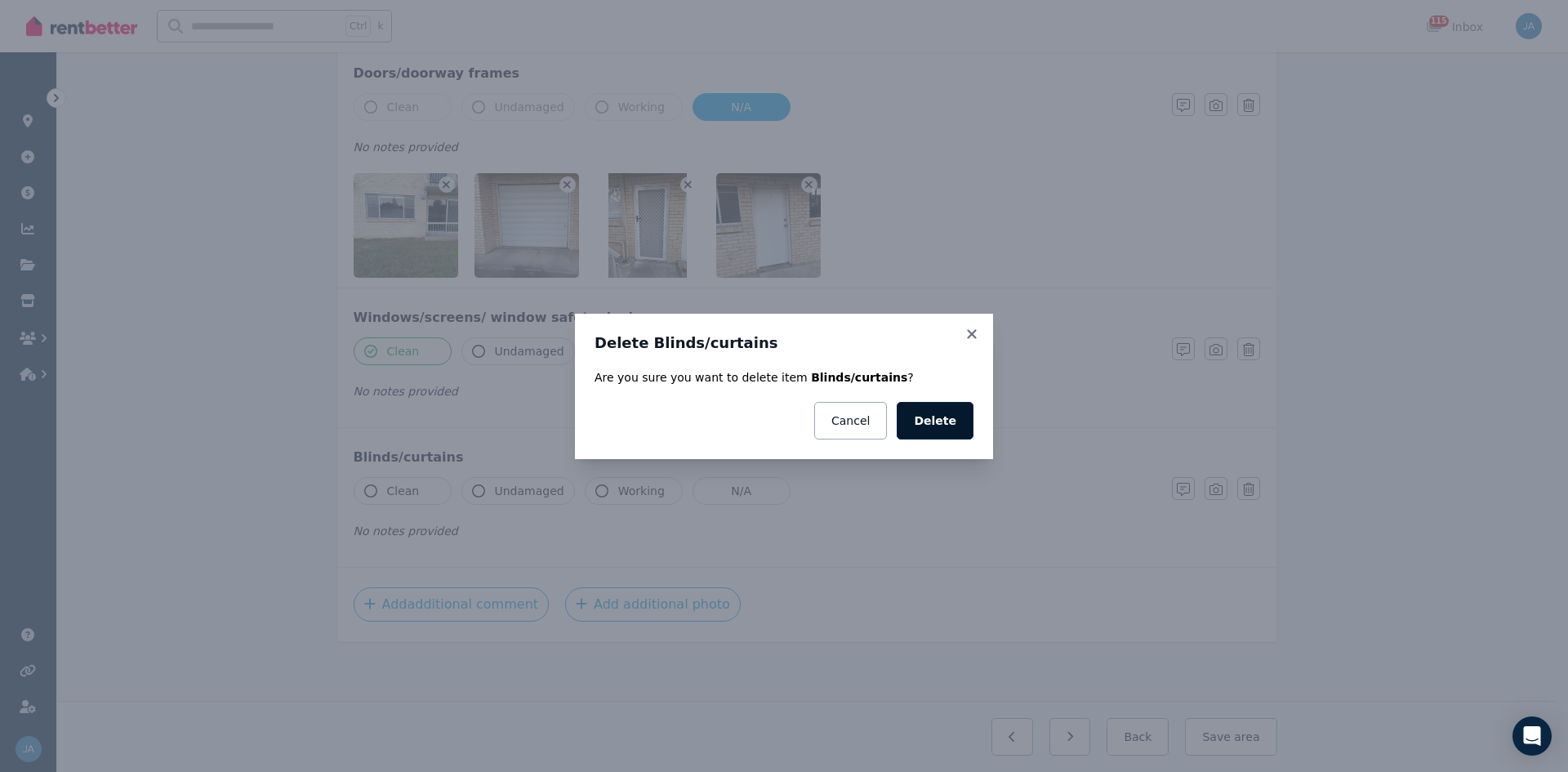
click at [942, 422] on button "Delete" at bounding box center [934, 421] width 76 height 38
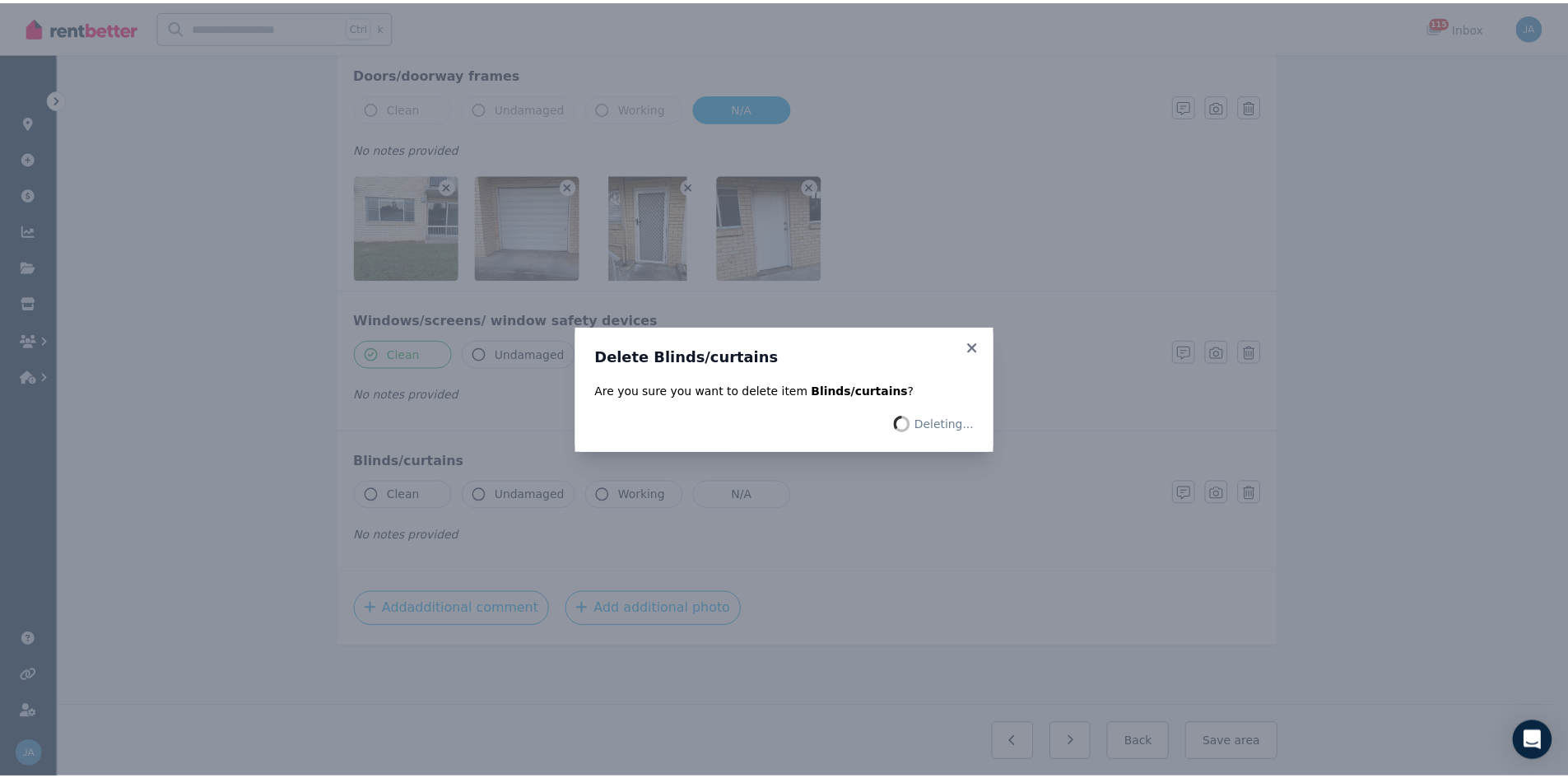
scroll to position [68, 0]
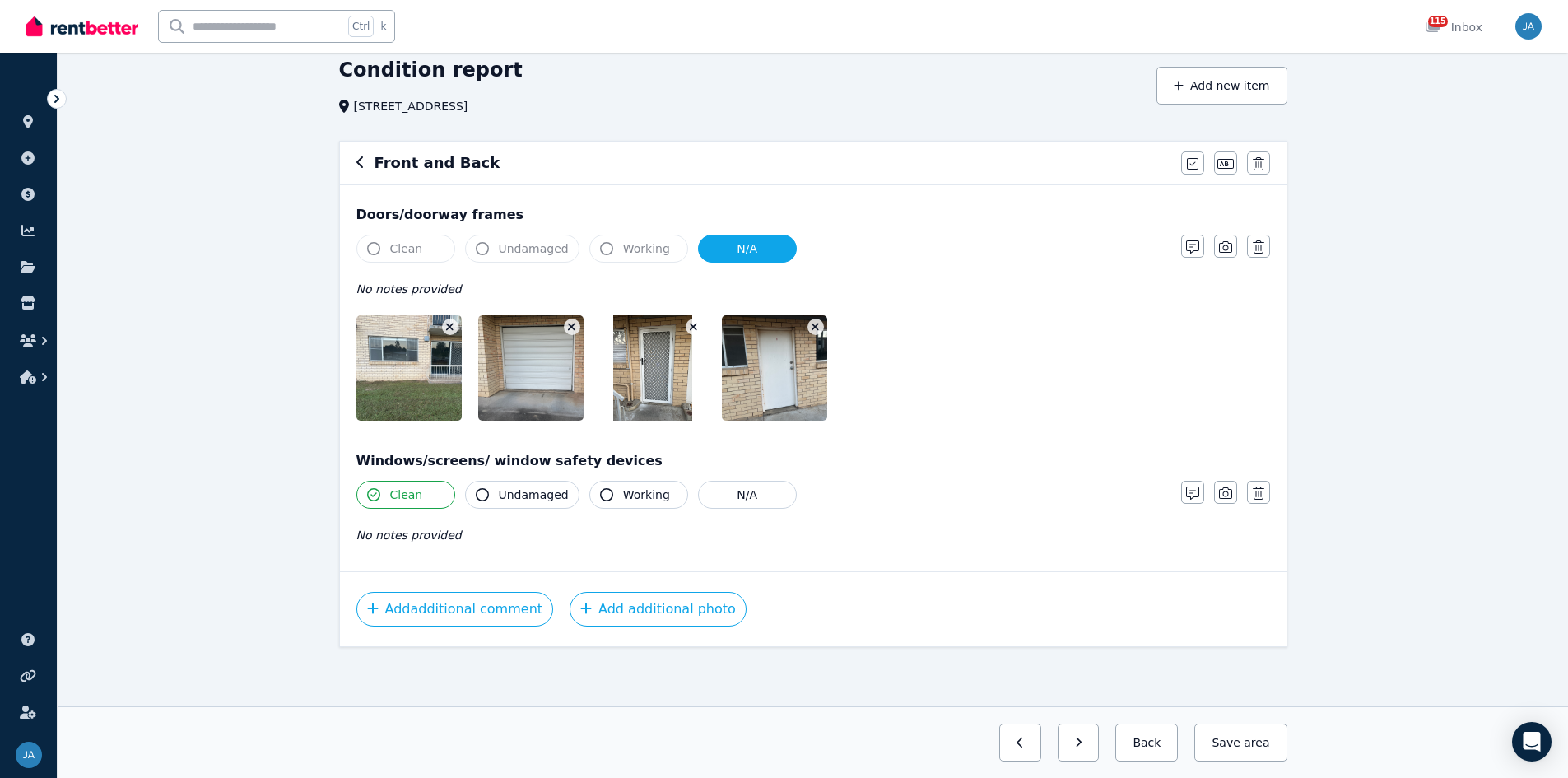
click at [399, 243] on span "Clean" at bounding box center [407, 248] width 33 height 16
click at [414, 255] on span "Clean" at bounding box center [407, 248] width 33 height 16
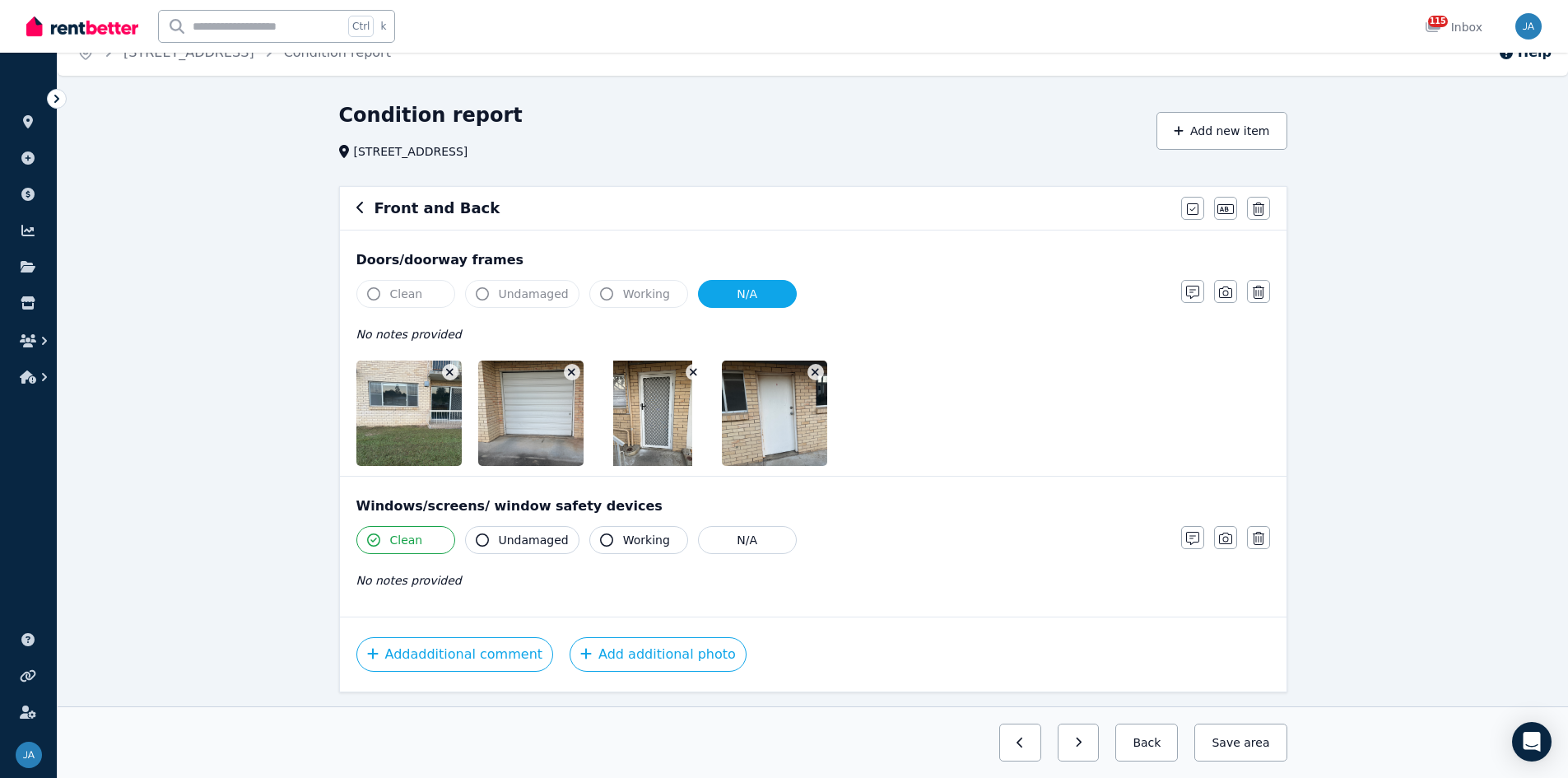
scroll to position [0, 0]
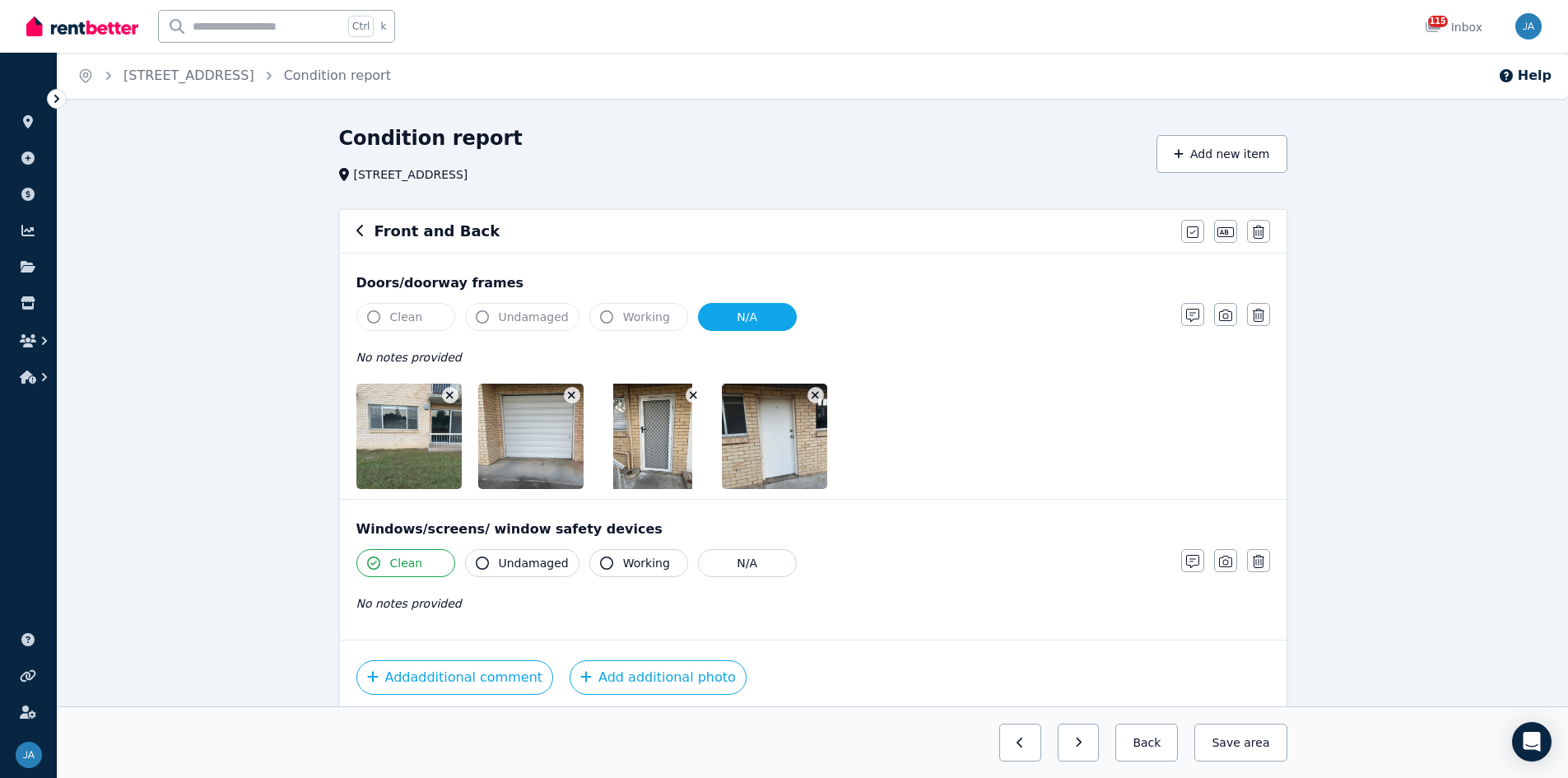
click at [948, 376] on div "Clean Undamaged Working N/A No notes provided" at bounding box center [761, 395] width 808 height 186
click at [413, 323] on span "Clean" at bounding box center [407, 317] width 33 height 16
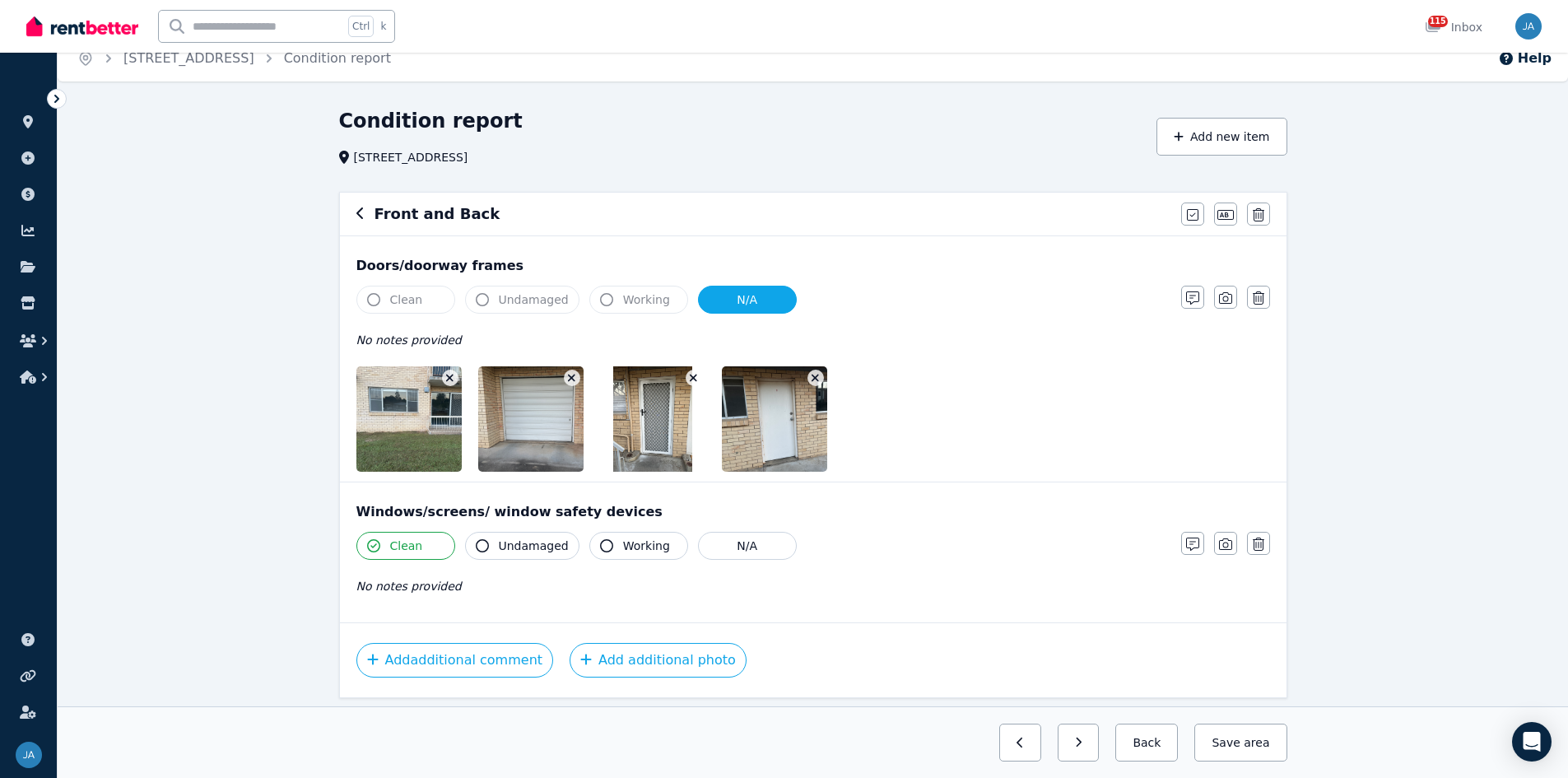
scroll to position [68, 0]
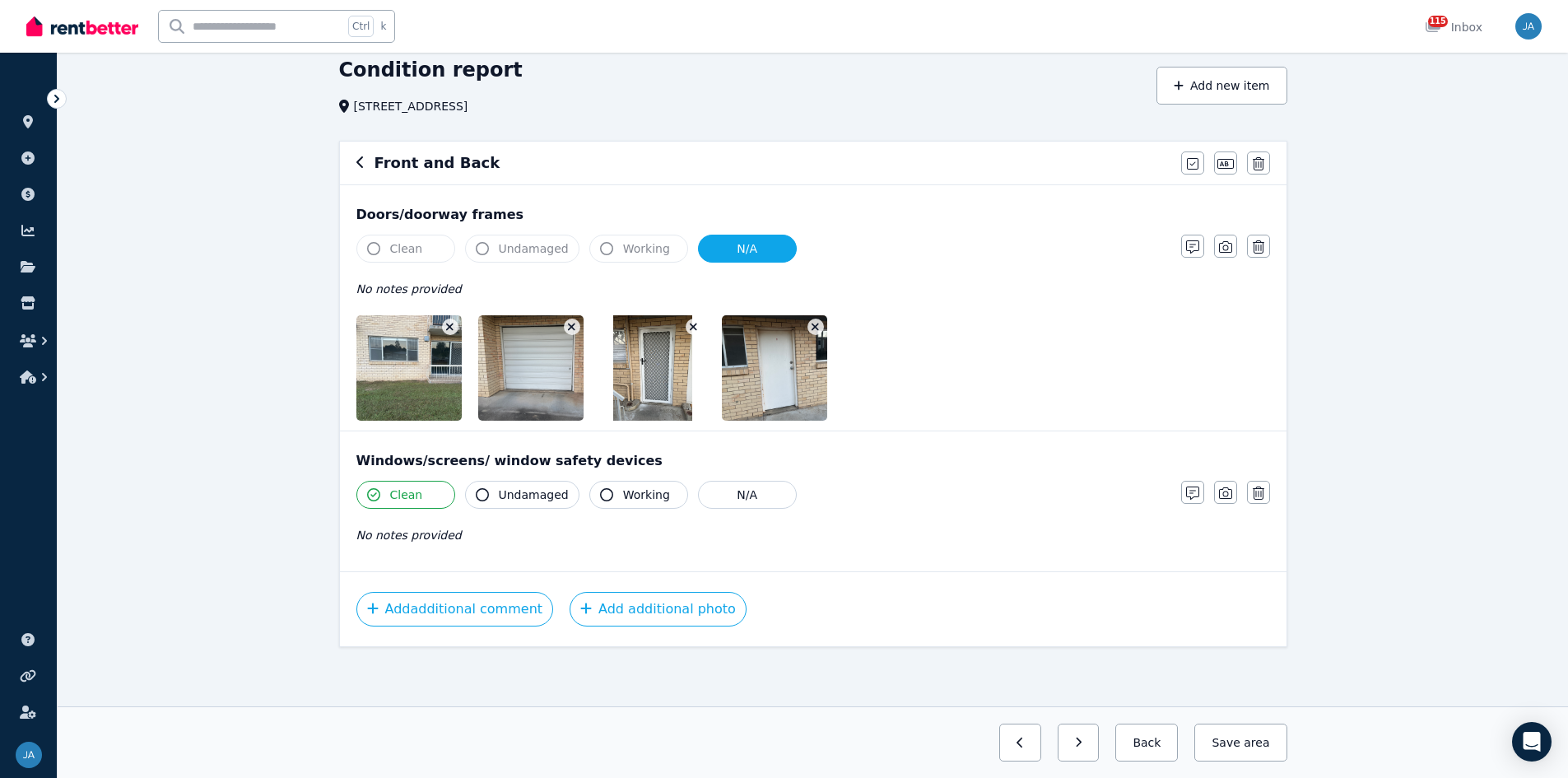
click at [358, 162] on icon "button" at bounding box center [360, 162] width 7 height 11
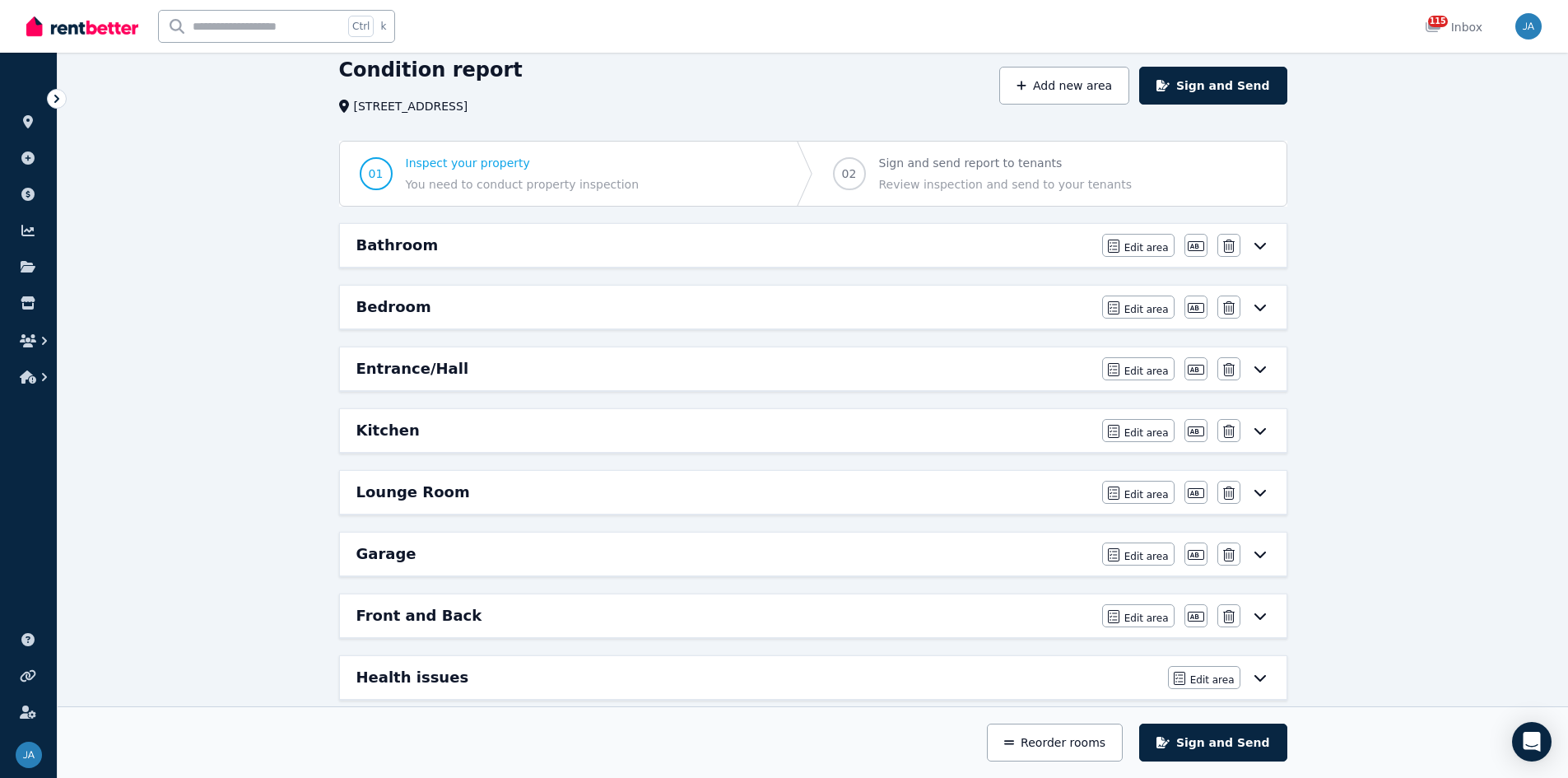
click at [453, 481] on h6 "Front and Back" at bounding box center [420, 615] width 126 height 23
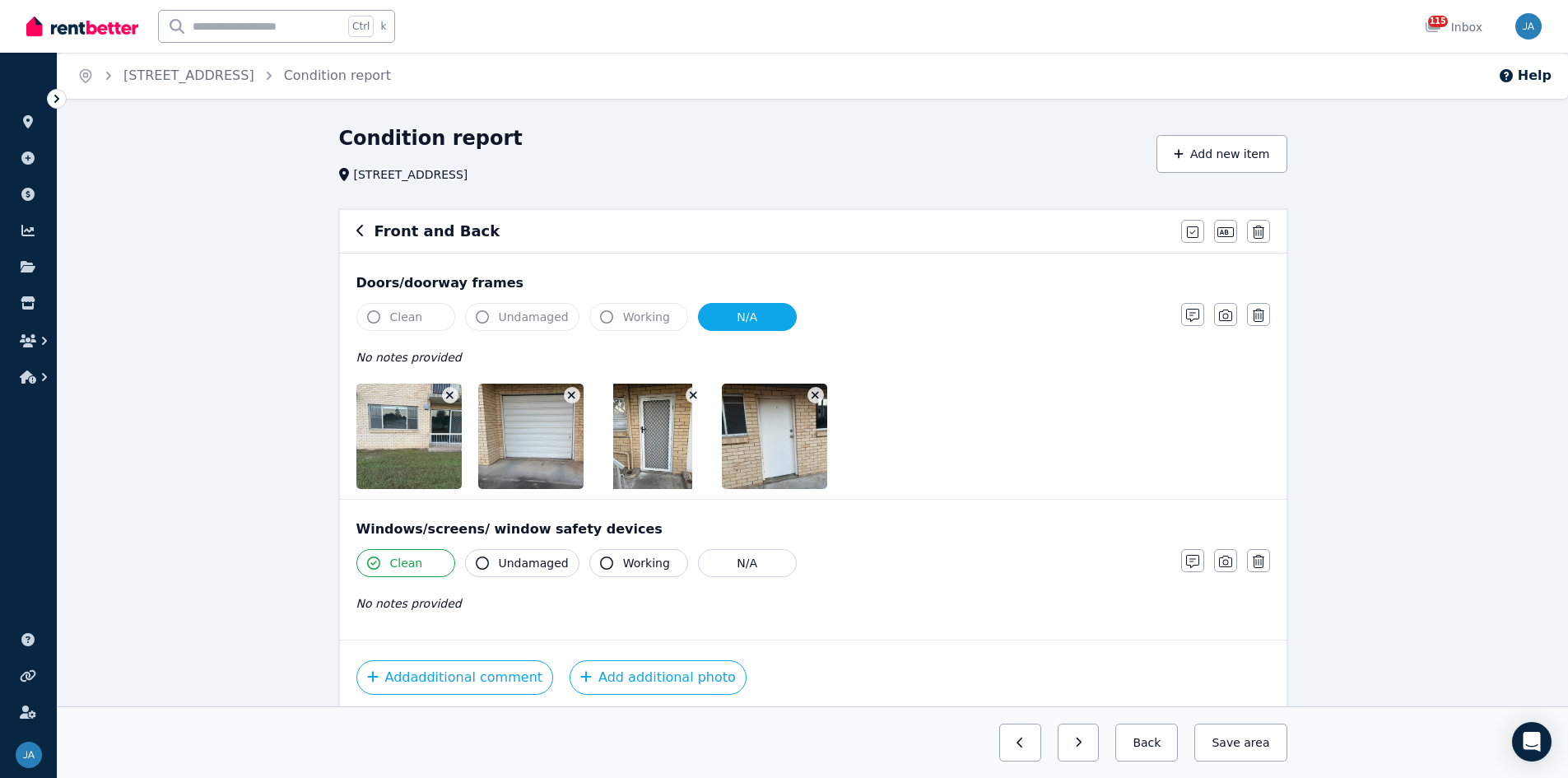
click at [410, 321] on span "Clean" at bounding box center [407, 317] width 33 height 16
drag, startPoint x: 391, startPoint y: 317, endPoint x: 963, endPoint y: 305, distance: 572.1
click at [963, 305] on div "Clean Undamaged Working N/A" at bounding box center [761, 317] width 808 height 28
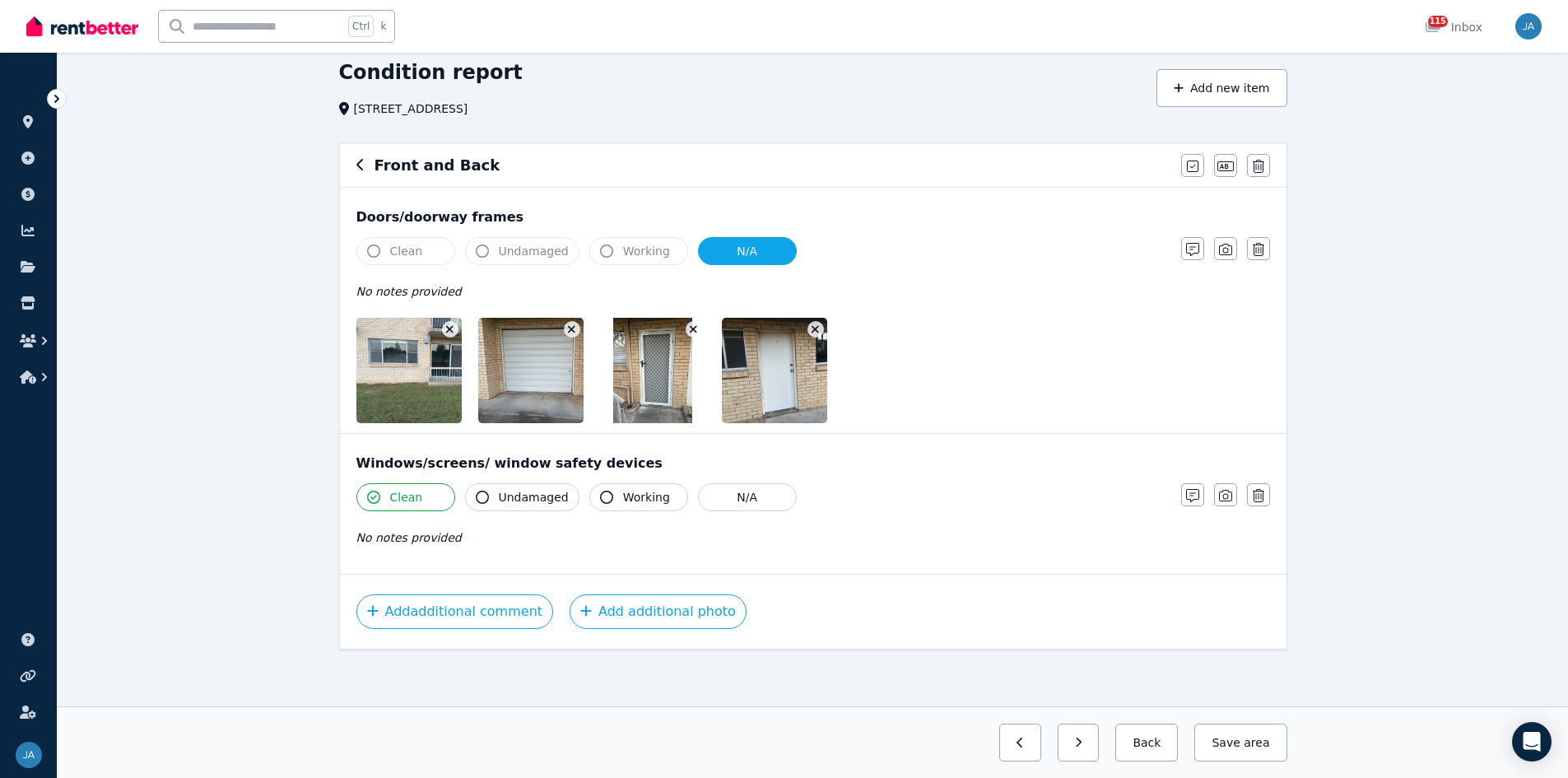
scroll to position [68, 0]
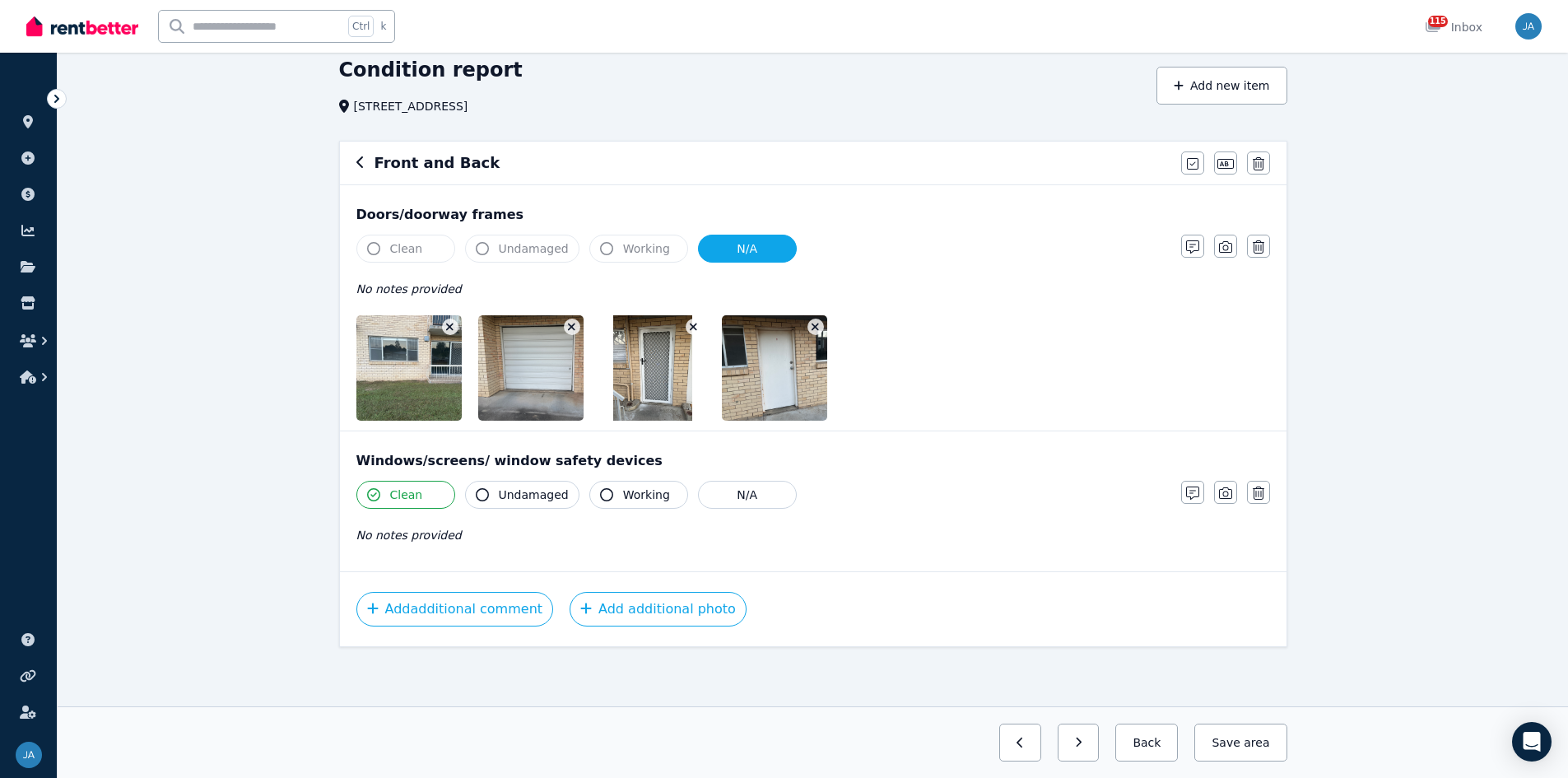
click at [362, 164] on icon "button" at bounding box center [361, 162] width 9 height 13
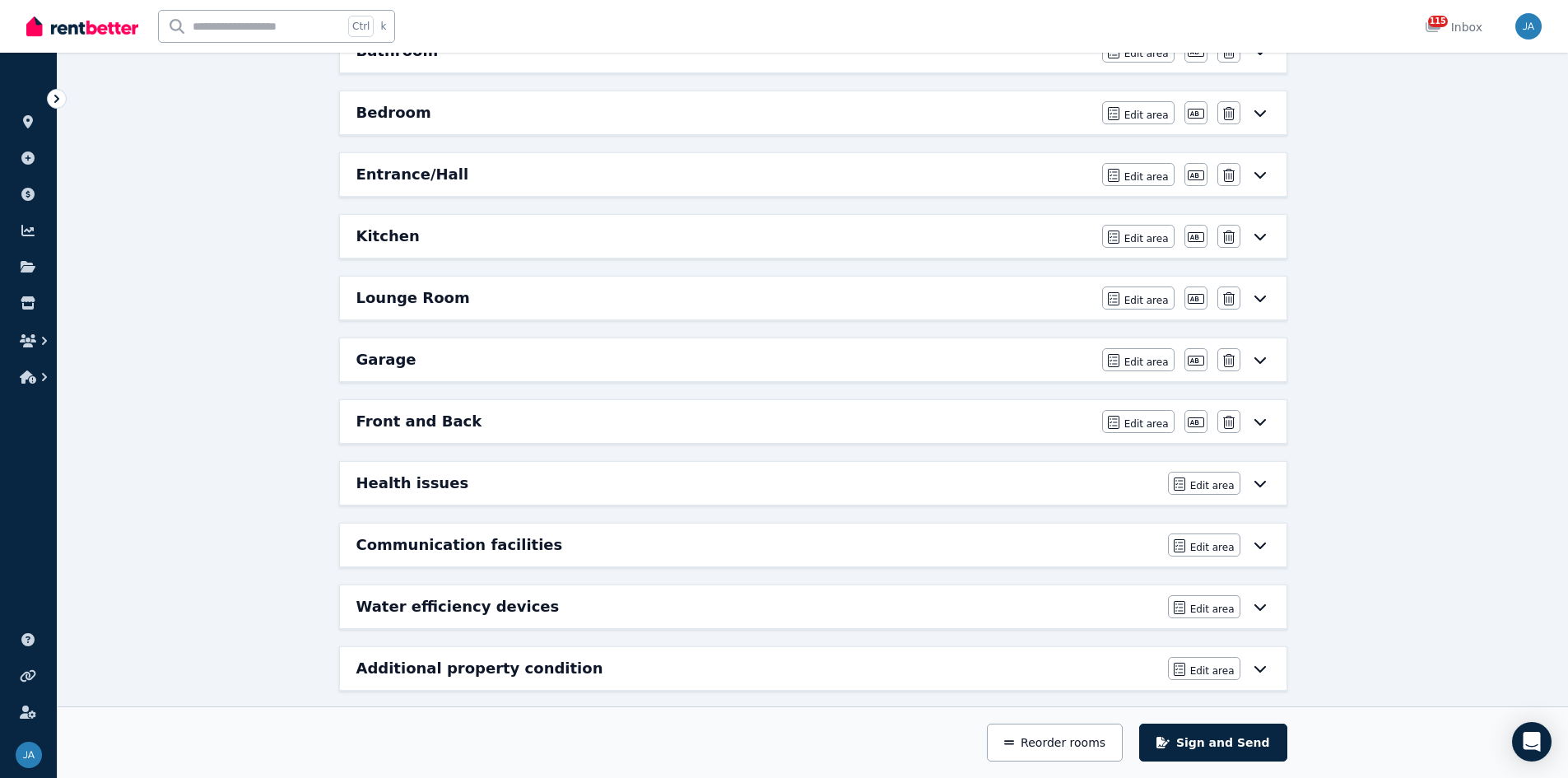
scroll to position [278, 0]
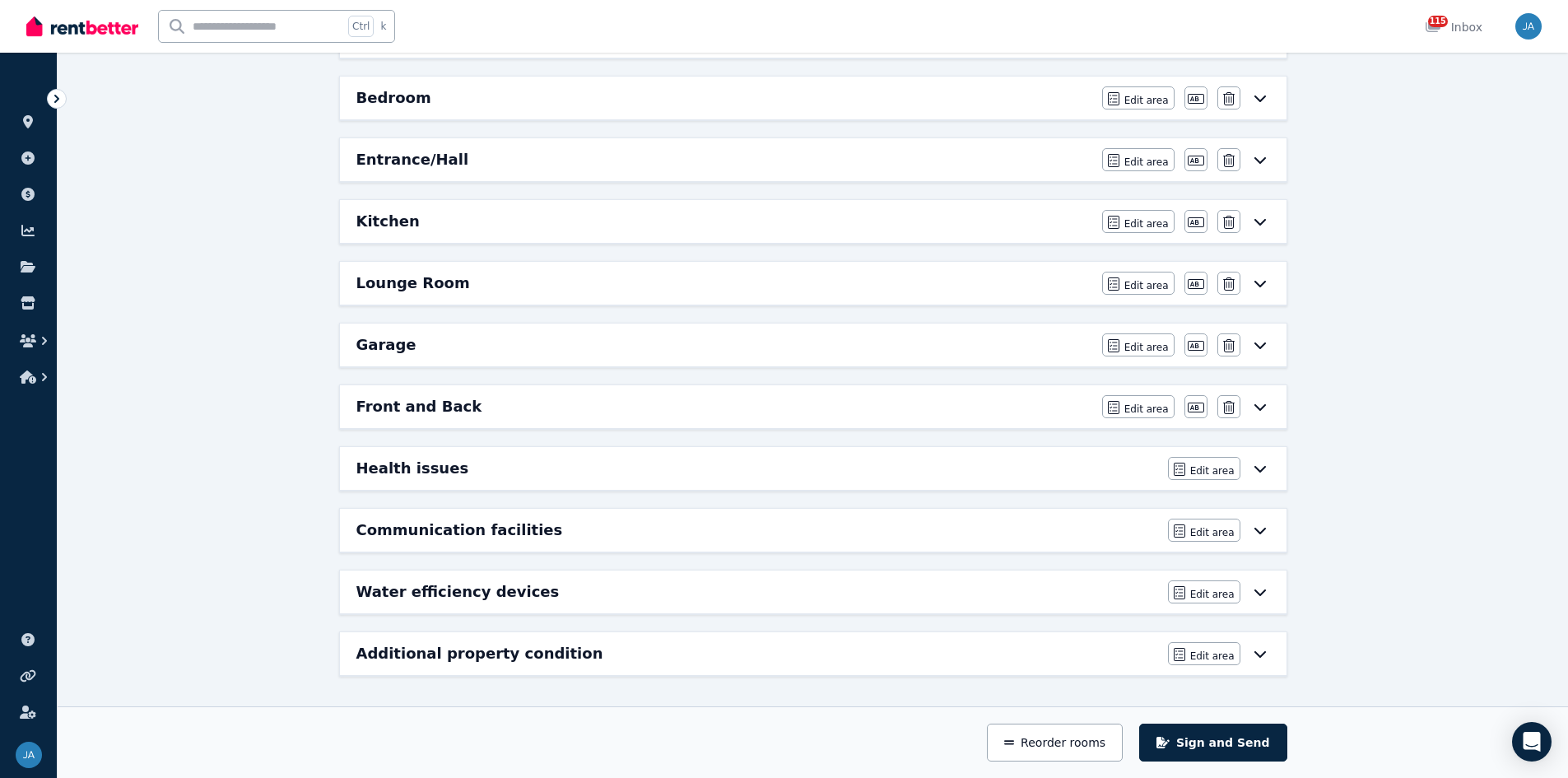
click at [951, 468] on div "Health issues" at bounding box center [757, 468] width 802 height 23
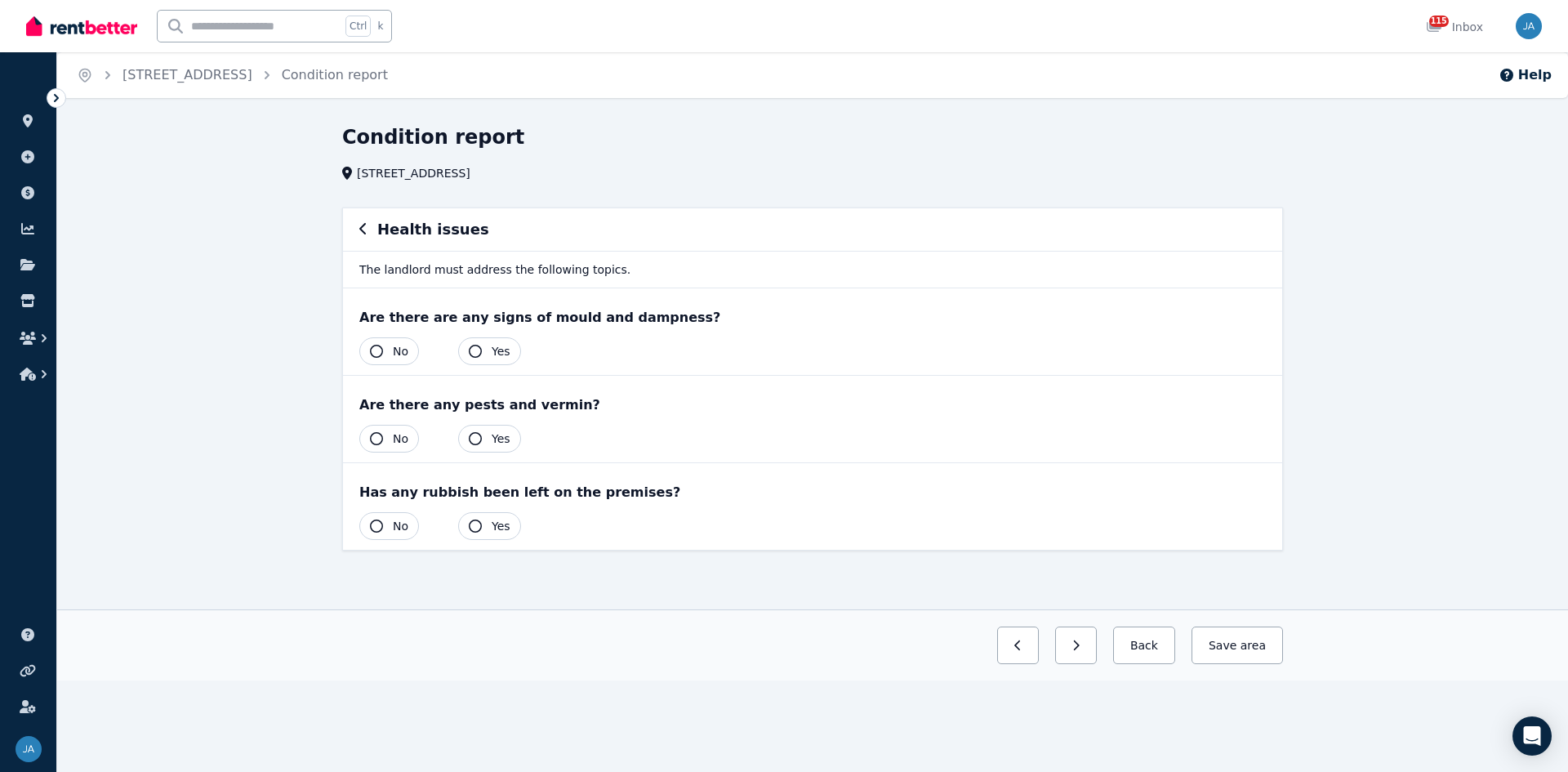
click at [404, 356] on span "No" at bounding box center [401, 351] width 15 height 16
drag, startPoint x: 396, startPoint y: 441, endPoint x: 401, endPoint y: 456, distance: 15.8
click at [396, 441] on span "No" at bounding box center [401, 438] width 15 height 16
click at [402, 477] on span "No" at bounding box center [401, 526] width 15 height 16
click at [368, 233] on div "Health issues" at bounding box center [813, 229] width 907 height 23
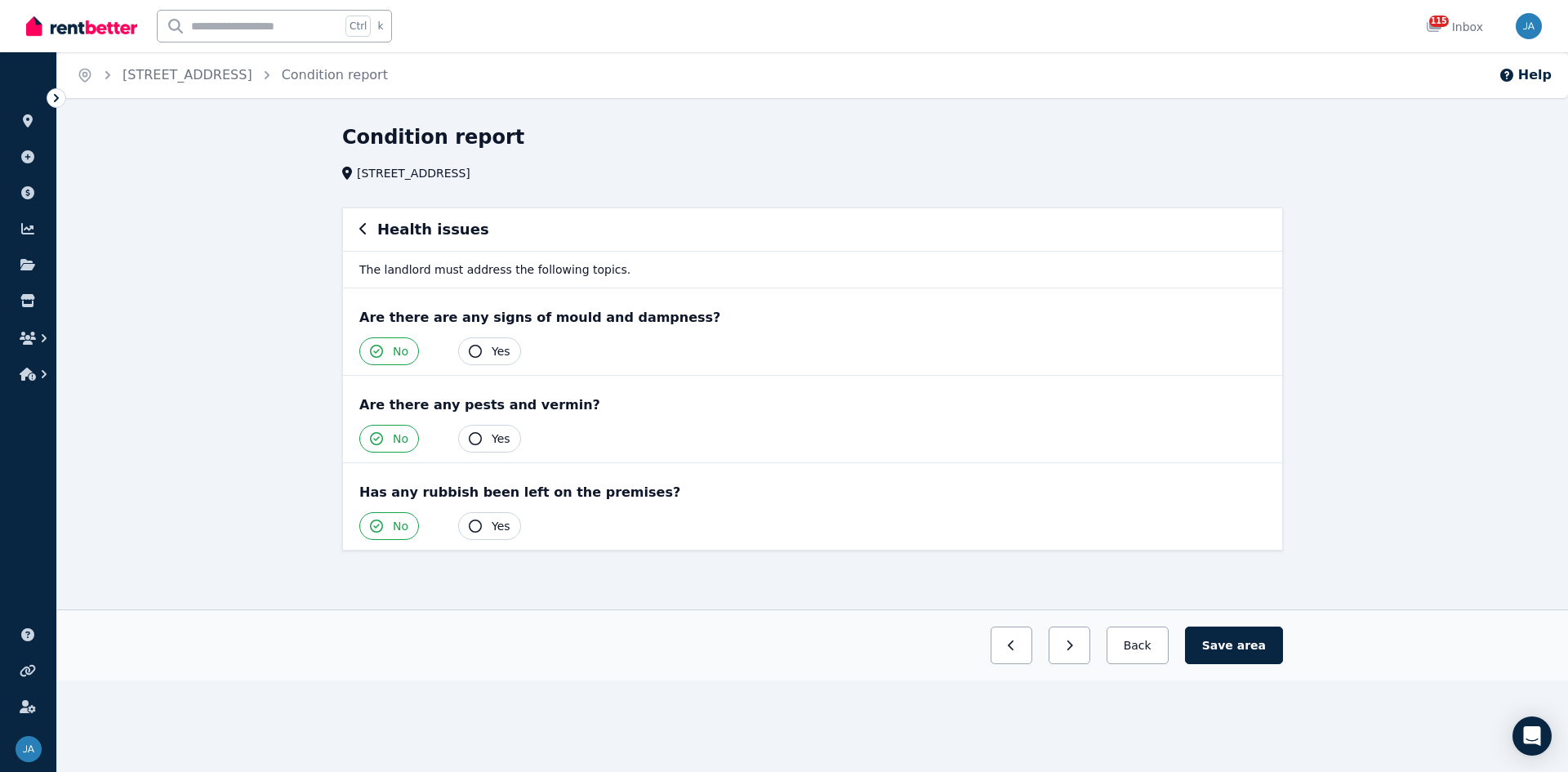
drag, startPoint x: 362, startPoint y: 229, endPoint x: 376, endPoint y: 253, distance: 27.8
click at [362, 230] on icon "button" at bounding box center [364, 228] width 9 height 13
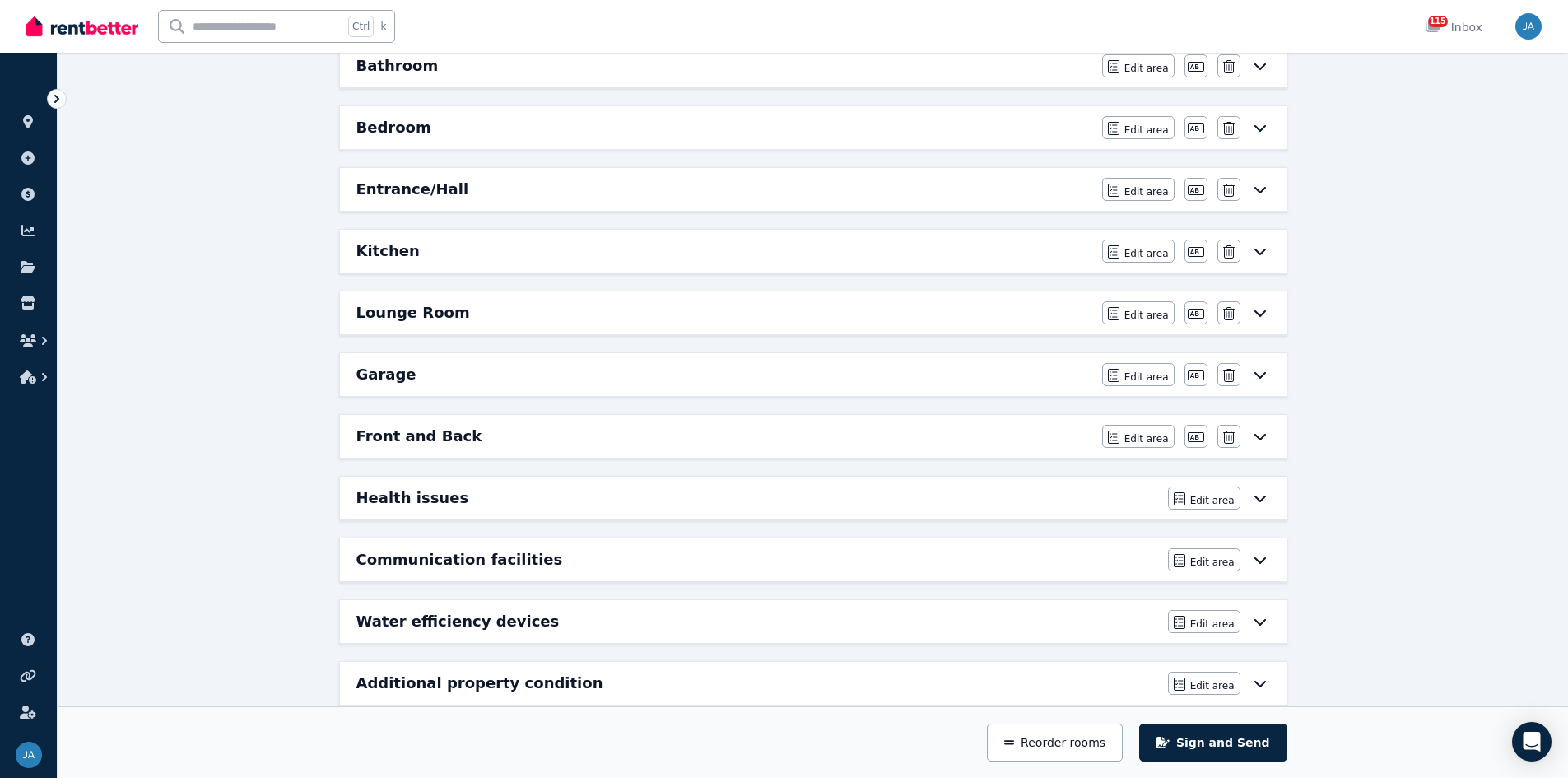
scroll to position [278, 0]
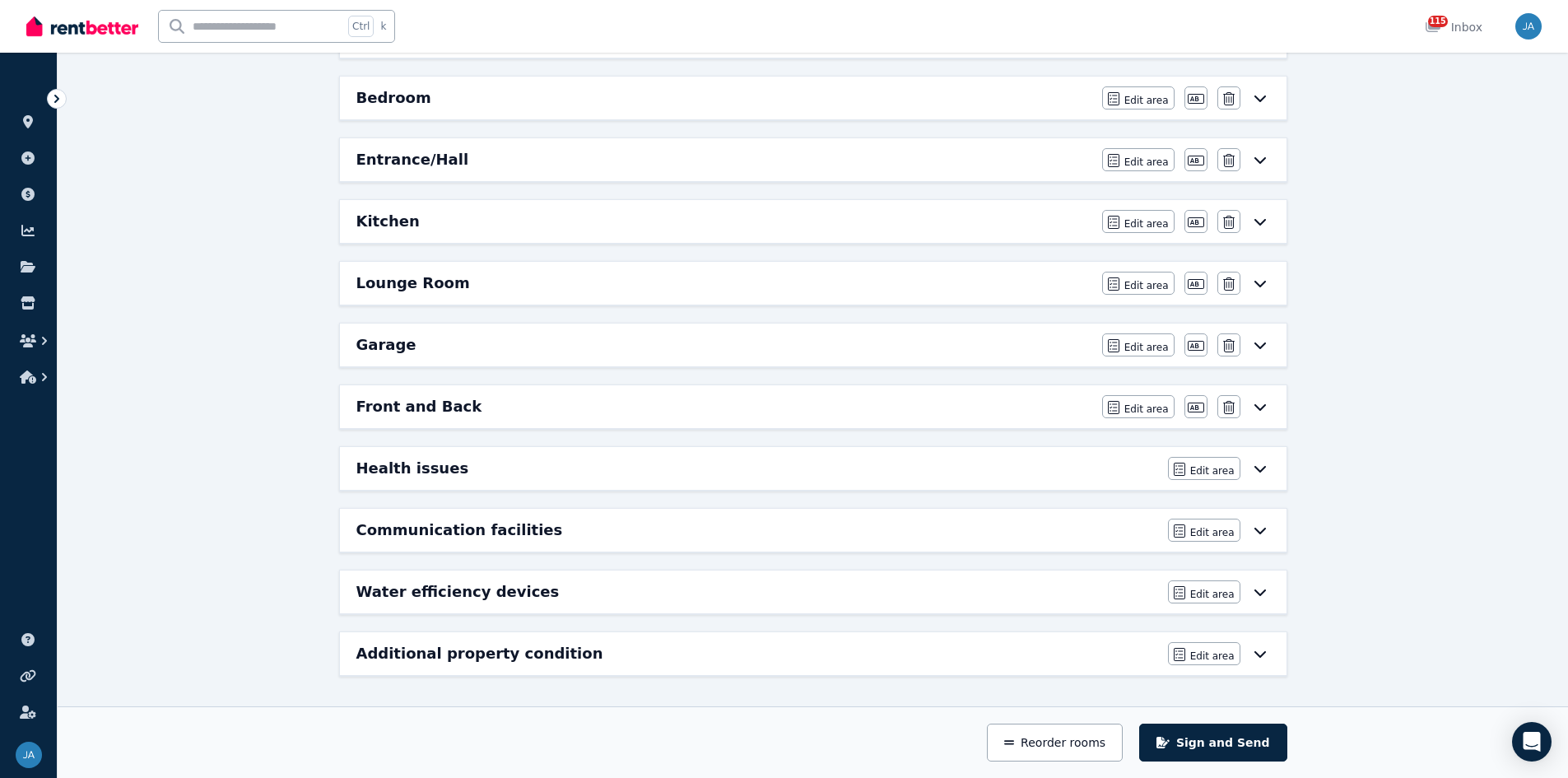
click at [715, 481] on div "Communication facilities" at bounding box center [757, 530] width 802 height 23
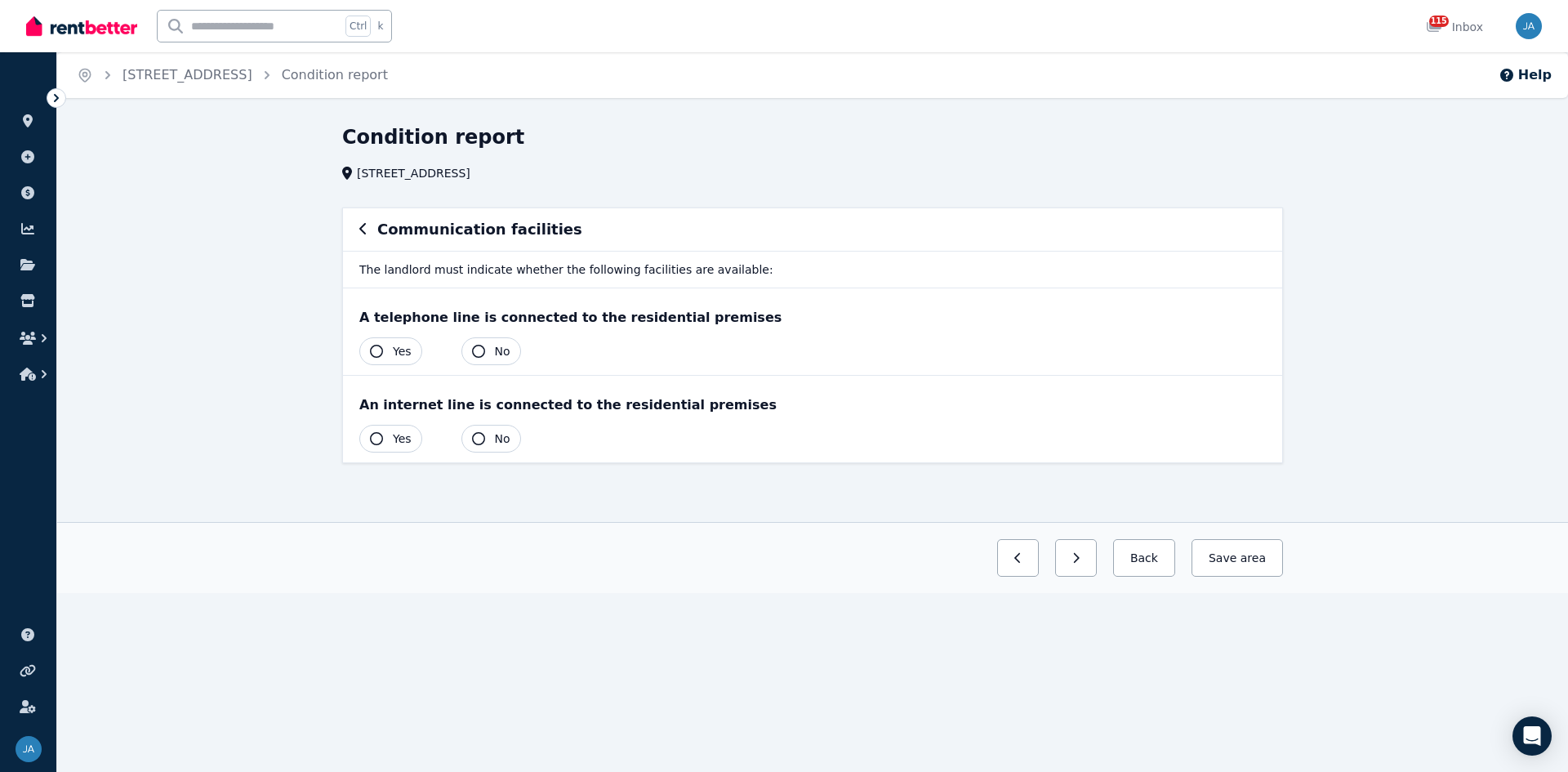
click at [479, 351] on icon "button" at bounding box center [478, 350] width 13 height 13
click at [388, 435] on button "Yes" at bounding box center [391, 439] width 63 height 27
click at [364, 228] on icon "button" at bounding box center [364, 228] width 9 height 13
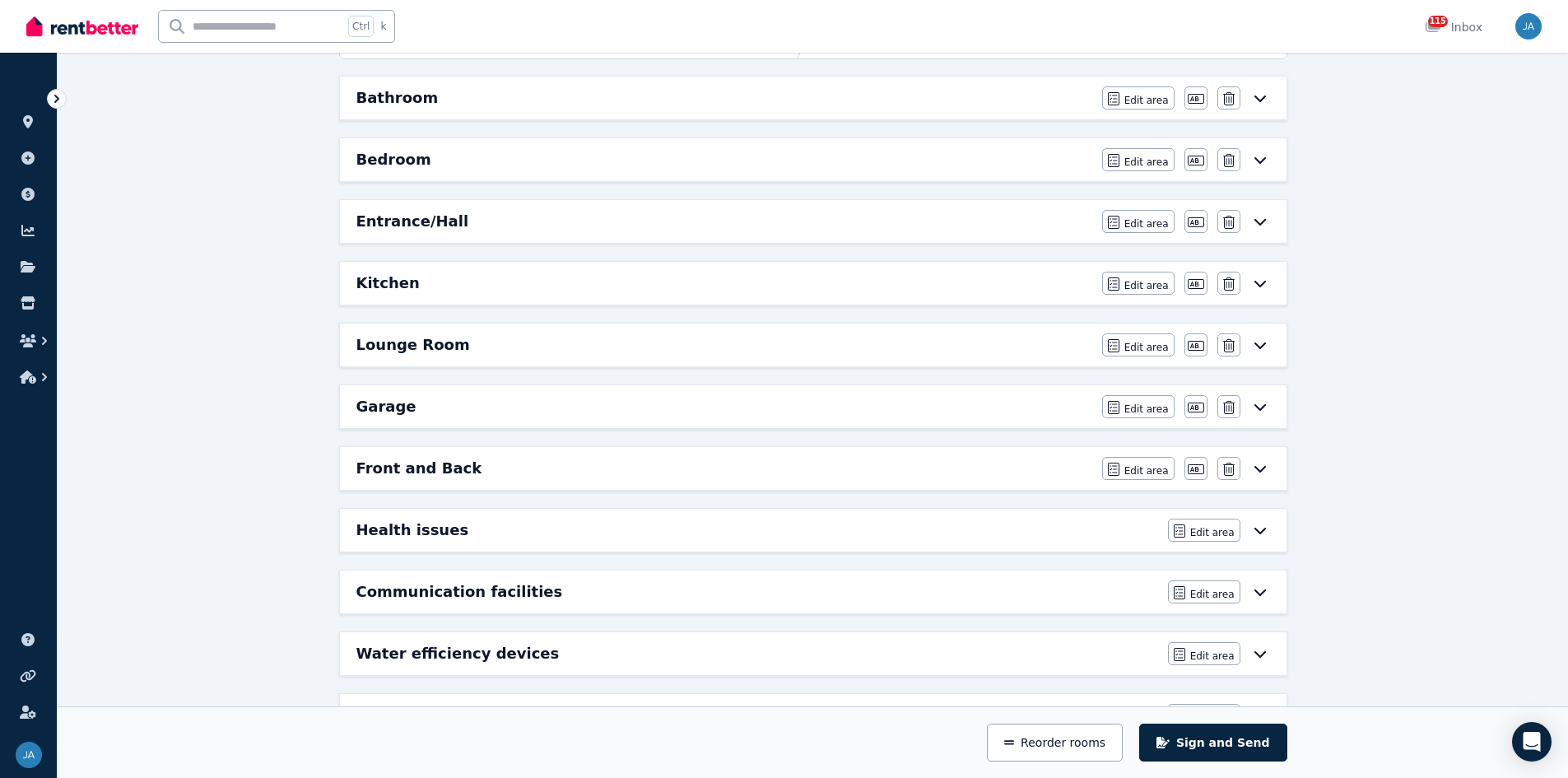
scroll to position [278, 0]
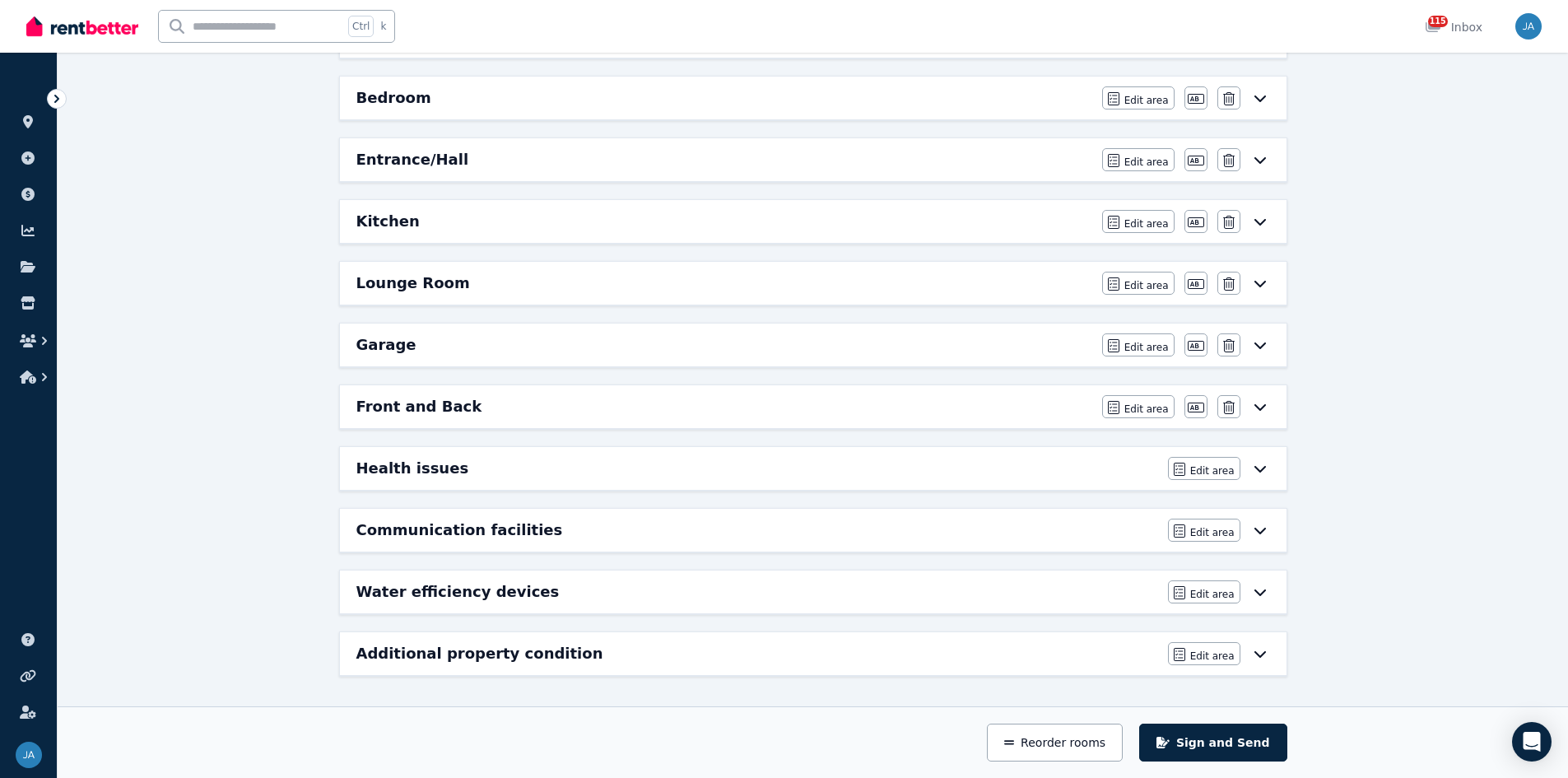
click at [511, 481] on h6 "Water efficiency devices" at bounding box center [458, 592] width 203 height 23
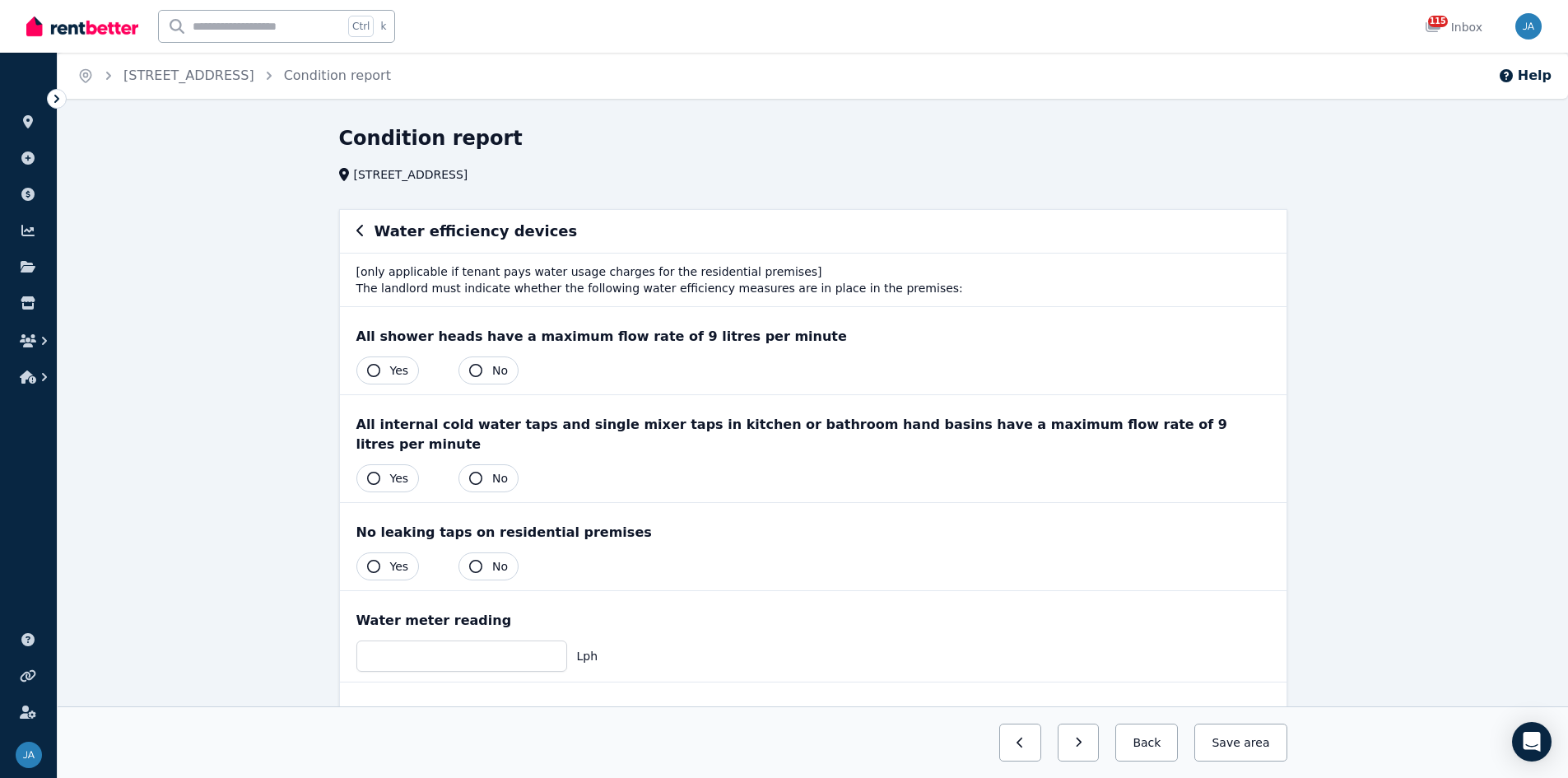
click at [369, 373] on icon "button" at bounding box center [373, 370] width 13 height 13
click at [381, 465] on button "Yes" at bounding box center [388, 479] width 63 height 28
click at [380, 481] on button "Yes" at bounding box center [388, 566] width 63 height 28
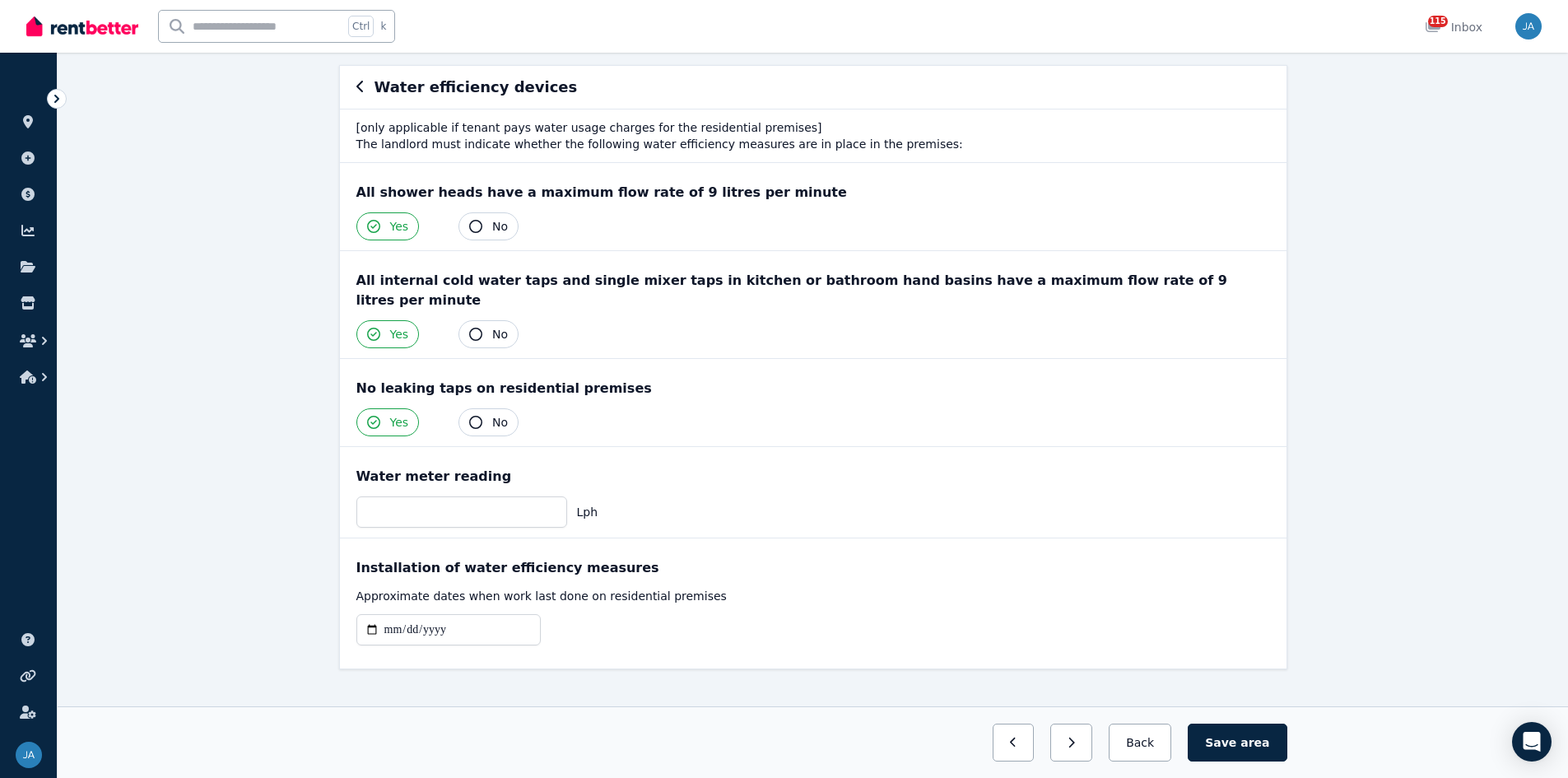
scroll to position [146, 0]
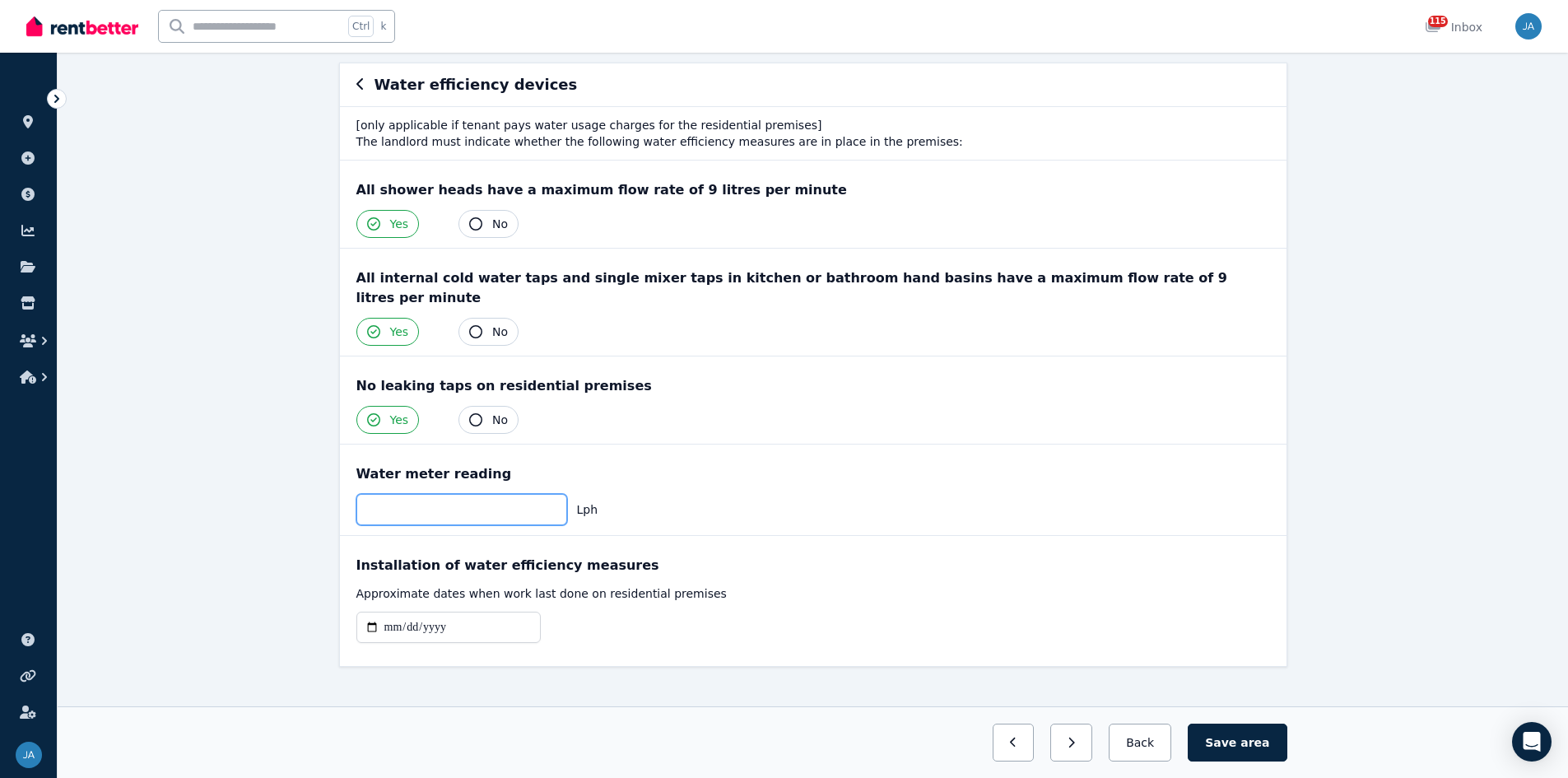
drag, startPoint x: 436, startPoint y: 484, endPoint x: 702, endPoint y: 511, distance: 267.4
click at [436, 481] on input "number" at bounding box center [462, 510] width 211 height 31
click at [382, 481] on input "number" at bounding box center [462, 510] width 211 height 31
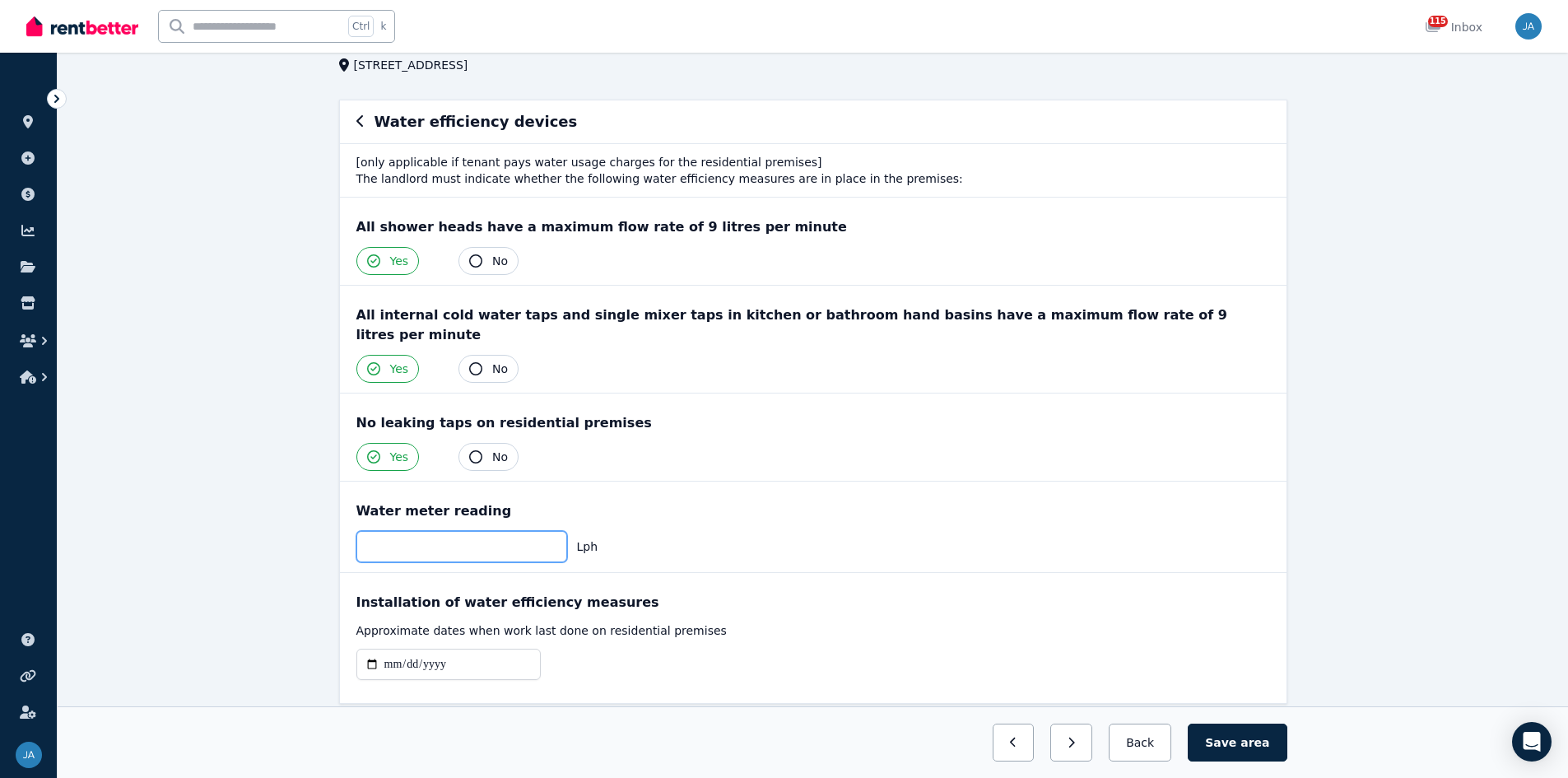
scroll to position [0, 0]
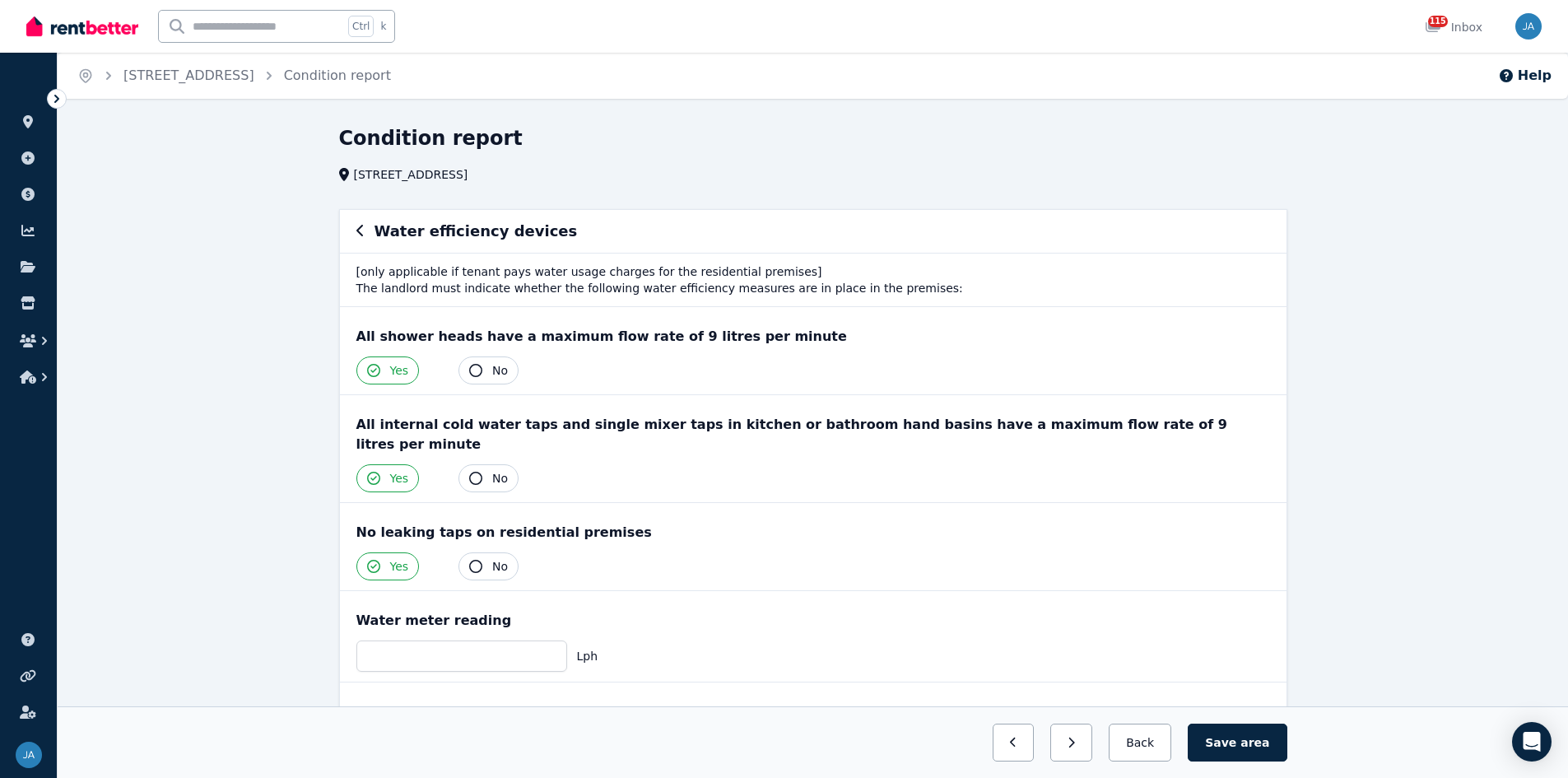
drag, startPoint x: 356, startPoint y: 229, endPoint x: 543, endPoint y: 316, distance: 206.2
click at [357, 231] on icon "button" at bounding box center [361, 230] width 9 height 13
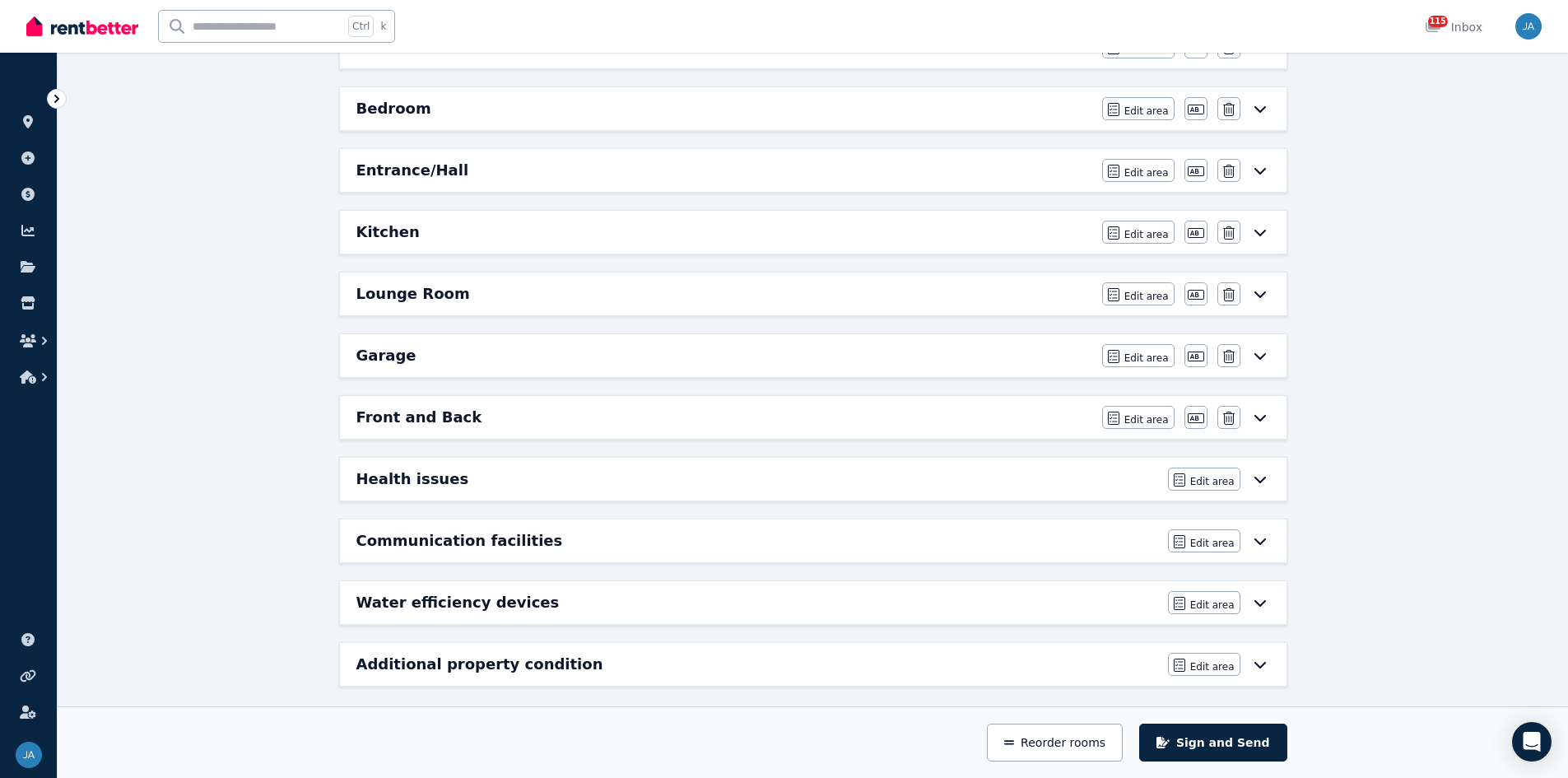
scroll to position [278, 0]
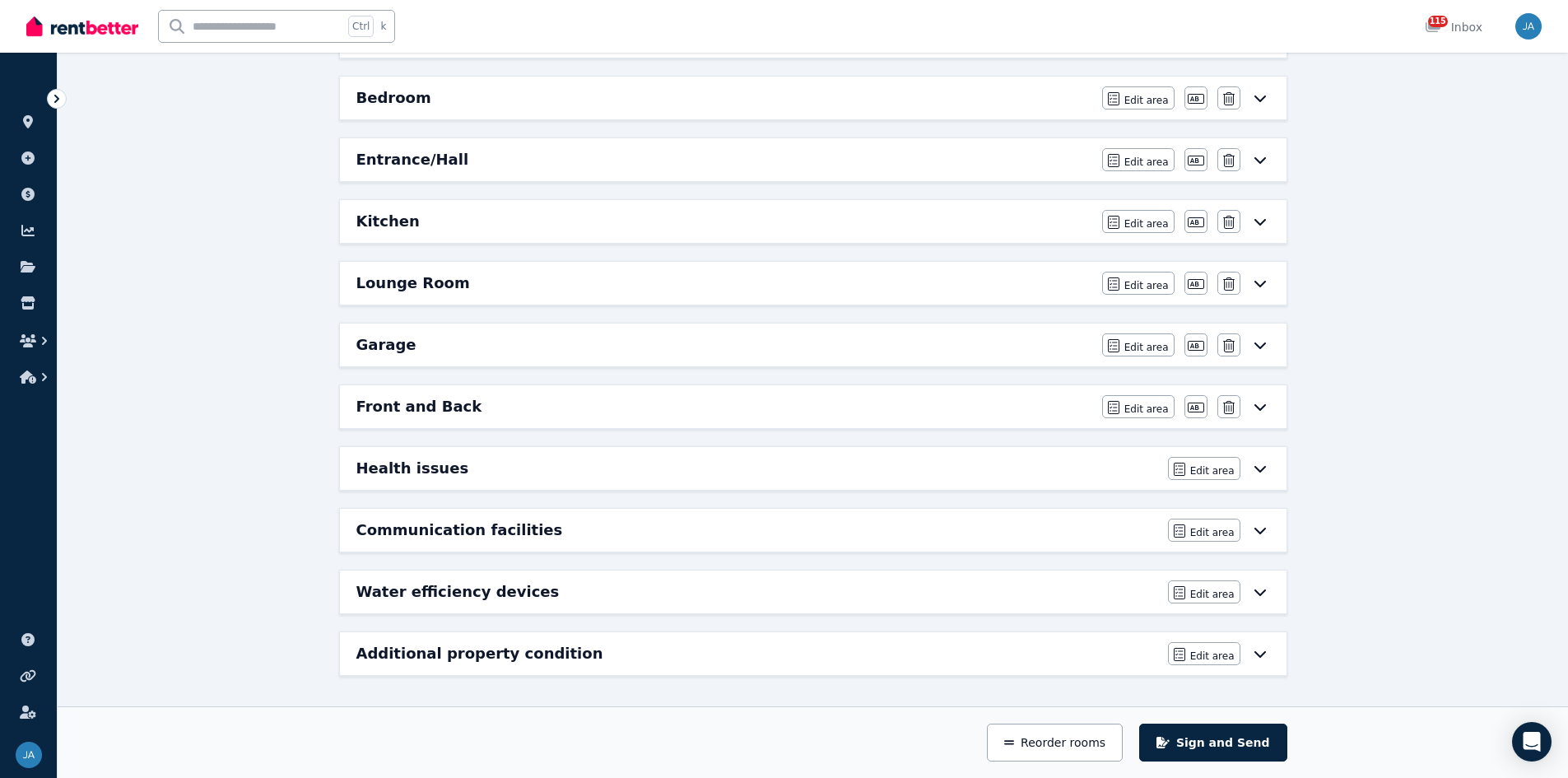
click at [609, 481] on div "Additional property condition" at bounding box center [757, 653] width 802 height 23
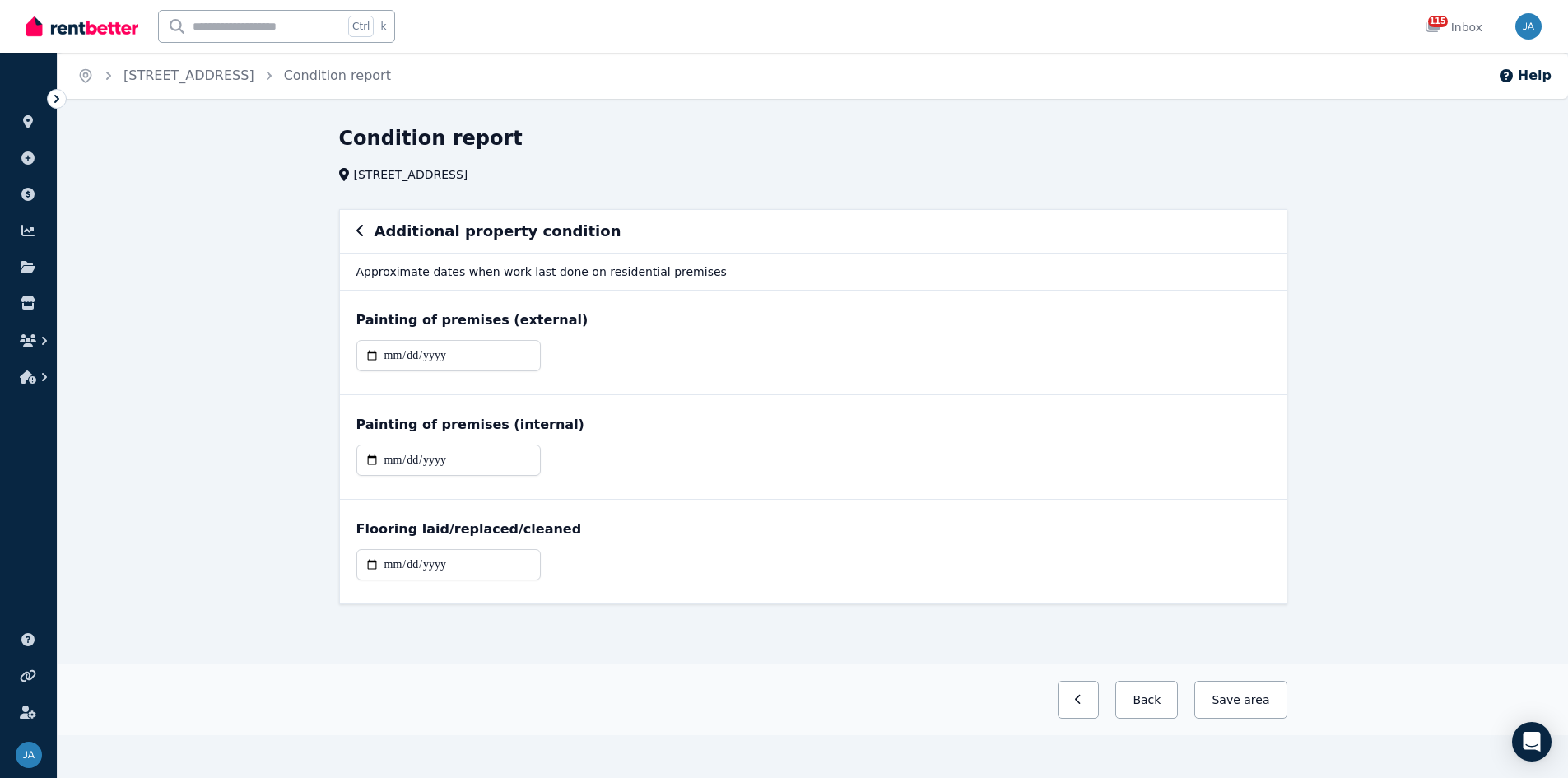
scroll to position [0, 0]
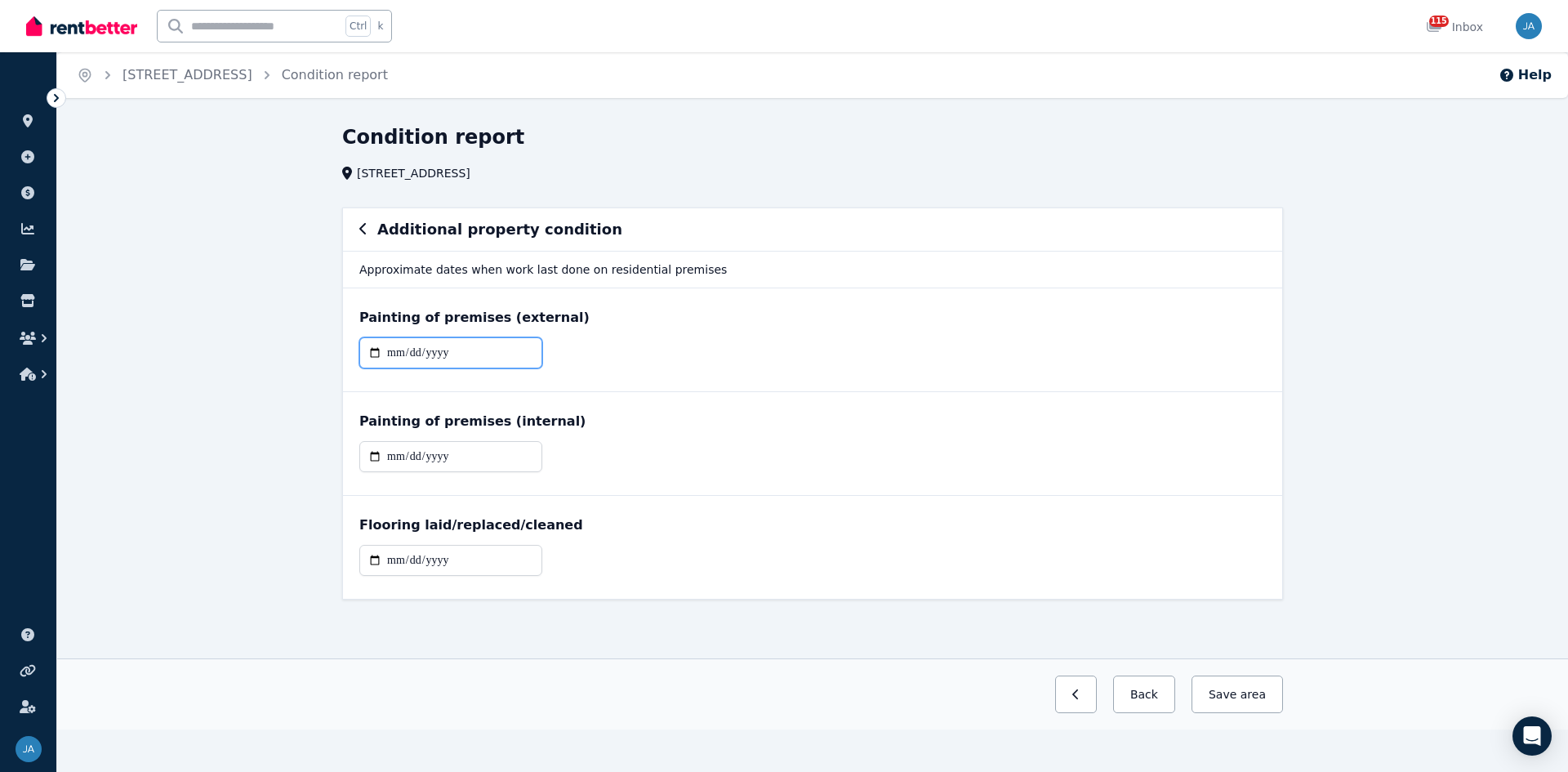
click at [474, 345] on input "date" at bounding box center [451, 353] width 183 height 31
click at [394, 355] on input "date" at bounding box center [451, 353] width 183 height 31
click at [375, 452] on input "date" at bounding box center [451, 457] width 183 height 31
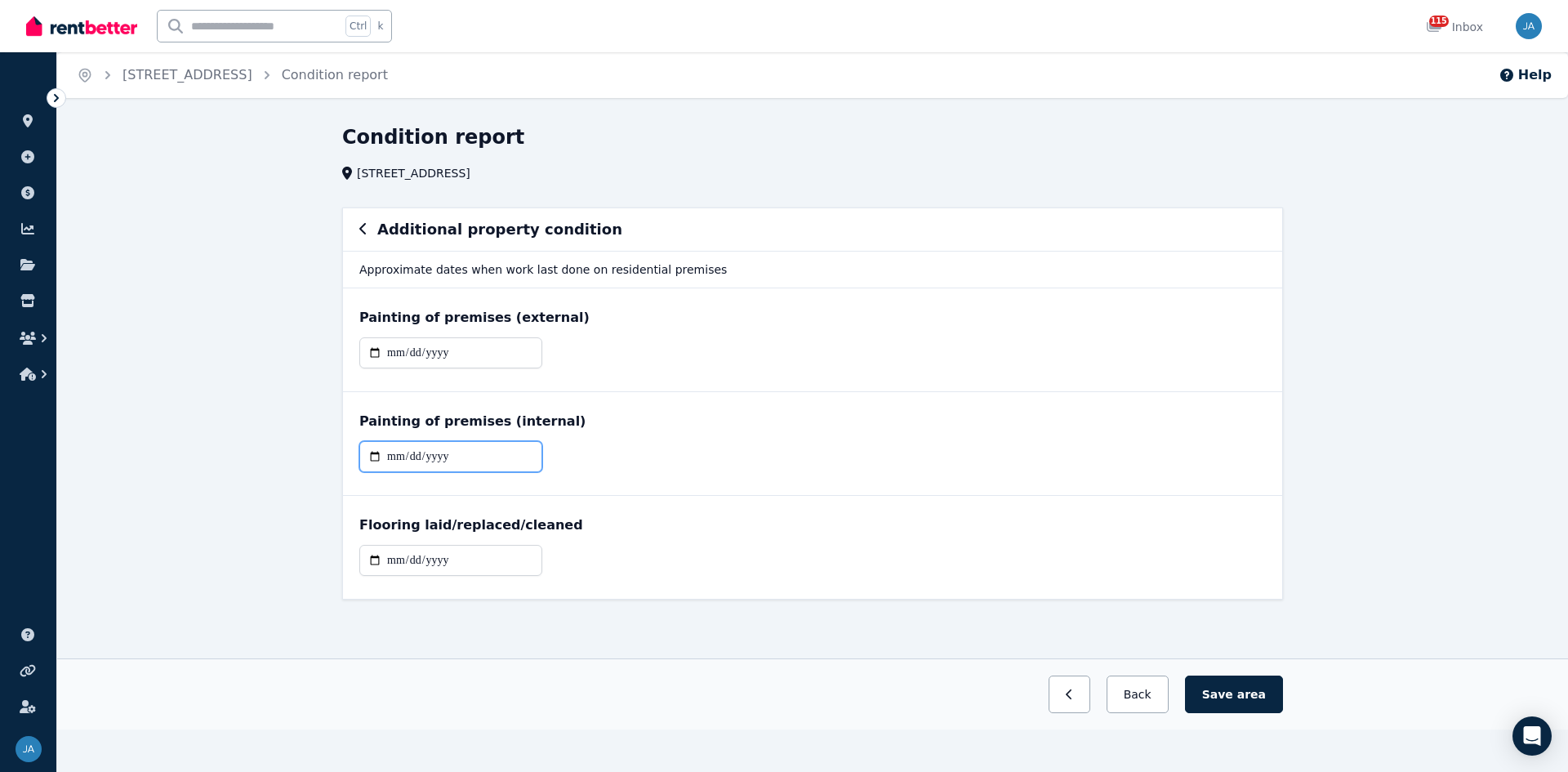
type input "**********"
click at [358, 227] on div "Additional property condition" at bounding box center [813, 229] width 939 height 42
click at [367, 232] on icon "button" at bounding box center [364, 228] width 9 height 13
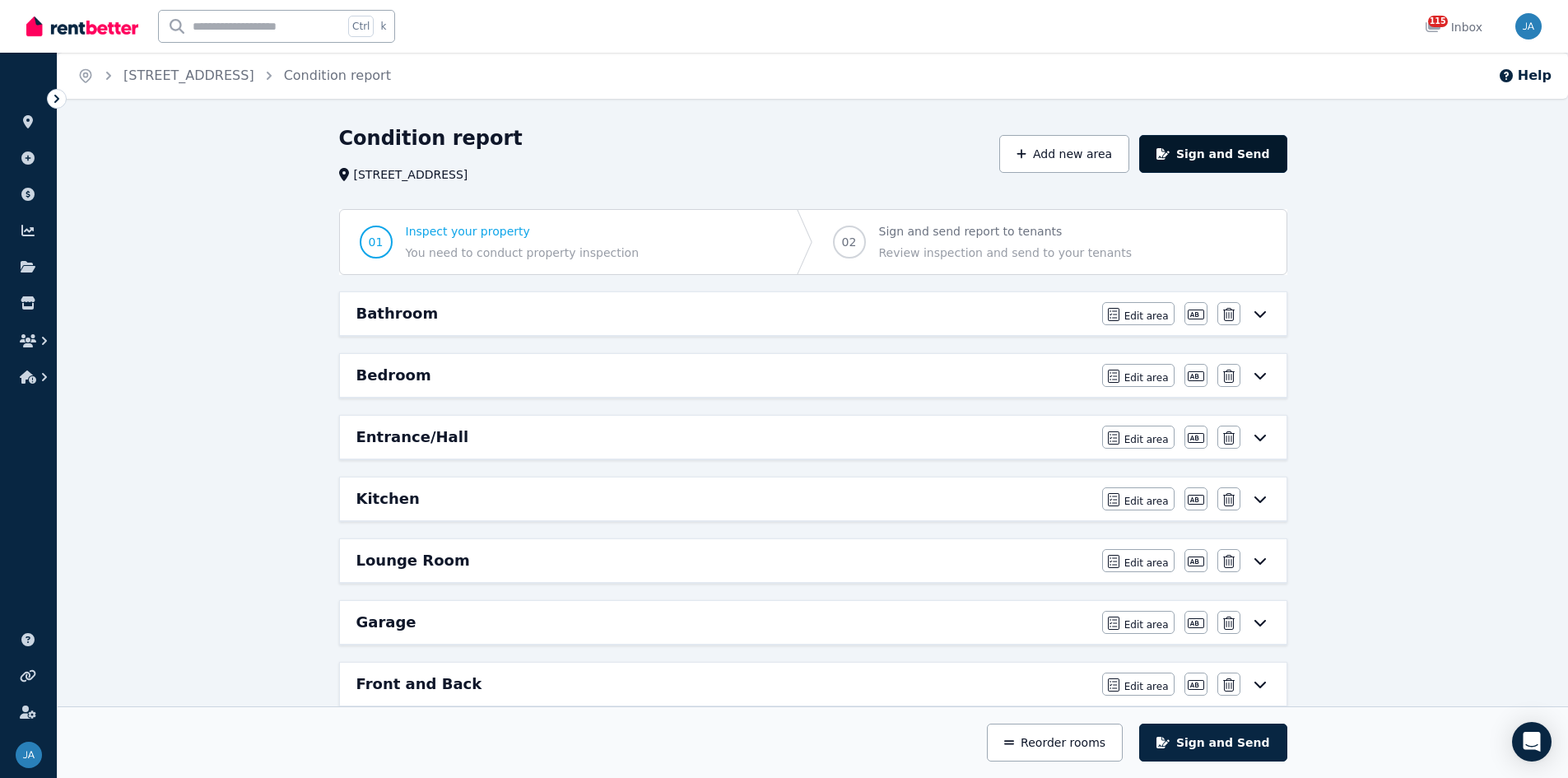
click at [1053, 151] on button "Sign and Send" at bounding box center [1213, 154] width 147 height 38
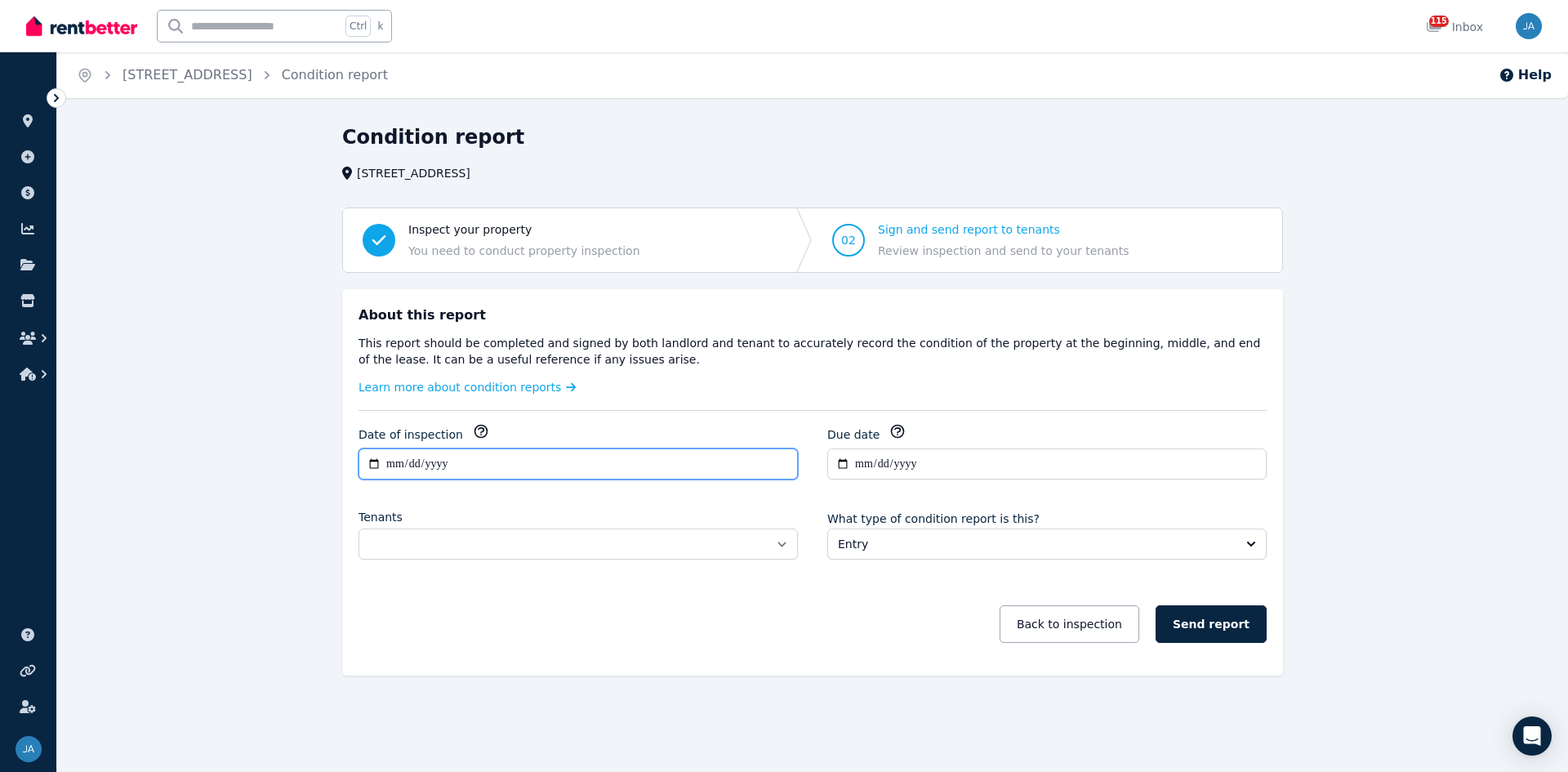
click at [761, 464] on input "**********" at bounding box center [579, 464] width 440 height 31
type input "**********"
click at [790, 477] on div "Back to inspection Send report" at bounding box center [813, 624] width 909 height 38
drag, startPoint x: 780, startPoint y: 543, endPoint x: 757, endPoint y: 551, distance: 24.4
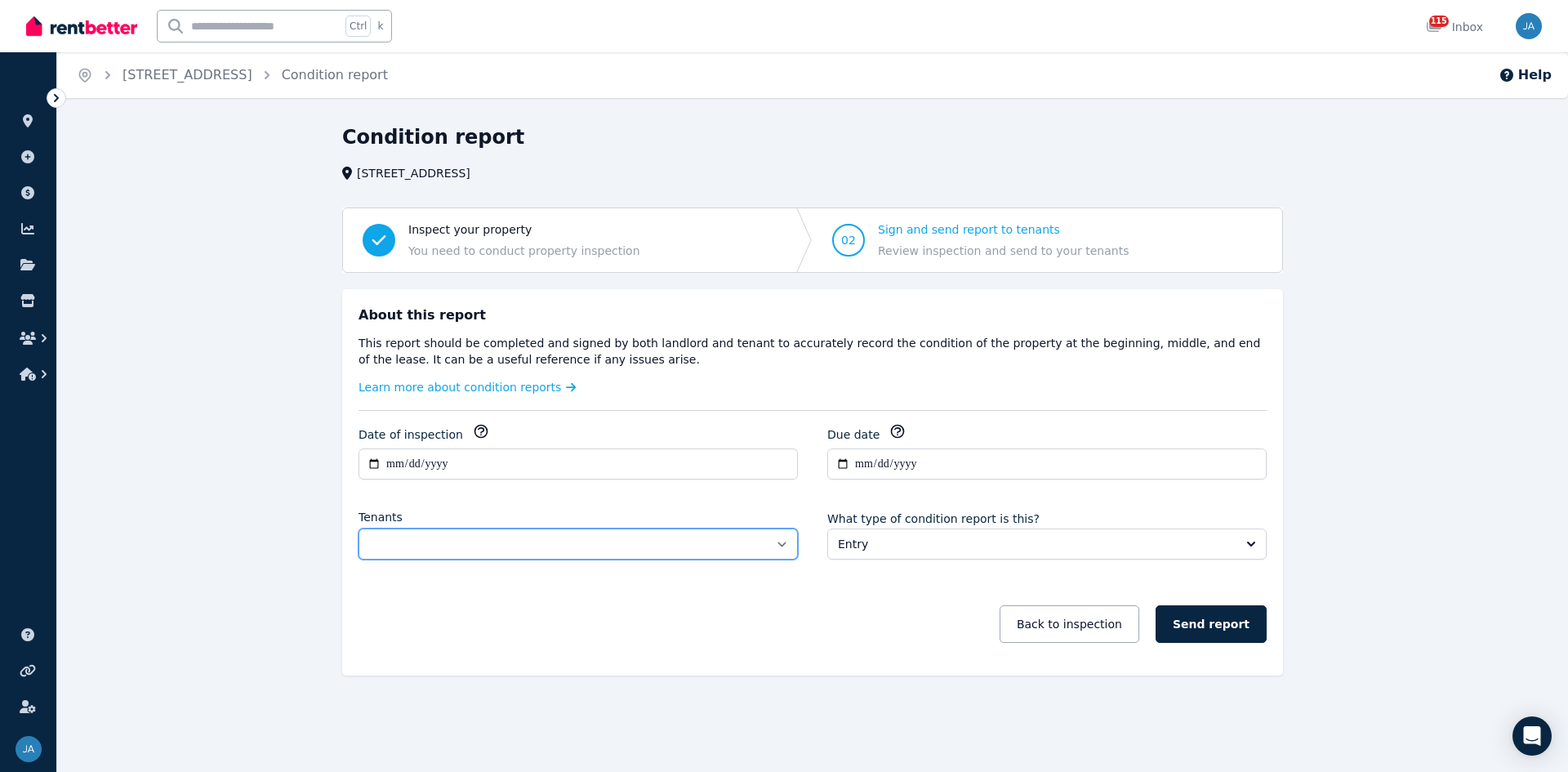
click at [780, 477] on select "**********" at bounding box center [579, 544] width 440 height 31
select select "**********"
click at [359, 477] on select "**********" at bounding box center [579, 544] width 440 height 31
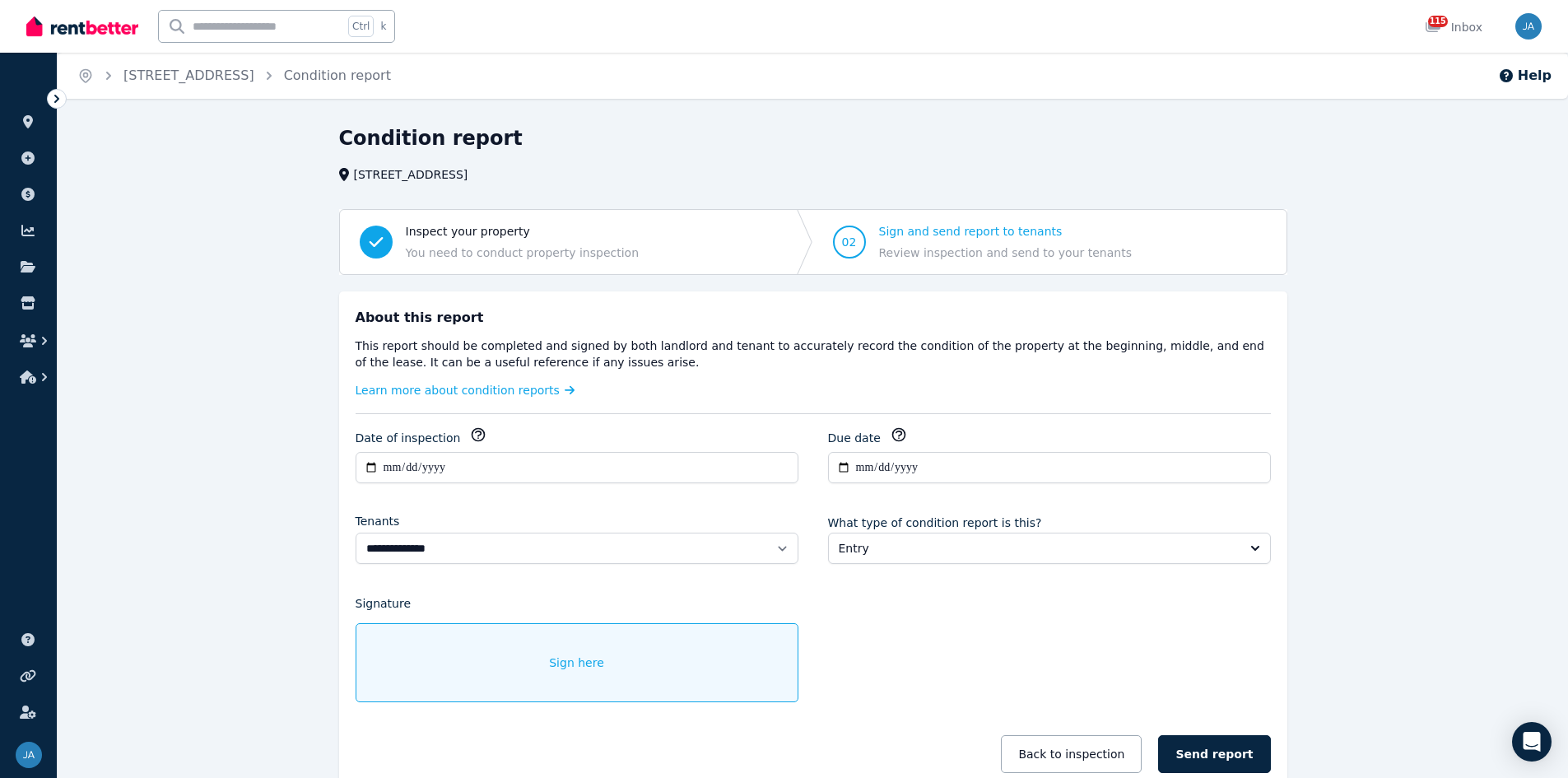
click at [591, 481] on span "Sign here" at bounding box center [576, 662] width 55 height 16
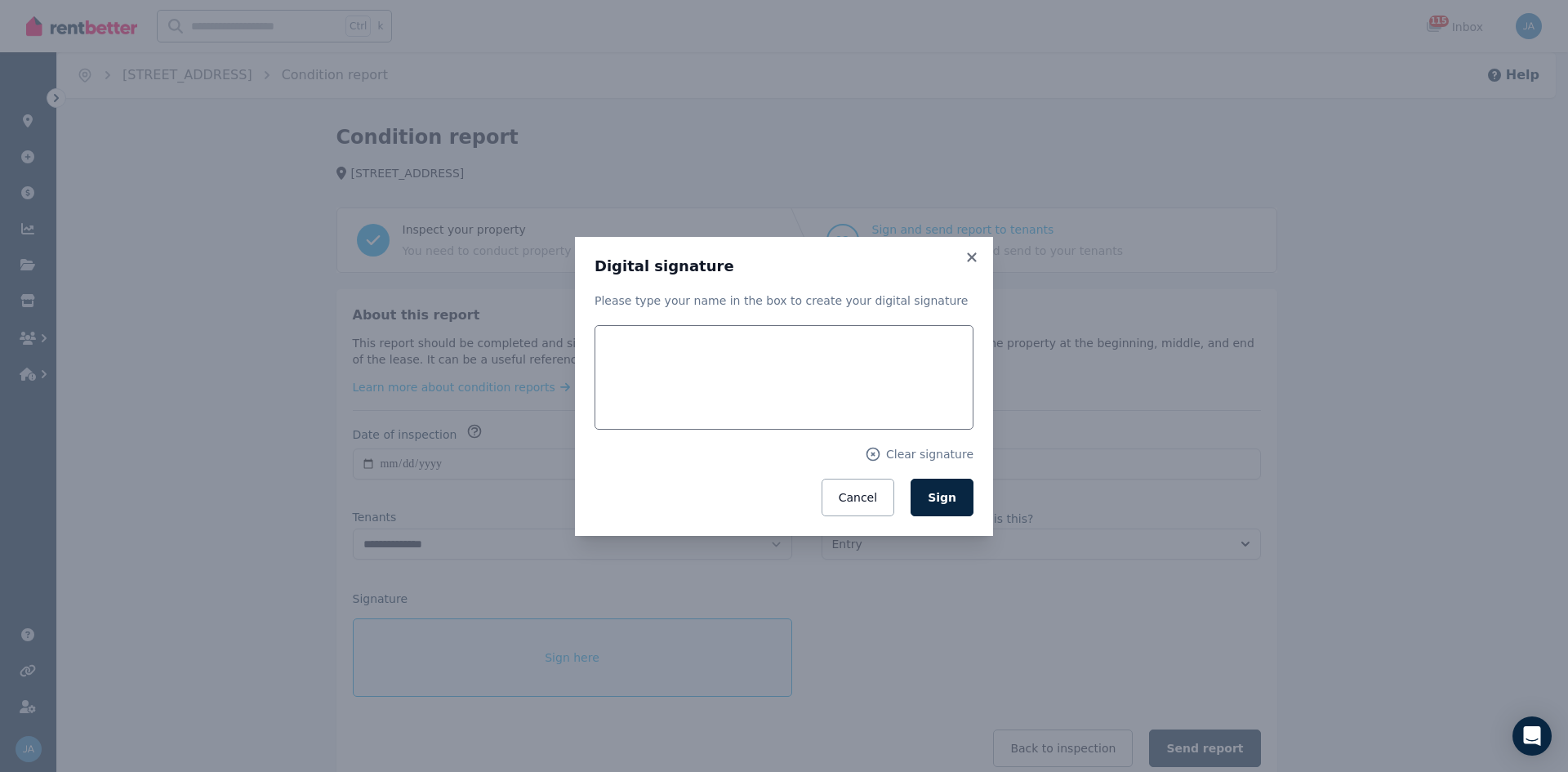
click at [720, 307] on p "Please type your name in the box to create your digital signature" at bounding box center [784, 301] width 379 height 16
drag, startPoint x: 640, startPoint y: 378, endPoint x: 706, endPoint y: 406, distance: 71.7
click at [641, 380] on input "text" at bounding box center [784, 378] width 379 height 105
type input "**********"
click at [944, 477] on span "Sign" at bounding box center [942, 497] width 28 height 13
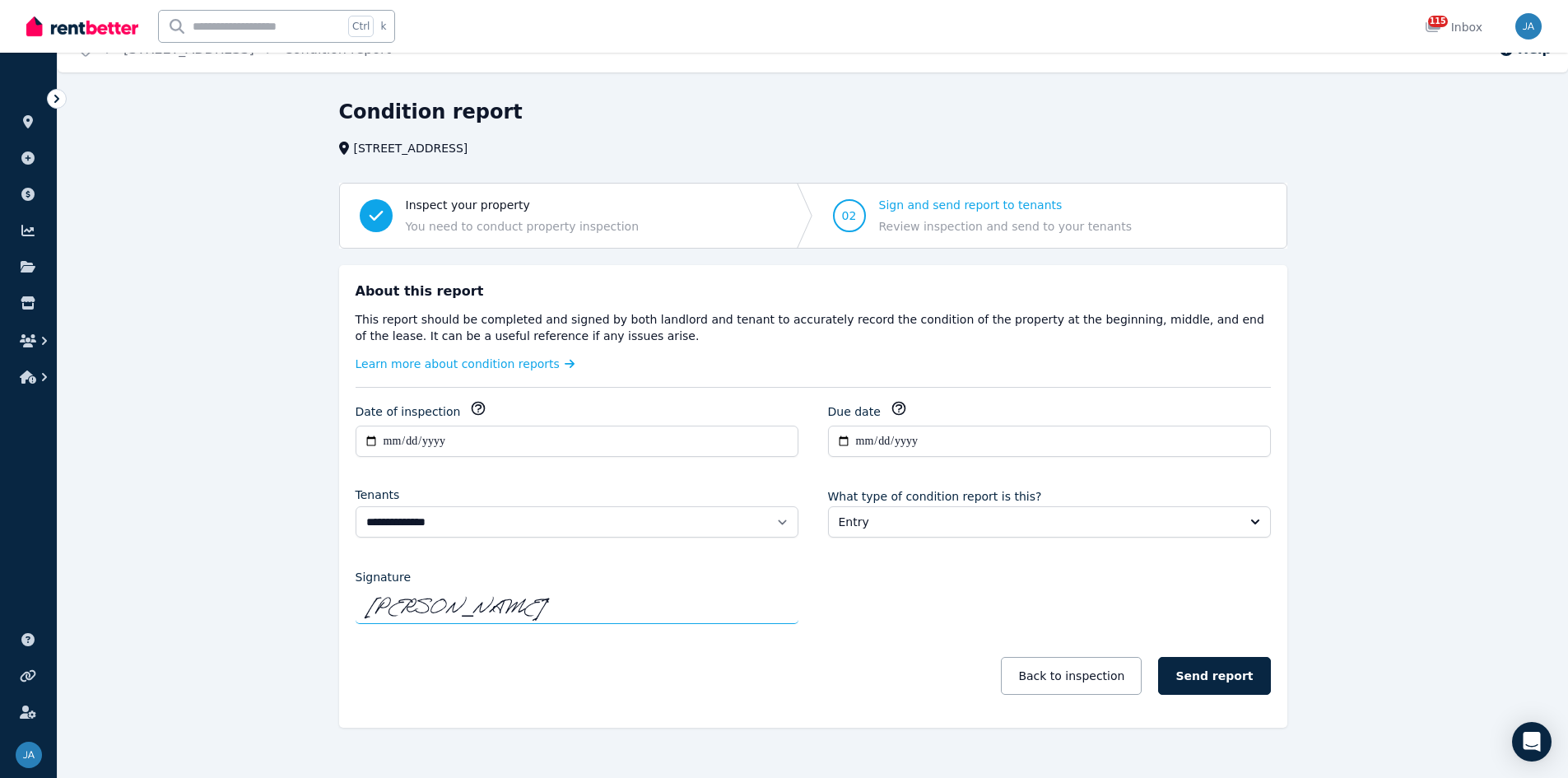
scroll to position [51, 0]
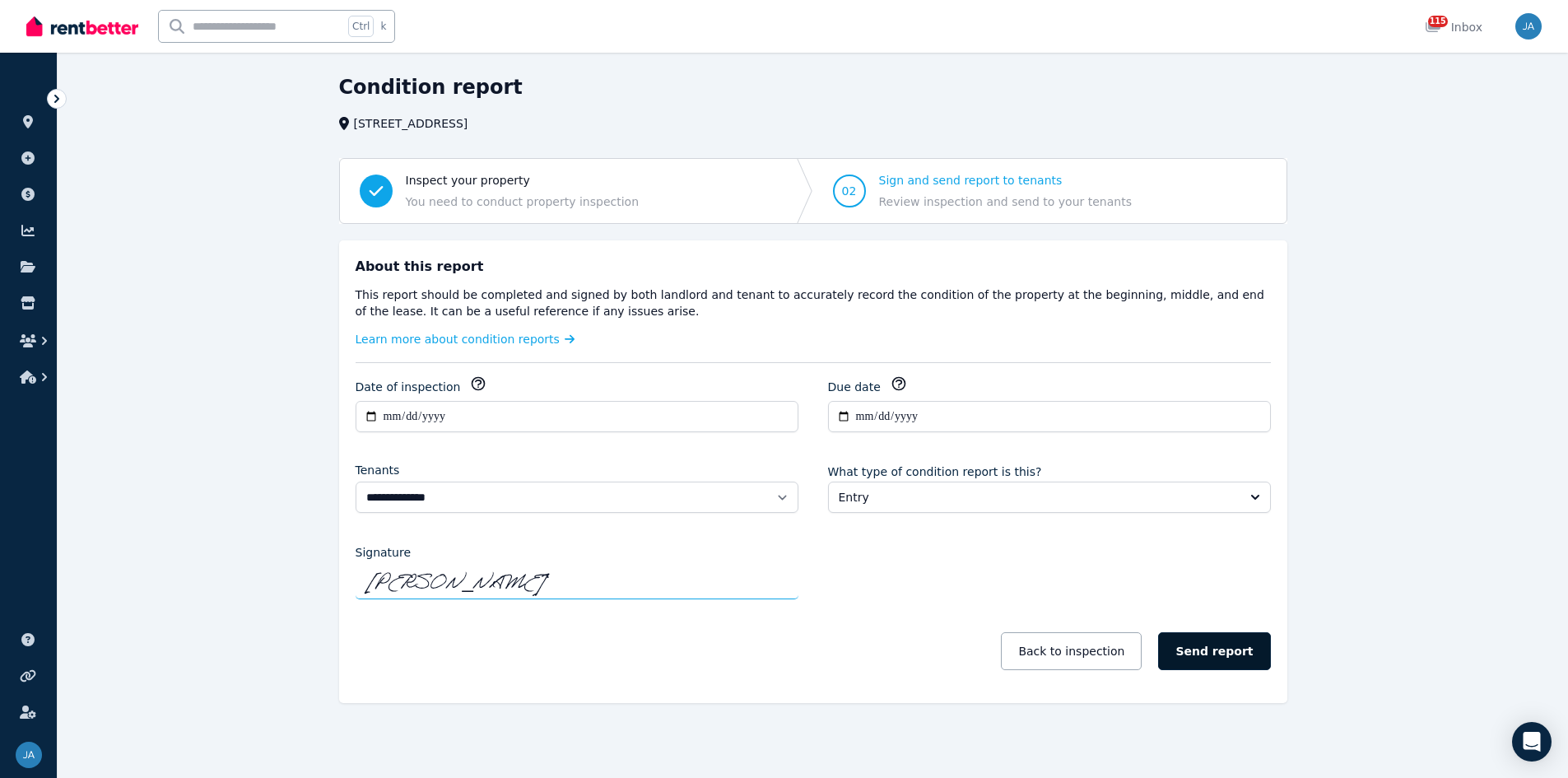
click at [1053, 481] on button "Send report" at bounding box center [1213, 652] width 112 height 38
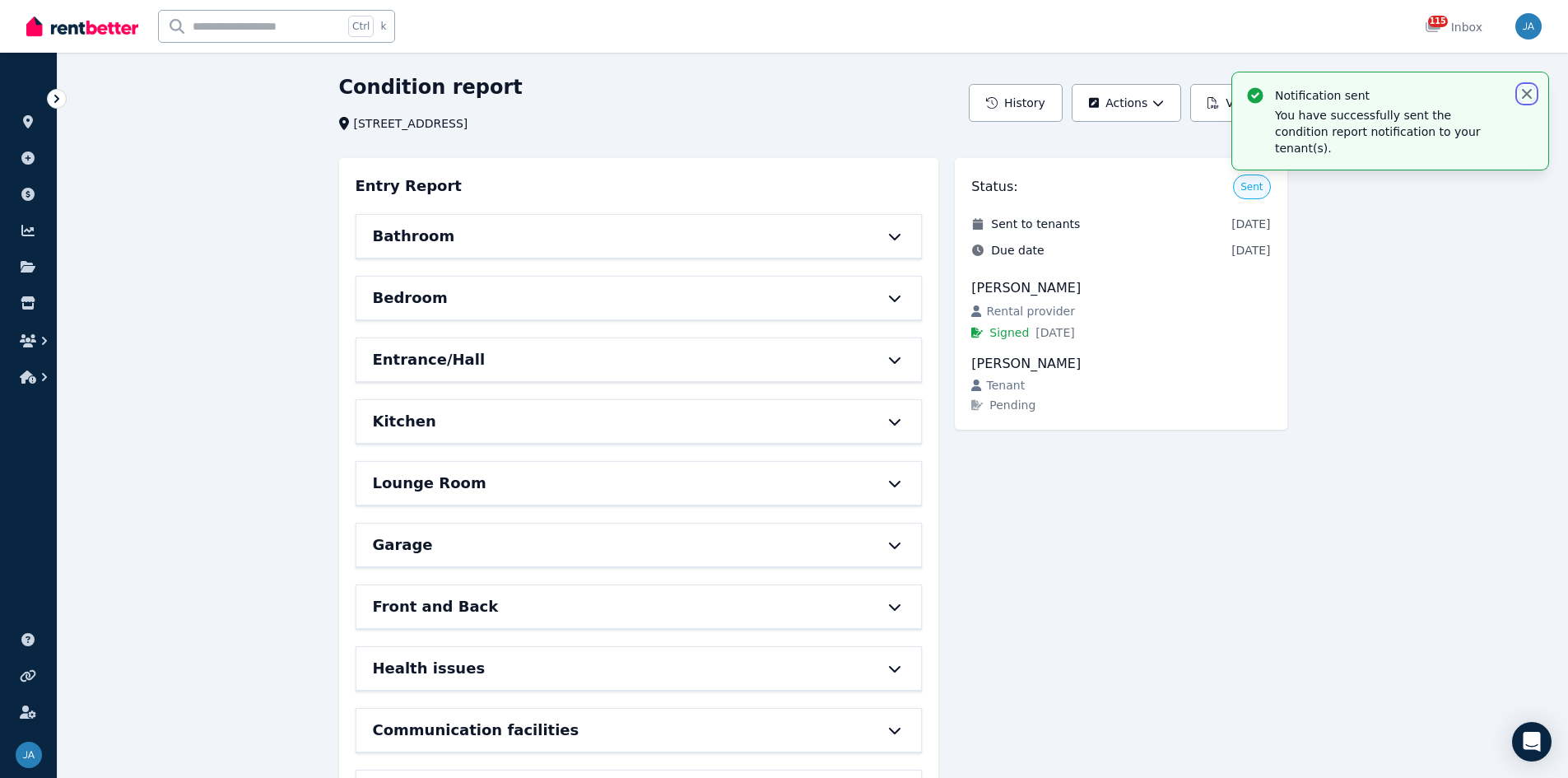
click at [1053, 91] on icon "button" at bounding box center [1526, 93] width 16 height 16
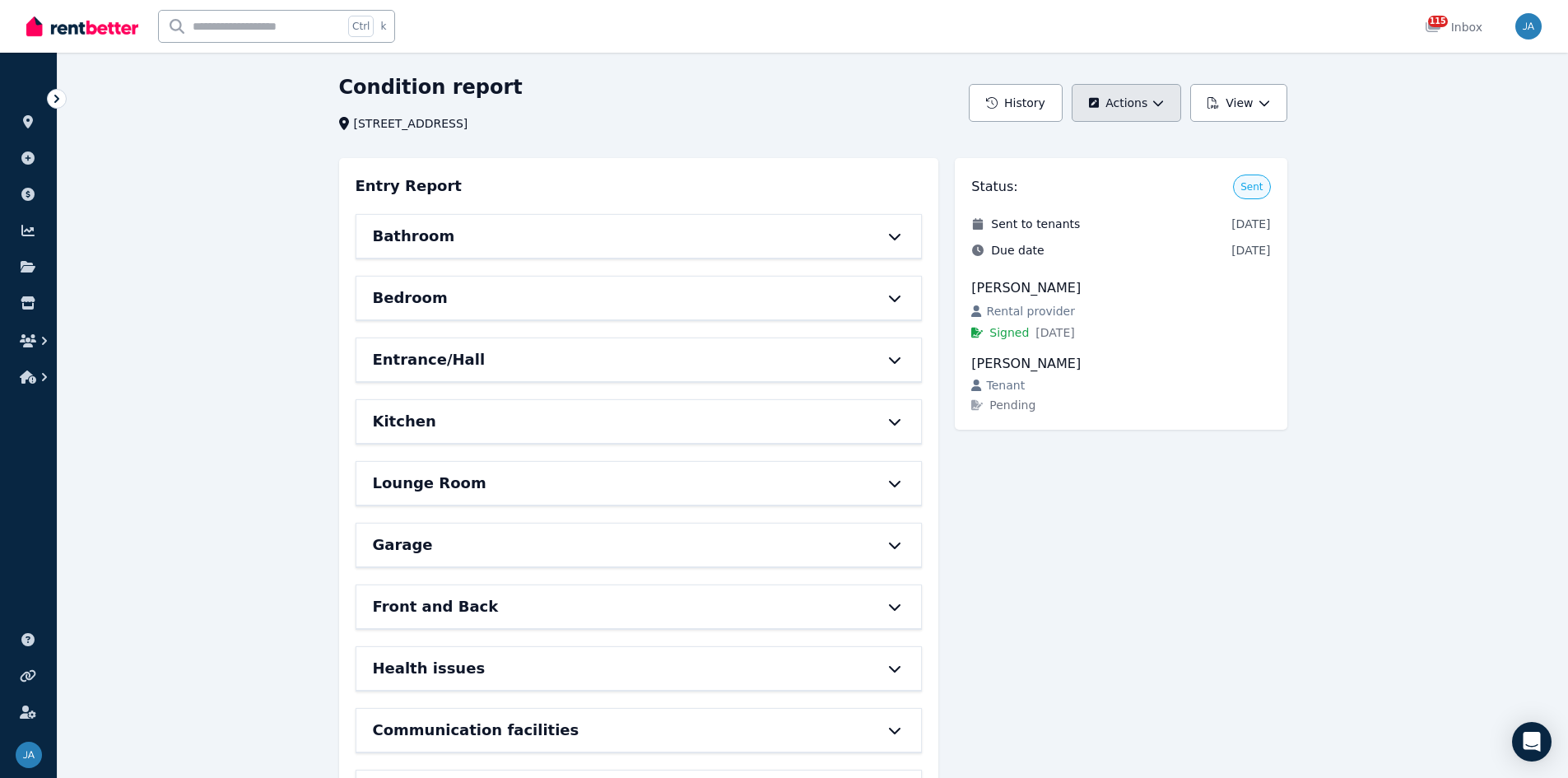
click at [1053, 90] on button "Actions" at bounding box center [1127, 103] width 110 height 38
click at [1053, 108] on icon "button" at bounding box center [1263, 102] width 11 height 11
click at [1053, 153] on div "View report" at bounding box center [1198, 146] width 158 height 16
